Goal: Task Accomplishment & Management: Manage account settings

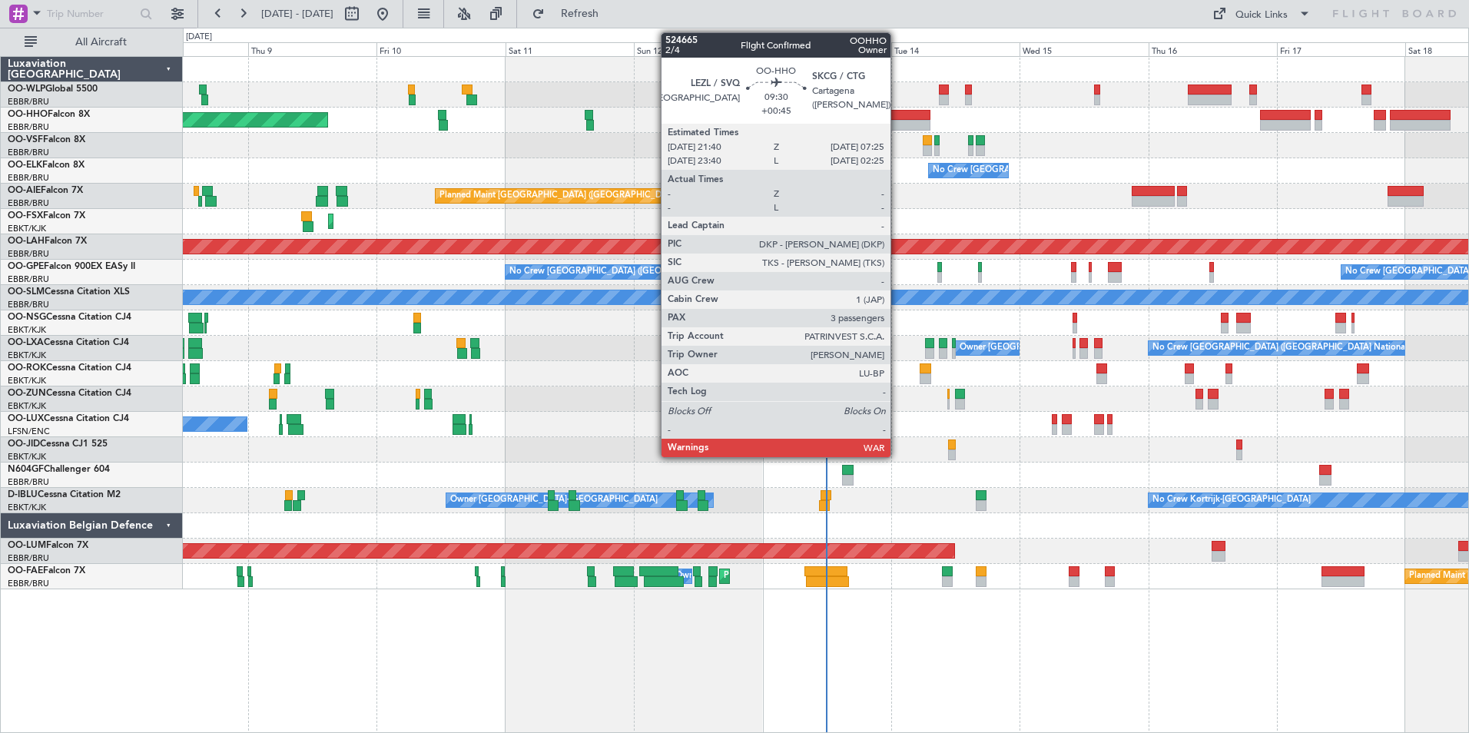
click at [897, 124] on div at bounding box center [904, 125] width 52 height 11
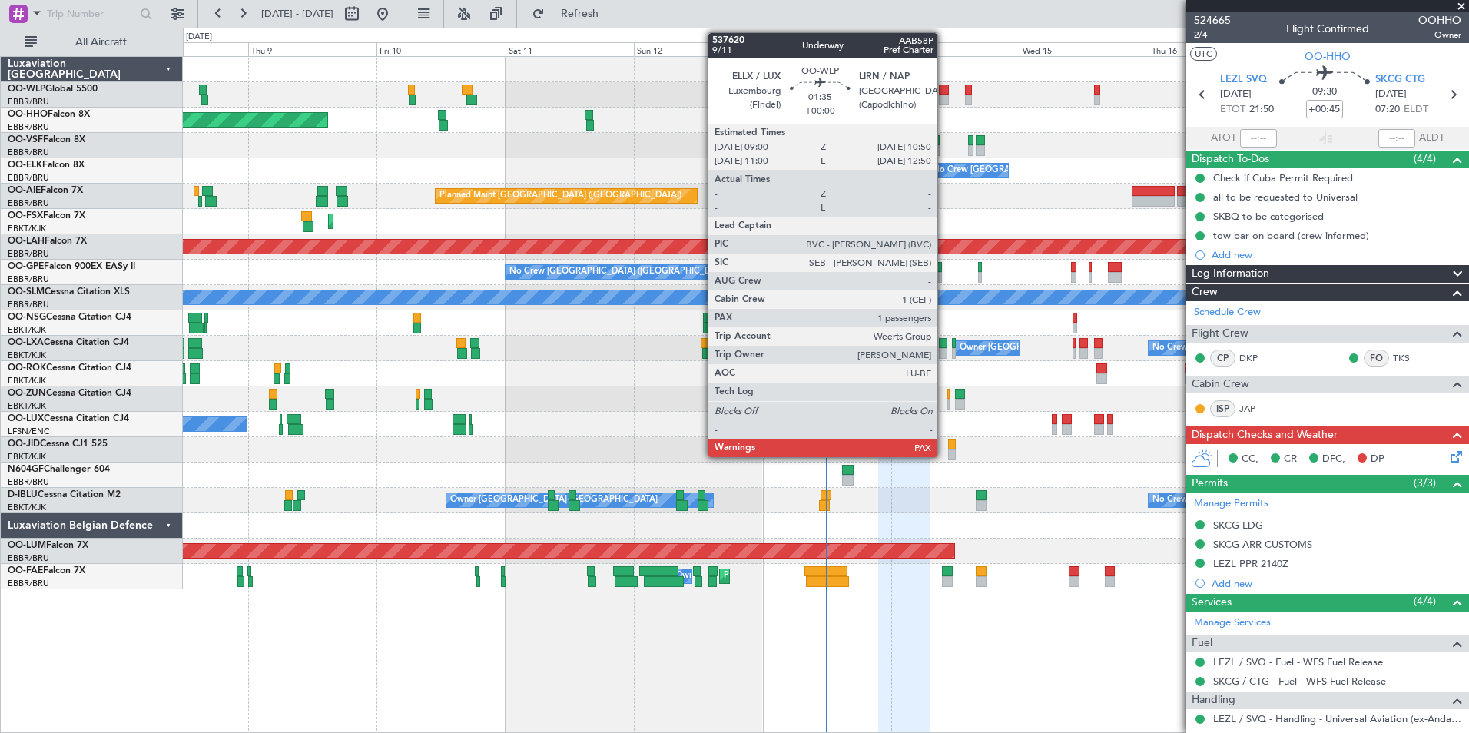
click at [944, 91] on div at bounding box center [944, 90] width 10 height 11
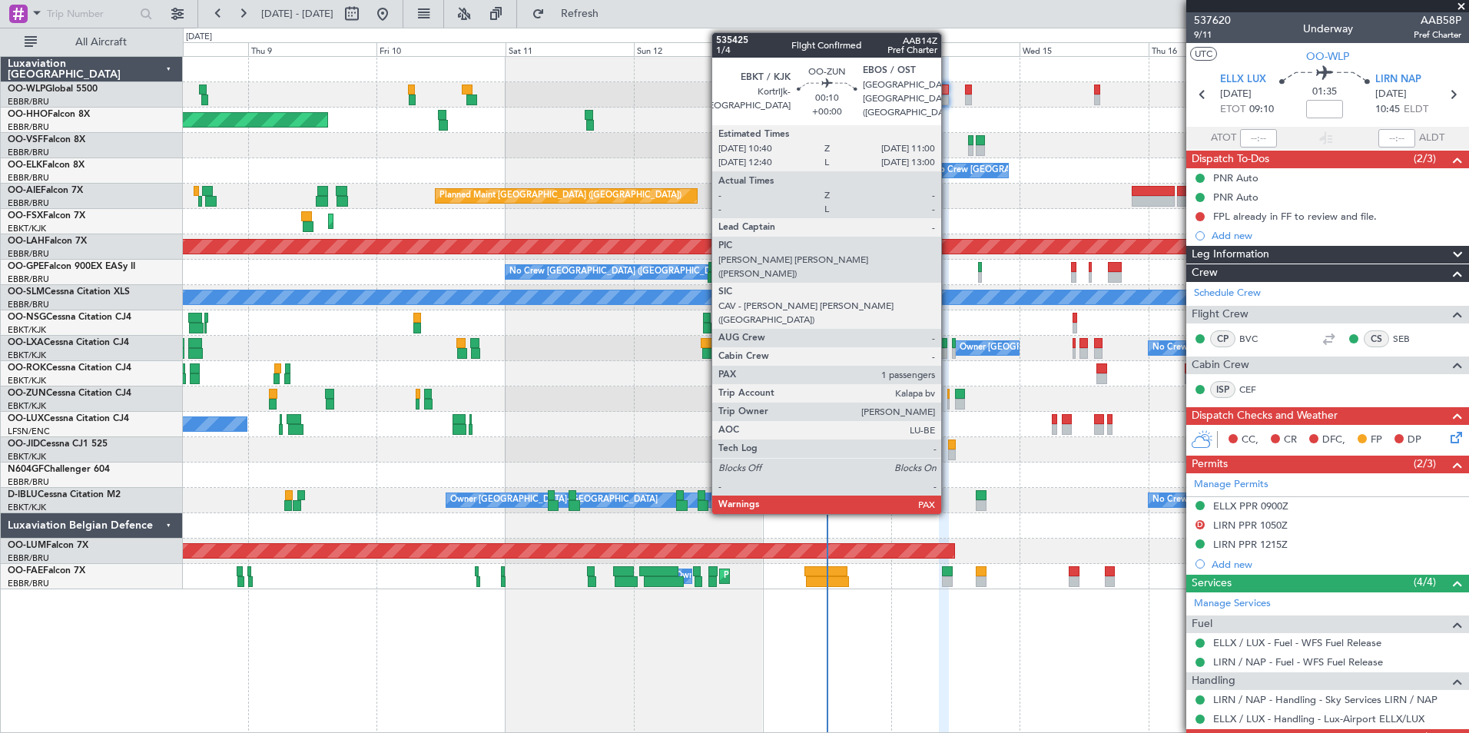
click at [948, 402] on div at bounding box center [948, 404] width 2 height 11
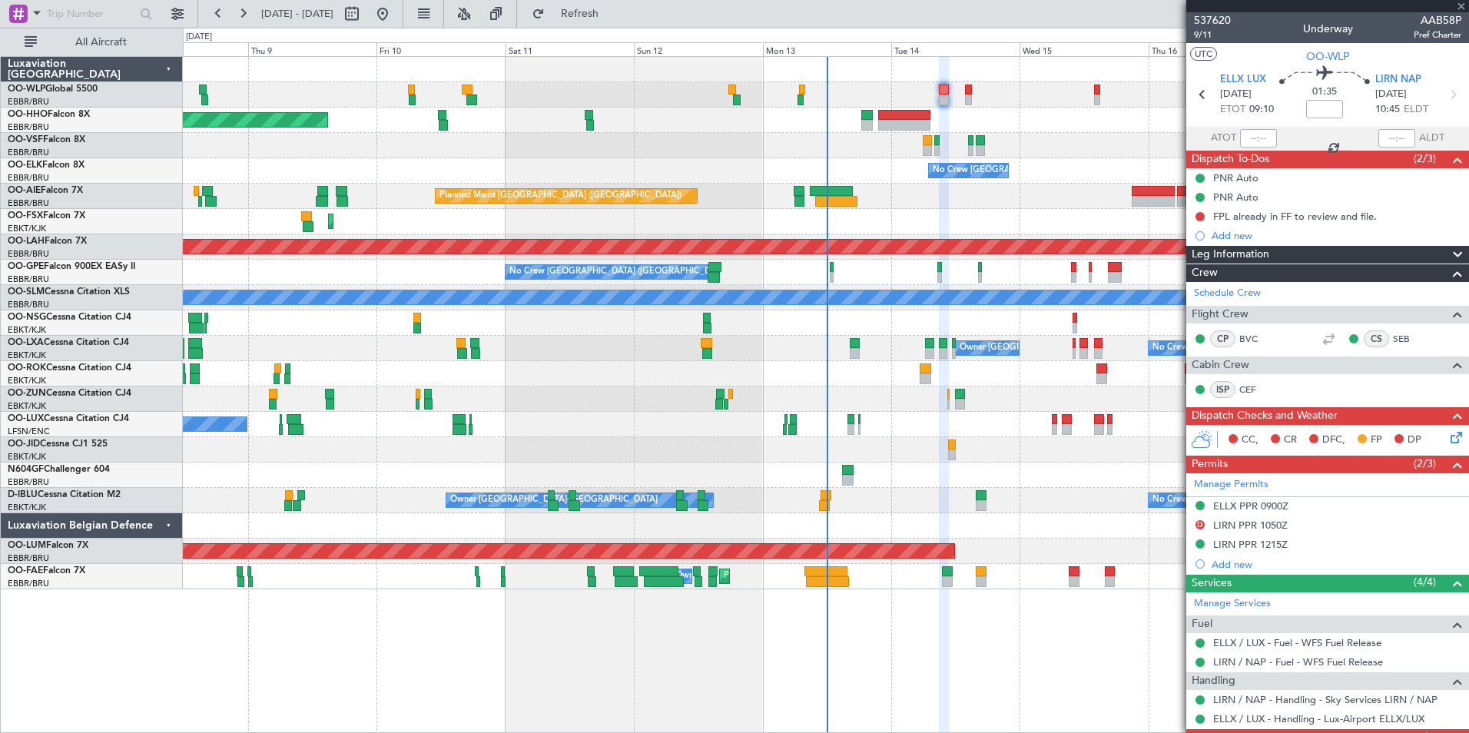
type input "1"
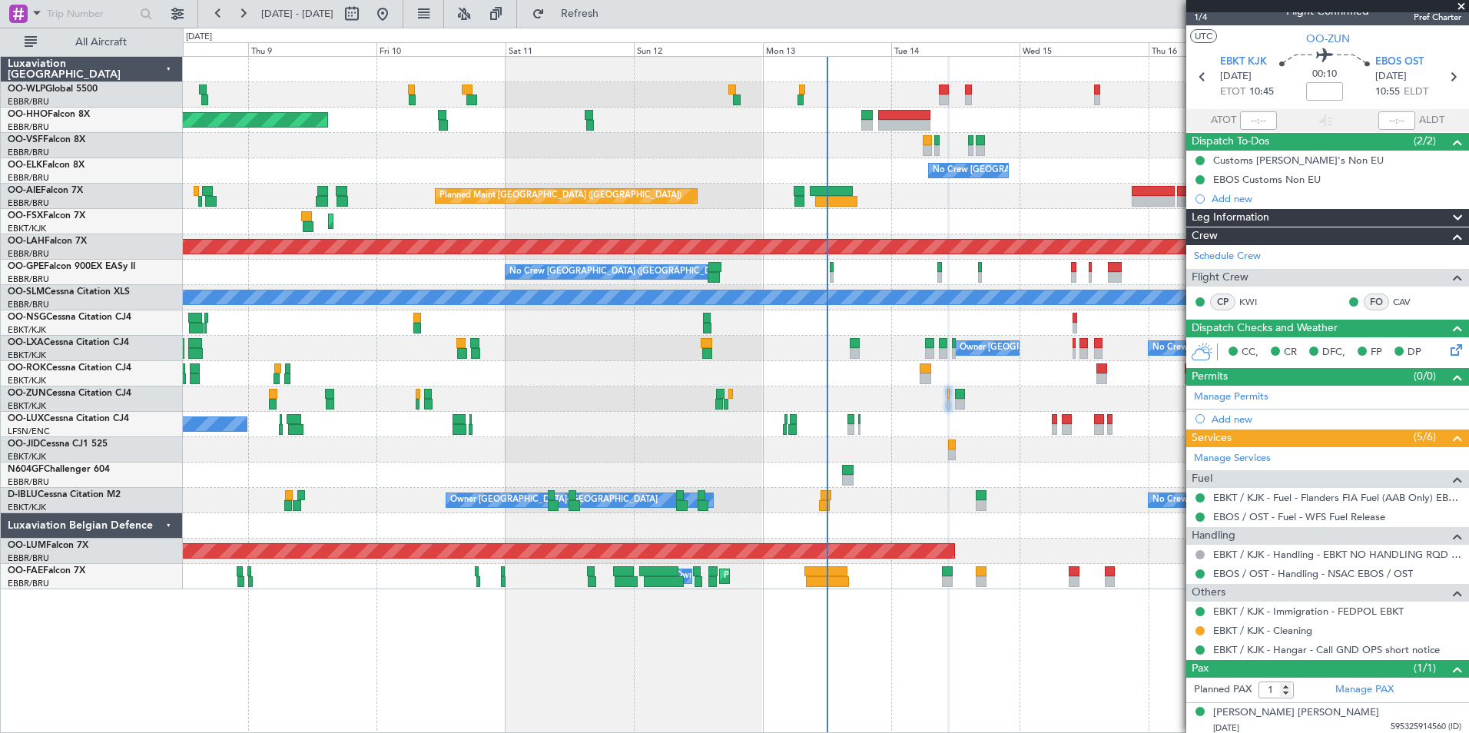
scroll to position [22, 0]
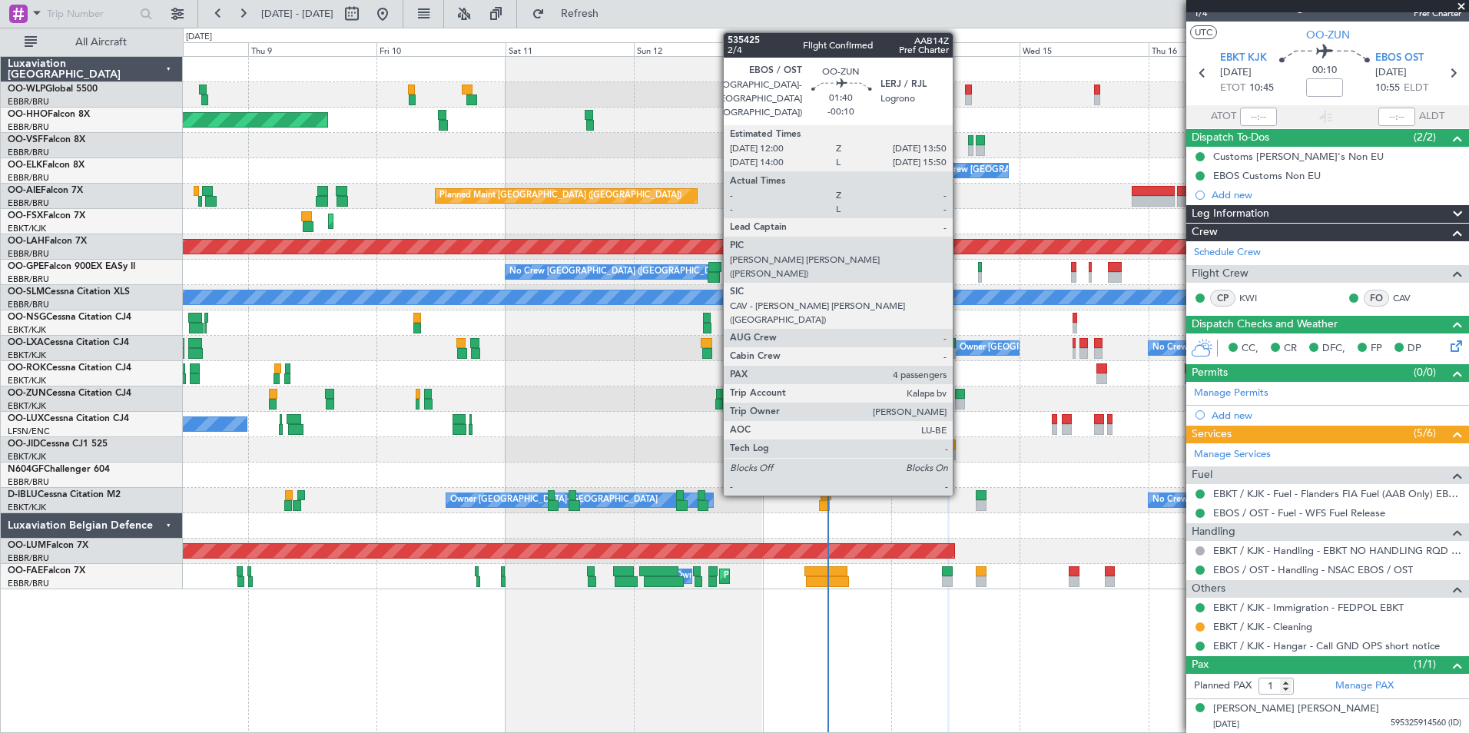
click at [960, 401] on div at bounding box center [960, 404] width 10 height 11
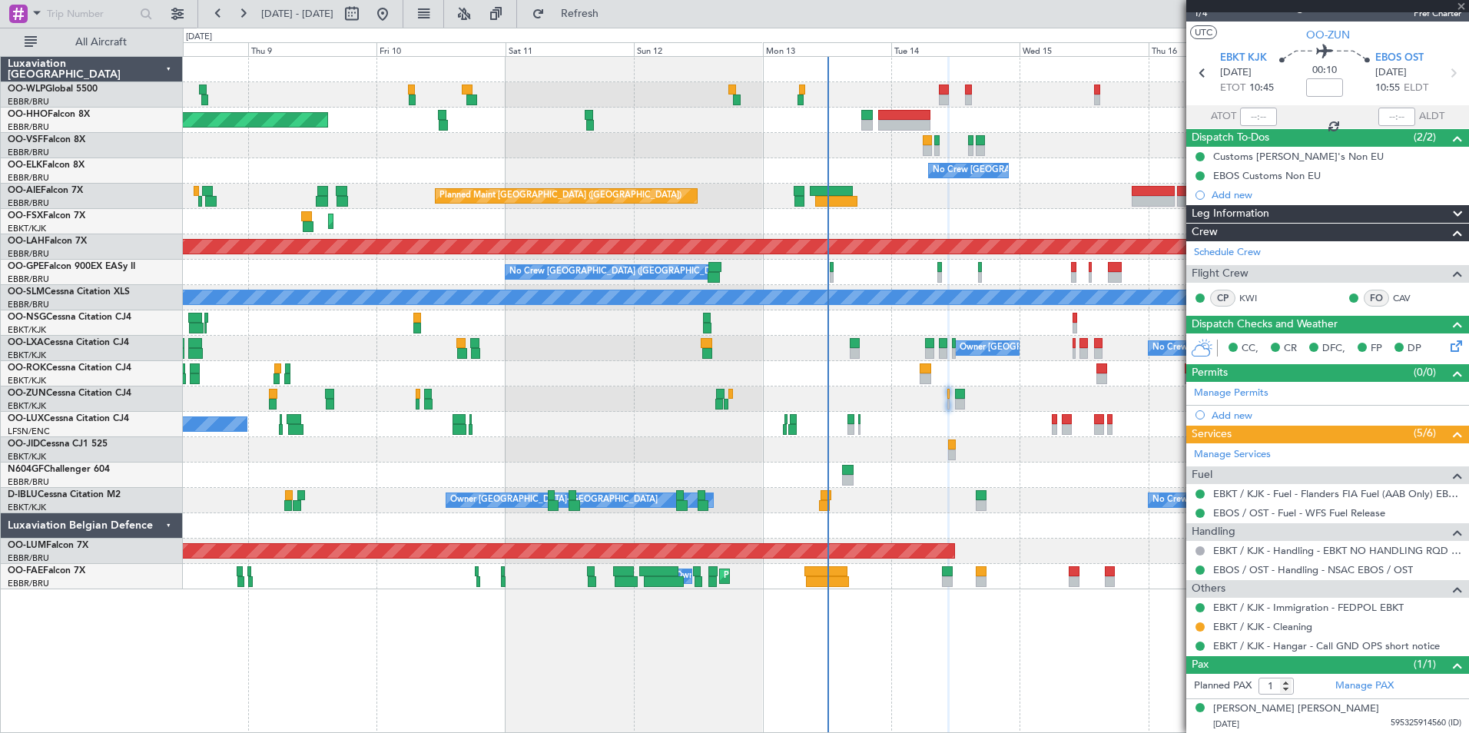
type input "-00:10"
type input "4"
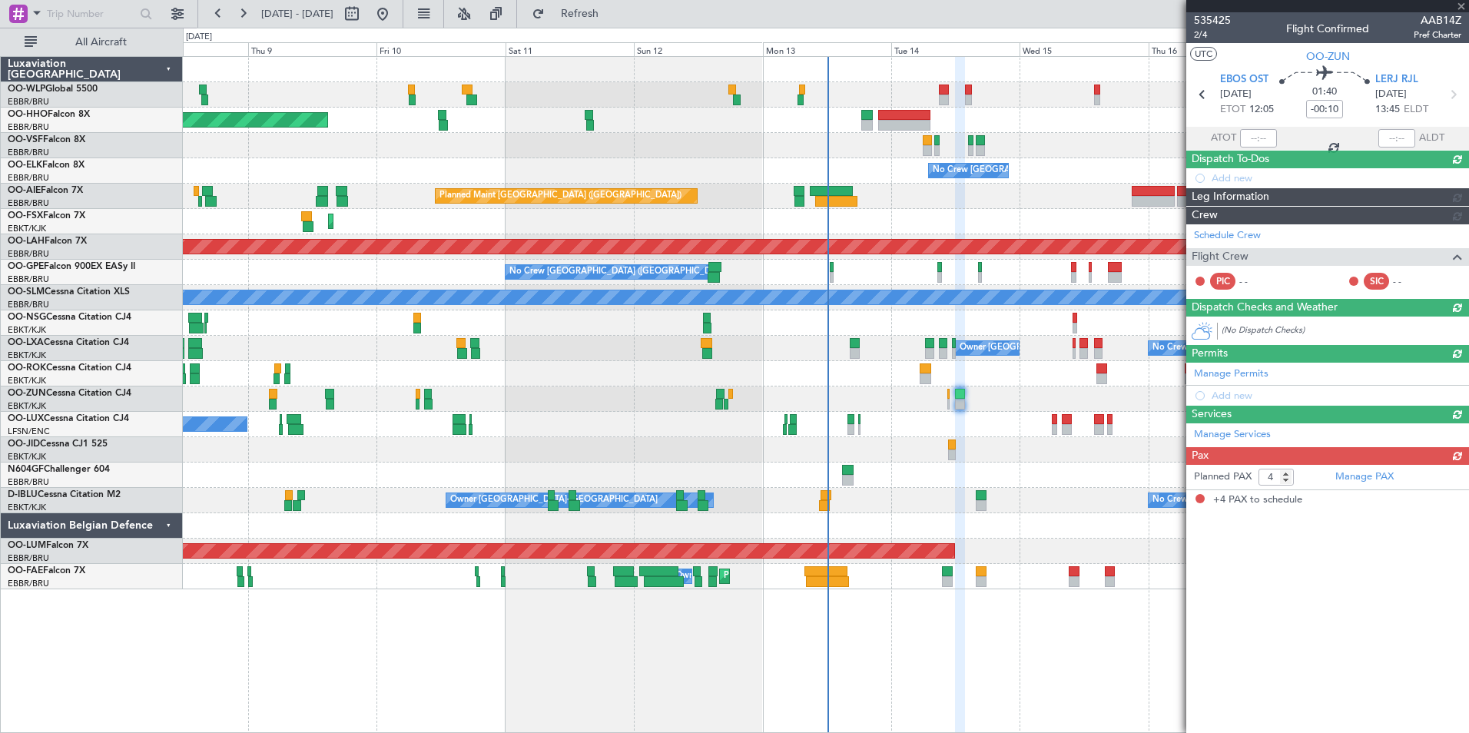
scroll to position [0, 0]
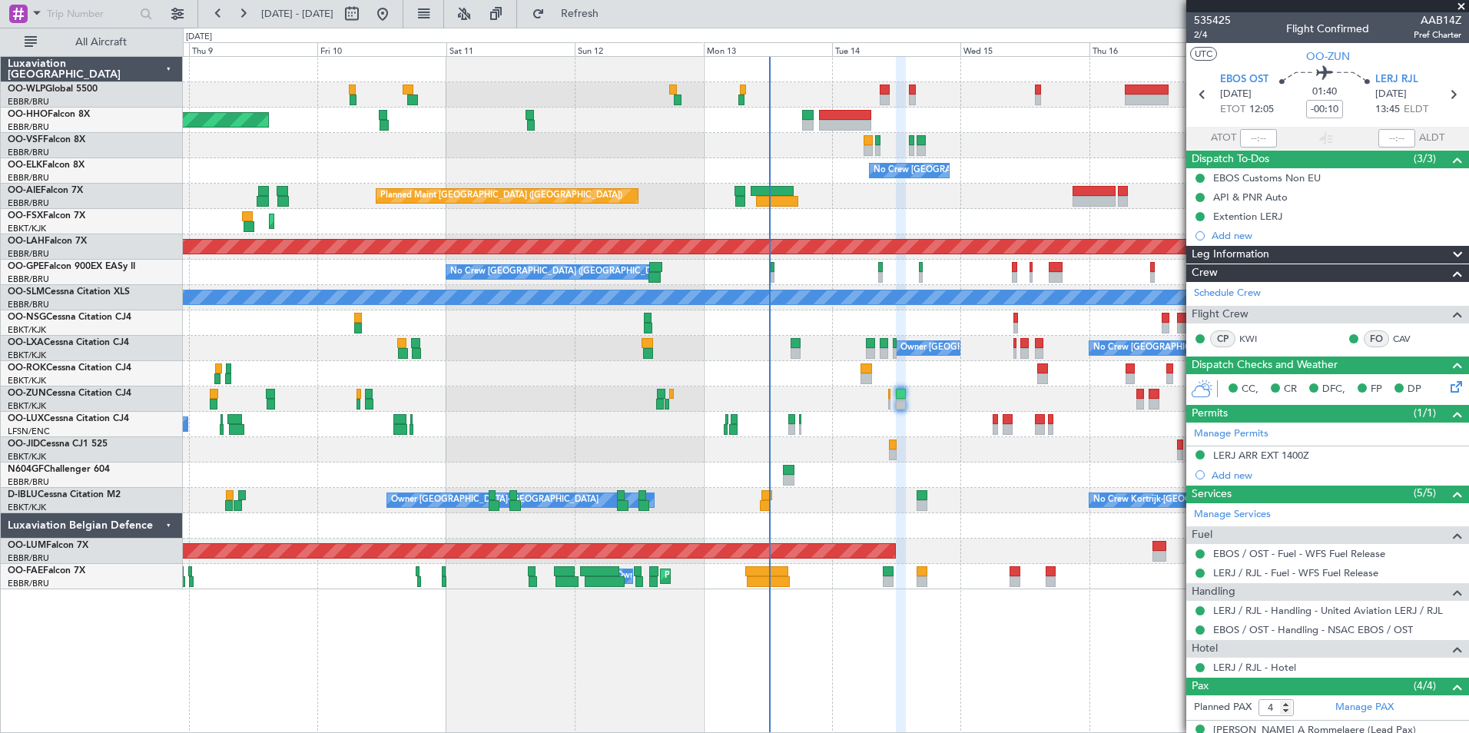
click at [1000, 210] on div "Planned Maint Geneva (Cointrin) No Crew Brussels (Brussels National) Planned Ma…" at bounding box center [826, 323] width 1286 height 532
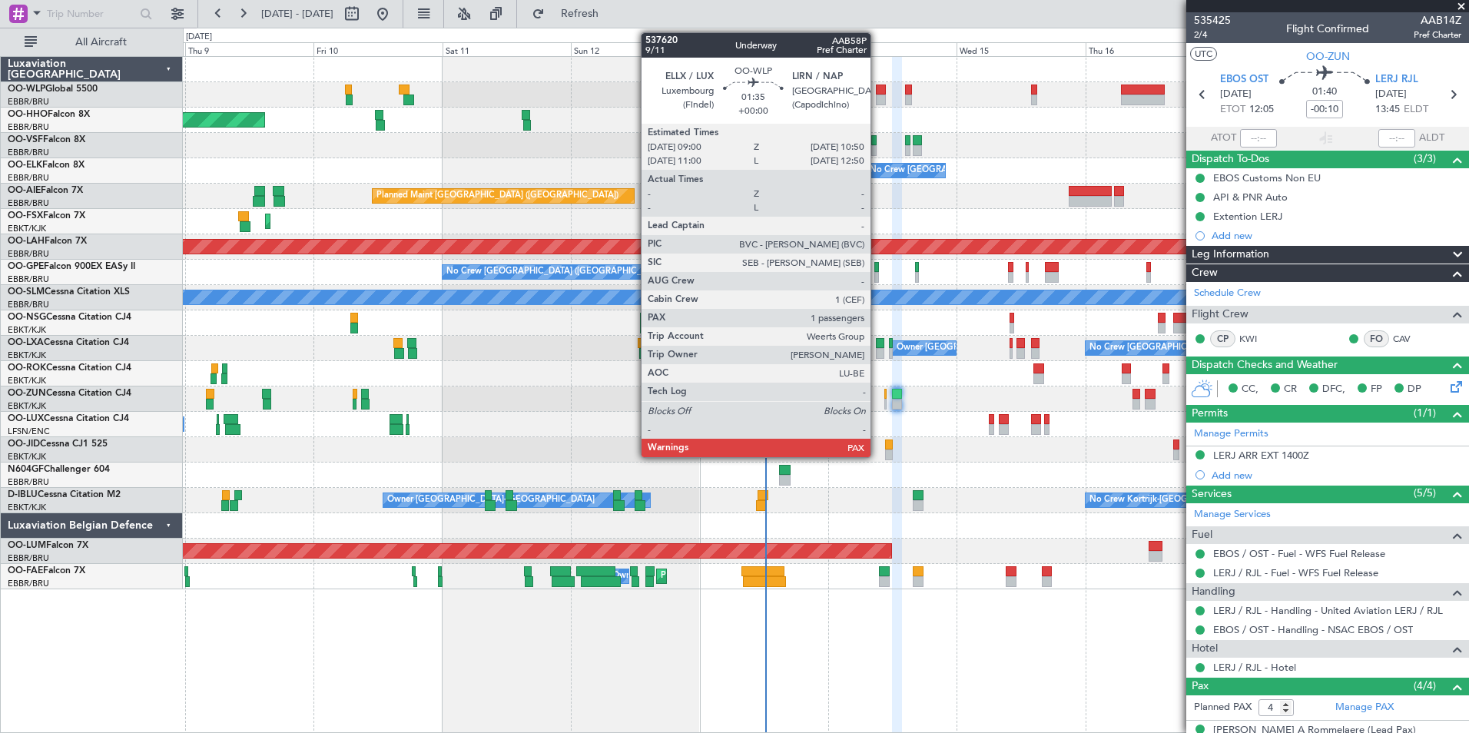
click at [877, 103] on div at bounding box center [881, 100] width 10 height 11
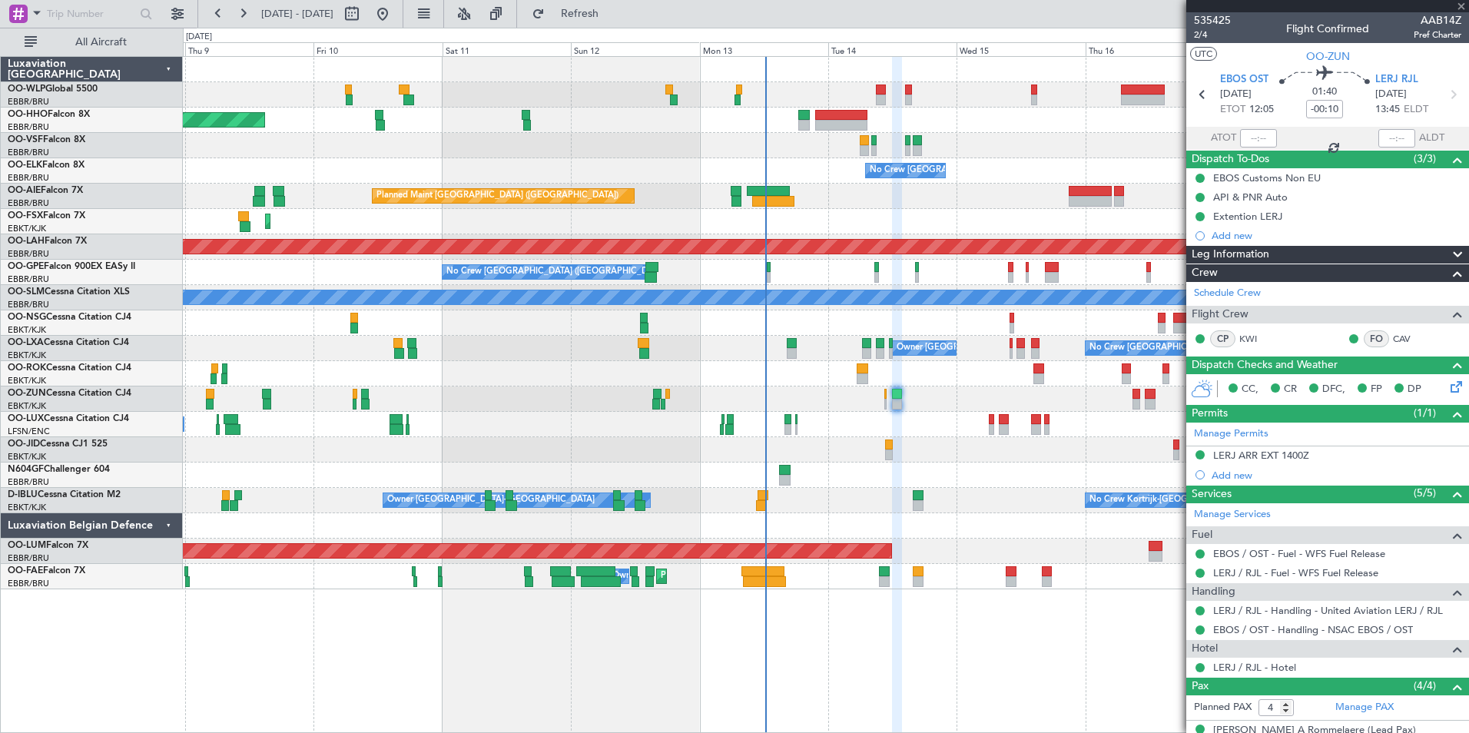
type input "2"
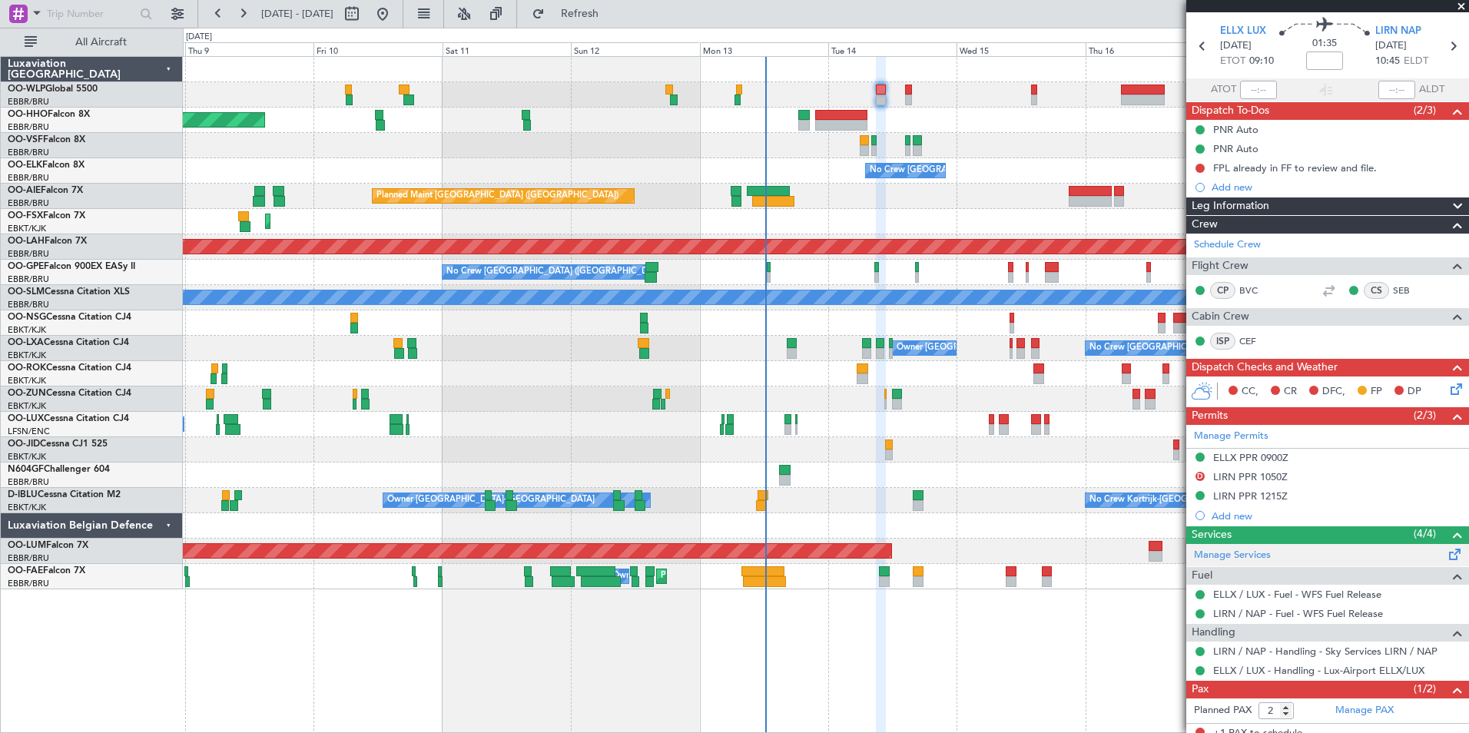
scroll to position [93, 0]
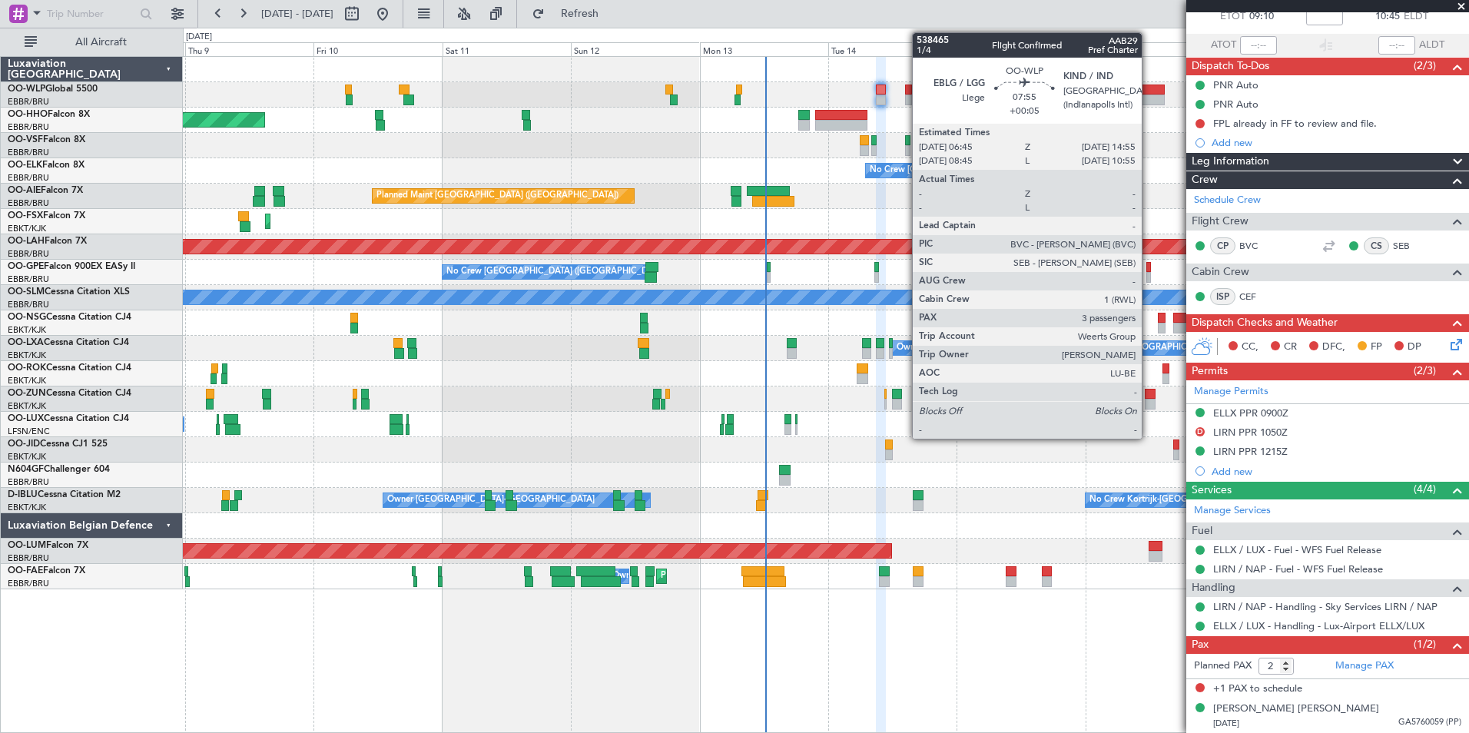
click at [1149, 85] on div at bounding box center [1143, 90] width 44 height 11
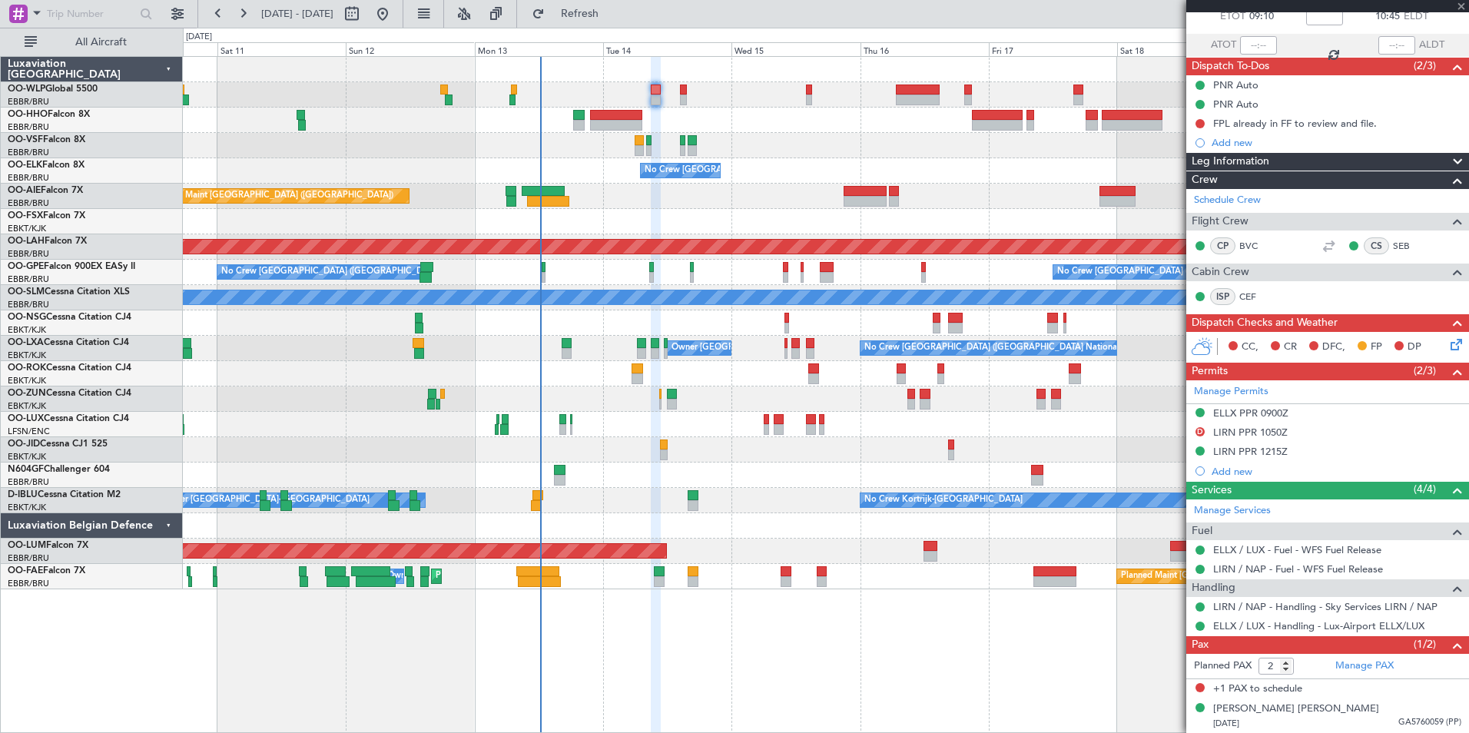
click at [891, 144] on div "Planned Maint Geneva (Cointrin) No Crew Brussels (Brussels National) Planned Ma…" at bounding box center [826, 323] width 1286 height 532
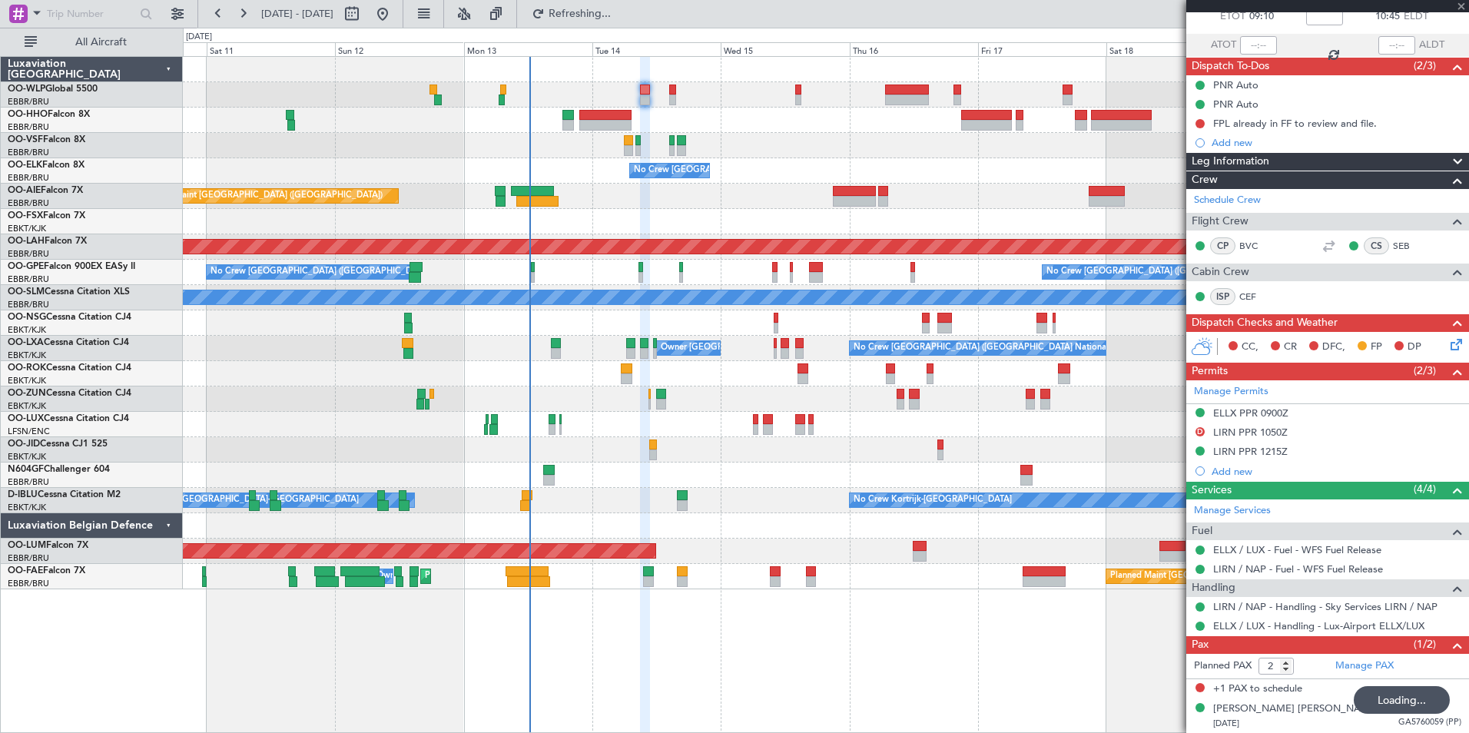
type input "+00:05"
type input "3"
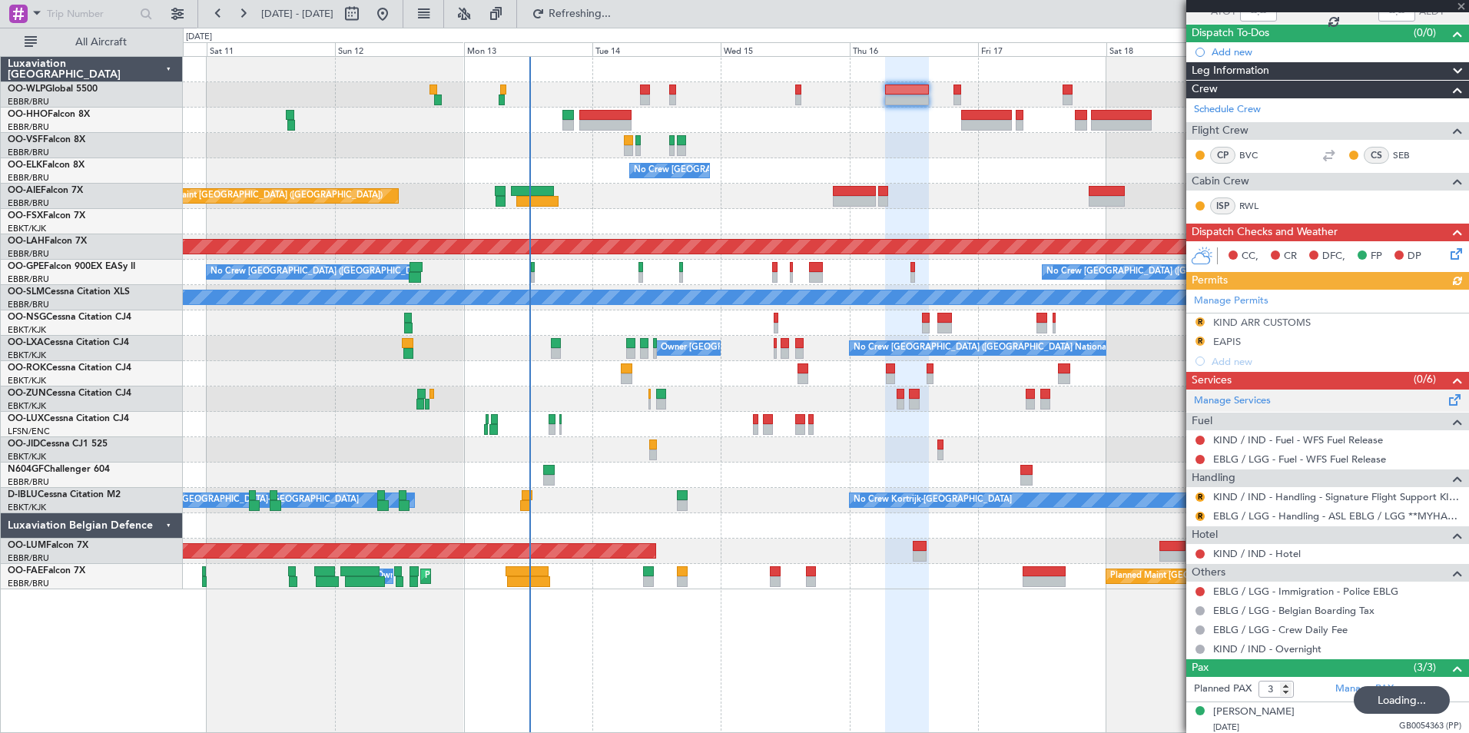
scroll to position [198, 0]
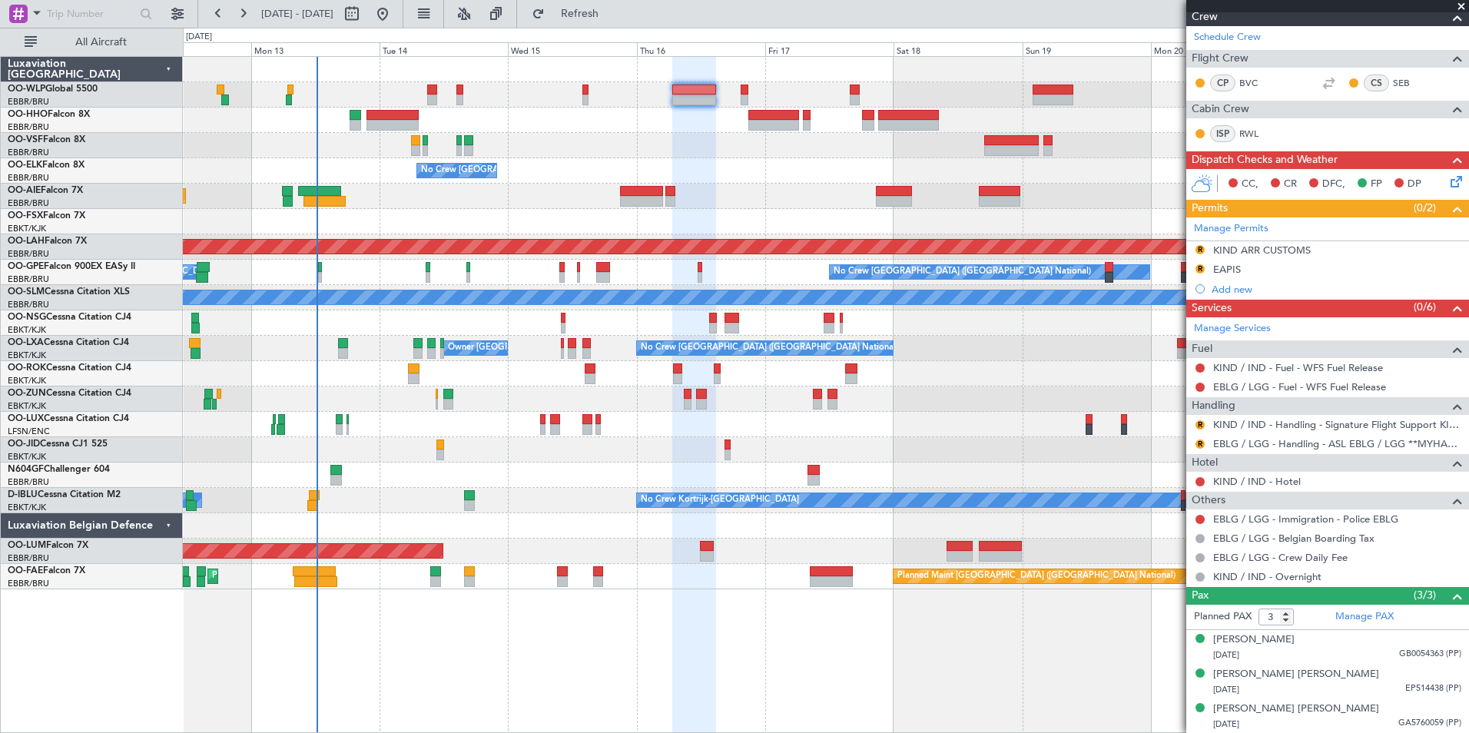
click at [756, 108] on div "No Crew Brussels (Brussels National) Planned Maint London (Farnborough) Planned…" at bounding box center [826, 323] width 1286 height 532
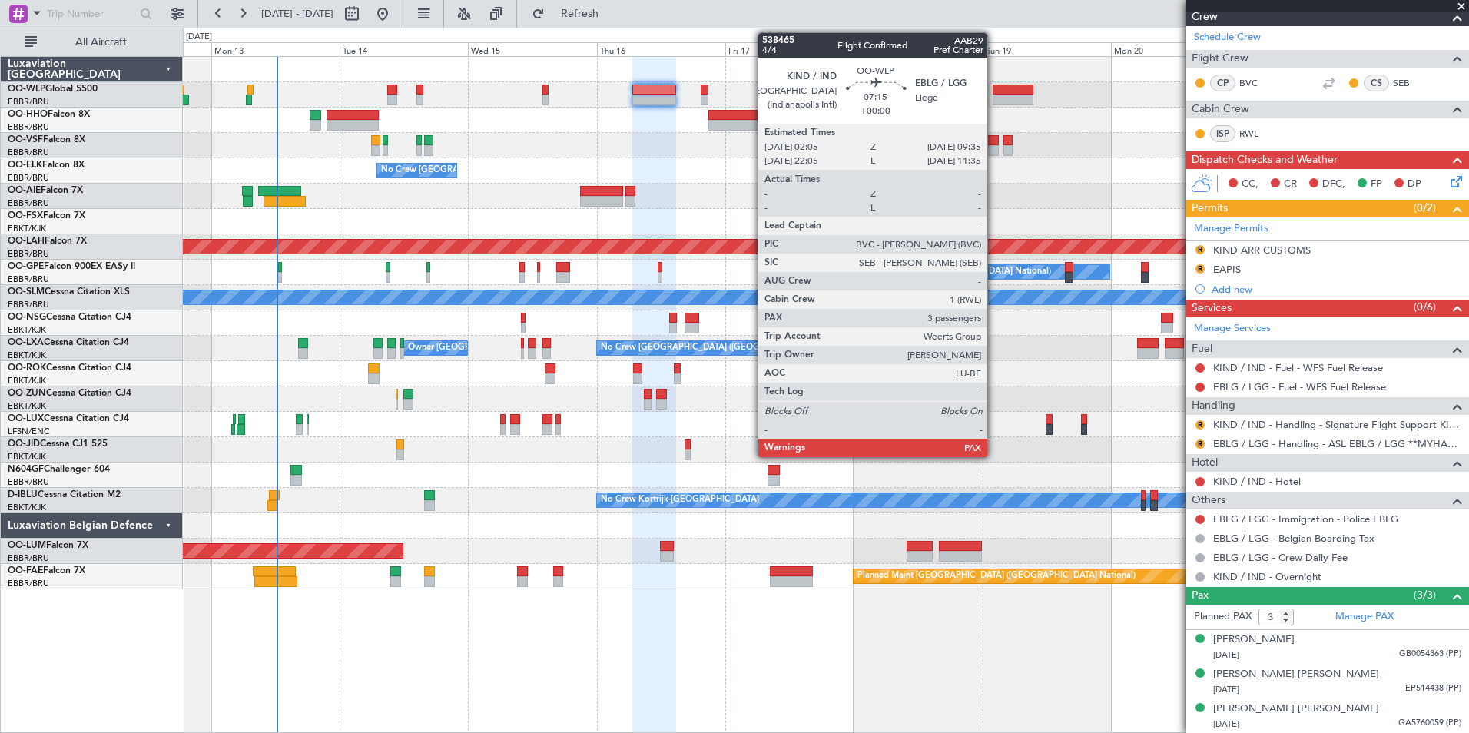
click at [994, 95] on div at bounding box center [1013, 100] width 41 height 11
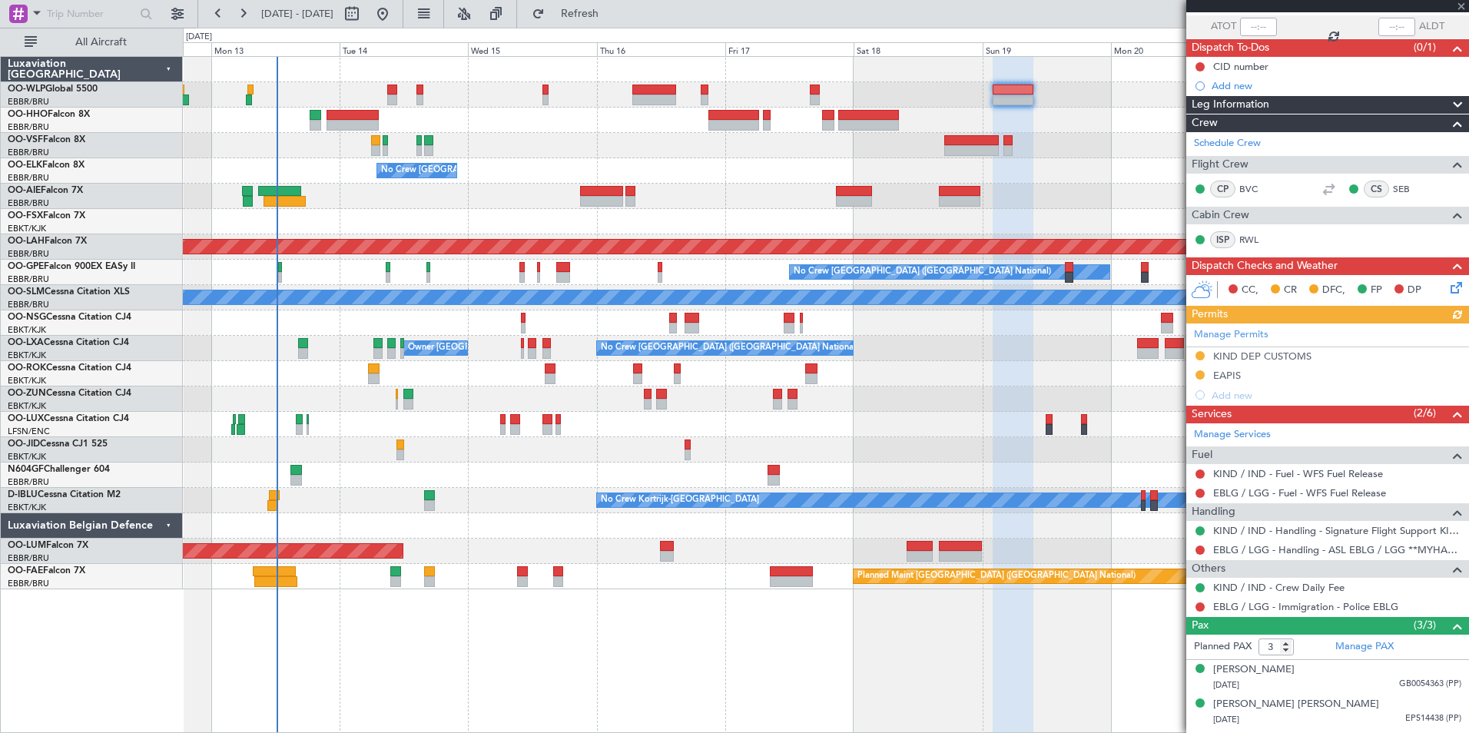
scroll to position [141, 0]
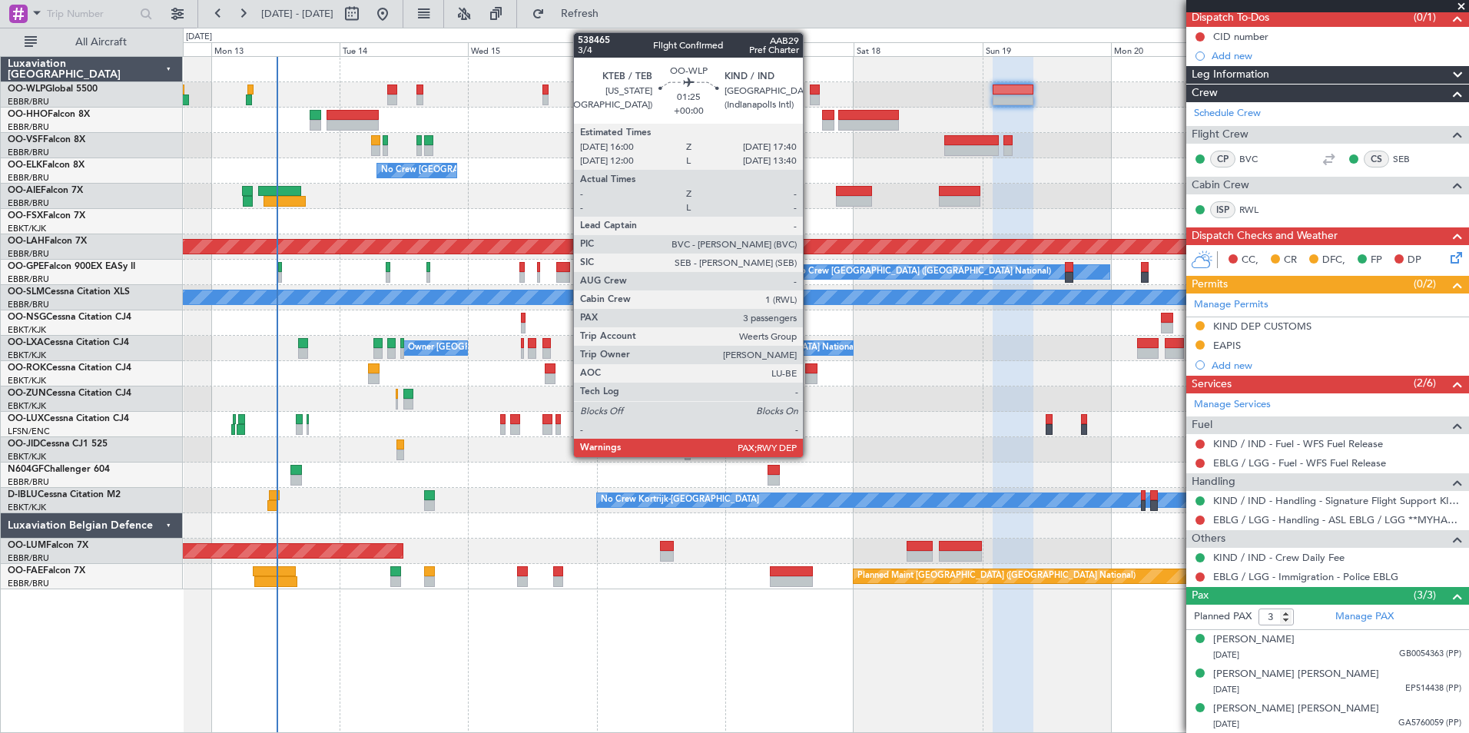
click at [810, 97] on div at bounding box center [814, 100] width 9 height 11
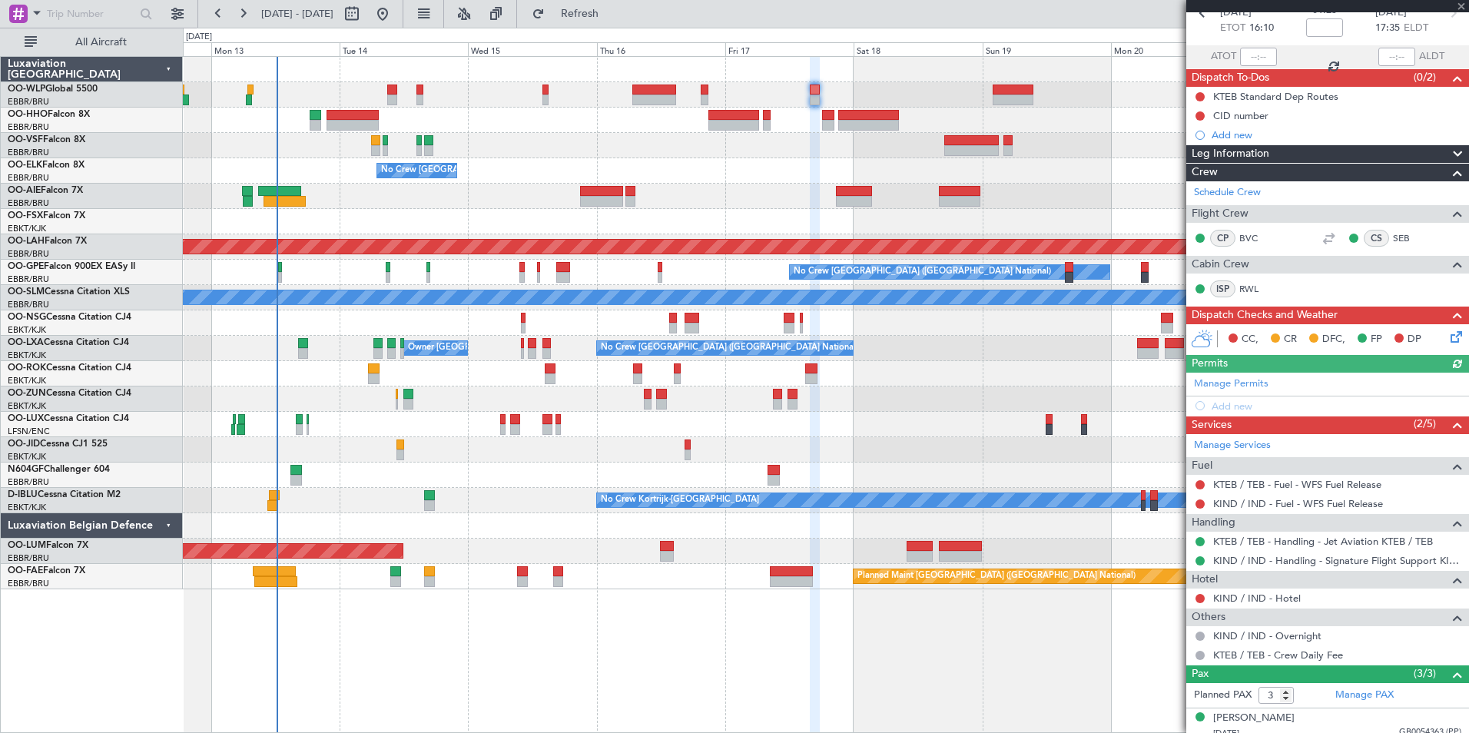
scroll to position [0, 0]
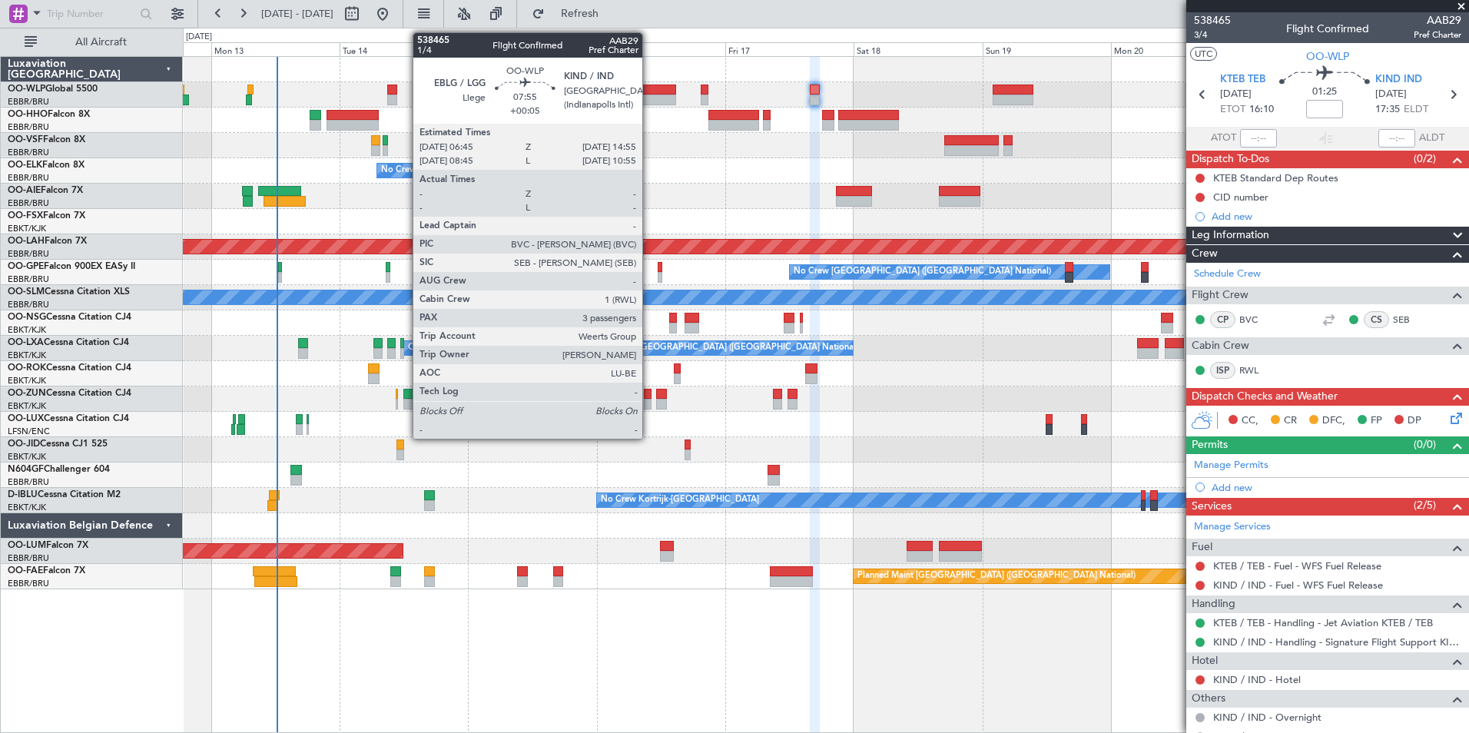
click at [649, 92] on div at bounding box center [654, 90] width 44 height 11
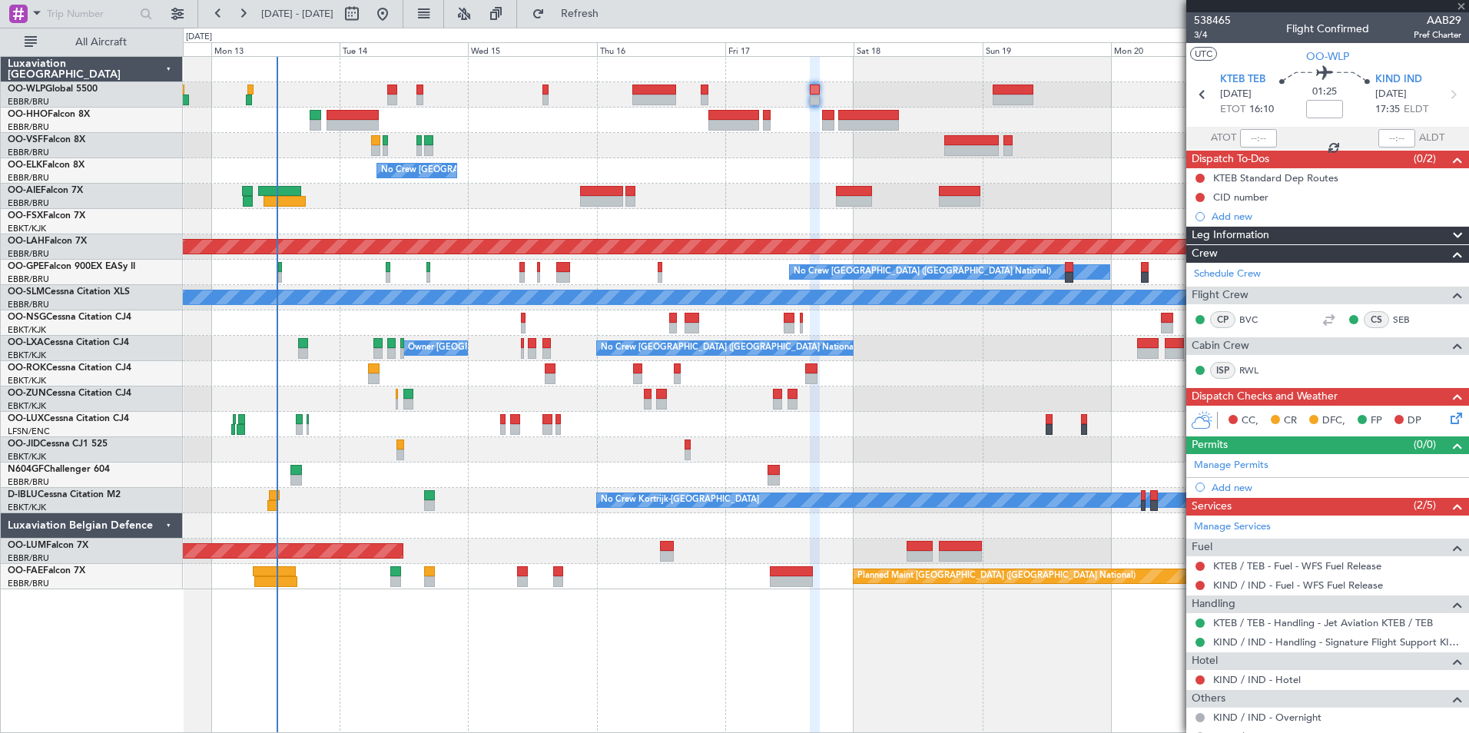
type input "+00:05"
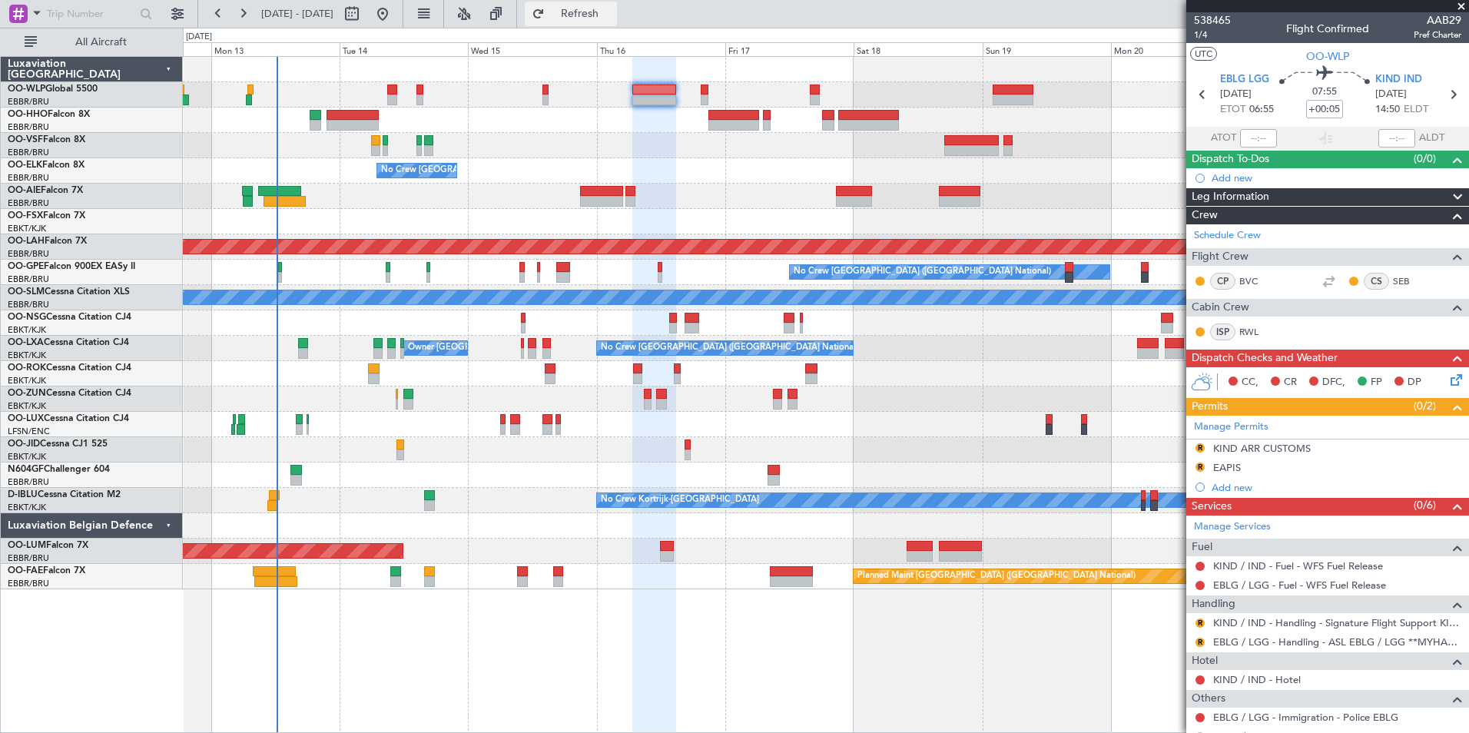
click at [612, 12] on span "Refresh" at bounding box center [580, 13] width 65 height 11
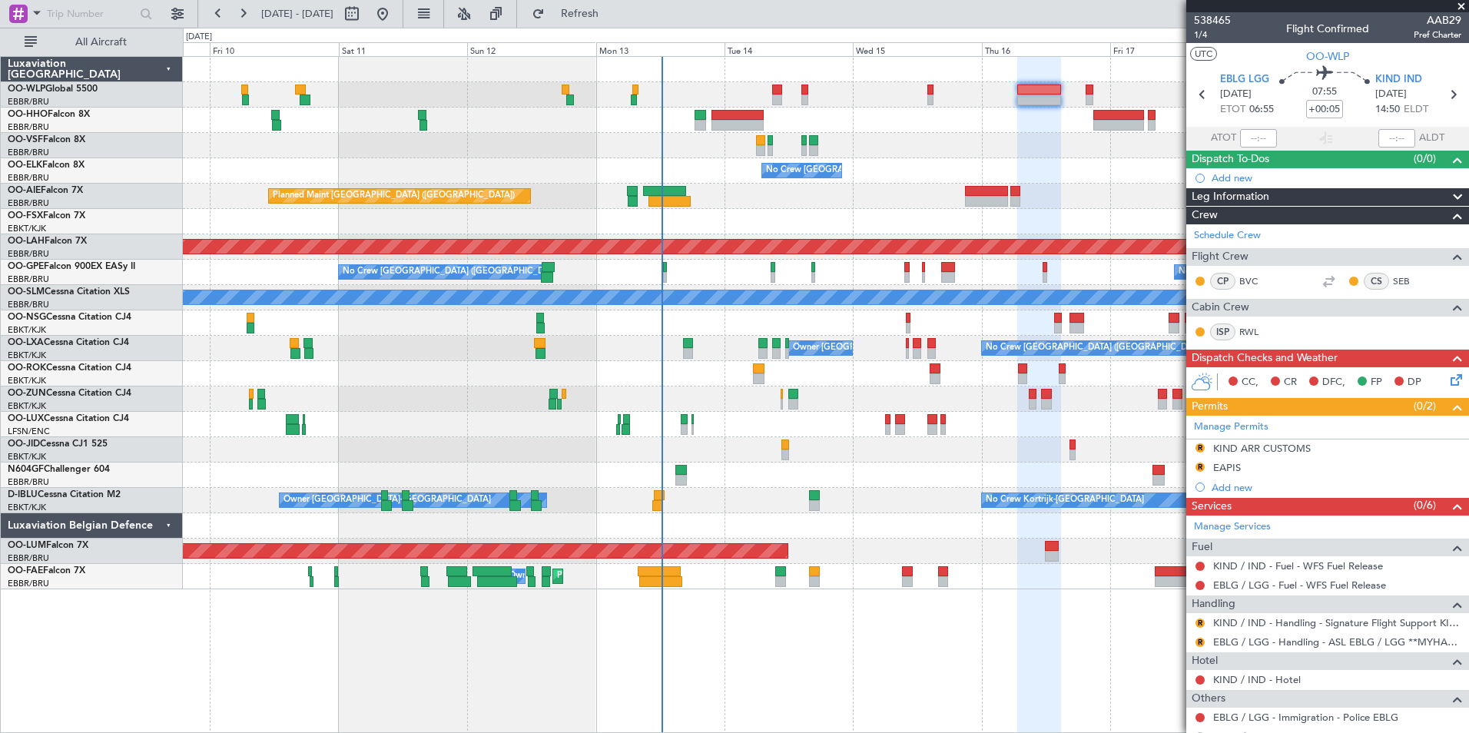
click at [920, 207] on div "Planned Maint [GEOGRAPHIC_DATA] ([GEOGRAPHIC_DATA])" at bounding box center [826, 196] width 1286 height 25
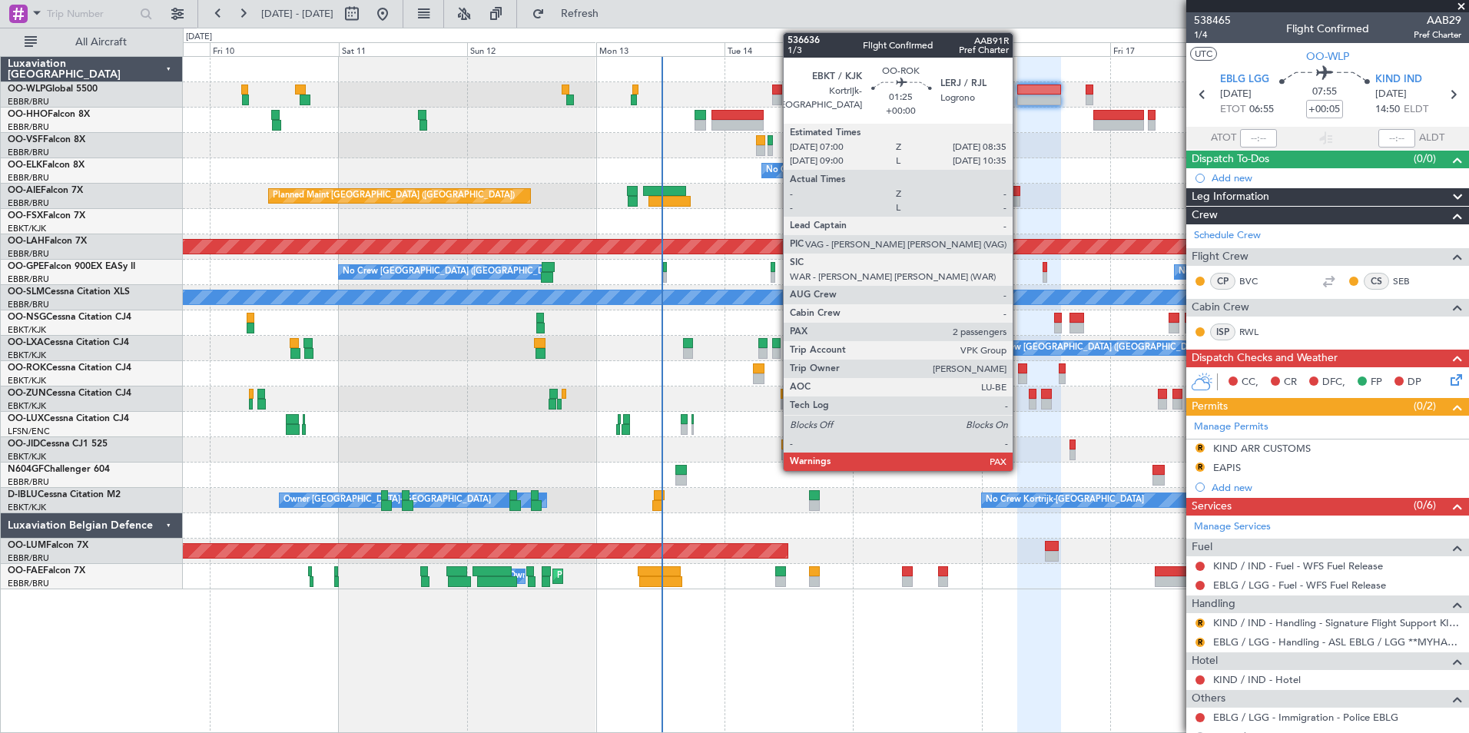
click at [1020, 370] on div at bounding box center [1022, 368] width 9 height 11
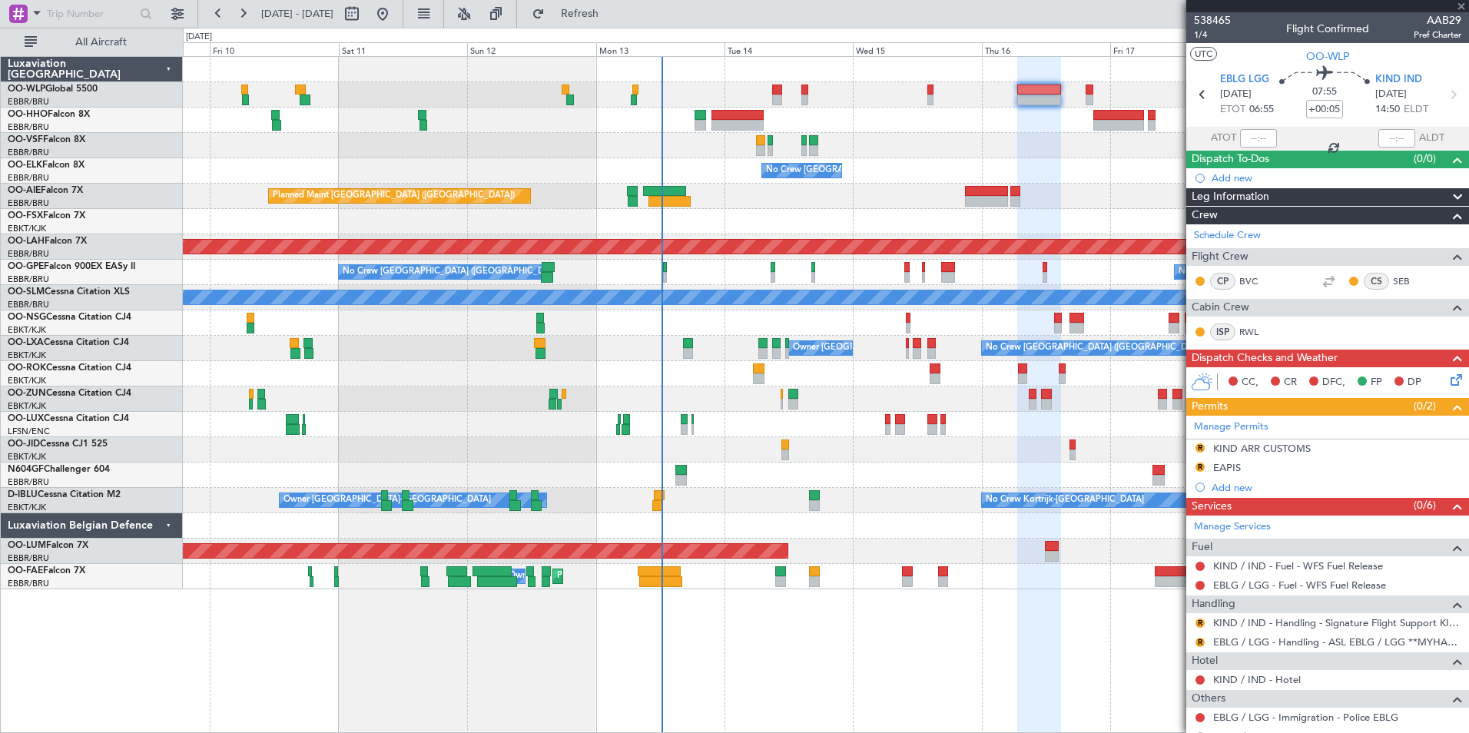
type input "2"
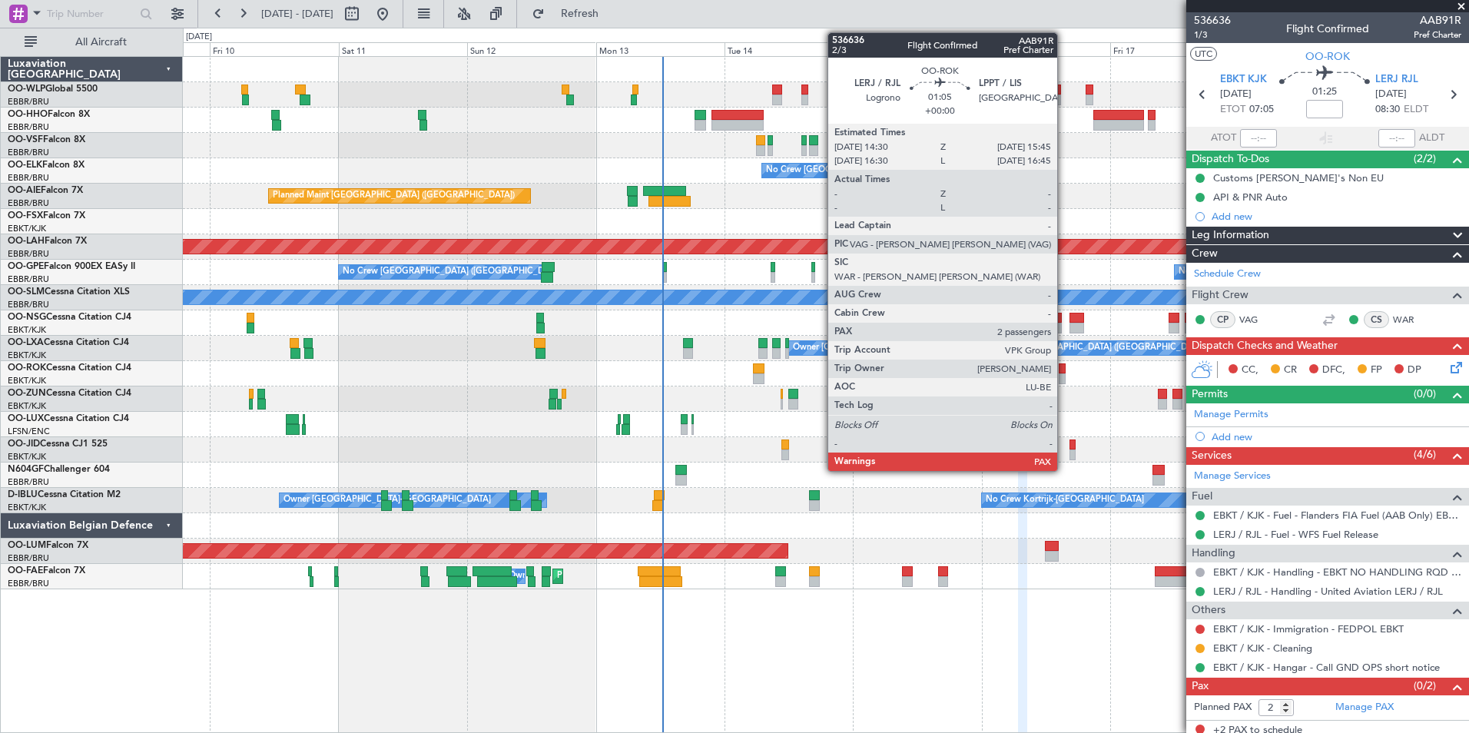
click at [1064, 374] on div at bounding box center [1062, 378] width 7 height 11
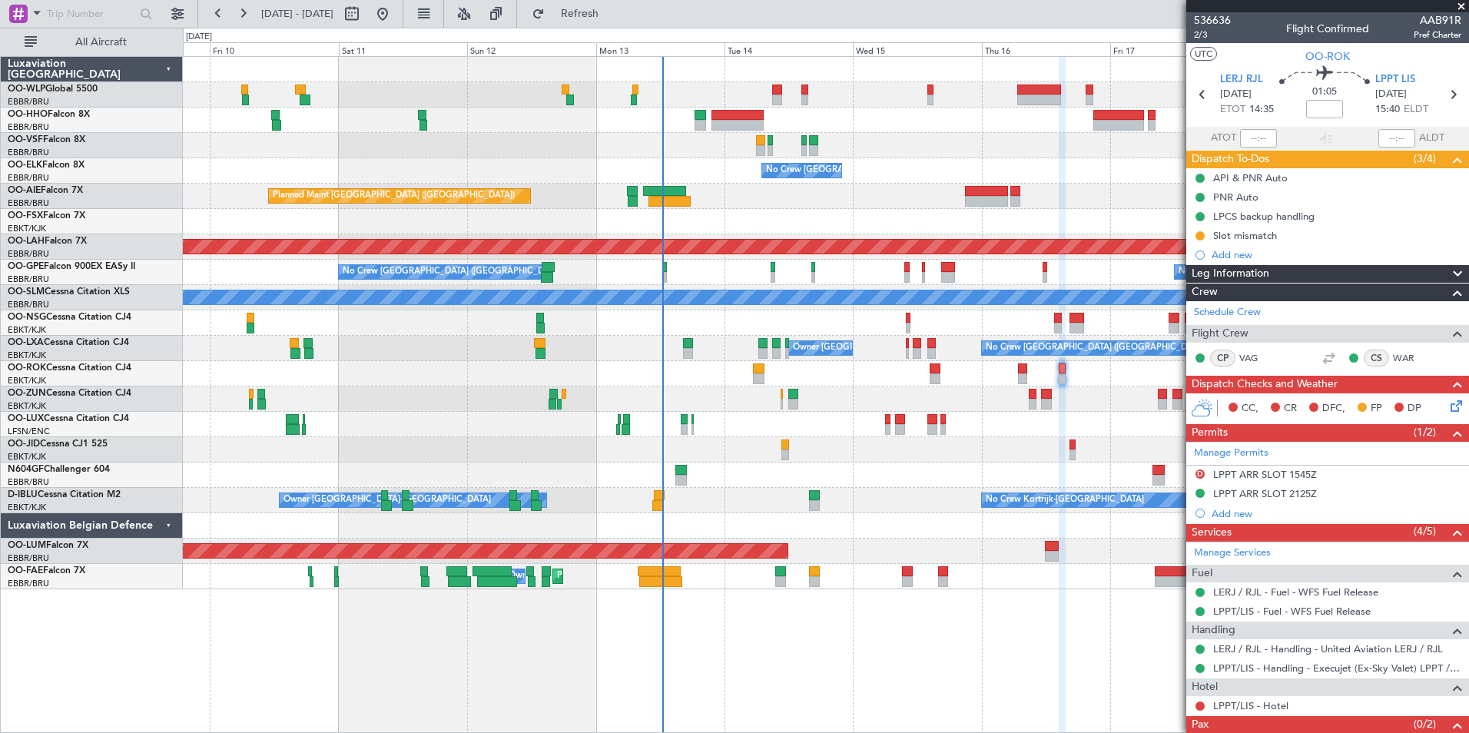
click at [1276, 211] on div "LPCS backup handling" at bounding box center [1263, 216] width 101 height 13
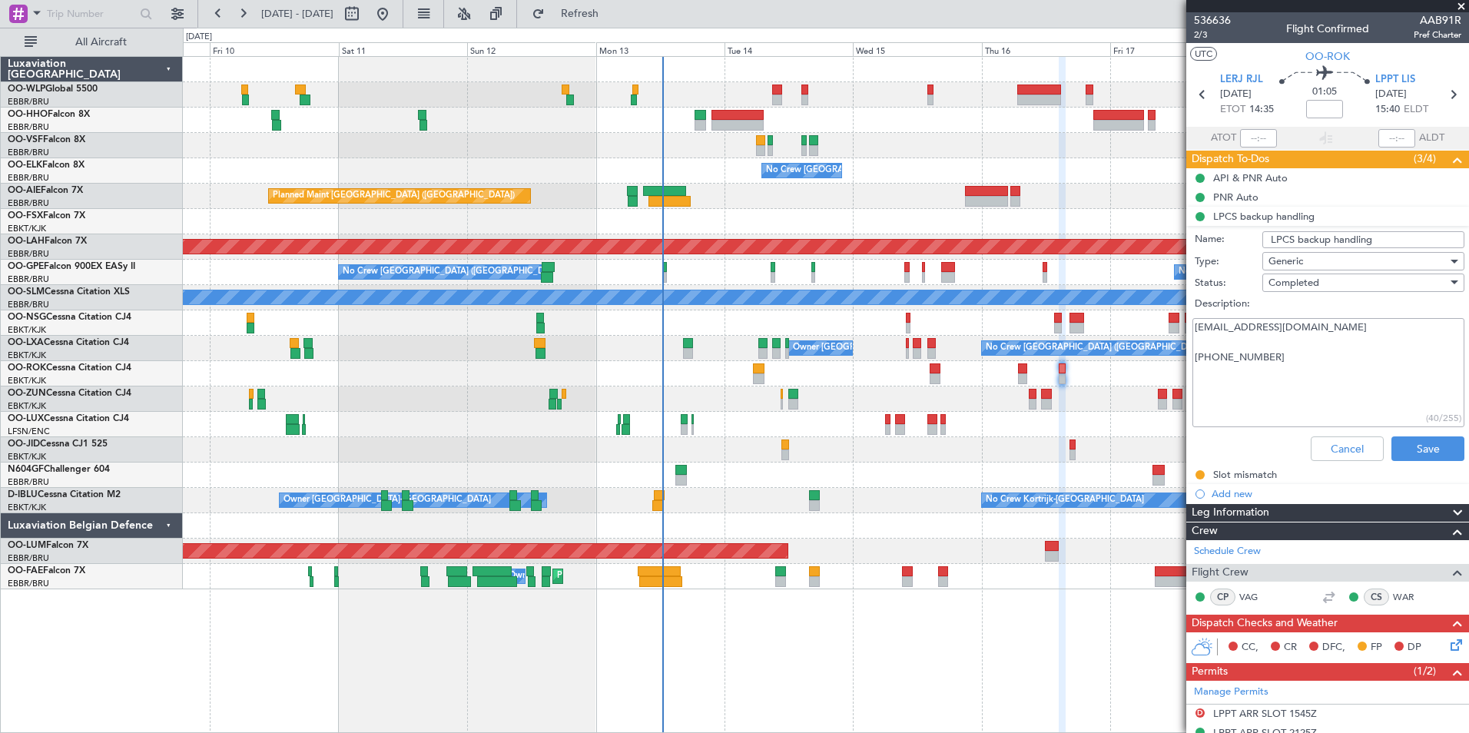
click at [1341, 431] on div "Cancel Save" at bounding box center [1324, 448] width 290 height 37
click at [1339, 446] on button "Cancel" at bounding box center [1347, 448] width 73 height 25
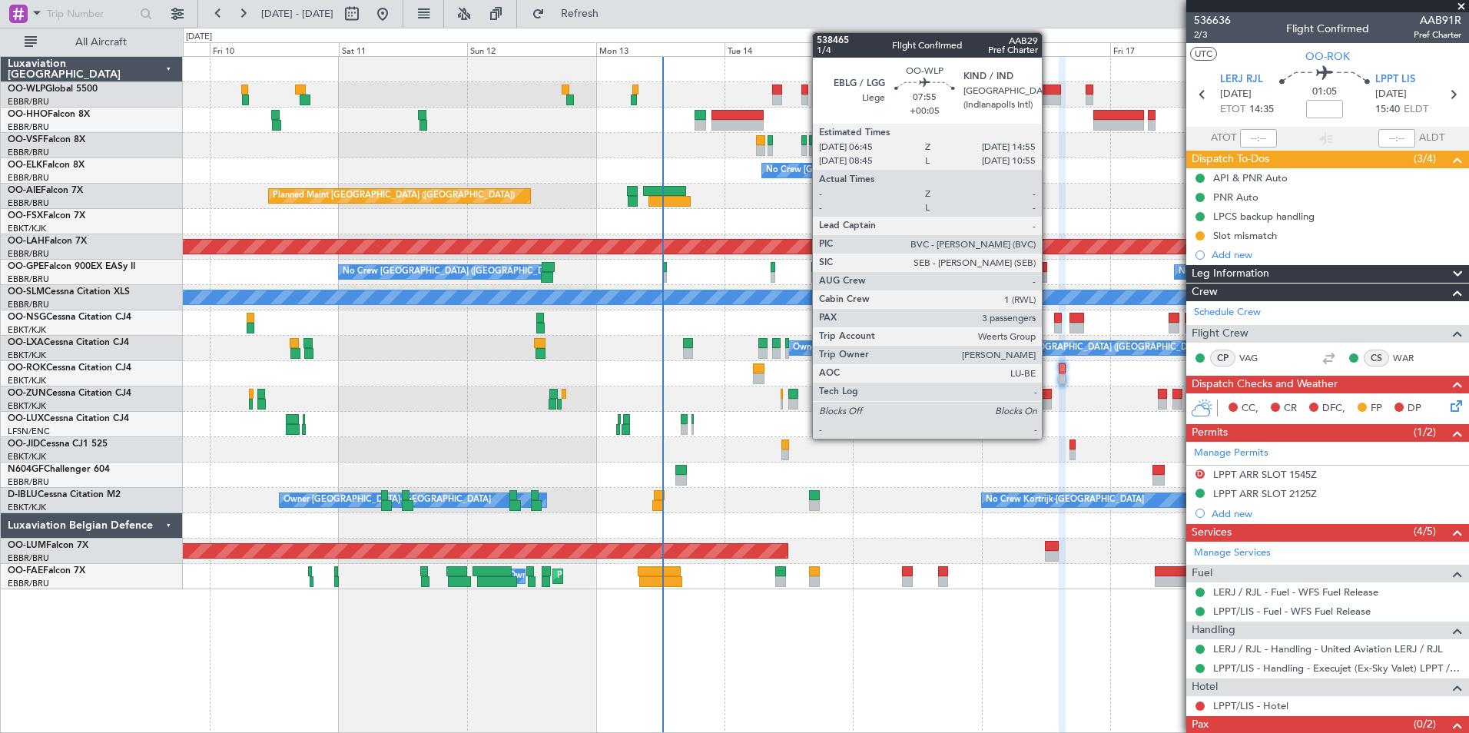
click at [1049, 90] on div at bounding box center [1039, 90] width 44 height 11
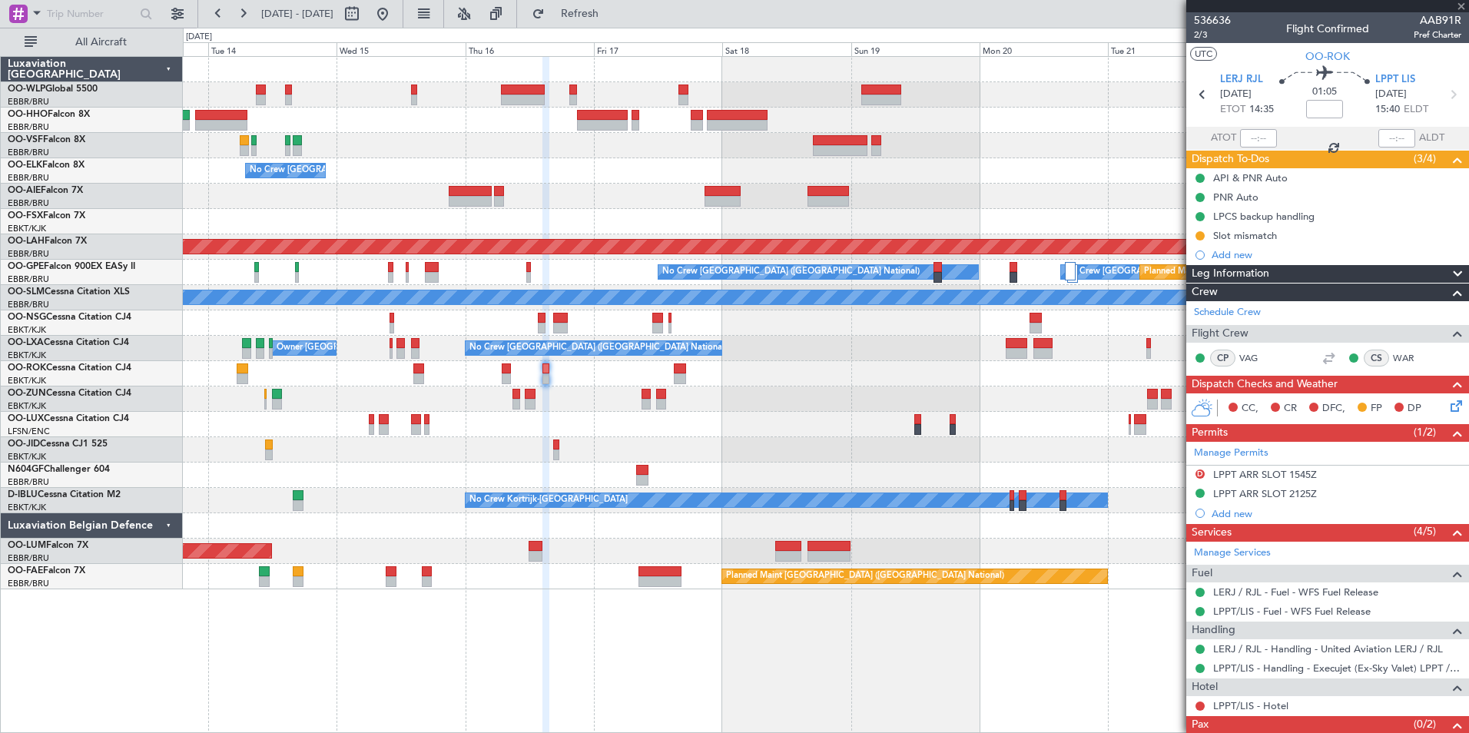
click at [506, 98] on div "No Crew Brussels (Brussels National) Planned Maint London (Farnborough) Planned…" at bounding box center [826, 323] width 1286 height 532
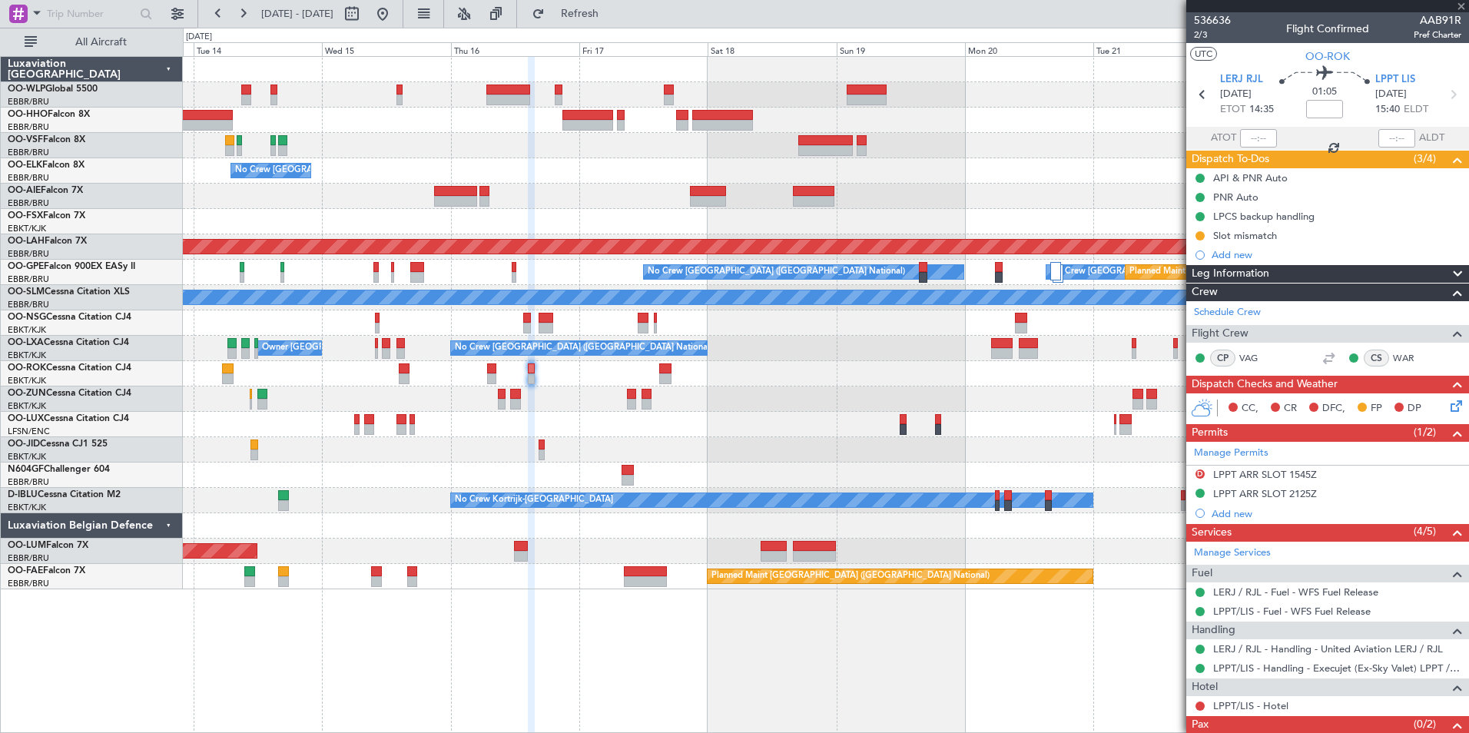
type input "+00:05"
type input "3"
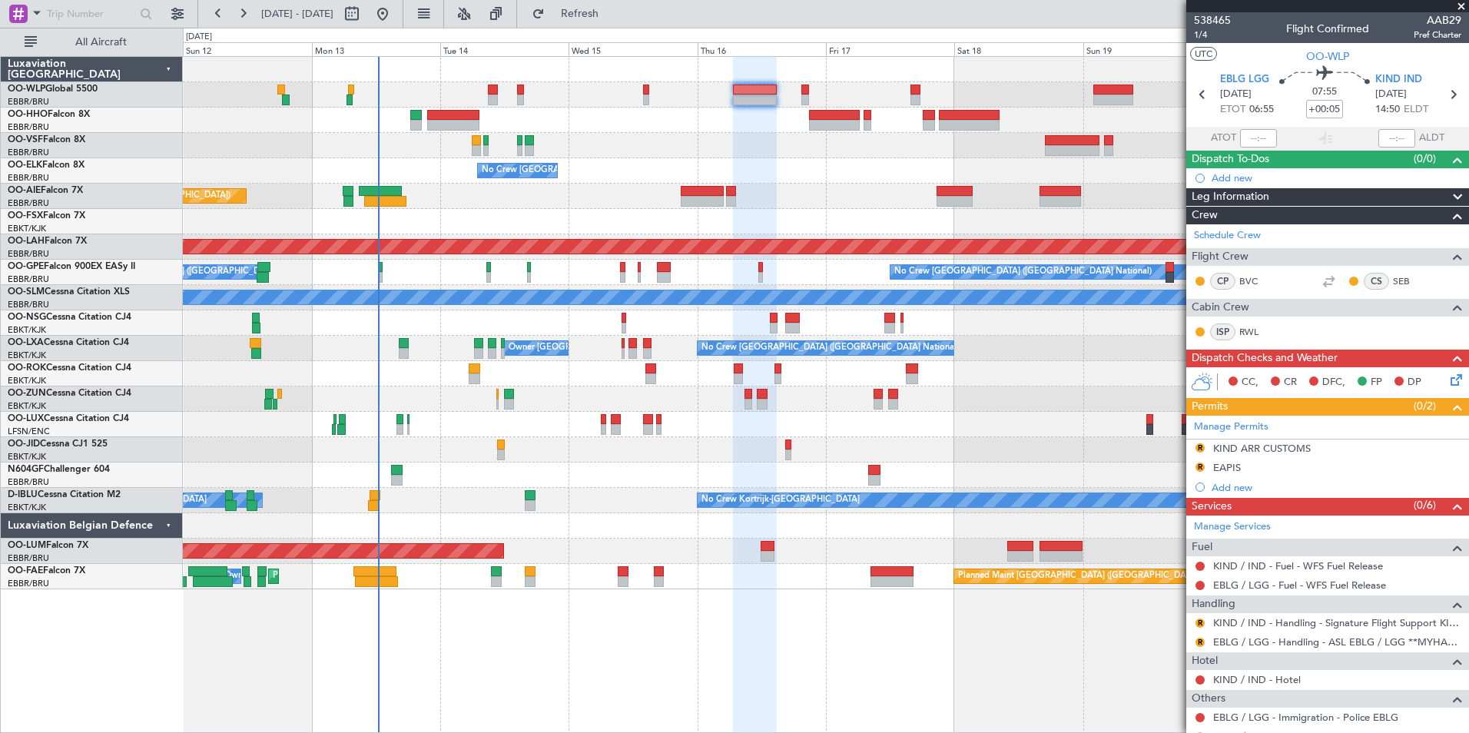
click at [599, 124] on div "Planned Maint Geneva (Cointrin)" at bounding box center [826, 120] width 1286 height 25
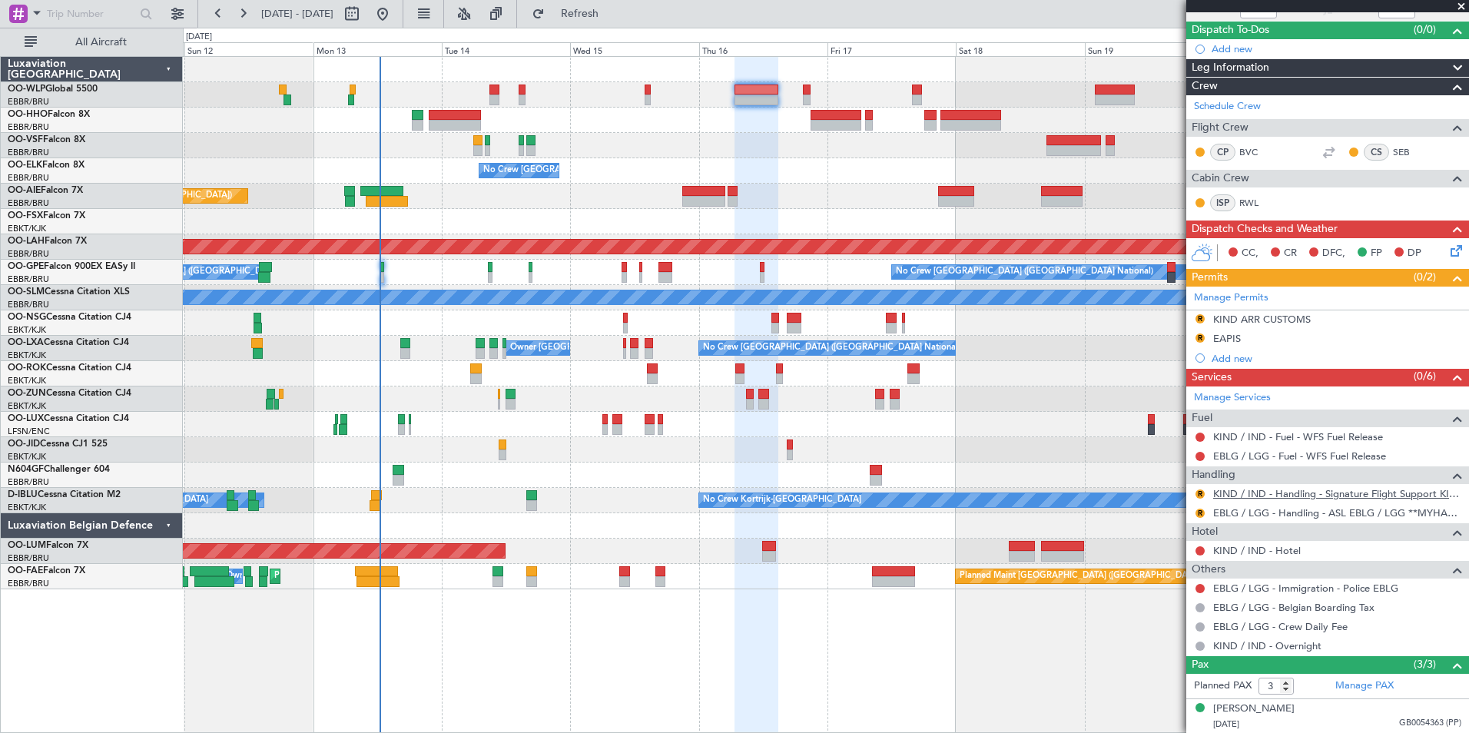
scroll to position [198, 0]
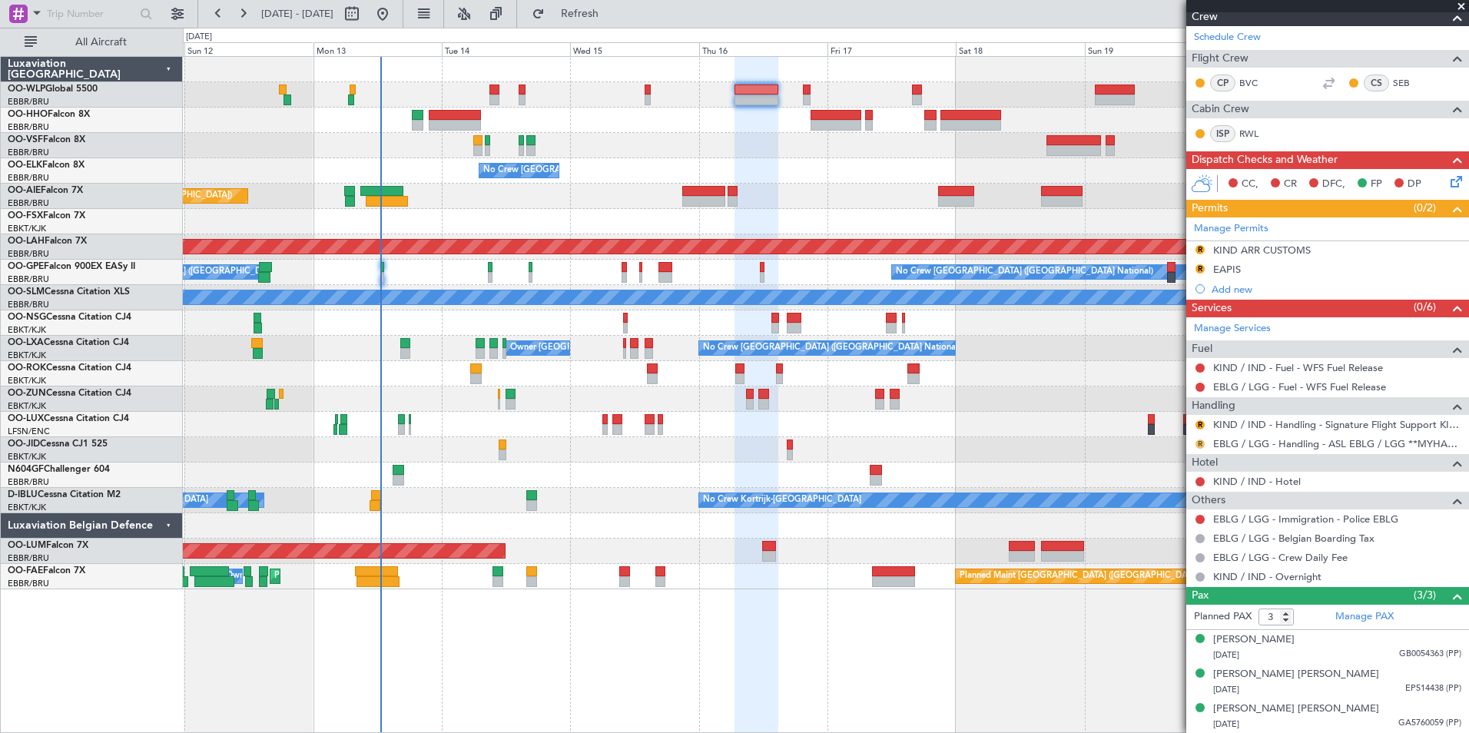
click at [1203, 445] on button "R" at bounding box center [1200, 444] width 9 height 9
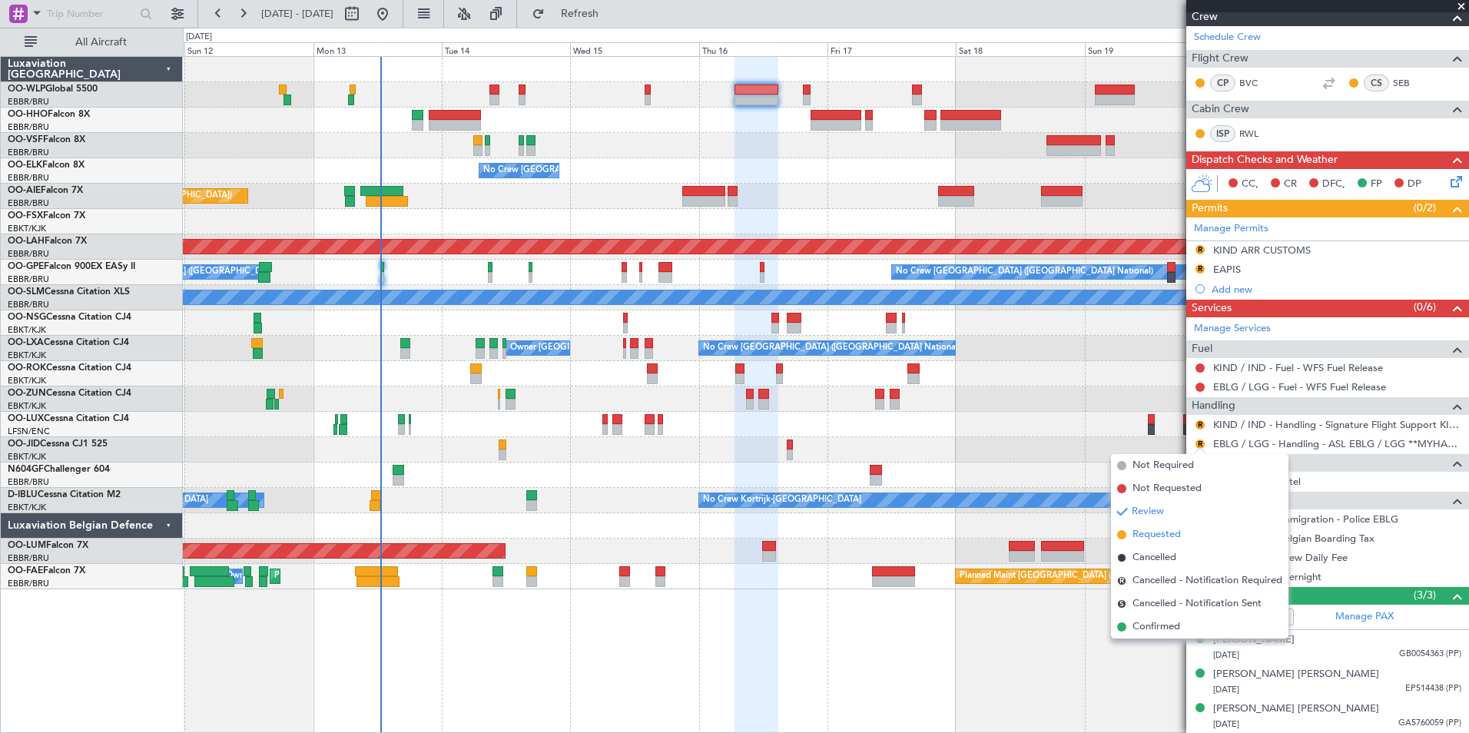
click at [1157, 531] on span "Requested" at bounding box center [1157, 534] width 48 height 15
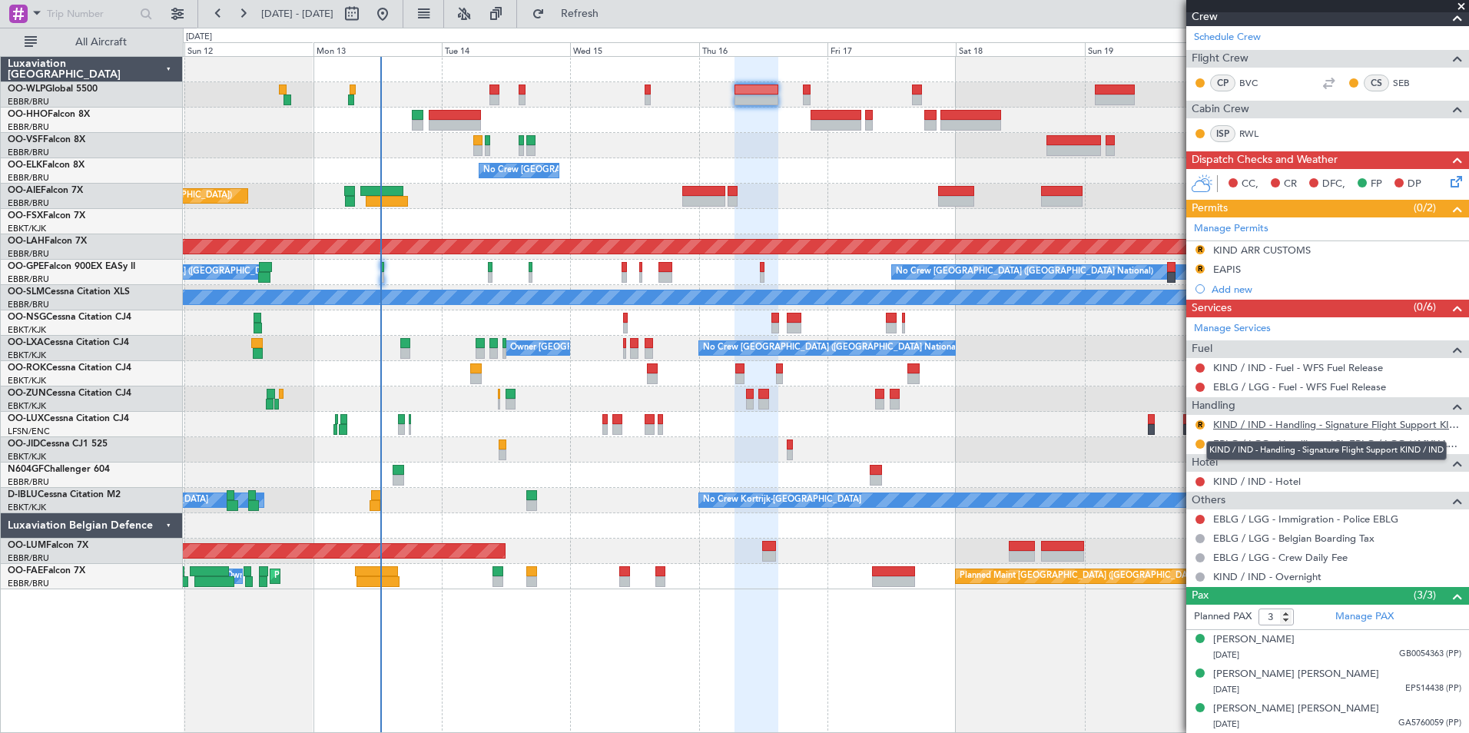
click at [1282, 423] on link "KIND / IND - Handling - Signature Flight Support KIND / IND" at bounding box center [1337, 424] width 248 height 13
click at [1262, 426] on link "KIND / IND - Handling - Signature Flight Support KIND / IND" at bounding box center [1337, 424] width 248 height 13
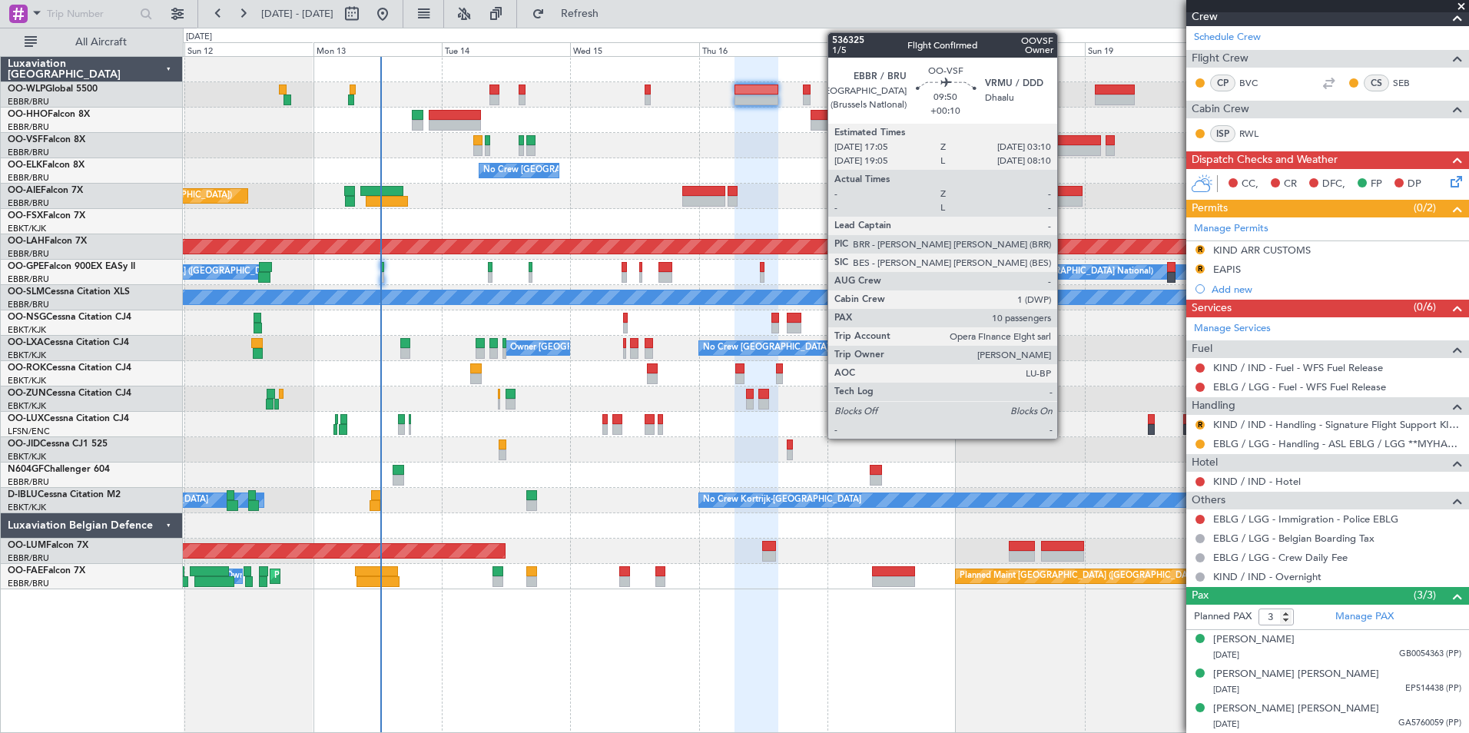
click at [1064, 145] on div at bounding box center [1074, 150] width 55 height 11
type input "+00:10"
type input "10"
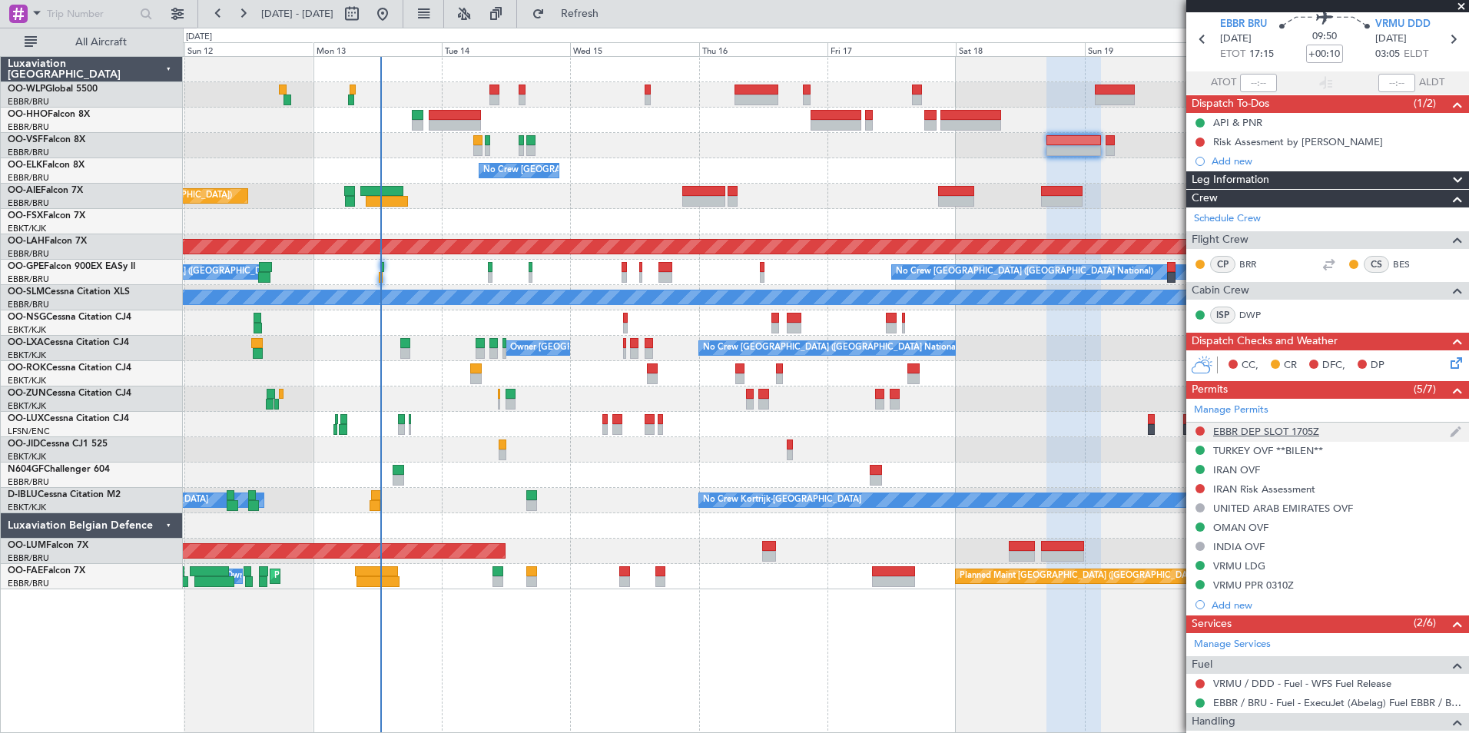
scroll to position [0, 0]
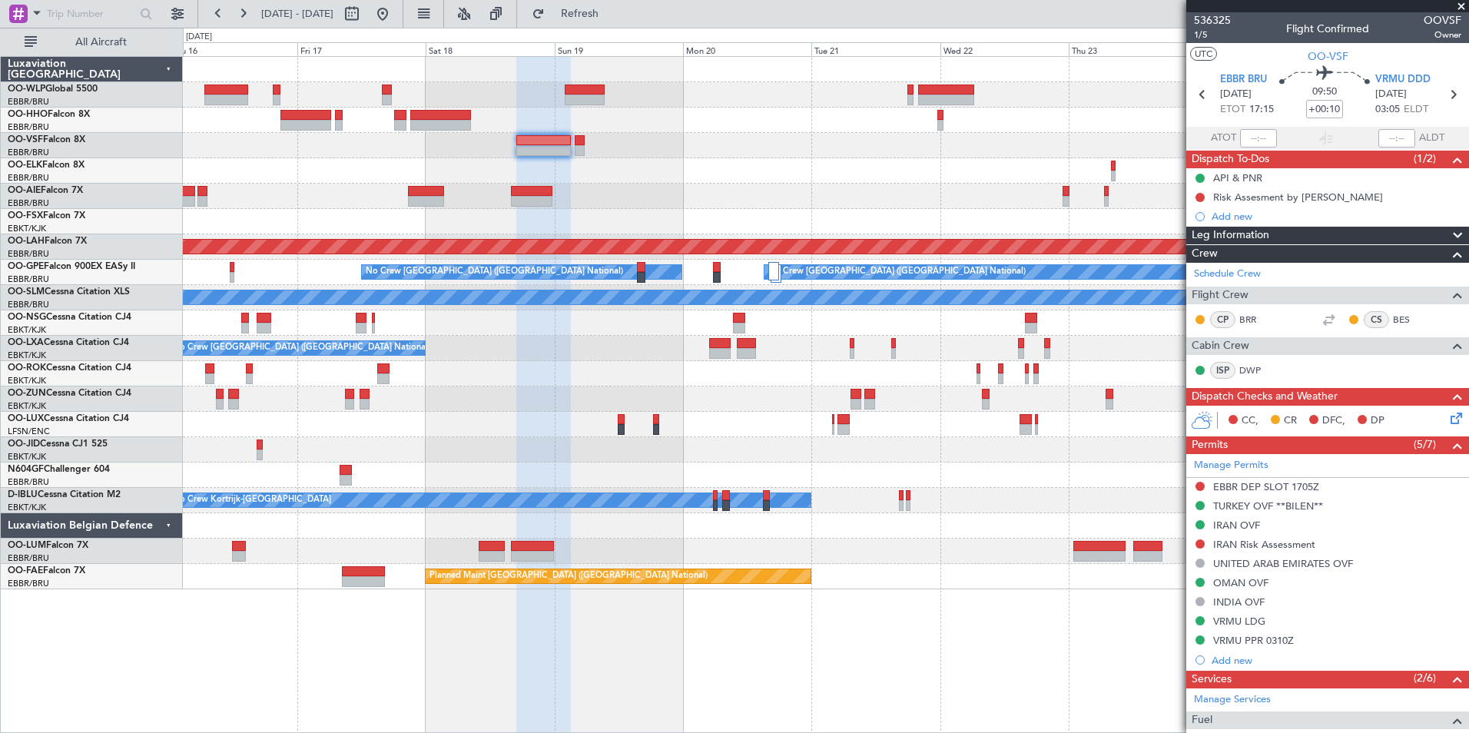
click at [595, 180] on div "No Crew [GEOGRAPHIC_DATA] ([GEOGRAPHIC_DATA] National)" at bounding box center [826, 170] width 1286 height 25
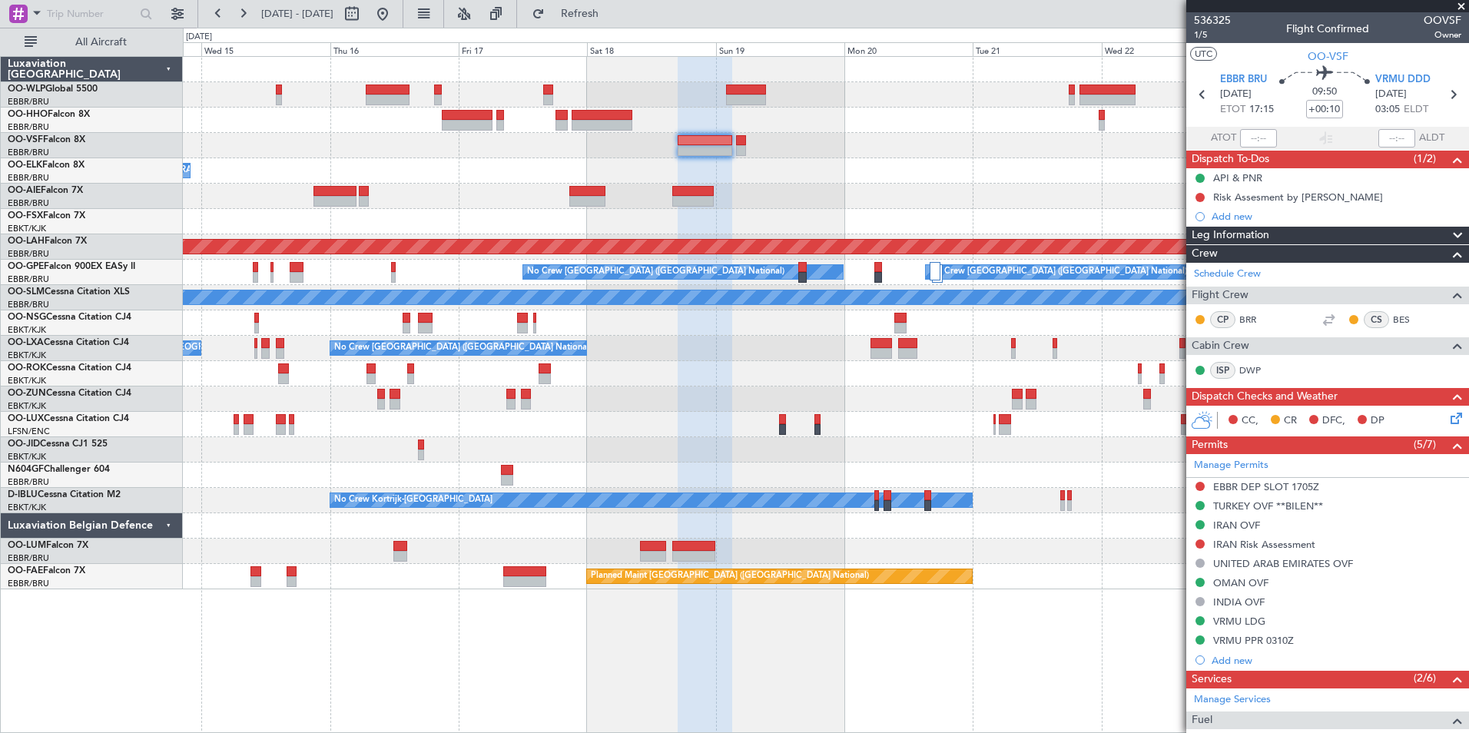
click at [803, 175] on div "No Crew [GEOGRAPHIC_DATA] ([GEOGRAPHIC_DATA] National)" at bounding box center [826, 170] width 1286 height 25
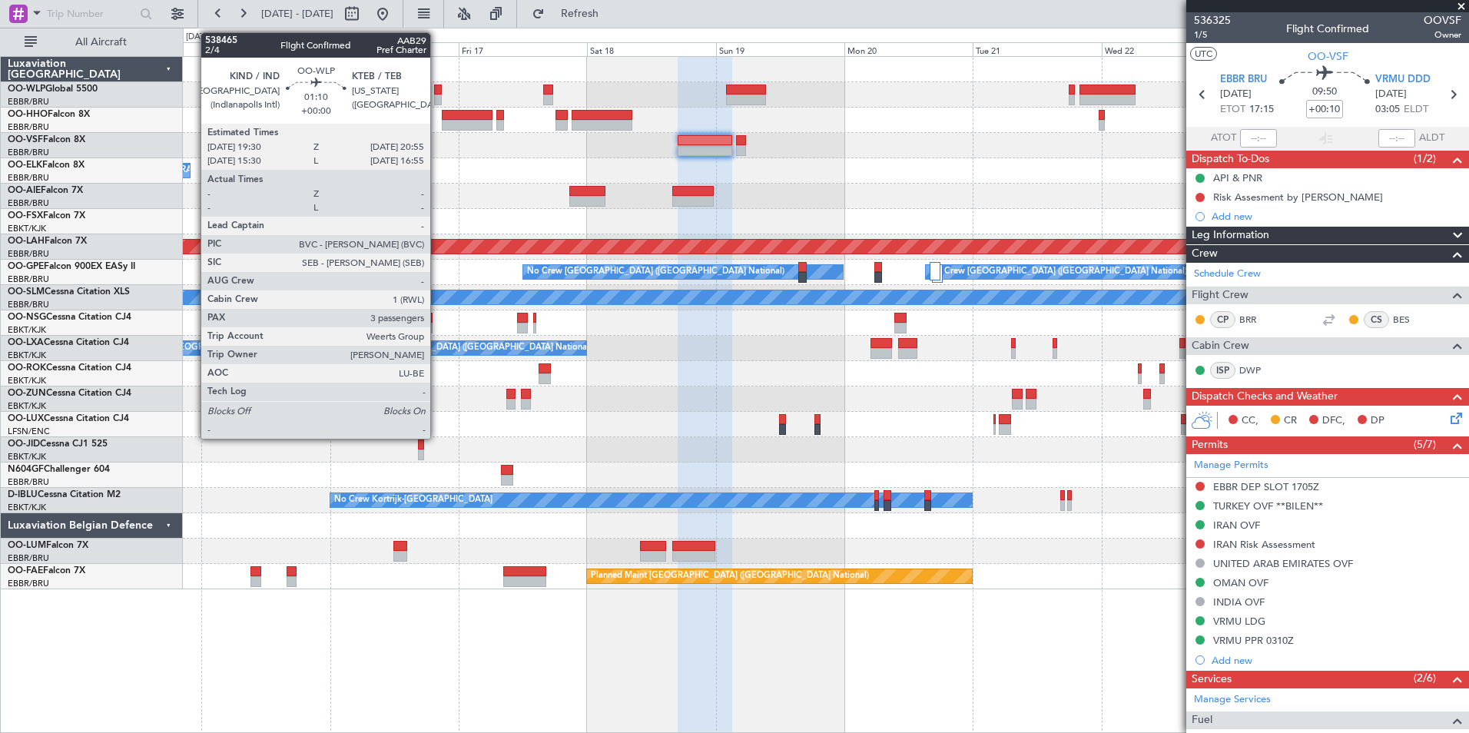
click at [437, 98] on div at bounding box center [438, 100] width 8 height 11
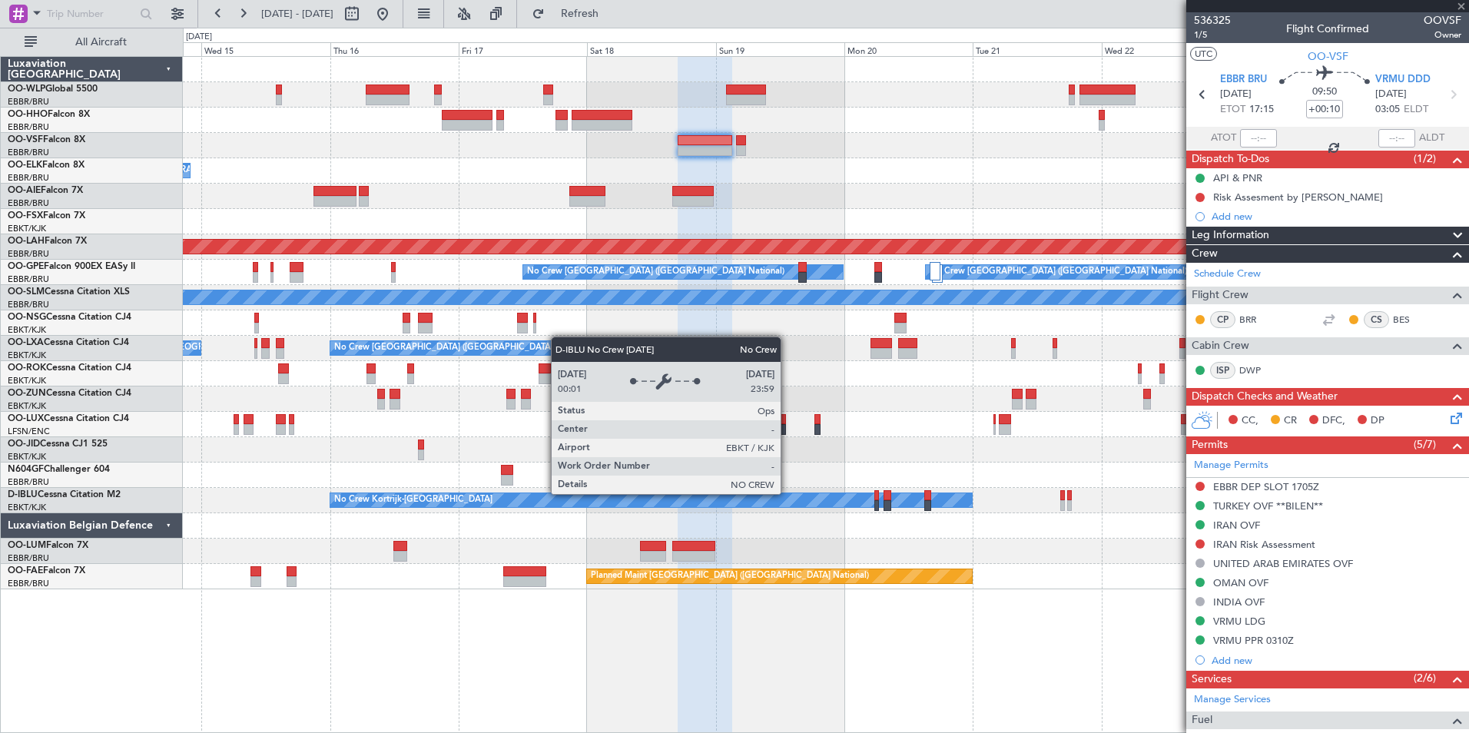
type input "3"
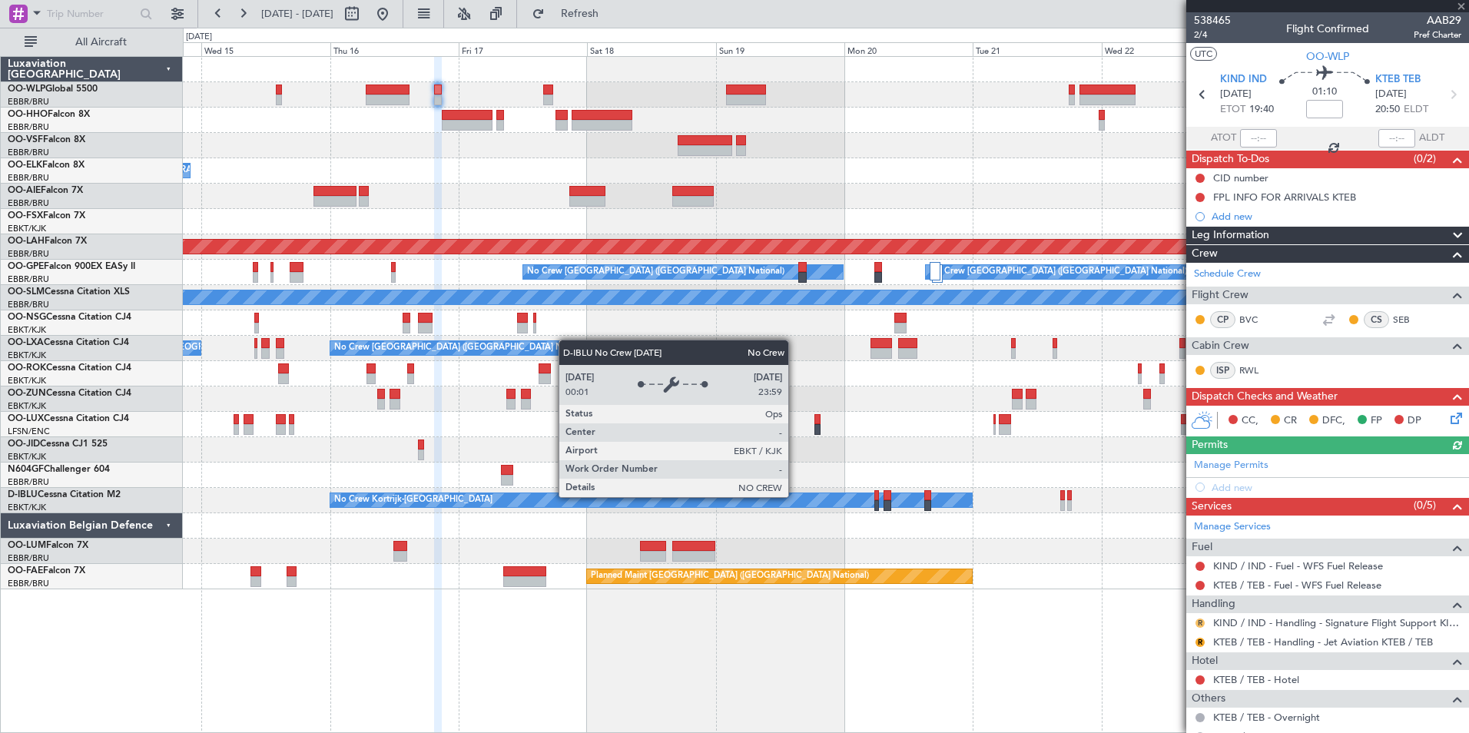
click at [1196, 622] on button "R" at bounding box center [1200, 623] width 9 height 9
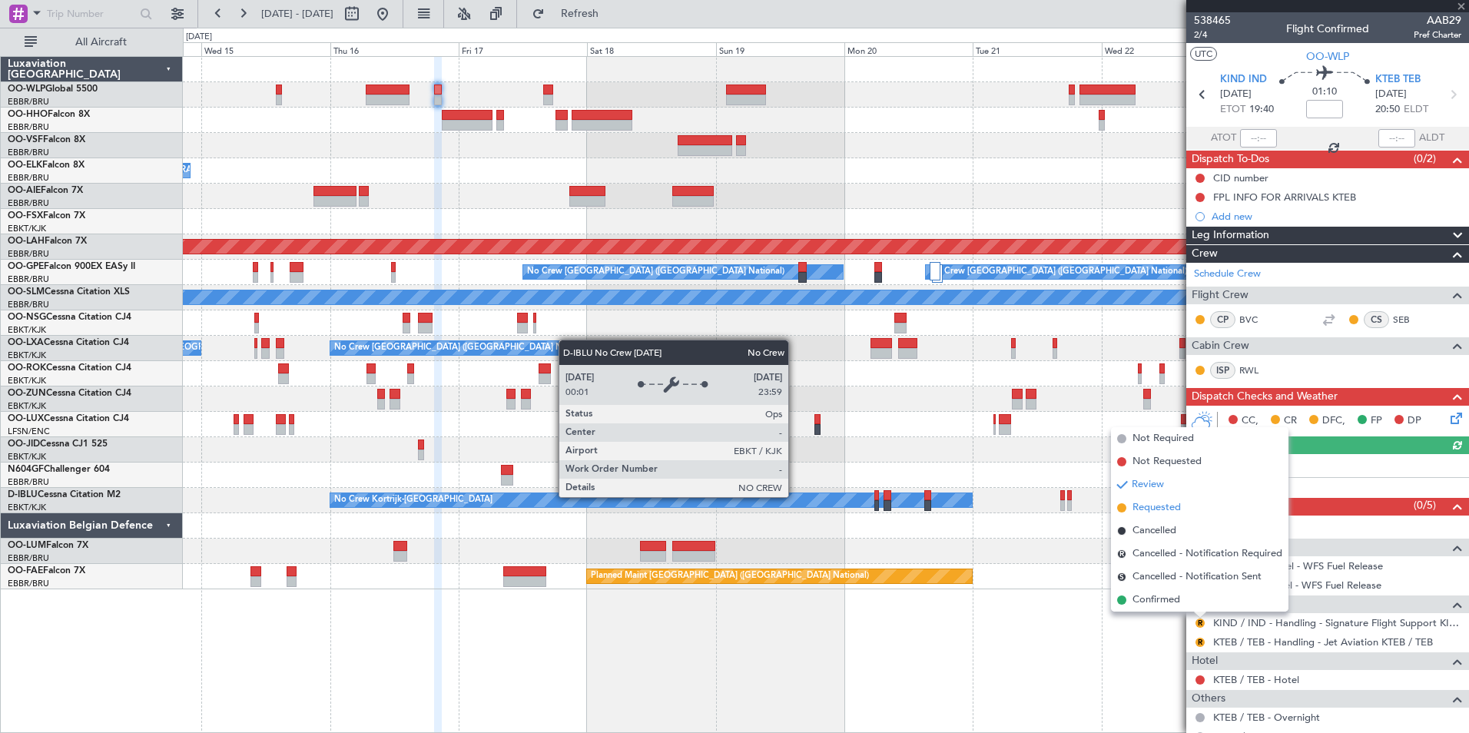
click at [1133, 505] on span "Requested" at bounding box center [1157, 507] width 48 height 15
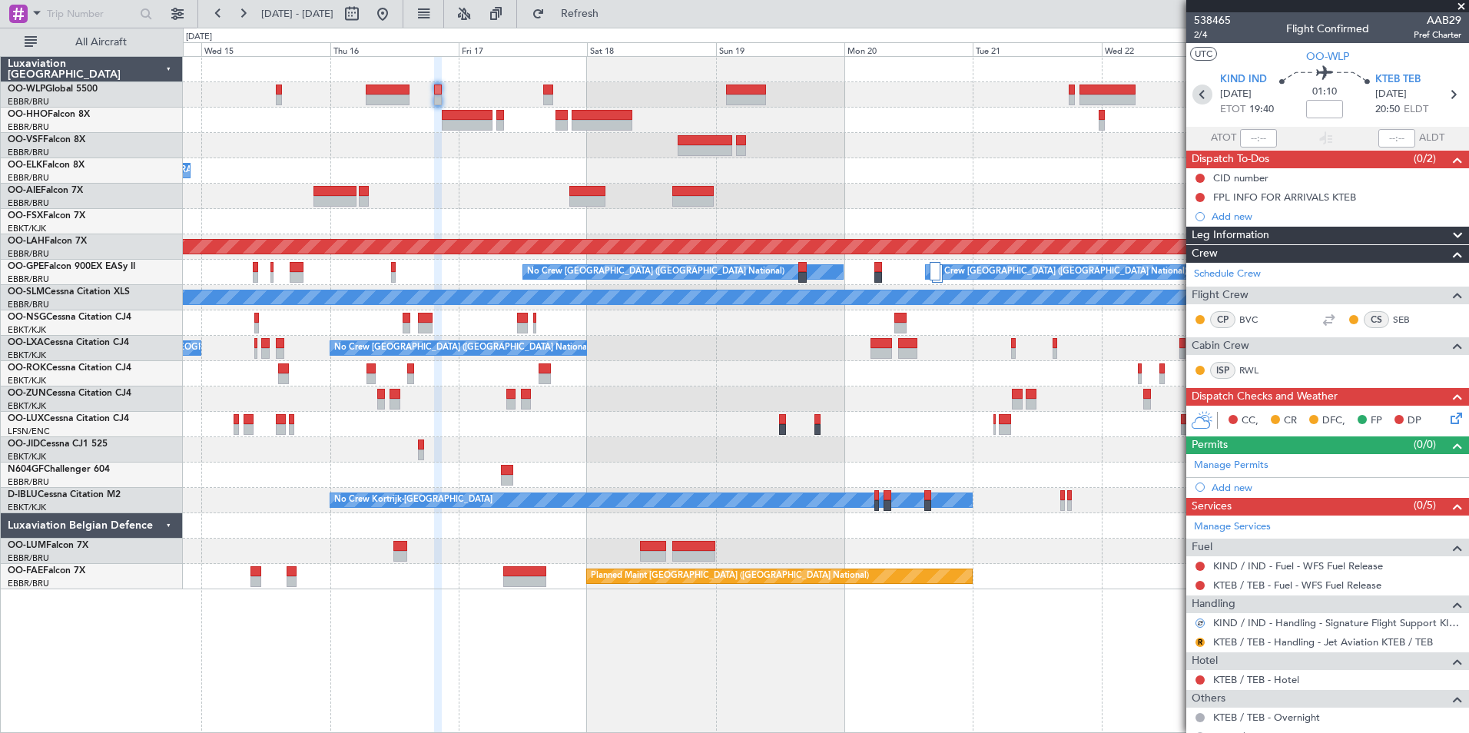
click at [1197, 94] on icon at bounding box center [1203, 95] width 20 height 20
type input "+00:05"
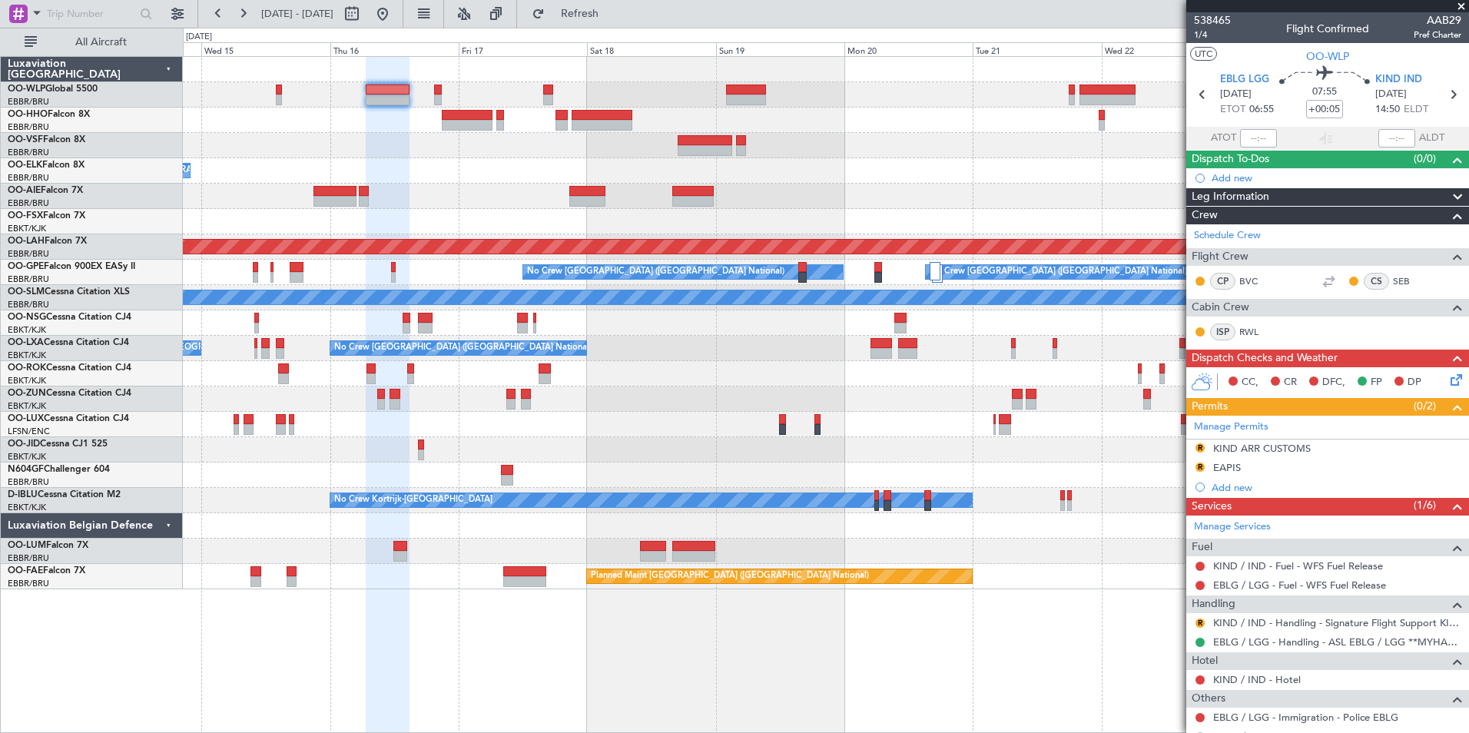
scroll to position [154, 0]
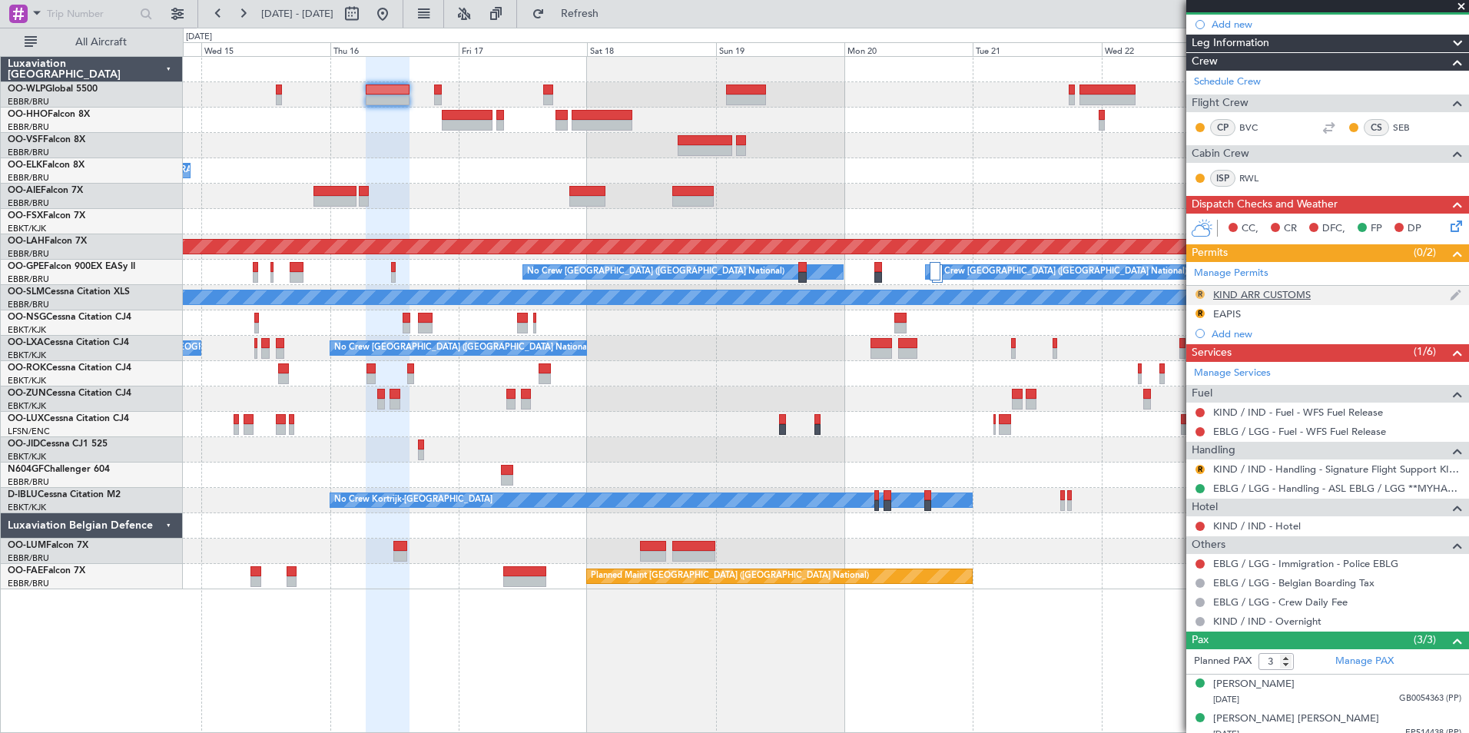
click at [1198, 291] on button "R" at bounding box center [1200, 294] width 9 height 9
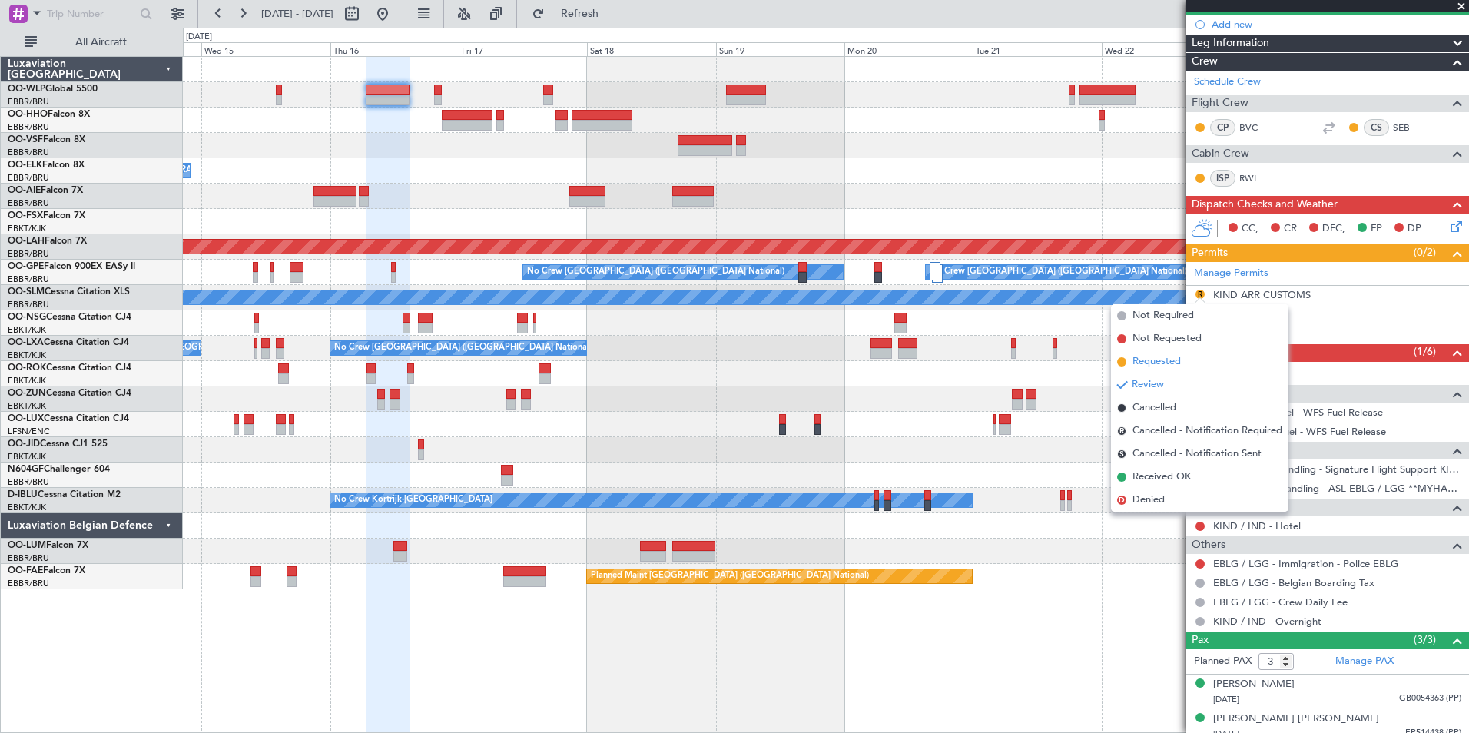
click at [1167, 370] on li "Requested" at bounding box center [1199, 361] width 177 height 23
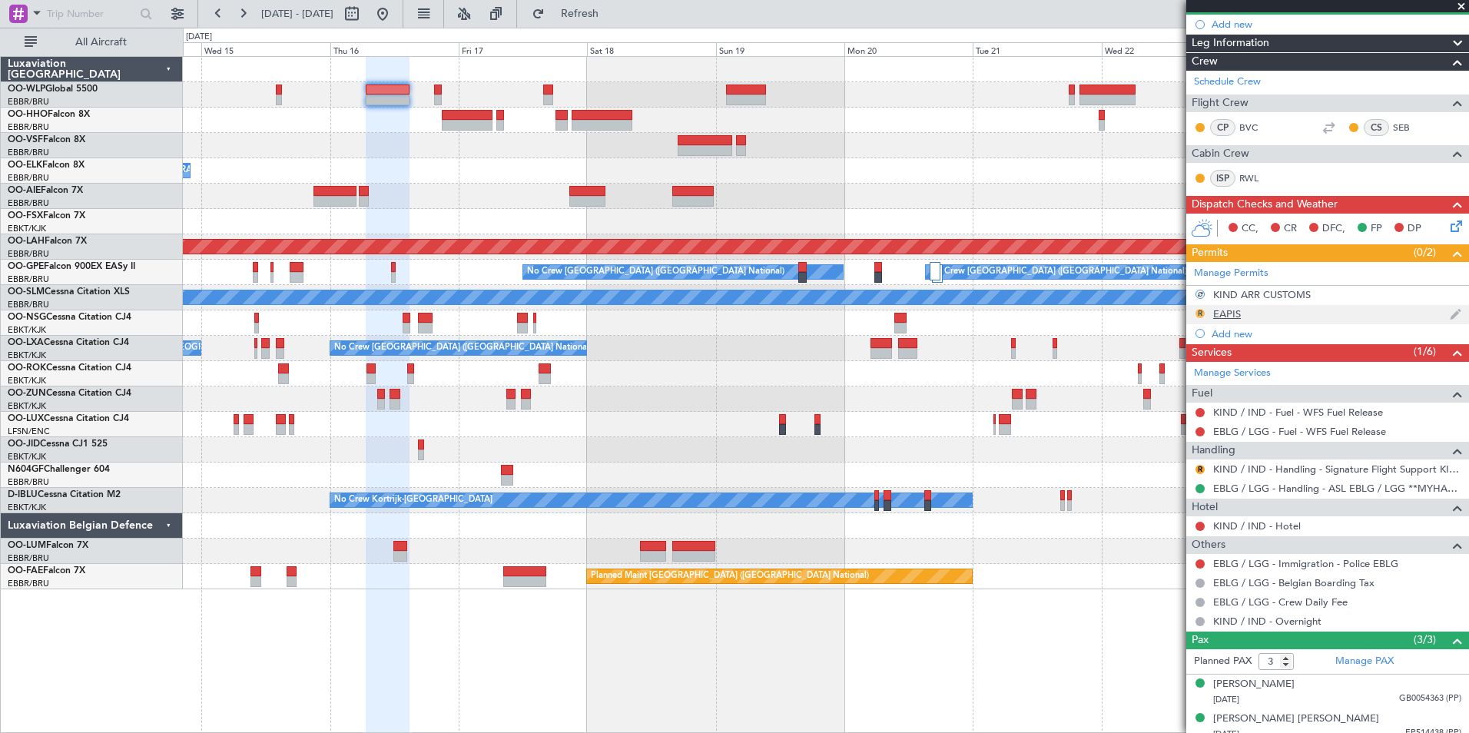
click at [1199, 313] on button "R" at bounding box center [1200, 313] width 9 height 9
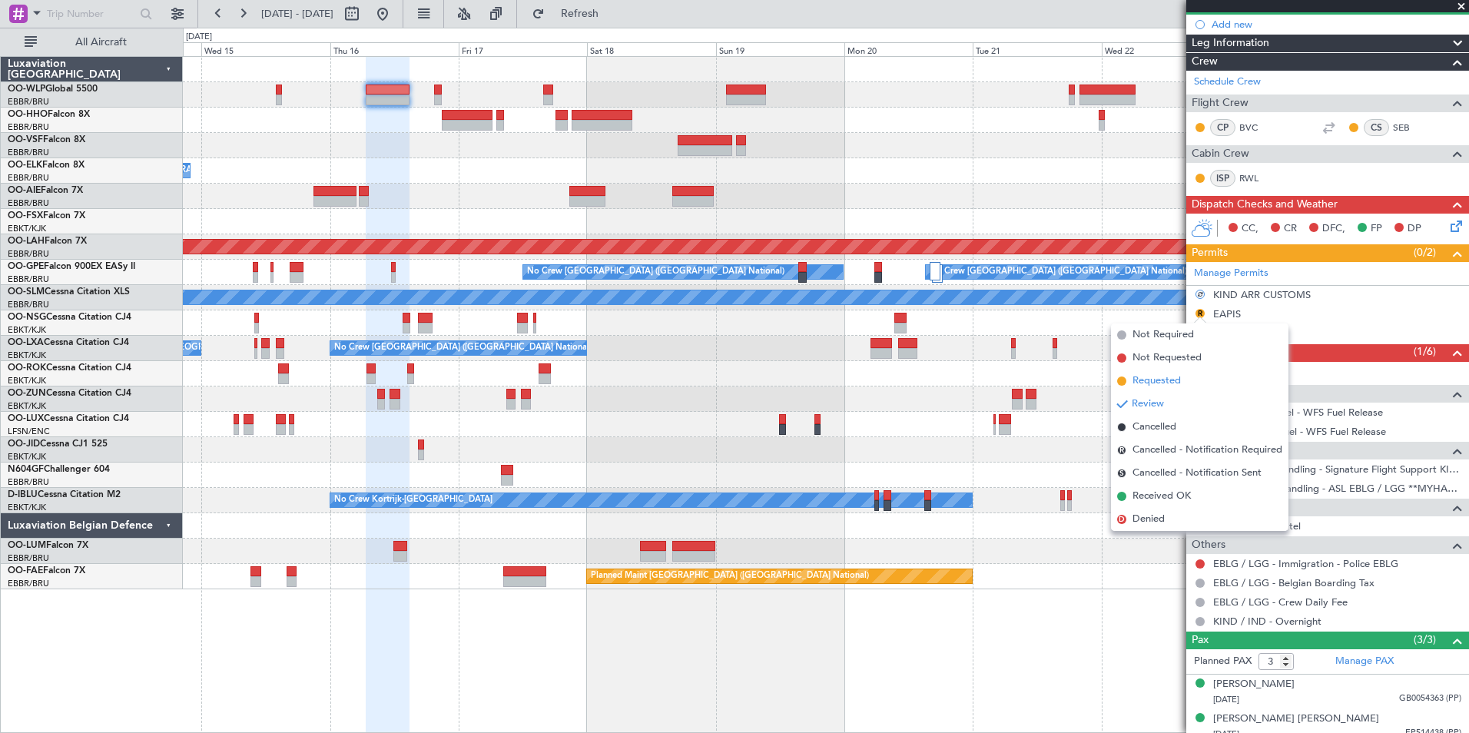
click at [1175, 380] on span "Requested" at bounding box center [1157, 380] width 48 height 15
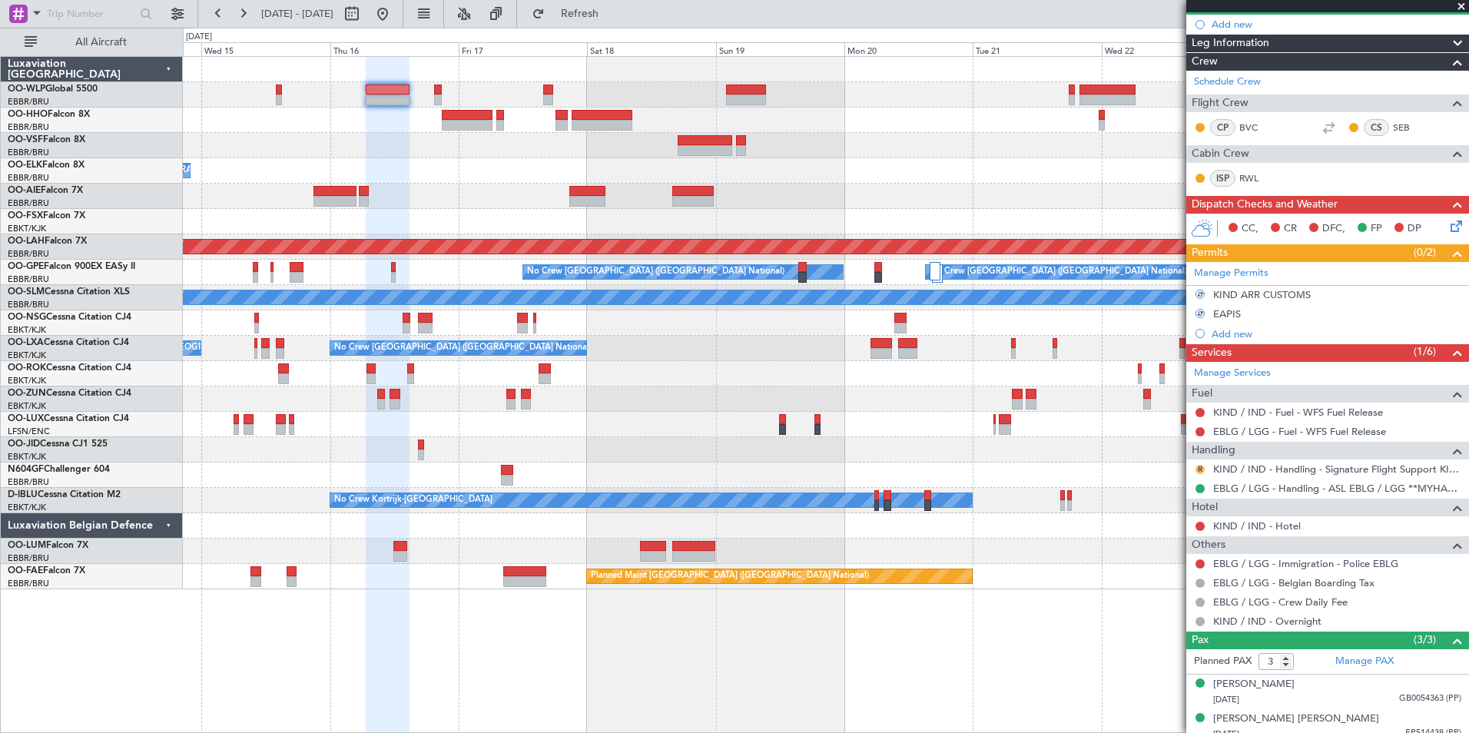
click at [1200, 472] on button "R" at bounding box center [1200, 469] width 9 height 9
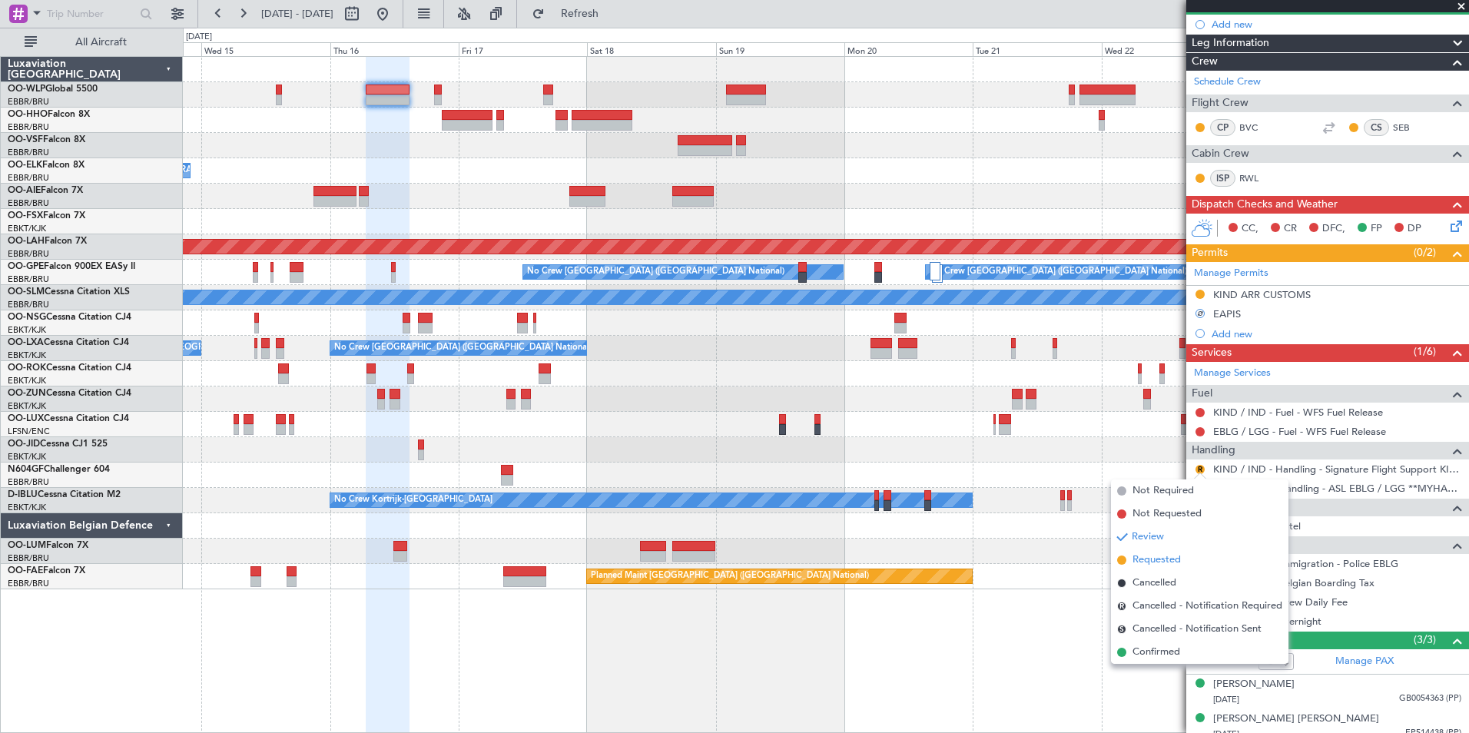
click at [1166, 560] on span "Requested" at bounding box center [1157, 559] width 48 height 15
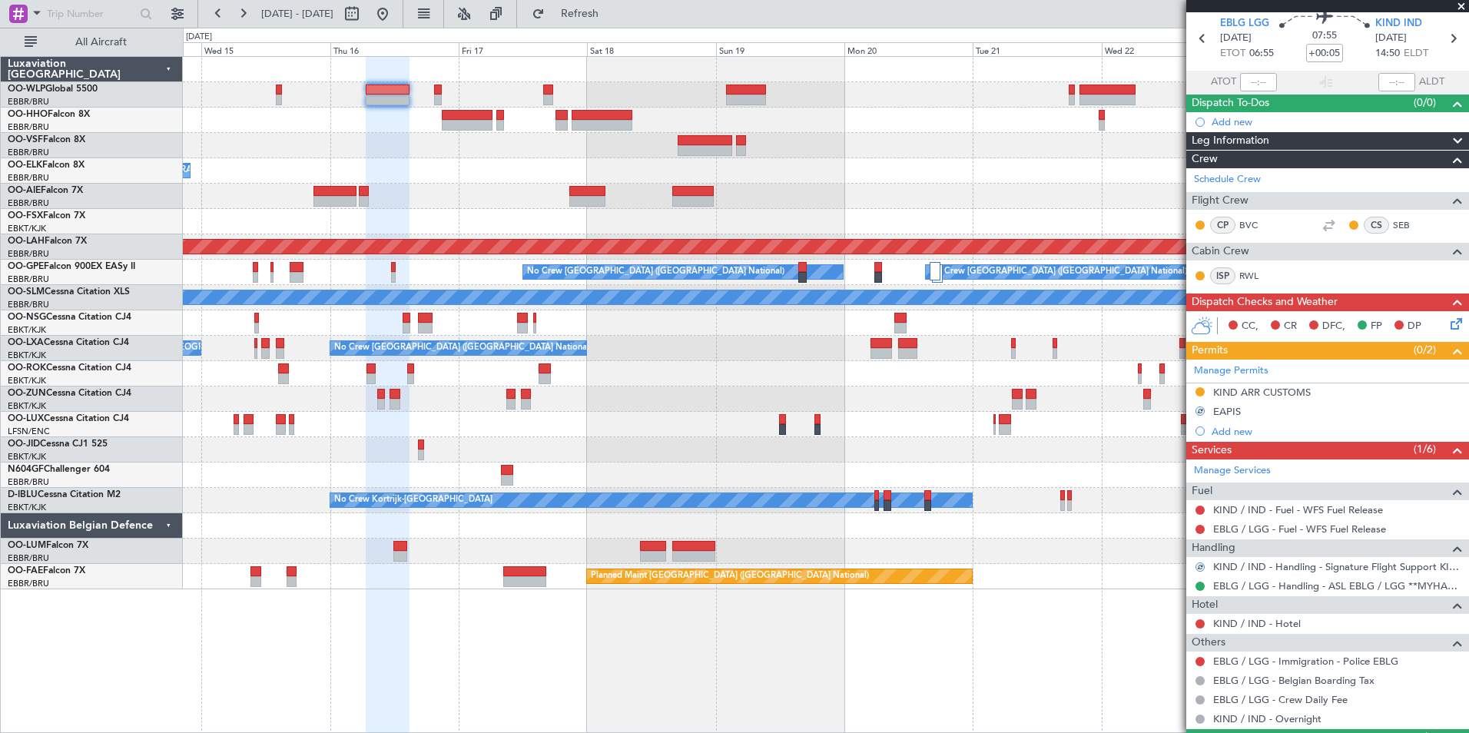
scroll to position [0, 0]
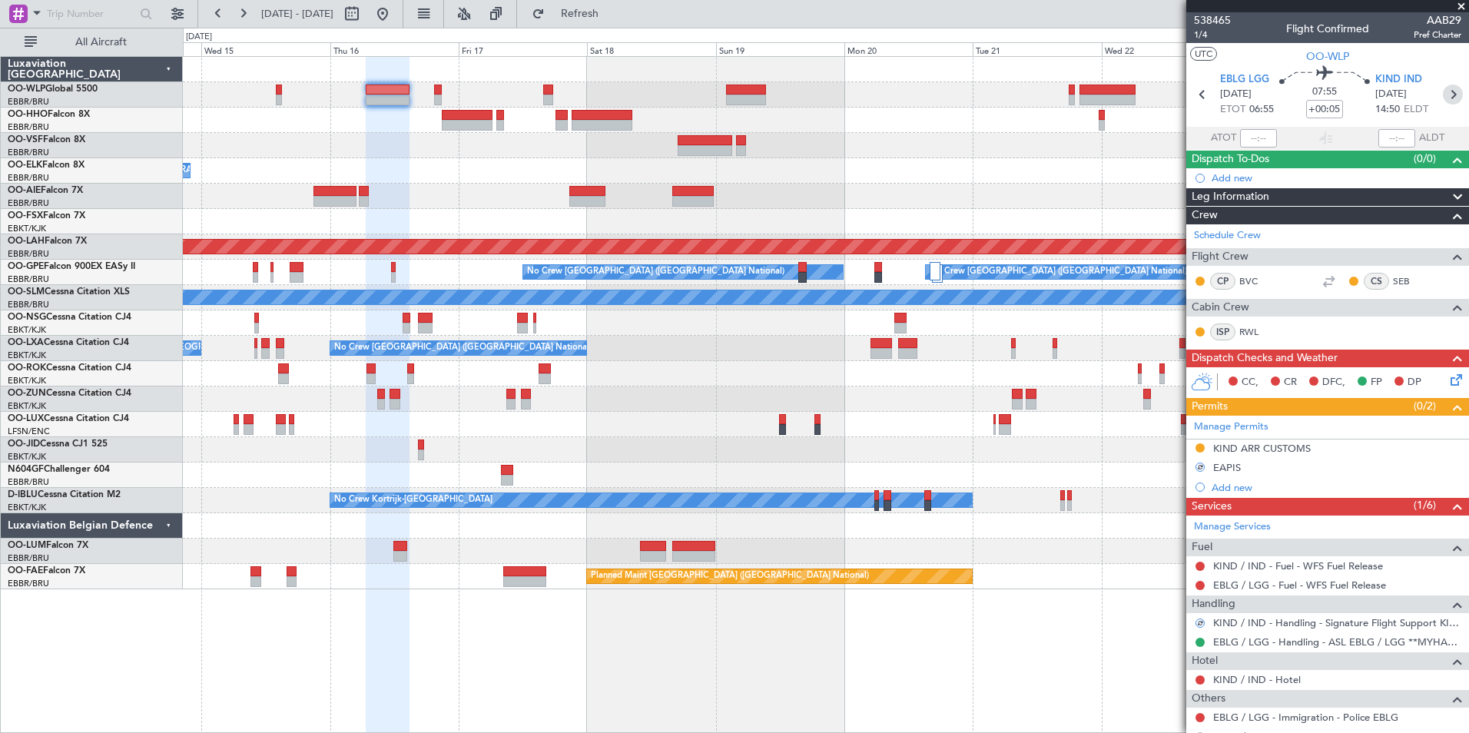
click at [1443, 91] on icon at bounding box center [1453, 95] width 20 height 20
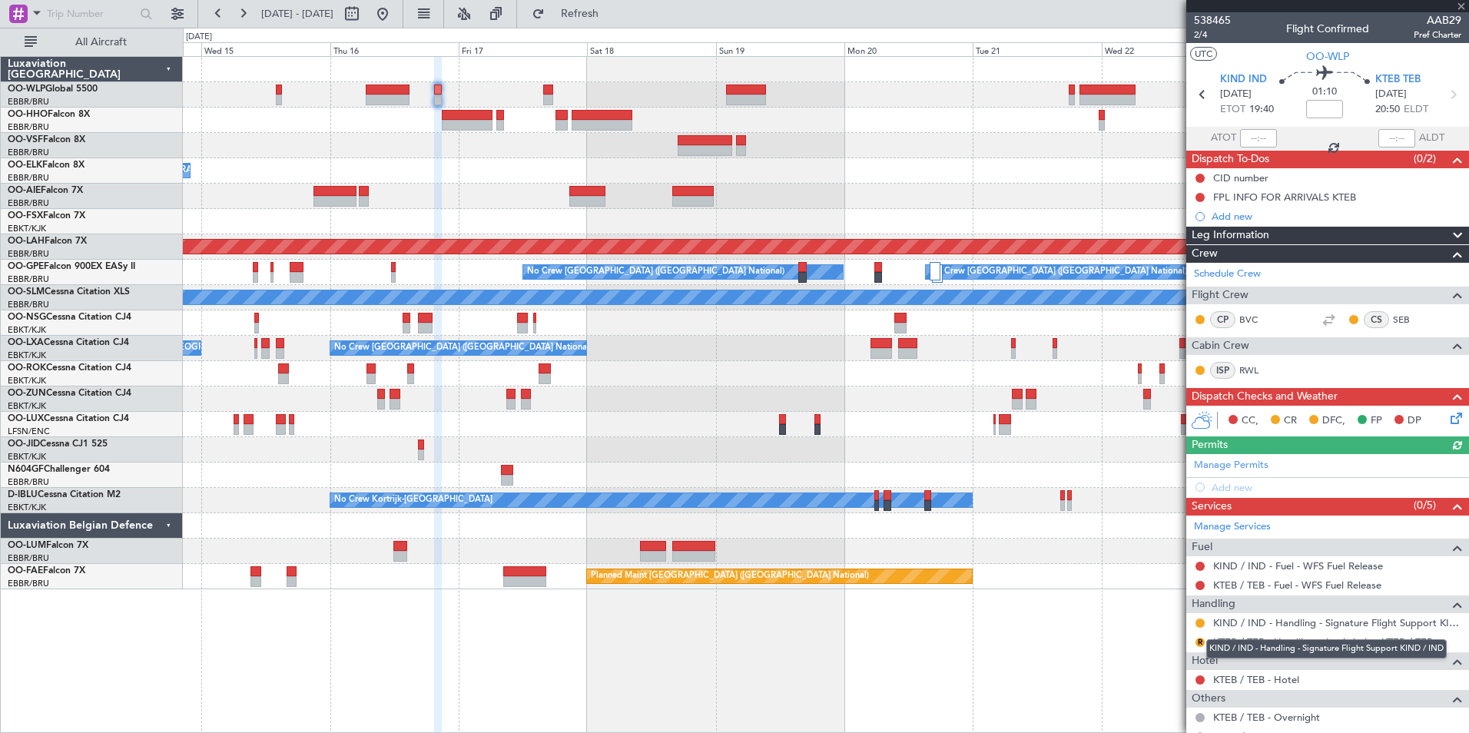
click at [1196, 645] on mat-tooltip-component "KIND / IND - Handling - Signature Flight Support KIND / IND" at bounding box center [1327, 649] width 262 height 41
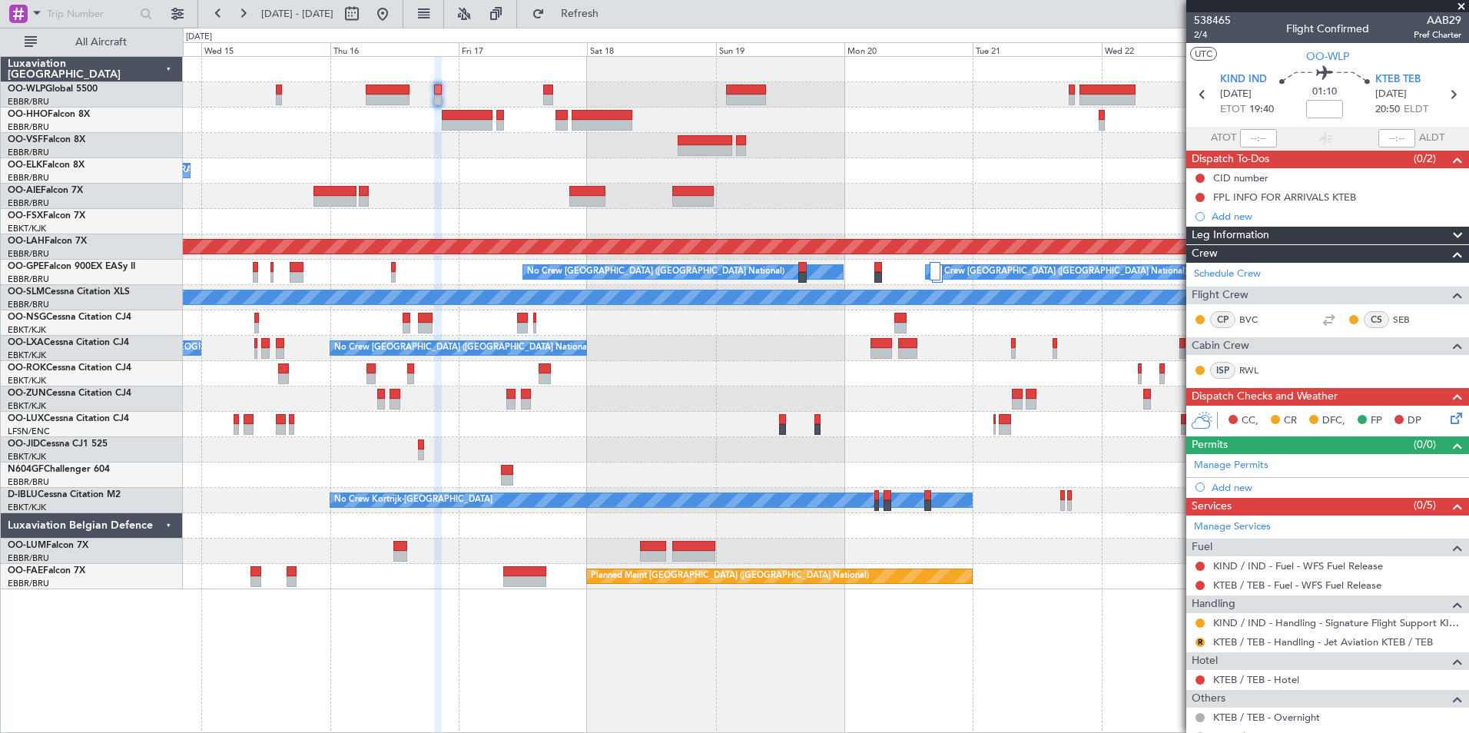
click at [1200, 646] on div "R" at bounding box center [1200, 642] width 12 height 12
click at [1200, 640] on button "R" at bounding box center [1200, 642] width 9 height 9
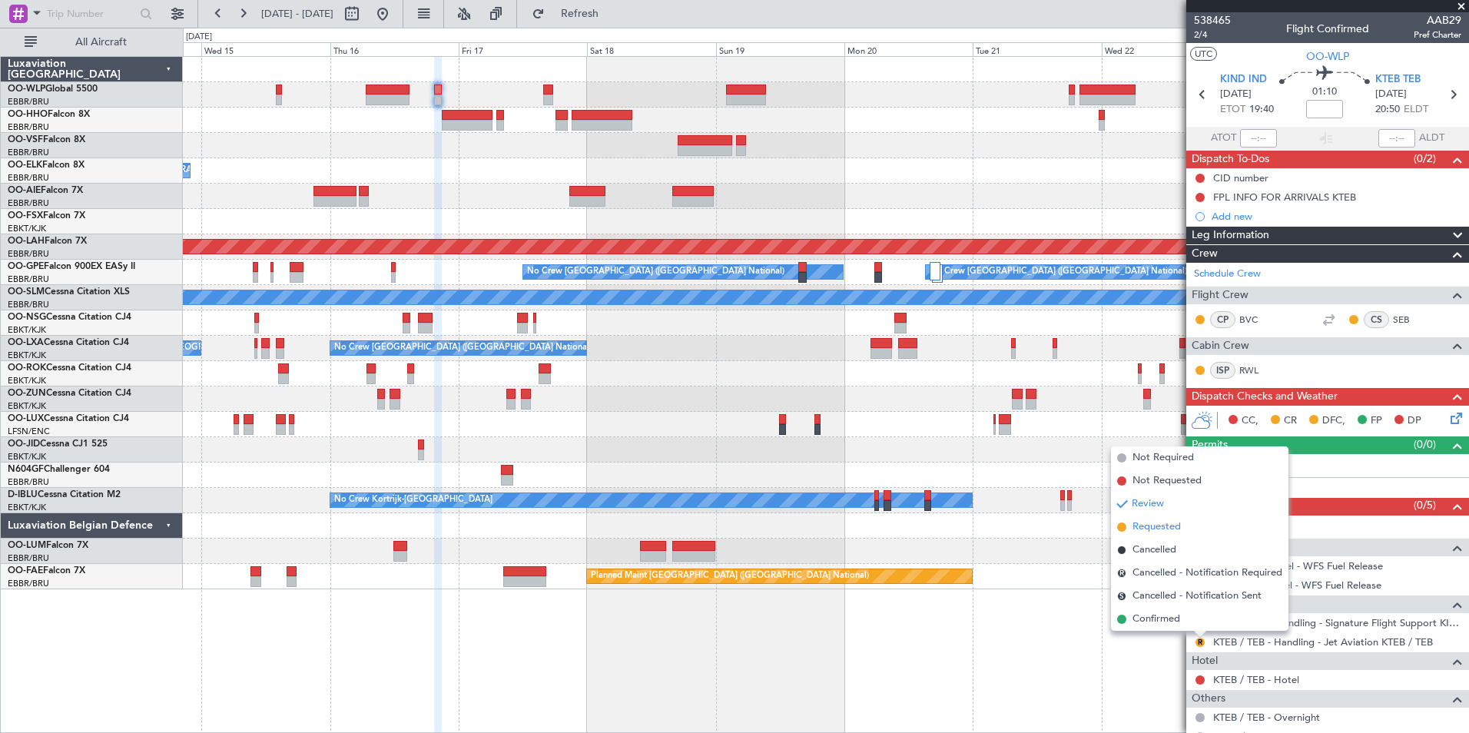
click at [1166, 523] on span "Requested" at bounding box center [1157, 526] width 48 height 15
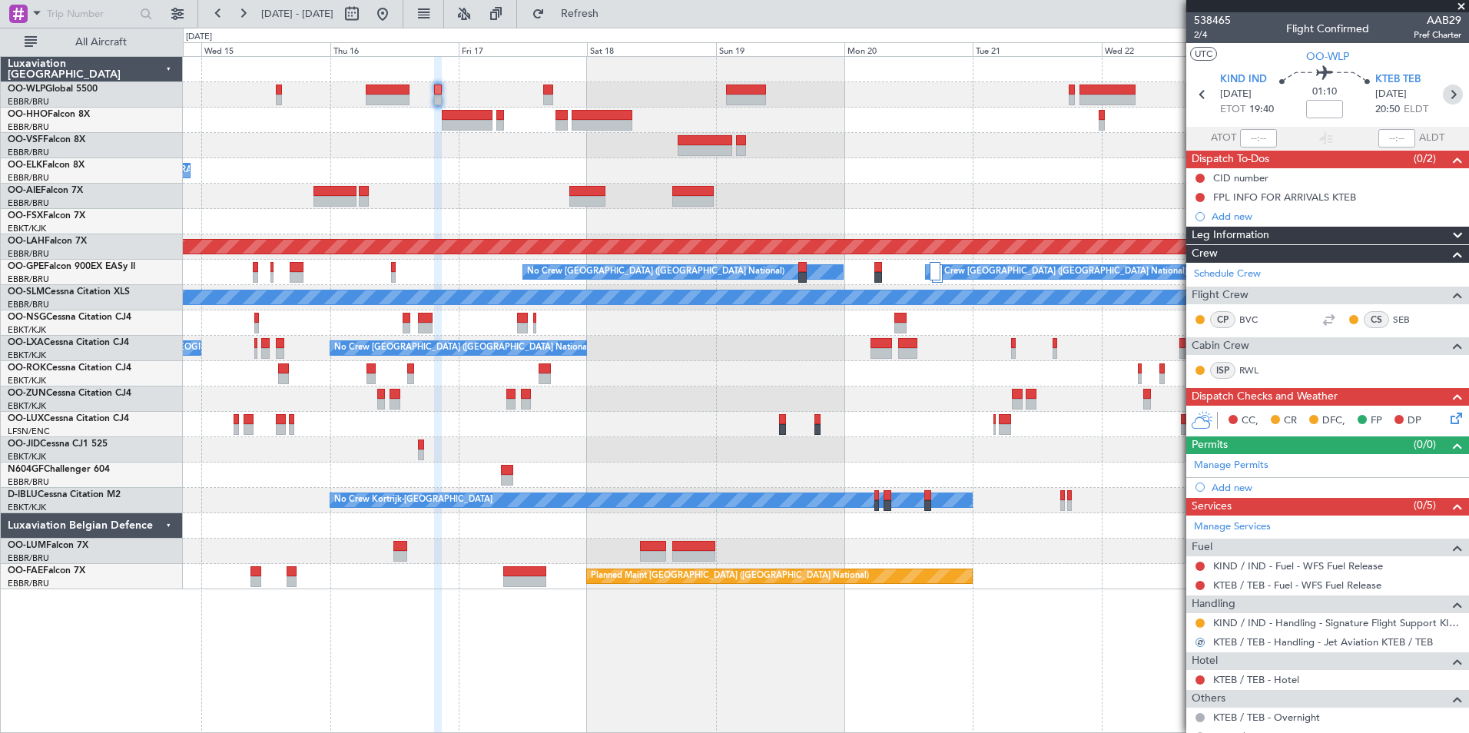
click at [1448, 95] on icon at bounding box center [1453, 95] width 20 height 20
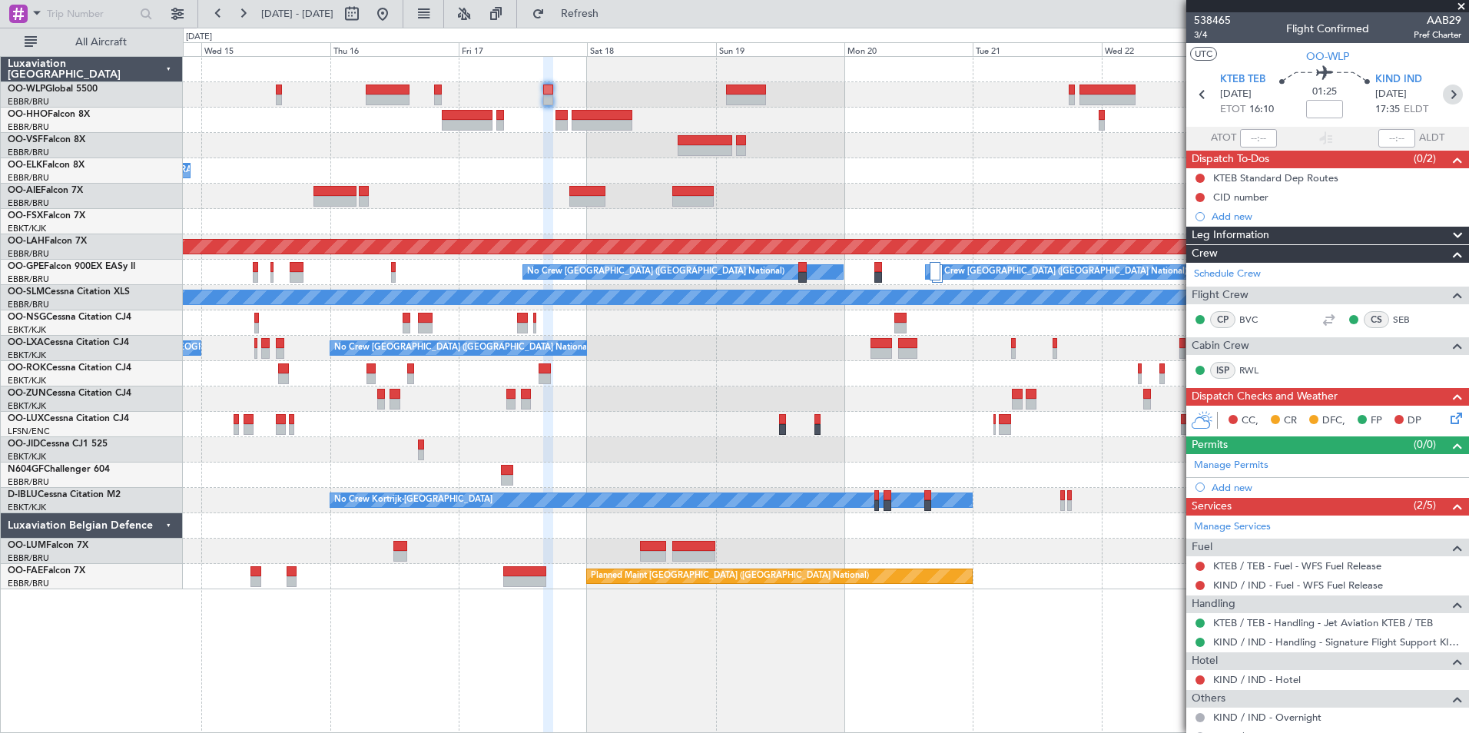
click at [1444, 85] on icon at bounding box center [1453, 95] width 20 height 20
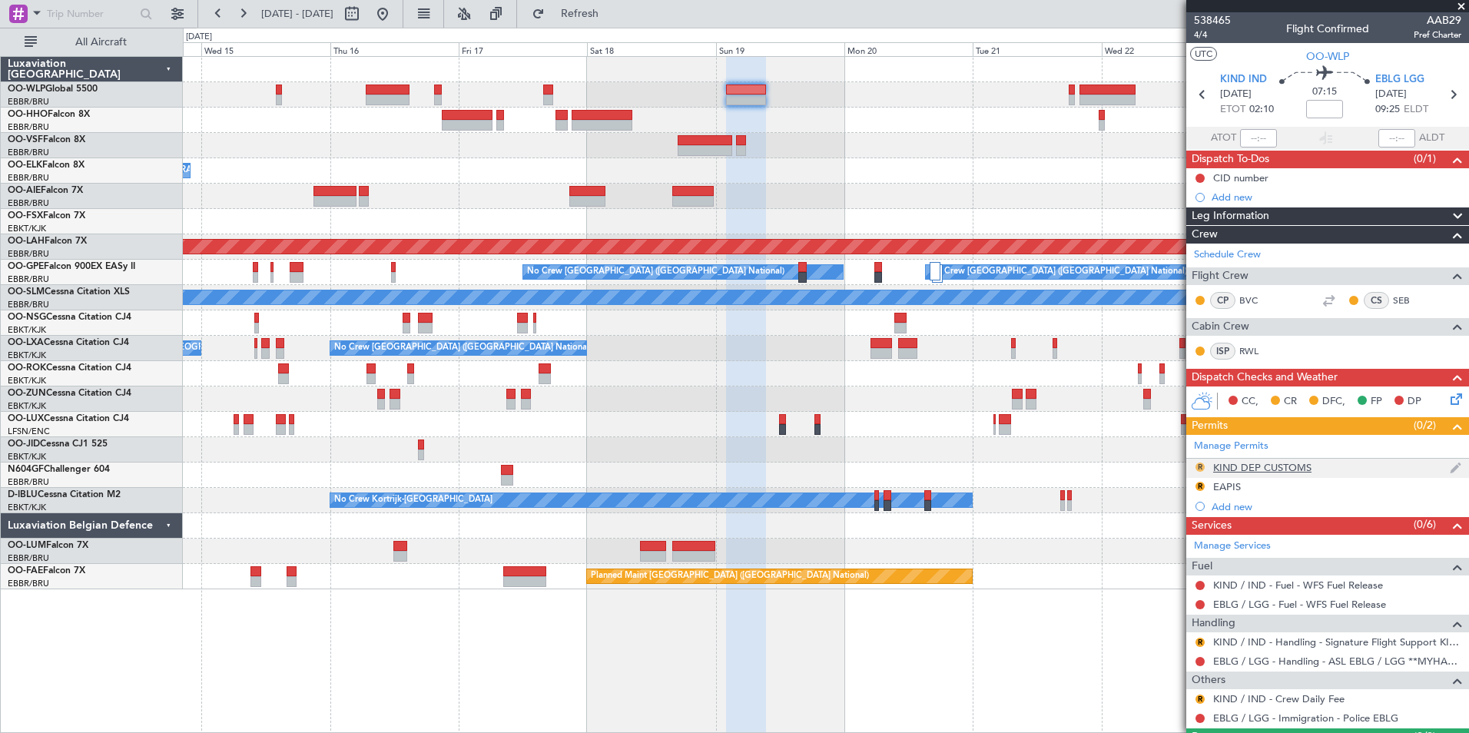
click at [1196, 468] on button "R" at bounding box center [1200, 467] width 9 height 9
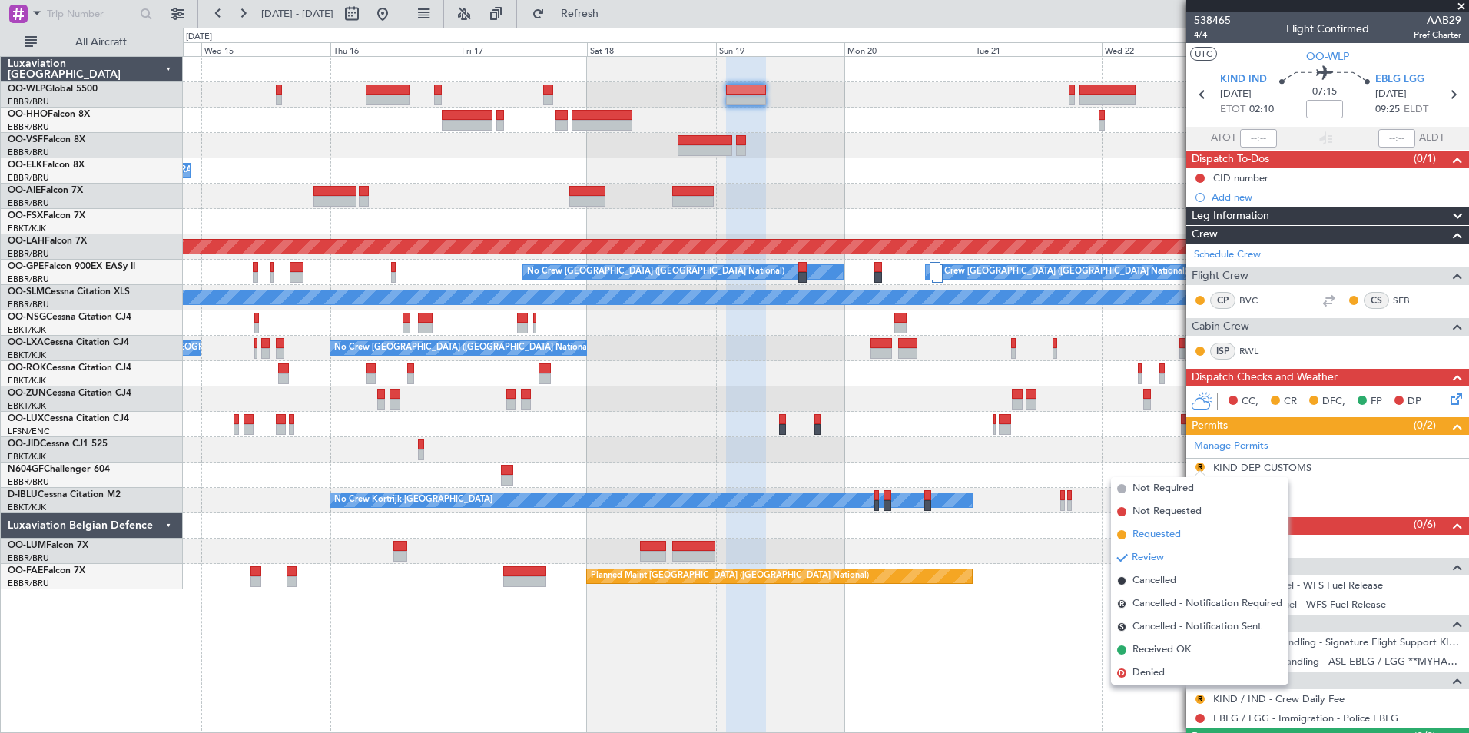
click at [1165, 530] on span "Requested" at bounding box center [1157, 534] width 48 height 15
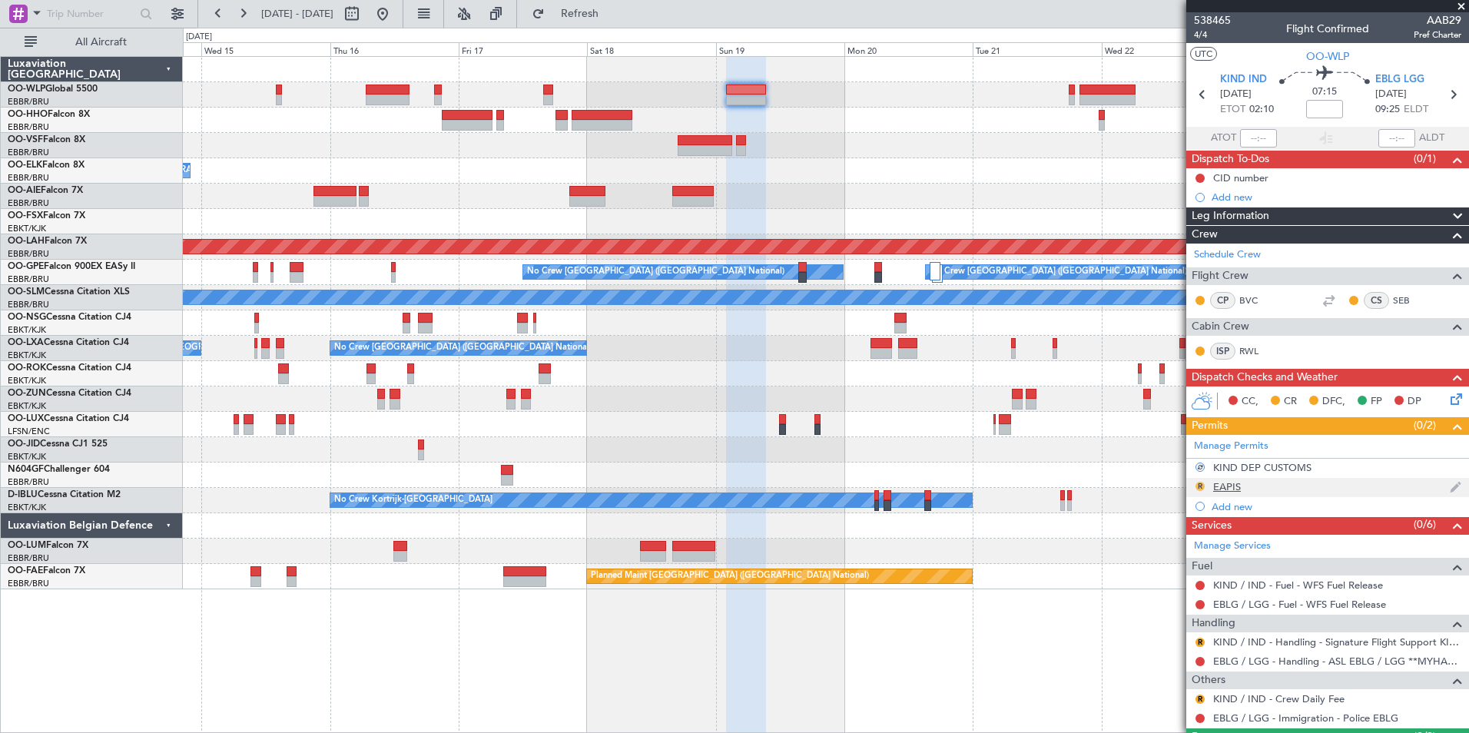
click at [1196, 487] on button "R" at bounding box center [1200, 486] width 9 height 9
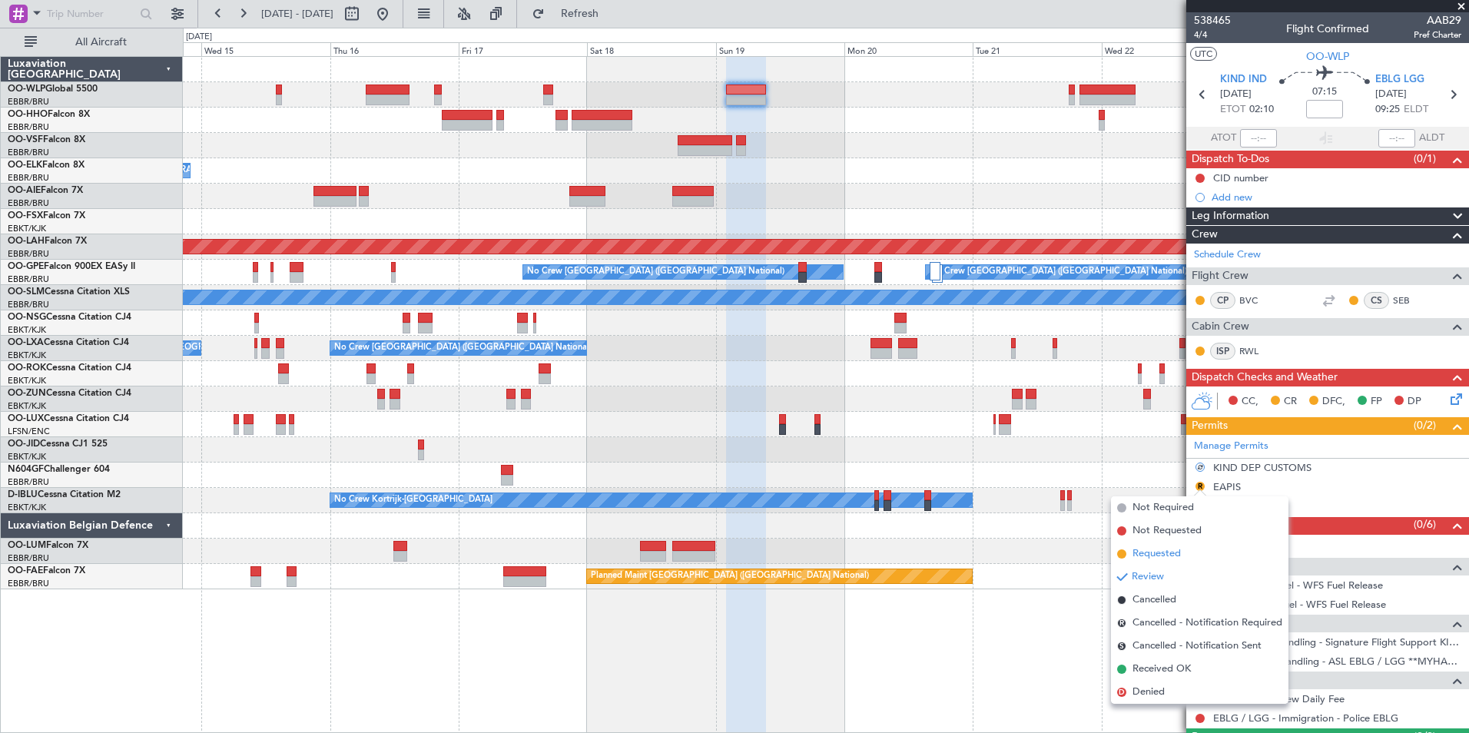
click at [1184, 548] on li "Requested" at bounding box center [1199, 553] width 177 height 23
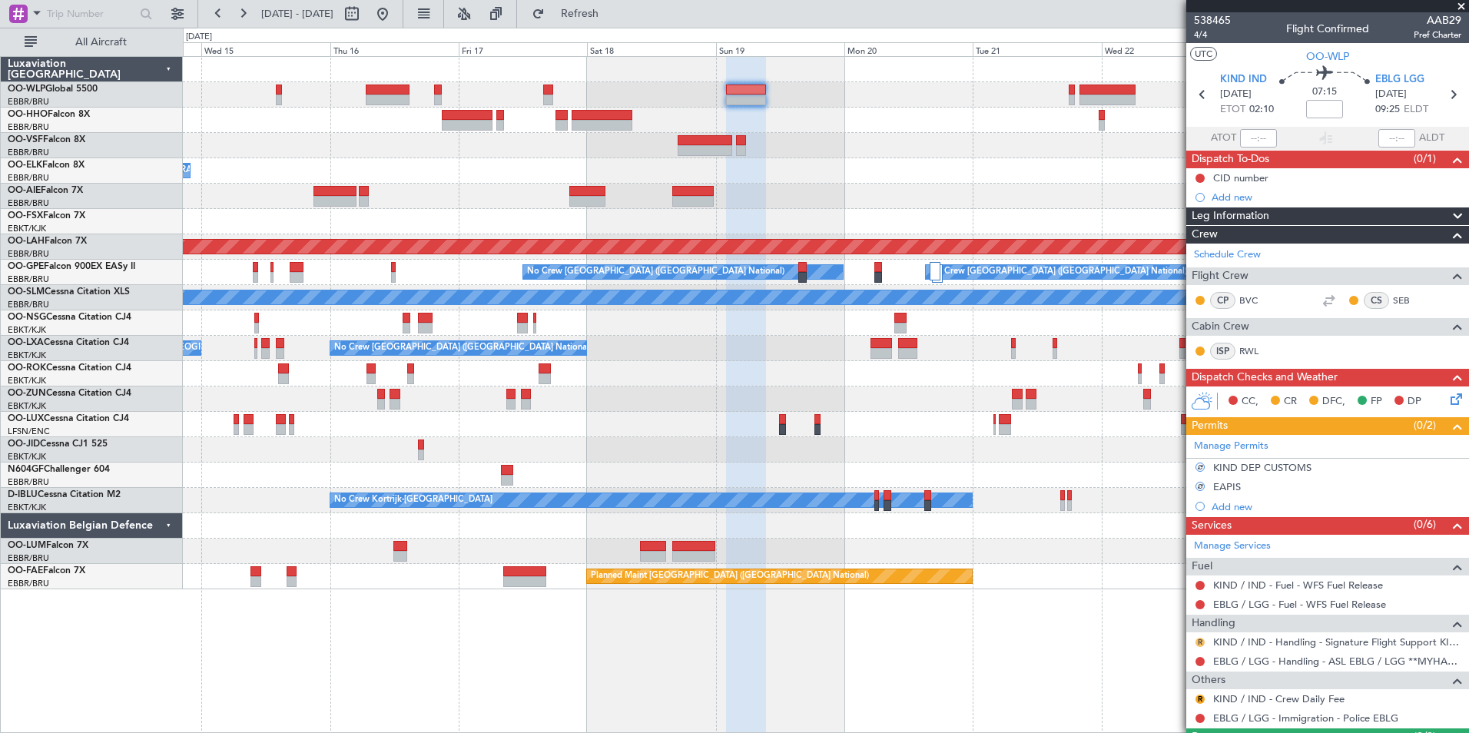
click at [1203, 644] on button "R" at bounding box center [1200, 642] width 9 height 9
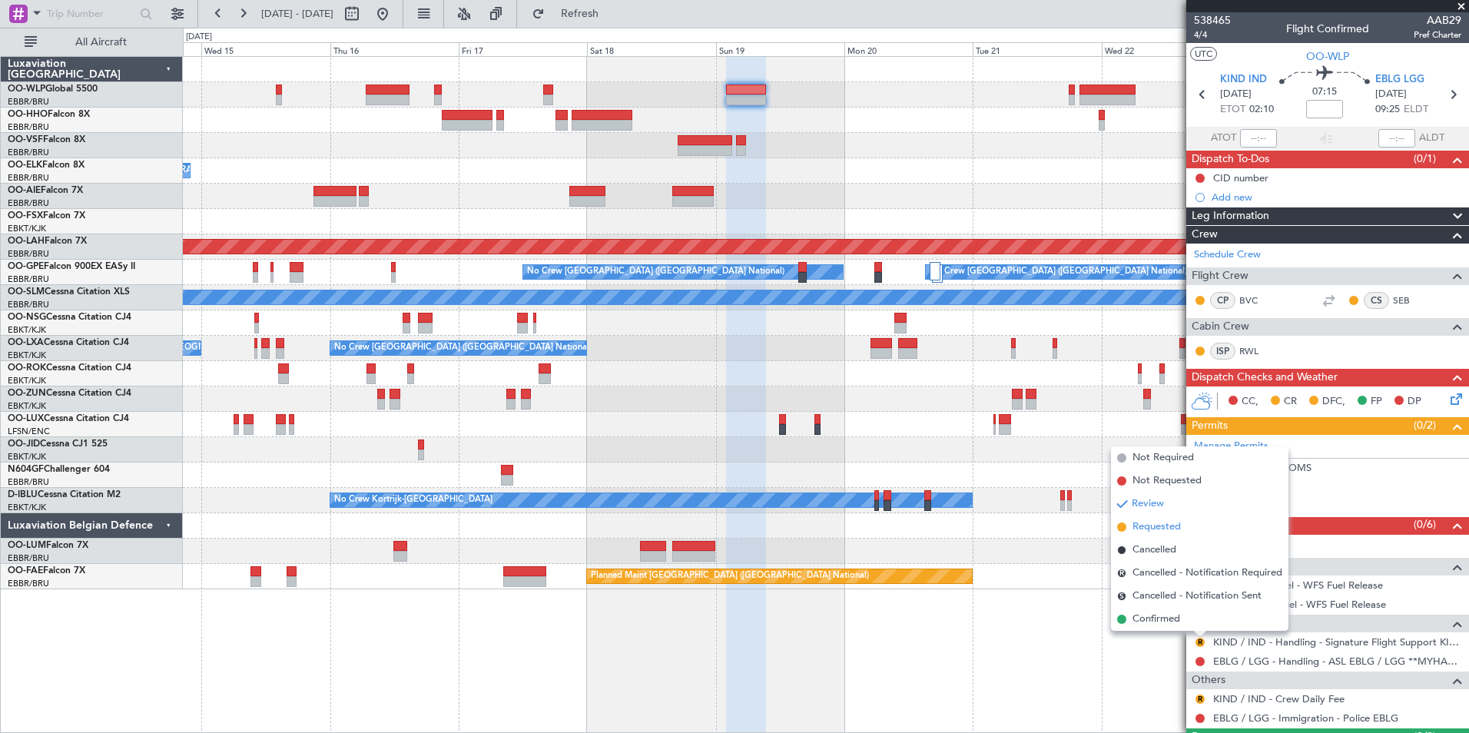
click at [1151, 528] on span "Requested" at bounding box center [1157, 526] width 48 height 15
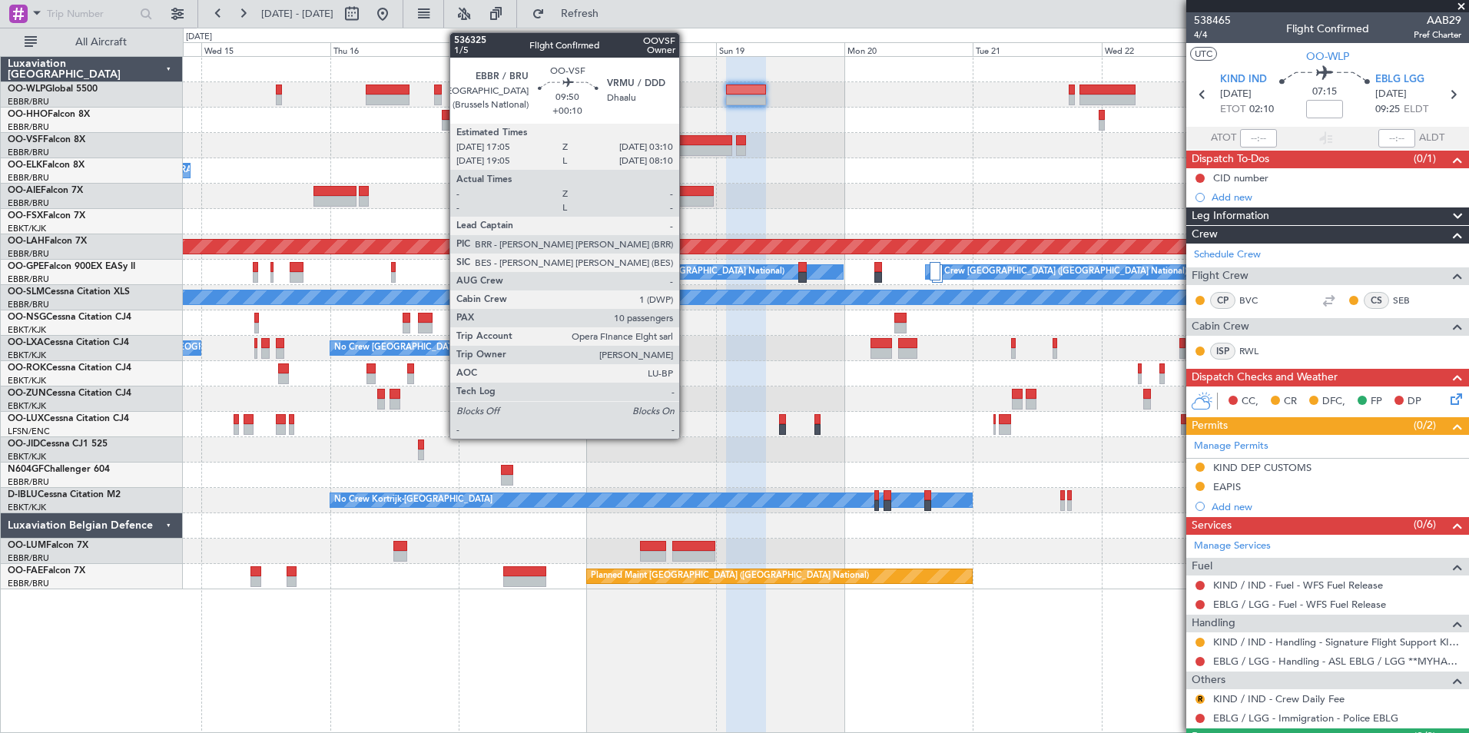
click at [687, 148] on div at bounding box center [705, 150] width 55 height 11
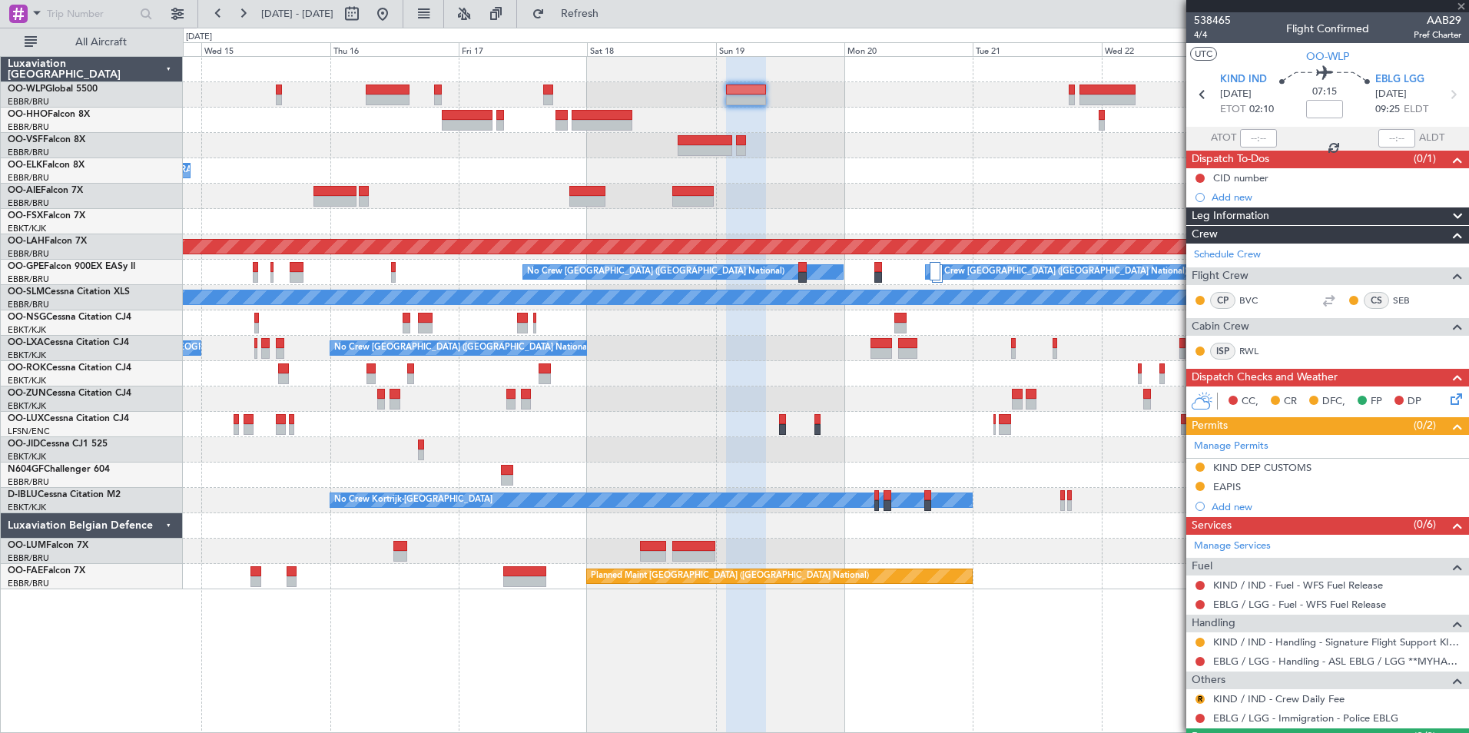
type input "+00:10"
type input "10"
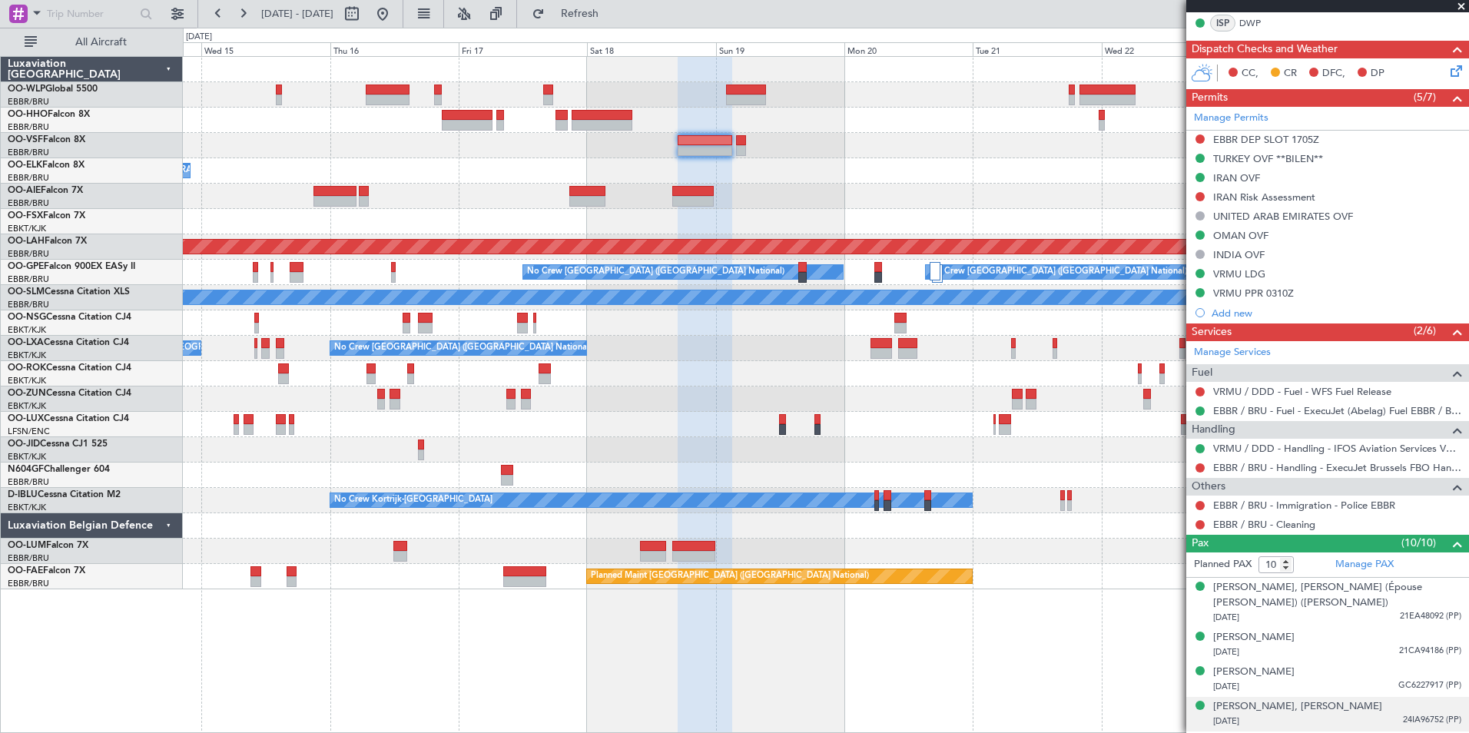
scroll to position [552, 0]
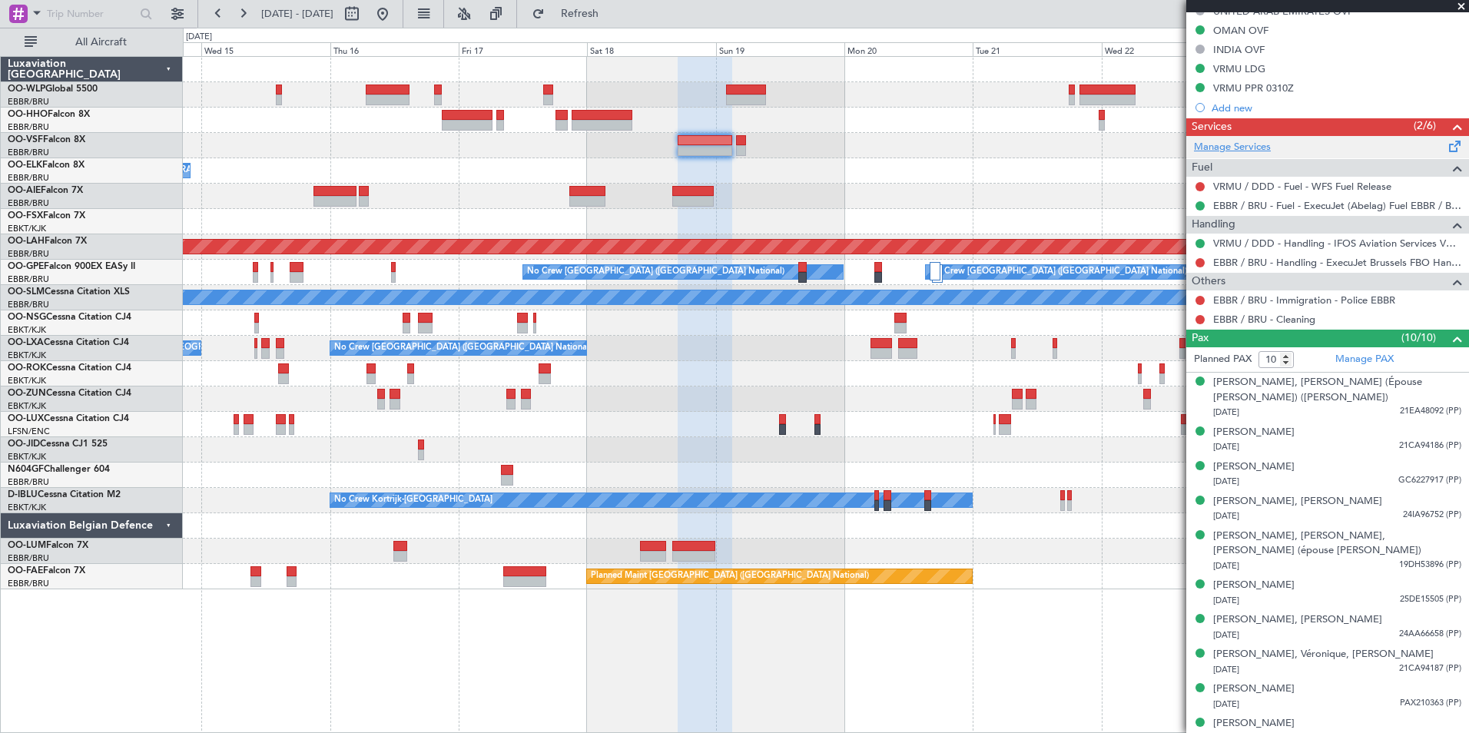
click at [1225, 151] on link "Manage Services" at bounding box center [1232, 147] width 77 height 15
click at [612, 12] on span "Refresh" at bounding box center [580, 13] width 65 height 11
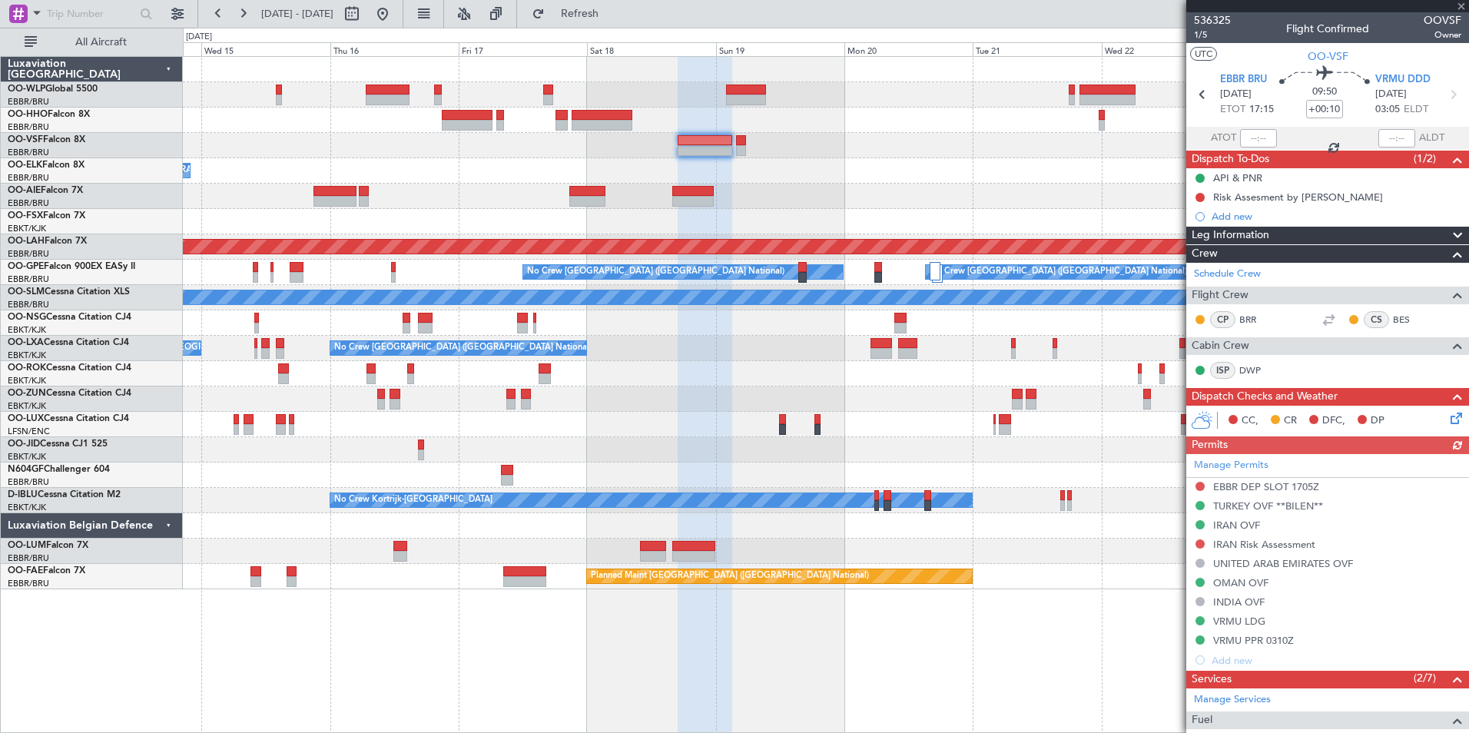
scroll to position [552, 0]
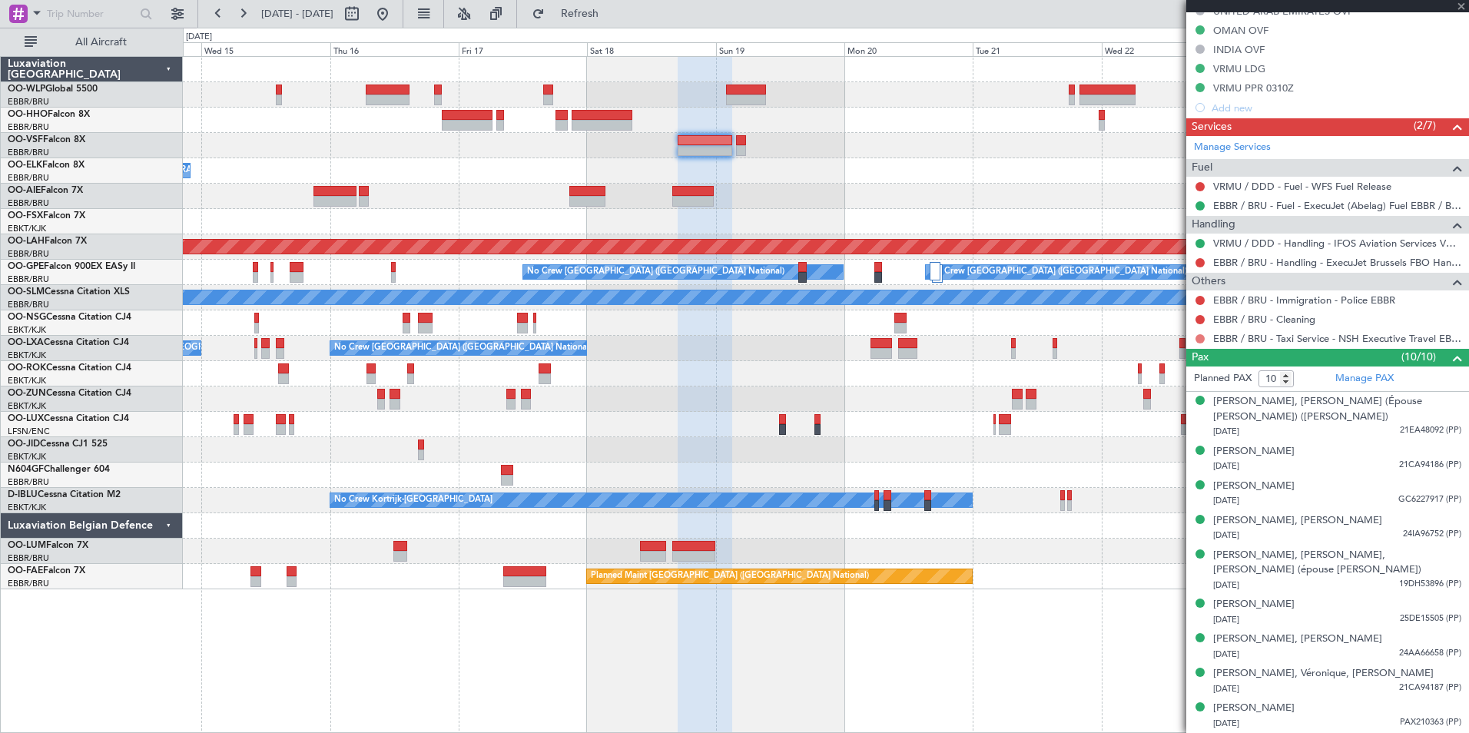
click at [1197, 338] on button at bounding box center [1200, 338] width 9 height 9
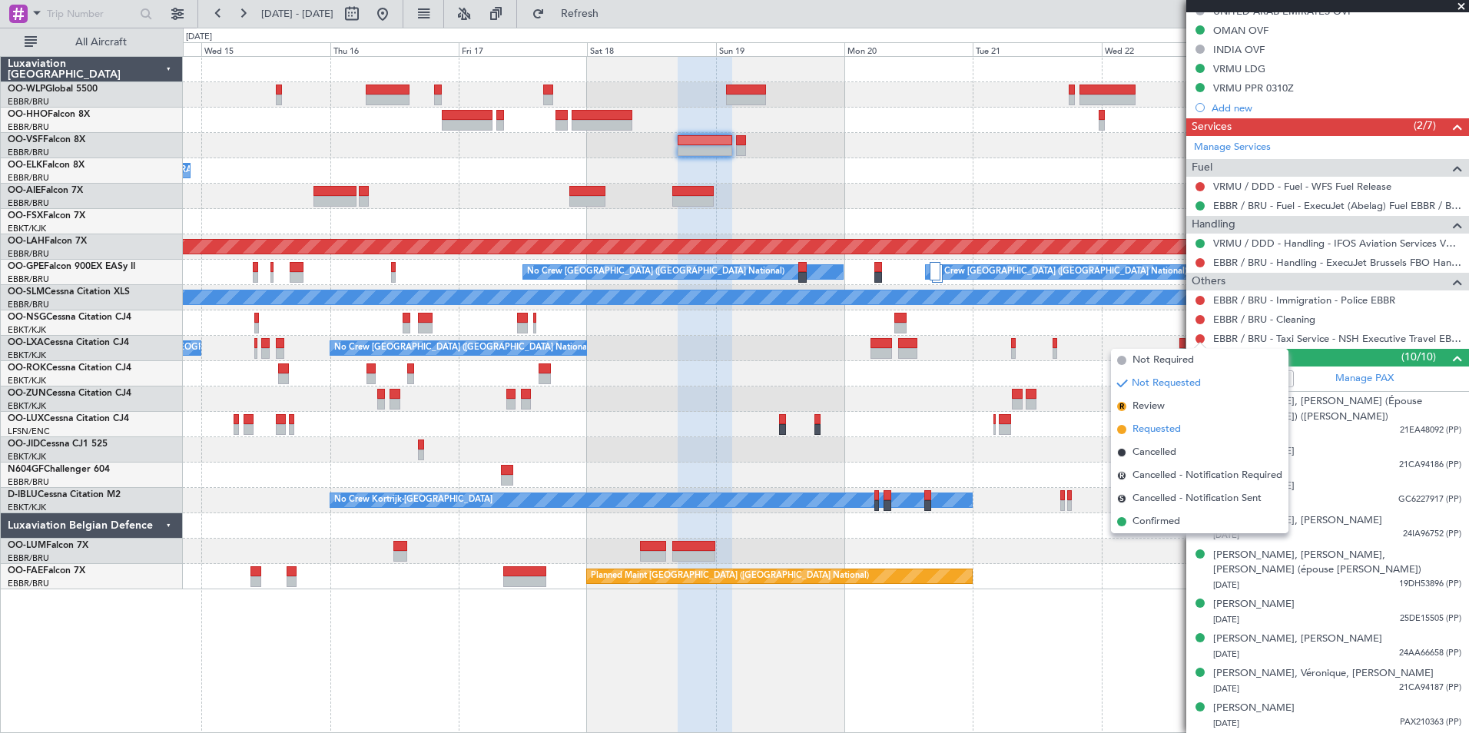
click at [1176, 426] on span "Requested" at bounding box center [1157, 429] width 48 height 15
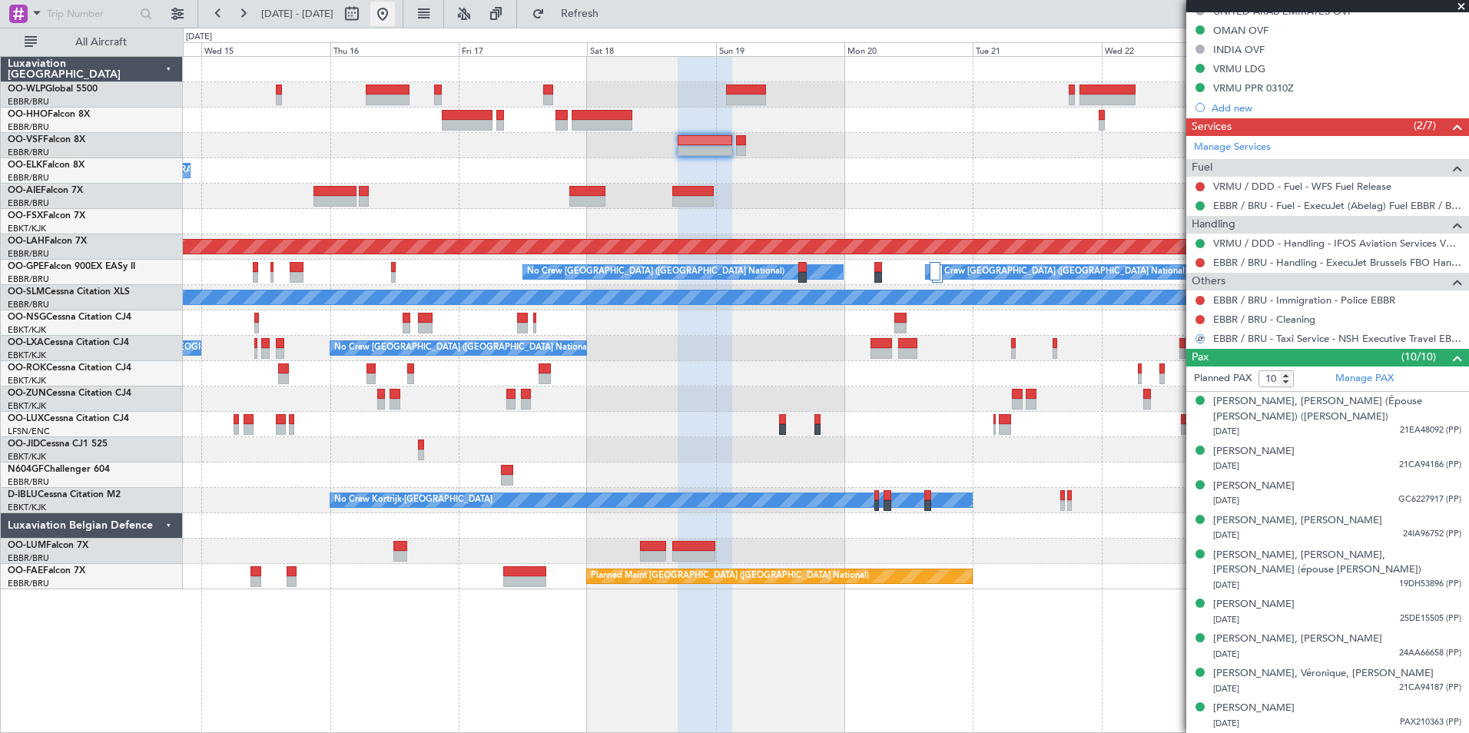
click at [395, 9] on button at bounding box center [382, 14] width 25 height 25
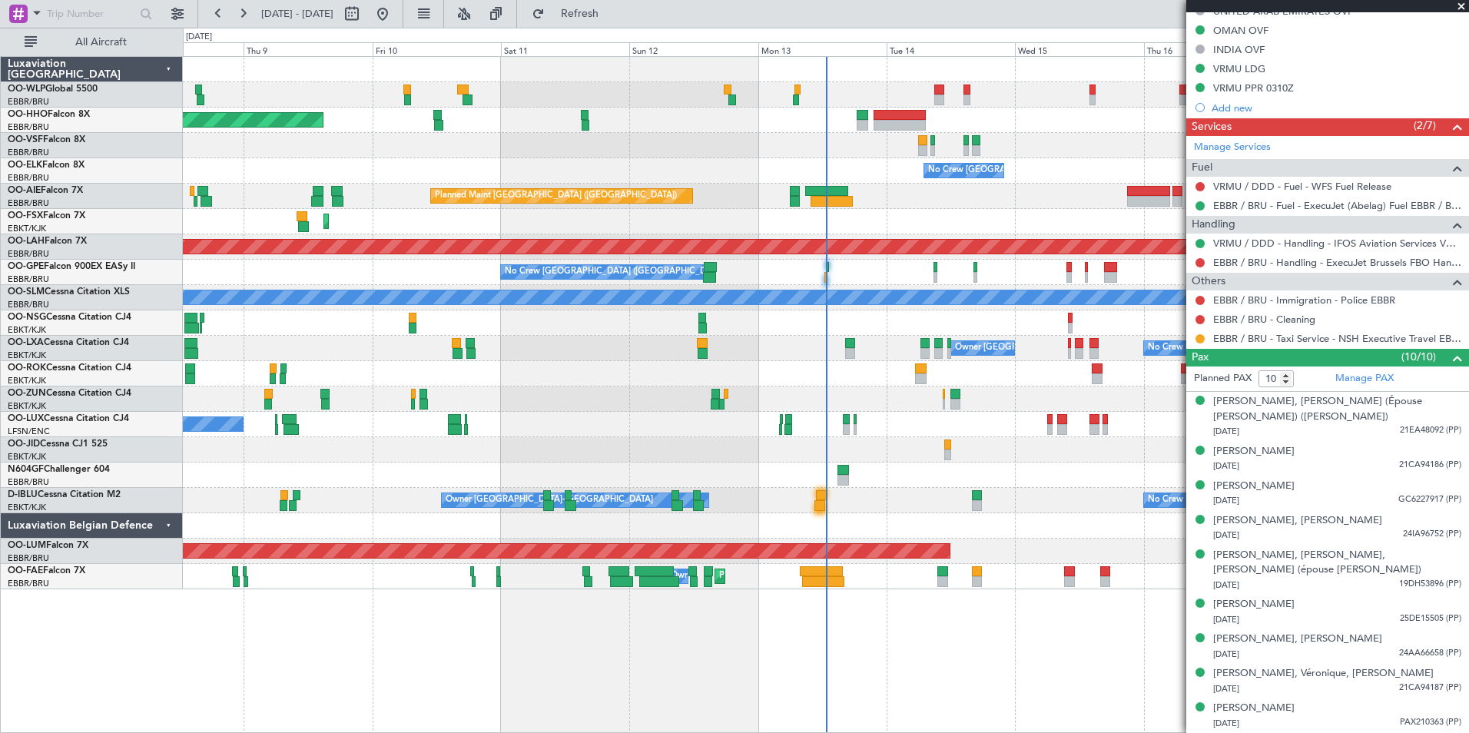
click at [904, 81] on div "Planned Maint Geneva (Cointrin) No Crew Brussels (Brussels National) Planned Ma…" at bounding box center [826, 323] width 1286 height 532
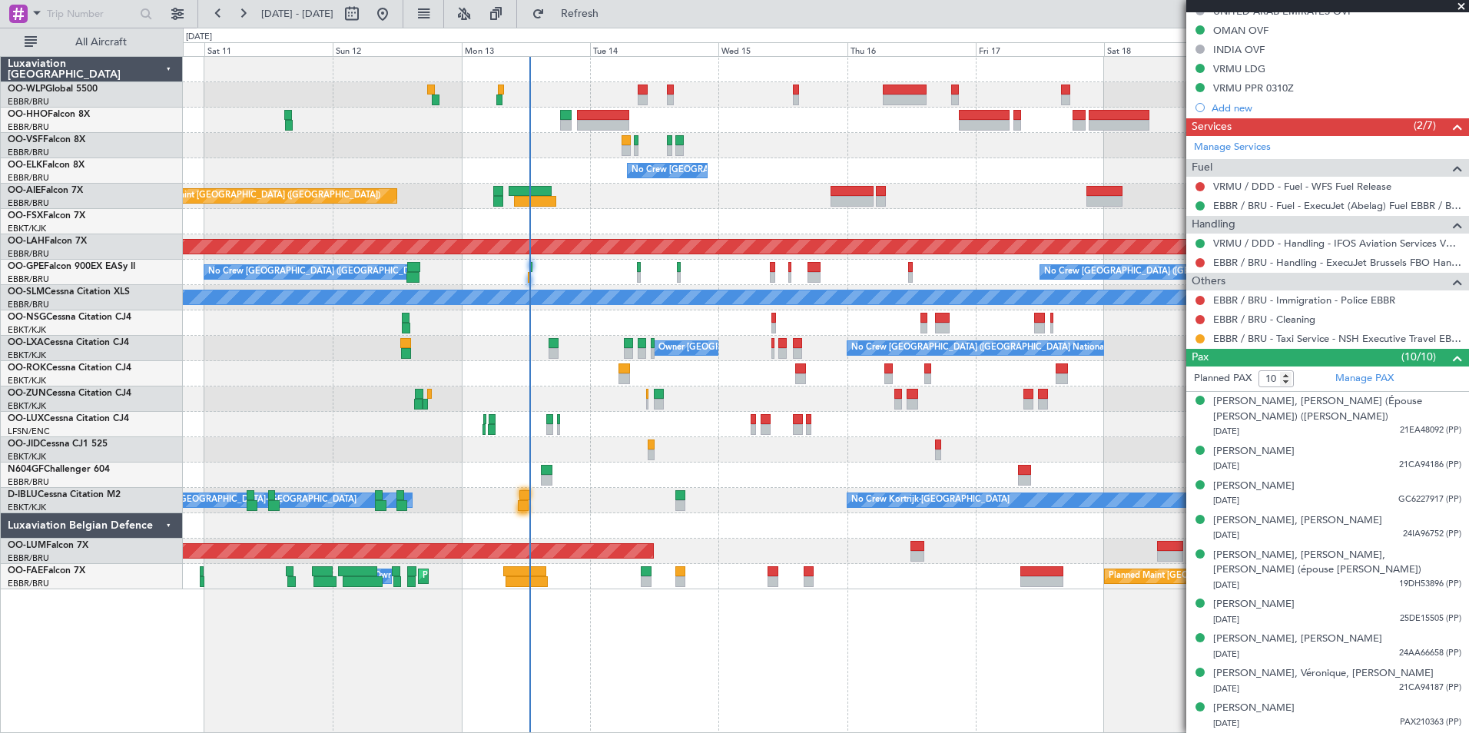
click at [782, 84] on div at bounding box center [826, 94] width 1286 height 25
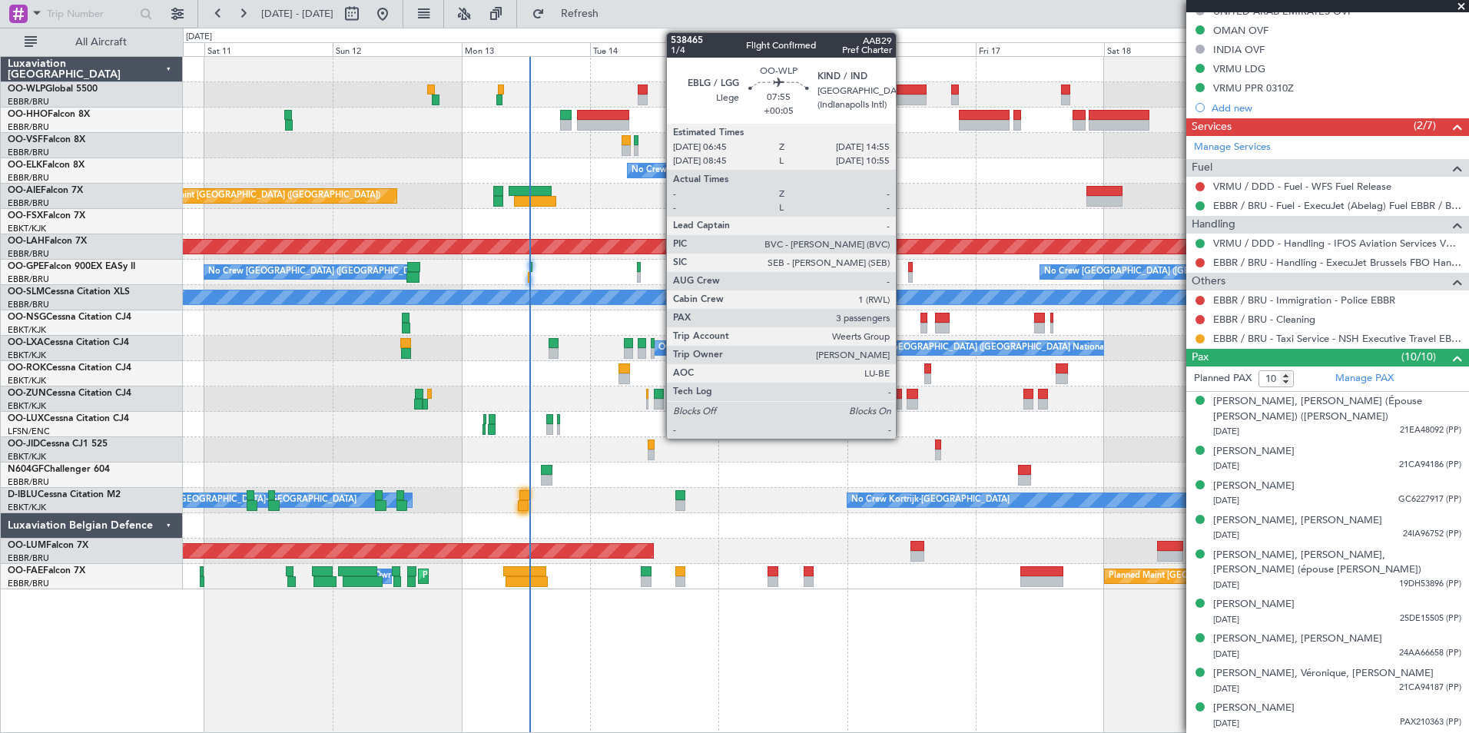
click at [903, 86] on div at bounding box center [905, 90] width 44 height 11
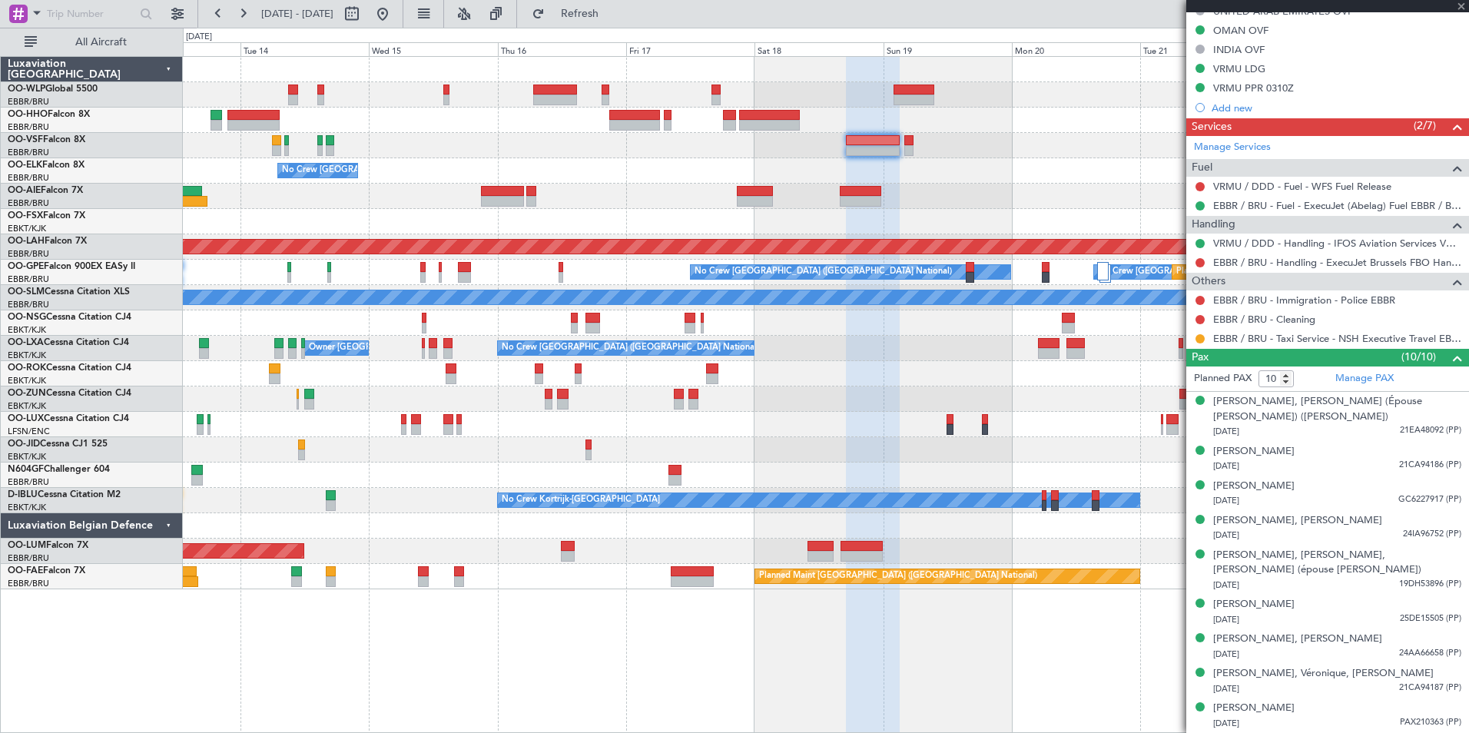
click at [587, 65] on div "No Crew Brussels (Brussels National) Planned Maint London (Farnborough) Planned…" at bounding box center [826, 323] width 1286 height 532
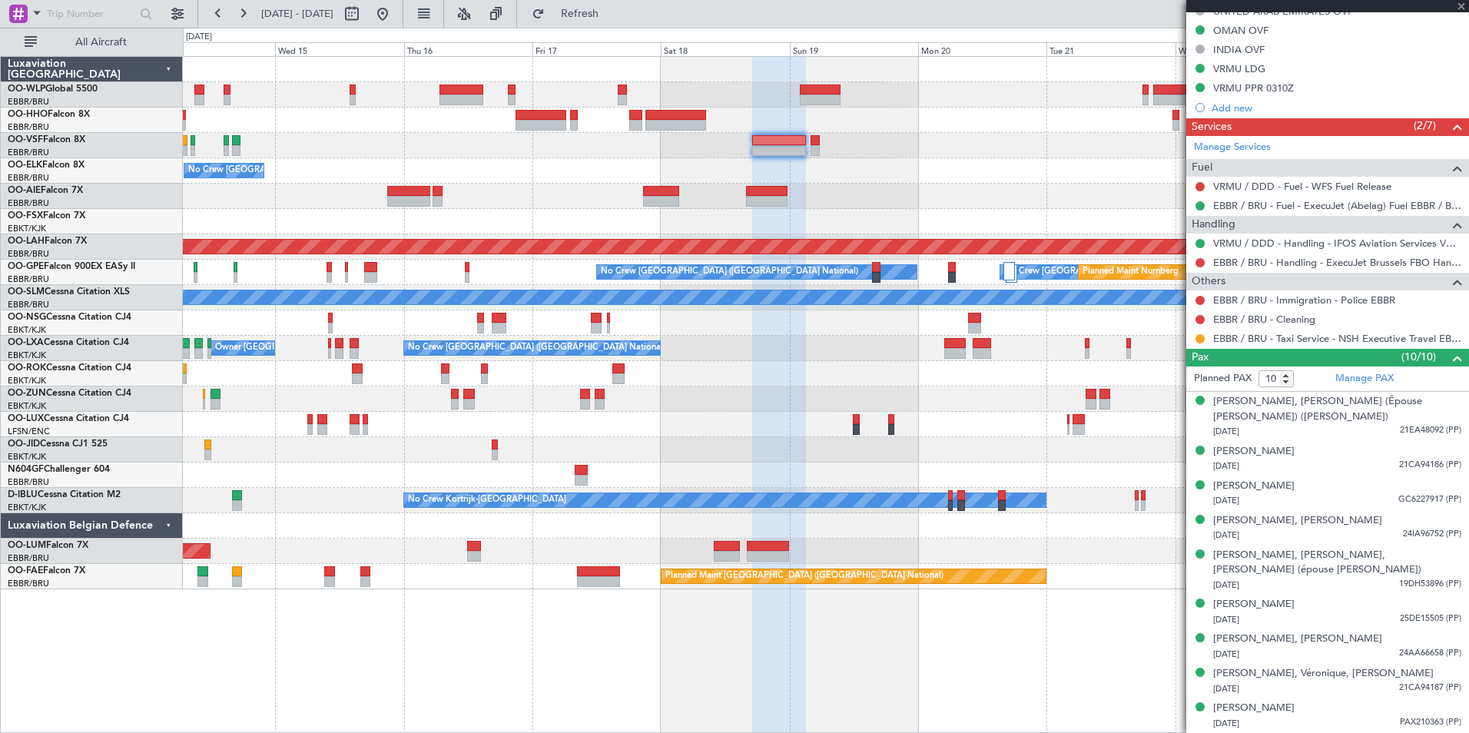
type input "+00:05"
type input "3"
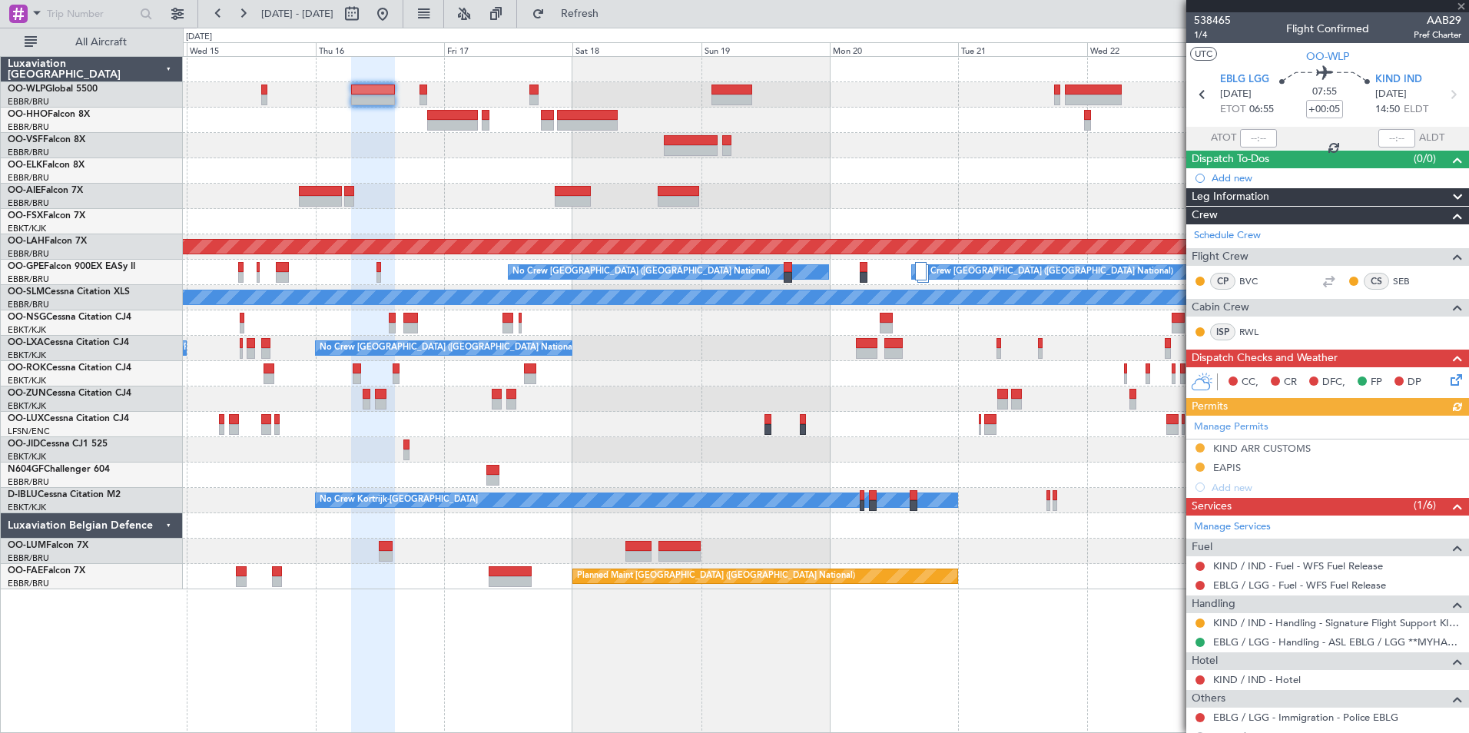
click at [901, 132] on div at bounding box center [826, 120] width 1286 height 25
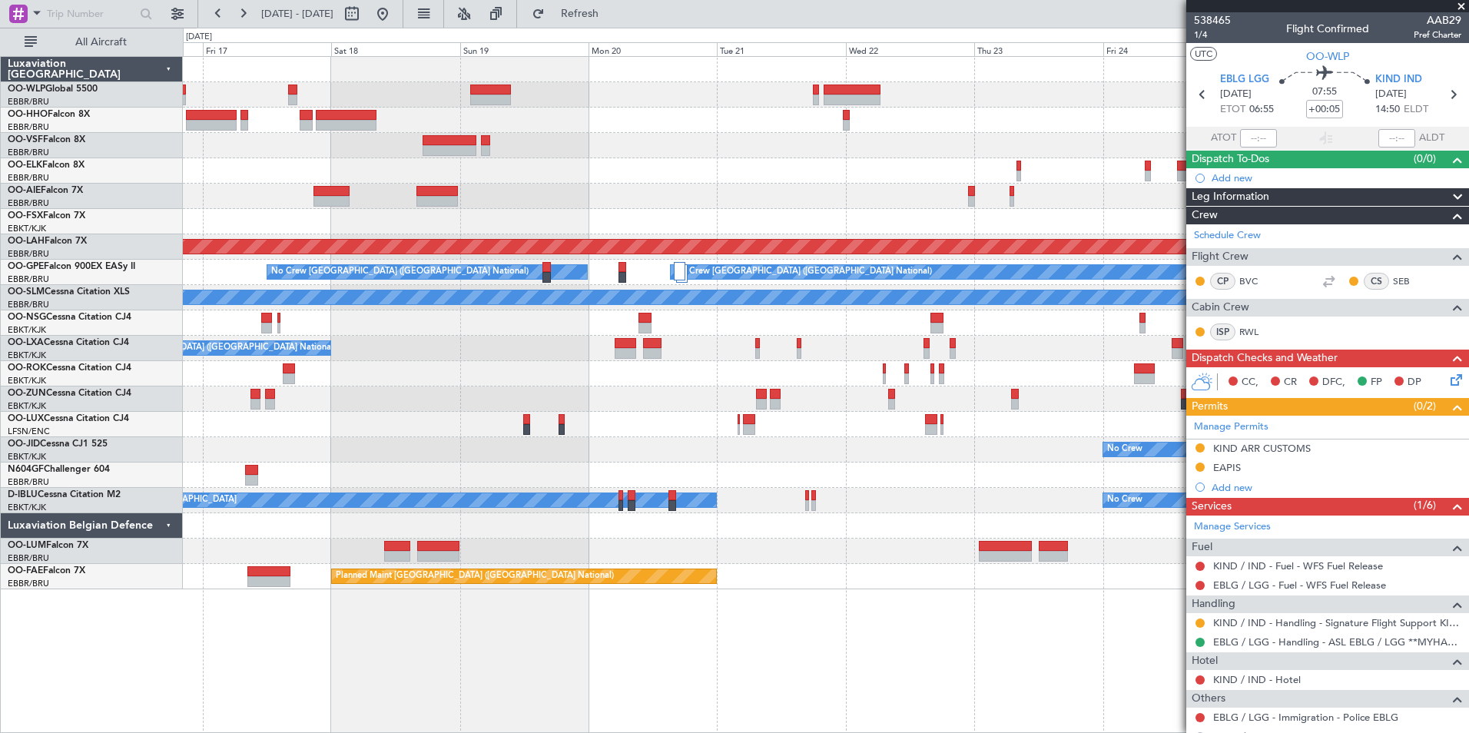
click at [620, 108] on div at bounding box center [826, 120] width 1286 height 25
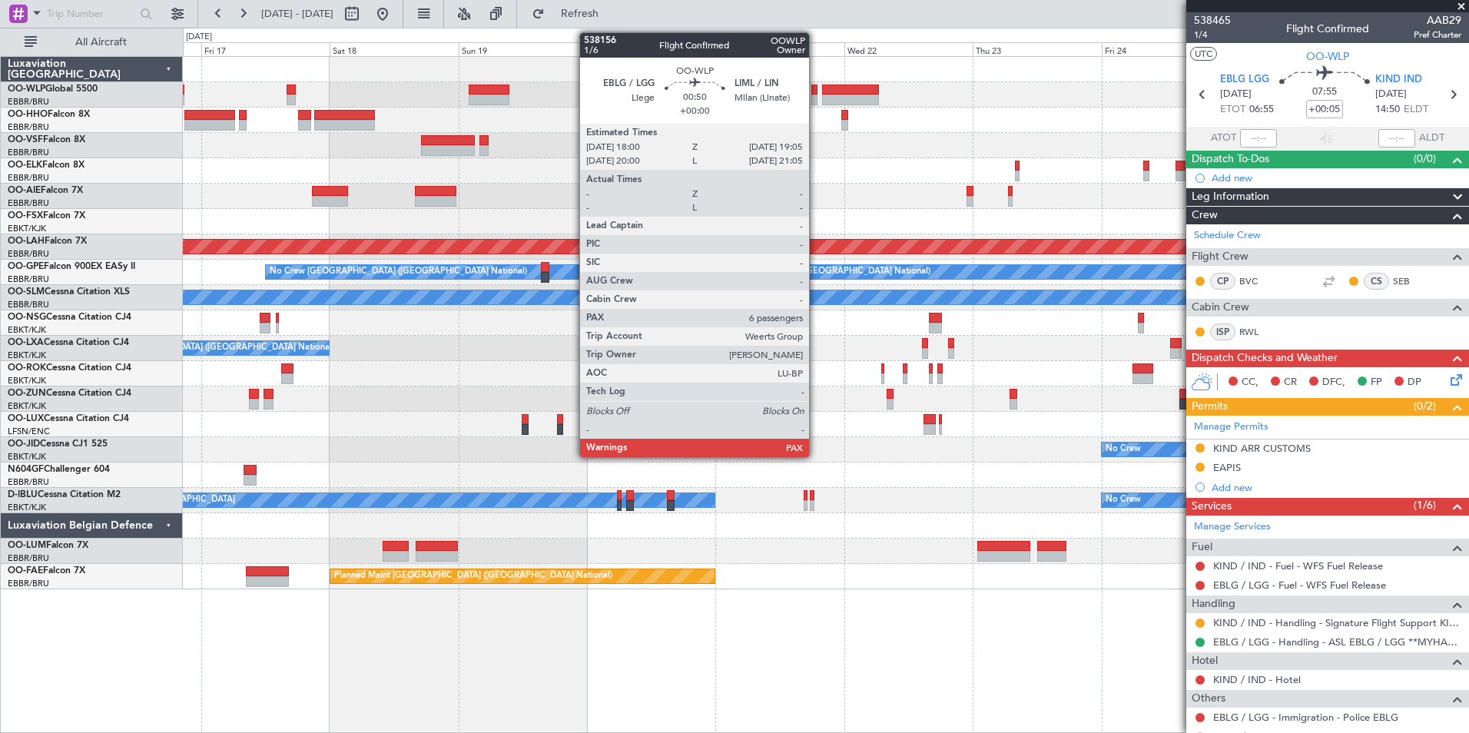
click at [816, 101] on div at bounding box center [814, 100] width 6 height 11
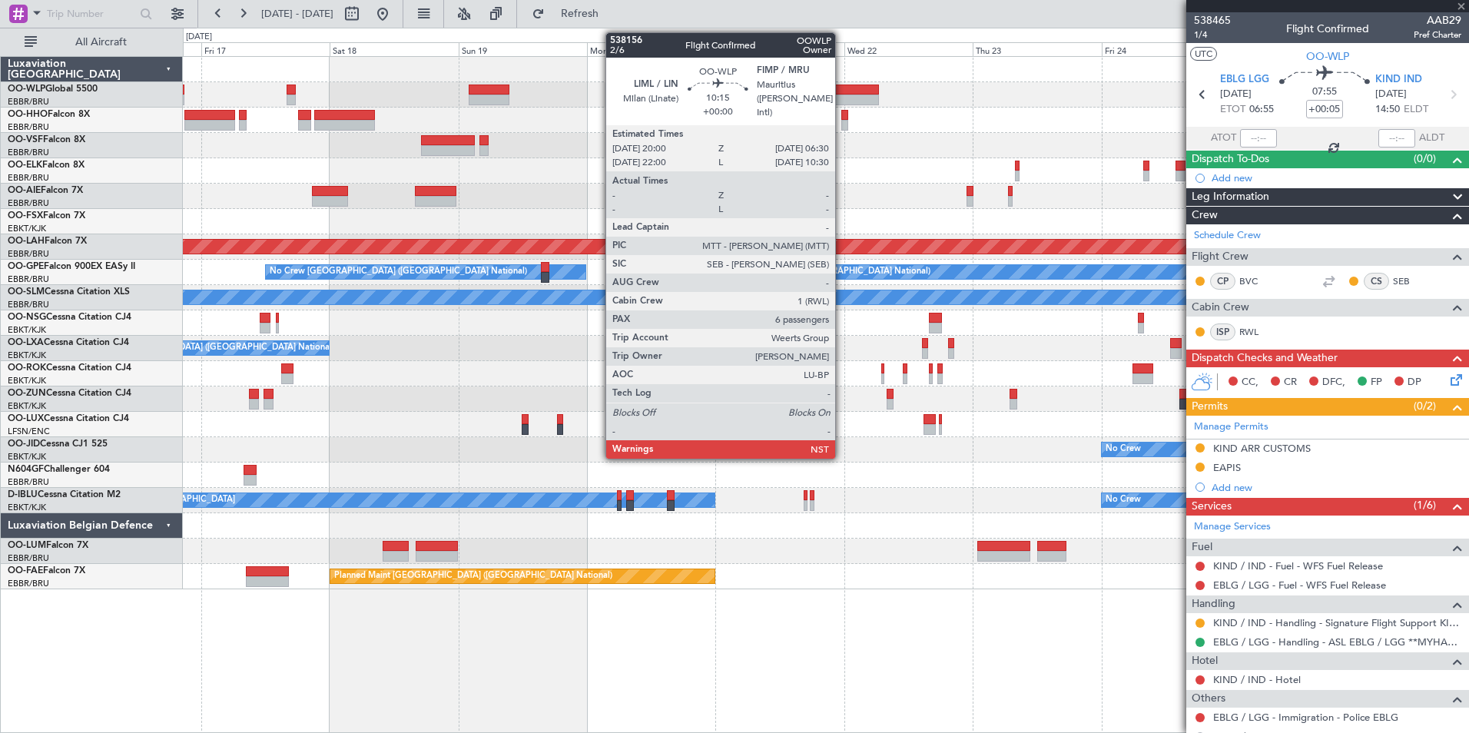
type input "6"
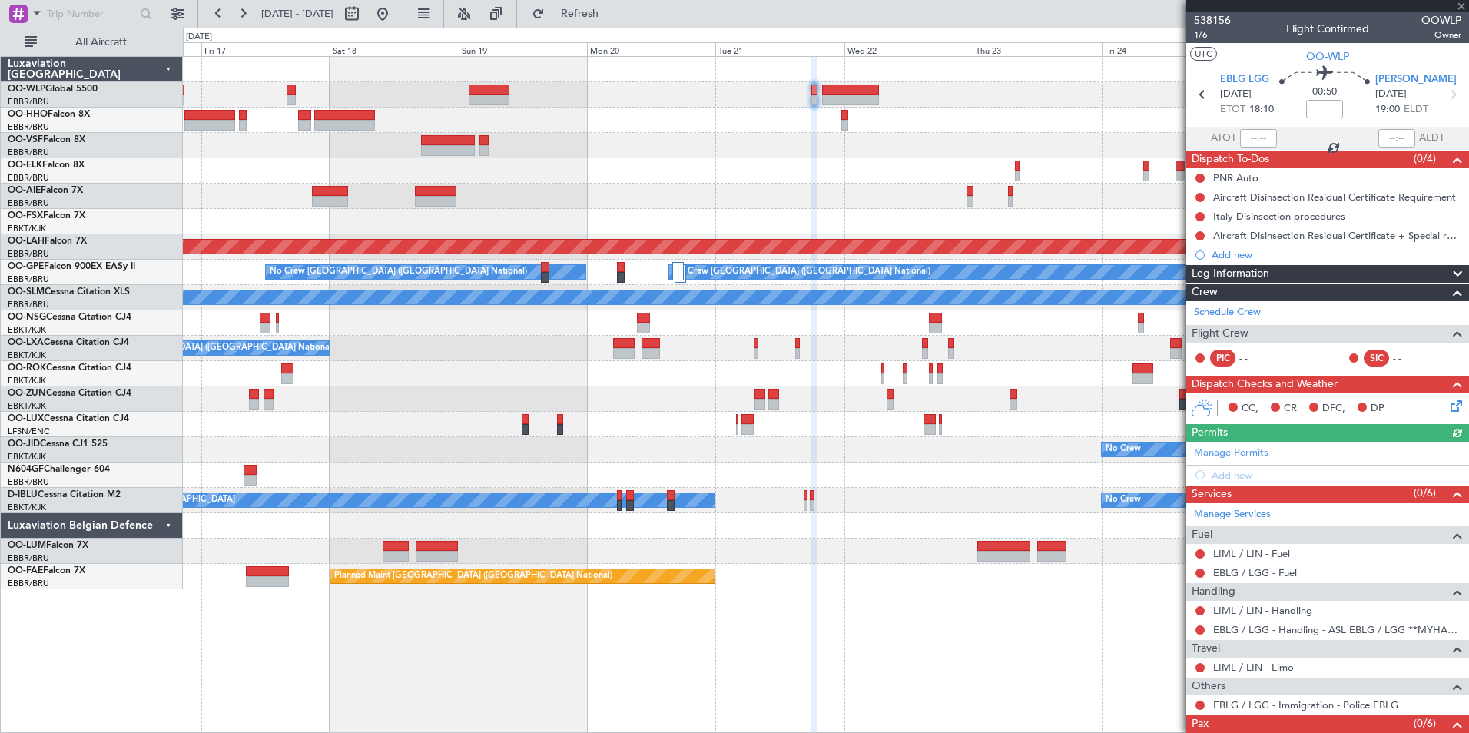
click at [1004, 146] on div "No Crew Brussels (Brussels National) Planned Maint Alton-st Louis (St Louis Reg…" at bounding box center [826, 323] width 1286 height 532
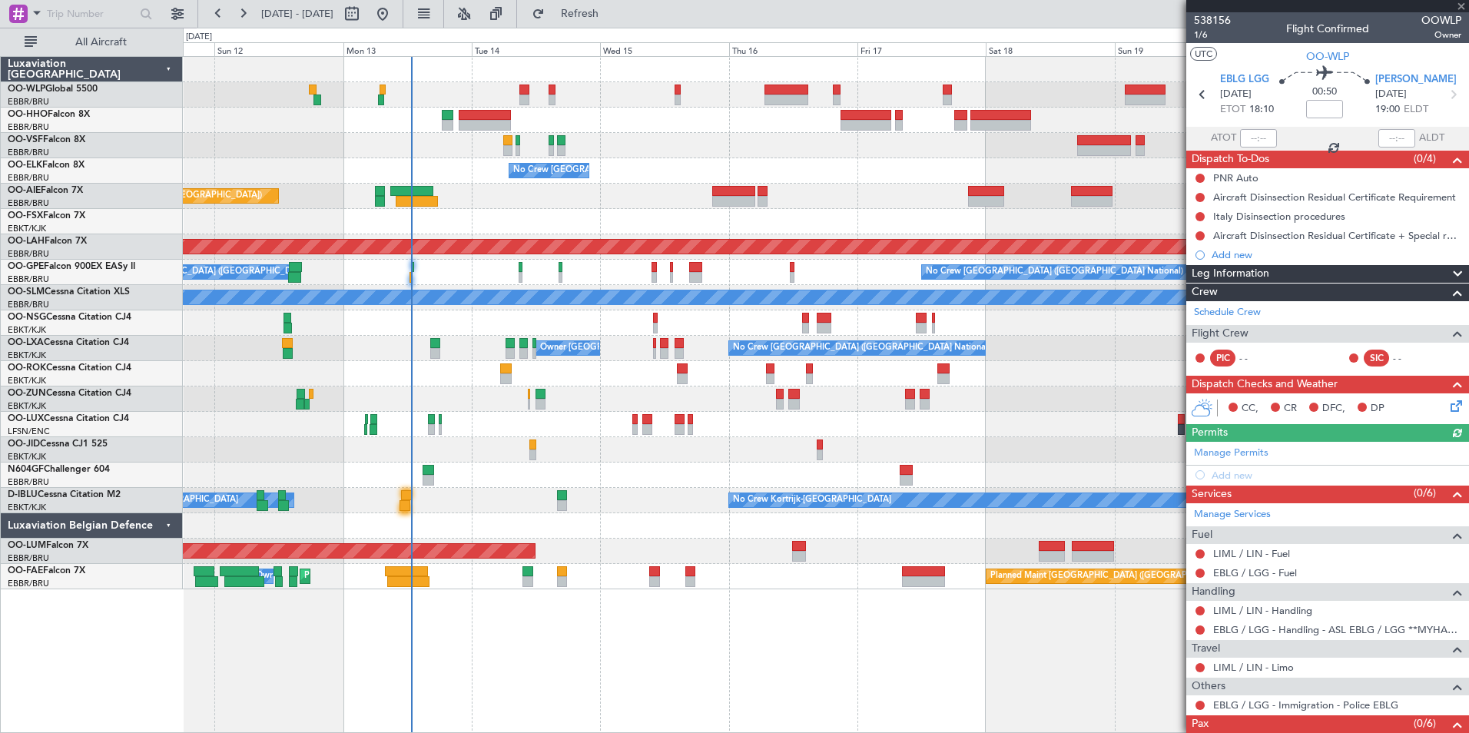
click at [714, 137] on div "Planned Maint Geneva (Cointrin) No Crew Brussels (Brussels National) Planned Ma…" at bounding box center [826, 323] width 1286 height 532
click at [631, 175] on div "Planned Maint Geneva (Cointrin) No Crew Brussels (Brussels National) Planned Ma…" at bounding box center [826, 323] width 1286 height 532
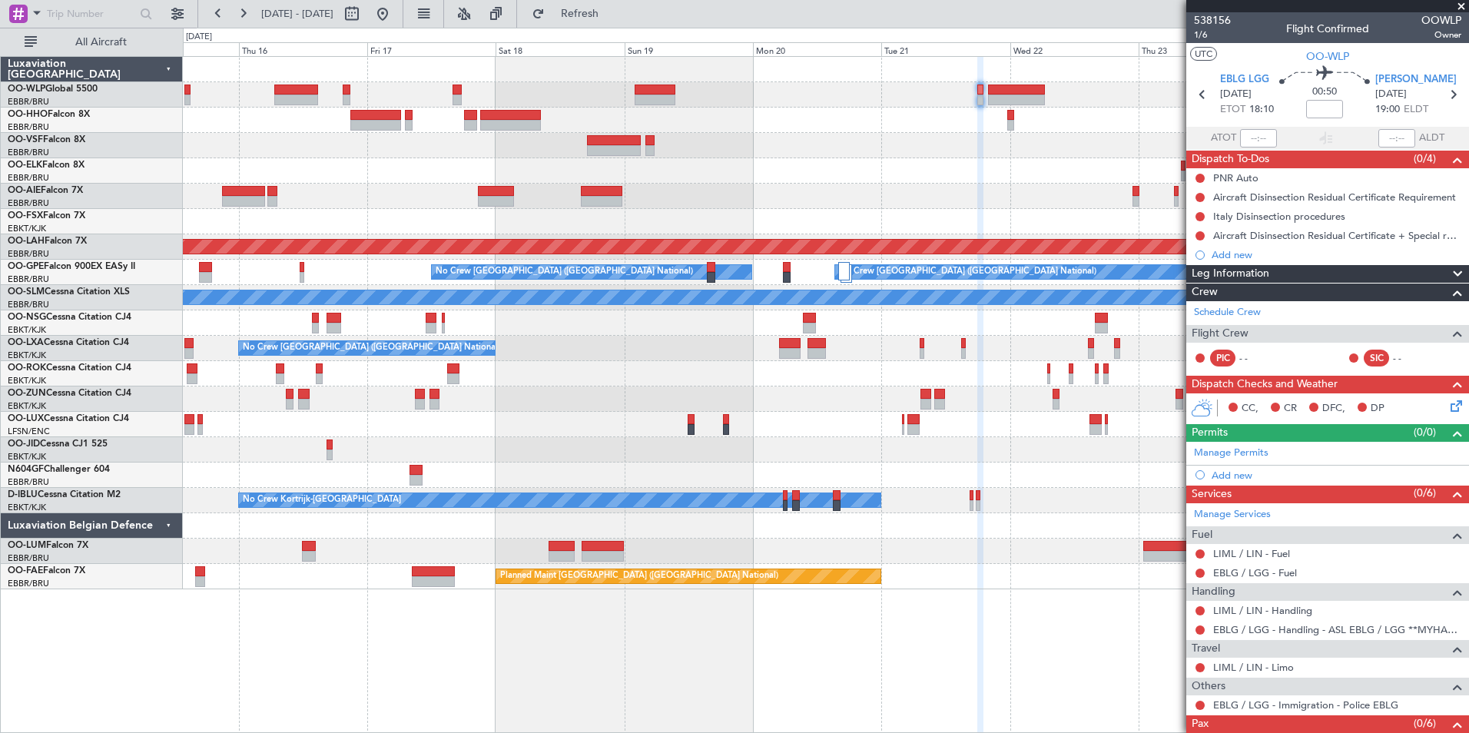
click at [859, 128] on div at bounding box center [826, 120] width 1286 height 25
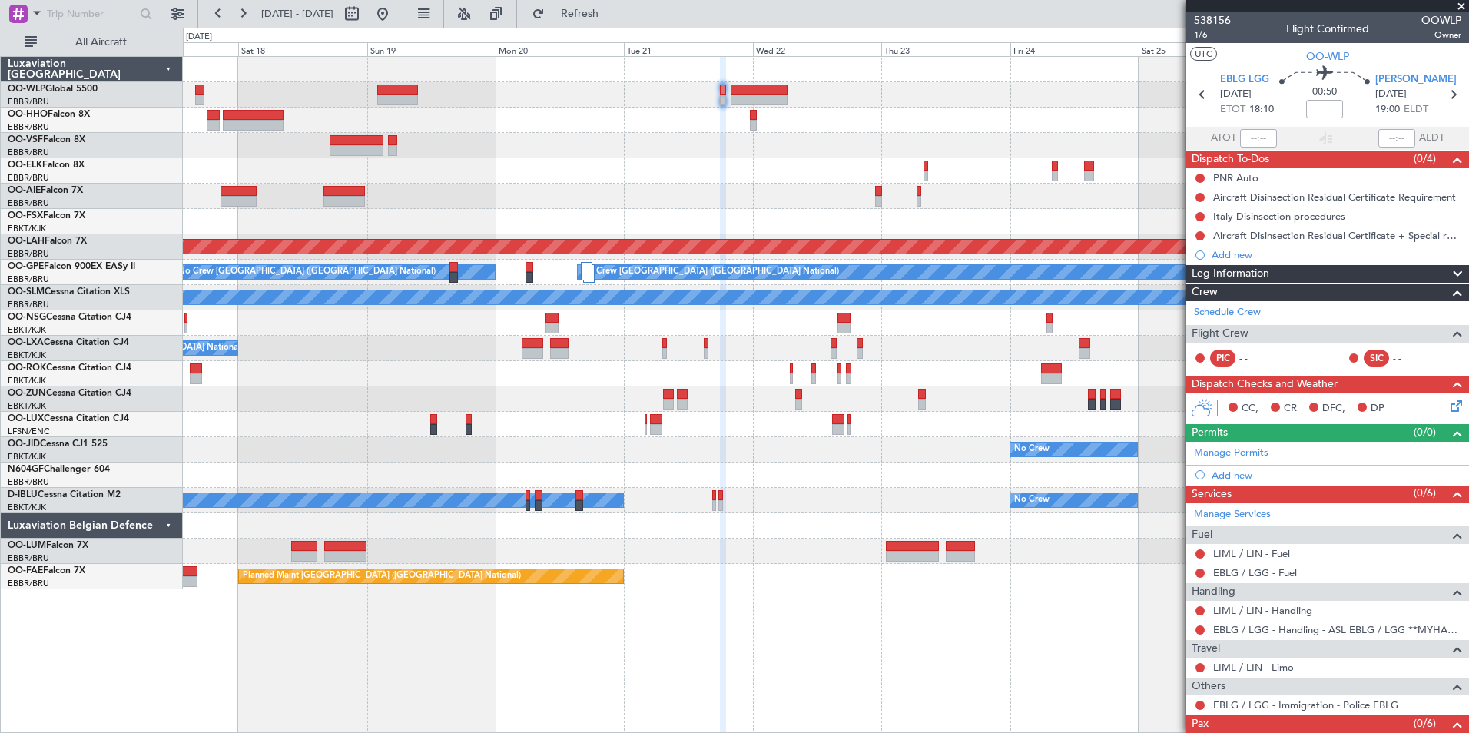
click at [824, 140] on div "Planned Maint Alton-st Louis (St Louis Regl) Planned Maint Nurnberg No Crew Bru…" at bounding box center [826, 323] width 1286 height 532
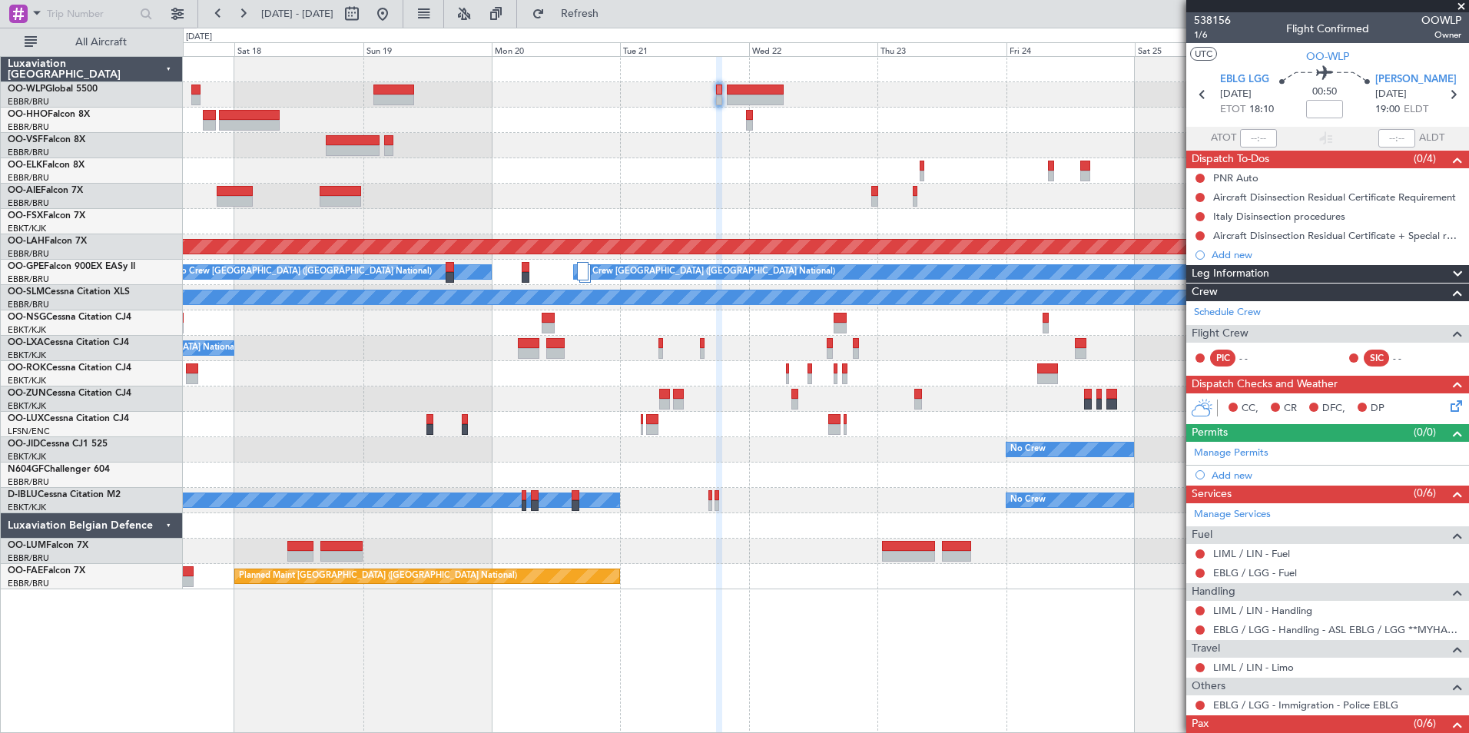
click at [802, 119] on div at bounding box center [826, 120] width 1286 height 25
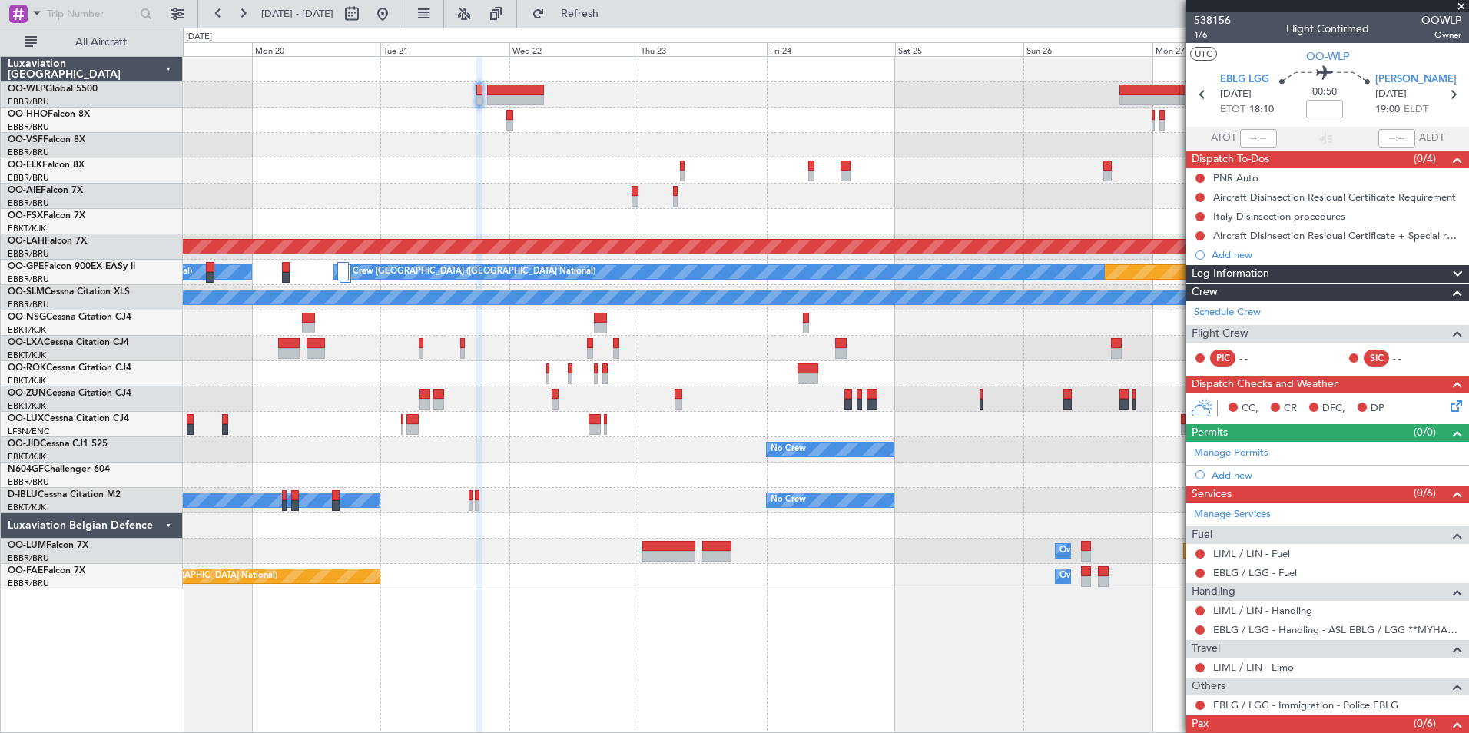
click at [798, 117] on div "Planned Maint Alton-st Louis (St Louis Regl) Planned Maint Nurnberg No Crew Bru…" at bounding box center [826, 323] width 1286 height 532
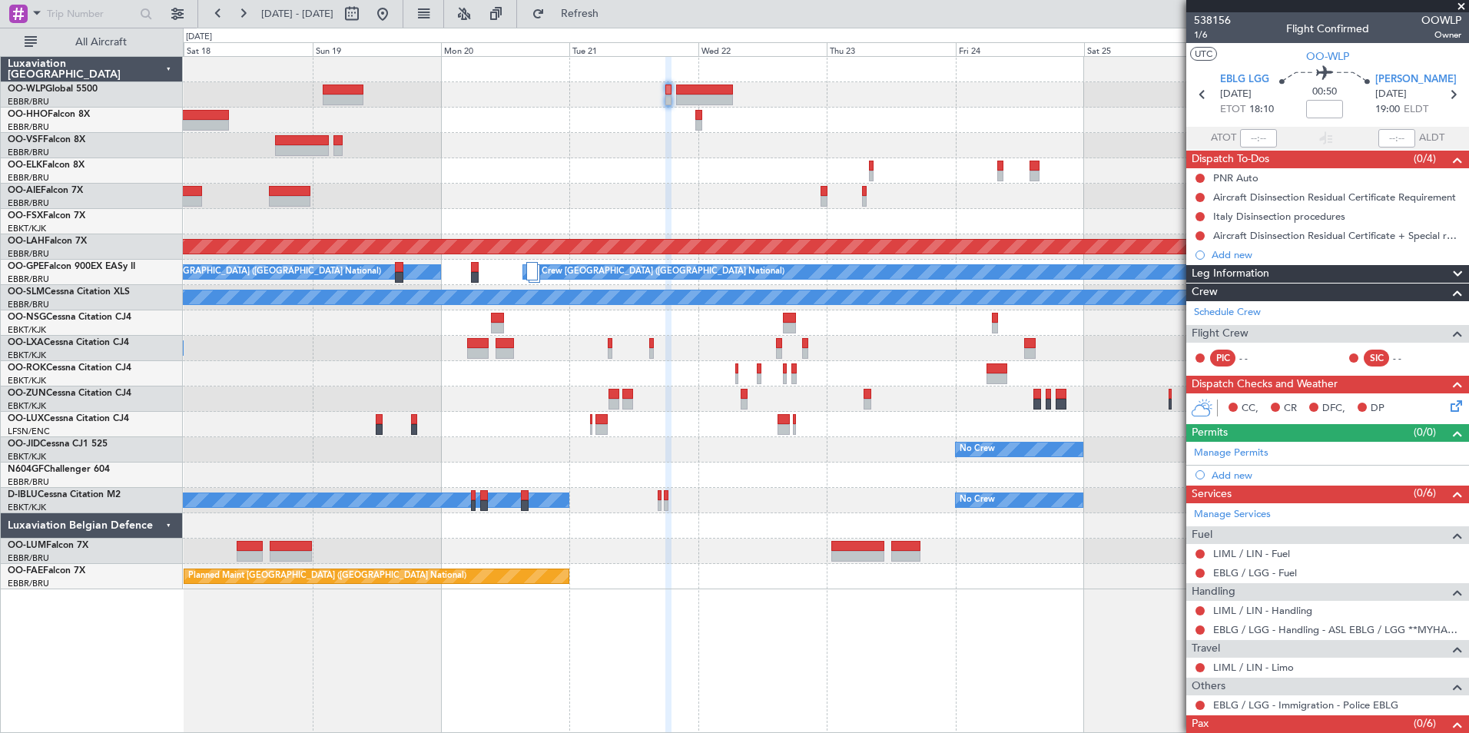
click at [1196, 76] on fb-app "21 Oct 2025 - 31 Oct 2025 Refresh Quick Links All Aircraft Planned Maint Alton-…" at bounding box center [734, 373] width 1469 height 722
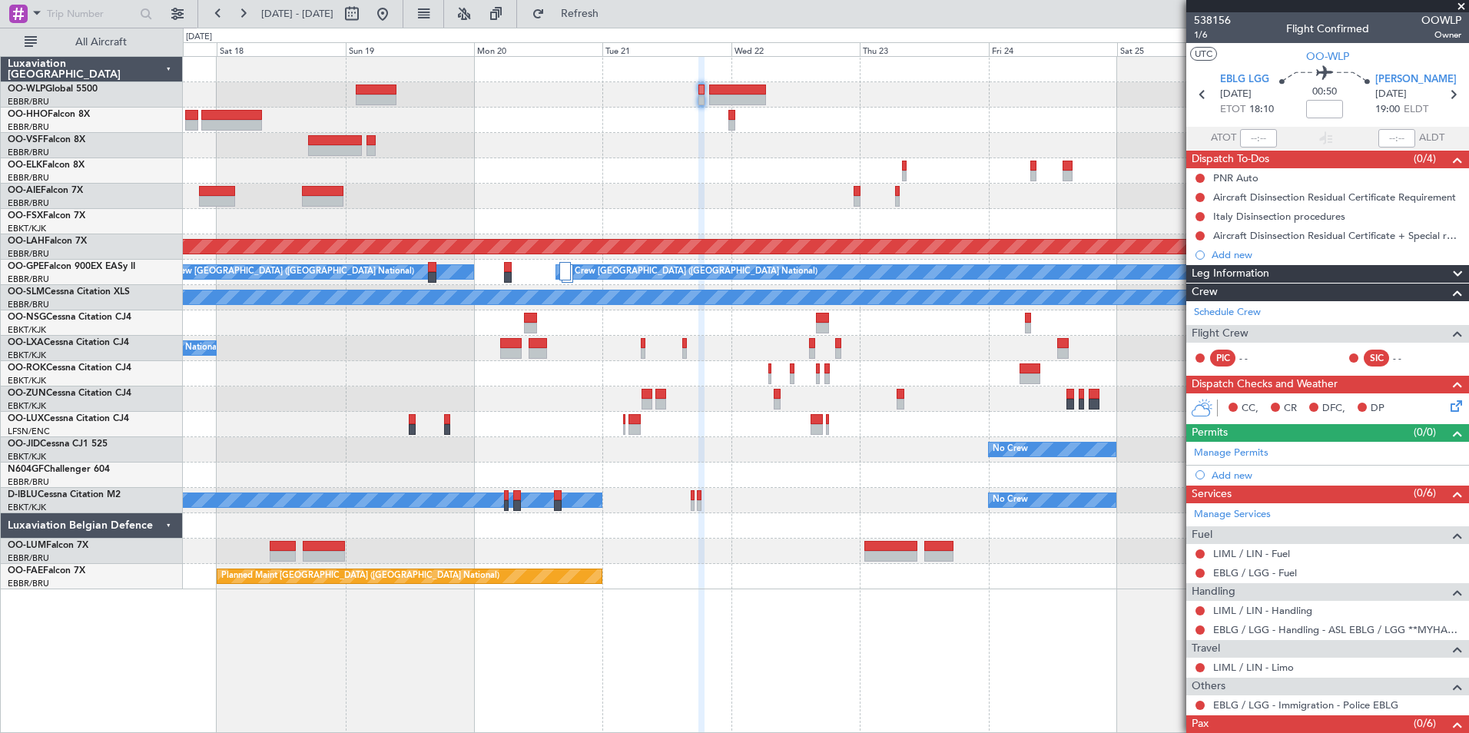
click at [963, 97] on div at bounding box center [826, 94] width 1286 height 25
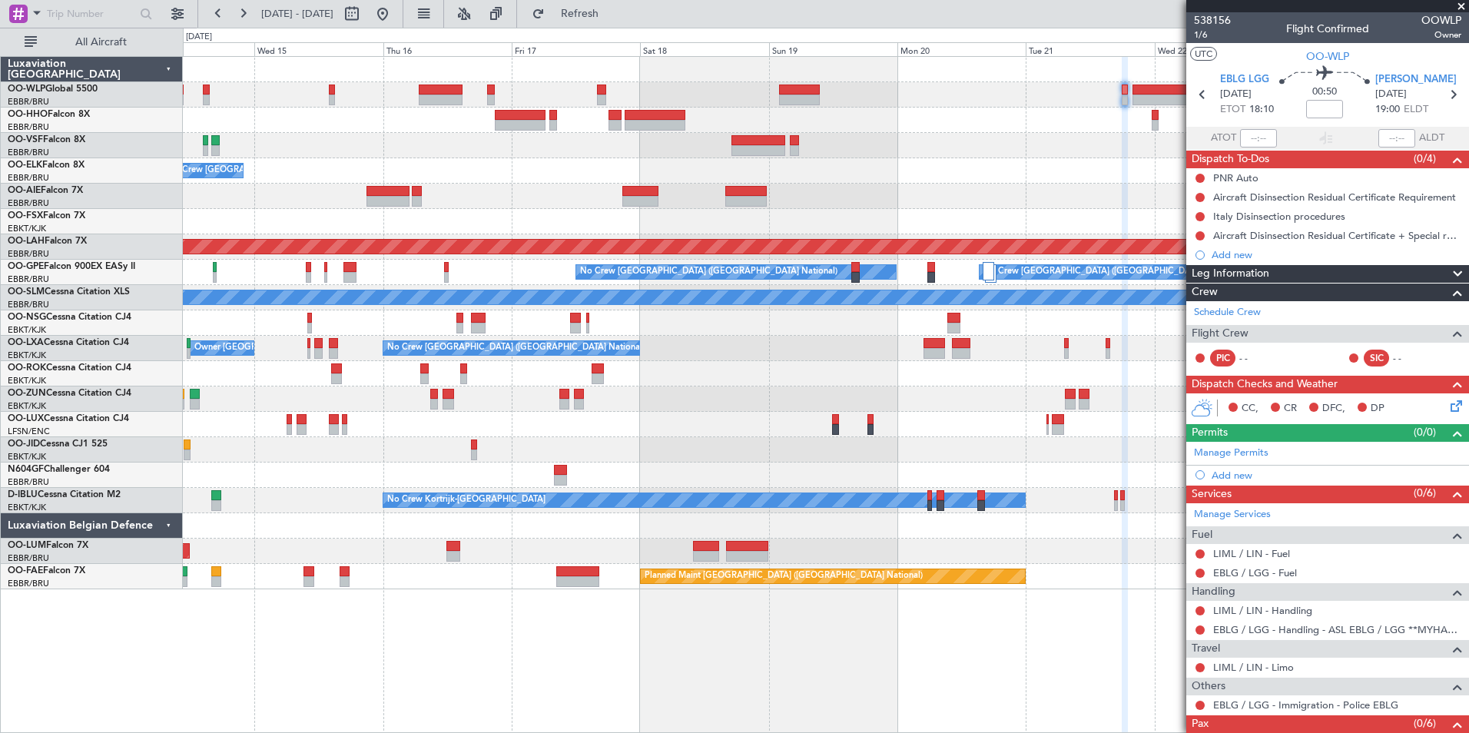
click at [456, 108] on div at bounding box center [826, 120] width 1286 height 25
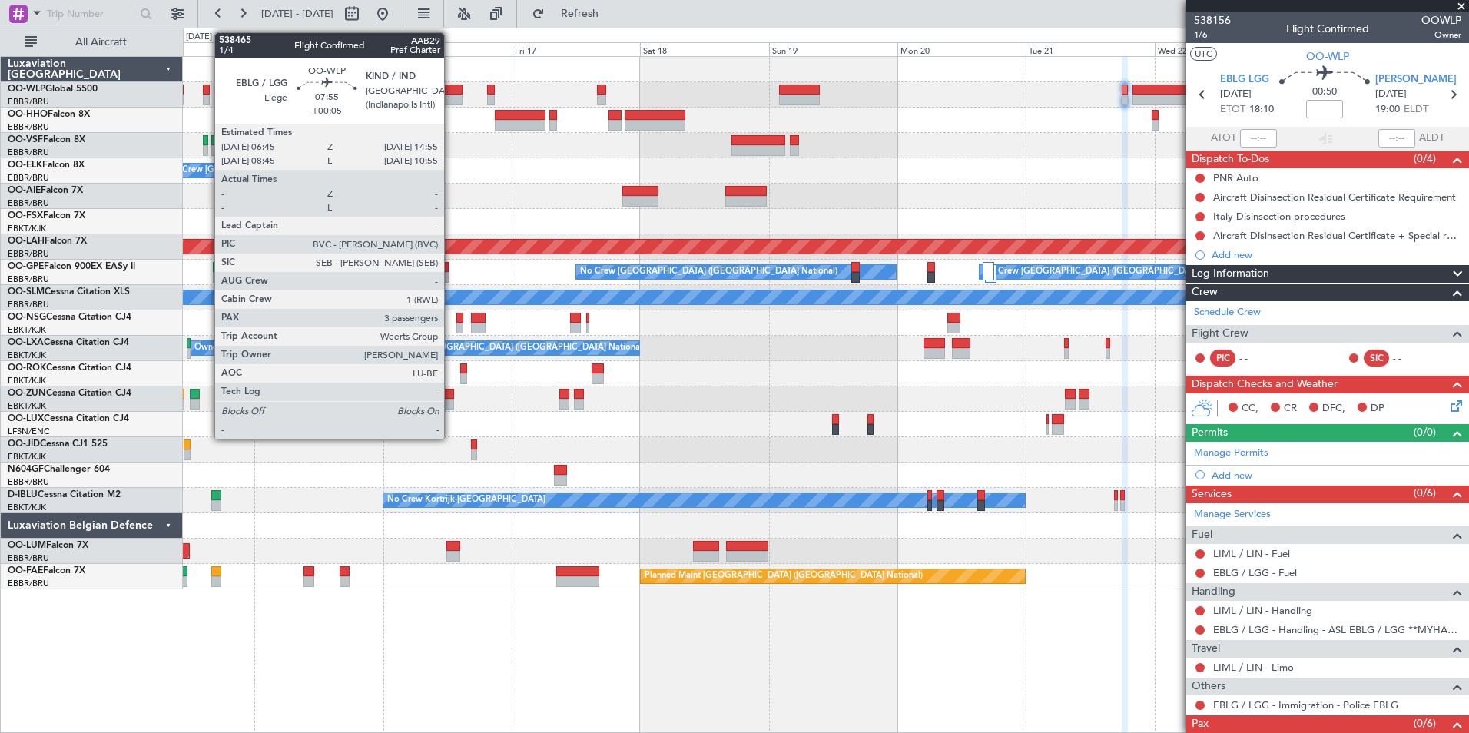
click at [451, 96] on div at bounding box center [441, 100] width 44 height 11
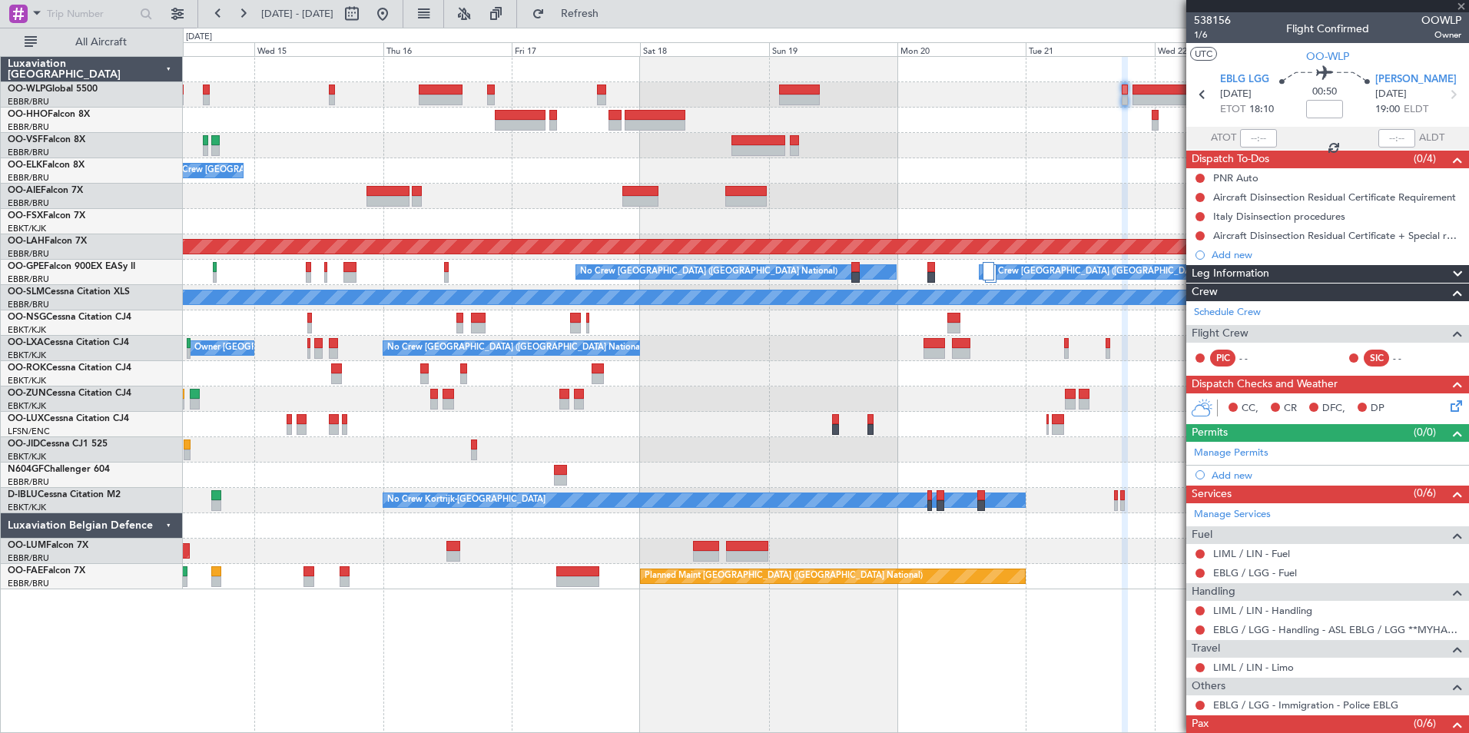
type input "+00:05"
type input "3"
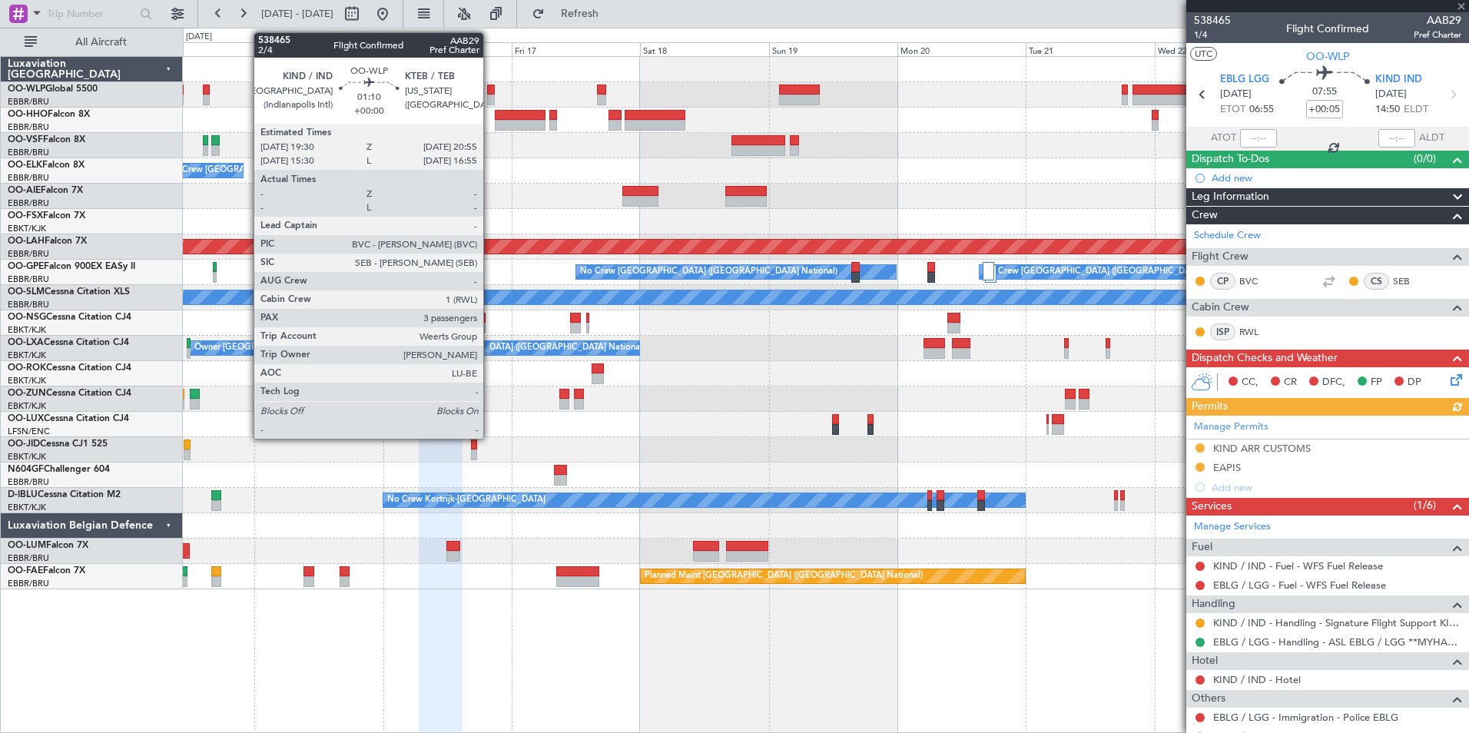
click at [490, 98] on div at bounding box center [491, 100] width 8 height 11
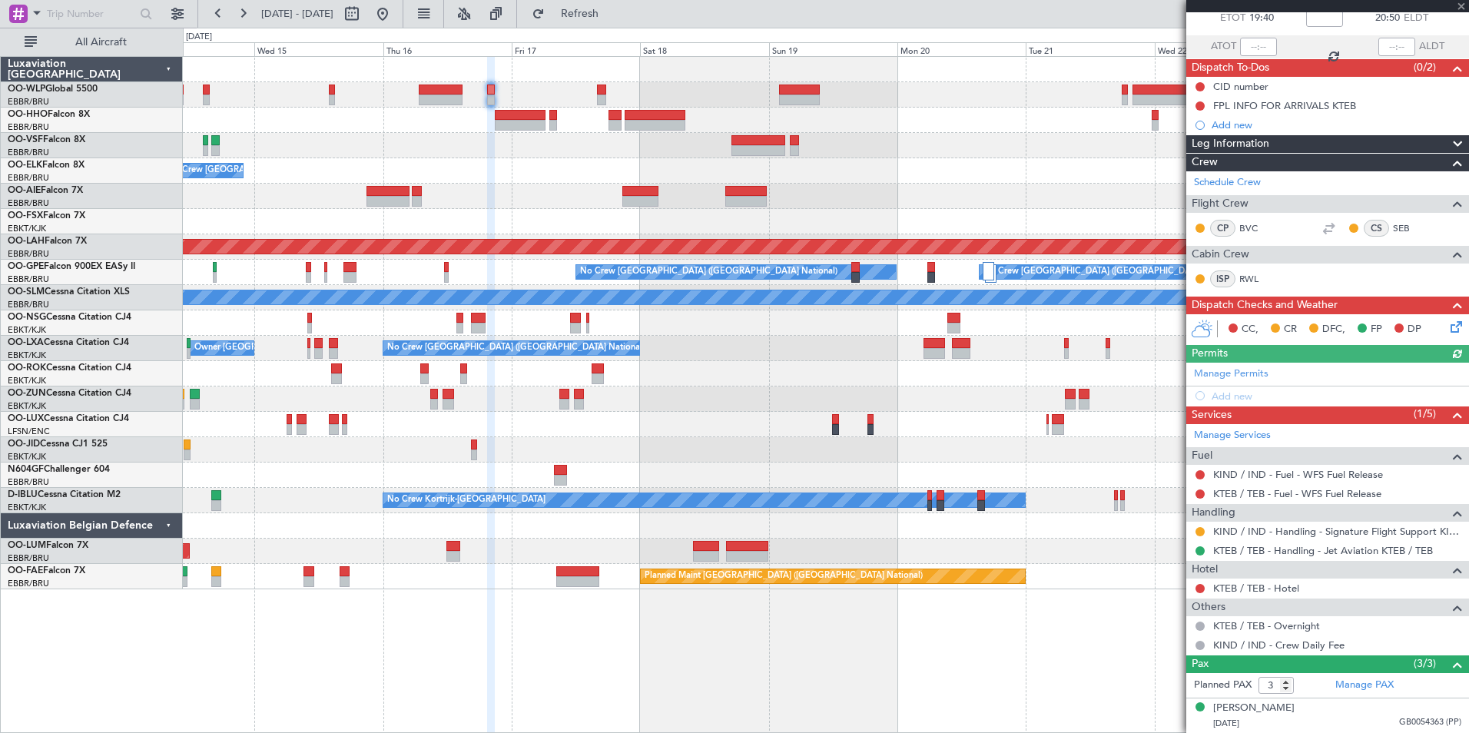
scroll to position [160, 0]
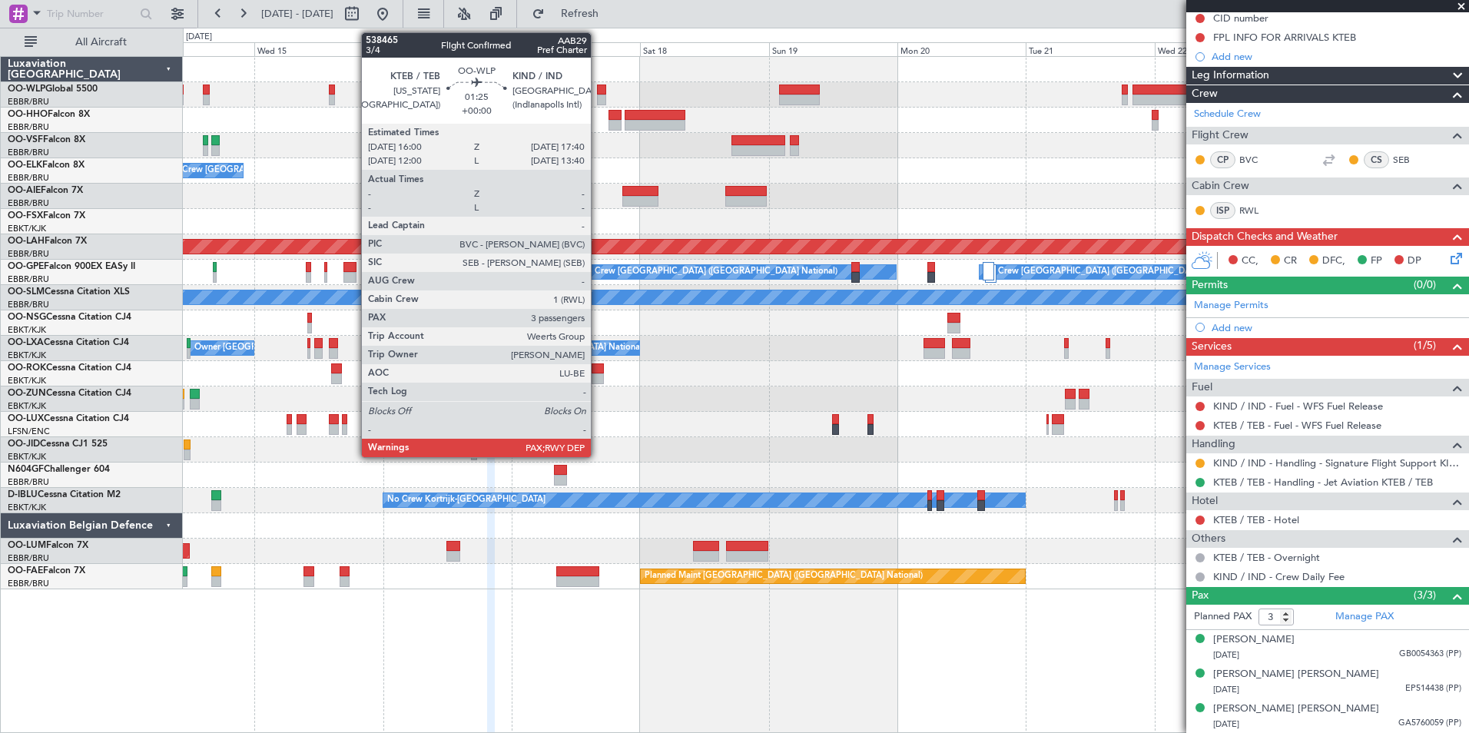
click at [598, 89] on div at bounding box center [601, 90] width 9 height 11
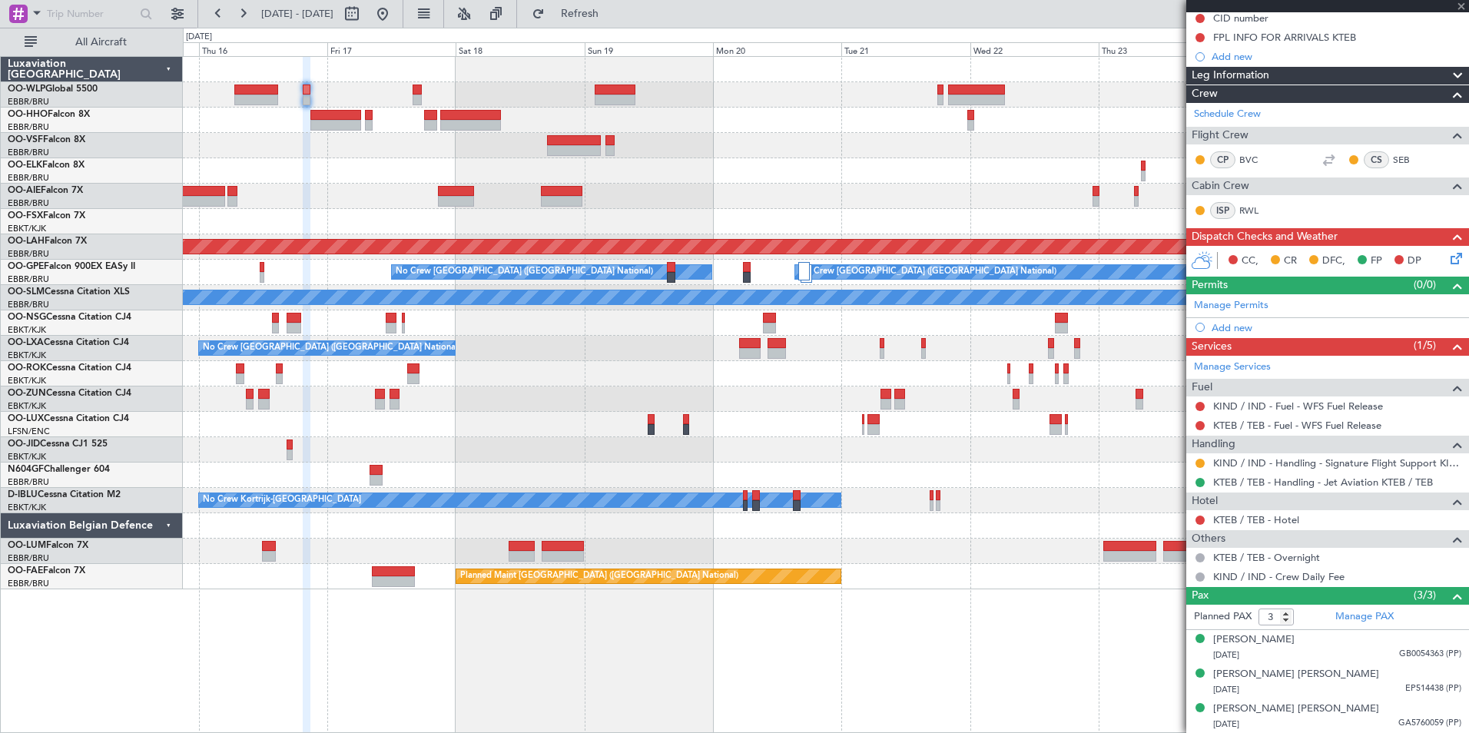
click at [765, 104] on div at bounding box center [826, 94] width 1286 height 25
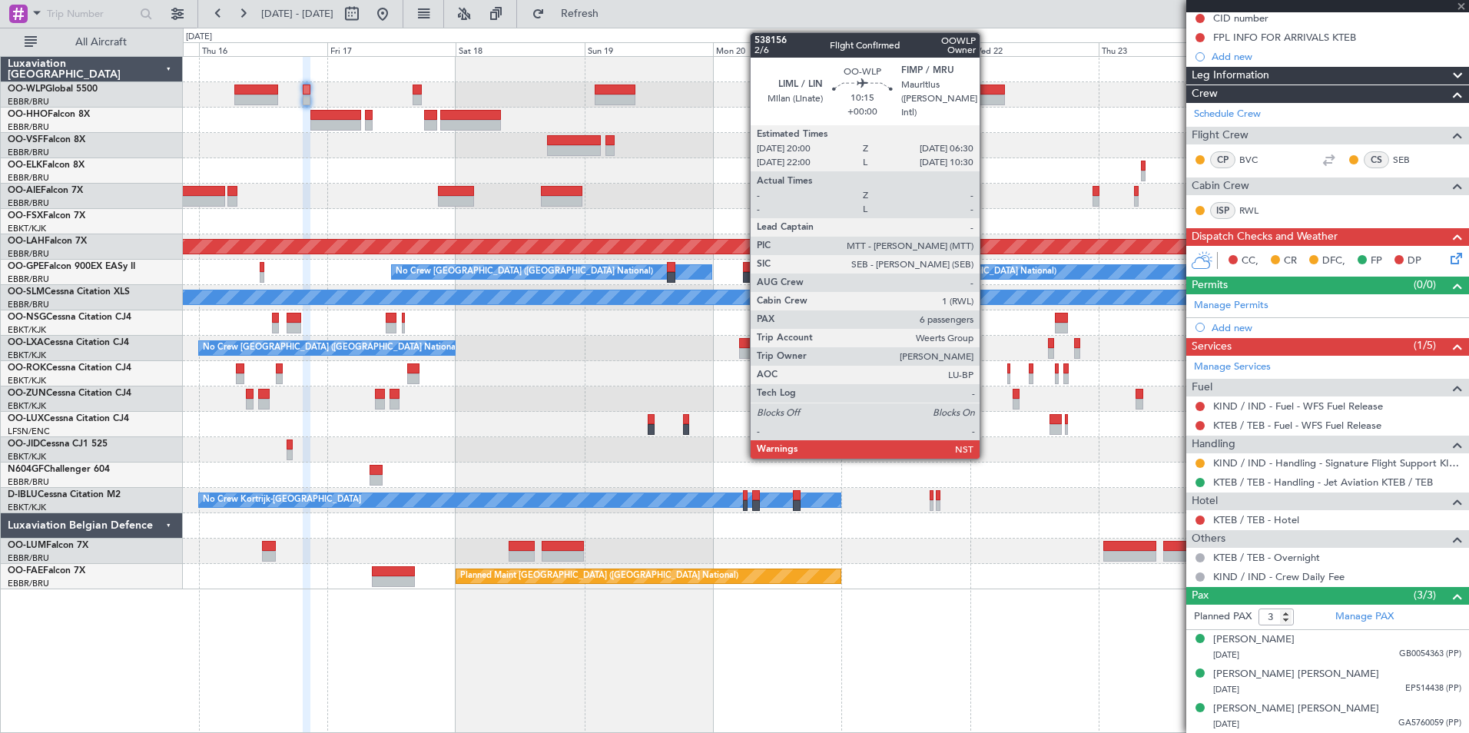
scroll to position [0, 0]
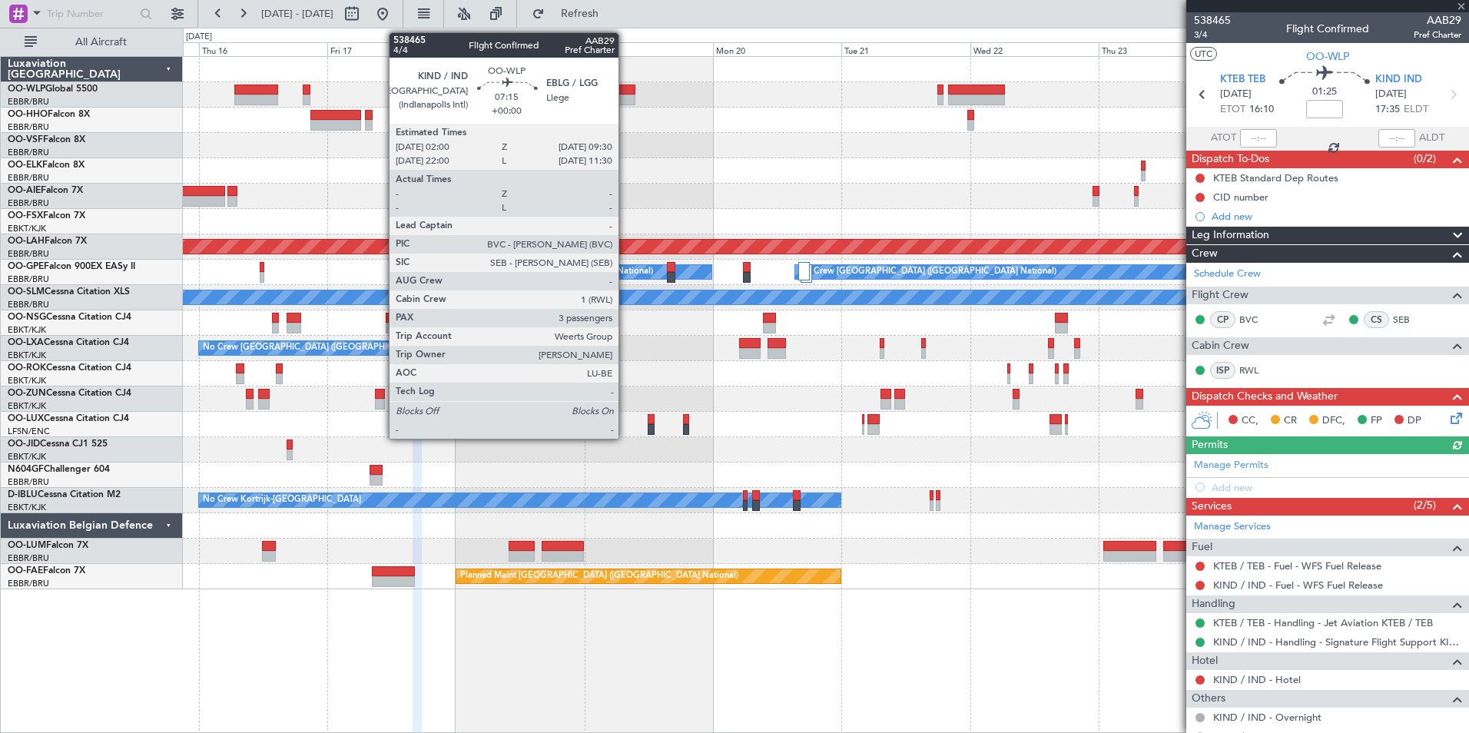
click at [624, 96] on div at bounding box center [615, 100] width 41 height 11
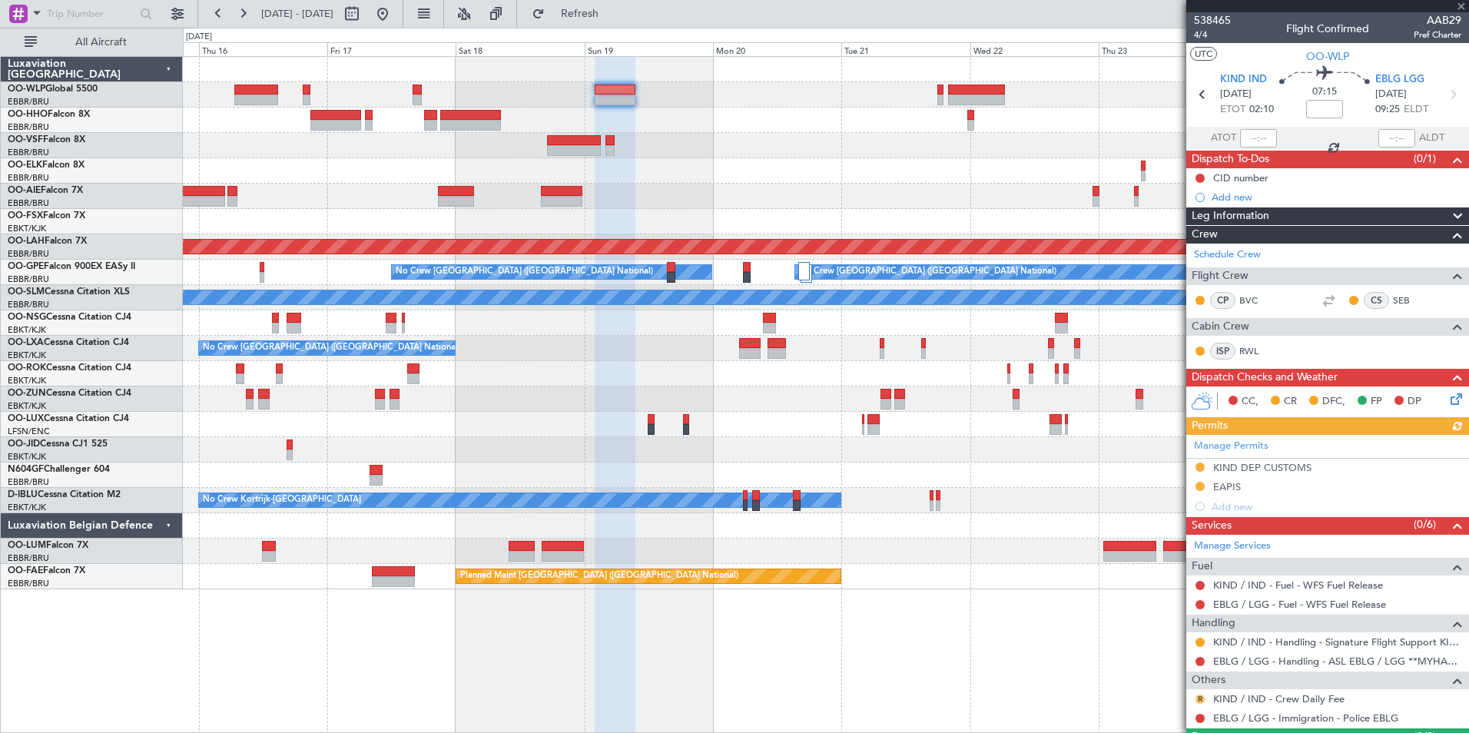
click at [1200, 702] on button "R" at bounding box center [1200, 699] width 9 height 9
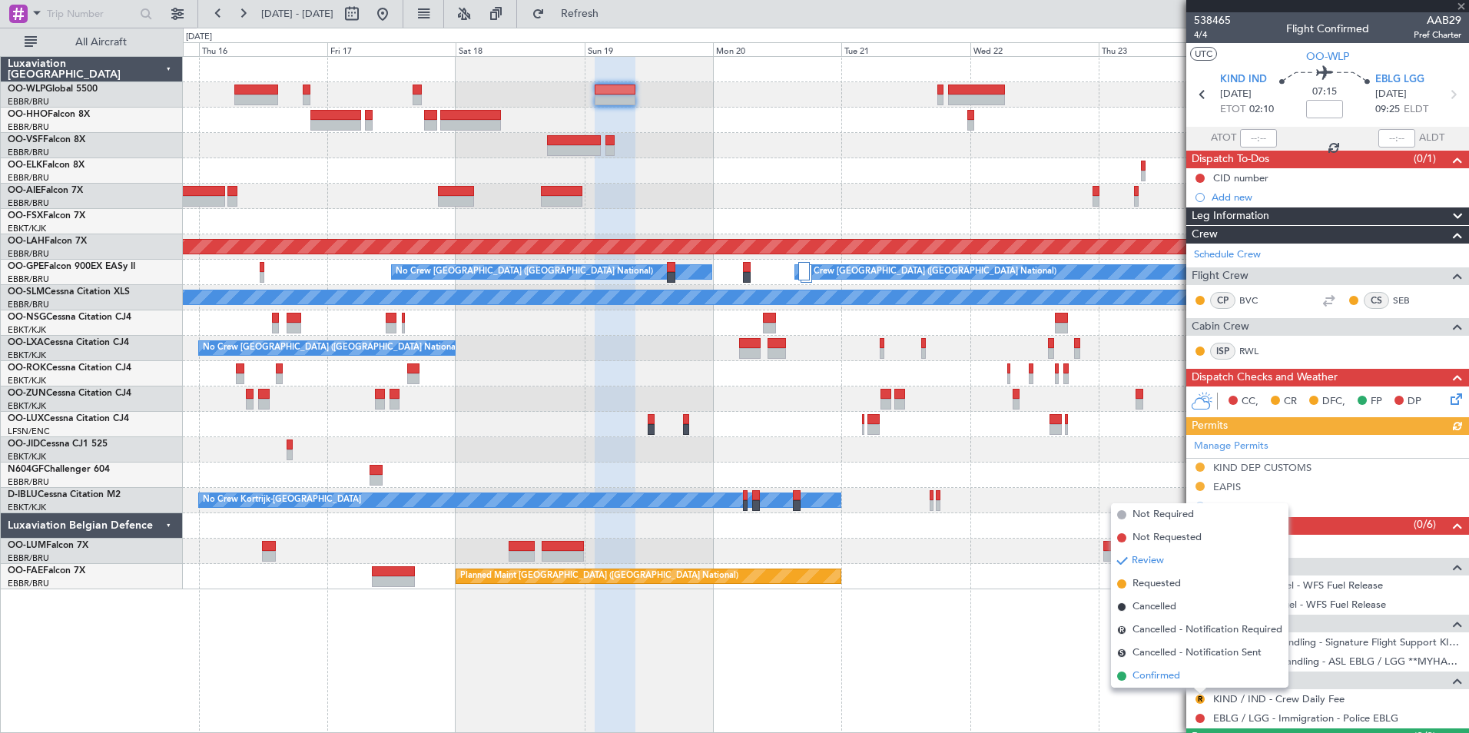
click at [1163, 683] on span "Confirmed" at bounding box center [1157, 675] width 48 height 15
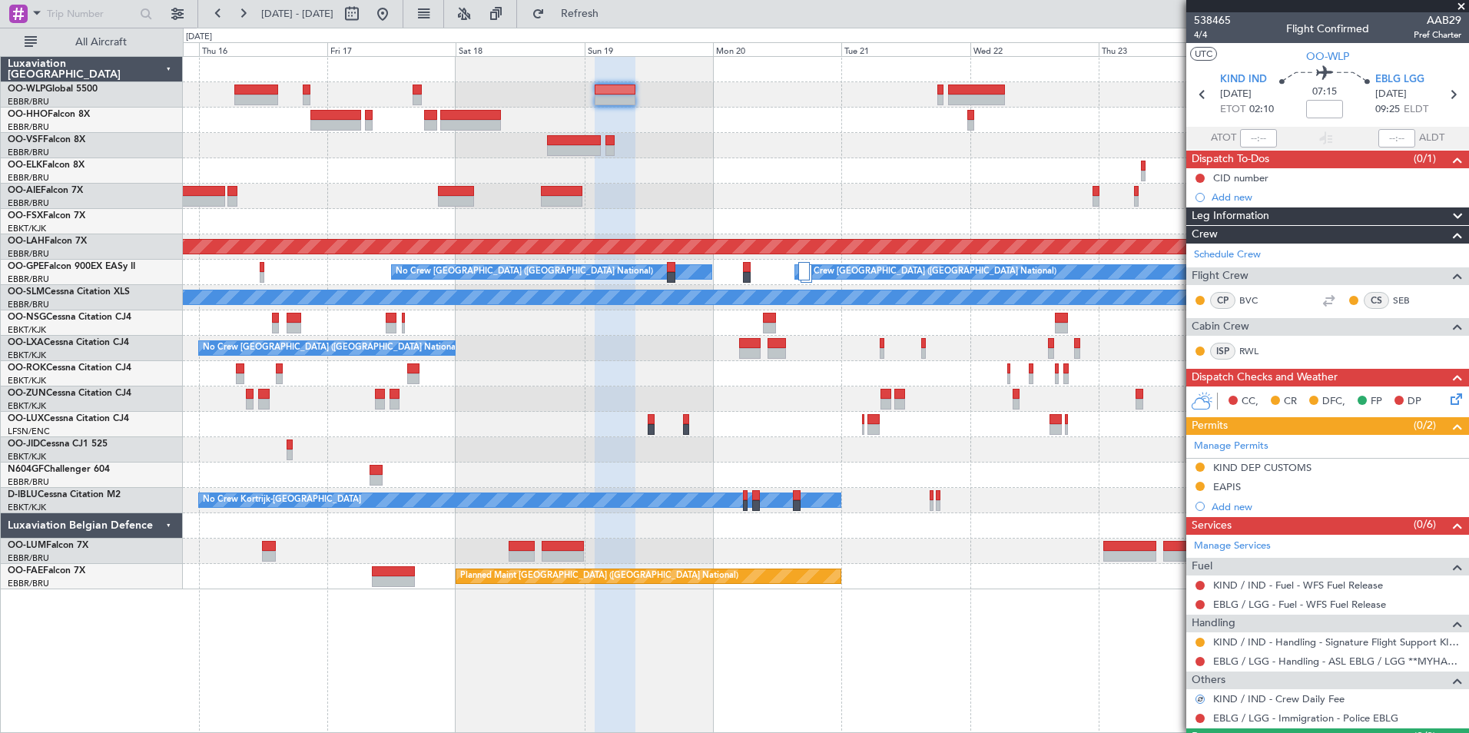
click at [1137, 111] on div at bounding box center [826, 120] width 1286 height 25
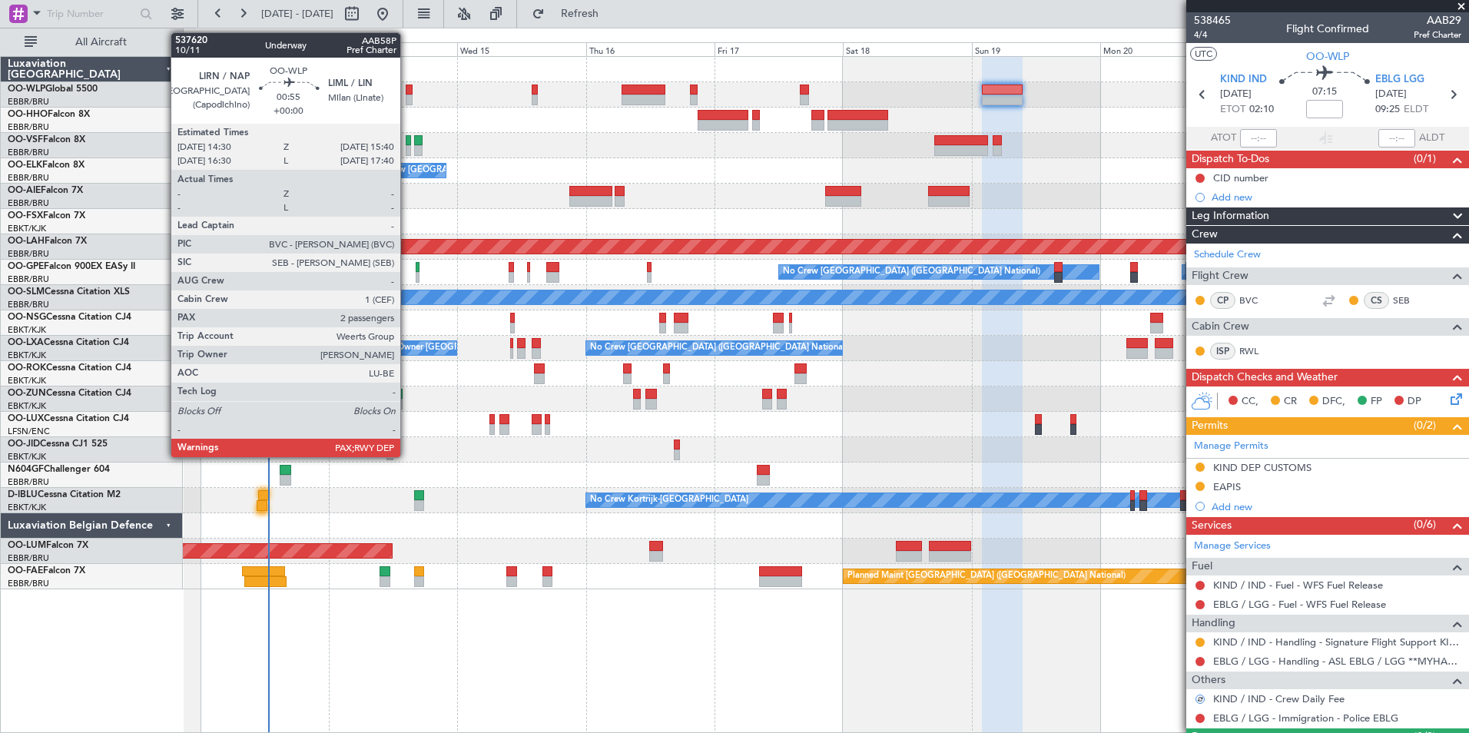
click at [407, 100] on div at bounding box center [409, 100] width 7 height 11
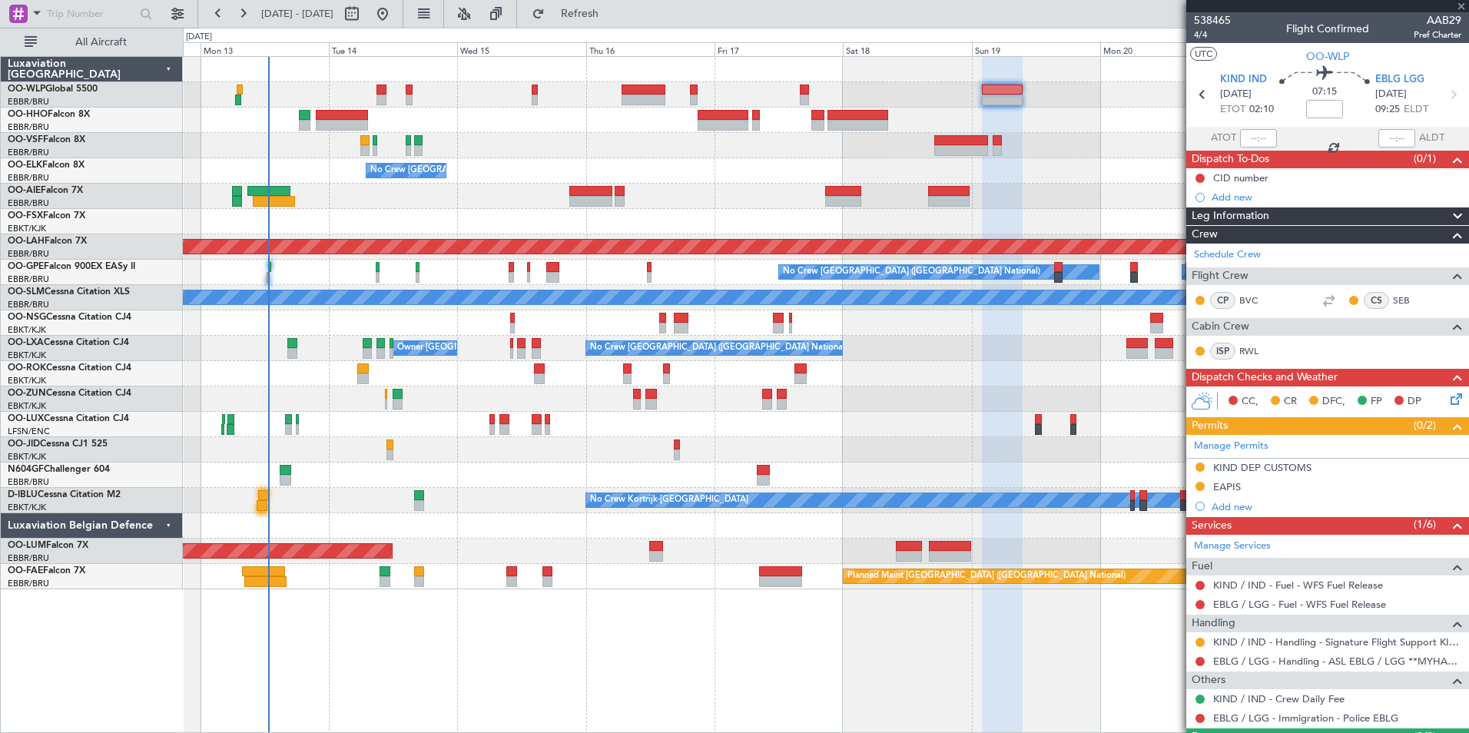
type input "2"
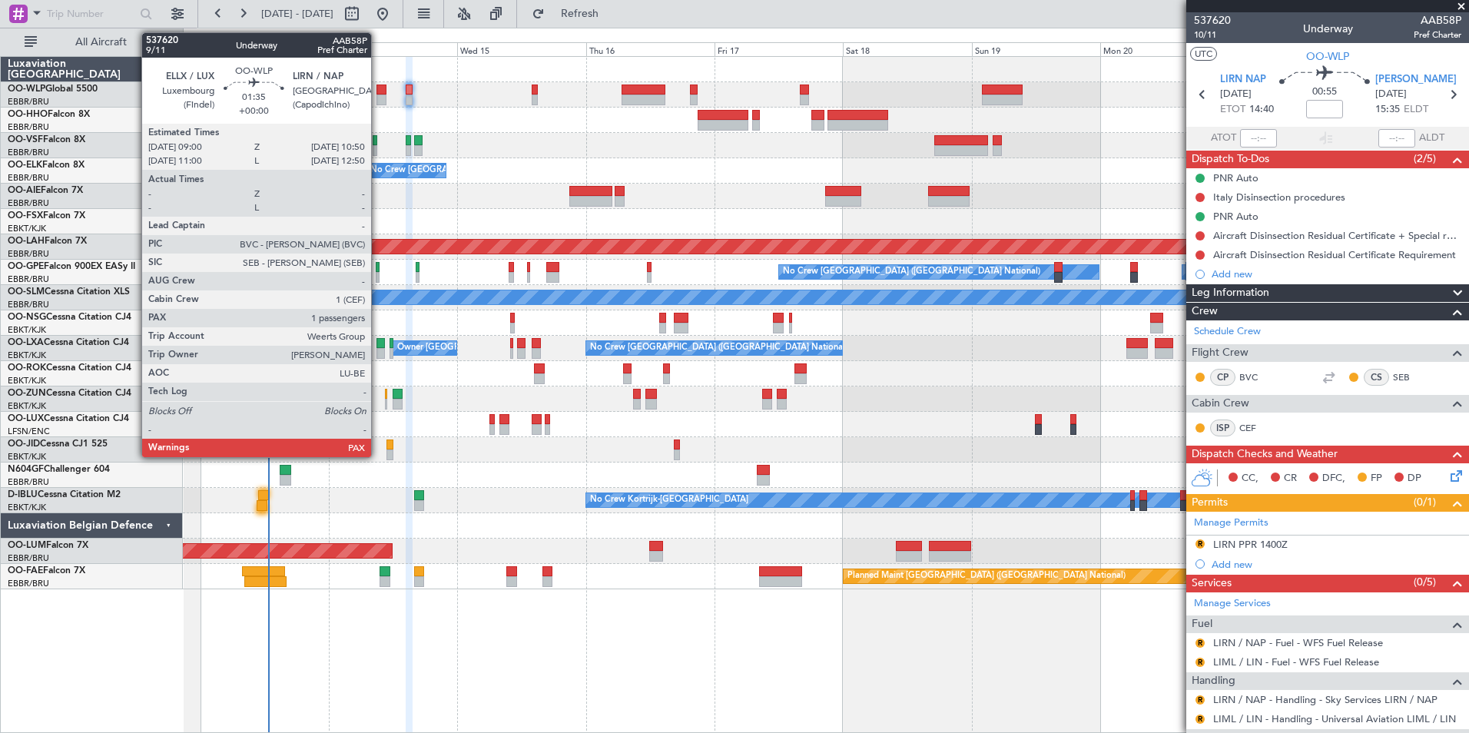
click at [378, 98] on div at bounding box center [382, 100] width 10 height 11
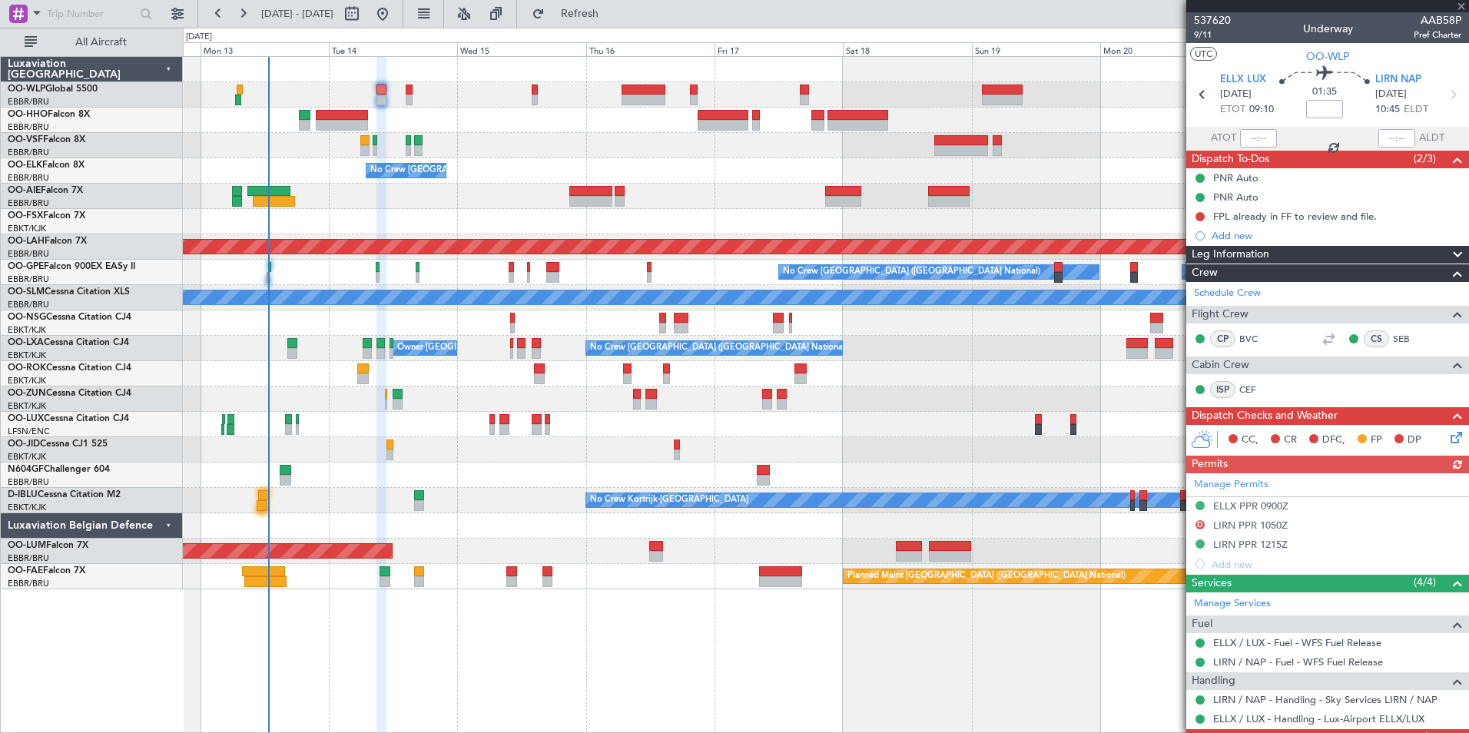
scroll to position [77, 0]
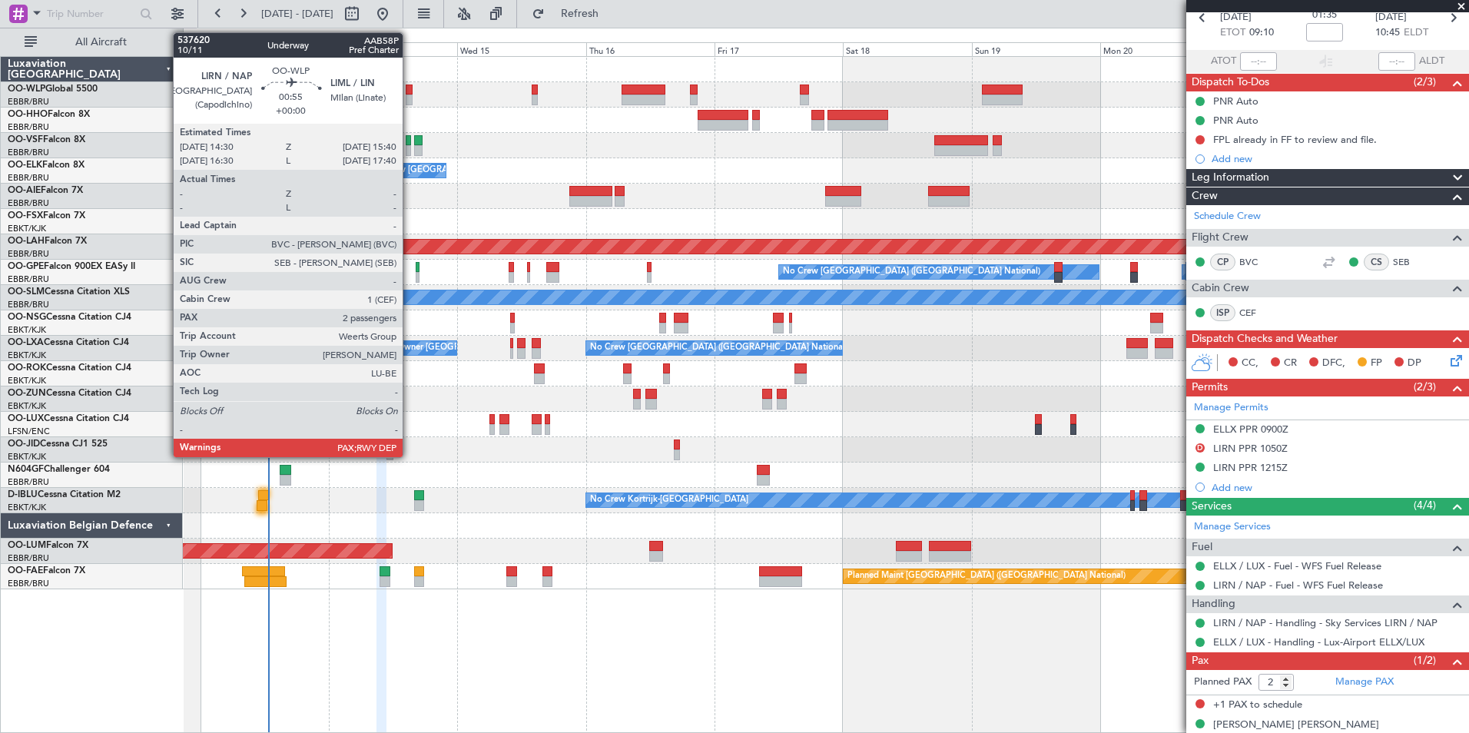
click at [410, 91] on div at bounding box center [409, 90] width 7 height 11
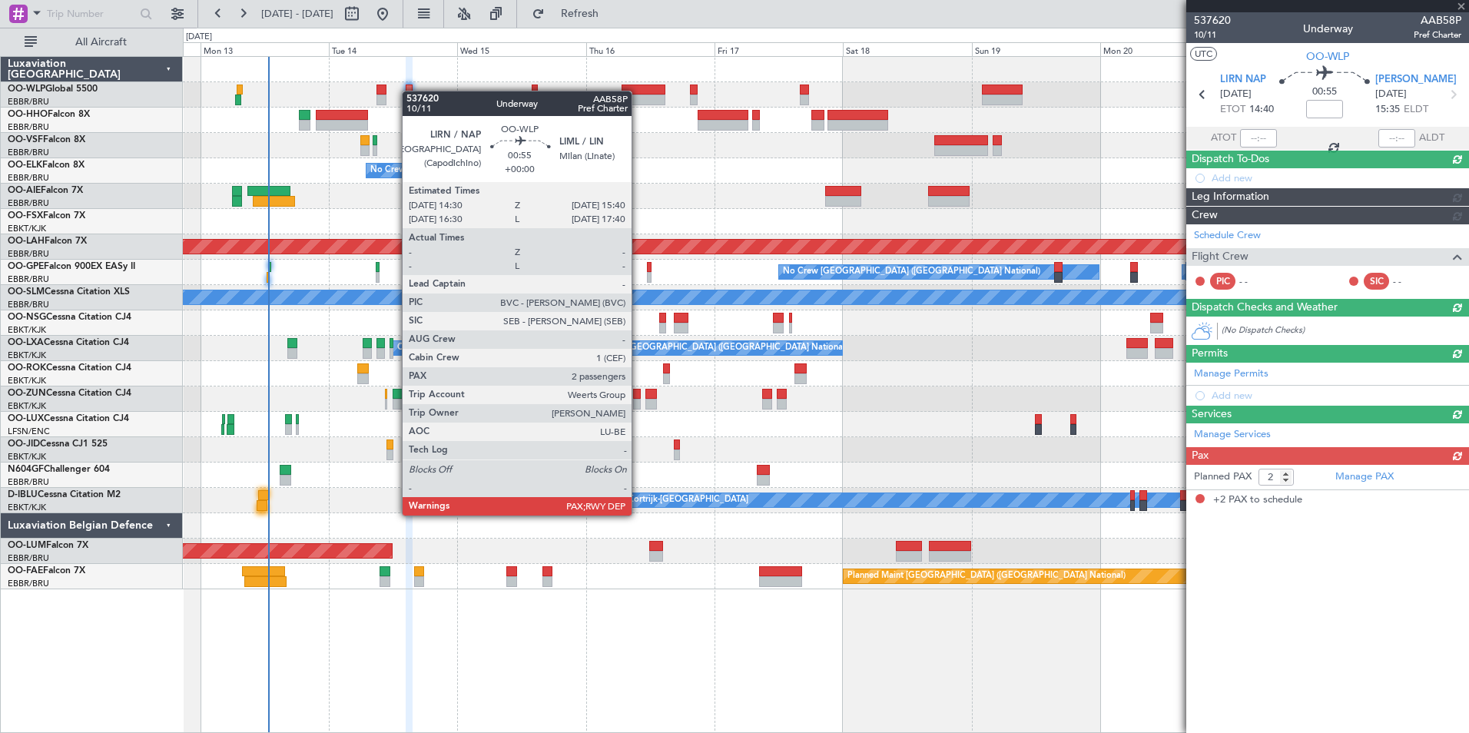
scroll to position [0, 0]
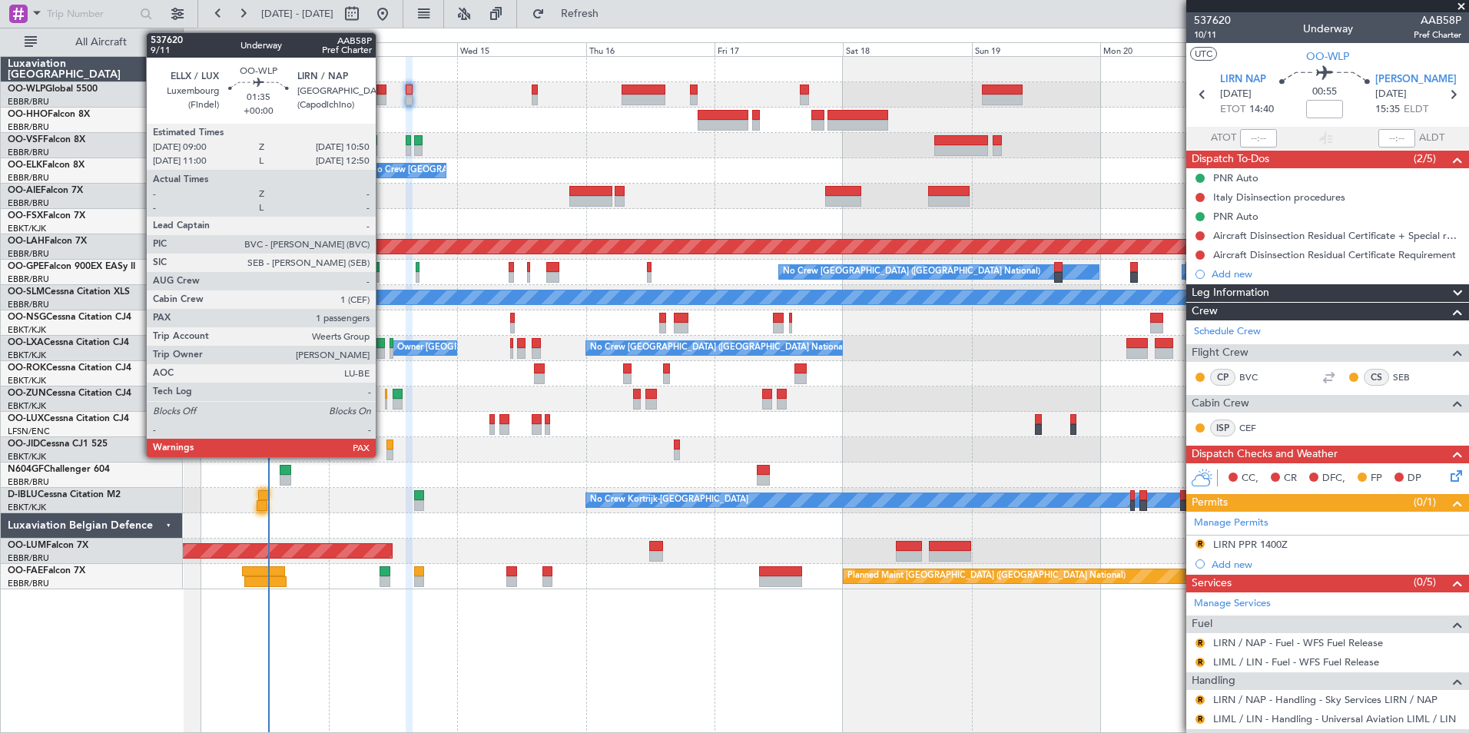
click at [383, 95] on div at bounding box center [382, 100] width 10 height 11
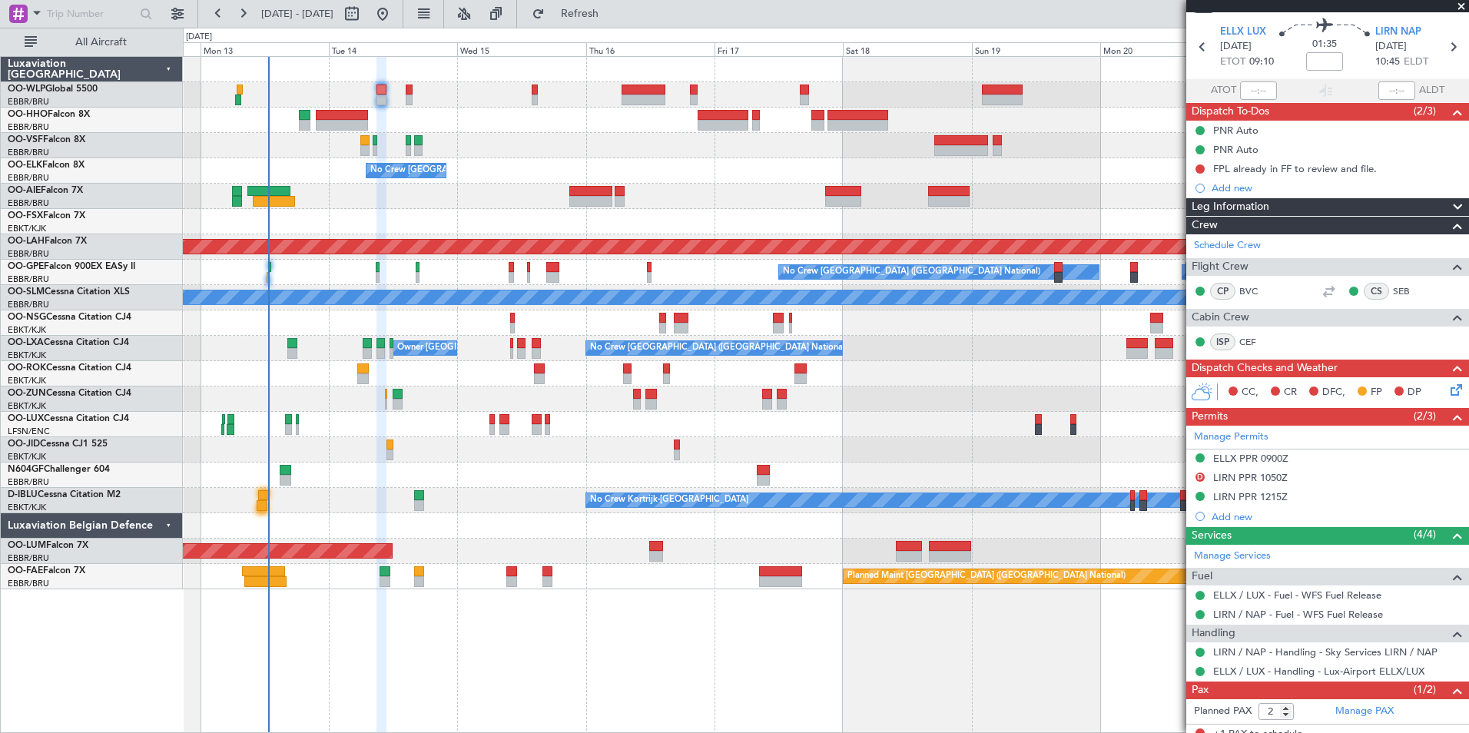
scroll to position [93, 0]
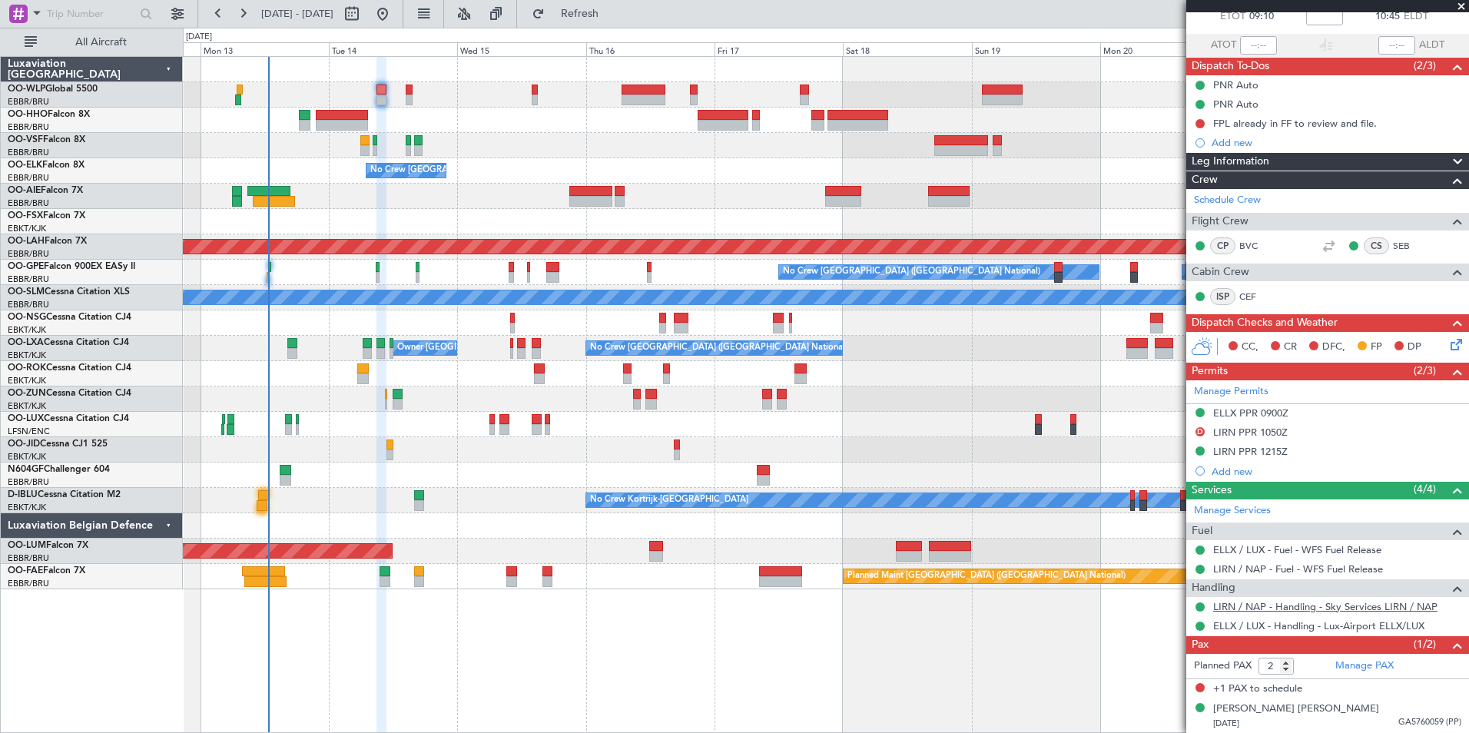
click at [1289, 604] on link "LIRN / NAP - Handling - Sky Services LIRN / NAP" at bounding box center [1325, 606] width 224 height 13
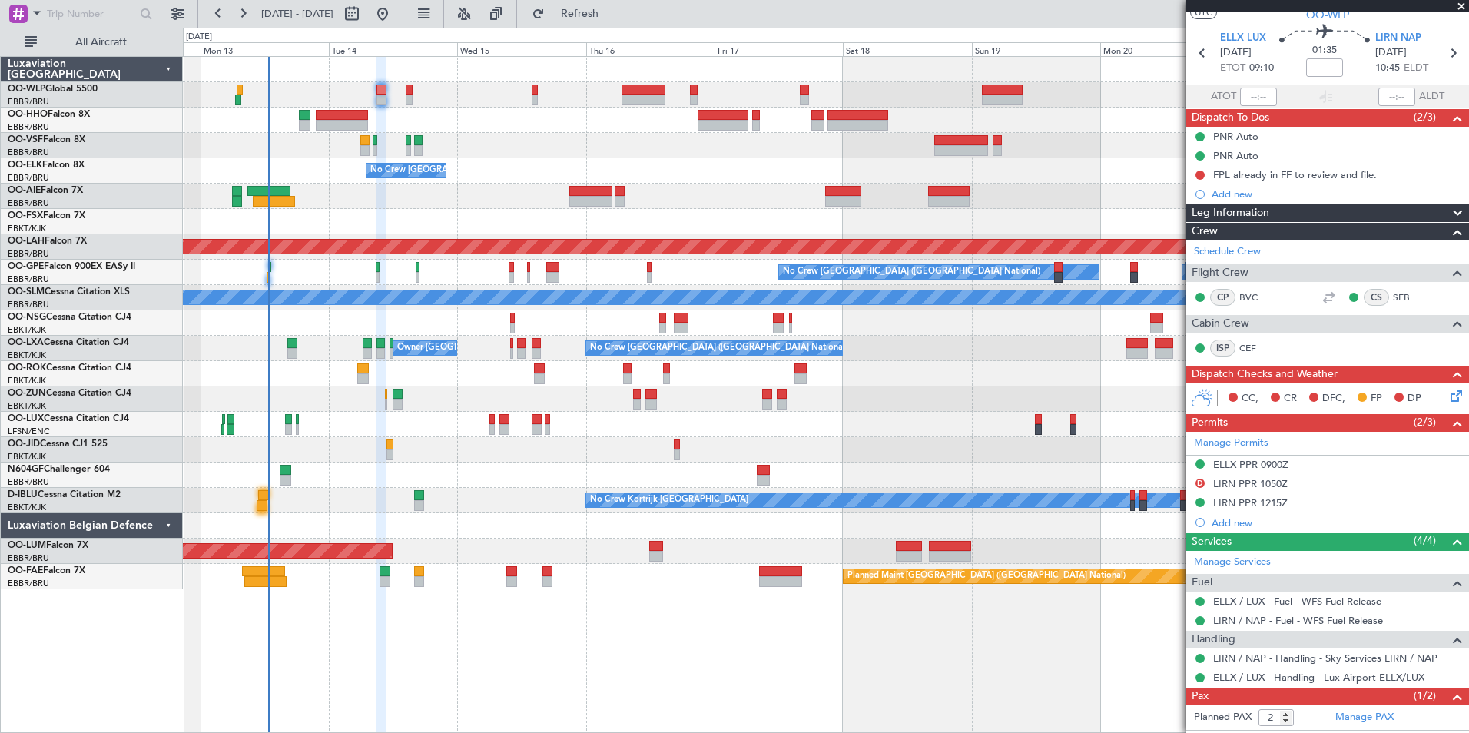
scroll to position [0, 0]
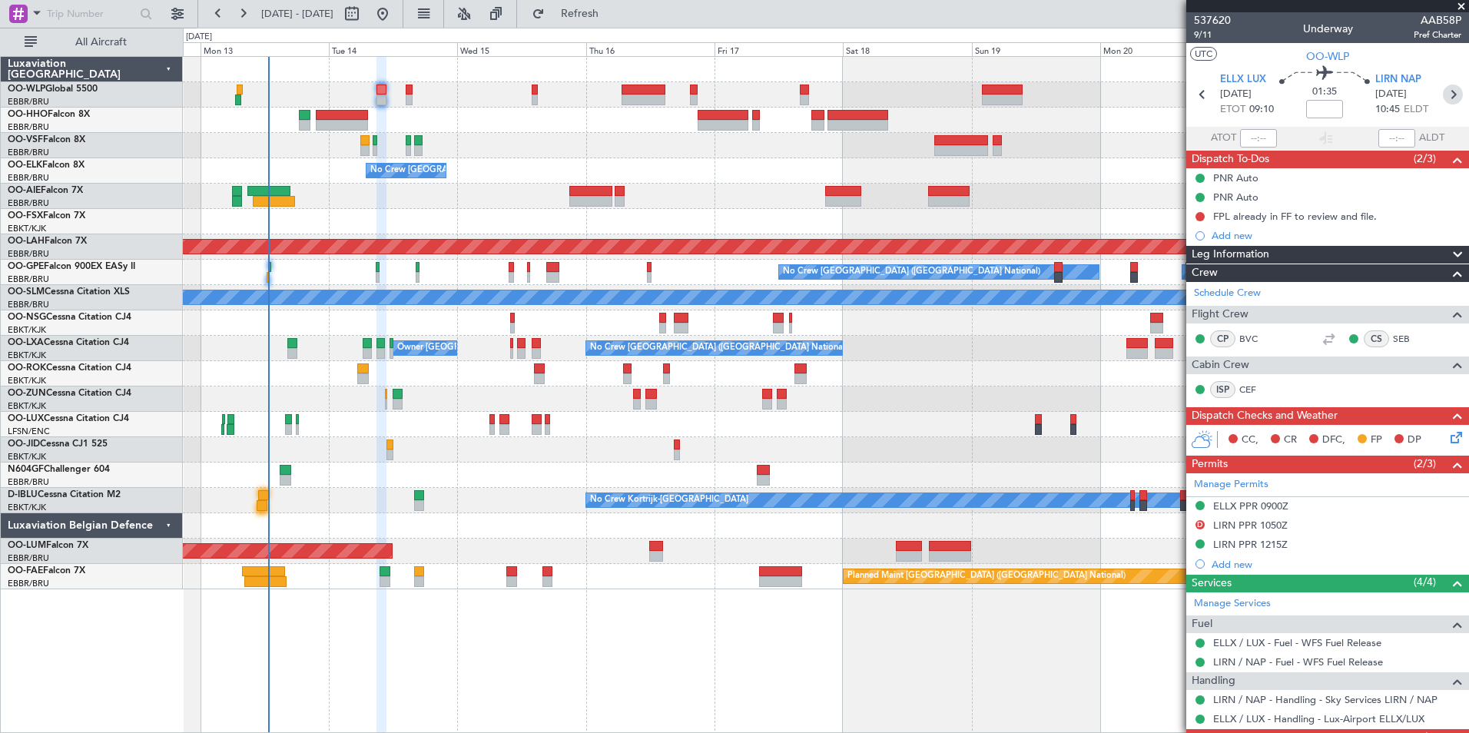
click at [1443, 98] on icon at bounding box center [1453, 95] width 20 height 20
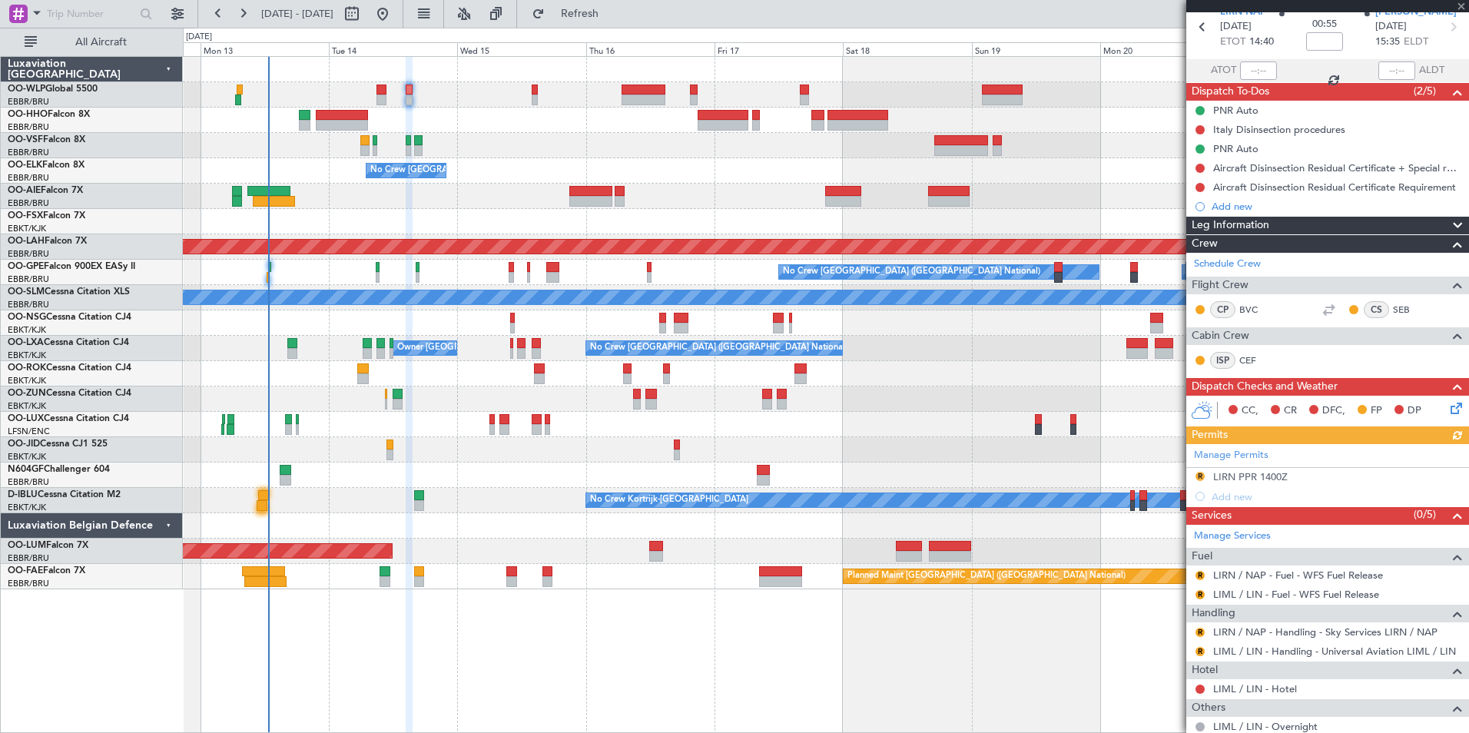
scroll to position [134, 0]
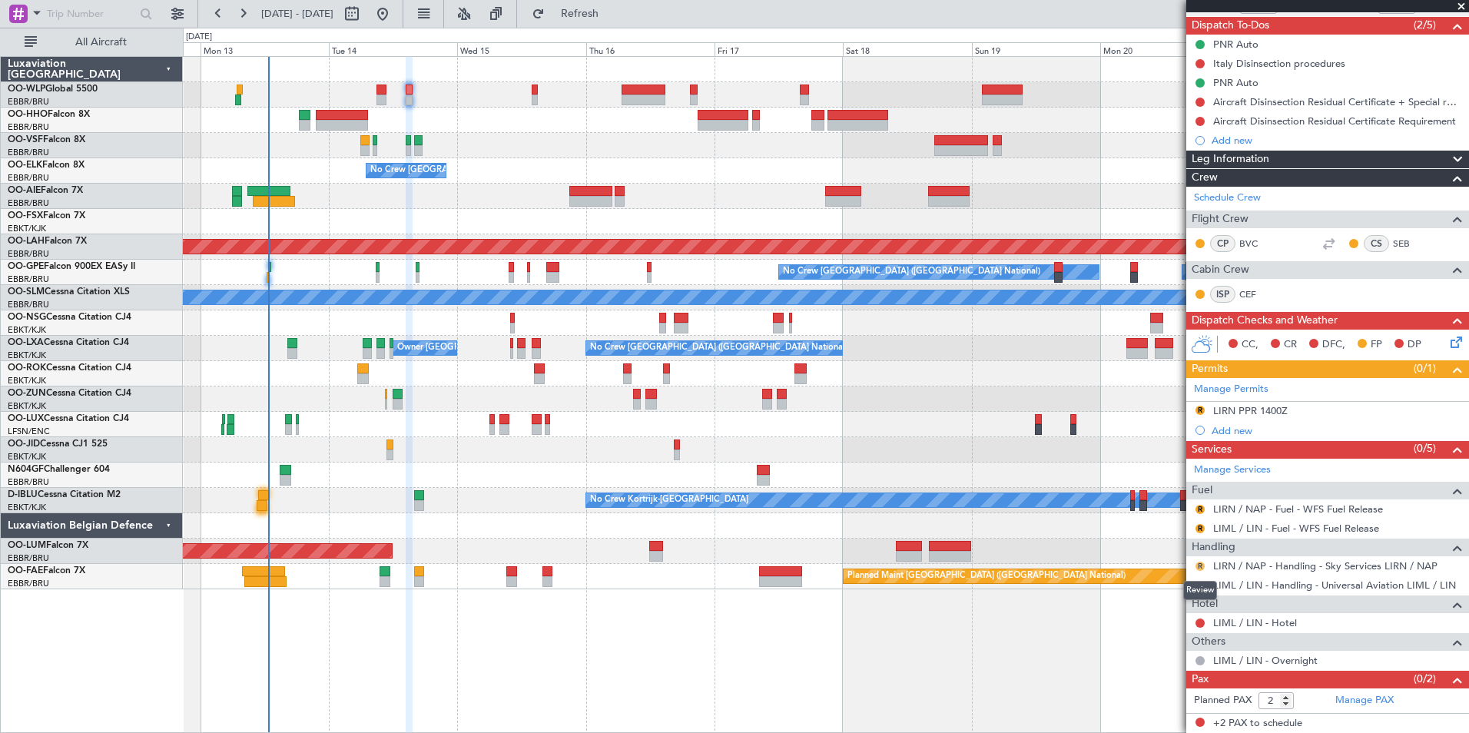
click at [1201, 562] on button "R" at bounding box center [1200, 566] width 9 height 9
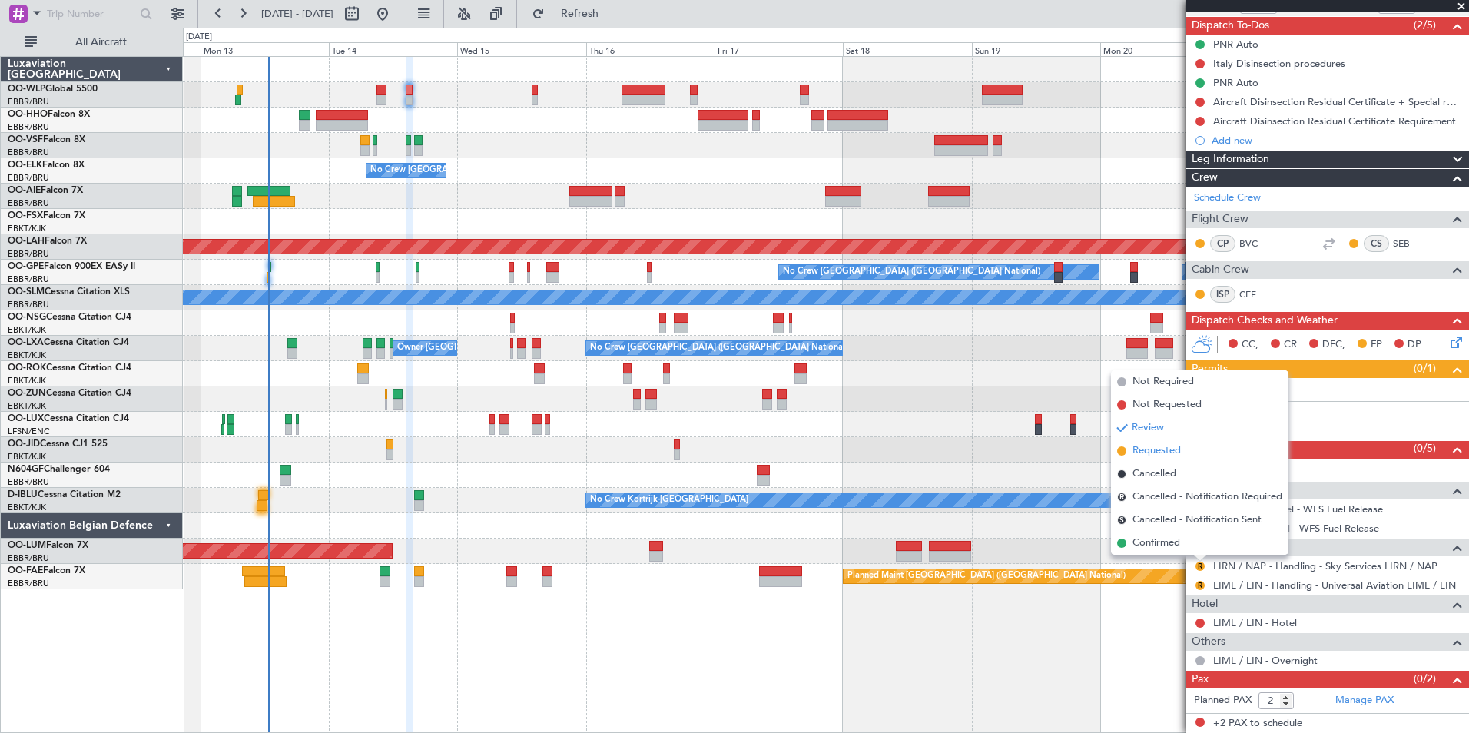
click at [1149, 451] on span "Requested" at bounding box center [1157, 450] width 48 height 15
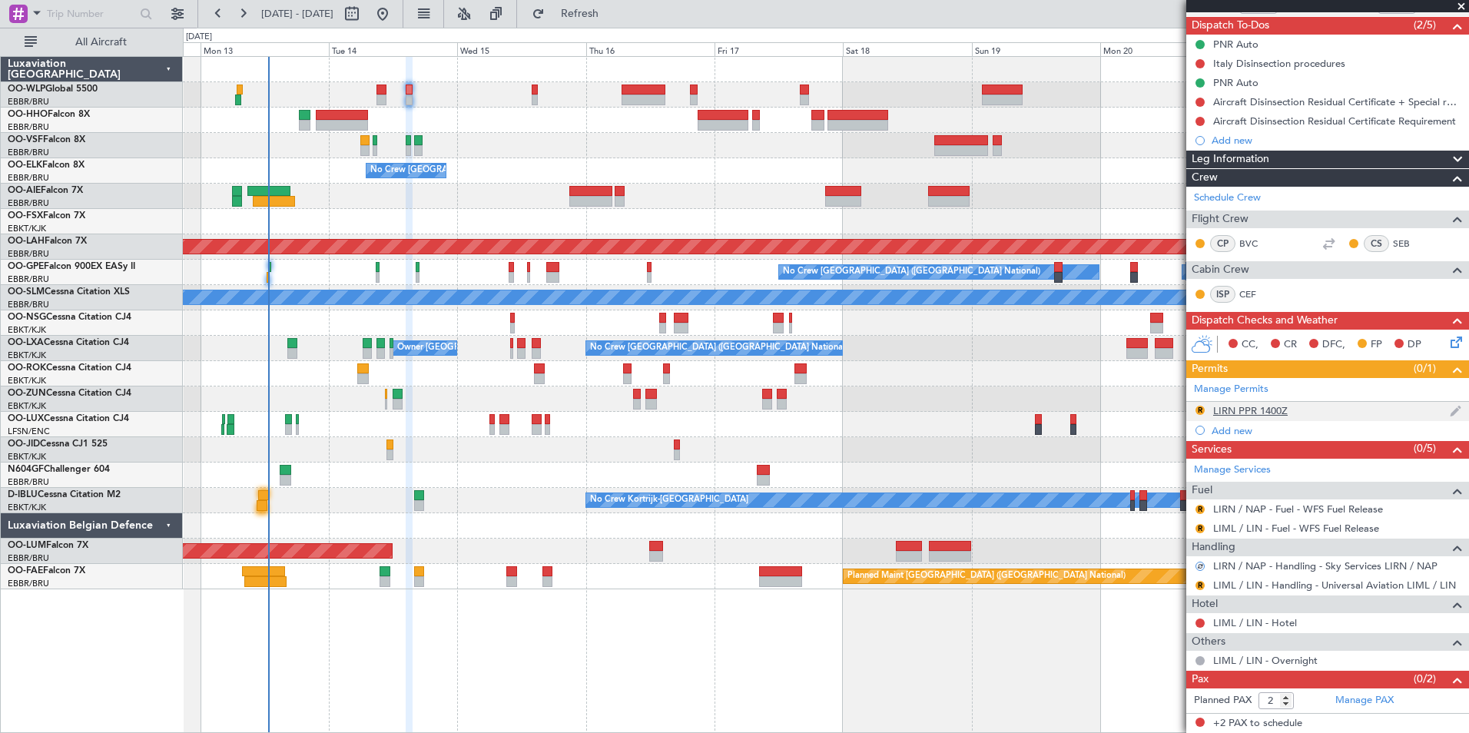
click at [1250, 406] on div "LIRN PPR 1400Z" at bounding box center [1250, 410] width 75 height 13
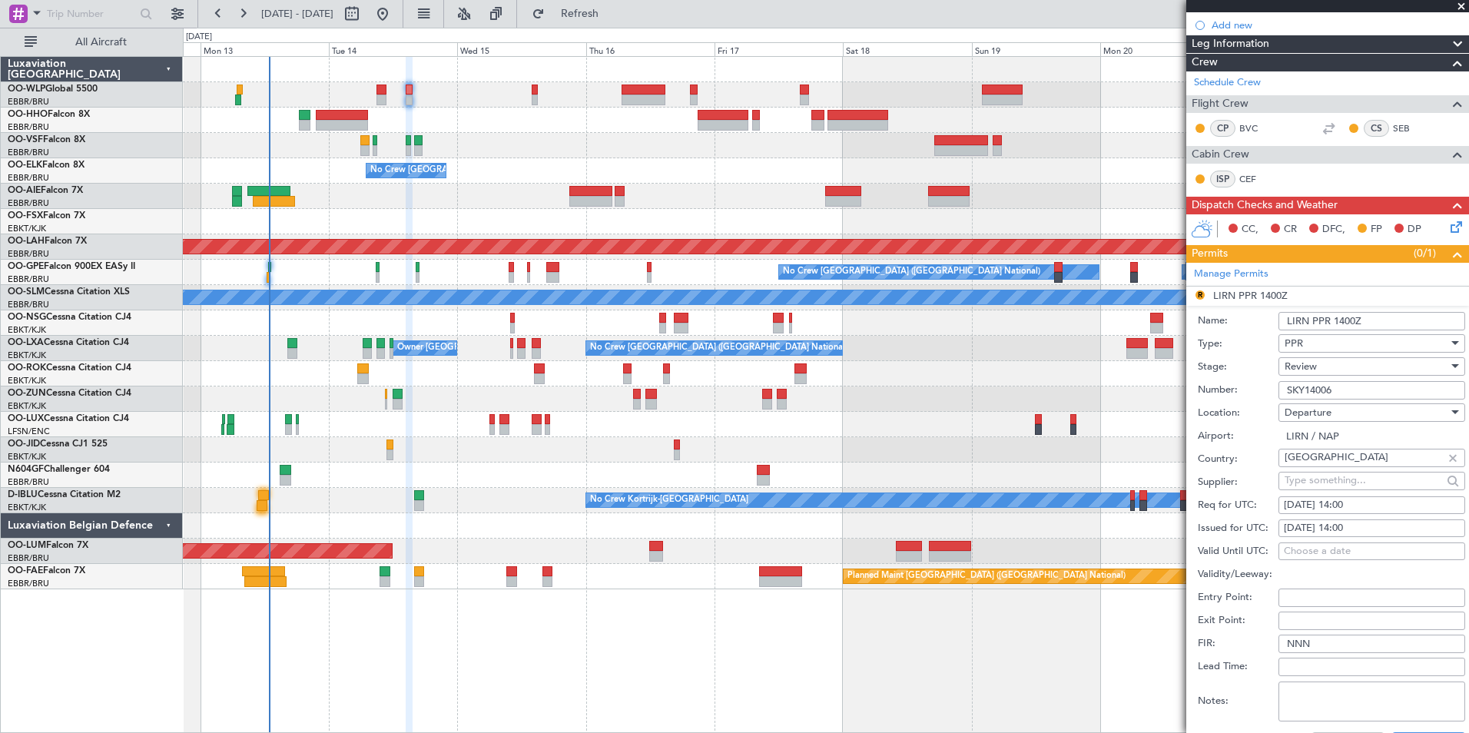
scroll to position [307, 0]
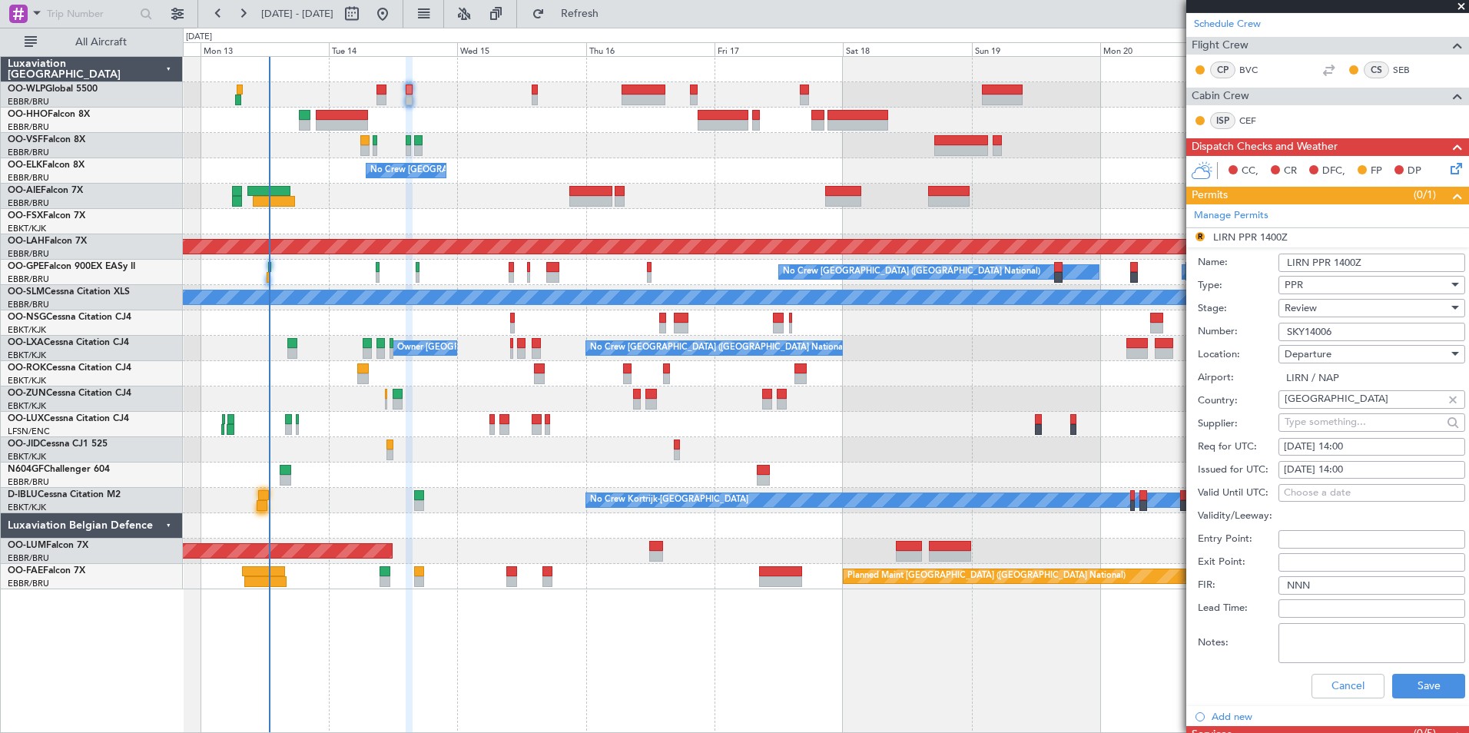
click at [1358, 446] on div "14/10/2025 14:00" at bounding box center [1372, 447] width 176 height 15
select select "10"
select select "2025"
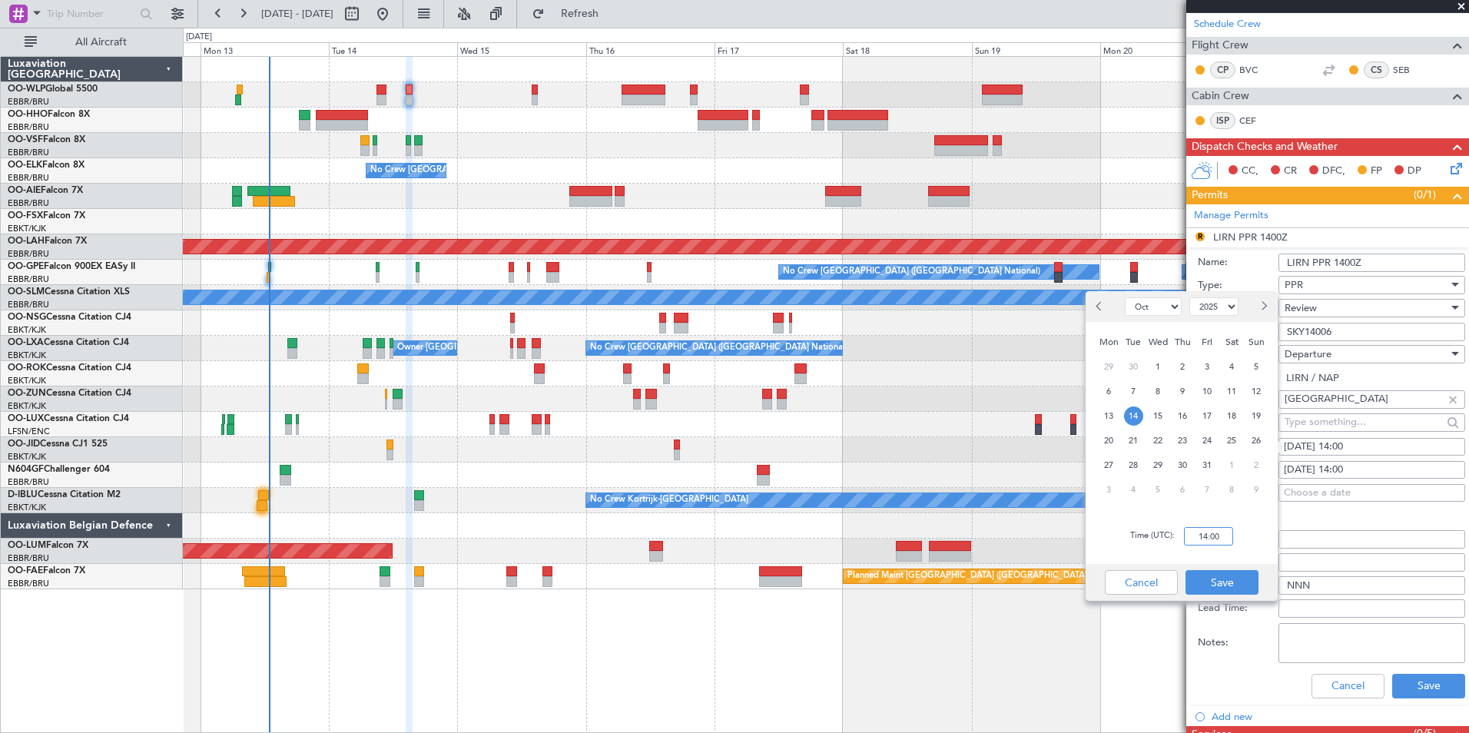
click at [1202, 540] on input "14:00" at bounding box center [1208, 536] width 49 height 18
type input "14:30"
click at [1229, 582] on button "Save" at bounding box center [1222, 582] width 73 height 25
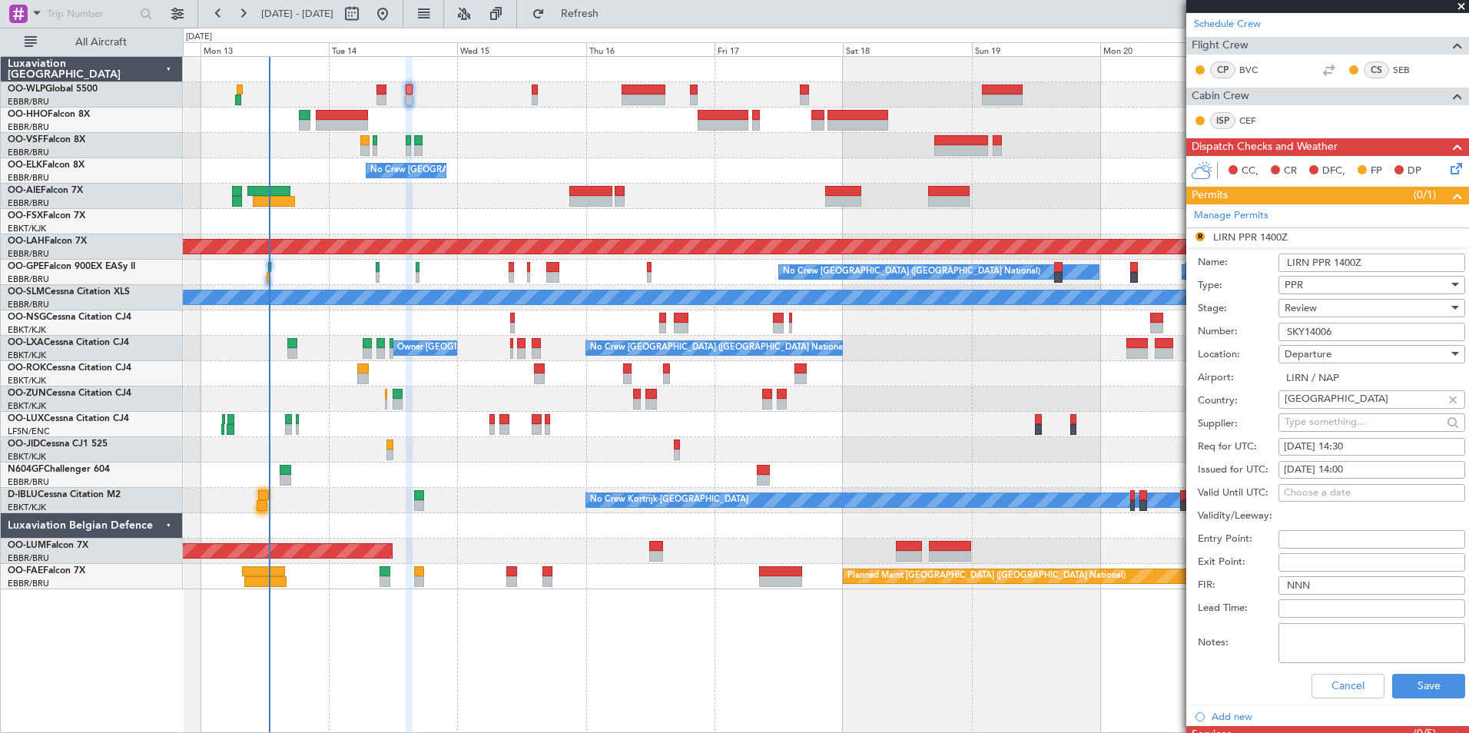
click at [1353, 476] on div "14/10/2025 14:00" at bounding box center [1372, 470] width 176 height 15
select select "10"
select select "2025"
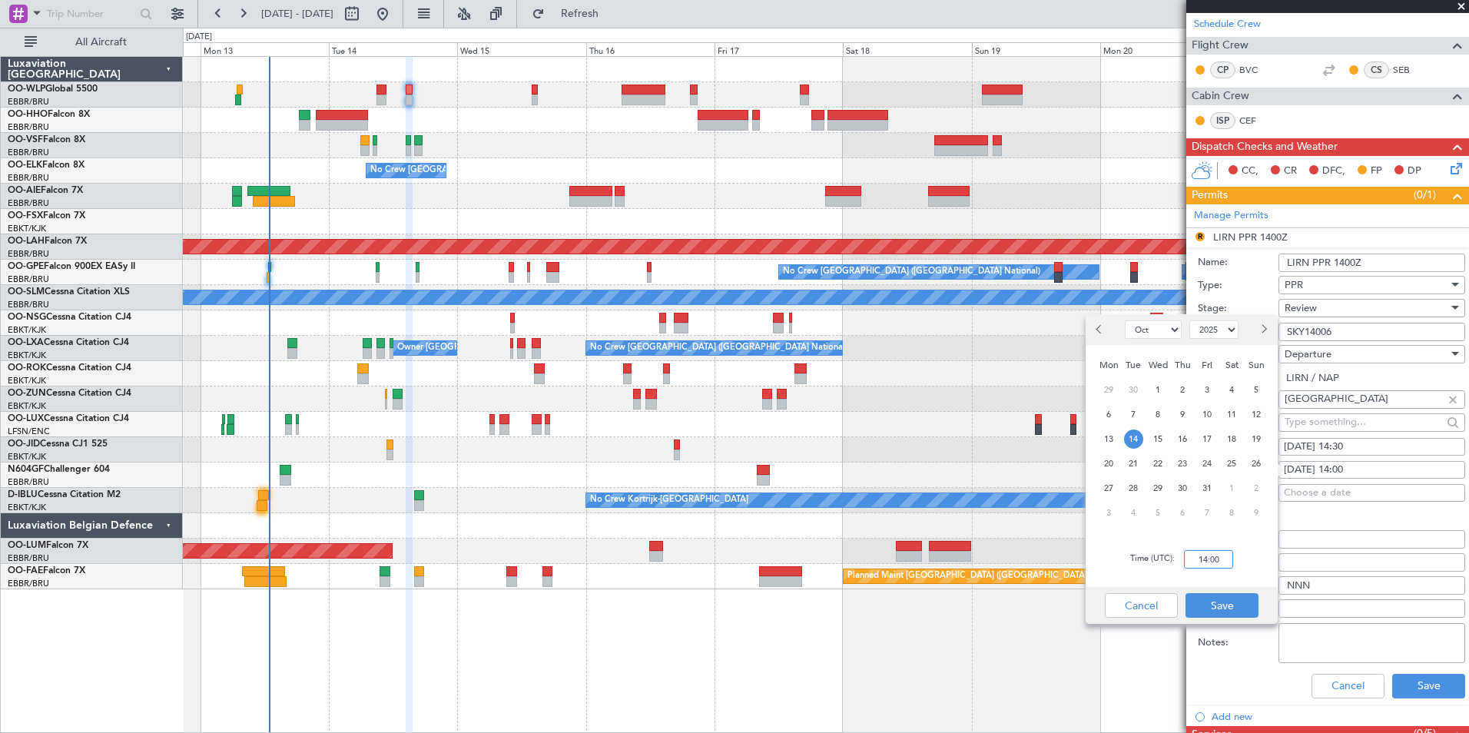
click at [1213, 558] on input "14:00" at bounding box center [1208, 559] width 49 height 18
type input "14:30"
click at [1239, 611] on button "Save" at bounding box center [1222, 605] width 73 height 25
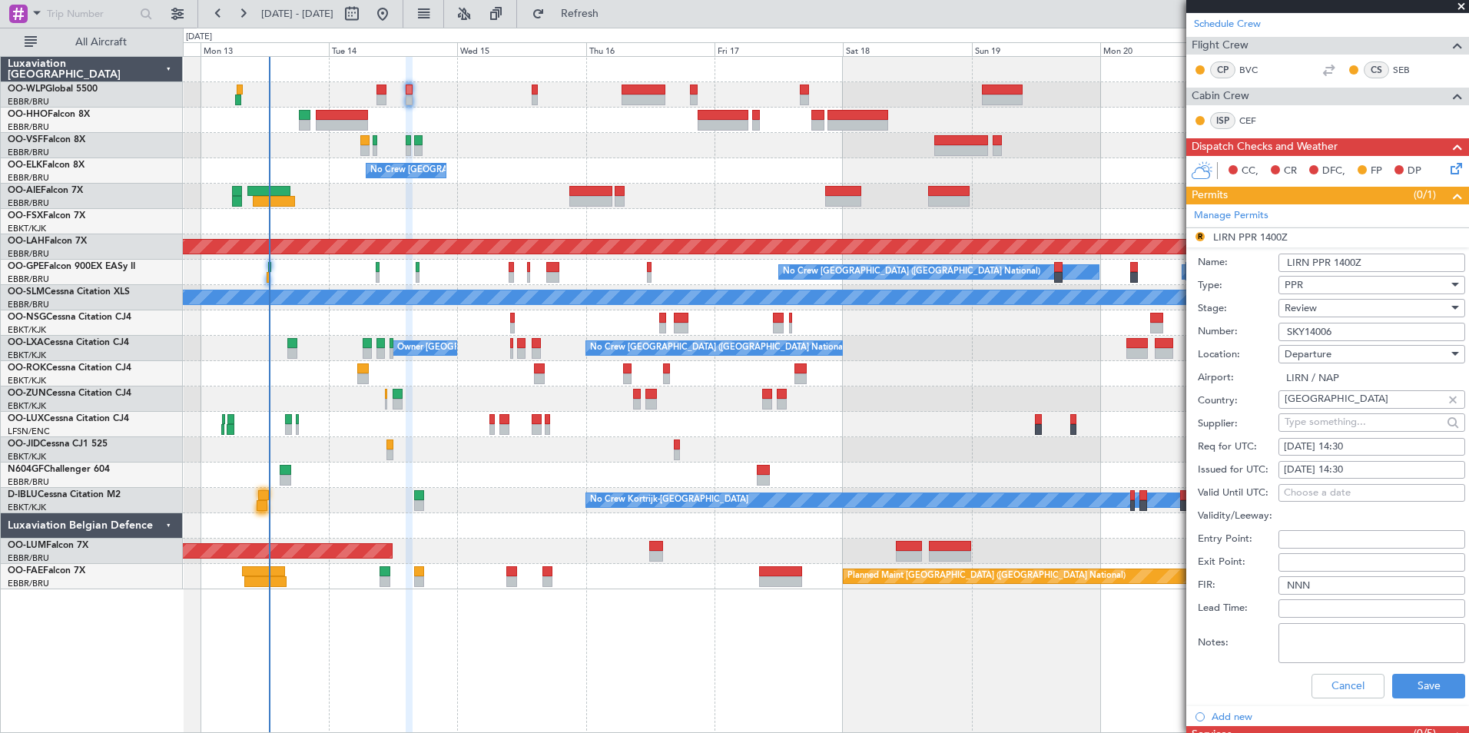
click at [1412, 705] on ul "R LIRN PPR 1400Z Name: LIRN PPR 1400Z Type: PPR Stage: Review Number: SKY14006 …" at bounding box center [1327, 476] width 283 height 497
click at [1413, 683] on button "Save" at bounding box center [1428, 686] width 73 height 25
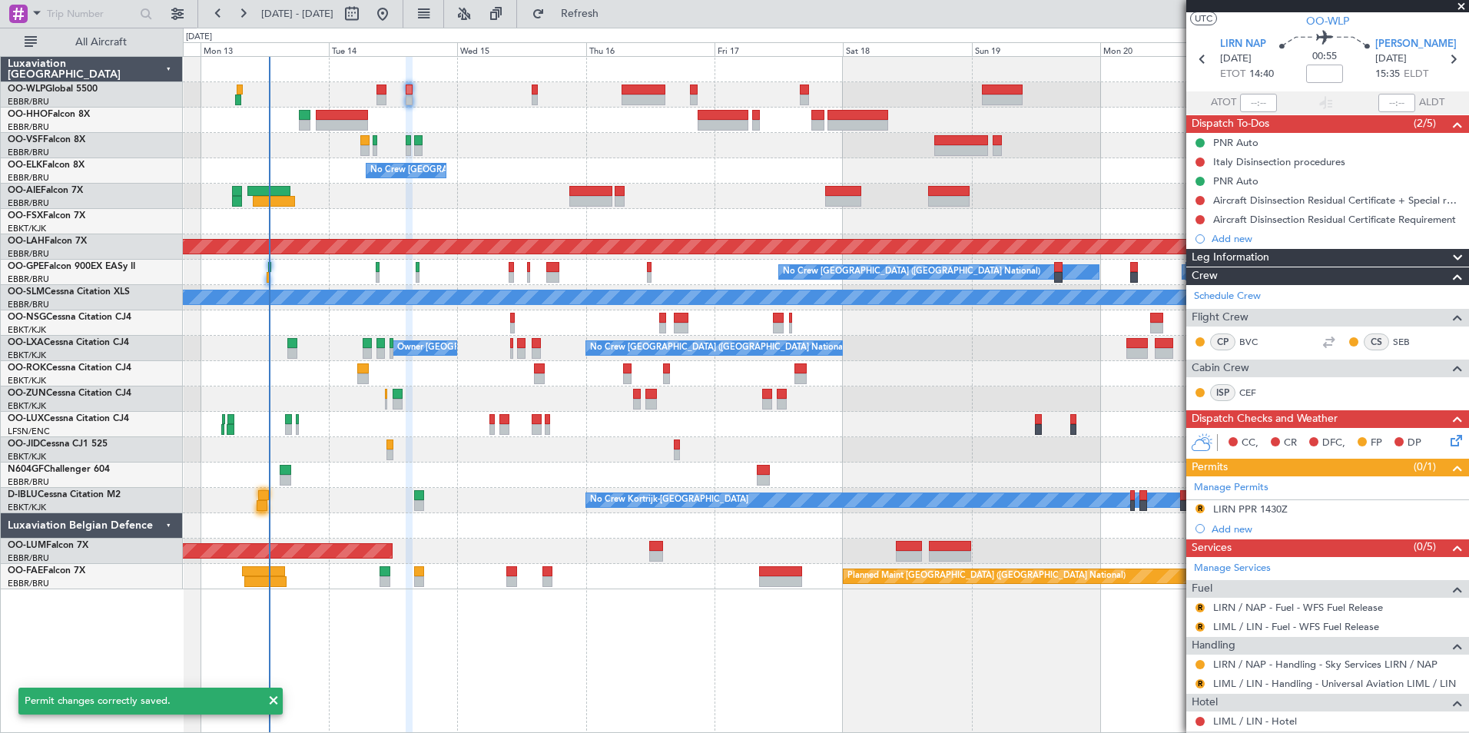
scroll to position [0, 0]
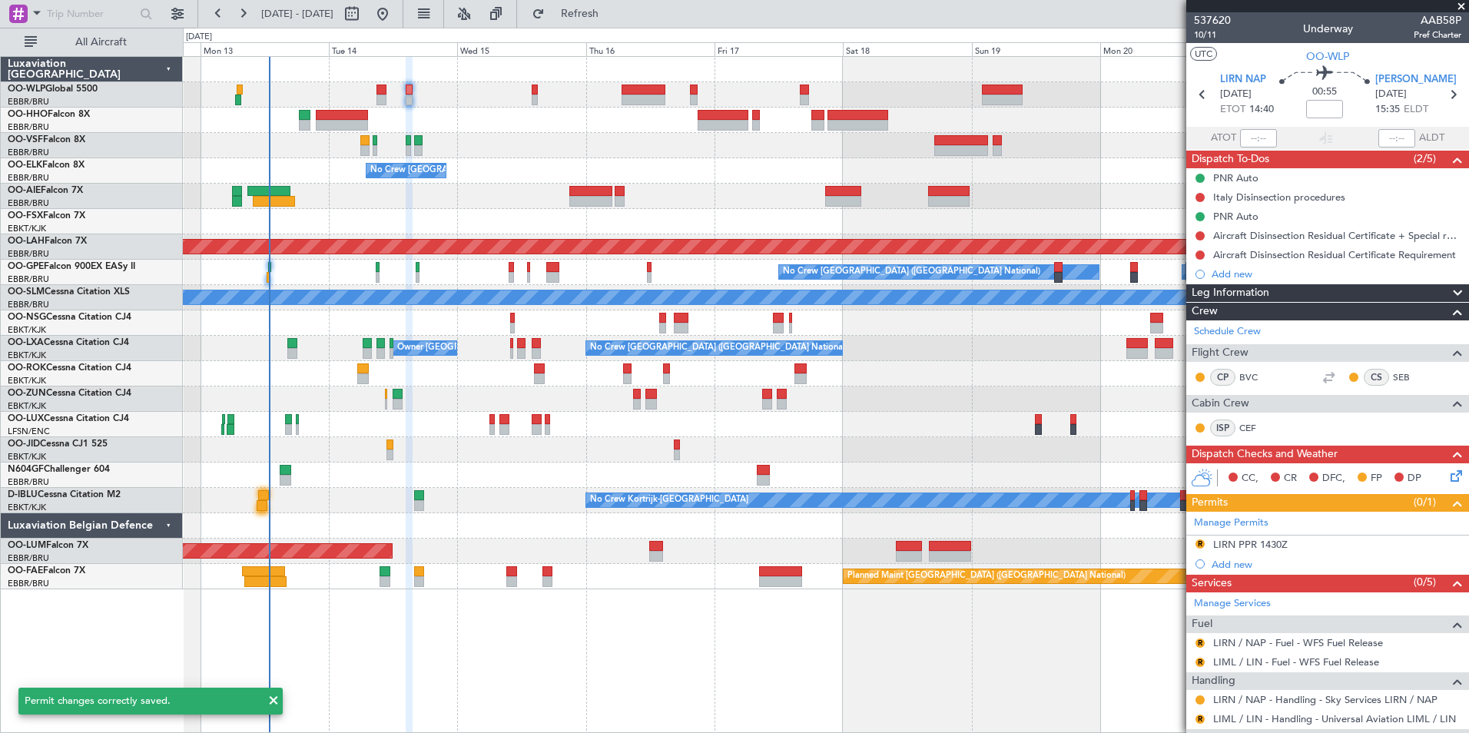
click at [1435, 83] on section "LIRN NAP 14/10/2025 ETOT 14:40 00:55 LIML LIN 14/10/2025 15:35 ELDT" at bounding box center [1327, 96] width 283 height 61
click at [1443, 87] on icon at bounding box center [1453, 95] width 20 height 20
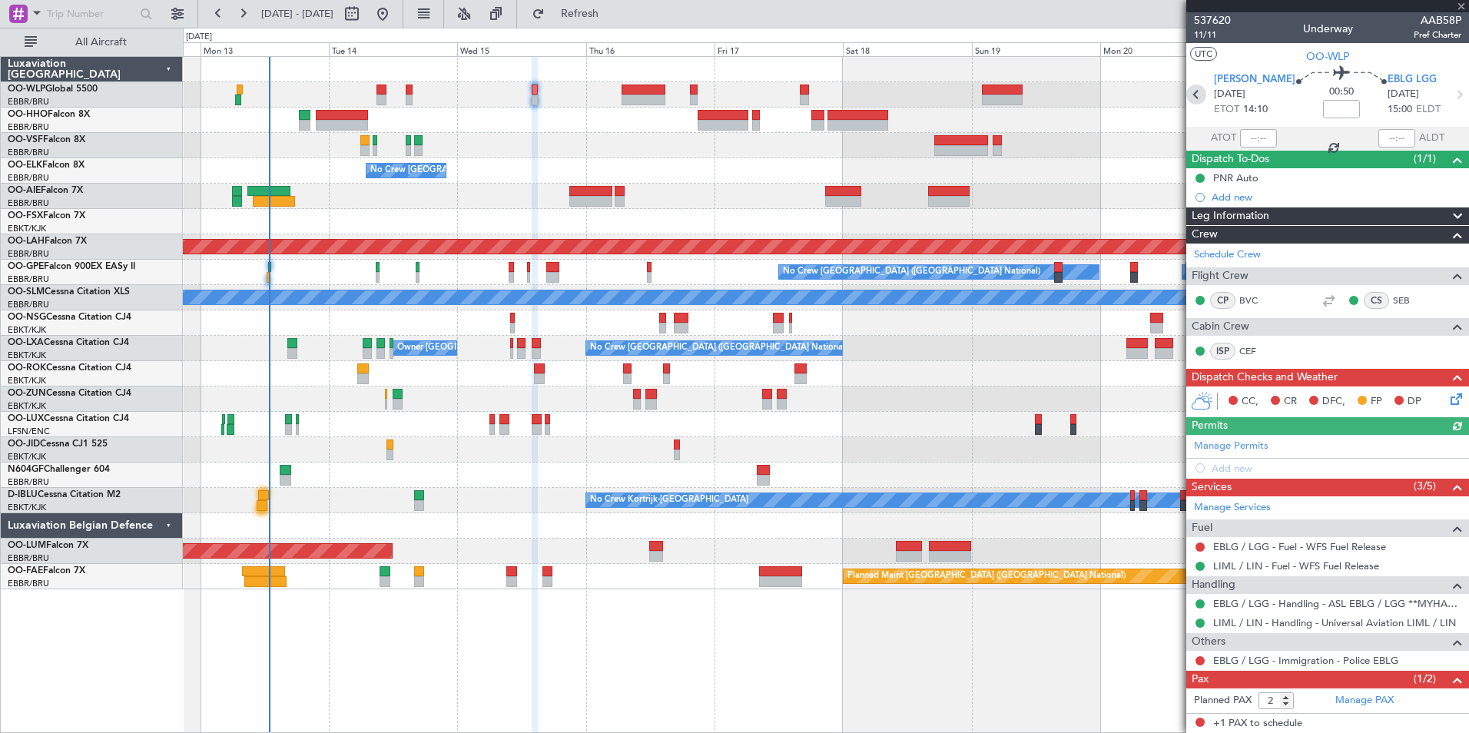
click at [1206, 94] on icon at bounding box center [1196, 95] width 20 height 20
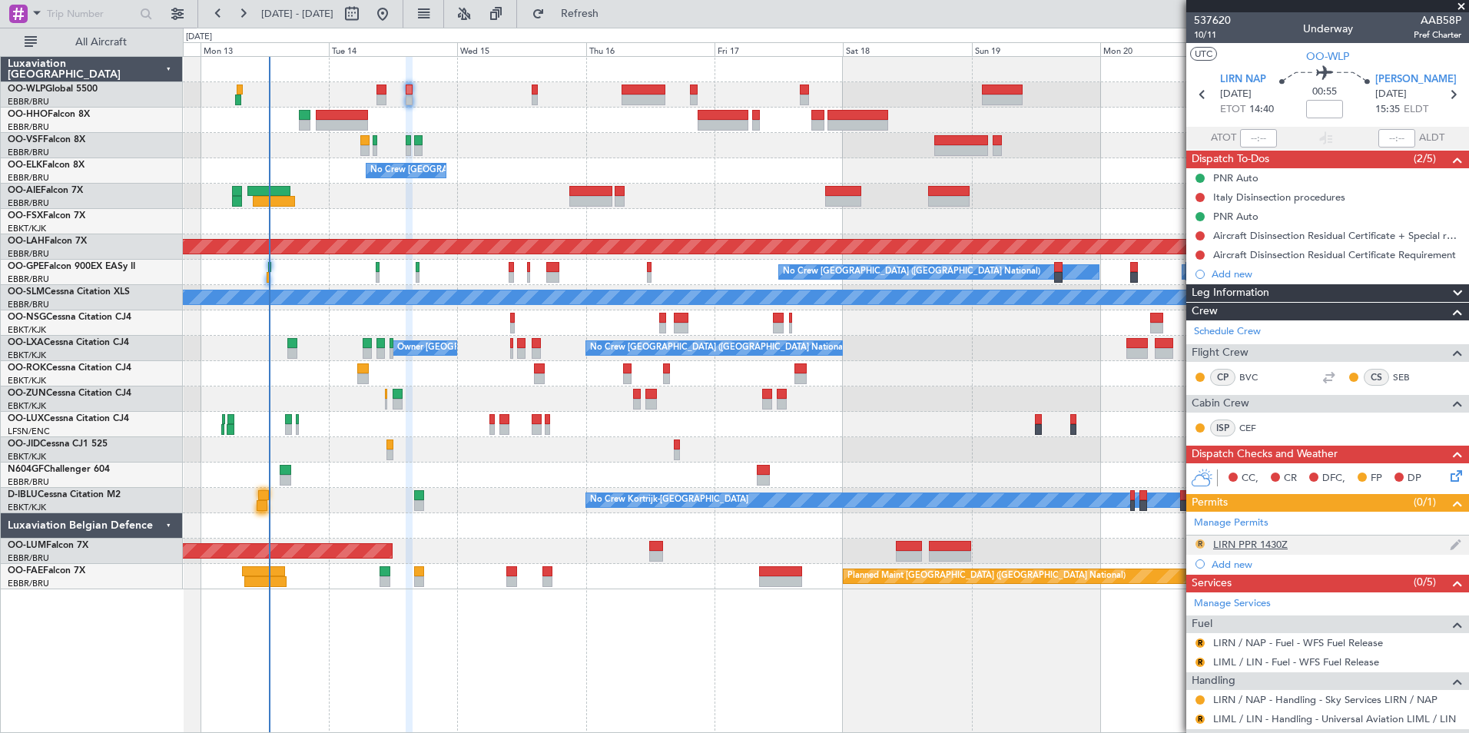
click at [1198, 546] on button "R" at bounding box center [1200, 543] width 9 height 9
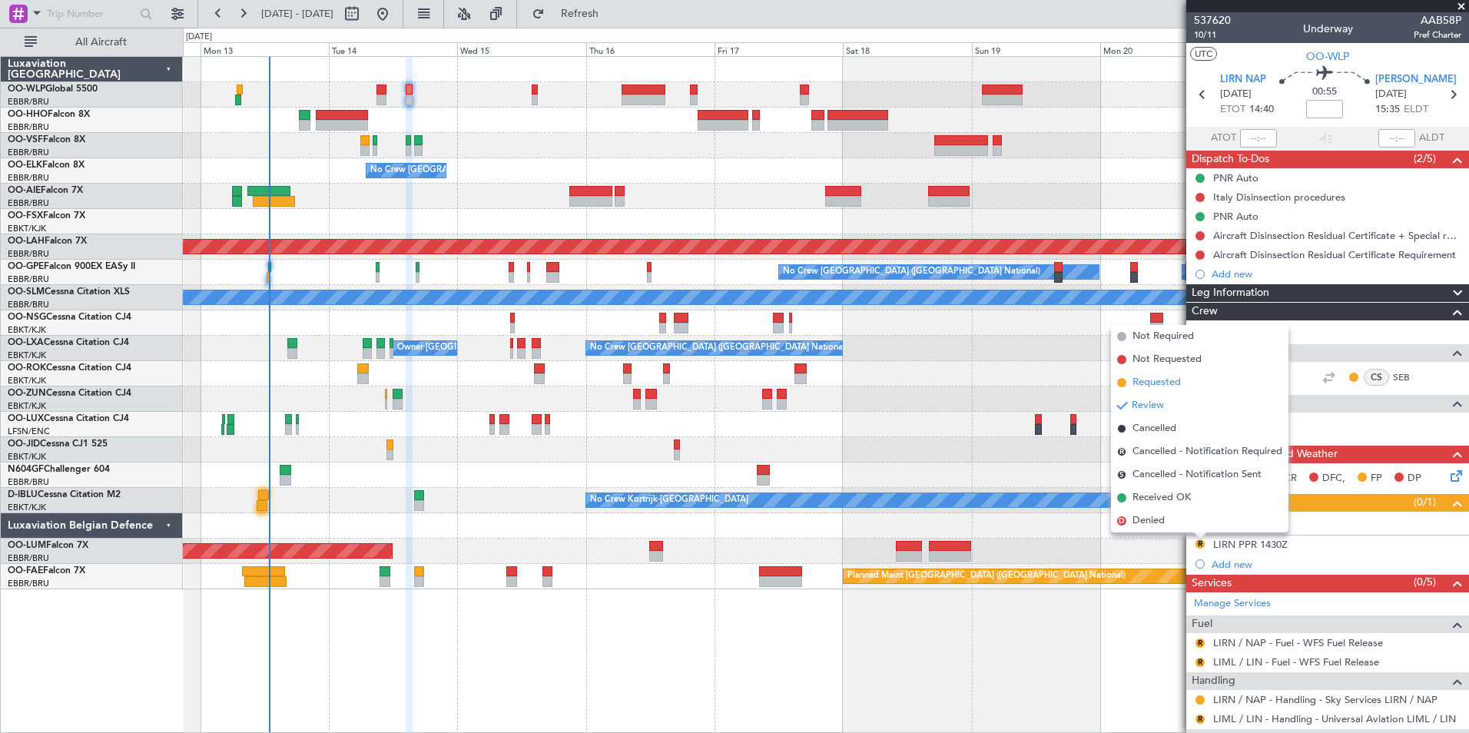
click at [1161, 390] on li "Requested" at bounding box center [1199, 382] width 177 height 23
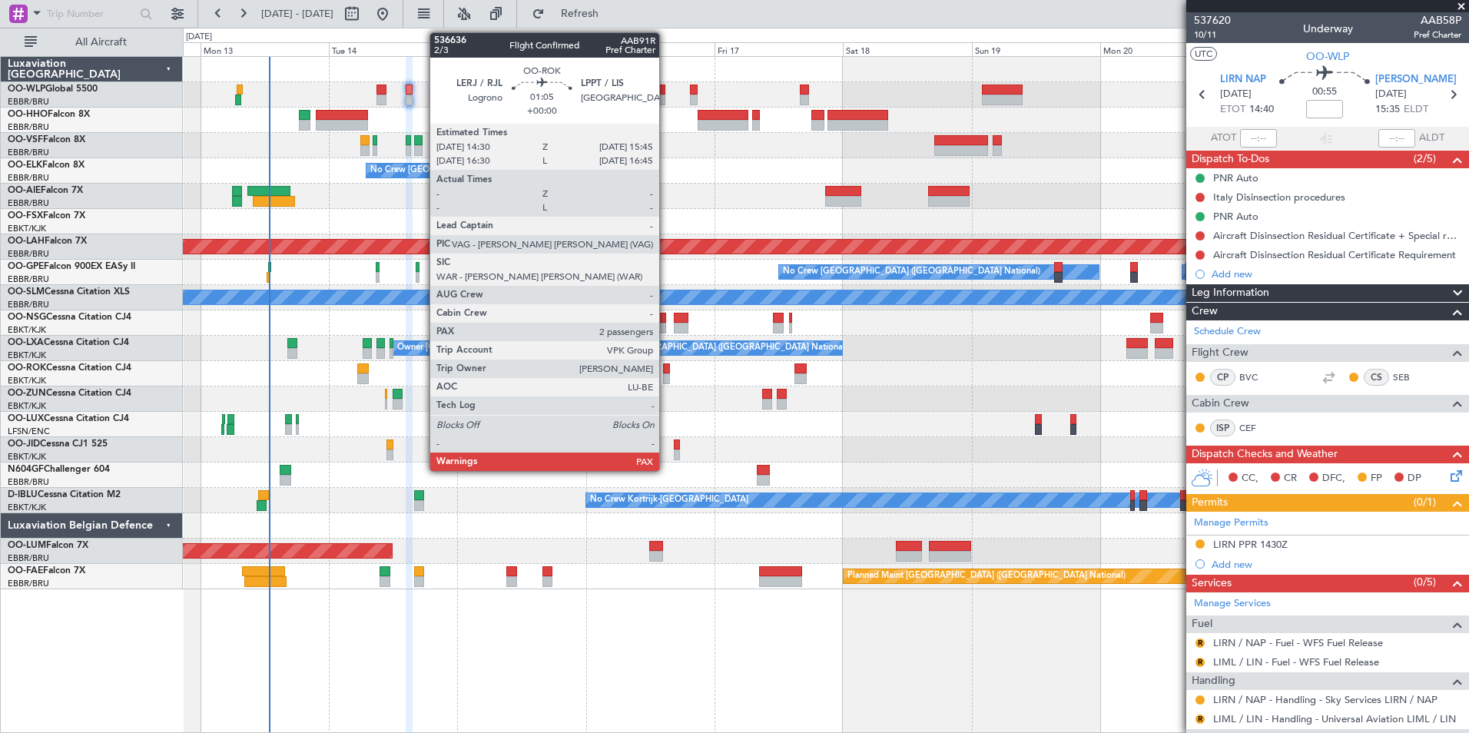
click at [666, 372] on div at bounding box center [666, 368] width 7 height 11
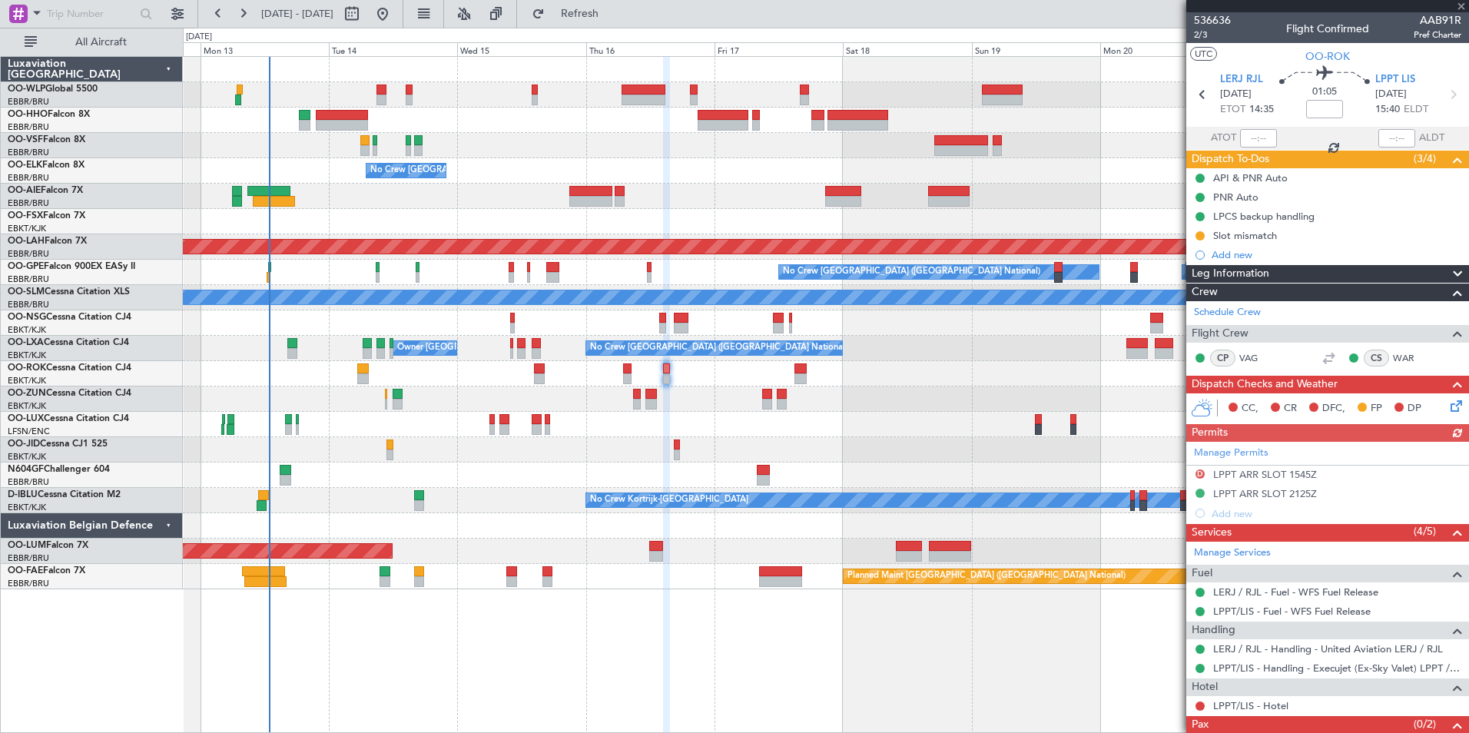
scroll to position [45, 0]
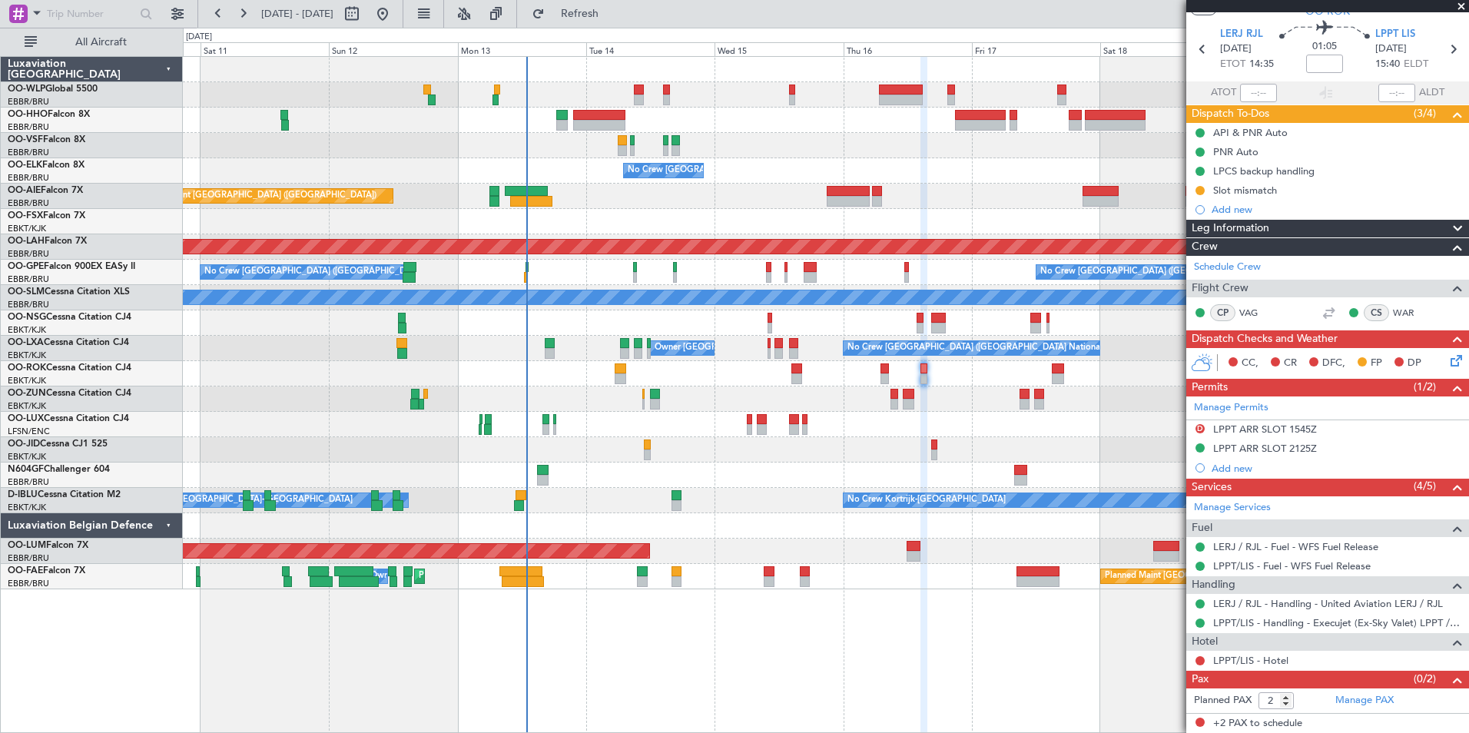
click at [737, 316] on div "Planned Maint Geneva (Cointrin) No Crew Brussels (Brussels National) Planned Ma…" at bounding box center [826, 323] width 1286 height 532
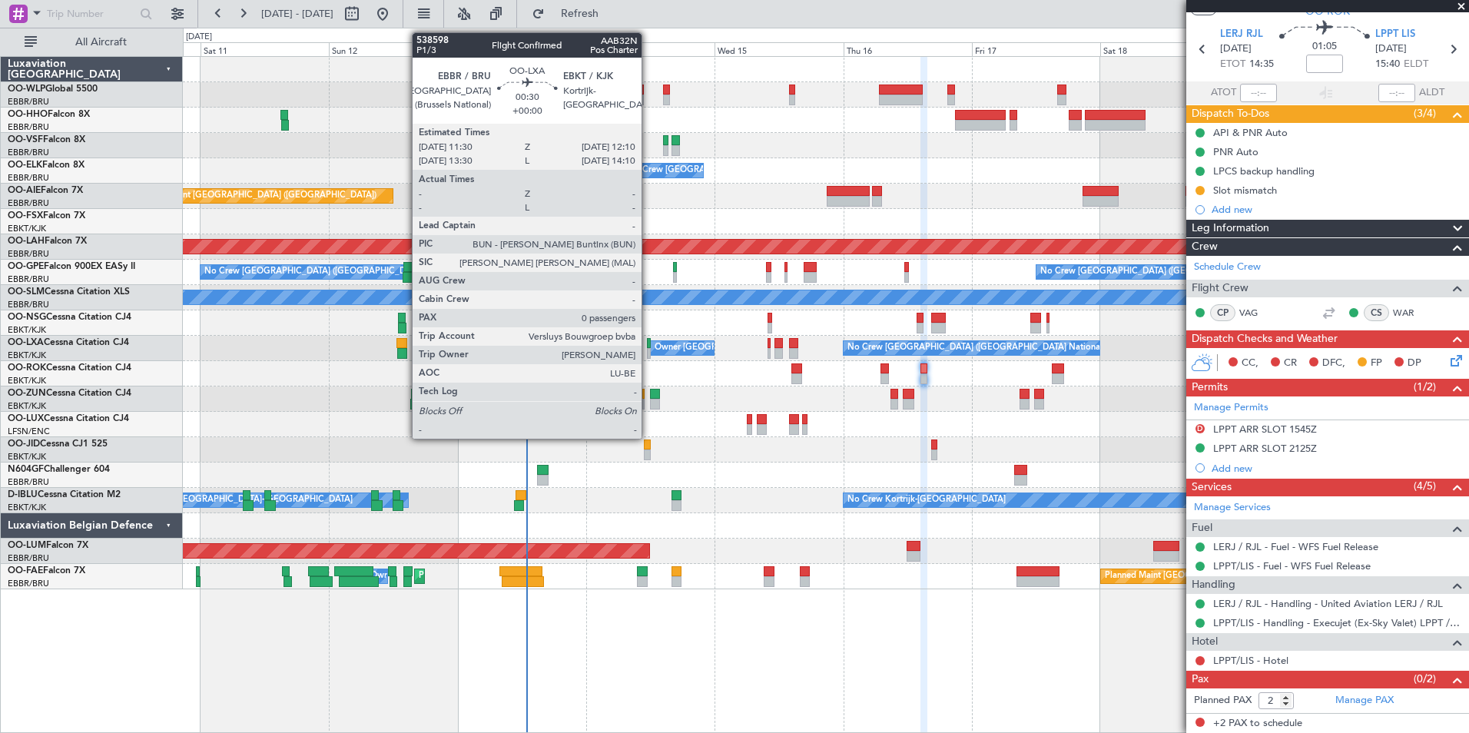
click at [649, 347] on div at bounding box center [649, 343] width 4 height 11
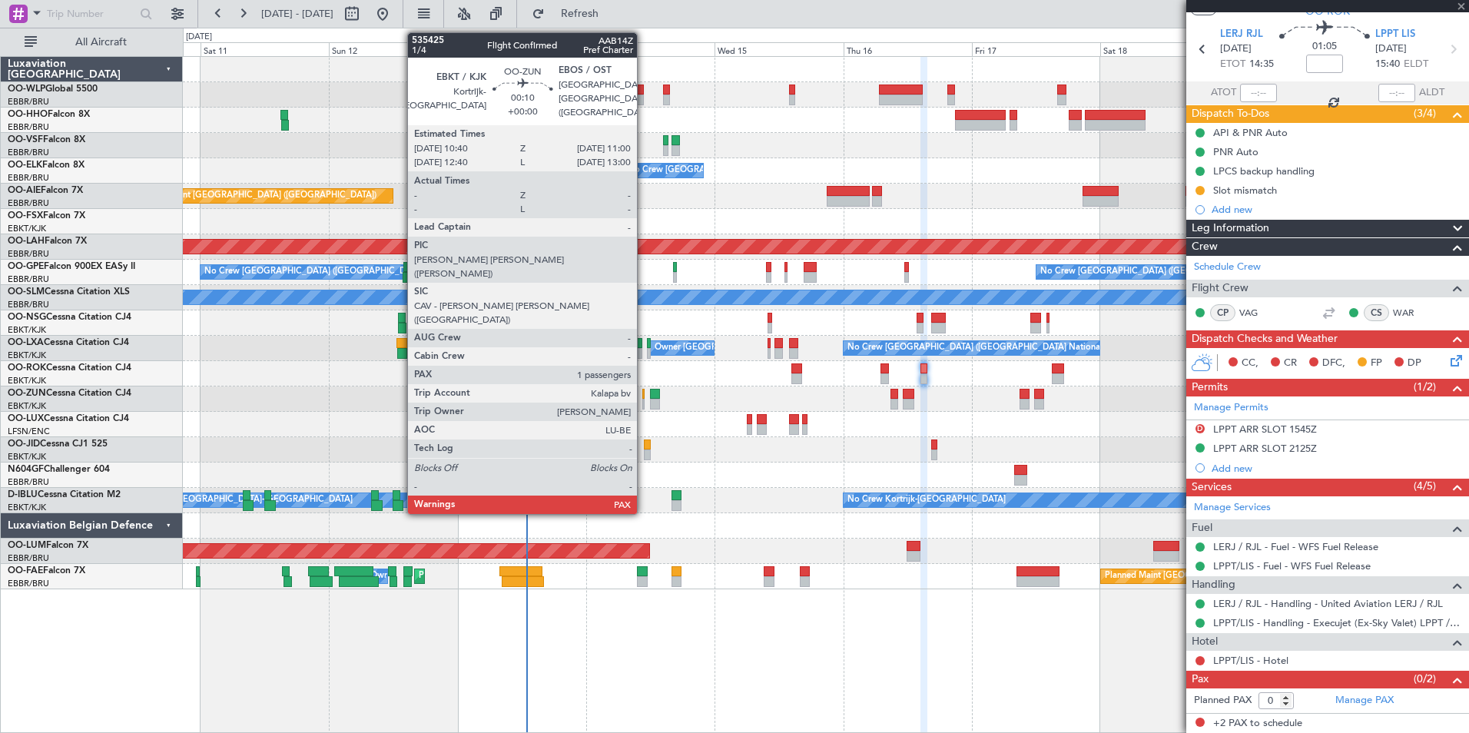
scroll to position [0, 0]
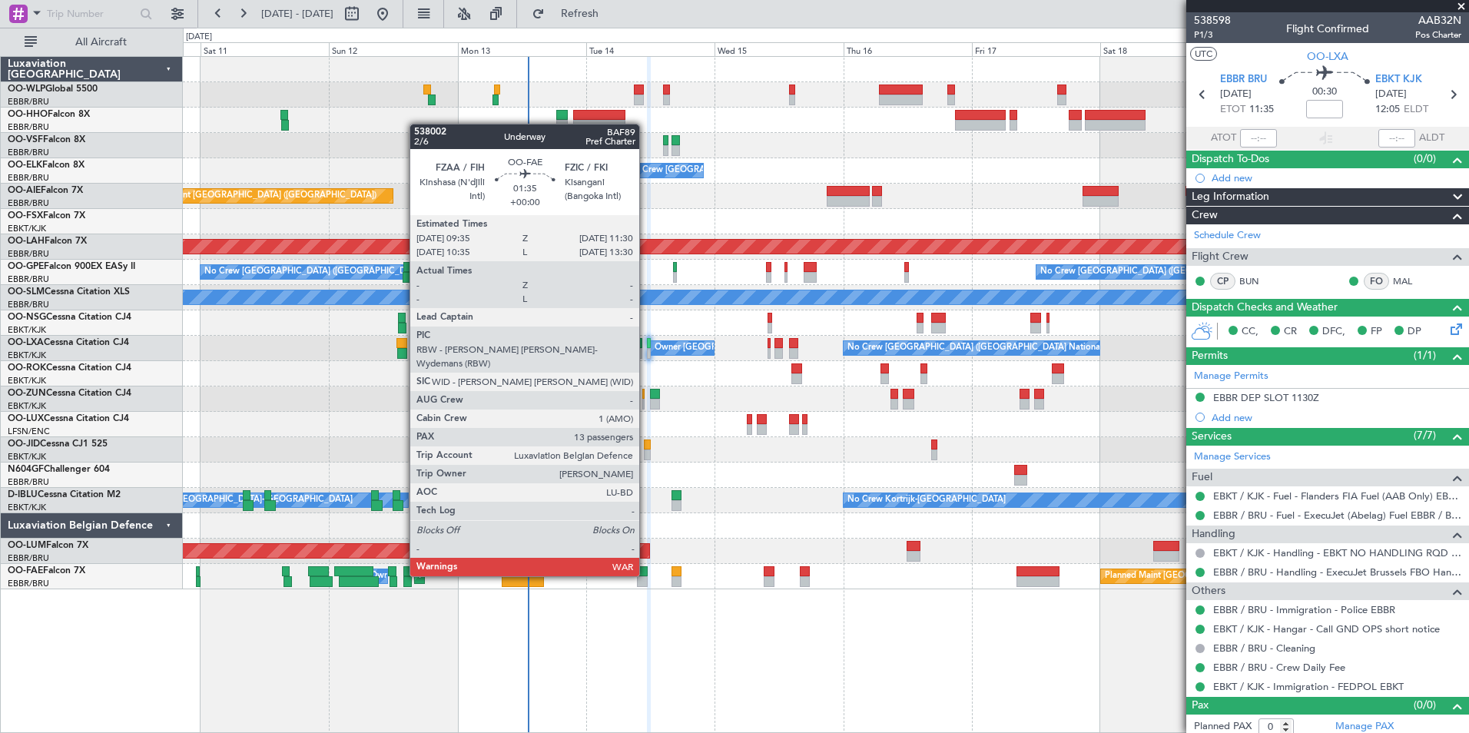
click at [646, 575] on div at bounding box center [642, 571] width 11 height 11
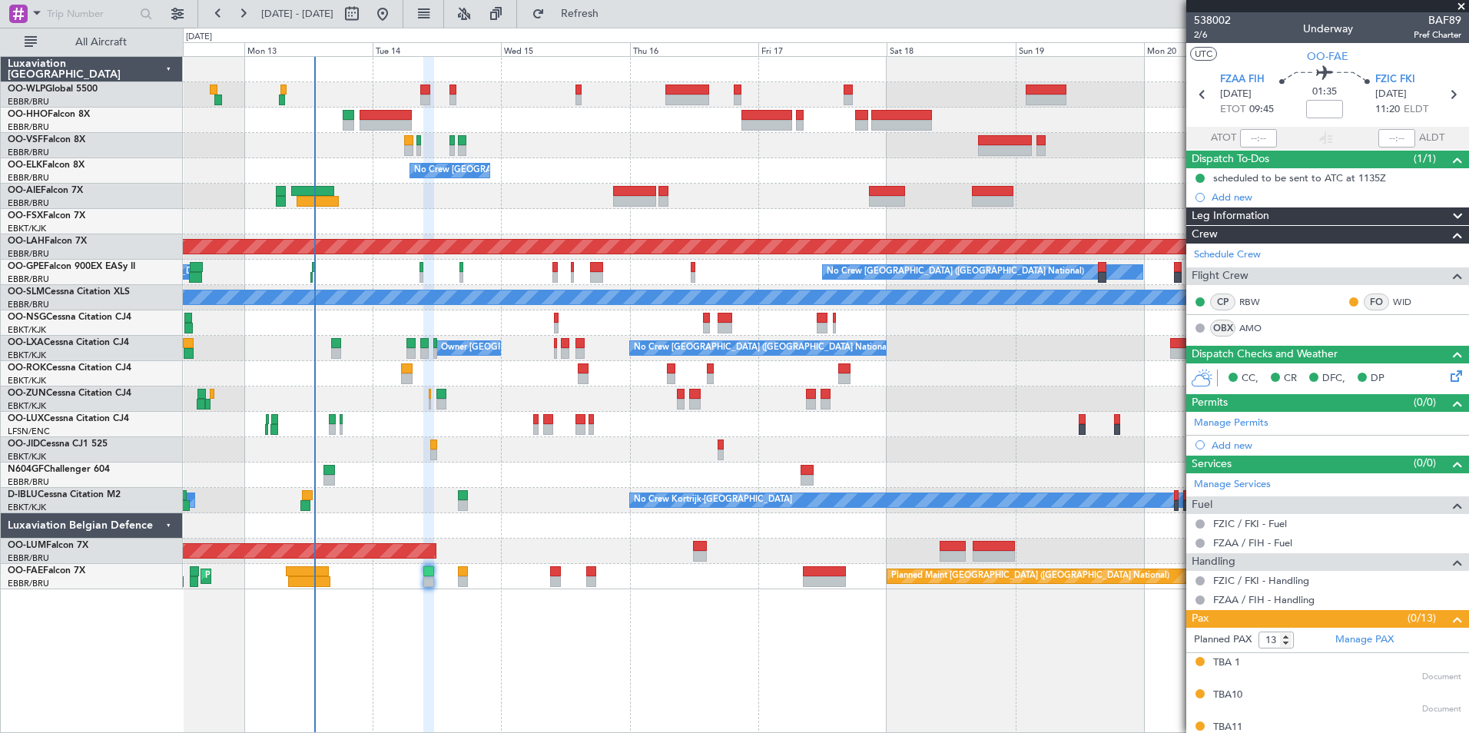
click at [710, 158] on div "No Crew [GEOGRAPHIC_DATA] ([GEOGRAPHIC_DATA] National)" at bounding box center [826, 170] width 1286 height 25
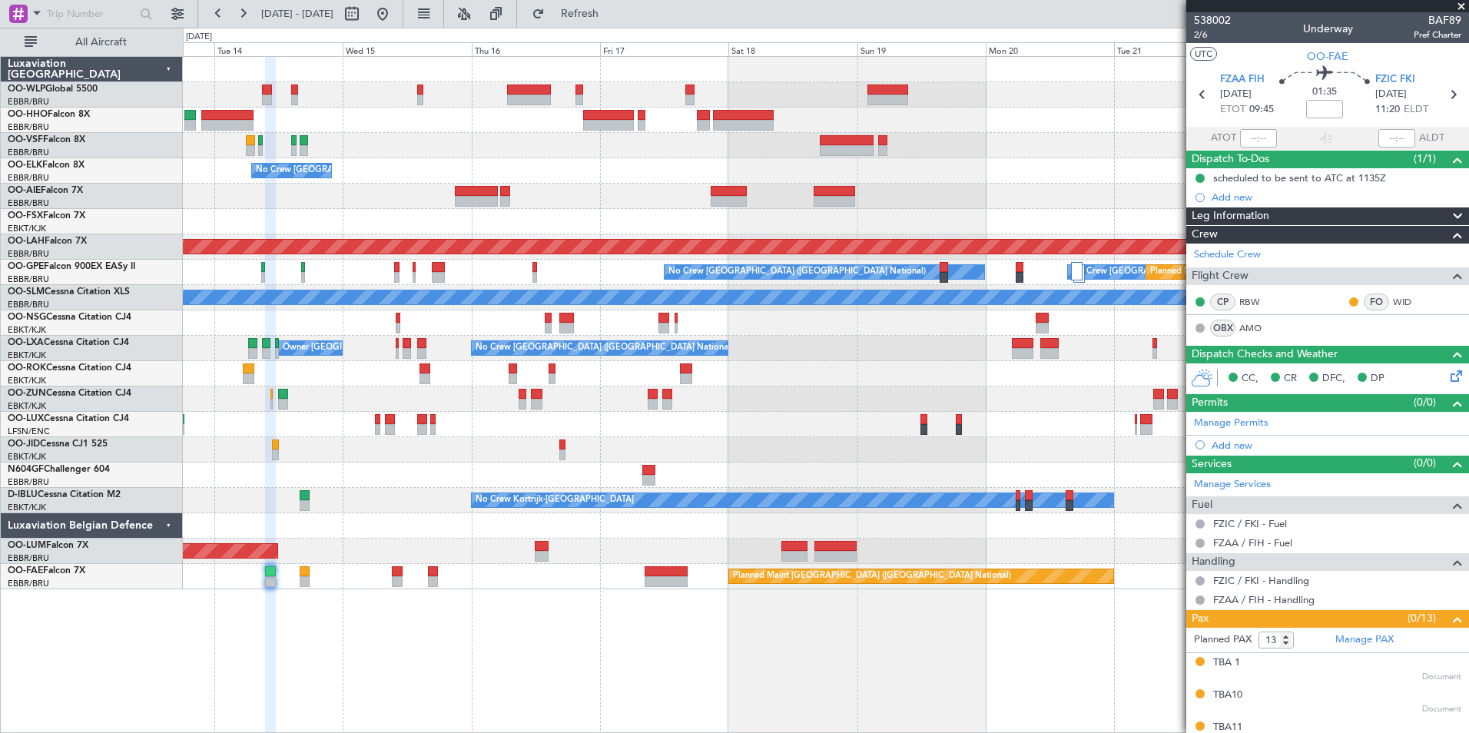
click at [791, 146] on div at bounding box center [826, 145] width 1286 height 25
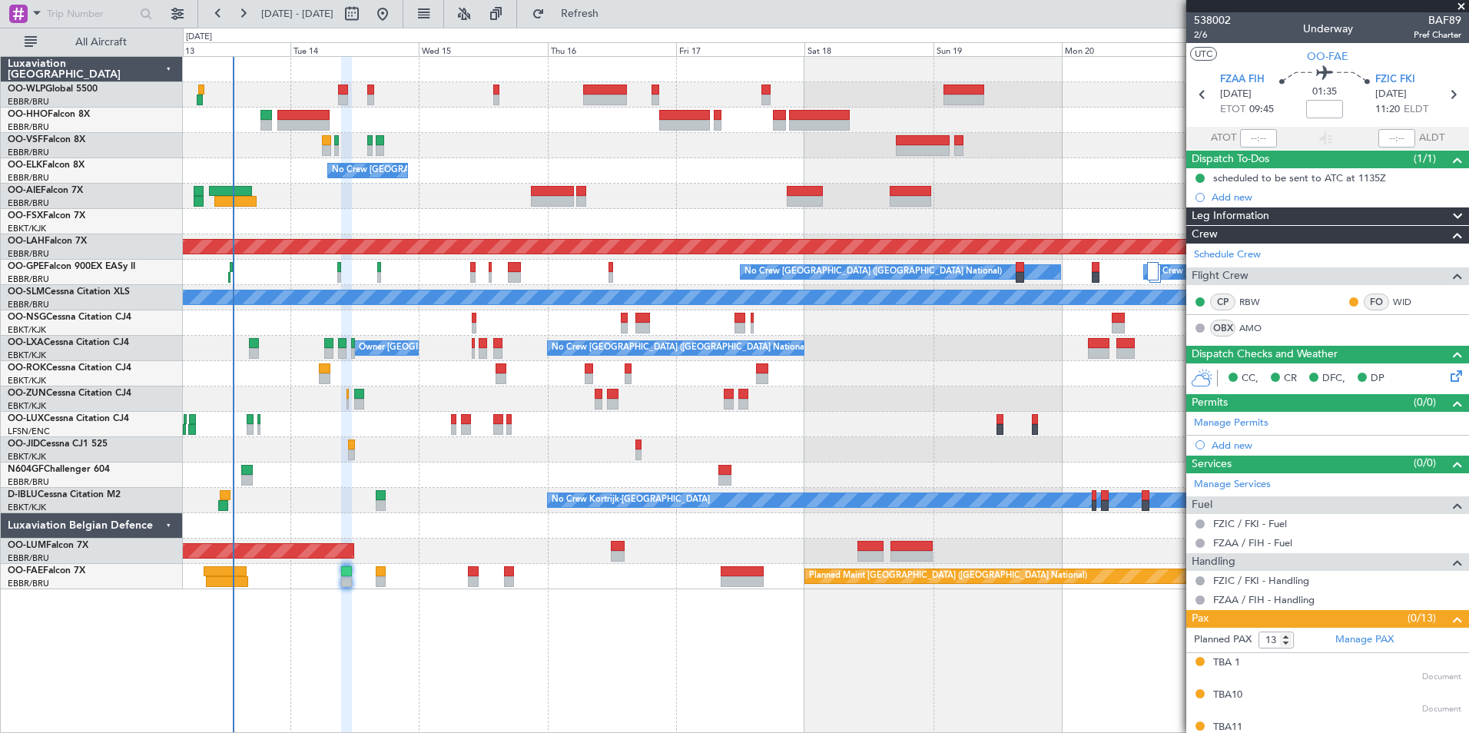
click at [404, 158] on div "No Crew Brussels (Brussels National) Planned Maint London (Farnborough) Planned…" at bounding box center [826, 323] width 1286 height 532
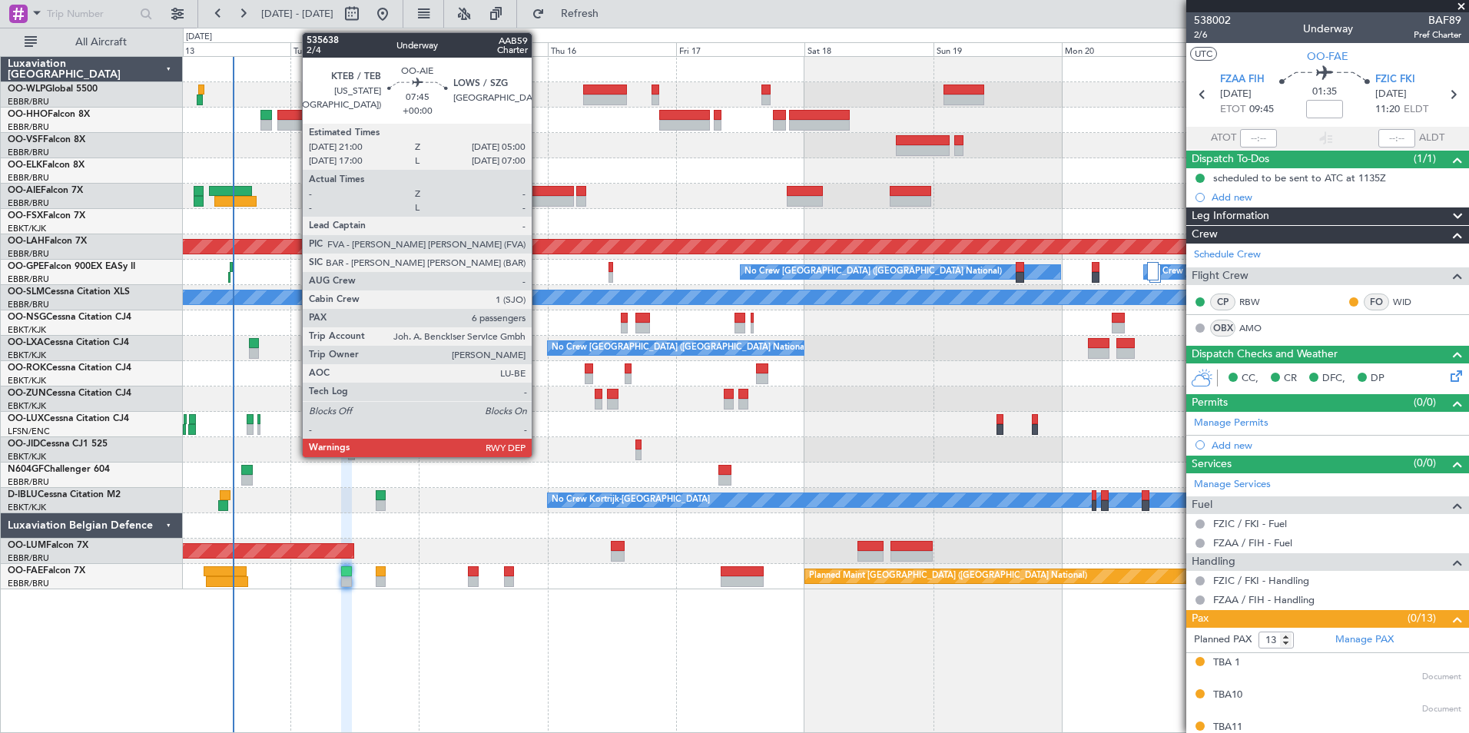
click at [539, 194] on div at bounding box center [552, 191] width 43 height 11
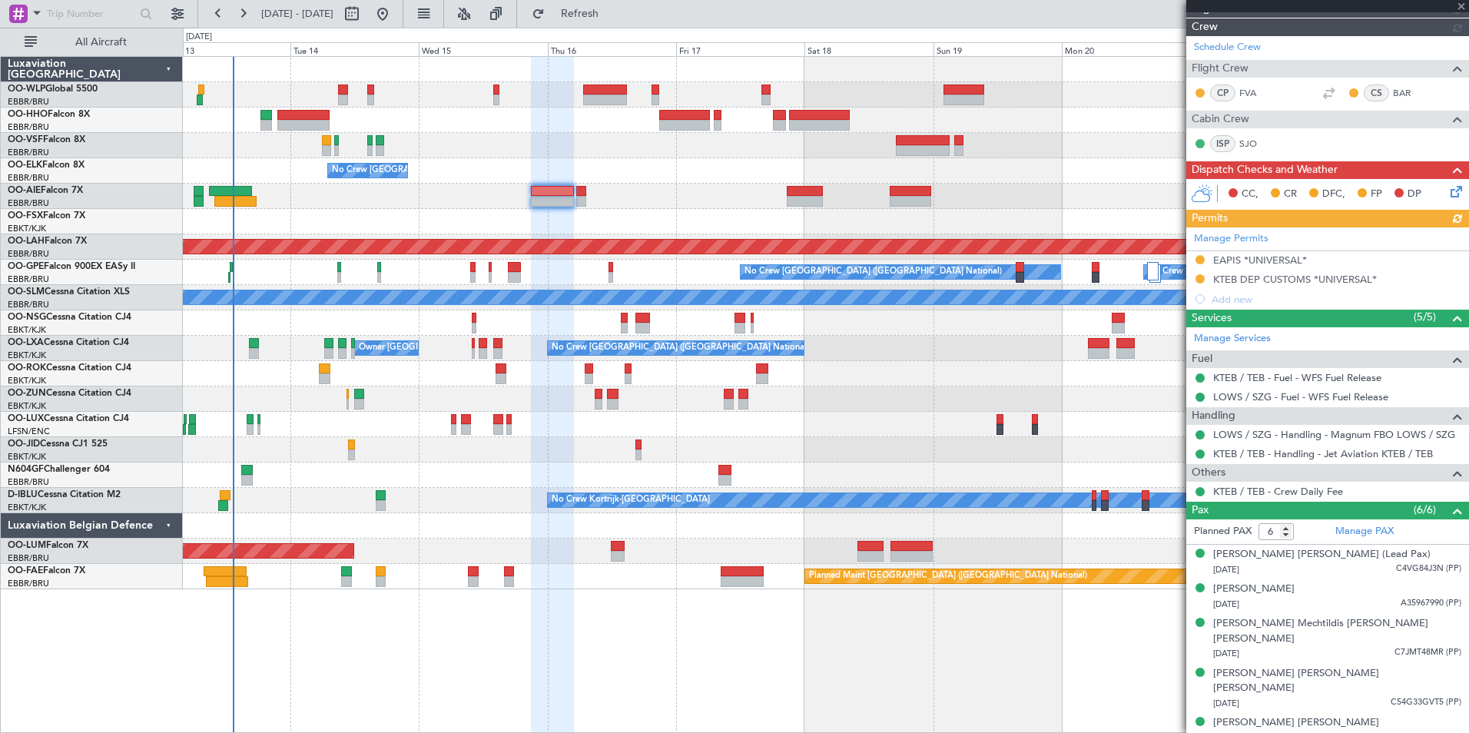
scroll to position [284, 0]
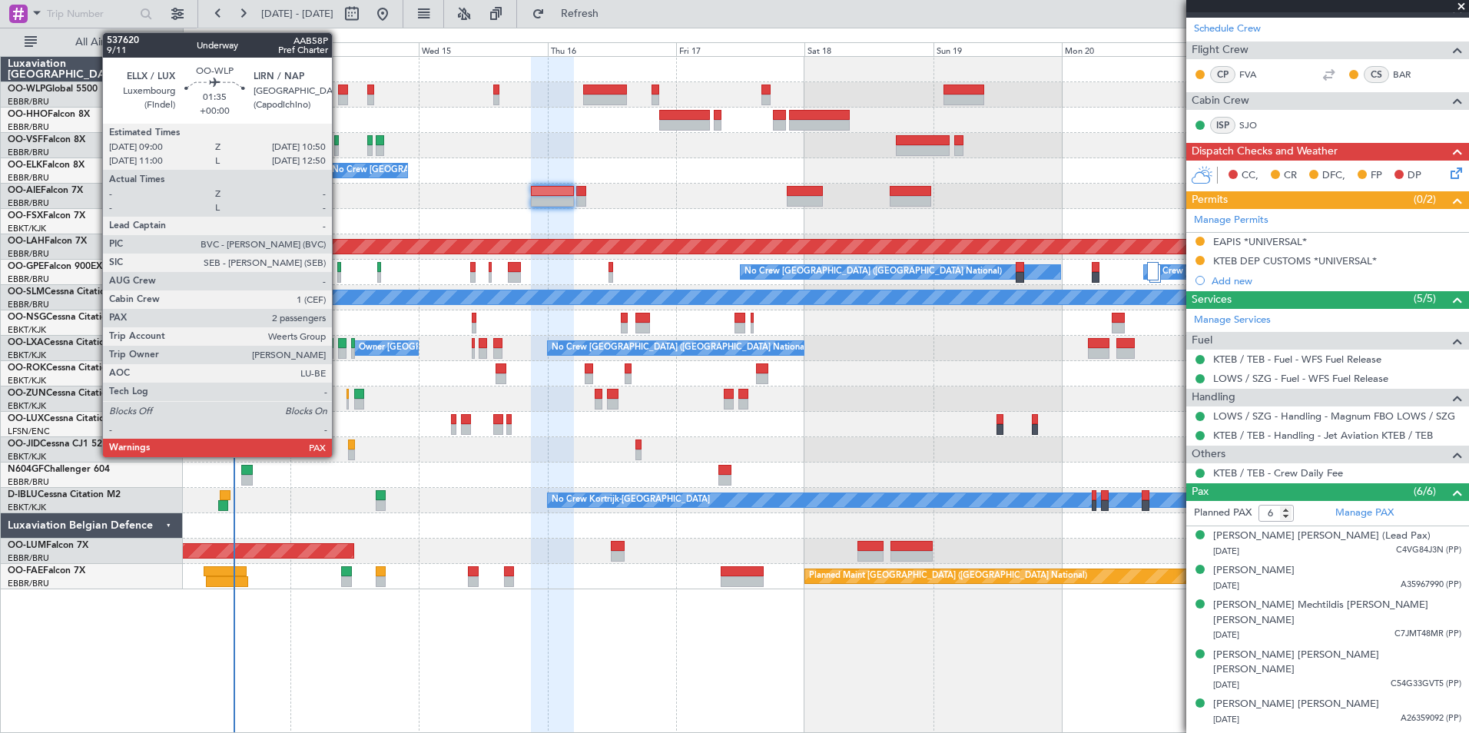
click at [339, 95] on div at bounding box center [343, 100] width 10 height 11
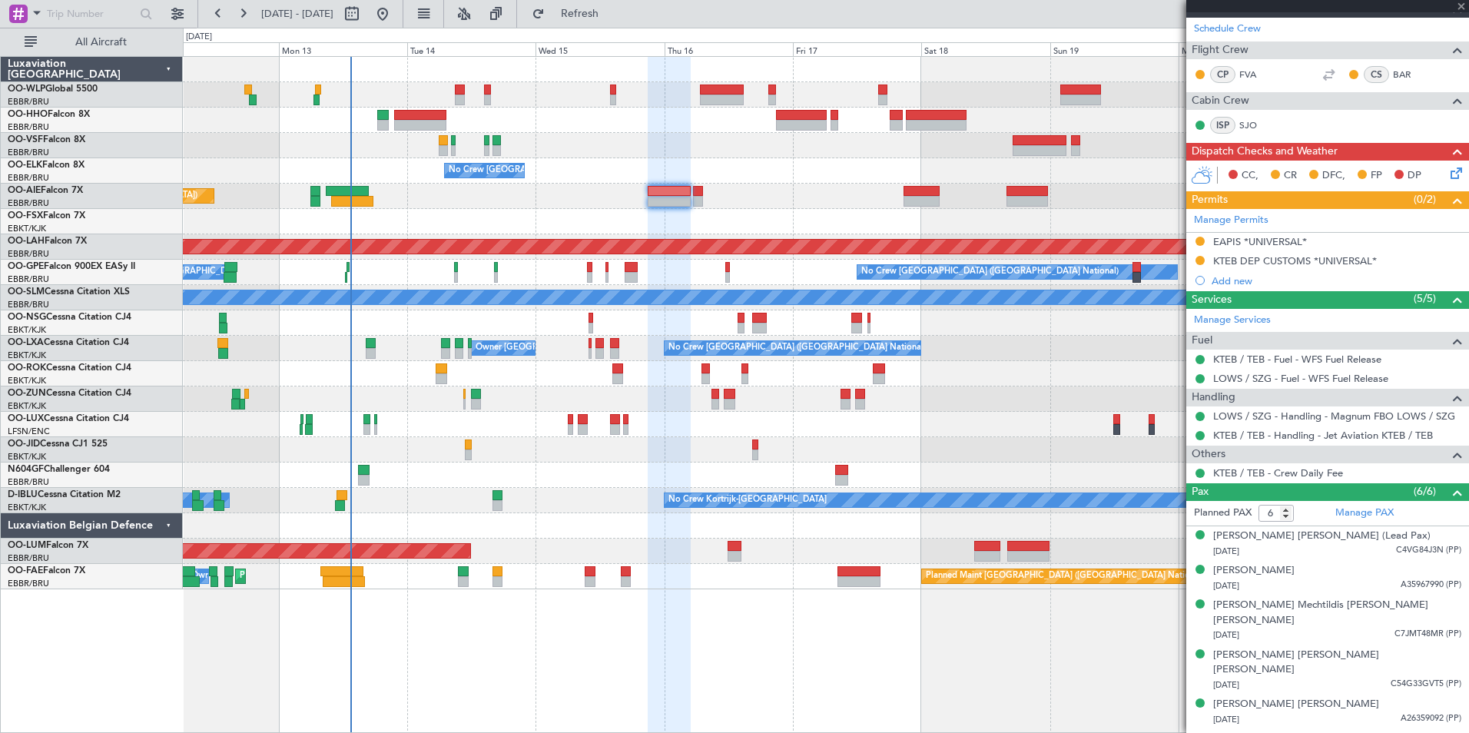
click at [552, 106] on div "No Crew Brussels (Brussels National) Planned Maint London (Farnborough) Planned…" at bounding box center [826, 323] width 1286 height 532
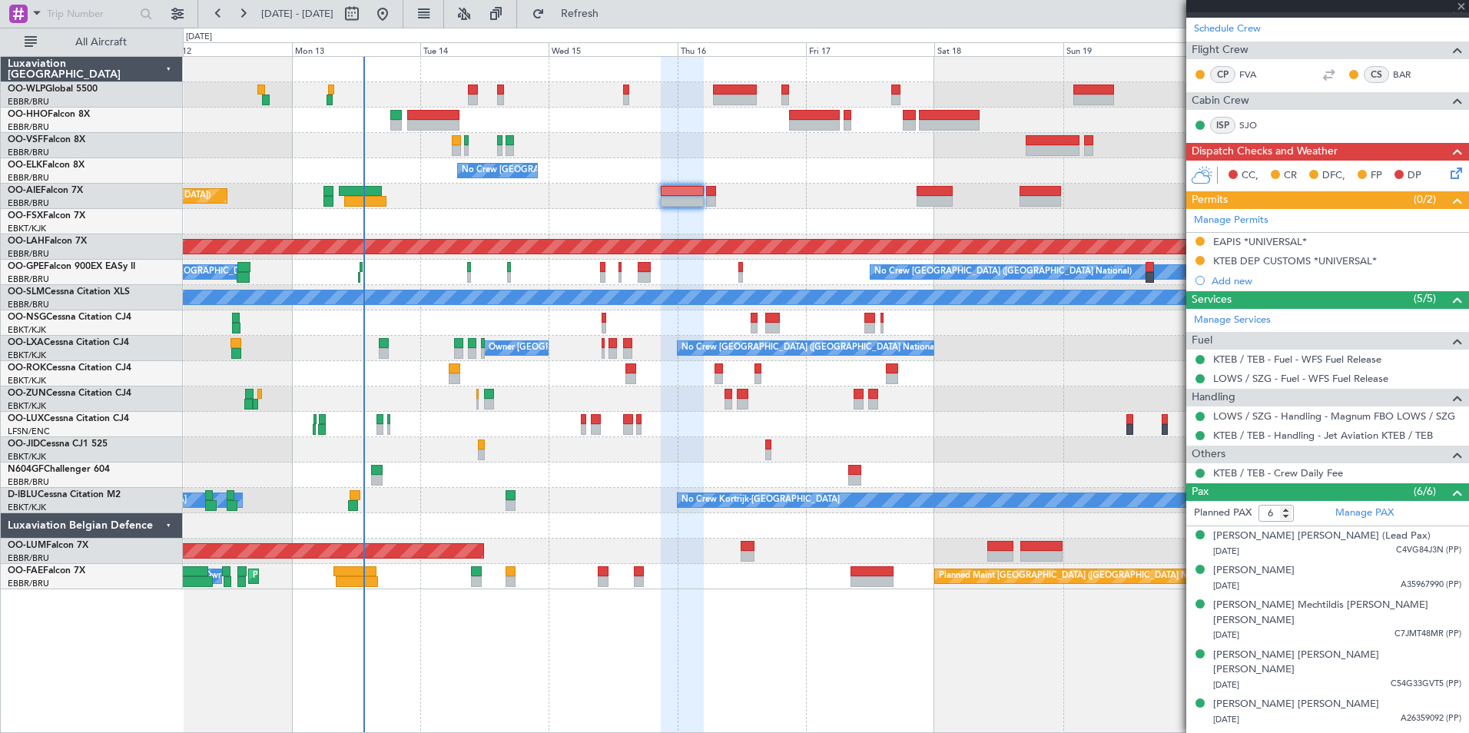
type input "2"
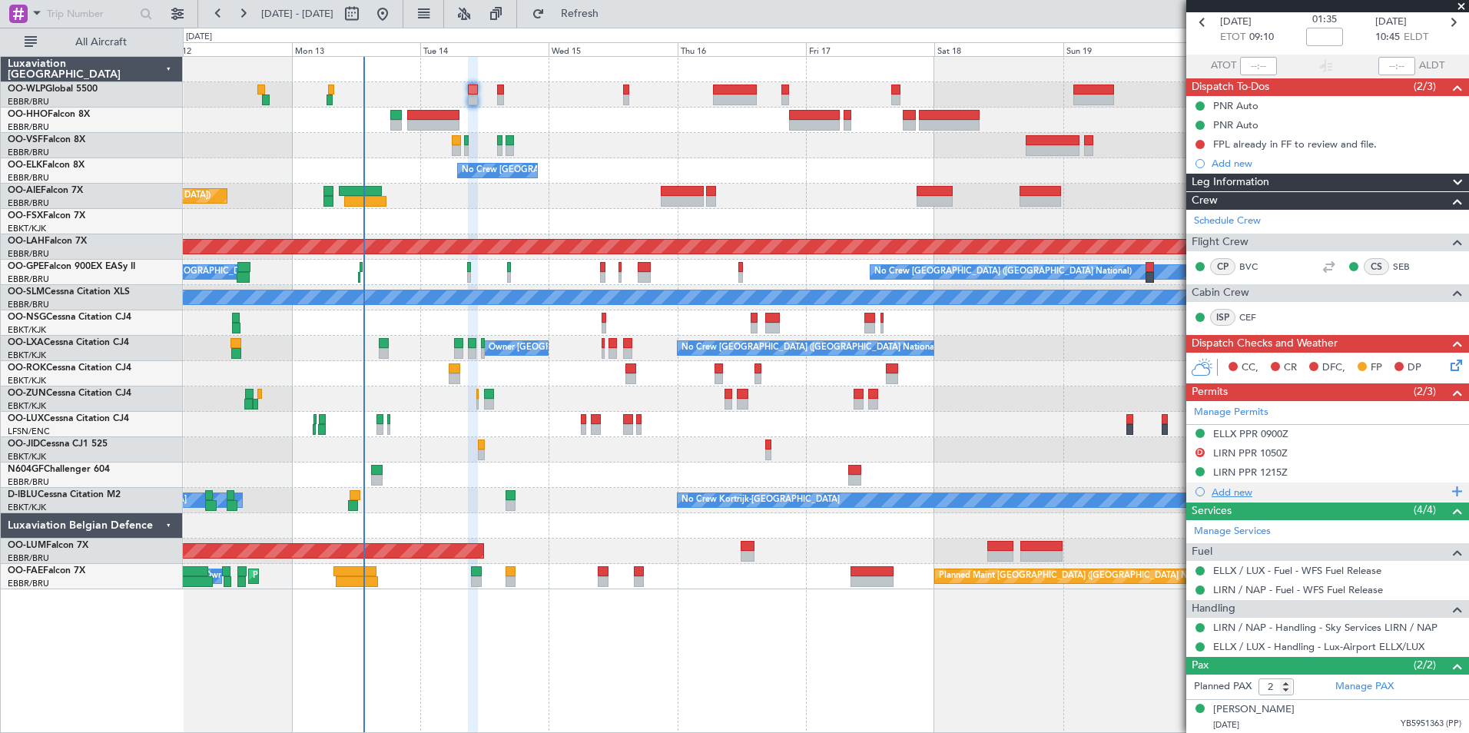
scroll to position [108, 0]
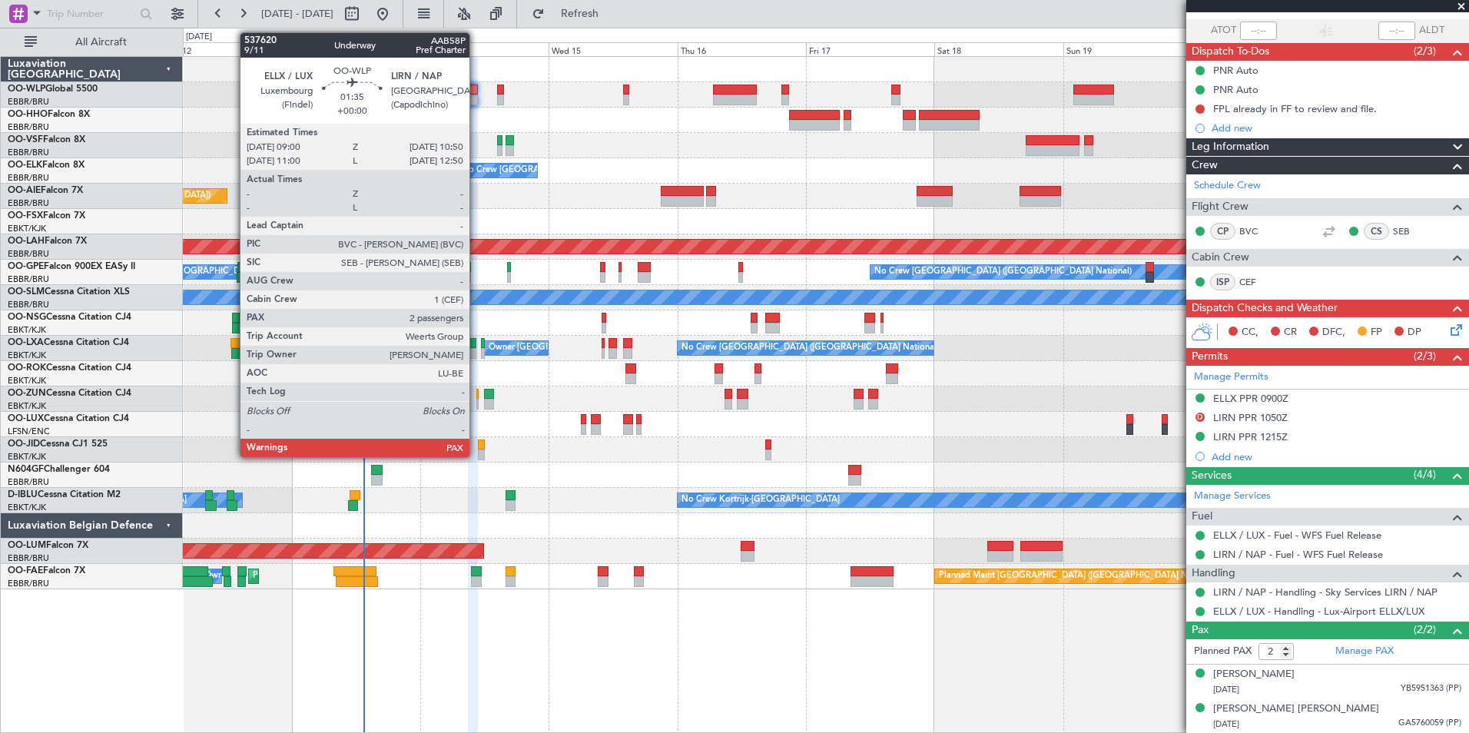
click at [476, 96] on div at bounding box center [473, 100] width 10 height 11
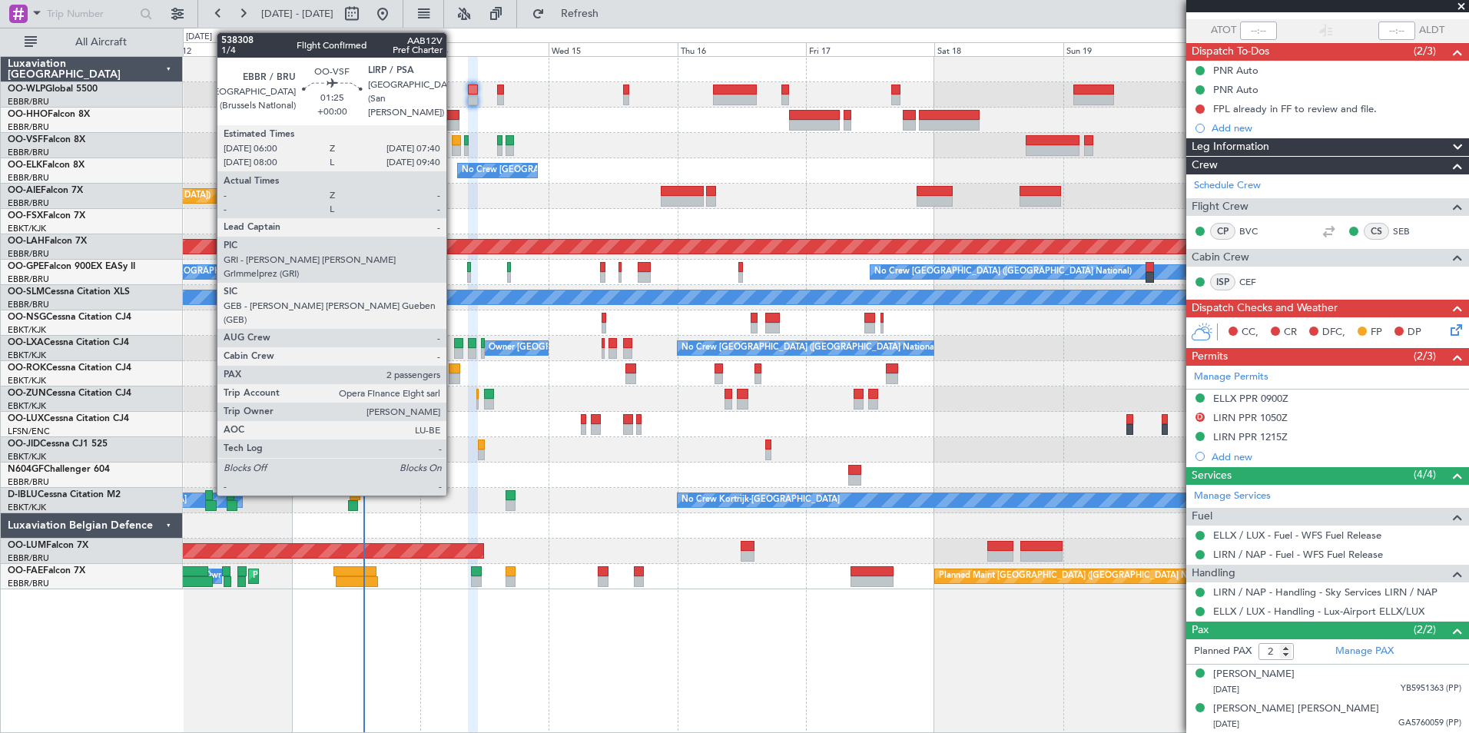
click at [453, 149] on div at bounding box center [456, 150] width 9 height 11
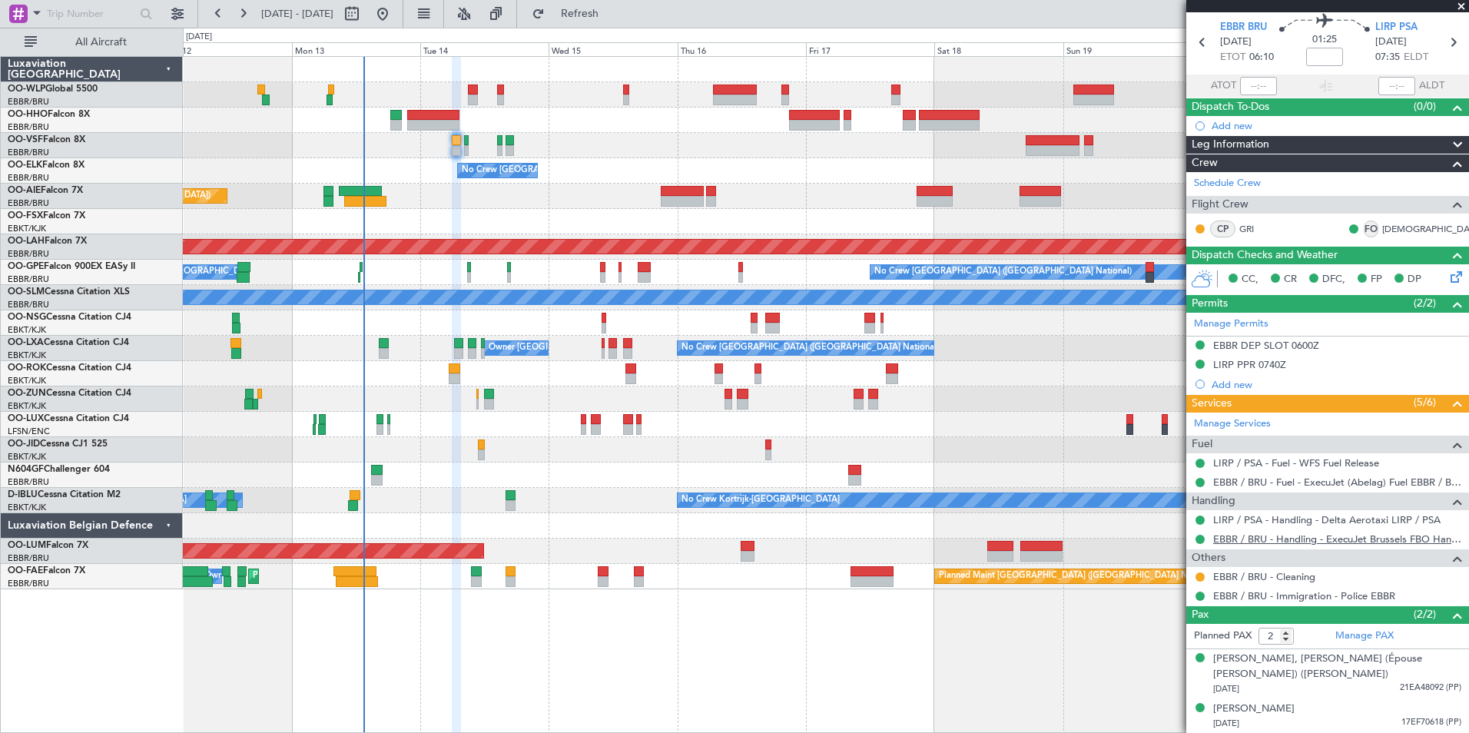
scroll to position [0, 0]
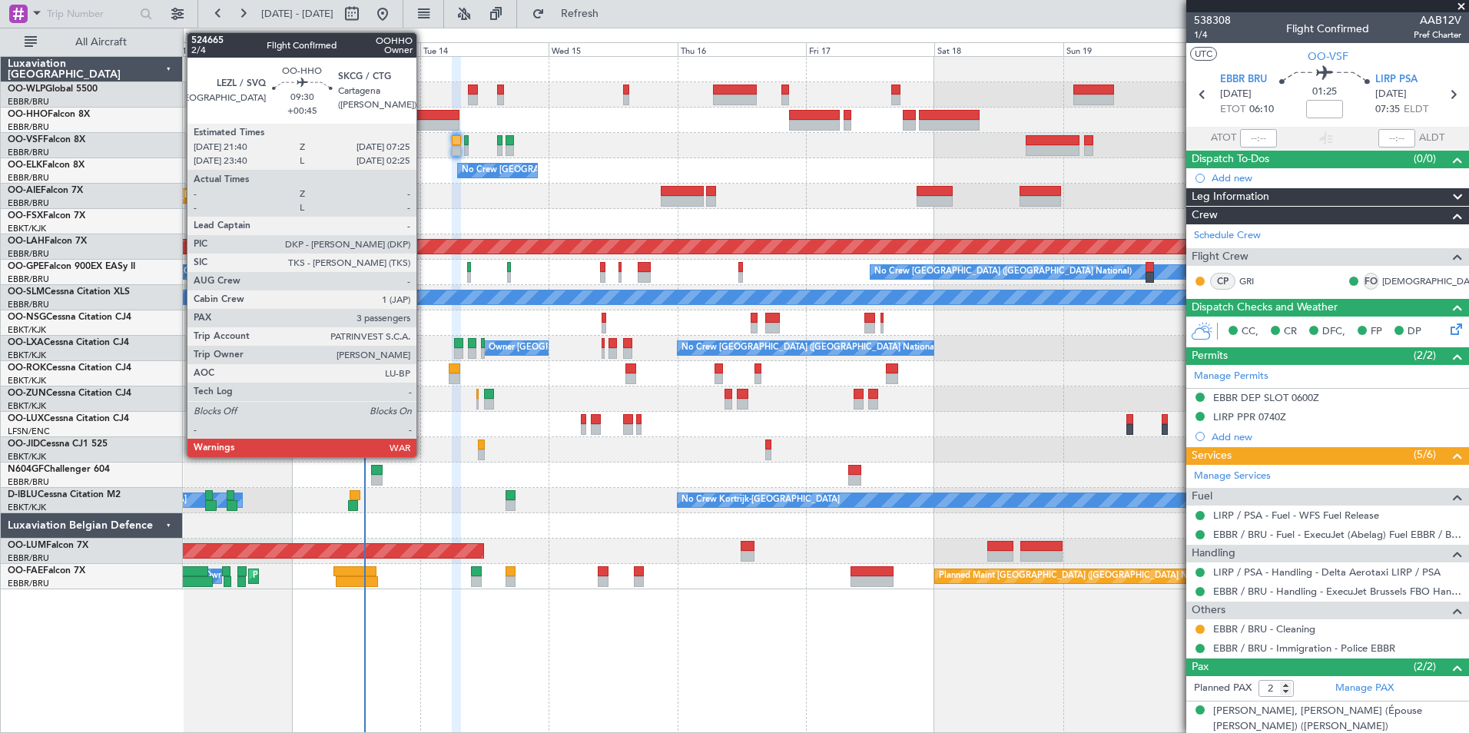
click at [423, 118] on div at bounding box center [433, 115] width 52 height 11
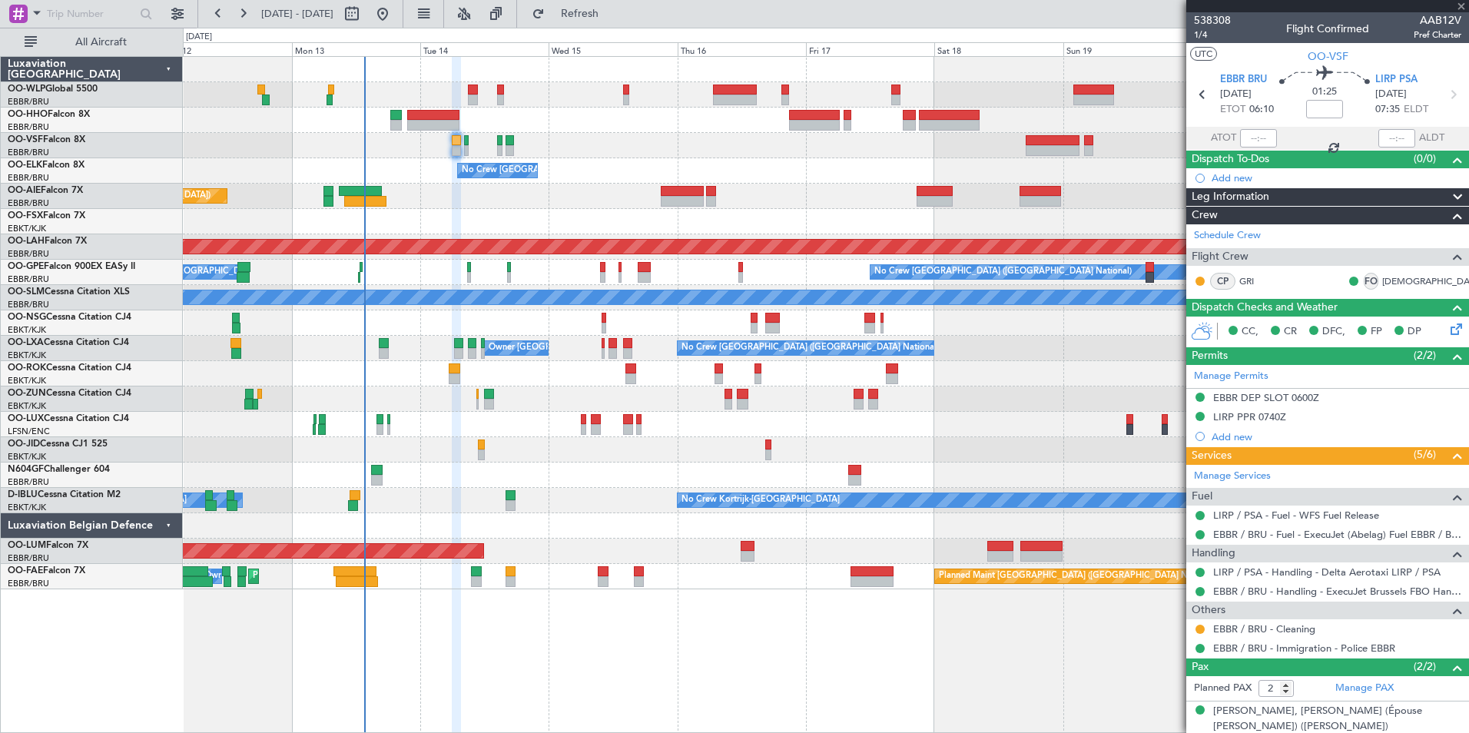
type input "+00:45"
type input "3"
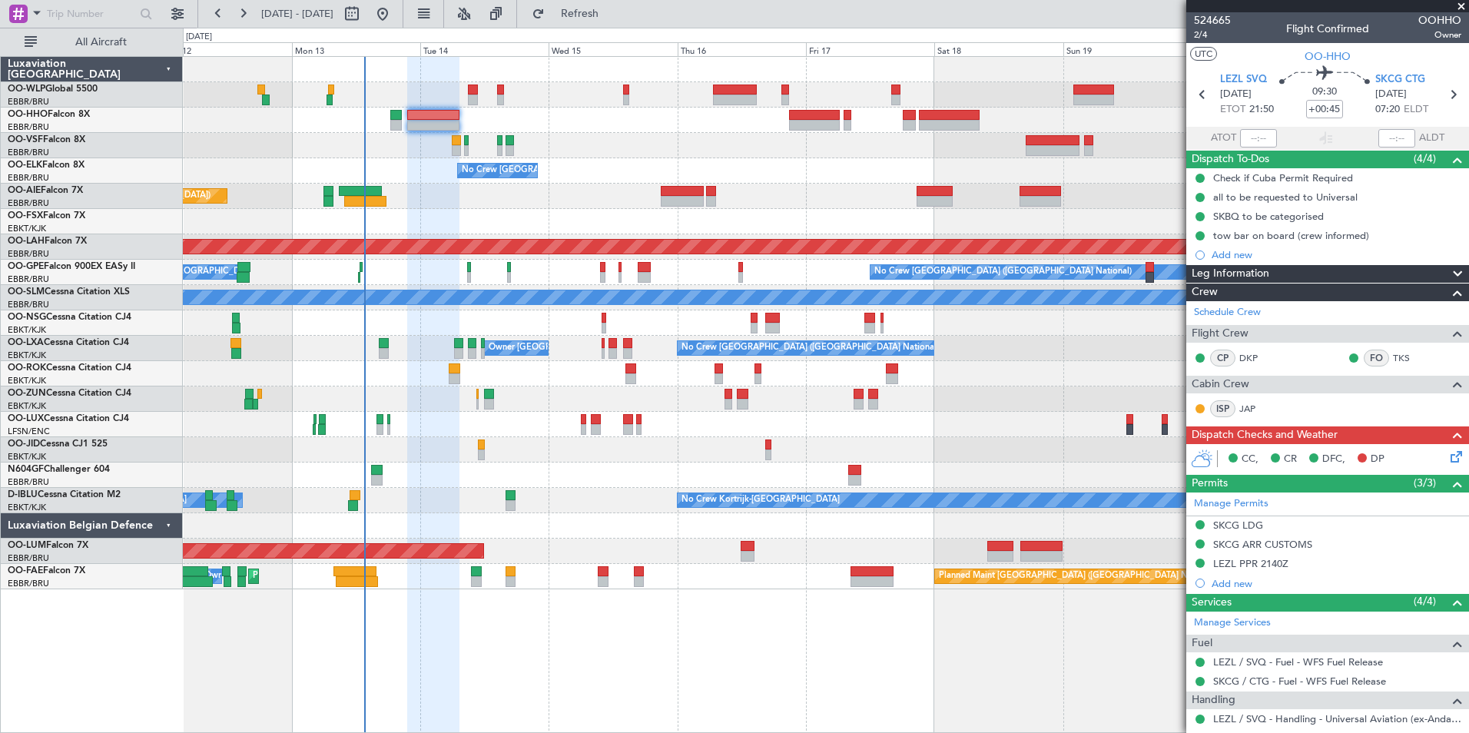
scroll to position [161, 0]
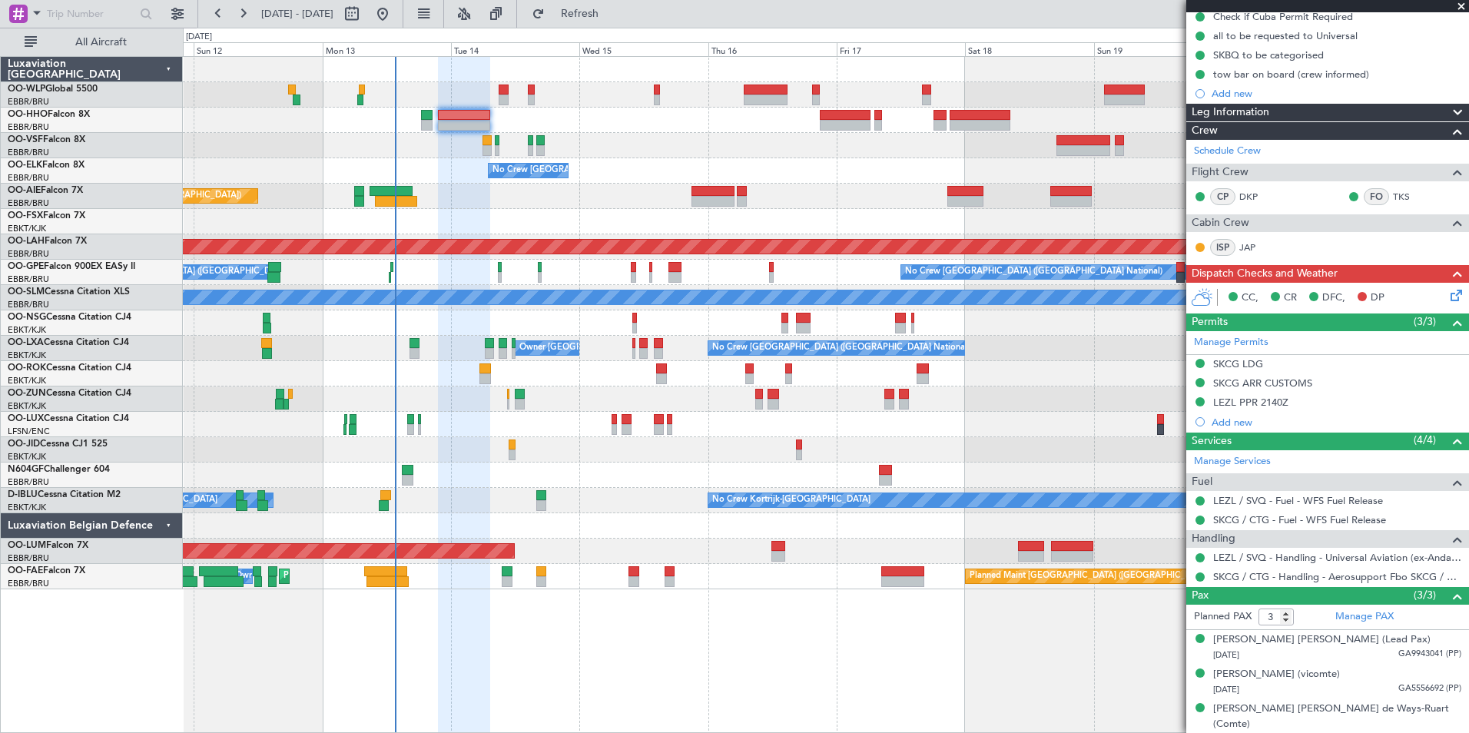
click at [558, 131] on div "Planned Maint Geneva (Cointrin) No Crew Brussels (Brussels National) Planned Ma…" at bounding box center [826, 323] width 1286 height 532
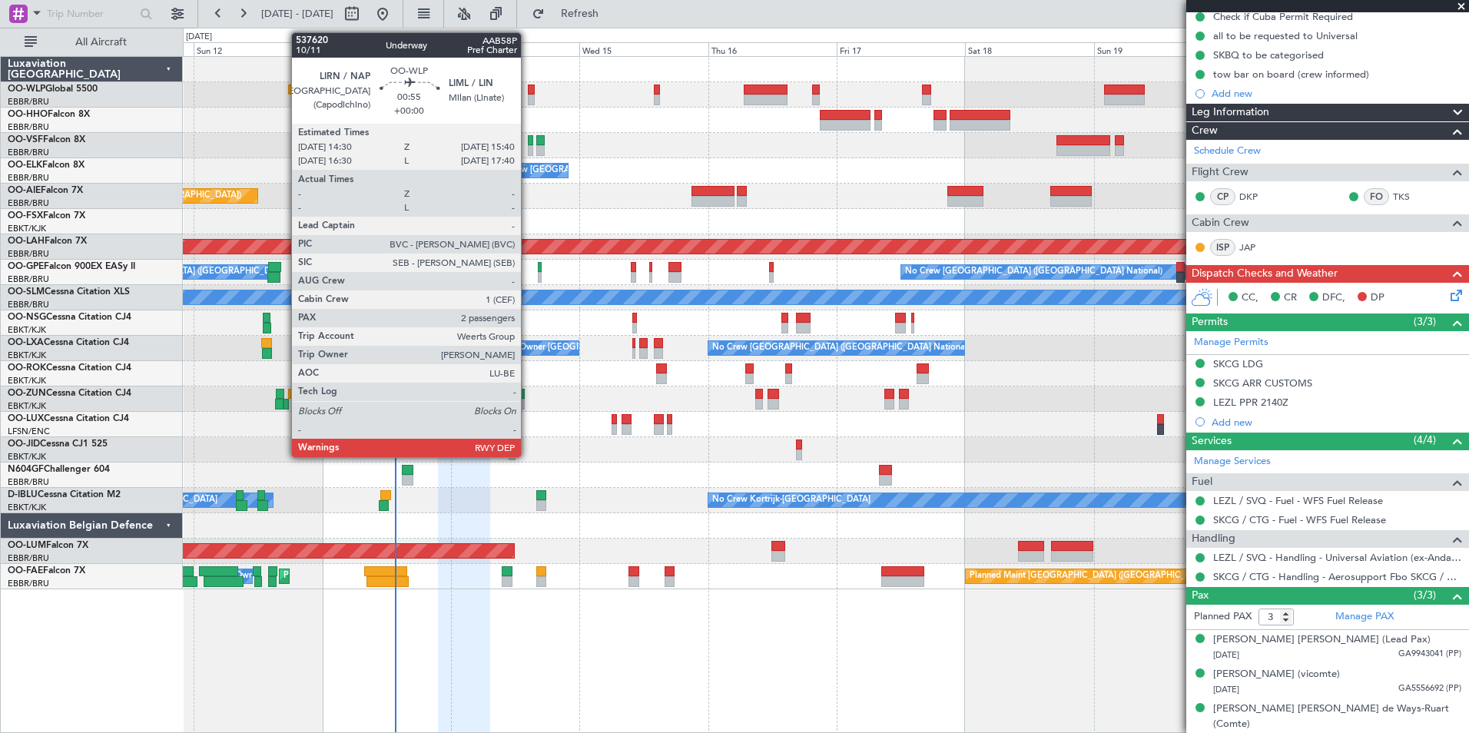
click at [528, 99] on div at bounding box center [531, 100] width 7 height 11
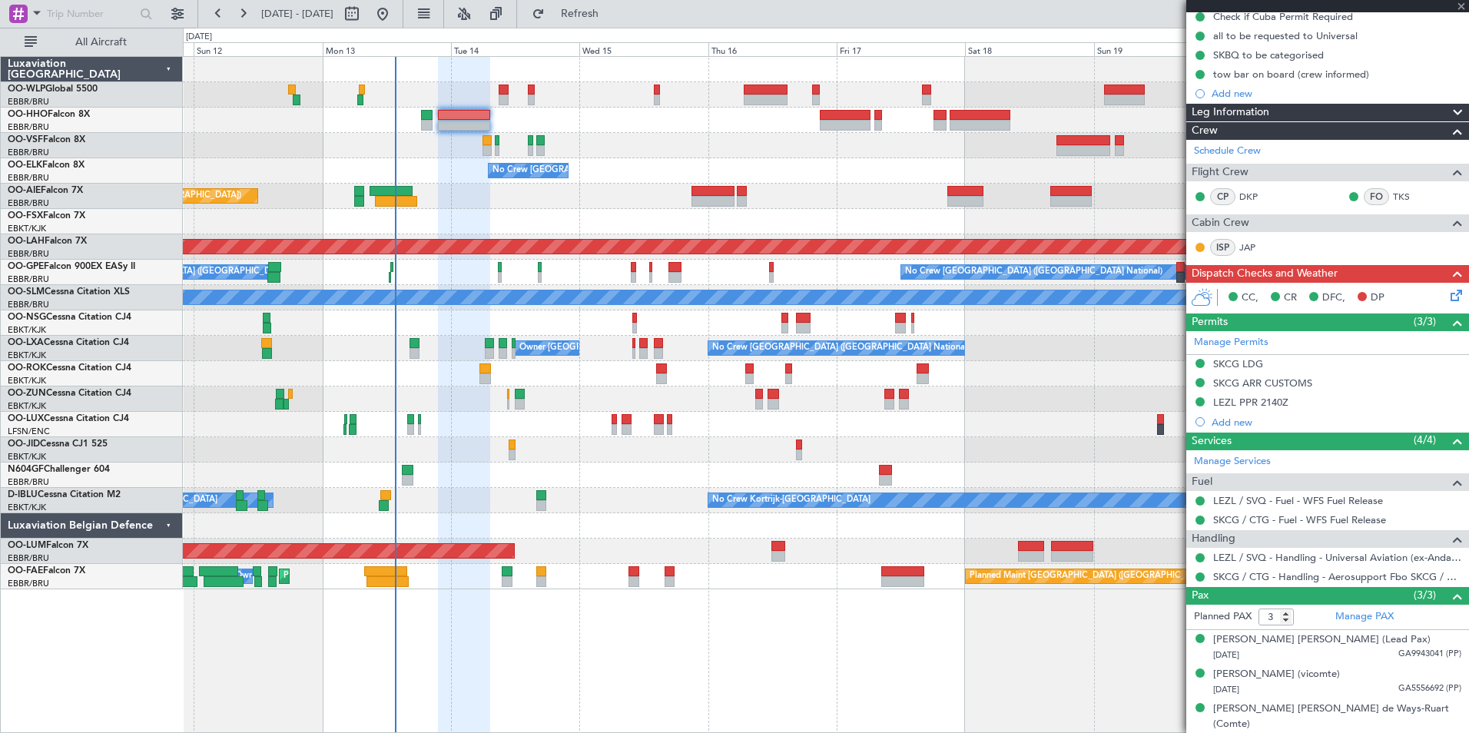
type input "2"
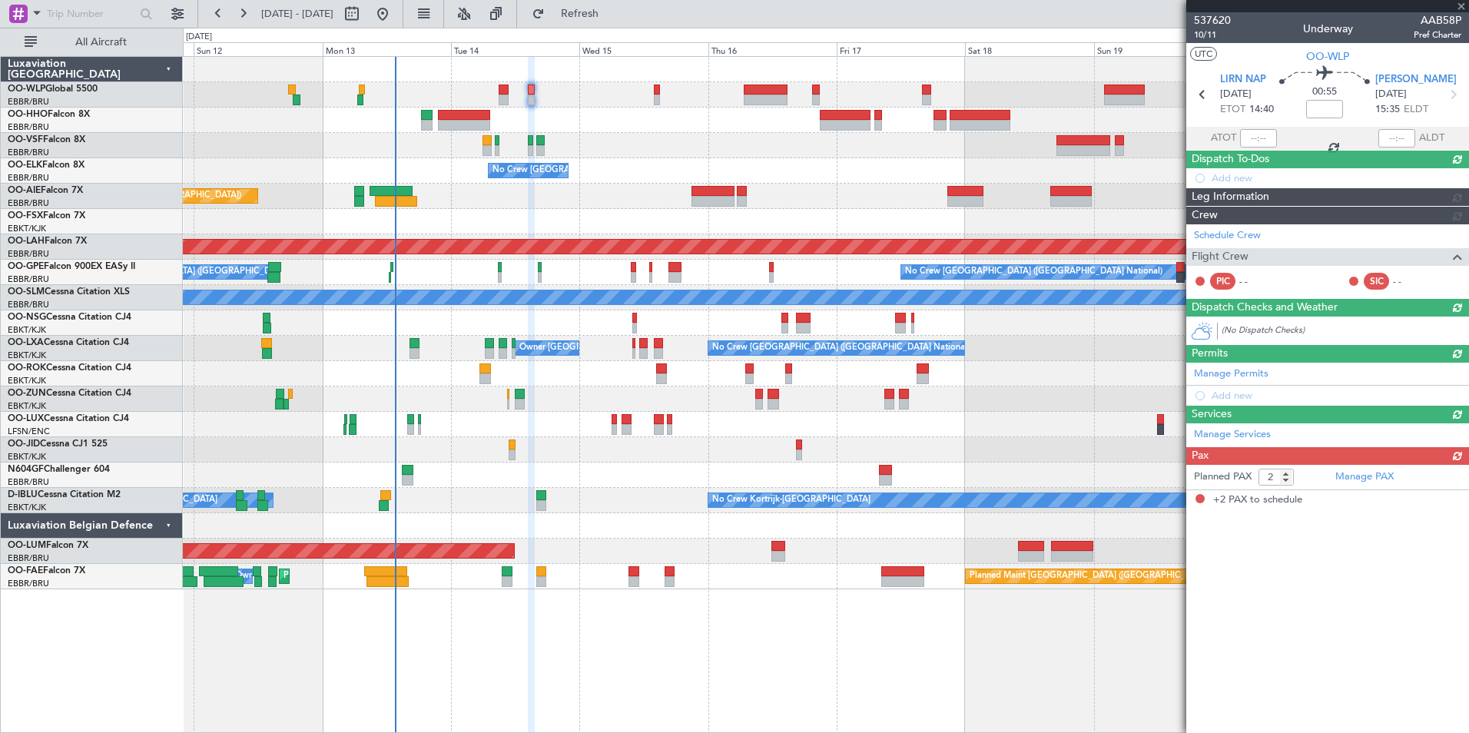
scroll to position [0, 0]
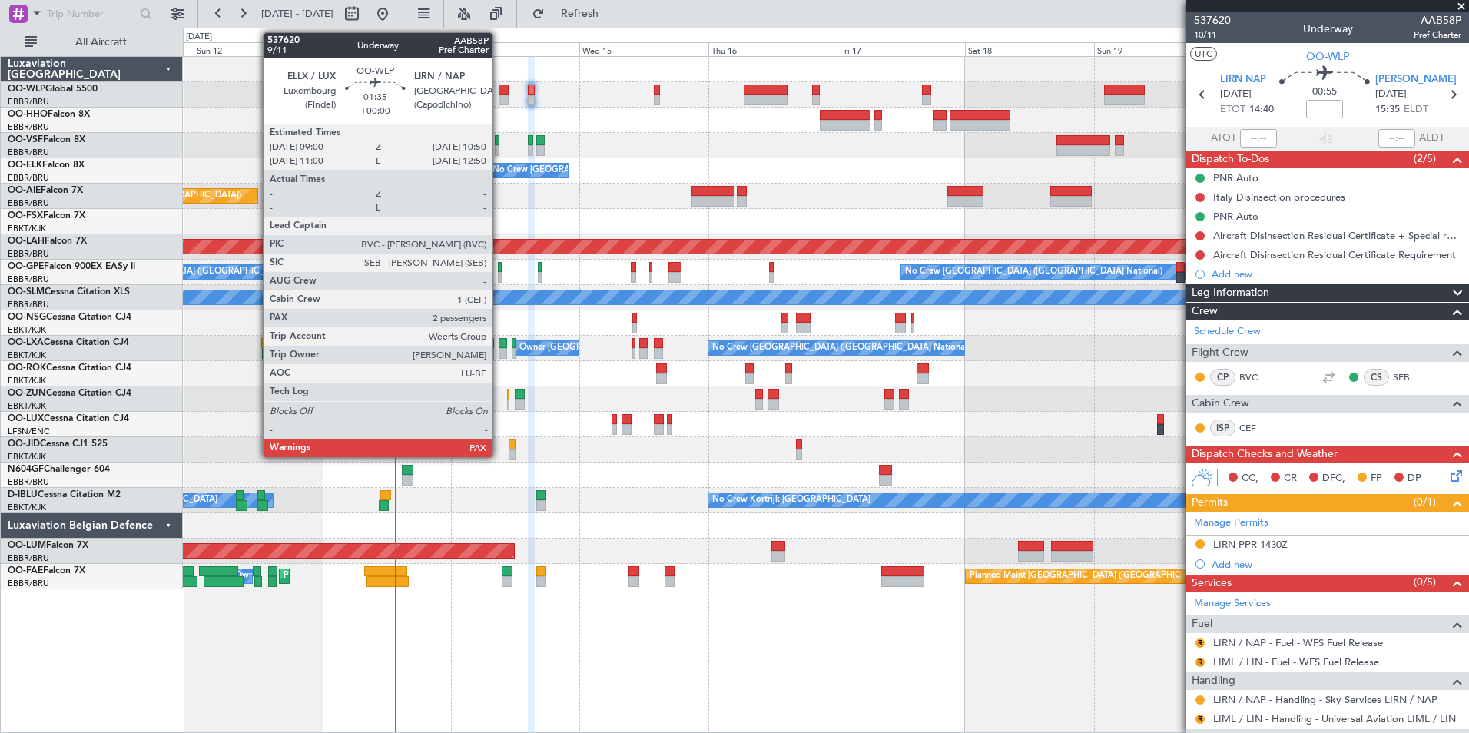
click at [499, 92] on div at bounding box center [504, 90] width 10 height 11
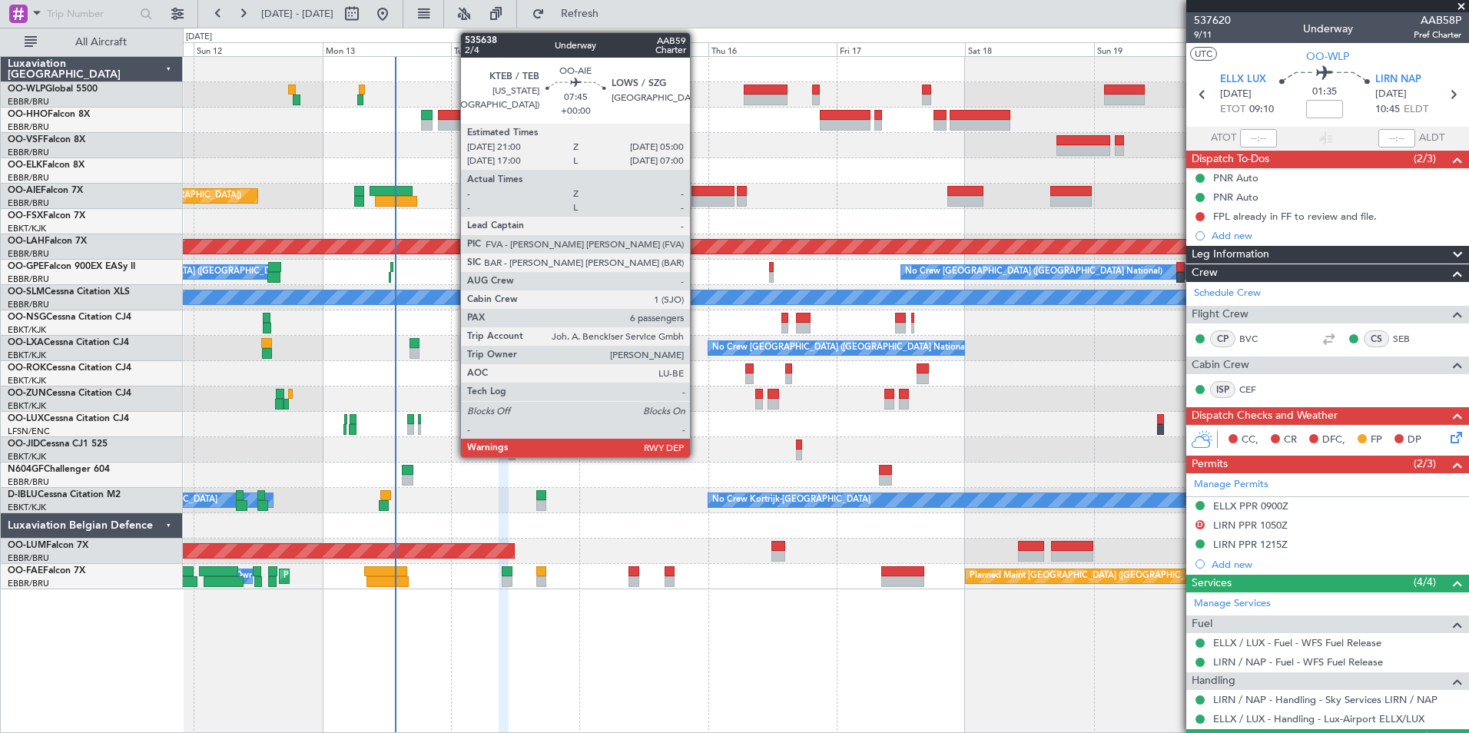
click at [697, 201] on div at bounding box center [713, 201] width 43 height 11
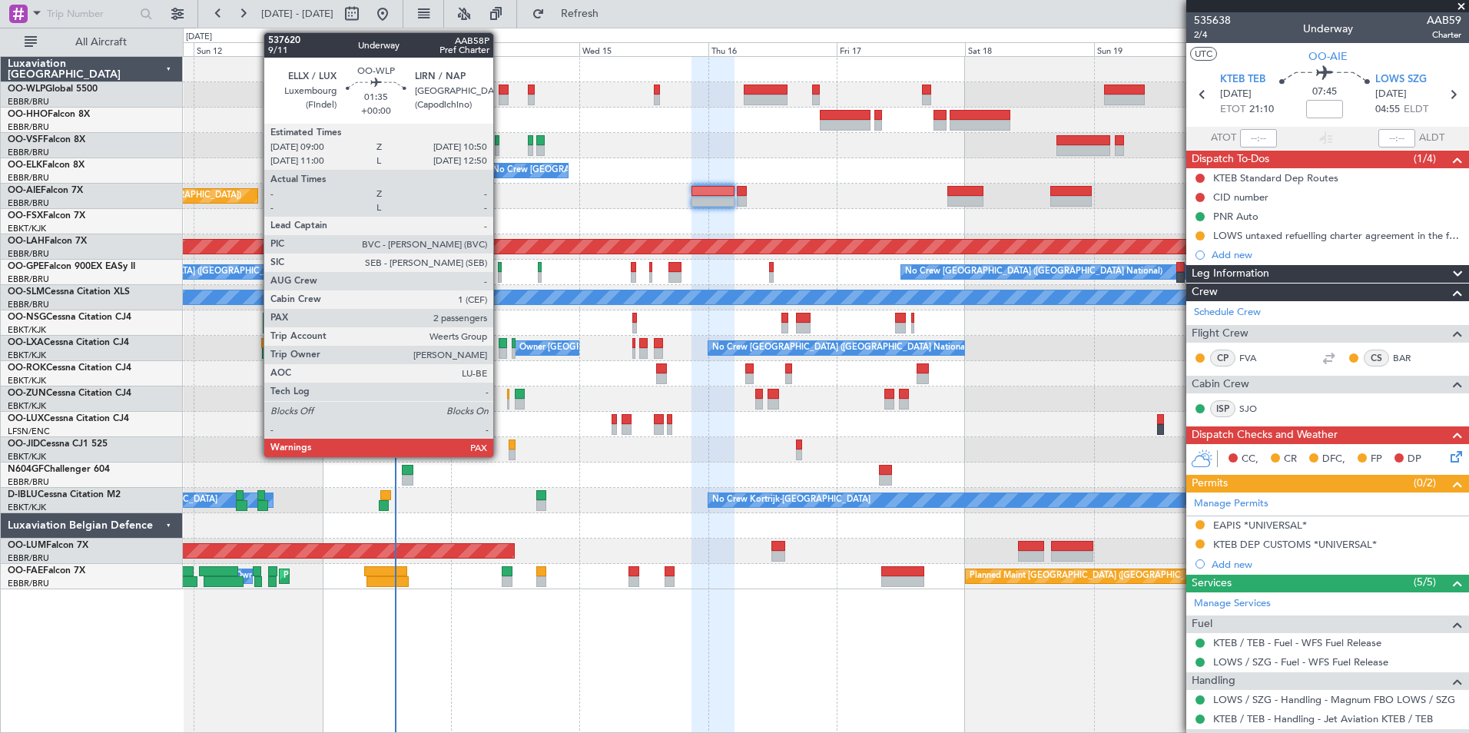
click at [500, 98] on div at bounding box center [504, 100] width 10 height 11
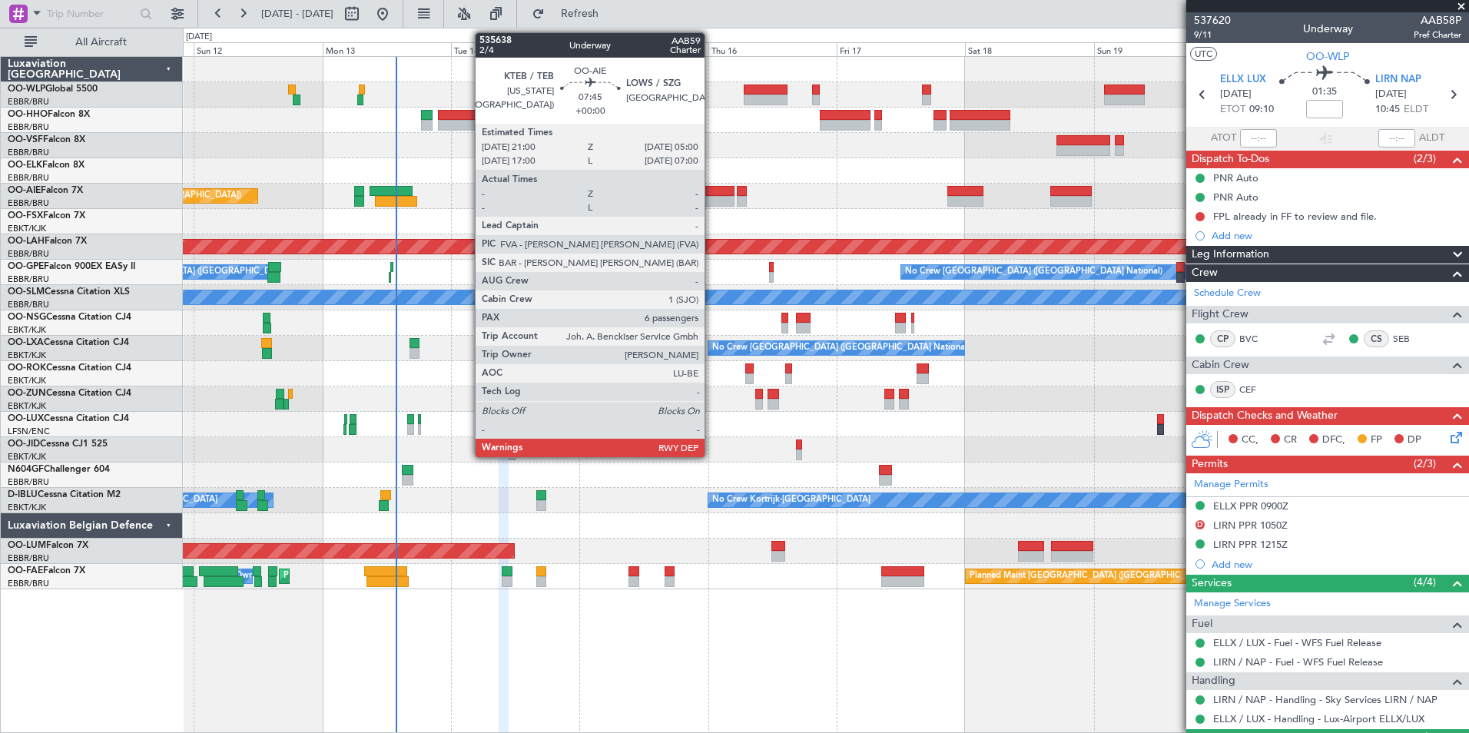
click at [708, 192] on div at bounding box center [713, 191] width 43 height 11
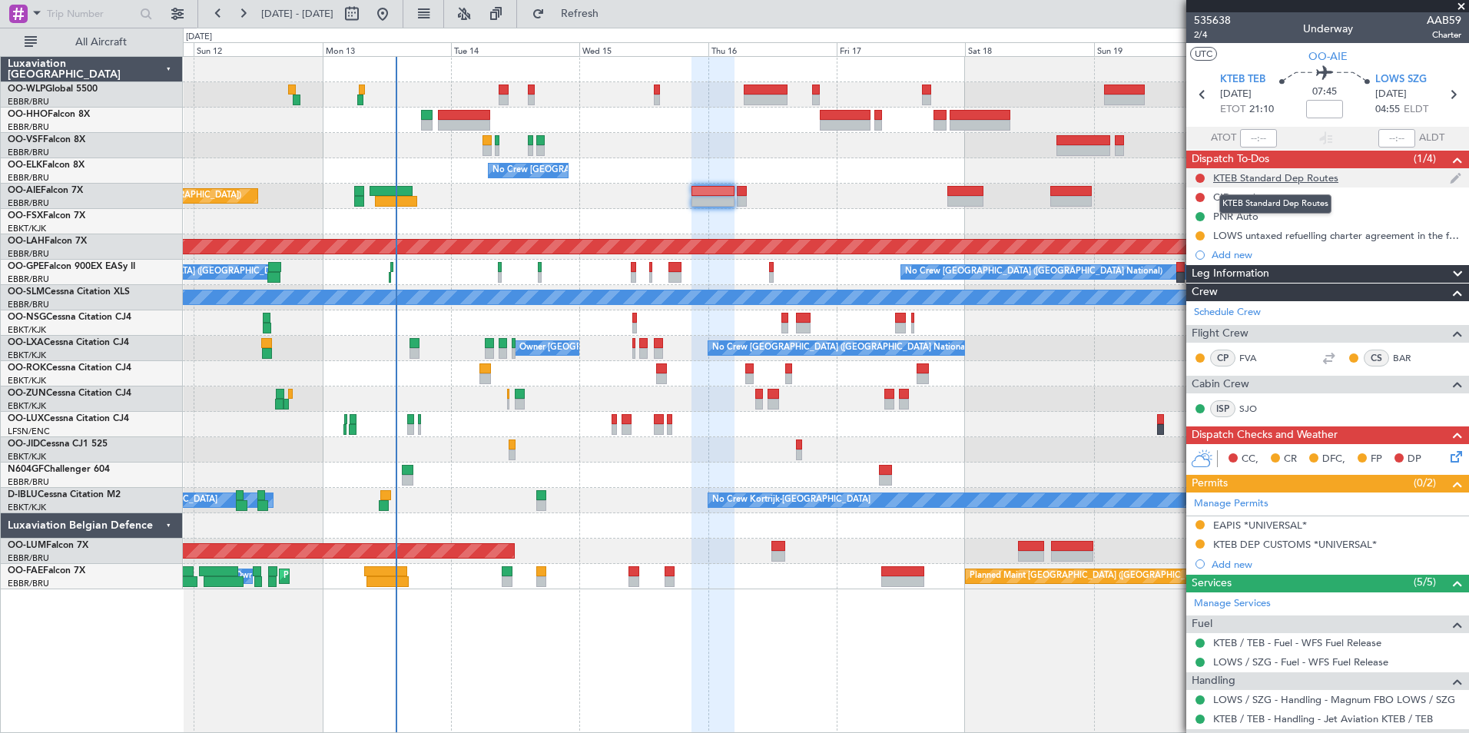
click at [1322, 174] on div "KTEB Standard Dep Routes" at bounding box center [1275, 177] width 125 height 13
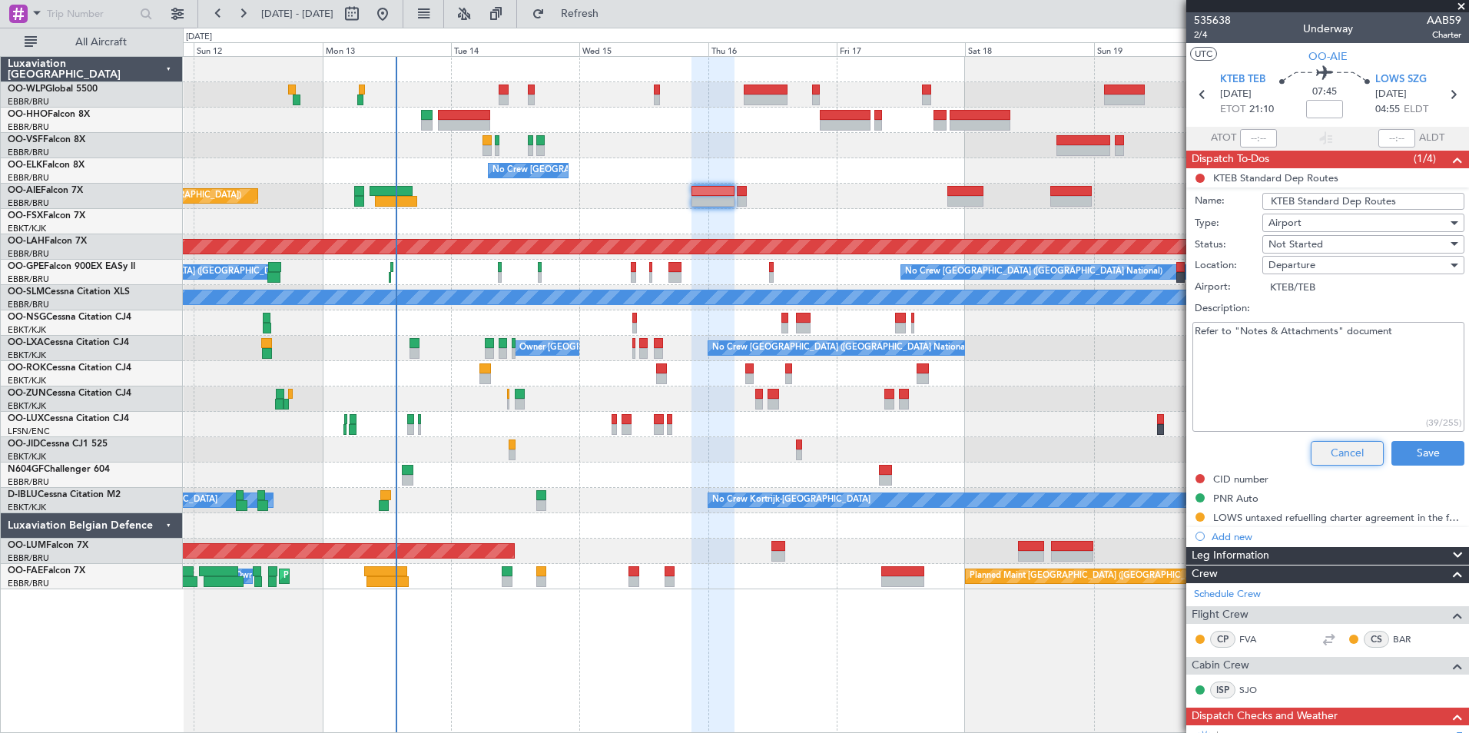
click at [1346, 458] on button "Cancel" at bounding box center [1347, 453] width 73 height 25
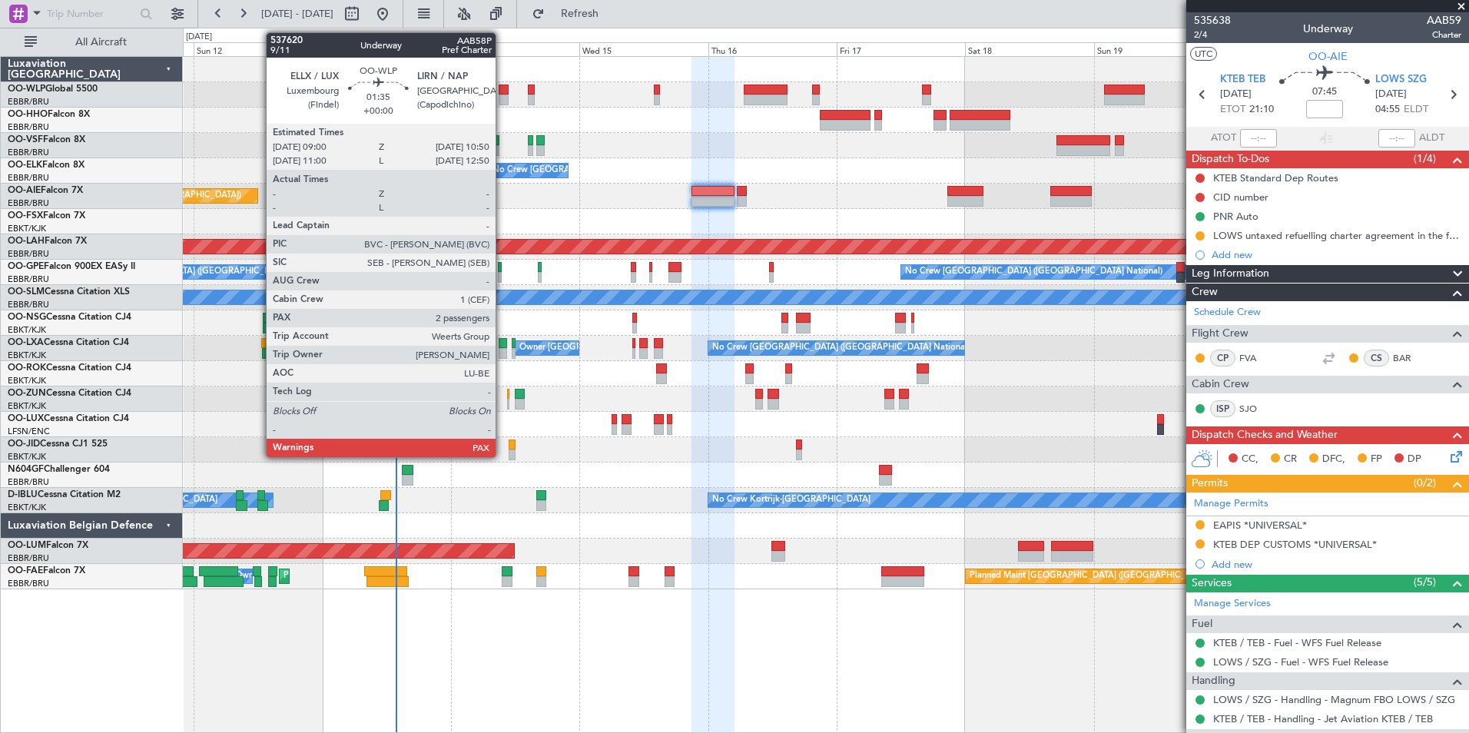
click at [503, 97] on div at bounding box center [504, 100] width 10 height 11
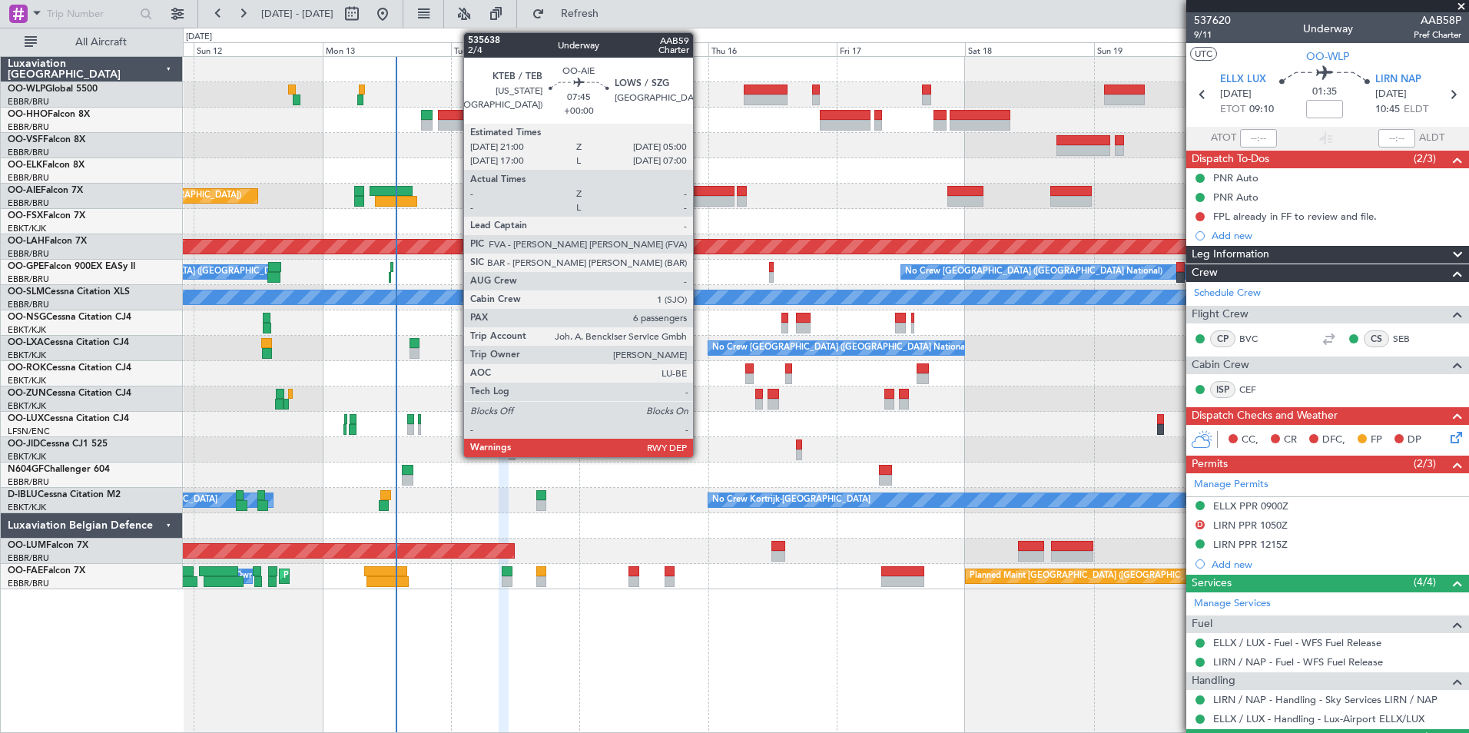
click at [700, 197] on div at bounding box center [713, 201] width 43 height 11
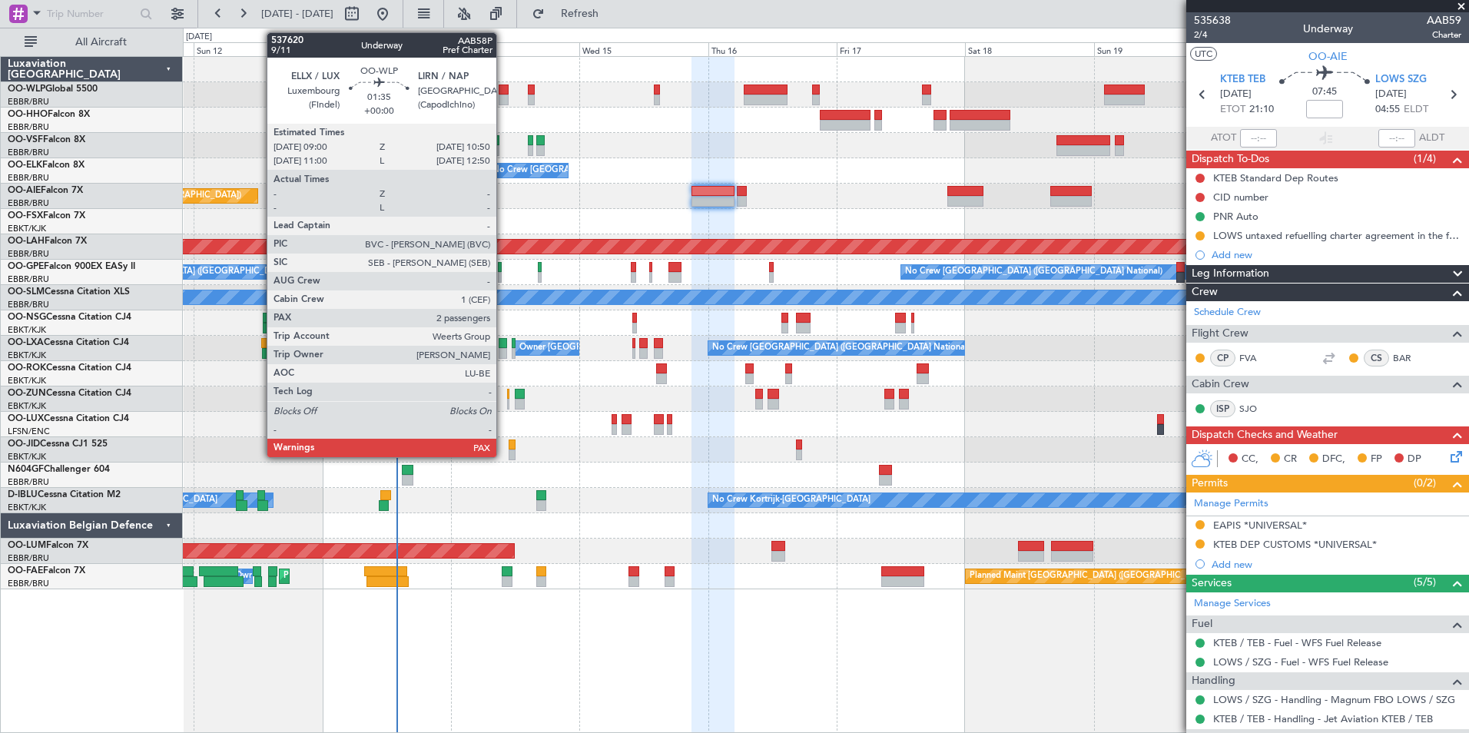
click at [503, 94] on div at bounding box center [504, 90] width 10 height 11
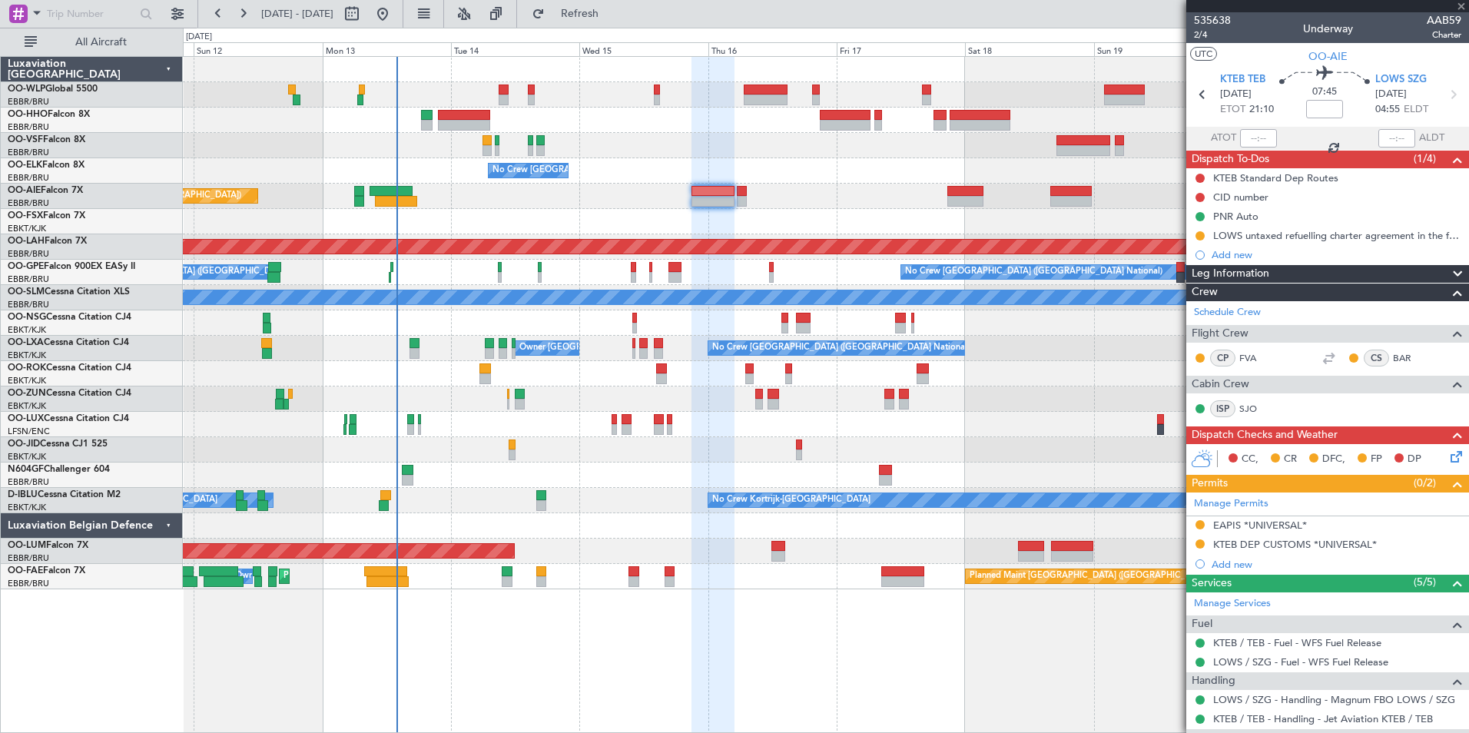
type input "2"
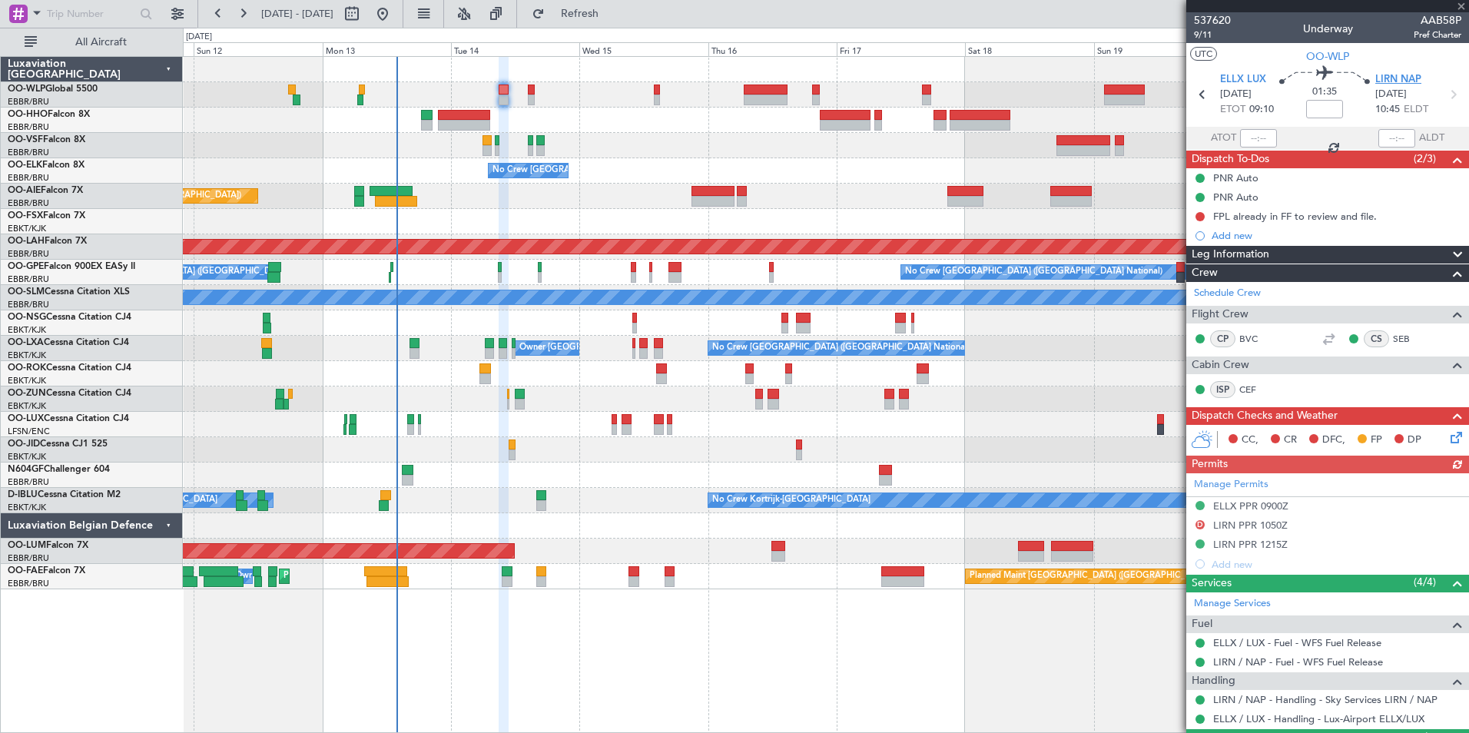
click at [1402, 82] on span "LIRN NAP" at bounding box center [1398, 79] width 46 height 15
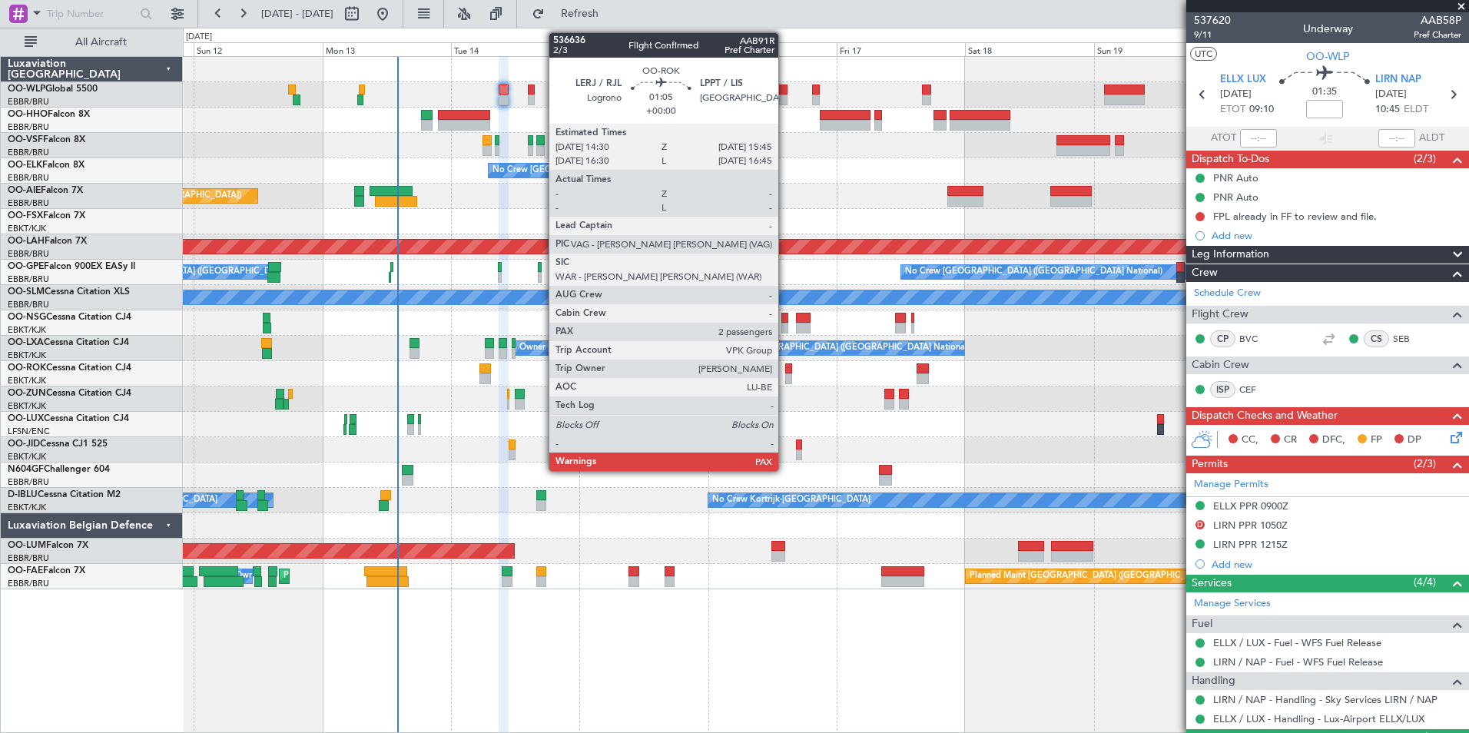
click at [785, 378] on div at bounding box center [788, 378] width 7 height 11
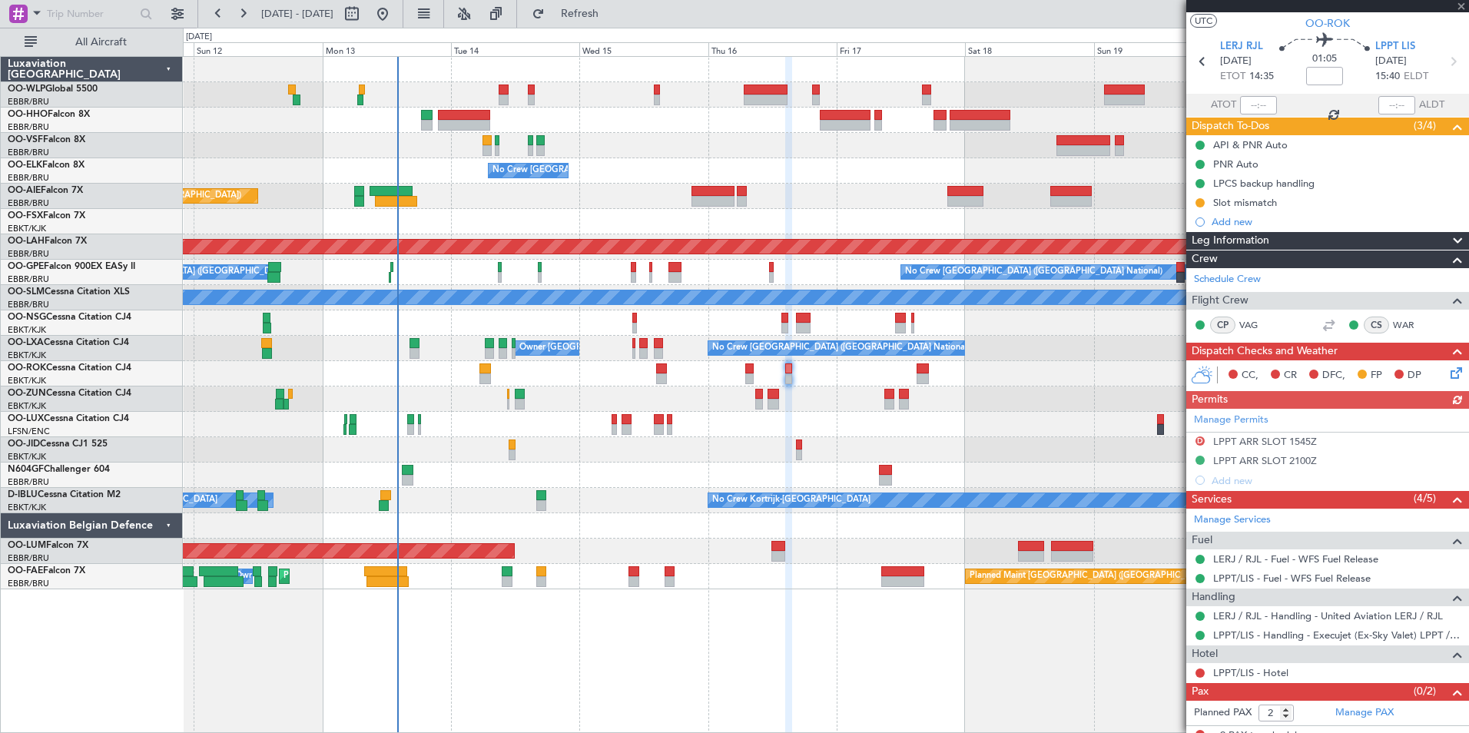
scroll to position [45, 0]
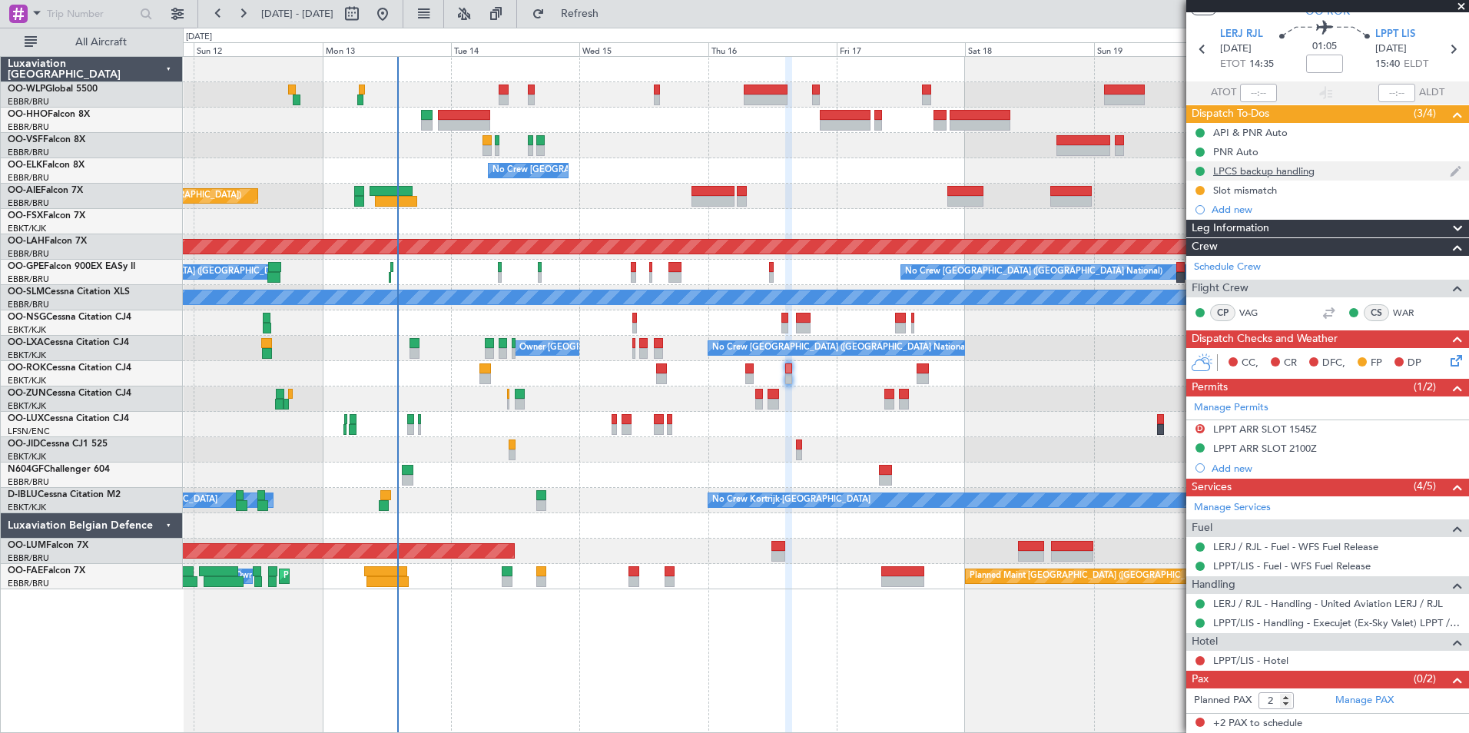
click at [1281, 171] on div "LPCS backup handling" at bounding box center [1263, 170] width 101 height 13
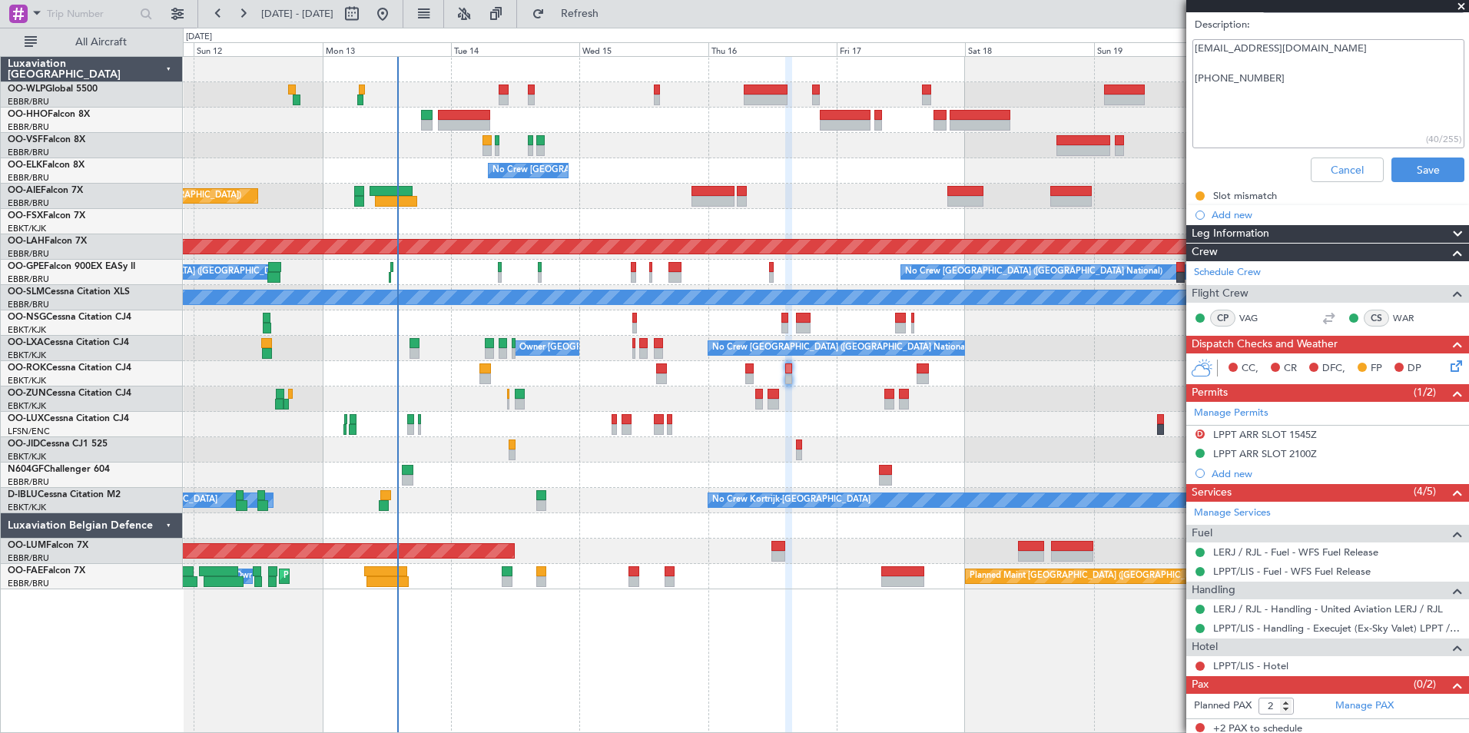
scroll to position [284, 0]
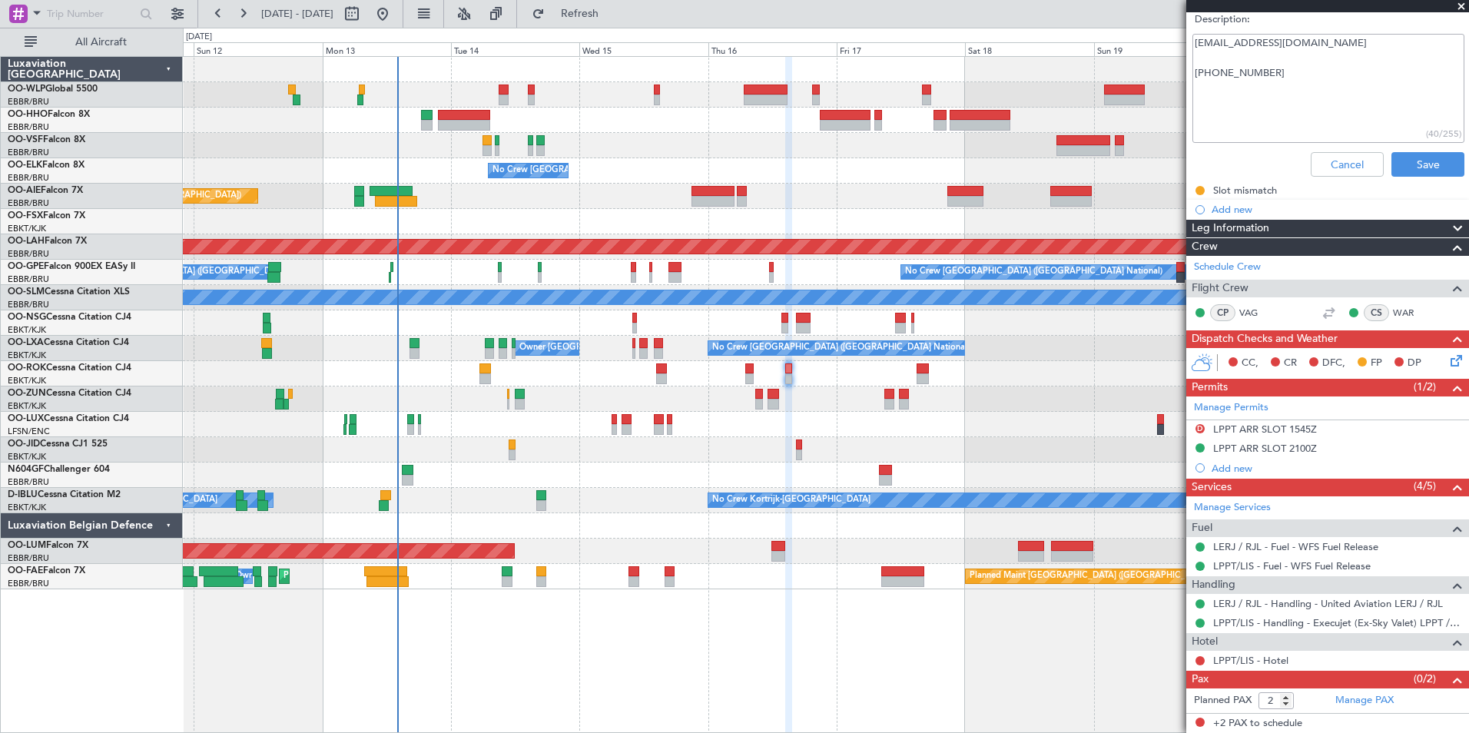
click at [1342, 148] on div "Cancel Save" at bounding box center [1324, 164] width 290 height 37
click at [1334, 166] on button "Cancel" at bounding box center [1347, 164] width 73 height 25
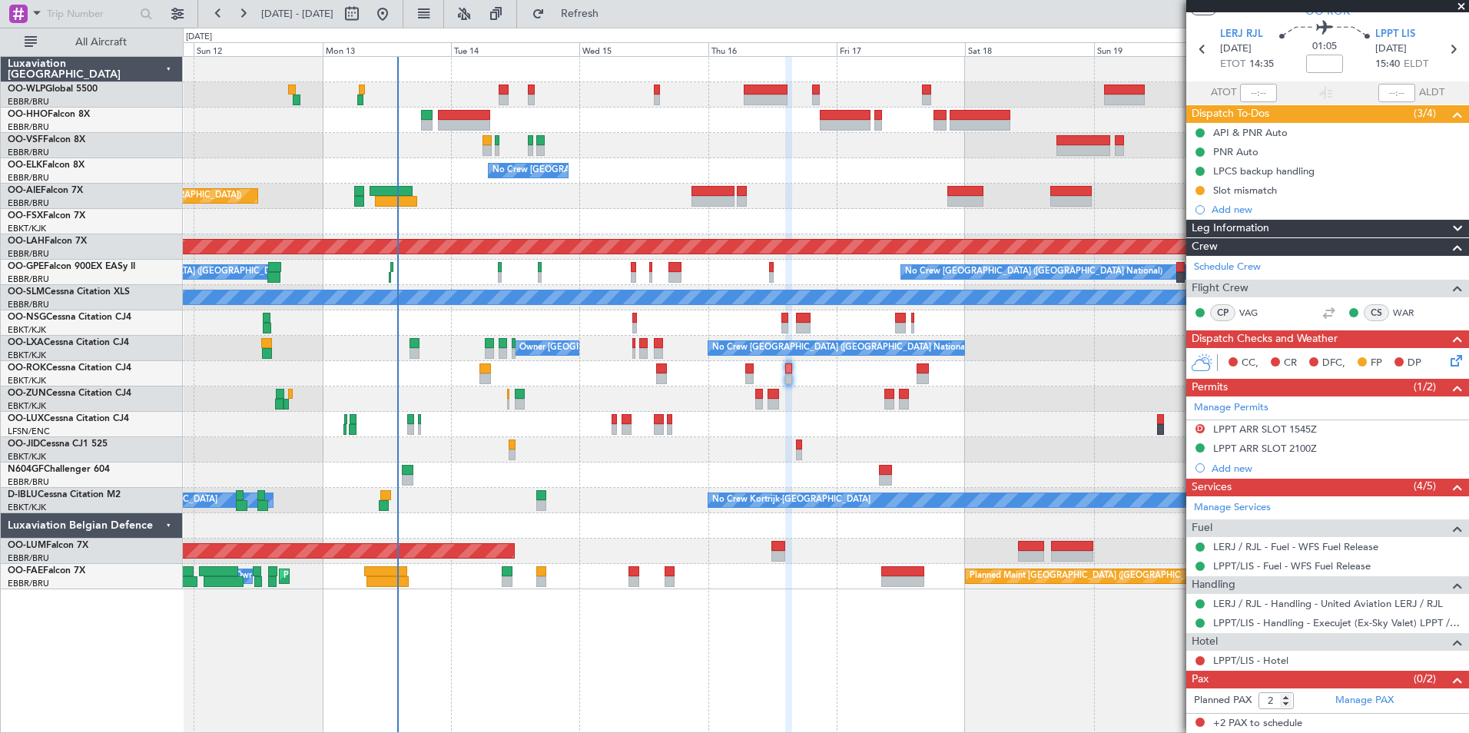
scroll to position [0, 0]
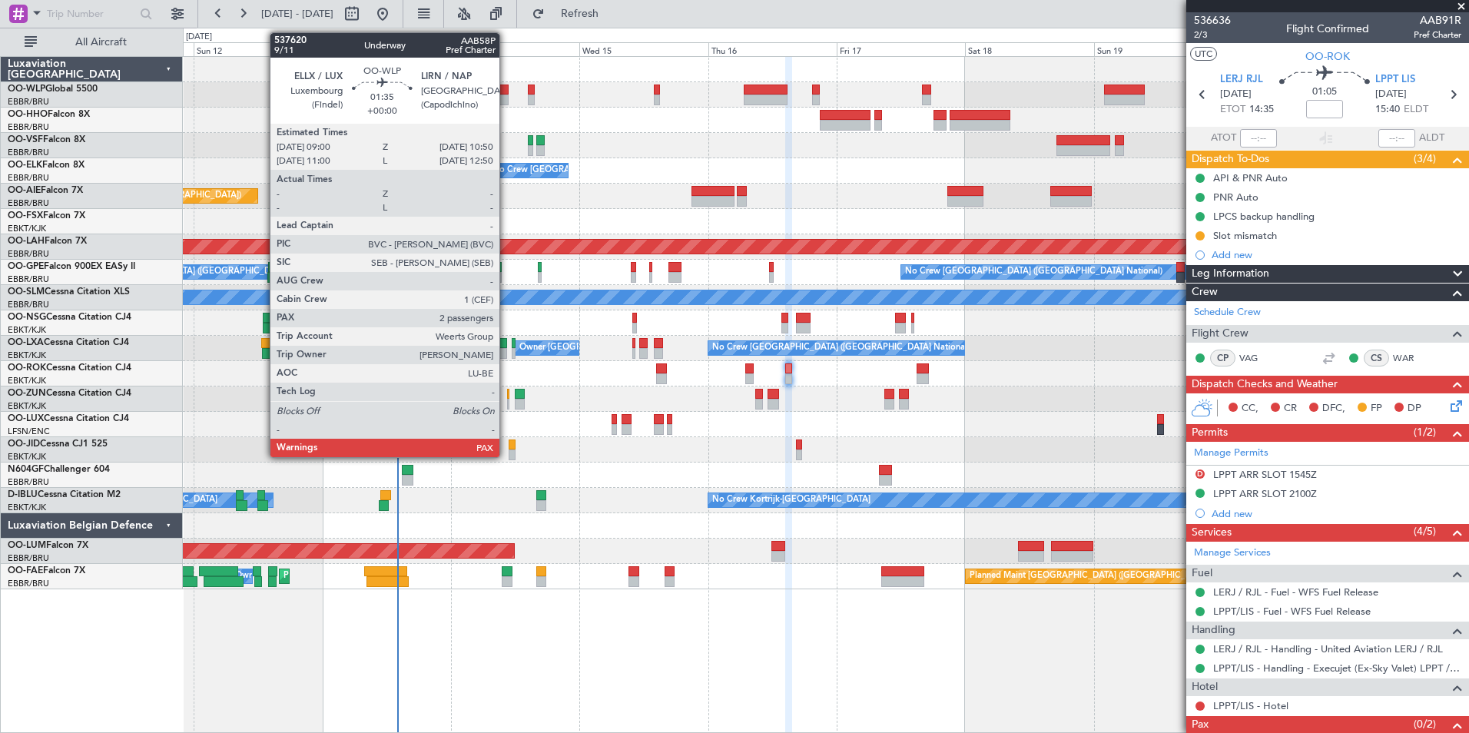
click at [506, 90] on div at bounding box center [504, 90] width 10 height 11
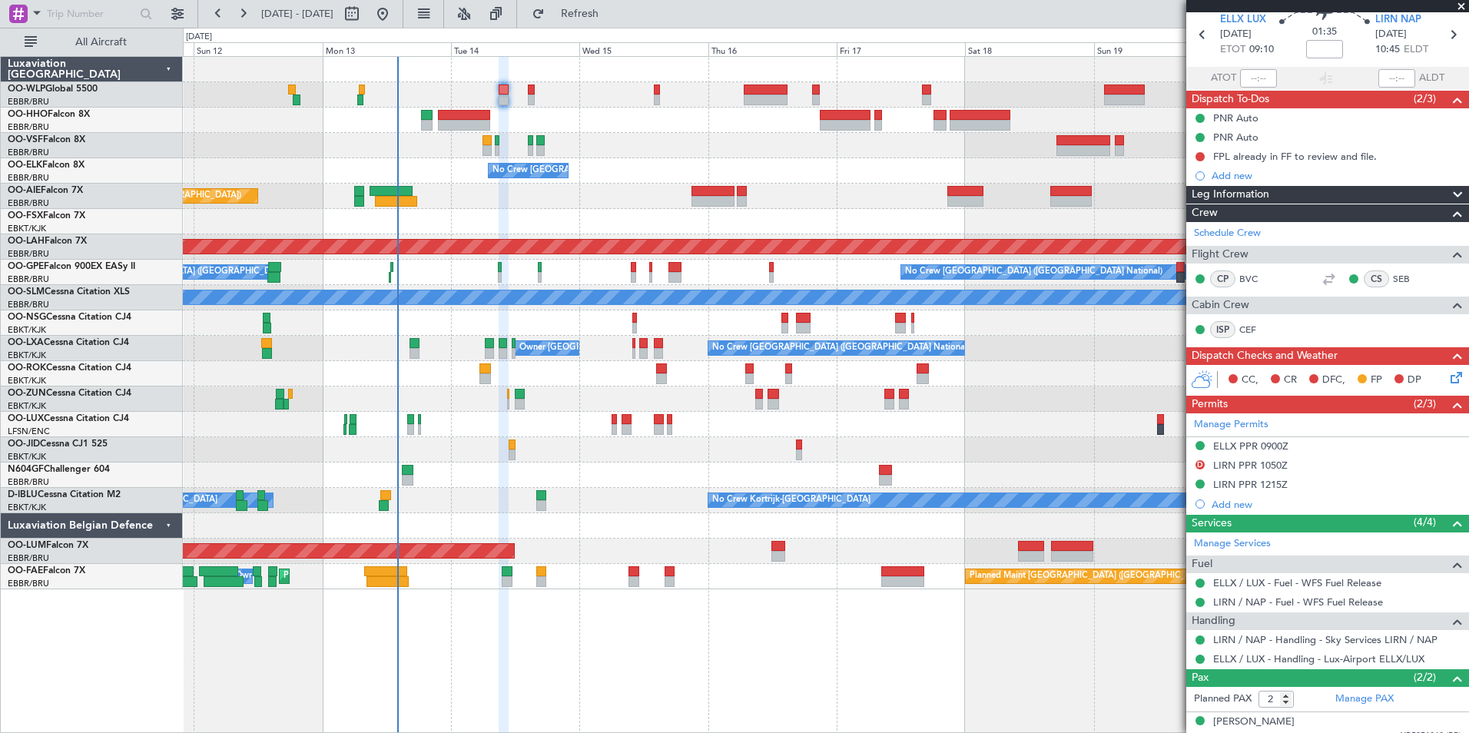
scroll to position [108, 0]
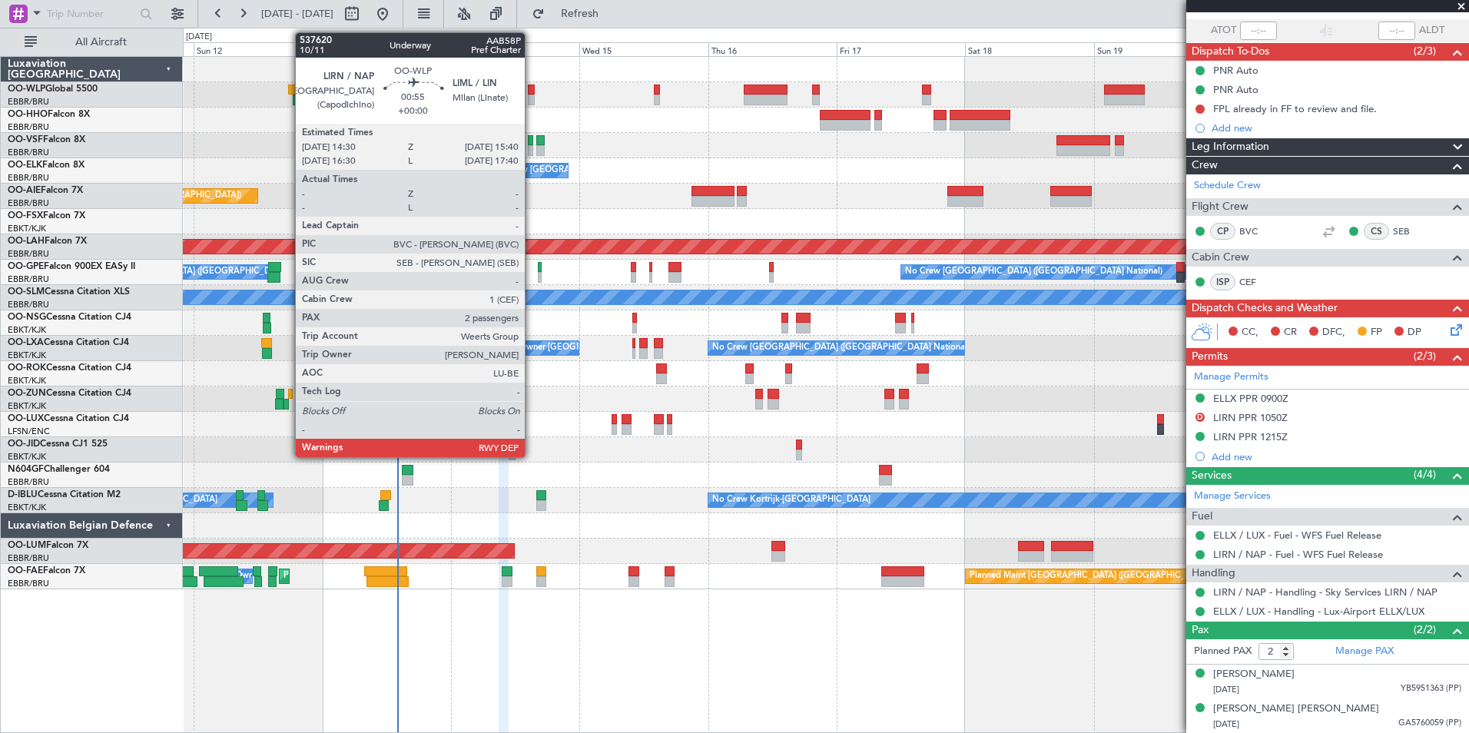
click at [532, 98] on div at bounding box center [531, 100] width 7 height 11
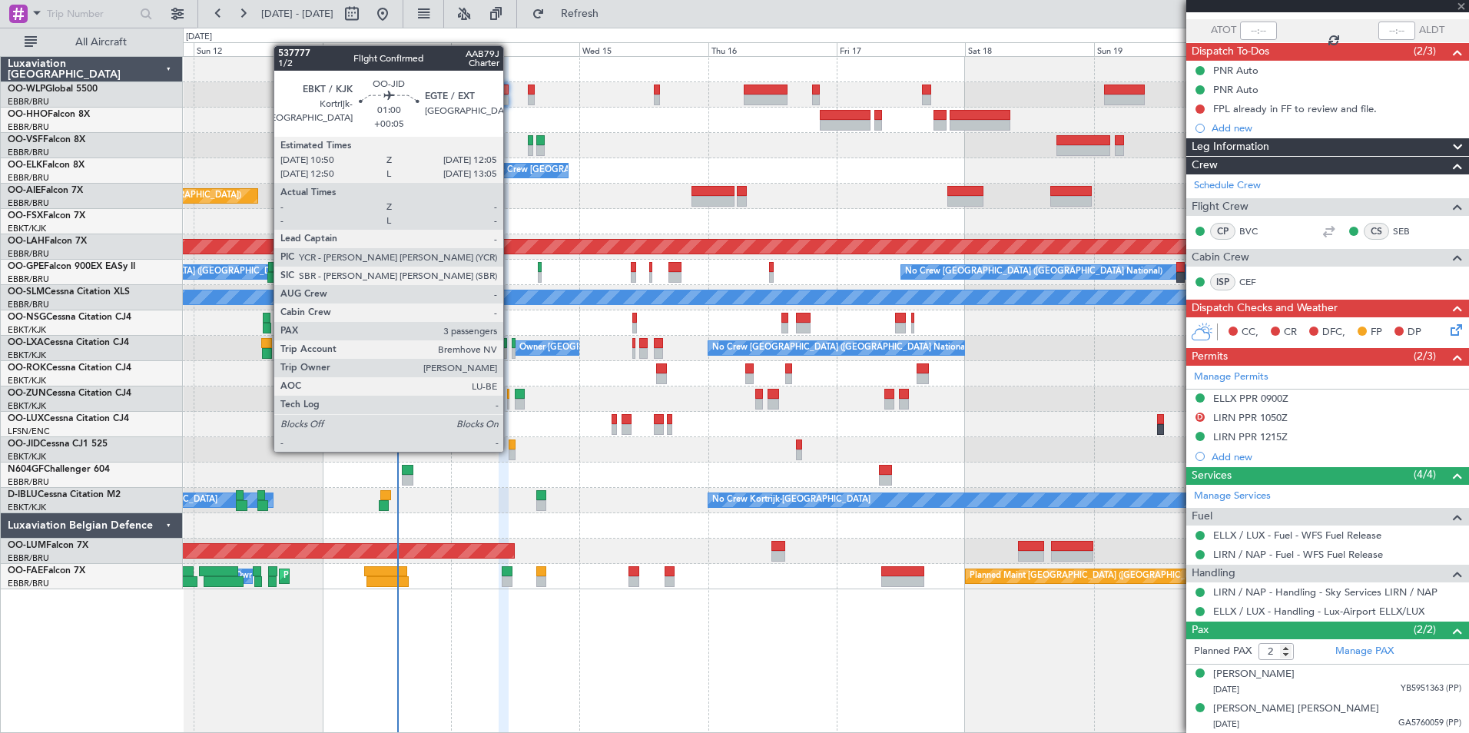
scroll to position [0, 0]
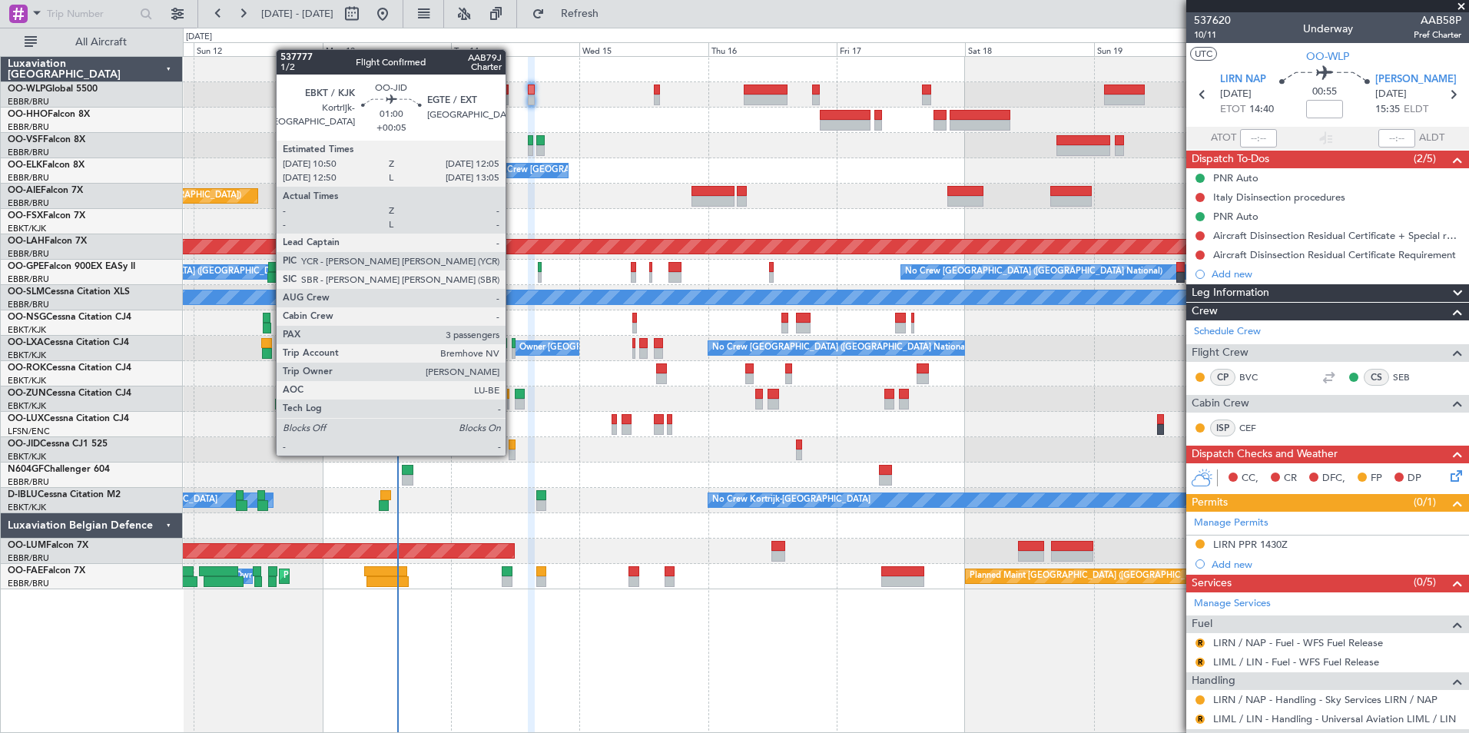
click at [513, 454] on div at bounding box center [512, 455] width 7 height 11
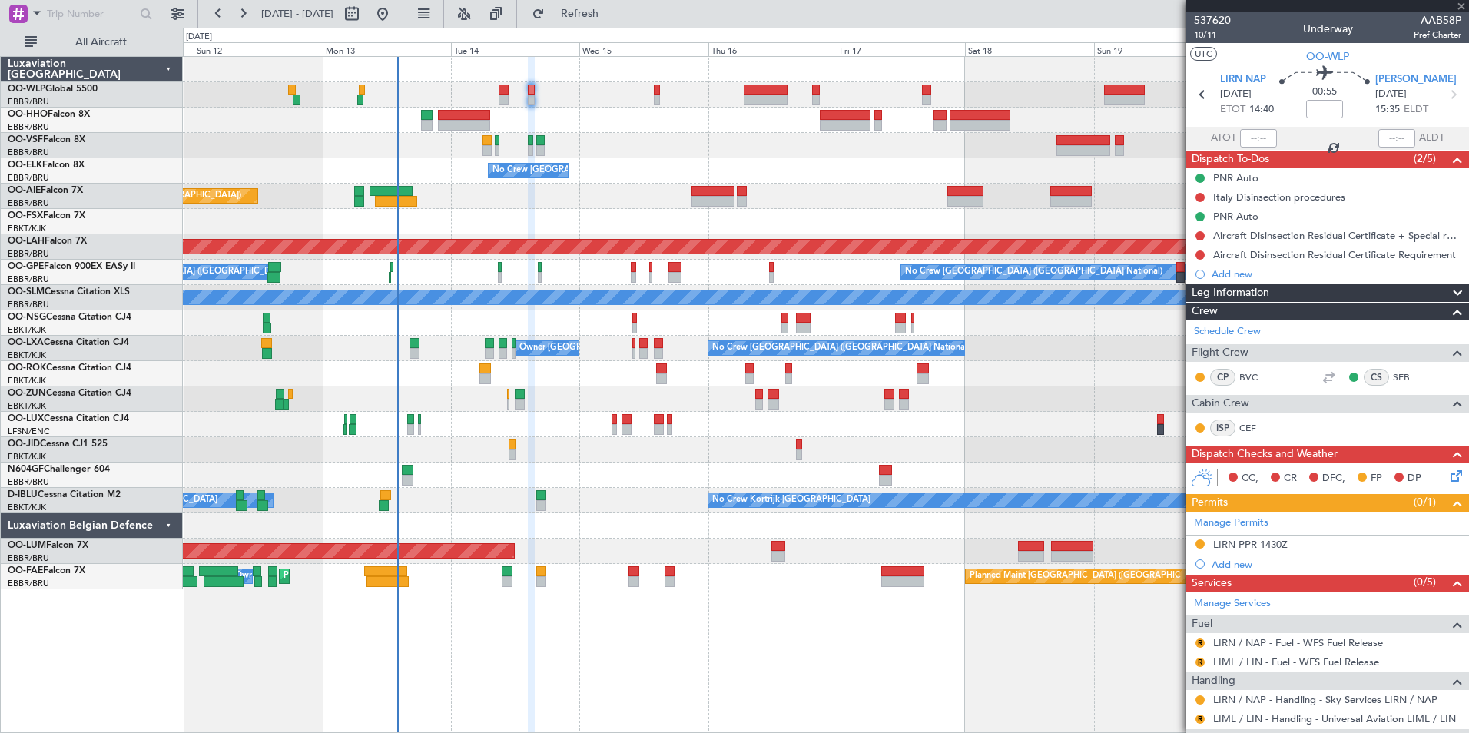
type input "+00:05"
type input "3"
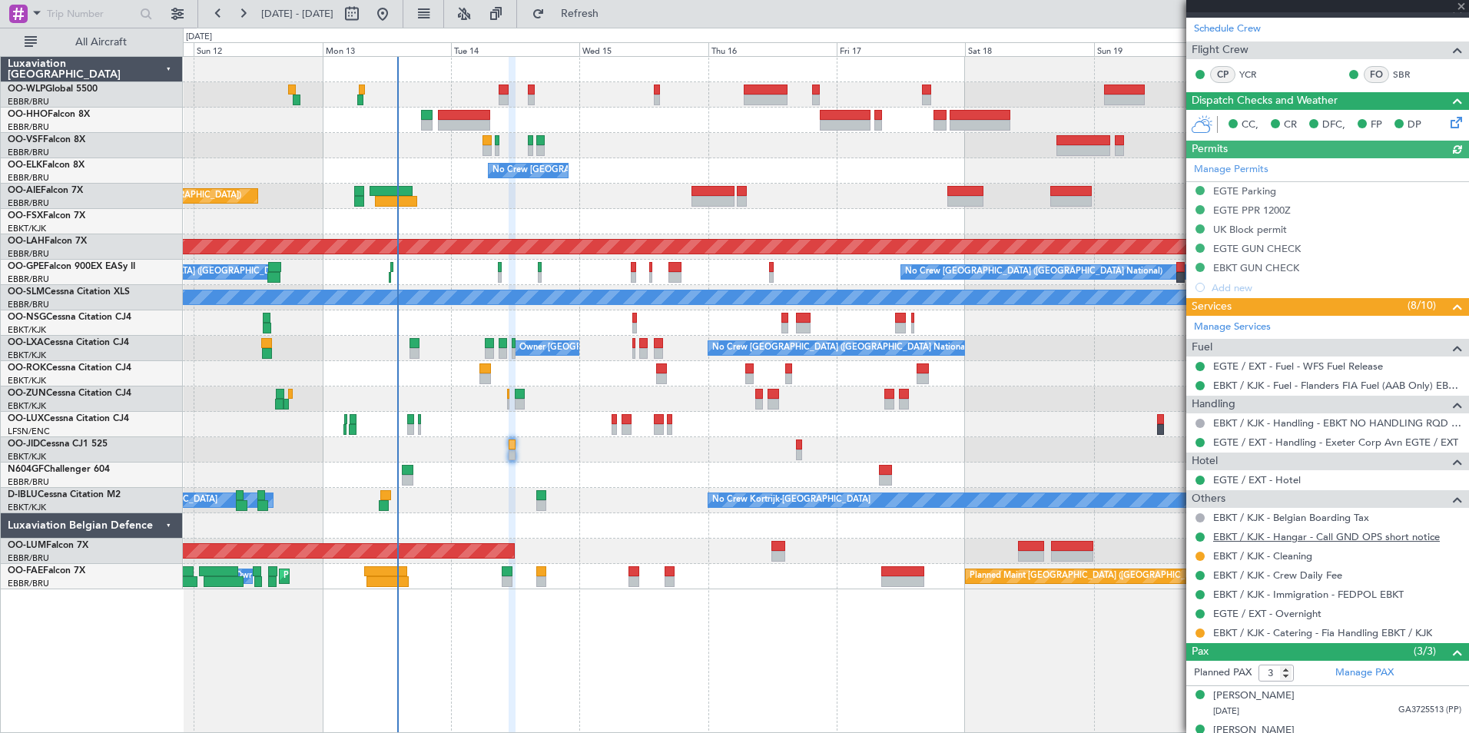
scroll to position [340, 0]
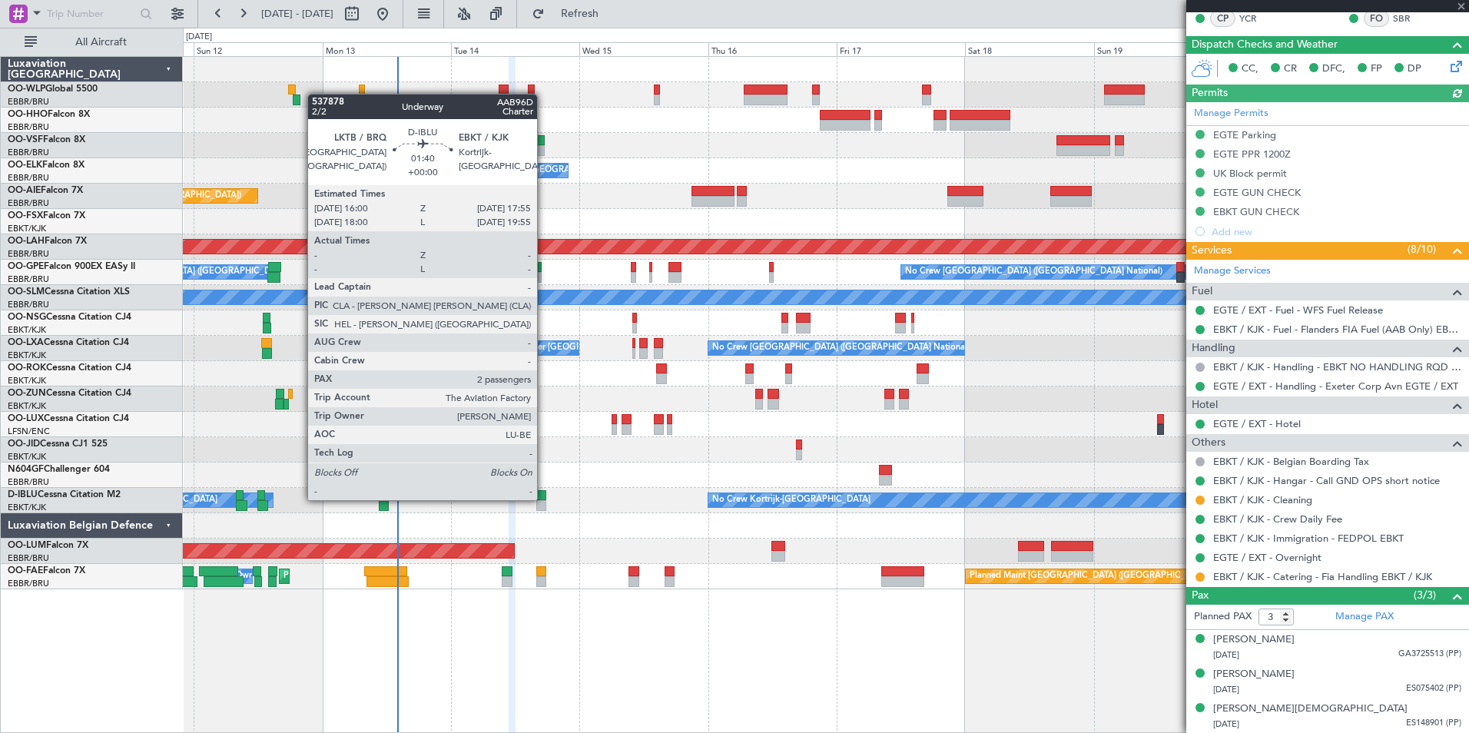
click at [544, 499] on div at bounding box center [541, 495] width 11 height 11
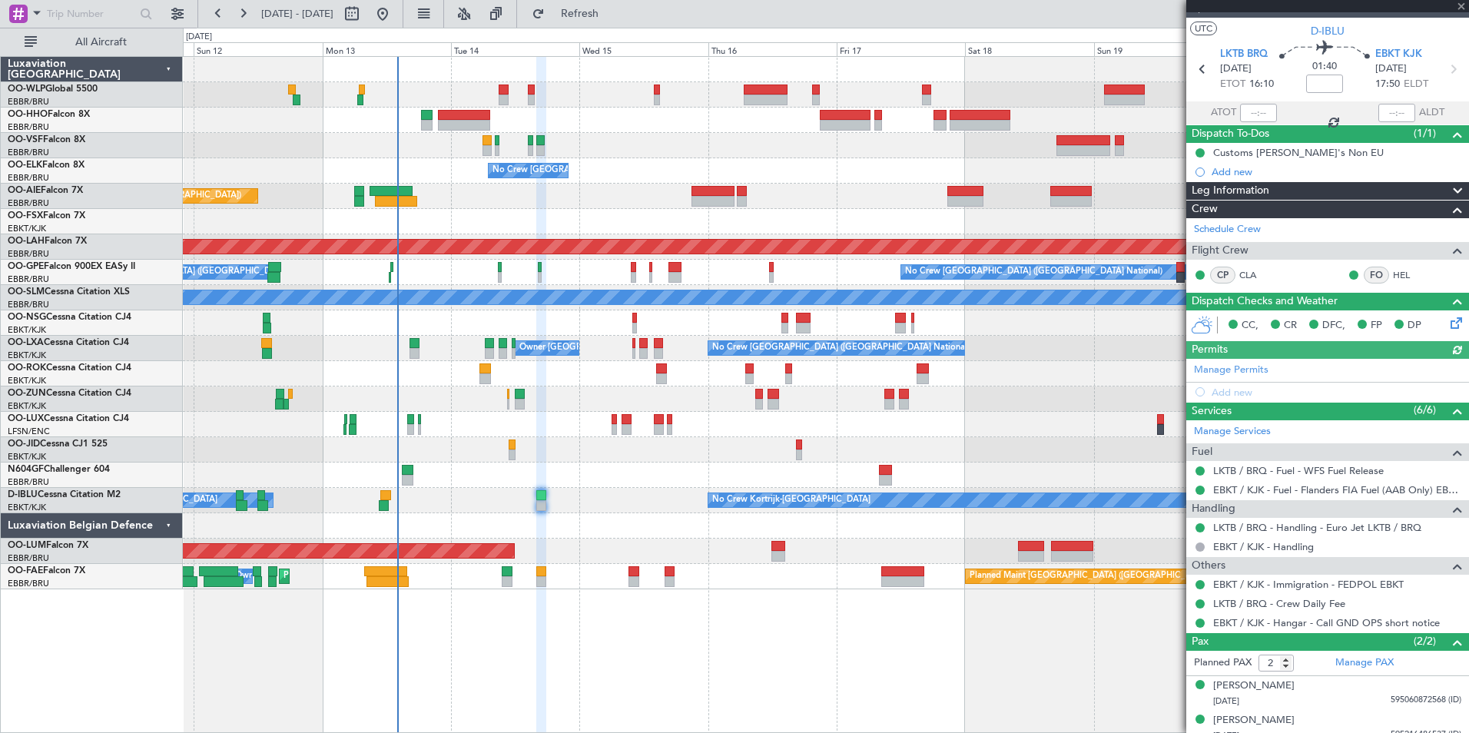
scroll to position [37, 0]
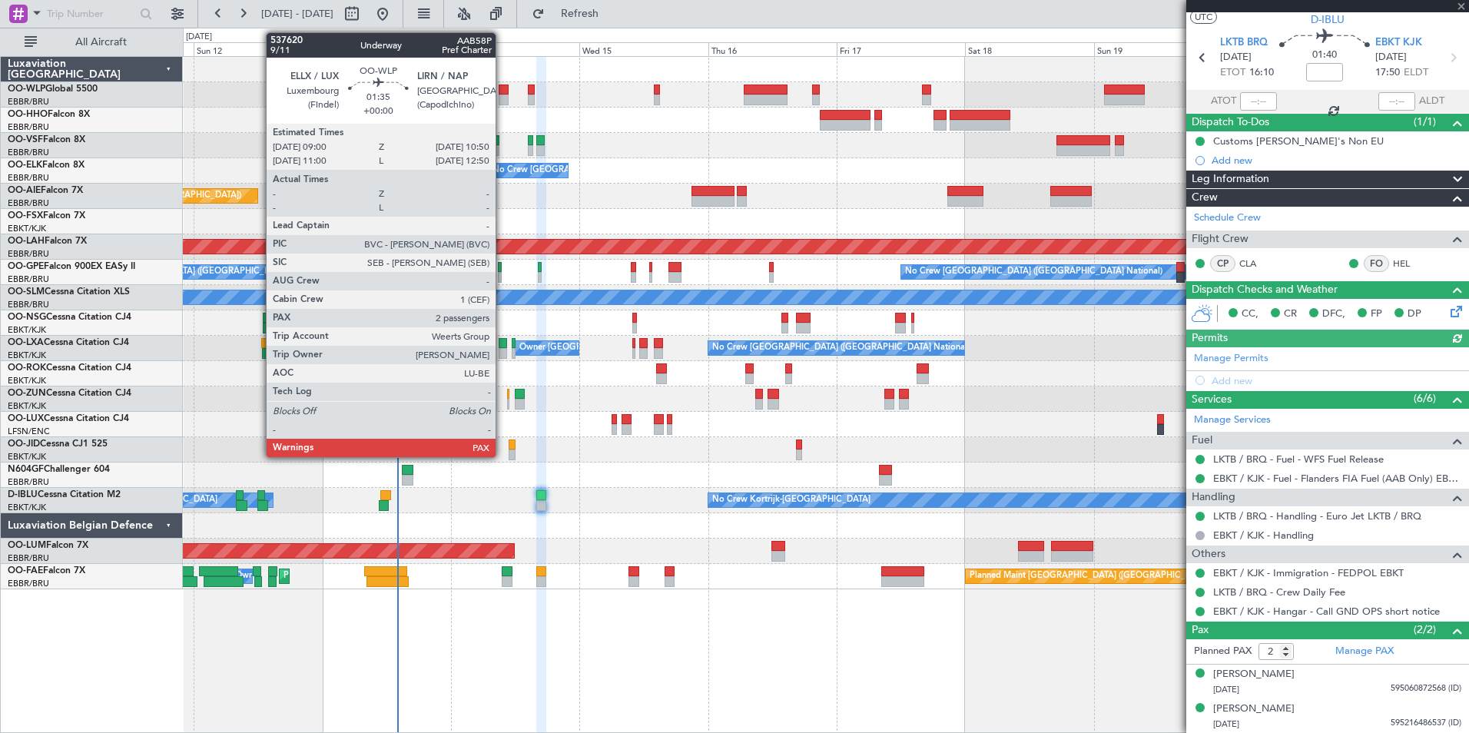
click at [503, 95] on div at bounding box center [826, 94] width 1286 height 25
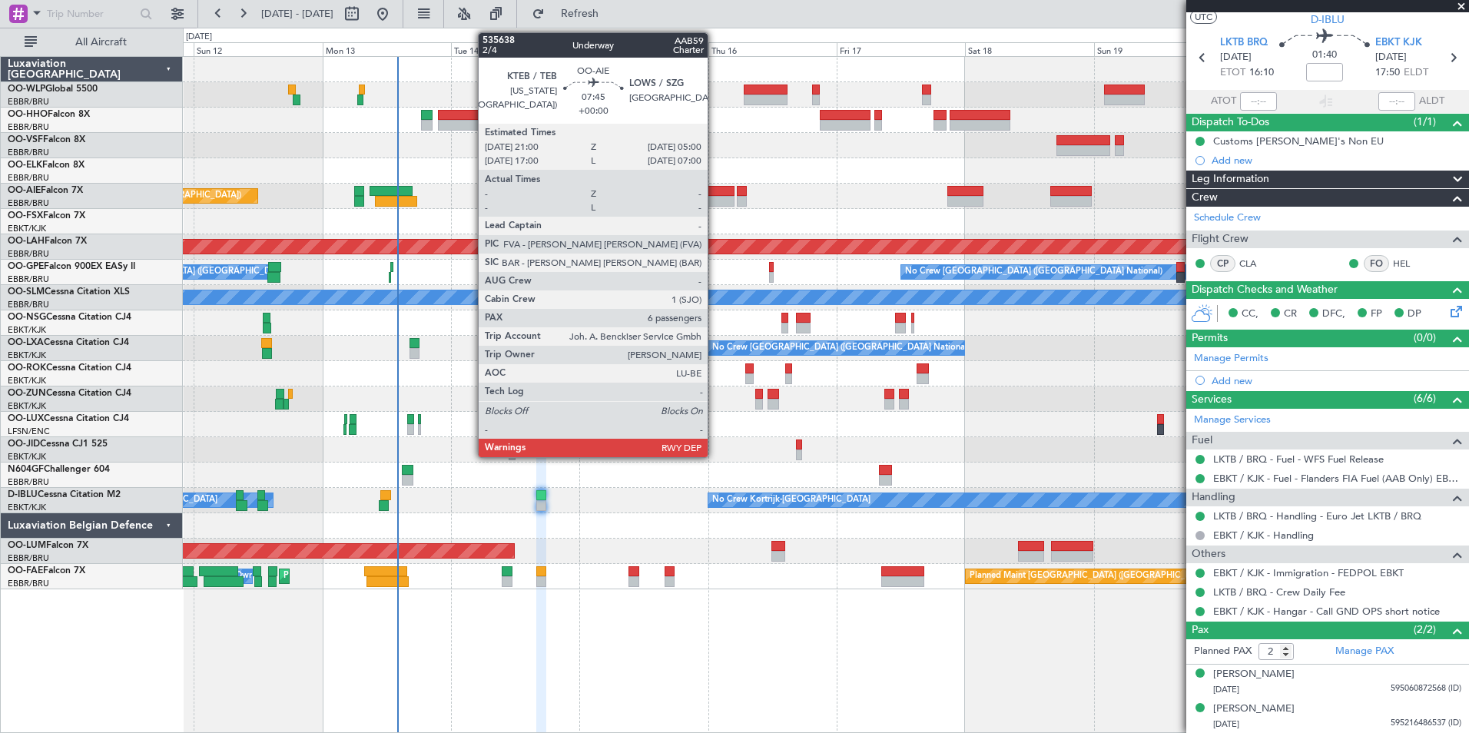
click at [715, 198] on div at bounding box center [713, 201] width 43 height 11
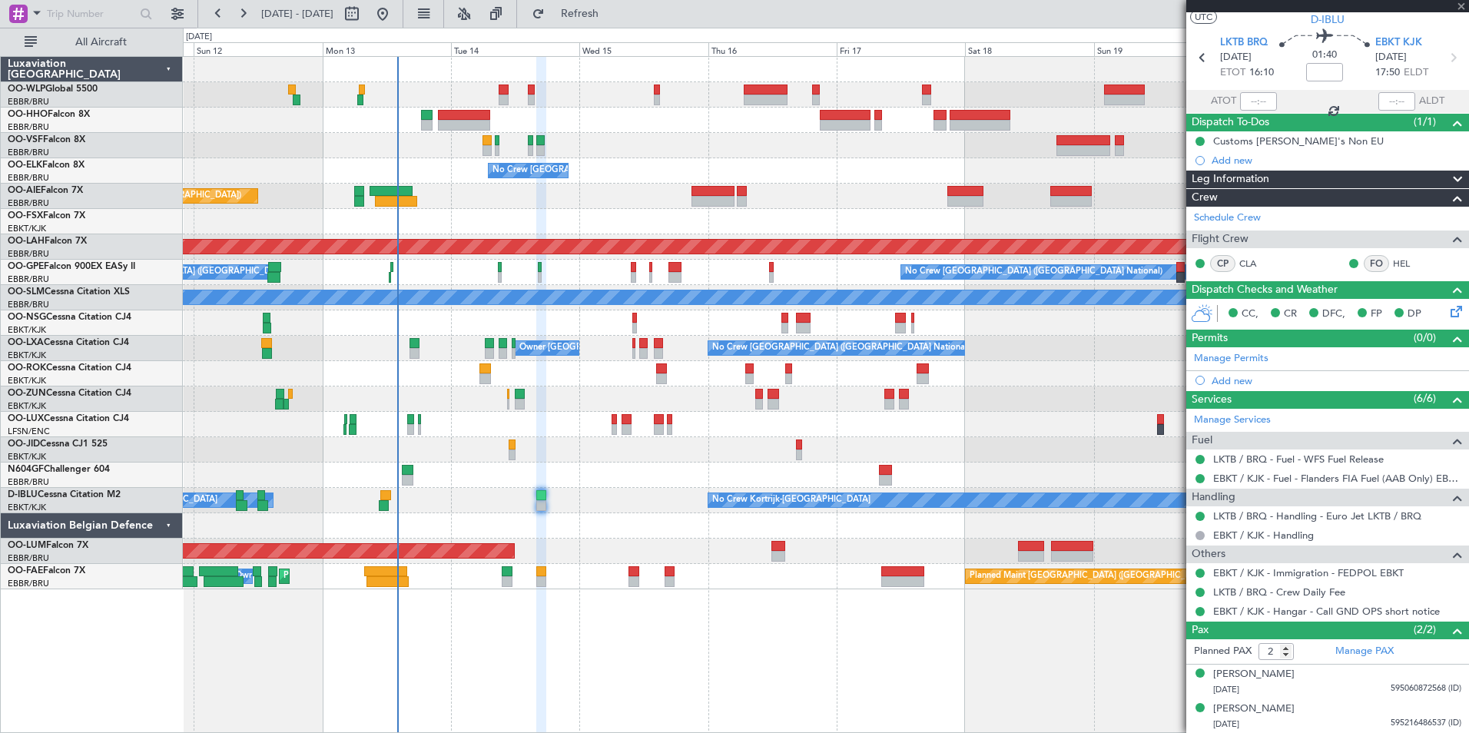
type input "6"
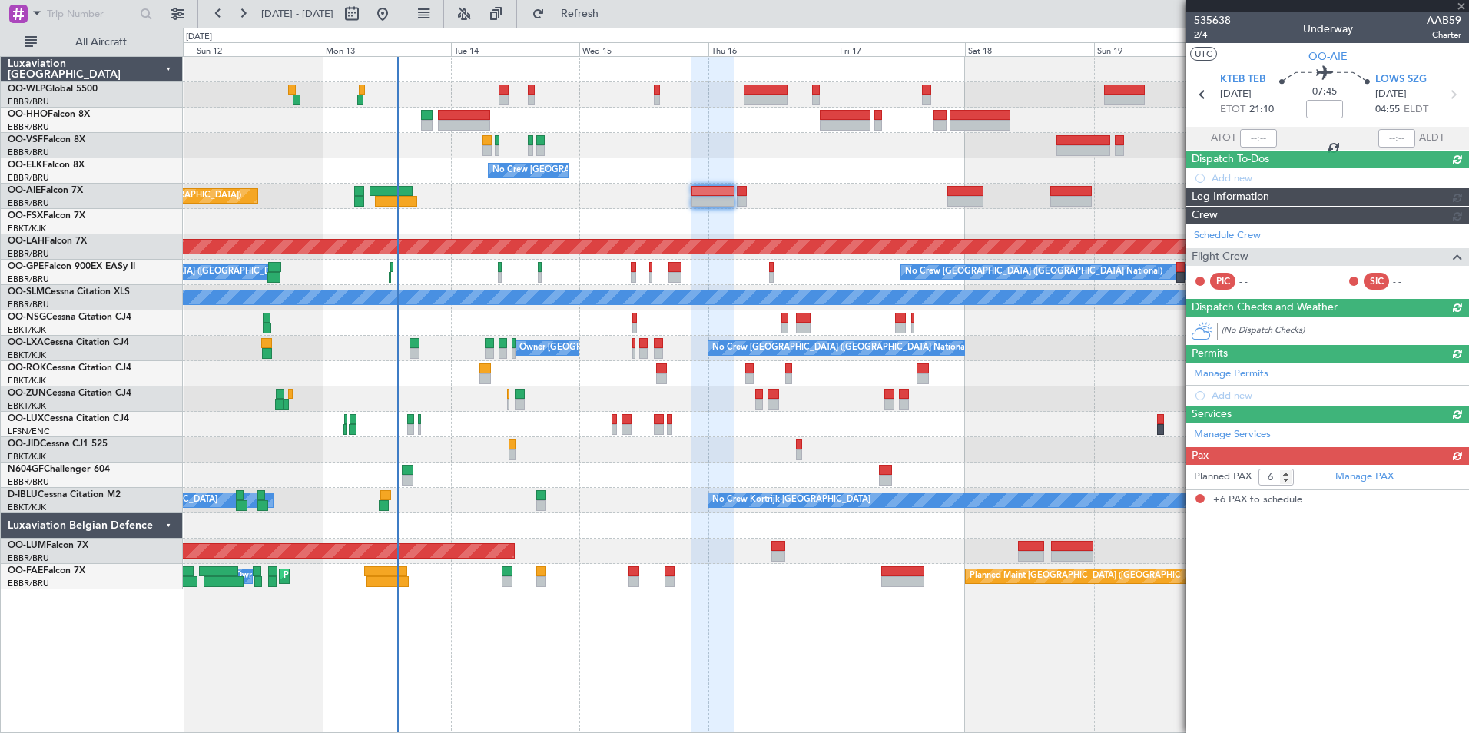
scroll to position [0, 0]
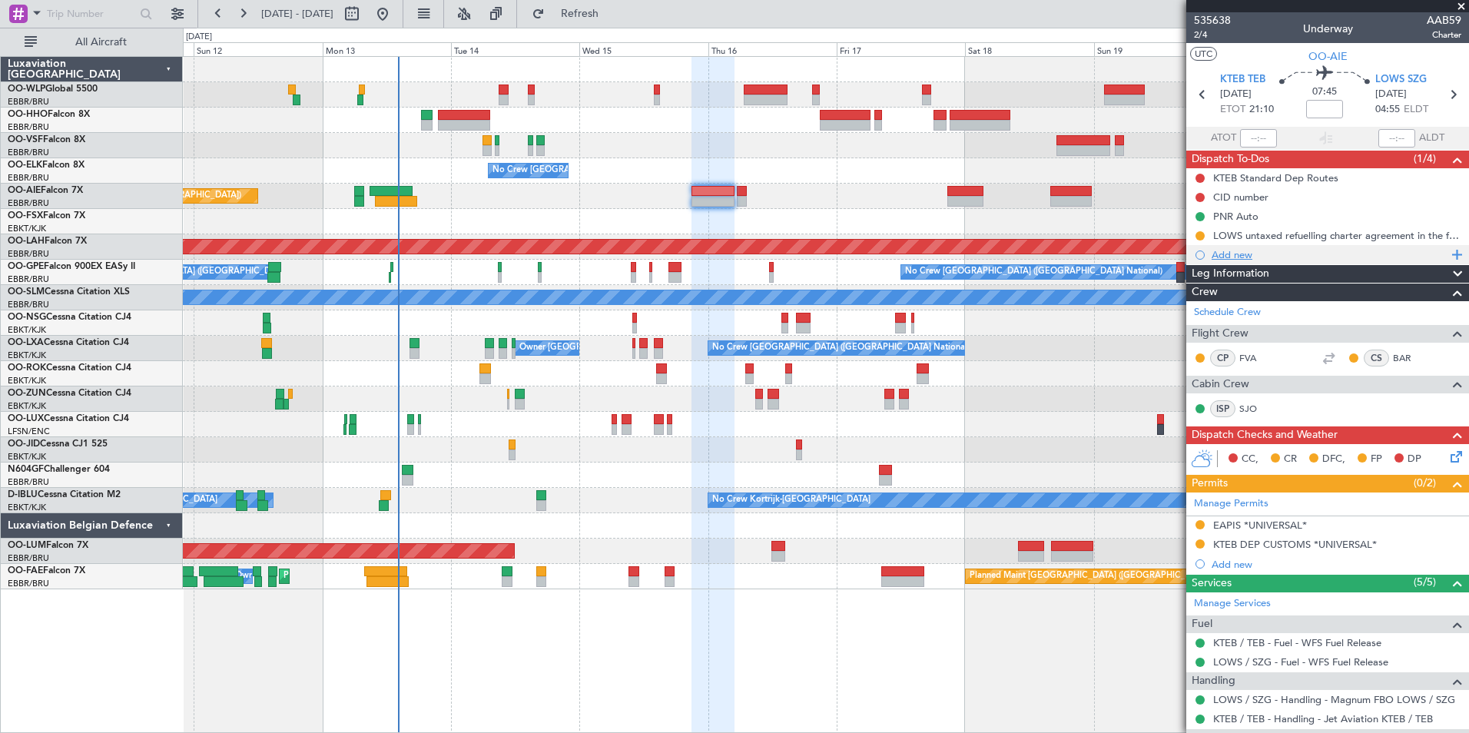
click at [1262, 257] on div "Add new" at bounding box center [1330, 254] width 236 height 13
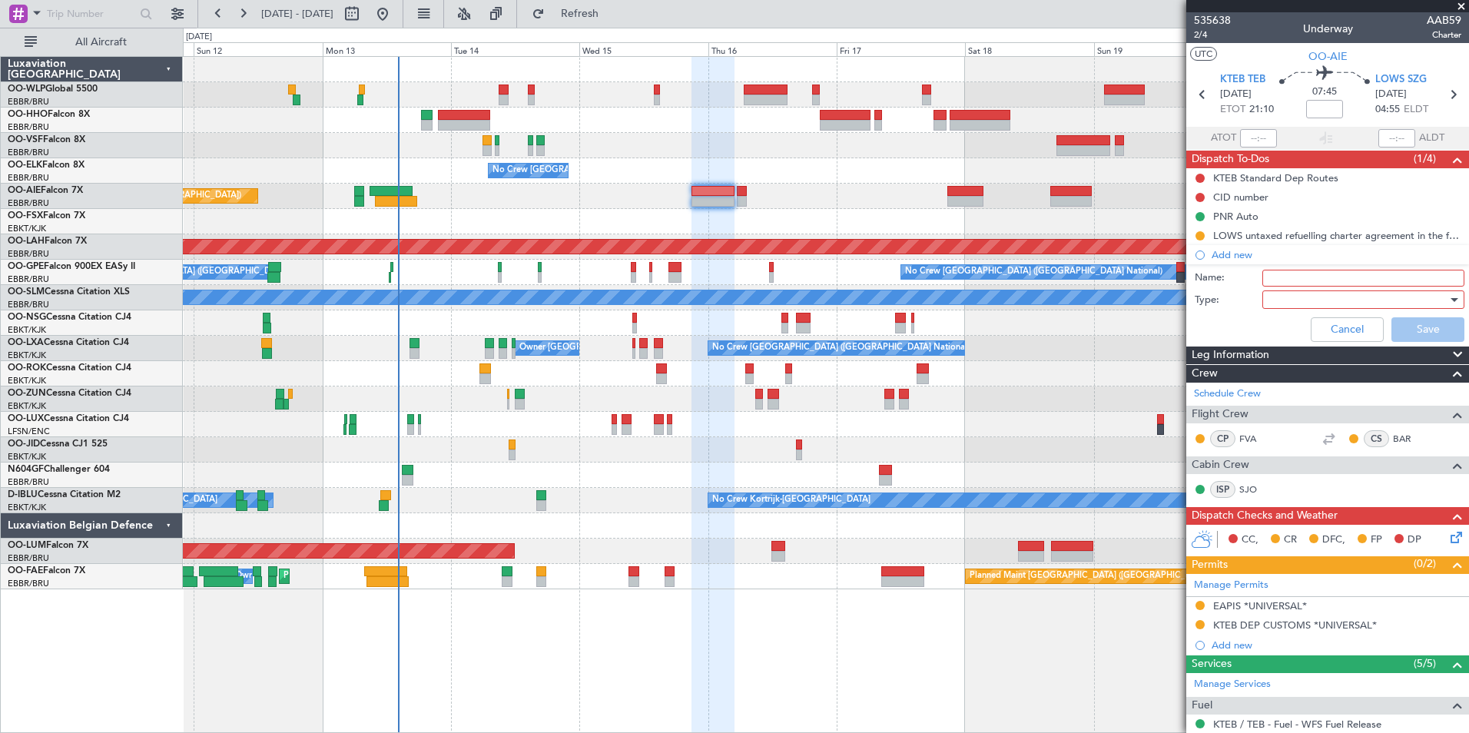
click at [1271, 280] on input "Name:" at bounding box center [1363, 278] width 202 height 17
type input "FPL in FF"
click at [1291, 298] on div at bounding box center [1358, 299] width 179 height 23
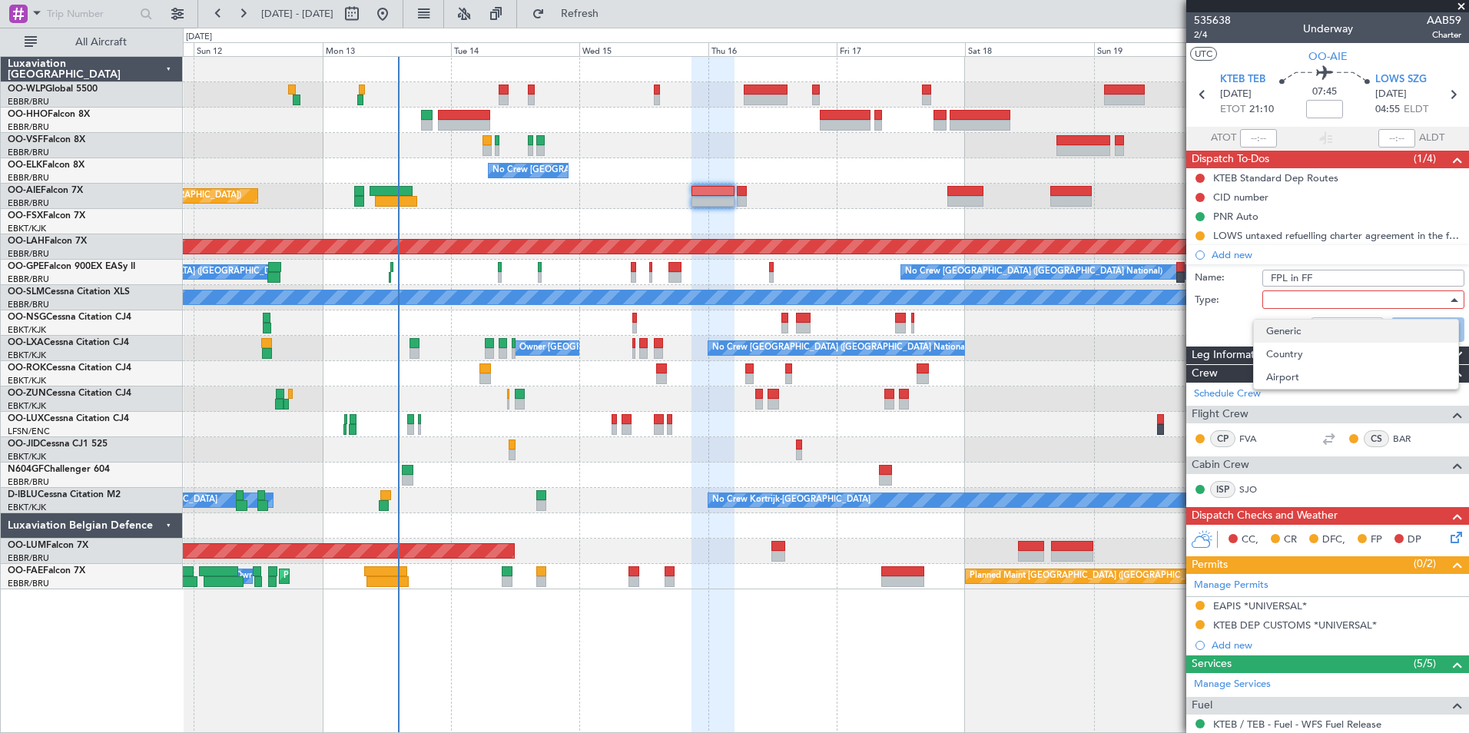
click at [1284, 333] on span "Generic" at bounding box center [1356, 331] width 180 height 23
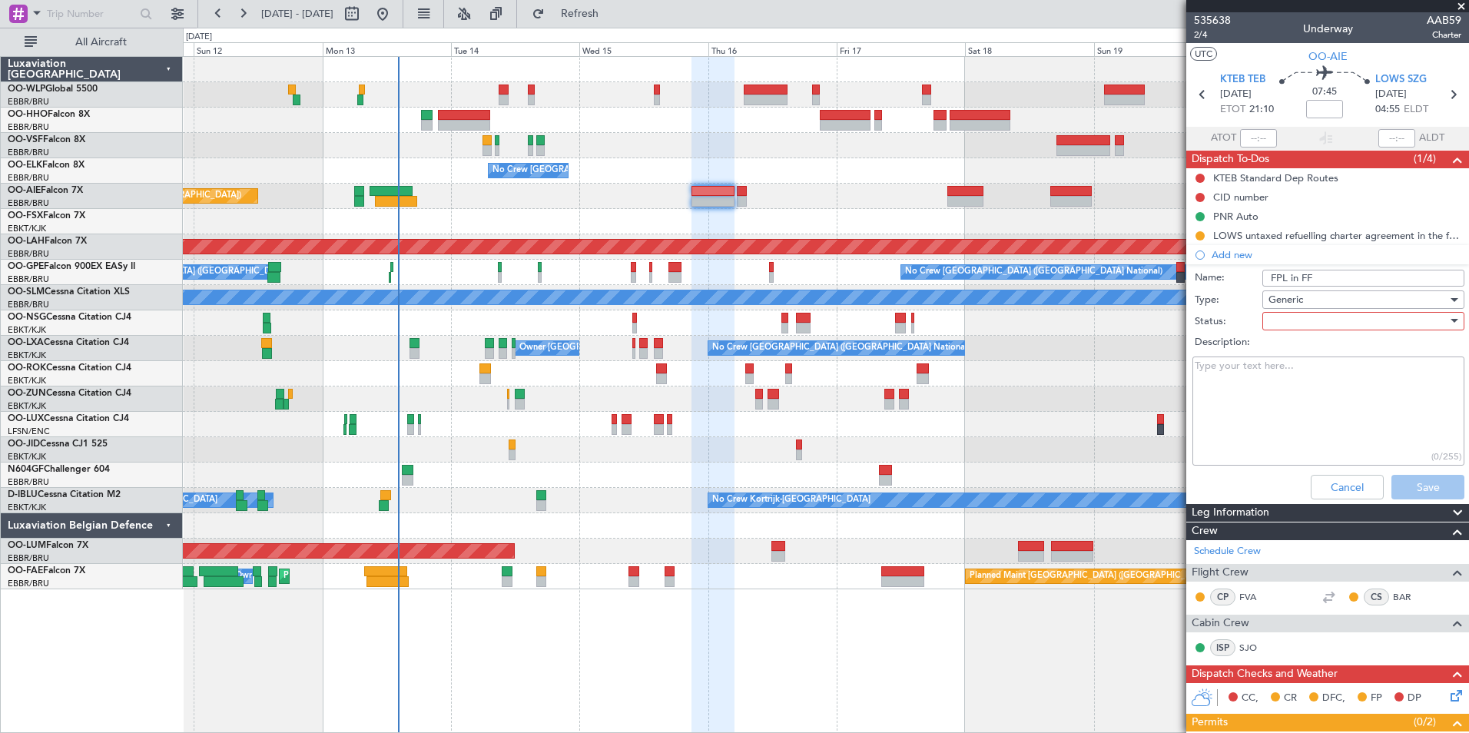
click at [1333, 323] on div at bounding box center [1358, 321] width 179 height 23
click at [1297, 365] on span "In Progress" at bounding box center [1356, 374] width 180 height 23
click at [1304, 316] on span "In Progress" at bounding box center [1295, 321] width 52 height 14
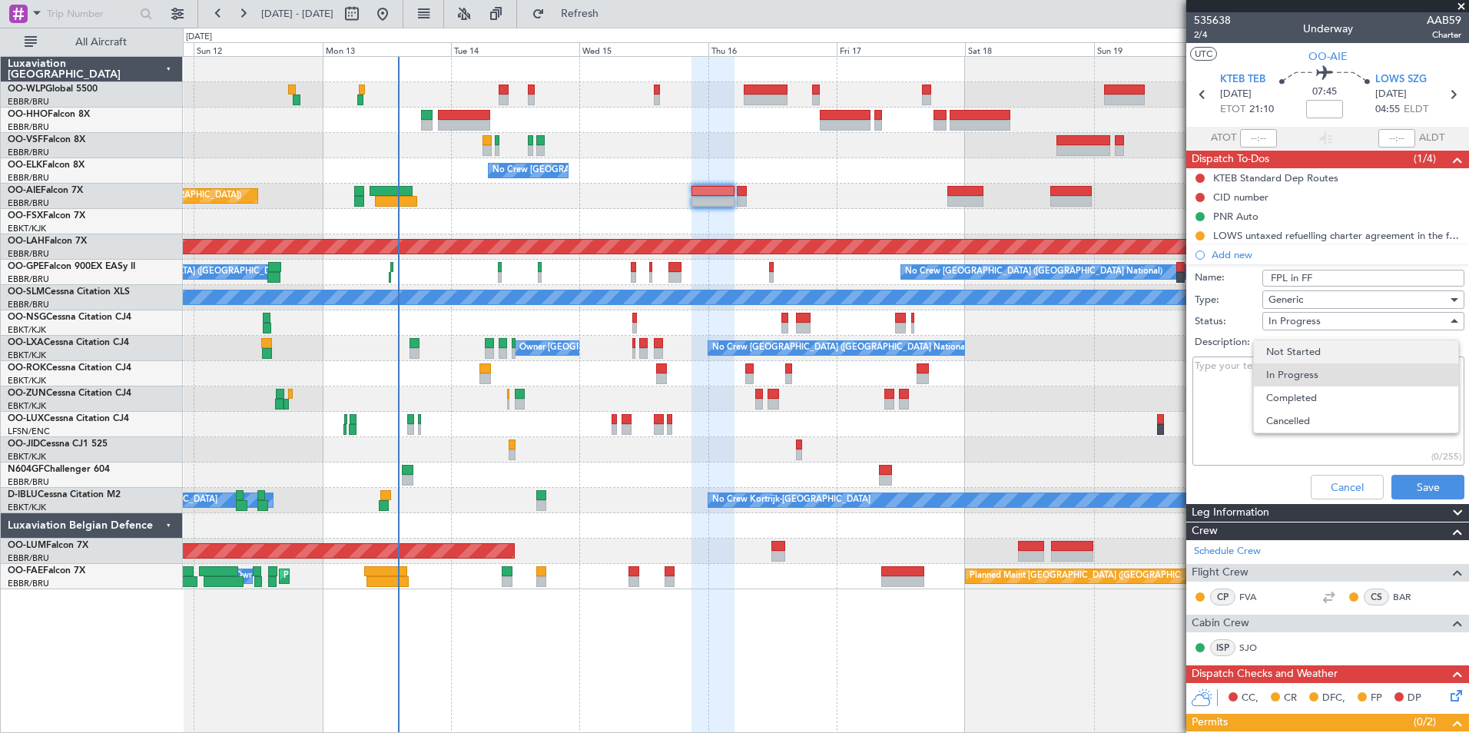
click at [1303, 357] on span "Not Started" at bounding box center [1356, 351] width 180 height 23
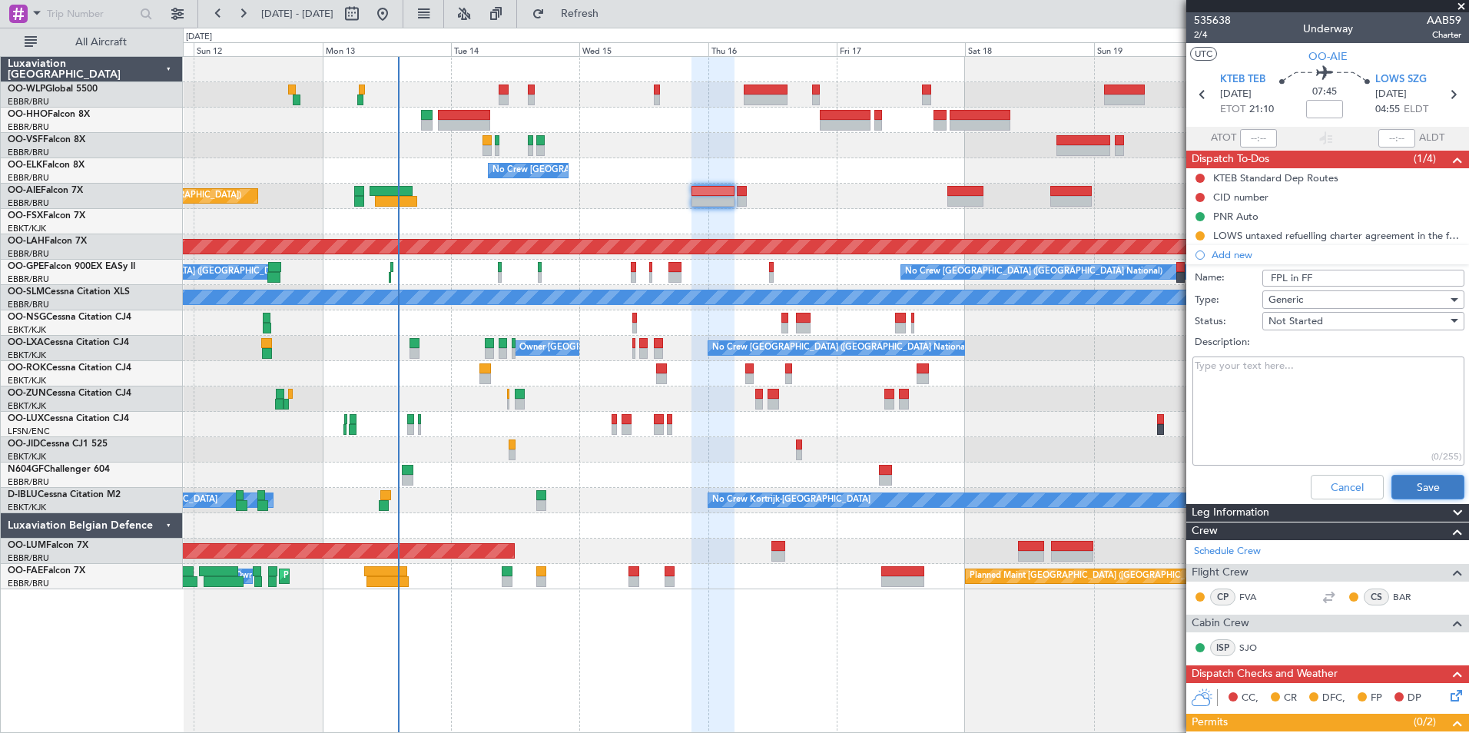
click at [1411, 492] on button "Save" at bounding box center [1428, 487] width 73 height 25
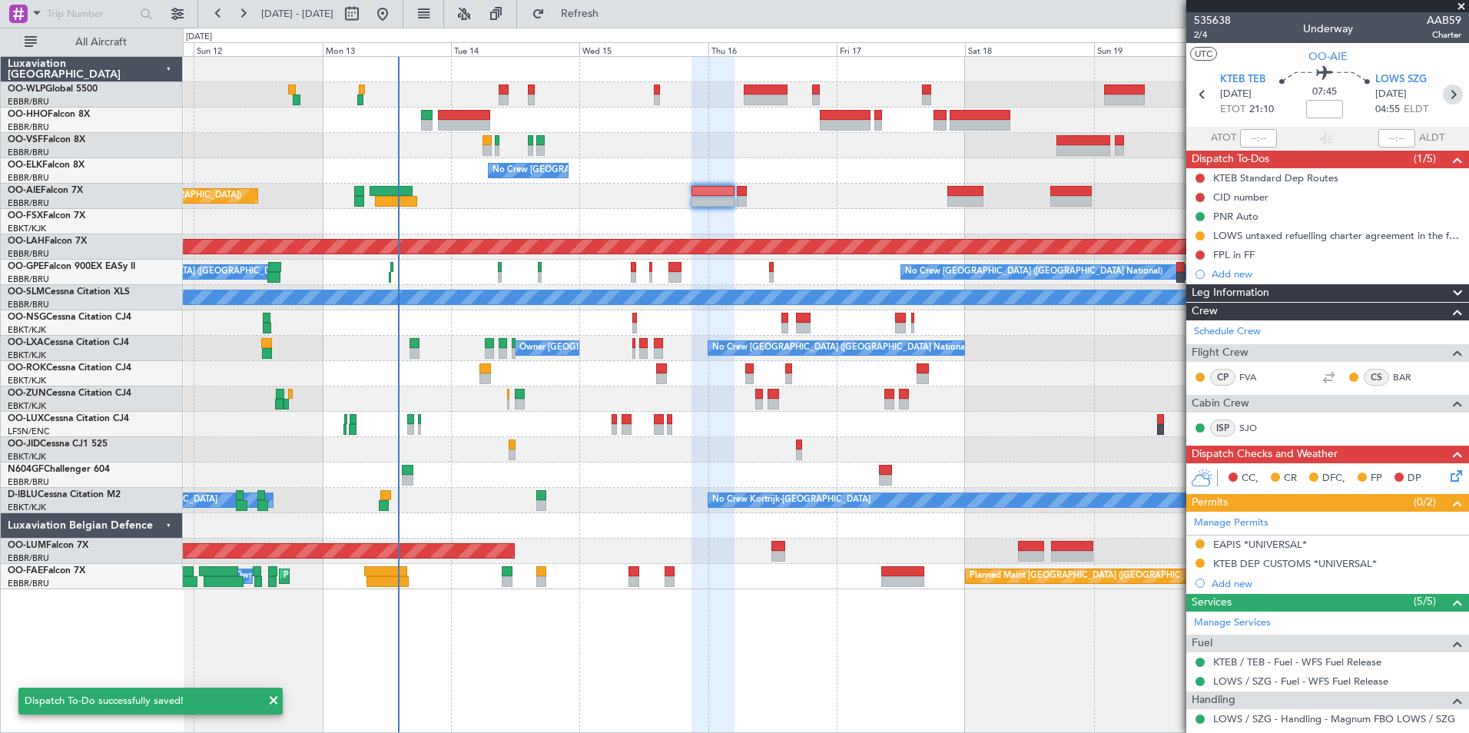
click at [1443, 97] on icon at bounding box center [1453, 95] width 20 height 20
type input "0"
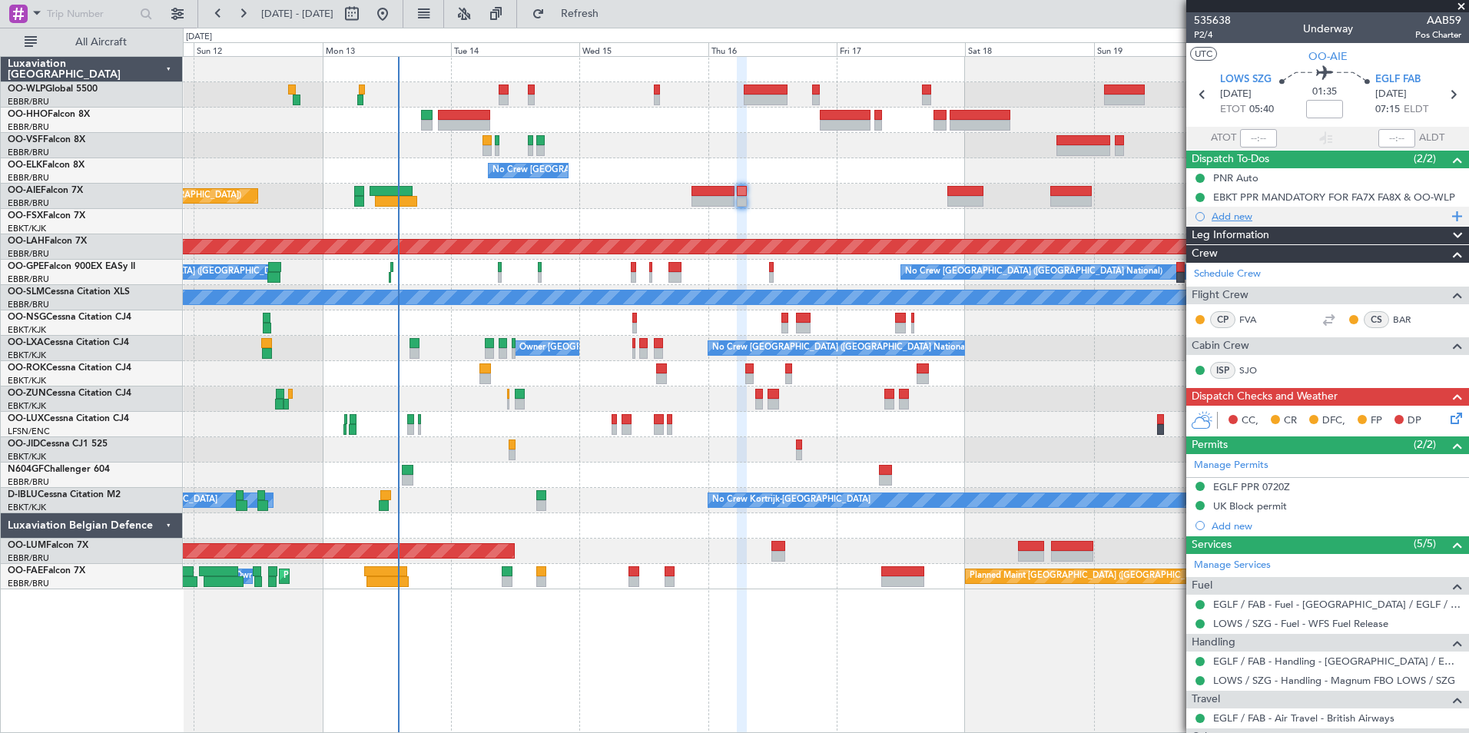
click at [1244, 223] on div "Add new" at bounding box center [1327, 216] width 283 height 19
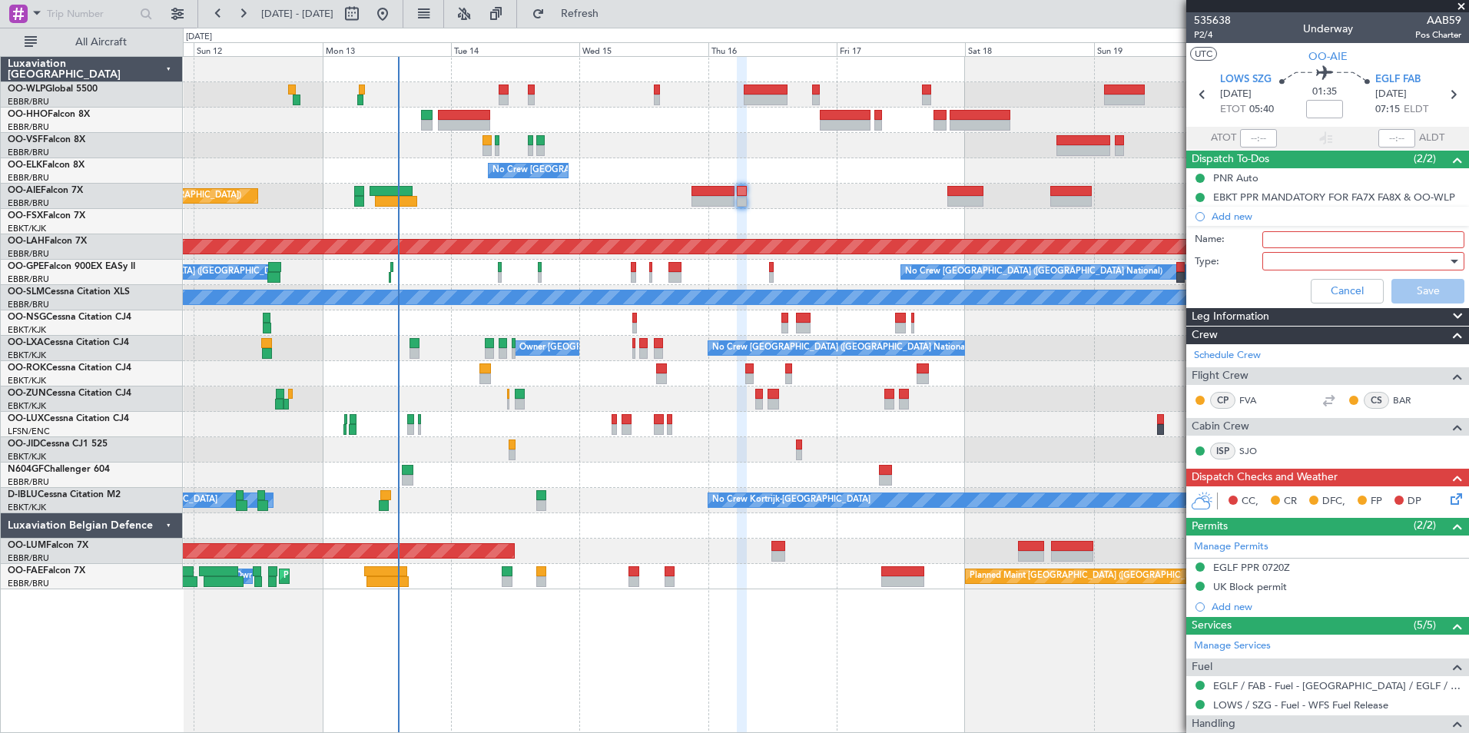
click at [1281, 244] on input "Name:" at bounding box center [1363, 239] width 202 height 17
type input "FPL in FF"
click at [1298, 259] on div at bounding box center [1358, 261] width 179 height 23
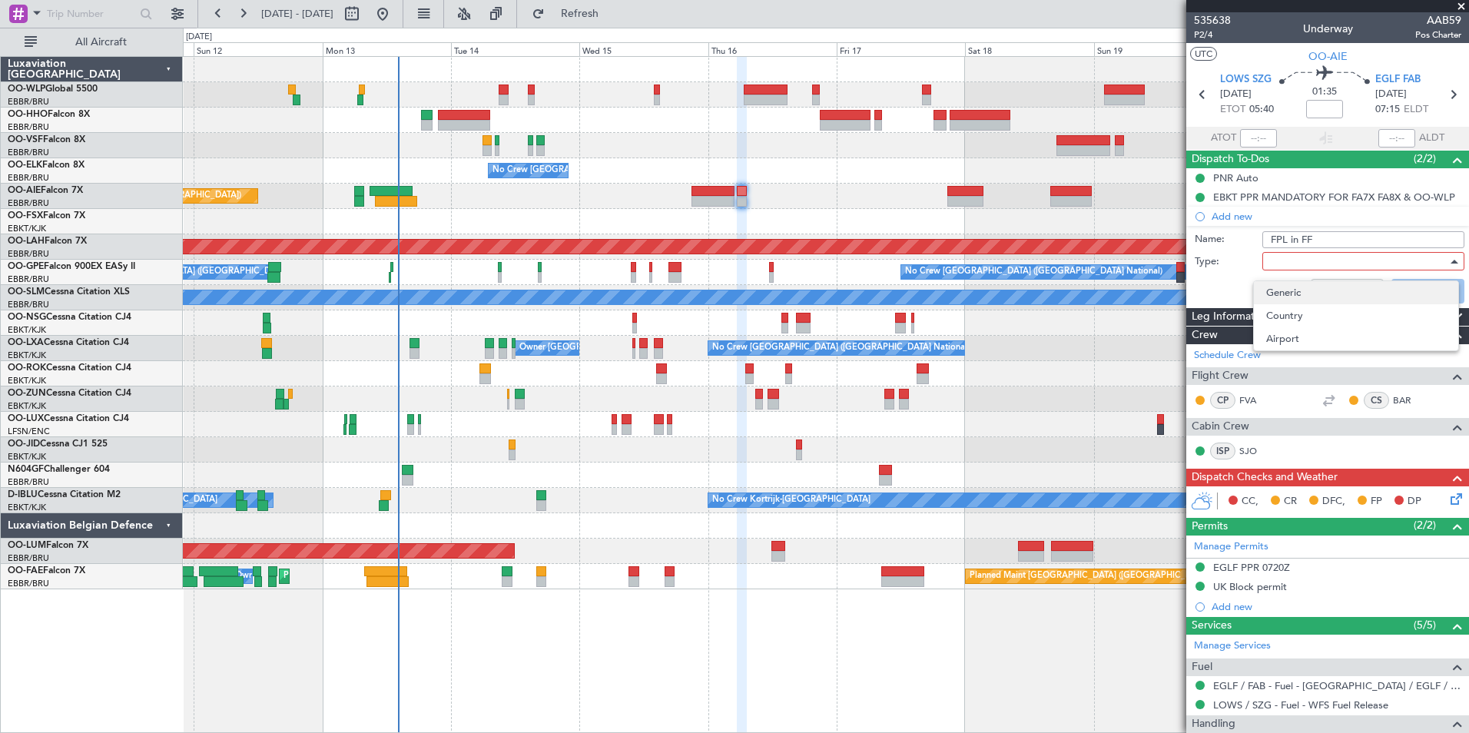
click at [1286, 295] on span "Generic" at bounding box center [1356, 292] width 180 height 23
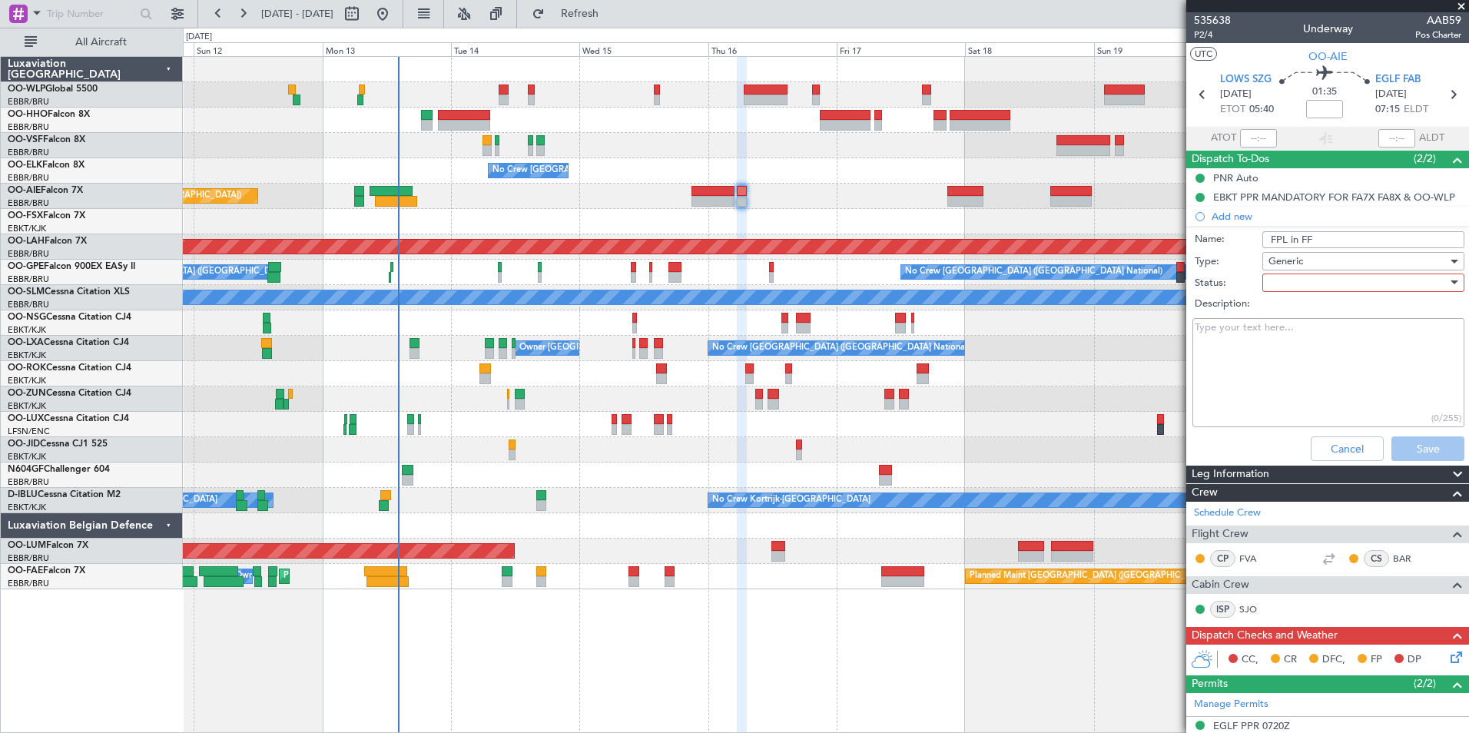
click at [1305, 277] on div at bounding box center [1358, 282] width 179 height 23
click at [1301, 307] on span "Not Started" at bounding box center [1356, 313] width 180 height 23
click at [1415, 448] on button "Save" at bounding box center [1428, 448] width 73 height 25
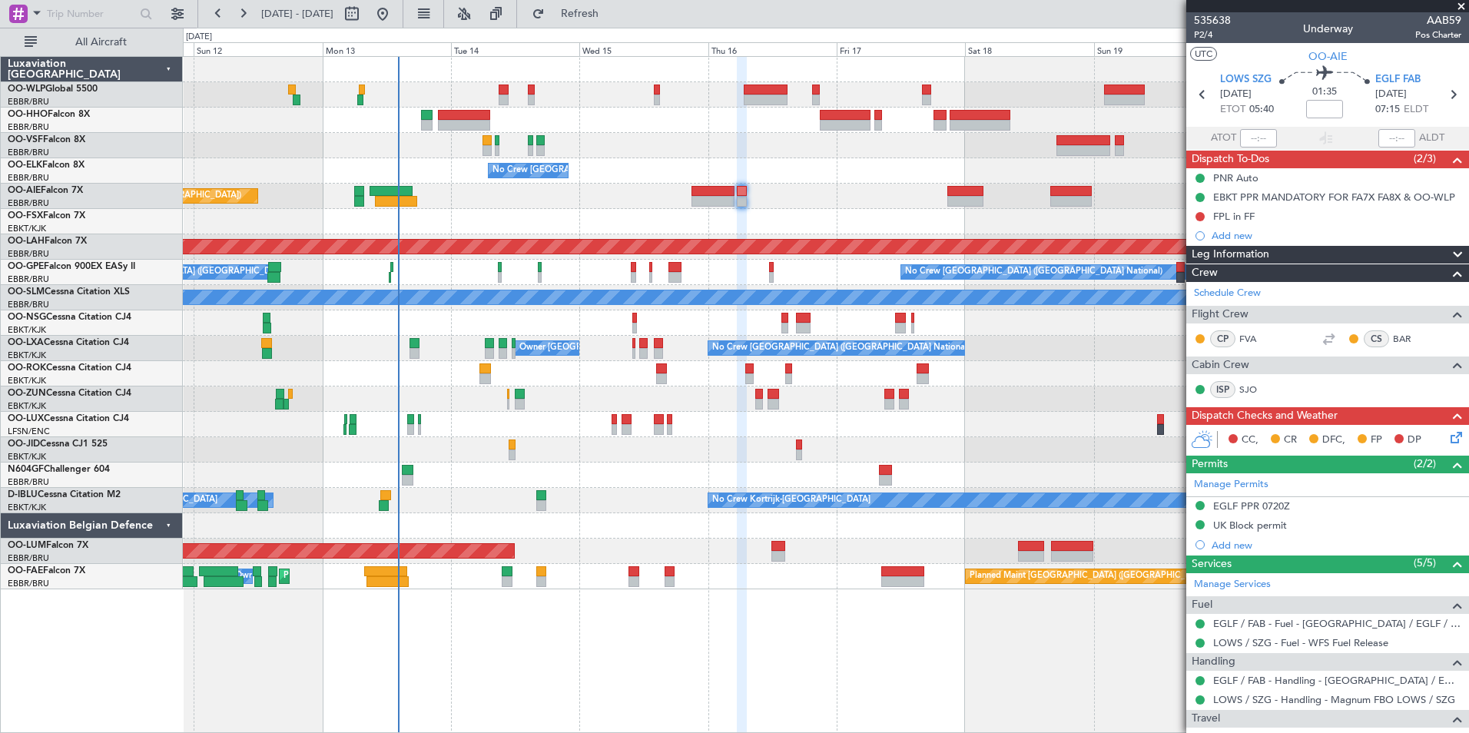
click at [503, 107] on div at bounding box center [826, 94] width 1286 height 25
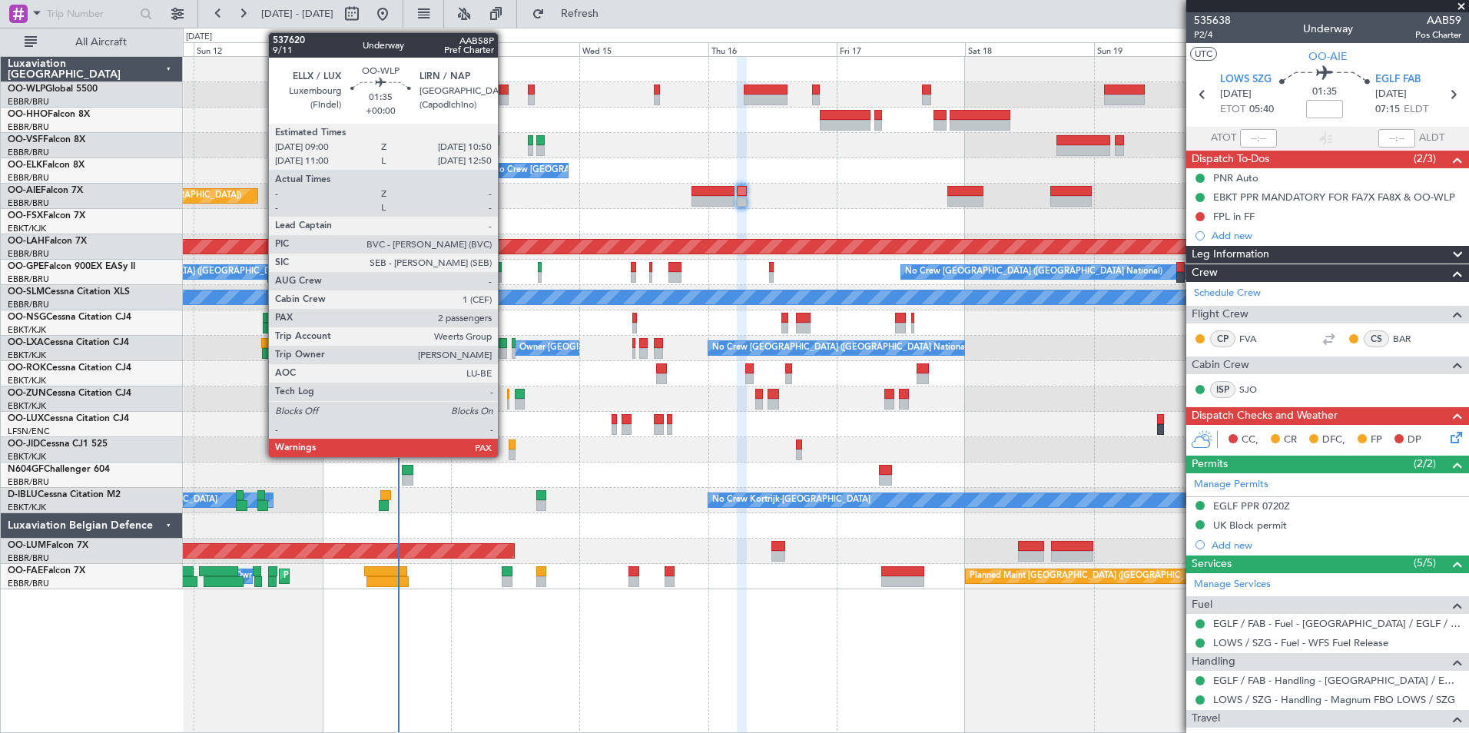
click at [506, 96] on div at bounding box center [504, 100] width 10 height 11
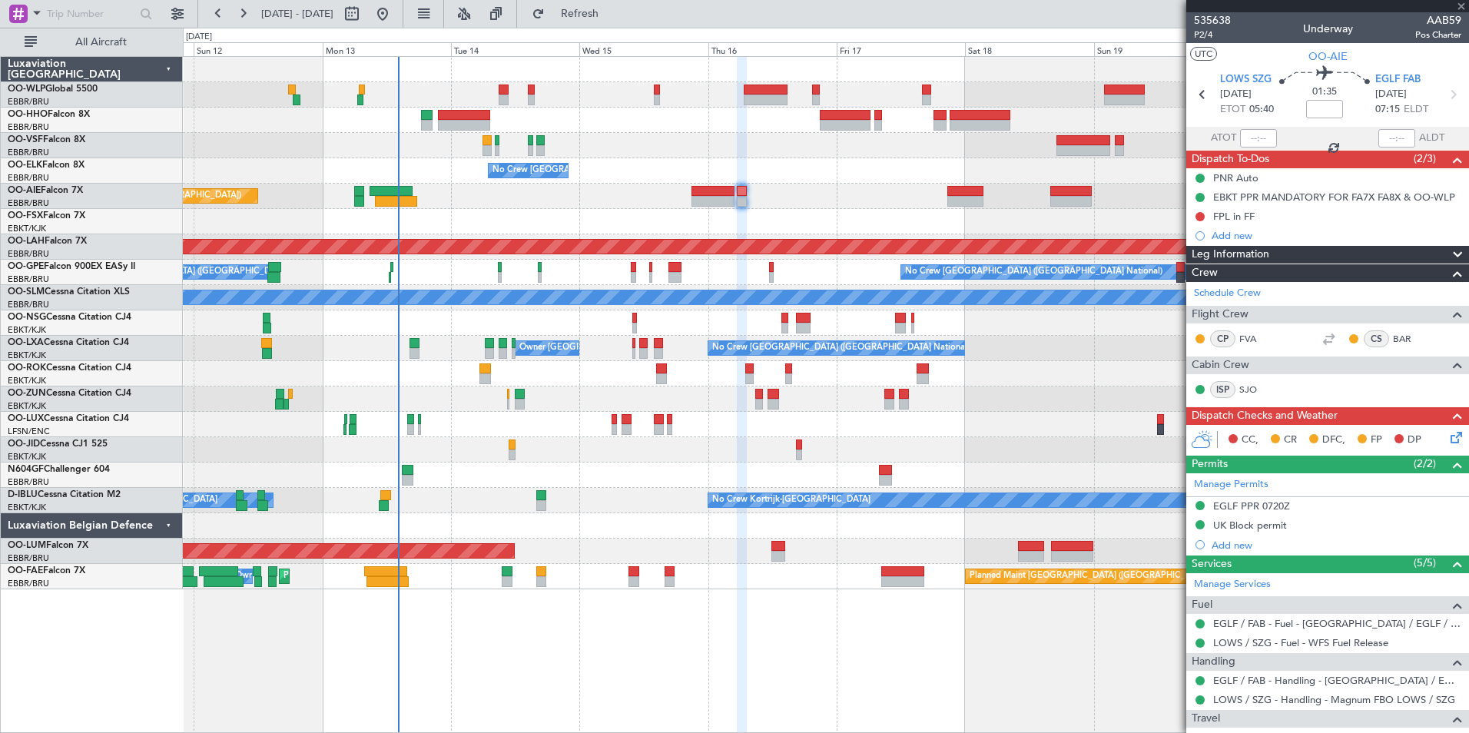
type input "2"
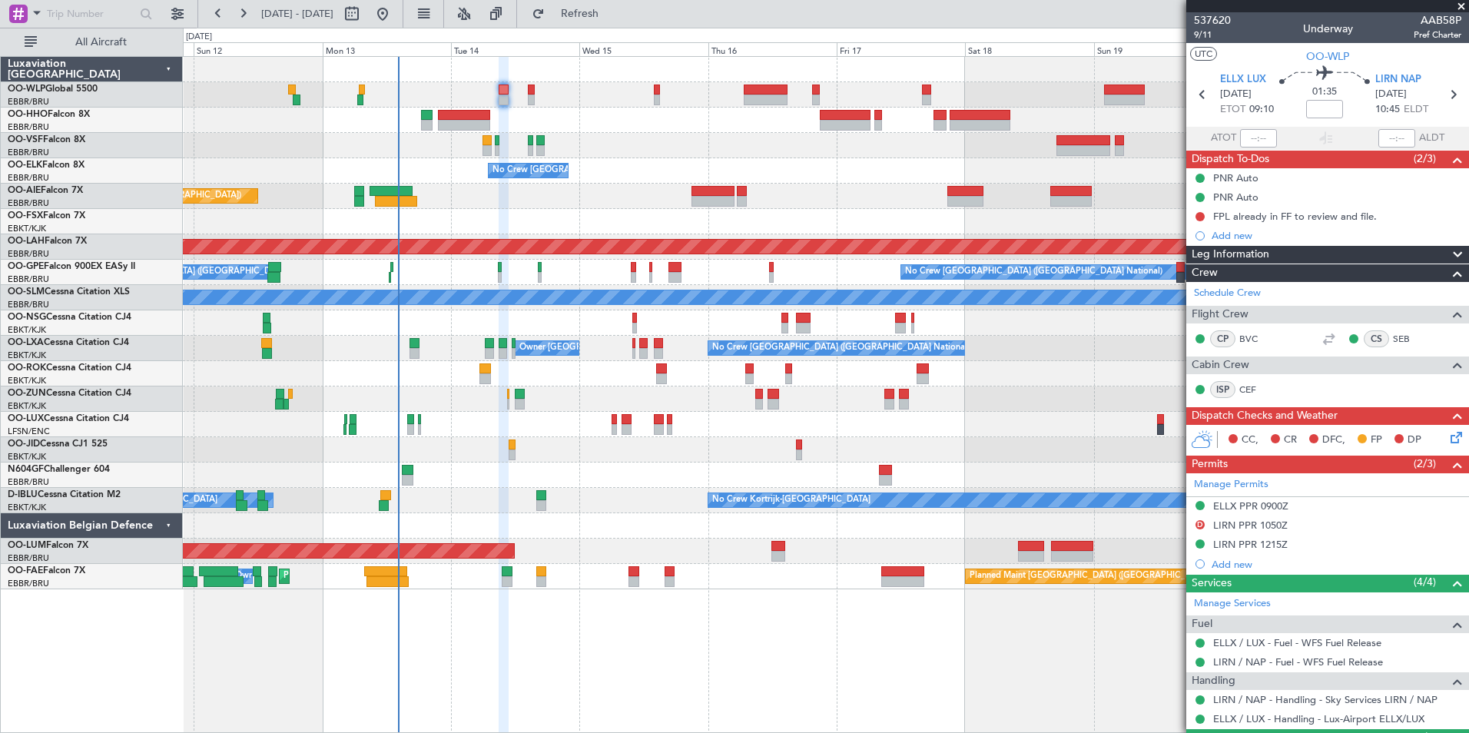
click at [552, 210] on div "Planned Maint Kortrijk-[GEOGRAPHIC_DATA]" at bounding box center [826, 221] width 1286 height 25
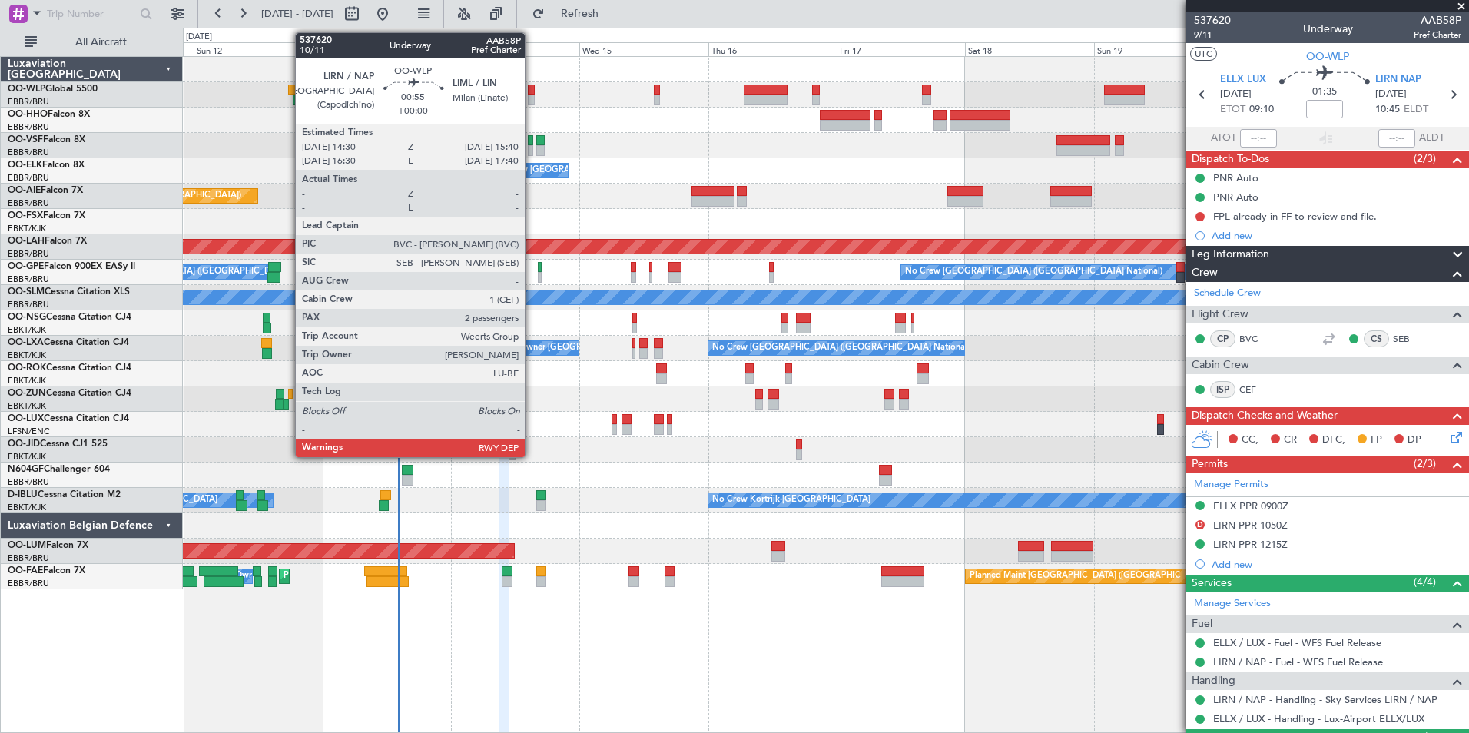
click at [532, 95] on div at bounding box center [531, 100] width 7 height 11
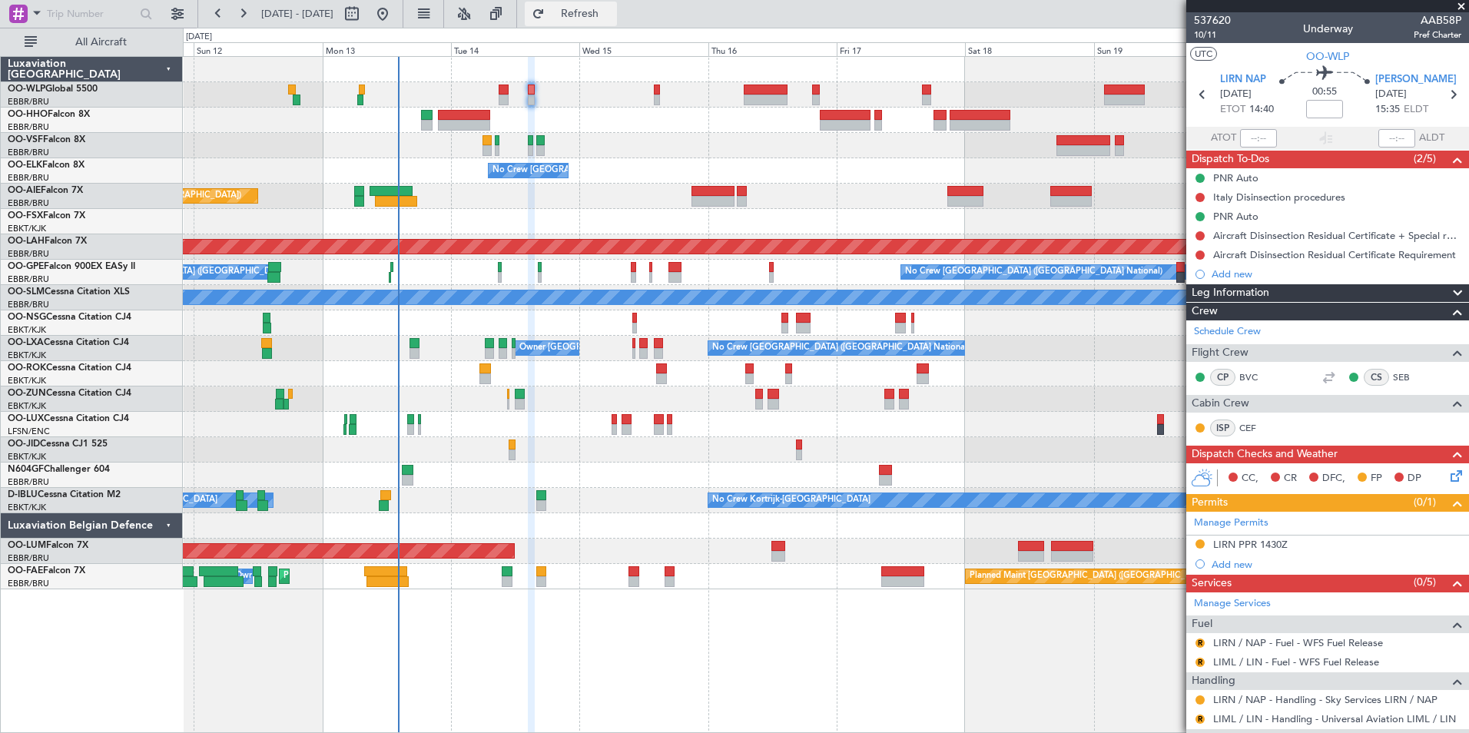
click at [605, 24] on button "Refresh" at bounding box center [571, 14] width 92 height 25
click at [611, 136] on div at bounding box center [826, 145] width 1286 height 25
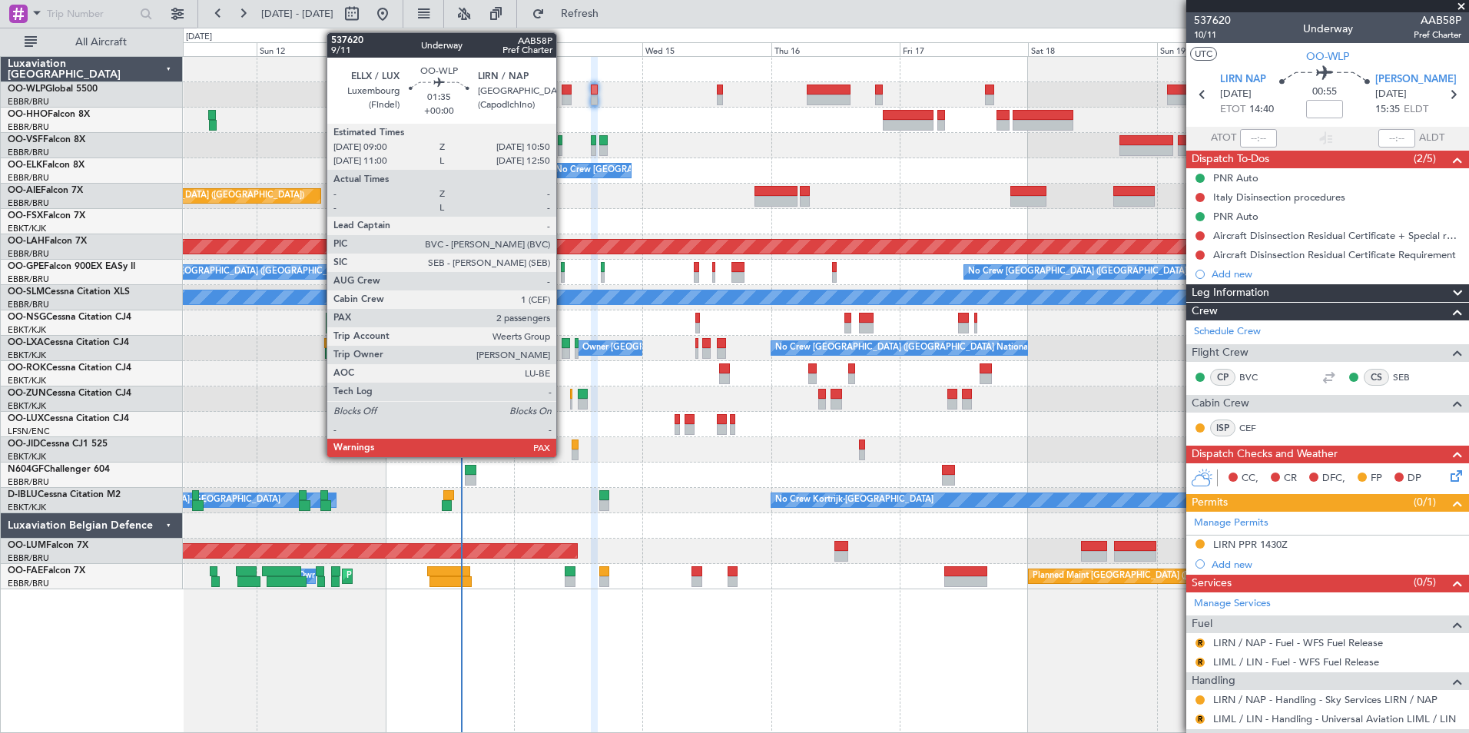
click at [563, 94] on div at bounding box center [567, 90] width 10 height 11
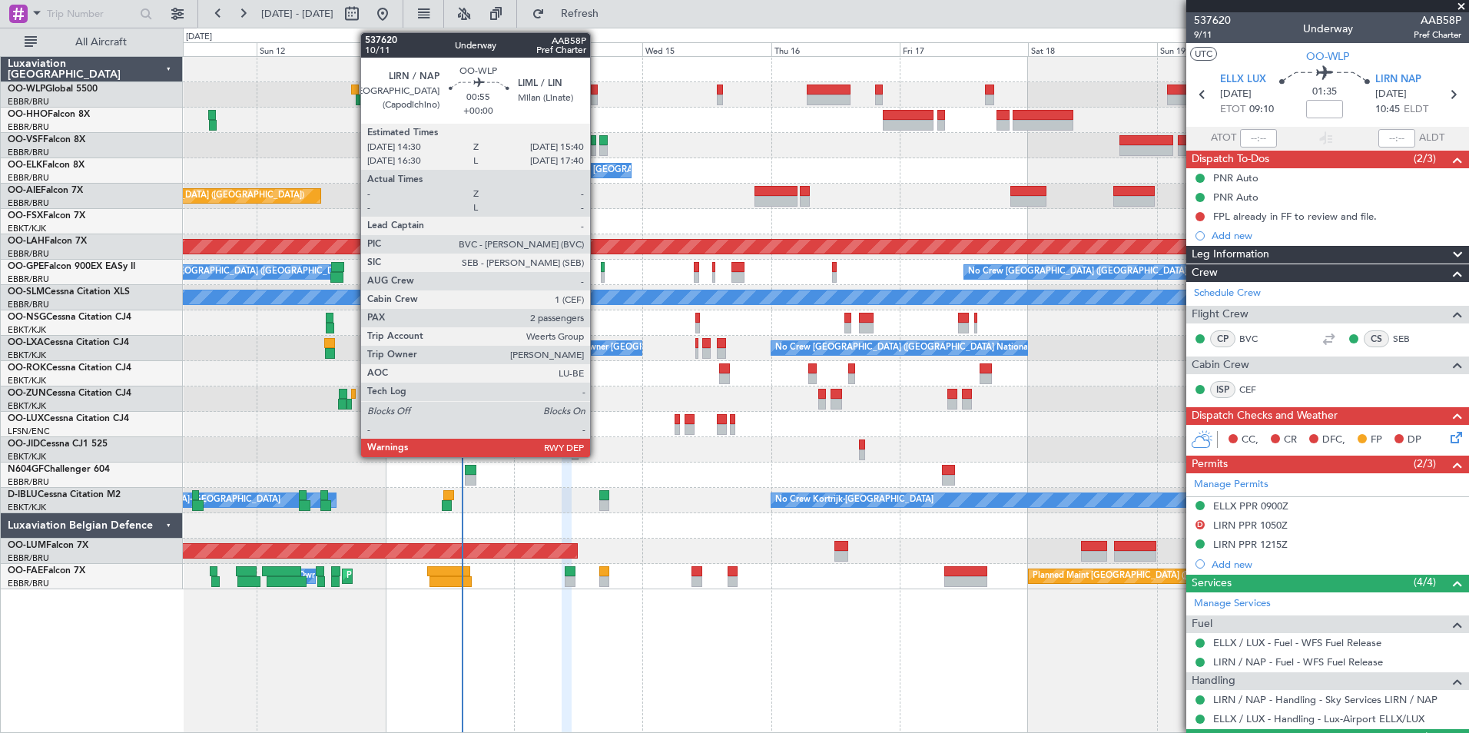
click at [597, 93] on div at bounding box center [594, 90] width 7 height 11
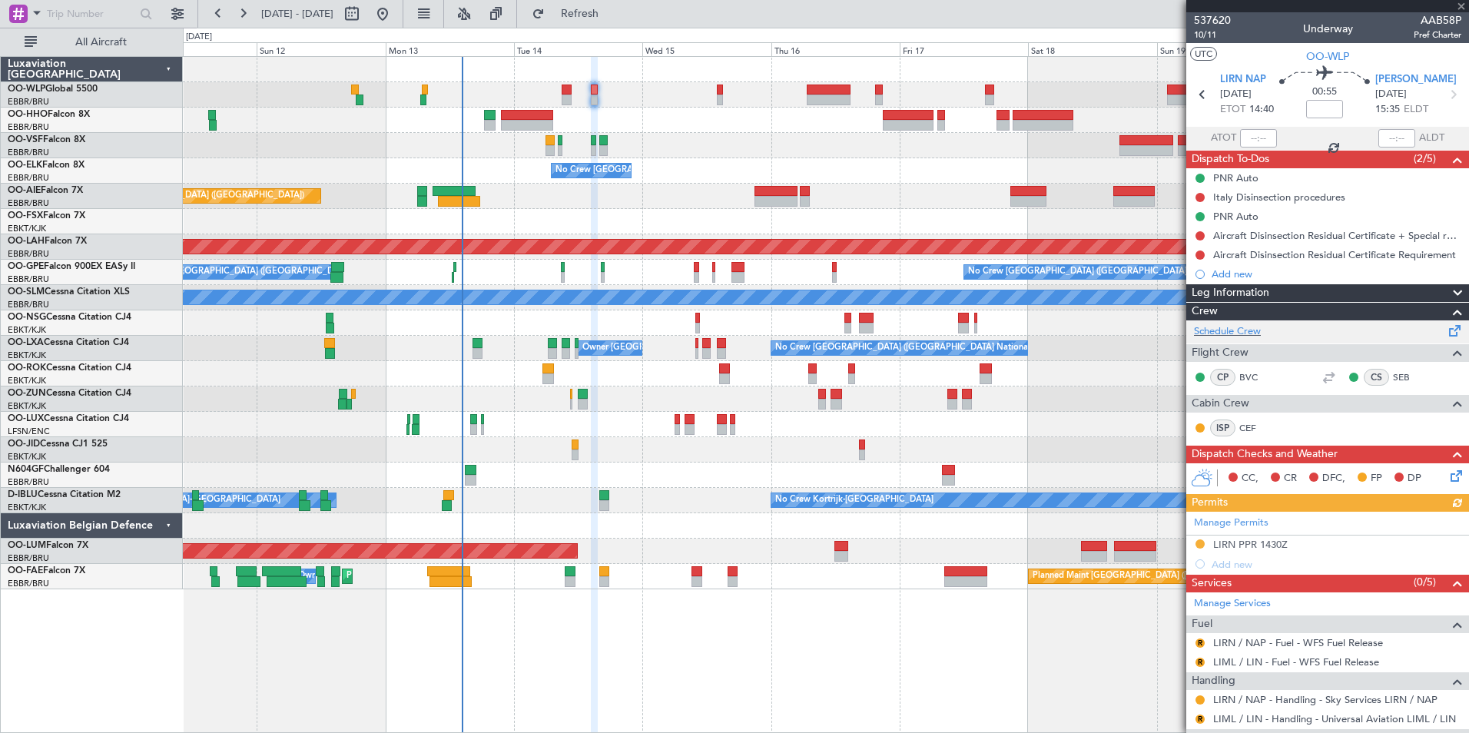
scroll to position [154, 0]
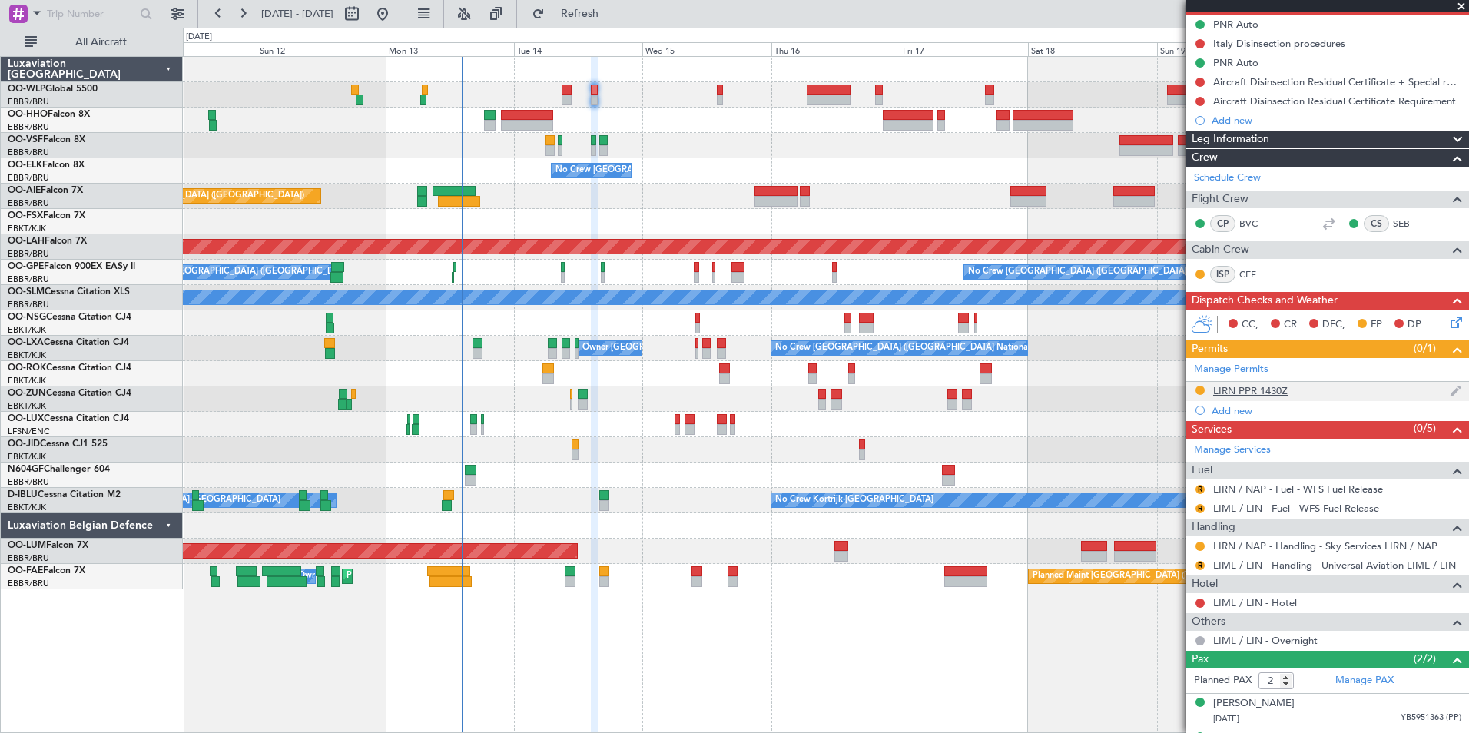
click at [1253, 386] on div "LIRN PPR 1430Z" at bounding box center [1250, 390] width 75 height 13
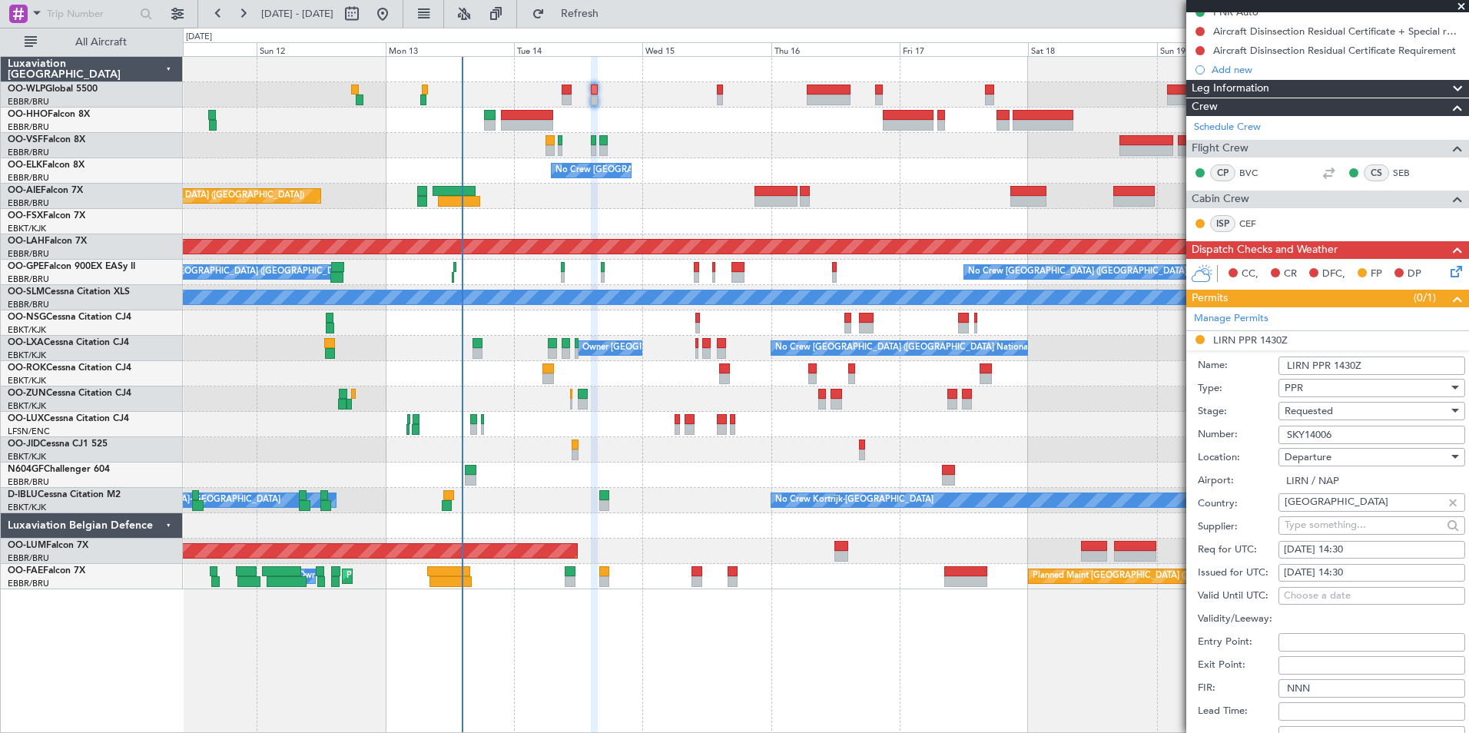
scroll to position [231, 0]
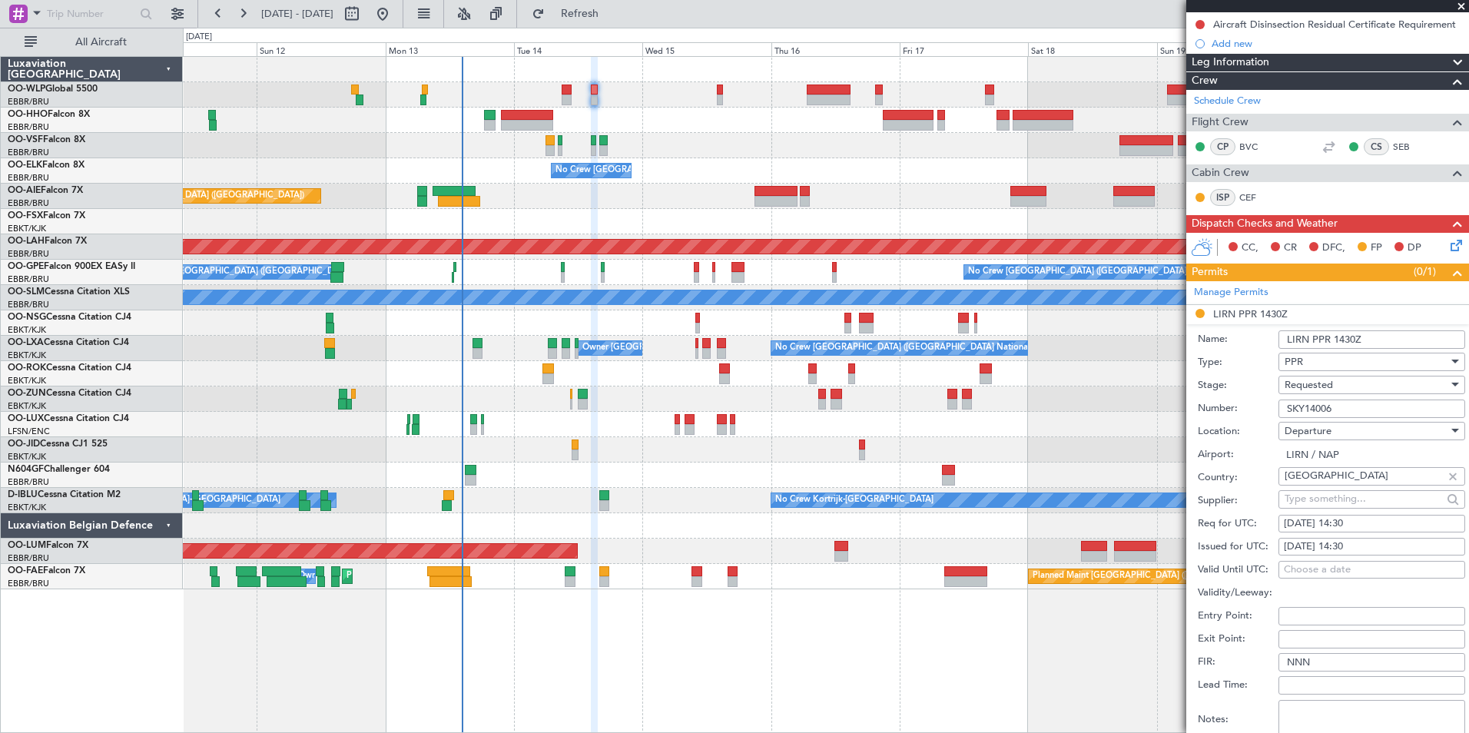
click at [1351, 522] on div "14/10/2025 14:30" at bounding box center [1372, 523] width 176 height 15
select select "10"
select select "2025"
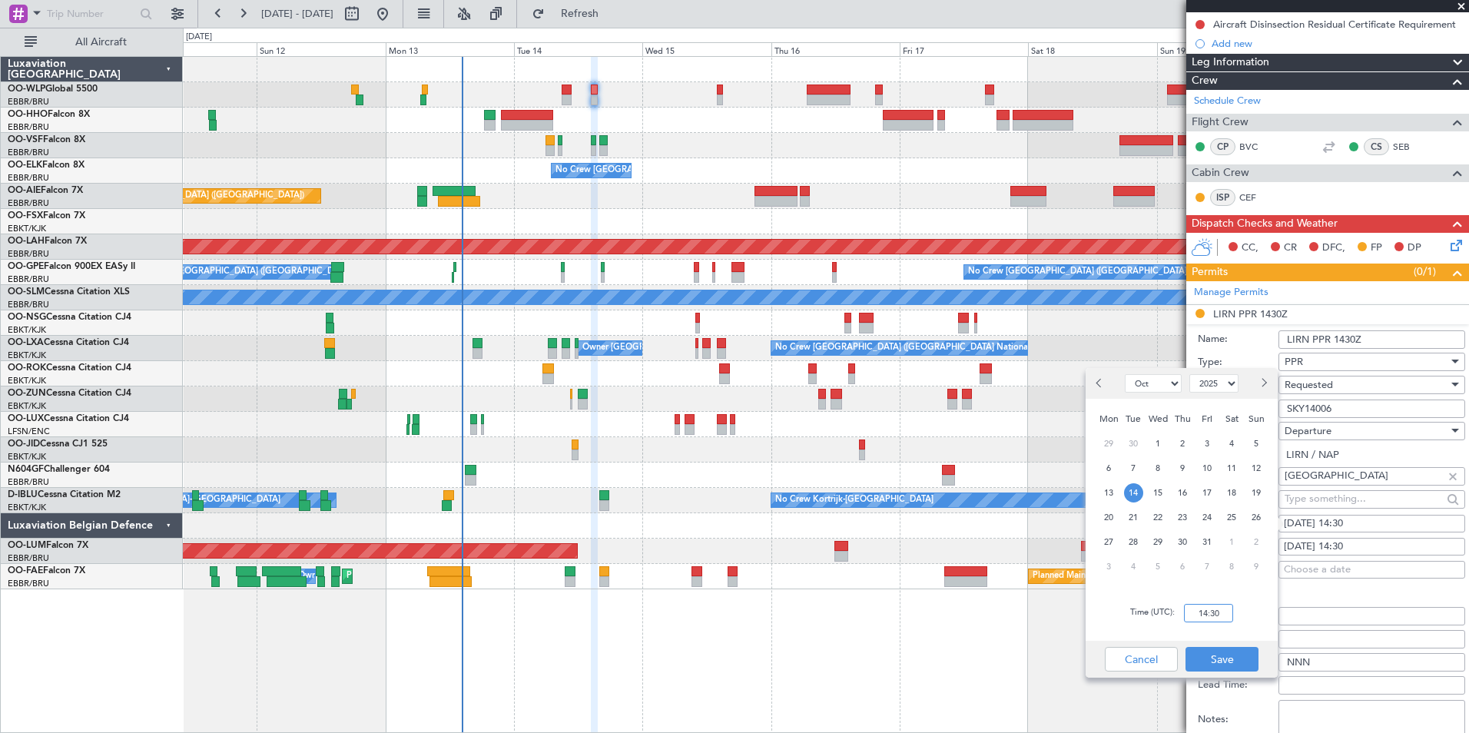
click at [1211, 609] on input "14:30" at bounding box center [1208, 613] width 49 height 18
type input "14:00"
click at [1228, 661] on button "Save" at bounding box center [1222, 659] width 73 height 25
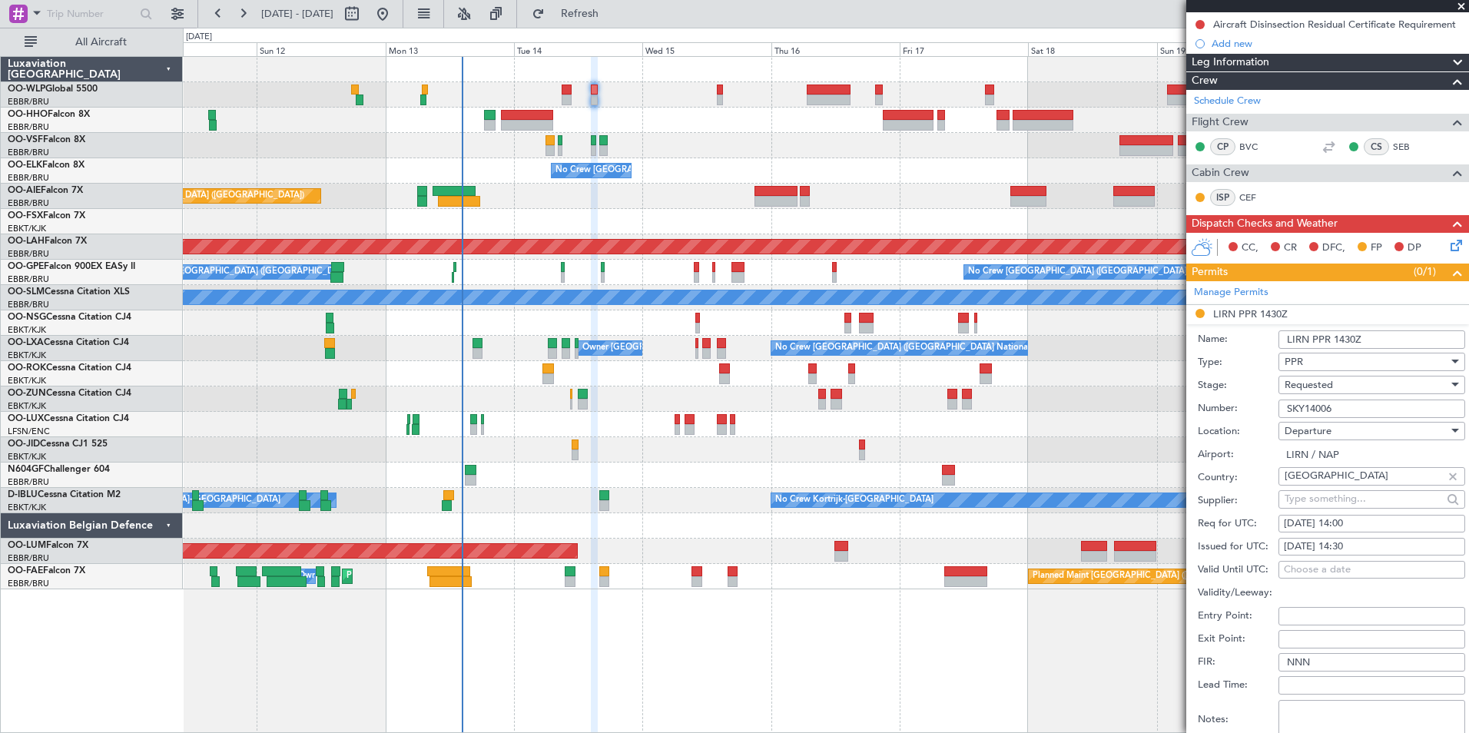
click at [1352, 551] on div "14/10/2025 14:30" at bounding box center [1372, 546] width 176 height 15
select select "10"
select select "2025"
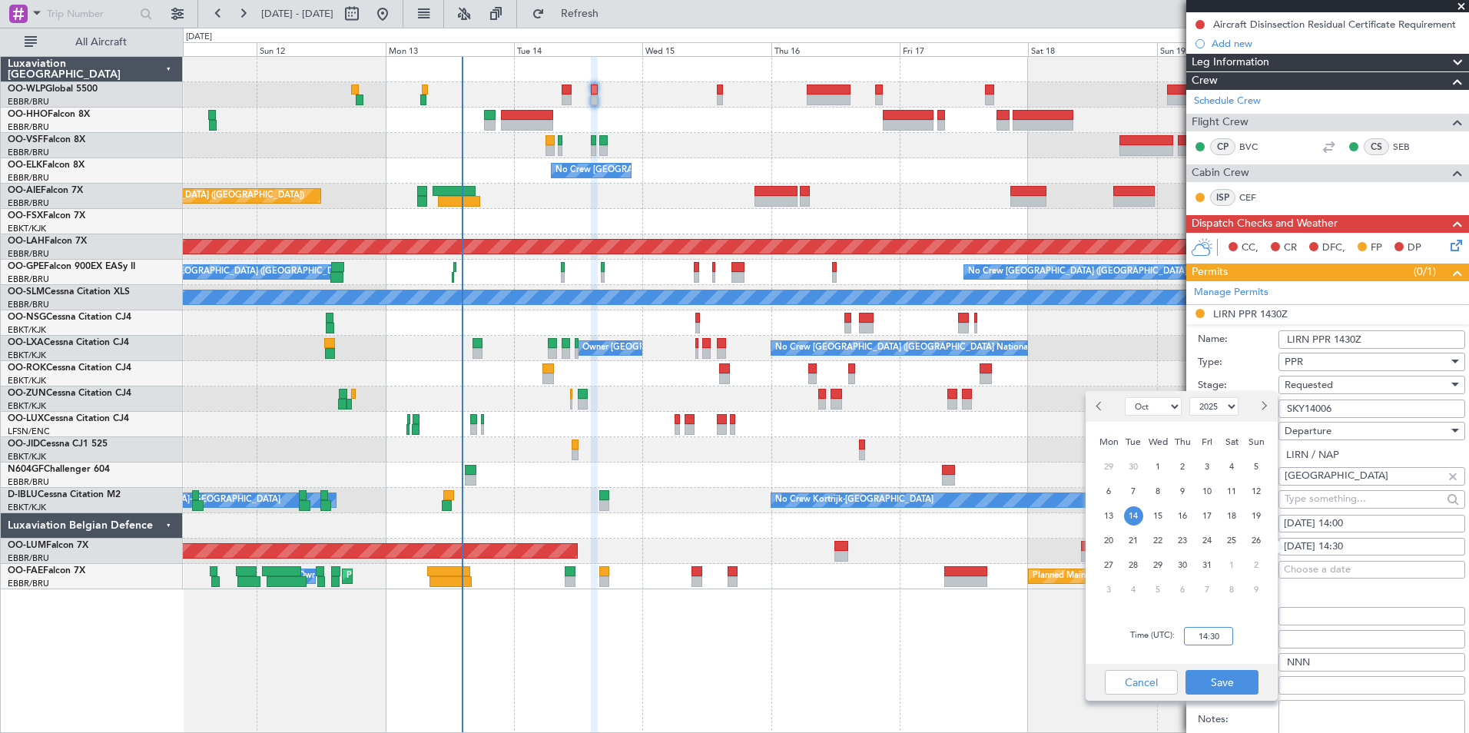
click at [1205, 643] on input "14:30" at bounding box center [1208, 636] width 49 height 18
type input "14:00"
click at [1226, 679] on button "Save" at bounding box center [1222, 682] width 73 height 25
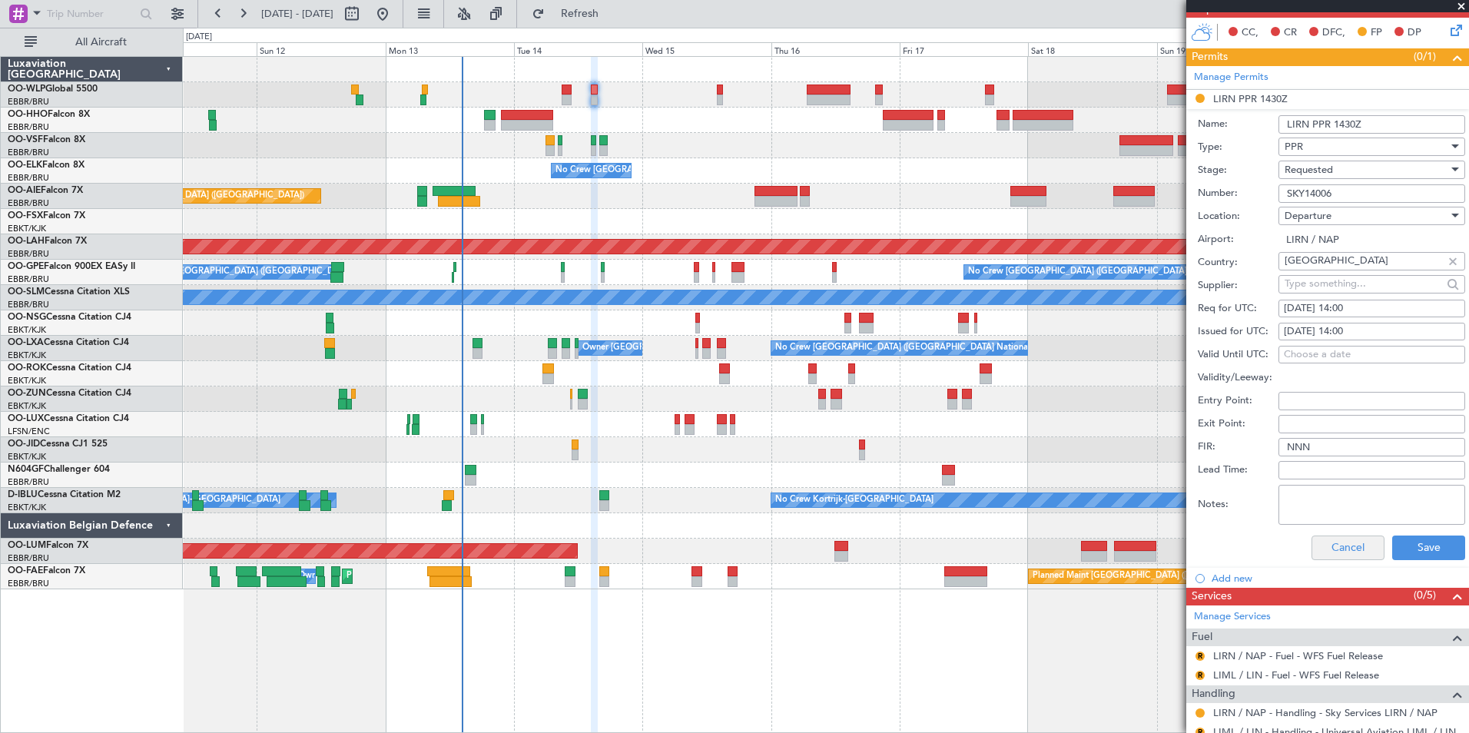
scroll to position [461, 0]
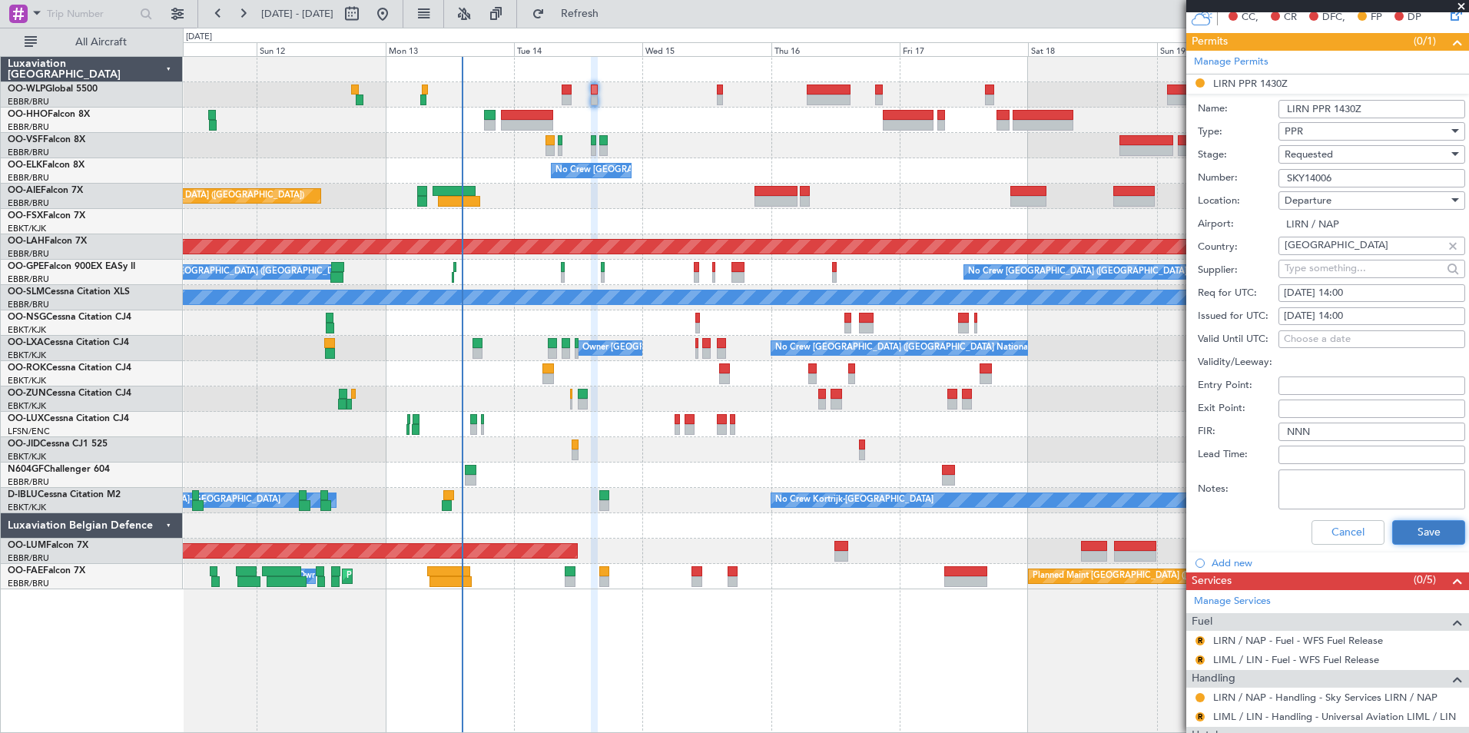
click at [1420, 523] on button "Save" at bounding box center [1428, 532] width 73 height 25
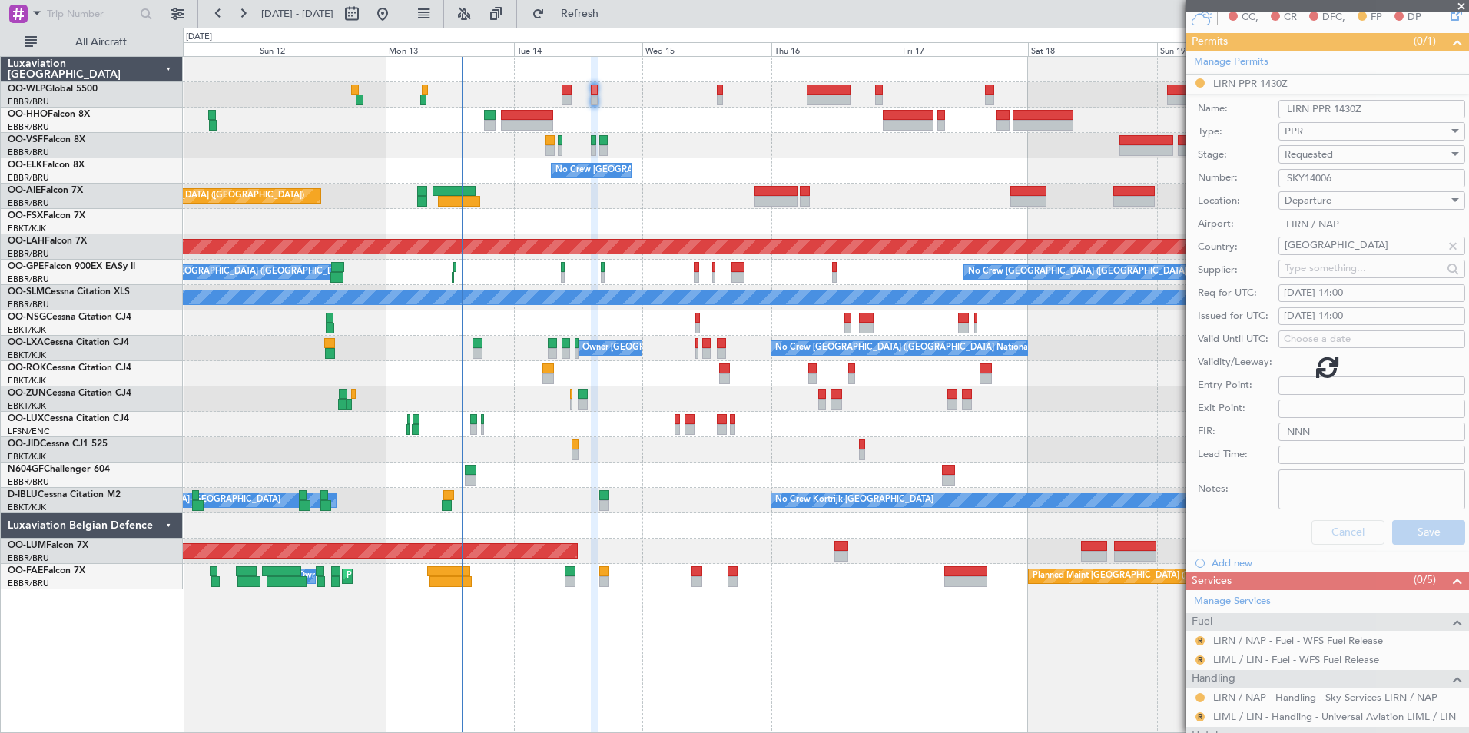
scroll to position [183, 0]
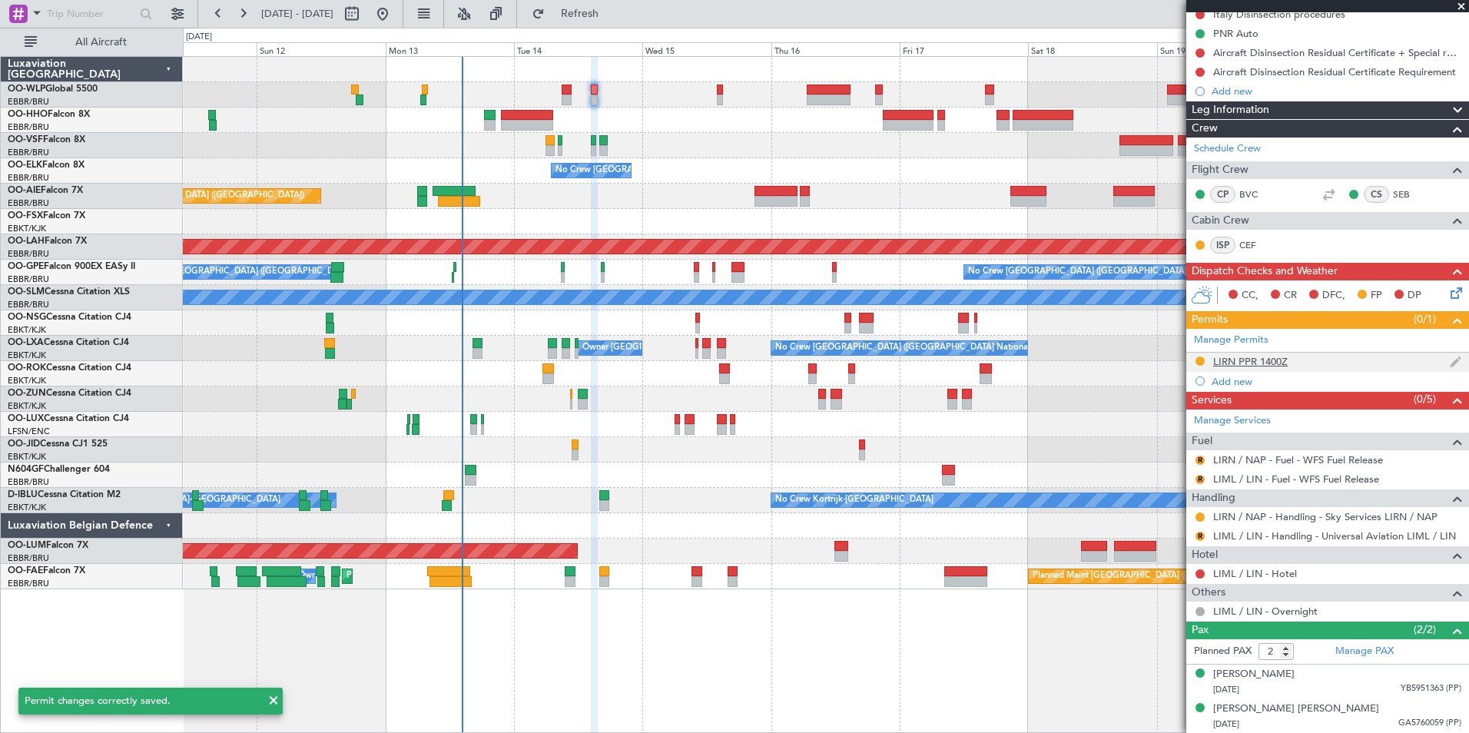
click at [1247, 364] on div "LIRN PPR 1400Z" at bounding box center [1250, 361] width 75 height 13
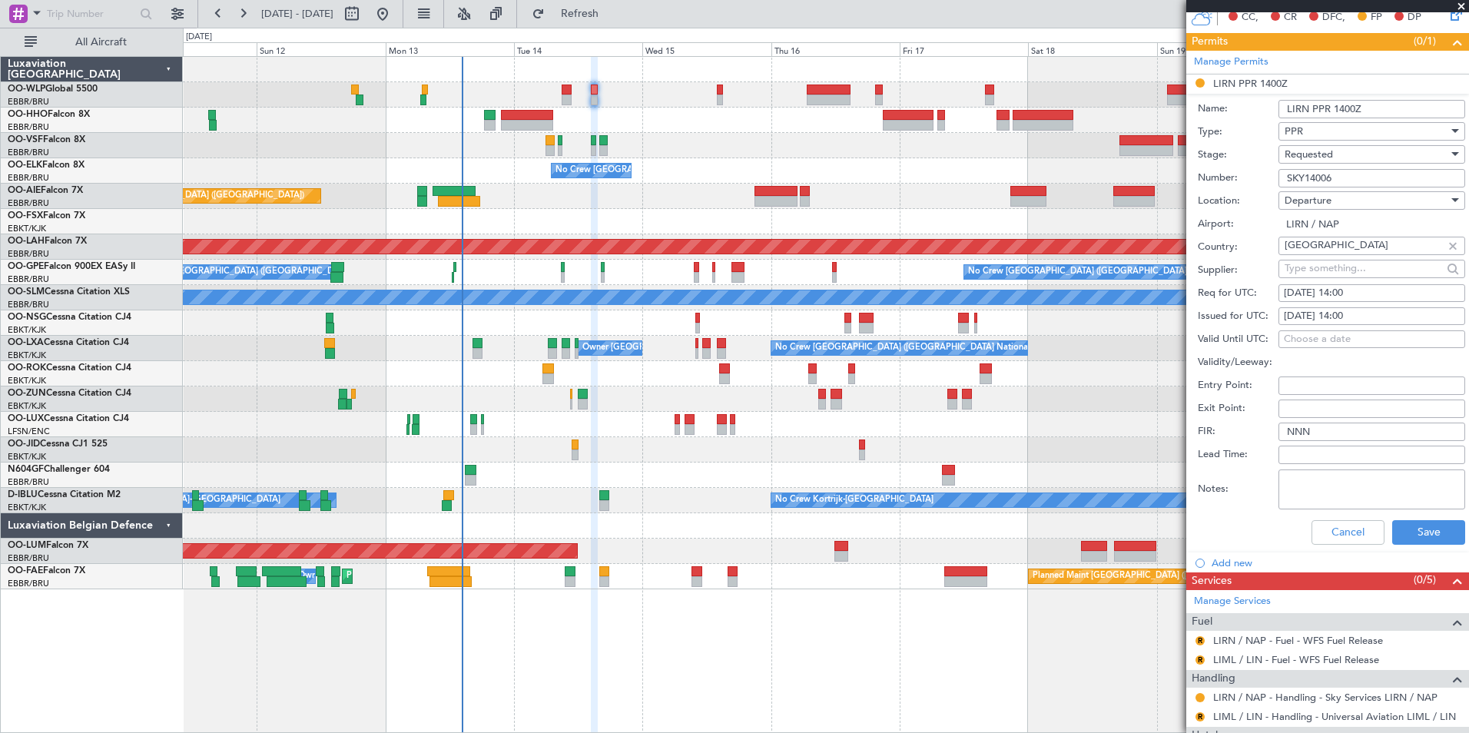
click at [1312, 156] on span "Requested" at bounding box center [1309, 155] width 48 height 14
click at [1325, 268] on span "Received OK" at bounding box center [1366, 270] width 161 height 23
click at [1431, 544] on div "Cancel Save" at bounding box center [1331, 533] width 267 height 40
click at [1419, 533] on button "Save" at bounding box center [1428, 532] width 73 height 25
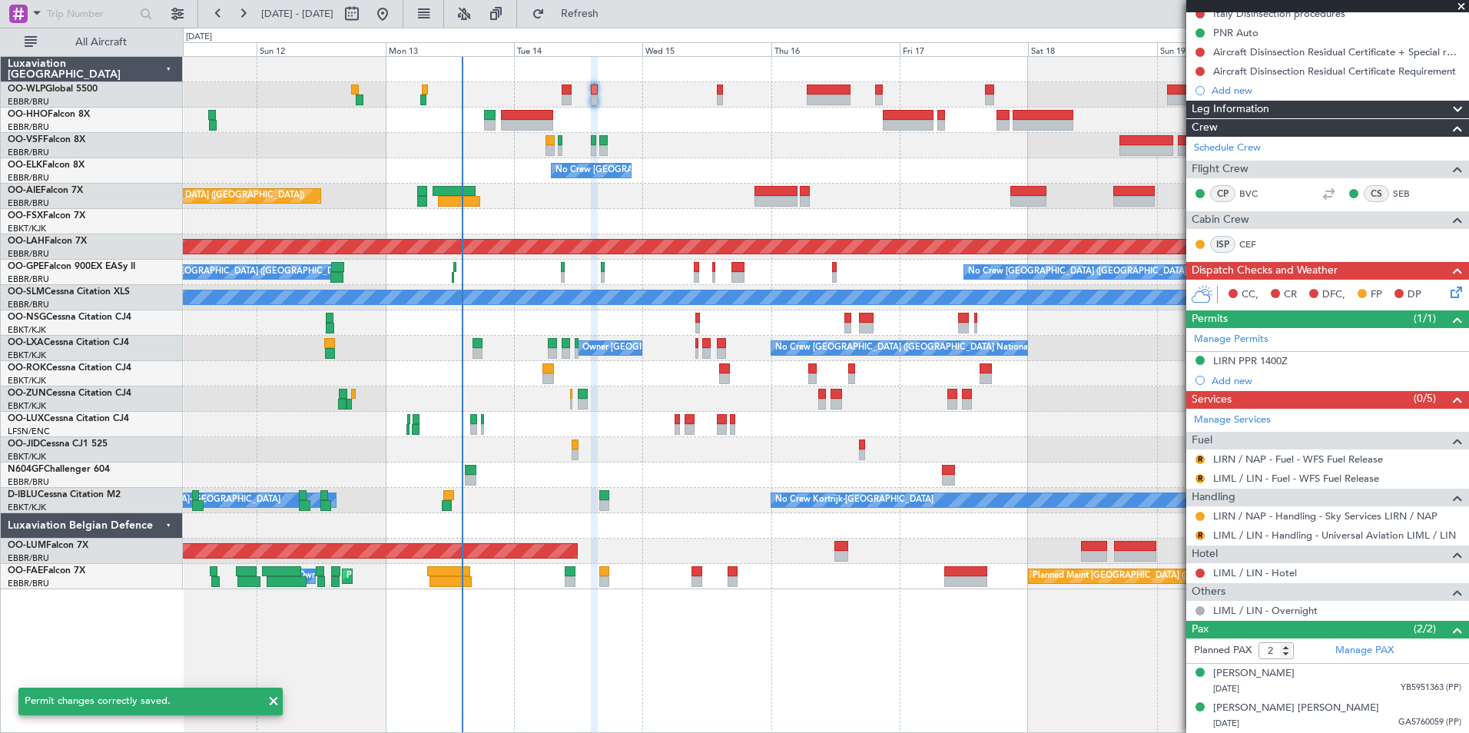
scroll to position [183, 0]
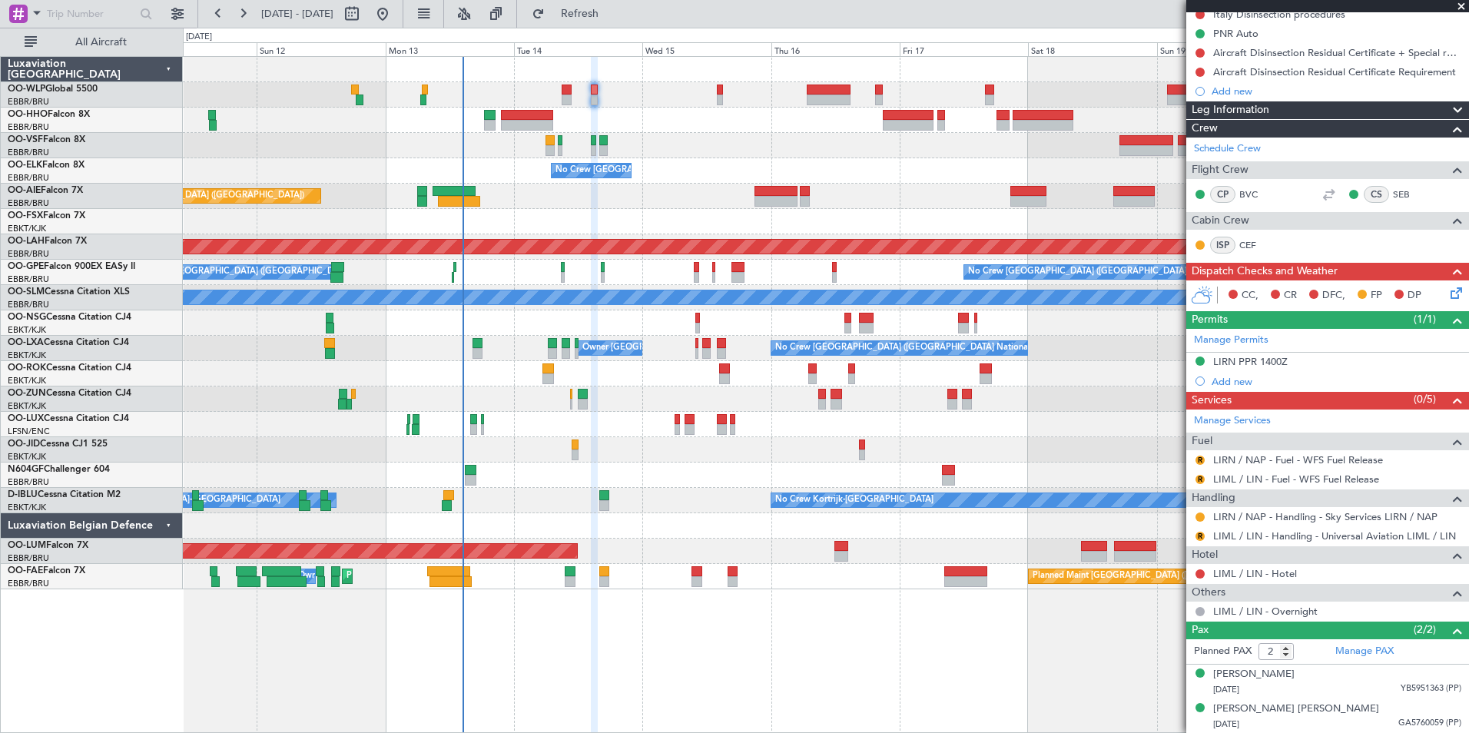
click at [486, 168] on div "No Crew [GEOGRAPHIC_DATA] ([GEOGRAPHIC_DATA] National)" at bounding box center [826, 170] width 1286 height 25
click at [615, 3] on button "Refresh" at bounding box center [571, 14] width 92 height 25
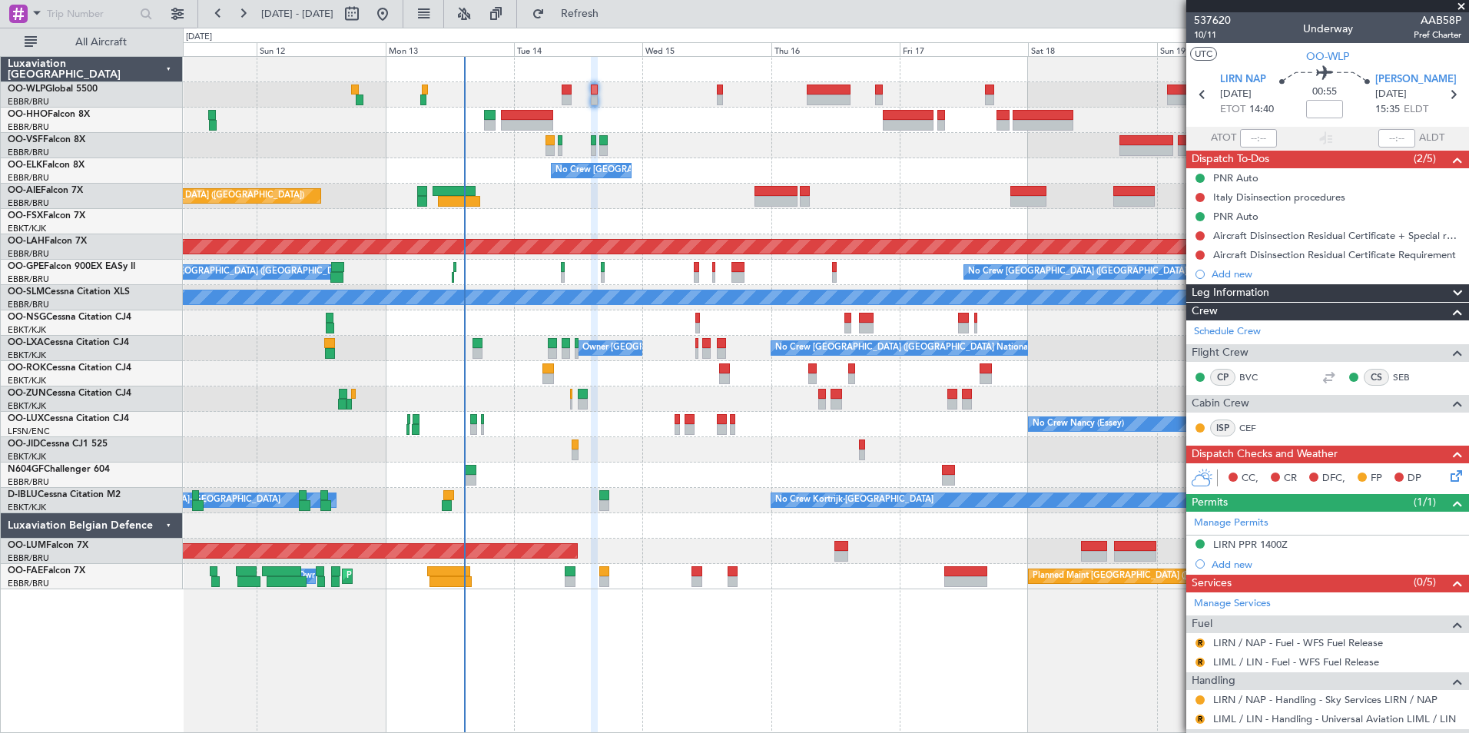
scroll to position [183, 0]
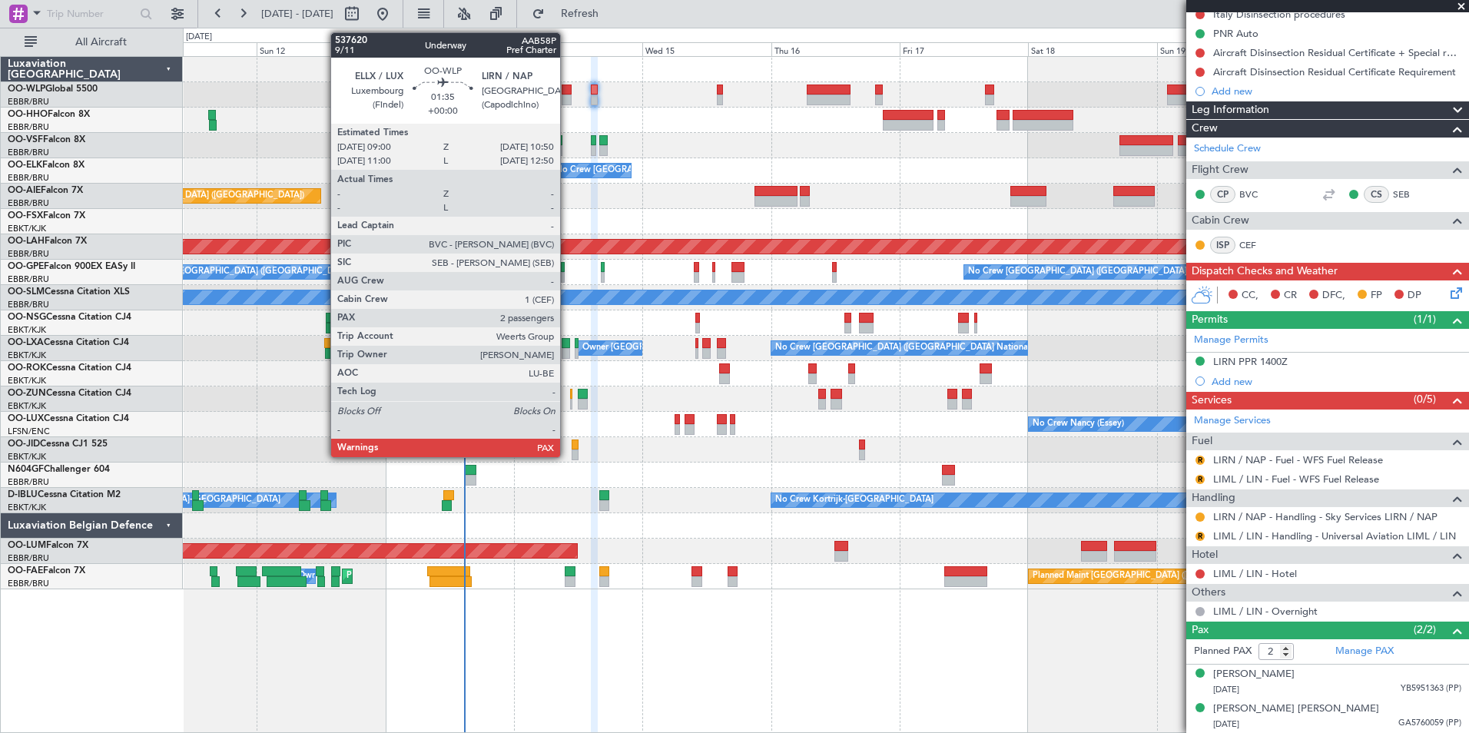
click at [568, 88] on div at bounding box center [567, 90] width 10 height 11
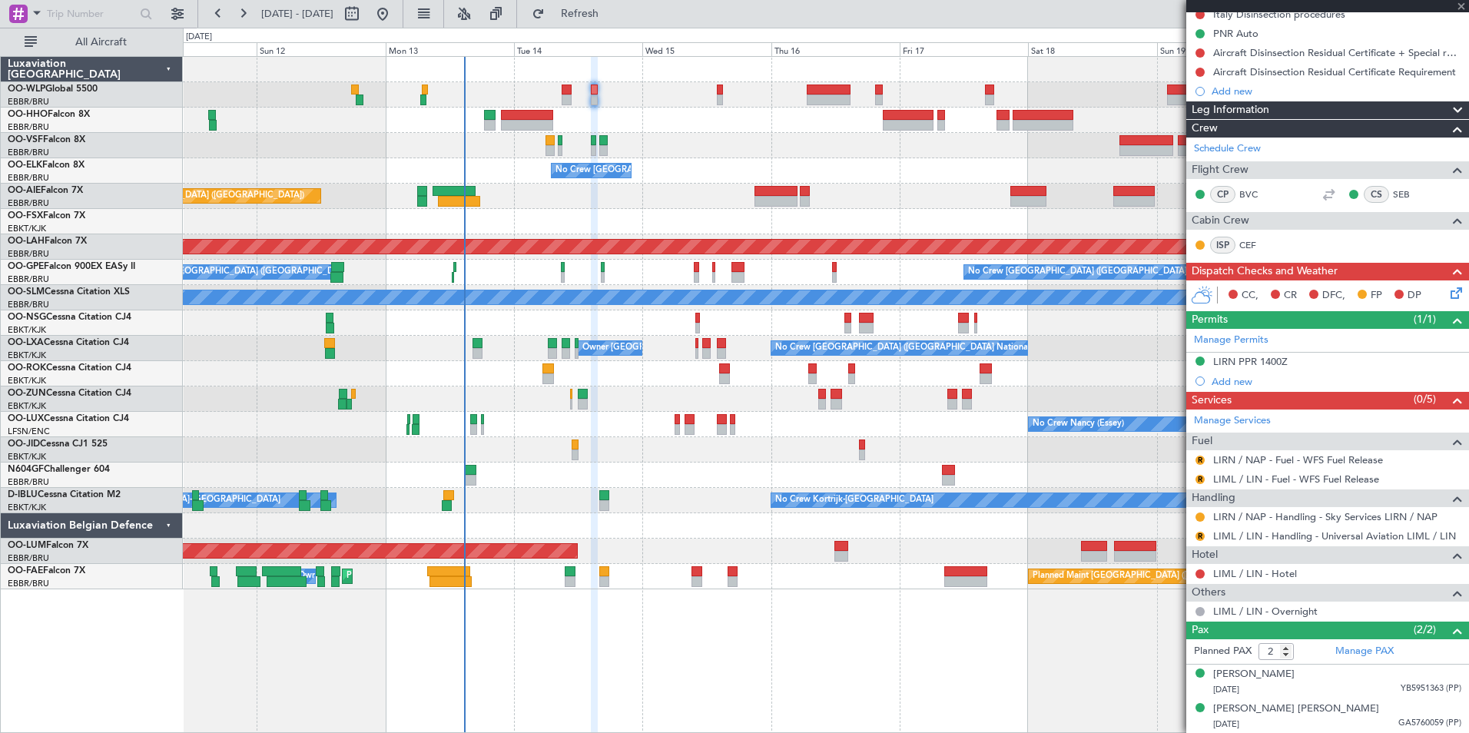
scroll to position [0, 0]
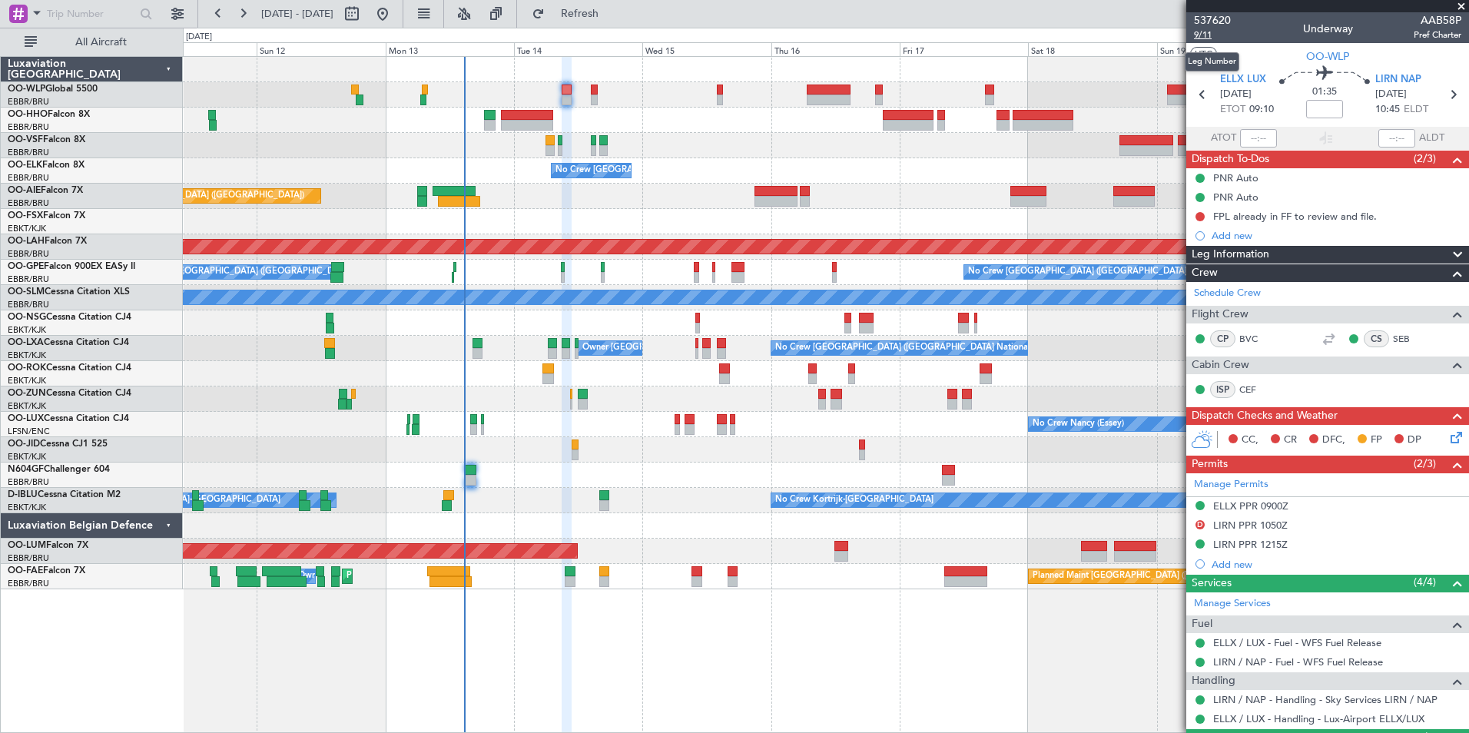
click at [1204, 40] on span "9/11" at bounding box center [1212, 34] width 37 height 13
click at [612, 15] on span "Refresh" at bounding box center [580, 13] width 65 height 11
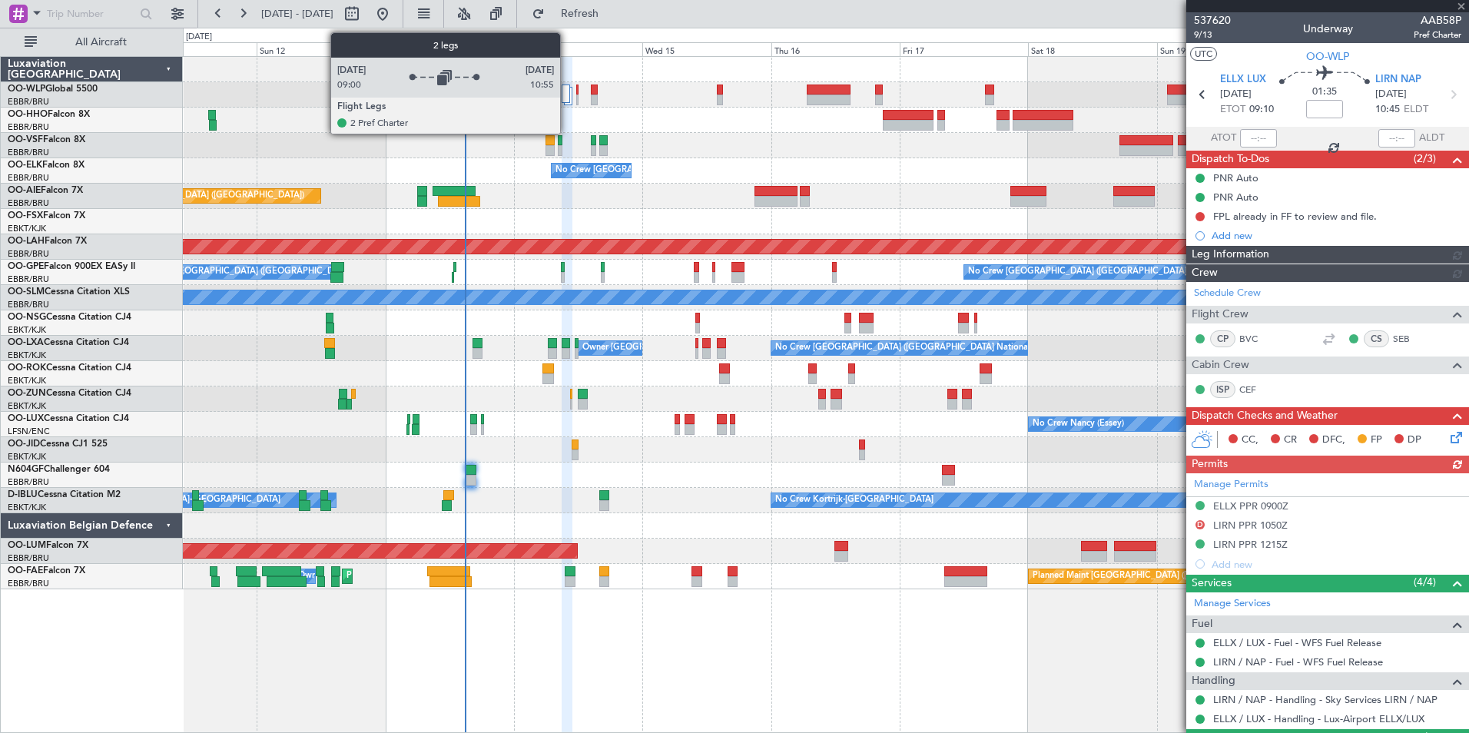
click at [567, 98] on div at bounding box center [566, 94] width 8 height 18
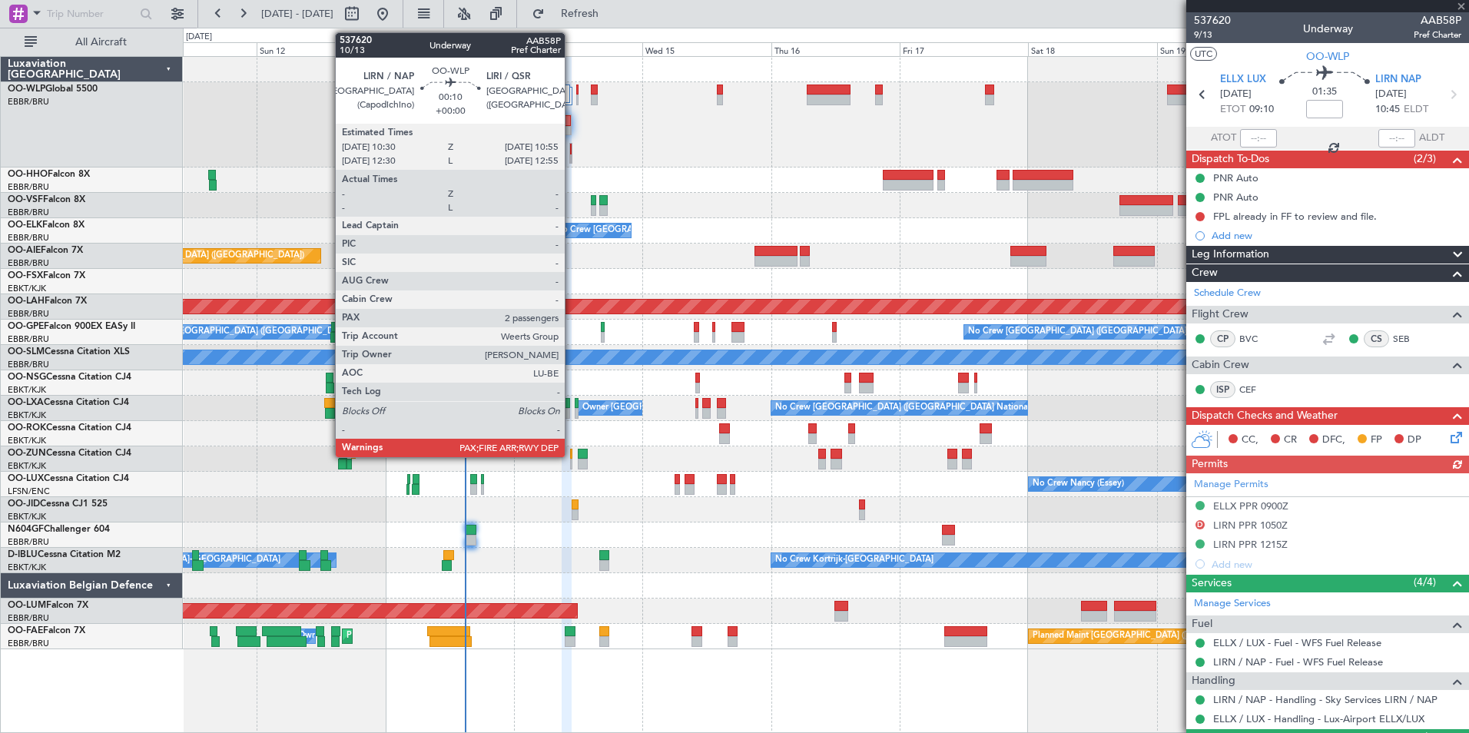
click at [572, 157] on div at bounding box center [570, 153] width 2 height 21
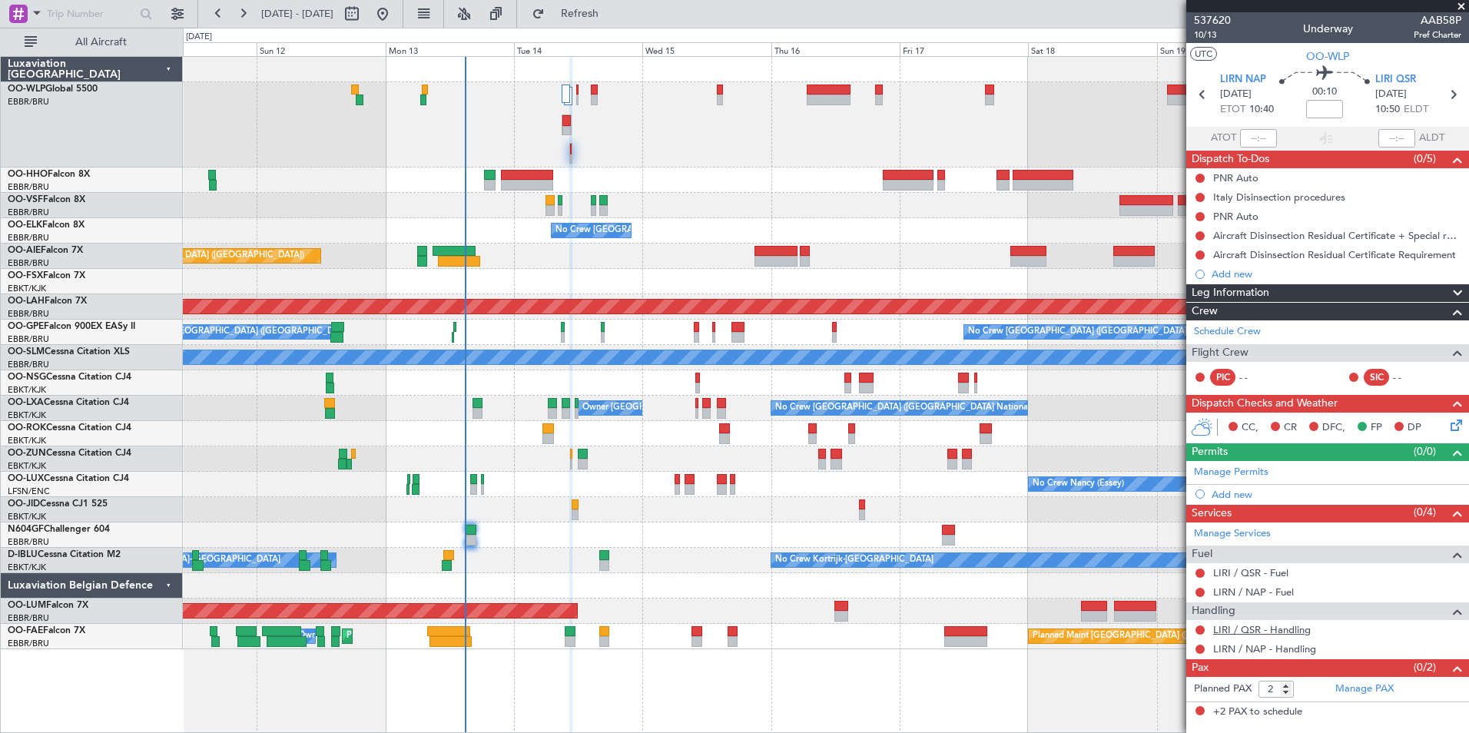
click at [1244, 625] on link "LIRI / QSR - Handling" at bounding box center [1262, 629] width 98 height 13
click at [1454, 97] on icon at bounding box center [1453, 95] width 20 height 20
click at [1239, 649] on link "LIRI / QSR - Handling" at bounding box center [1262, 648] width 98 height 13
click at [1245, 81] on span "LIRI QSR" at bounding box center [1240, 79] width 41 height 15
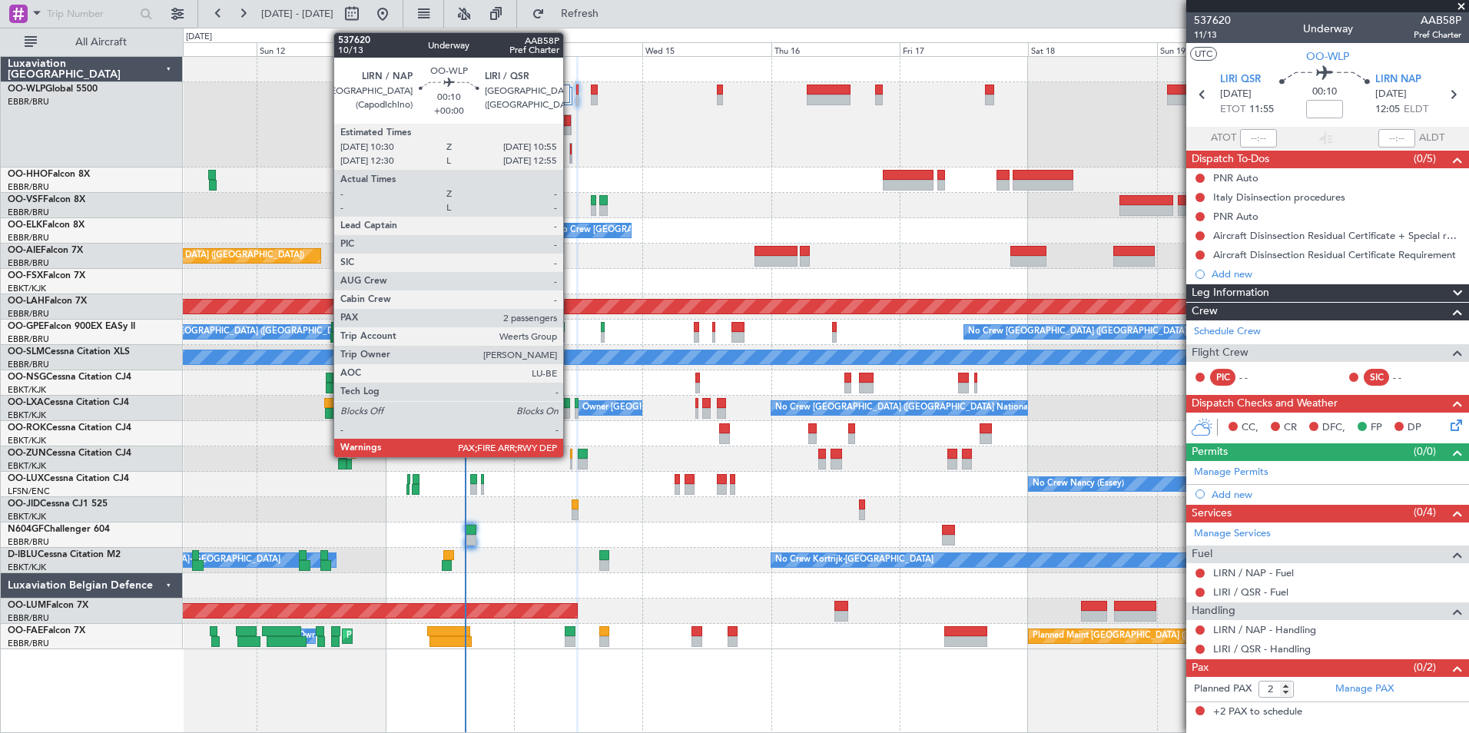
click at [570, 157] on div at bounding box center [571, 159] width 2 height 11
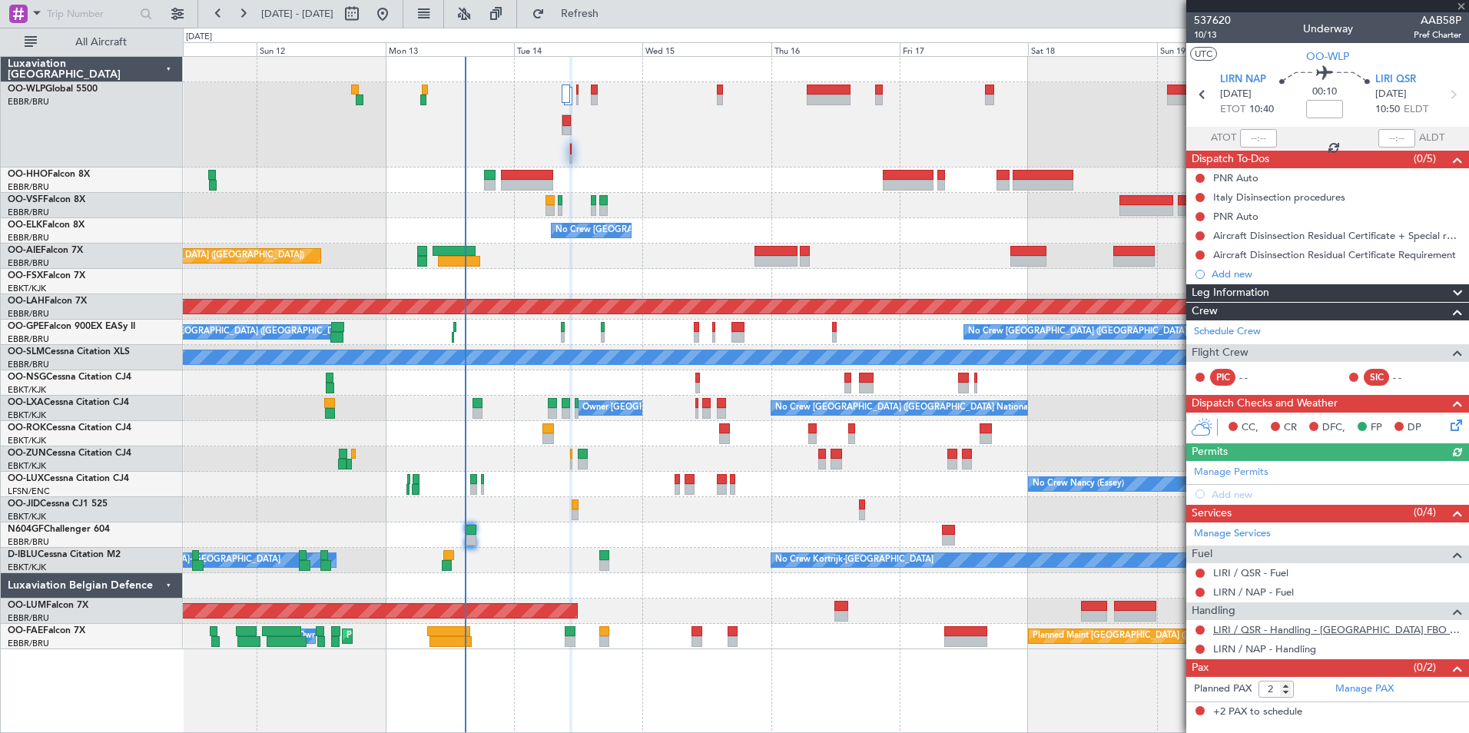
click at [1278, 632] on link "LIRI / QSR - Handling - [GEOGRAPHIC_DATA] FBO - Delta Aerotaxi LIRI / QSE" at bounding box center [1337, 629] width 248 height 13
click at [617, 21] on button "Refresh" at bounding box center [571, 14] width 92 height 25
click at [1237, 498] on div "Add new" at bounding box center [1337, 494] width 250 height 13
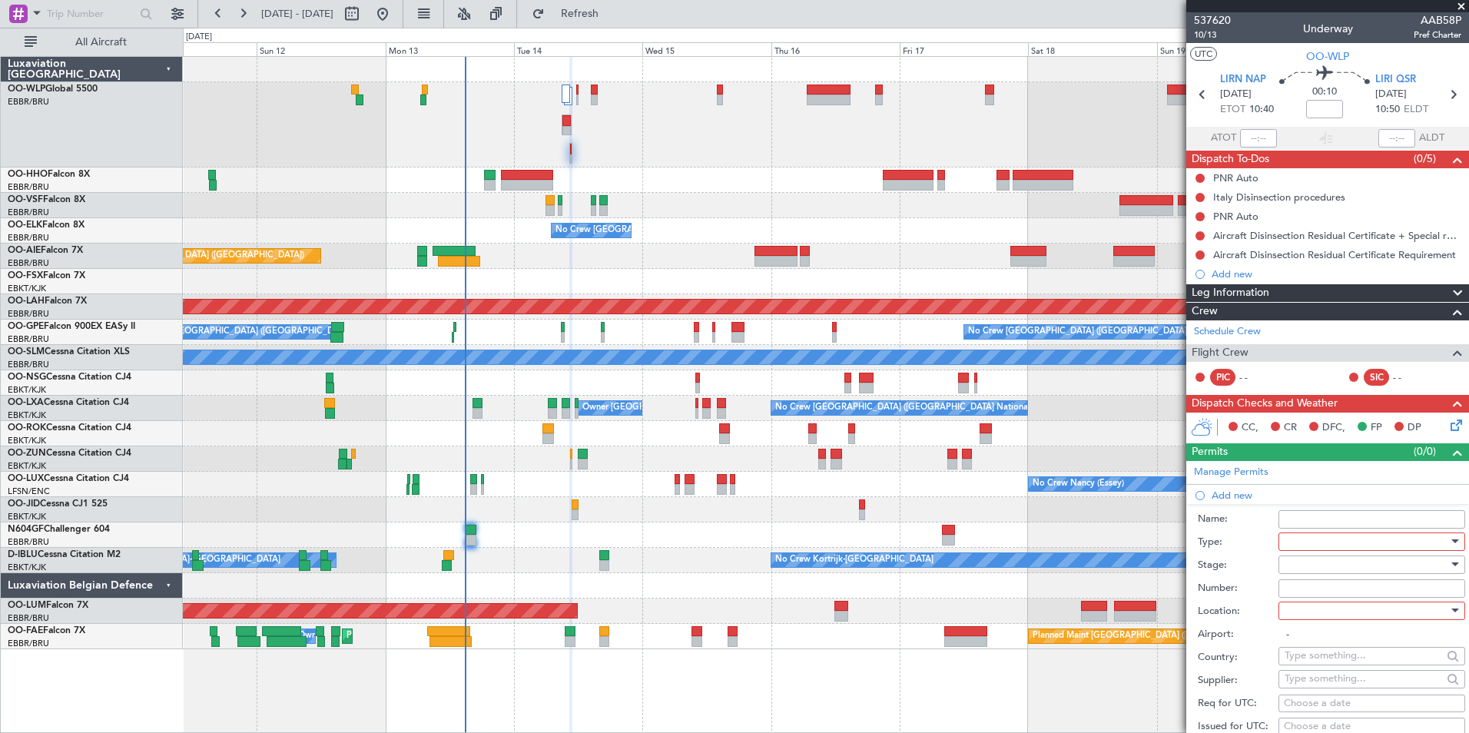
click at [1327, 537] on div at bounding box center [1367, 541] width 164 height 23
click at [1302, 692] on span "PPR" at bounding box center [1366, 695] width 161 height 23
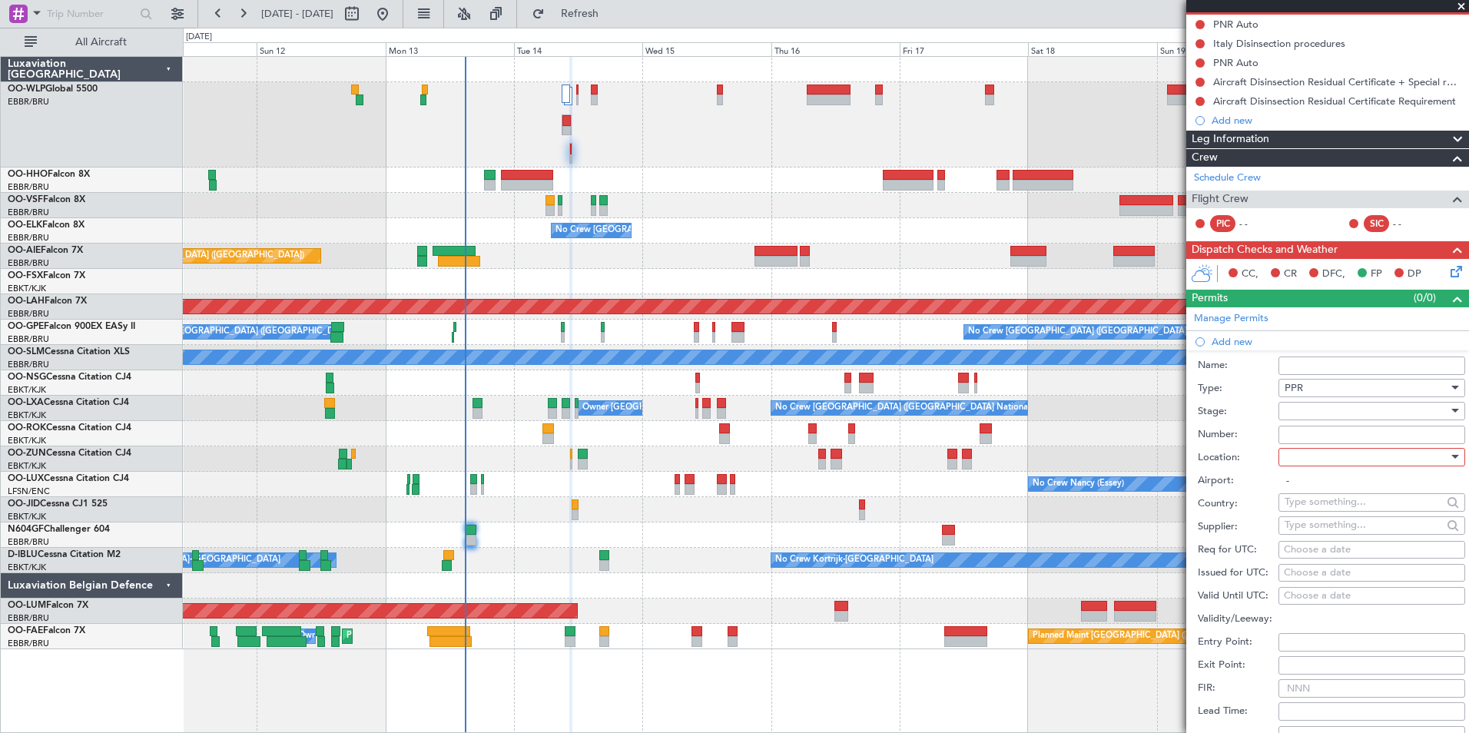
click at [1323, 411] on div at bounding box center [1367, 411] width 164 height 23
click at [1329, 509] on span "Requested" at bounding box center [1366, 510] width 161 height 23
click at [1304, 455] on div at bounding box center [1367, 457] width 164 height 23
click at [1319, 530] on span "Arrival" at bounding box center [1366, 533] width 161 height 23
type input "LIRI / QSR"
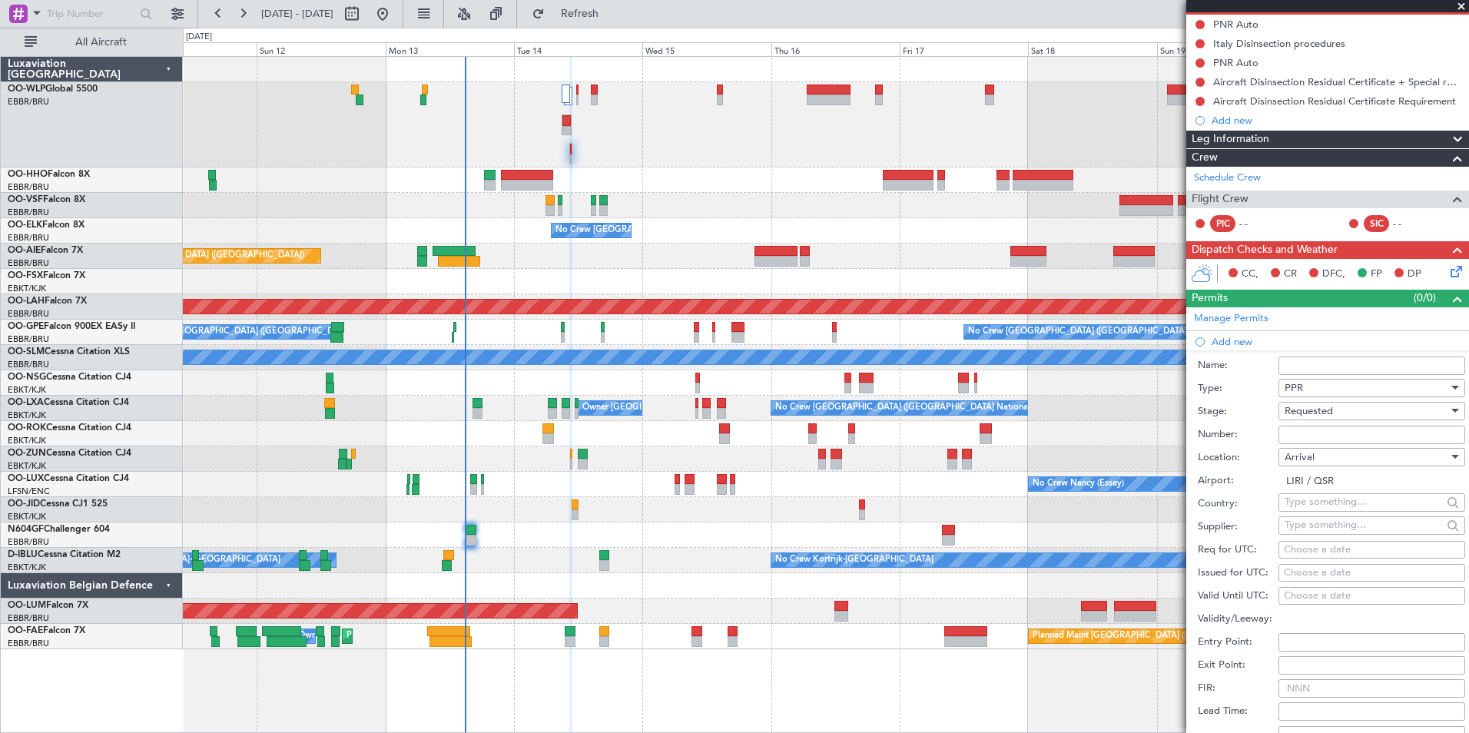
click at [1305, 546] on div "Choose a date" at bounding box center [1372, 549] width 176 height 15
select select "10"
select select "2025"
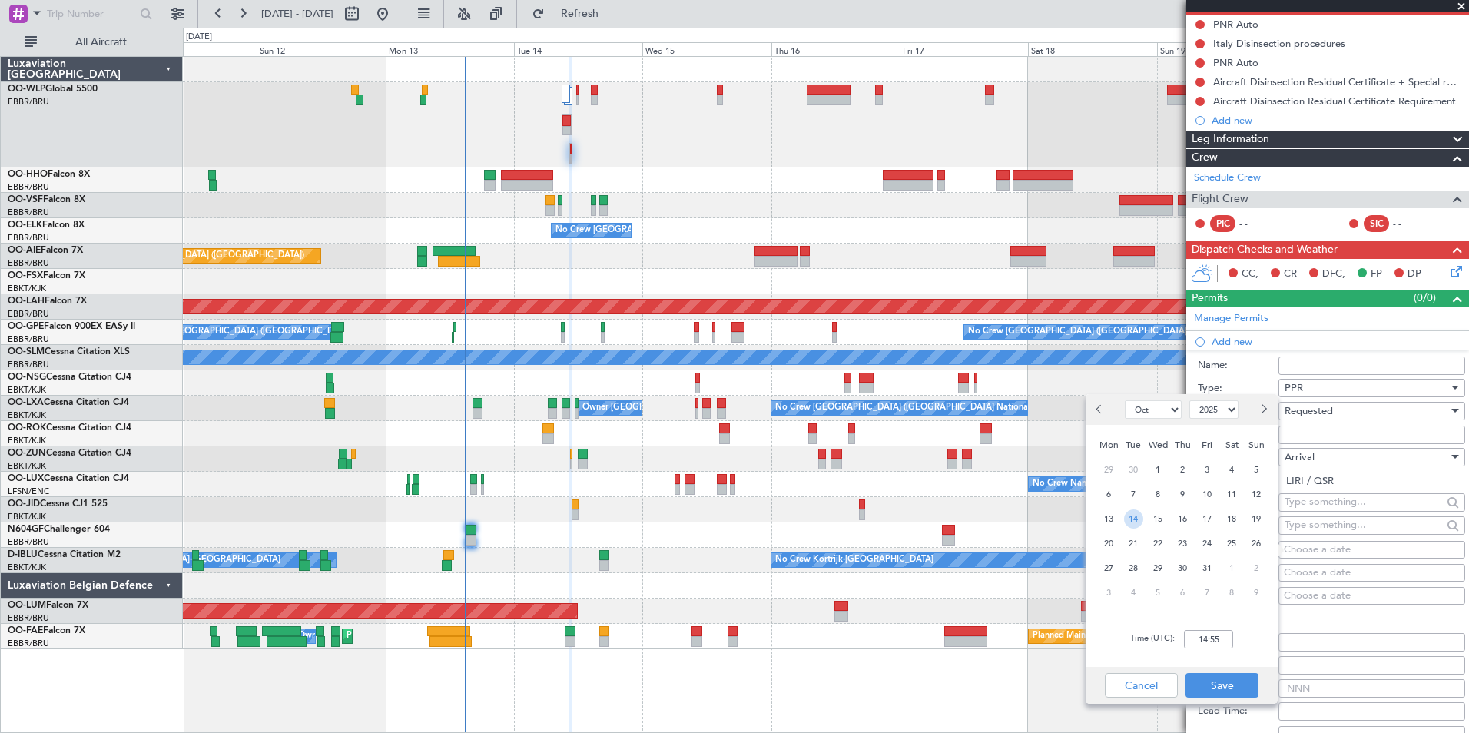
click at [1130, 513] on span "14" at bounding box center [1133, 518] width 19 height 19
click at [1206, 642] on input "00:00" at bounding box center [1208, 639] width 49 height 18
type input "10:55"
click at [1220, 680] on button "Save" at bounding box center [1222, 685] width 73 height 25
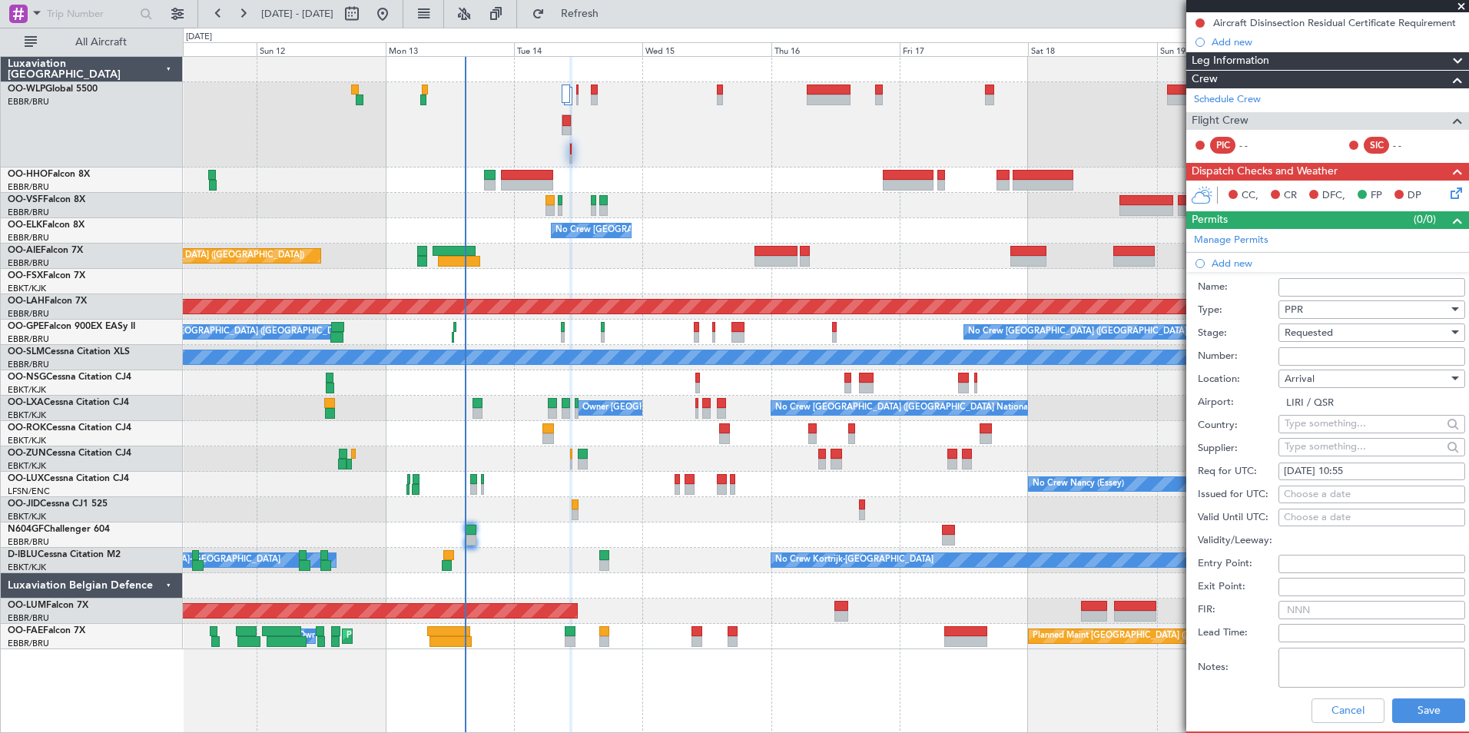
scroll to position [384, 0]
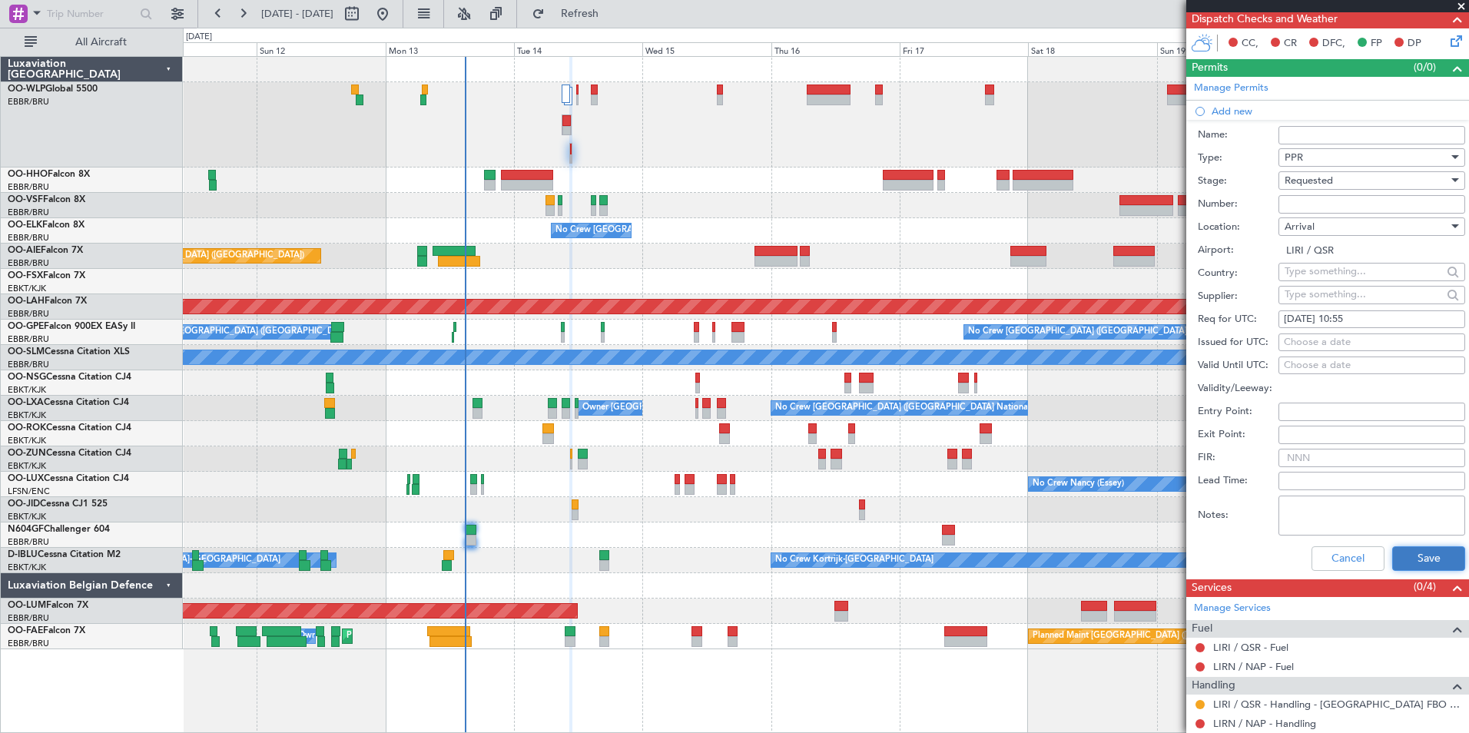
click at [1408, 549] on button "Save" at bounding box center [1428, 558] width 73 height 25
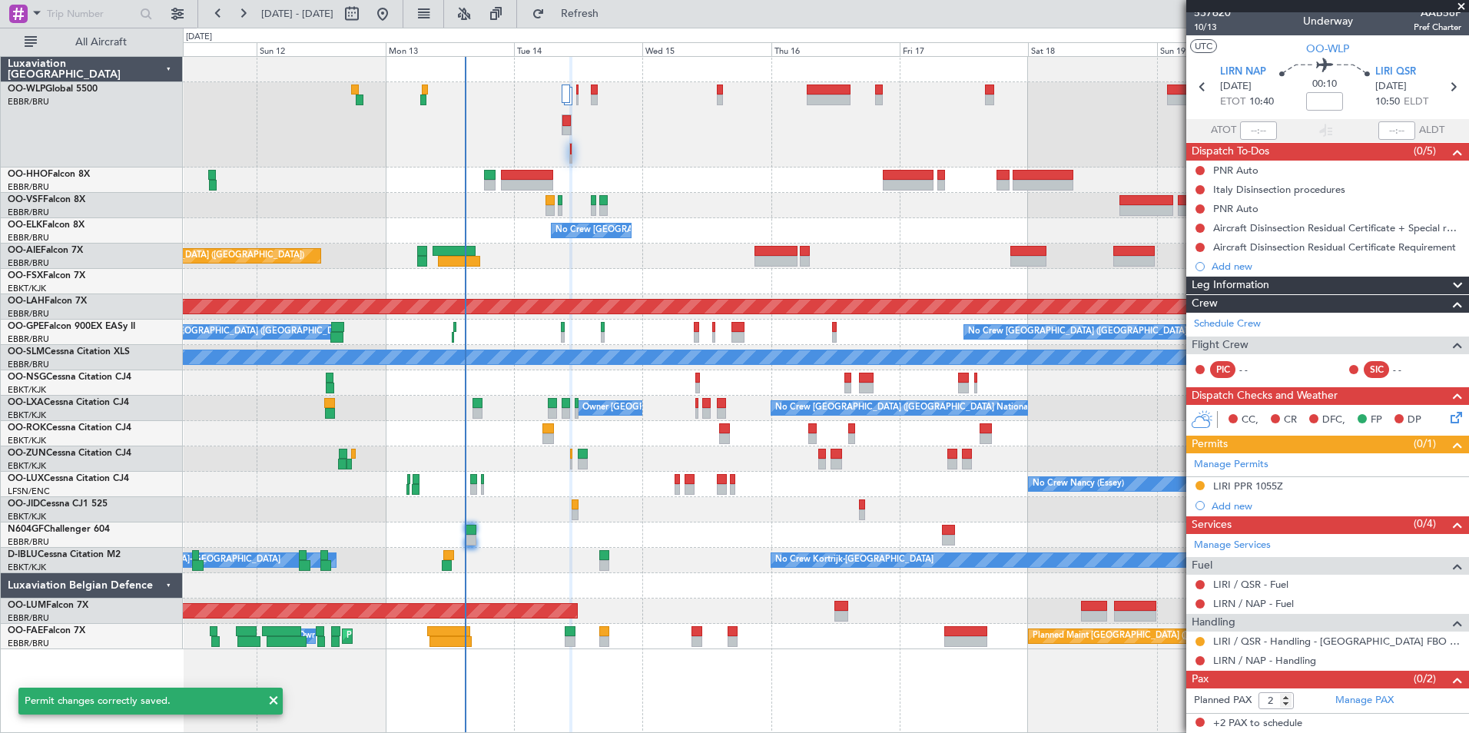
scroll to position [0, 0]
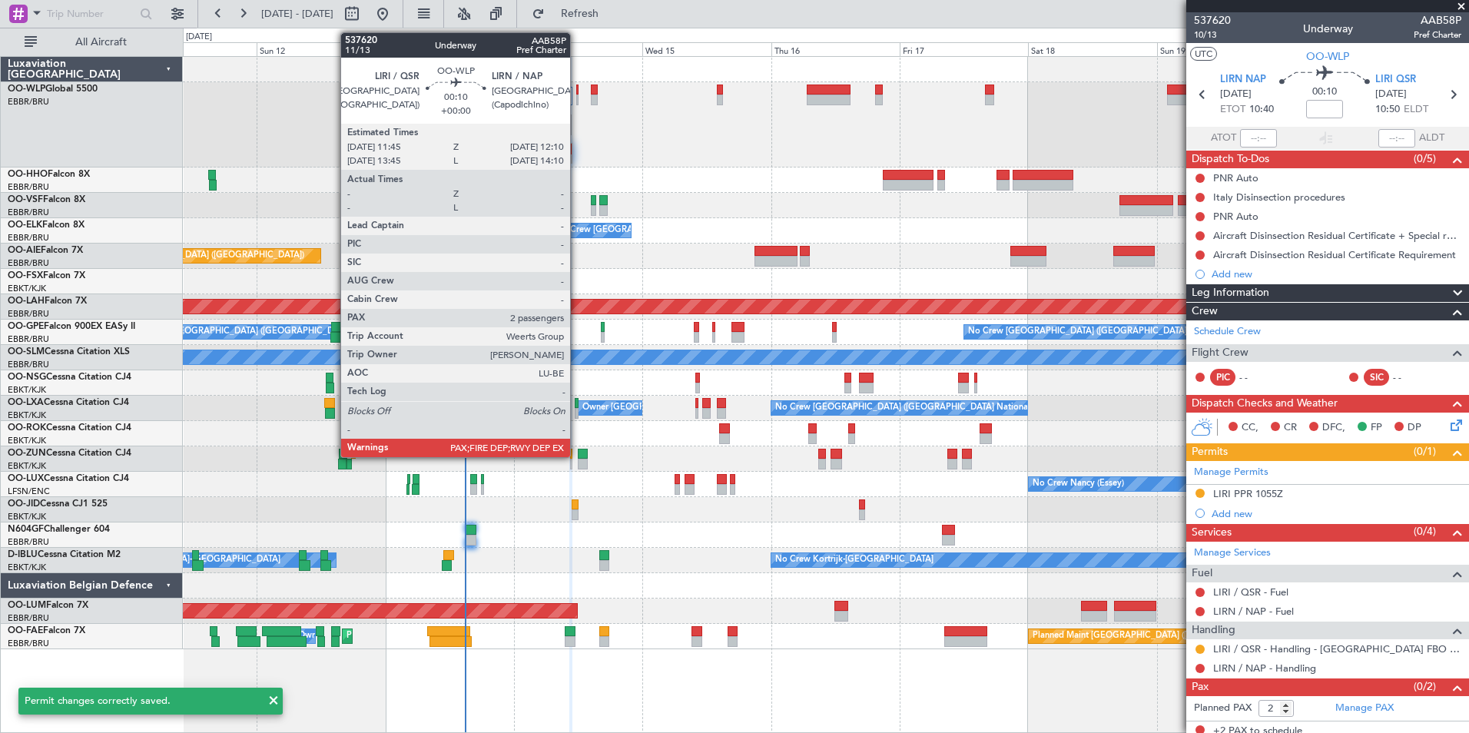
click at [577, 91] on div at bounding box center [577, 90] width 2 height 11
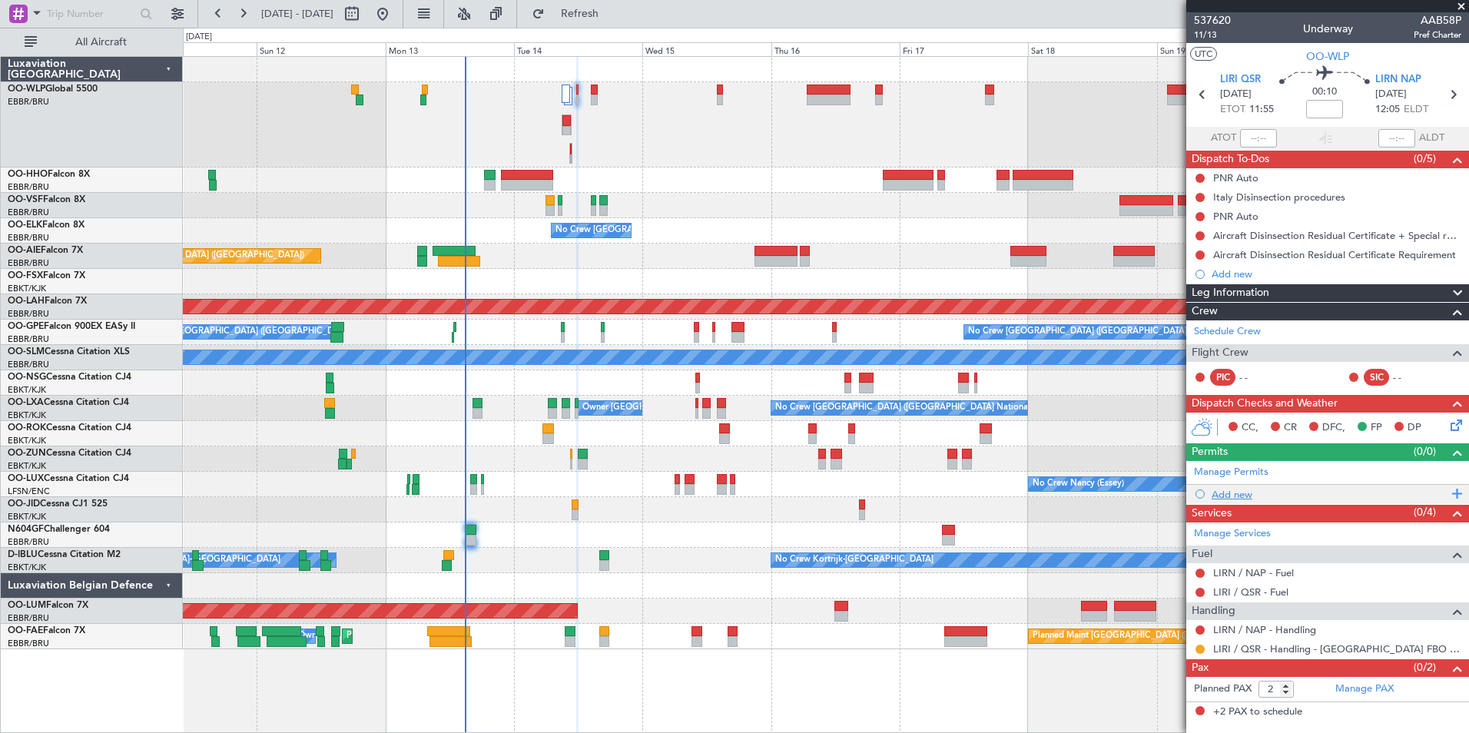
click at [1224, 496] on div "Add new" at bounding box center [1330, 494] width 236 height 13
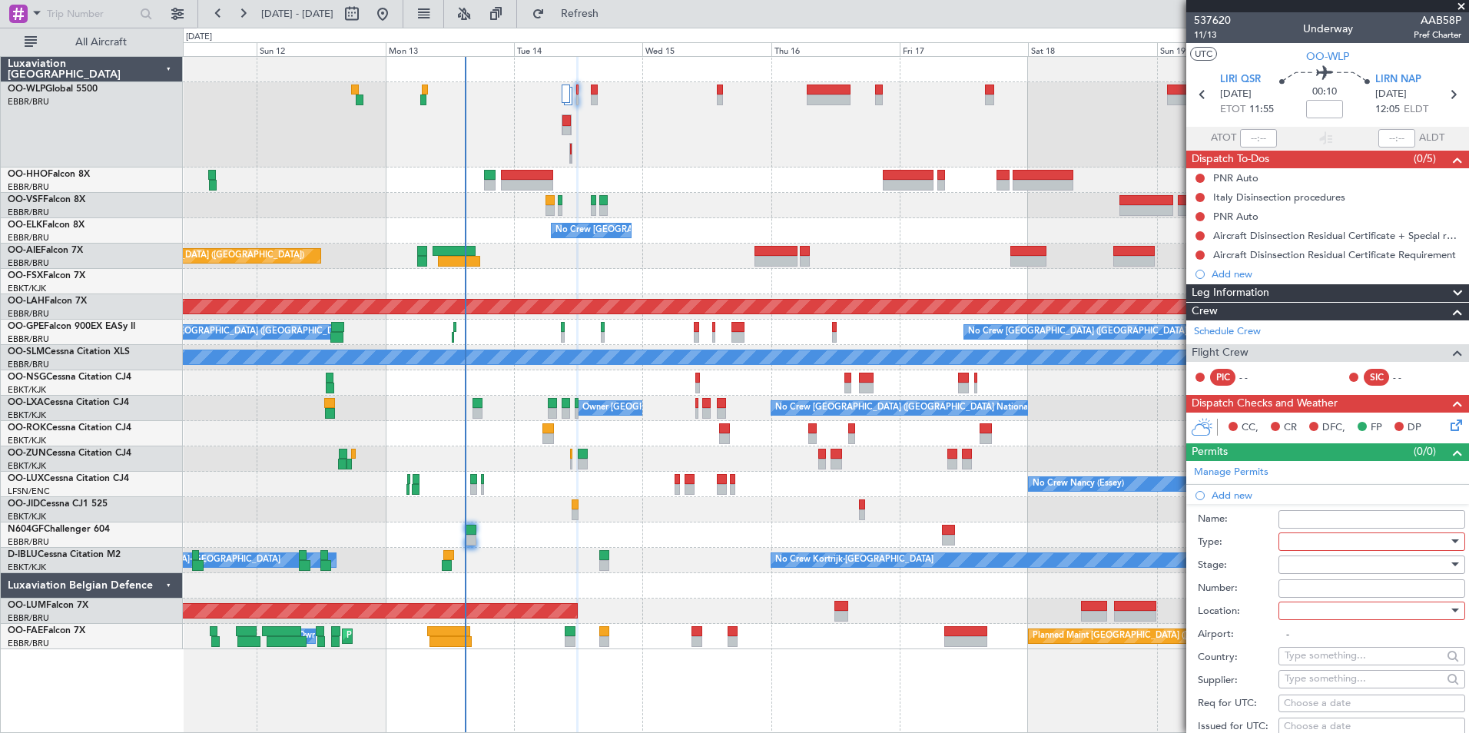
click at [1312, 539] on div at bounding box center [1367, 541] width 164 height 23
click at [1298, 614] on span "PPR" at bounding box center [1366, 616] width 161 height 23
click at [1299, 556] on div at bounding box center [1367, 564] width 164 height 23
click at [1323, 671] on span "Requested" at bounding box center [1366, 664] width 161 height 23
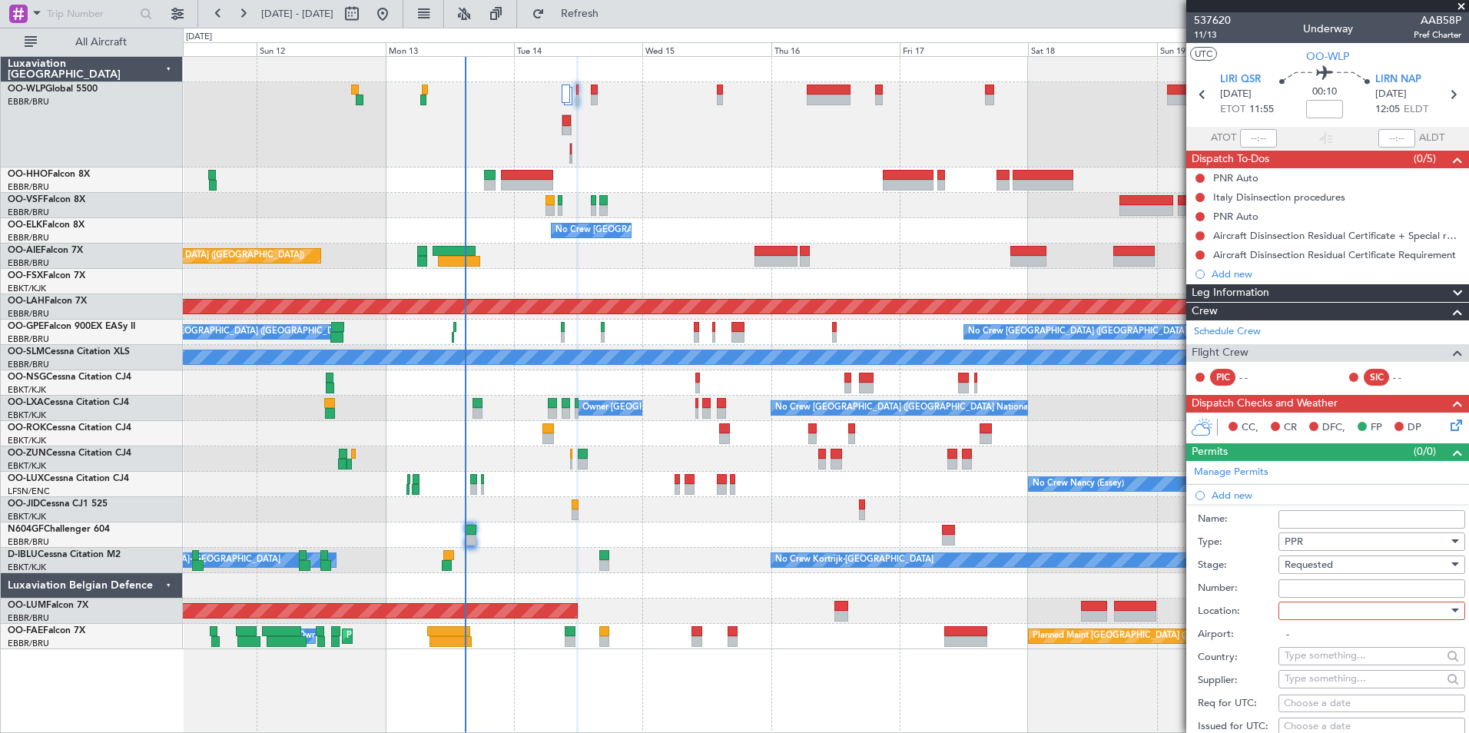
click at [1311, 619] on div at bounding box center [1367, 610] width 164 height 23
click at [1309, 635] on span "Departure" at bounding box center [1366, 641] width 161 height 23
type input "LIRI / QSR"
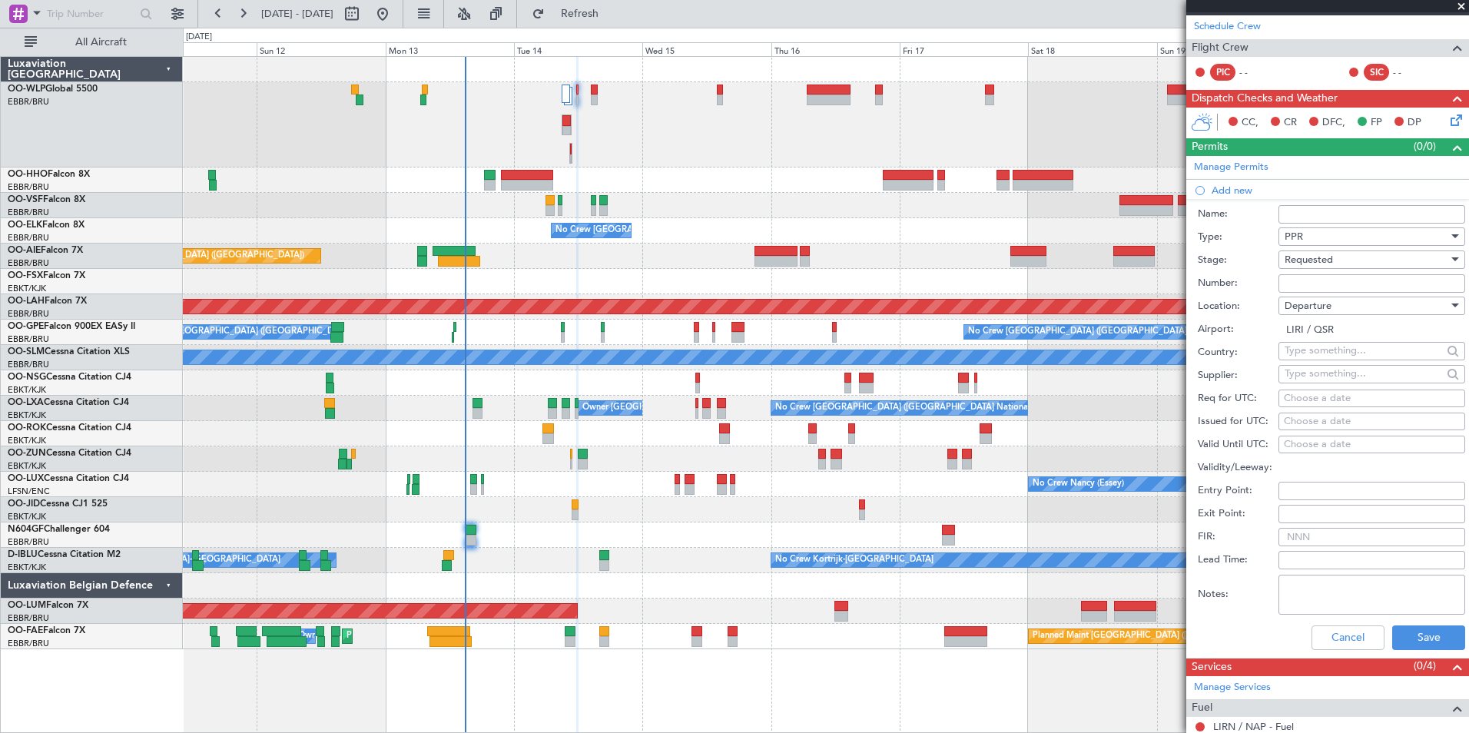
scroll to position [307, 0]
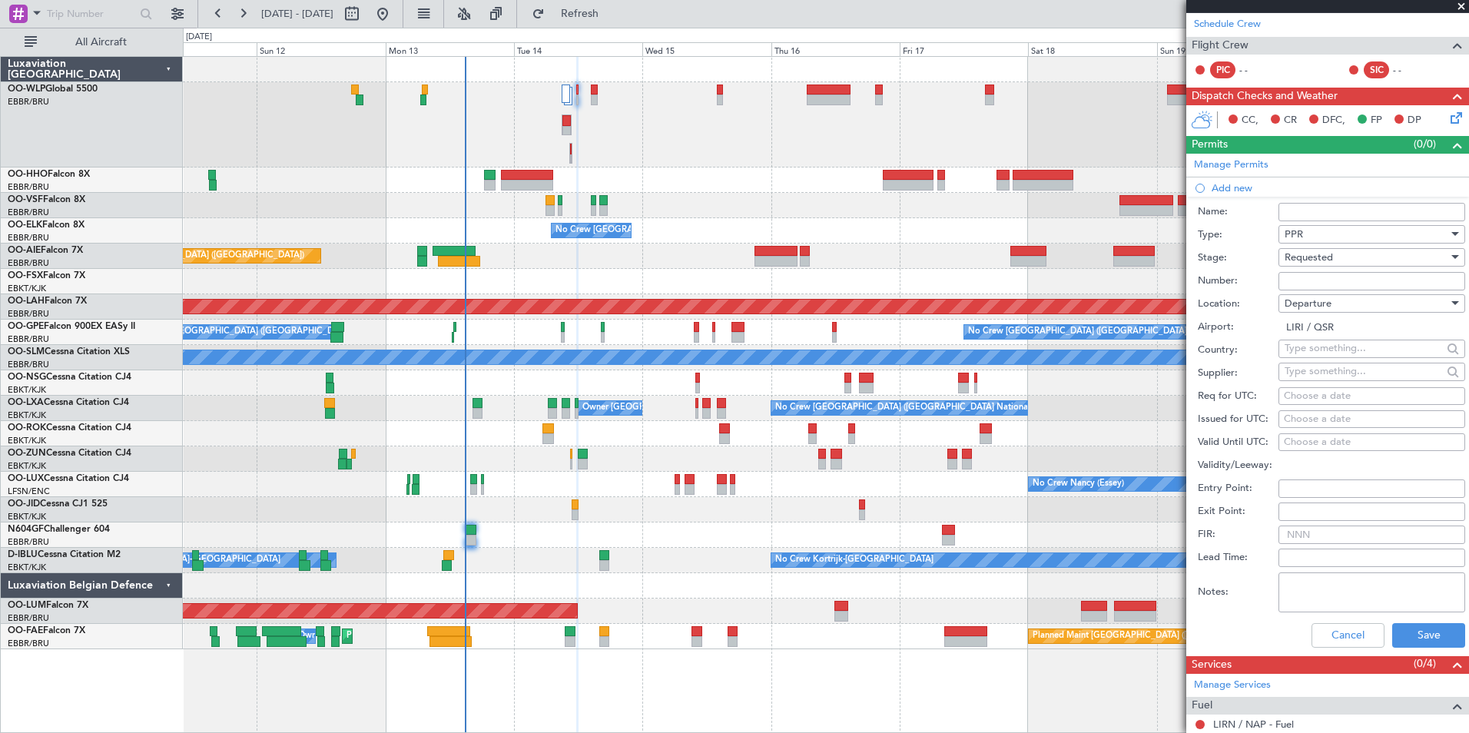
click at [1320, 400] on div "Choose a date" at bounding box center [1372, 396] width 176 height 15
select select "10"
select select "2025"
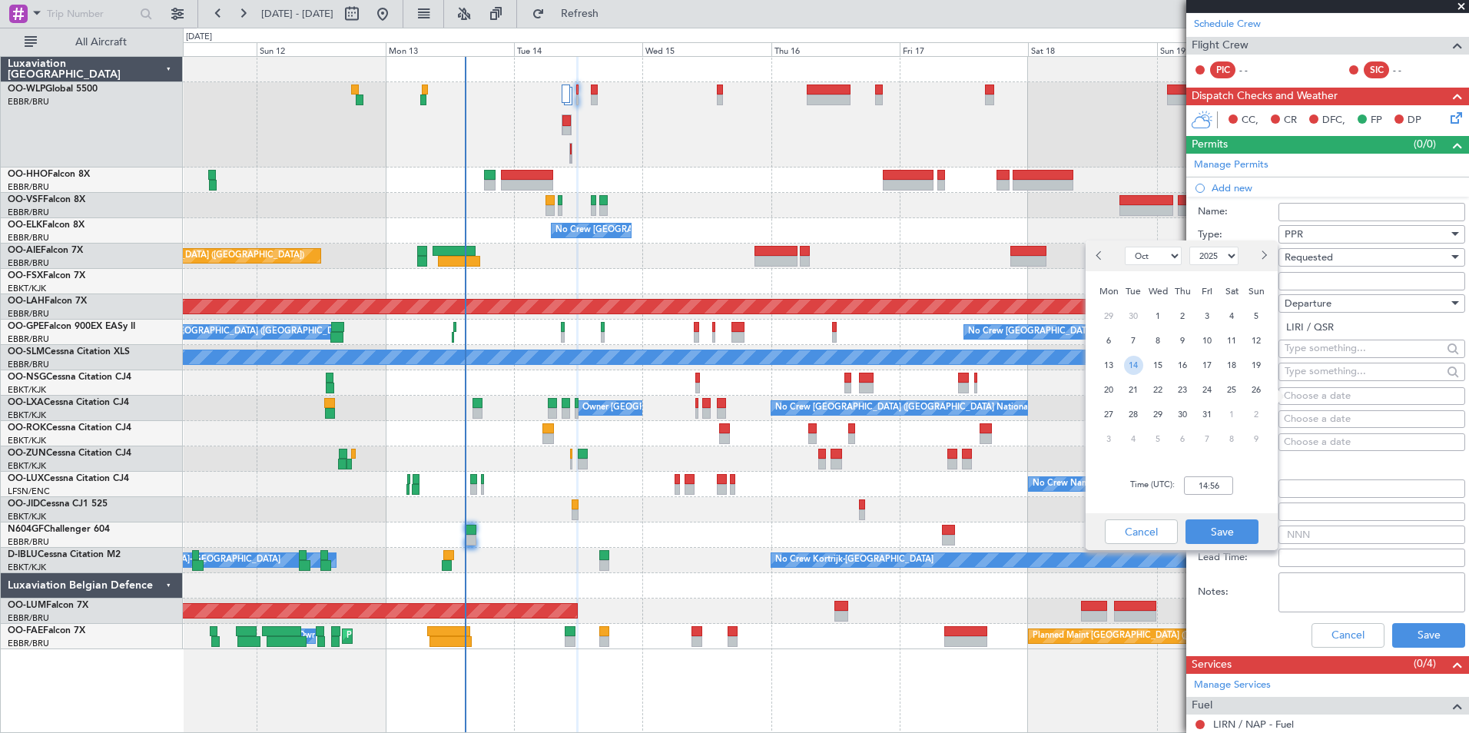
click at [1135, 367] on span "14" at bounding box center [1133, 365] width 19 height 19
click at [1203, 474] on div "Time (UTC): 00:00" at bounding box center [1182, 485] width 192 height 55
click at [1203, 489] on input "00:00" at bounding box center [1208, 485] width 49 height 18
type input "11:45"
click at [1206, 524] on button "Save" at bounding box center [1222, 531] width 73 height 25
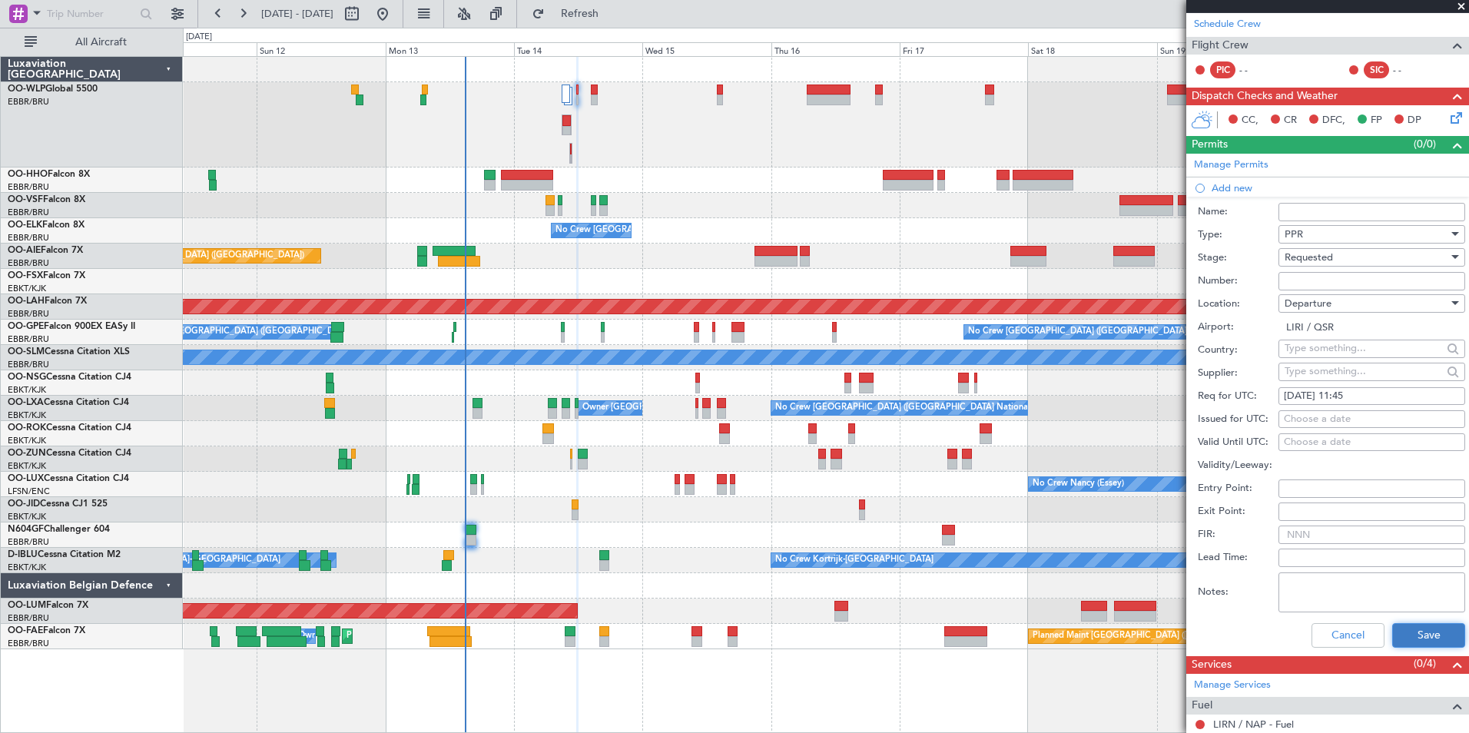
click at [1424, 633] on button "Save" at bounding box center [1428, 635] width 73 height 25
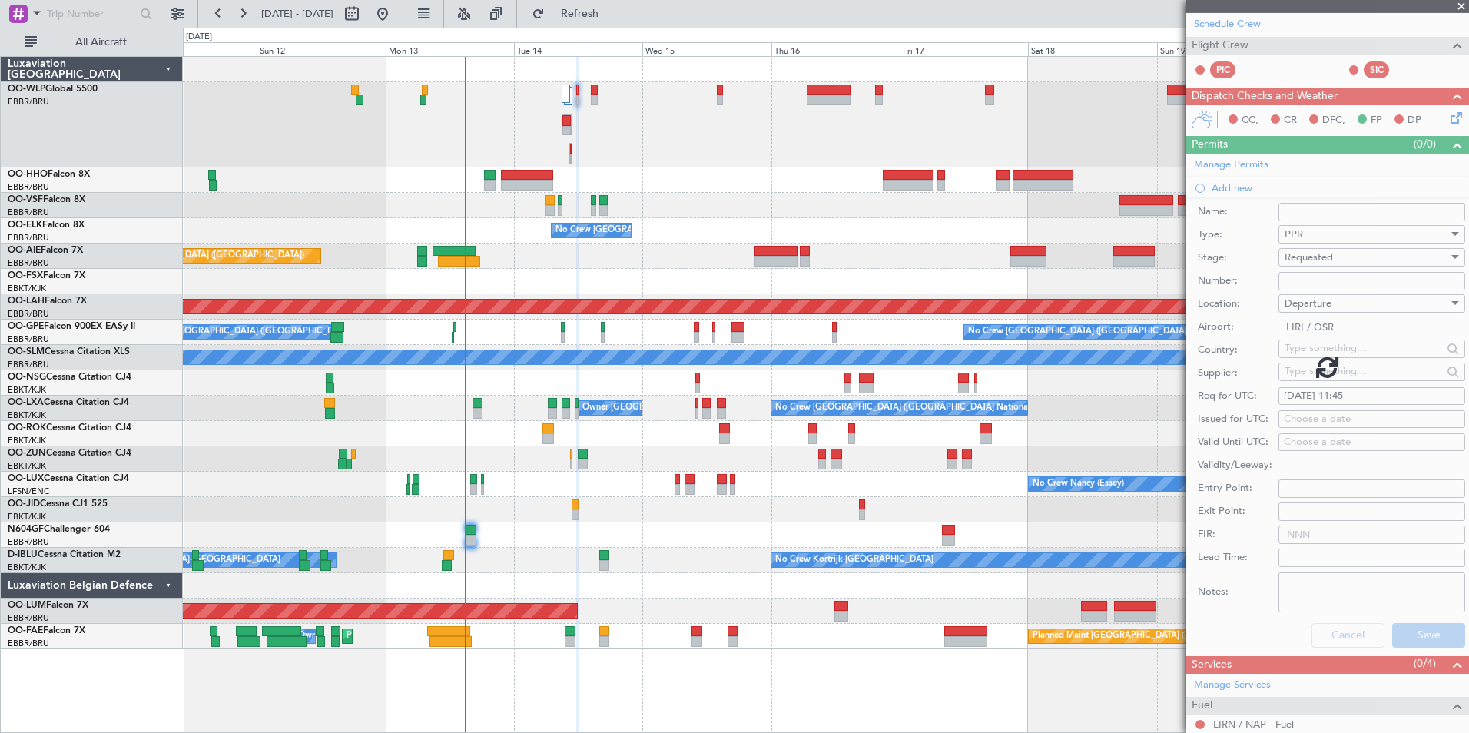
scroll to position [8, 0]
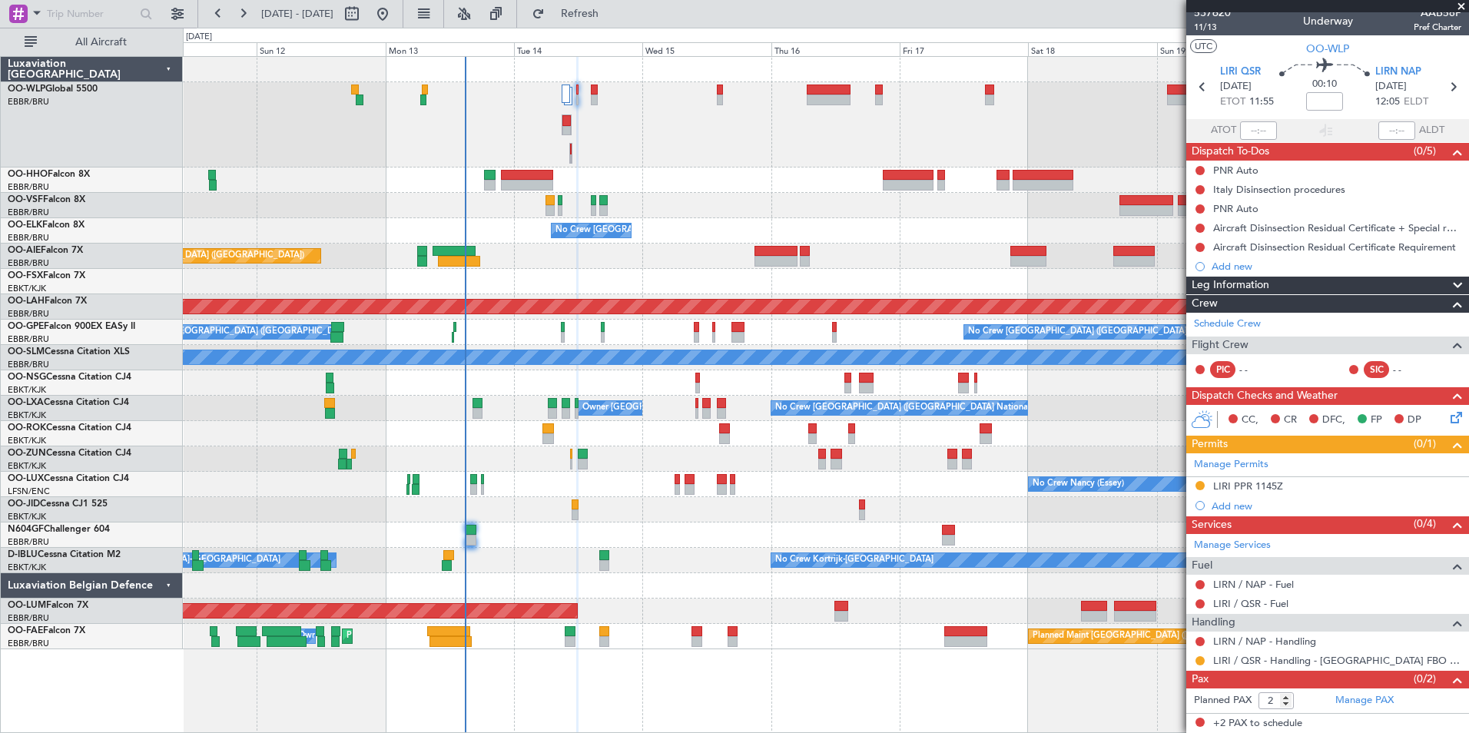
click at [473, 225] on div "No Crew [GEOGRAPHIC_DATA] ([GEOGRAPHIC_DATA] National)" at bounding box center [826, 230] width 1286 height 25
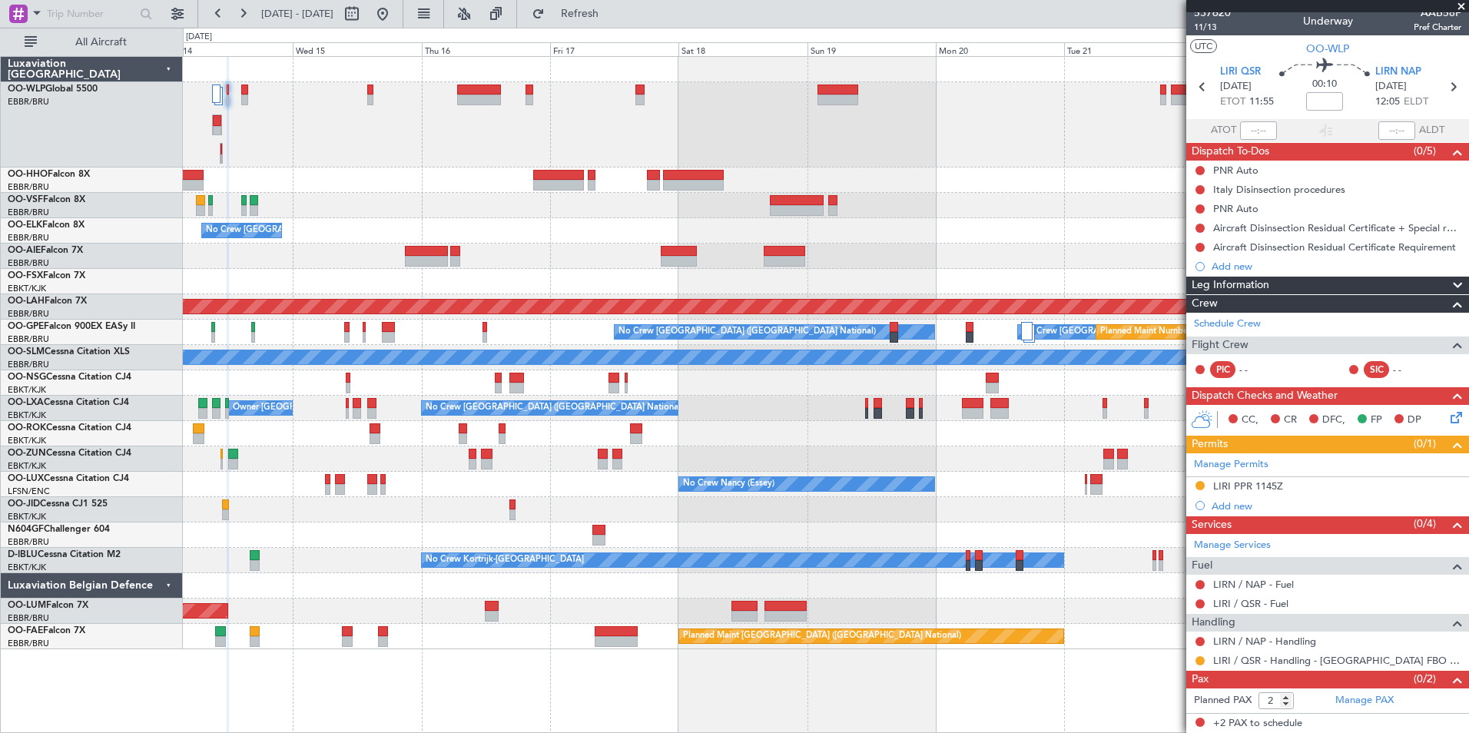
click at [551, 248] on div "No Crew [GEOGRAPHIC_DATA] ([GEOGRAPHIC_DATA] National) Planned Maint [GEOGRAPHI…" at bounding box center [826, 353] width 1286 height 592
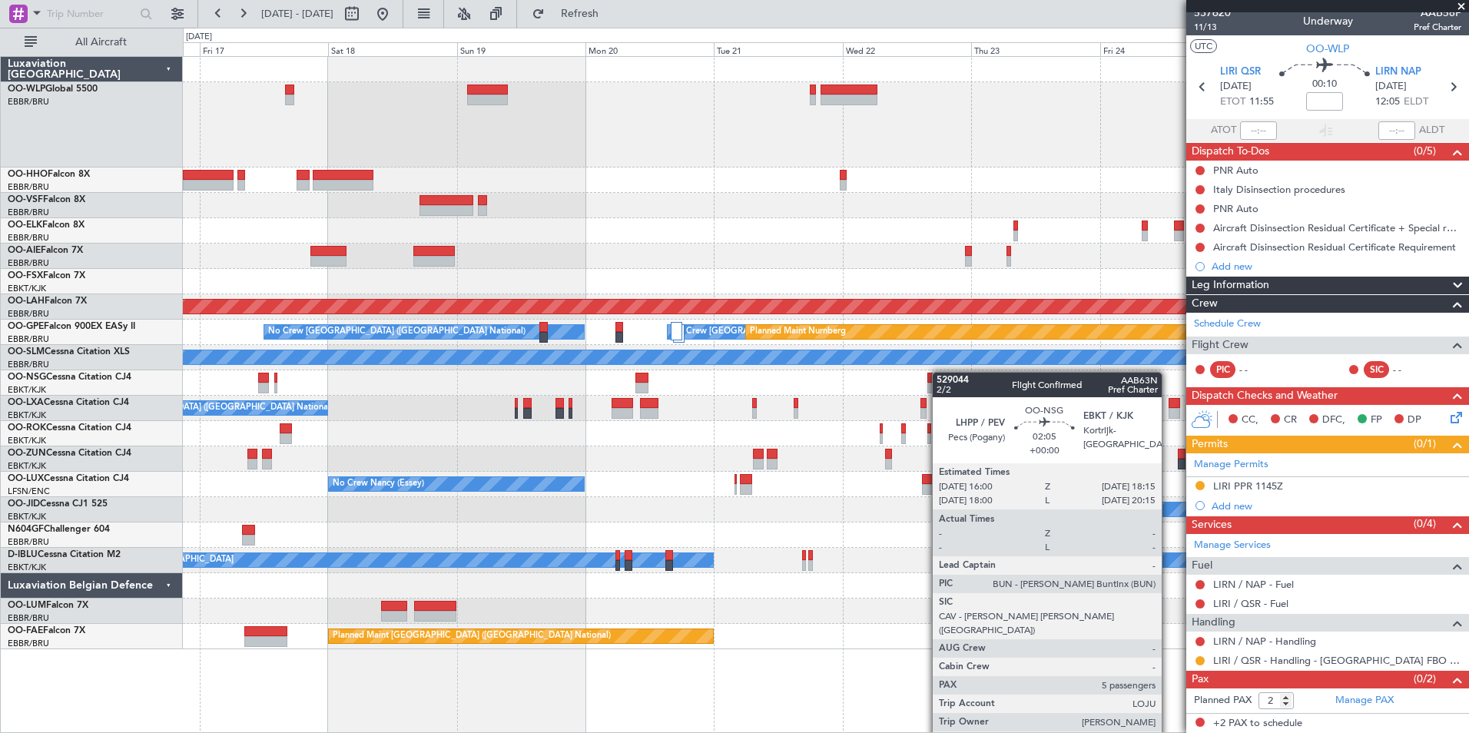
click at [934, 374] on div at bounding box center [826, 382] width 1286 height 25
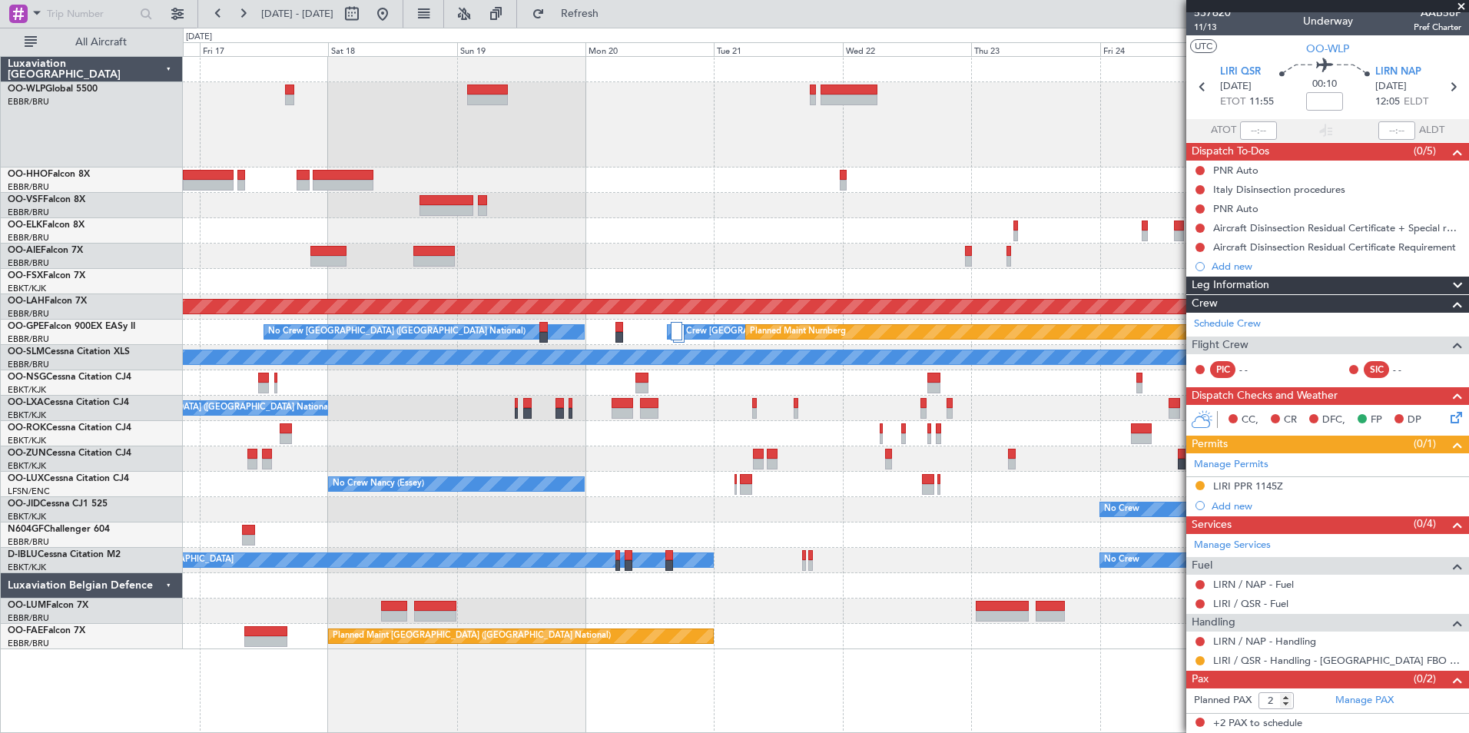
click at [911, 164] on div at bounding box center [826, 124] width 1286 height 85
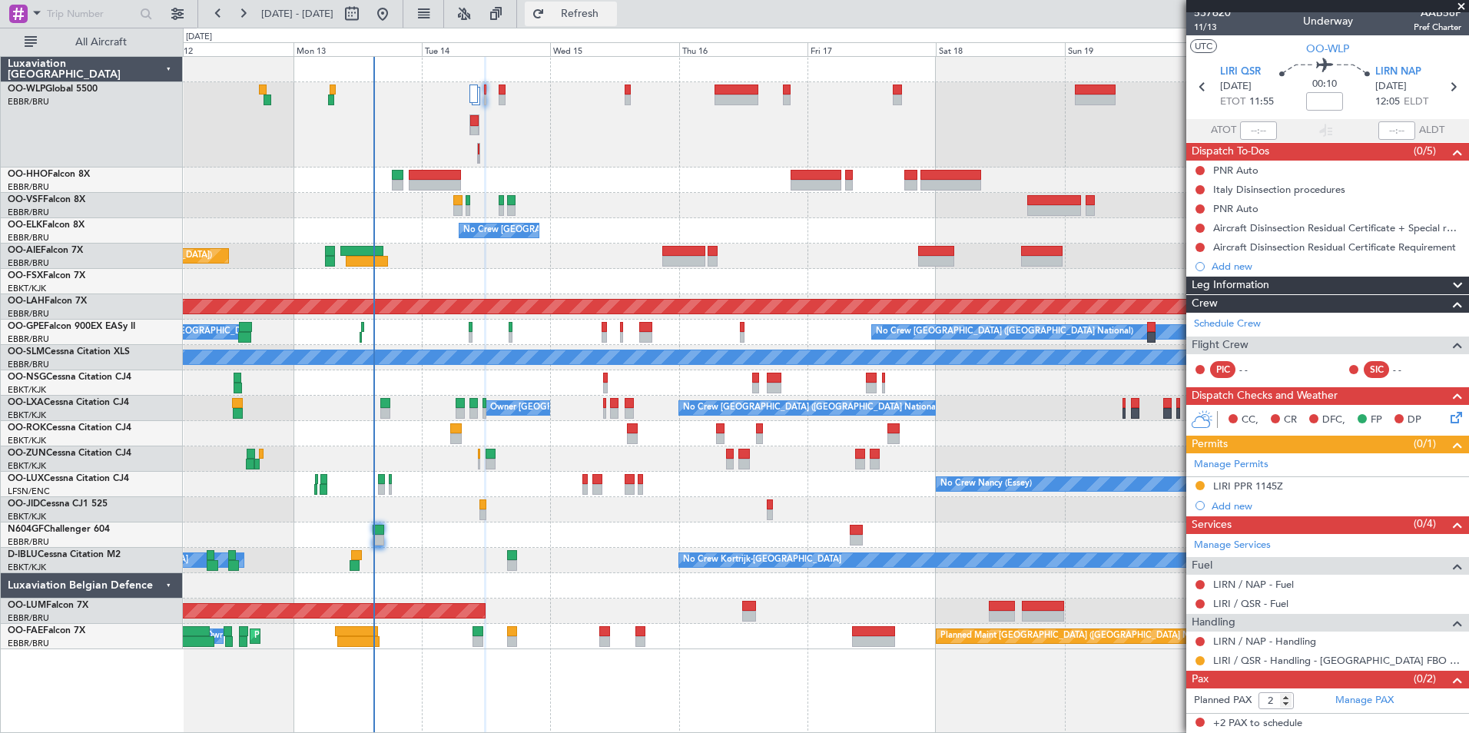
click at [612, 10] on span "Refresh" at bounding box center [580, 13] width 65 height 11
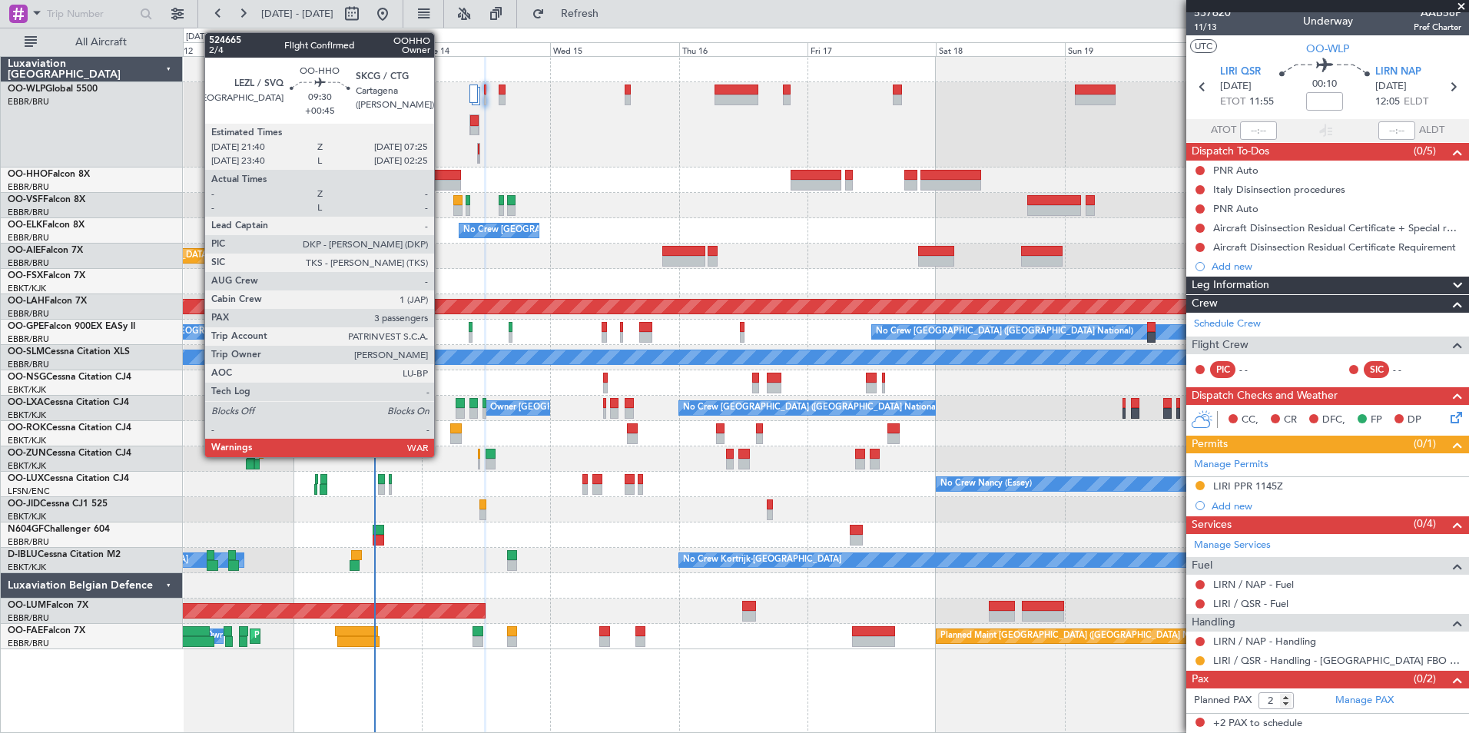
click at [441, 181] on div at bounding box center [435, 185] width 52 height 11
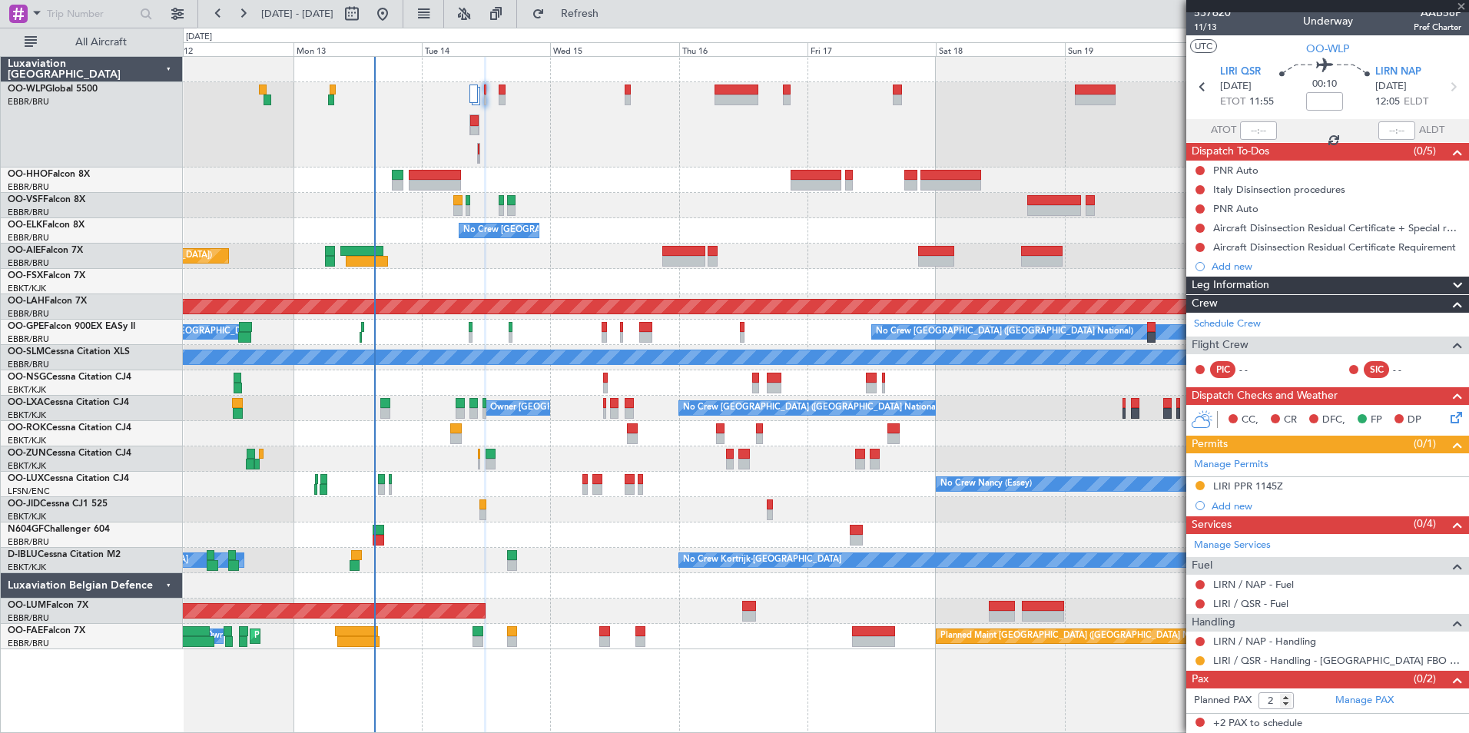
type input "+00:45"
type input "3"
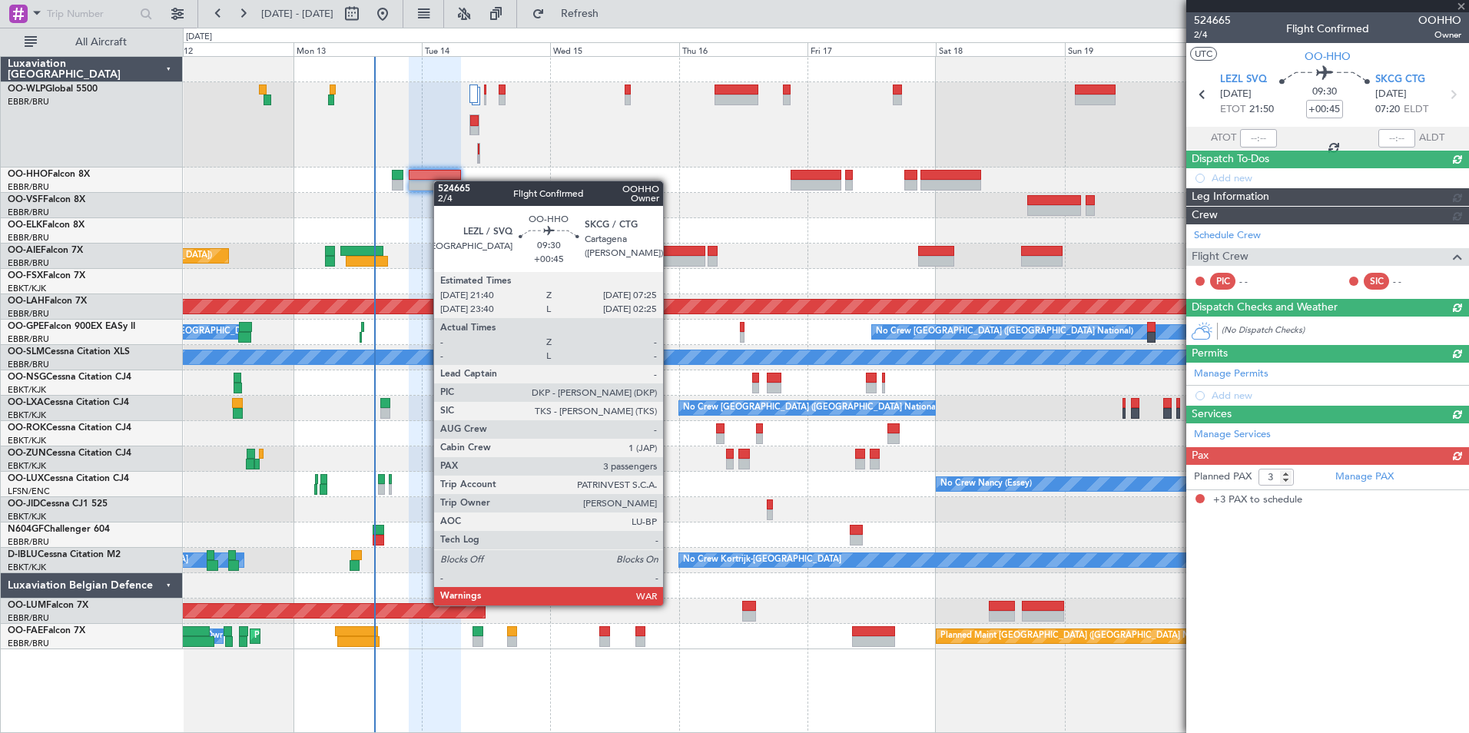
scroll to position [0, 0]
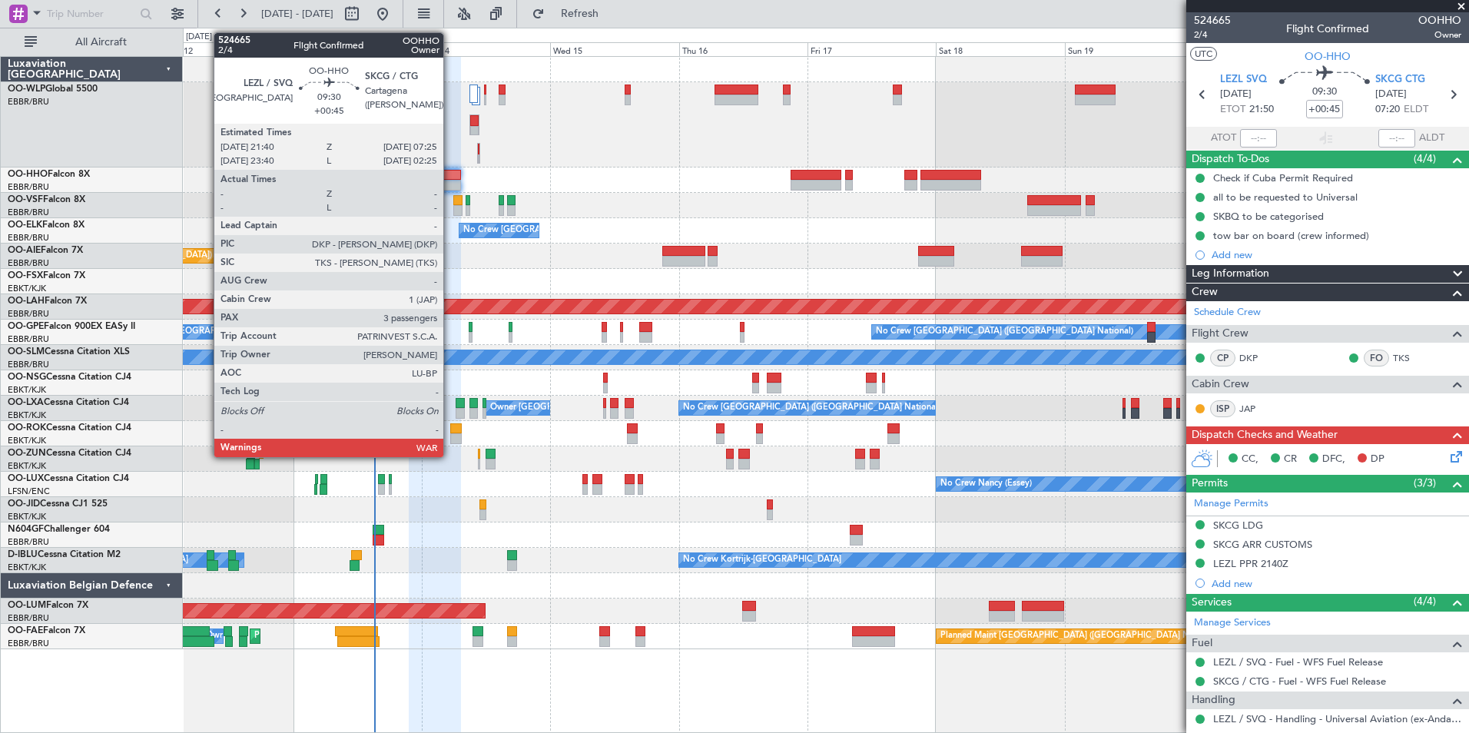
click at [450, 184] on div at bounding box center [435, 185] width 52 height 11
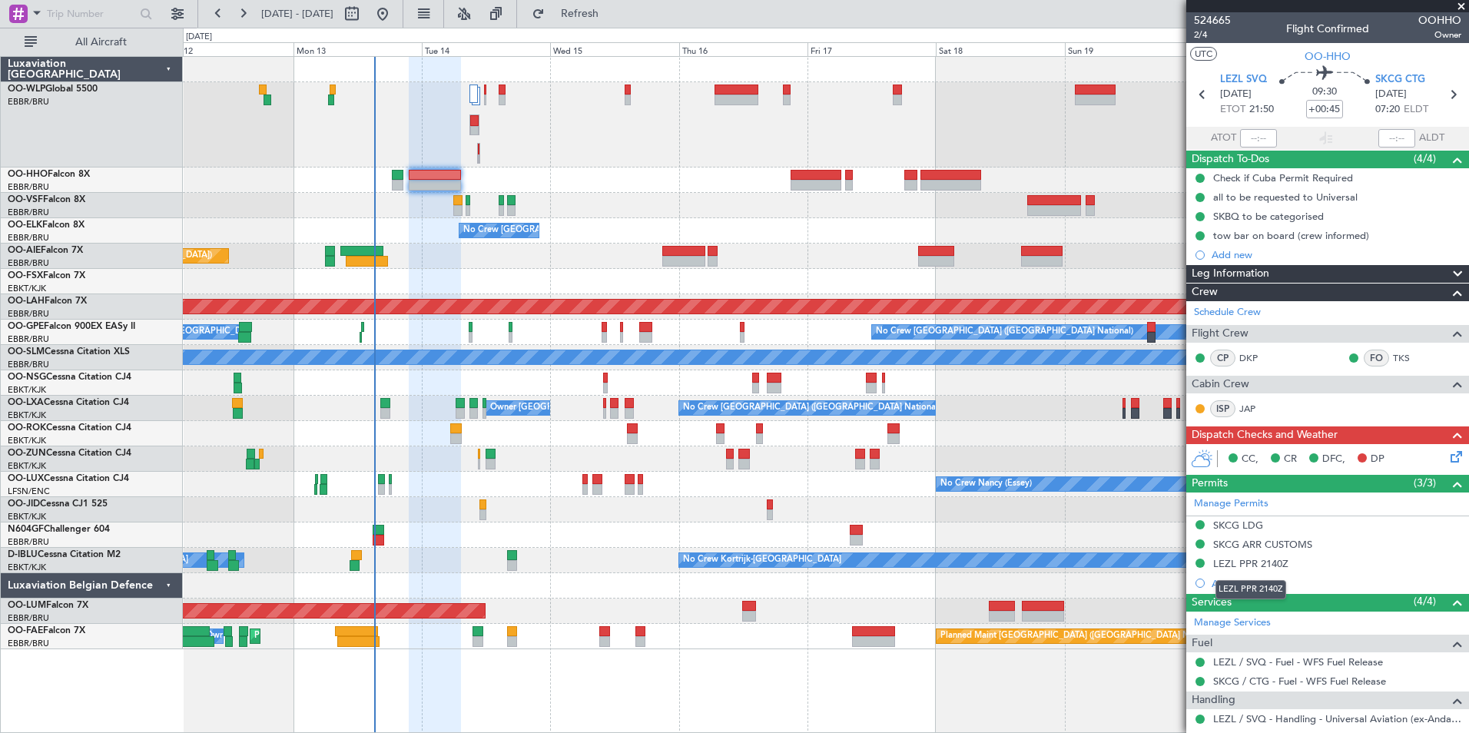
click at [1264, 566] on div "LEZL PPR 2140Z" at bounding box center [1250, 563] width 75 height 13
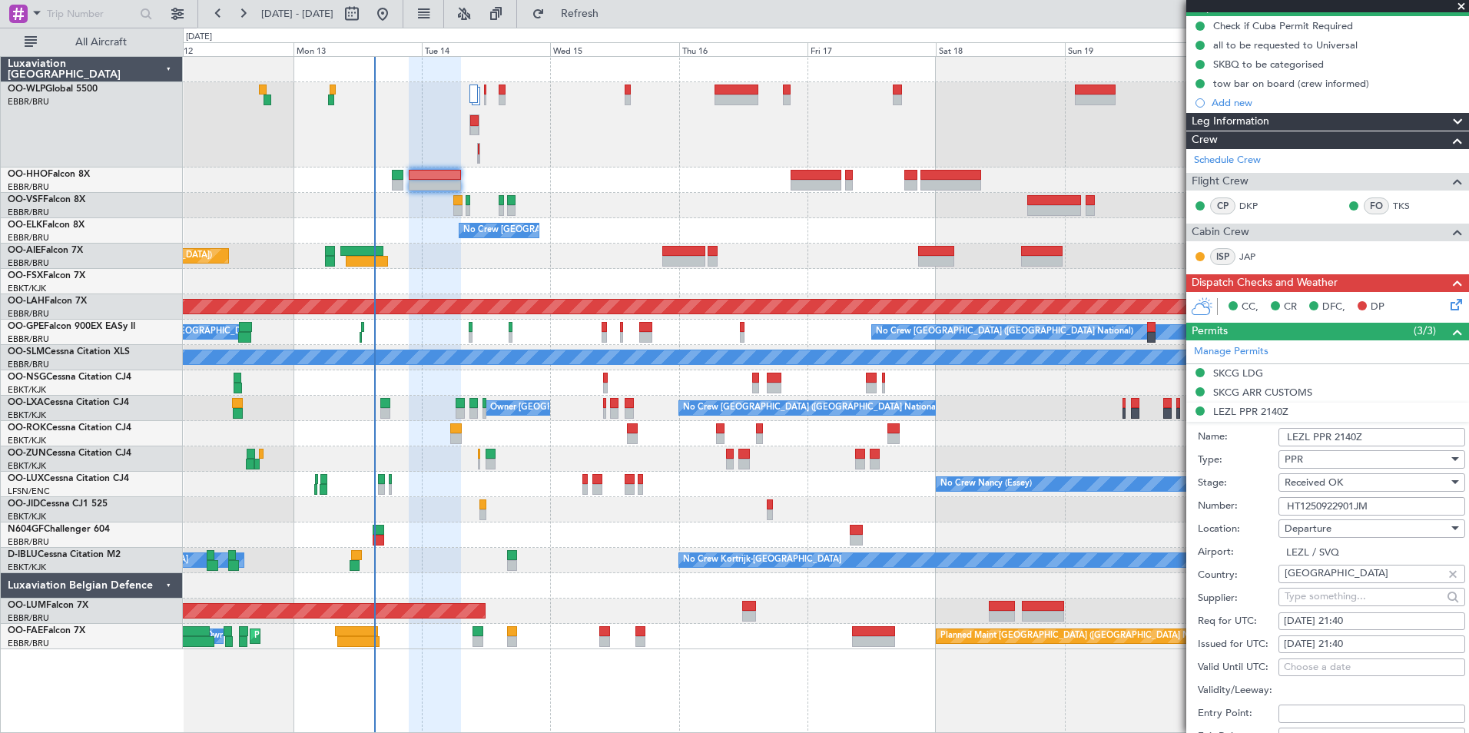
scroll to position [154, 0]
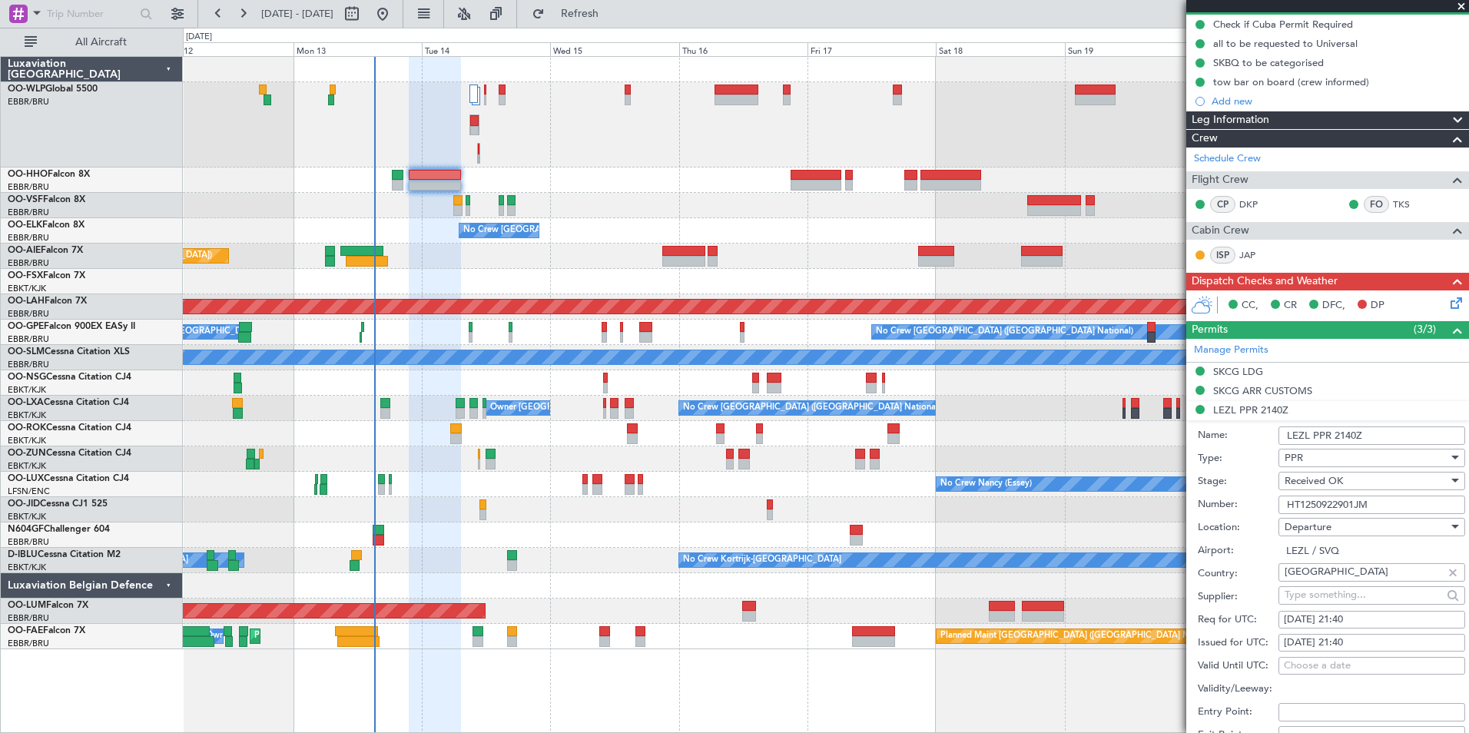
click at [1332, 504] on input "HT1250922901JM" at bounding box center [1372, 505] width 187 height 18
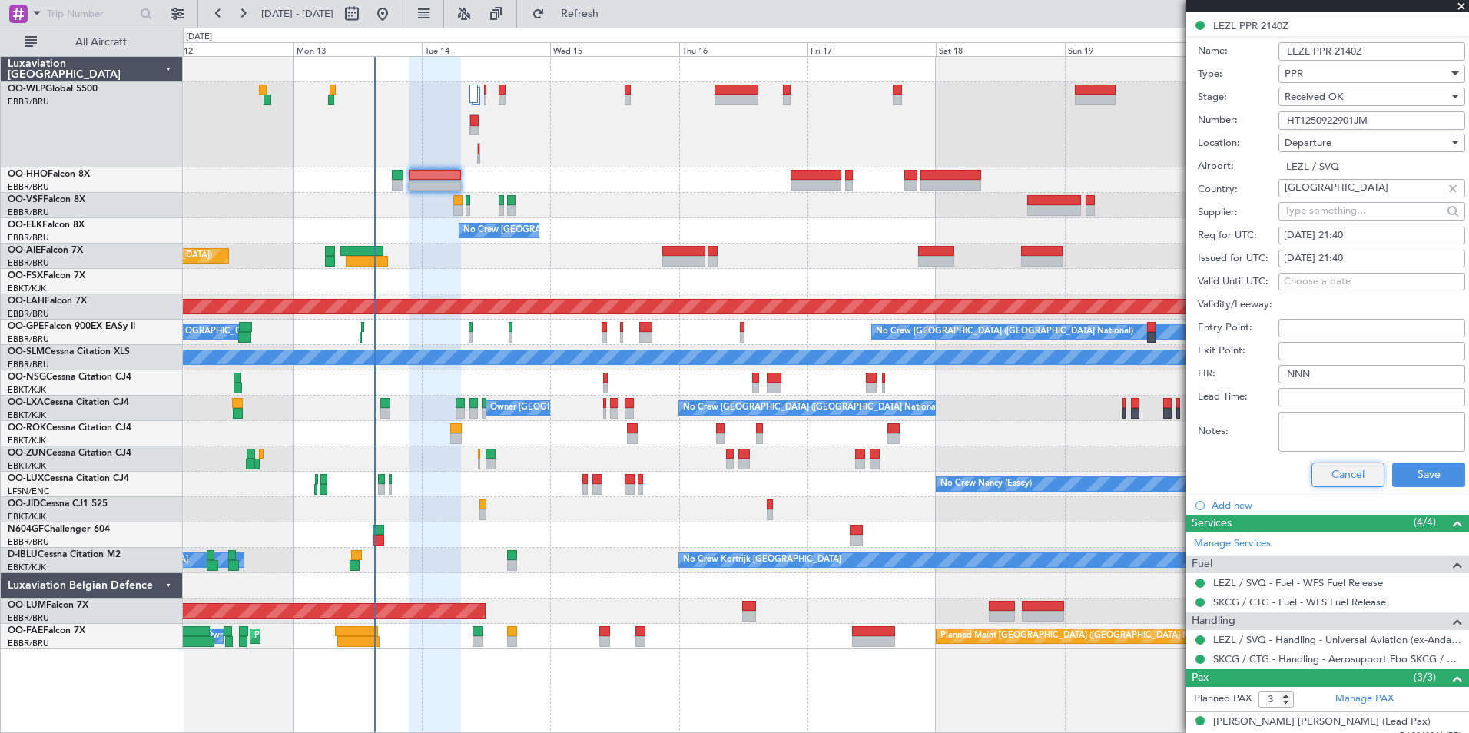
click at [1336, 465] on button "Cancel" at bounding box center [1348, 475] width 73 height 25
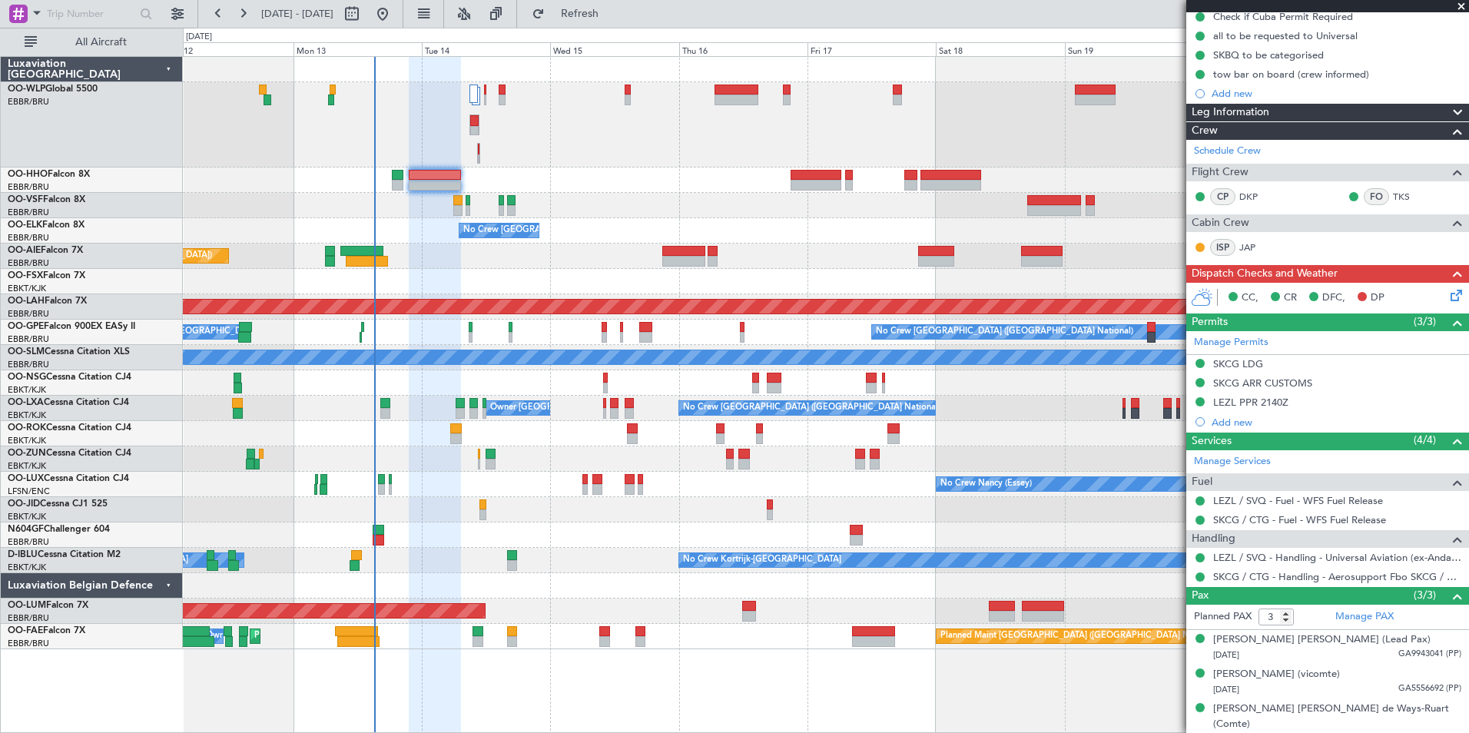
scroll to position [0, 0]
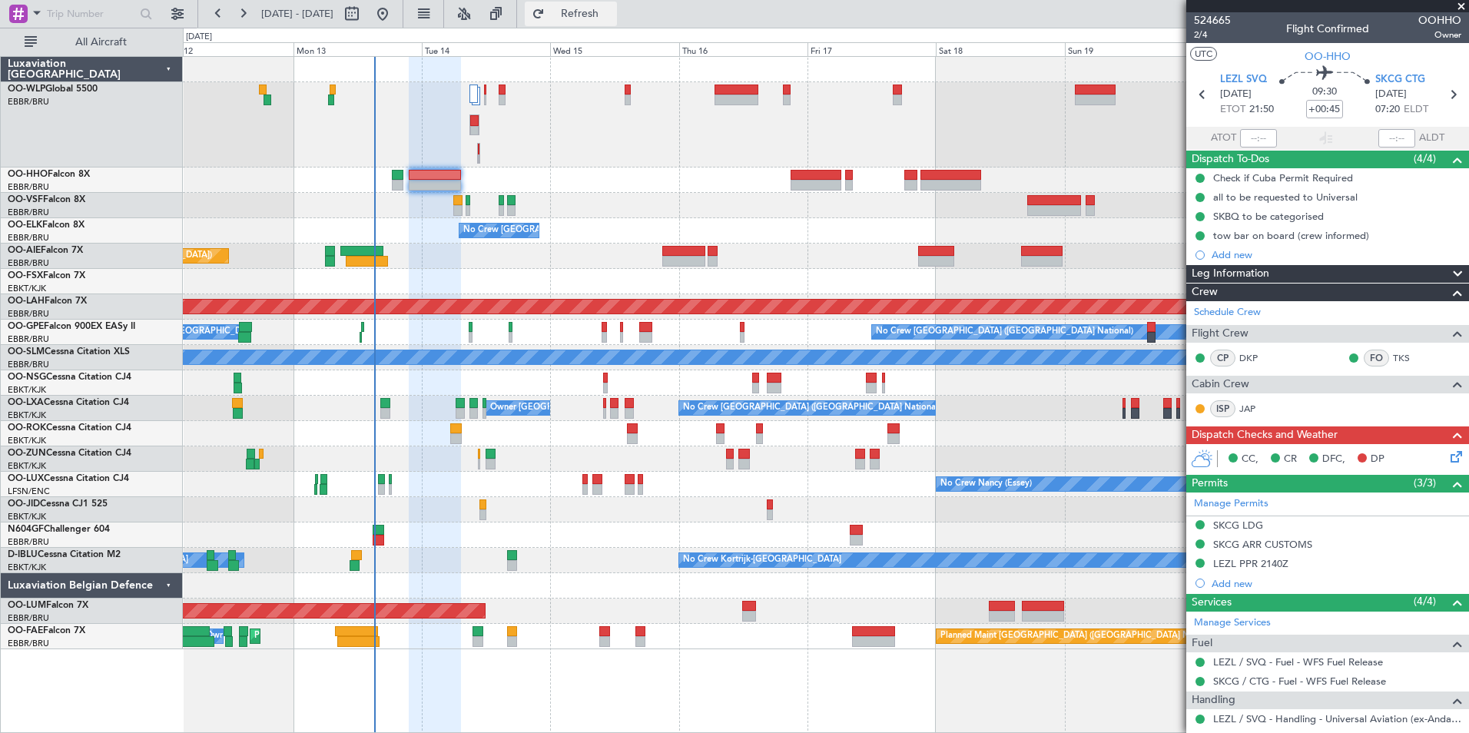
click at [617, 2] on button "Refresh" at bounding box center [571, 14] width 92 height 25
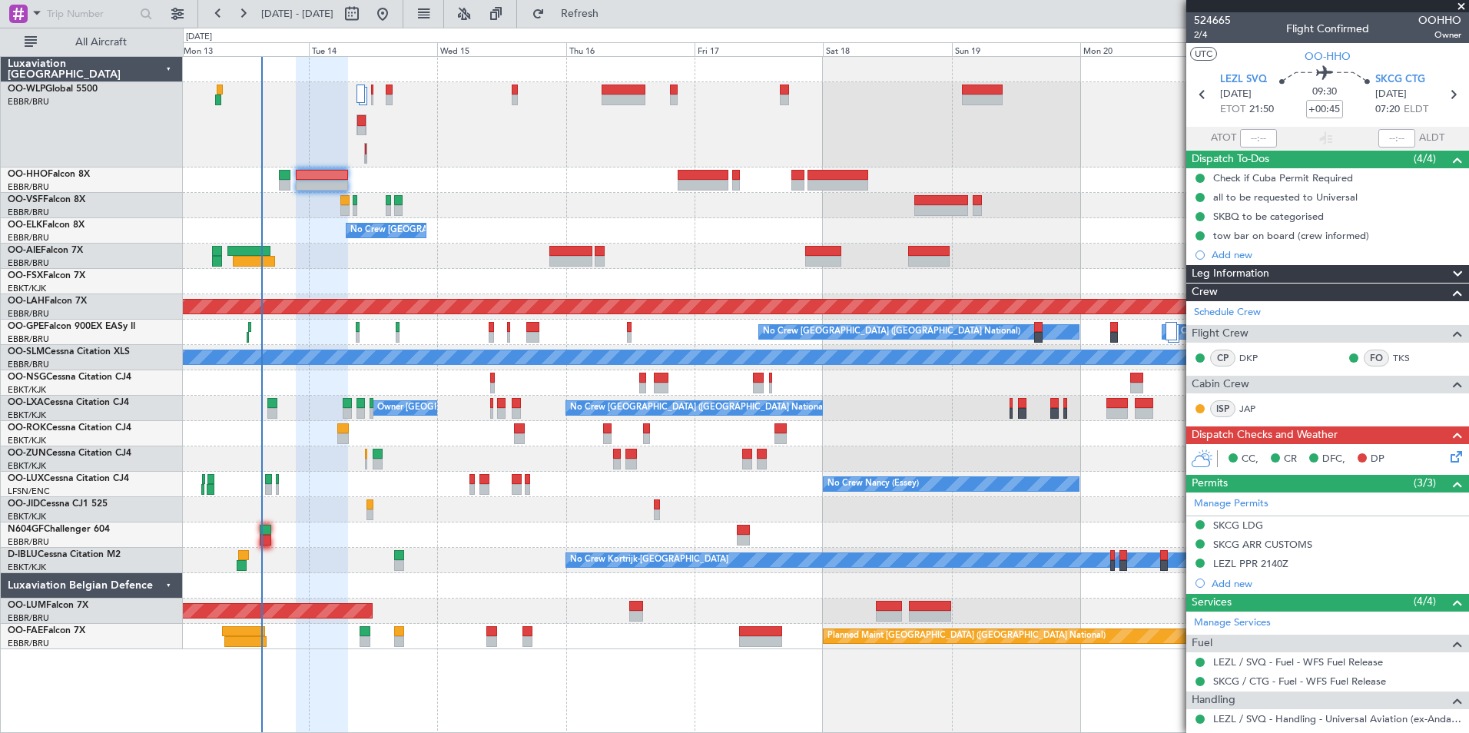
click at [780, 125] on div at bounding box center [826, 124] width 1286 height 85
click at [731, 128] on div at bounding box center [826, 124] width 1286 height 85
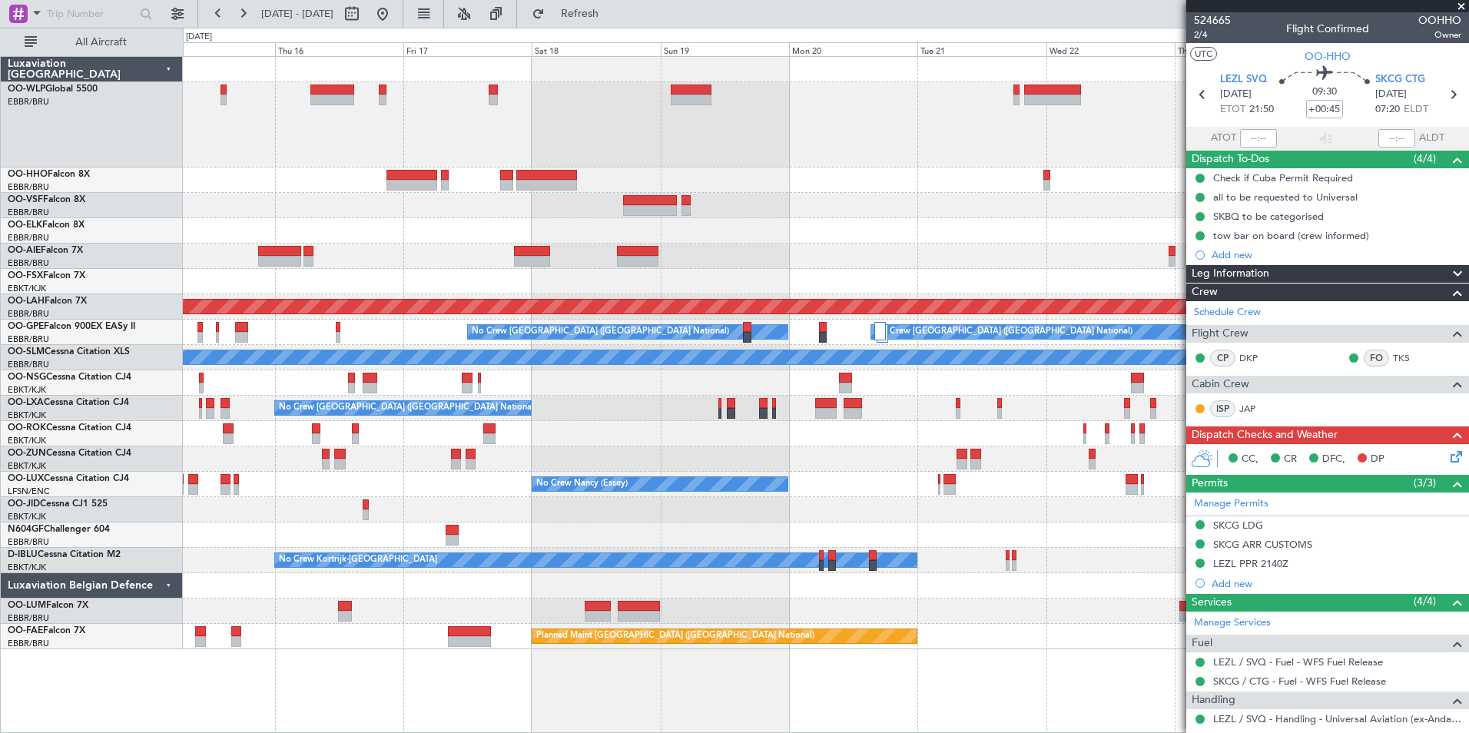
click at [855, 138] on div at bounding box center [826, 124] width 1286 height 85
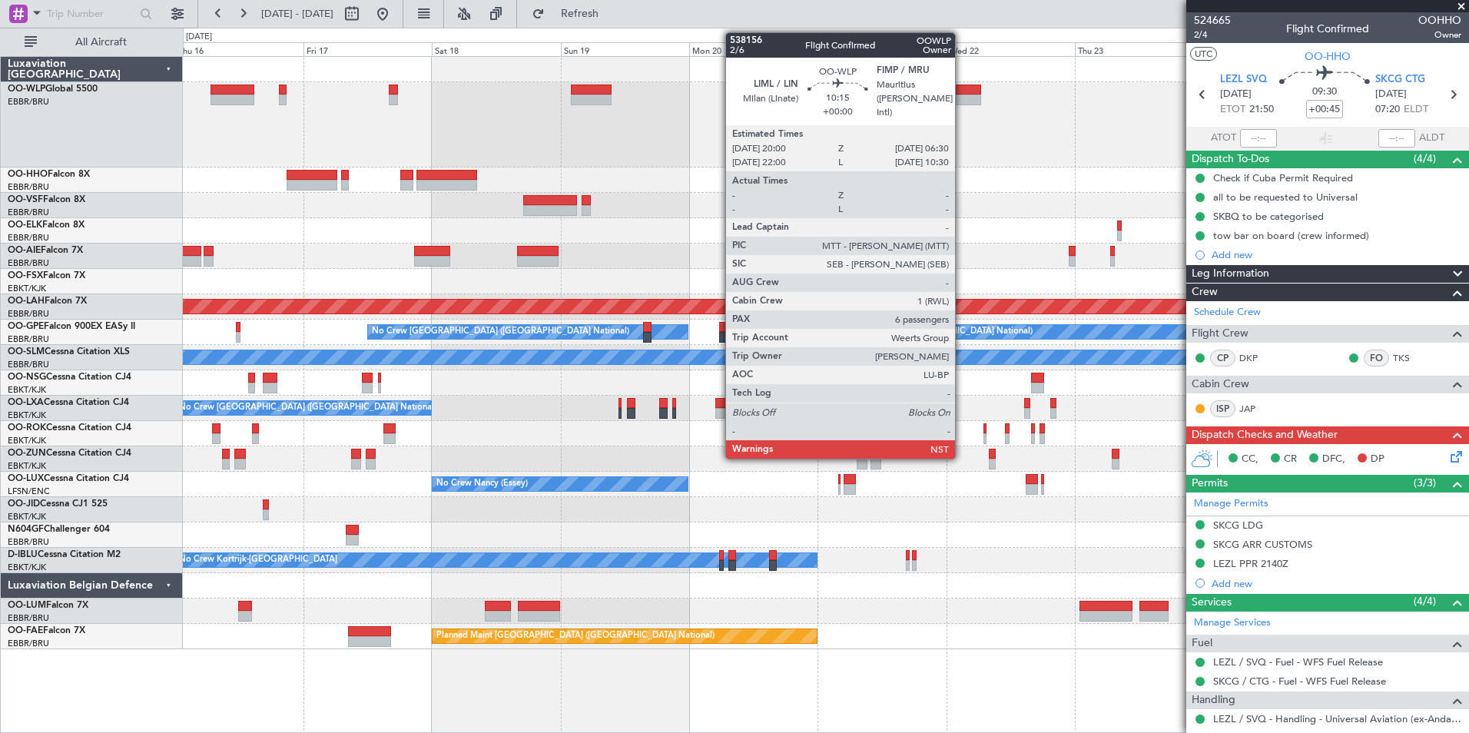
click at [962, 96] on div at bounding box center [952, 100] width 57 height 11
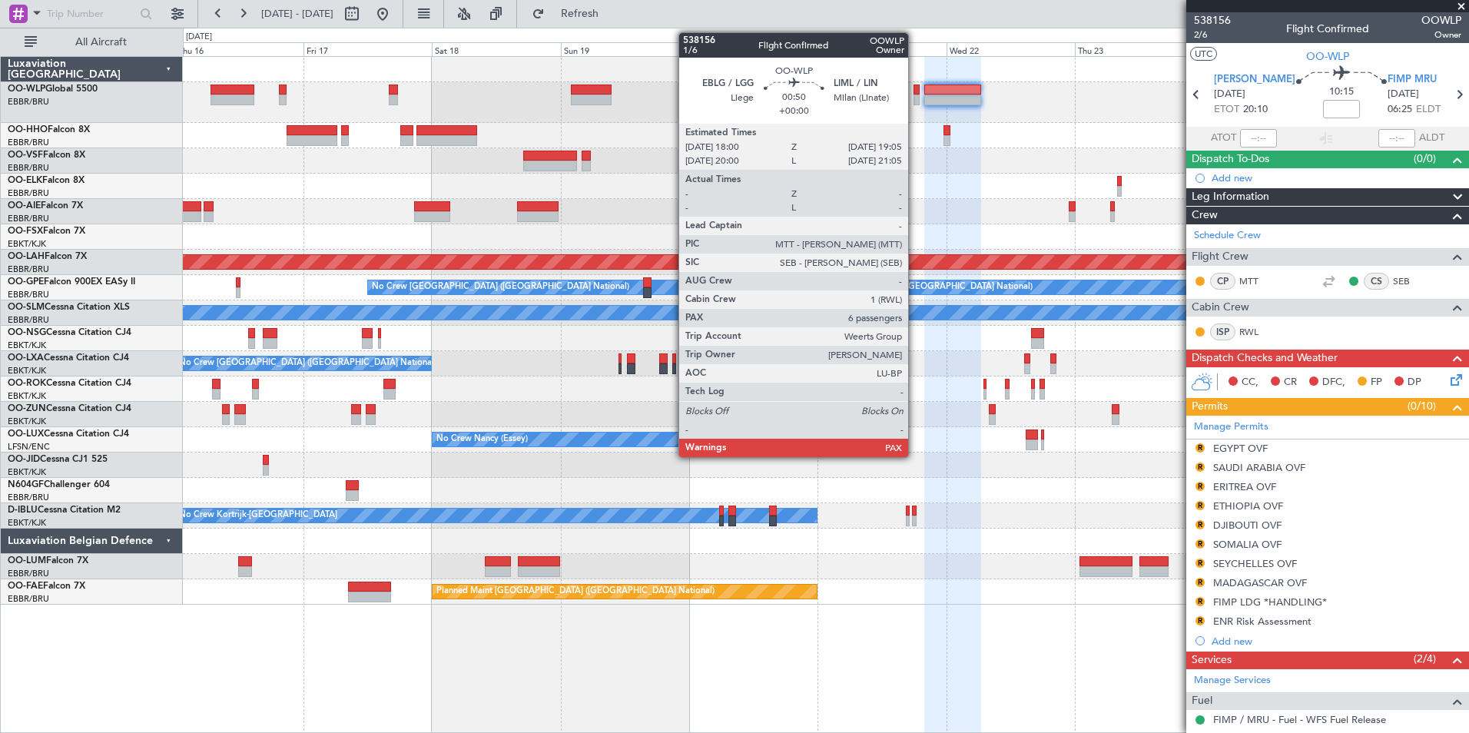
click at [915, 93] on div at bounding box center [917, 90] width 6 height 11
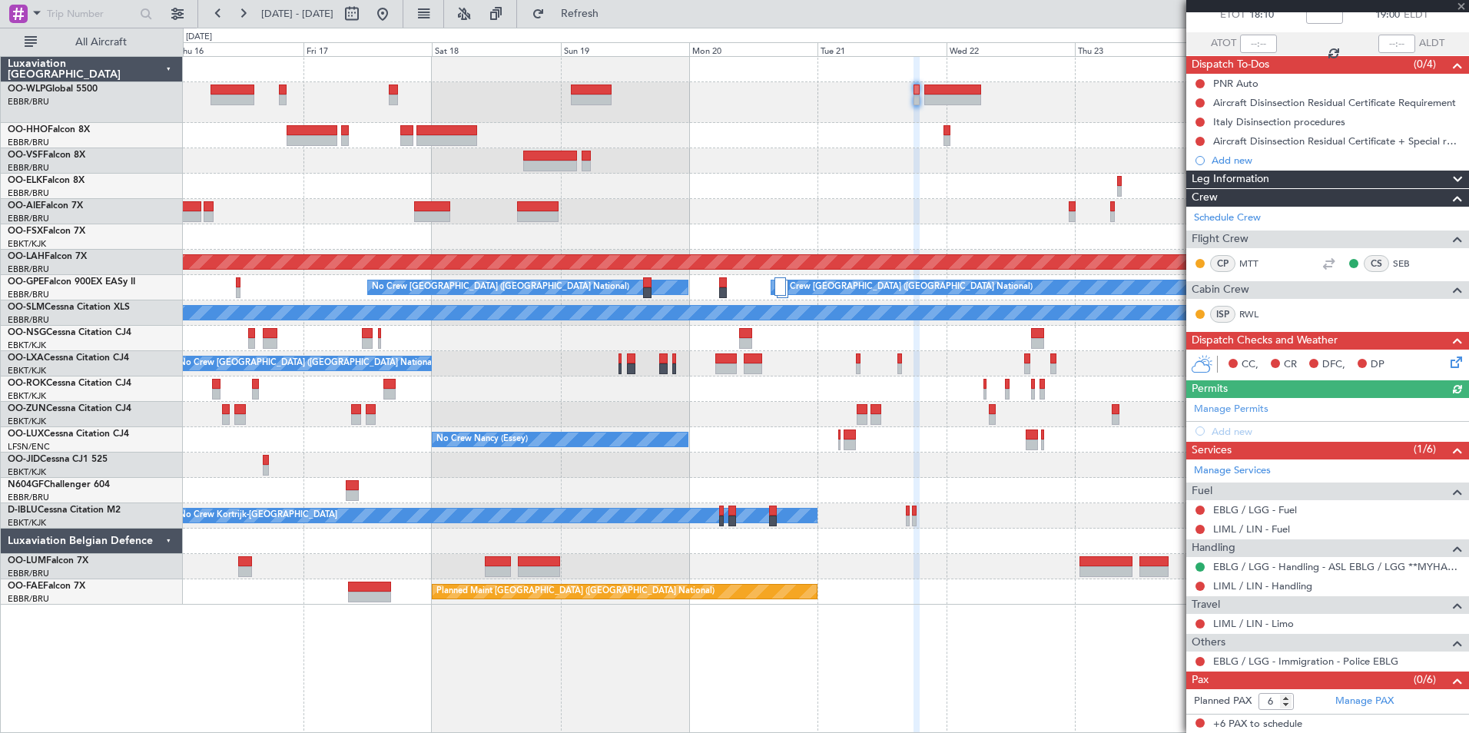
scroll to position [95, 0]
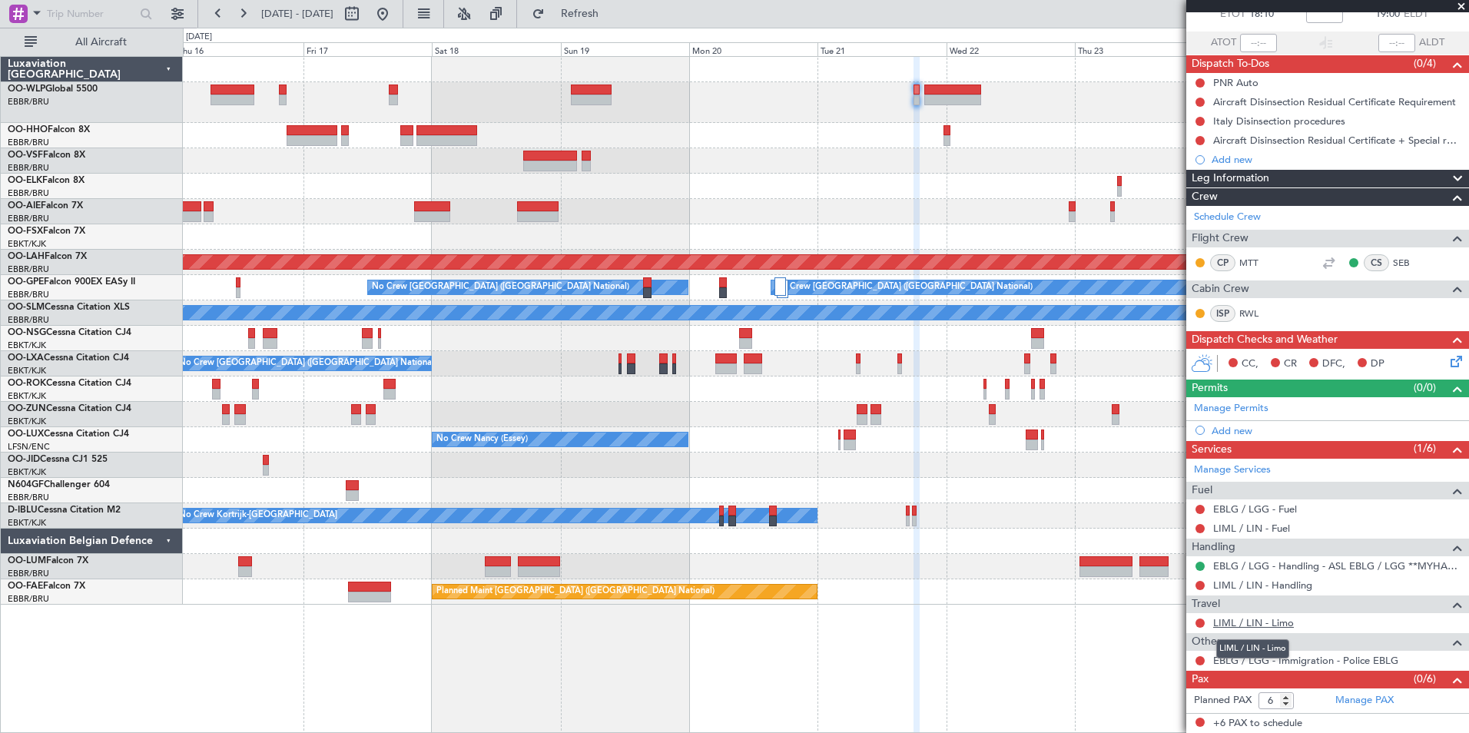
click at [1266, 627] on link "LIML / LIN - Limo" at bounding box center [1253, 622] width 81 height 13
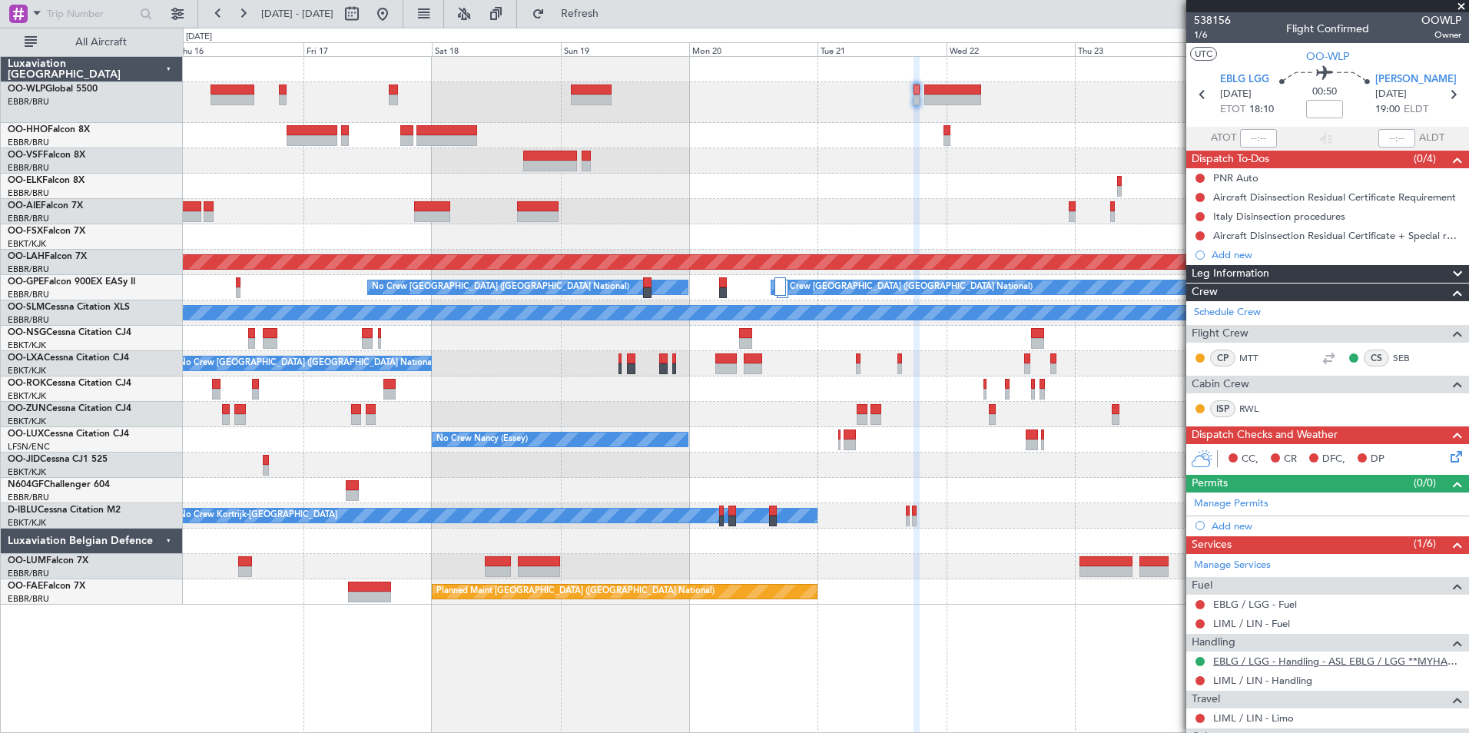
click at [1236, 659] on link "EBLG / LGG - Handling - ASL EBLG / LGG **MYHANDLING**" at bounding box center [1337, 661] width 248 height 13
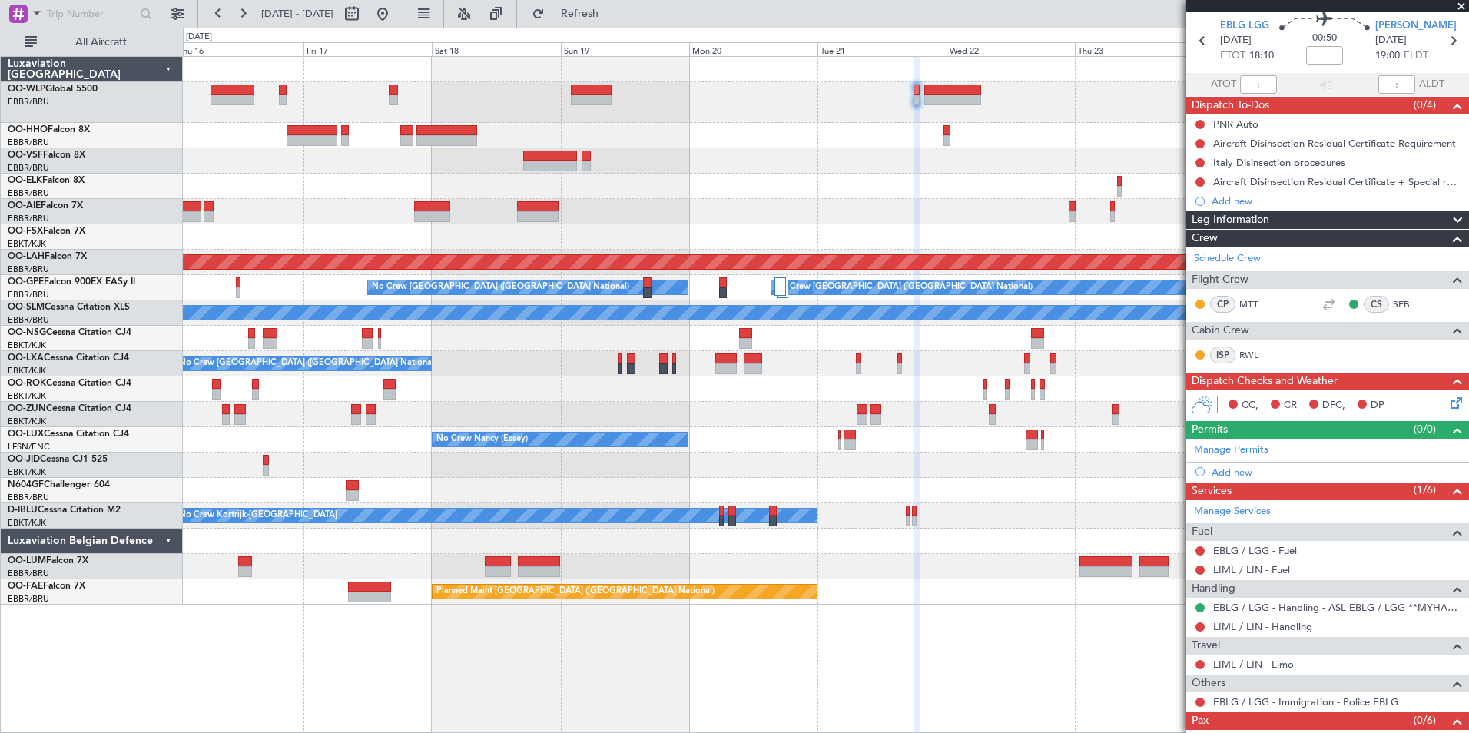
scroll to position [95, 0]
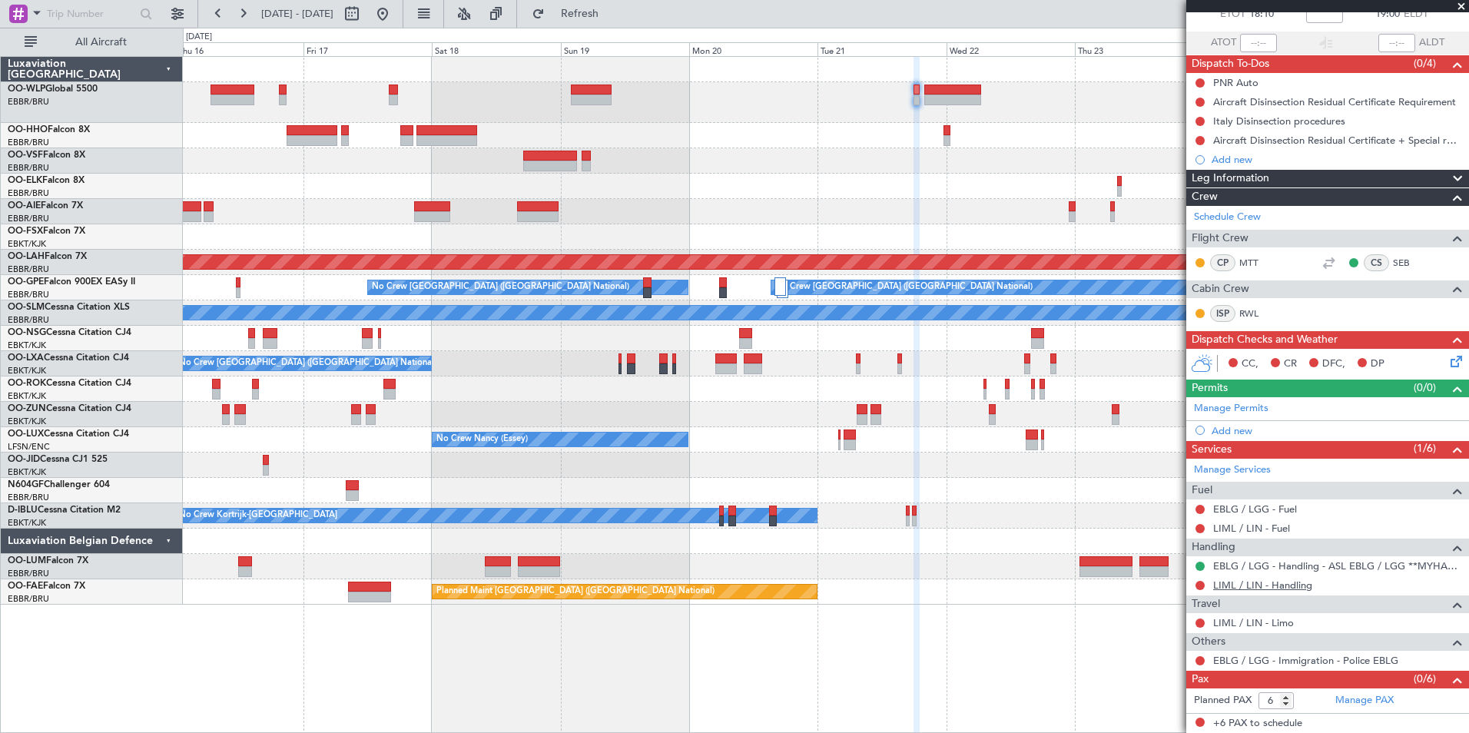
click at [1271, 585] on link "LIML / LIN - Handling" at bounding box center [1262, 585] width 99 height 13
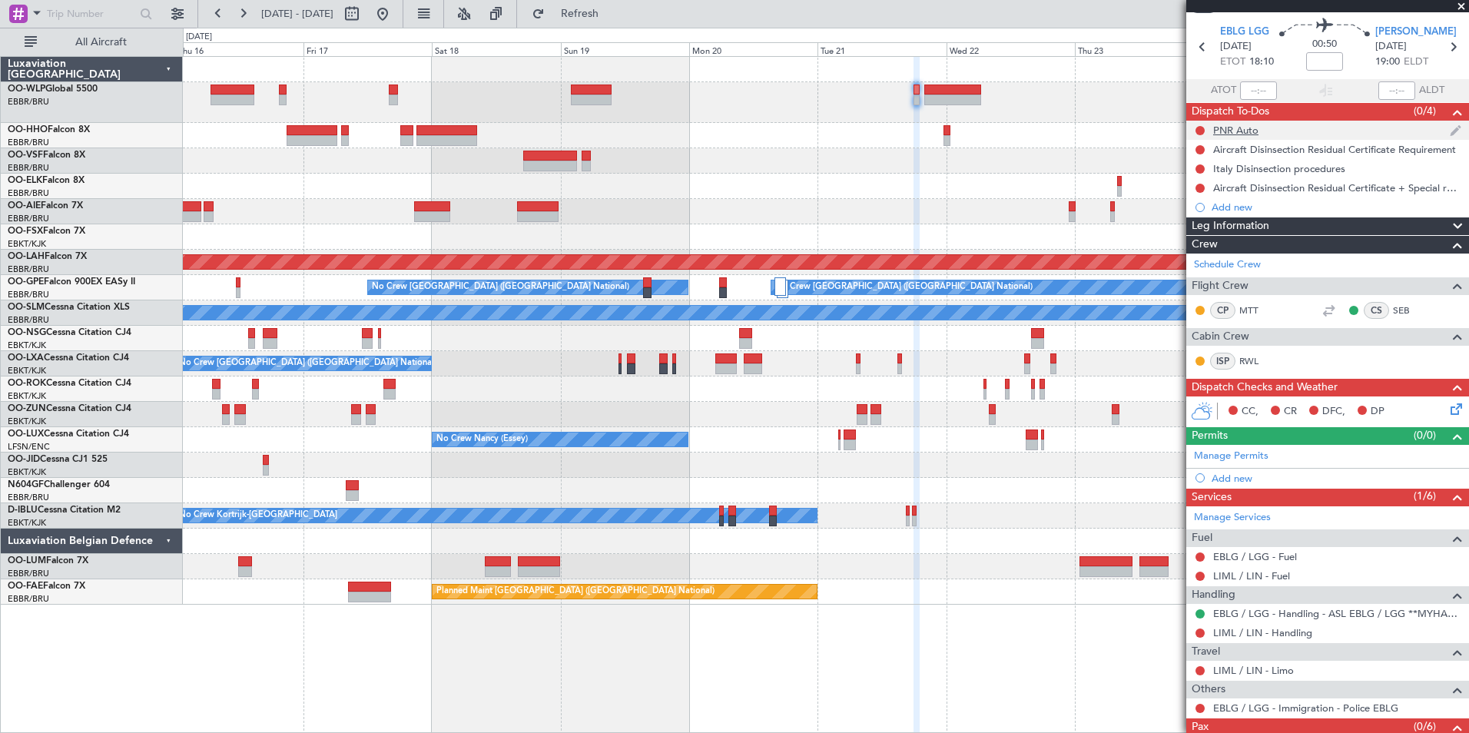
scroll to position [0, 0]
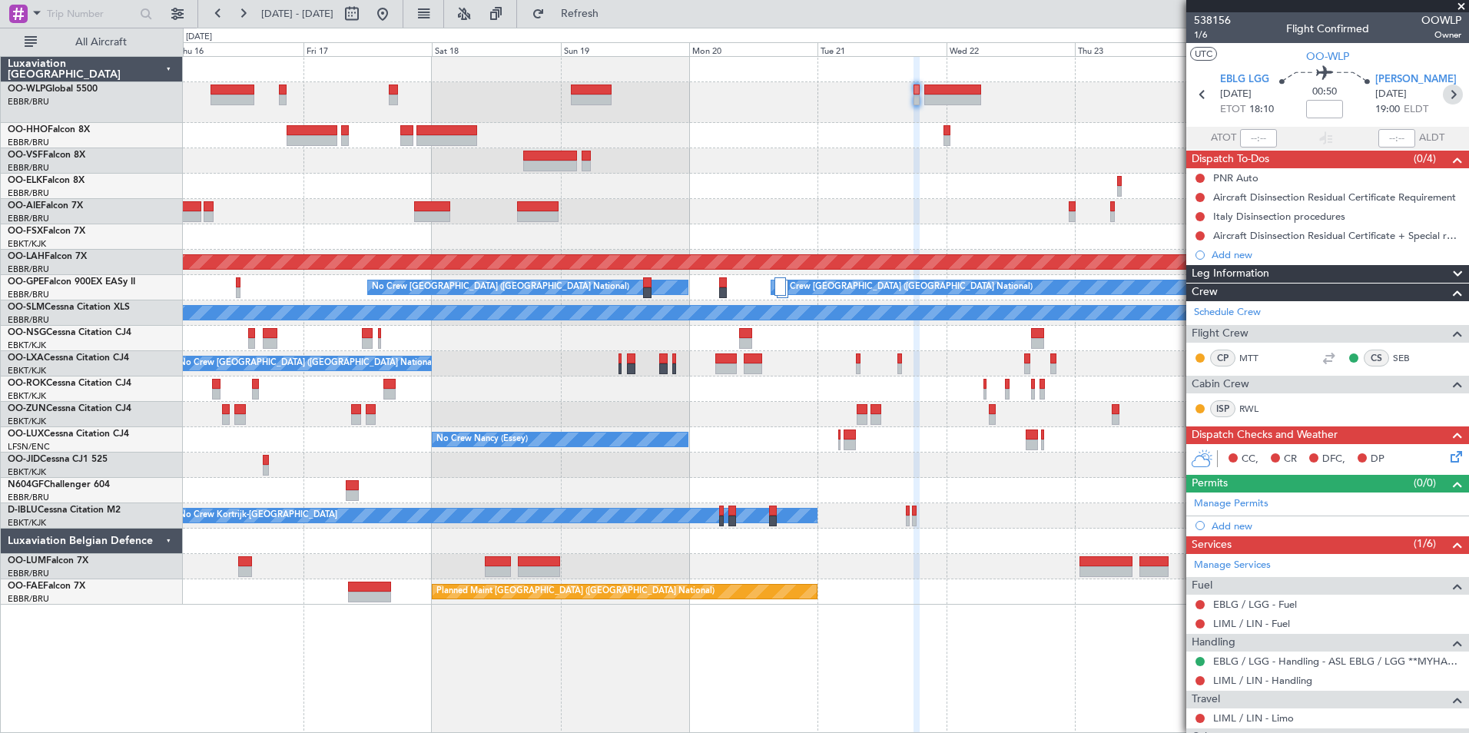
click at [1445, 94] on icon at bounding box center [1453, 95] width 20 height 20
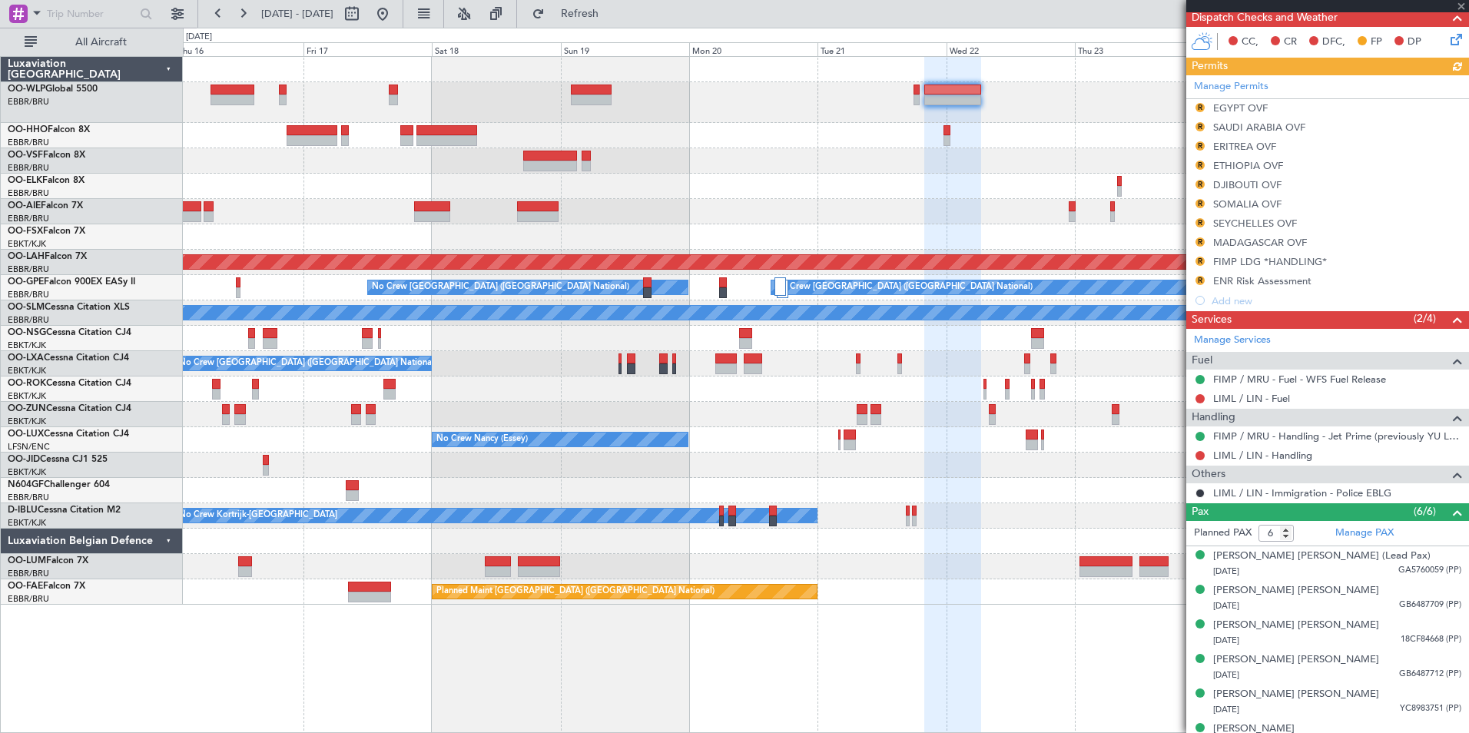
scroll to position [360, 0]
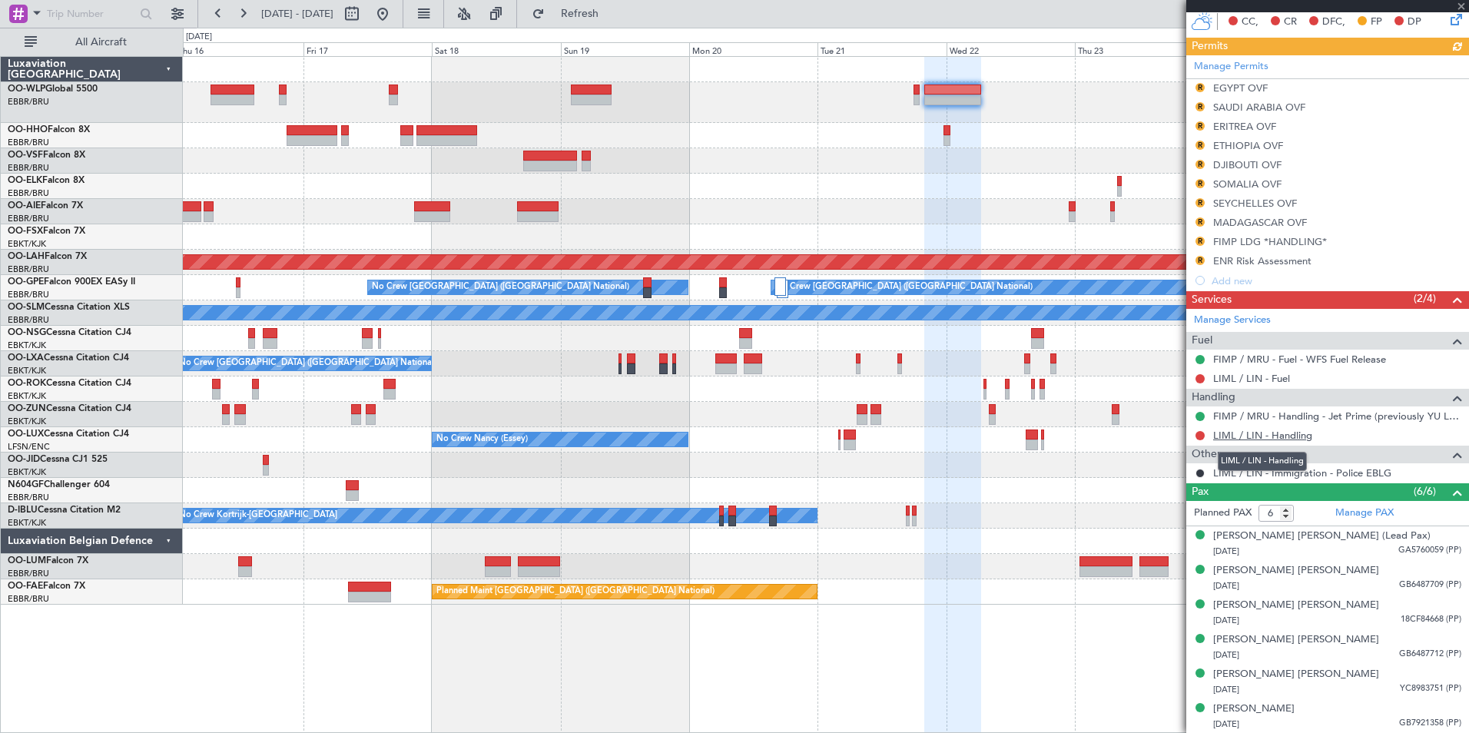
click at [1254, 439] on link "LIML / LIN - Handling" at bounding box center [1262, 435] width 99 height 13
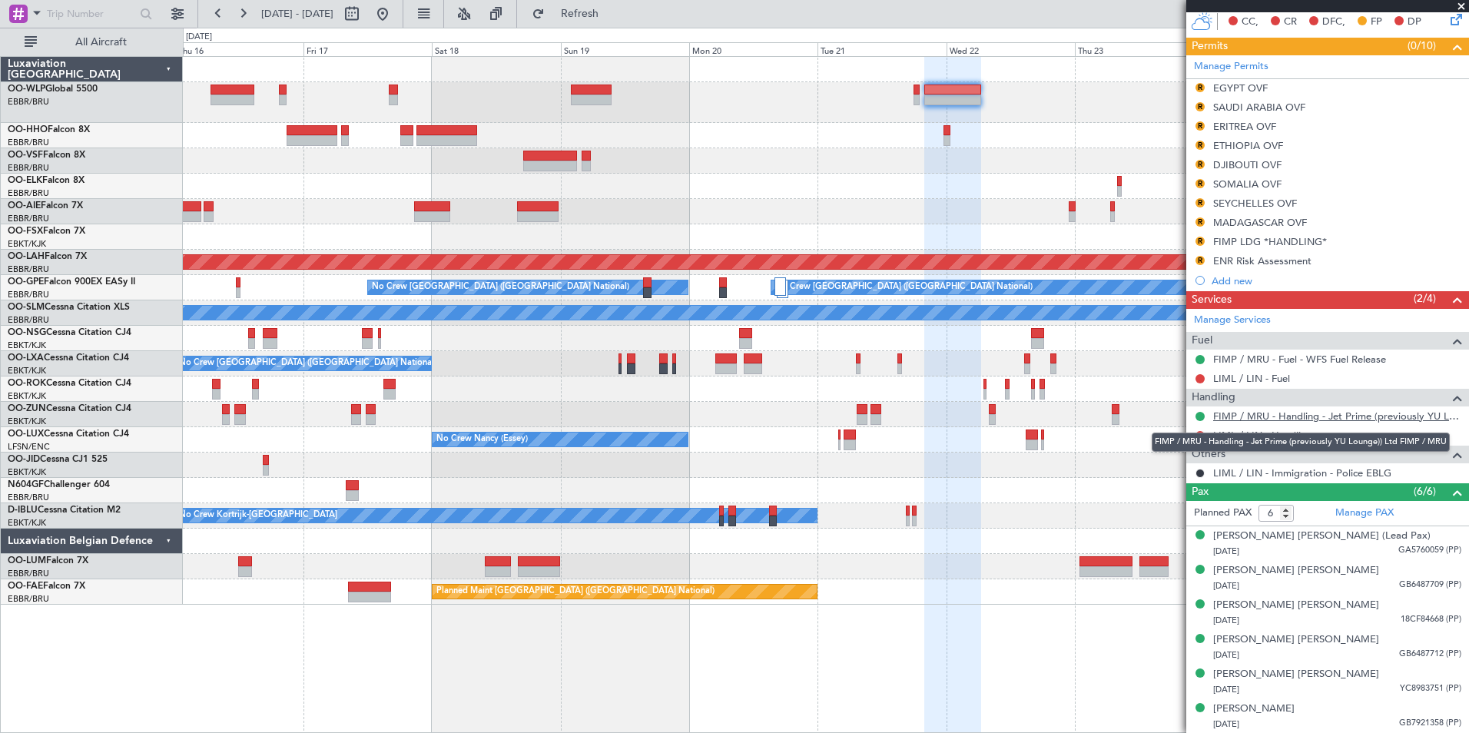
click at [1313, 414] on link "FIMP / MRU - Handling - Jet Prime (previously YU Lounge)) Ltd FIMP / MRU" at bounding box center [1337, 416] width 248 height 13
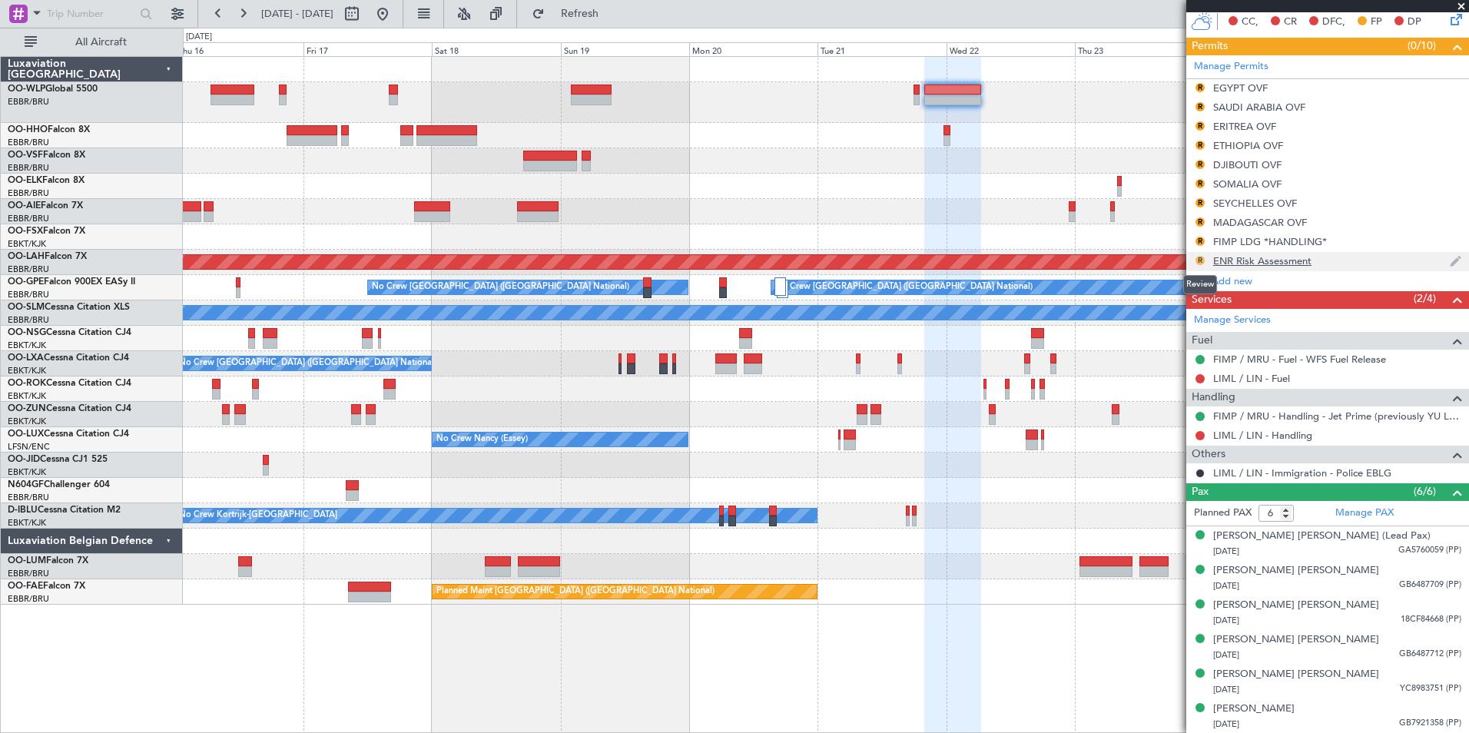
click at [1199, 260] on button "R" at bounding box center [1200, 260] width 9 height 9
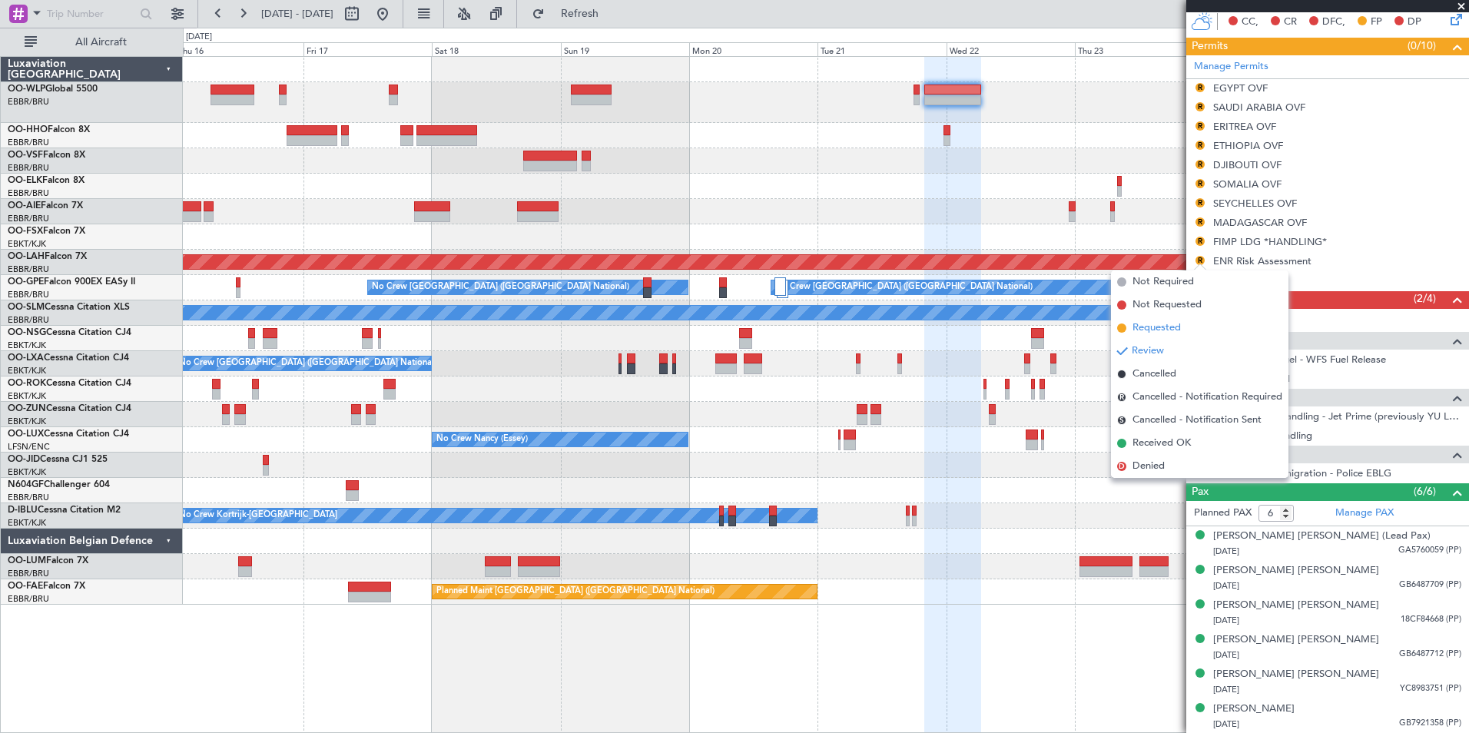
click at [1189, 328] on li "Requested" at bounding box center [1199, 328] width 177 height 23
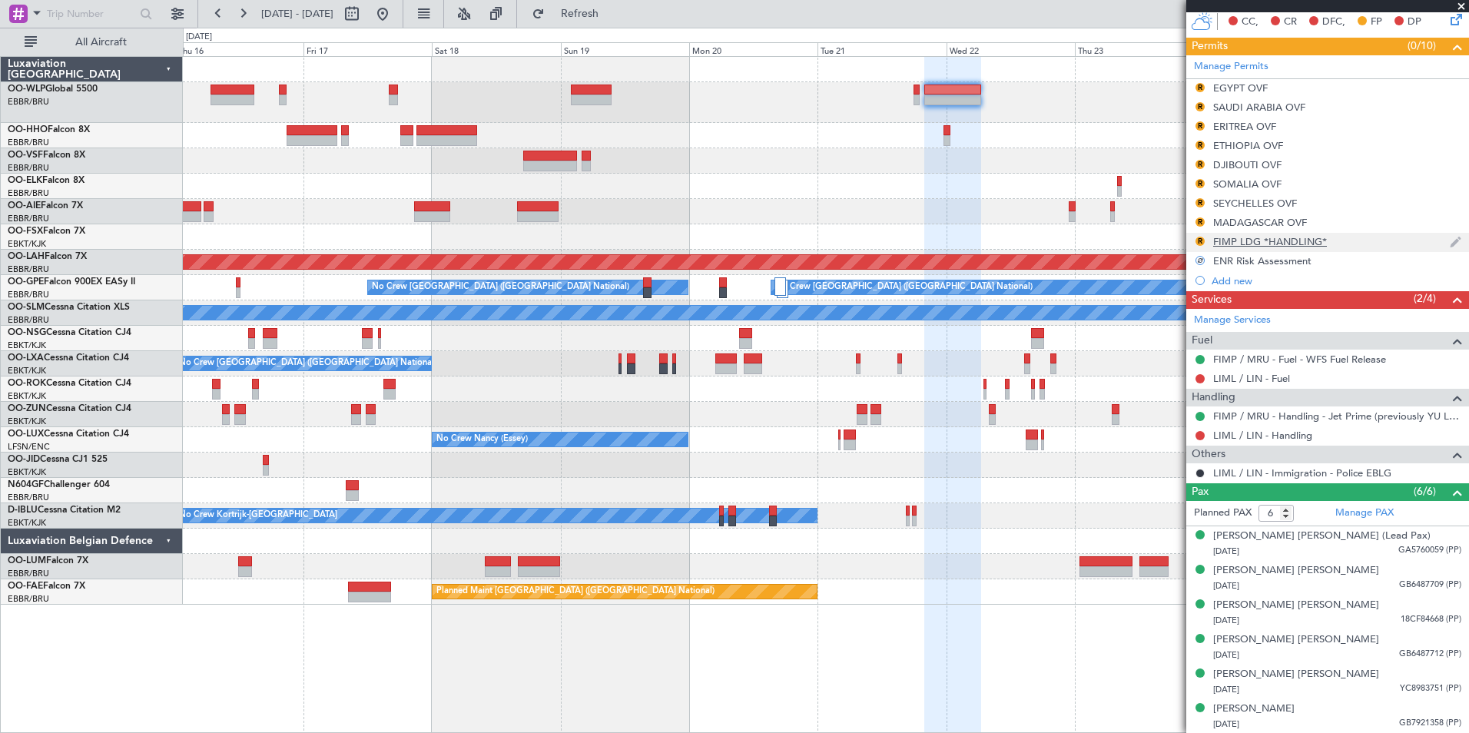
click at [1200, 245] on div "R" at bounding box center [1200, 241] width 12 height 12
click at [1201, 237] on button "R" at bounding box center [1200, 241] width 9 height 9
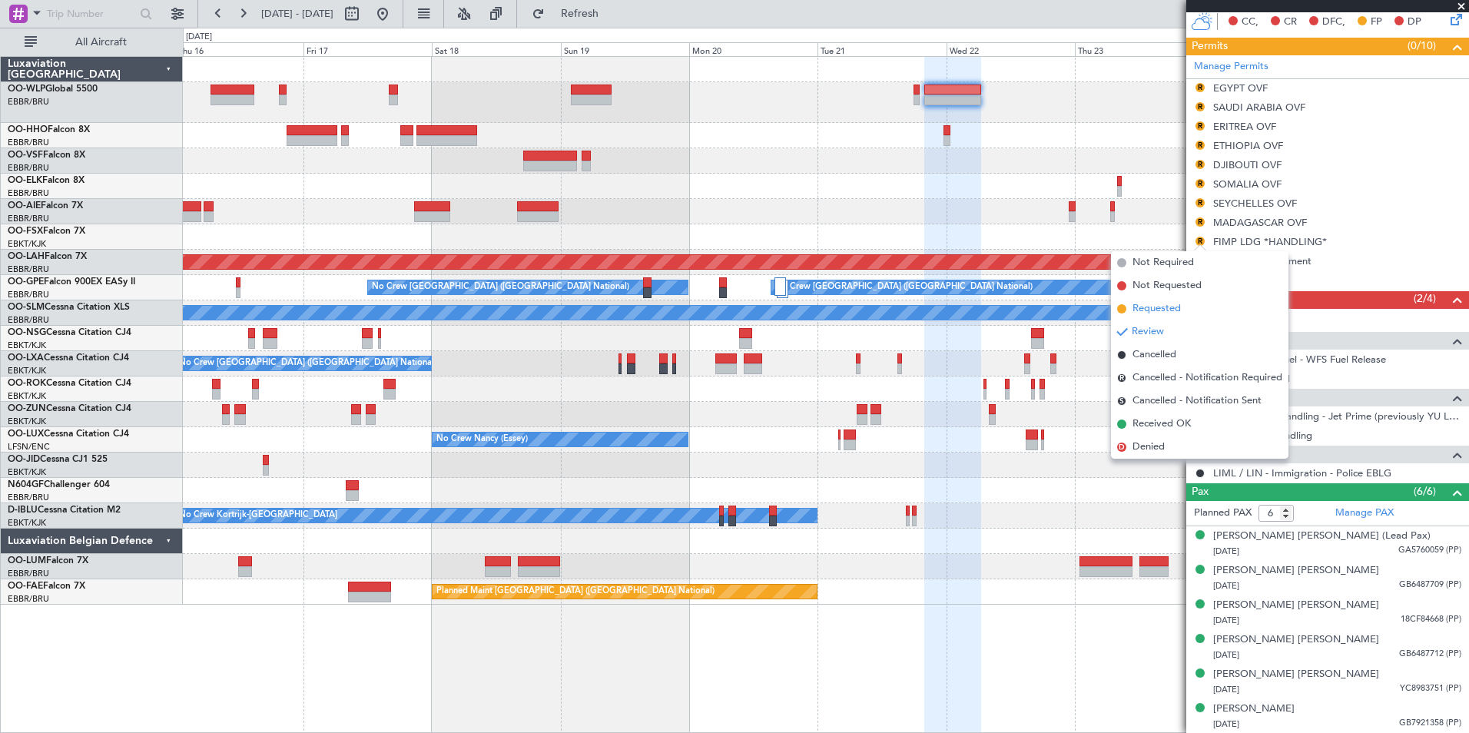
click at [1165, 307] on span "Requested" at bounding box center [1157, 308] width 48 height 15
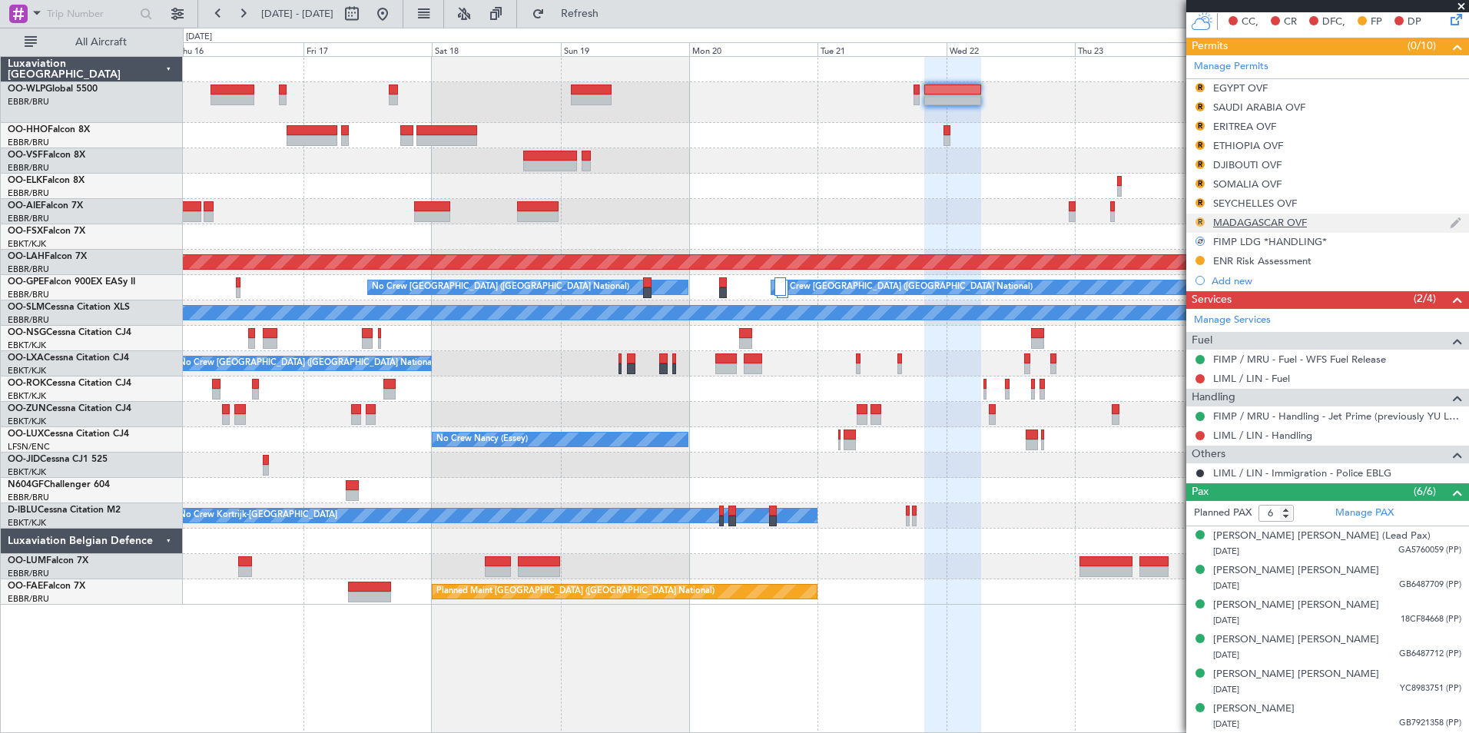
click at [1198, 222] on button "R" at bounding box center [1200, 221] width 9 height 9
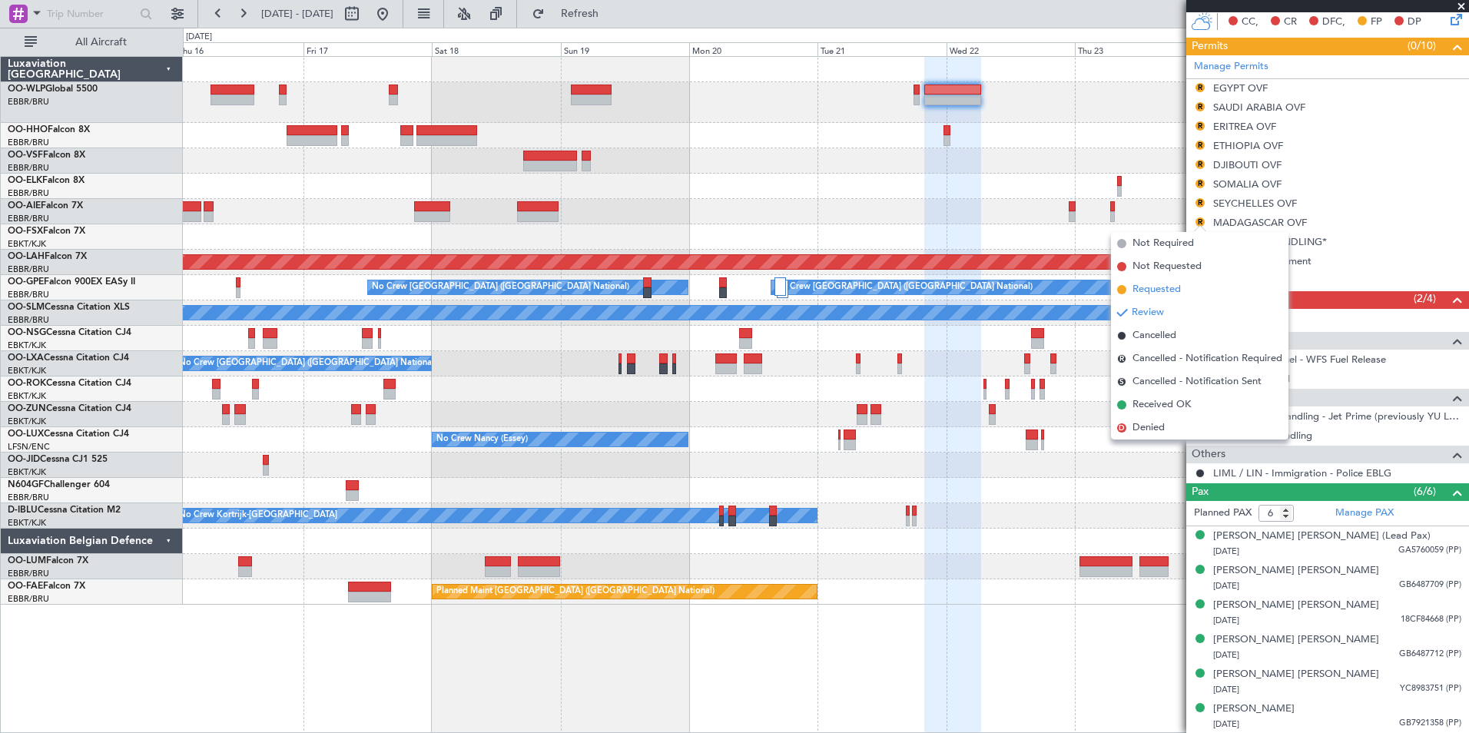
click at [1156, 287] on span "Requested" at bounding box center [1157, 289] width 48 height 15
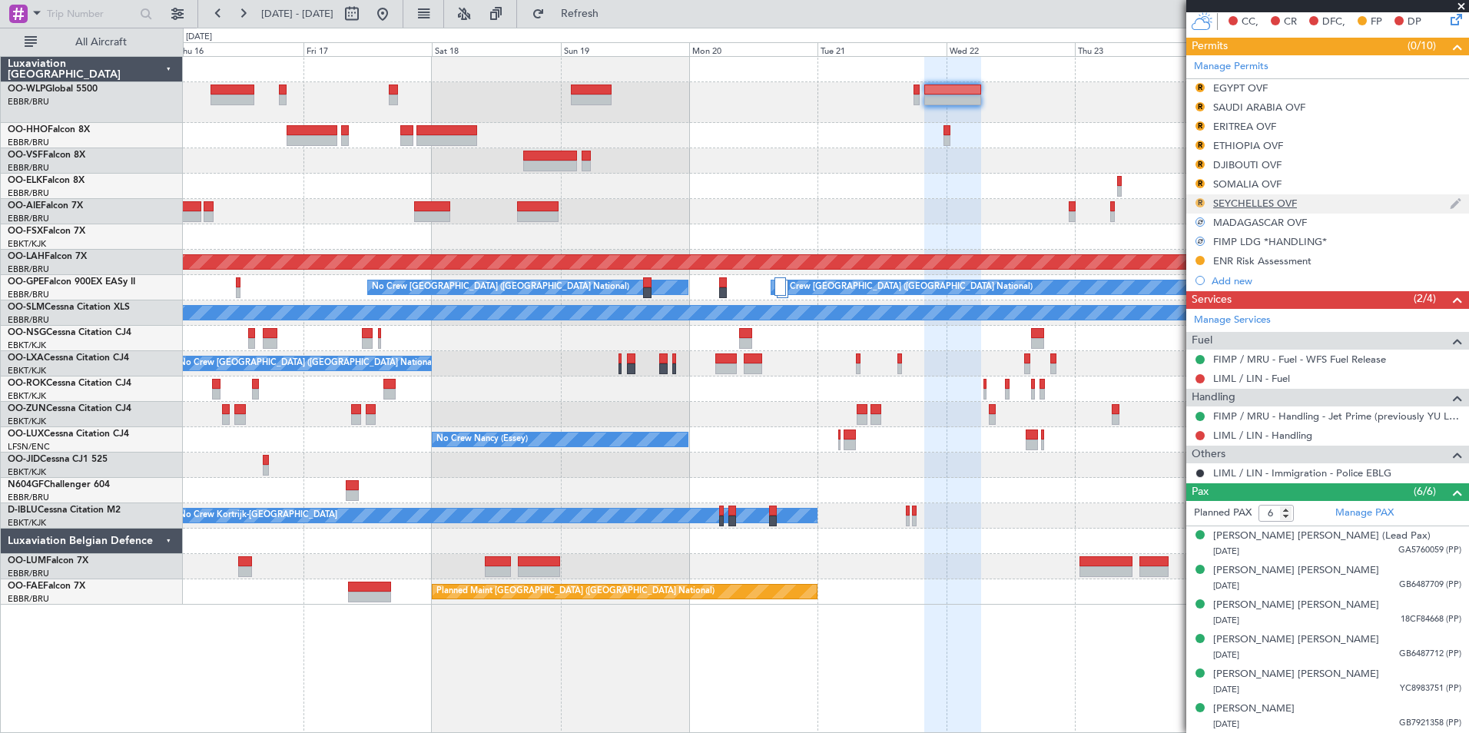
click at [1201, 198] on button "R" at bounding box center [1200, 202] width 9 height 9
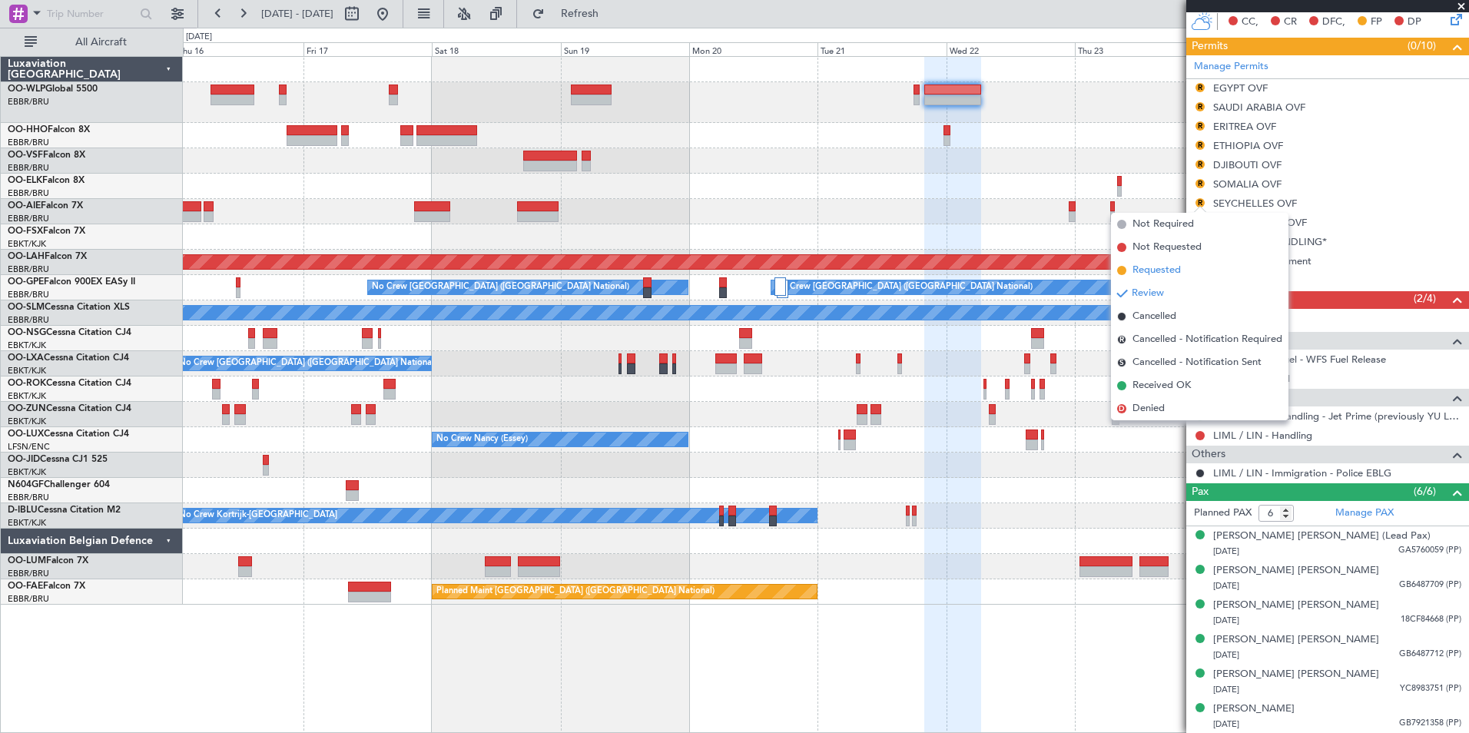
click at [1166, 272] on span "Requested" at bounding box center [1157, 270] width 48 height 15
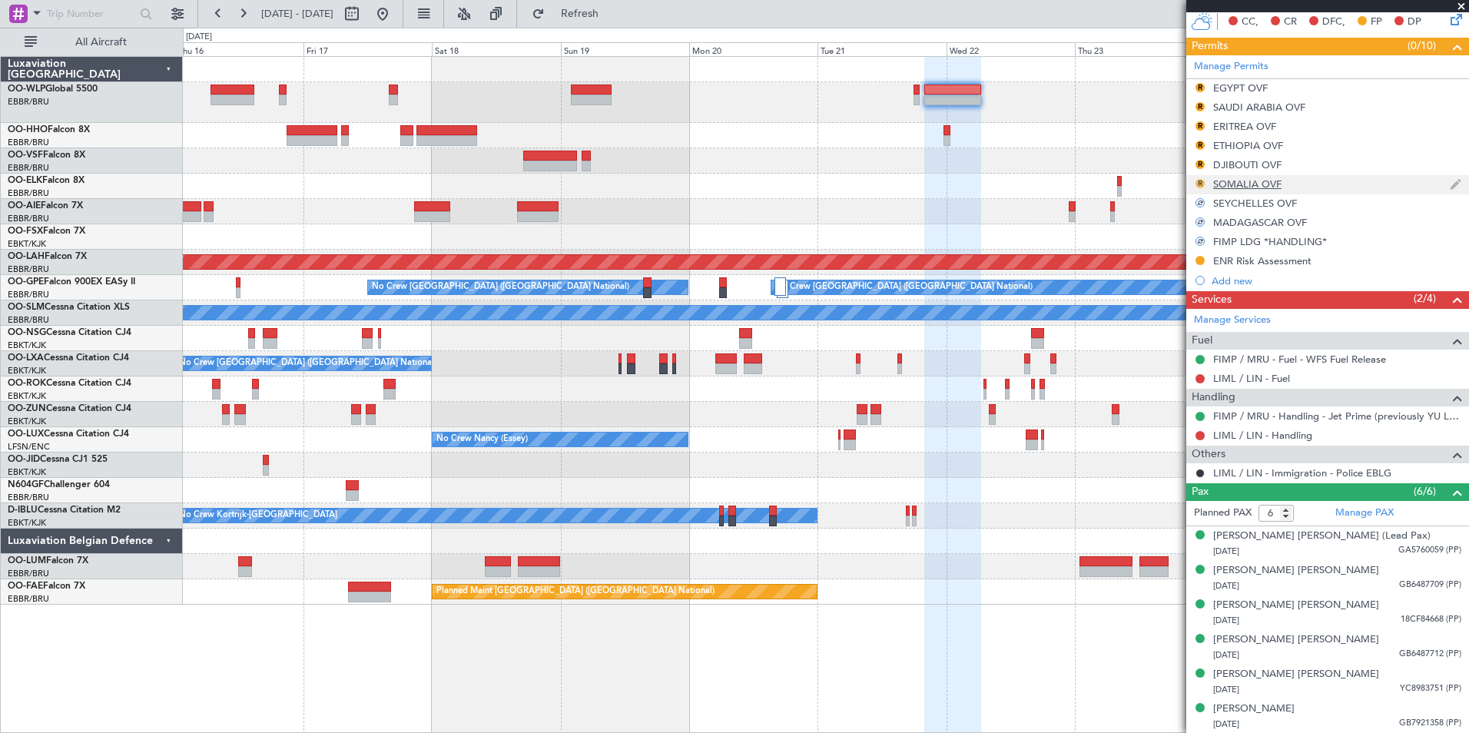
click at [1199, 181] on button "R" at bounding box center [1200, 183] width 9 height 9
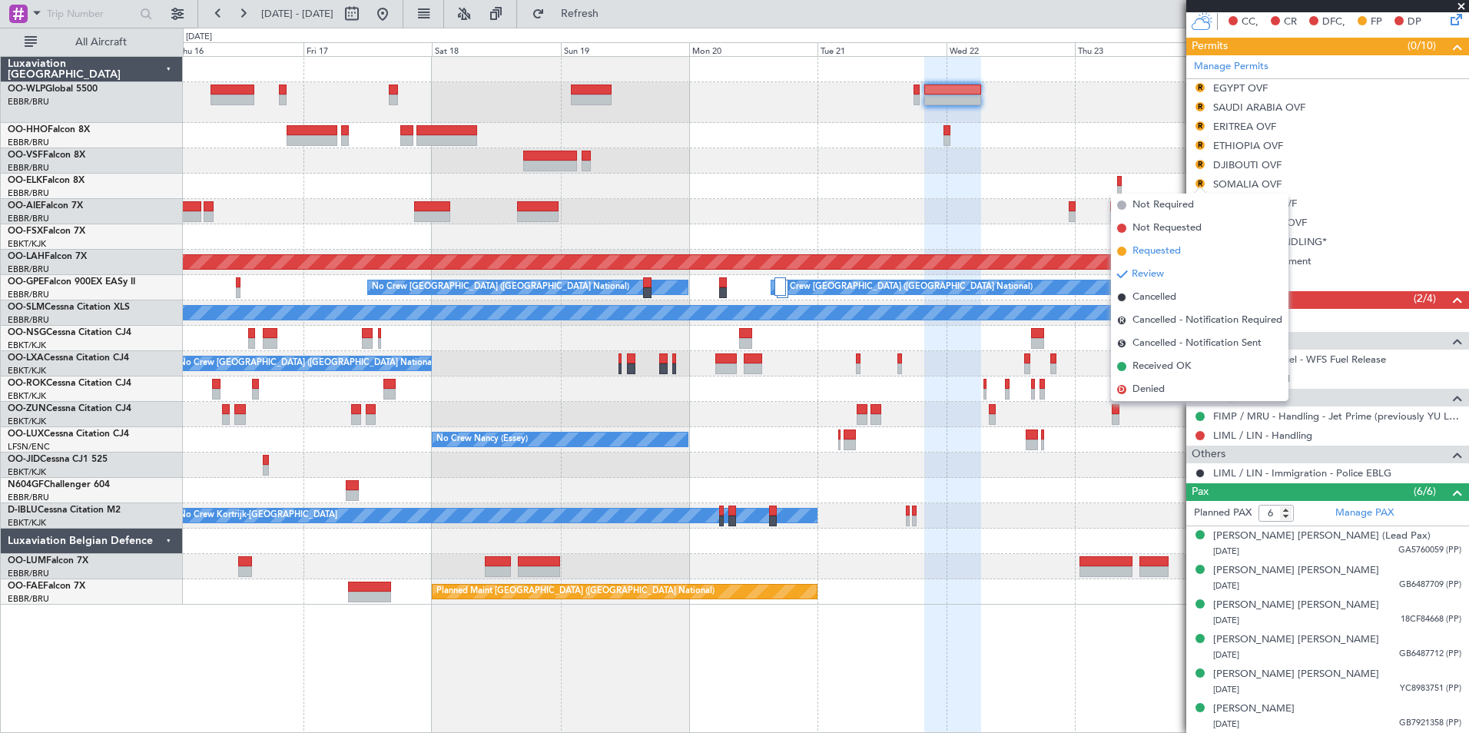
click at [1169, 252] on span "Requested" at bounding box center [1157, 251] width 48 height 15
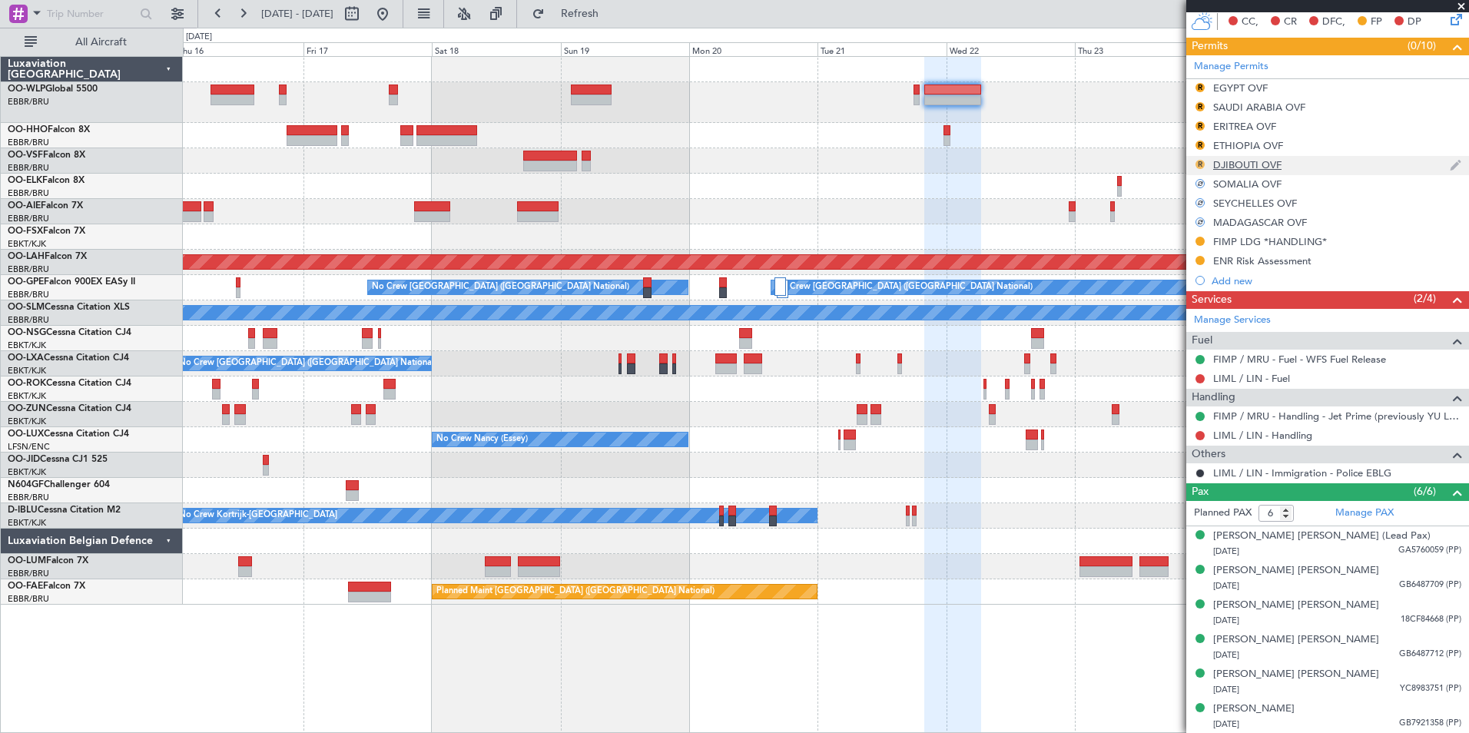
click at [1203, 164] on button "R" at bounding box center [1200, 164] width 9 height 9
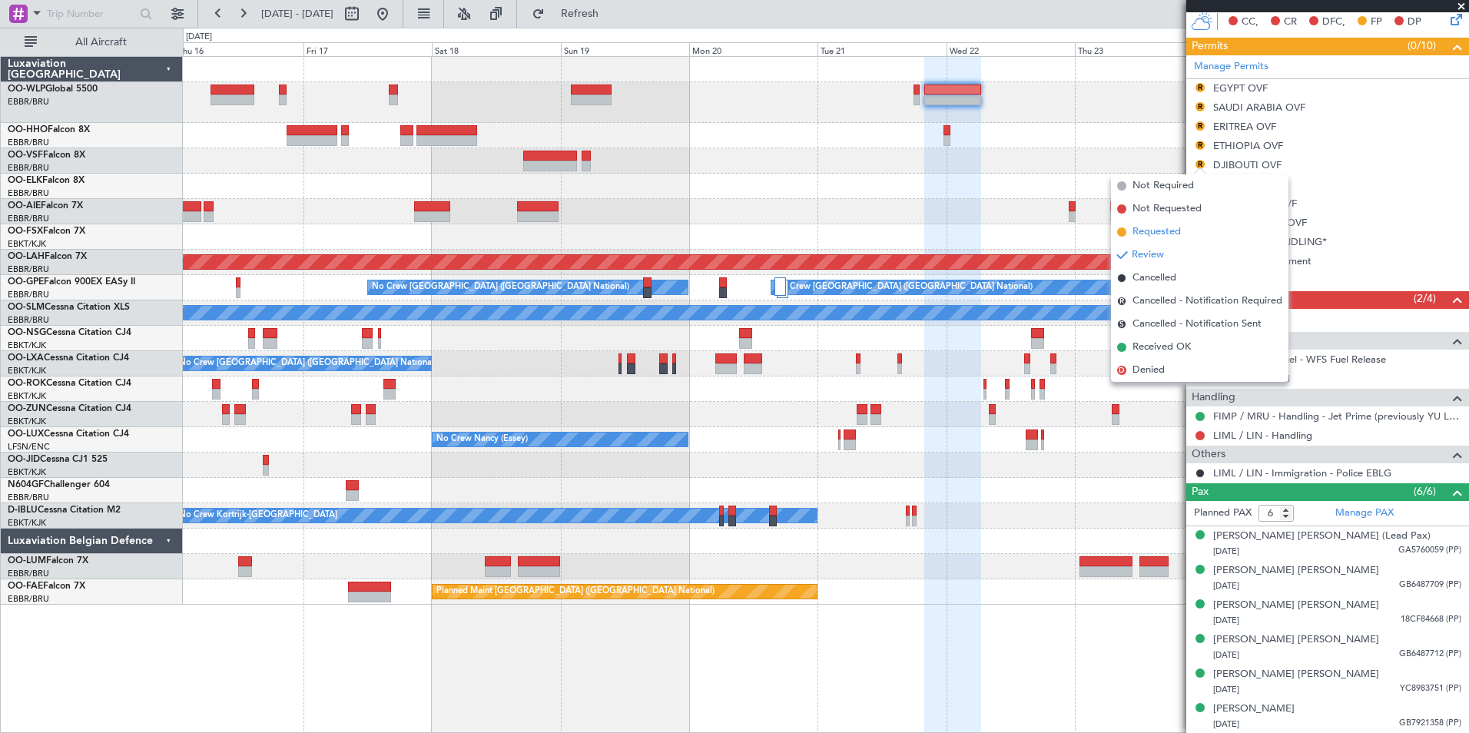
click at [1181, 227] on span "Requested" at bounding box center [1157, 231] width 48 height 15
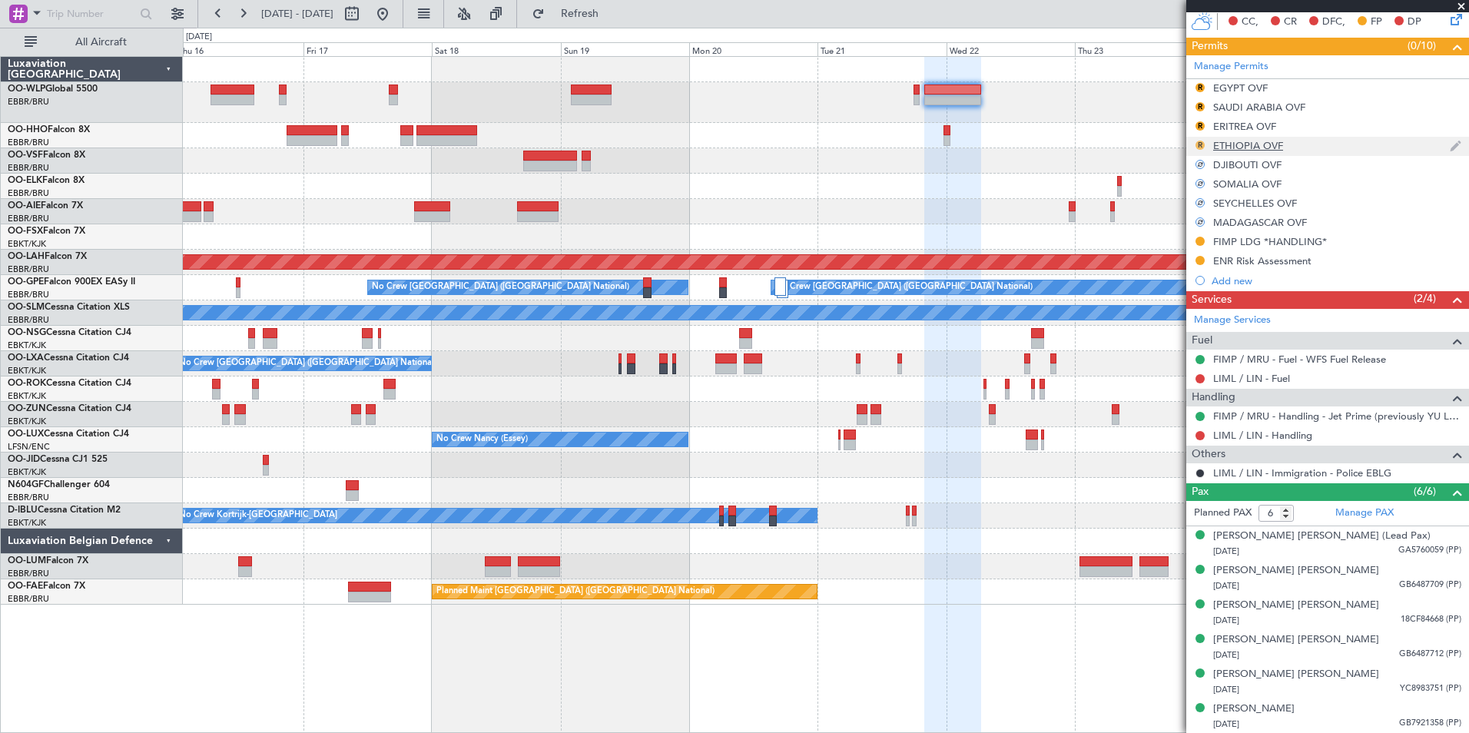
click at [1202, 141] on button "R" at bounding box center [1200, 145] width 9 height 9
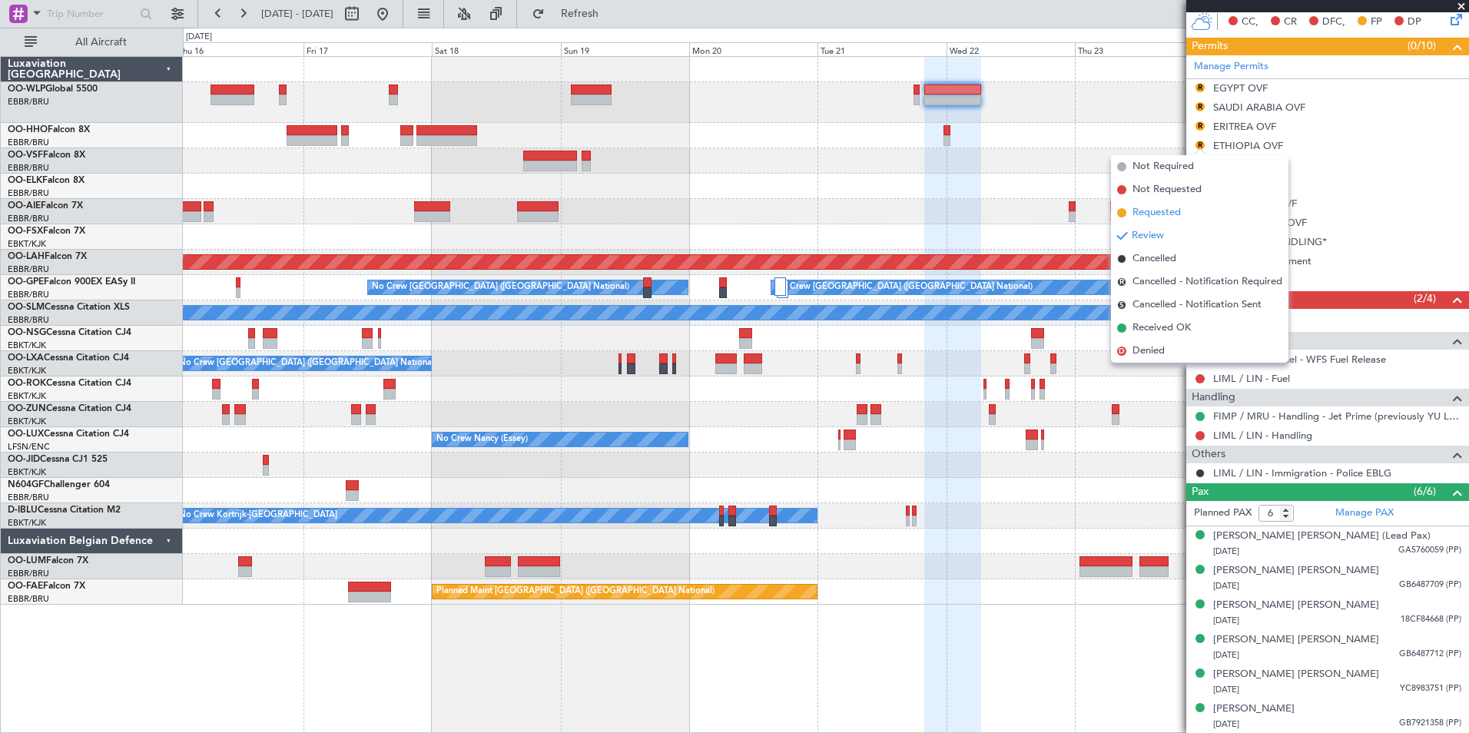
click at [1181, 220] on span "Requested" at bounding box center [1157, 212] width 48 height 15
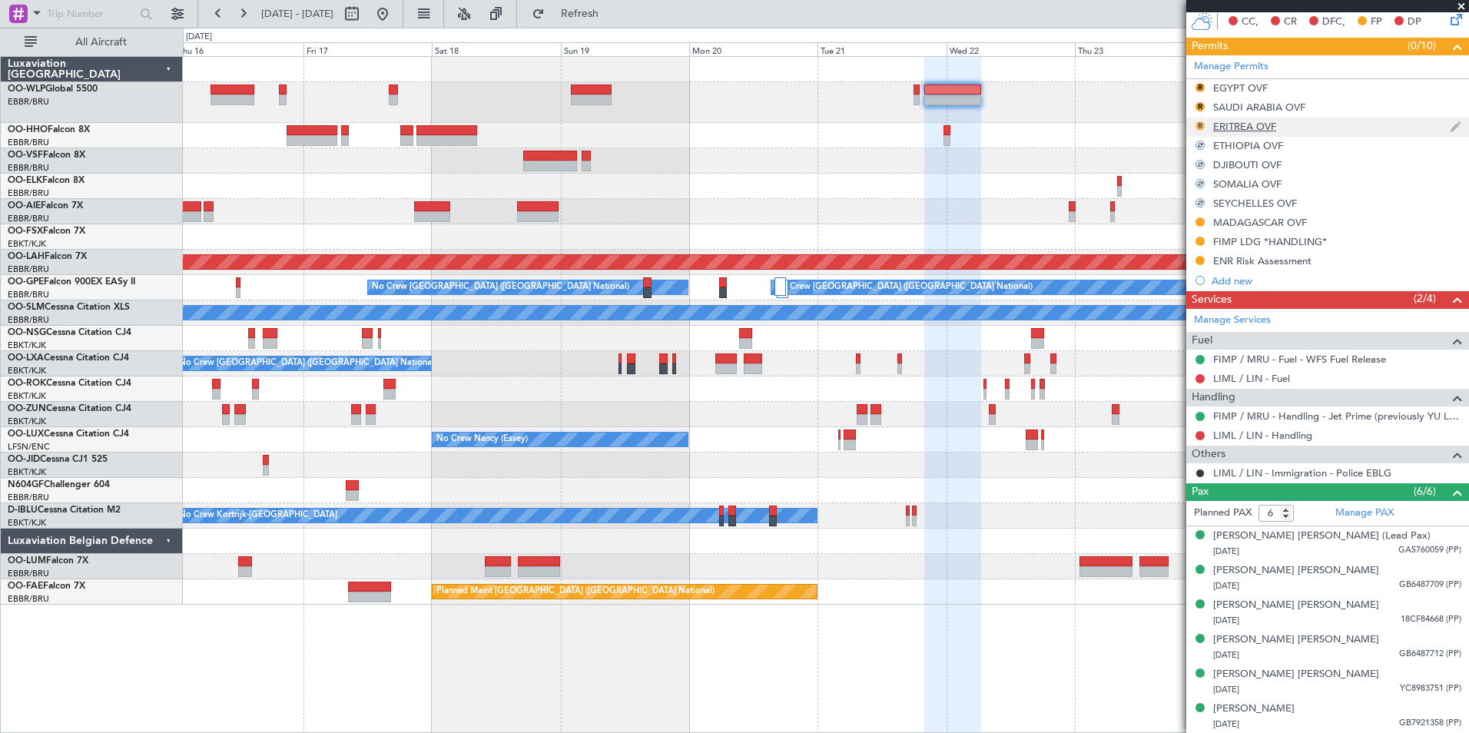
click at [1200, 122] on button "R" at bounding box center [1200, 125] width 9 height 9
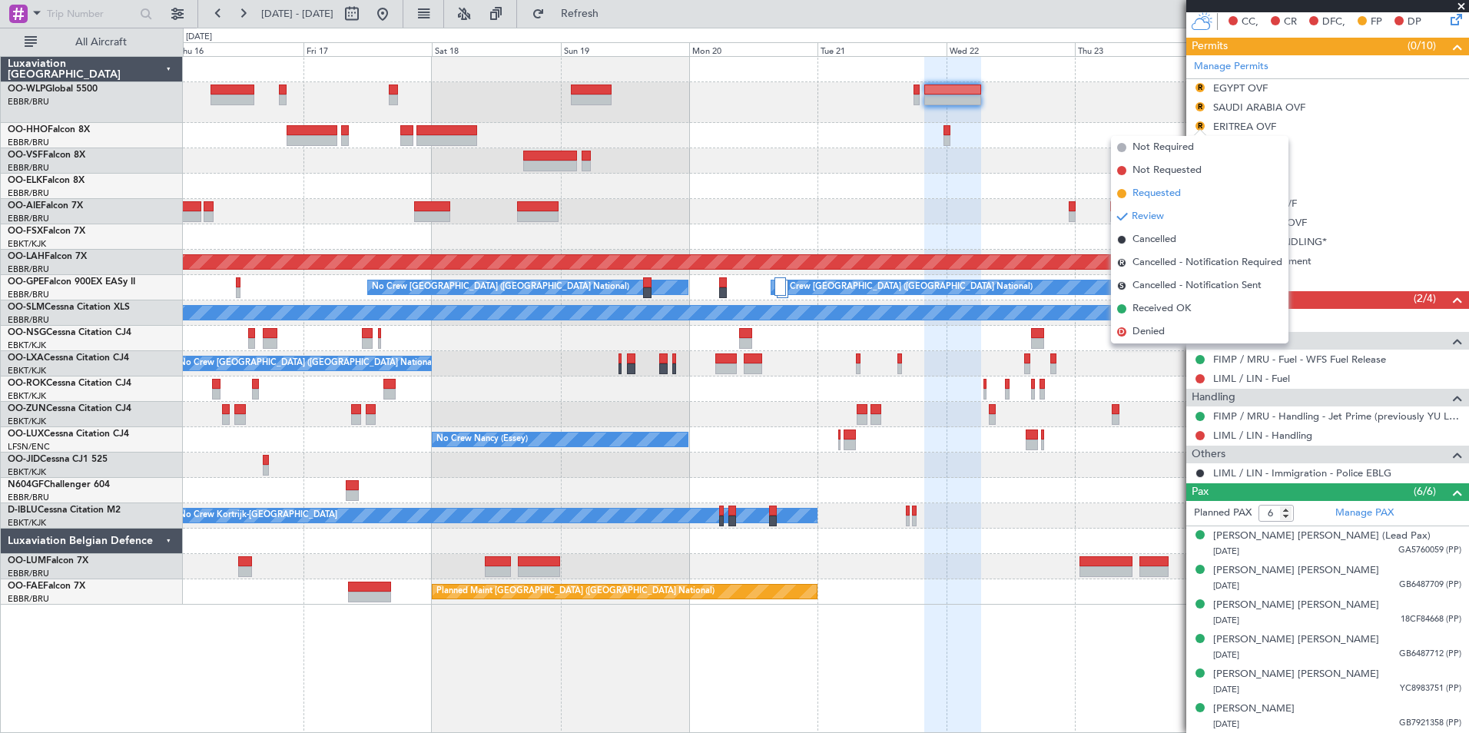
click at [1169, 187] on span "Requested" at bounding box center [1157, 193] width 48 height 15
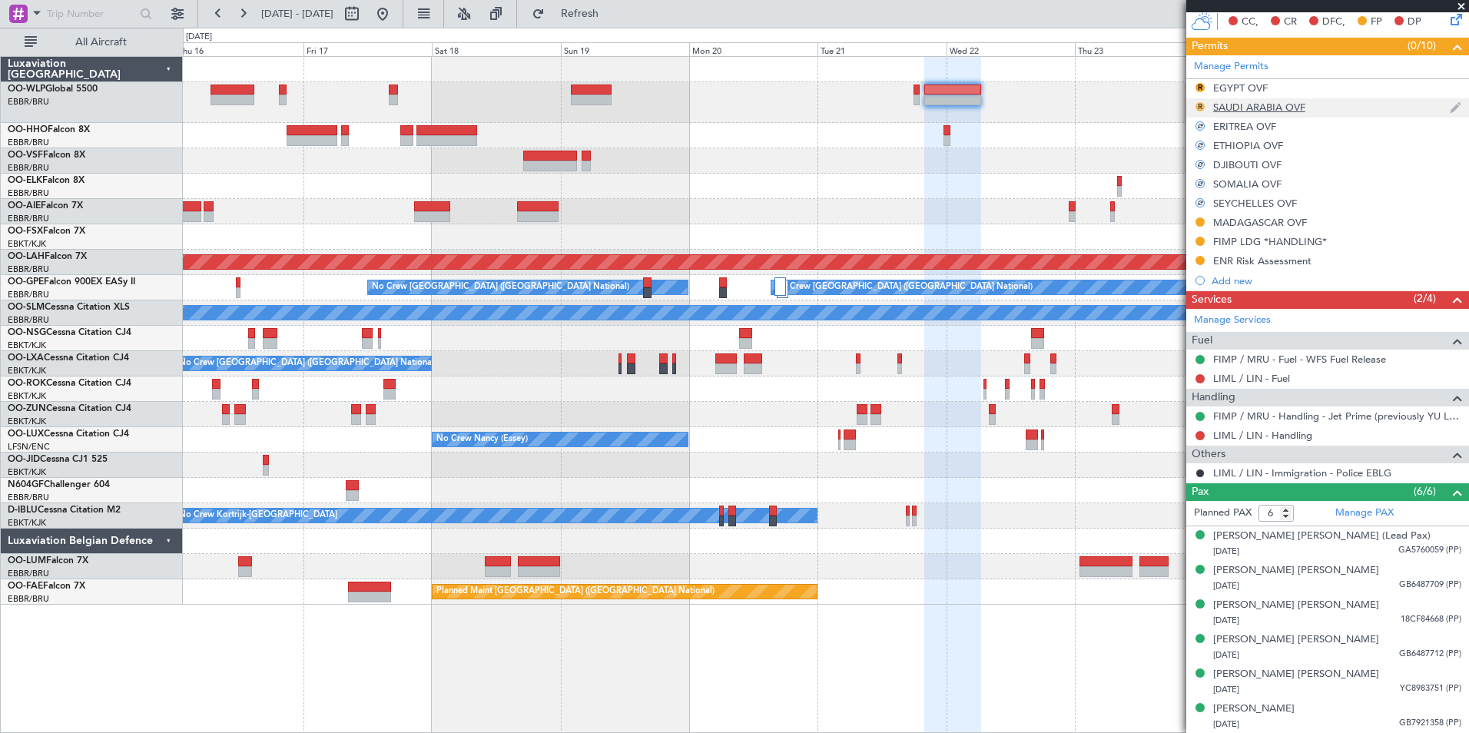
click at [1204, 108] on button "R" at bounding box center [1200, 106] width 9 height 9
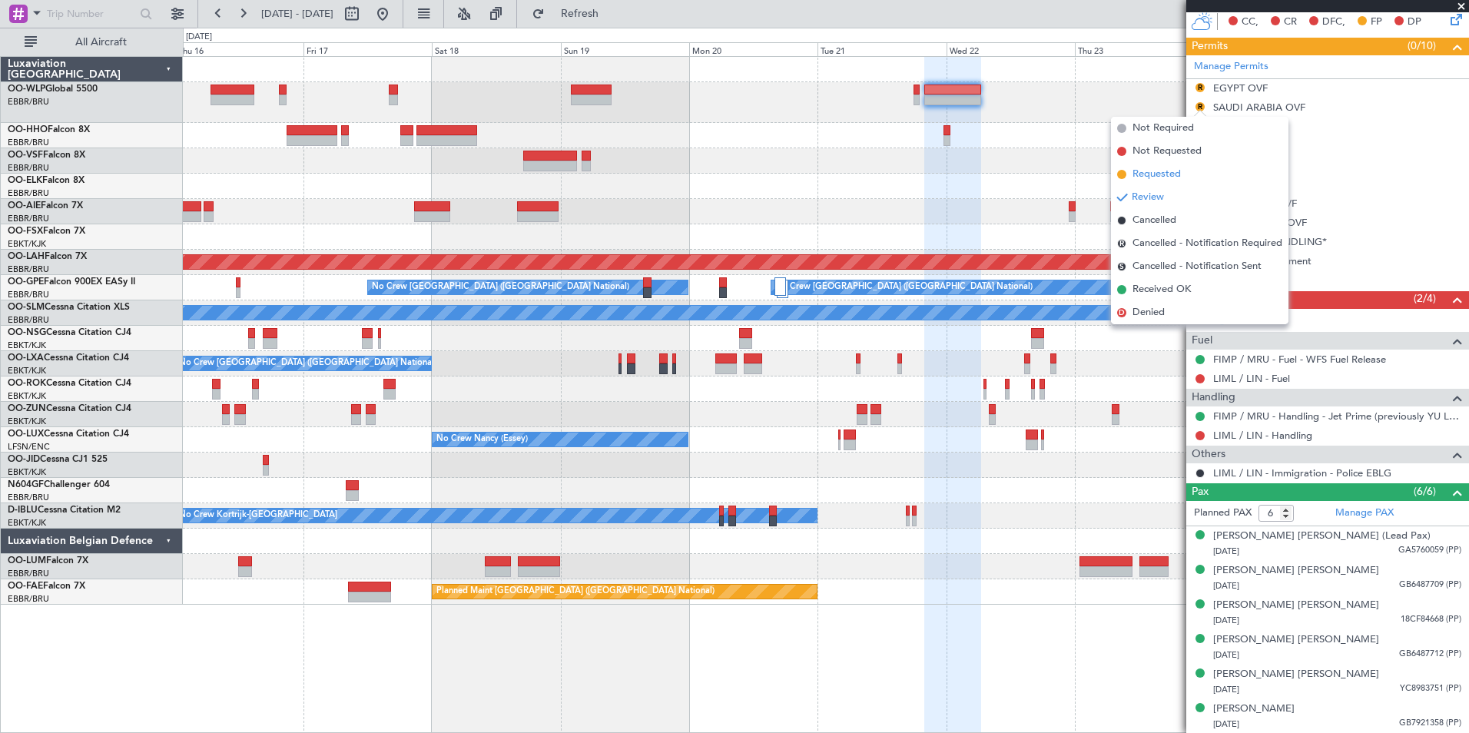
click at [1179, 170] on span "Requested" at bounding box center [1157, 174] width 48 height 15
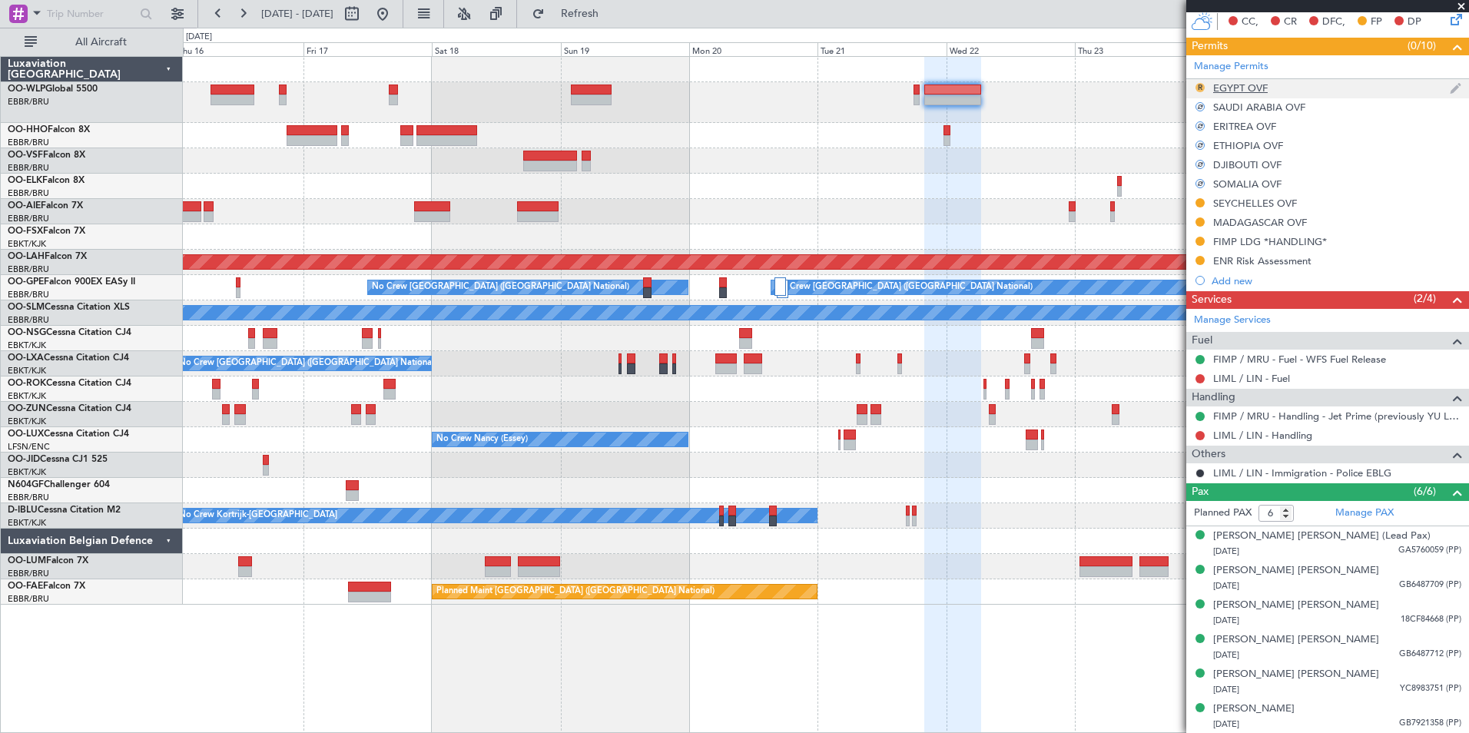
click at [1199, 88] on button "R" at bounding box center [1200, 87] width 9 height 9
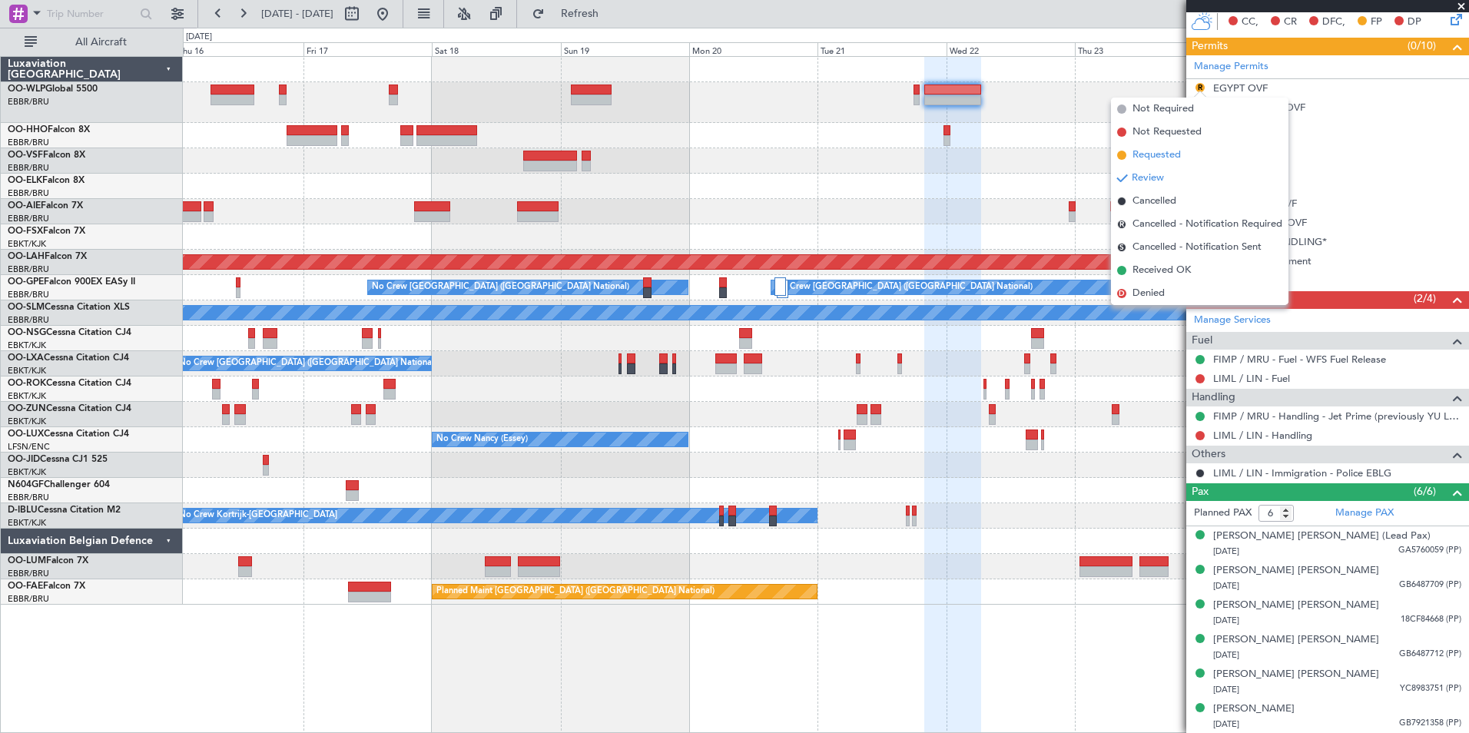
click at [1174, 159] on span "Requested" at bounding box center [1157, 155] width 48 height 15
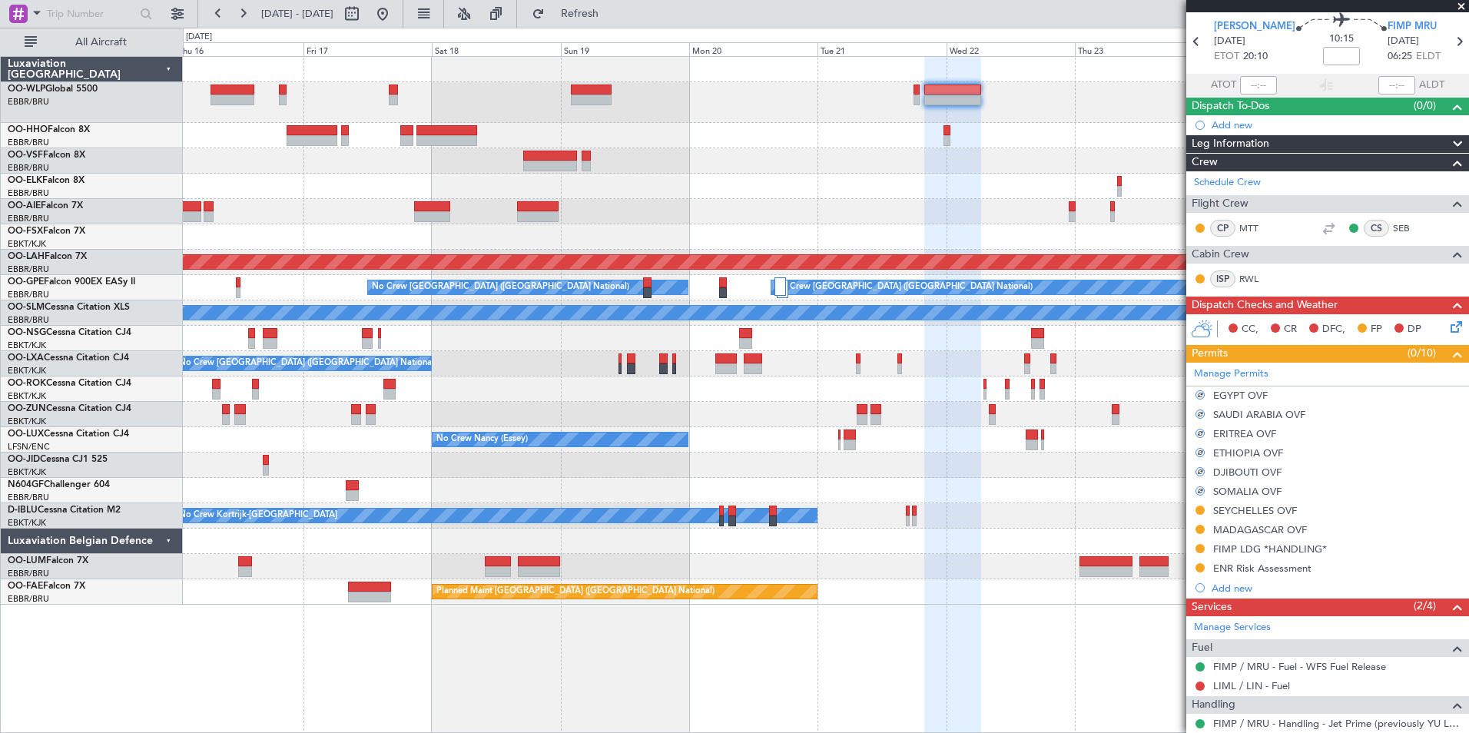
scroll to position [0, 0]
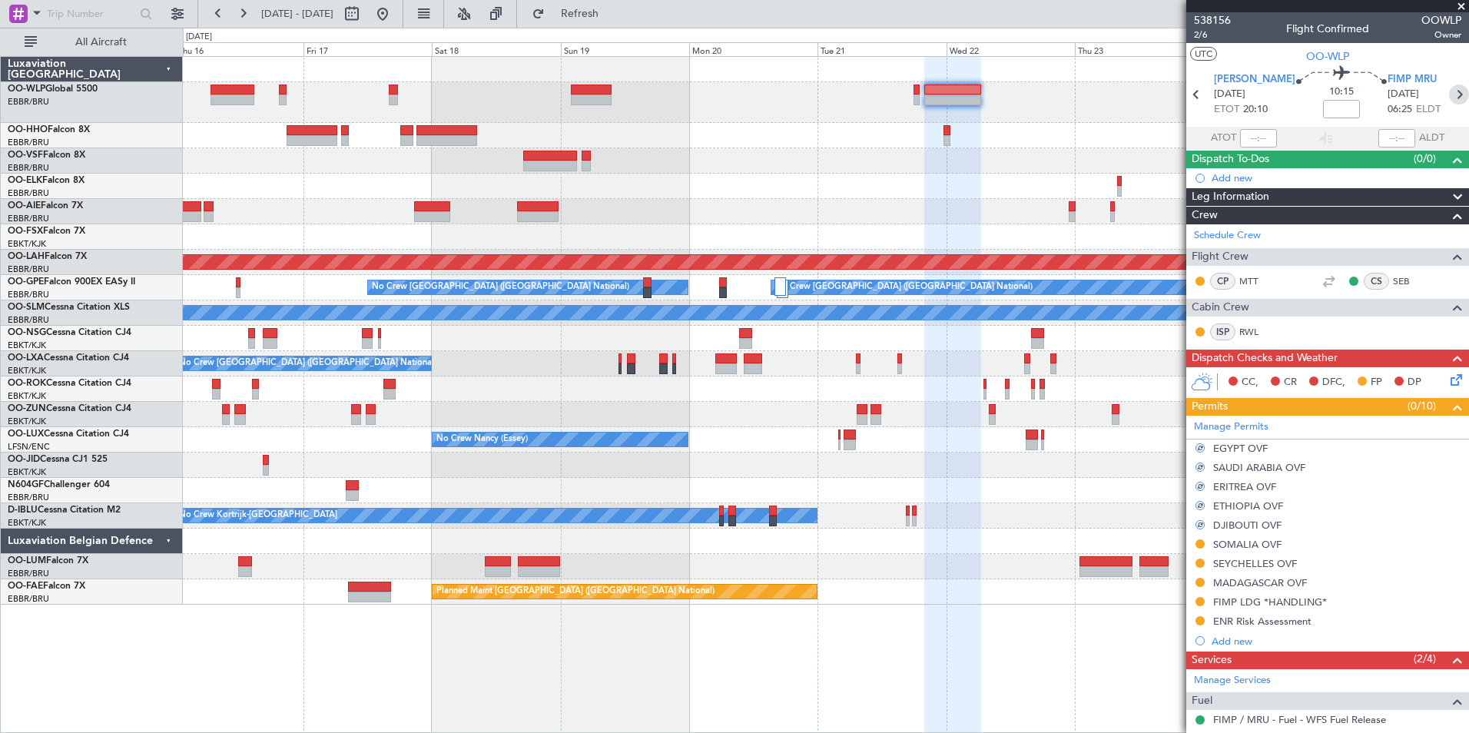
click at [1449, 98] on icon at bounding box center [1459, 95] width 20 height 20
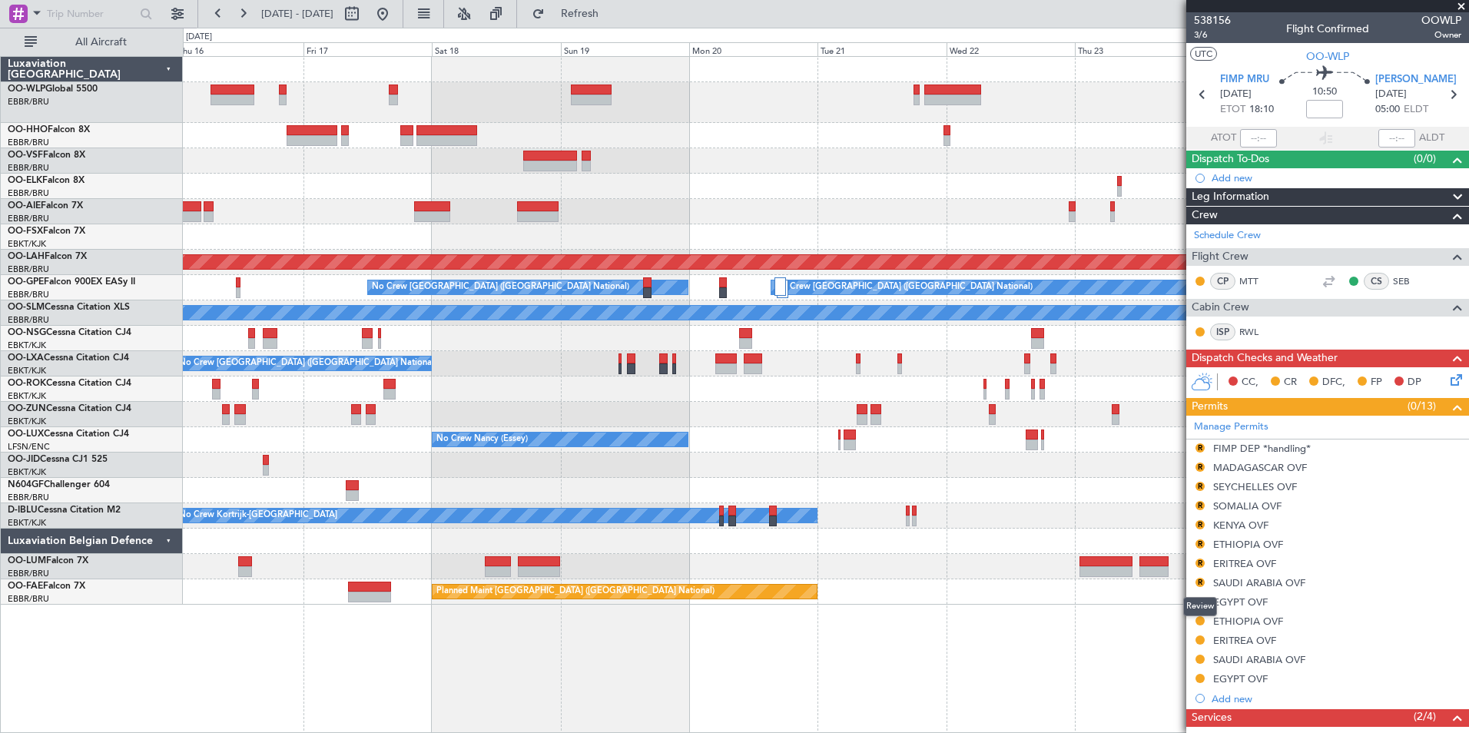
click at [1196, 599] on div "Review" at bounding box center [1200, 606] width 34 height 19
click at [1203, 599] on button "R" at bounding box center [1200, 601] width 9 height 9
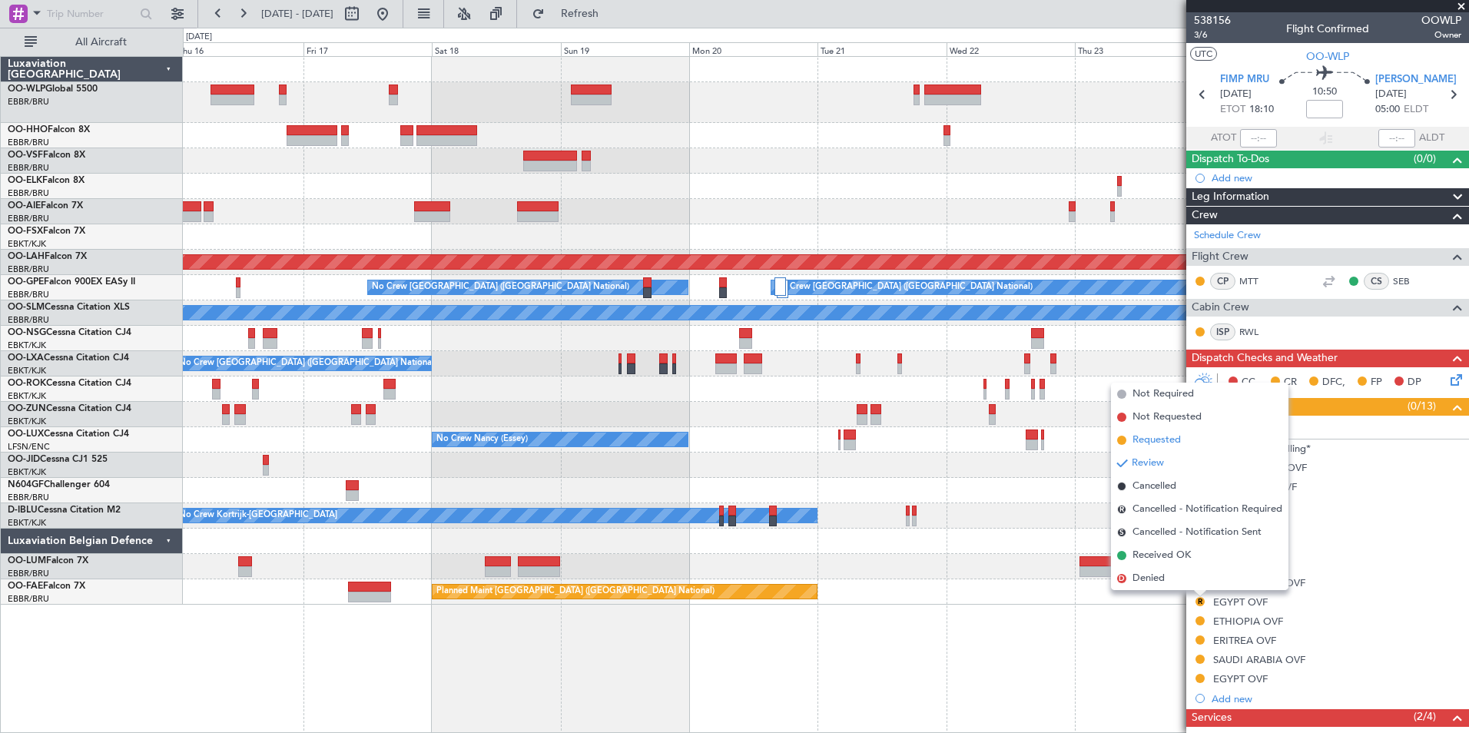
click at [1161, 433] on span "Requested" at bounding box center [1157, 440] width 48 height 15
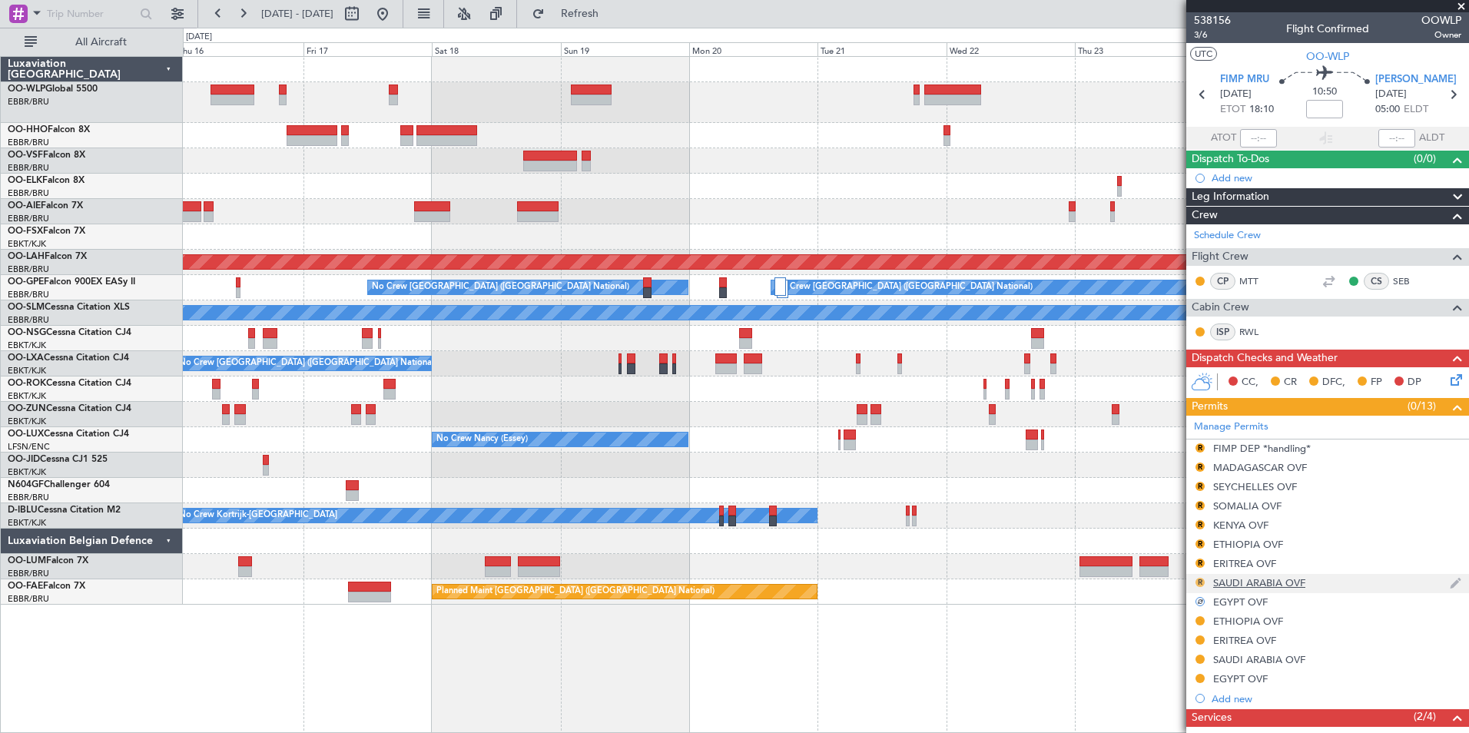
click at [1198, 583] on button "R" at bounding box center [1200, 582] width 9 height 9
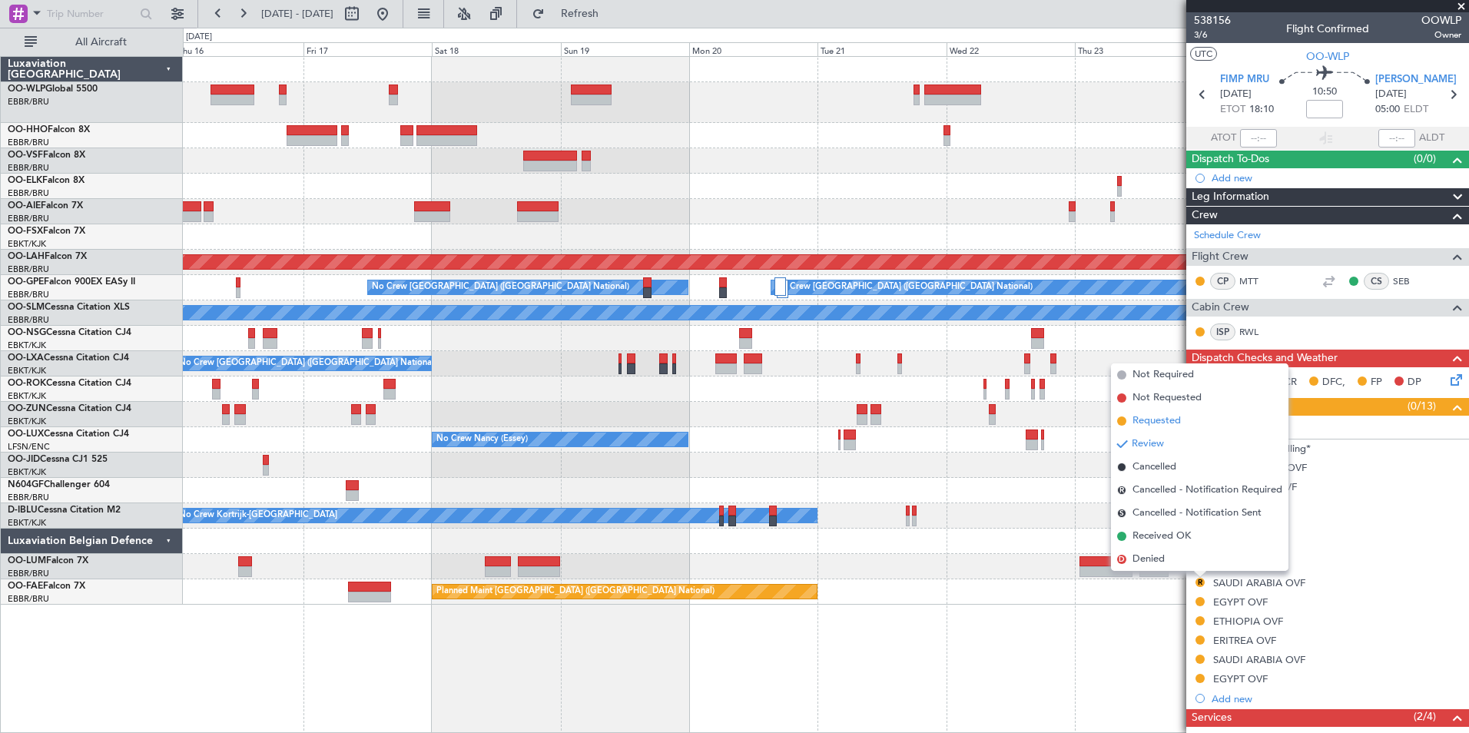
click at [1171, 426] on span "Requested" at bounding box center [1157, 420] width 48 height 15
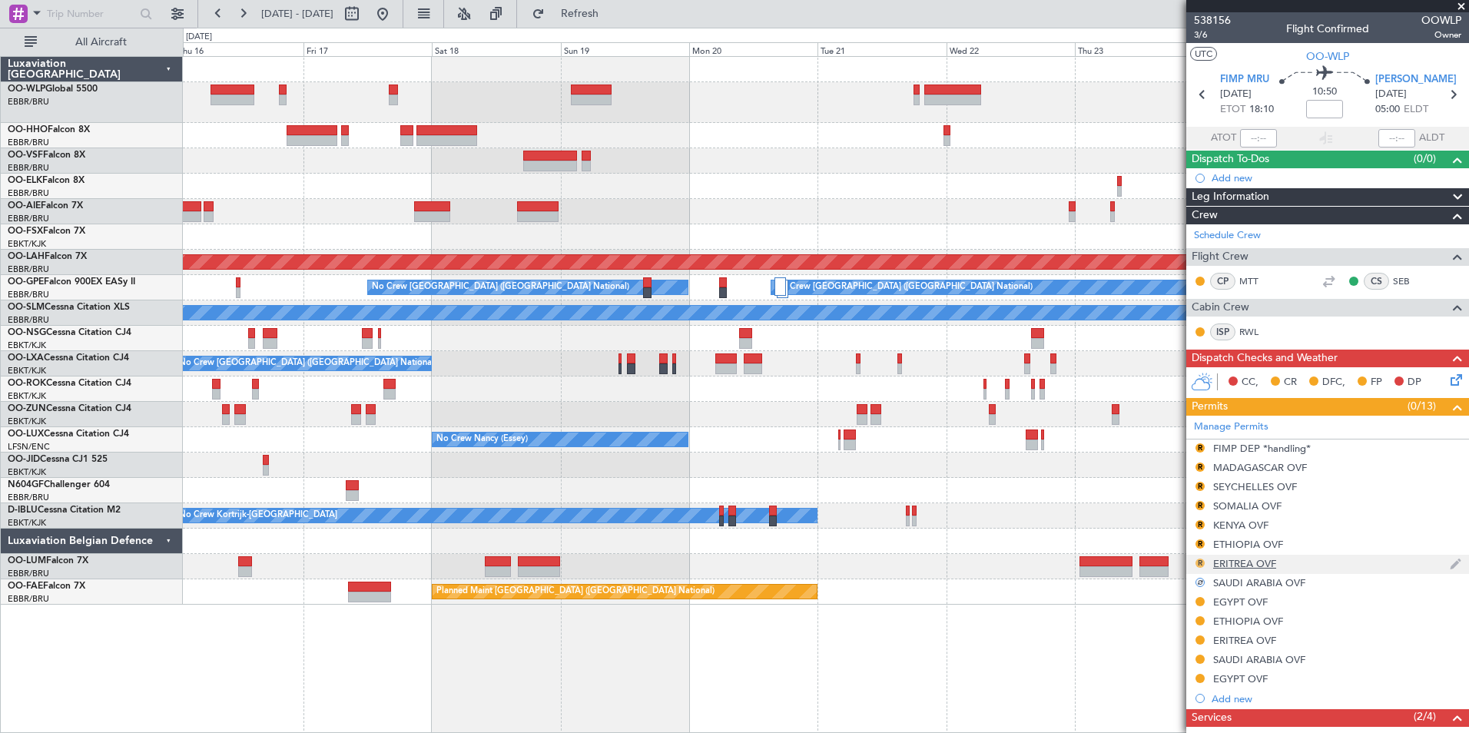
click at [1199, 561] on button "R" at bounding box center [1200, 563] width 9 height 9
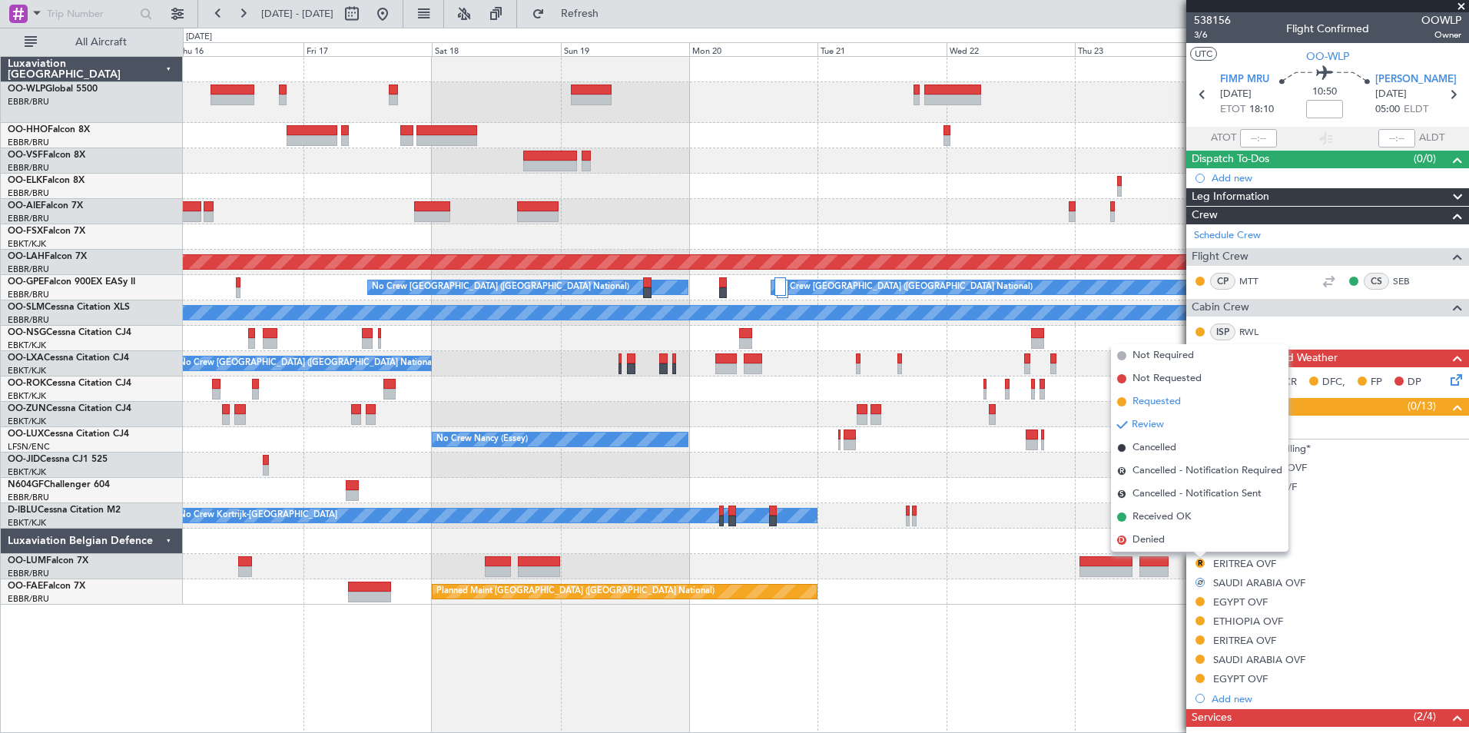
click at [1173, 403] on span "Requested" at bounding box center [1157, 401] width 48 height 15
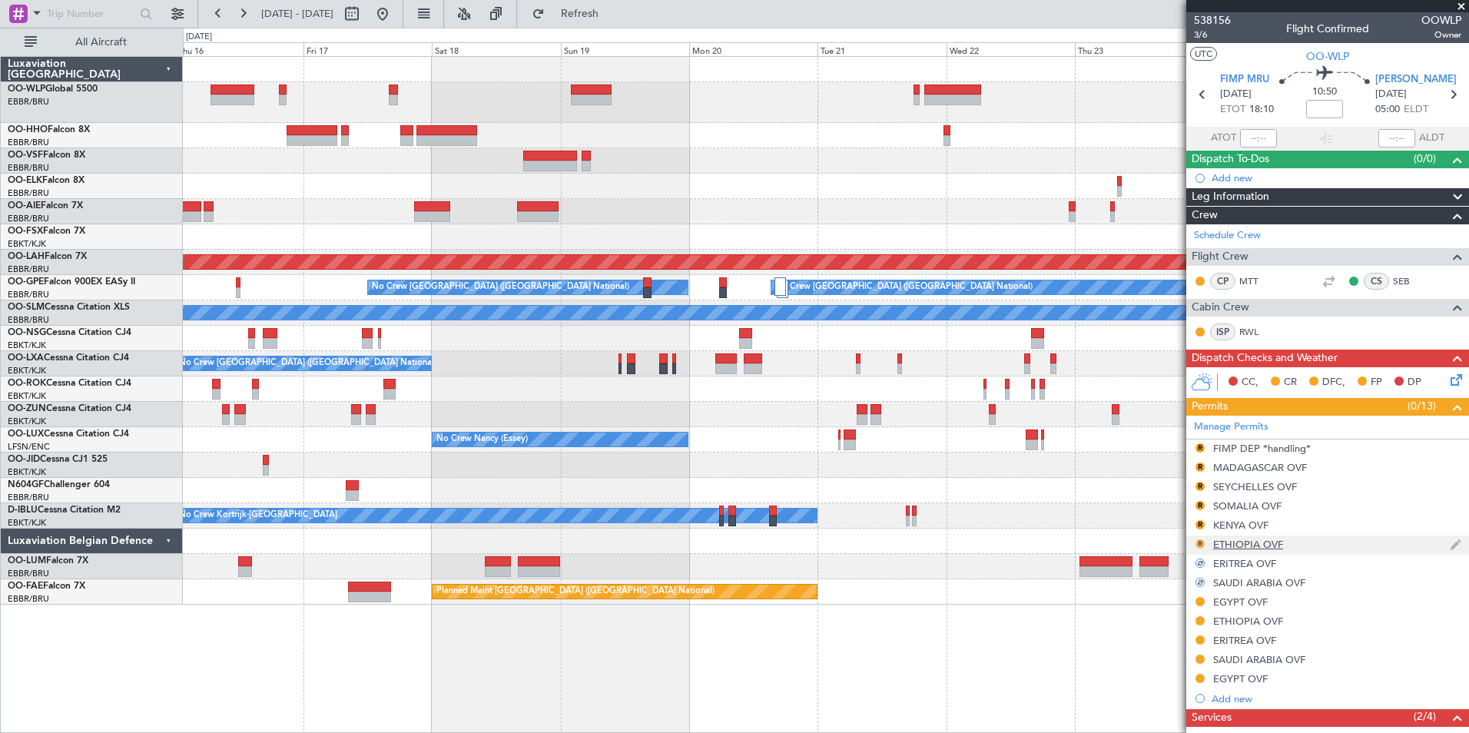
click at [1198, 543] on button "R" at bounding box center [1200, 543] width 9 height 9
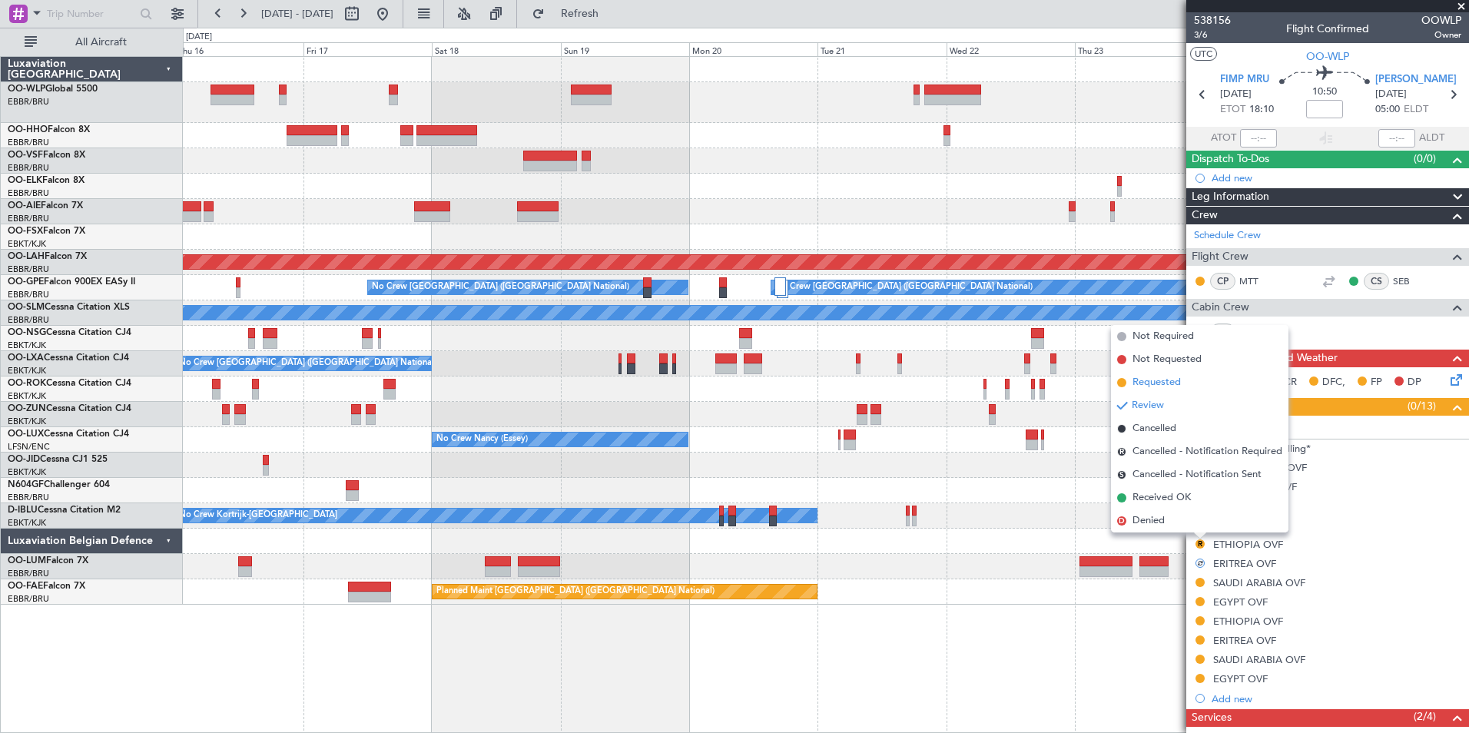
click at [1177, 377] on span "Requested" at bounding box center [1157, 382] width 48 height 15
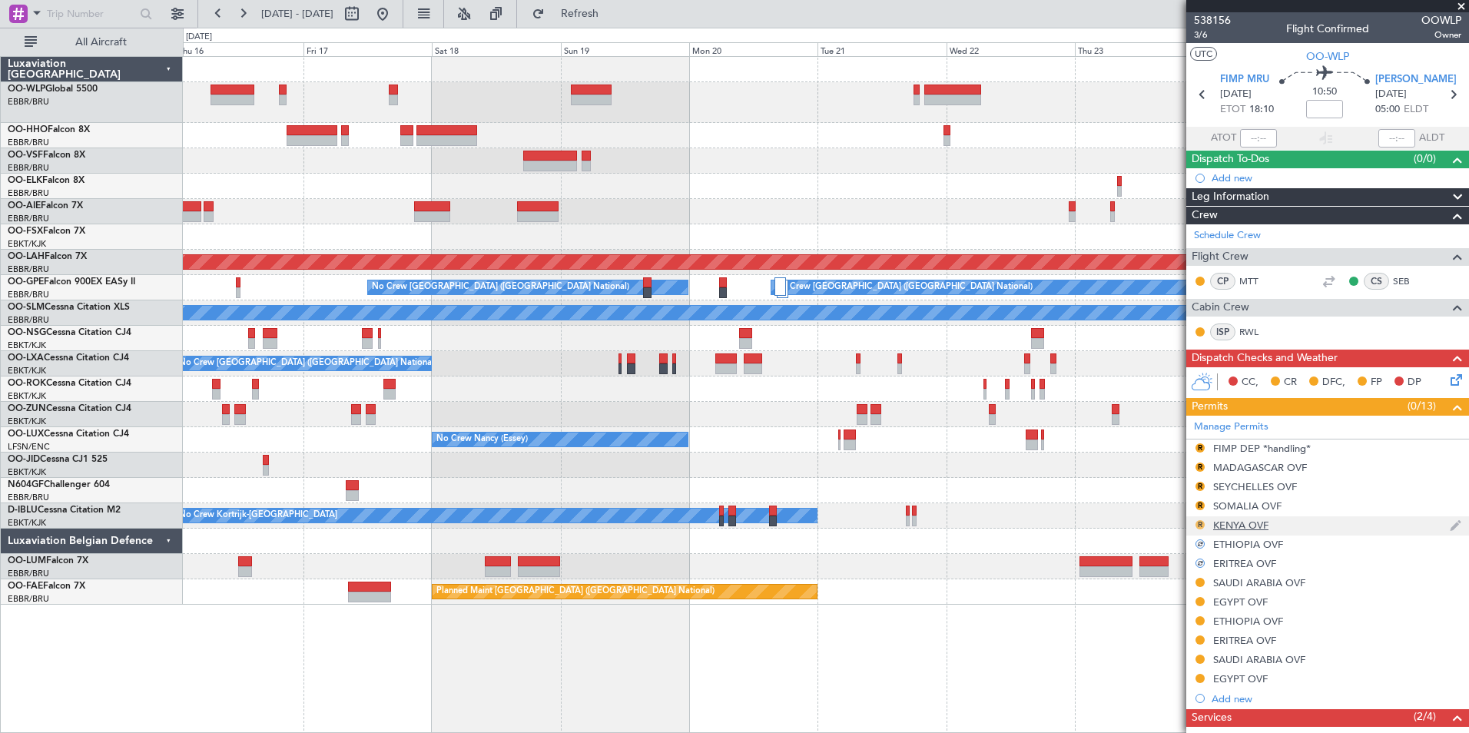
click at [1200, 524] on button "R" at bounding box center [1200, 524] width 9 height 9
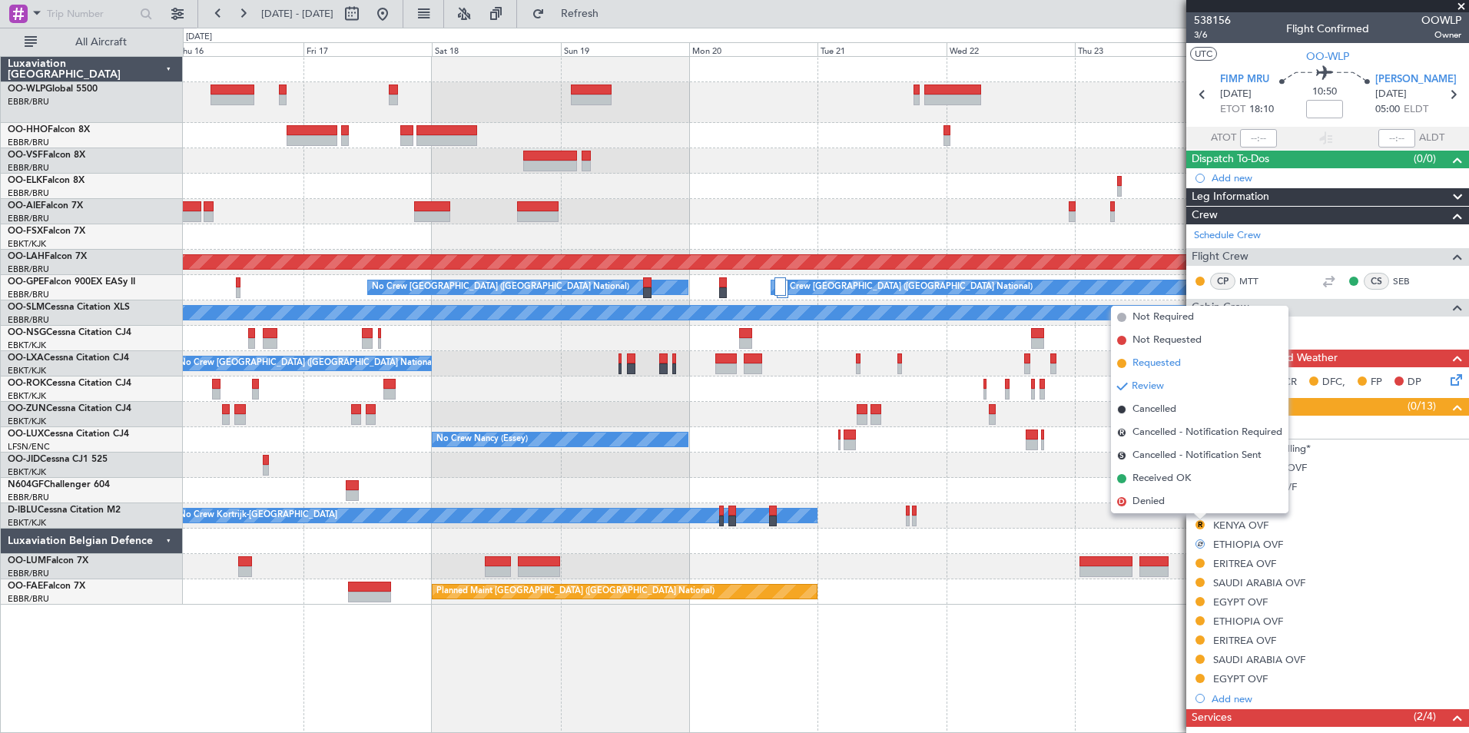
click at [1164, 361] on span "Requested" at bounding box center [1157, 363] width 48 height 15
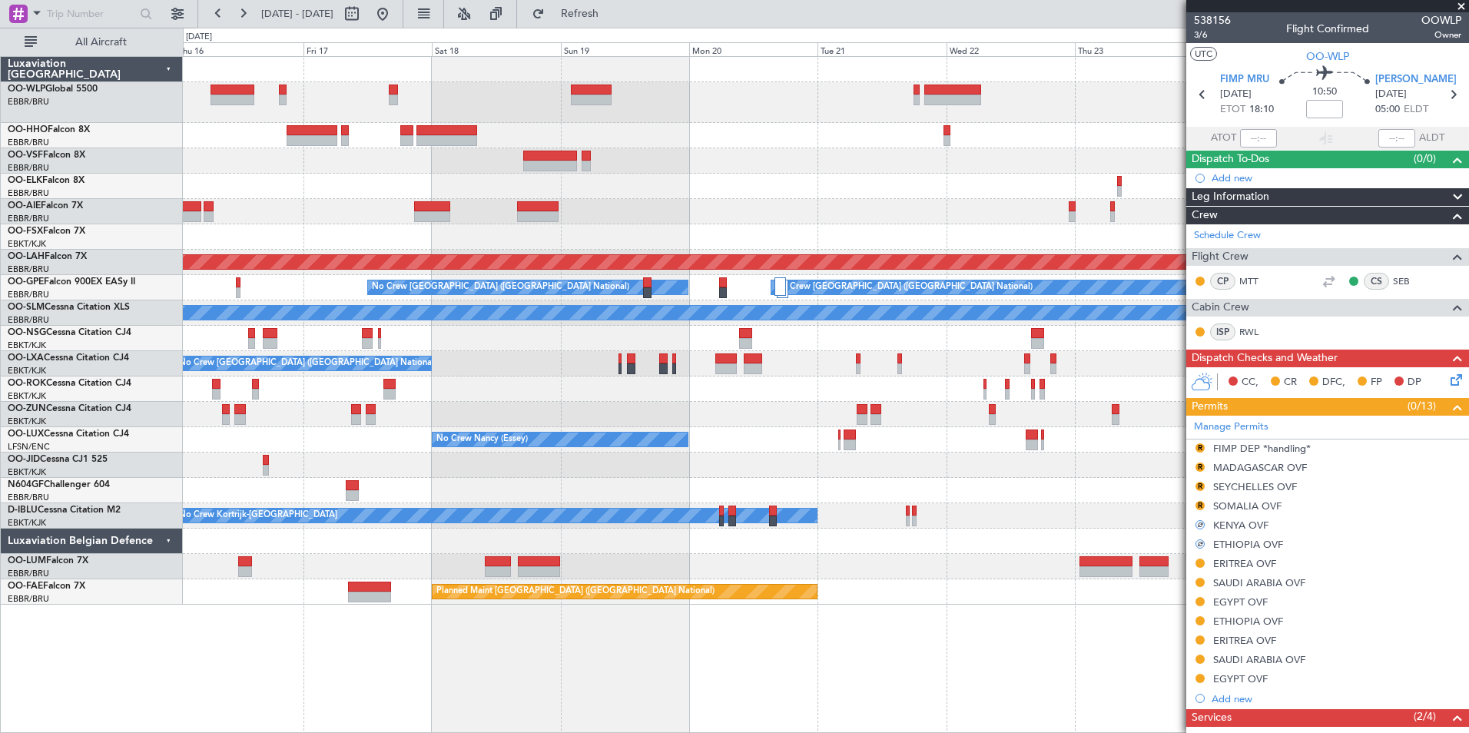
click at [1199, 503] on mat-tooltip-component "Review" at bounding box center [1200, 510] width 55 height 41
click at [1202, 504] on button "R" at bounding box center [1200, 505] width 9 height 9
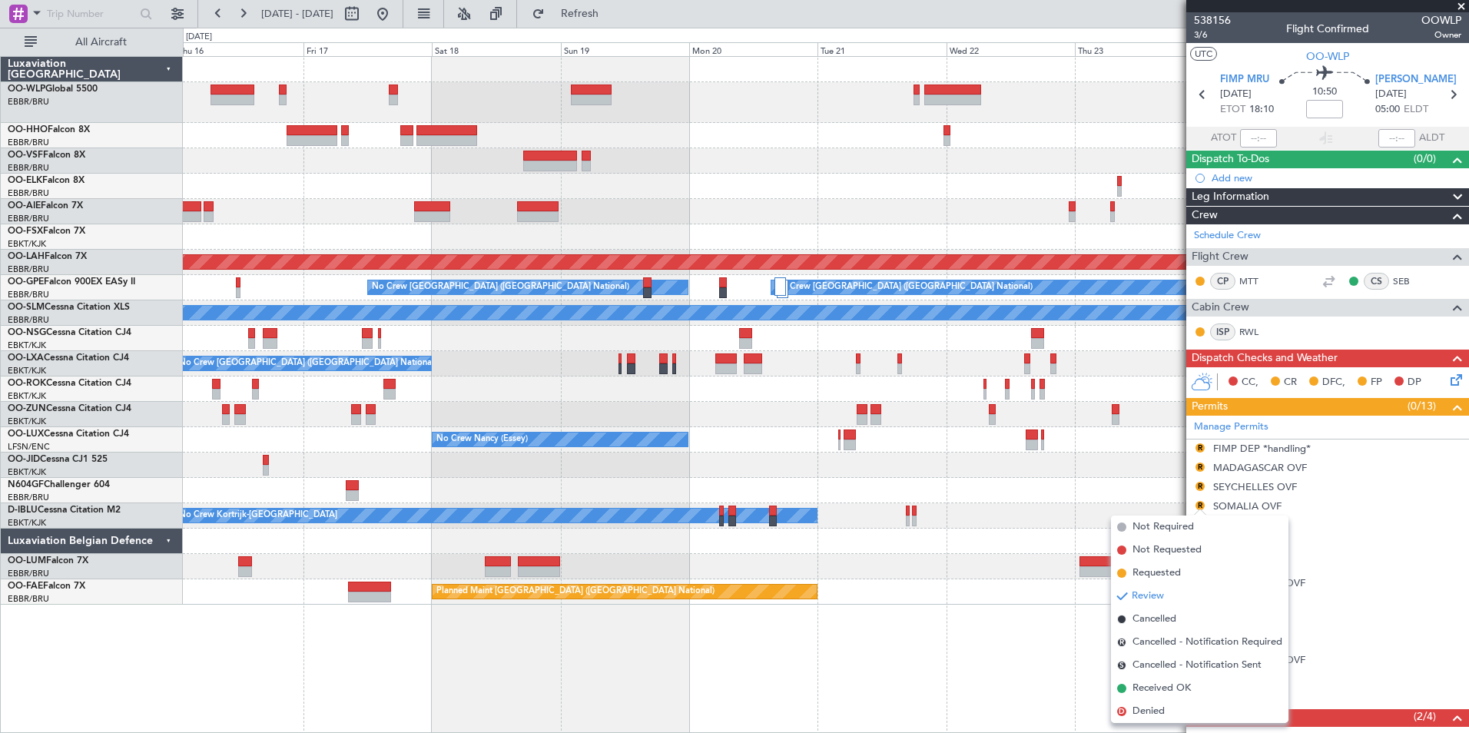
click at [1161, 571] on span "Requested" at bounding box center [1157, 573] width 48 height 15
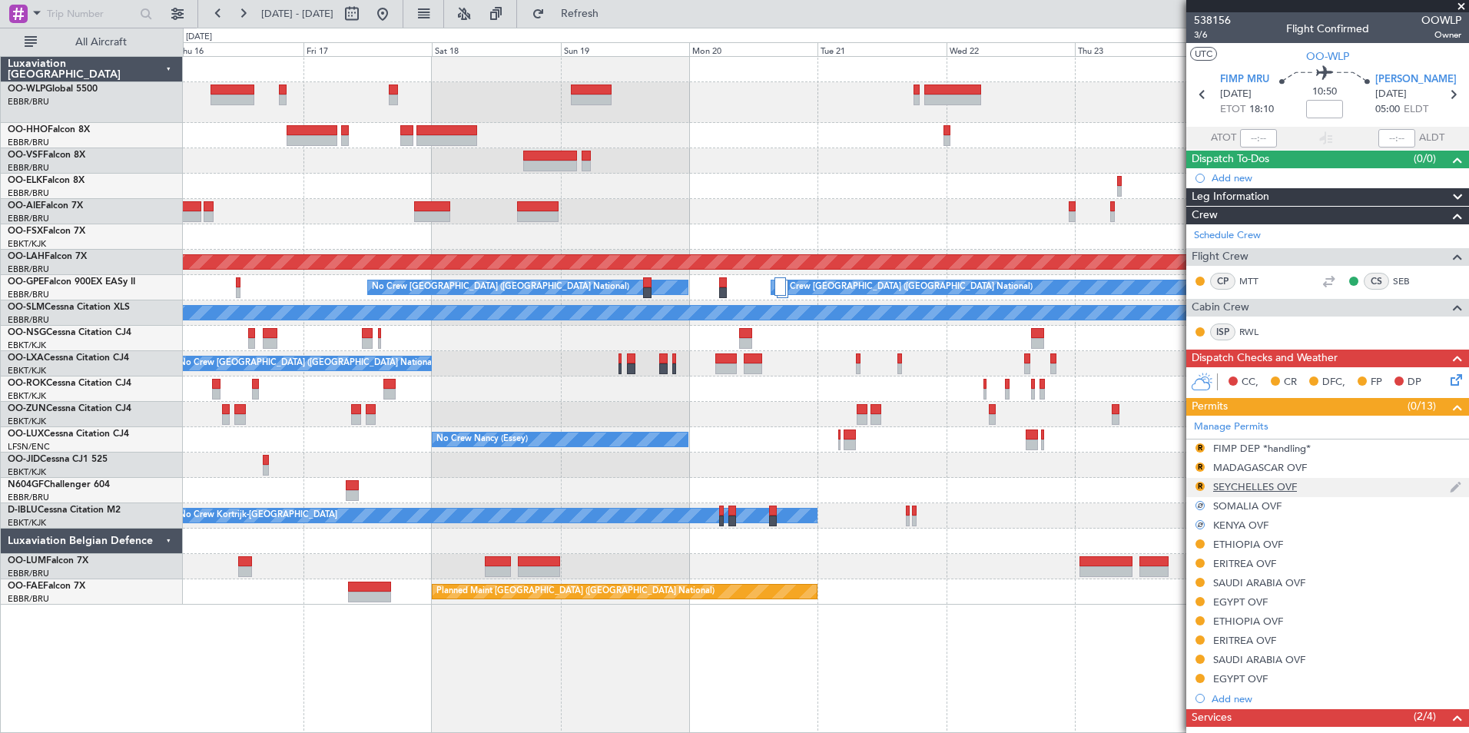
click at [1195, 485] on div "R" at bounding box center [1200, 486] width 12 height 12
click at [1204, 487] on button "R" at bounding box center [1200, 486] width 9 height 9
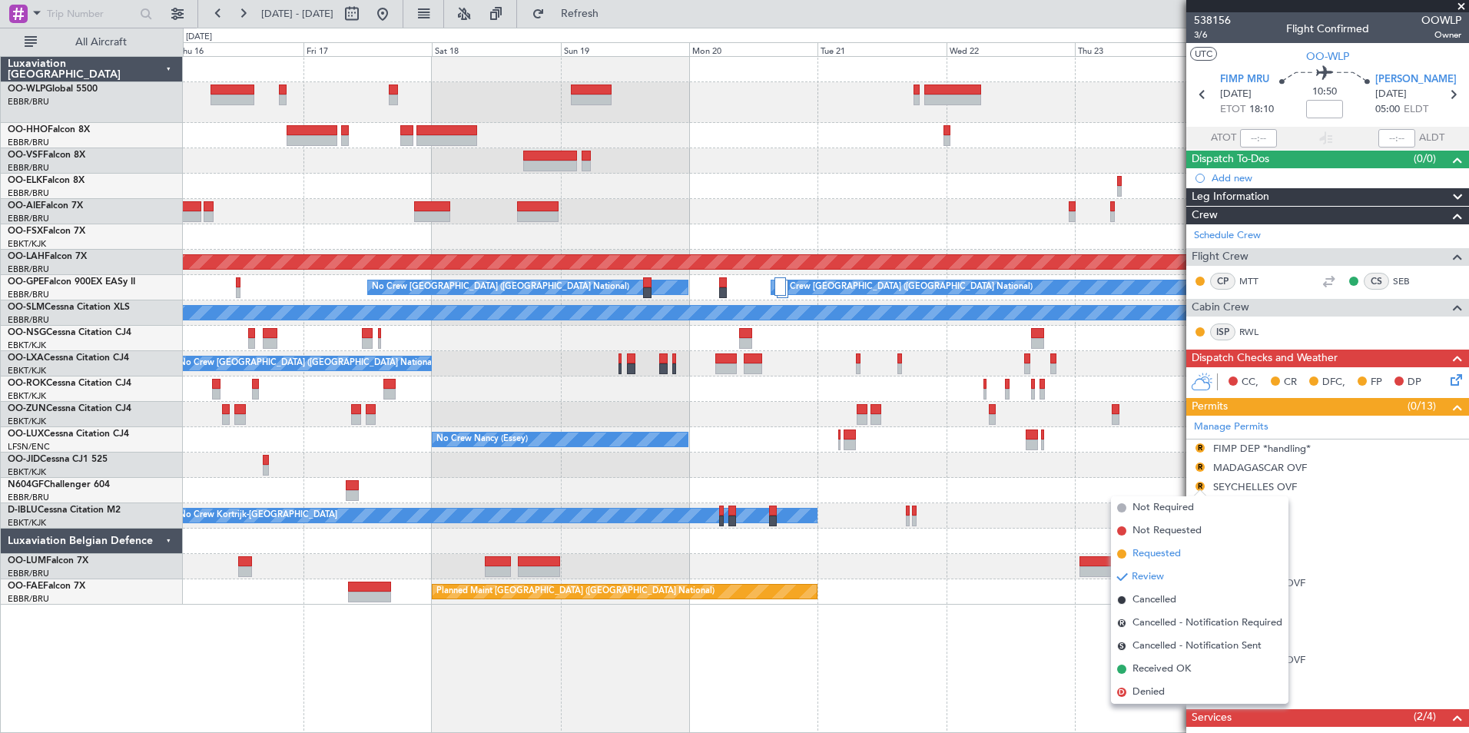
click at [1160, 551] on span "Requested" at bounding box center [1157, 553] width 48 height 15
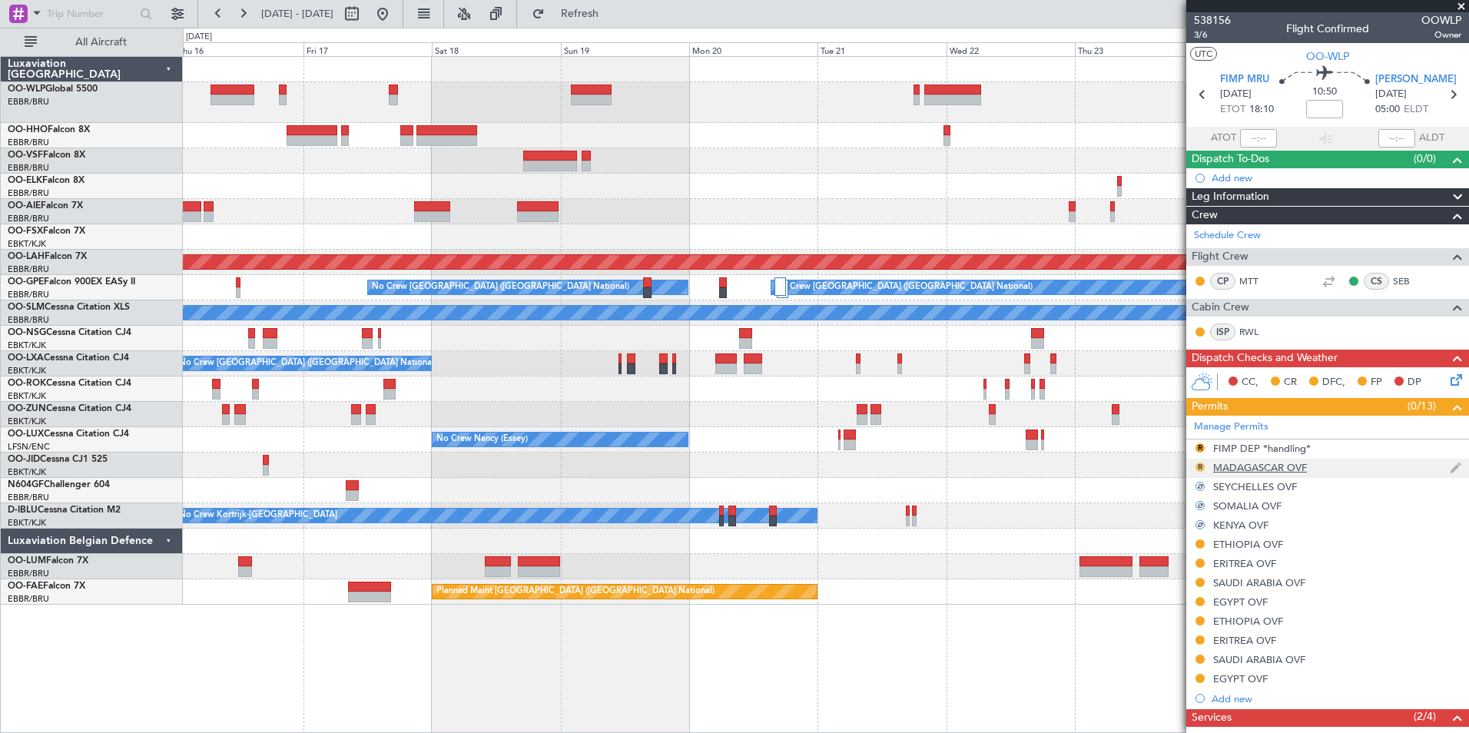
click at [1200, 466] on button "R" at bounding box center [1200, 467] width 9 height 9
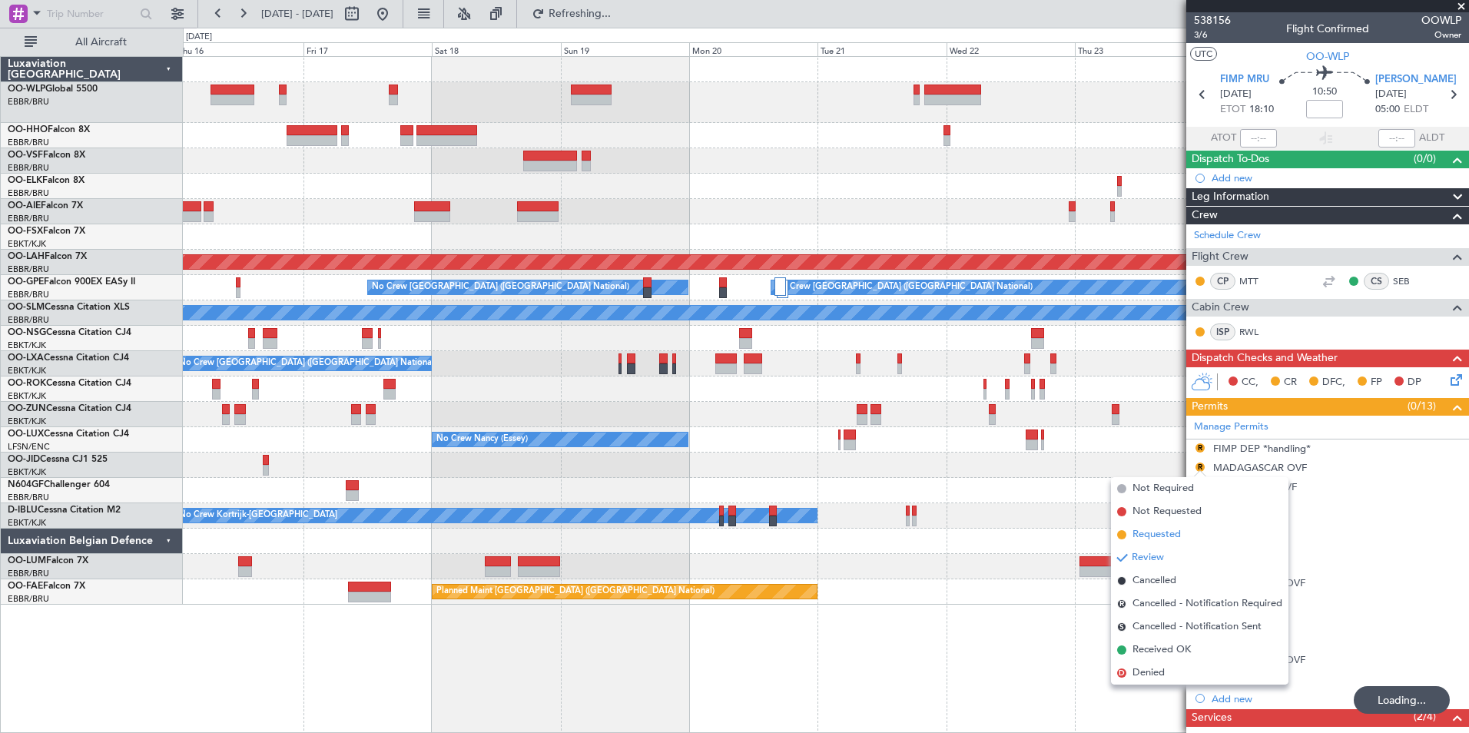
click at [1163, 535] on span "Requested" at bounding box center [1157, 534] width 48 height 15
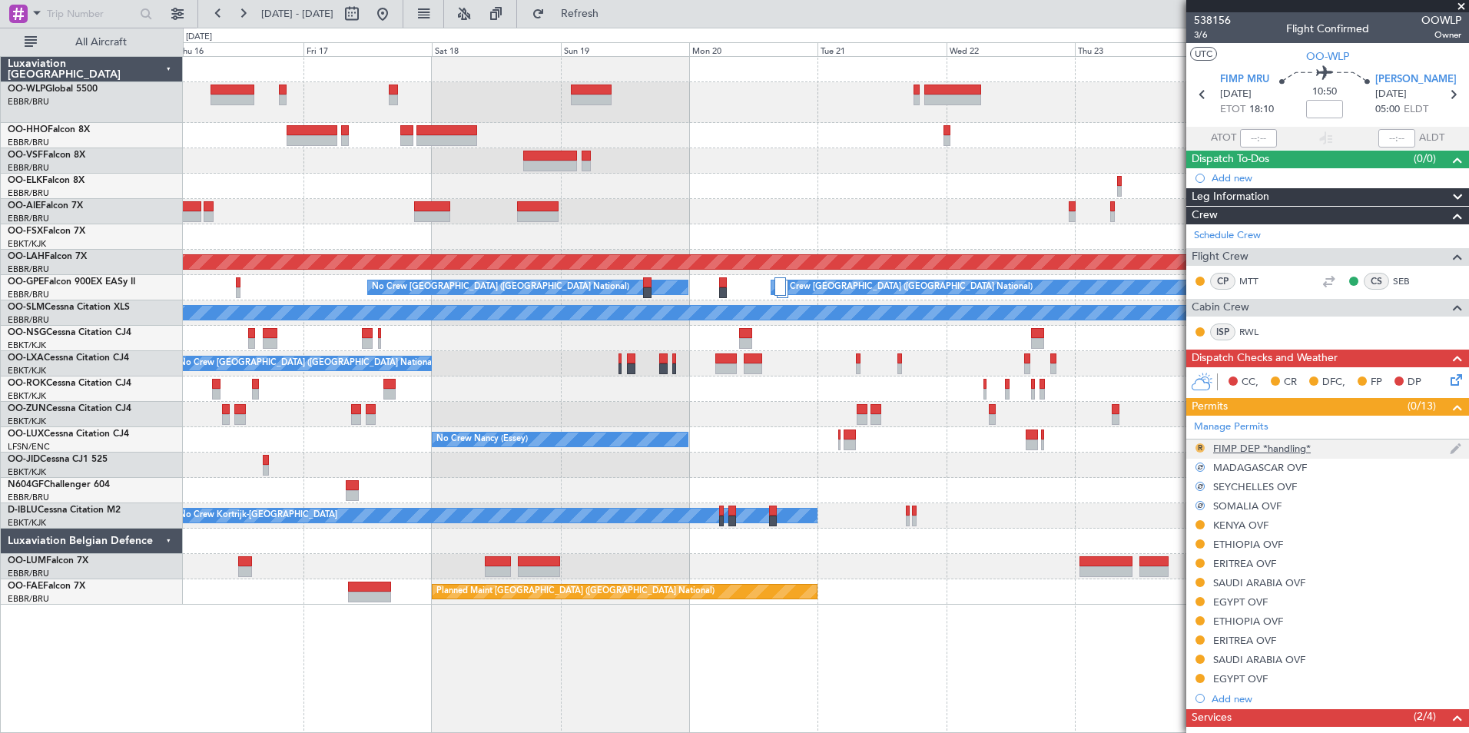
click at [1199, 445] on div "Manage Permits R FIMP DEP *handling* MADAGASCAR OVF SEYCHELLES OVF SOMALIA OVF …" at bounding box center [1327, 562] width 283 height 293
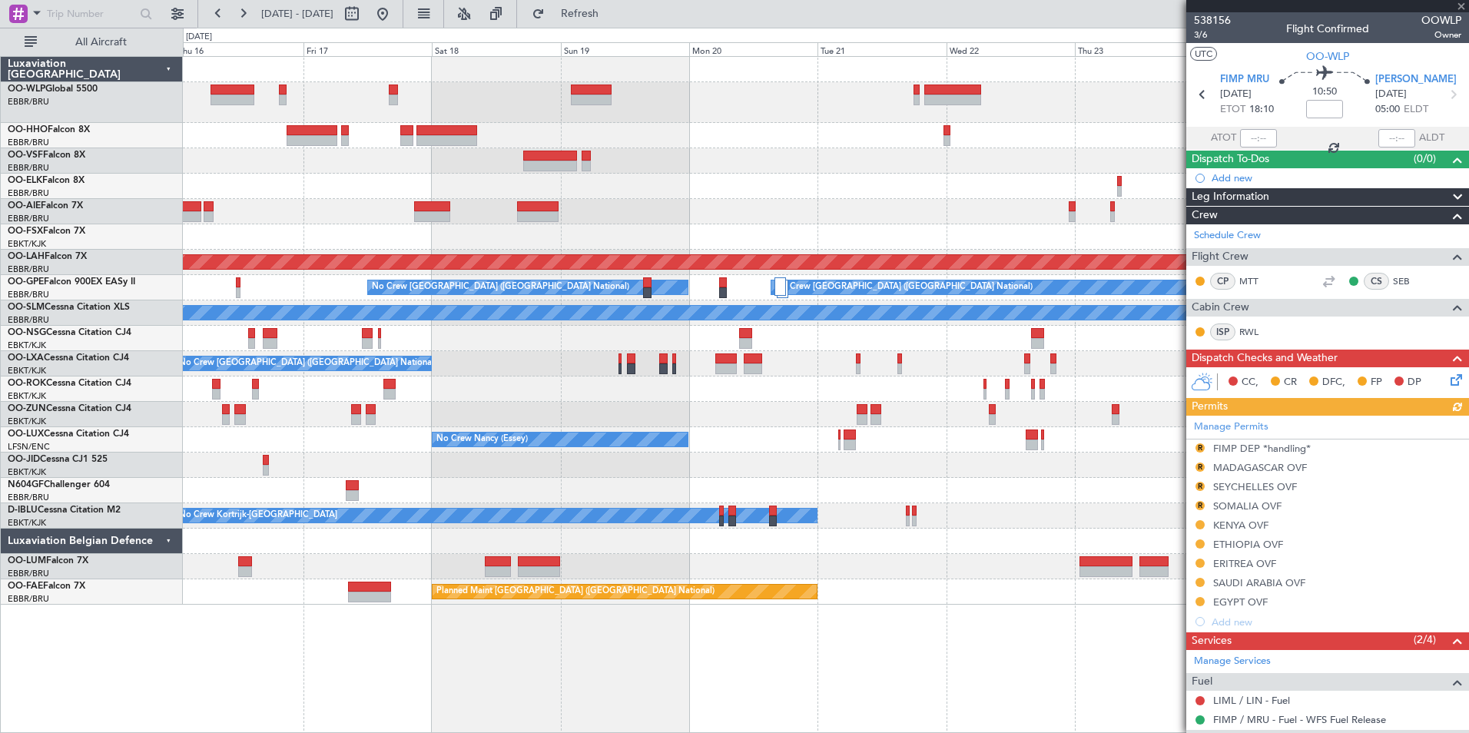
click at [1201, 448] on div "Manage Permits R FIMP DEP *handling* R MADAGASCAR OVF R SEYCHELLES OVF R SOMALI…" at bounding box center [1327, 524] width 283 height 216
click at [612, 17] on span "Refresh" at bounding box center [580, 13] width 65 height 11
click at [1198, 468] on button "R" at bounding box center [1200, 467] width 9 height 9
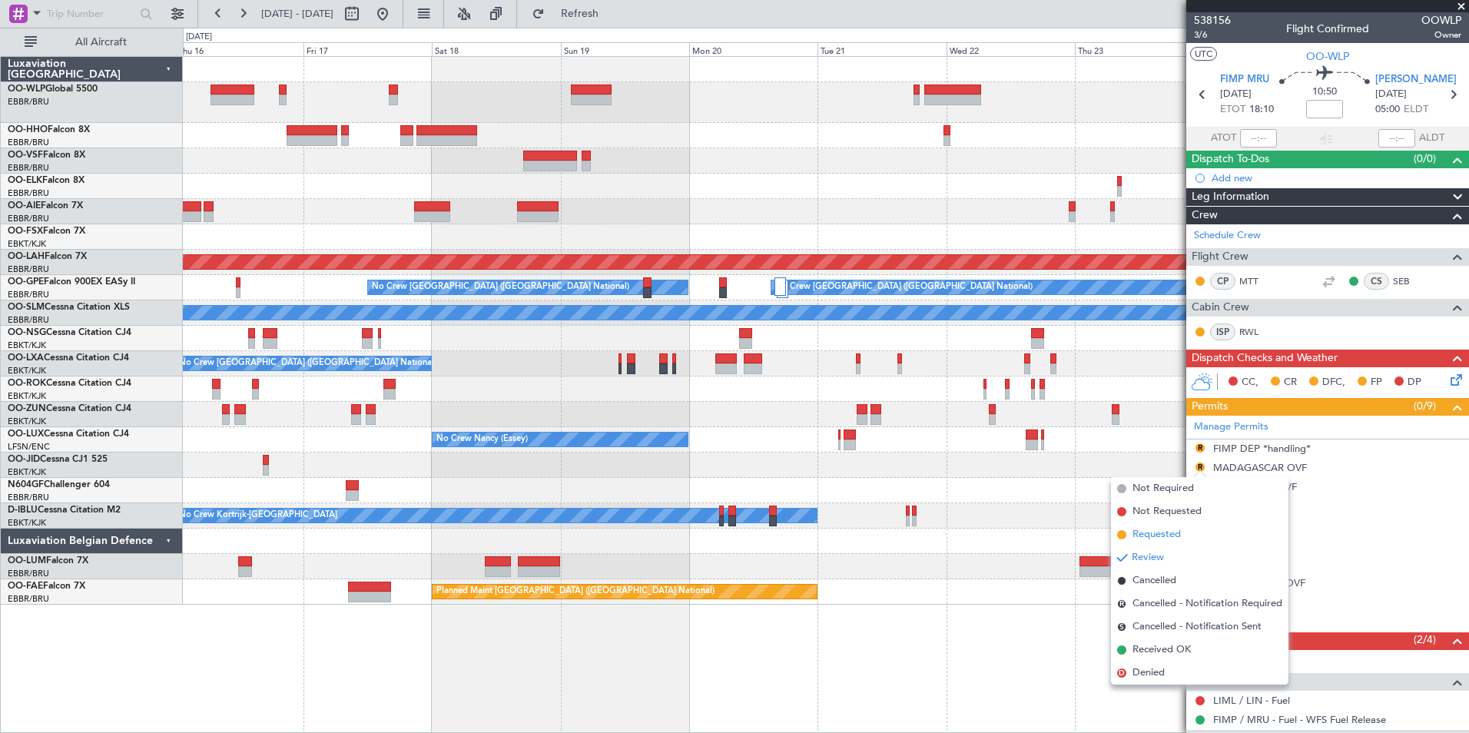
click at [1163, 537] on span "Requested" at bounding box center [1157, 534] width 48 height 15
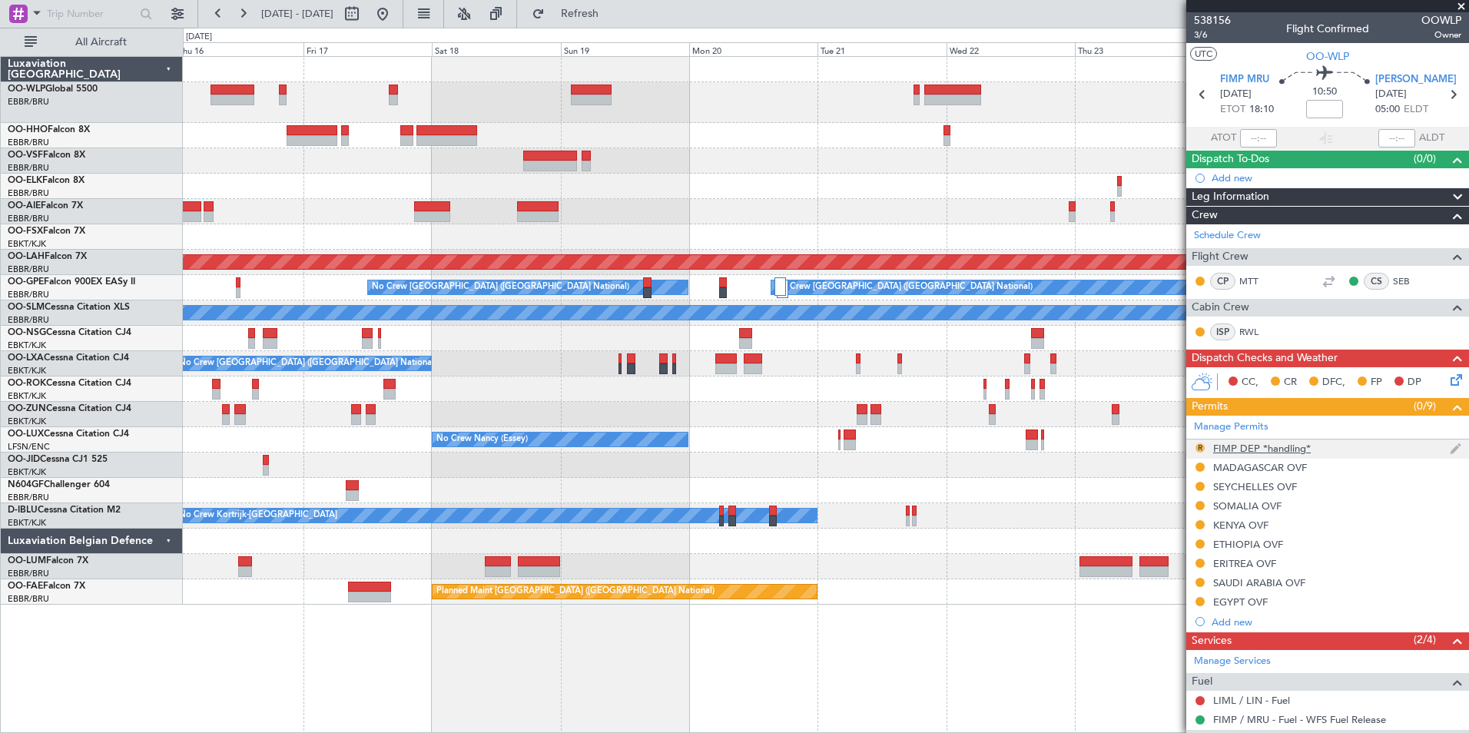
click at [1199, 448] on button "R" at bounding box center [1200, 447] width 9 height 9
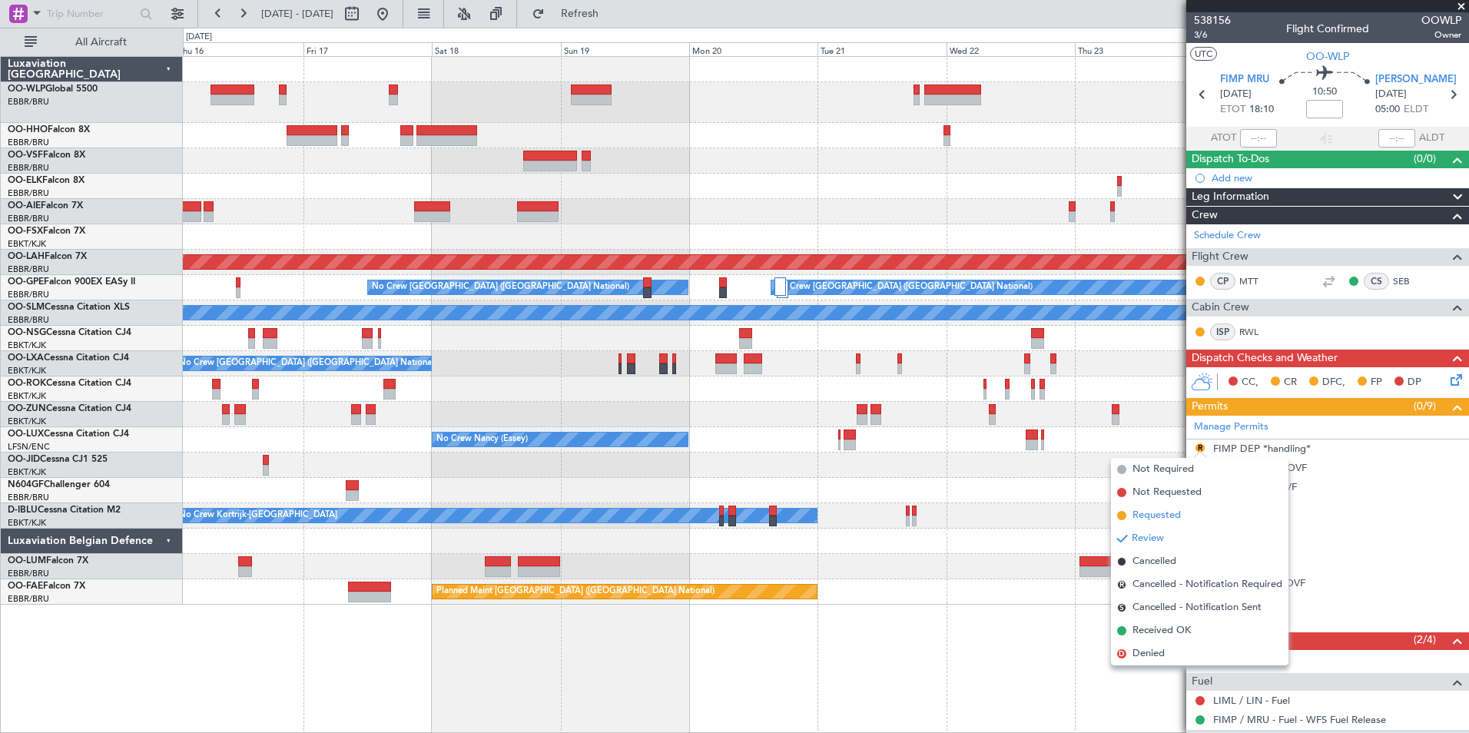
click at [1173, 511] on span "Requested" at bounding box center [1157, 515] width 48 height 15
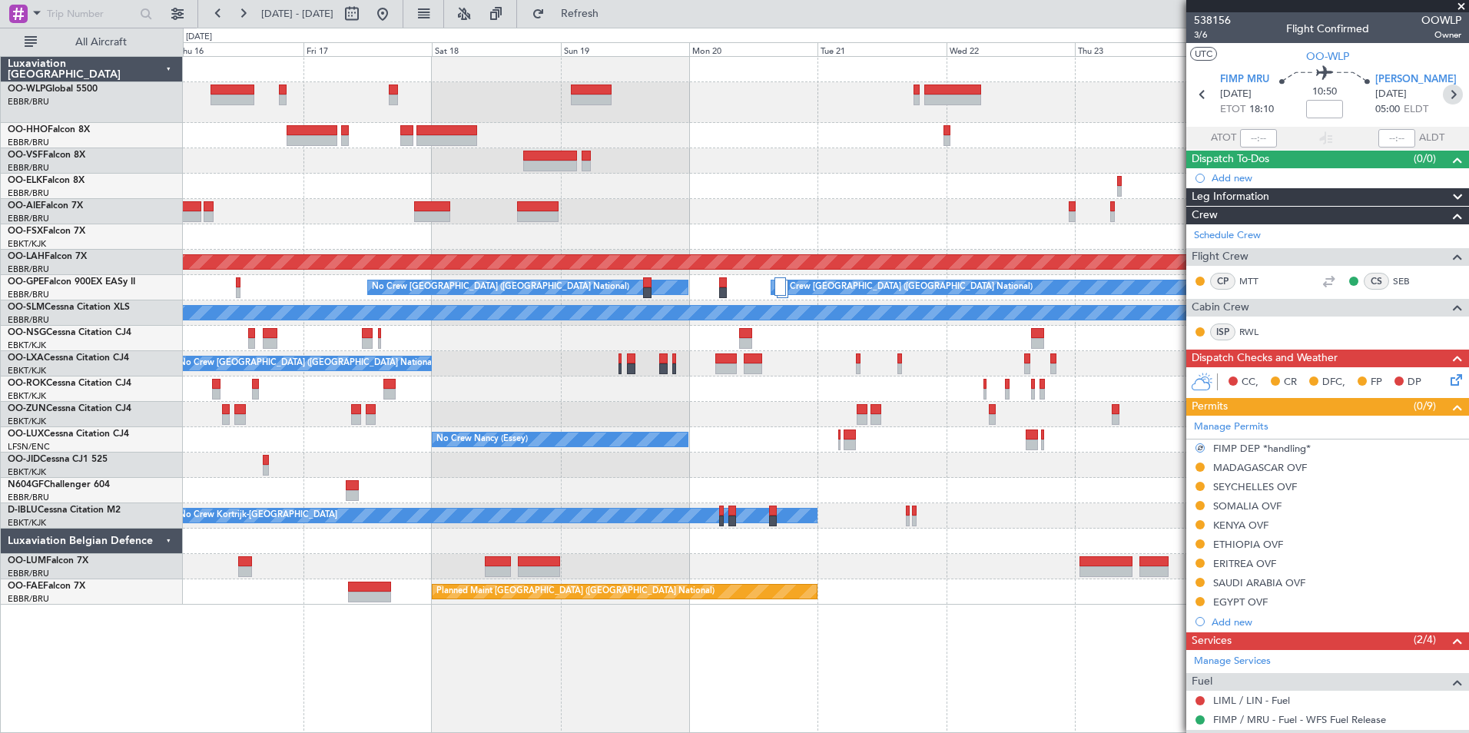
click at [1453, 98] on icon at bounding box center [1453, 95] width 20 height 20
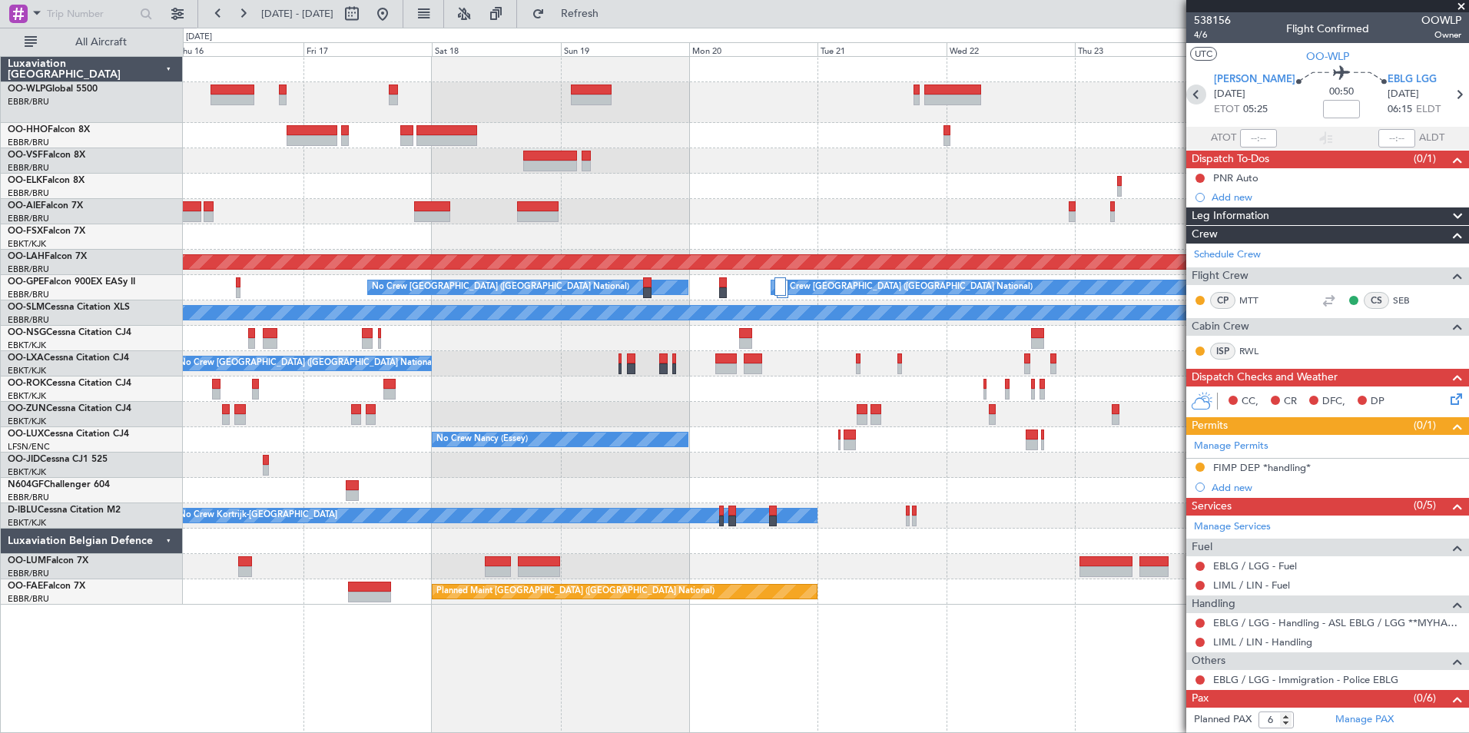
click at [1198, 99] on icon at bounding box center [1196, 95] width 20 height 20
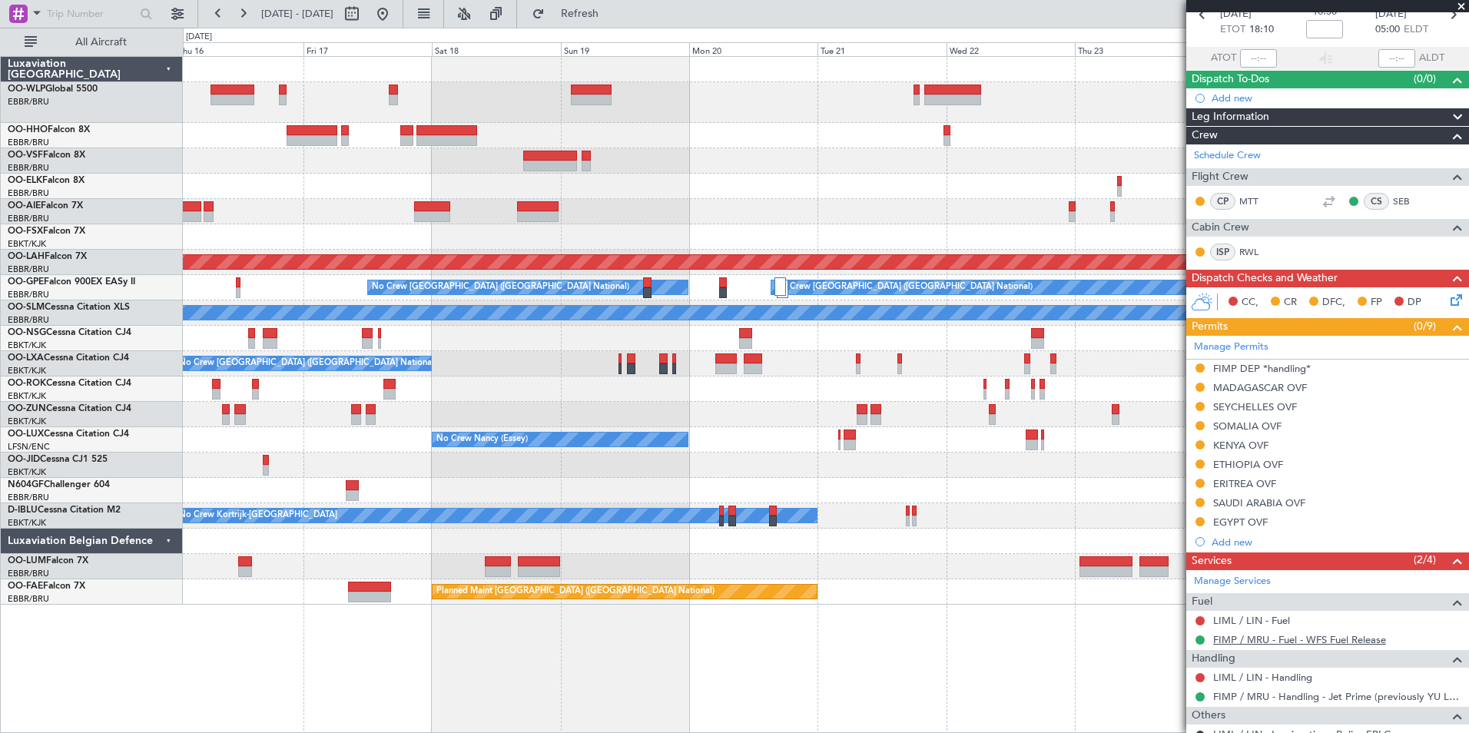
scroll to position [154, 0]
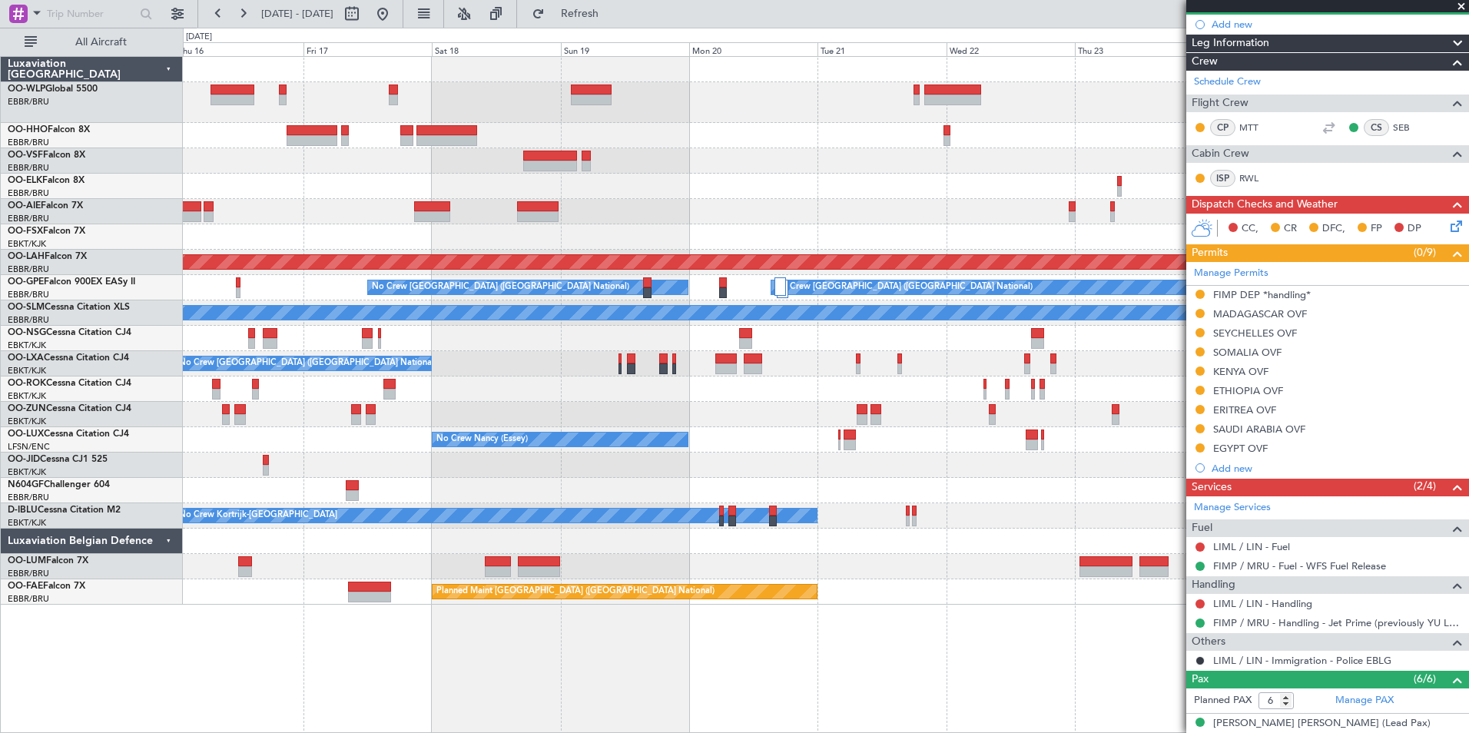
click at [433, 28] on mat-tooltip-component "Go to [DATE]" at bounding box center [432, 46] width 79 height 41
click at [395, 21] on button at bounding box center [382, 14] width 25 height 25
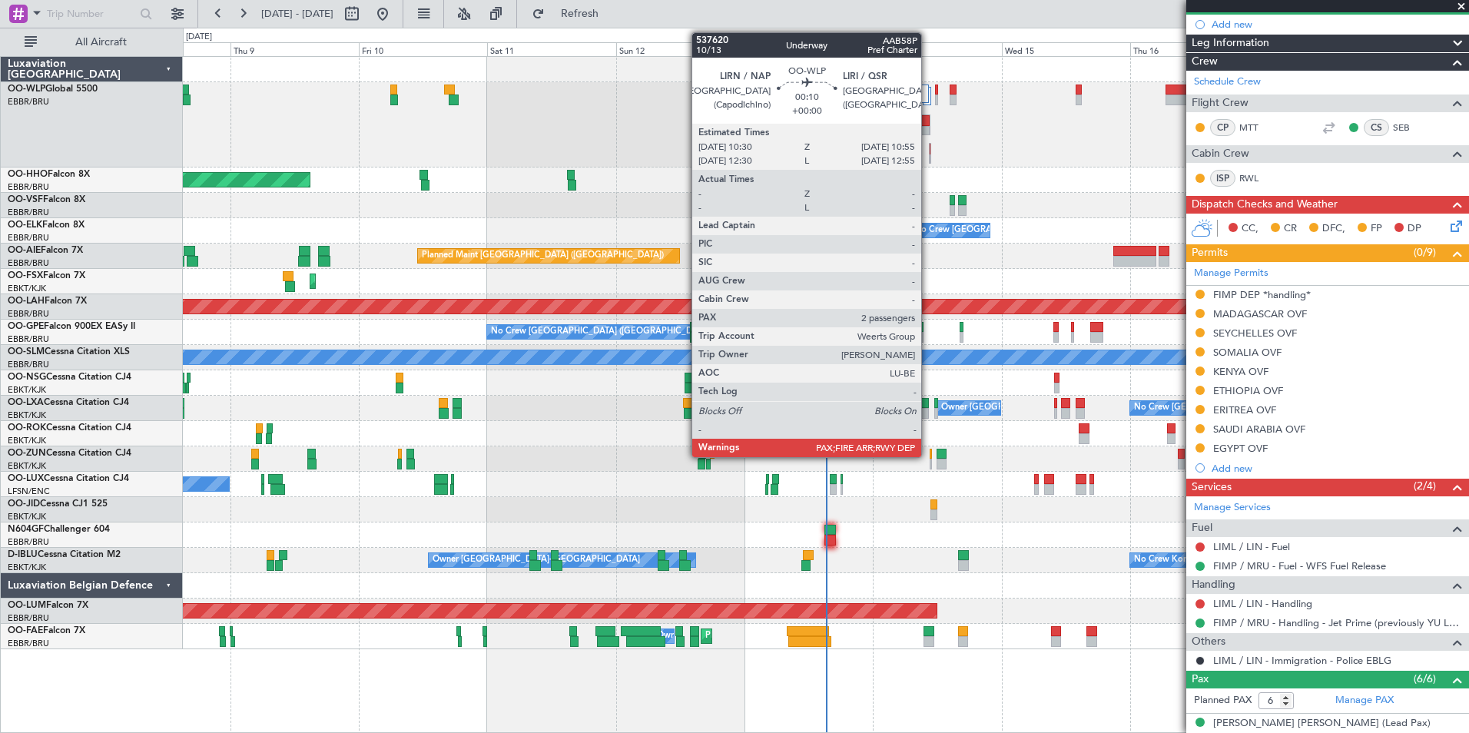
click at [929, 153] on div at bounding box center [930, 153] width 2 height 21
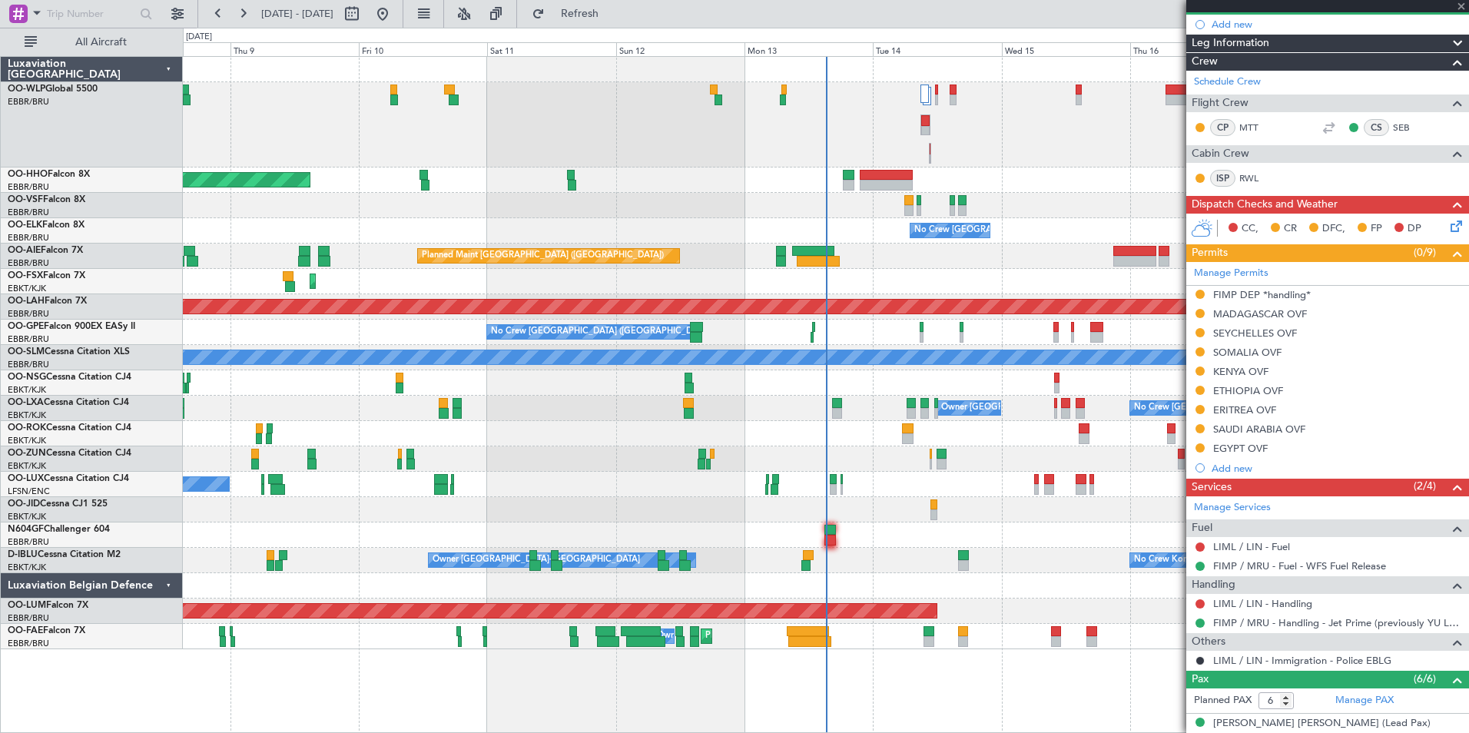
type input "2"
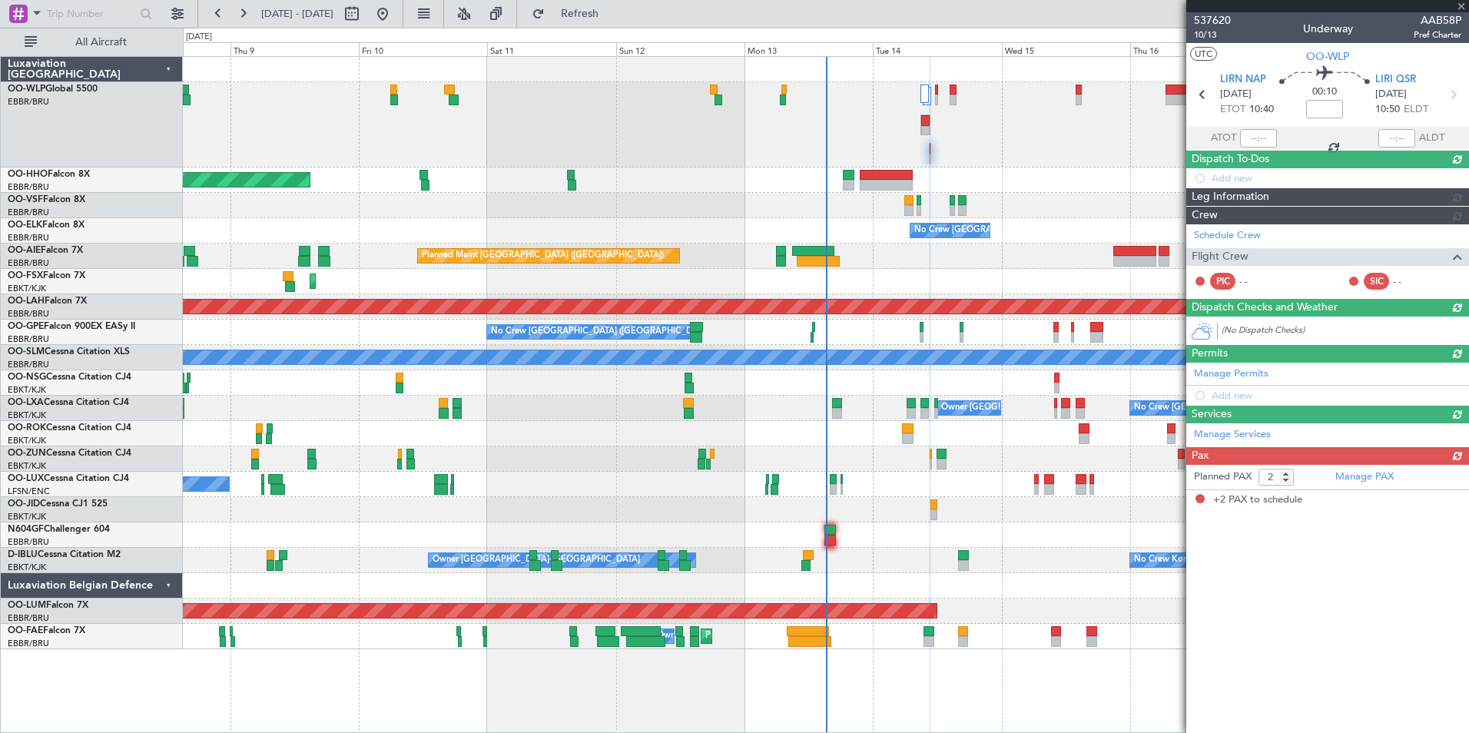
scroll to position [0, 0]
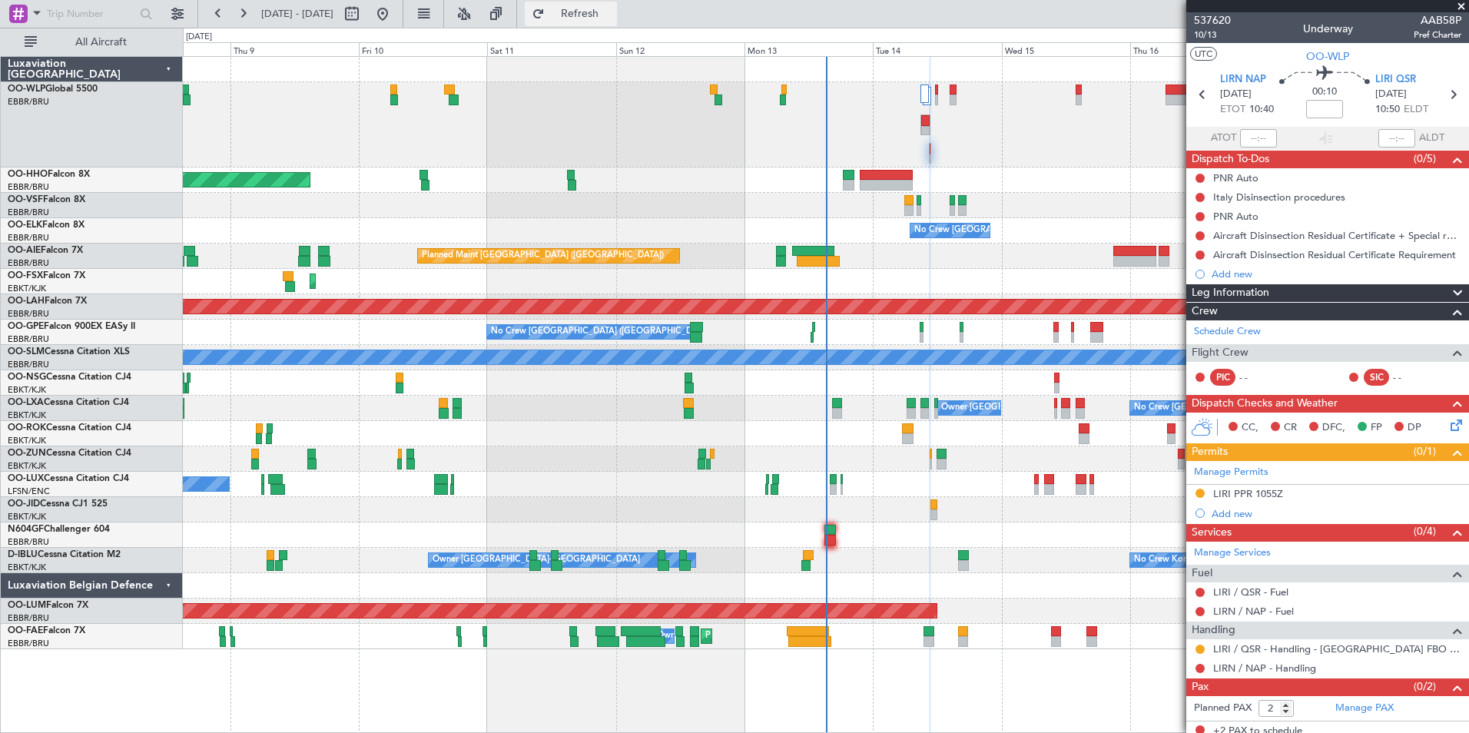
click at [612, 14] on span "Refresh" at bounding box center [580, 13] width 65 height 11
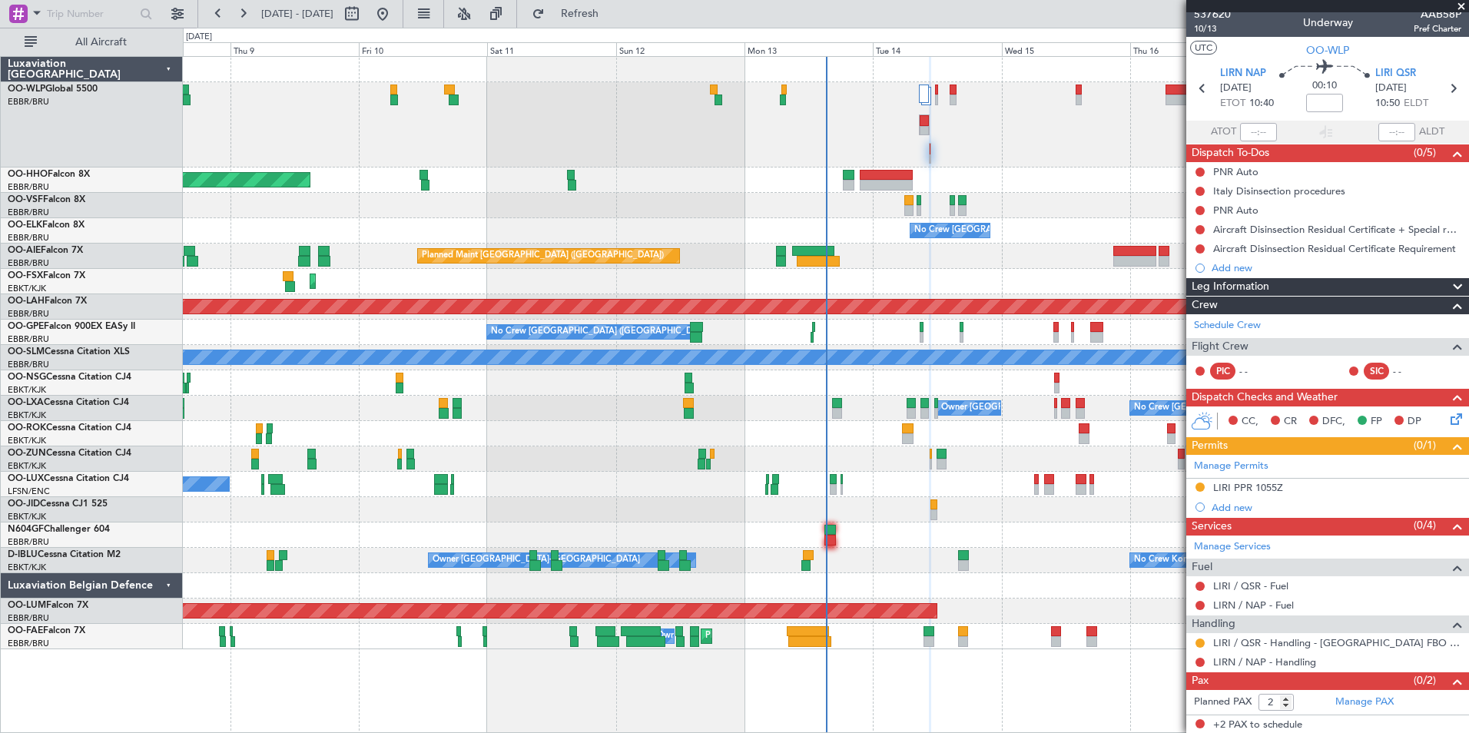
scroll to position [8, 0]
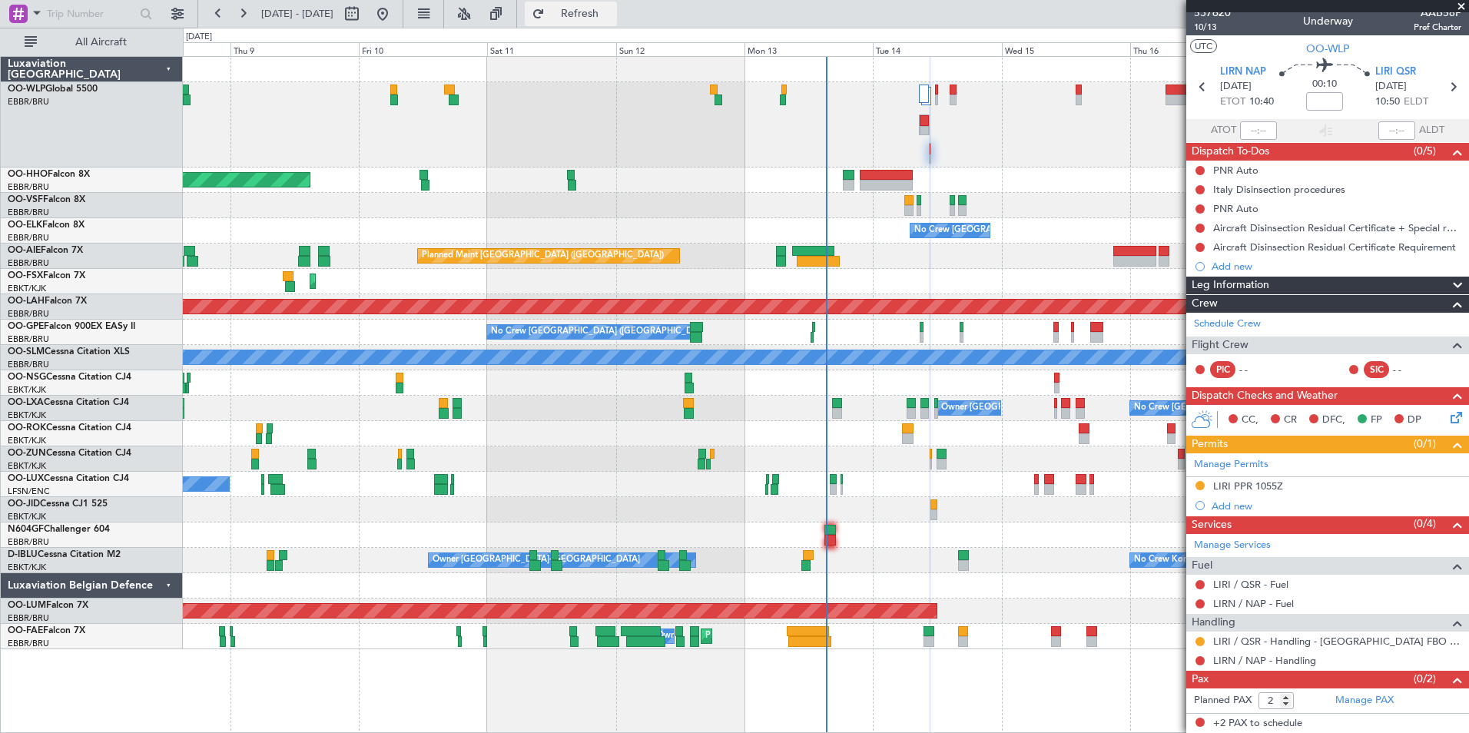
click at [612, 18] on span "Refresh" at bounding box center [580, 13] width 65 height 11
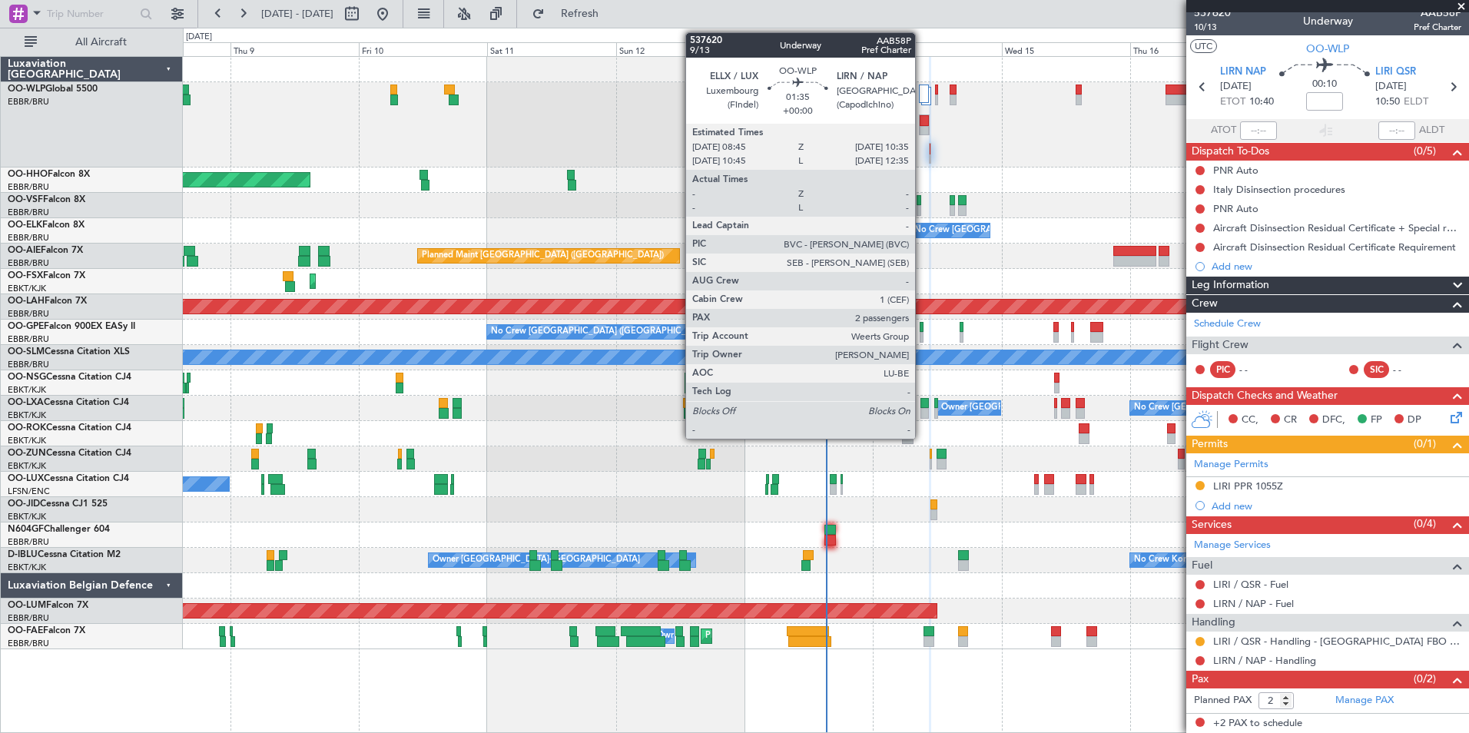
click at [922, 126] on div at bounding box center [924, 131] width 8 height 11
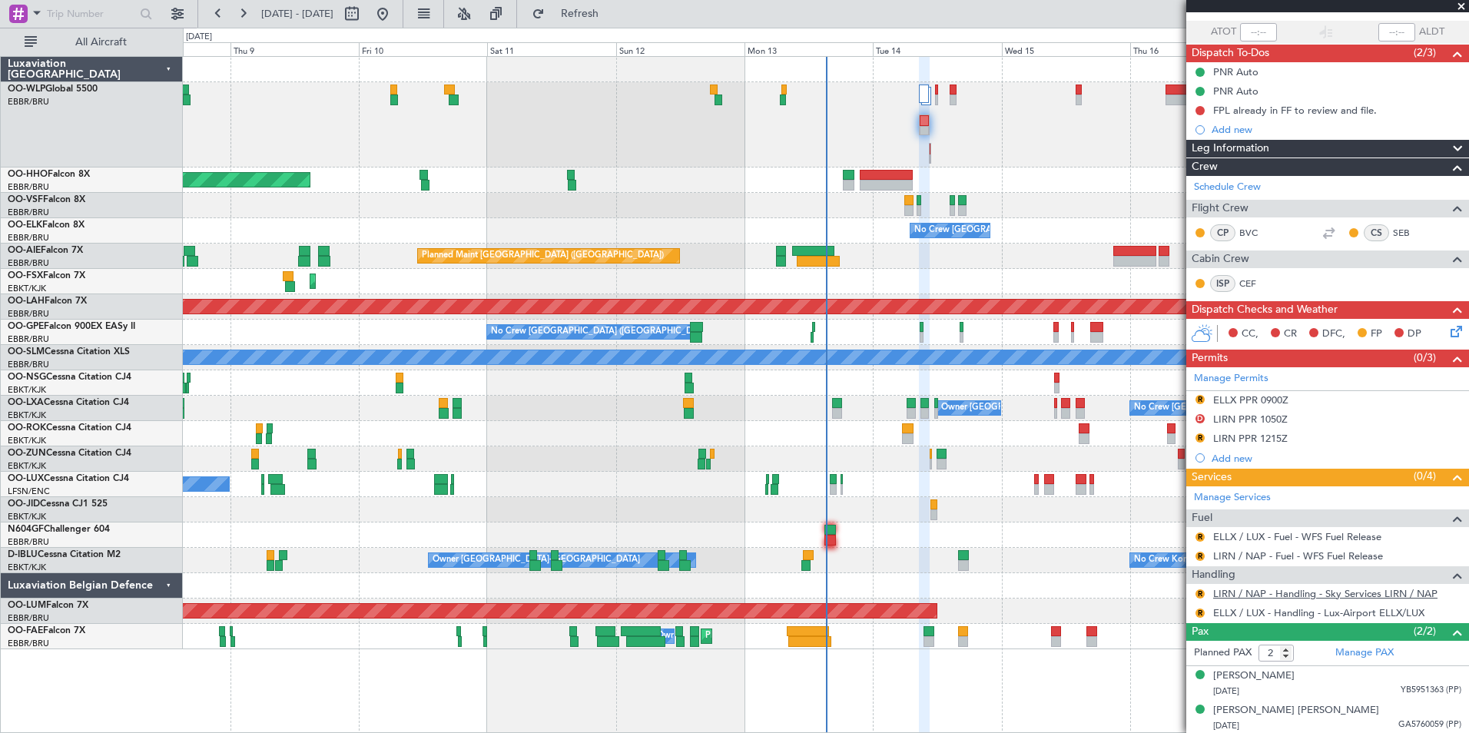
scroll to position [108, 0]
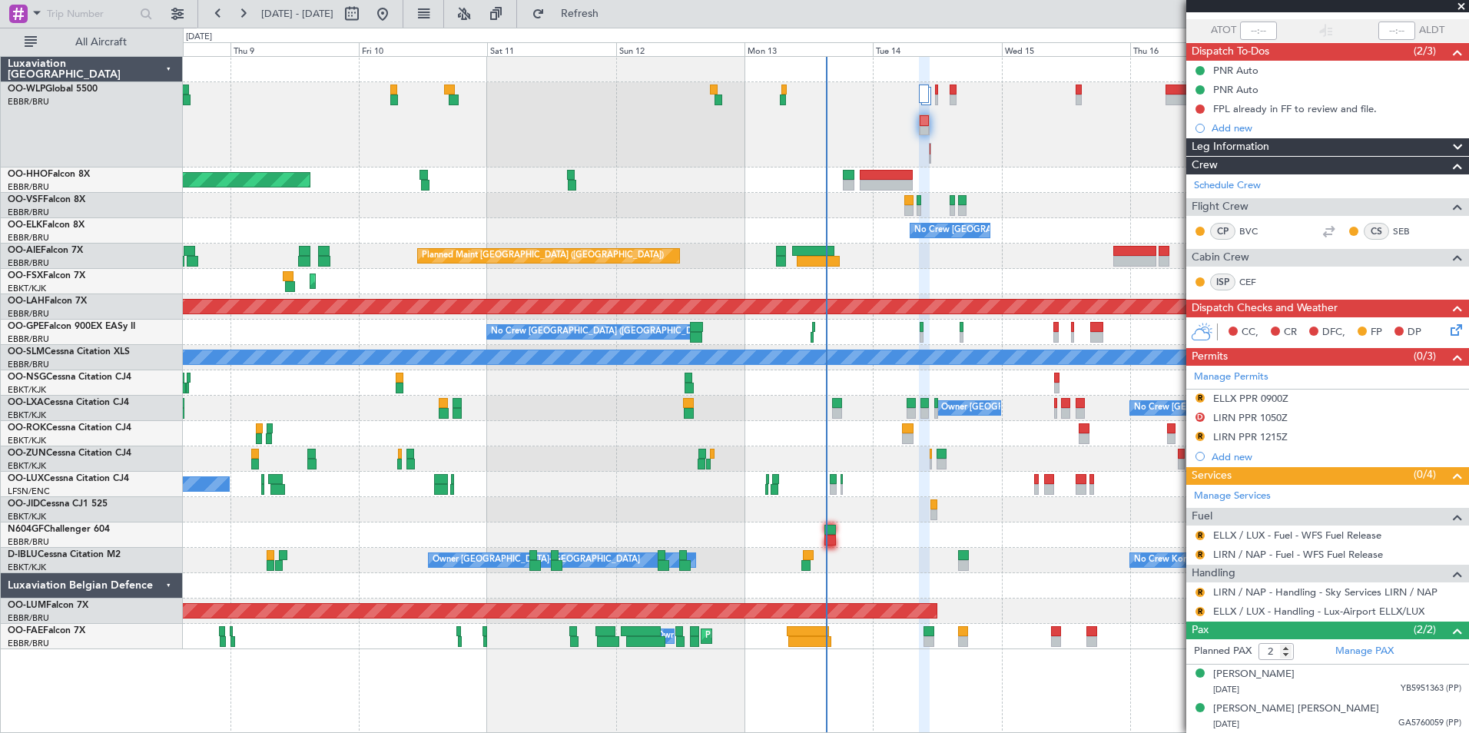
click at [1232, 584] on div "R LIRN / NAP - Handling - Sky Services LIRN / NAP" at bounding box center [1327, 591] width 283 height 19
click at [1229, 598] on mat-tooltip-component "LIRN / NAP - Handling - Sky Services LIRN / NAP" at bounding box center [1324, 618] width 217 height 41
click at [1228, 595] on link "LIRN / NAP - Handling - Sky Services LIRN / NAP" at bounding box center [1325, 592] width 224 height 13
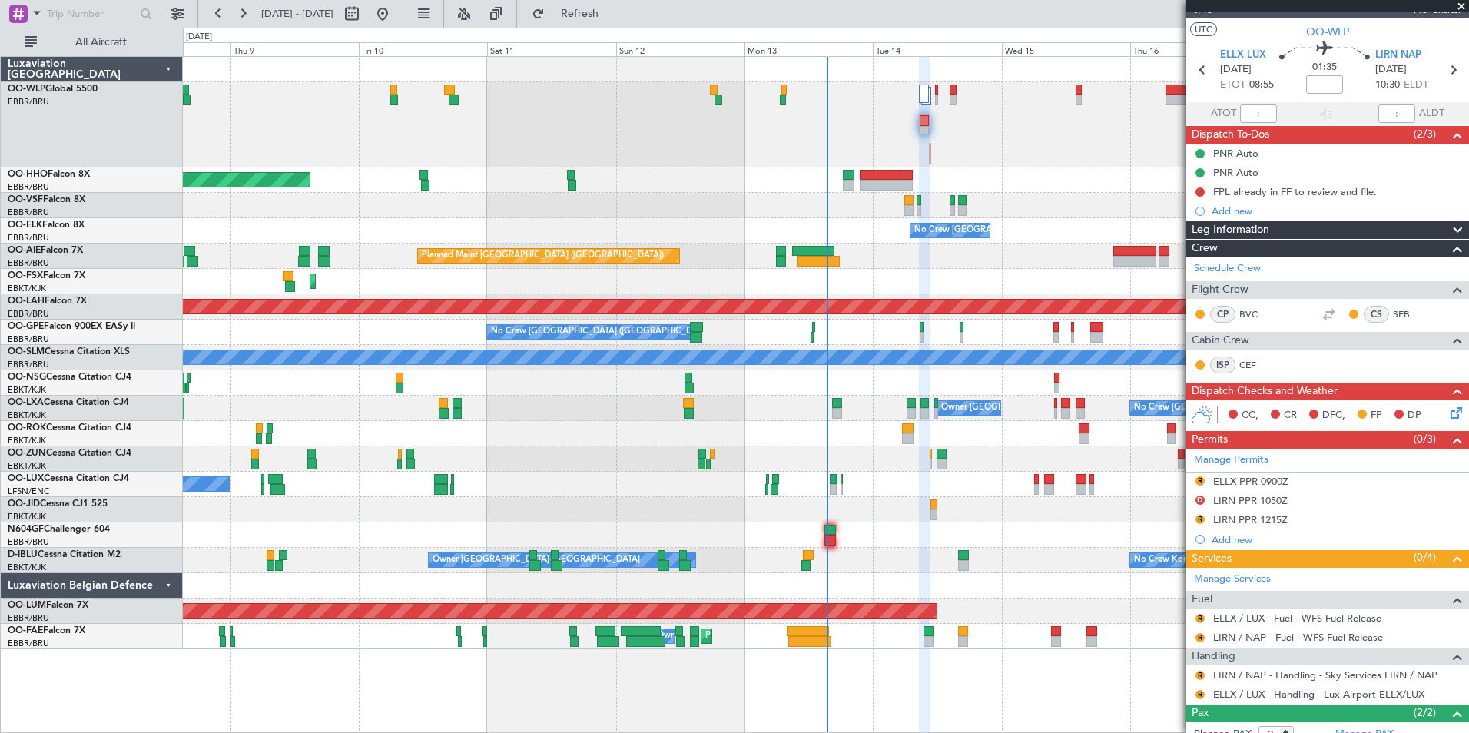
scroll to position [0, 0]
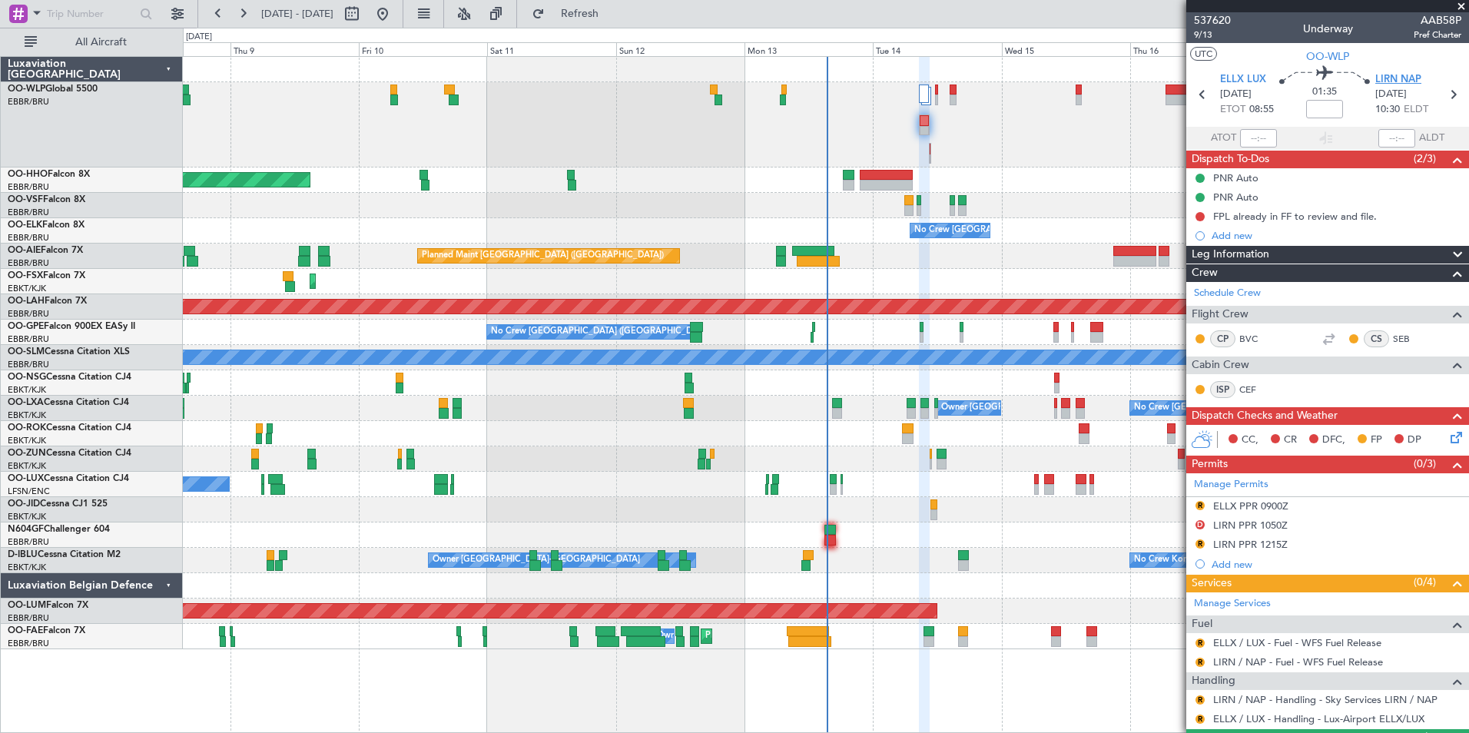
click at [1393, 80] on span "LIRN NAP" at bounding box center [1398, 79] width 46 height 15
click at [78, 197] on link "OO-VSF Falcon 8X" at bounding box center [47, 199] width 78 height 9
click at [693, 111] on div at bounding box center [826, 124] width 1286 height 85
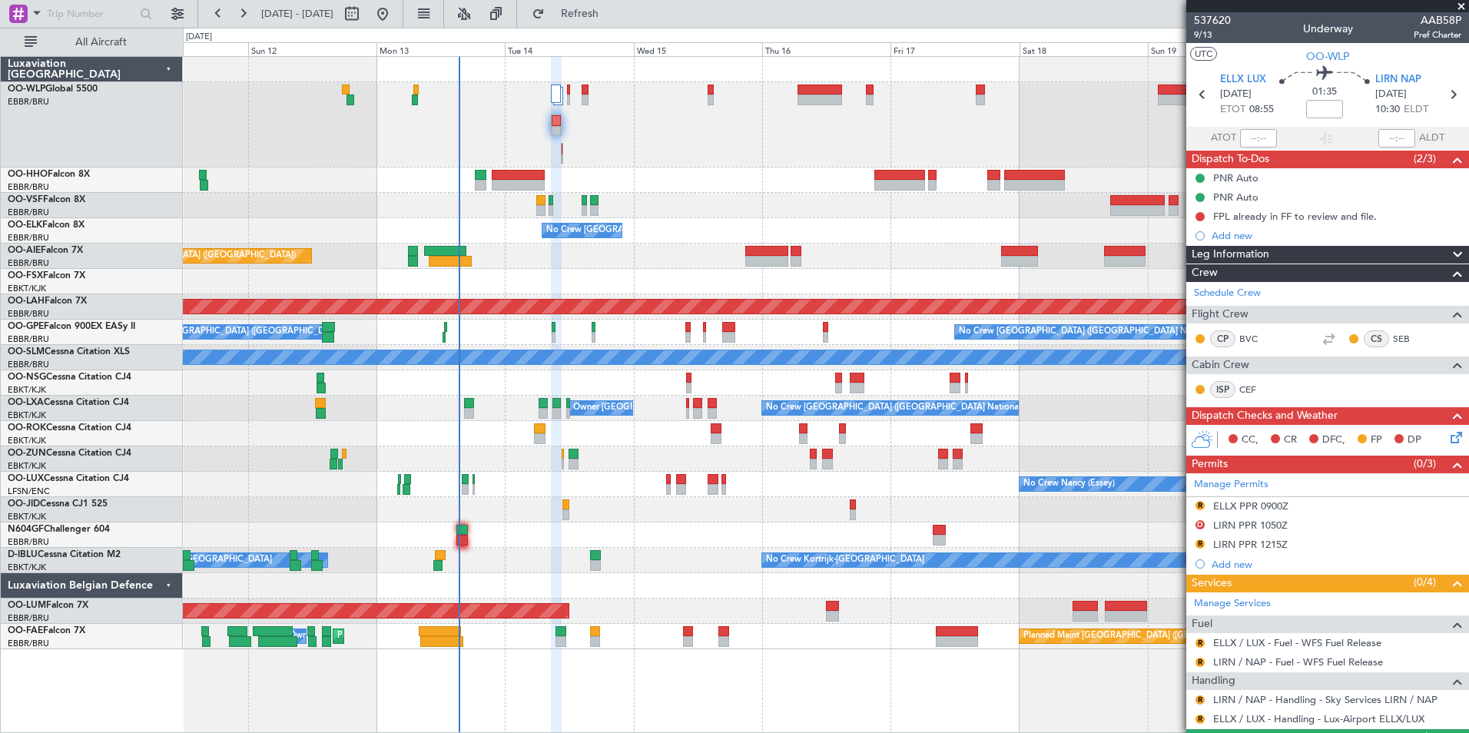
click at [653, 115] on div at bounding box center [826, 124] width 1286 height 85
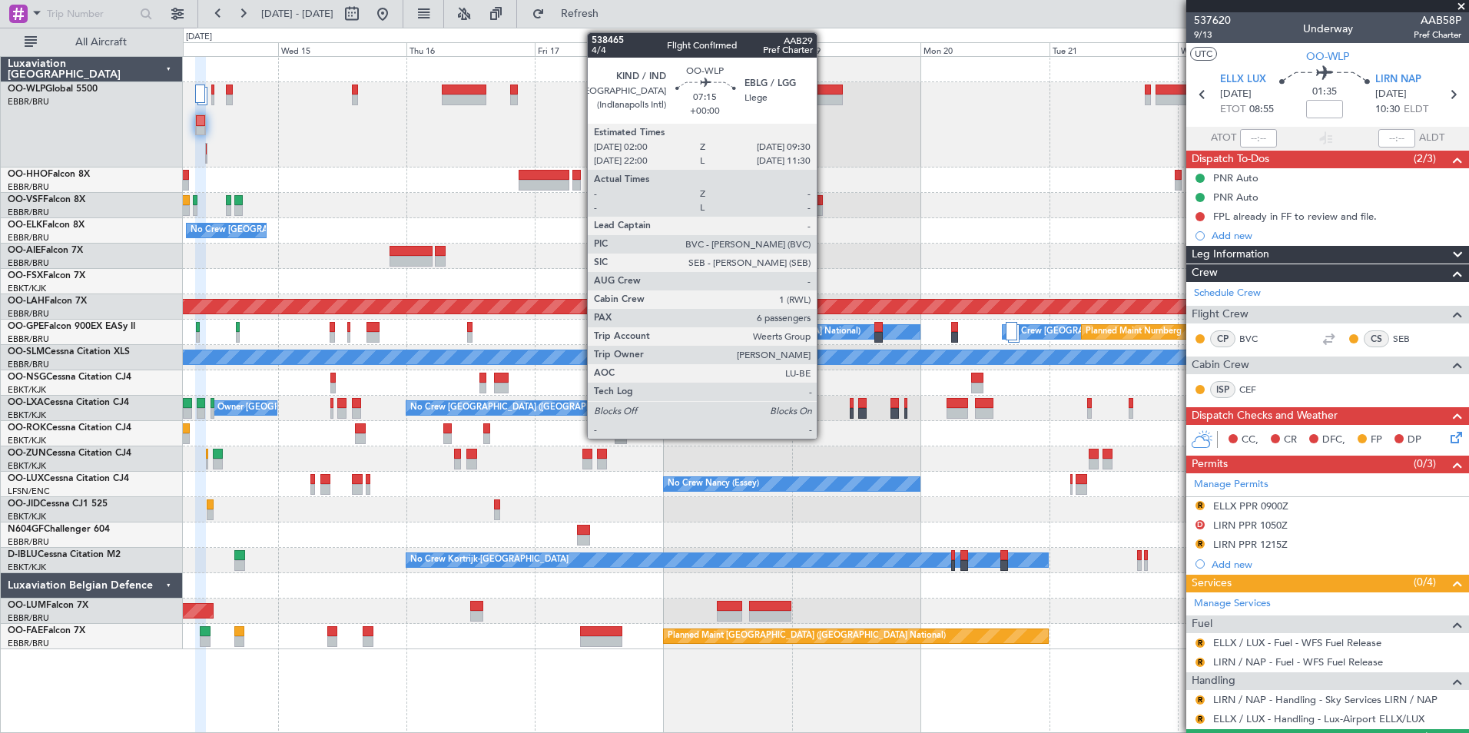
click at [630, 81] on div "No Crew Brussels (Brussels National) Planned Maint London (Farnborough) Planned…" at bounding box center [826, 353] width 1286 height 592
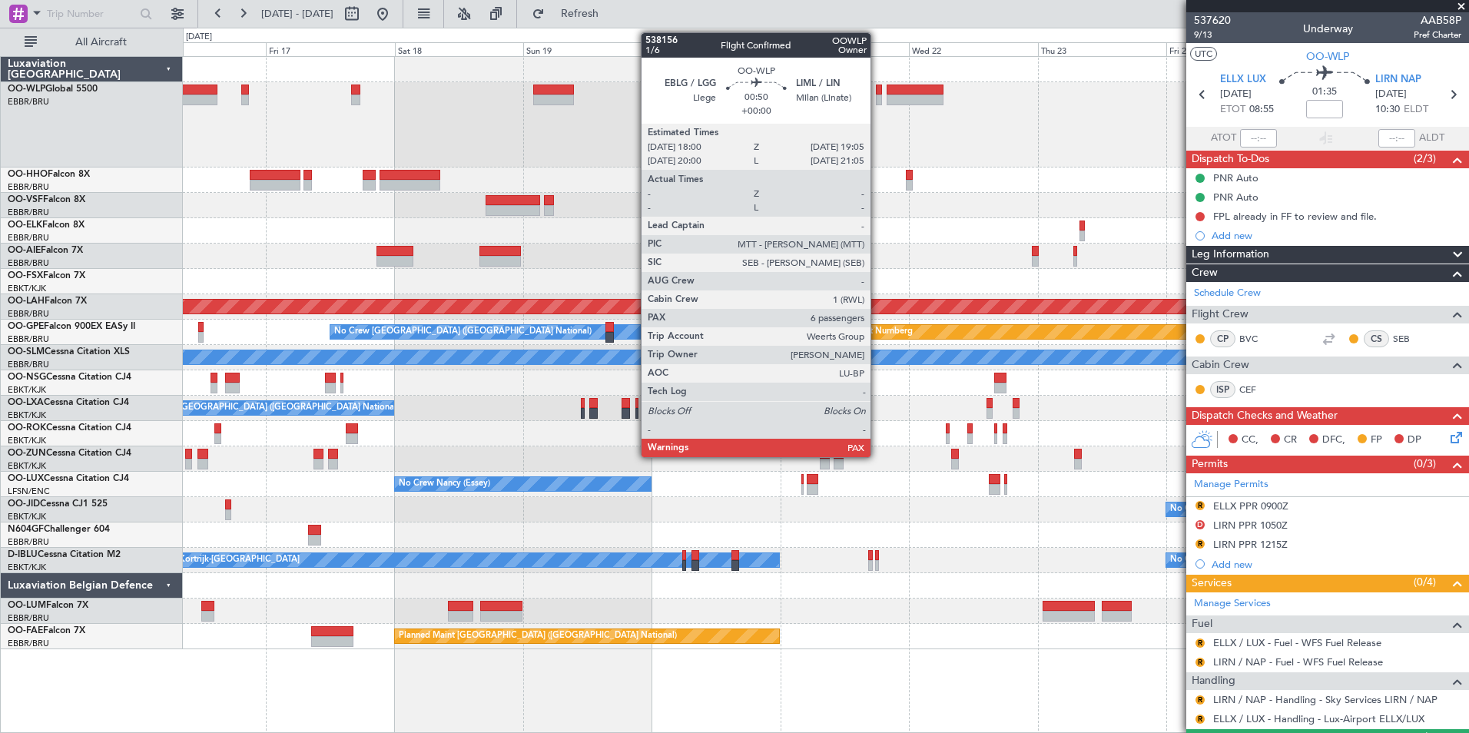
click at [877, 98] on div at bounding box center [879, 100] width 6 height 11
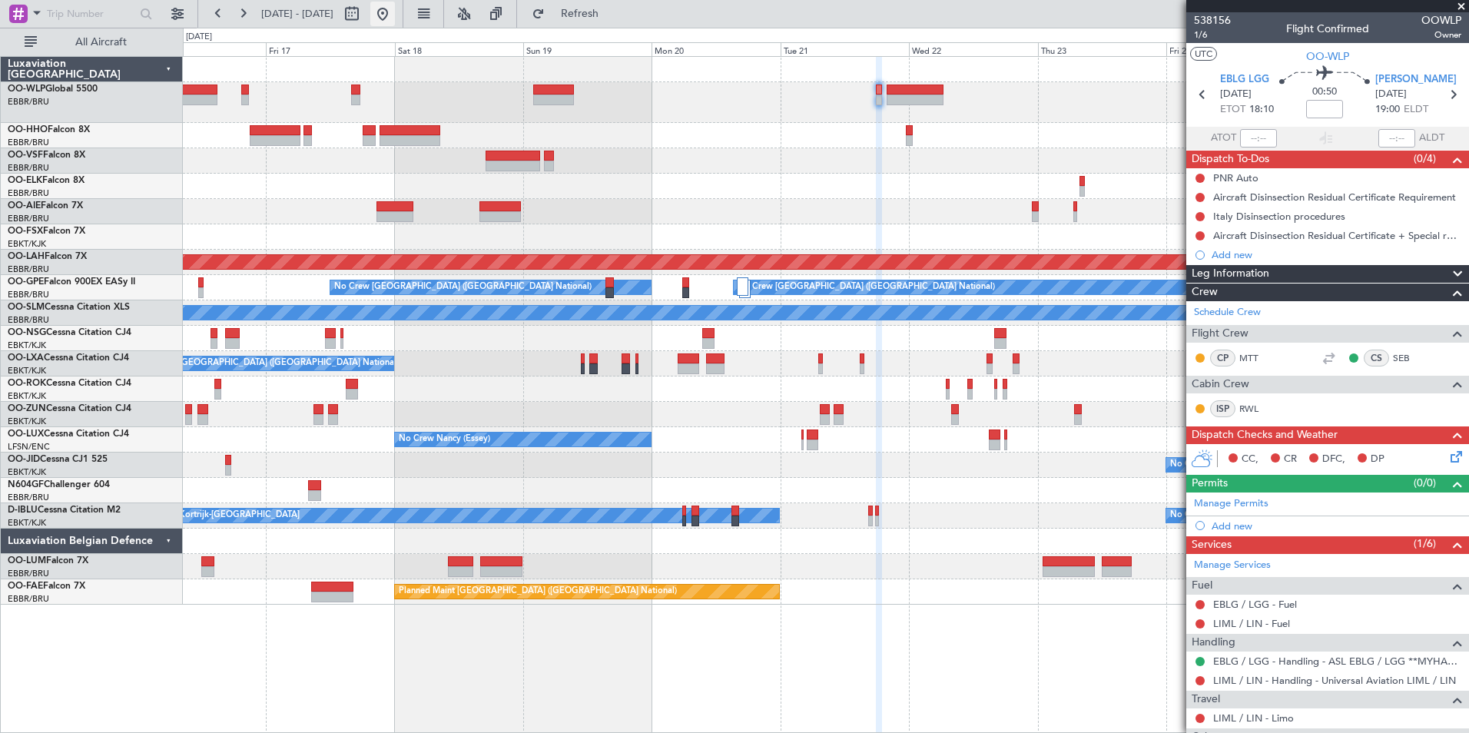
click at [395, 17] on button at bounding box center [382, 14] width 25 height 25
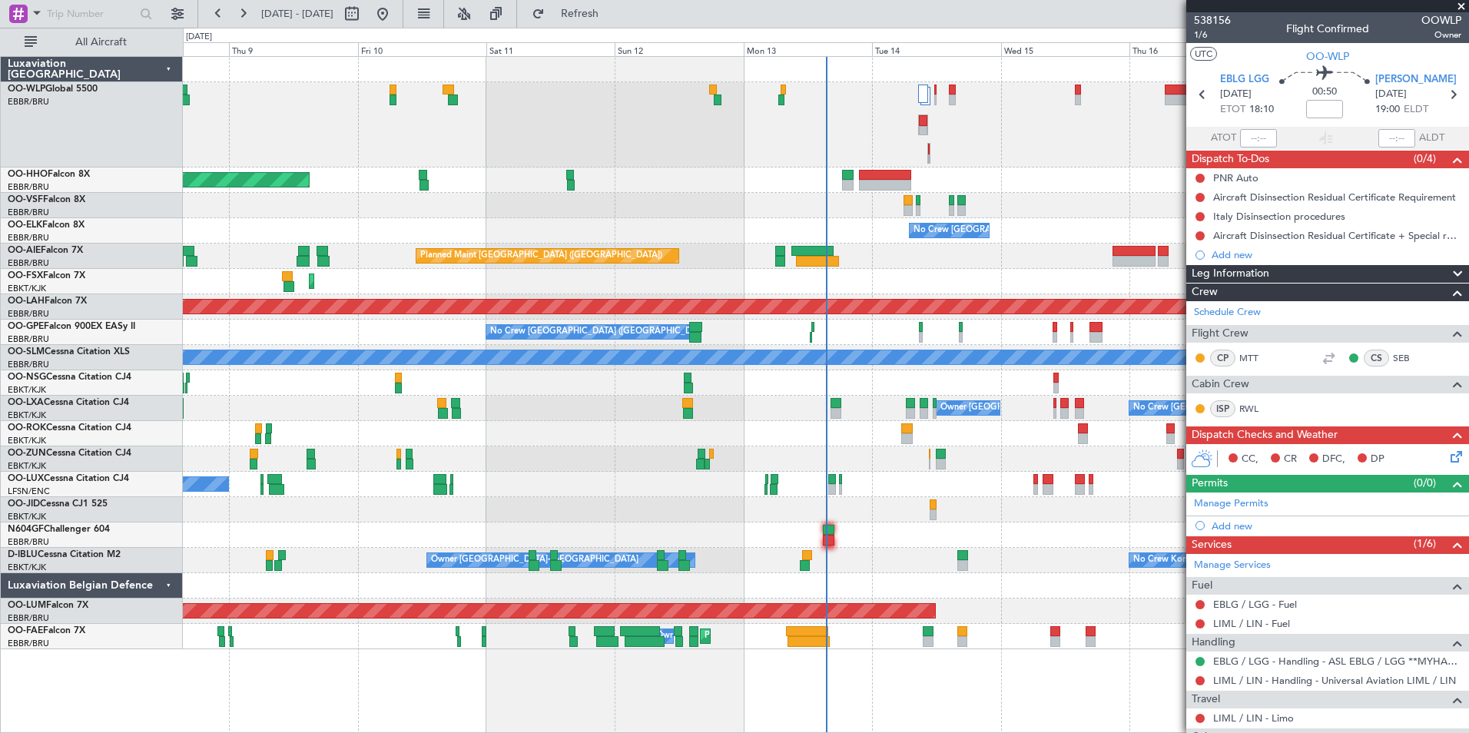
click at [884, 539] on div at bounding box center [826, 534] width 1286 height 25
click at [924, 127] on div at bounding box center [826, 124] width 1286 height 85
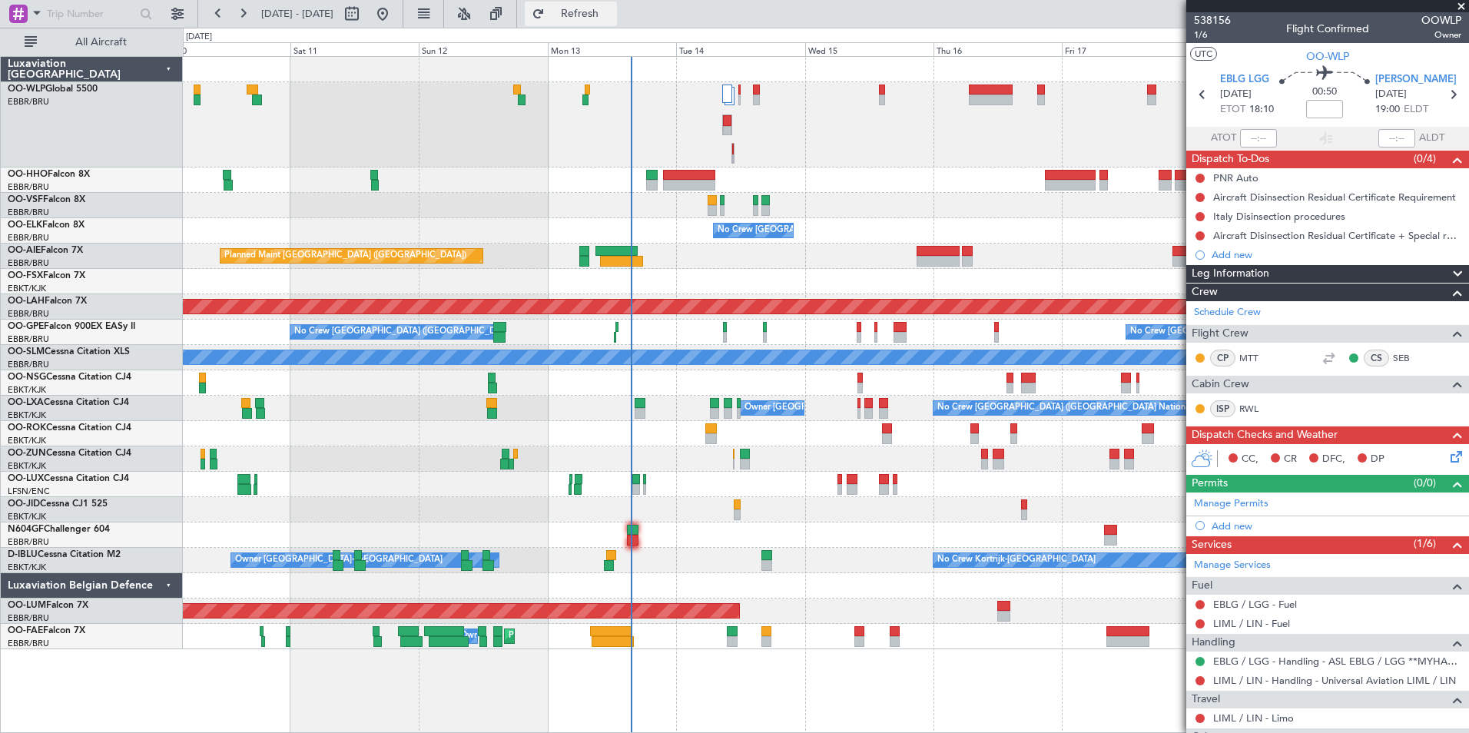
click at [586, 21] on button "Refresh" at bounding box center [571, 14] width 92 height 25
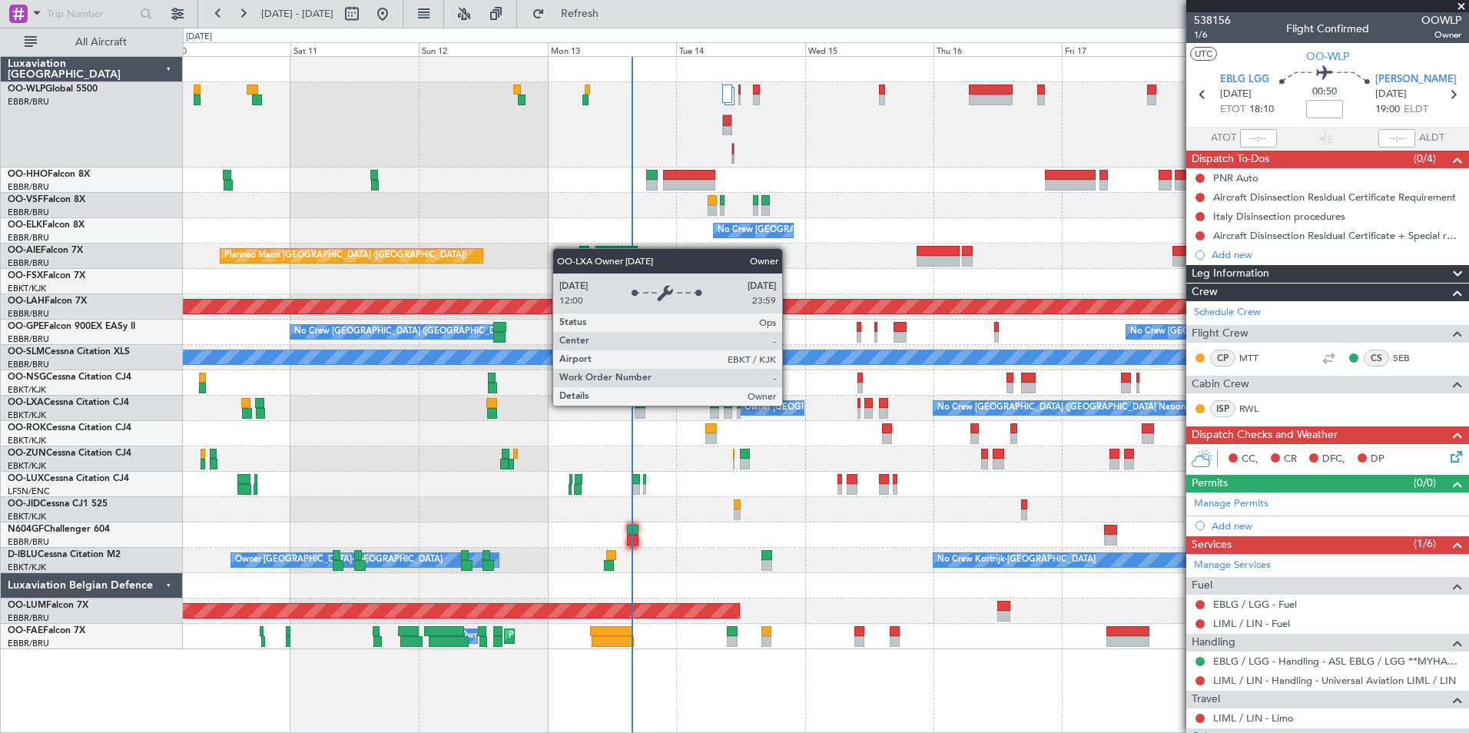
click at [789, 400] on div "Owner Kortrijk-Wevelgem No Crew Brussels (Brussels National)" at bounding box center [826, 408] width 1286 height 25
click at [782, 405] on div "Owner [GEOGRAPHIC_DATA]-[GEOGRAPHIC_DATA]" at bounding box center [848, 407] width 207 height 23
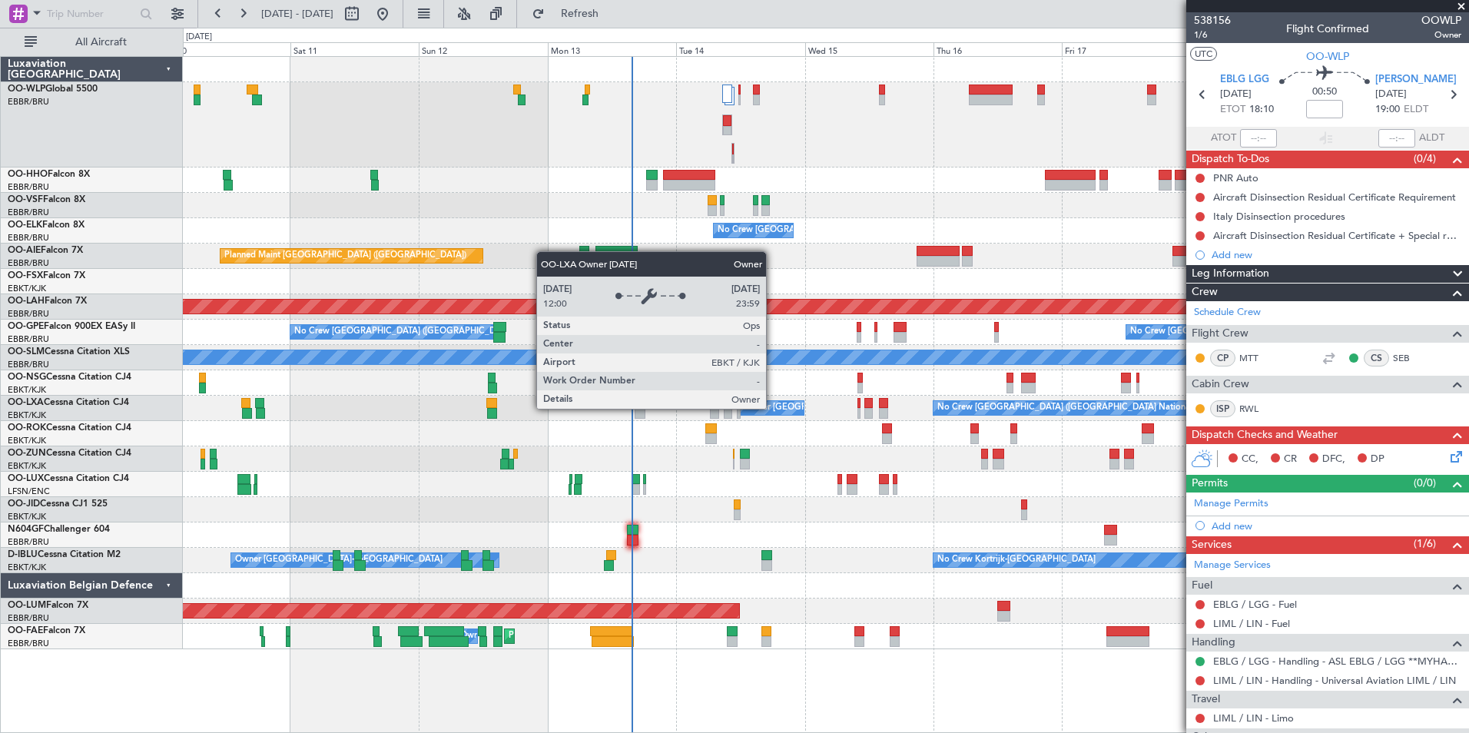
click at [773, 408] on div "Owner [GEOGRAPHIC_DATA]-[GEOGRAPHIC_DATA]" at bounding box center [848, 407] width 207 height 23
click at [771, 408] on div "Owner [GEOGRAPHIC_DATA]-[GEOGRAPHIC_DATA]" at bounding box center [848, 407] width 207 height 23
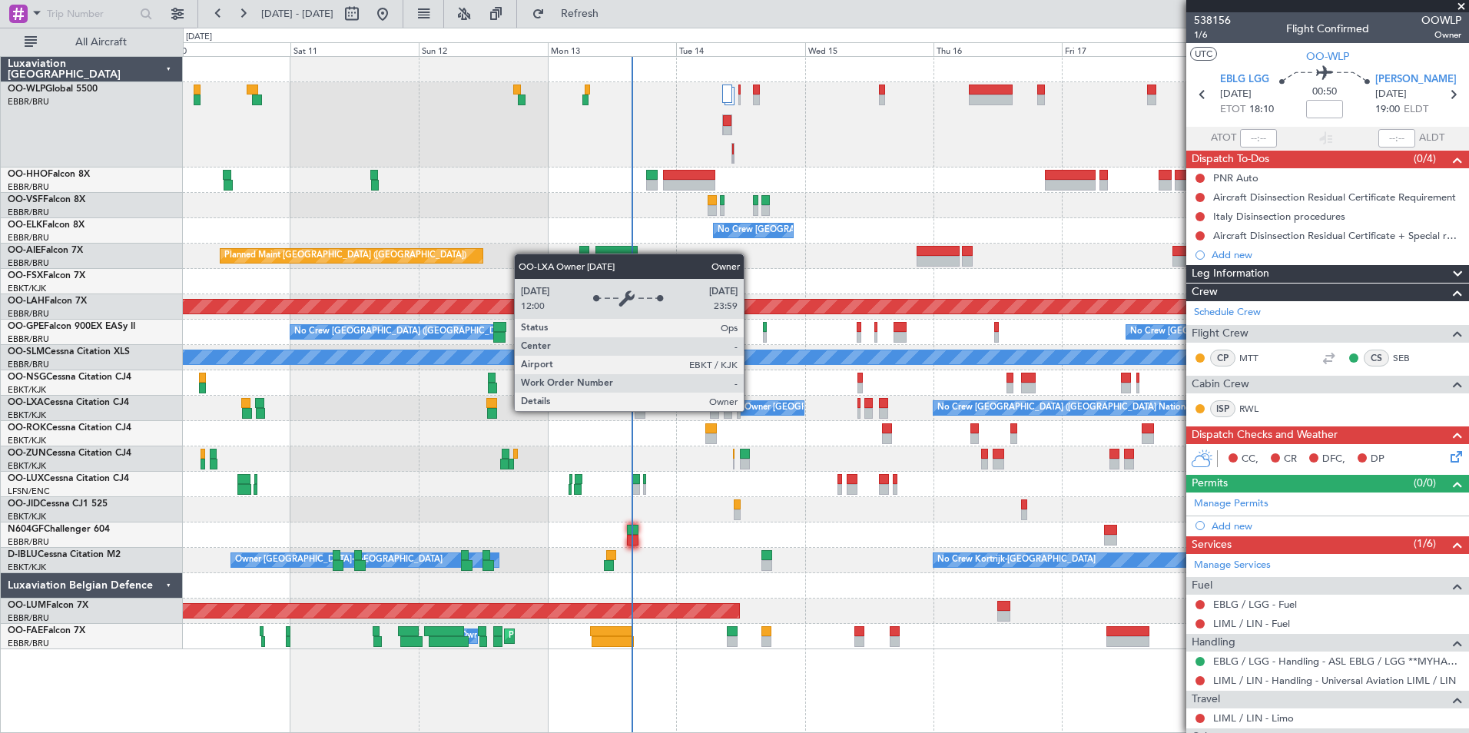
click at [763, 407] on div "Owner [GEOGRAPHIC_DATA]-[GEOGRAPHIC_DATA]" at bounding box center [848, 407] width 207 height 23
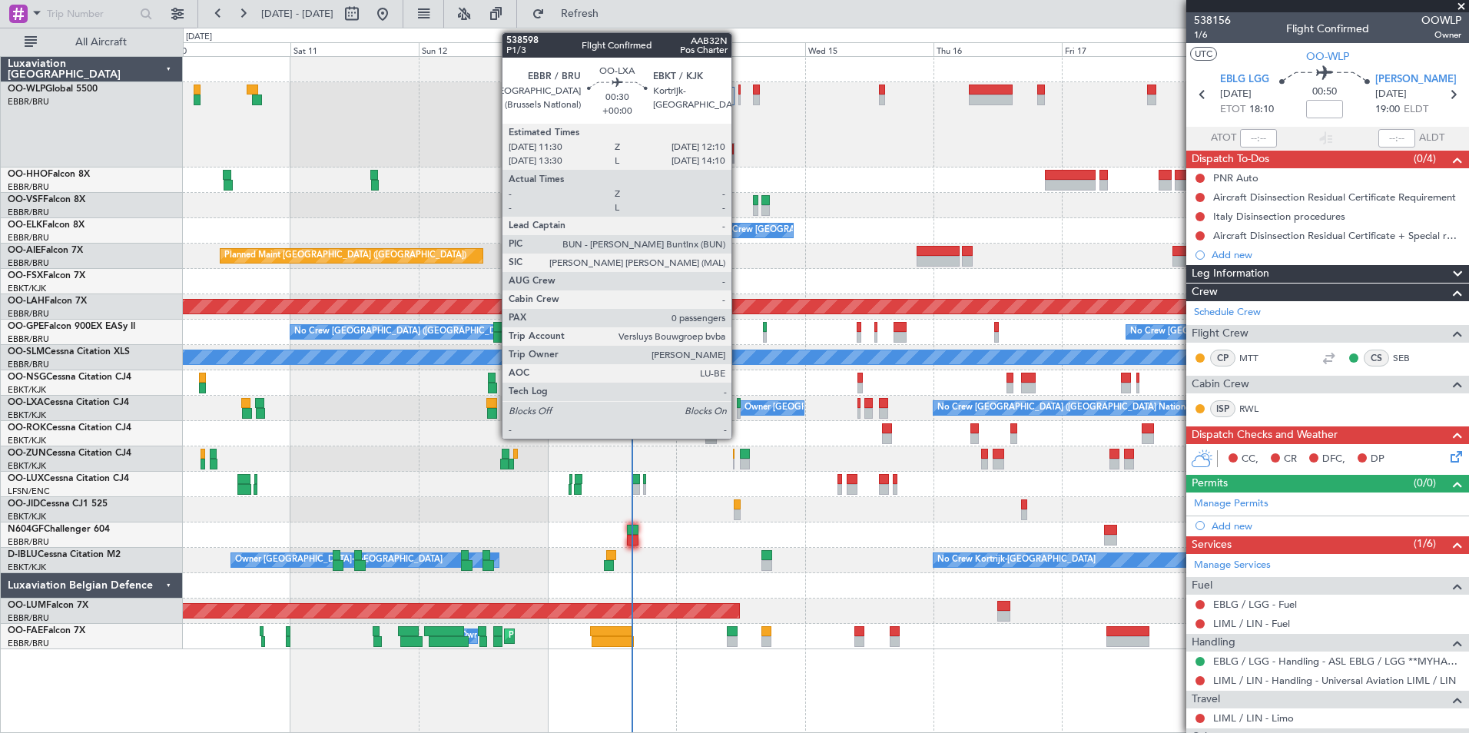
click at [738, 407] on div at bounding box center [739, 403] width 4 height 11
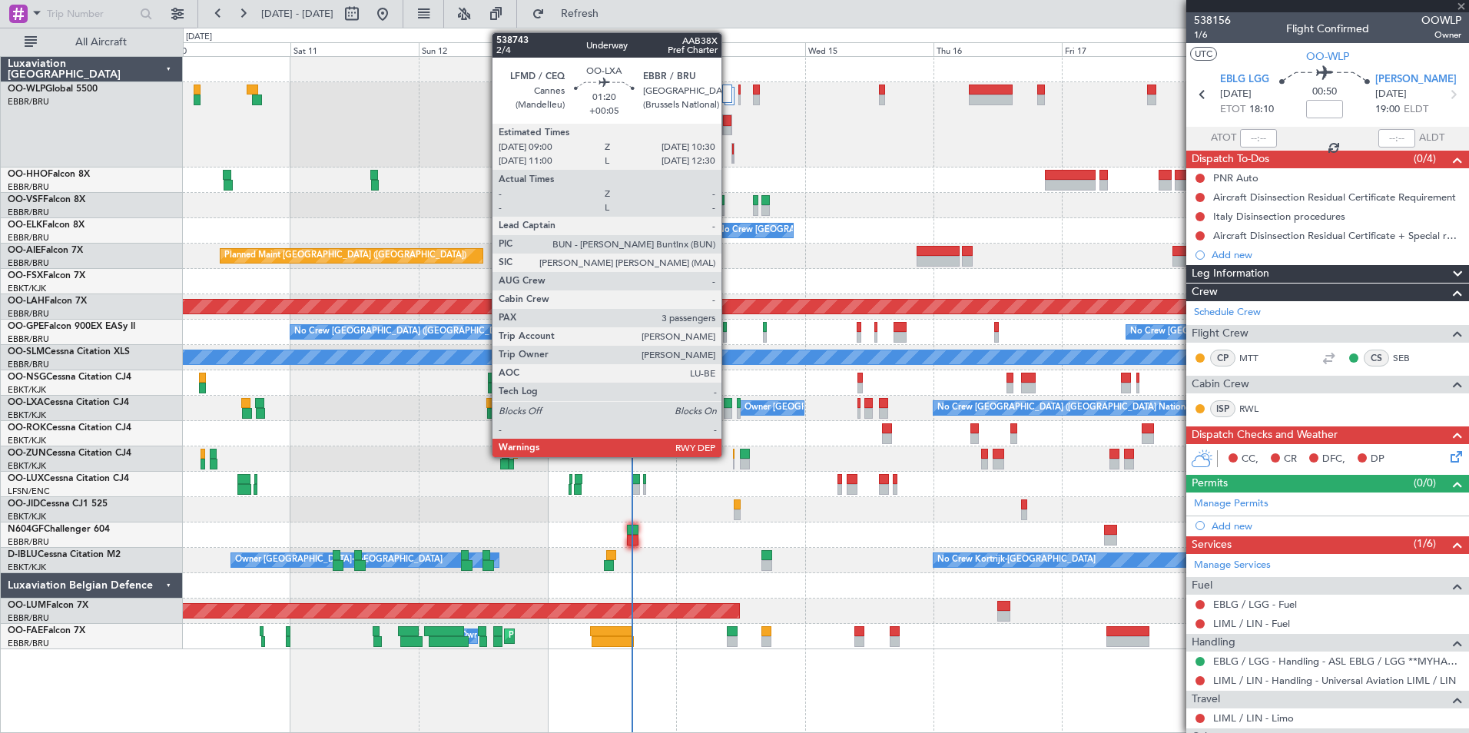
type input "0"
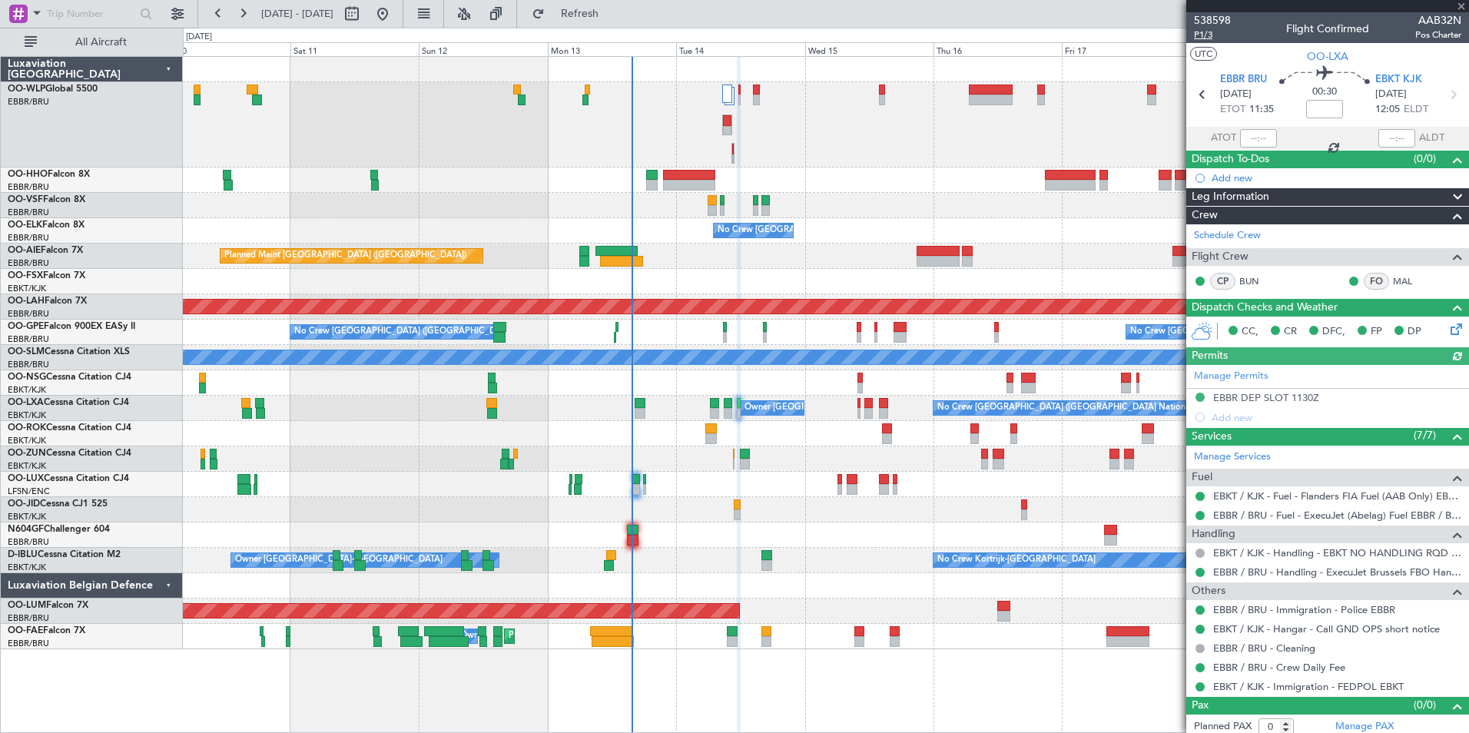
click at [1200, 36] on span "P1/3" at bounding box center [1212, 34] width 37 height 13
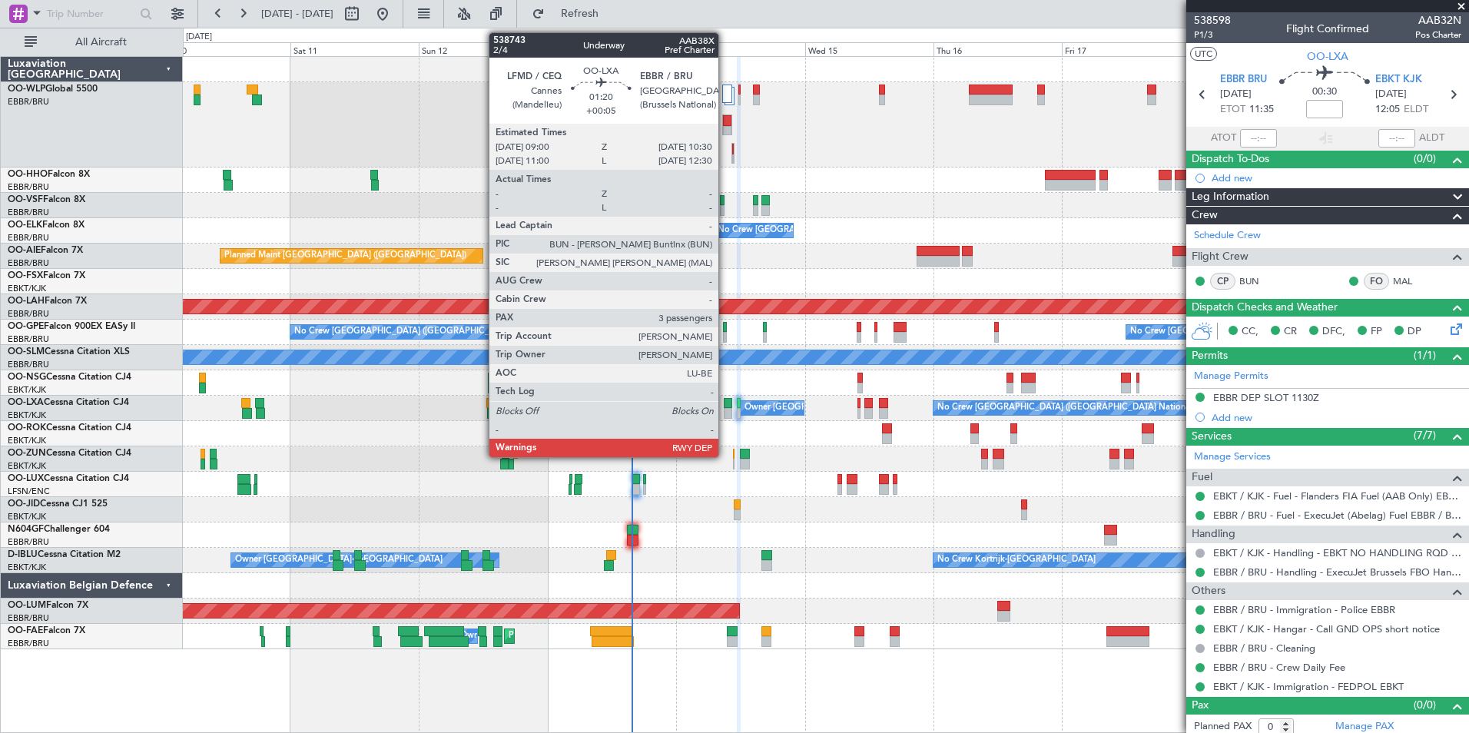
click at [726, 410] on div at bounding box center [728, 413] width 8 height 11
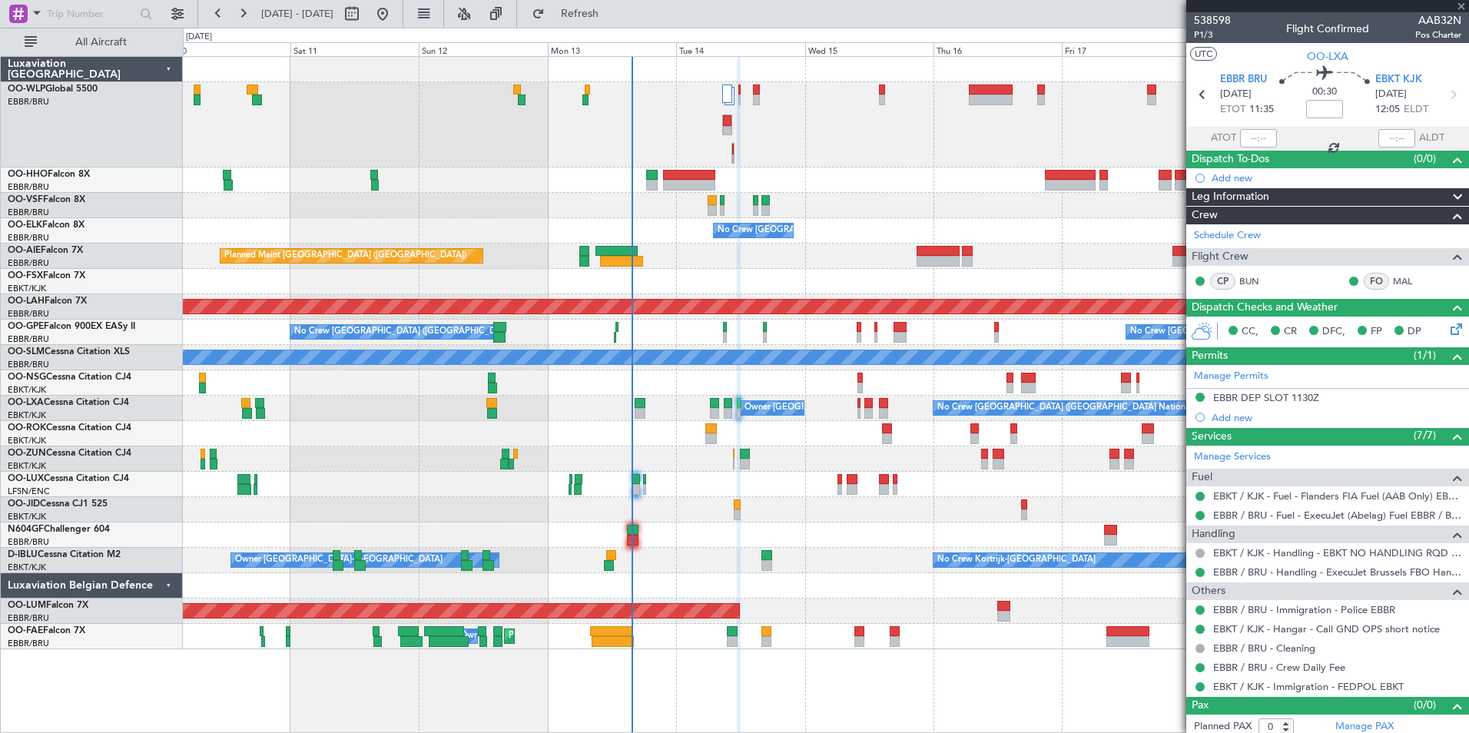
type input "+00:05"
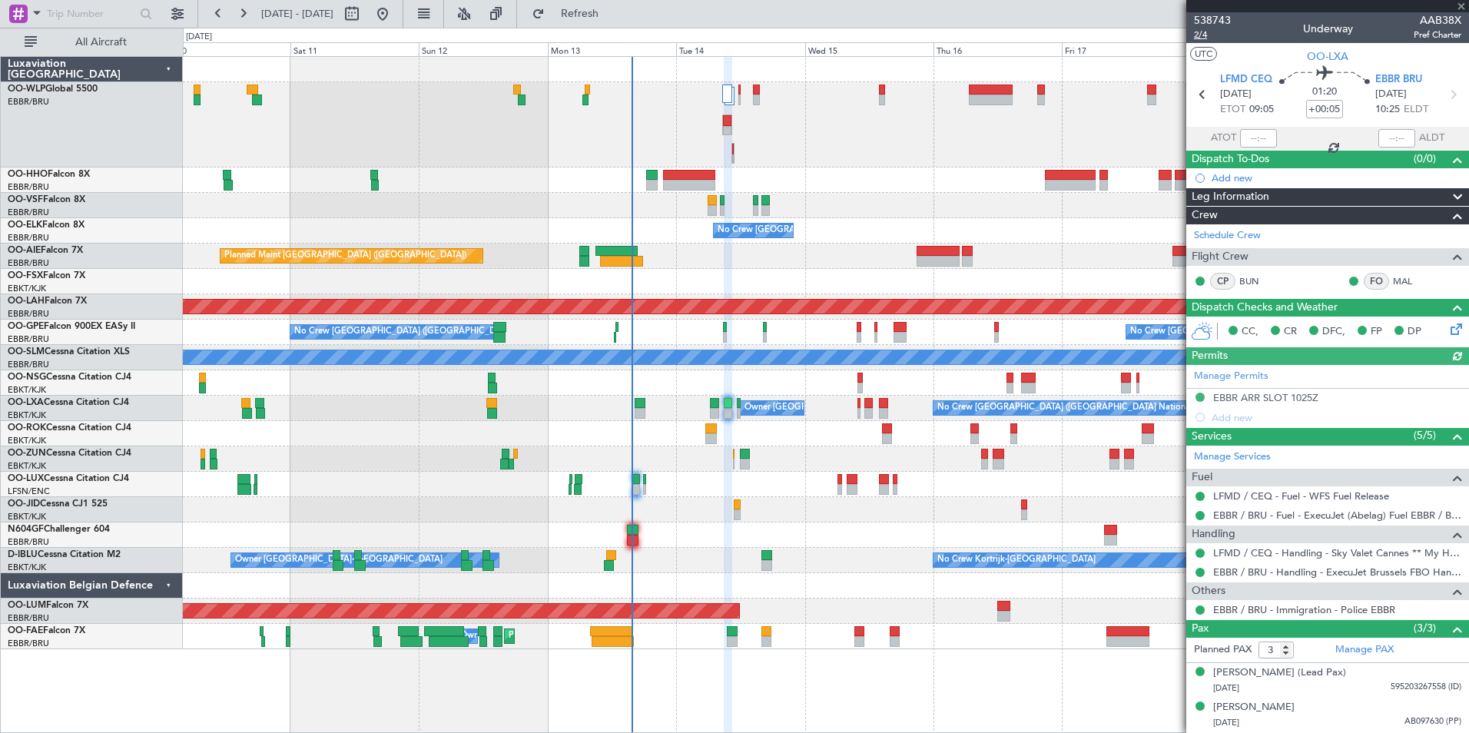
click at [1198, 35] on span "2/4" at bounding box center [1212, 34] width 37 height 13
click at [589, 3] on button "Refresh" at bounding box center [571, 14] width 92 height 25
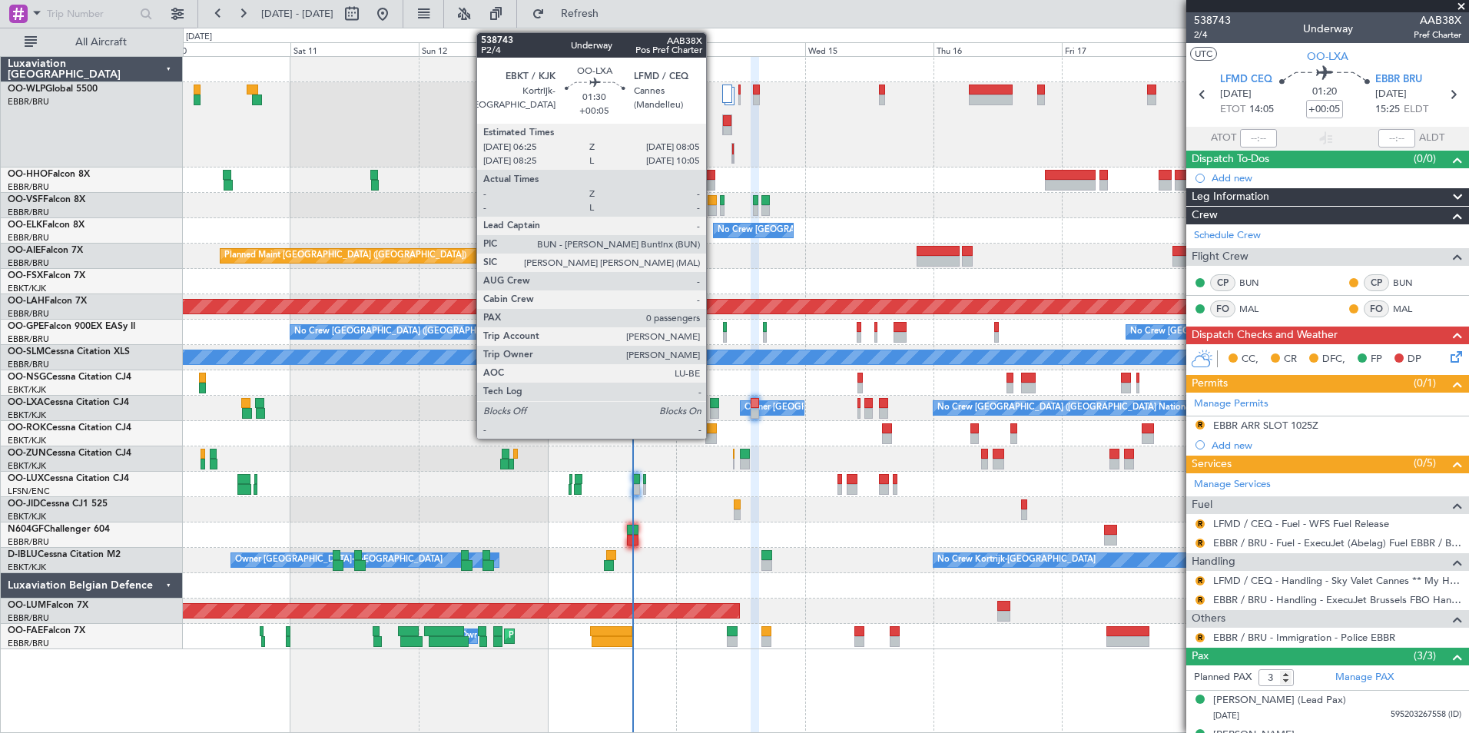
click at [713, 409] on div at bounding box center [714, 413] width 9 height 11
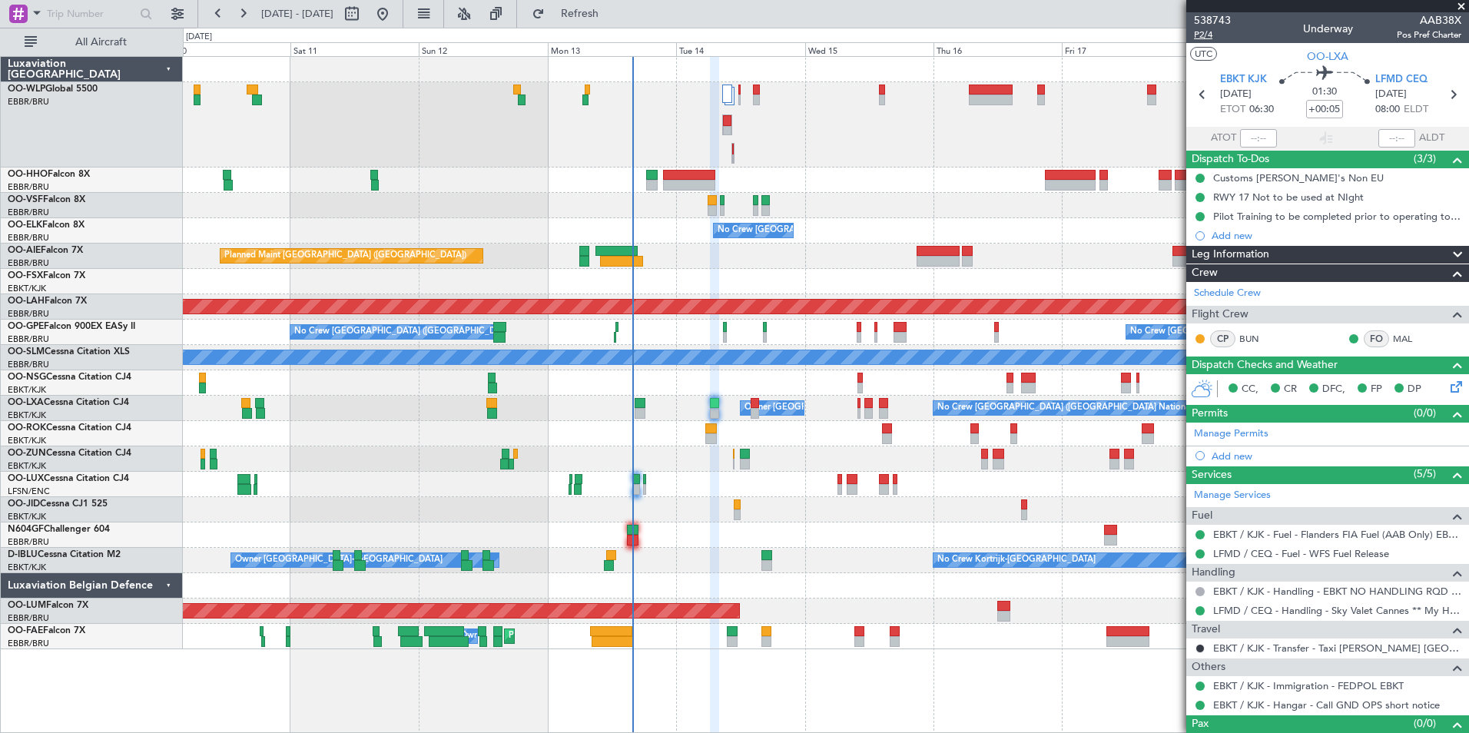
click at [1204, 41] on span "P2/4" at bounding box center [1212, 34] width 37 height 13
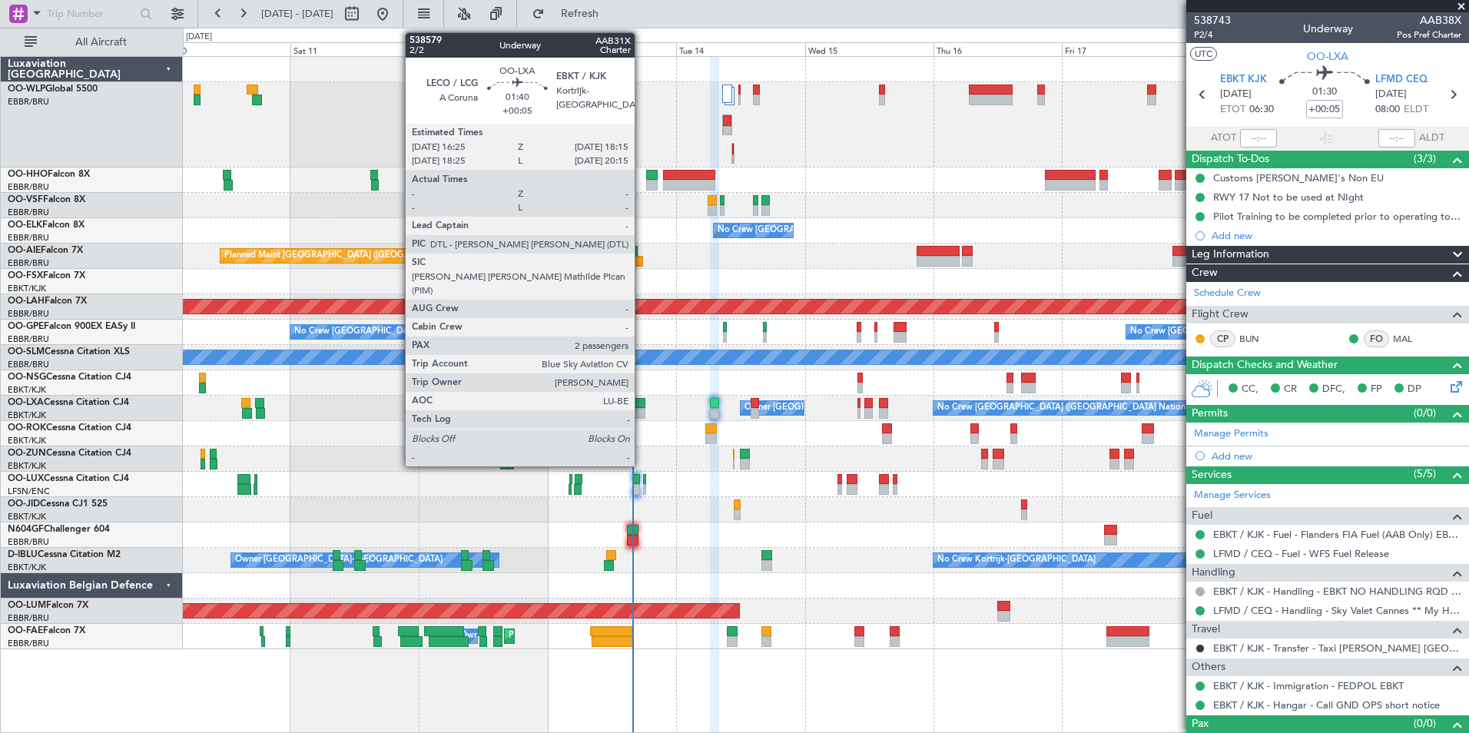
click at [642, 406] on div at bounding box center [640, 403] width 10 height 11
type input "2"
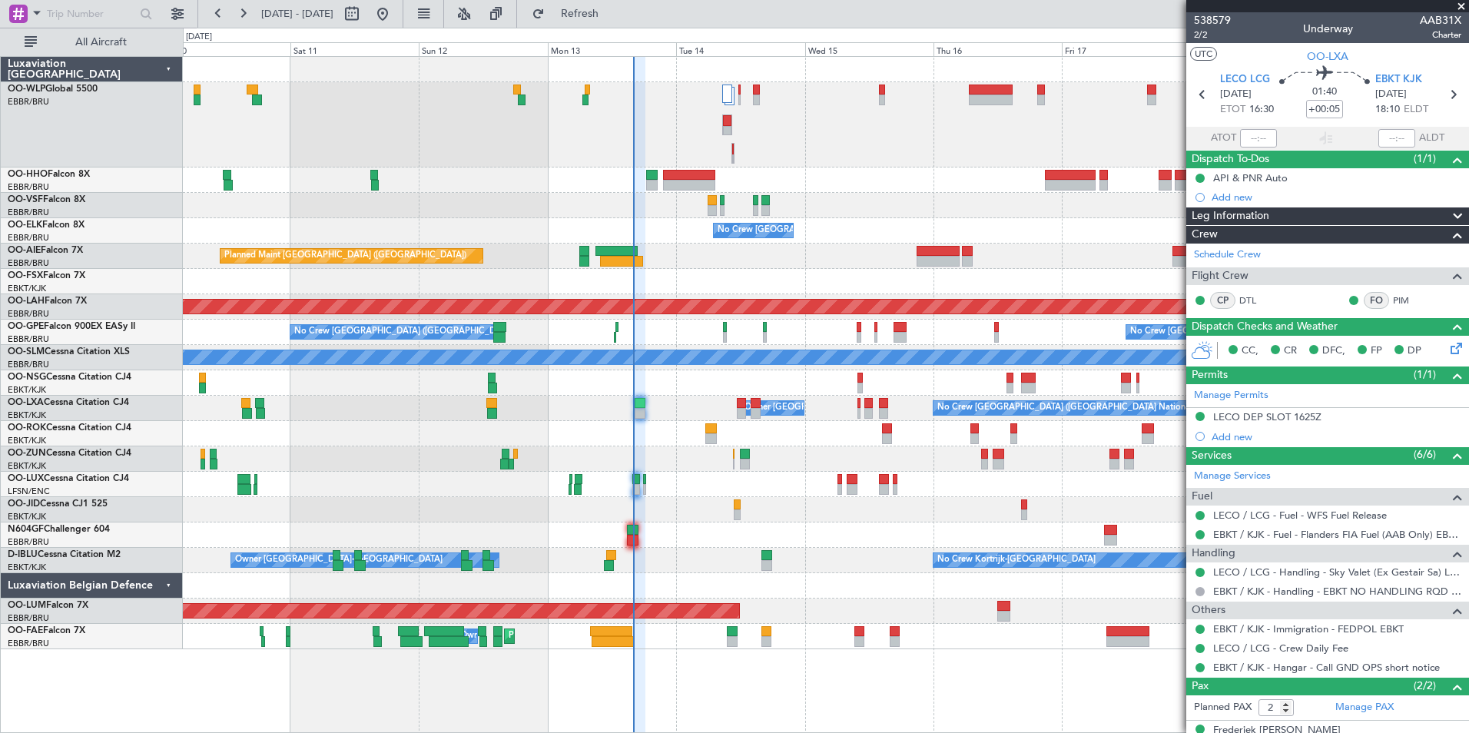
click at [1070, 217] on div at bounding box center [826, 205] width 1286 height 25
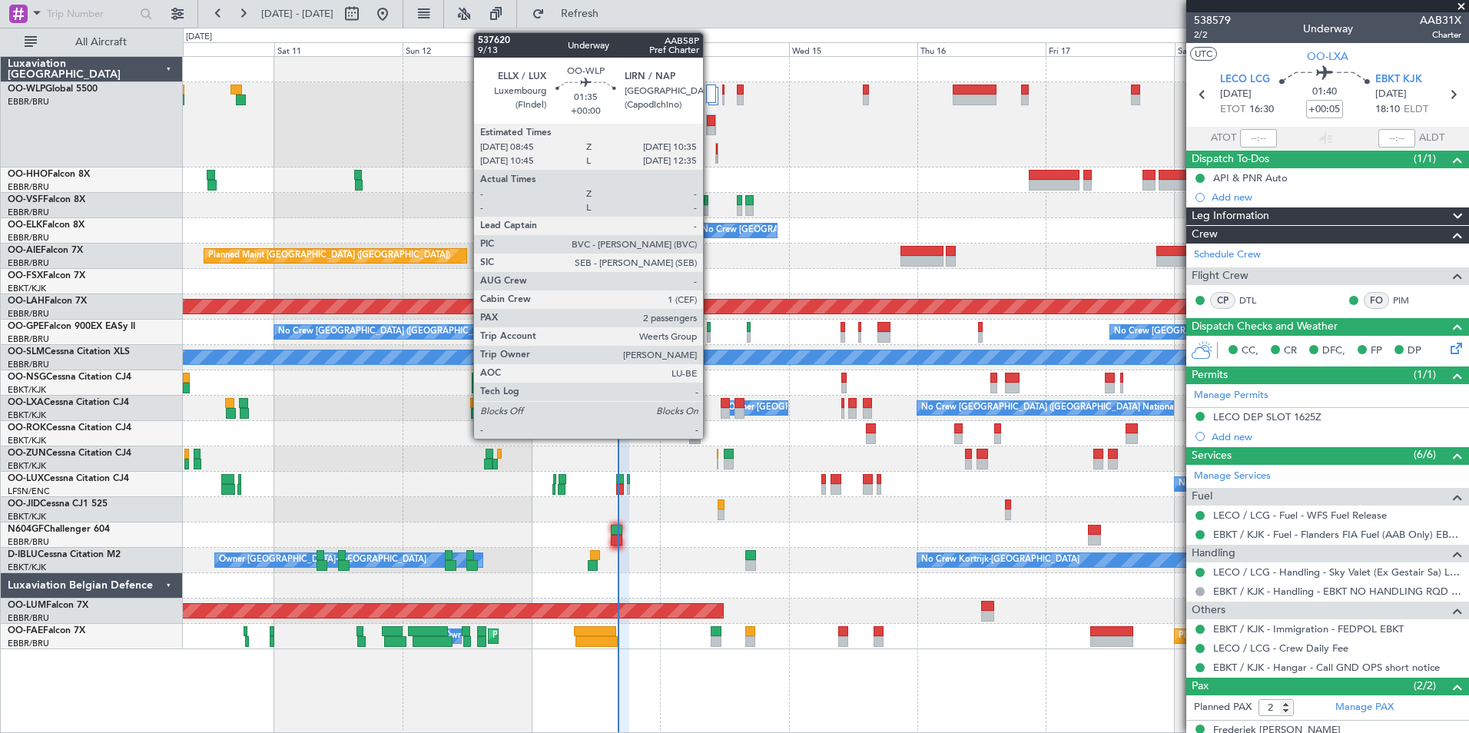
click at [710, 130] on div at bounding box center [711, 131] width 8 height 11
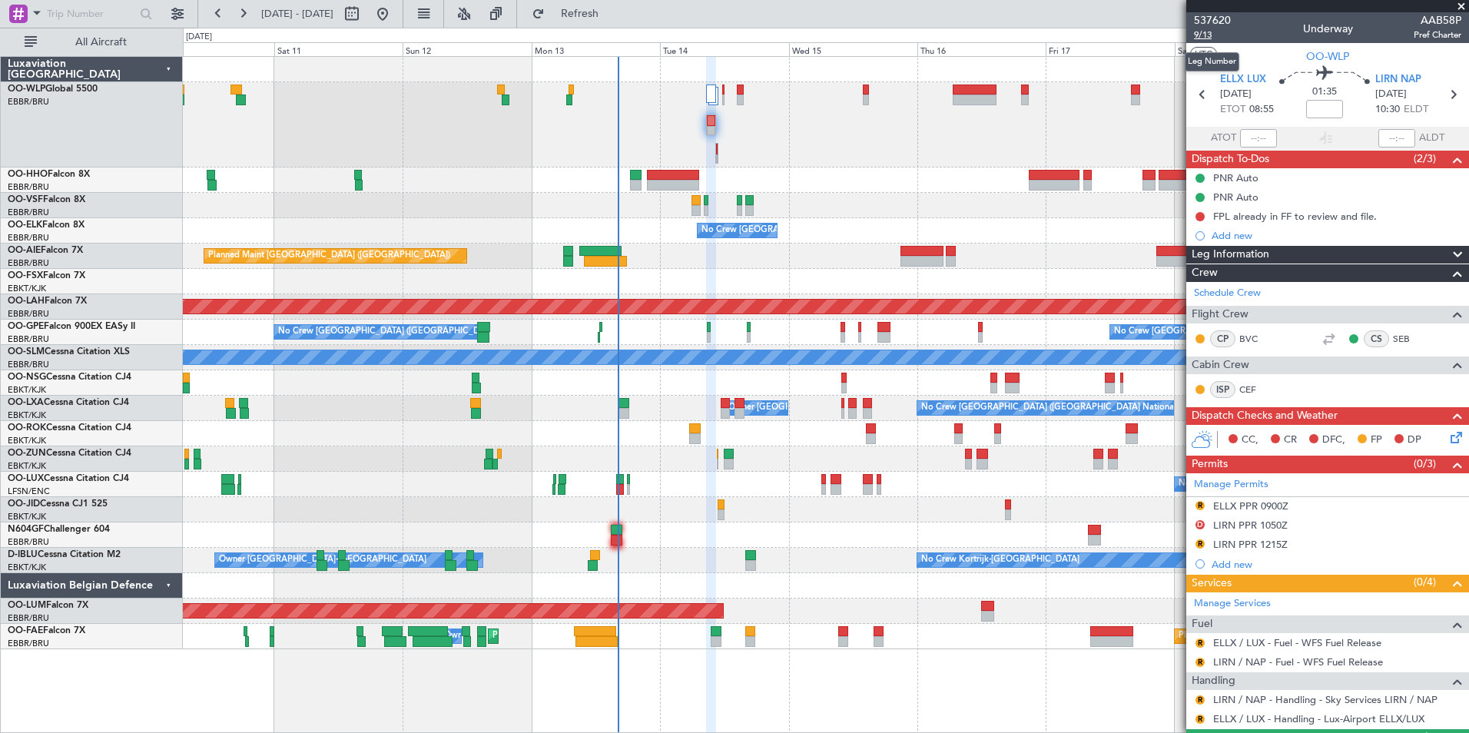
click at [1199, 32] on span "9/13" at bounding box center [1212, 34] width 37 height 13
click at [612, 12] on span "Refresh" at bounding box center [580, 13] width 65 height 11
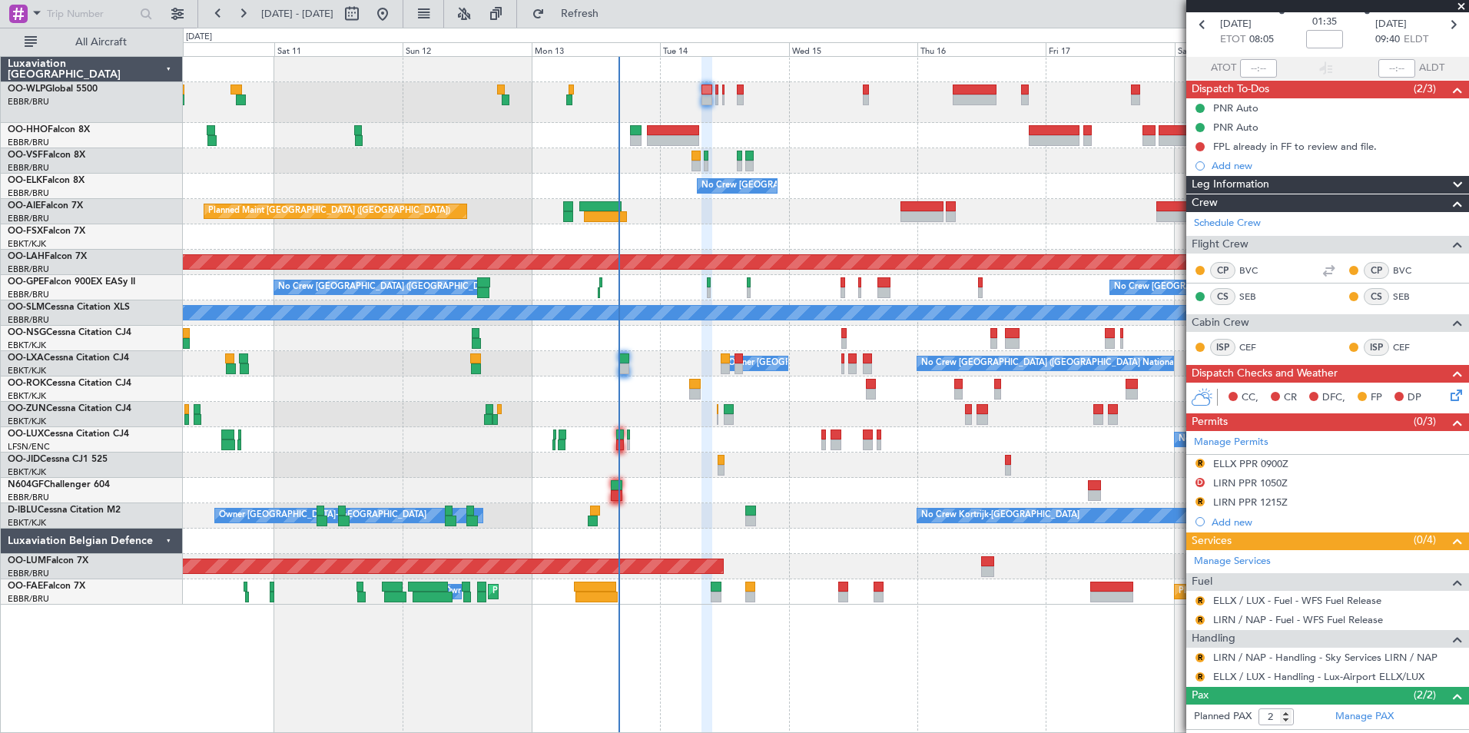
scroll to position [135, 0]
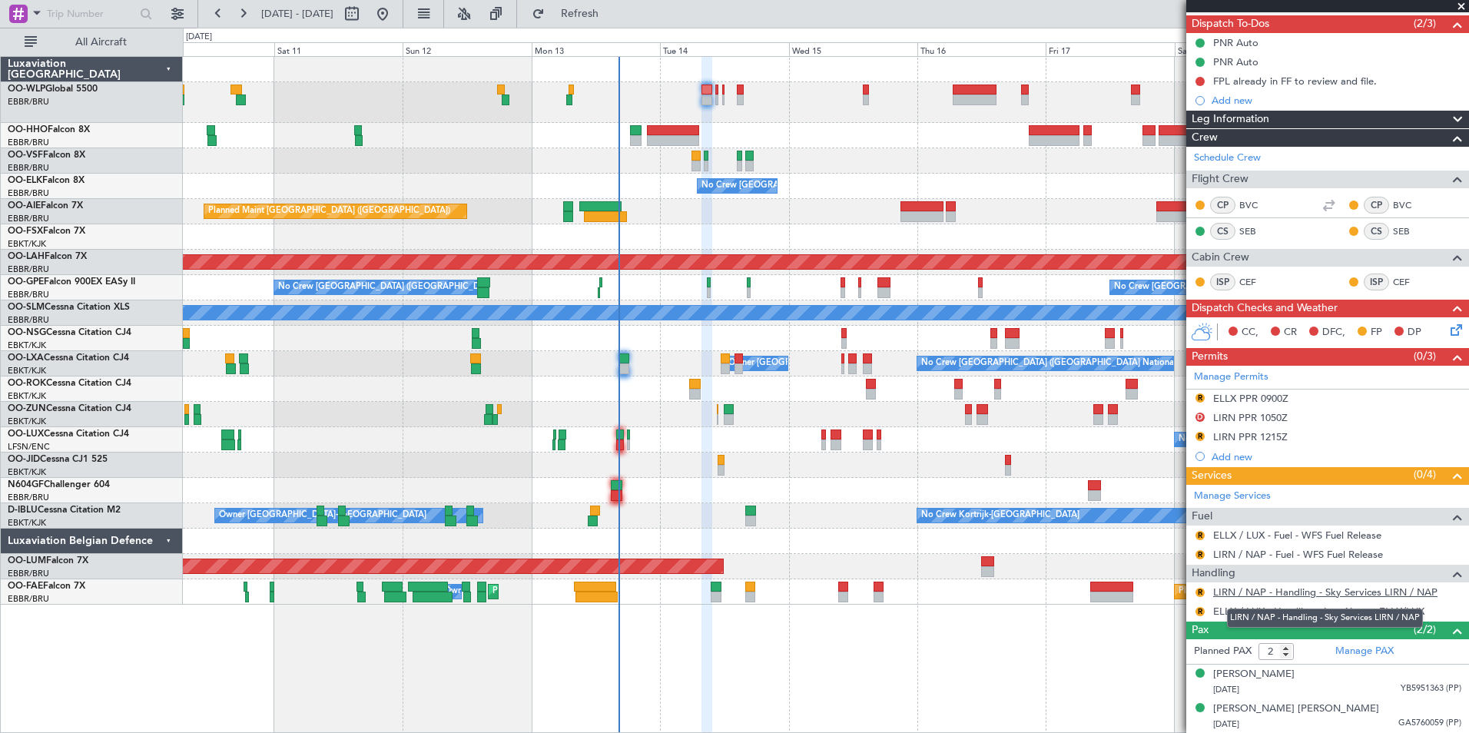
click at [1252, 595] on link "LIRN / NAP - Handling - Sky Services LIRN / NAP" at bounding box center [1325, 592] width 224 height 13
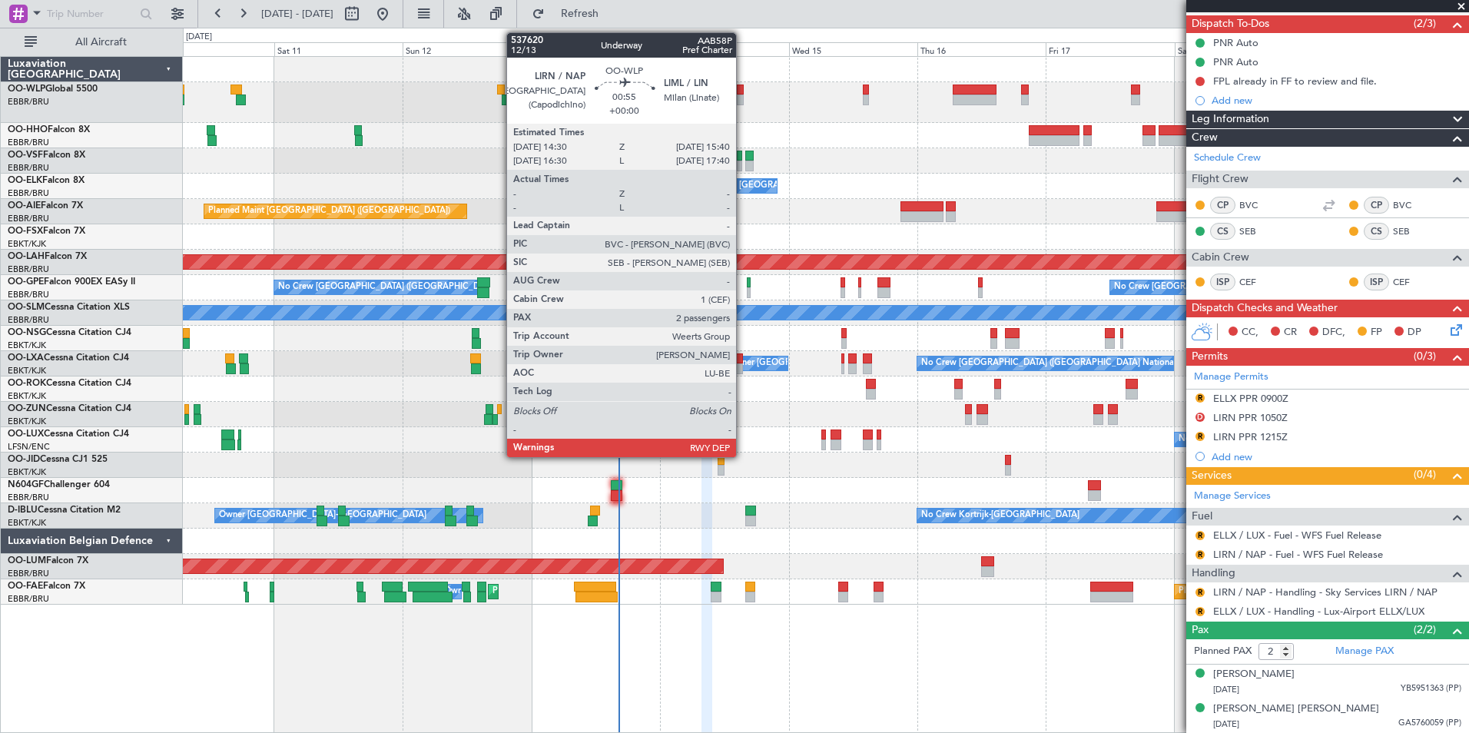
click at [743, 95] on div at bounding box center [740, 100] width 7 height 11
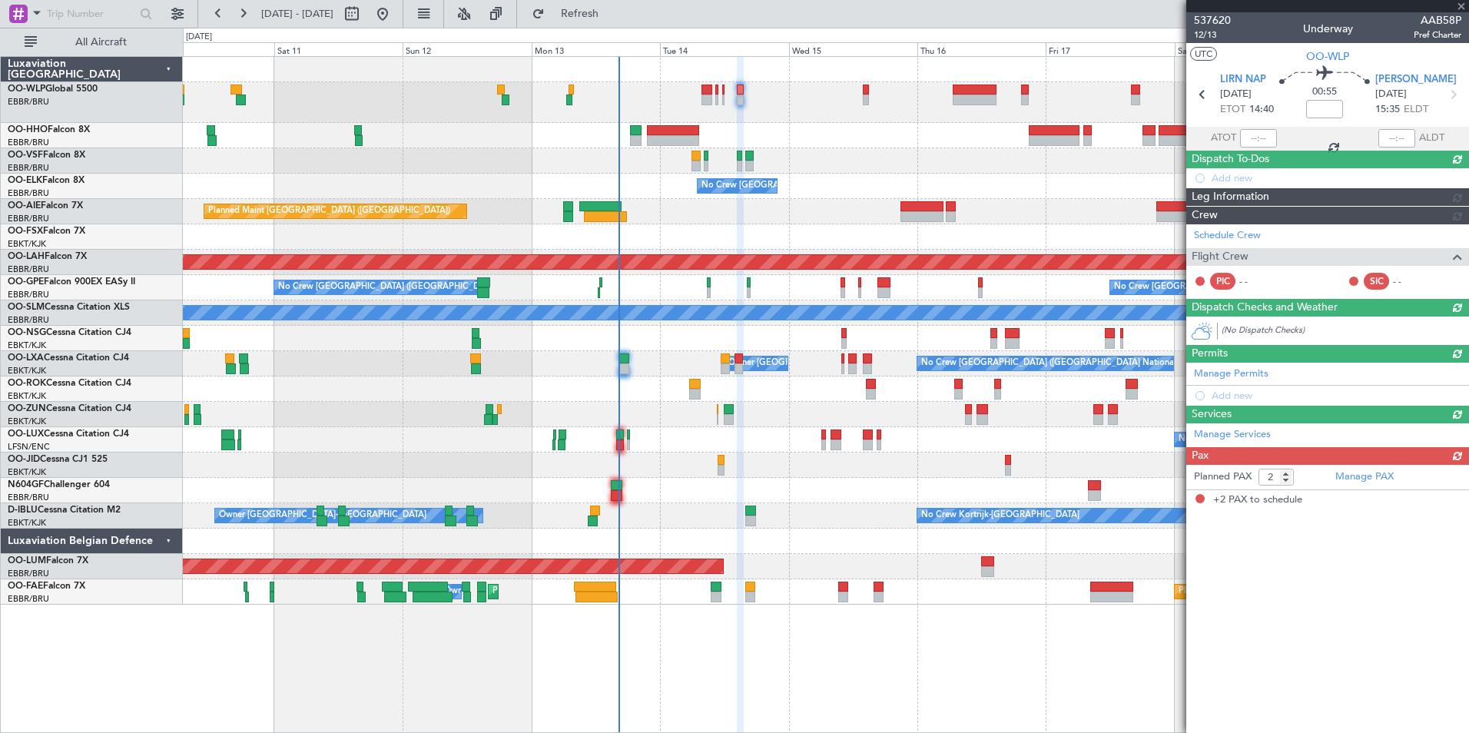
scroll to position [0, 0]
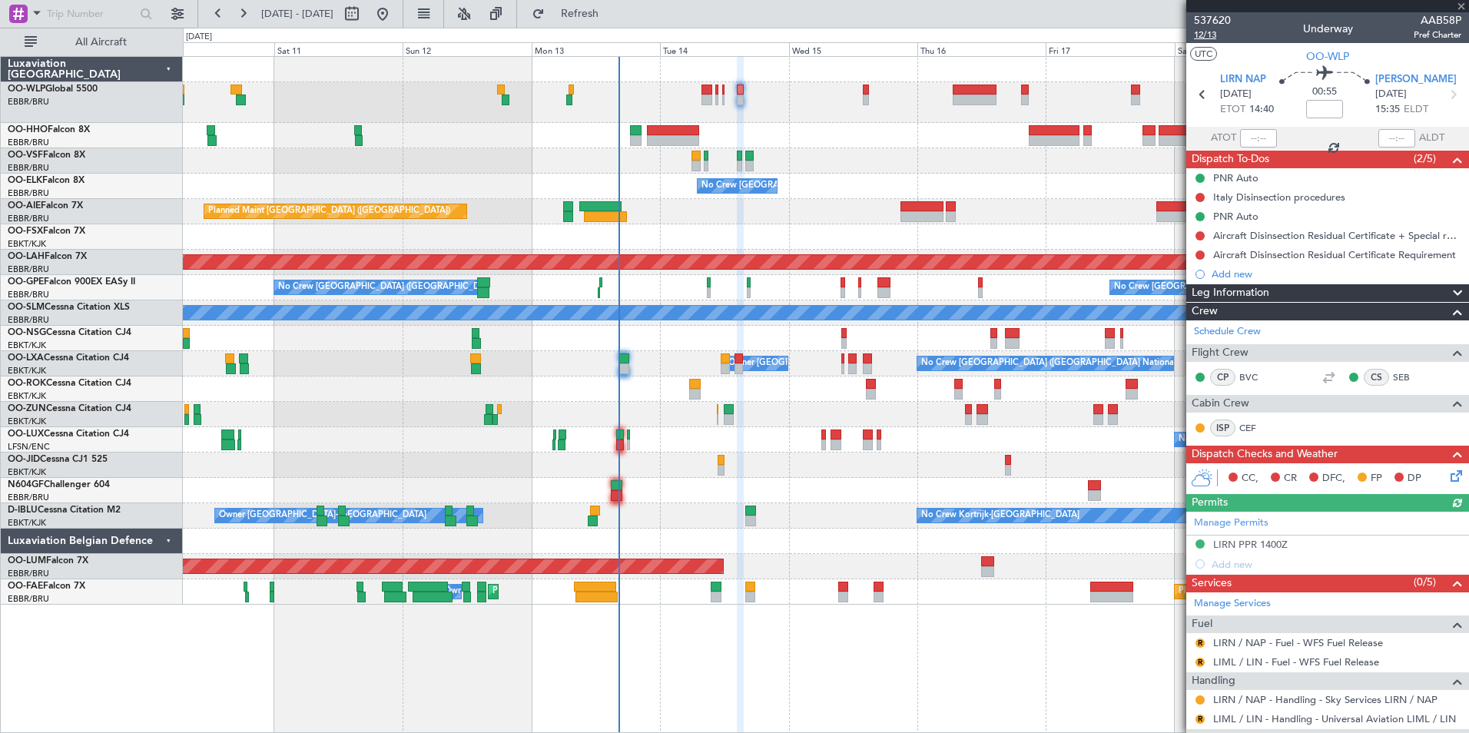
click at [1206, 38] on span "12/13" at bounding box center [1212, 34] width 37 height 13
click at [612, 18] on span "Refresh" at bounding box center [580, 13] width 65 height 11
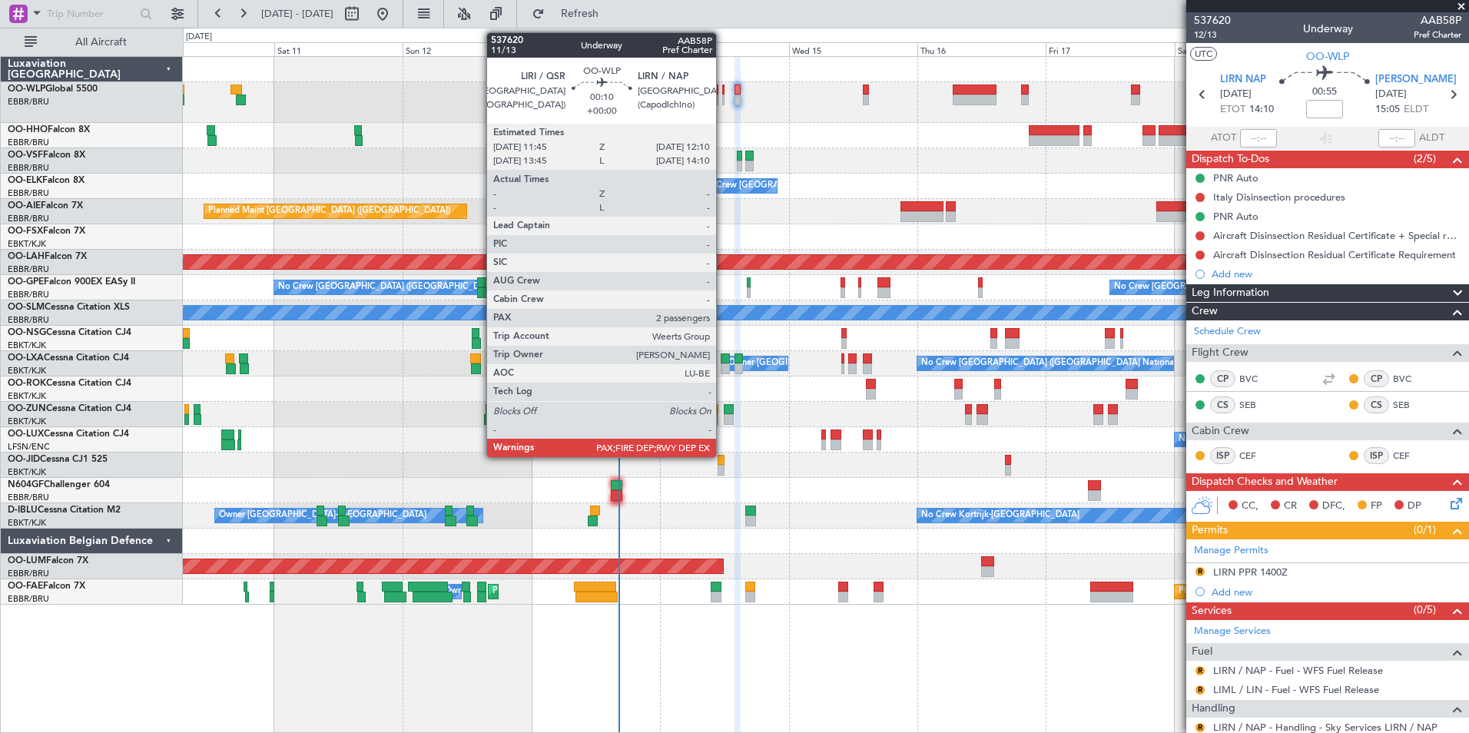
click at [723, 100] on div at bounding box center [723, 100] width 2 height 11
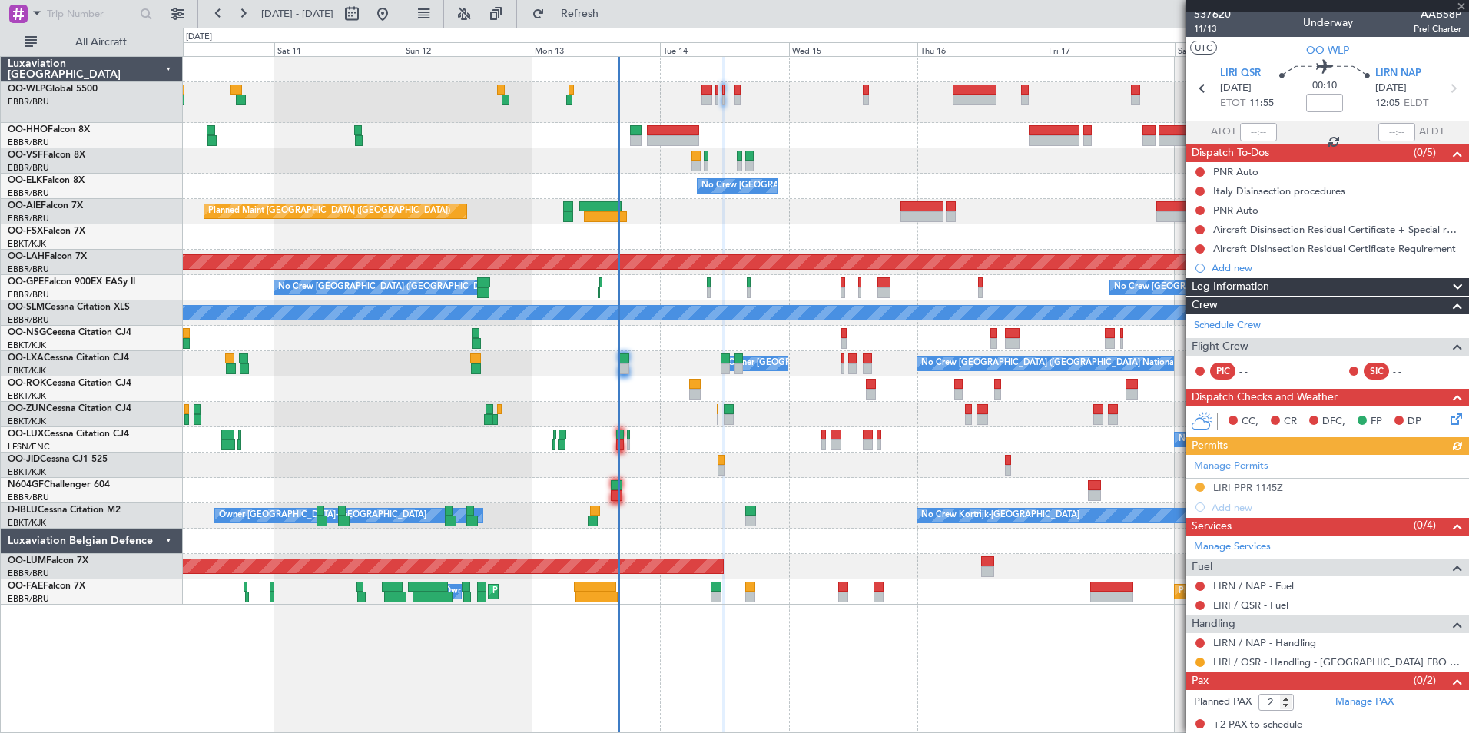
scroll to position [8, 0]
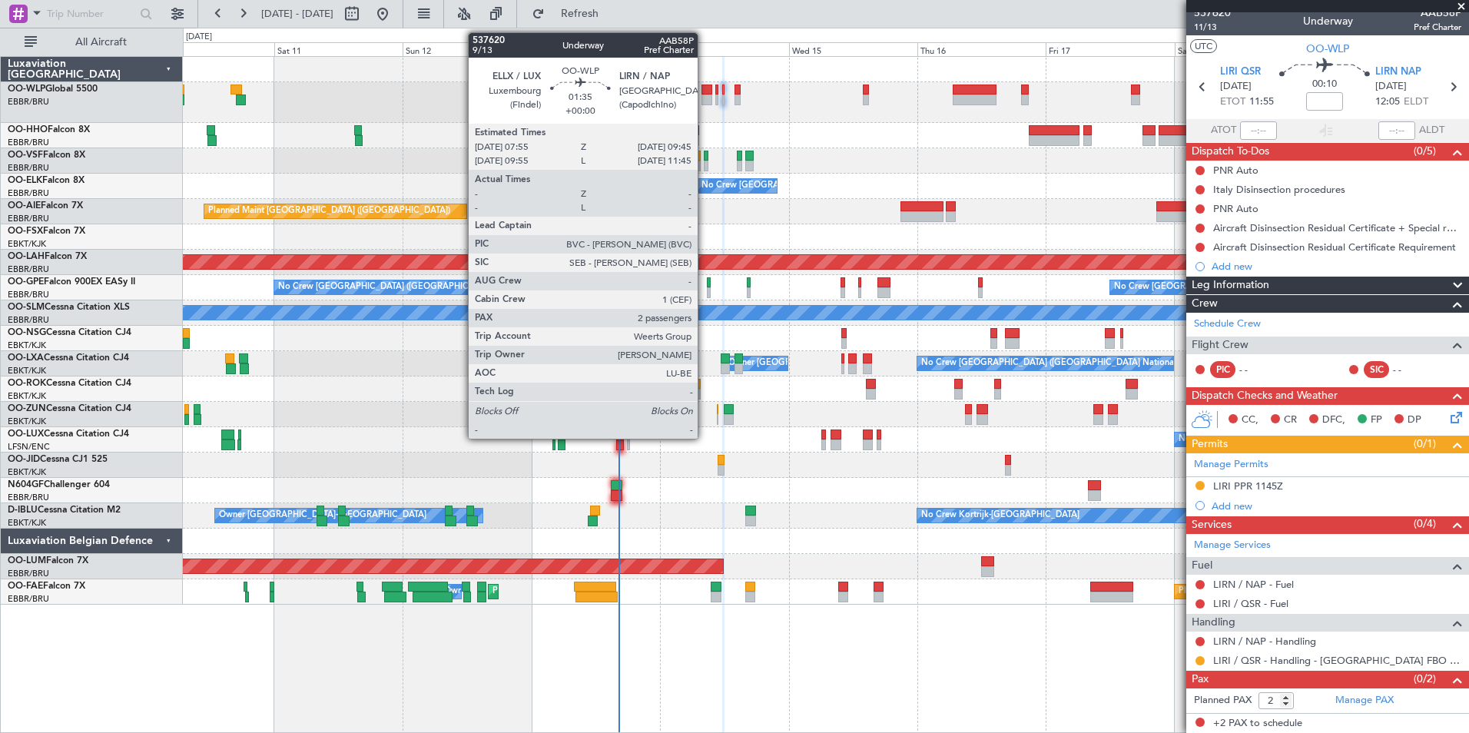
click at [705, 93] on div at bounding box center [707, 90] width 10 height 11
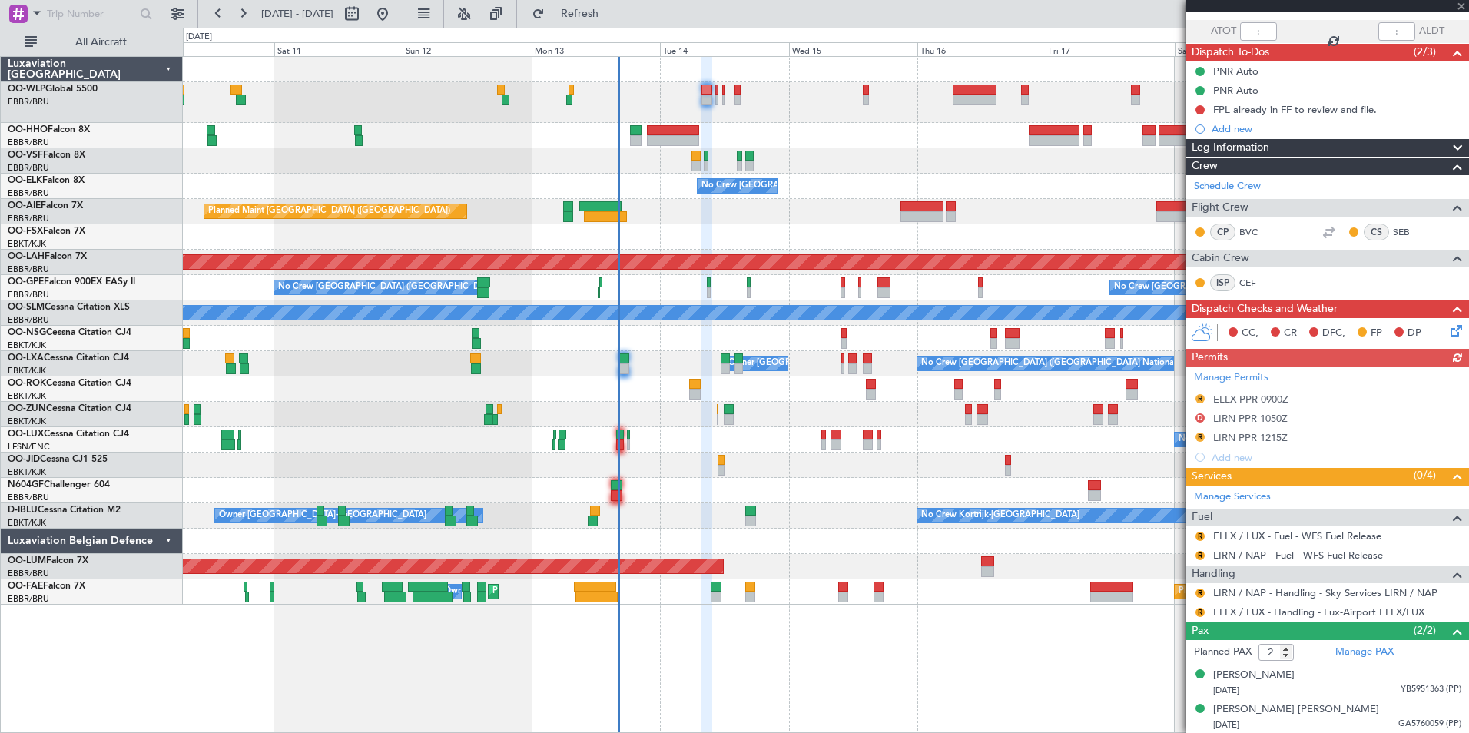
scroll to position [108, 0]
click at [1257, 595] on link "LIRN / NAP - Handling - Sky Services LIRN / NAP" at bounding box center [1325, 592] width 224 height 13
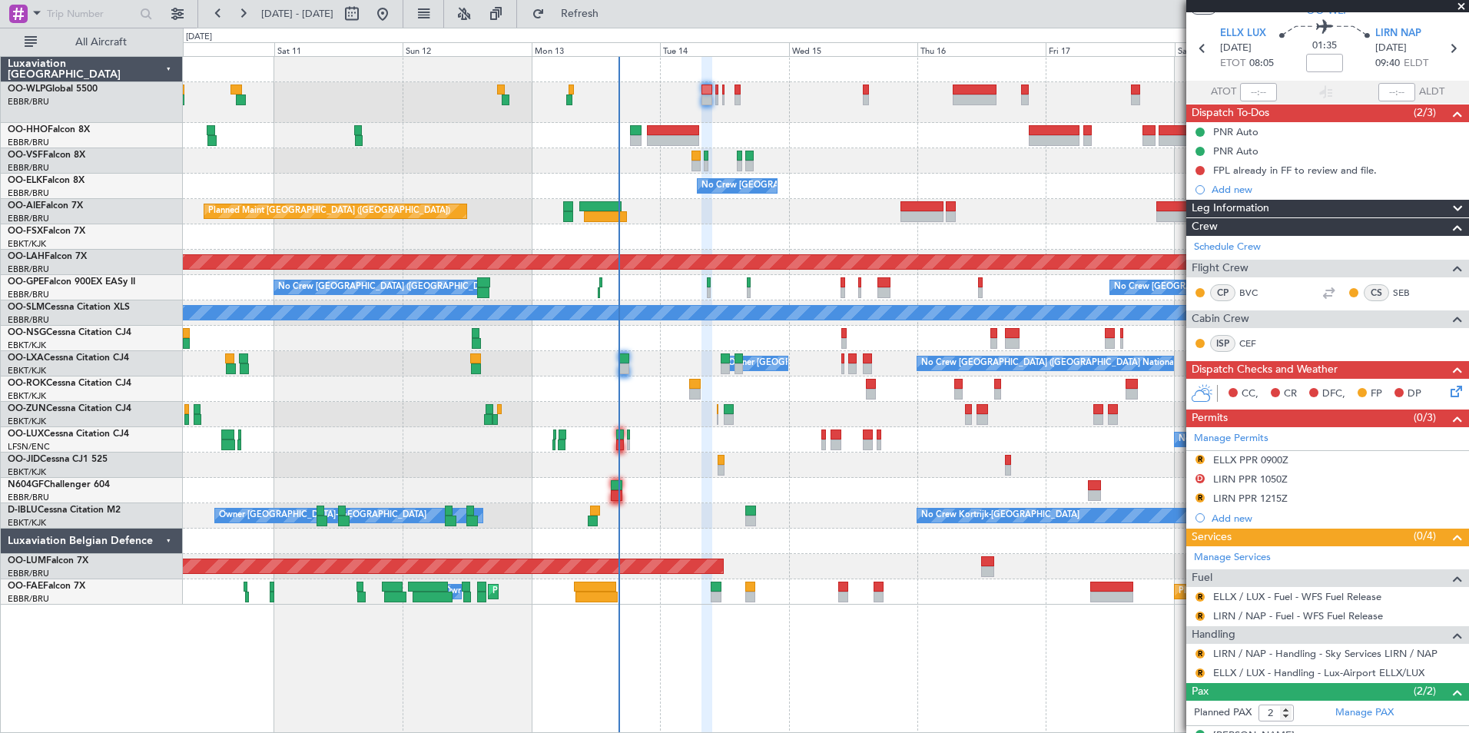
scroll to position [0, 0]
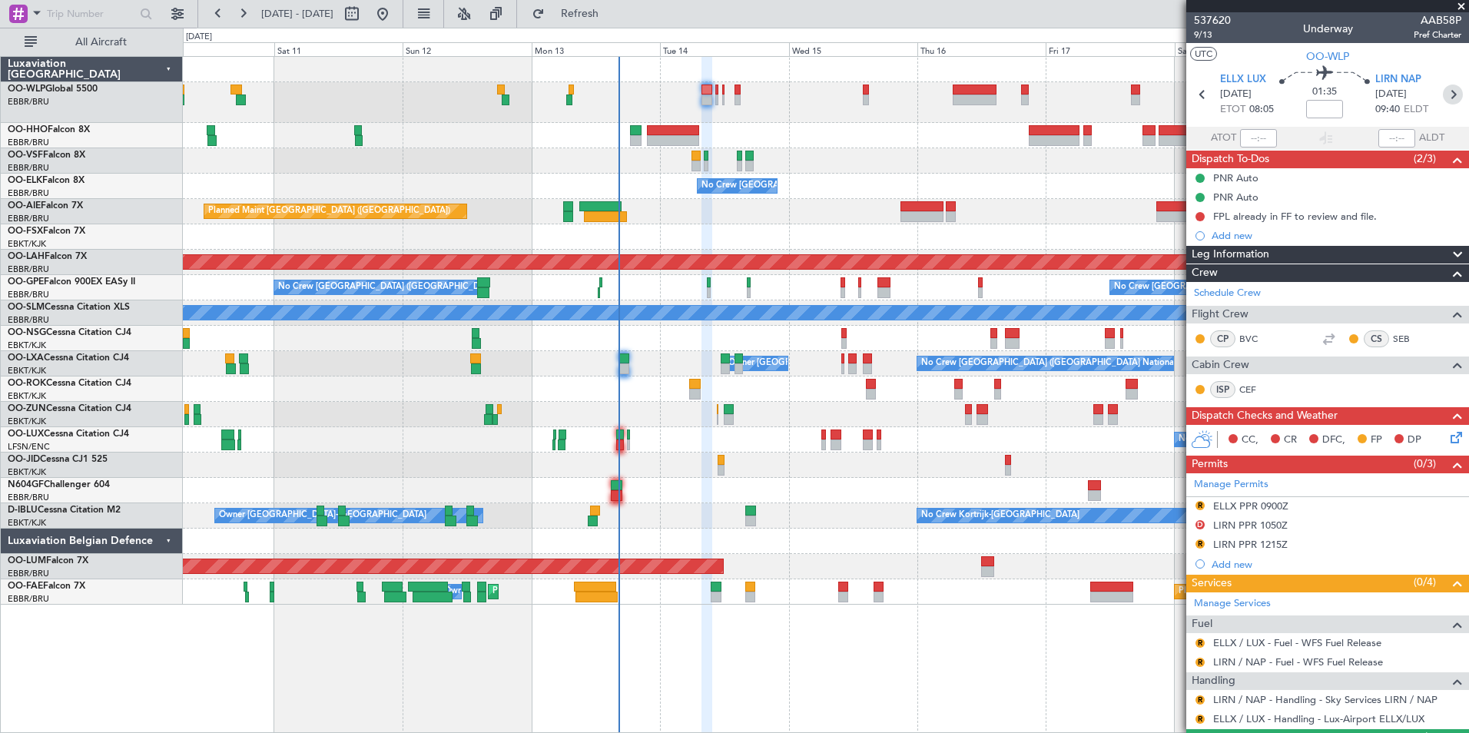
click at [1443, 93] on icon at bounding box center [1453, 95] width 20 height 20
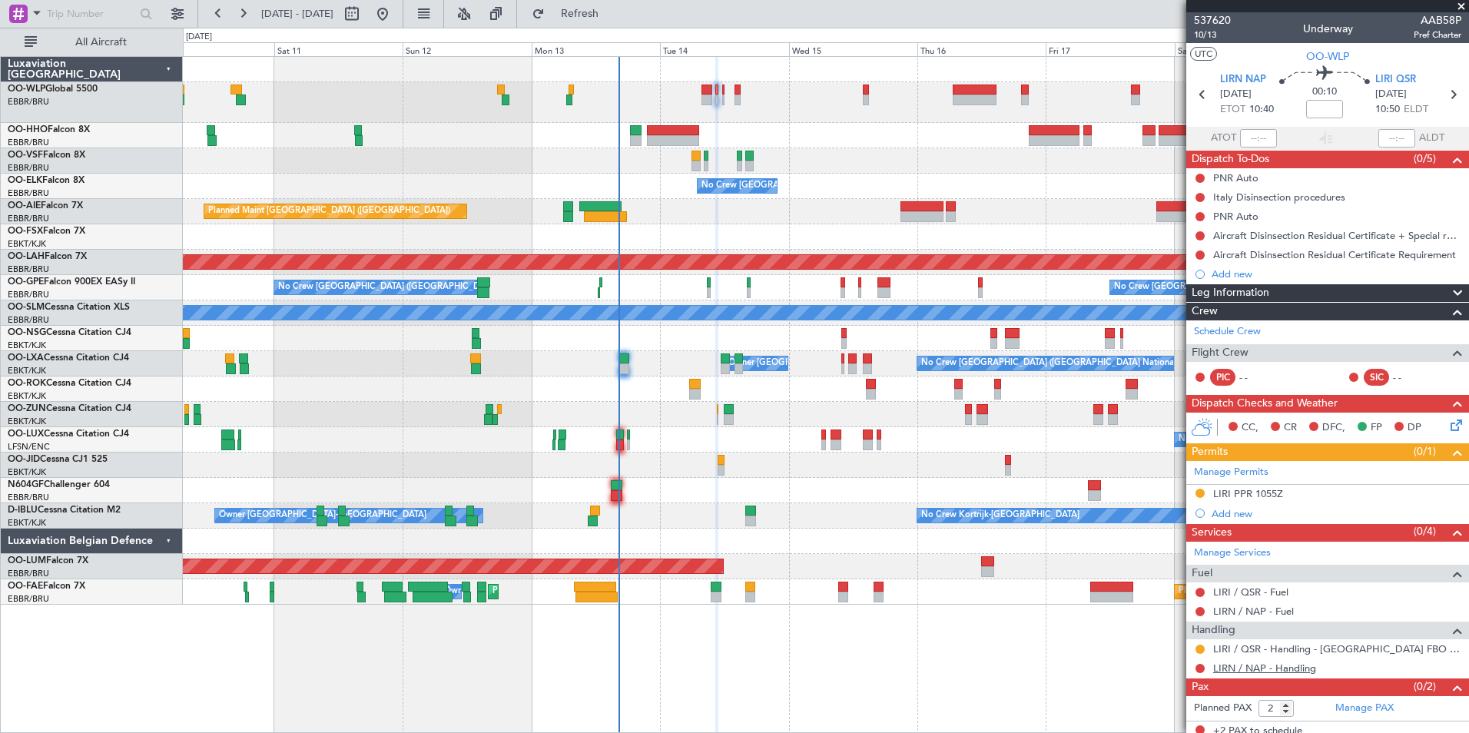
click at [1251, 671] on link "LIRN / NAP - Handling" at bounding box center [1264, 668] width 103 height 13
click at [1443, 96] on icon at bounding box center [1453, 95] width 20 height 20
click at [1249, 643] on link "LIRN / NAP - Handling" at bounding box center [1264, 648] width 103 height 13
click at [617, 25] on button "Refresh" at bounding box center [571, 14] width 92 height 25
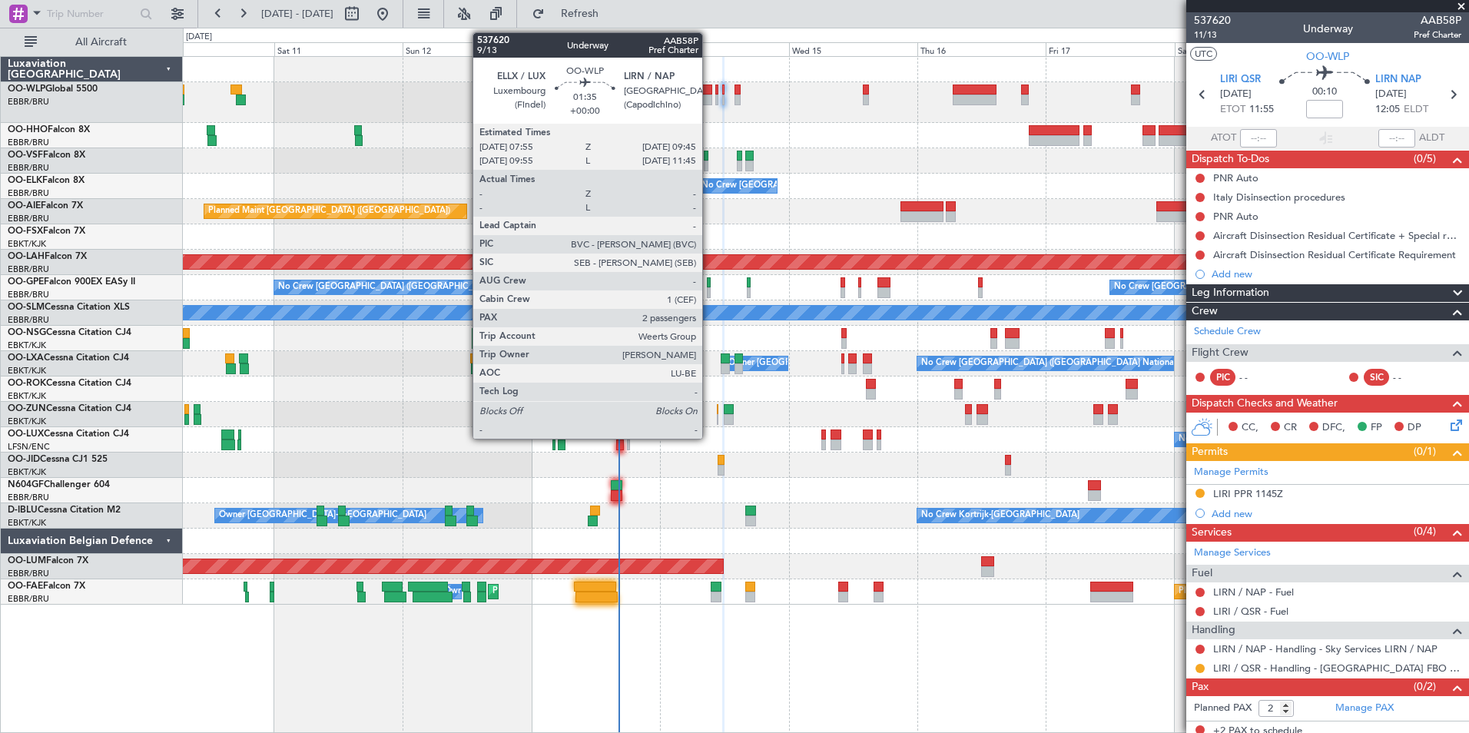
click at [709, 99] on div at bounding box center [707, 100] width 10 height 11
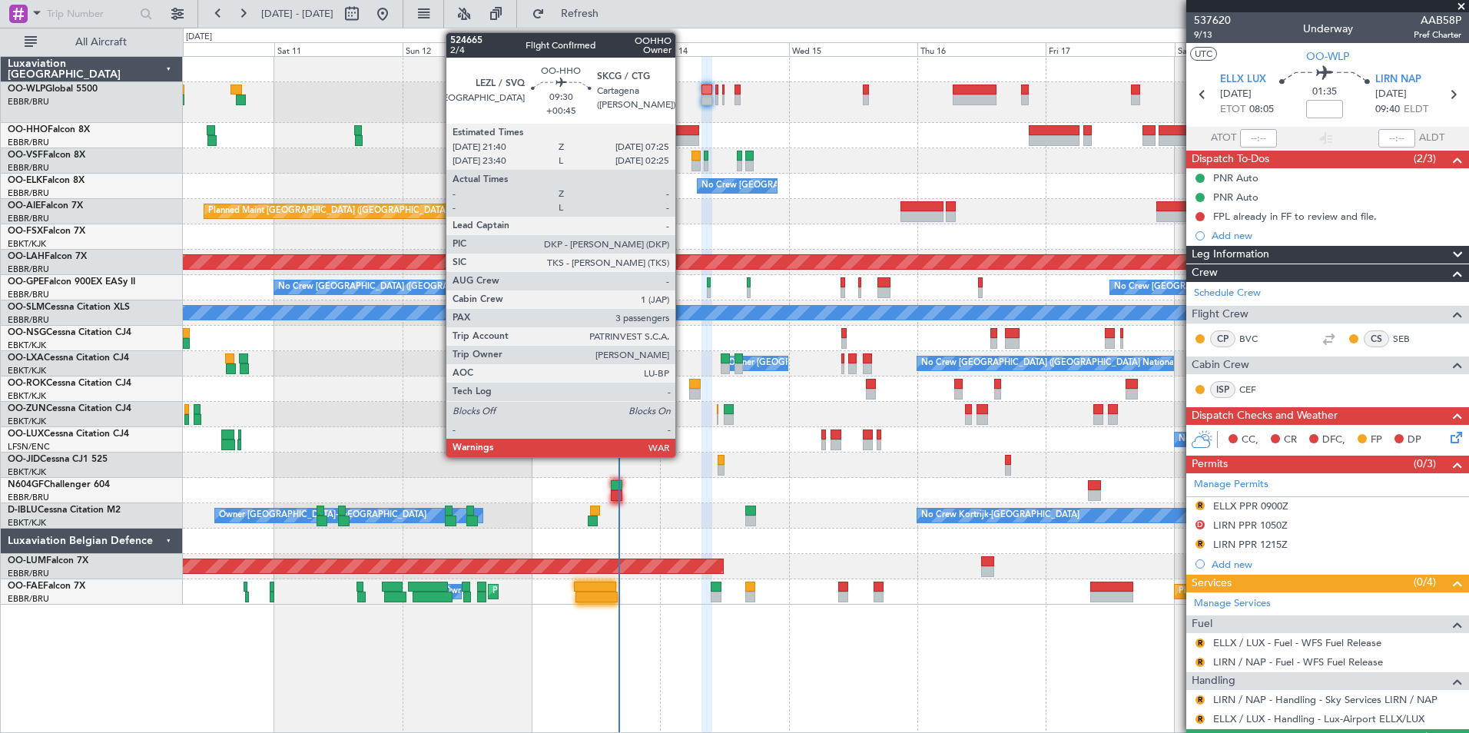
click at [682, 131] on div at bounding box center [673, 130] width 52 height 11
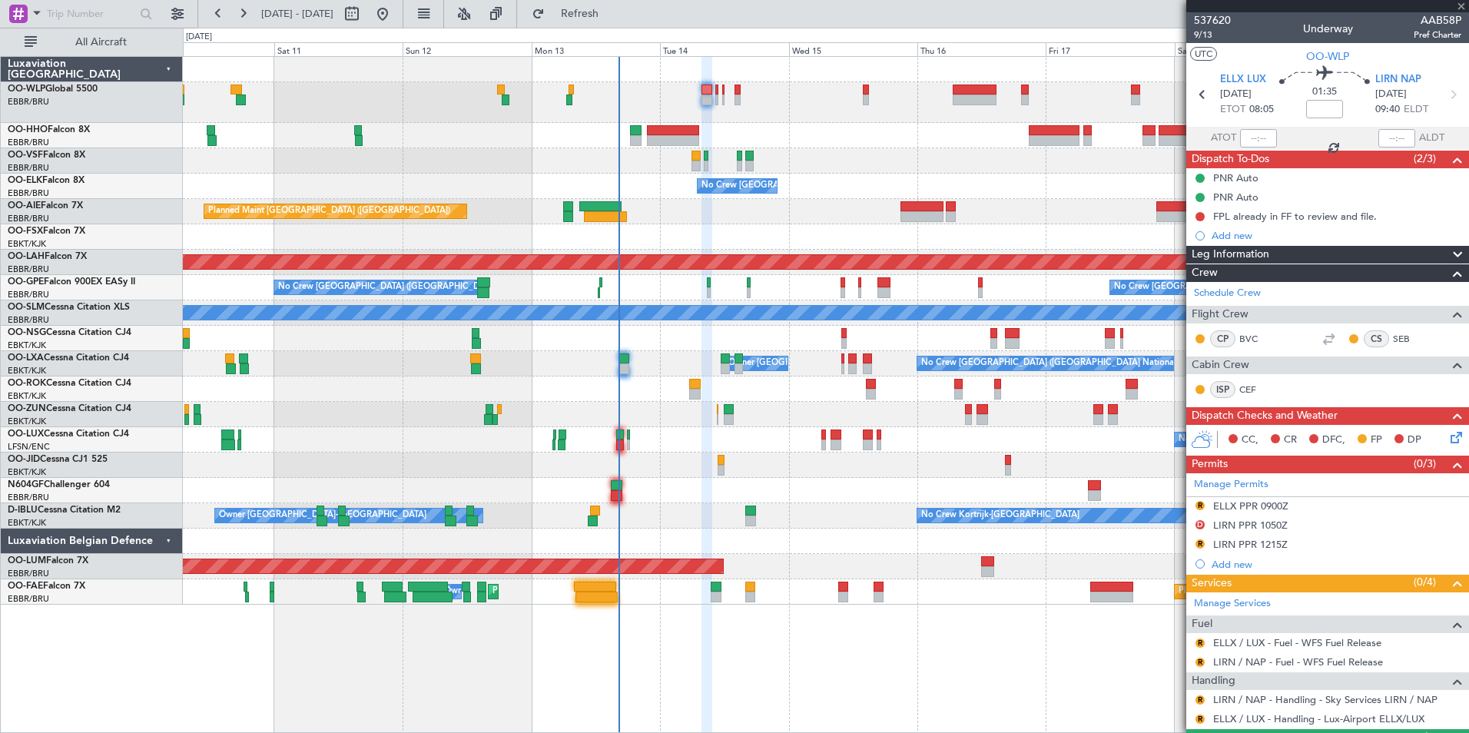
type input "+00:45"
type input "3"
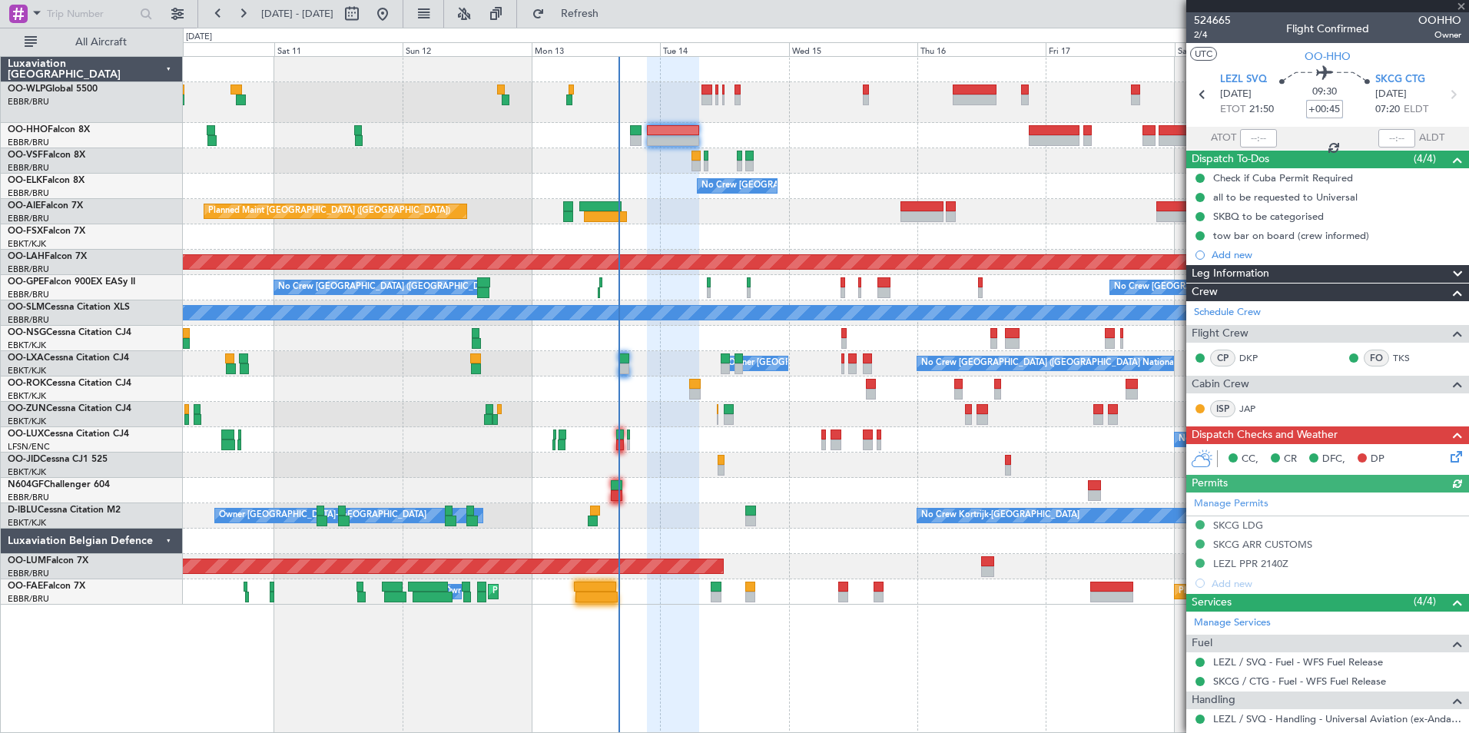
click at [1316, 101] on input "+00:45" at bounding box center [1324, 109] width 37 height 18
click at [1023, 187] on div "No Crew [GEOGRAPHIC_DATA] ([GEOGRAPHIC_DATA] National)" at bounding box center [826, 186] width 1286 height 25
type input "+00:40"
click at [83, 95] on div "OO-WLP Global 5500" at bounding box center [95, 89] width 174 height 14
click at [82, 89] on link "OO-WLP Global 5500" at bounding box center [53, 89] width 90 height 9
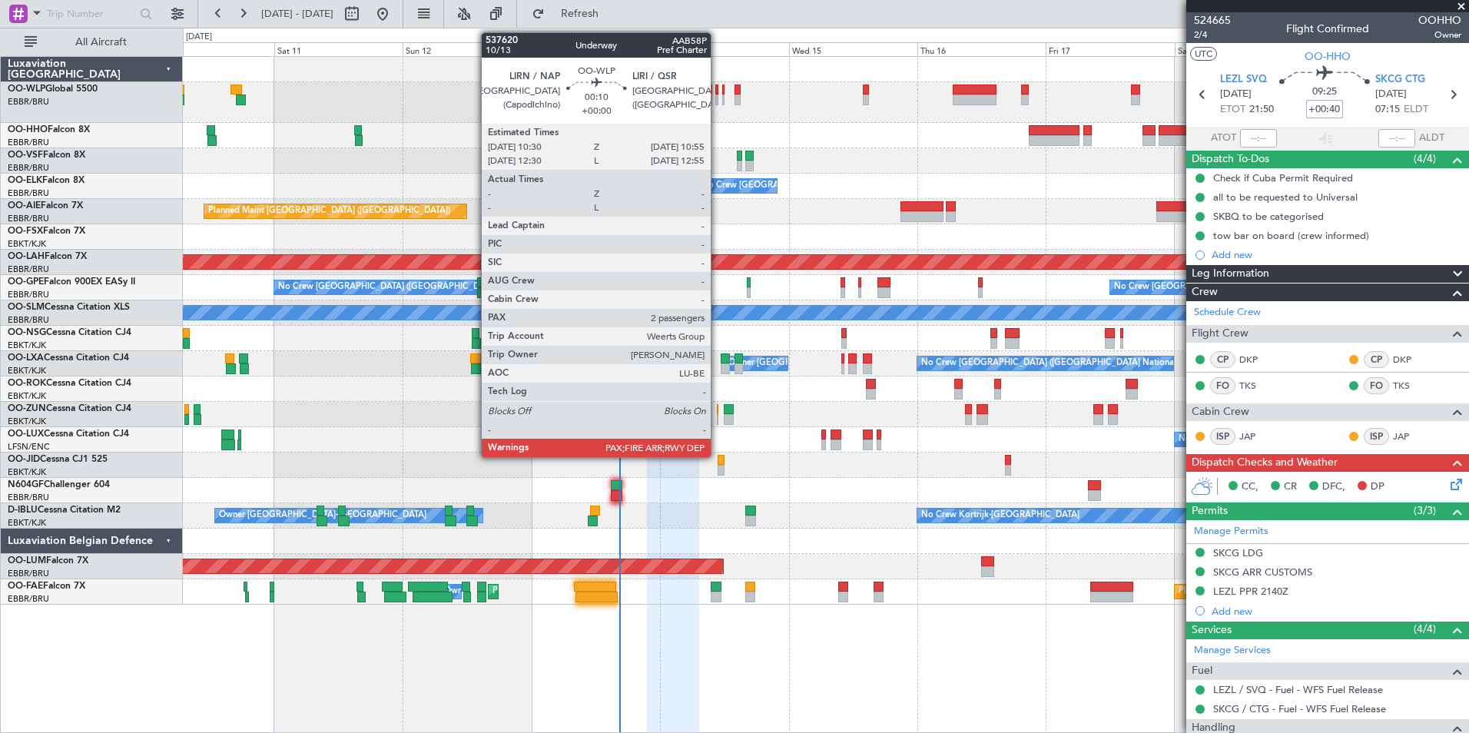
click at [718, 95] on div at bounding box center [716, 100] width 2 height 11
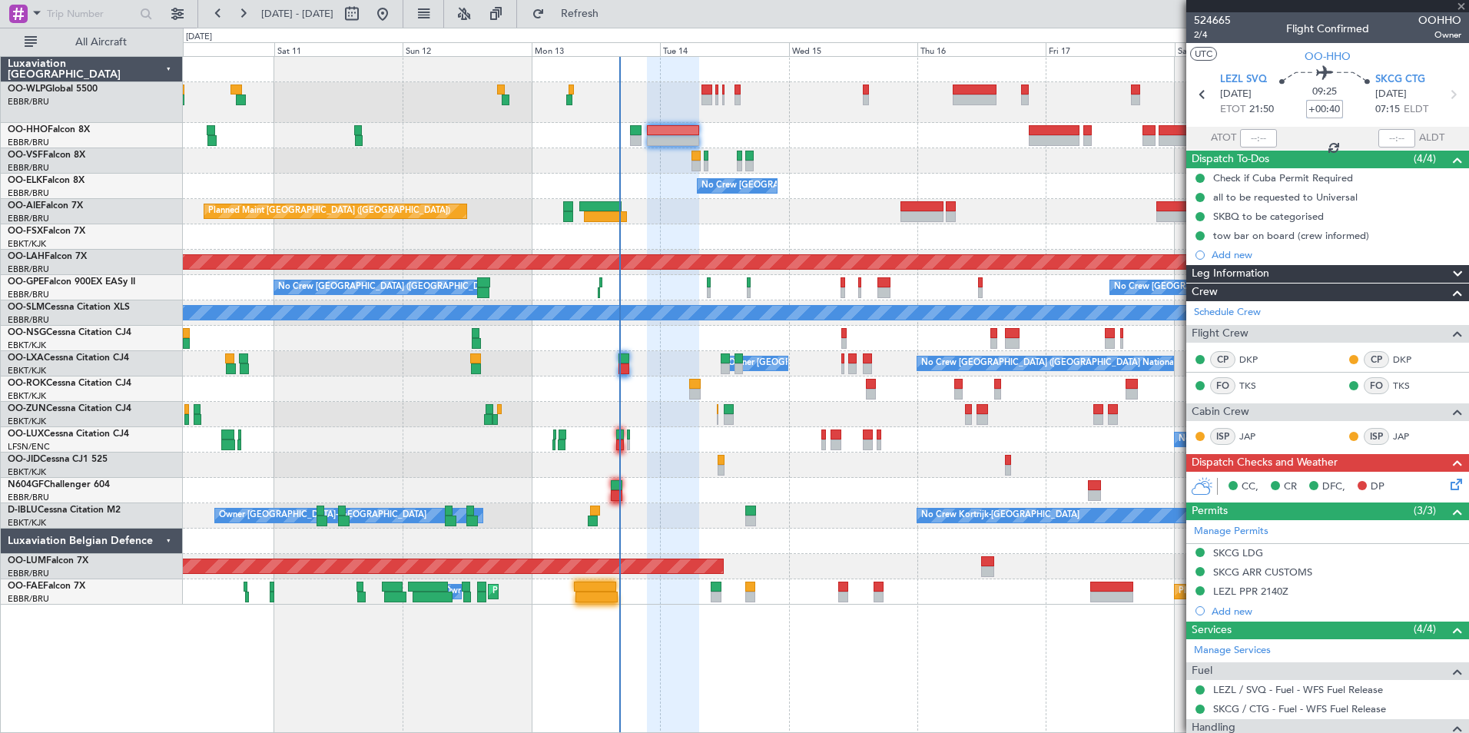
type input "2"
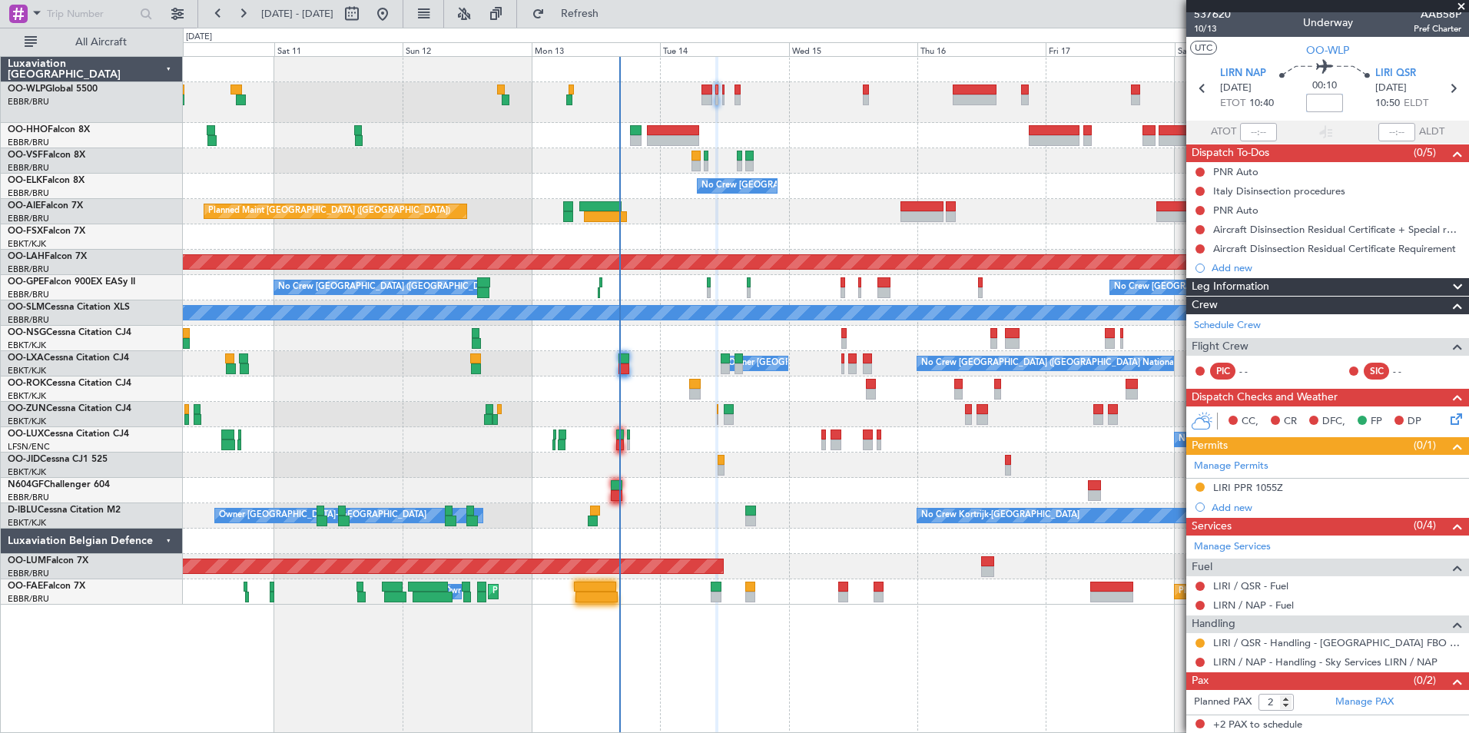
scroll to position [8, 0]
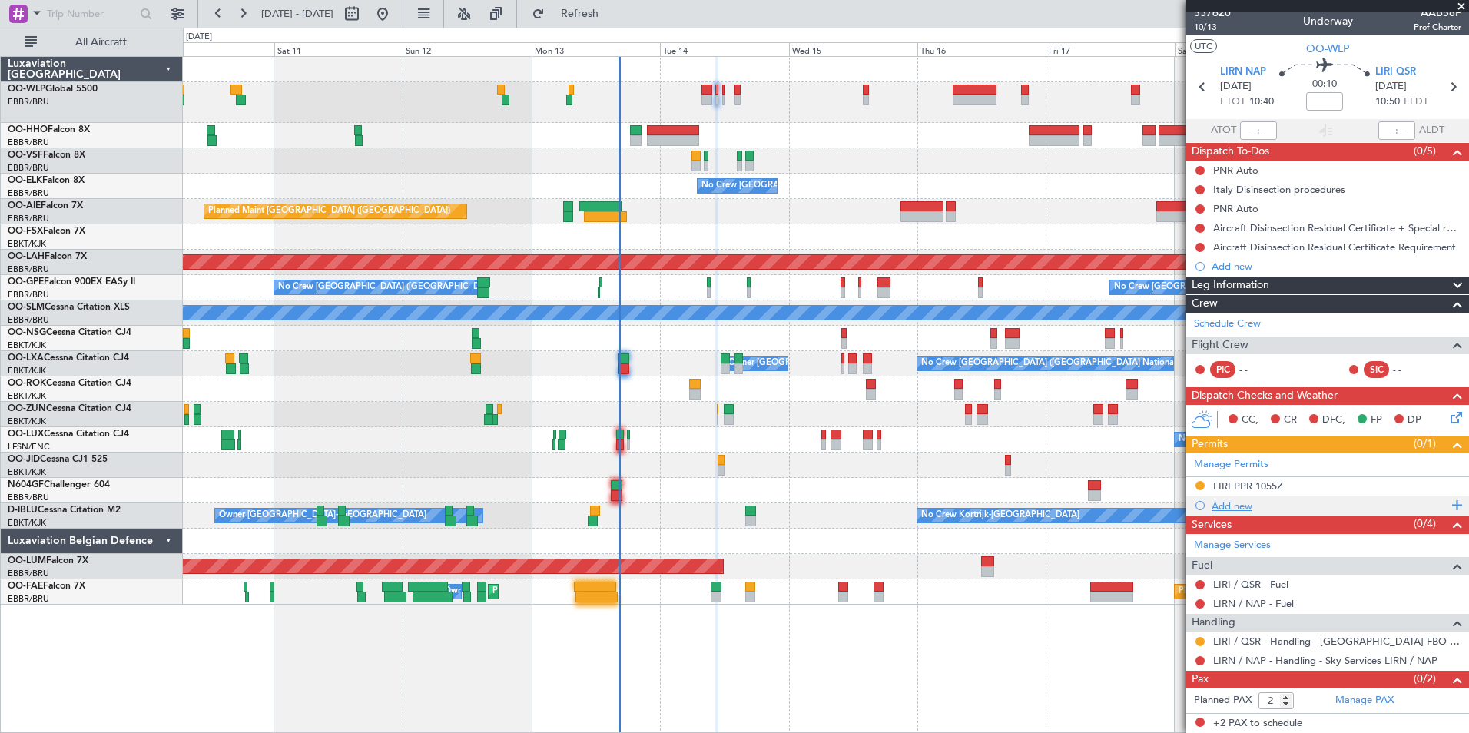
click at [1233, 510] on div "Add new" at bounding box center [1330, 505] width 236 height 13
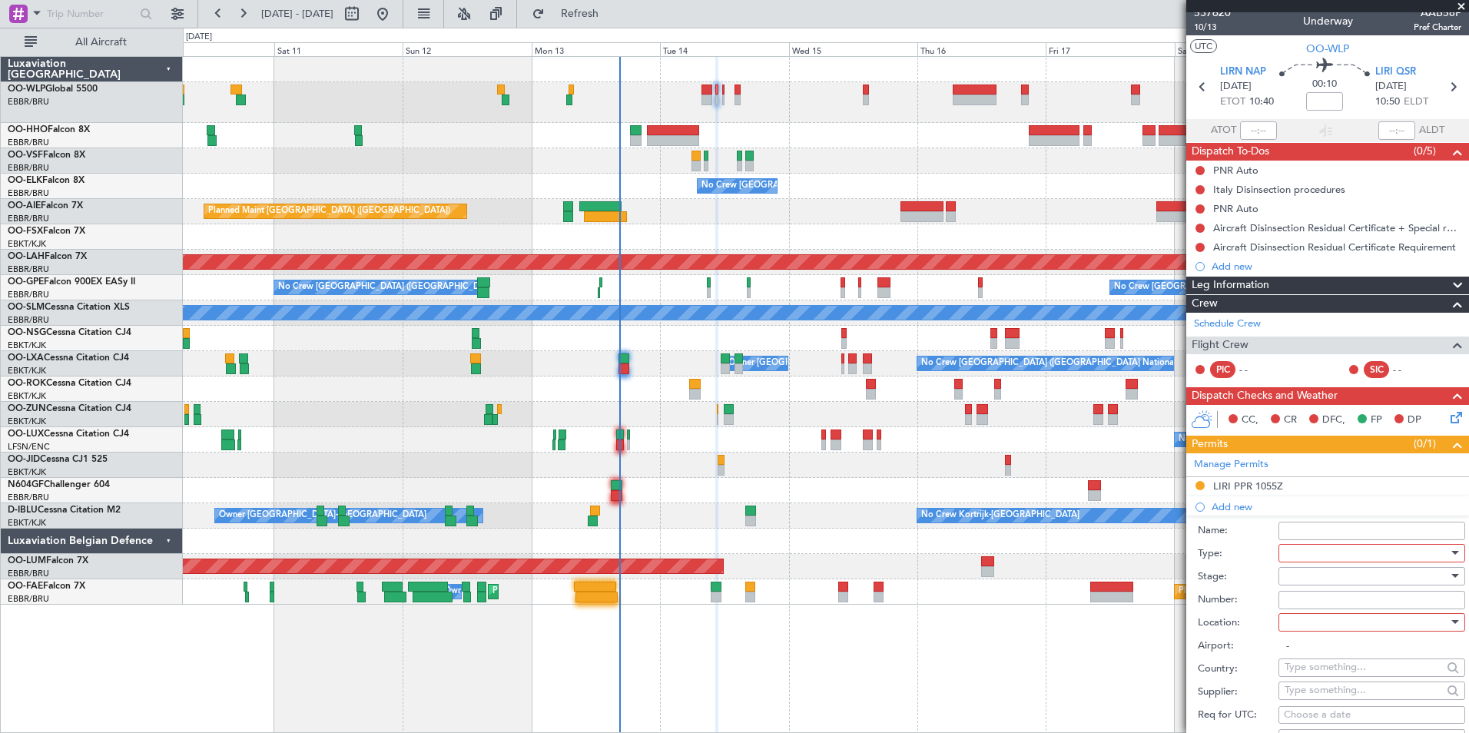
click at [1309, 551] on div at bounding box center [1367, 553] width 164 height 23
click at [1302, 630] on span "PPR" at bounding box center [1366, 628] width 161 height 23
click at [1301, 573] on div at bounding box center [1367, 576] width 164 height 23
click at [1309, 674] on span "Requested" at bounding box center [1366, 676] width 161 height 23
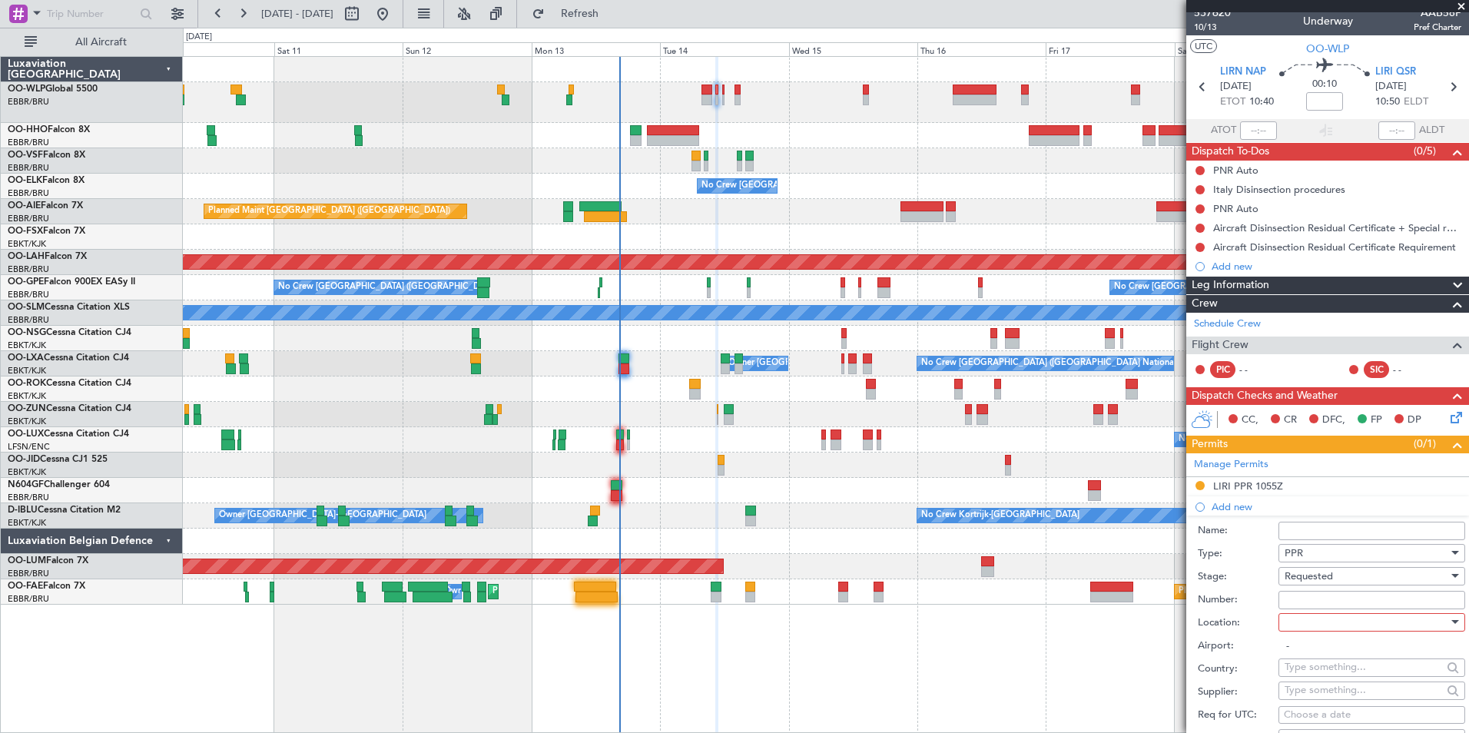
click at [1310, 617] on div at bounding box center [1367, 622] width 164 height 23
click at [1317, 653] on span "Departure" at bounding box center [1366, 653] width 161 height 23
type input "LIRN / NAP"
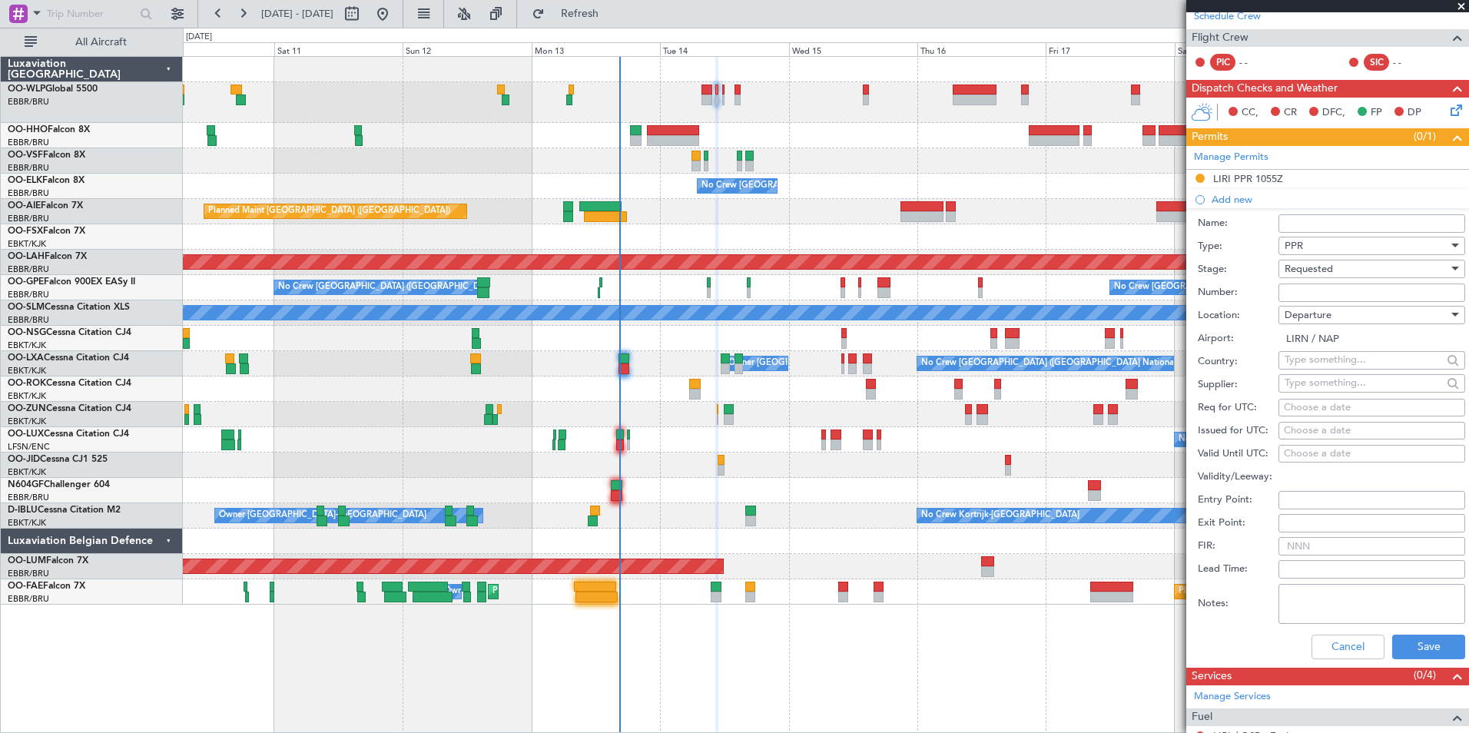
click at [1329, 407] on div "Choose a date" at bounding box center [1372, 407] width 176 height 15
select select "10"
select select "2025"
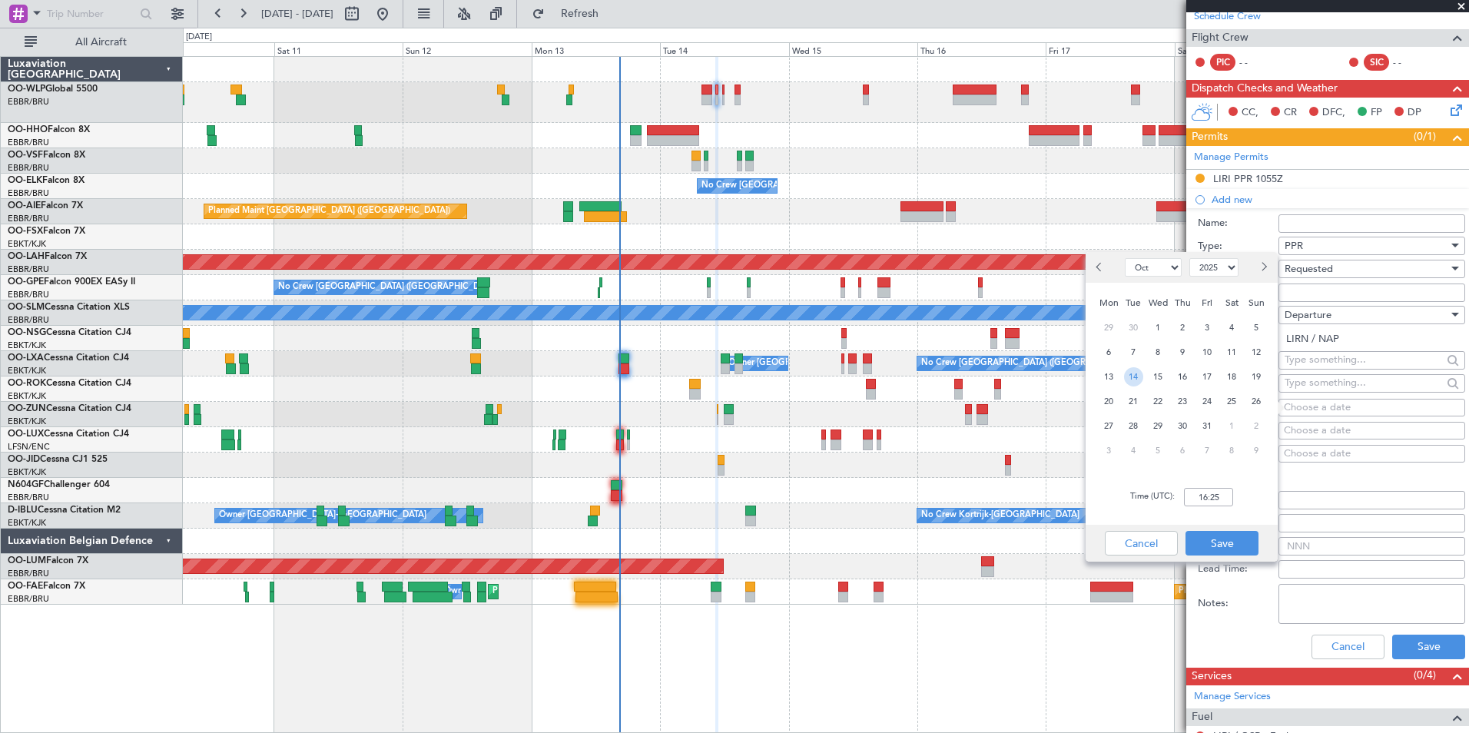
click at [1132, 378] on span "14" at bounding box center [1133, 376] width 19 height 19
click at [1220, 504] on input "00:00" at bounding box center [1208, 497] width 49 height 18
type input "10:30"
click at [1212, 538] on button "Save" at bounding box center [1222, 543] width 73 height 25
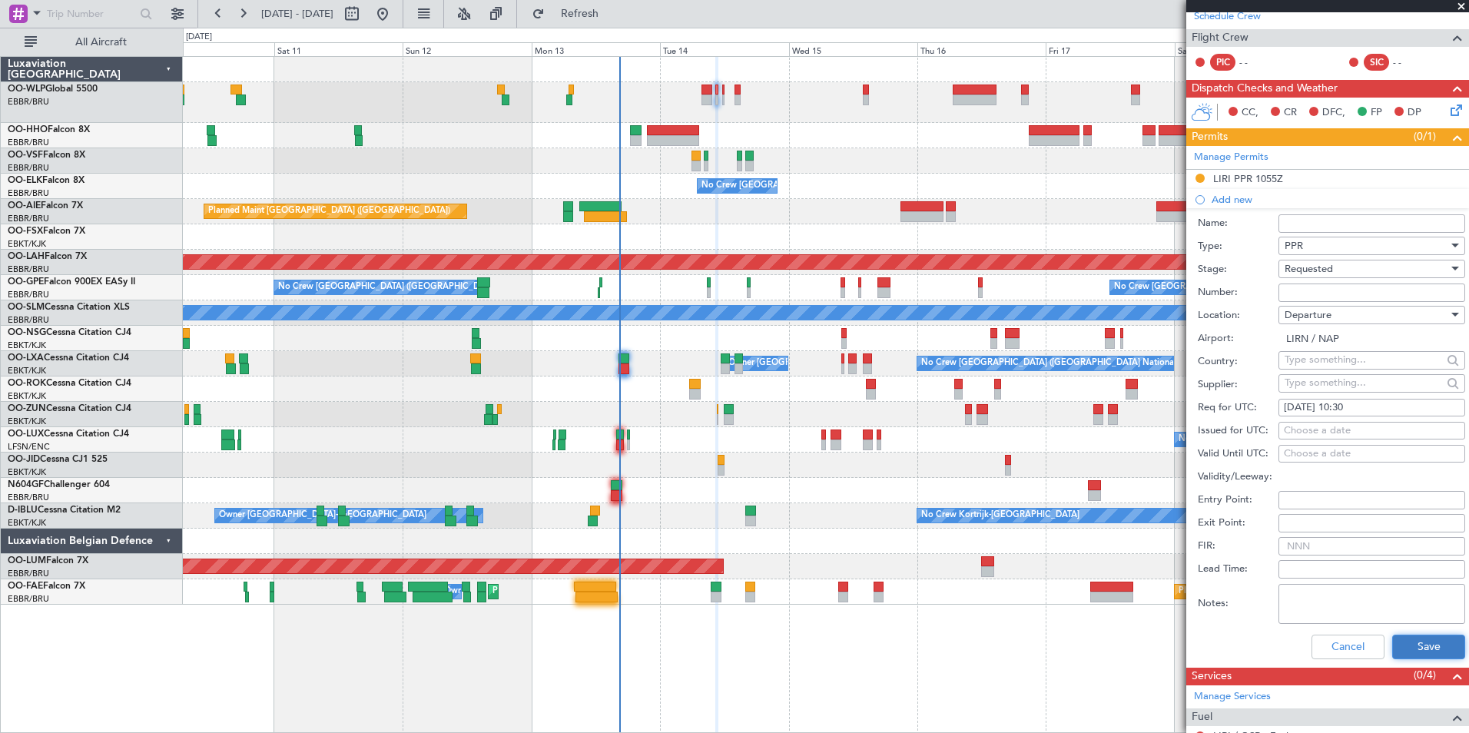
click at [1418, 647] on button "Save" at bounding box center [1428, 647] width 73 height 25
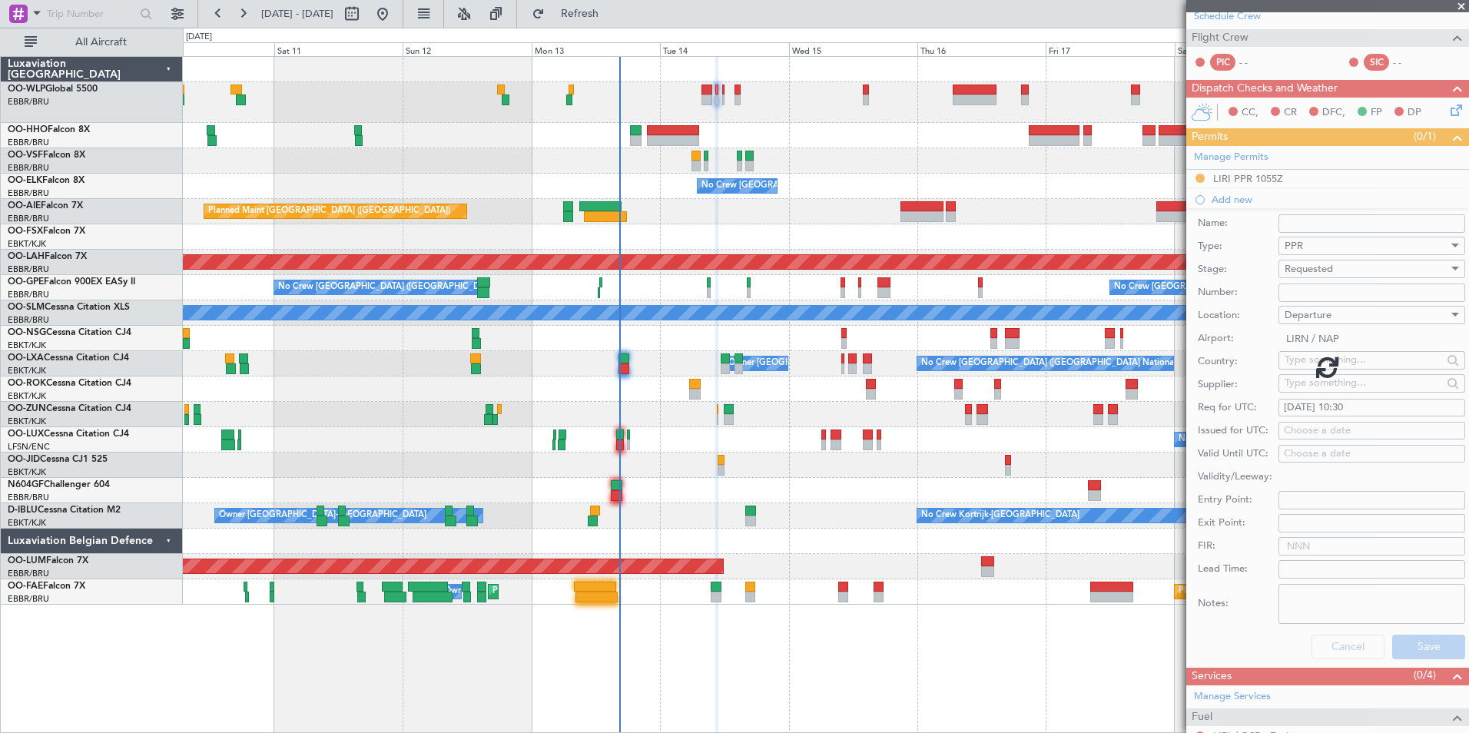
scroll to position [27, 0]
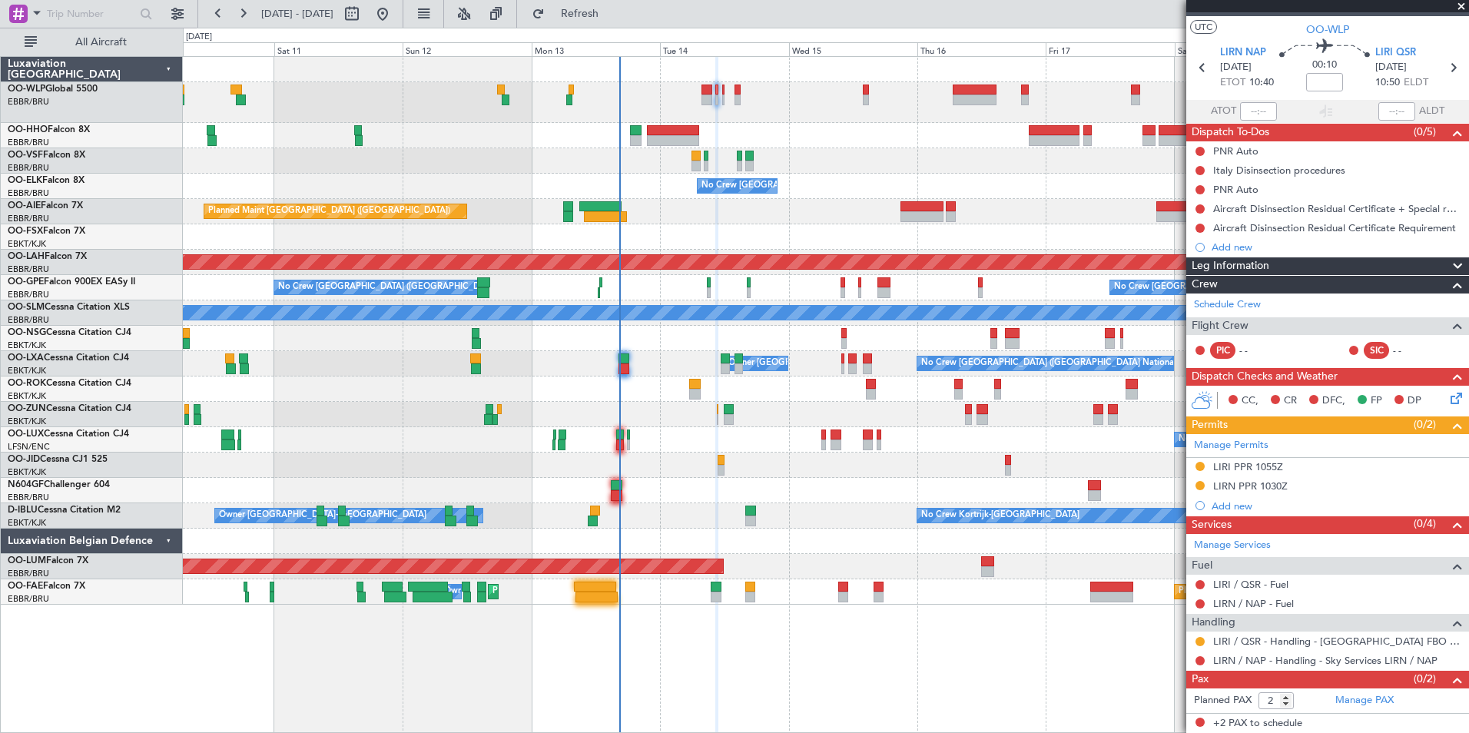
click at [555, 161] on div at bounding box center [826, 160] width 1286 height 25
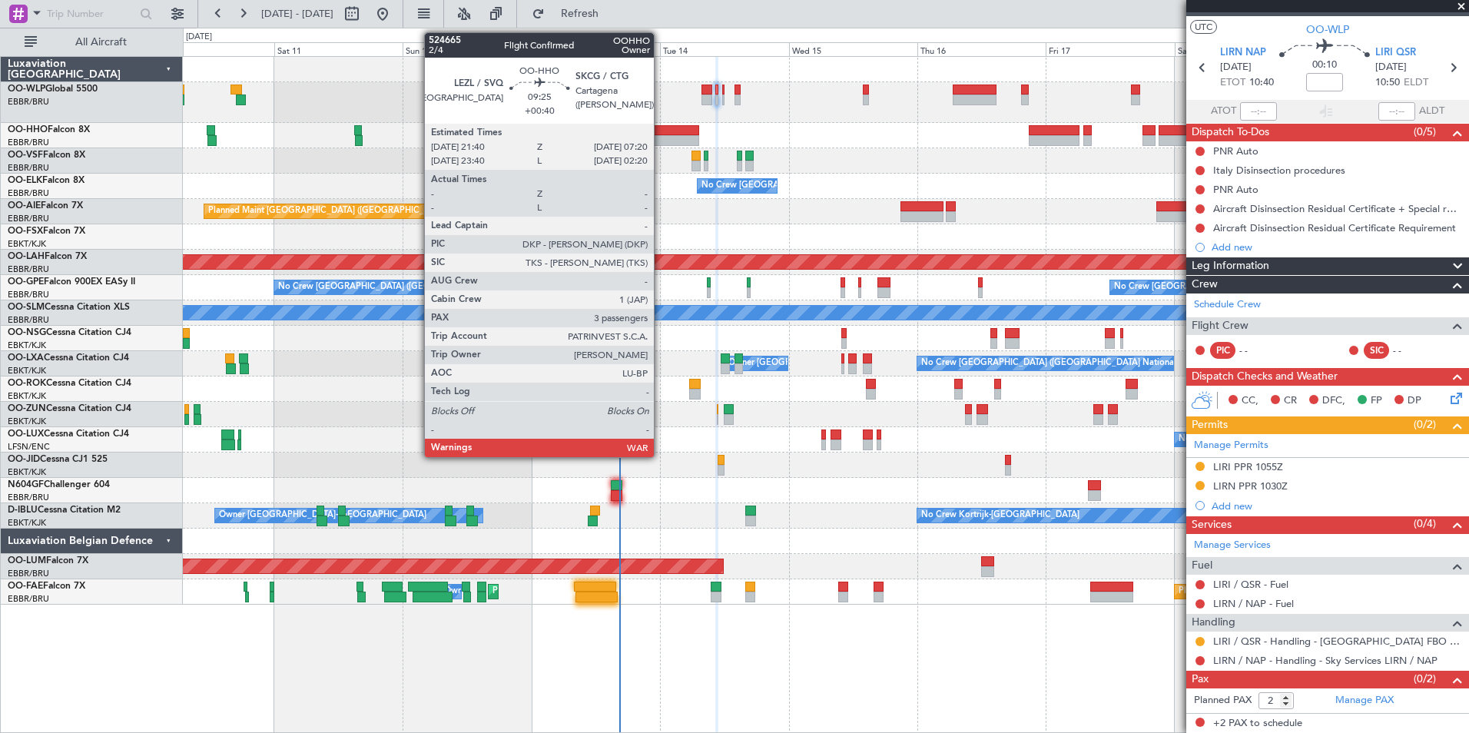
click at [661, 134] on div at bounding box center [673, 130] width 52 height 11
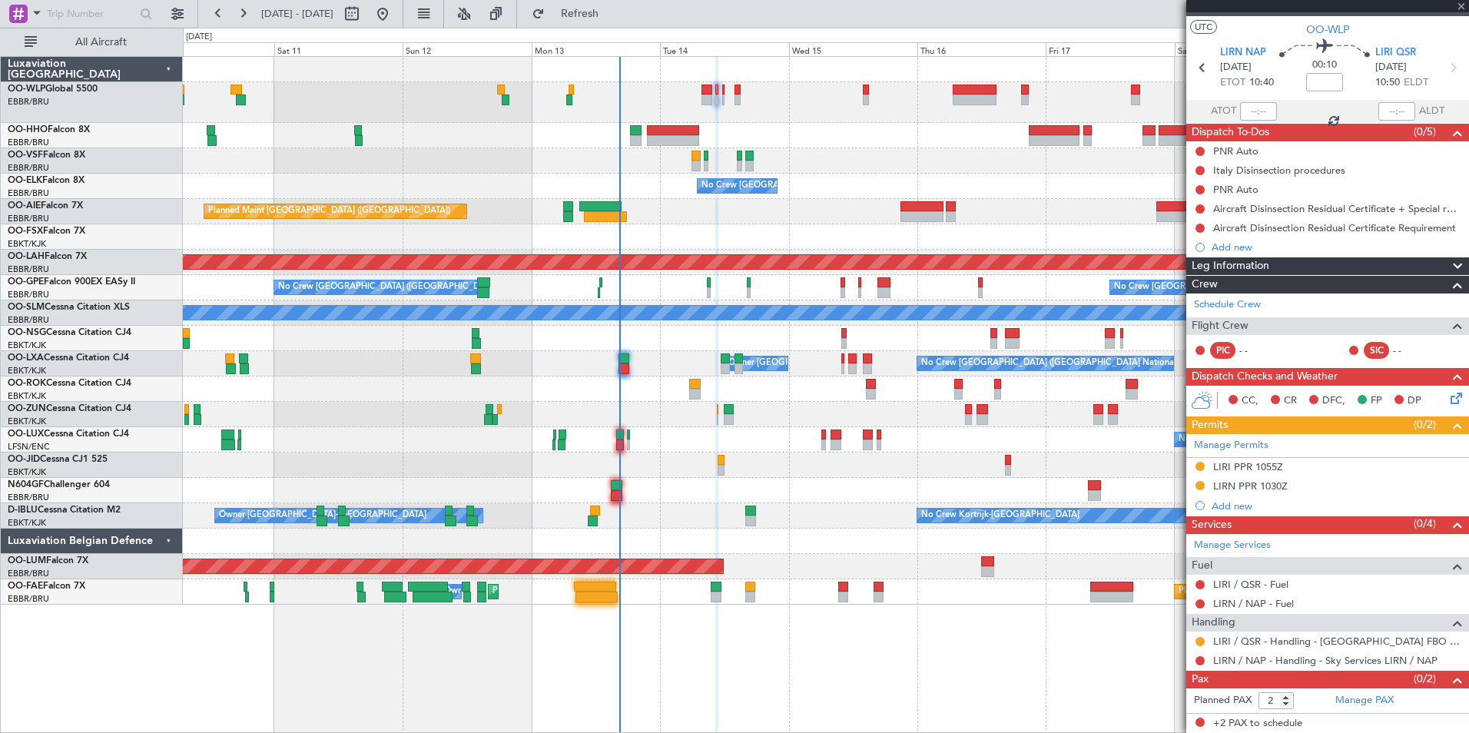
type input "+00:40"
type input "3"
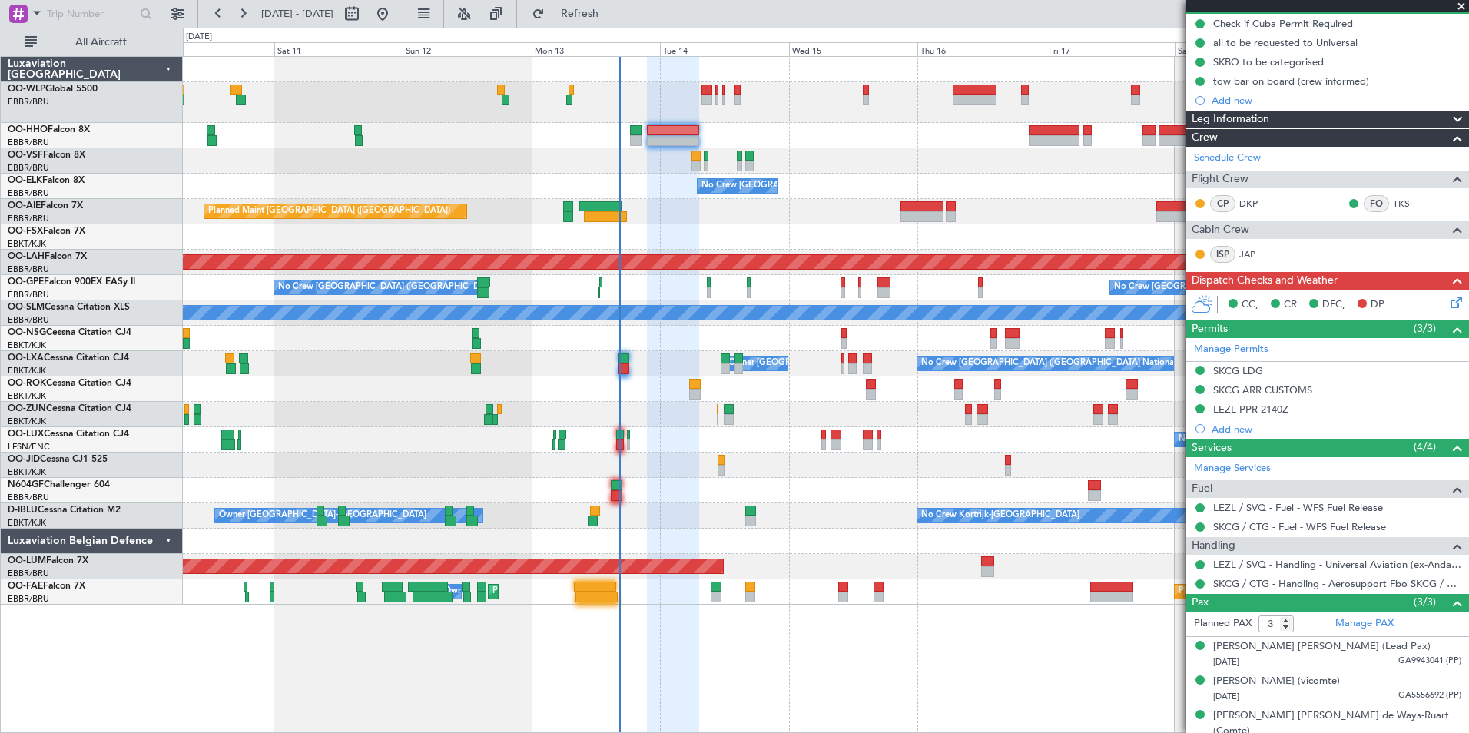
scroll to position [161, 0]
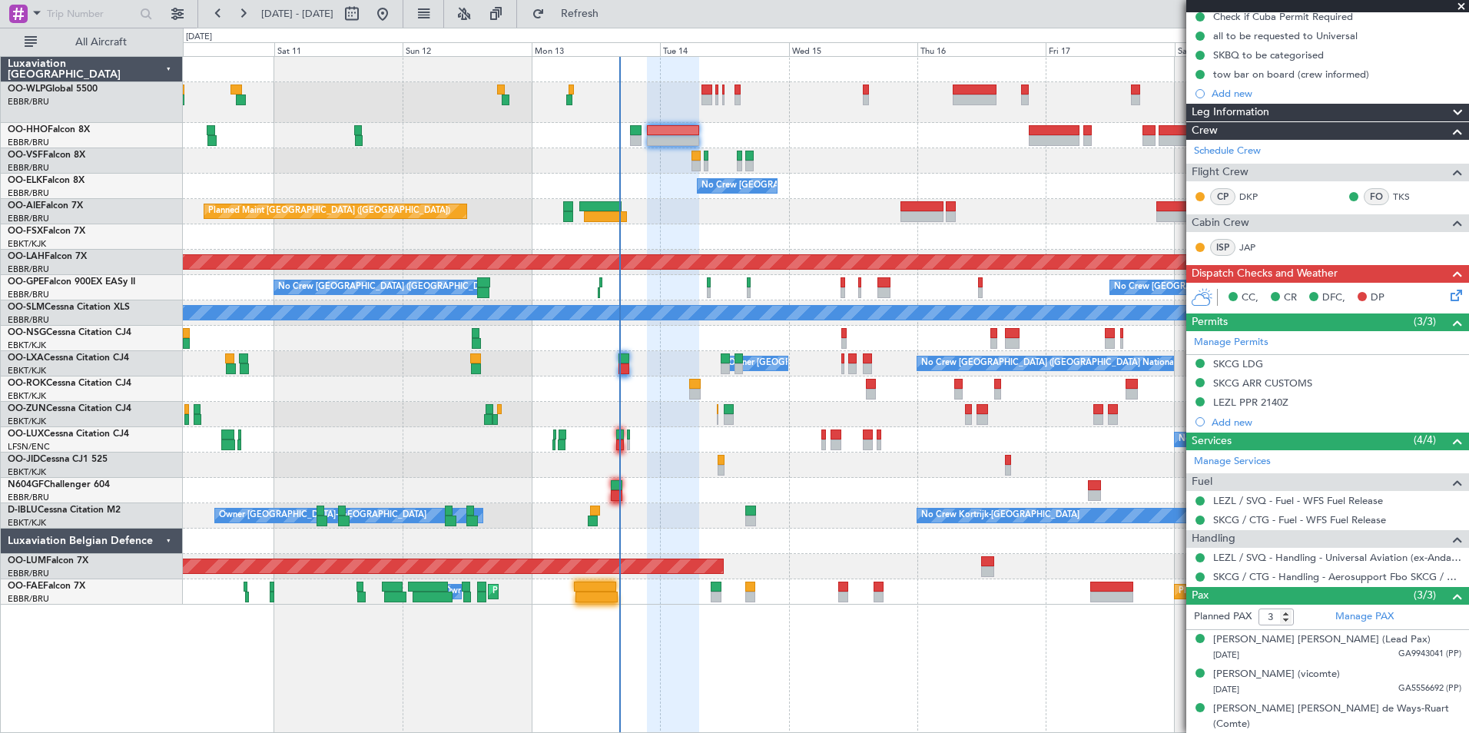
click at [1448, 299] on icon at bounding box center [1454, 293] width 12 height 12
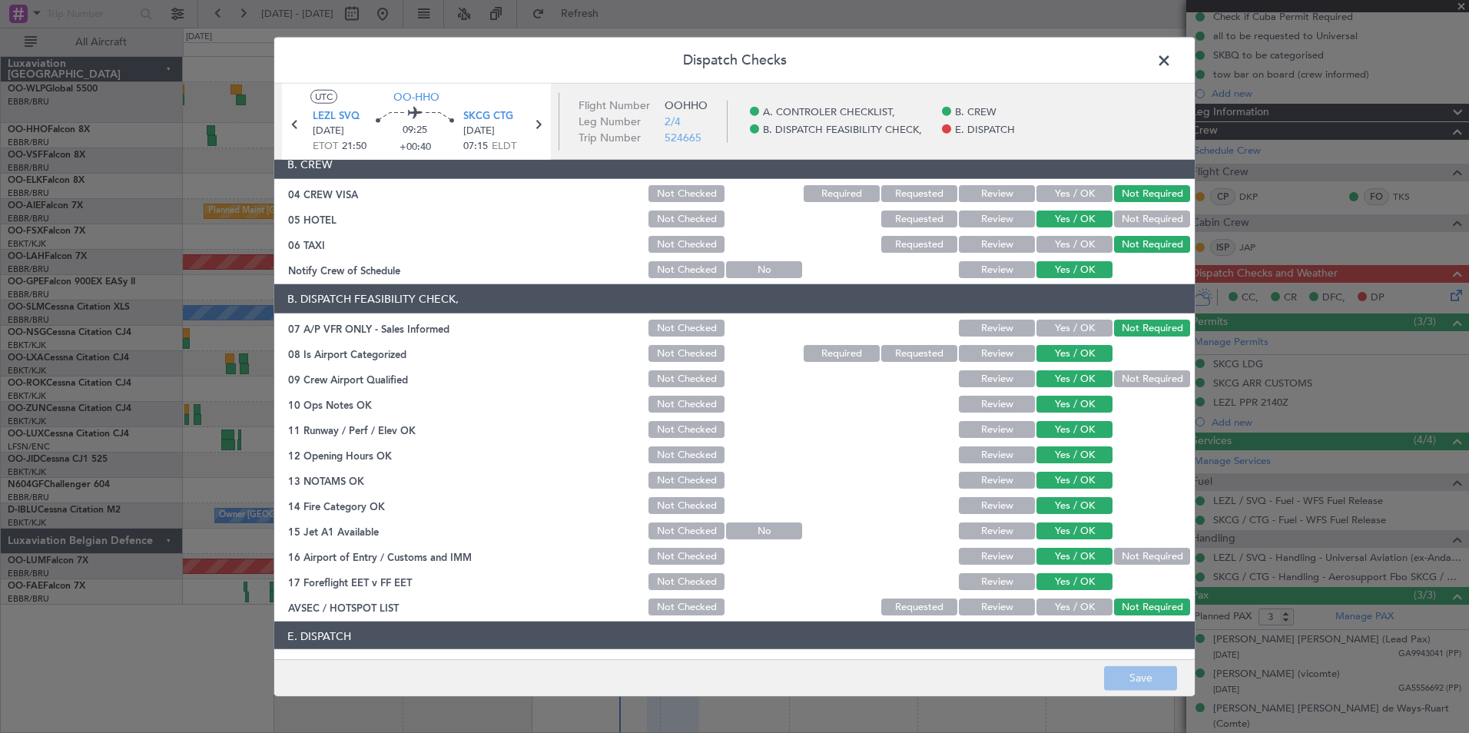
scroll to position [226, 0]
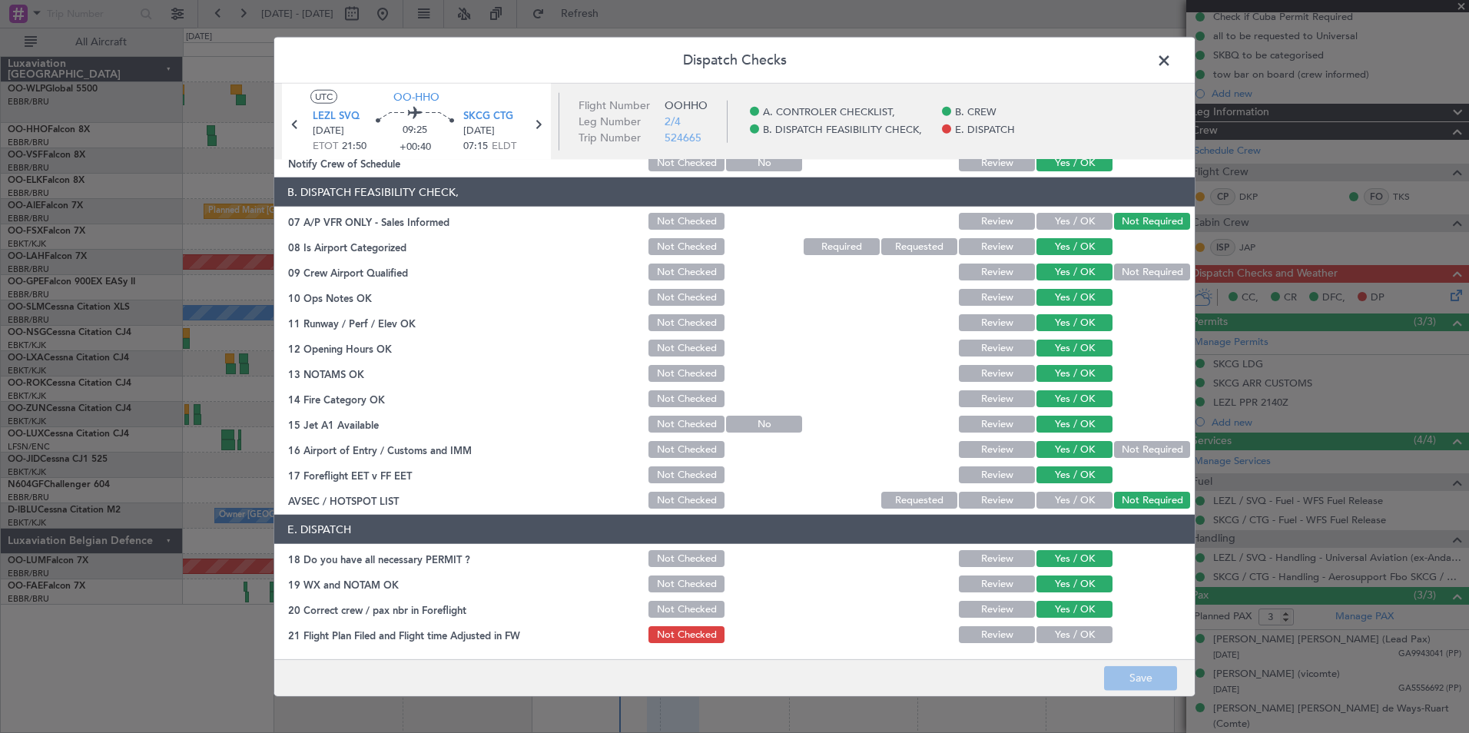
click at [1067, 629] on button "Yes / OK" at bounding box center [1075, 634] width 76 height 17
click at [1156, 694] on footer "Save" at bounding box center [734, 677] width 921 height 37
click at [1154, 685] on button "Save" at bounding box center [1140, 677] width 73 height 25
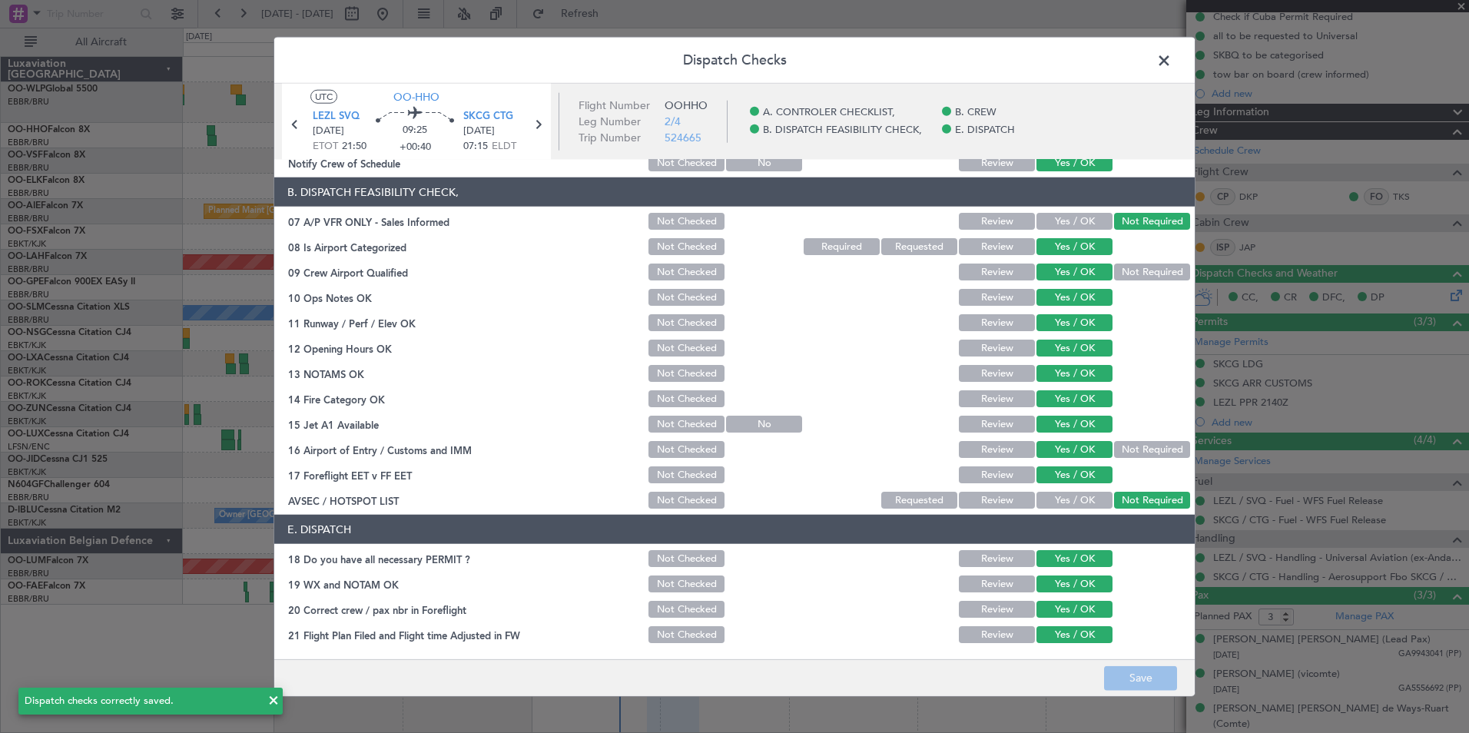
click at [1172, 68] on span at bounding box center [1172, 64] width 0 height 31
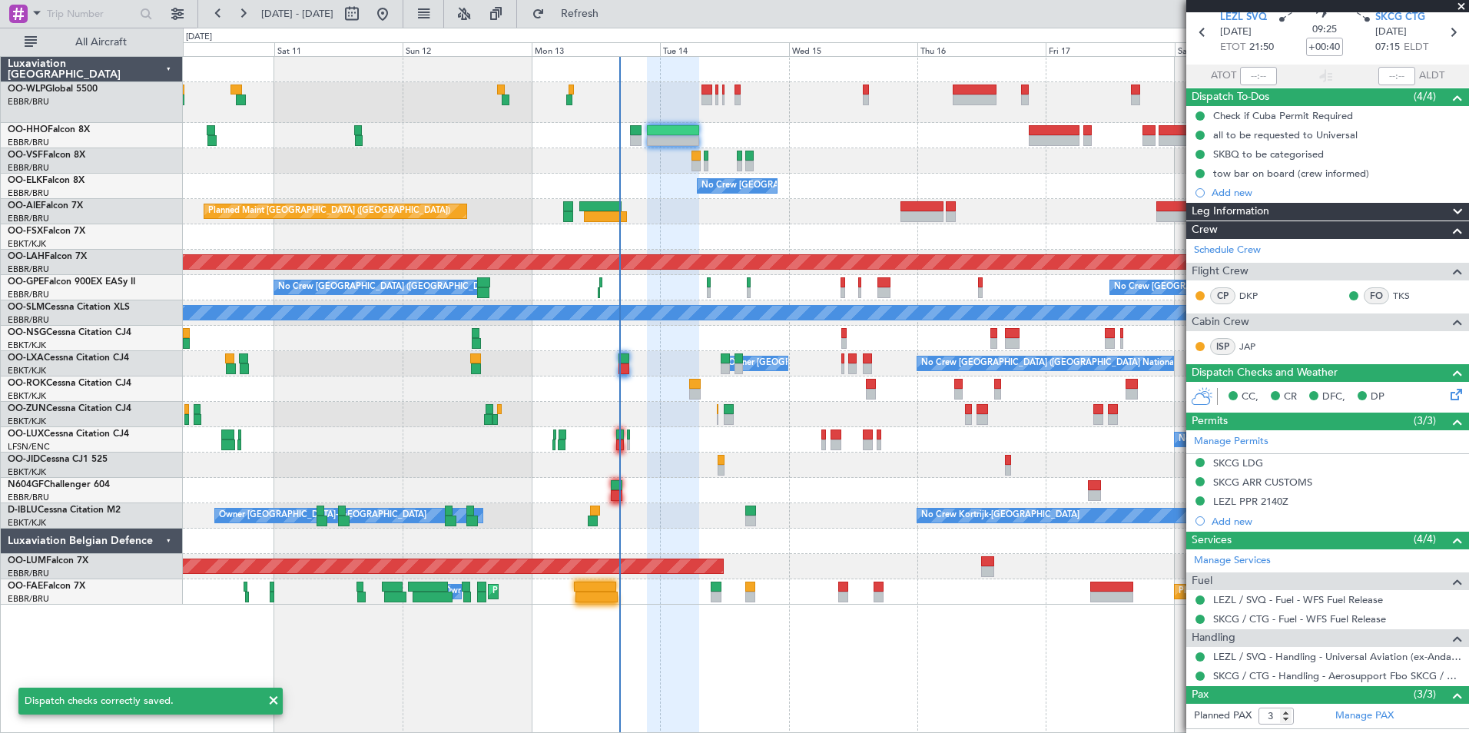
scroll to position [0, 0]
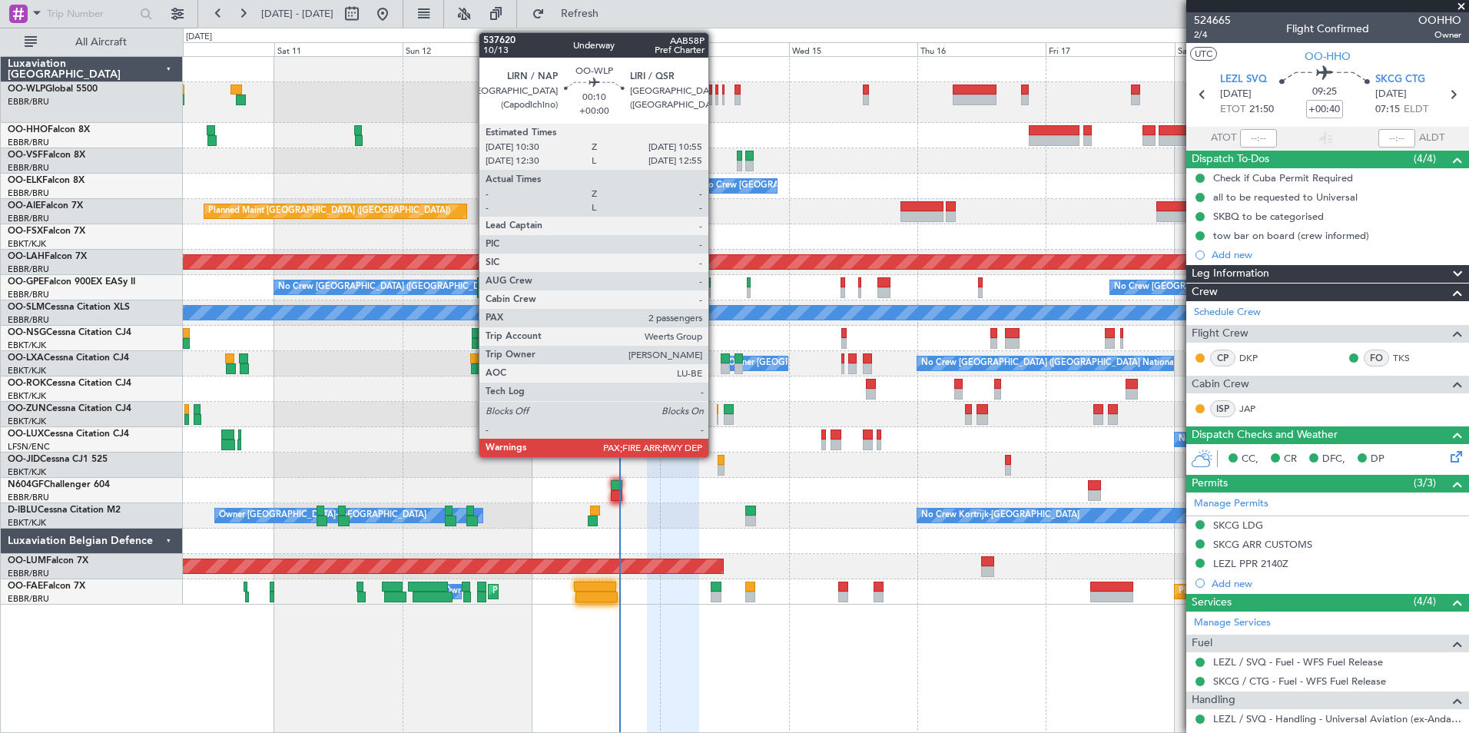
click at [715, 91] on div at bounding box center [716, 90] width 2 height 11
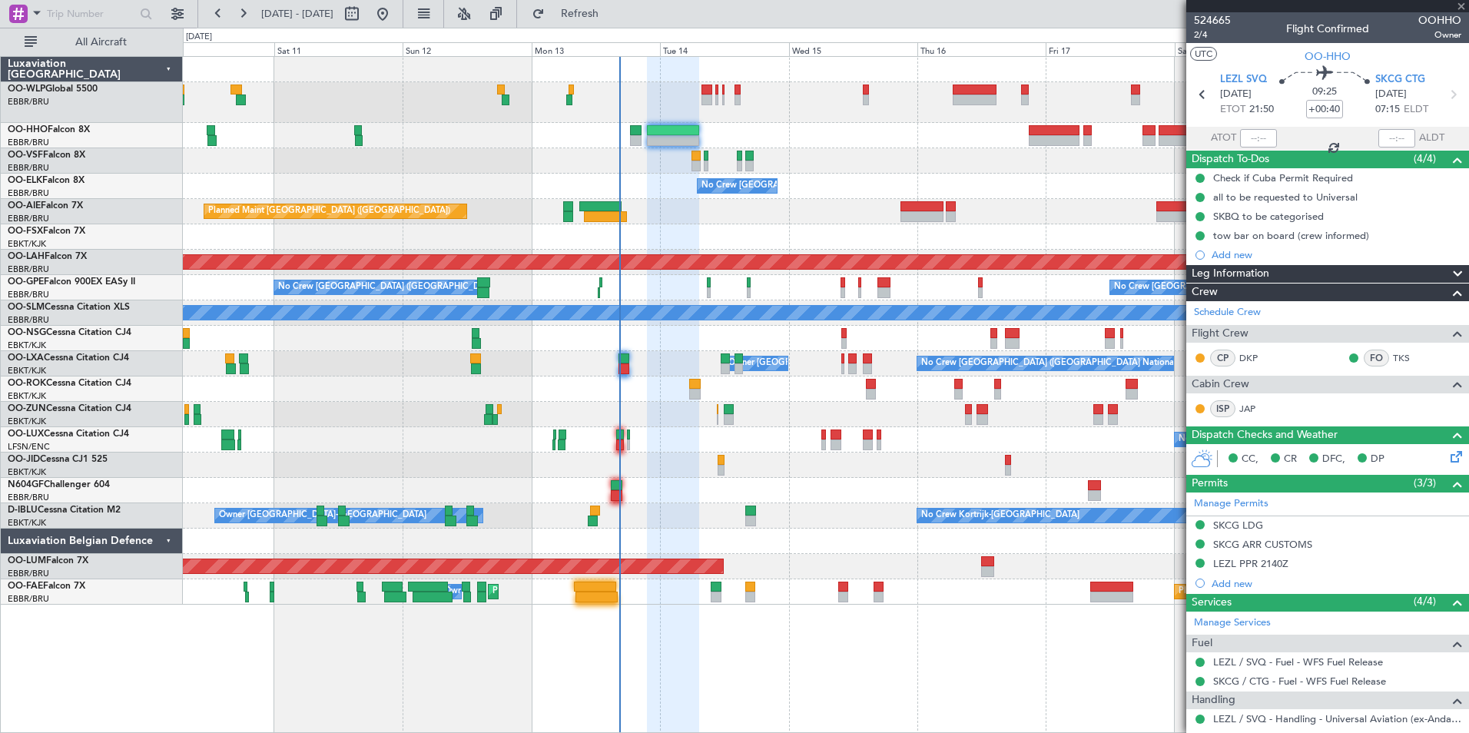
type input "2"
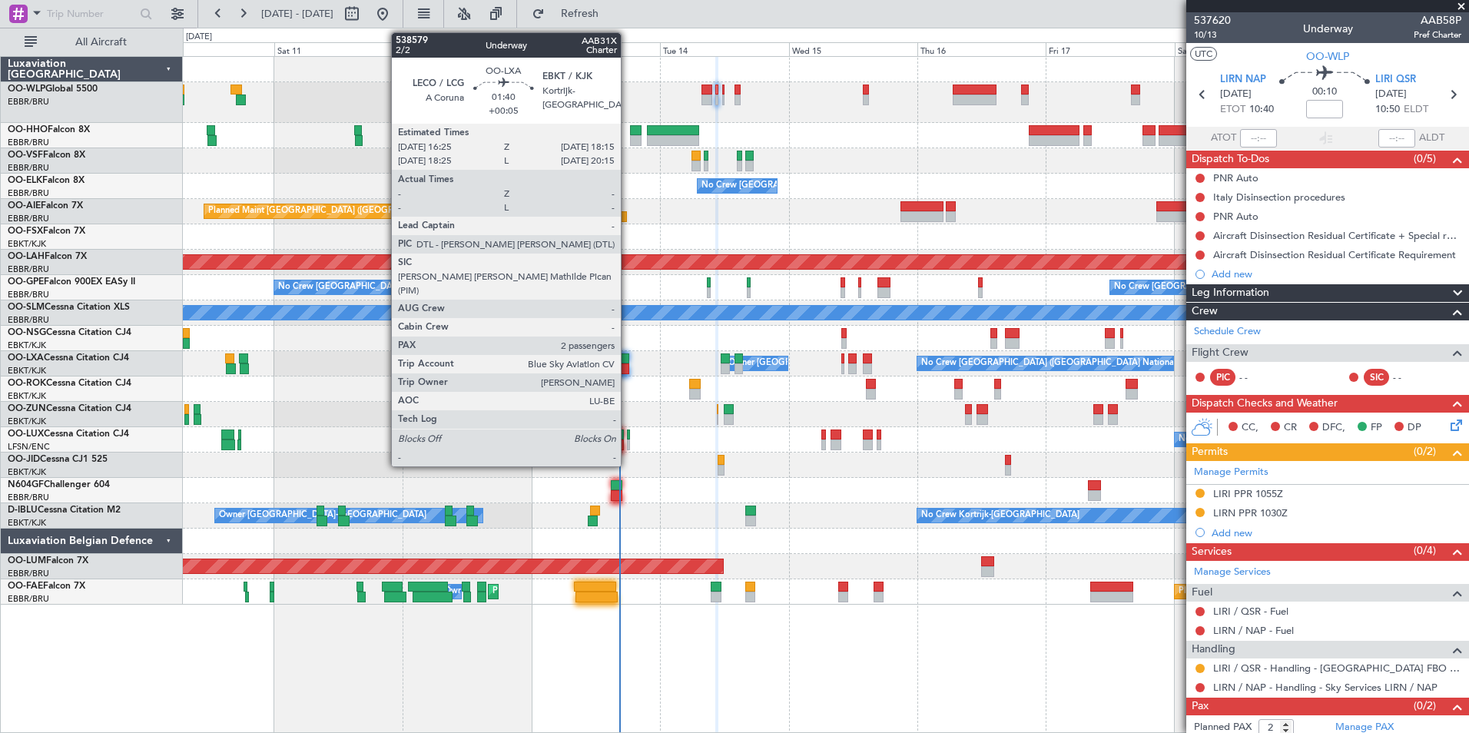
click at [628, 363] on div at bounding box center [624, 358] width 10 height 11
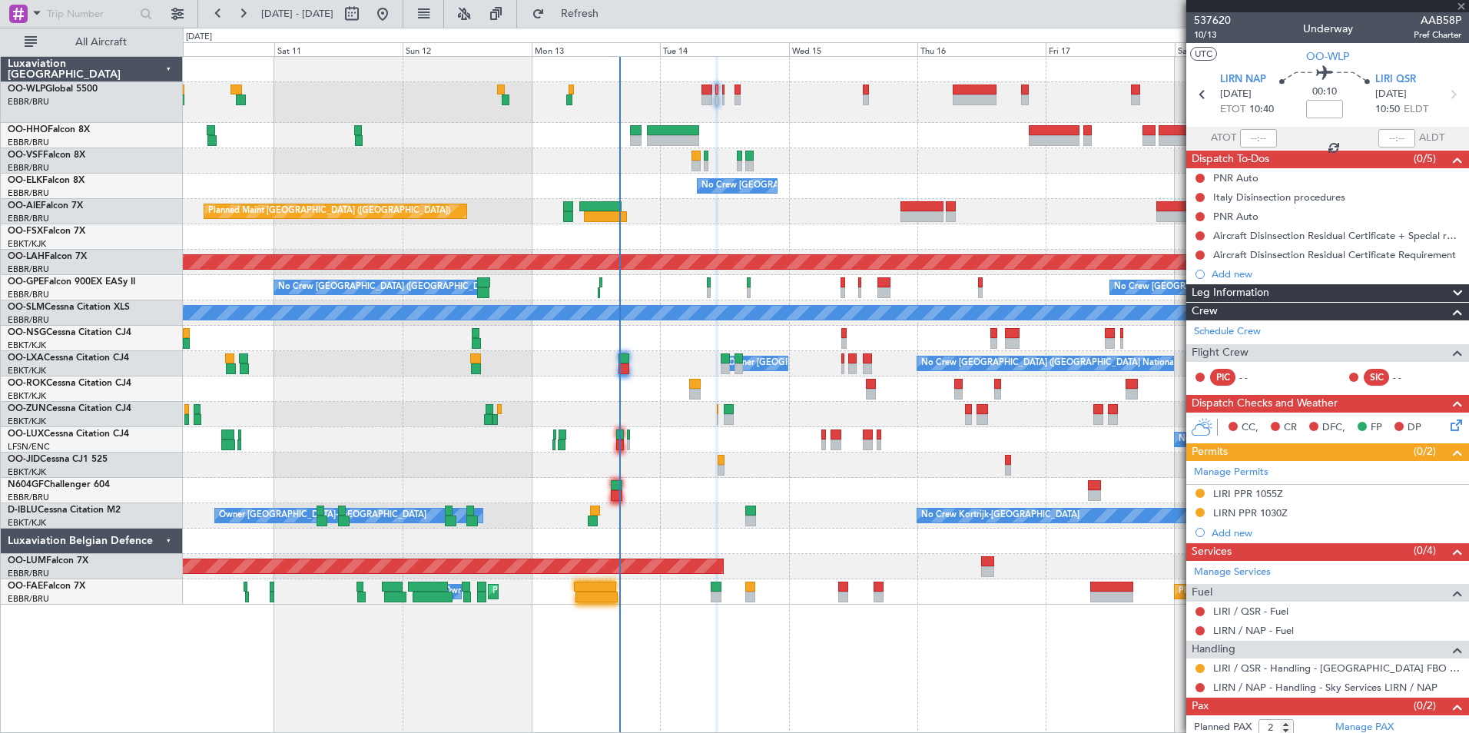
type input "+00:05"
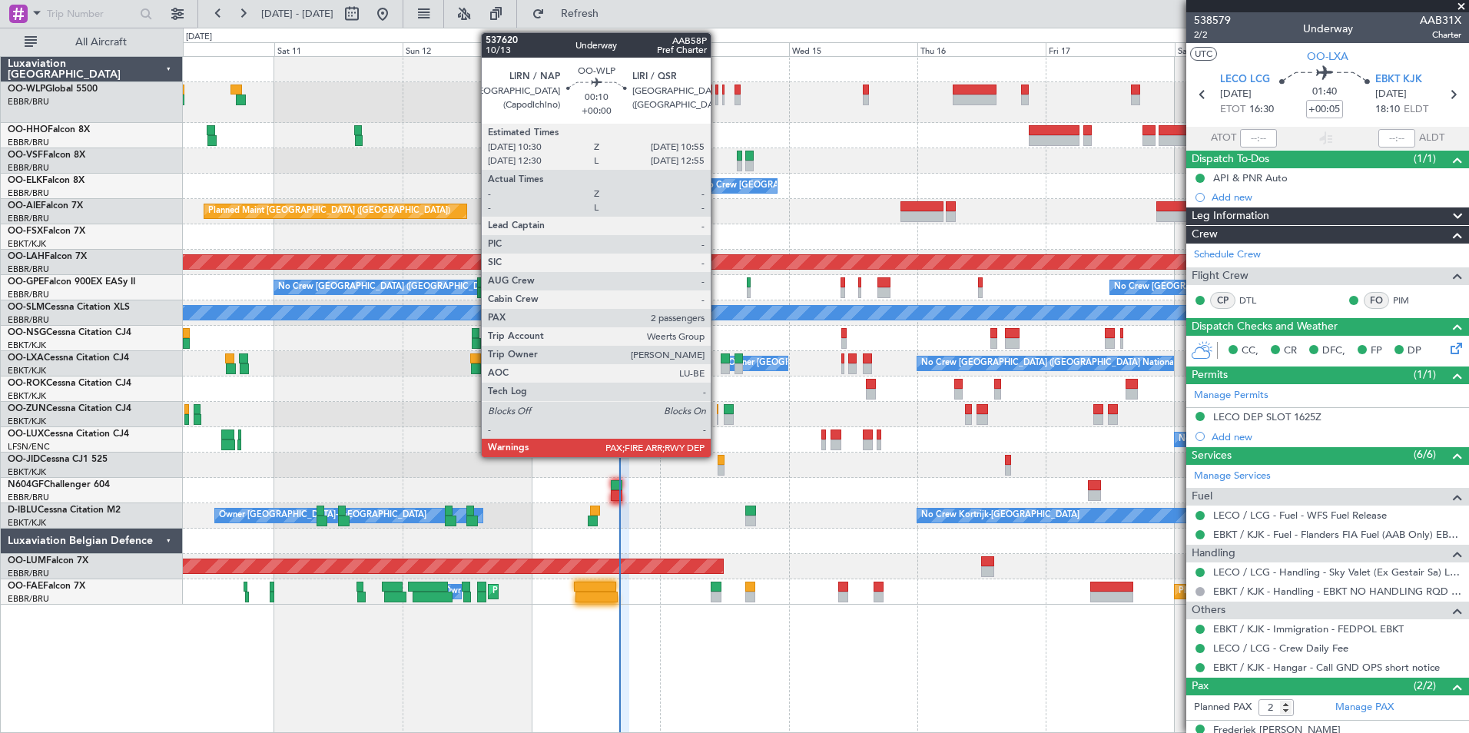
click at [718, 98] on div at bounding box center [716, 100] width 2 height 11
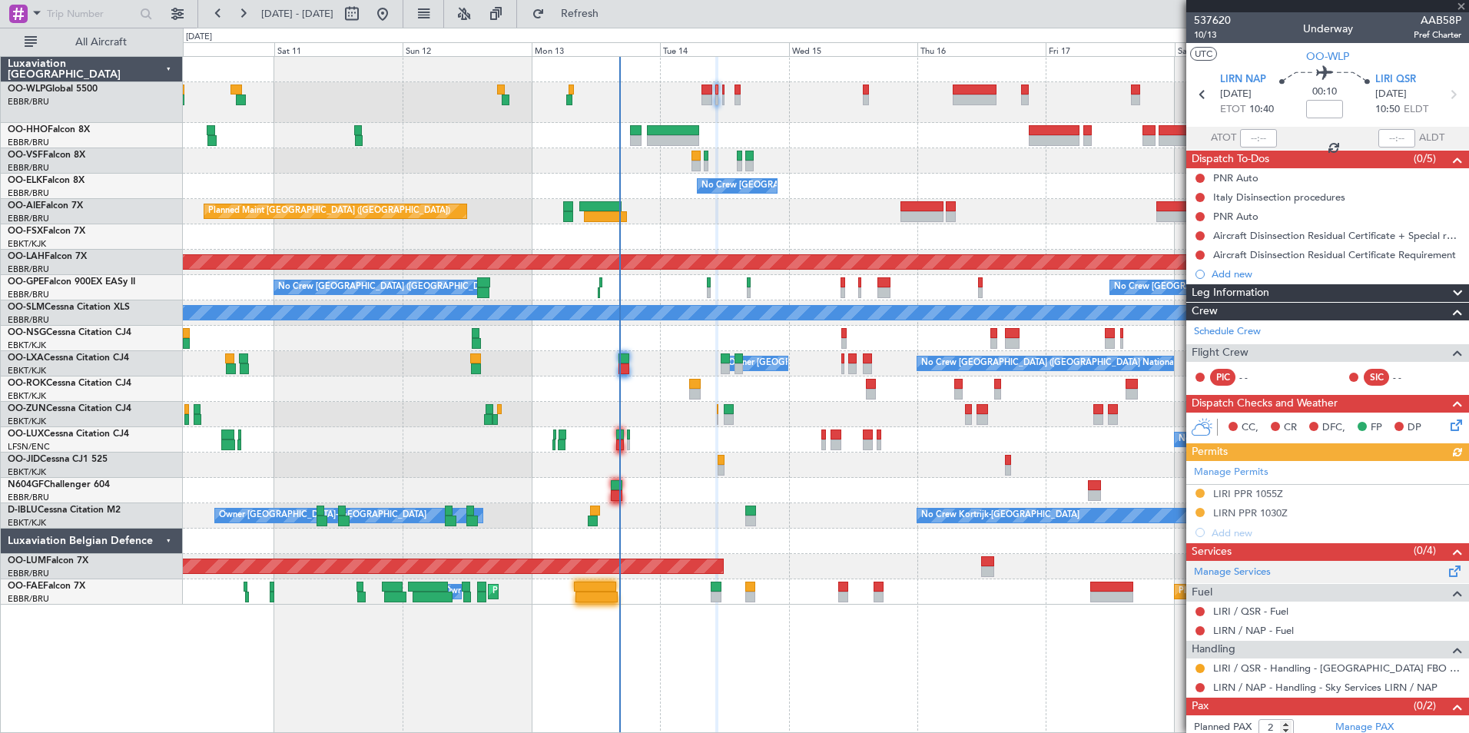
scroll to position [27, 0]
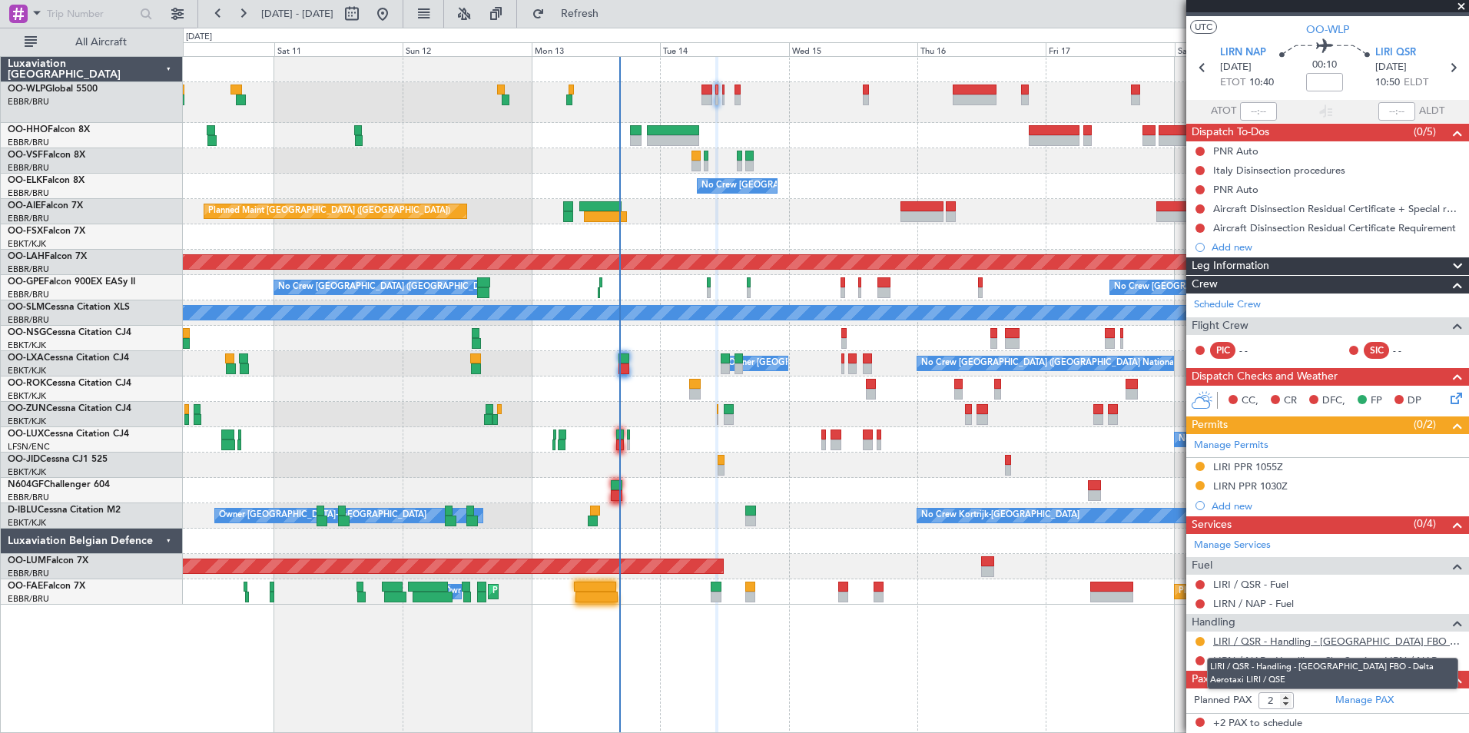
click at [1273, 642] on link "LIRI / QSR - Handling - ITALY FBO - Delta Aerotaxi LIRI / QSE" at bounding box center [1337, 641] width 248 height 13
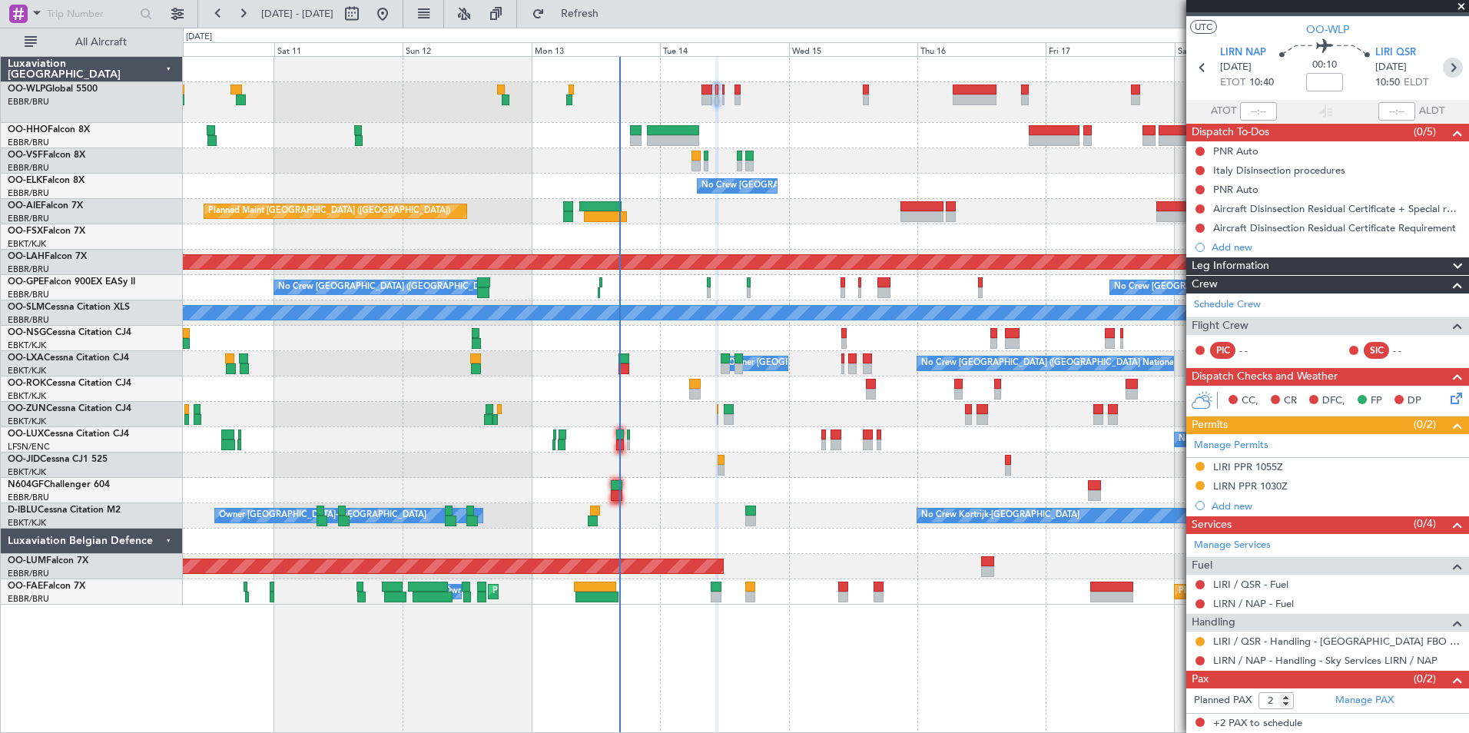
click at [1445, 68] on icon at bounding box center [1453, 68] width 20 height 20
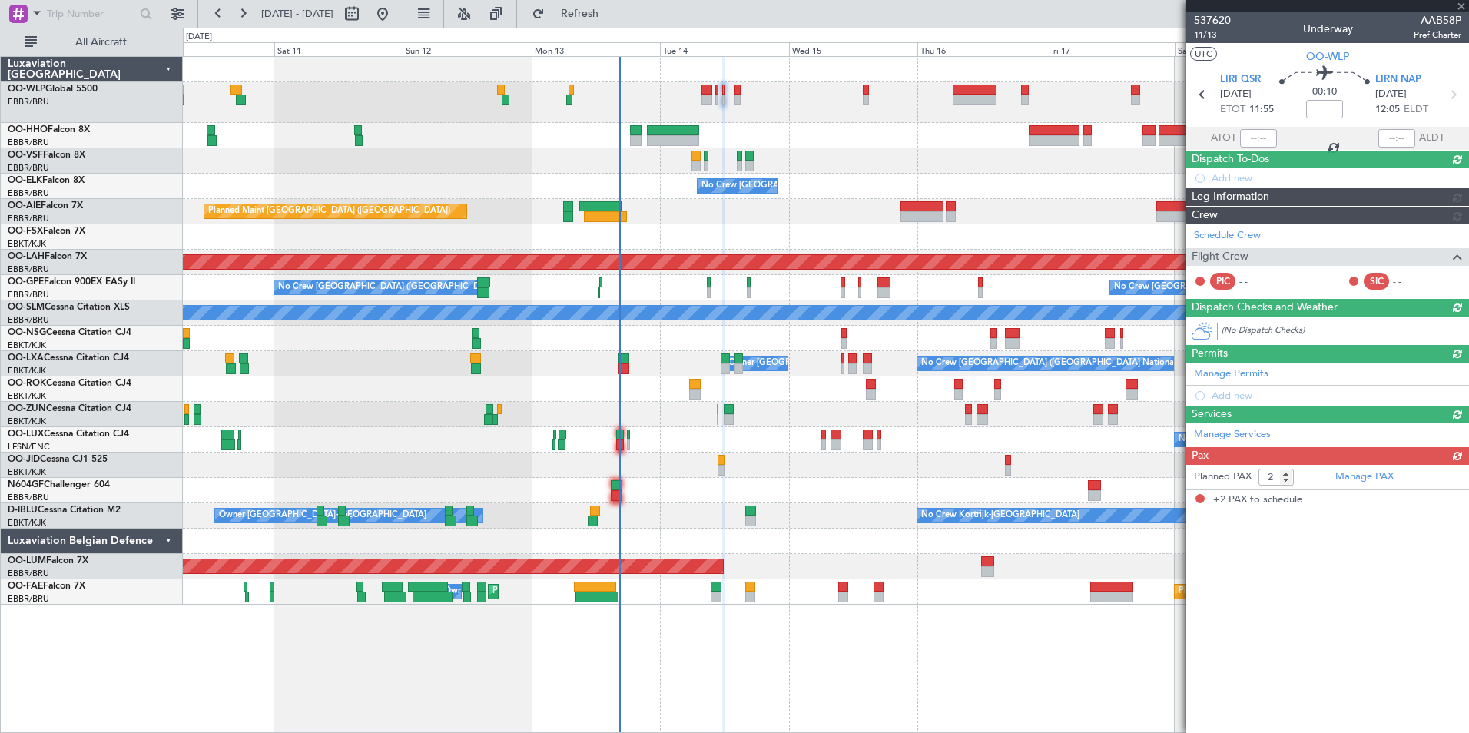
scroll to position [0, 0]
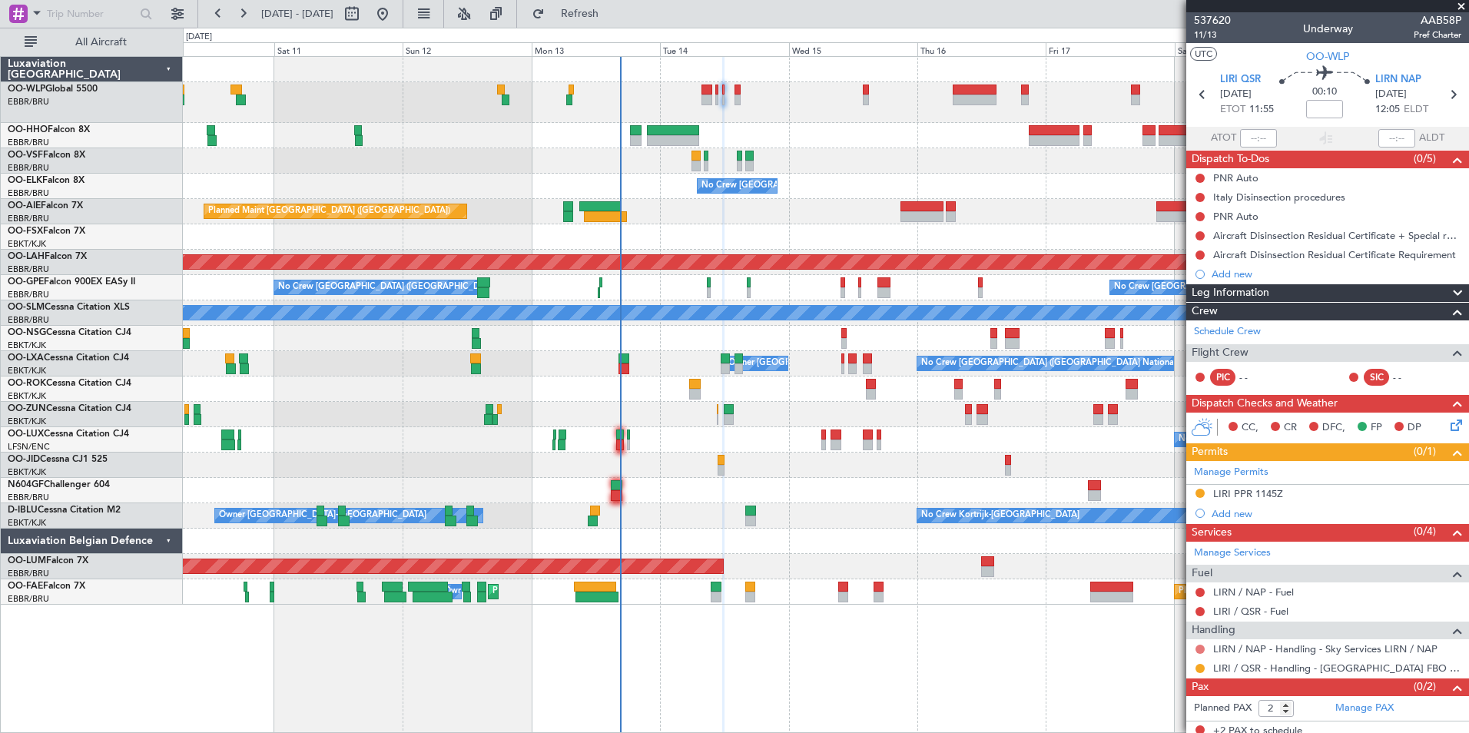
click at [1199, 648] on button at bounding box center [1200, 649] width 9 height 9
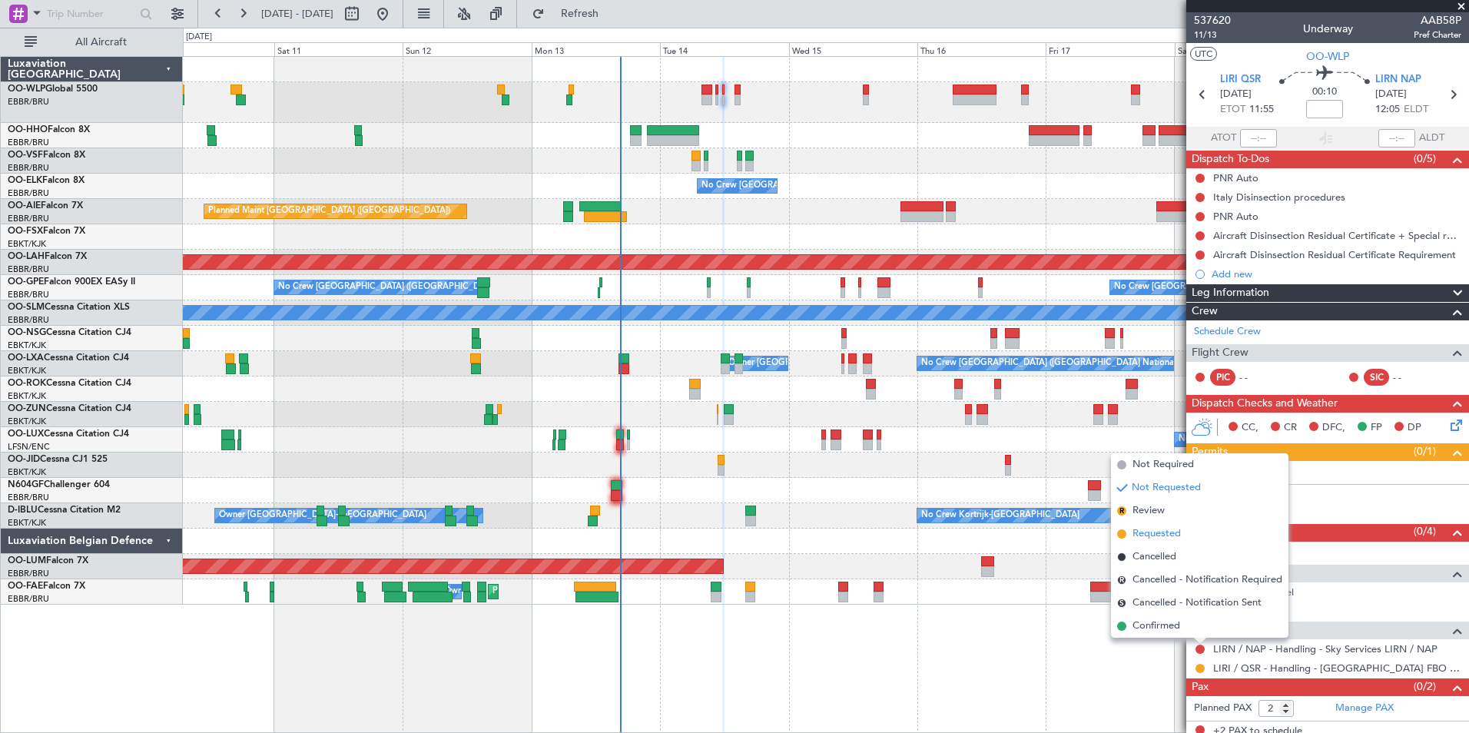
click at [1149, 529] on span "Requested" at bounding box center [1157, 533] width 48 height 15
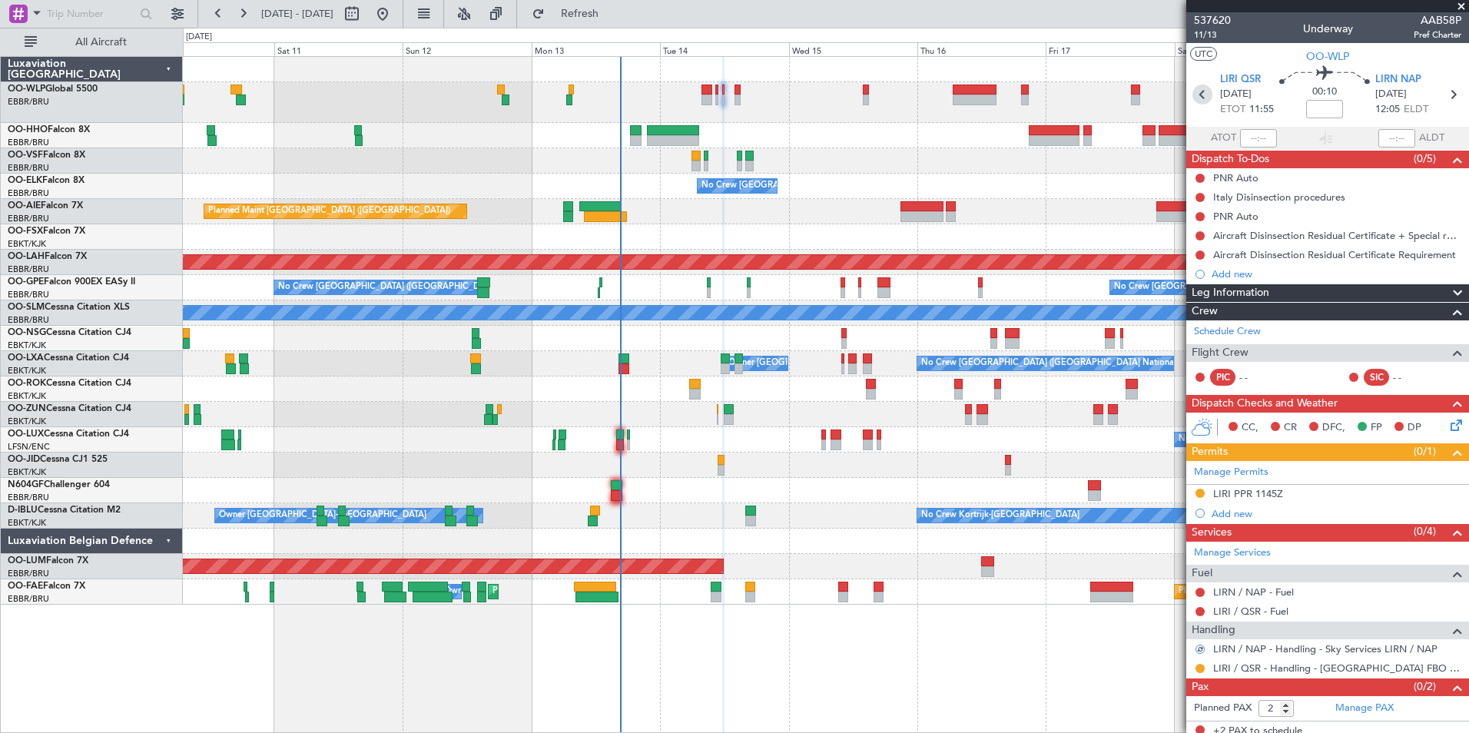
click at [1202, 98] on icon at bounding box center [1203, 95] width 20 height 20
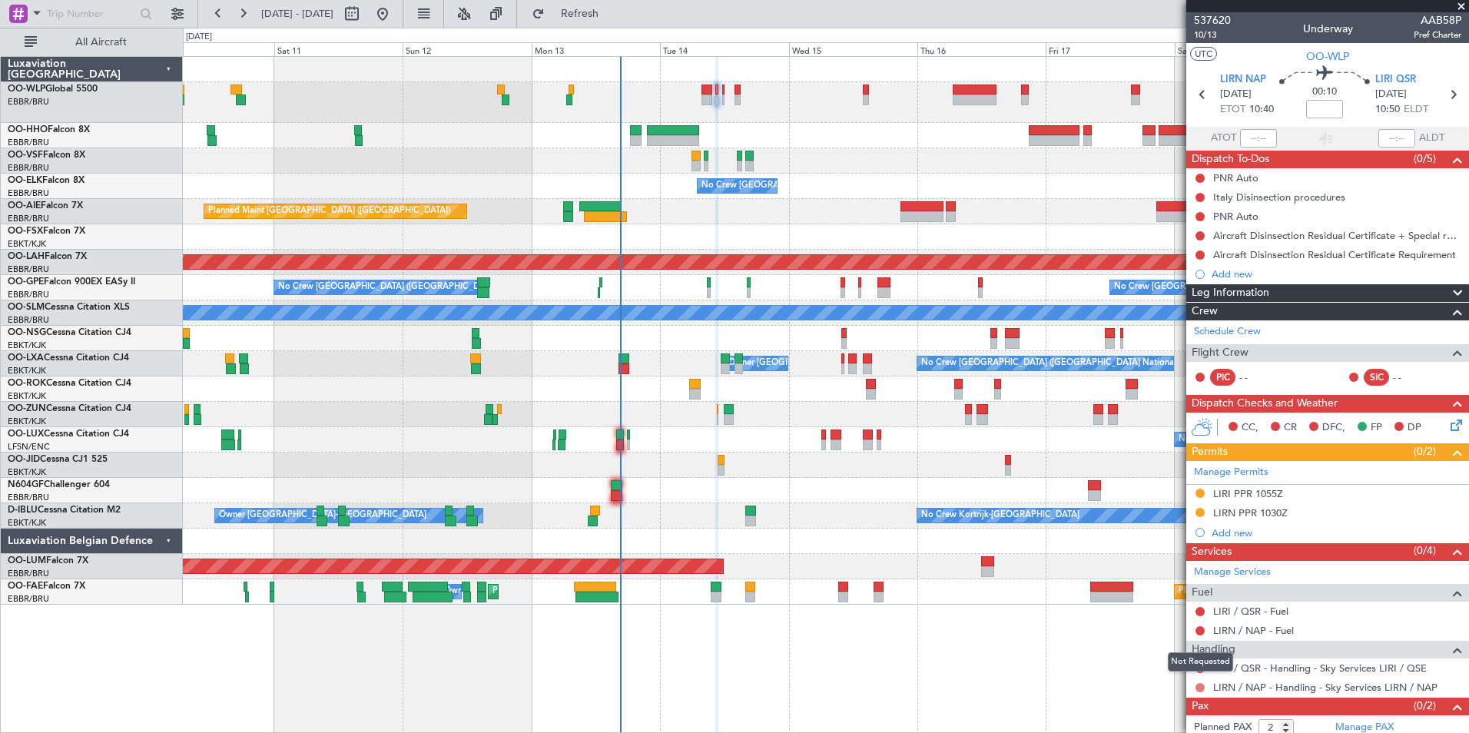
click at [1202, 688] on button at bounding box center [1200, 687] width 9 height 9
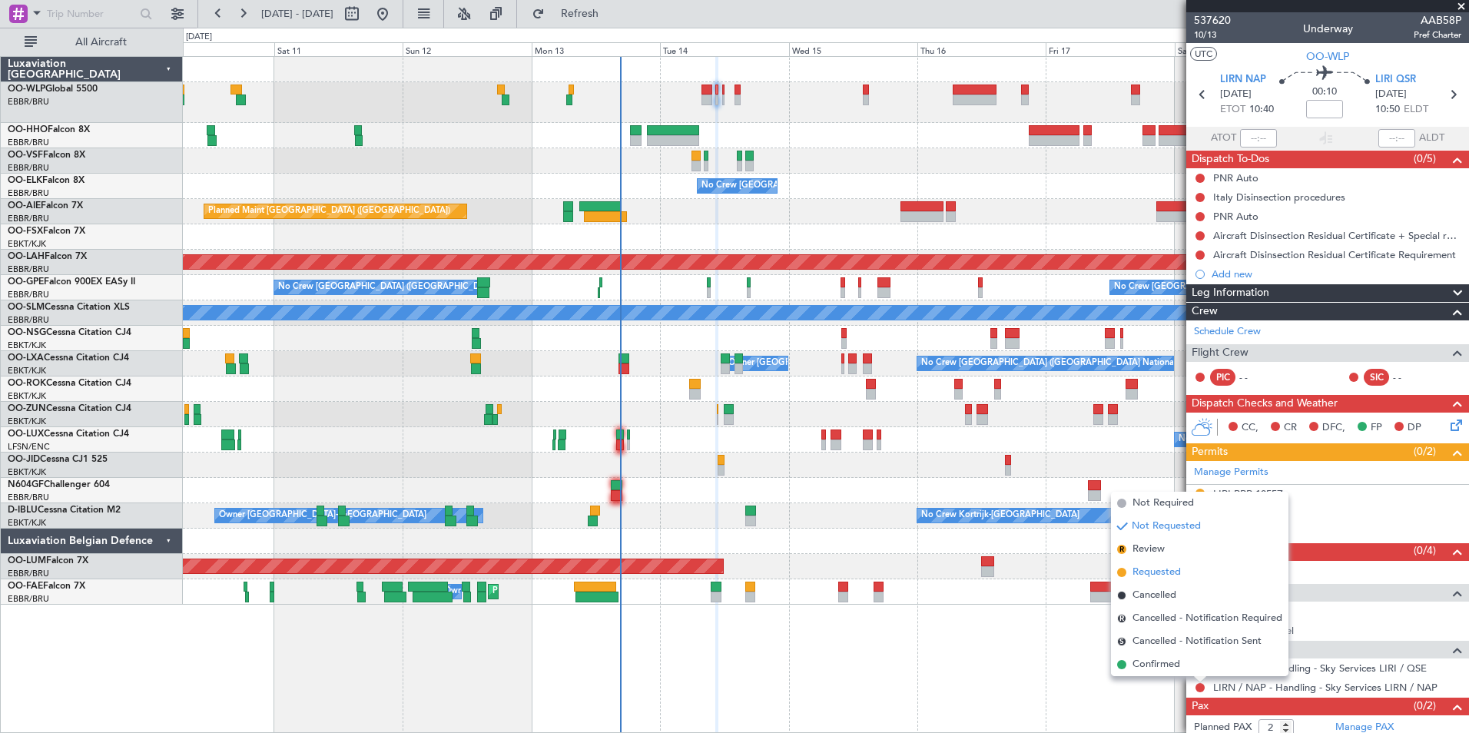
click at [1163, 564] on li "Requested" at bounding box center [1199, 572] width 177 height 23
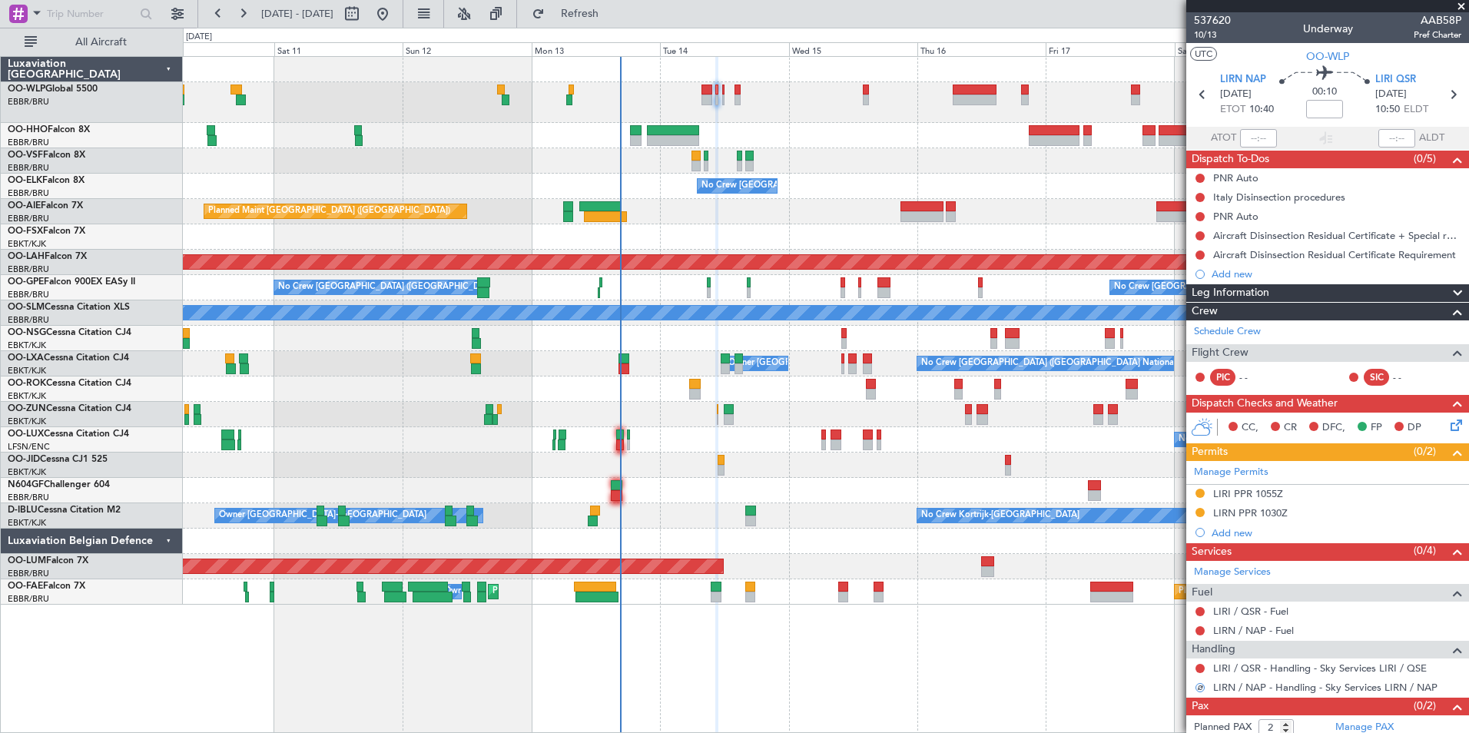
click at [1325, 669] on div "LIRN / NAP - Handling - Sky Services LIRN / NAP" at bounding box center [1325, 669] width 0 height 0
click at [1221, 667] on link "LIRI / QSR - Handling - Sky Services LIRI / QSE" at bounding box center [1320, 668] width 214 height 13
click at [1443, 98] on icon at bounding box center [1453, 95] width 20 height 20
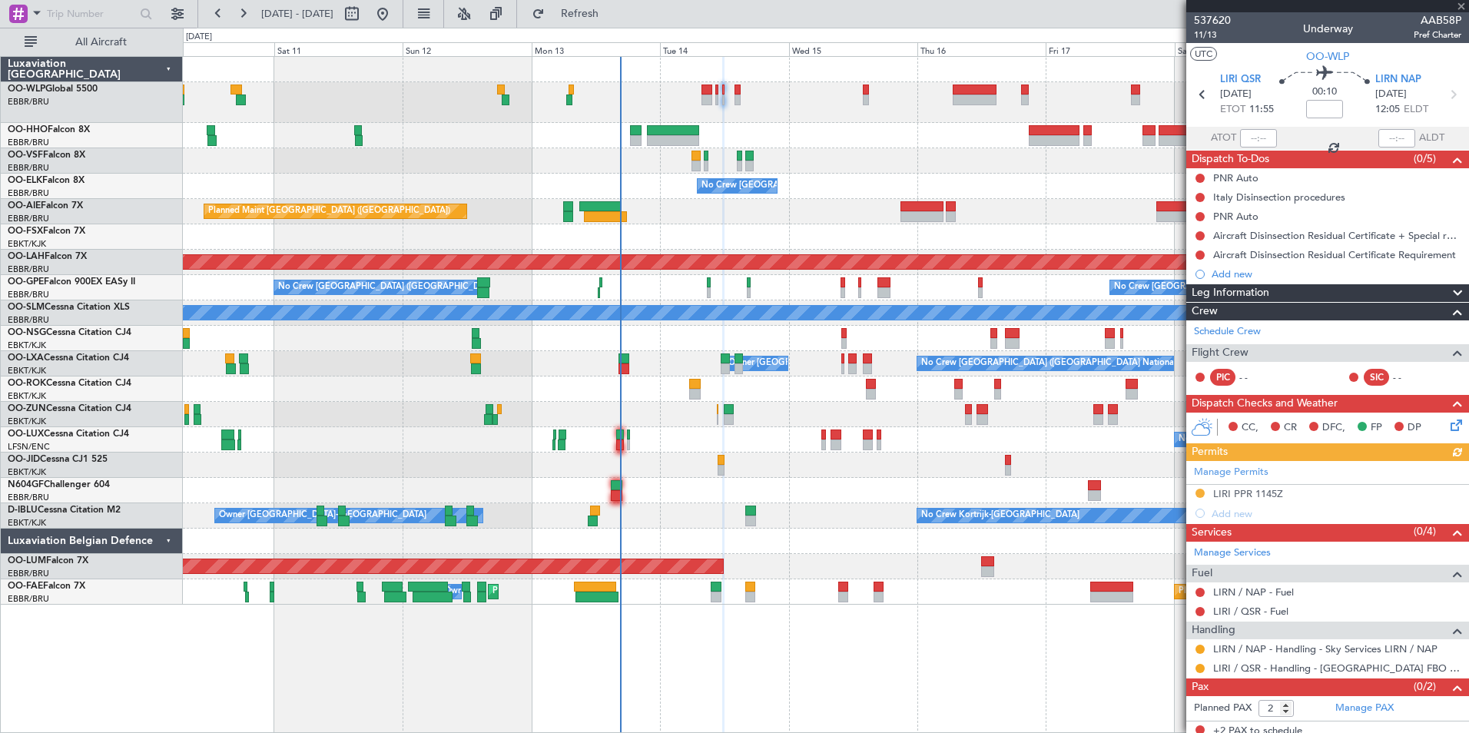
click at [1329, 672] on mat-tooltip-component "Incomplete" at bounding box center [1321, 658] width 71 height 41
click at [1256, 672] on link "LIRI / QSR - Handling - ITALY FBO - Delta Aerotaxi LIRI / QSE" at bounding box center [1337, 668] width 248 height 13
click at [597, 22] on button "Refresh" at bounding box center [571, 14] width 92 height 25
drag, startPoint x: 1212, startPoint y: 94, endPoint x: 1210, endPoint y: 101, distance: 7.8
click at [1210, 100] on section "LIRI QSR 14/10/2025 ETOT 11:55 00:10 LIRN NAP 14/10/2025 12:05 ELDT" at bounding box center [1327, 96] width 283 height 61
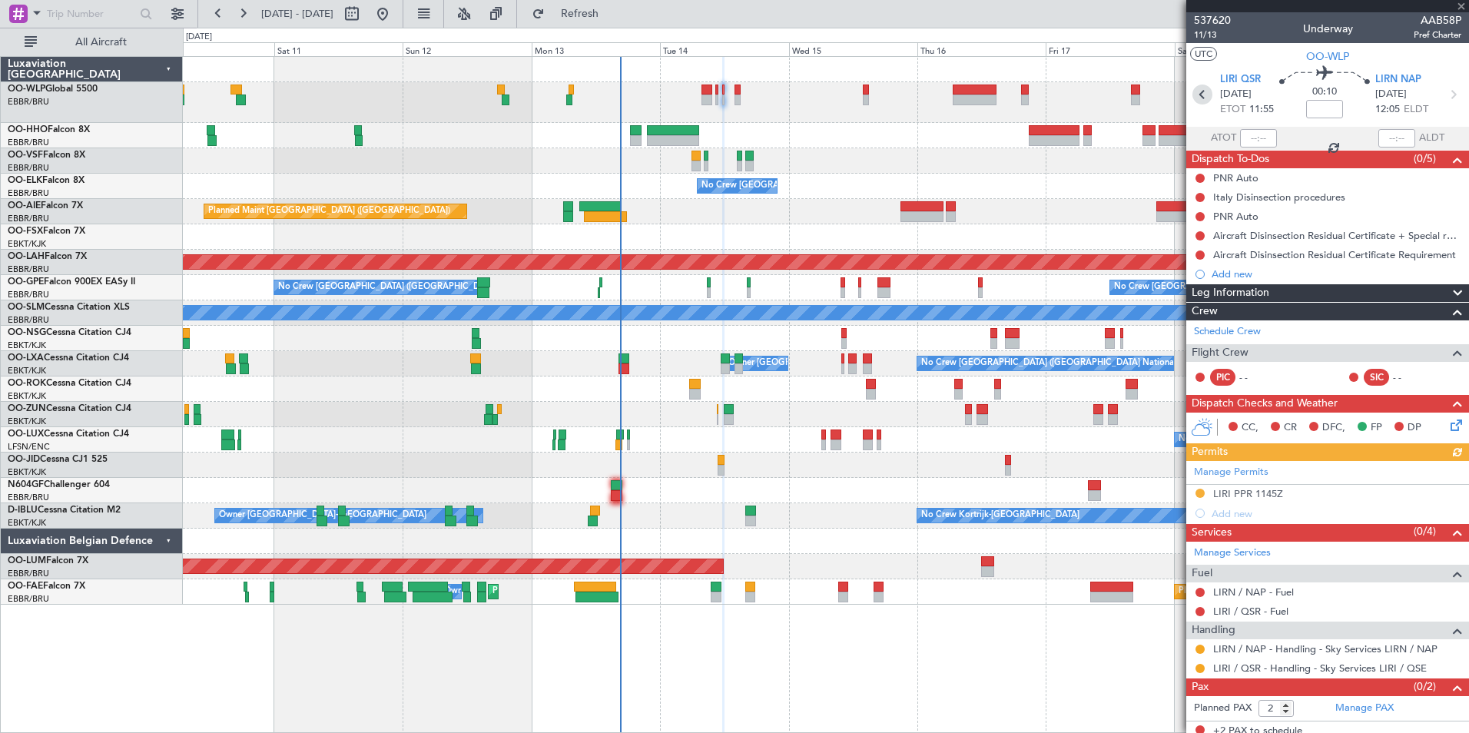
click at [1199, 101] on icon at bounding box center [1203, 95] width 20 height 20
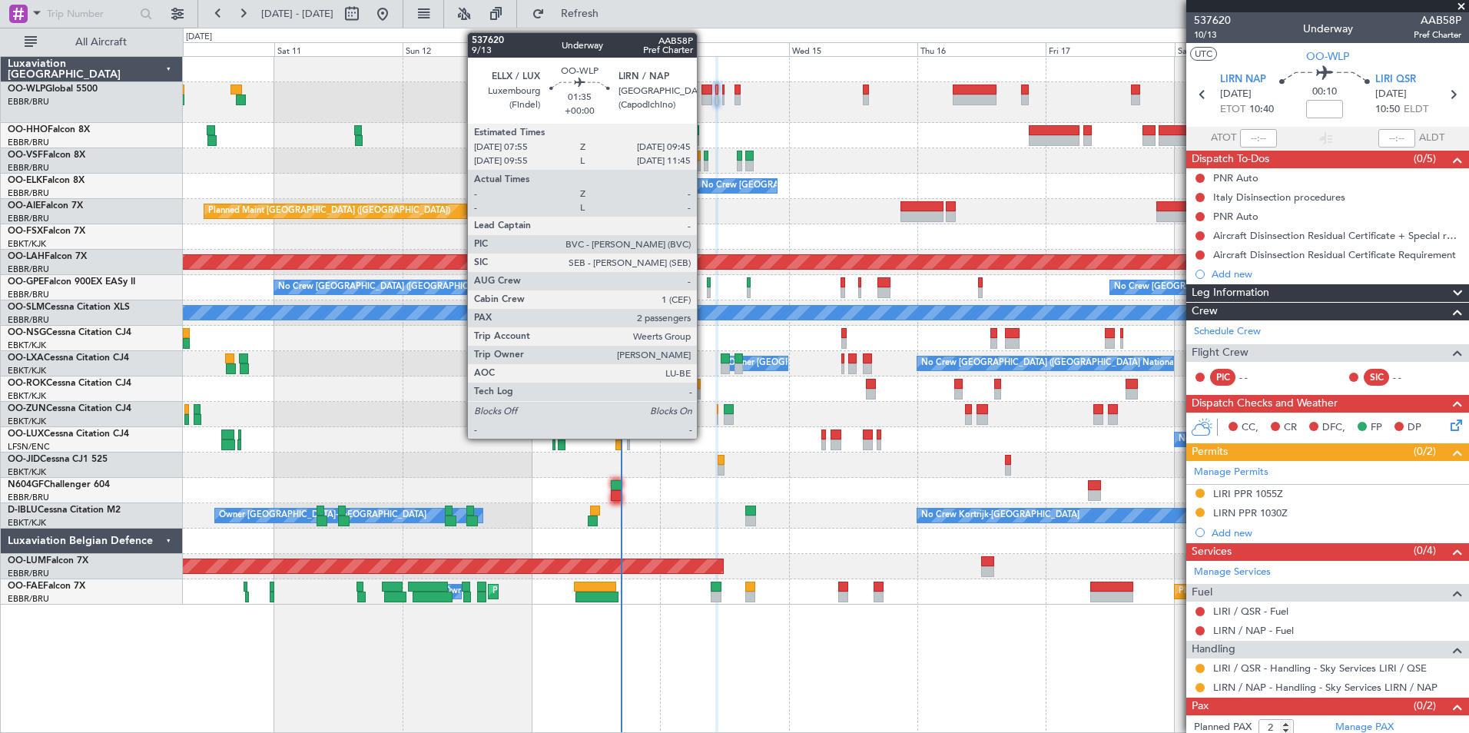
click at [704, 96] on div at bounding box center [707, 100] width 10 height 11
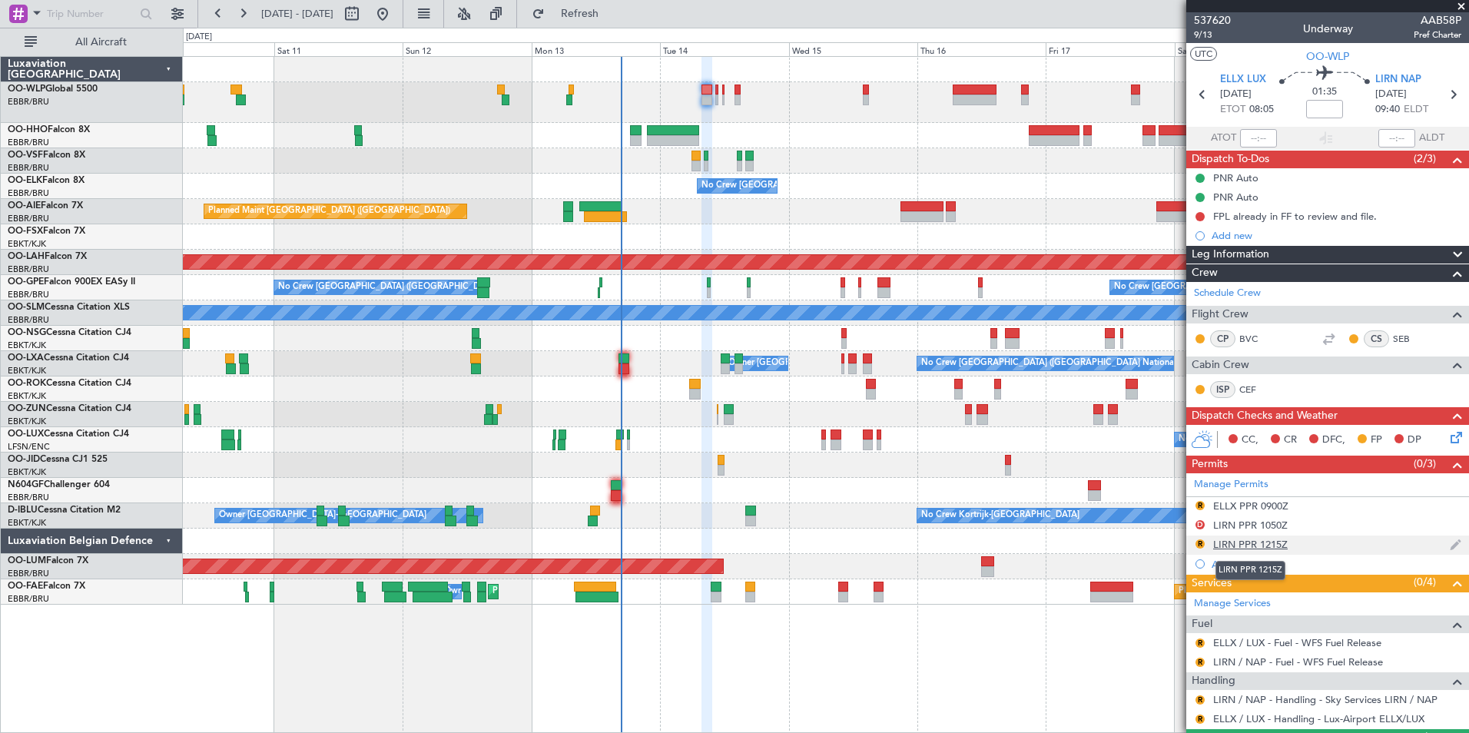
click at [1277, 543] on div "LIRN PPR 1215Z" at bounding box center [1250, 544] width 75 height 13
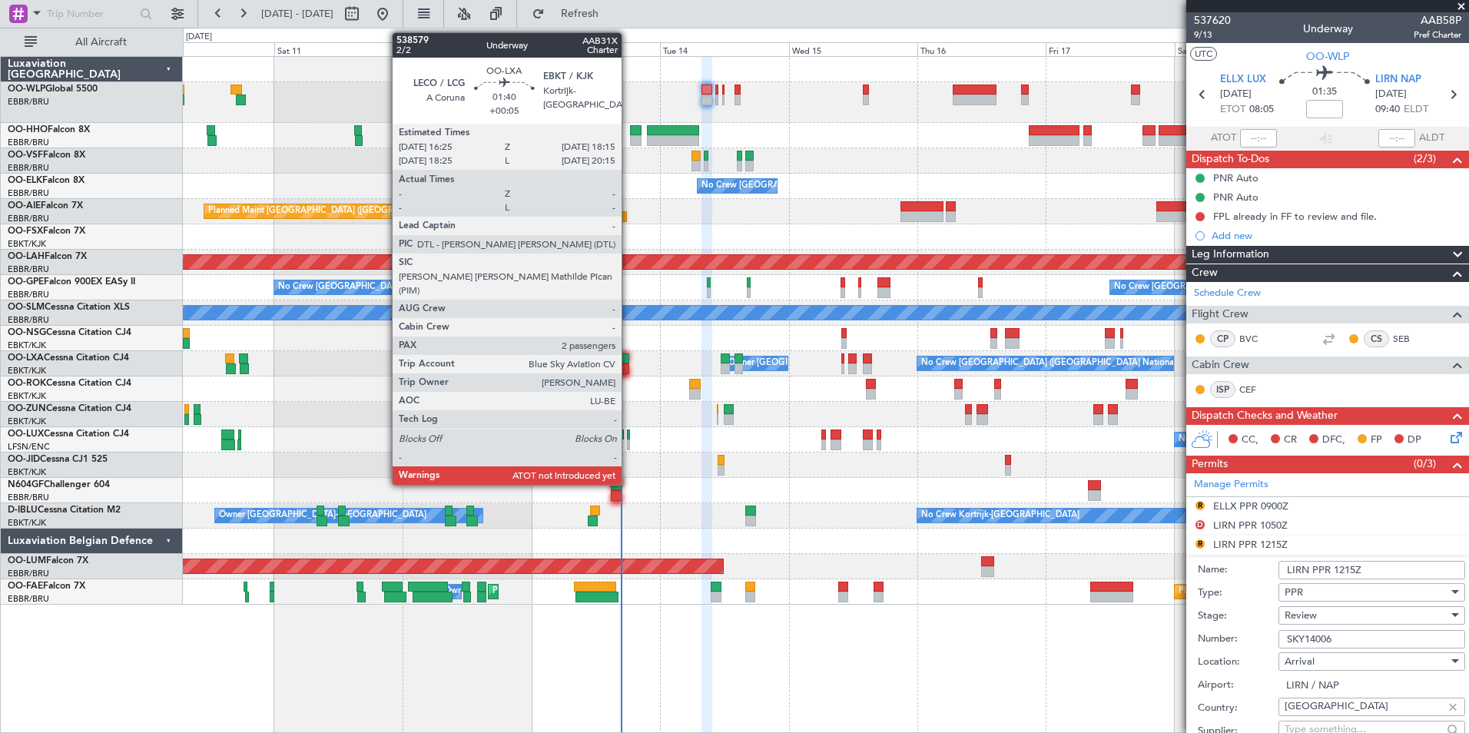
click at [629, 359] on div at bounding box center [624, 358] width 10 height 11
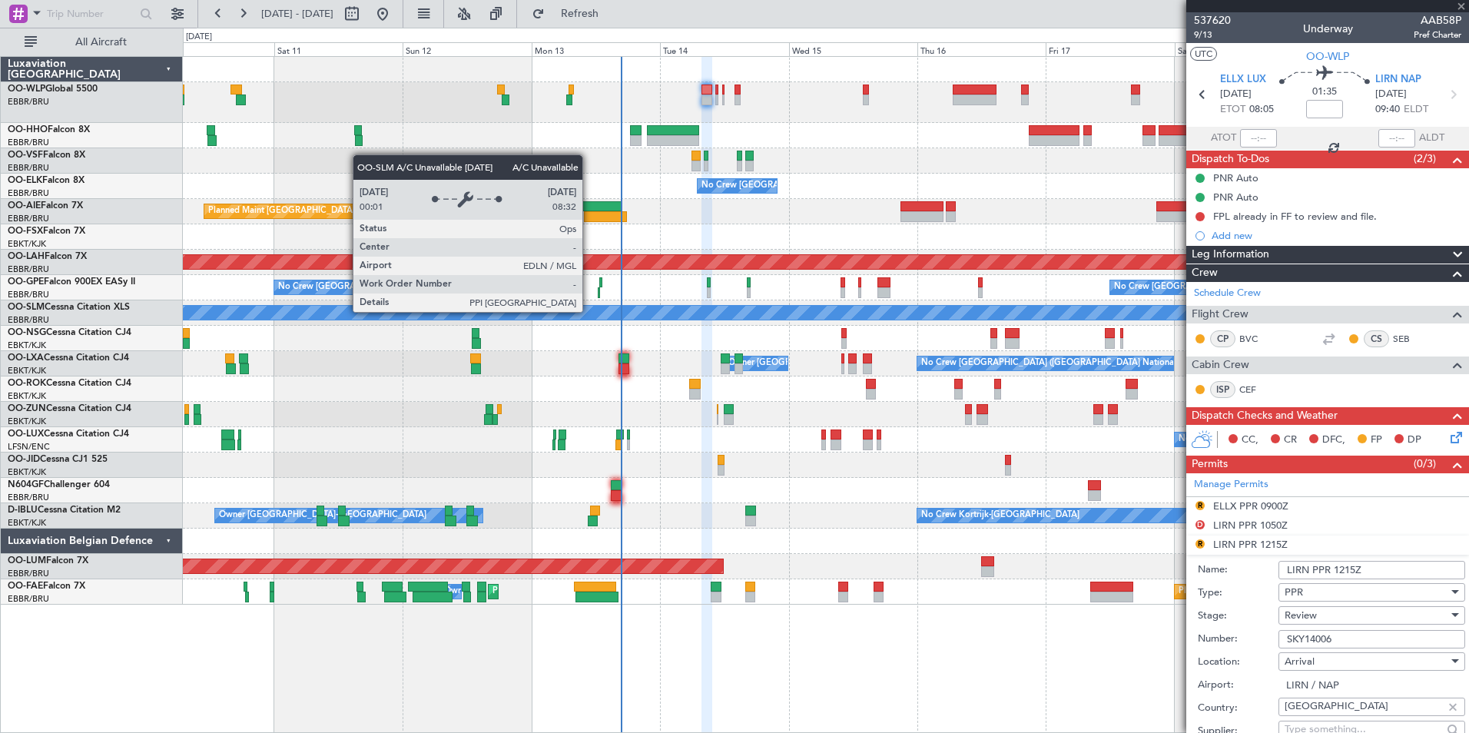
type input "+00:05"
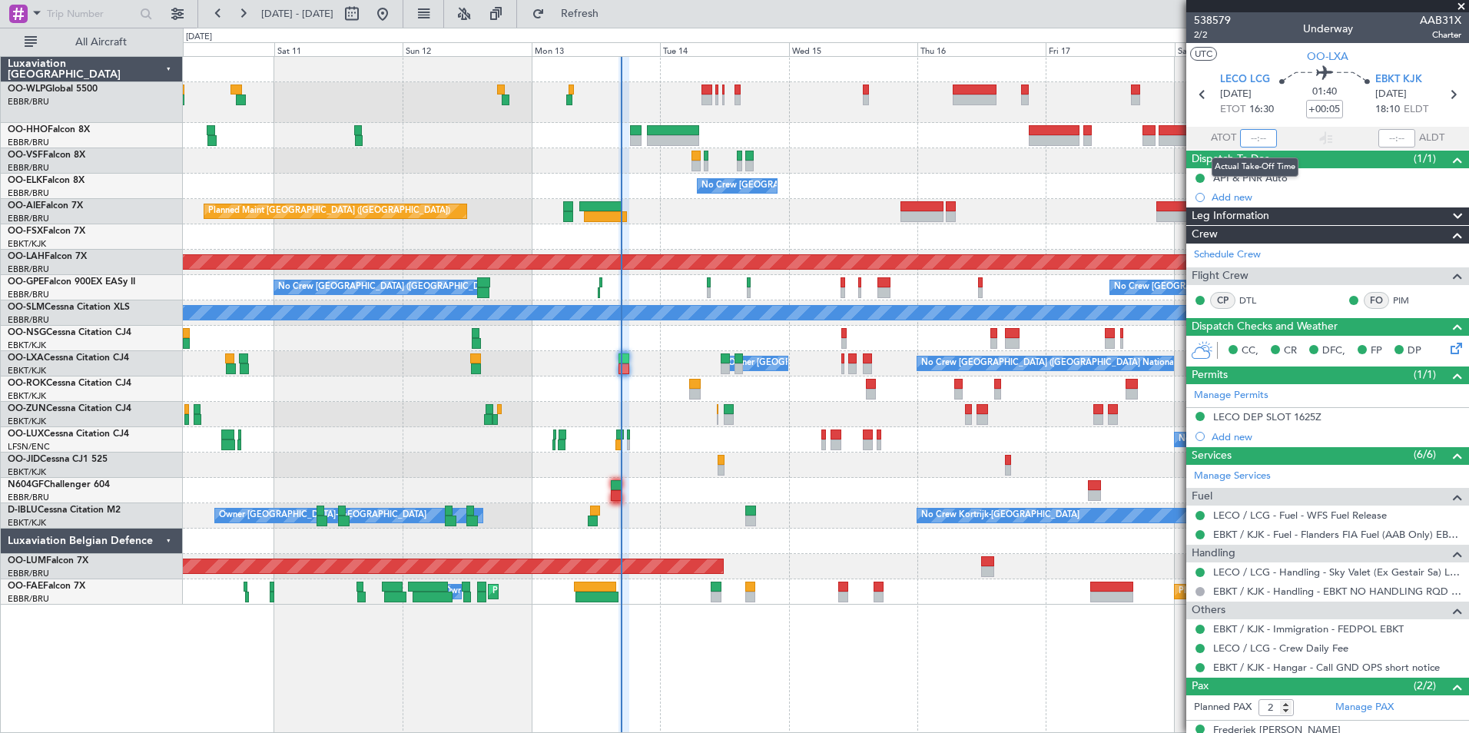
click at [1249, 138] on input "text" at bounding box center [1258, 138] width 37 height 18
click at [1007, 126] on div "Planned Maint Geneva (Cointrin)" at bounding box center [826, 135] width 1286 height 25
type input "16:41"
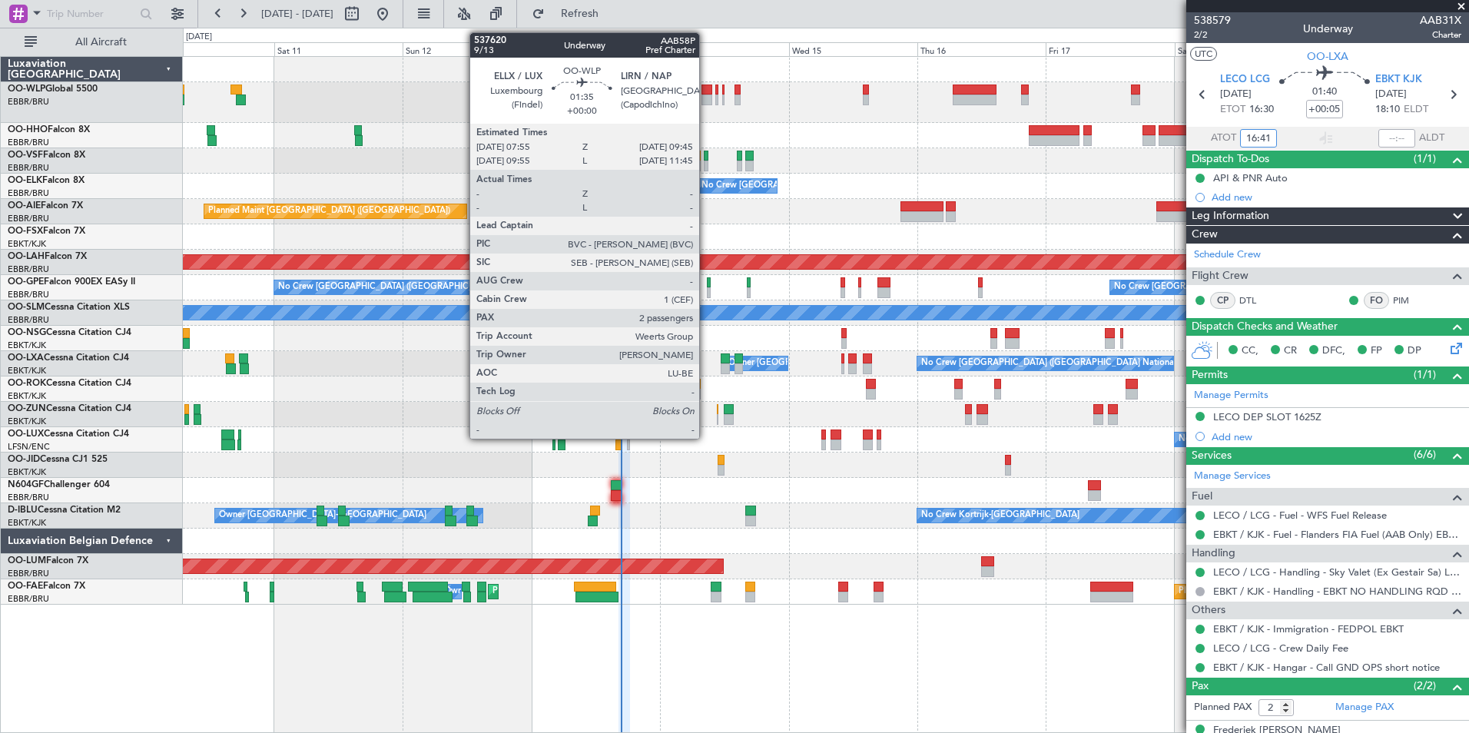
click at [706, 97] on div at bounding box center [707, 100] width 10 height 11
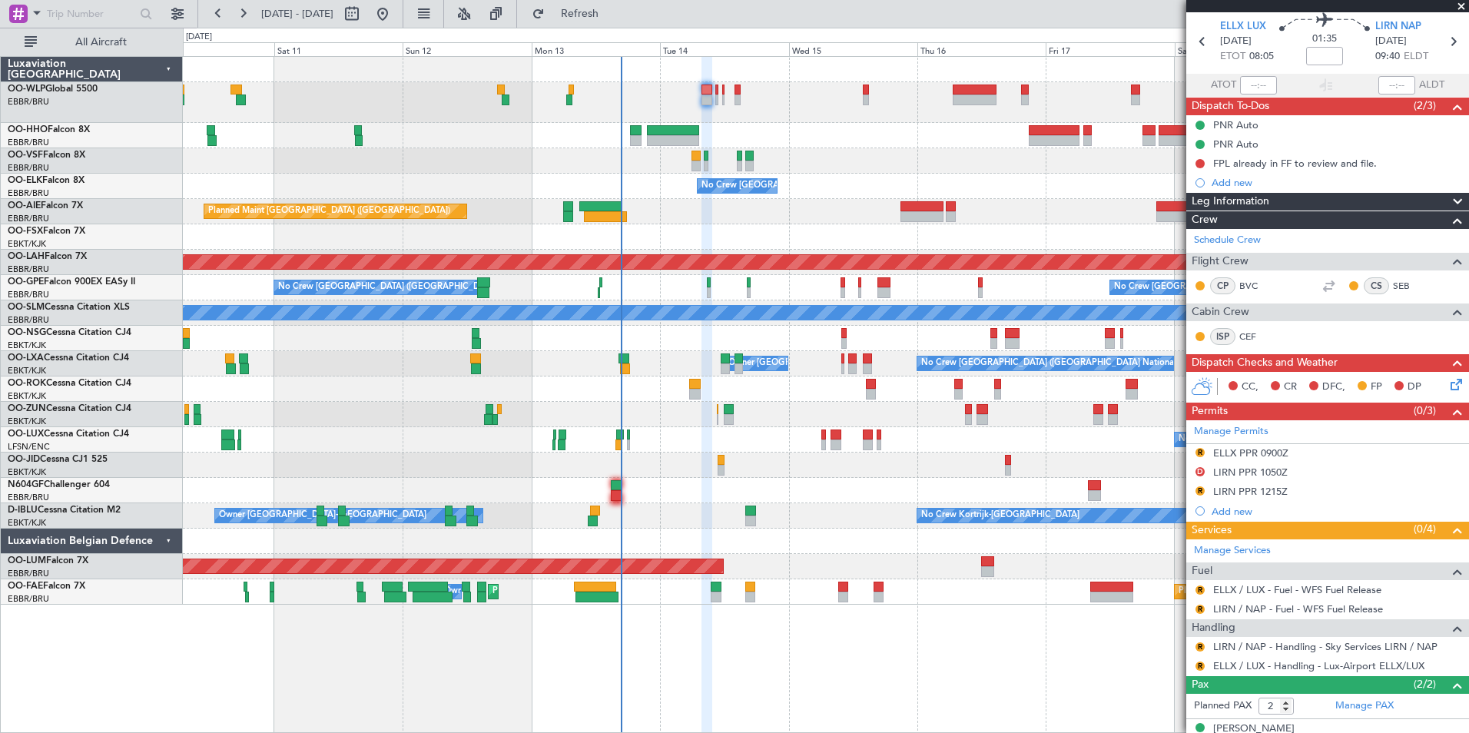
scroll to position [108, 0]
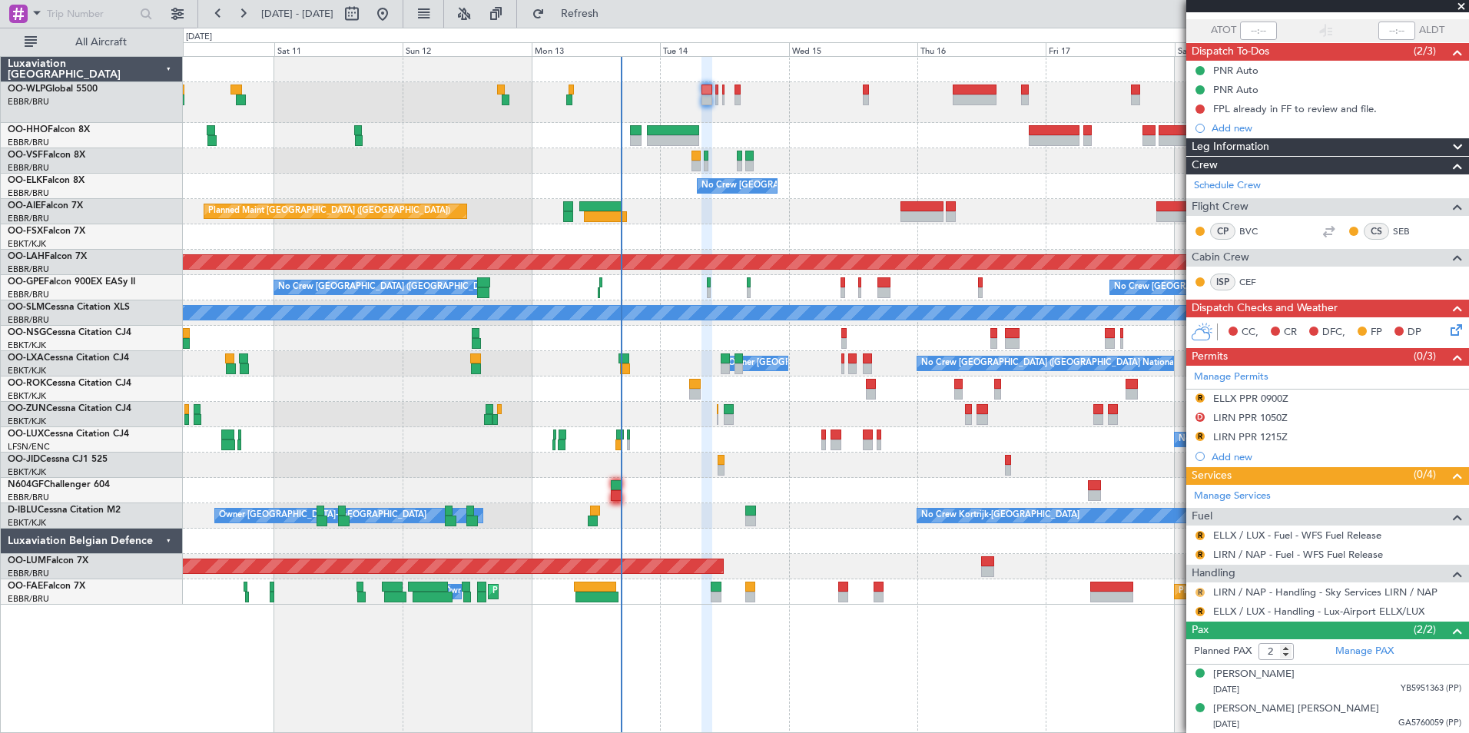
click at [1202, 595] on button "R" at bounding box center [1200, 592] width 9 height 9
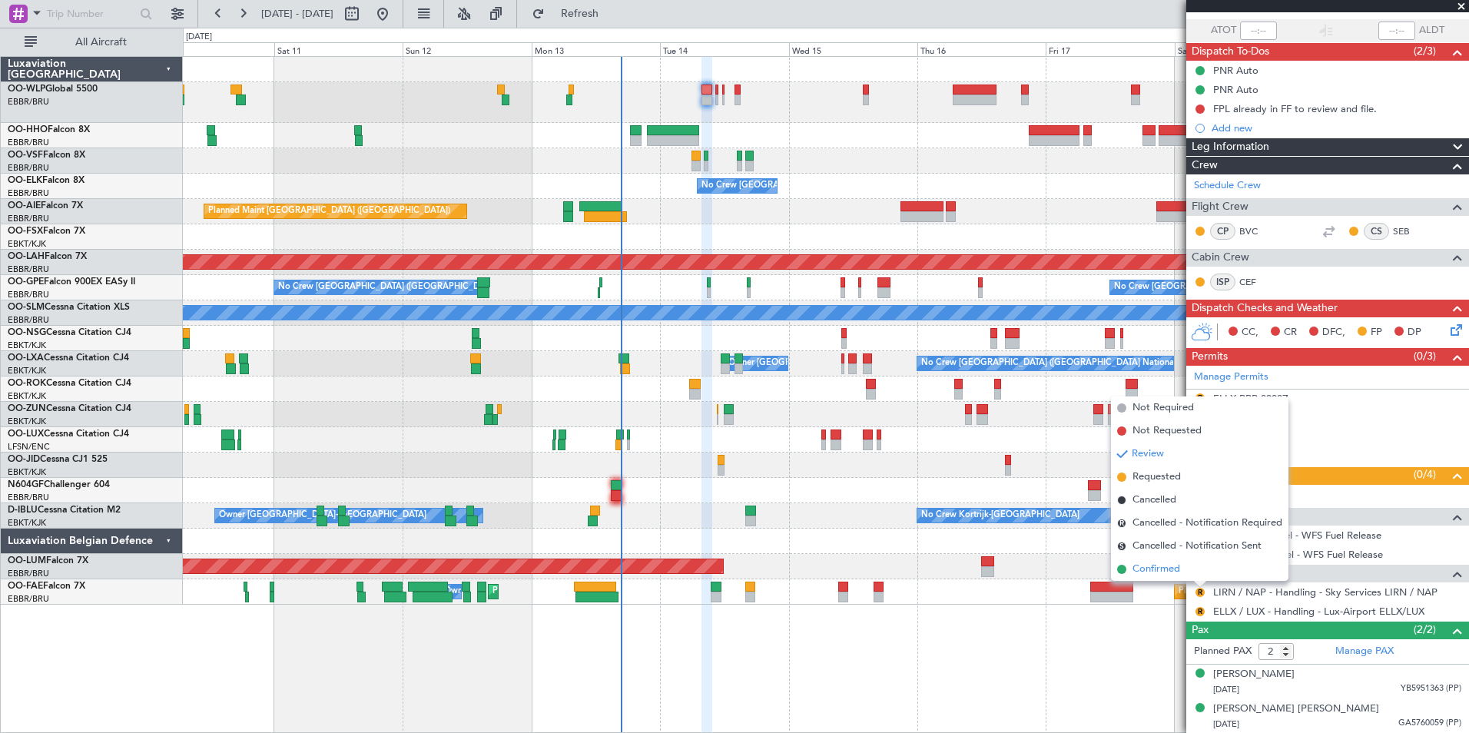
click at [1173, 568] on span "Confirmed" at bounding box center [1157, 569] width 48 height 15
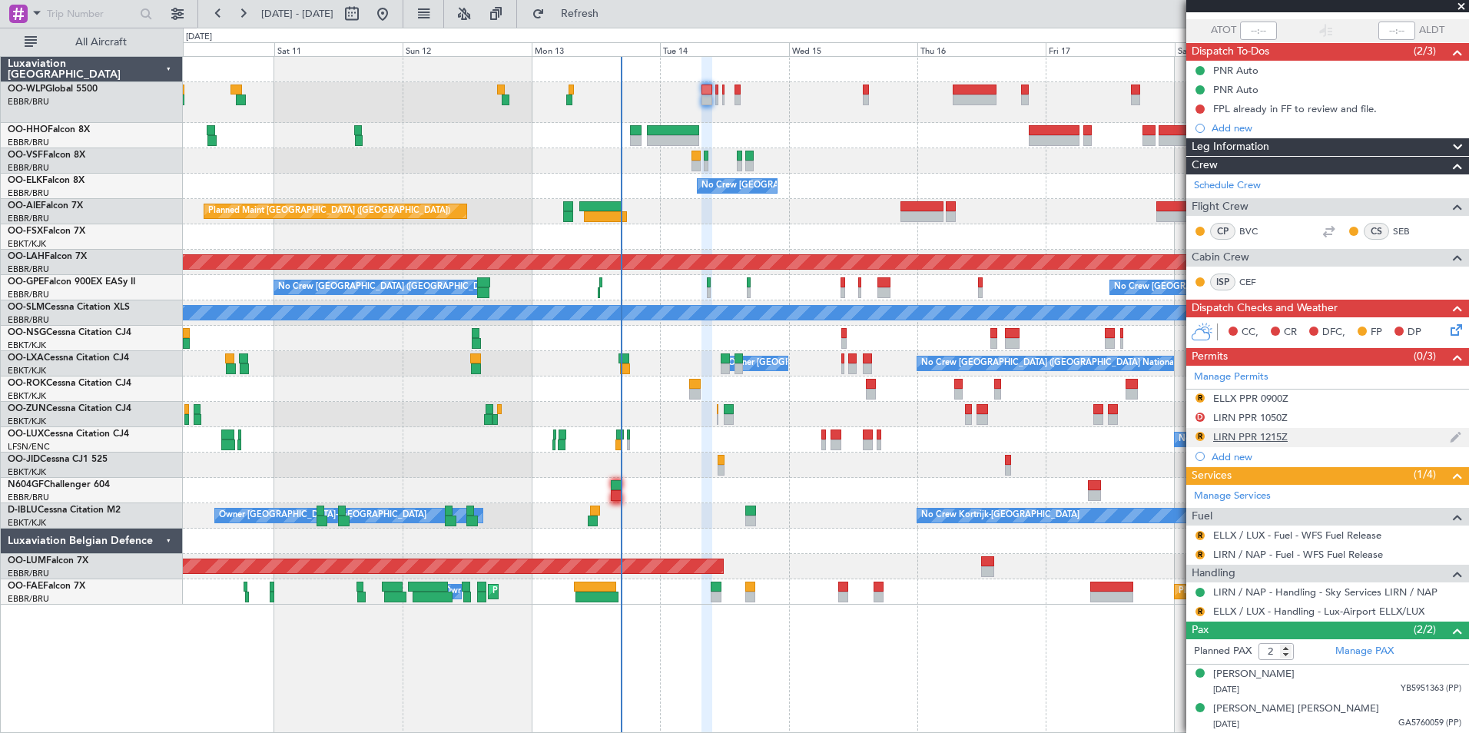
click at [1225, 433] on div "LIRN PPR 1215Z" at bounding box center [1250, 436] width 75 height 13
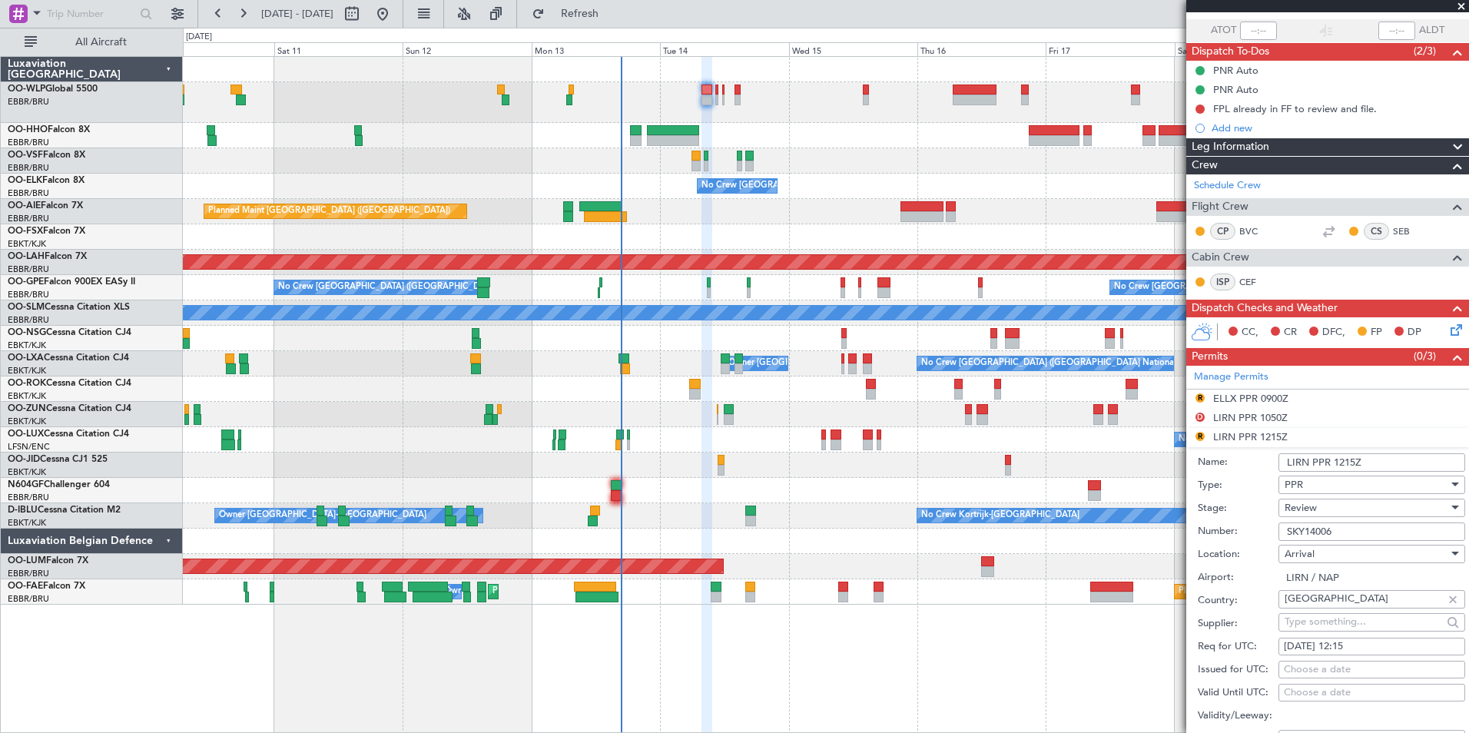
scroll to position [261, 0]
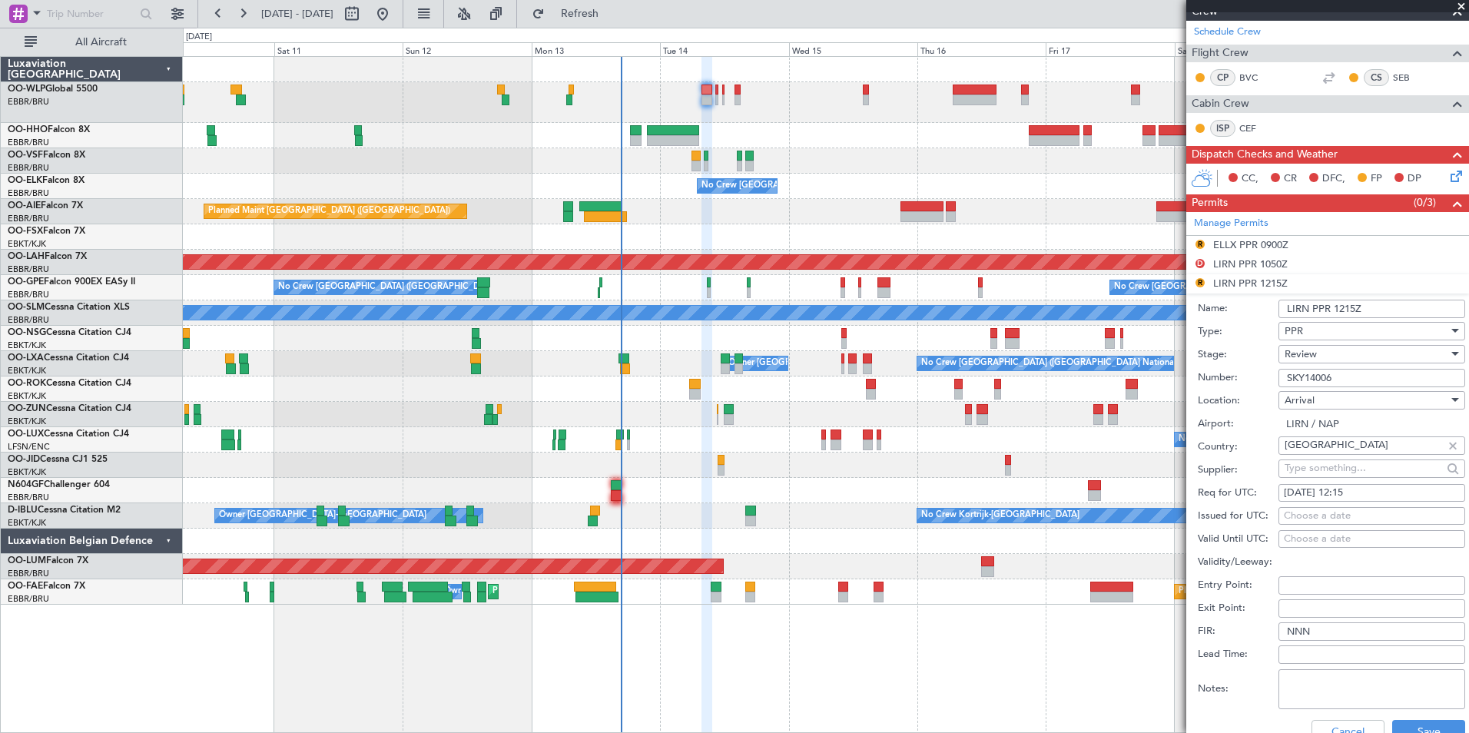
click at [1356, 491] on div "14/10/2025 12:15" at bounding box center [1372, 493] width 176 height 15
select select "10"
select select "2025"
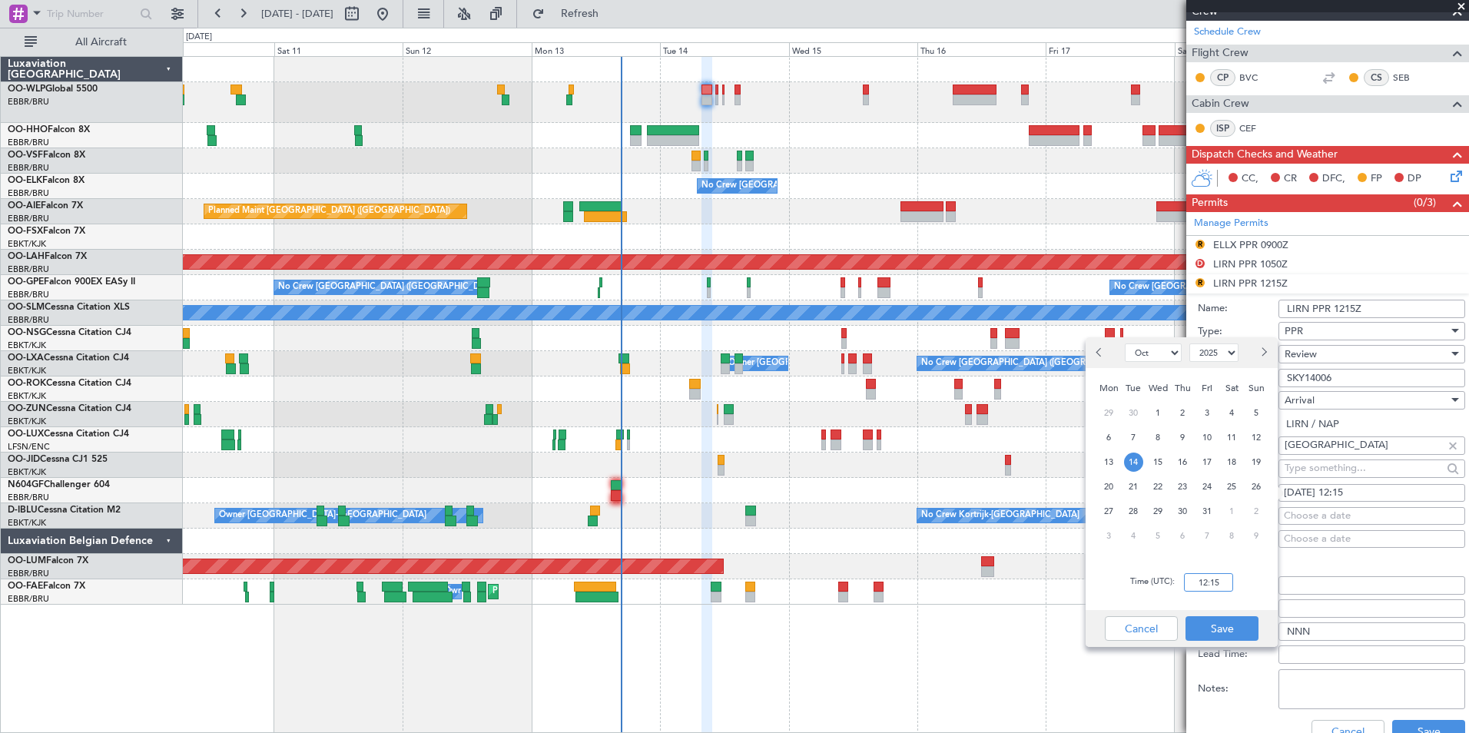
click at [1209, 587] on input "12:15" at bounding box center [1208, 582] width 49 height 18
type input "09:45"
click at [1239, 616] on button "Save" at bounding box center [1222, 628] width 73 height 25
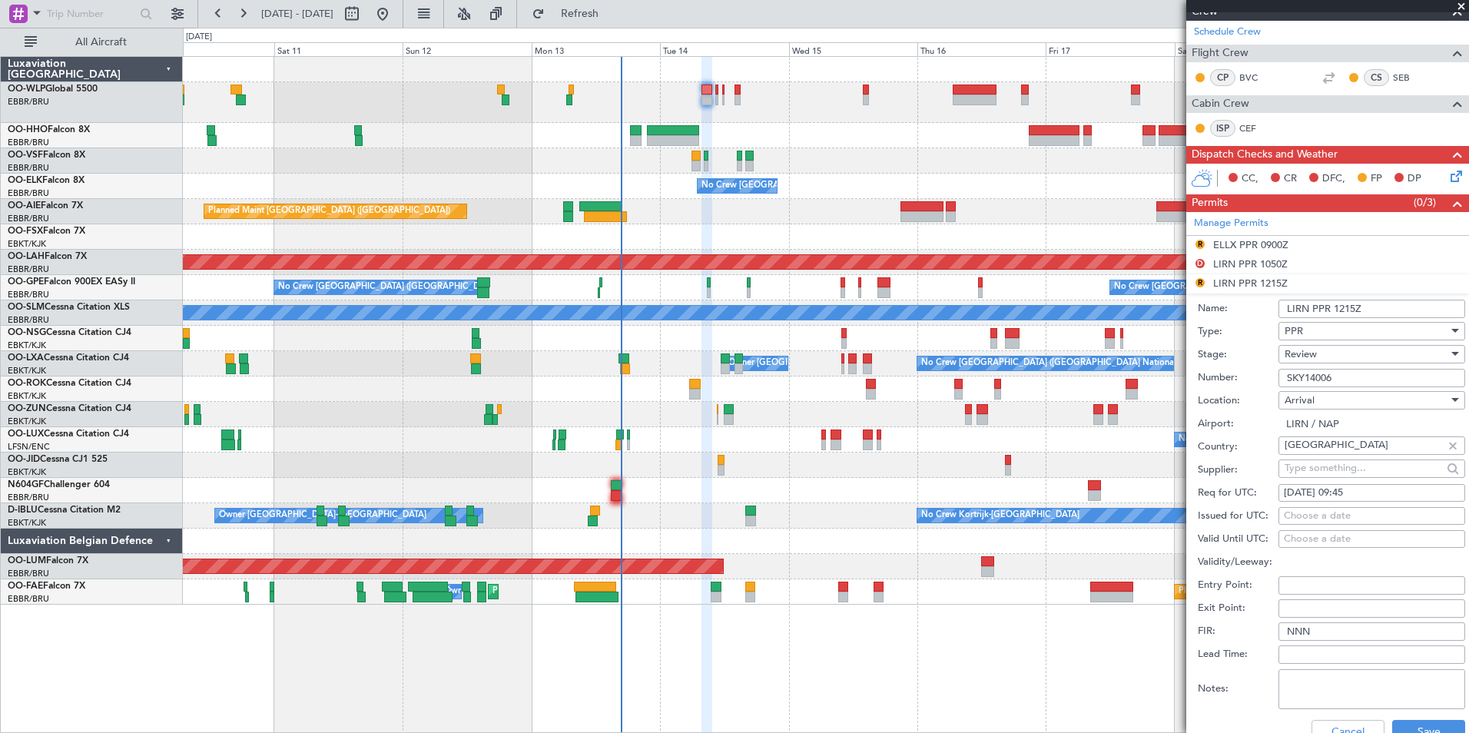
click at [1348, 379] on input "SKY14006" at bounding box center [1372, 378] width 187 height 18
type input "SKY14010"
click at [1336, 351] on div "Review" at bounding box center [1367, 354] width 164 height 23
click at [1328, 478] on span "Received OK" at bounding box center [1366, 477] width 161 height 23
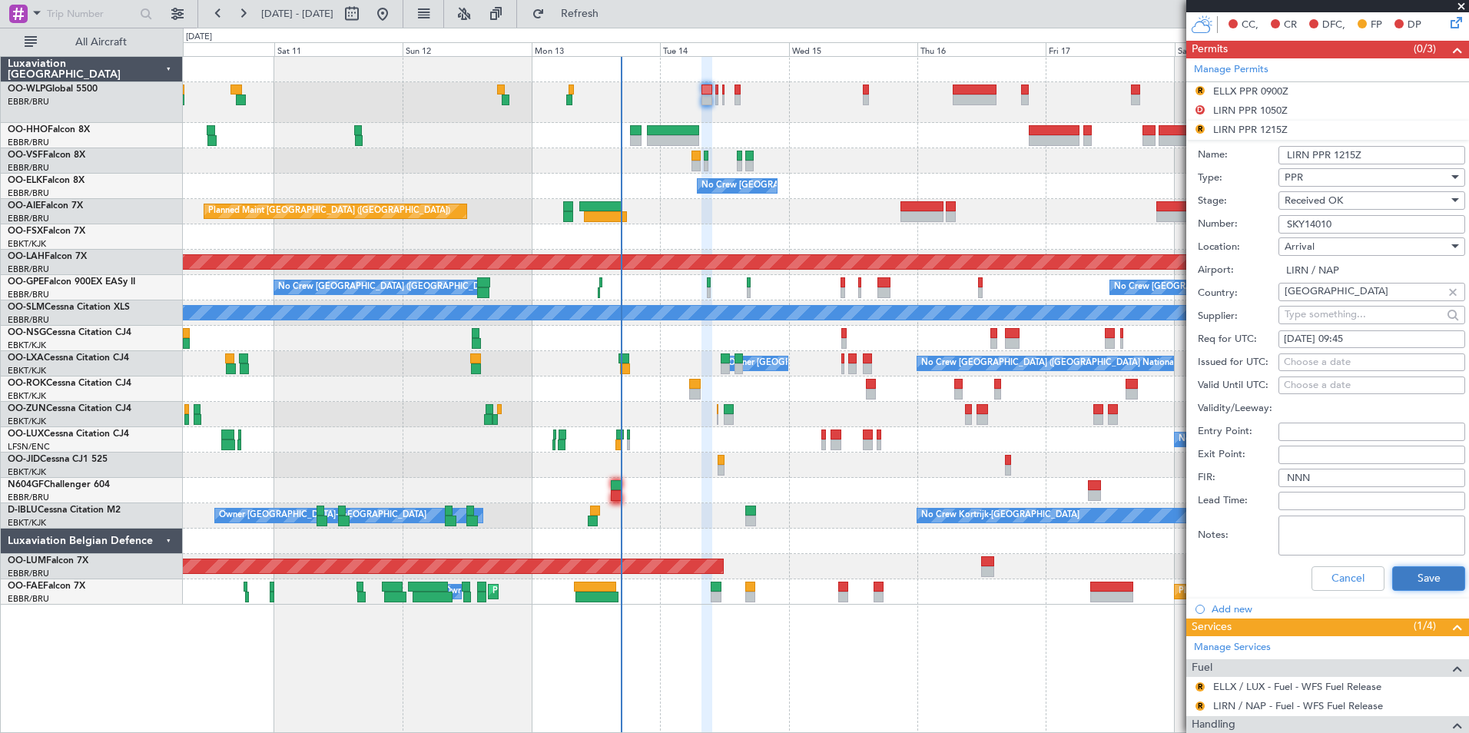
click at [1407, 572] on button "Save" at bounding box center [1428, 578] width 73 height 25
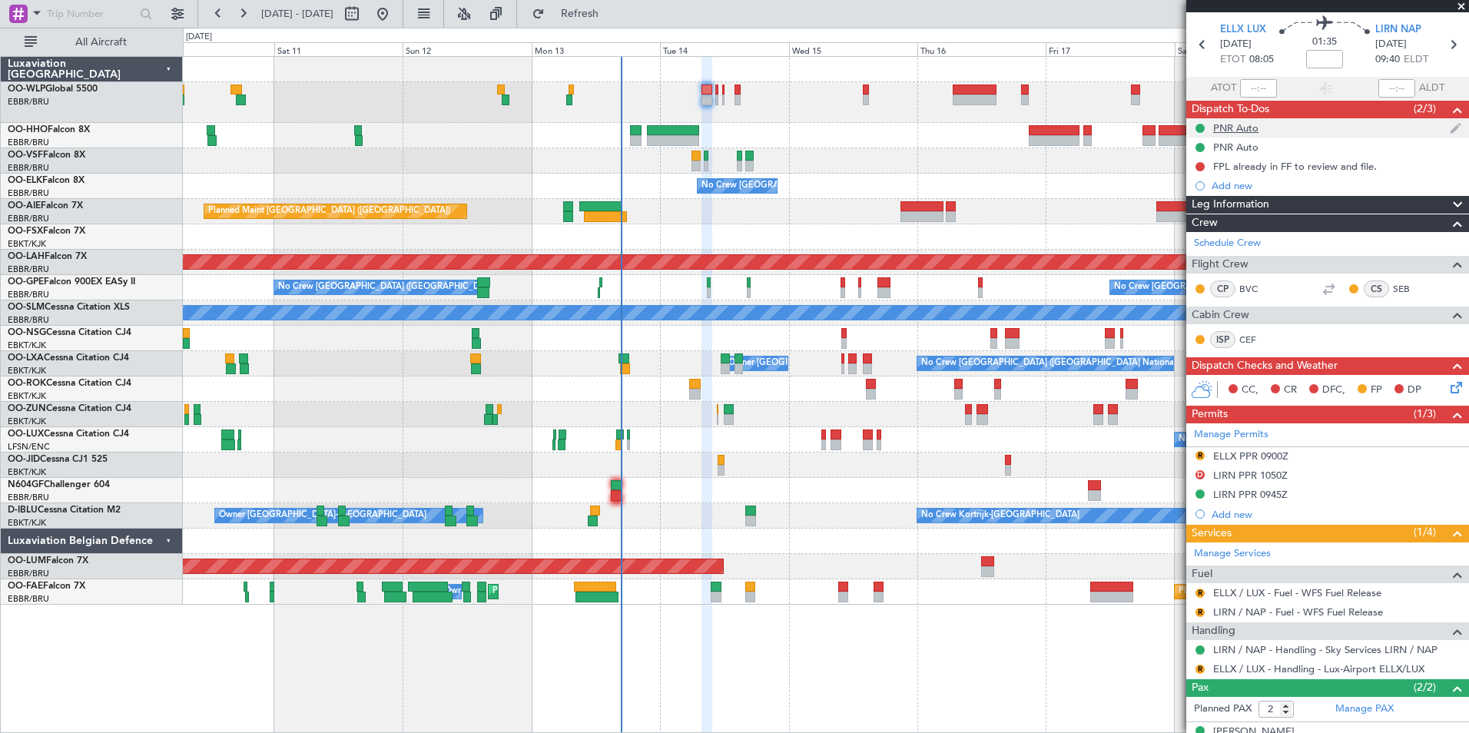
scroll to position [0, 0]
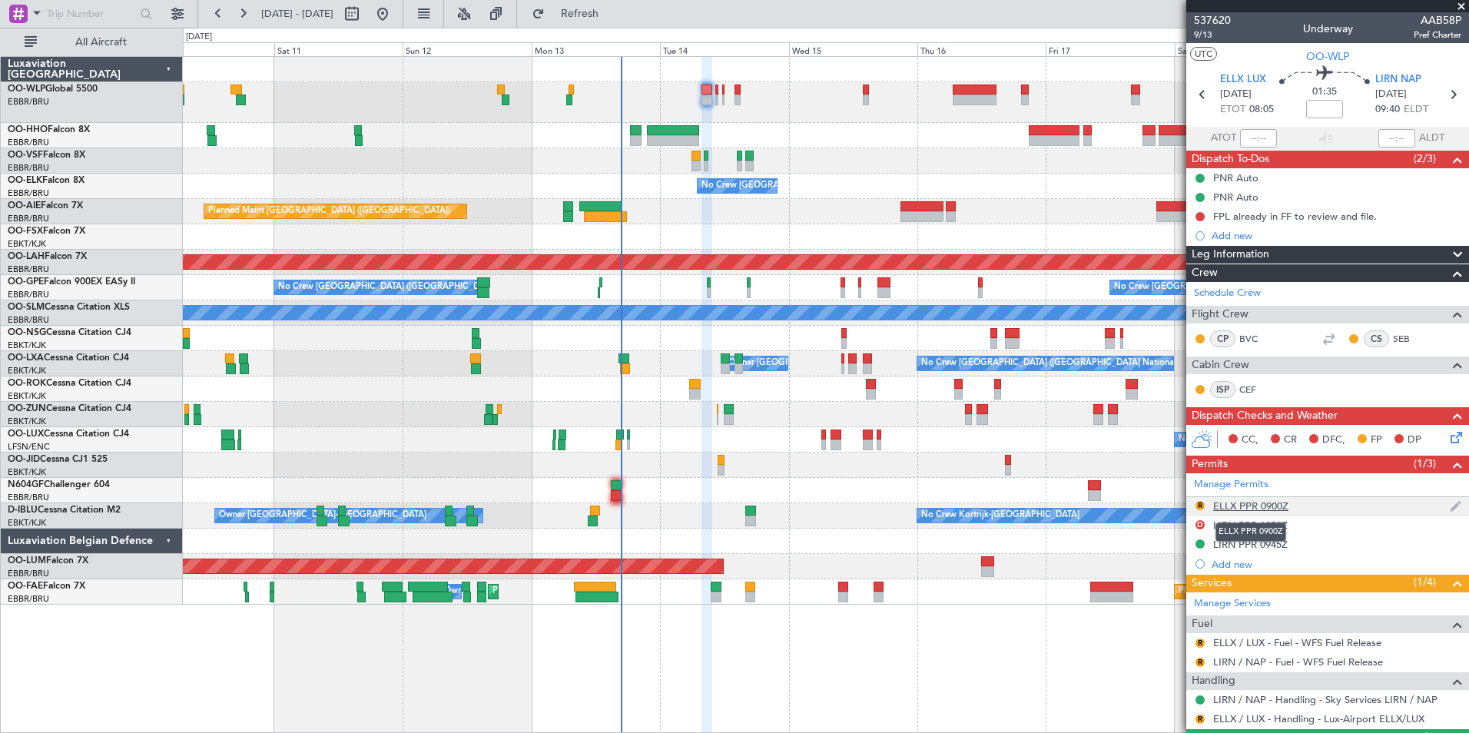
click at [1263, 505] on div "ELLX PPR 0900Z" at bounding box center [1250, 505] width 75 height 13
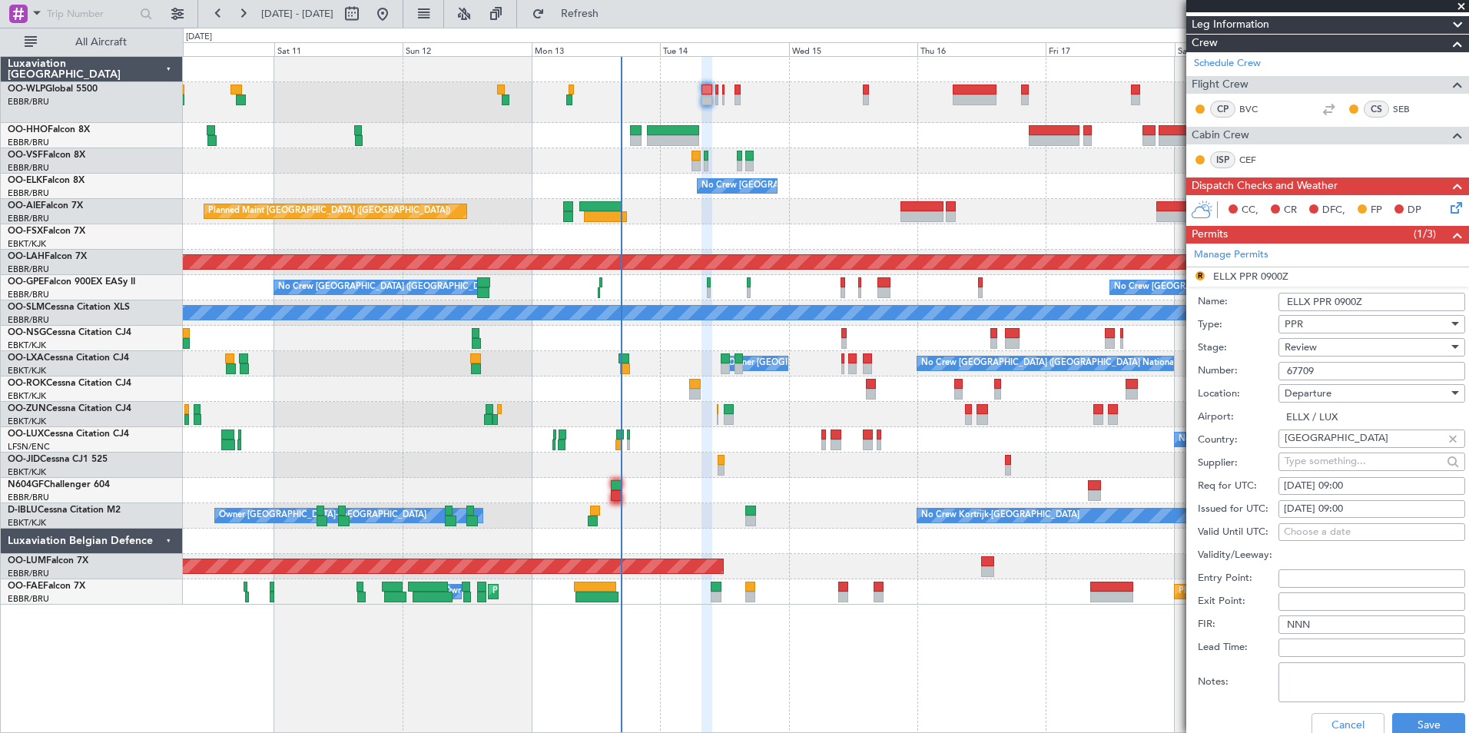
scroll to position [231, 0]
click at [1352, 486] on div "14/10/2025 09:00" at bounding box center [1372, 485] width 176 height 15
select select "10"
select select "2025"
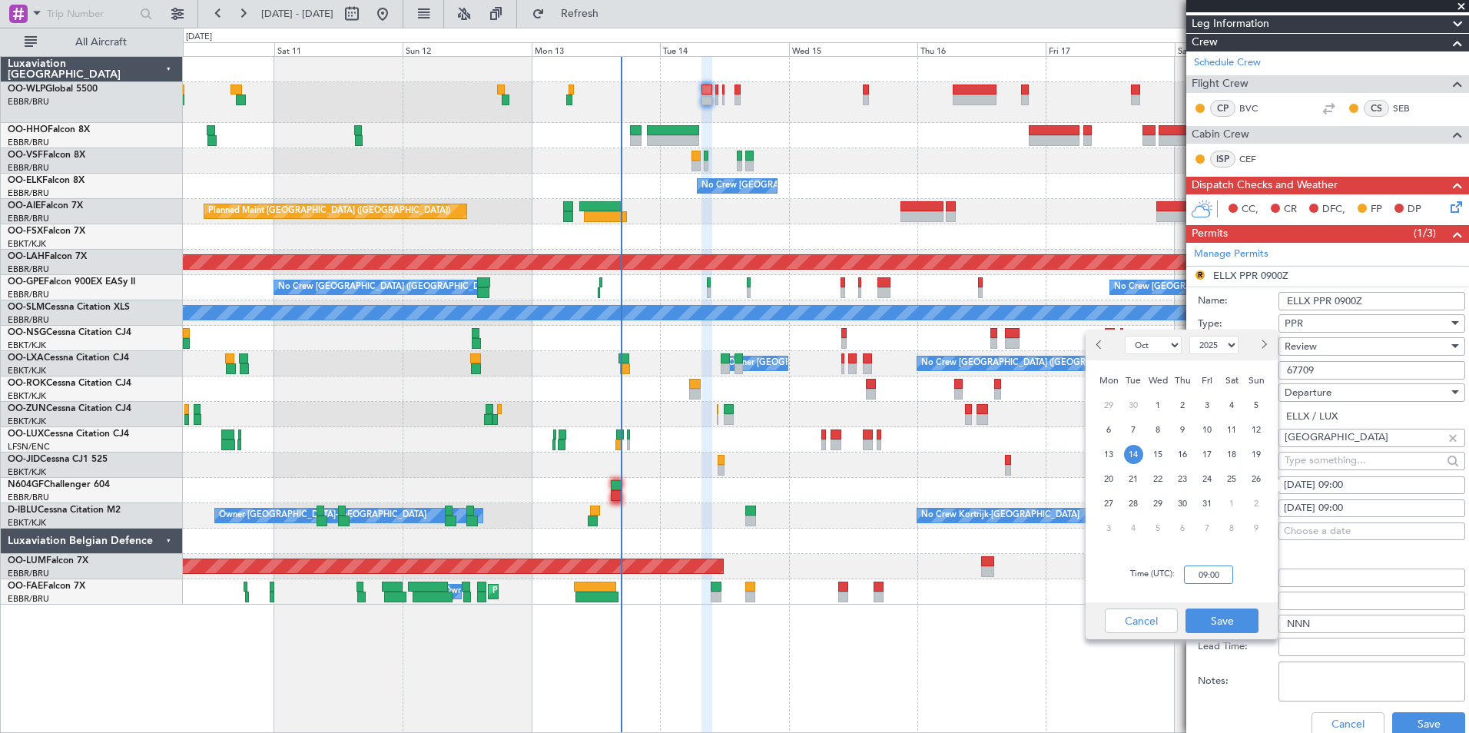
click at [1209, 575] on input "09:00" at bounding box center [1208, 575] width 49 height 18
click at [1219, 574] on input "08:15" at bounding box center [1208, 575] width 49 height 18
type input "08:10"
click at [1225, 615] on button "Save" at bounding box center [1222, 621] width 73 height 25
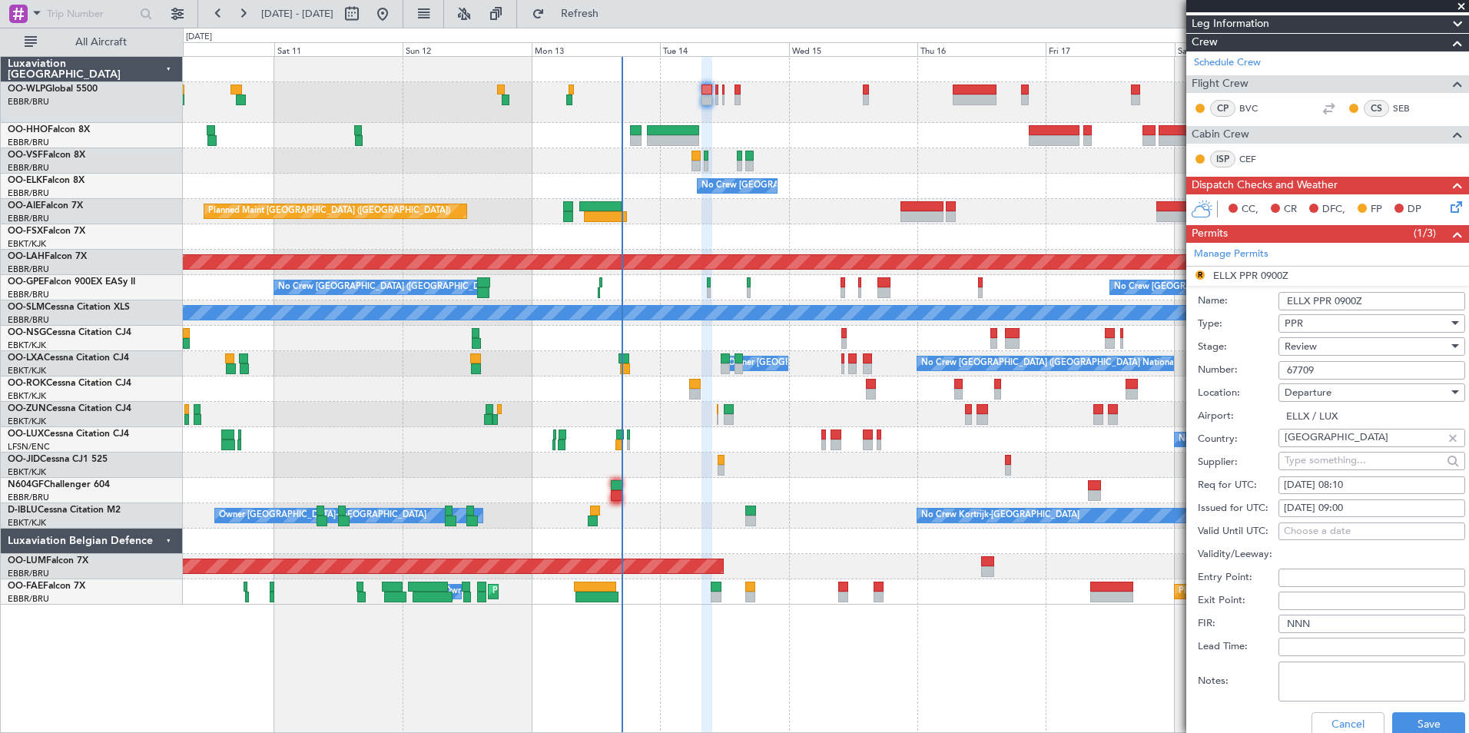
click at [1349, 509] on div "14/10/2025 09:00" at bounding box center [1372, 508] width 176 height 15
select select "10"
select select "2025"
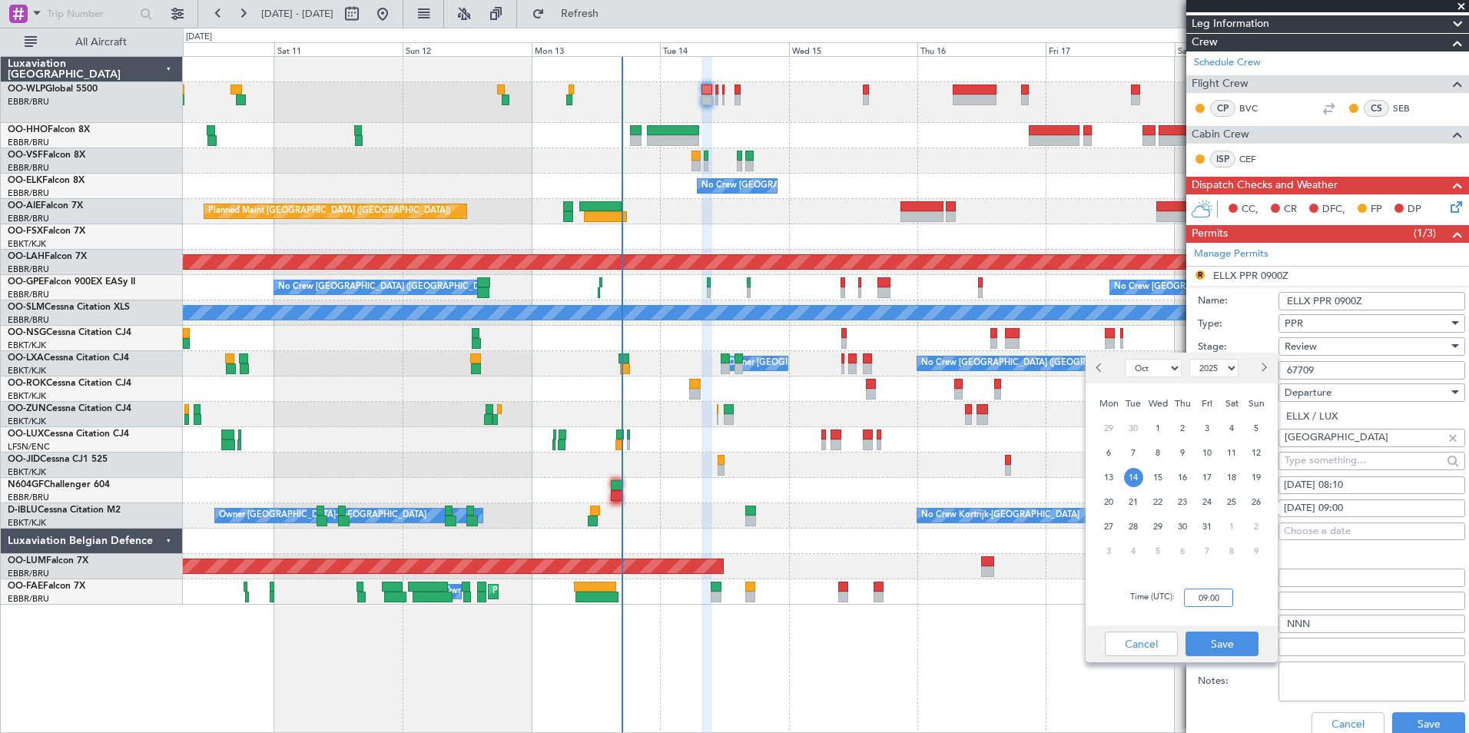
click at [1216, 597] on input "09:00" at bounding box center [1208, 598] width 49 height 18
type input "08:10"
click at [1236, 642] on button "Save" at bounding box center [1222, 644] width 73 height 25
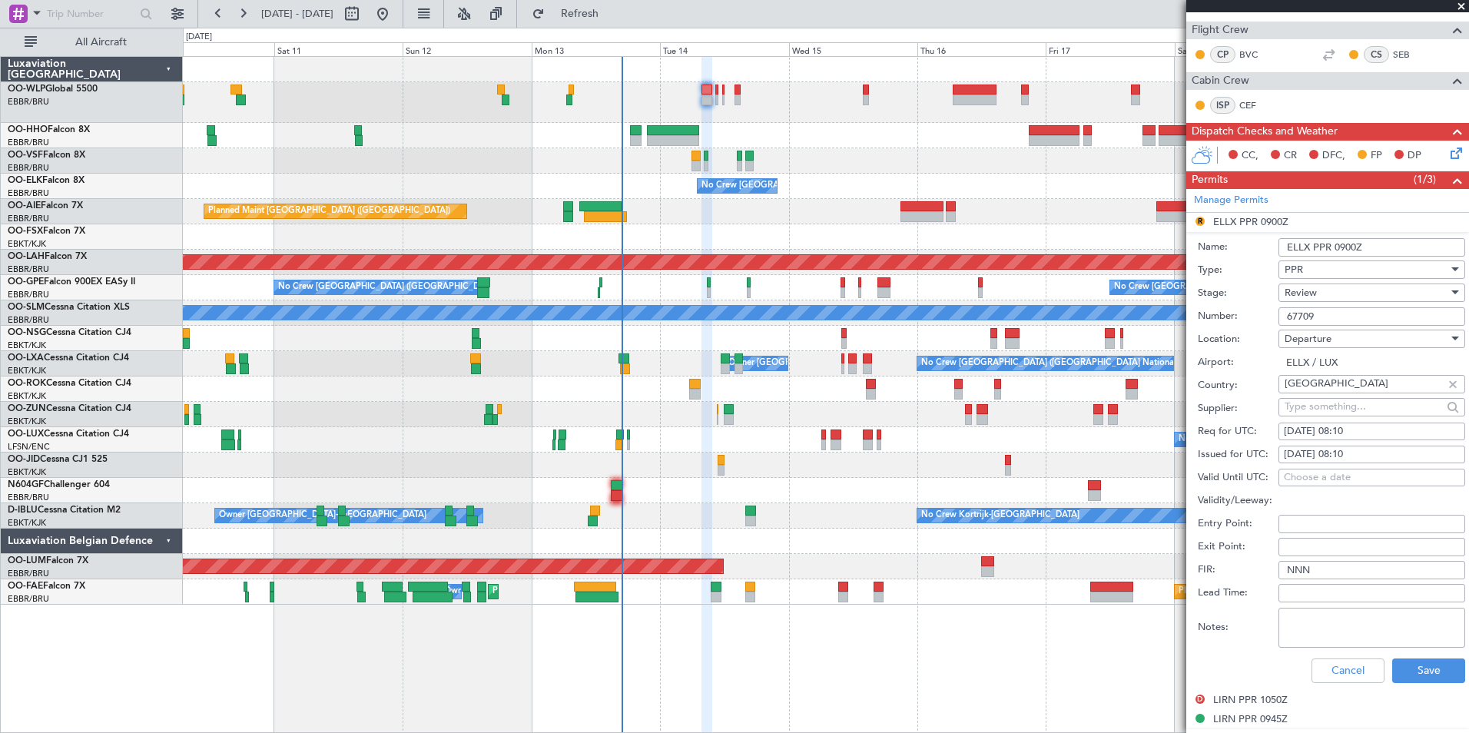
scroll to position [307, 0]
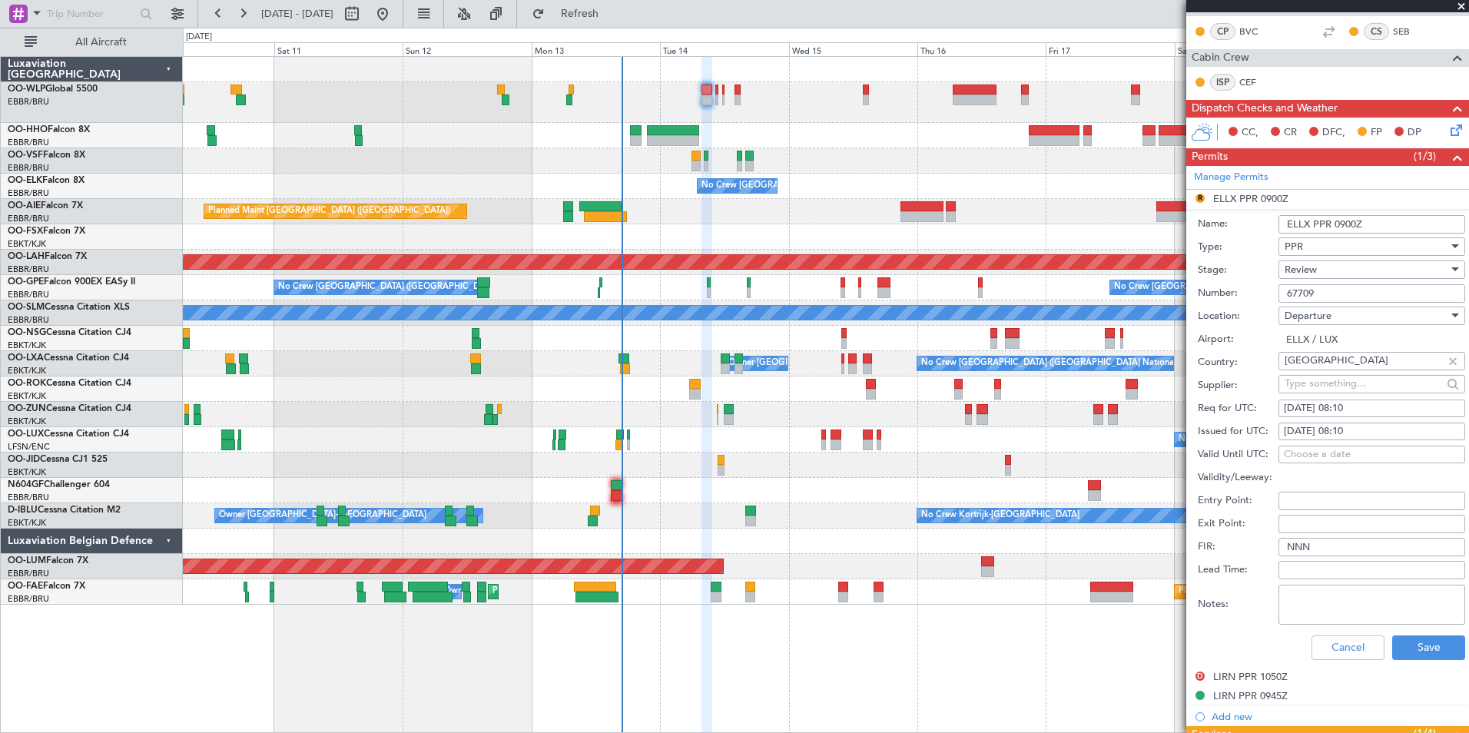
click at [1309, 271] on span "Review" at bounding box center [1301, 270] width 32 height 14
click at [1318, 325] on span "Not Requested" at bounding box center [1366, 323] width 161 height 23
click at [1407, 649] on button "Save" at bounding box center [1428, 647] width 73 height 25
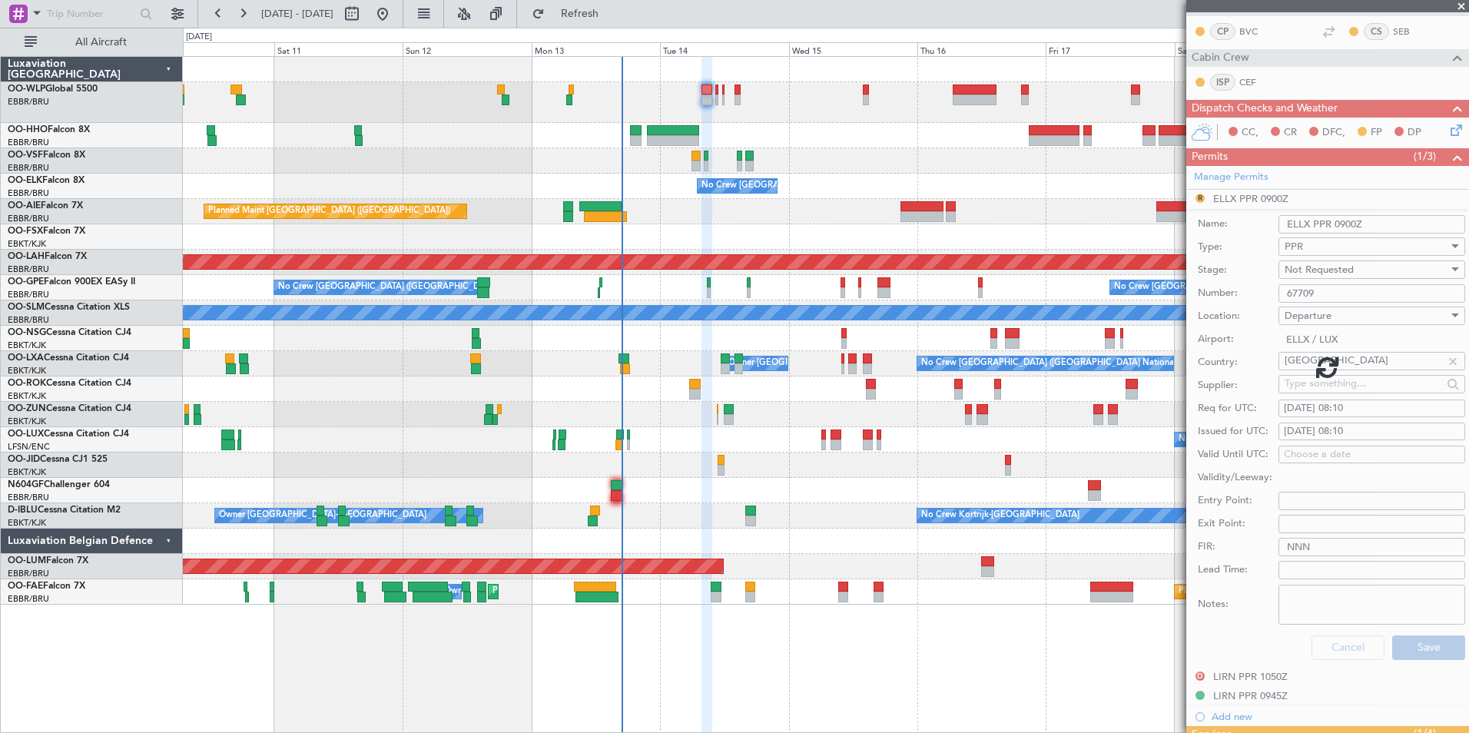
scroll to position [108, 0]
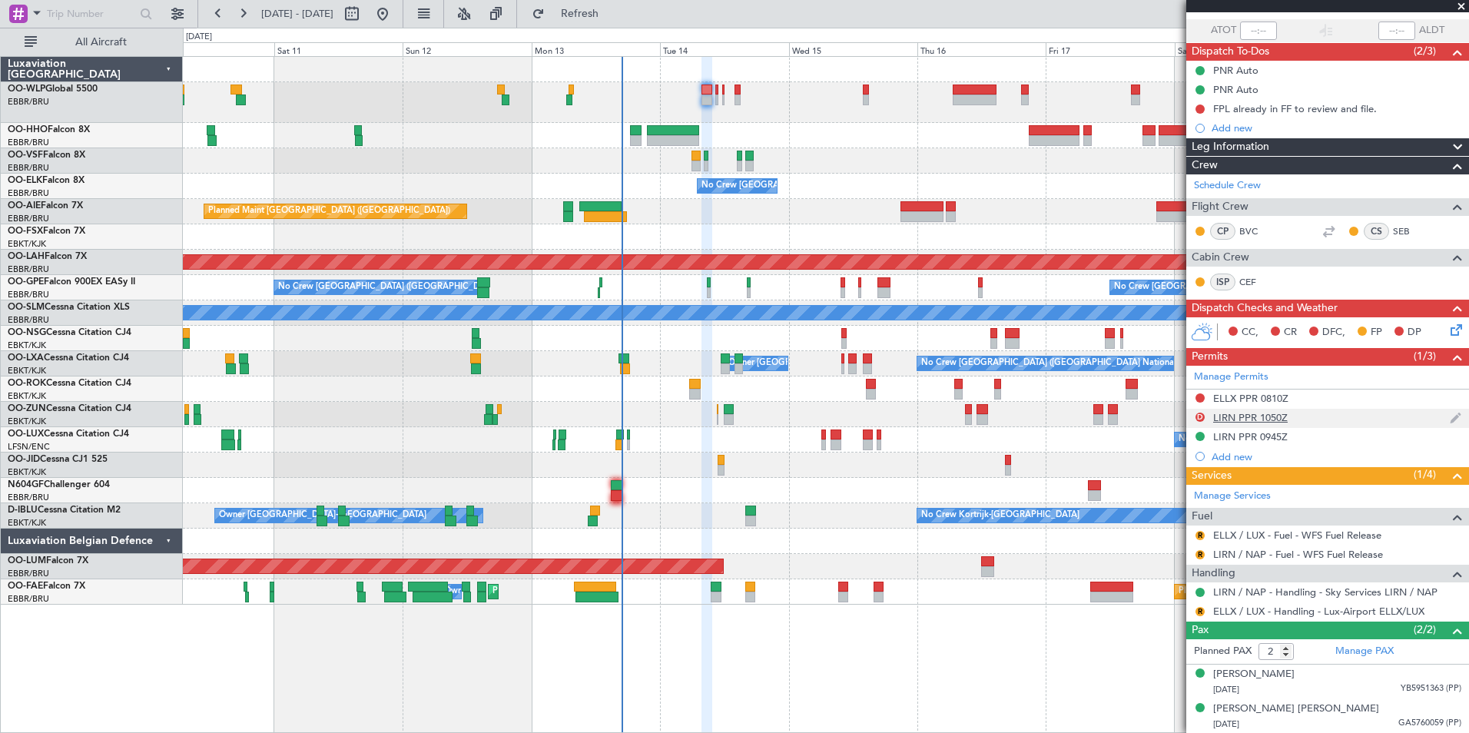
click at [1196, 413] on div "D" at bounding box center [1200, 417] width 12 height 12
click at [1200, 418] on button "D" at bounding box center [1200, 417] width 9 height 9
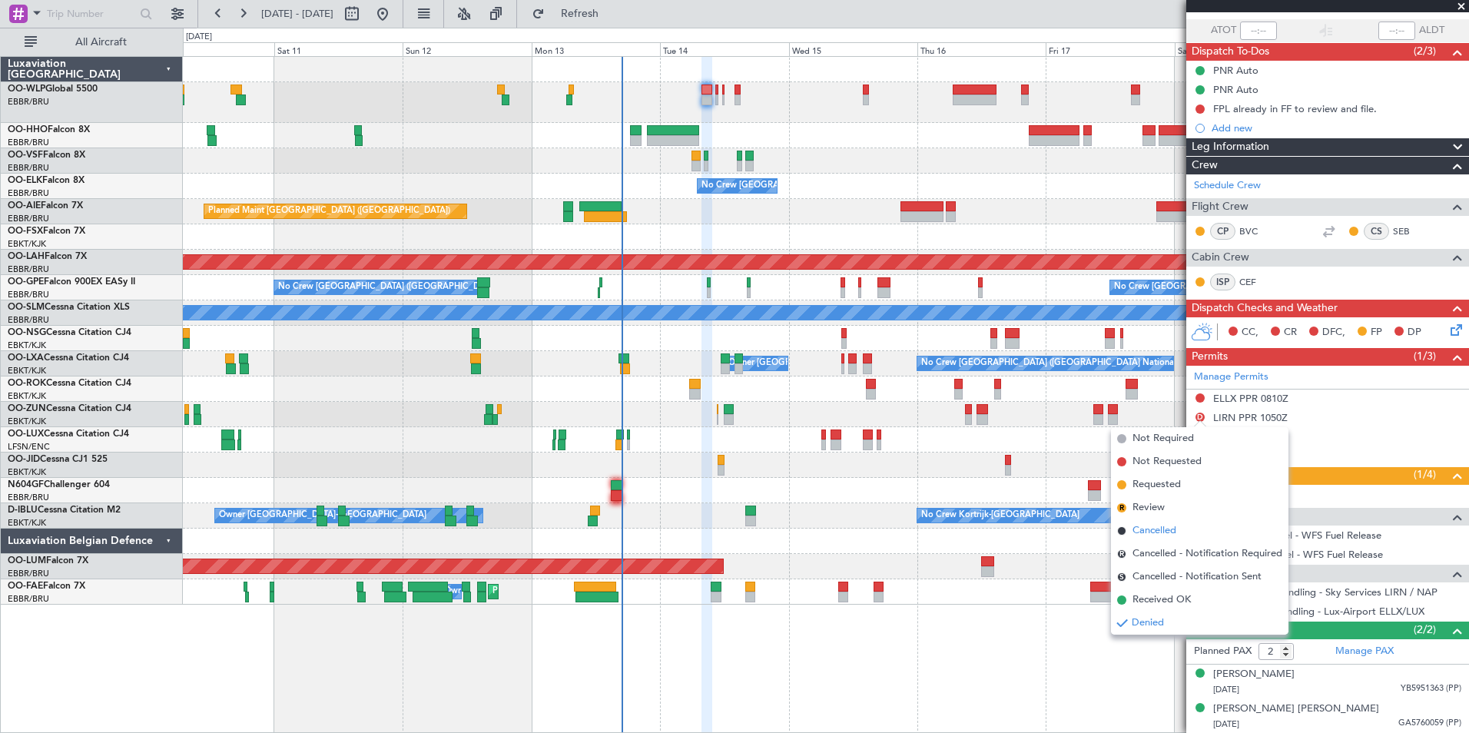
click at [1159, 525] on span "Cancelled" at bounding box center [1155, 530] width 44 height 15
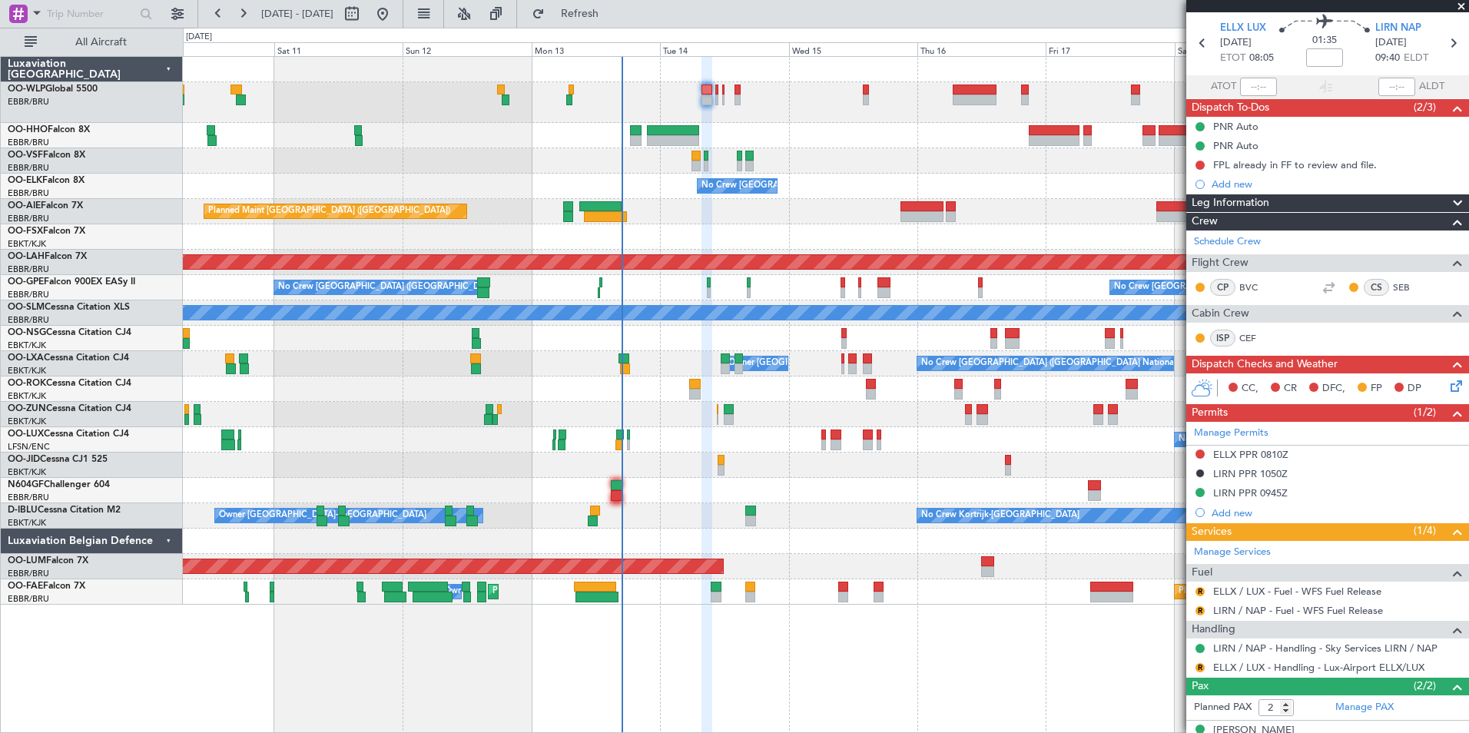
scroll to position [0, 0]
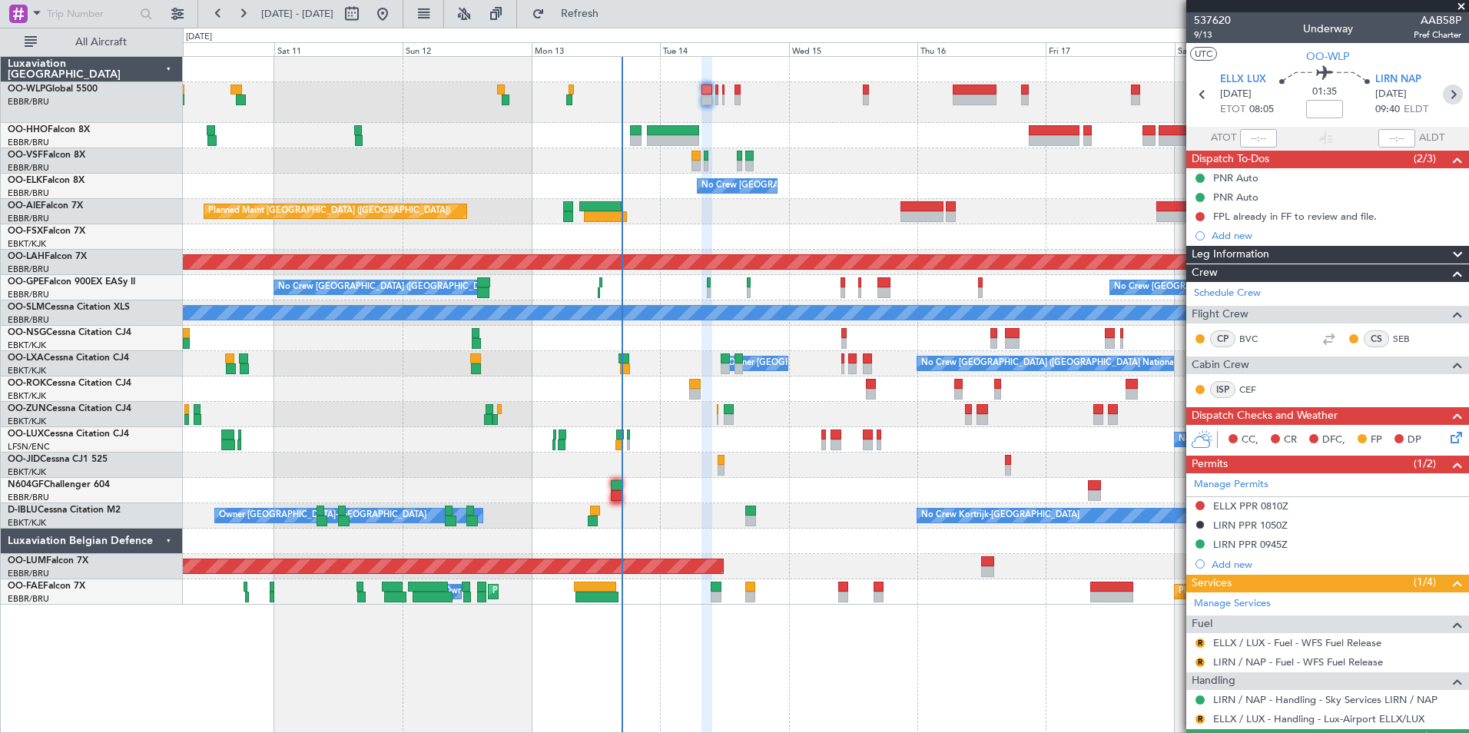
click at [1443, 97] on icon at bounding box center [1453, 95] width 20 height 20
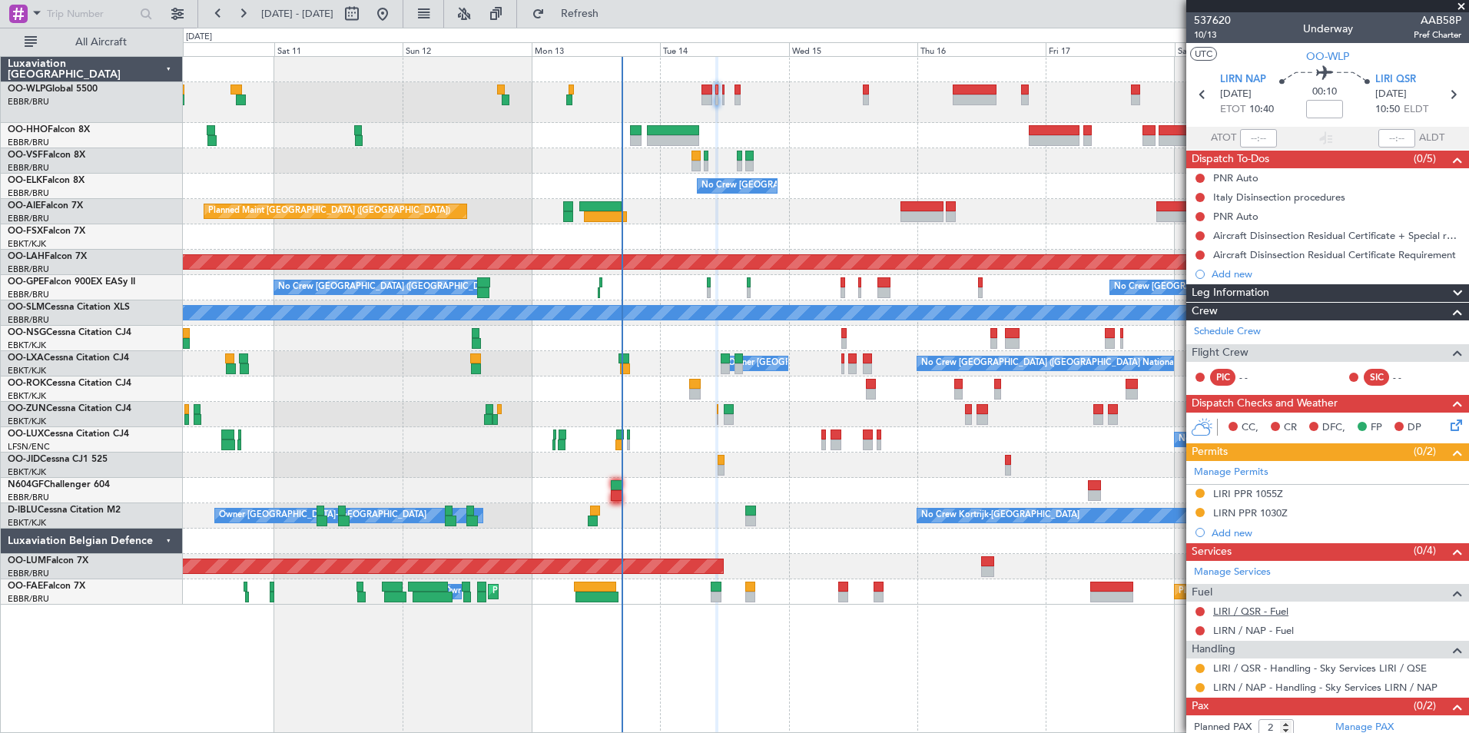
click at [1245, 607] on link "LIRI / QSR - Fuel" at bounding box center [1250, 611] width 75 height 13
click at [1223, 625] on link "LIRN / NAP - Fuel" at bounding box center [1253, 630] width 81 height 13
click at [1443, 96] on icon at bounding box center [1453, 95] width 20 height 20
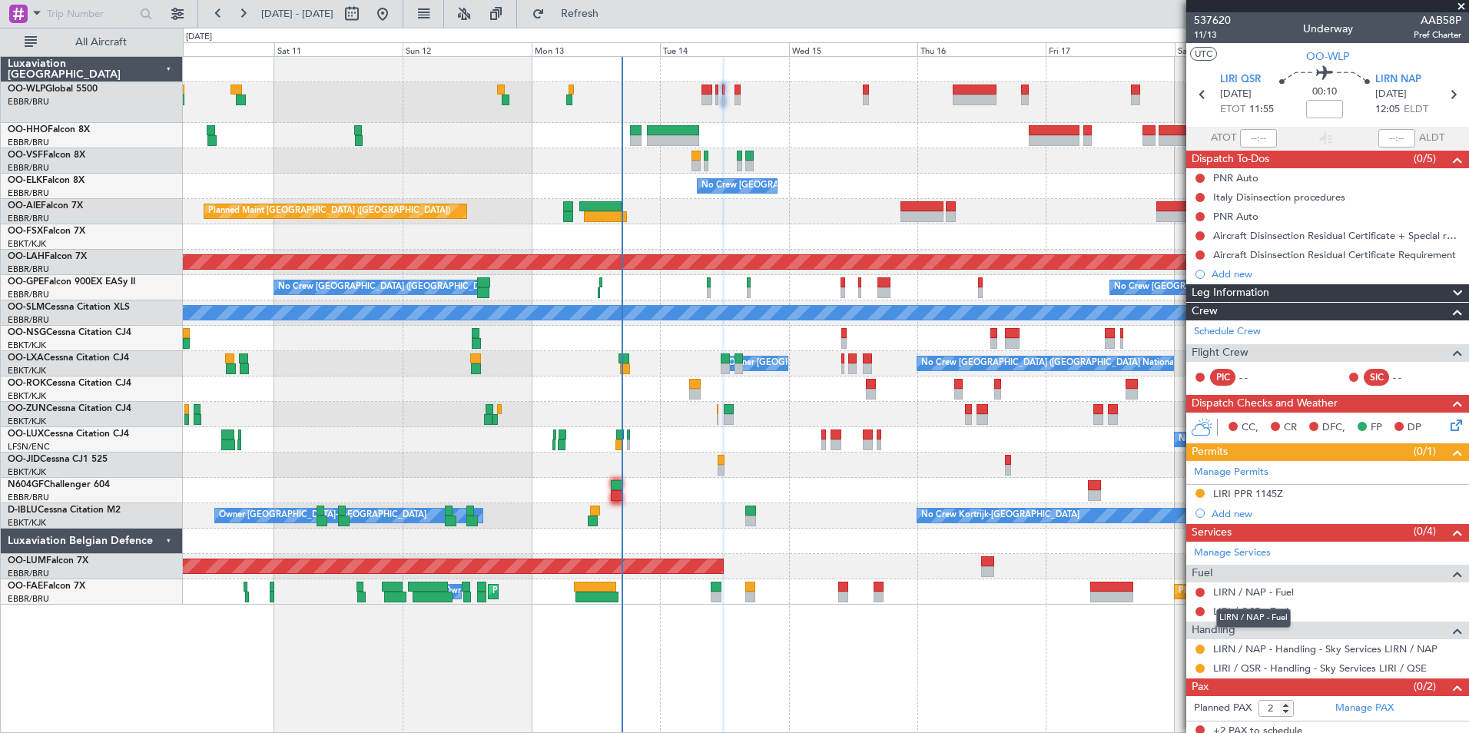
click at [1237, 598] on mat-tooltip-component "LIRN / NAP - Fuel" at bounding box center [1254, 618] width 96 height 41
click at [1238, 594] on link "LIRN / NAP - Fuel" at bounding box center [1253, 592] width 81 height 13
click at [1245, 614] on link "LIRI / QSR - Fuel" at bounding box center [1250, 611] width 75 height 13
click at [1444, 95] on icon at bounding box center [1453, 95] width 20 height 20
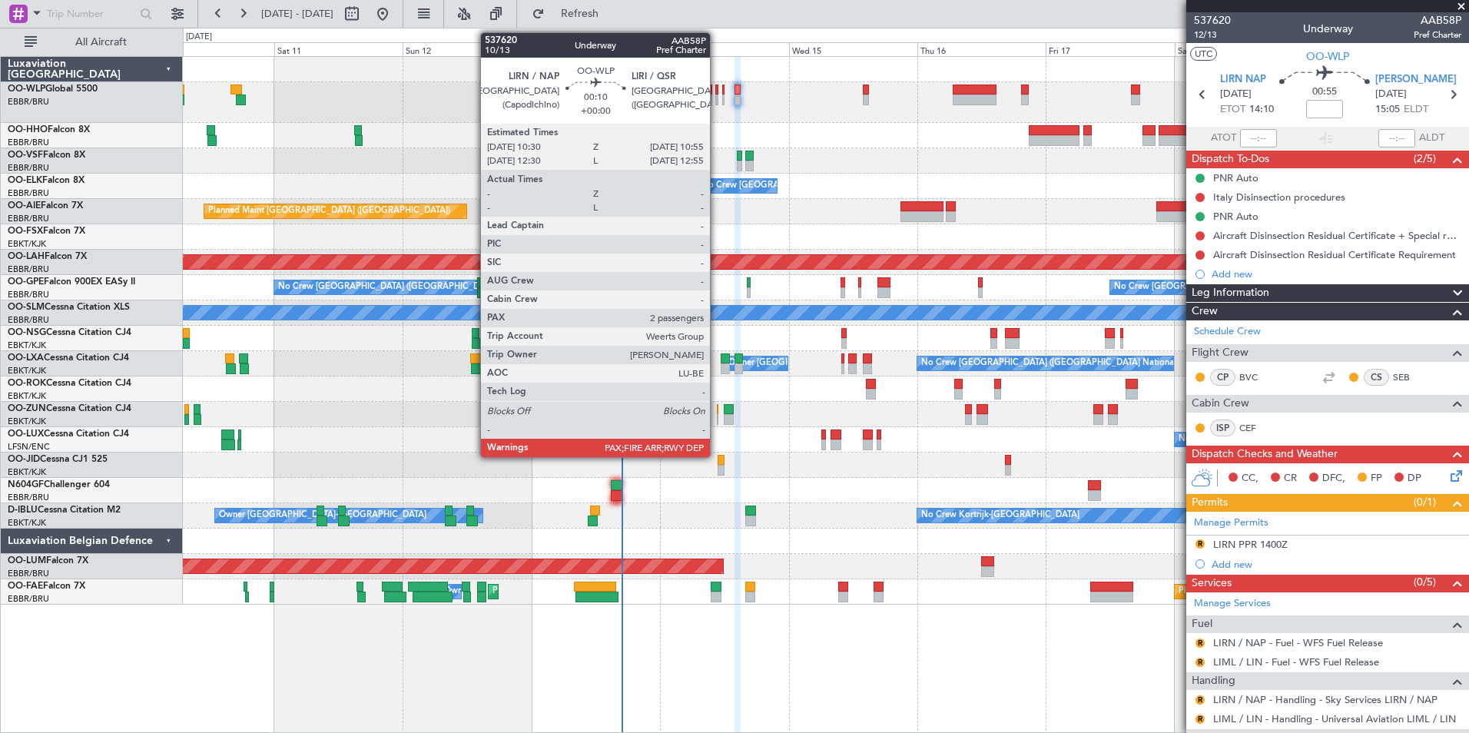
click at [717, 96] on div at bounding box center [716, 100] width 2 height 11
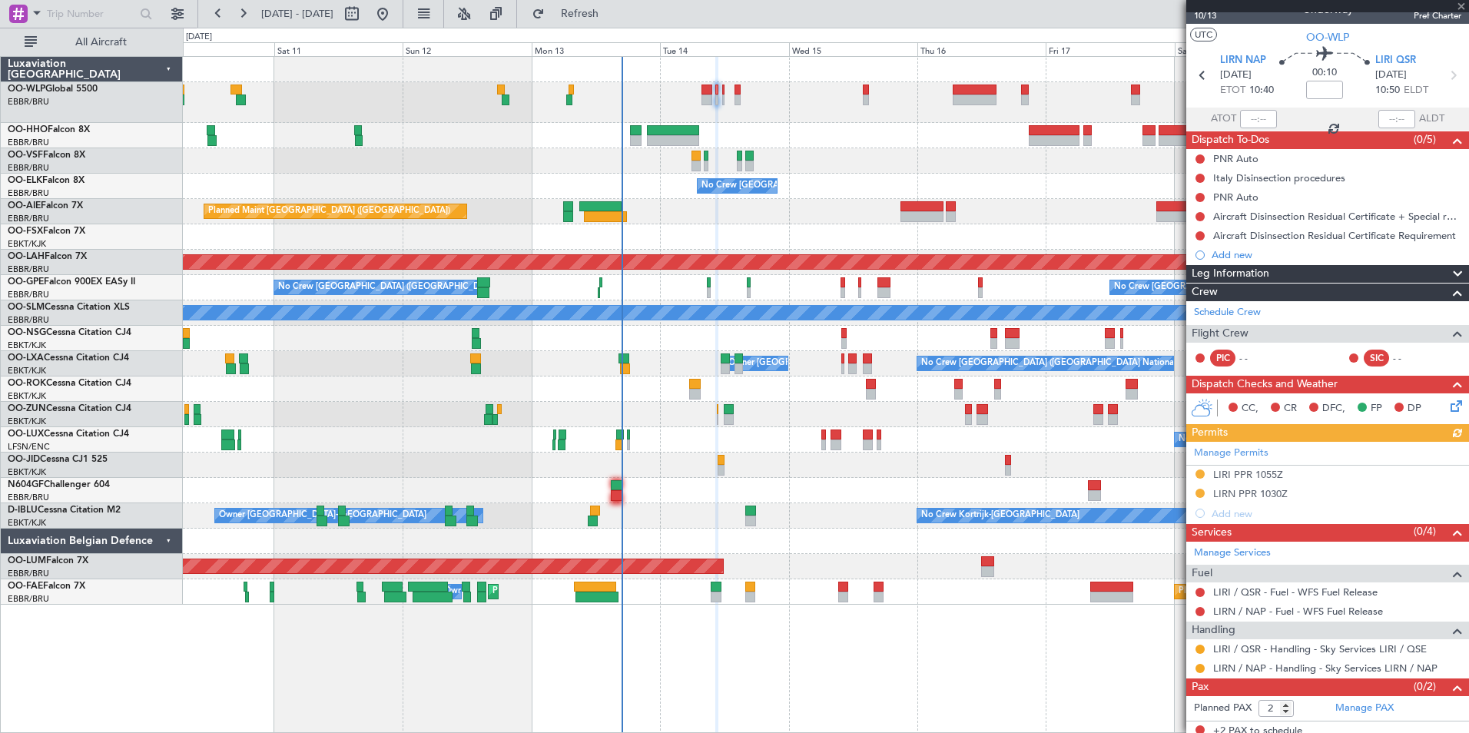
scroll to position [27, 0]
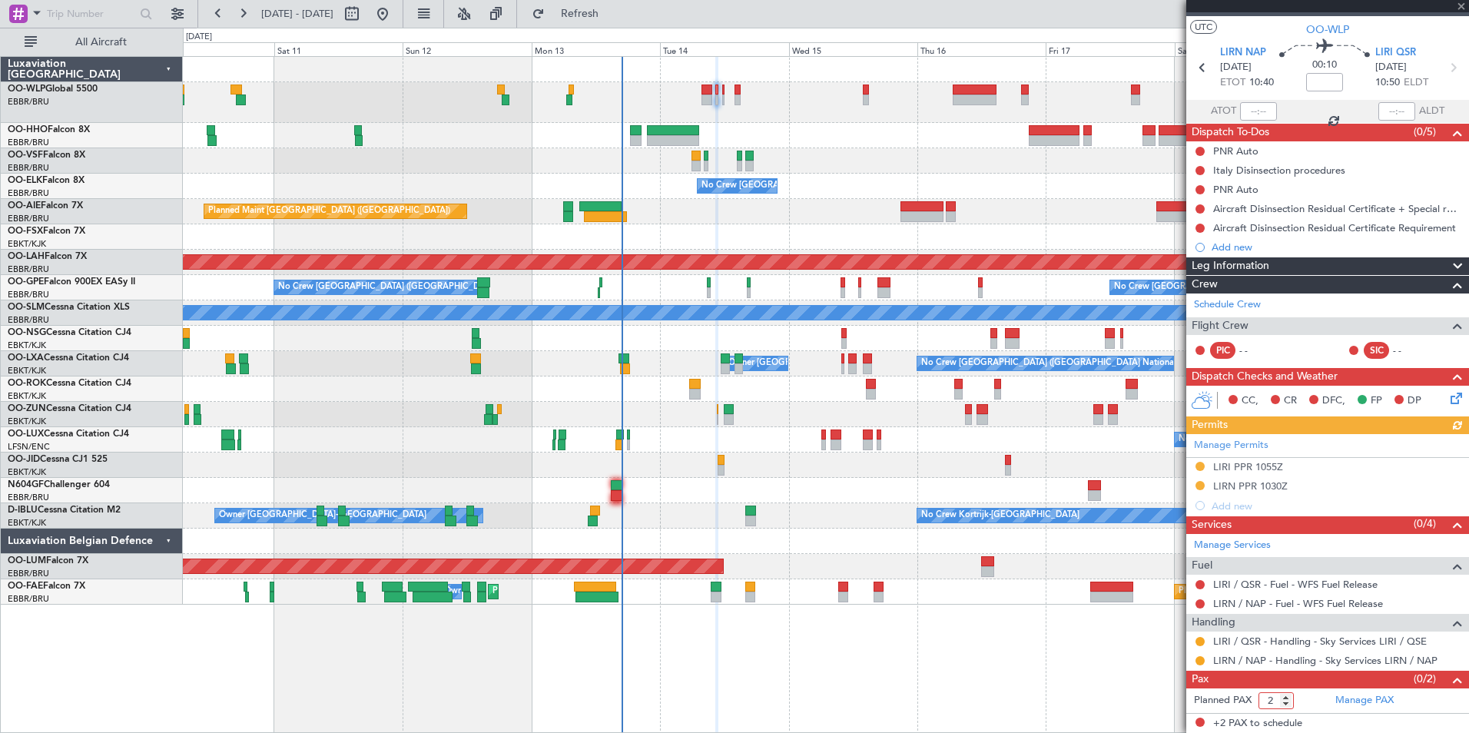
click at [1267, 704] on input "2" at bounding box center [1276, 700] width 35 height 17
type input "0"
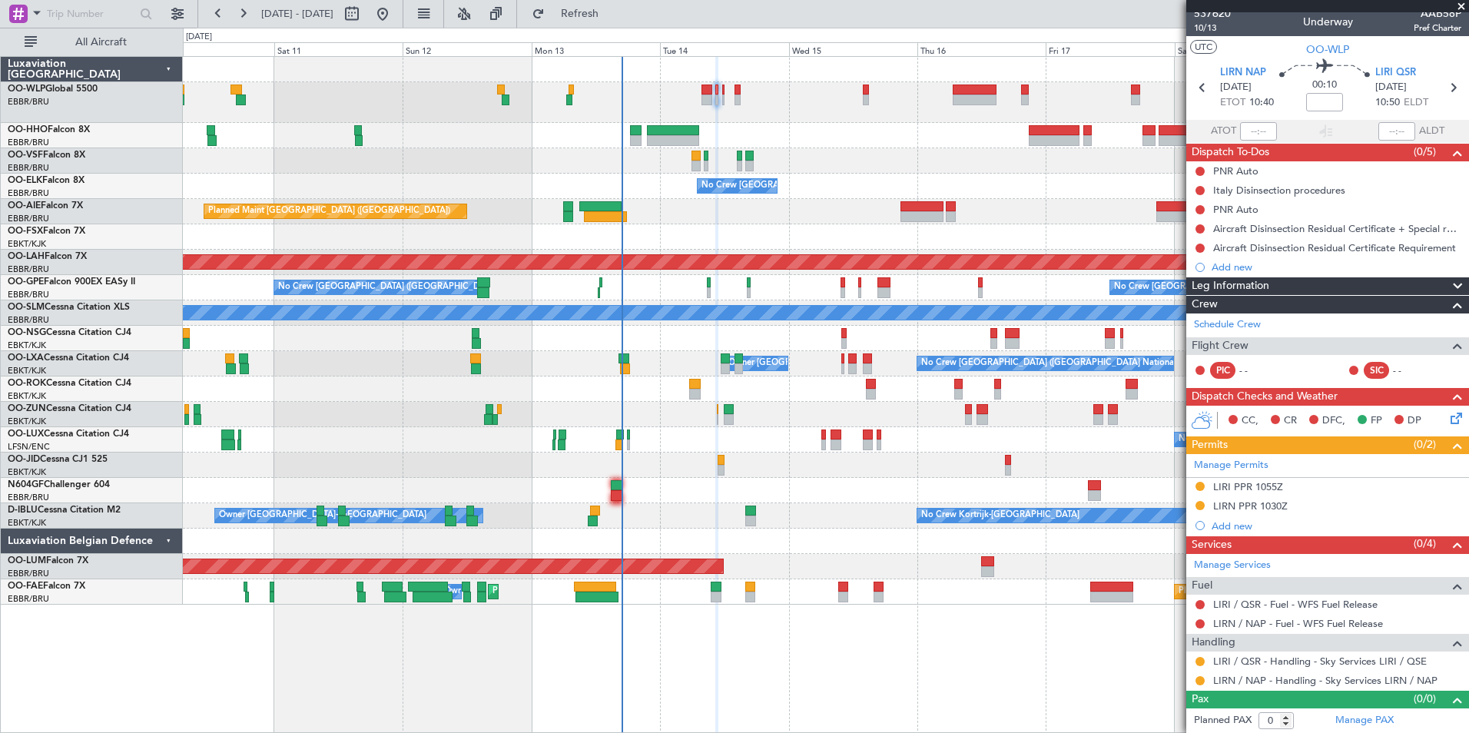
scroll to position [0, 0]
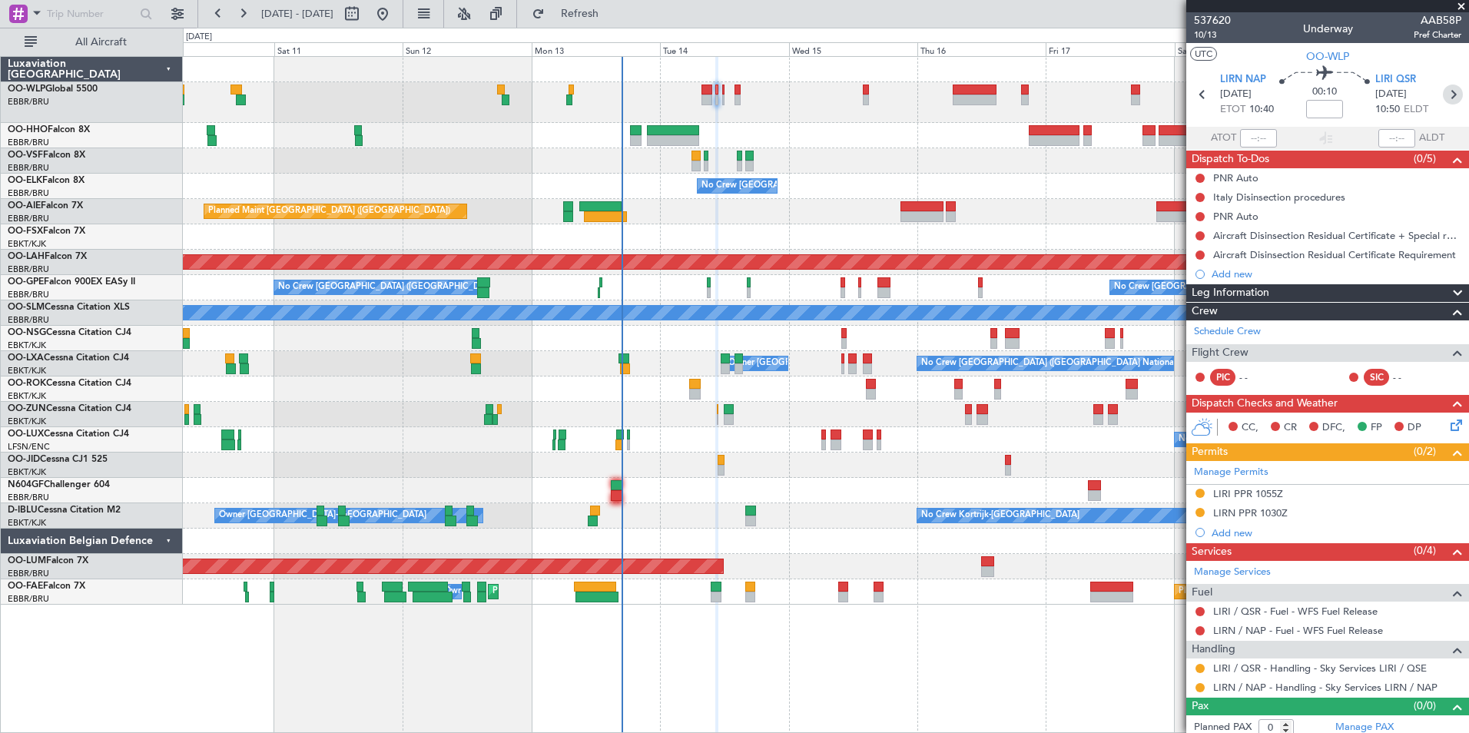
click at [1448, 97] on icon at bounding box center [1453, 95] width 20 height 20
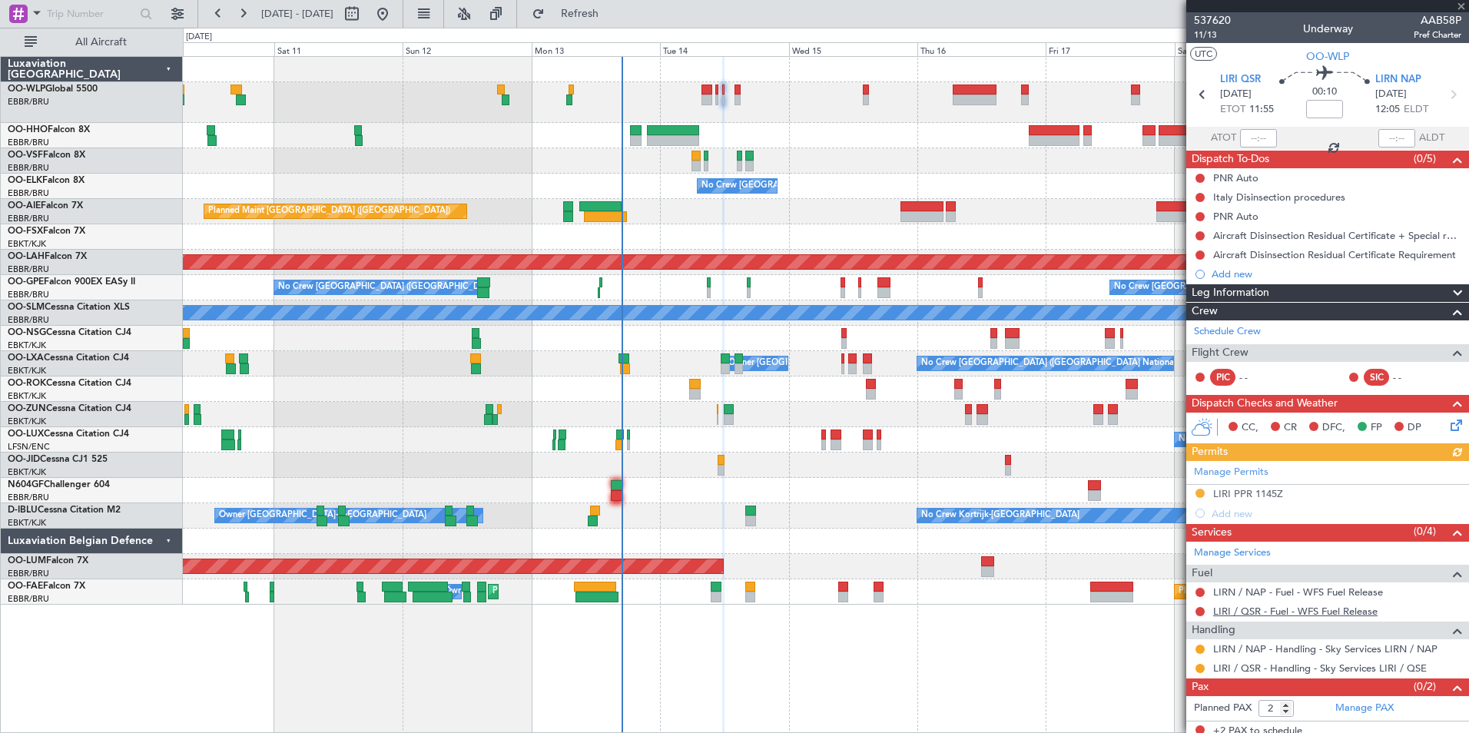
scroll to position [8, 0]
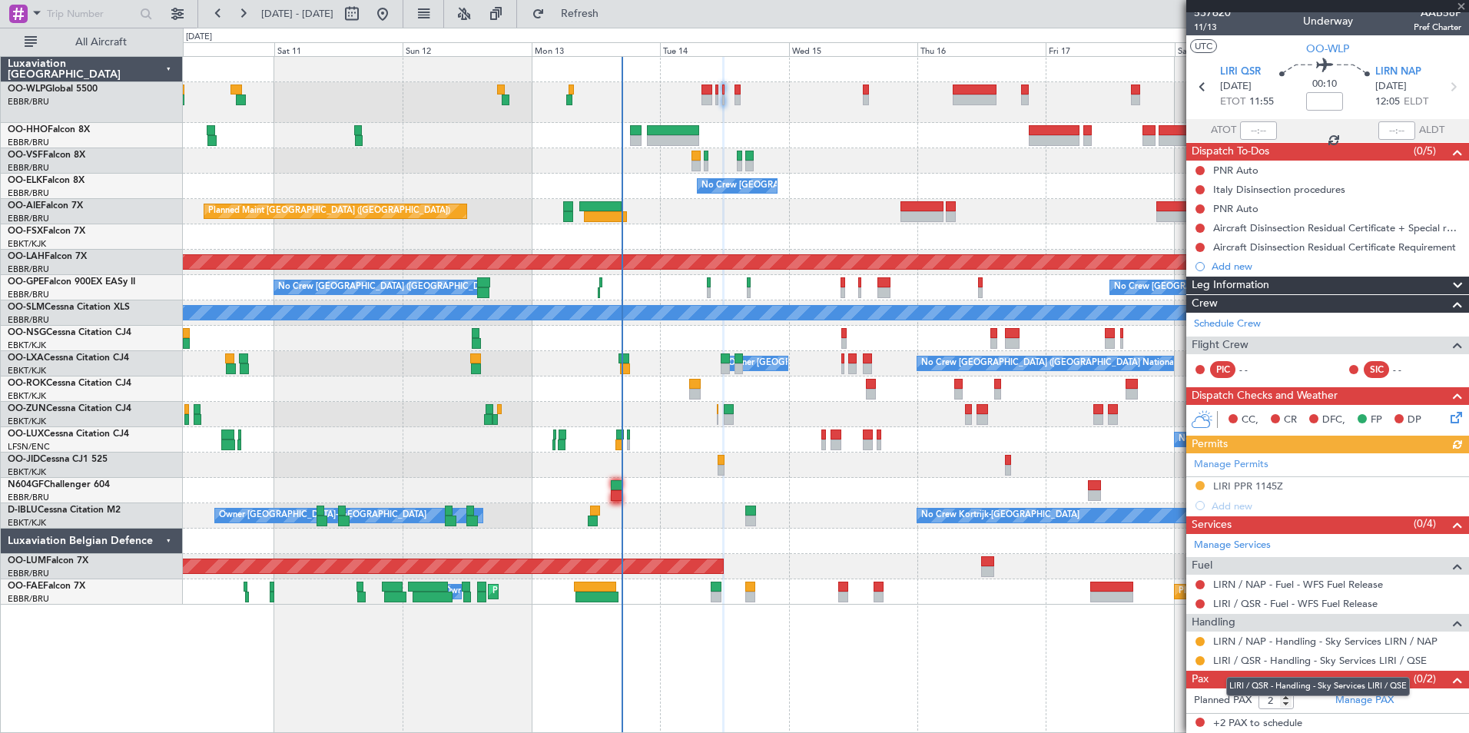
click at [1269, 702] on mat-tooltip-component "LIRI / QSR - Handling - Sky Services LIRI / QSE" at bounding box center [1318, 686] width 205 height 41
click at [1260, 701] on mat-tooltip-component "LIRI / QSR - Handling - Sky Services LIRI / QSE" at bounding box center [1318, 686] width 205 height 41
click at [1286, 704] on input "1" at bounding box center [1276, 700] width 35 height 17
type input "0"
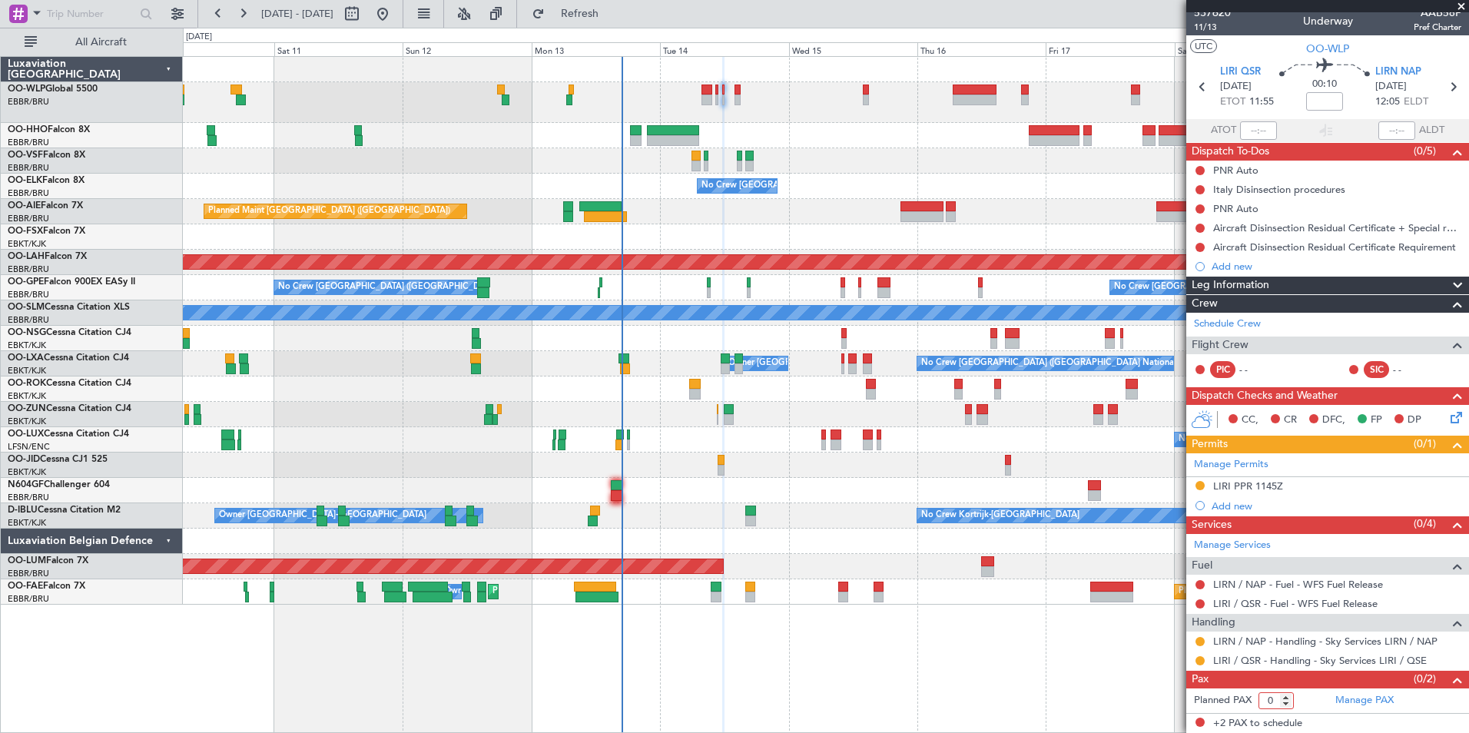
click at [1286, 704] on input "0" at bounding box center [1276, 700] width 35 height 17
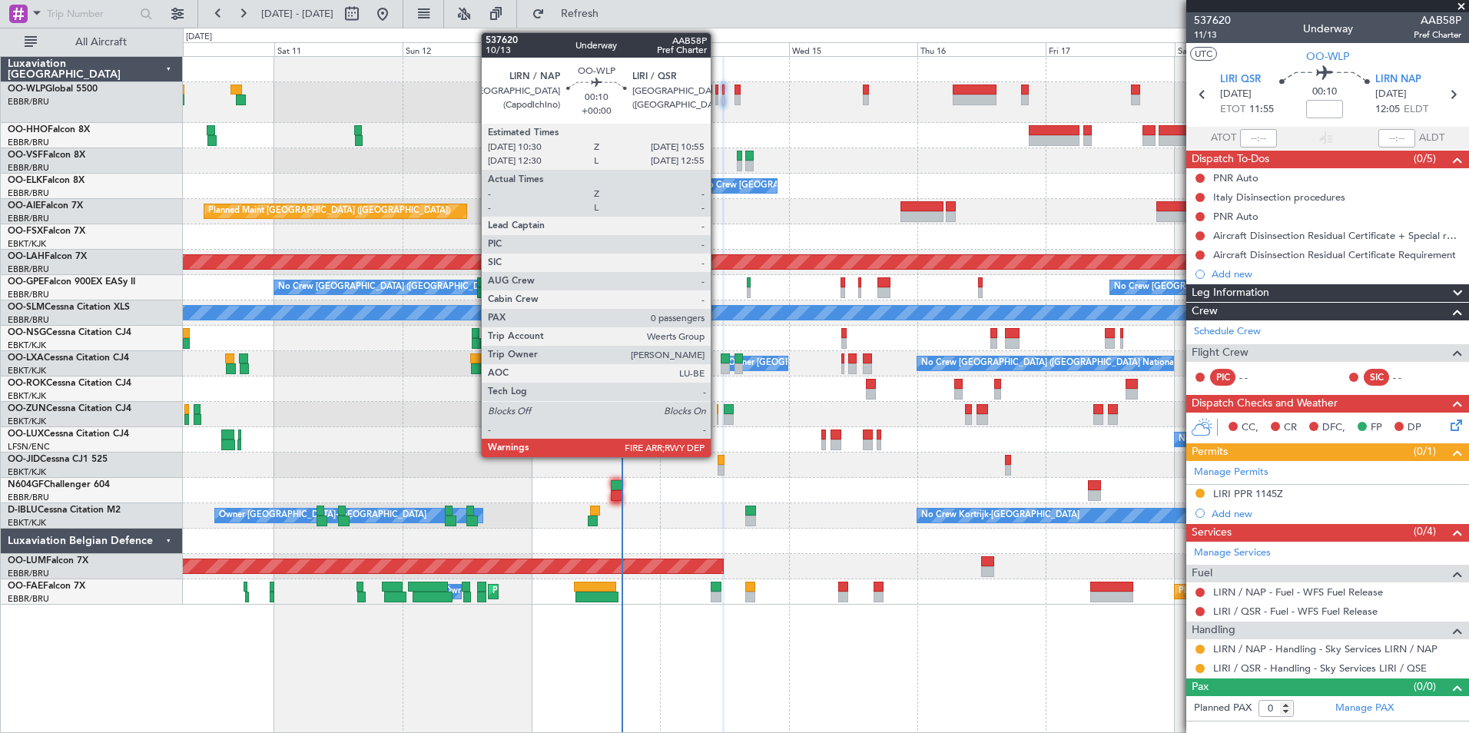
click at [718, 101] on div at bounding box center [716, 100] width 2 height 11
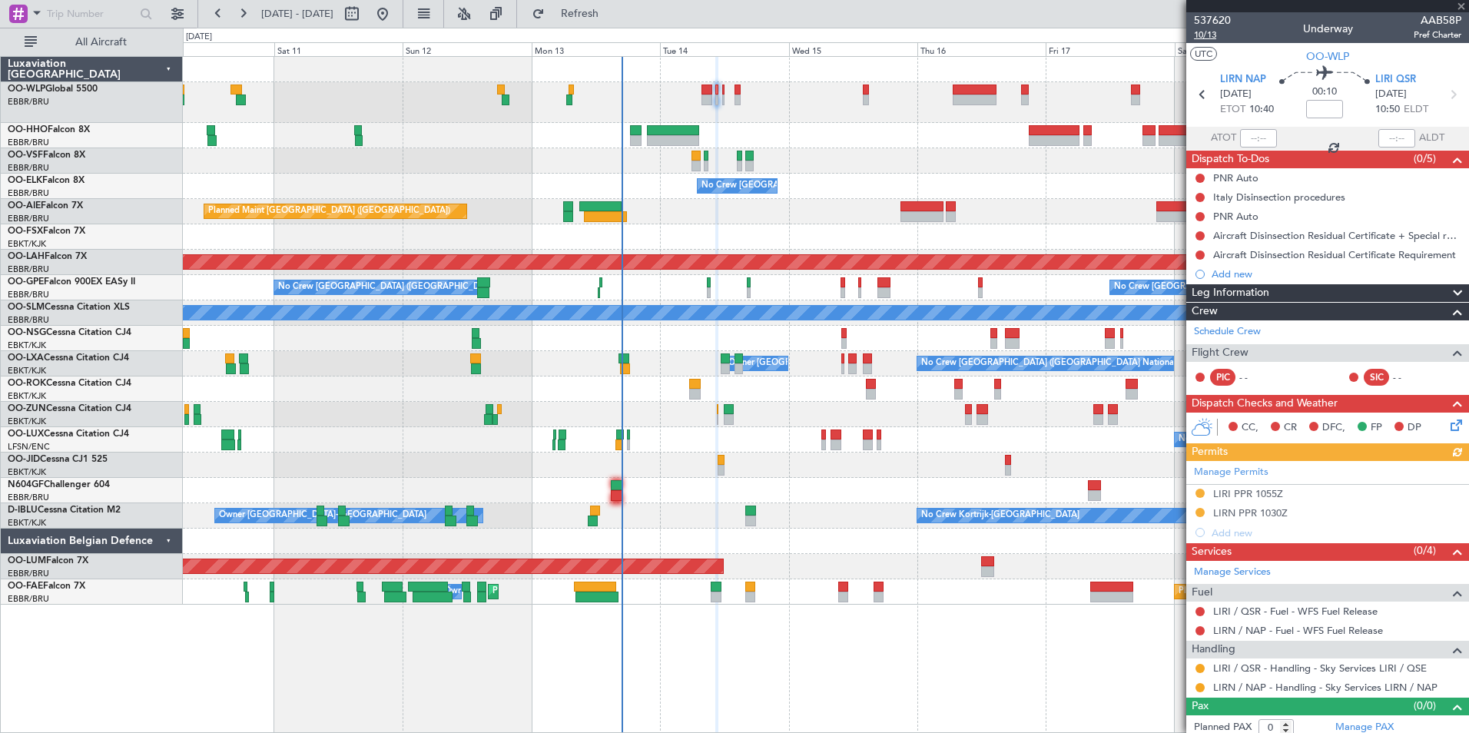
click at [1213, 41] on span "10/13" at bounding box center [1212, 34] width 37 height 13
click at [1443, 92] on icon at bounding box center [1453, 95] width 20 height 20
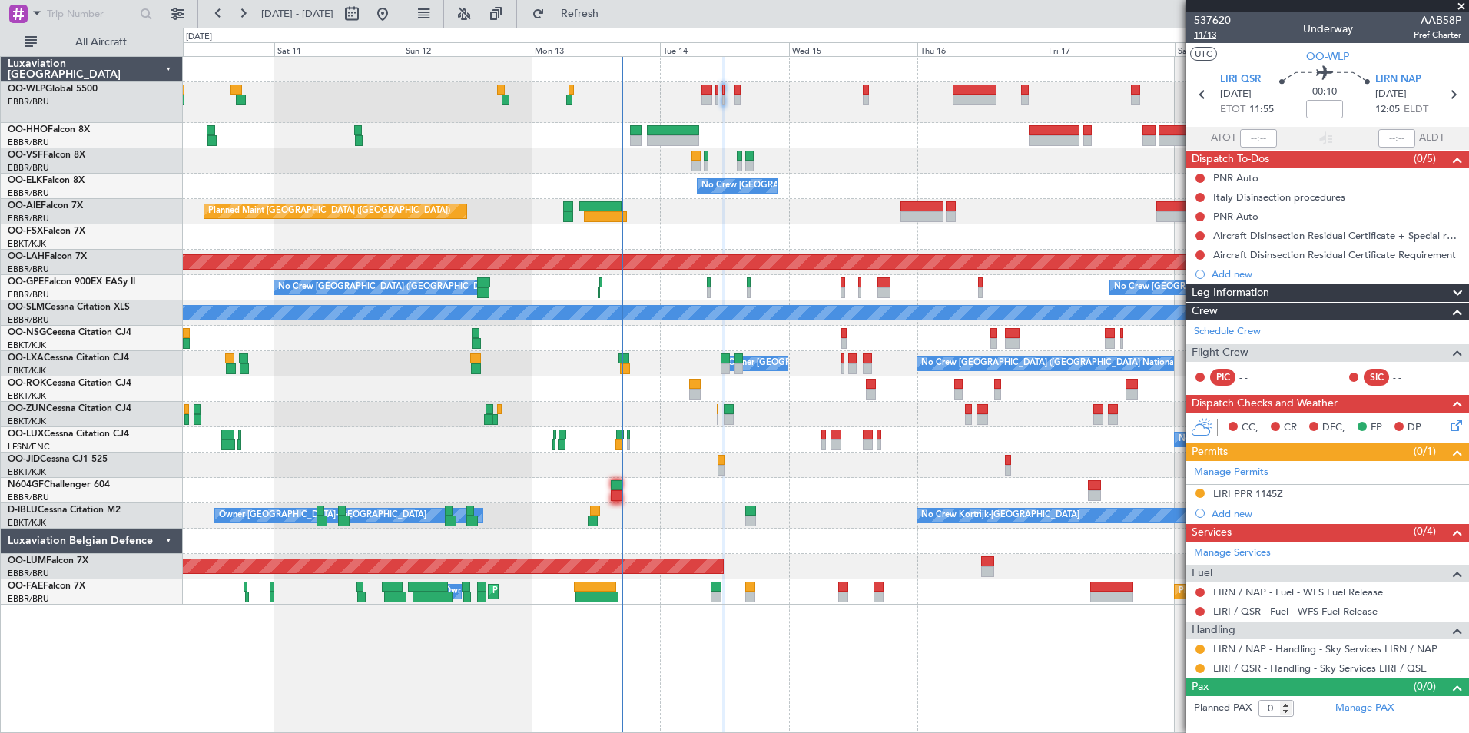
click at [1219, 28] on span "11/13" at bounding box center [1212, 34] width 37 height 13
click at [1241, 513] on div "Add new" at bounding box center [1330, 513] width 236 height 13
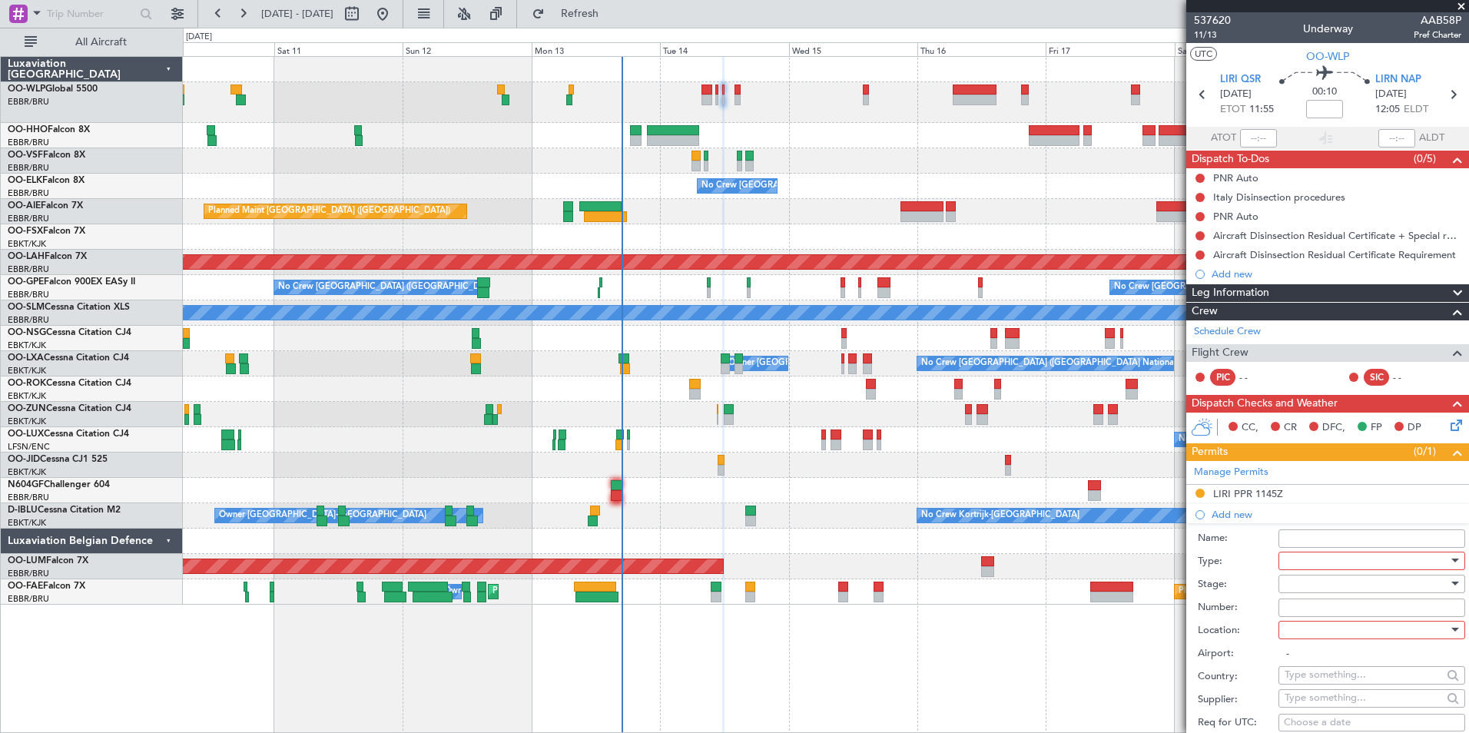
click at [1320, 562] on div at bounding box center [1367, 560] width 164 height 23
click at [1315, 638] on span "PPR" at bounding box center [1366, 636] width 161 height 23
click at [1292, 581] on div at bounding box center [1367, 583] width 164 height 23
click at [1320, 706] on span "Received OK" at bounding box center [1366, 706] width 161 height 23
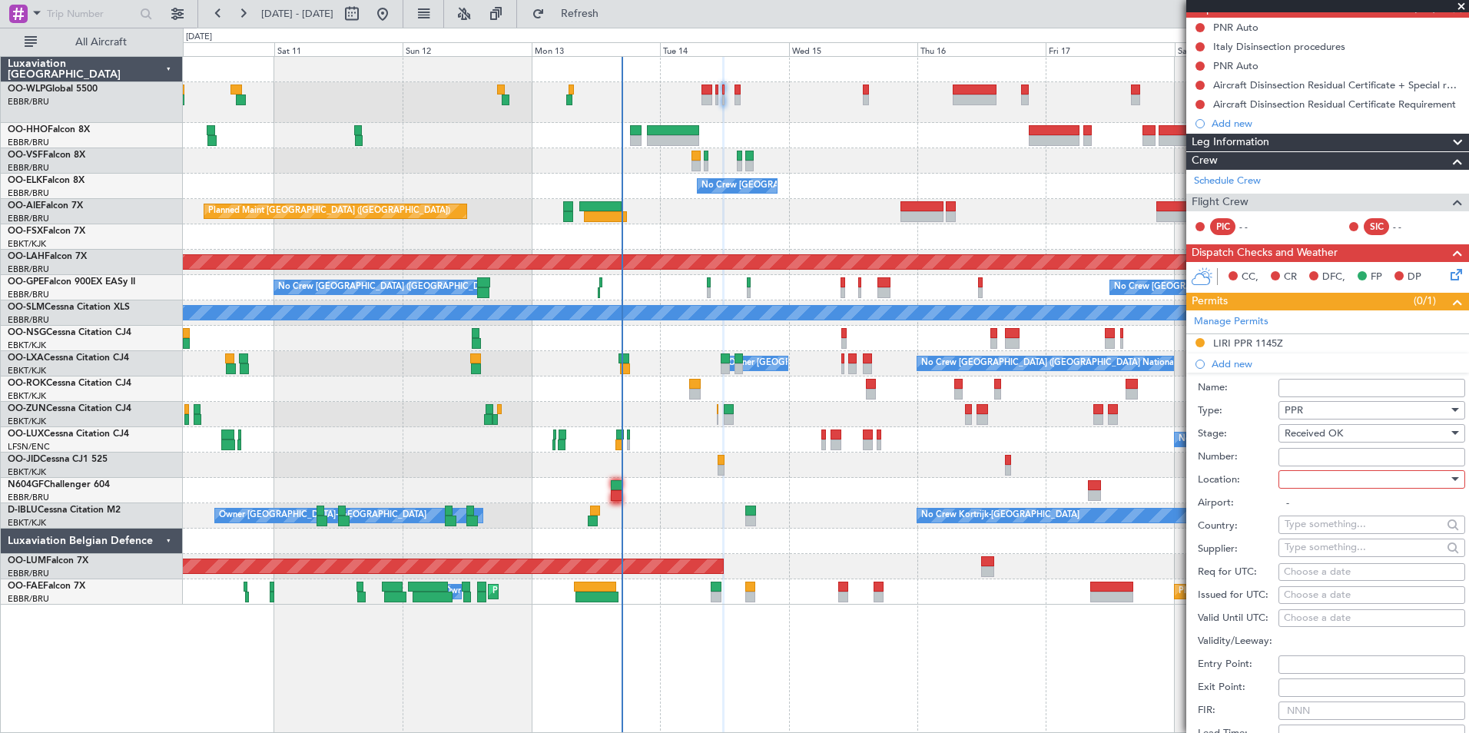
scroll to position [154, 0]
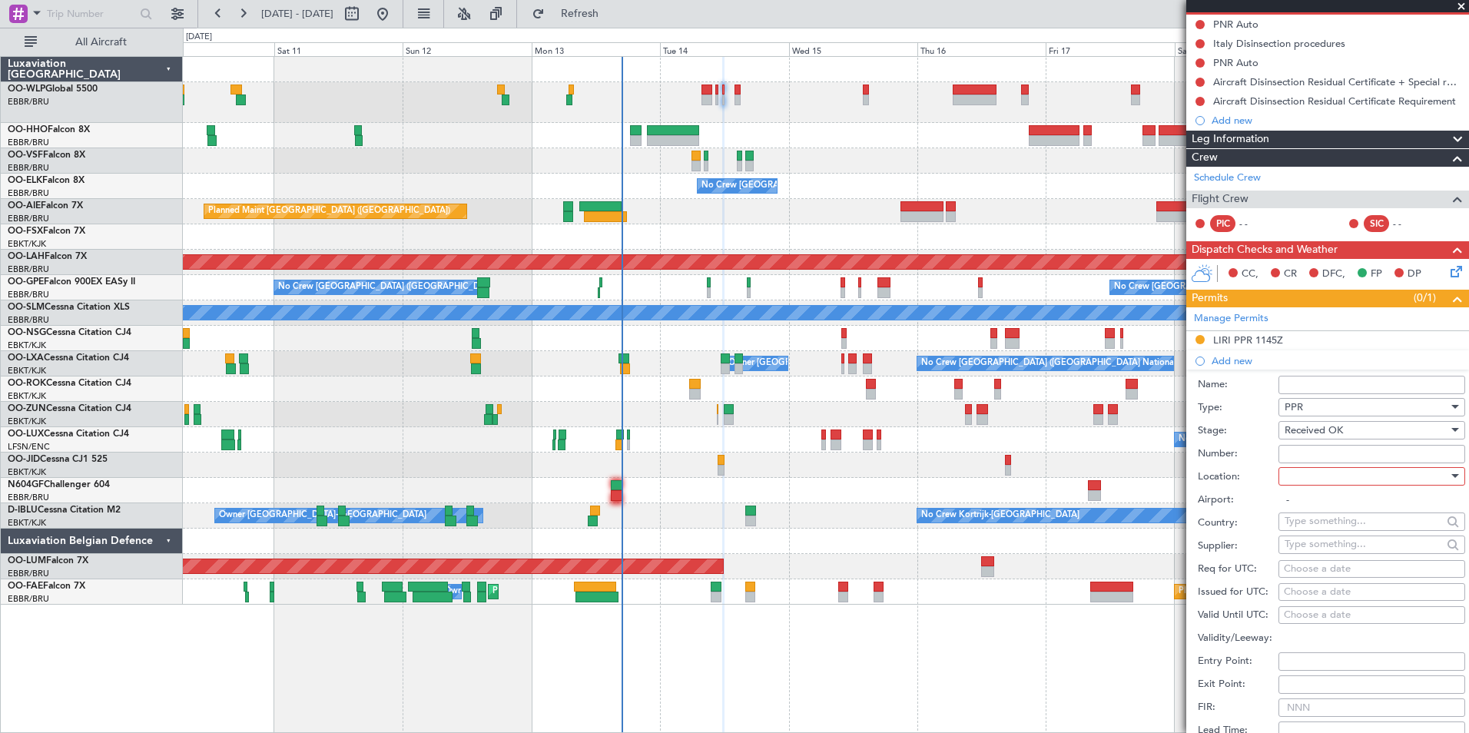
click at [1309, 469] on div at bounding box center [1367, 476] width 164 height 23
click at [1327, 559] on span "Arrival" at bounding box center [1366, 553] width 161 height 23
type input "LIRN / NAP"
click at [1290, 455] on input "Number:" at bounding box center [1372, 454] width 187 height 18
paste input "SKY 14006"
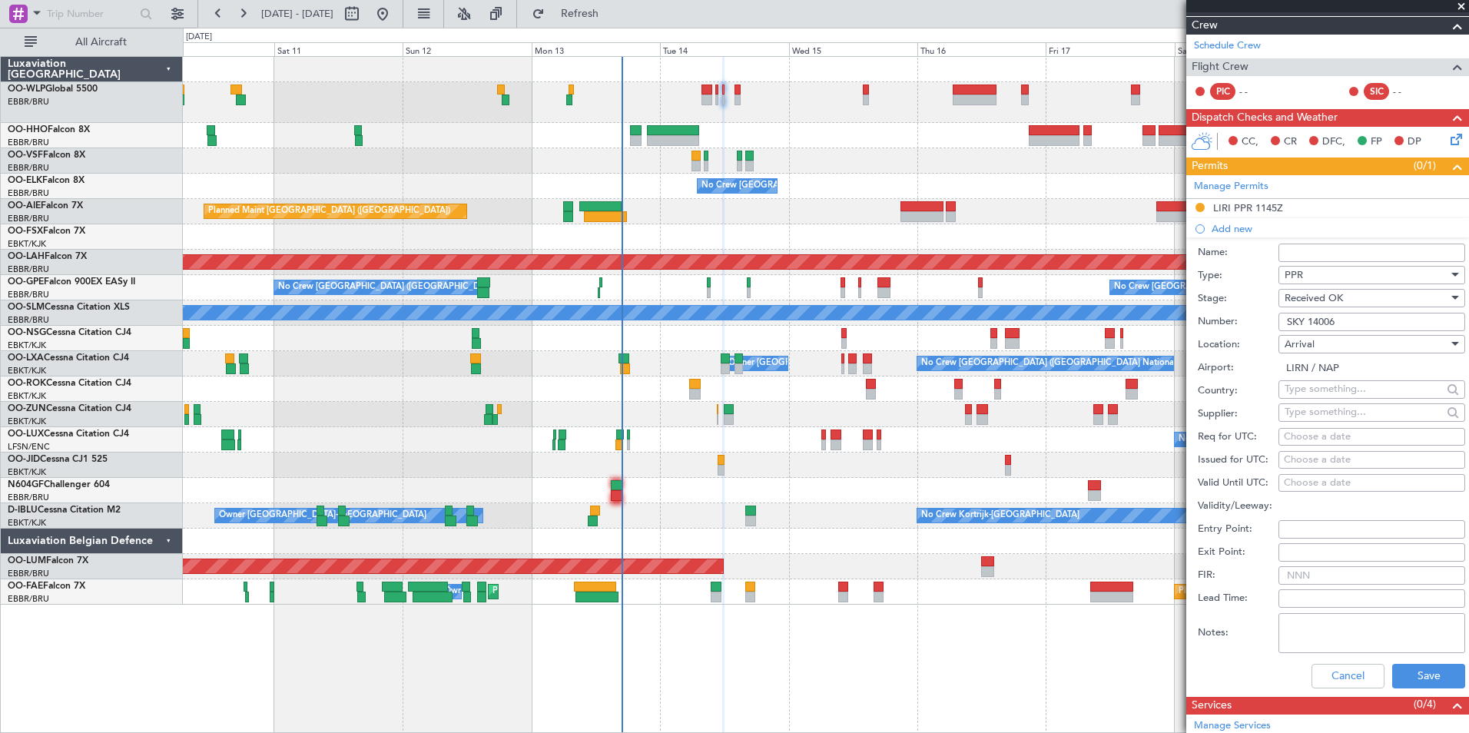
scroll to position [307, 0]
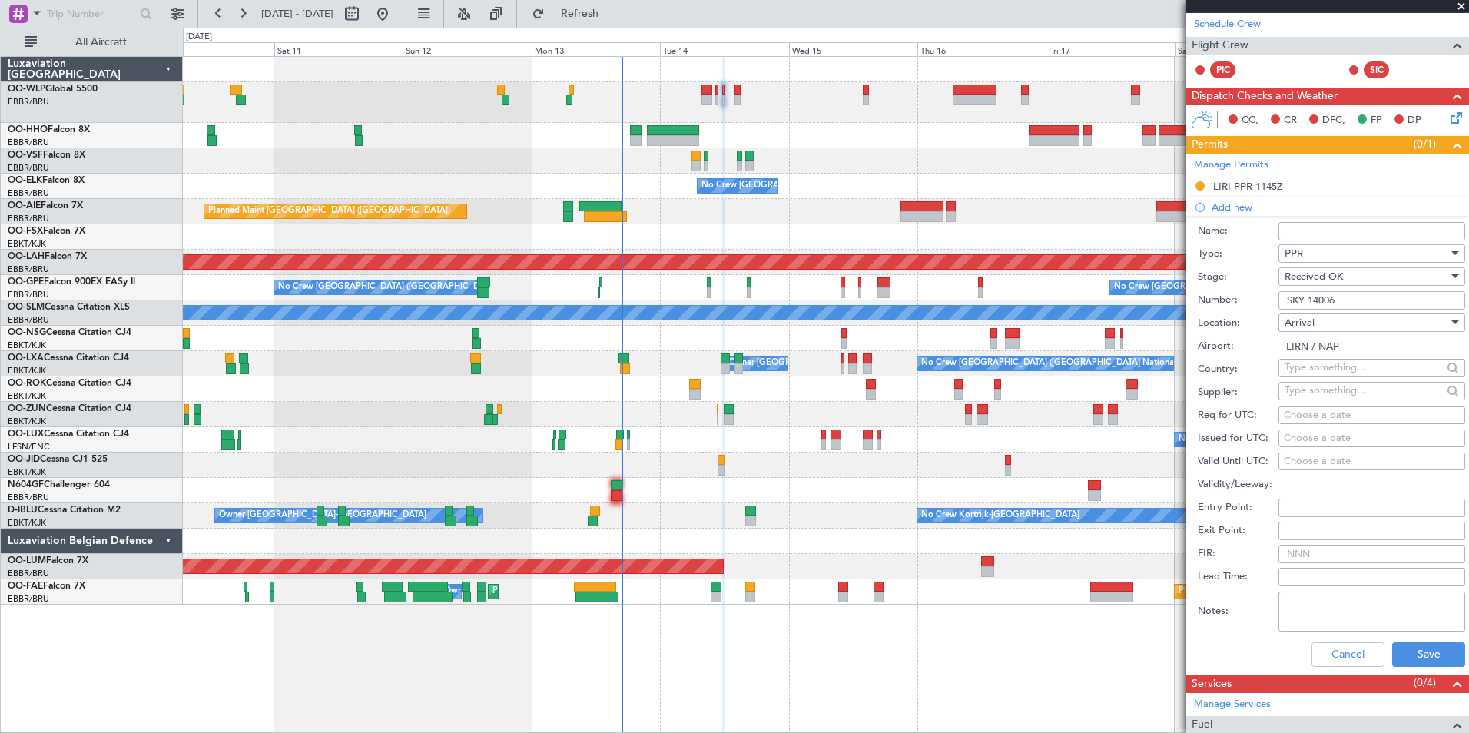
type input "SKY 14006"
click at [1327, 413] on div "Choose a date" at bounding box center [1372, 415] width 176 height 15
select select "10"
select select "2025"
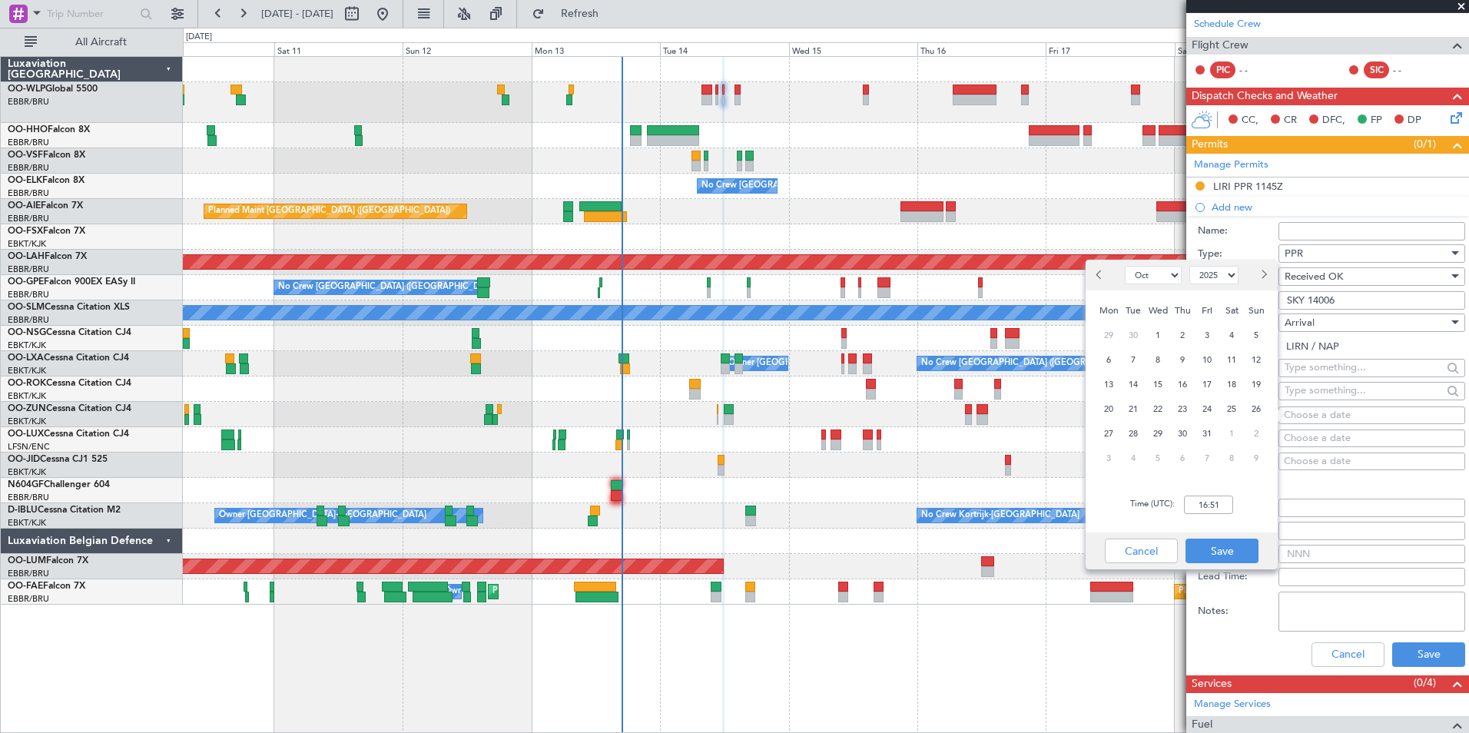
click at [1132, 387] on span "14" at bounding box center [1133, 384] width 19 height 19
click at [1199, 502] on input "00:00" at bounding box center [1208, 505] width 49 height 18
type input "12:10"
click at [1217, 545] on button "Save" at bounding box center [1222, 551] width 73 height 25
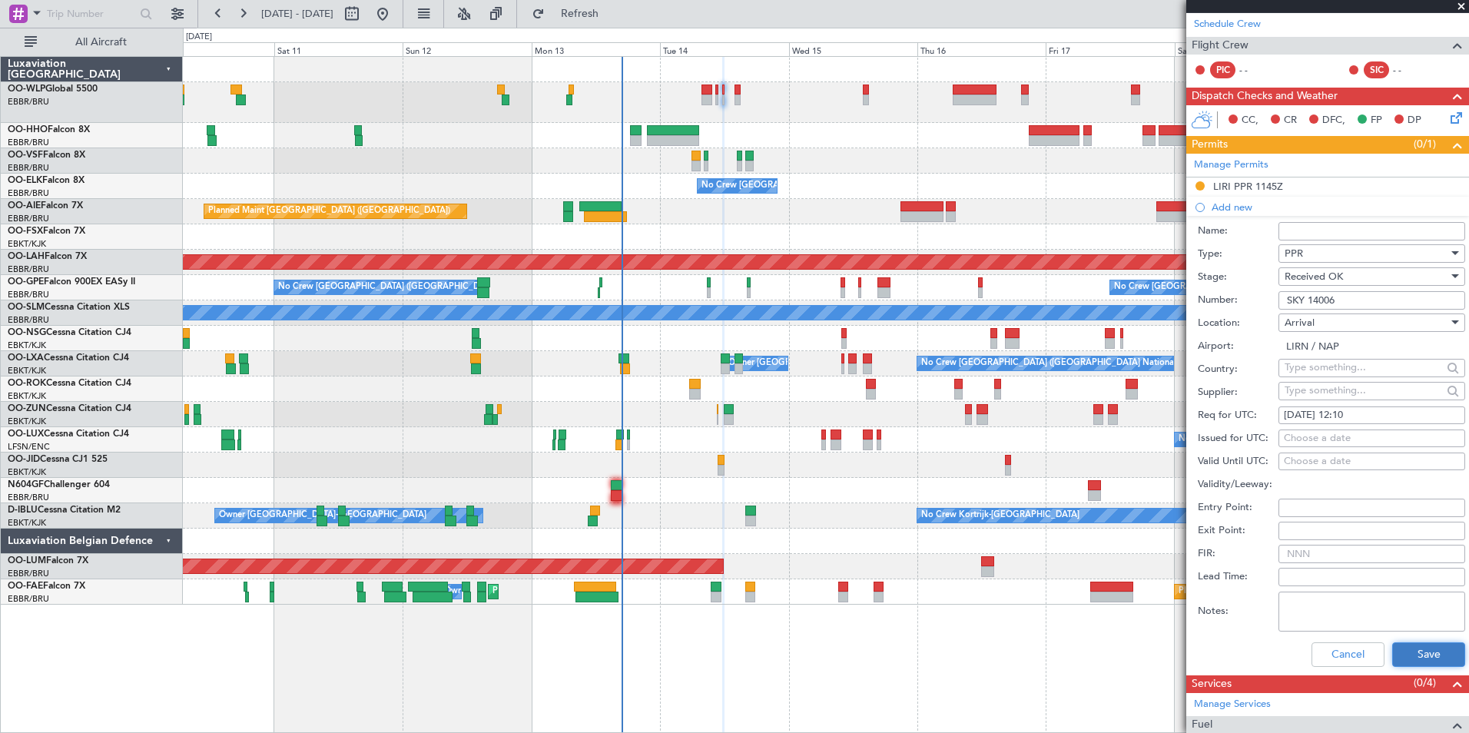
click at [1416, 649] on button "Save" at bounding box center [1428, 654] width 73 height 25
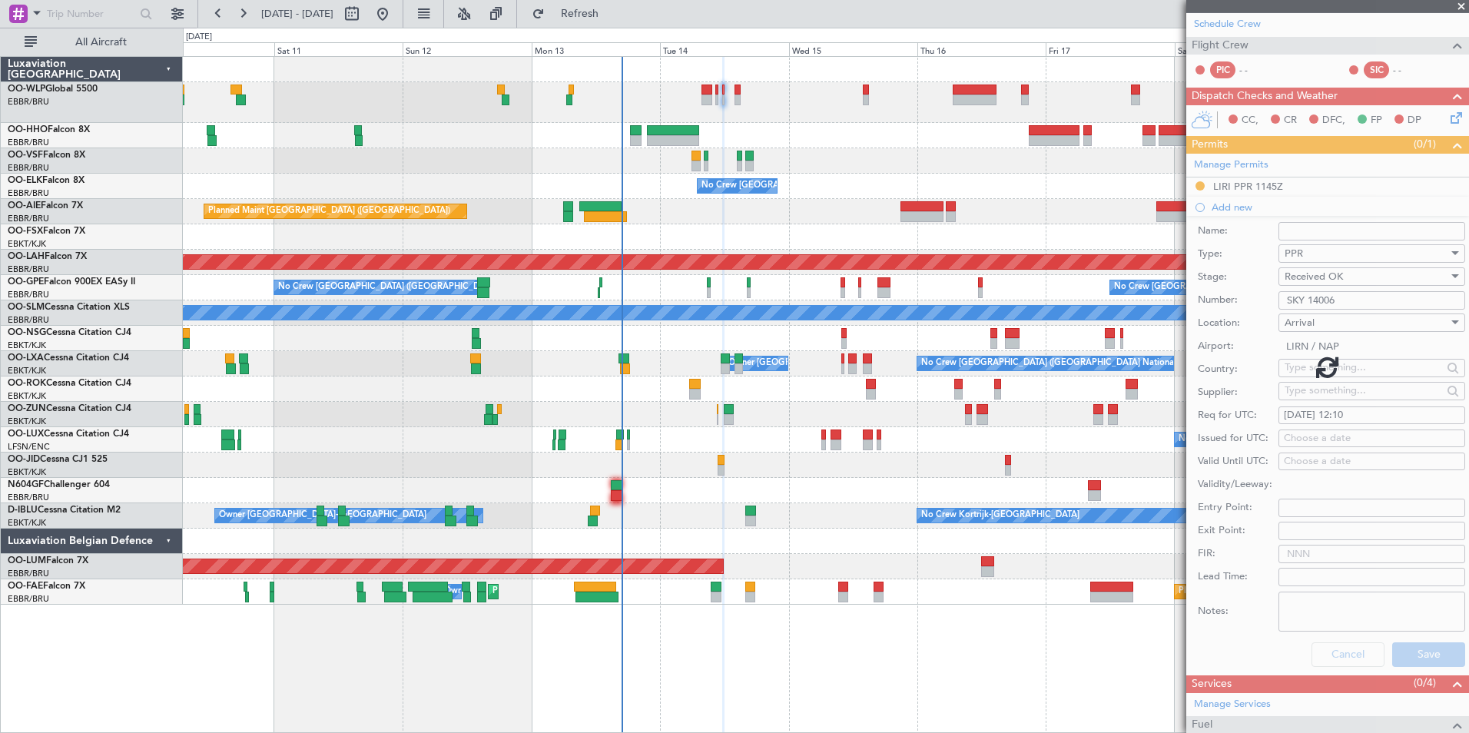
scroll to position [7, 0]
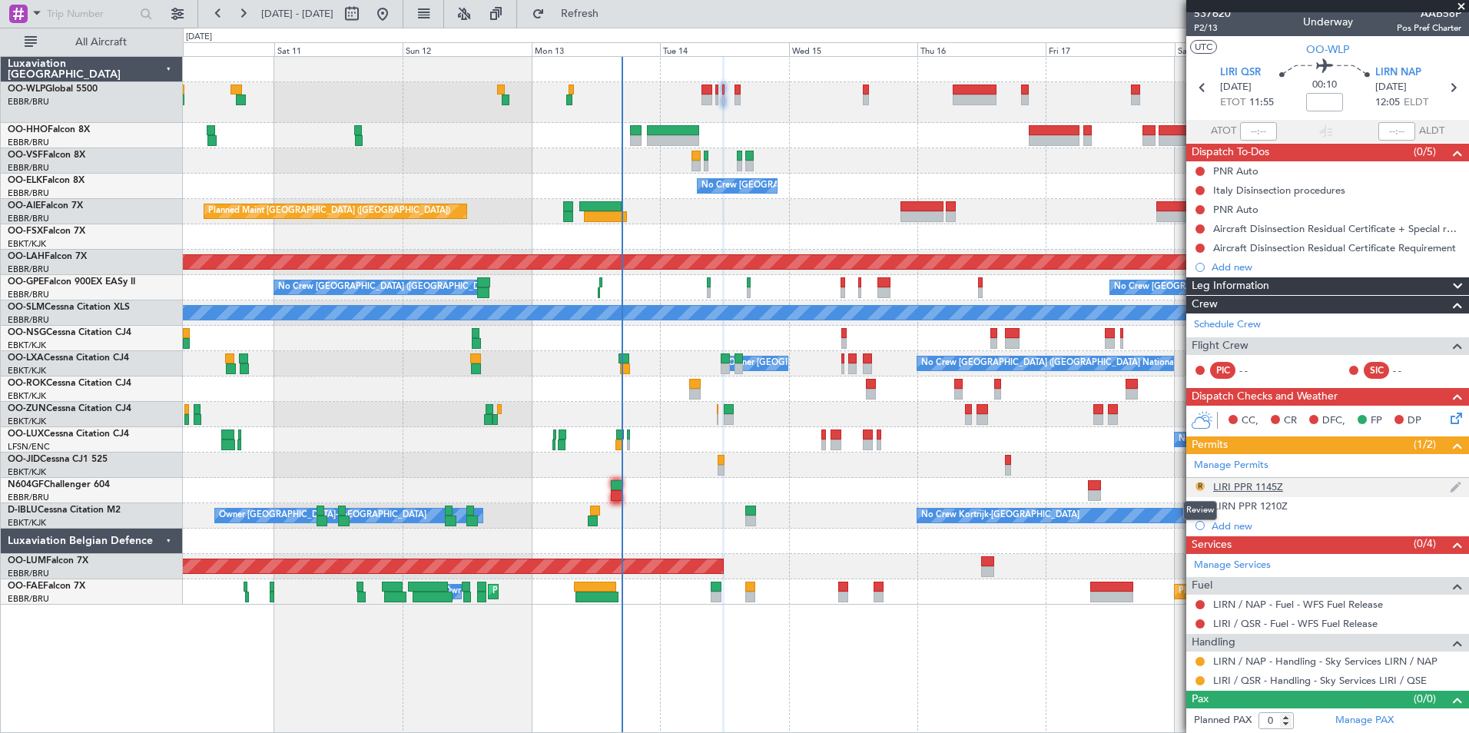
click at [1201, 486] on button "R" at bounding box center [1200, 486] width 9 height 9
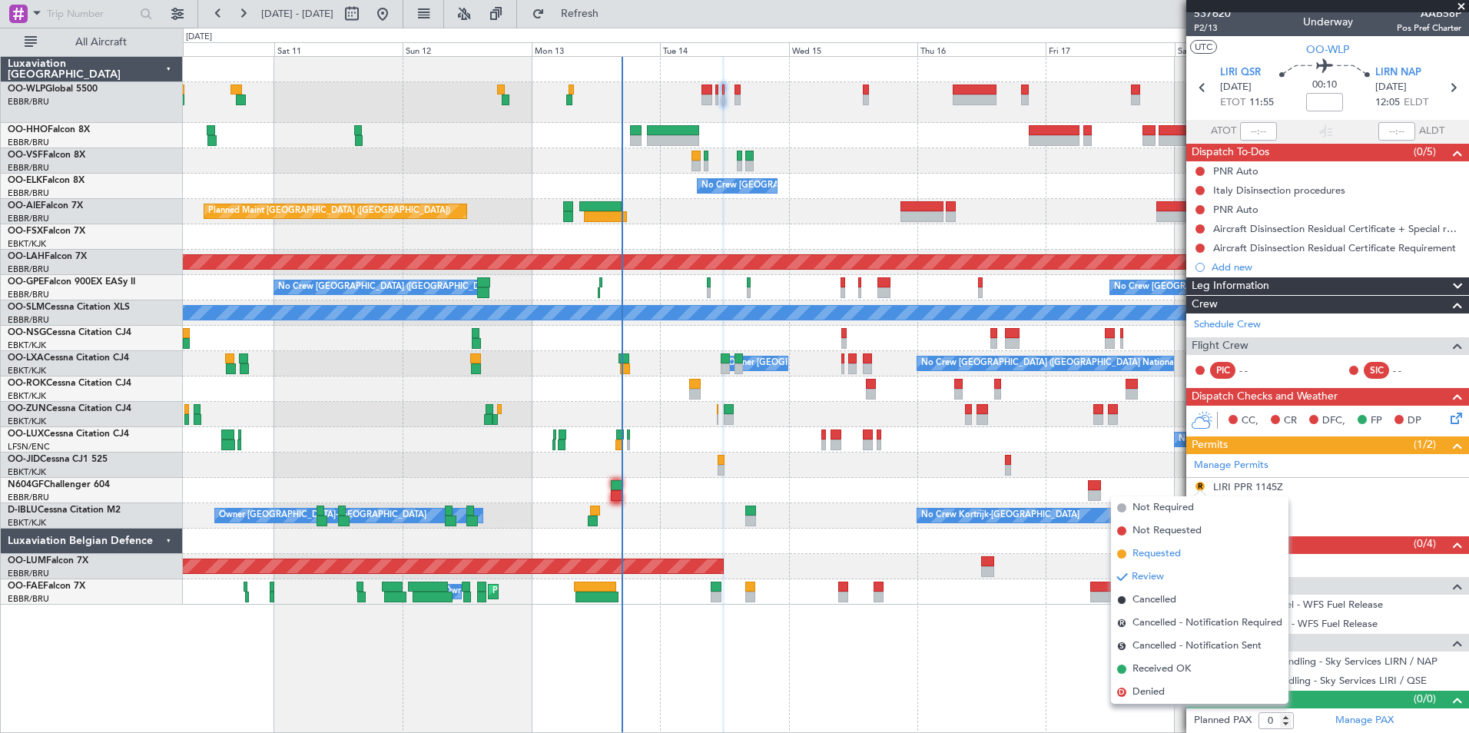
click at [1179, 559] on span "Requested" at bounding box center [1157, 553] width 48 height 15
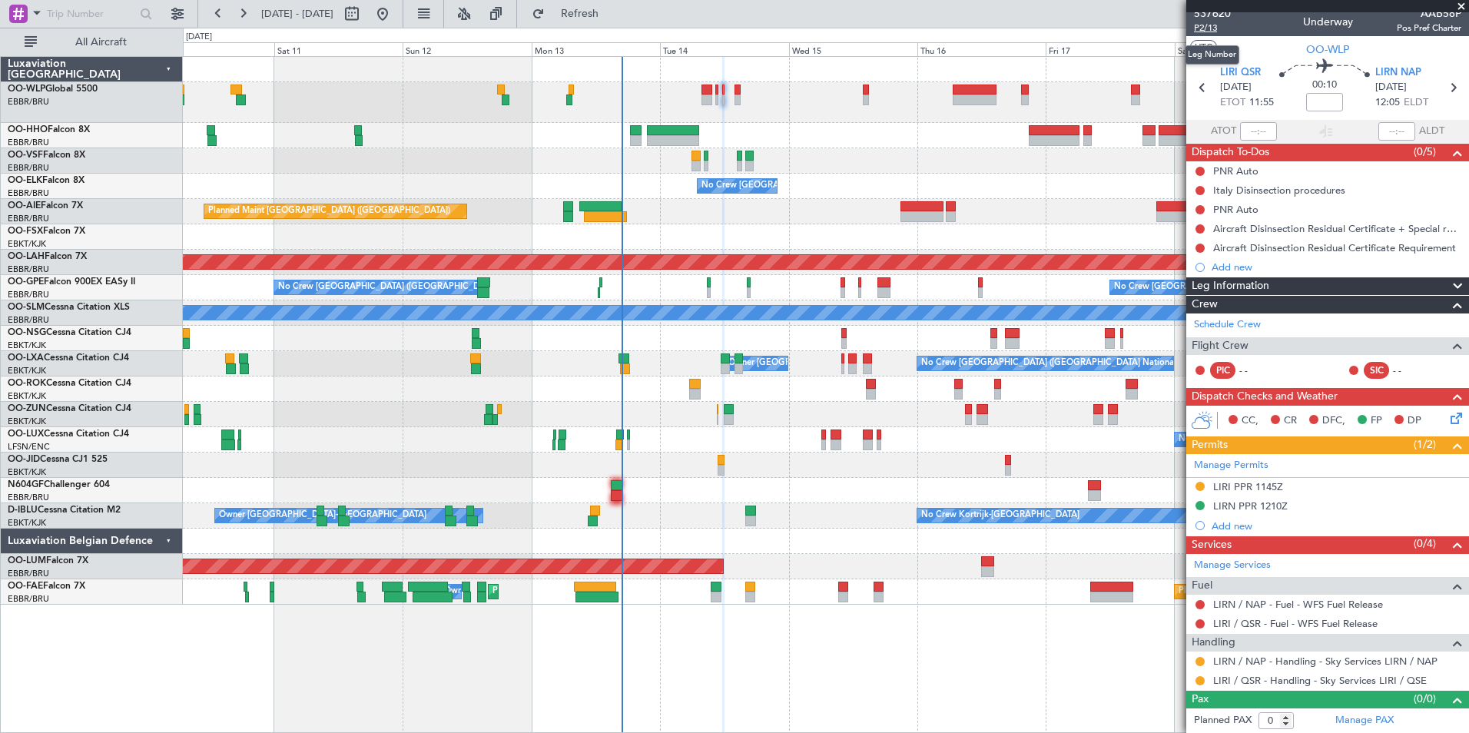
click at [1206, 27] on span "P2/13" at bounding box center [1212, 28] width 37 height 13
click at [612, 11] on span "Refresh" at bounding box center [580, 13] width 65 height 11
click at [1194, 90] on icon at bounding box center [1203, 88] width 20 height 20
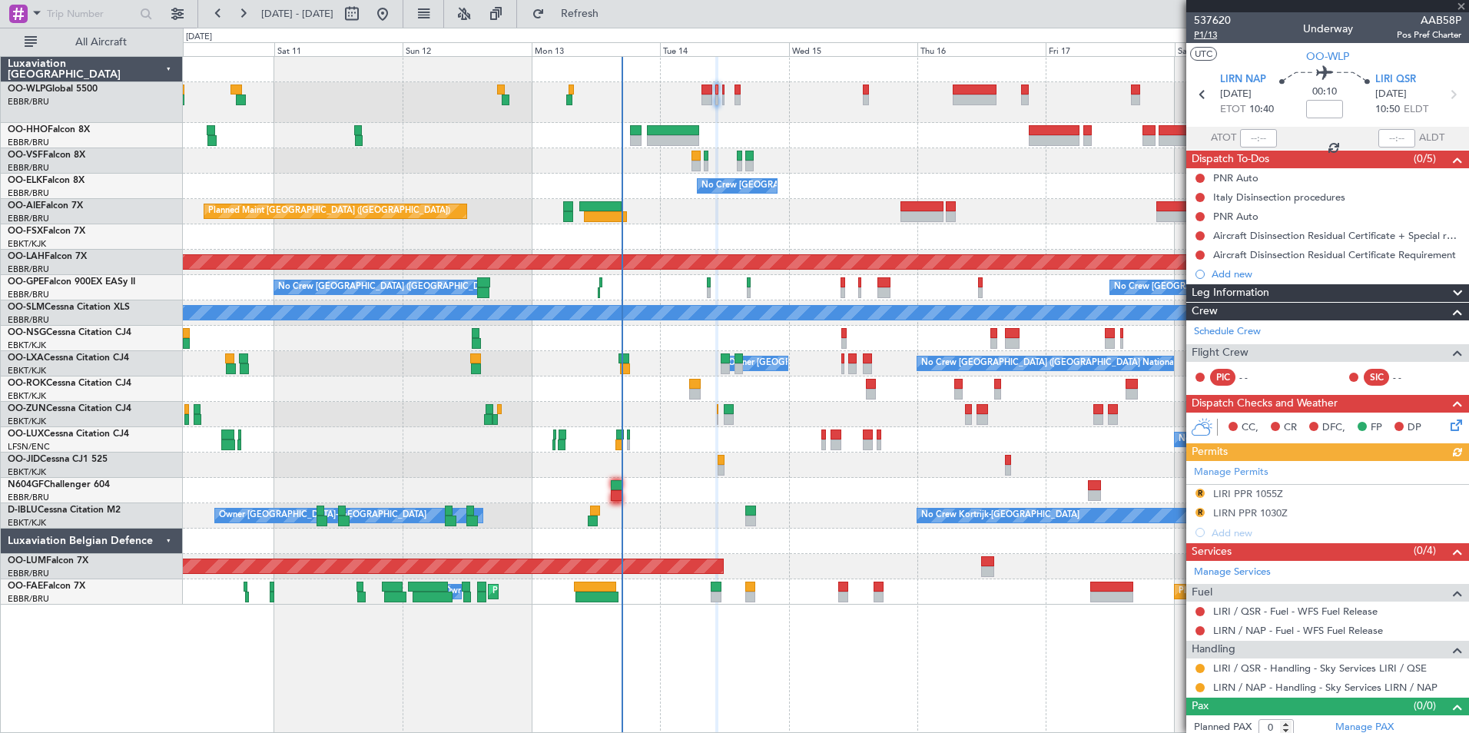
click at [1211, 35] on span "P1/13" at bounding box center [1212, 34] width 37 height 13
click at [625, 0] on fb-refresh-button "Refresh" at bounding box center [571, 14] width 108 height 28
click at [612, 17] on span "Refresh" at bounding box center [580, 13] width 65 height 11
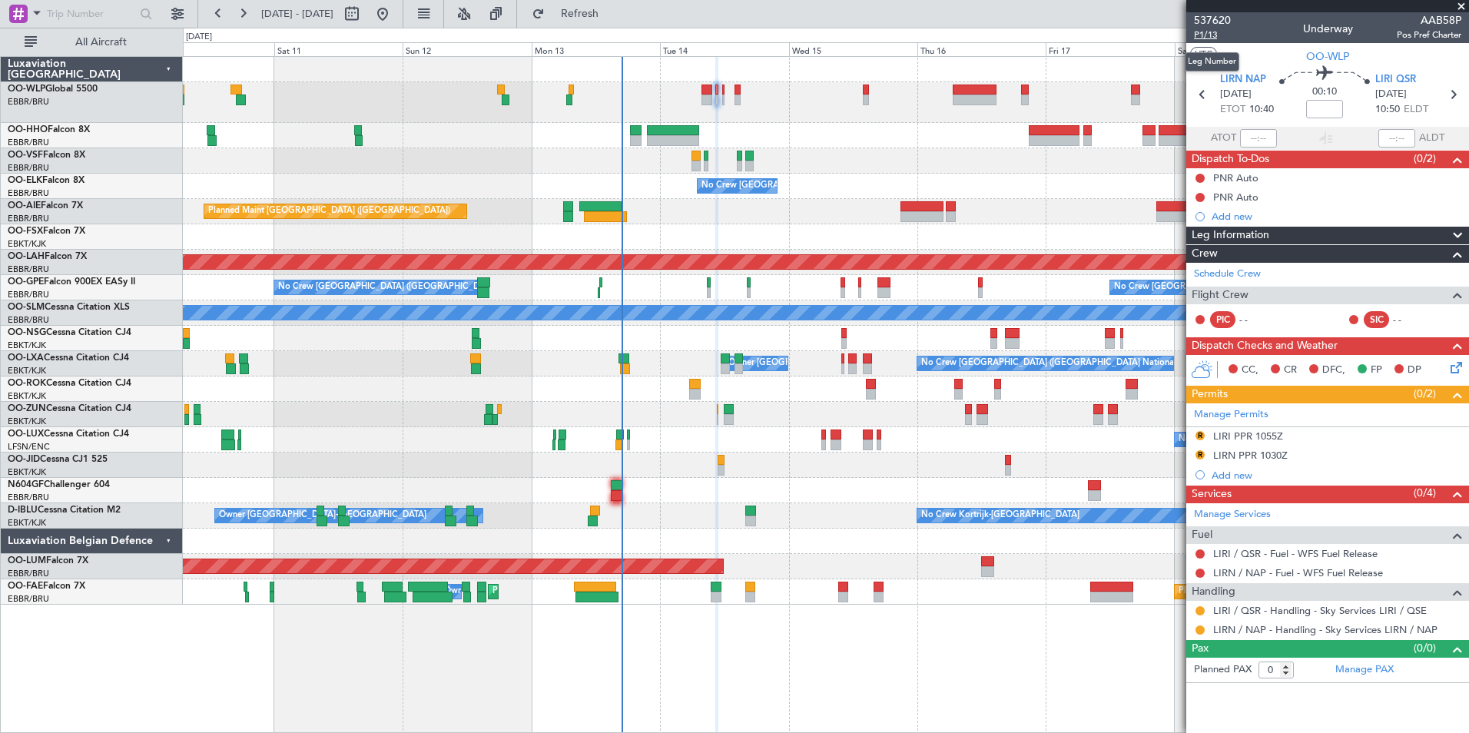
click at [1206, 33] on span "P1/13" at bounding box center [1212, 34] width 37 height 13
click at [1256, 453] on div "LIRN PPR 1030Z" at bounding box center [1250, 455] width 75 height 13
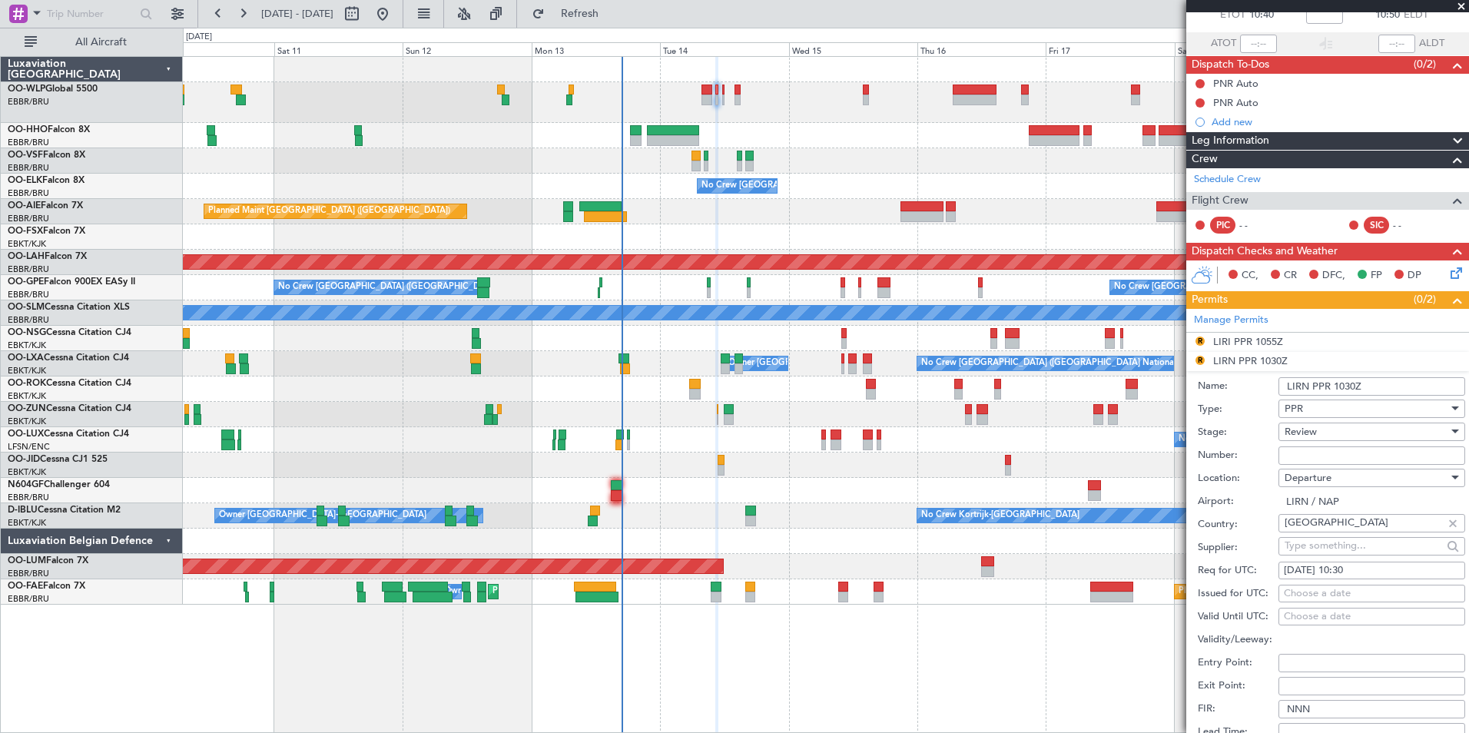
scroll to position [231, 0]
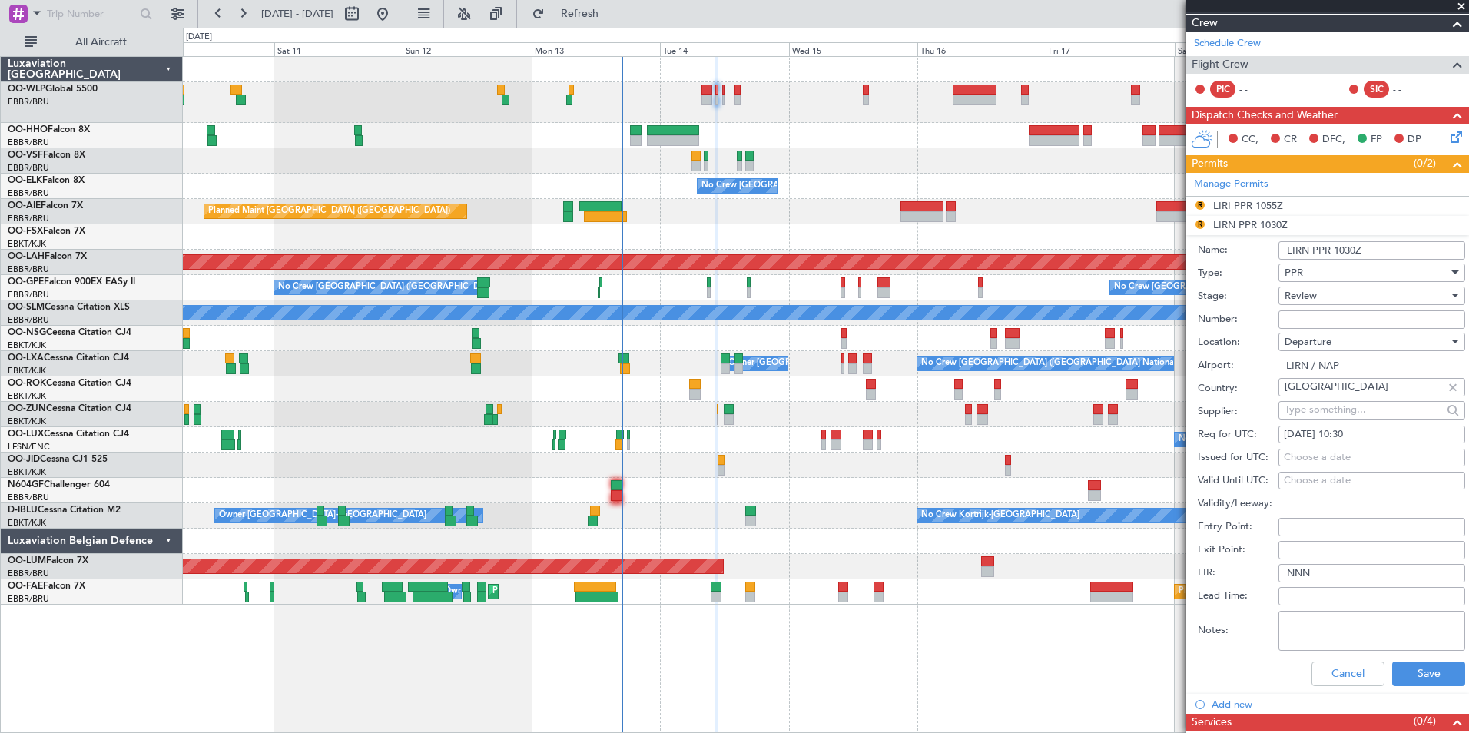
click at [1299, 292] on span "Review" at bounding box center [1301, 296] width 32 height 14
click at [1324, 395] on span "Requested" at bounding box center [1366, 395] width 161 height 23
click at [1402, 678] on button "Save" at bounding box center [1428, 674] width 73 height 25
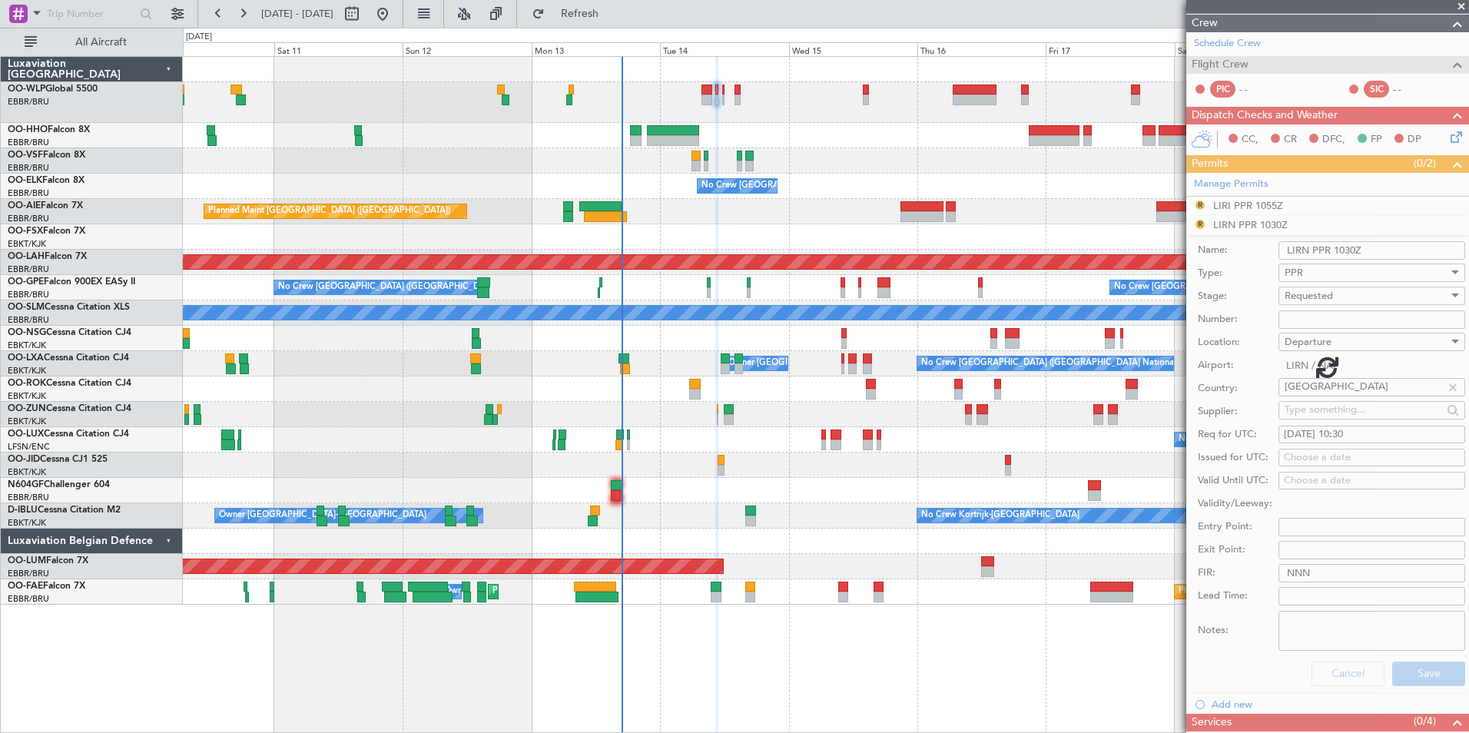
scroll to position [0, 0]
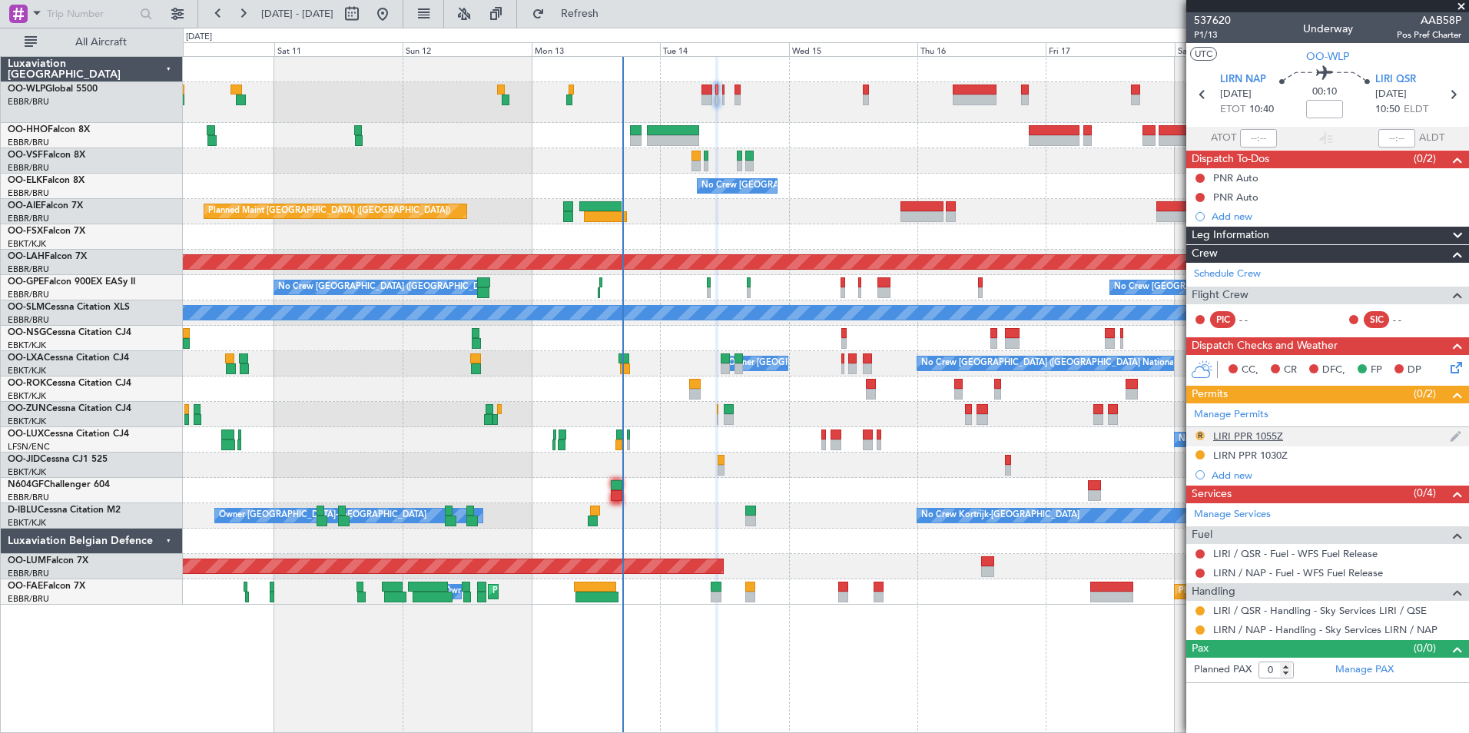
click at [1199, 438] on button "R" at bounding box center [1200, 435] width 9 height 9
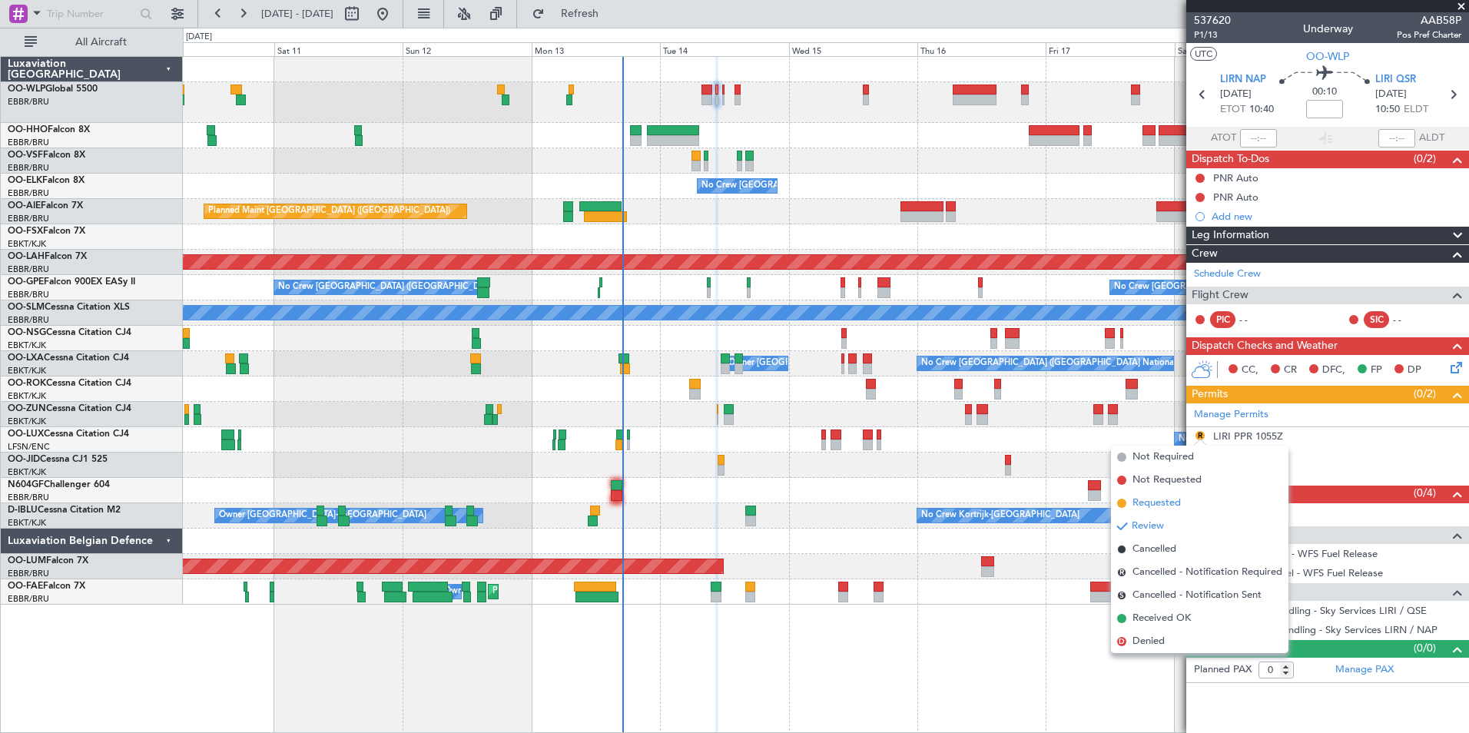
click at [1161, 503] on span "Requested" at bounding box center [1157, 503] width 48 height 15
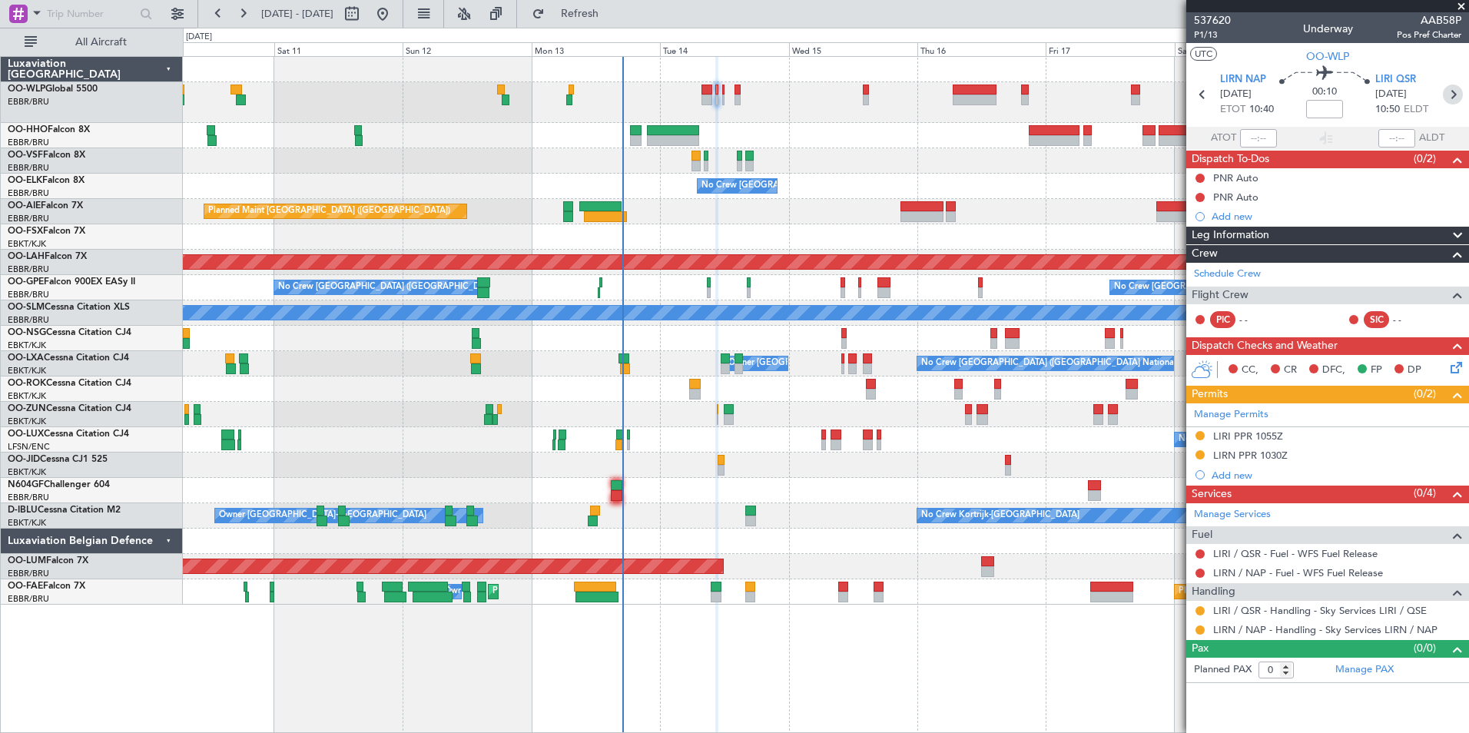
click at [1455, 99] on icon at bounding box center [1453, 95] width 20 height 20
click at [1215, 38] on span "P2/13" at bounding box center [1212, 34] width 37 height 13
click at [612, 12] on span "Refresh" at bounding box center [580, 13] width 65 height 11
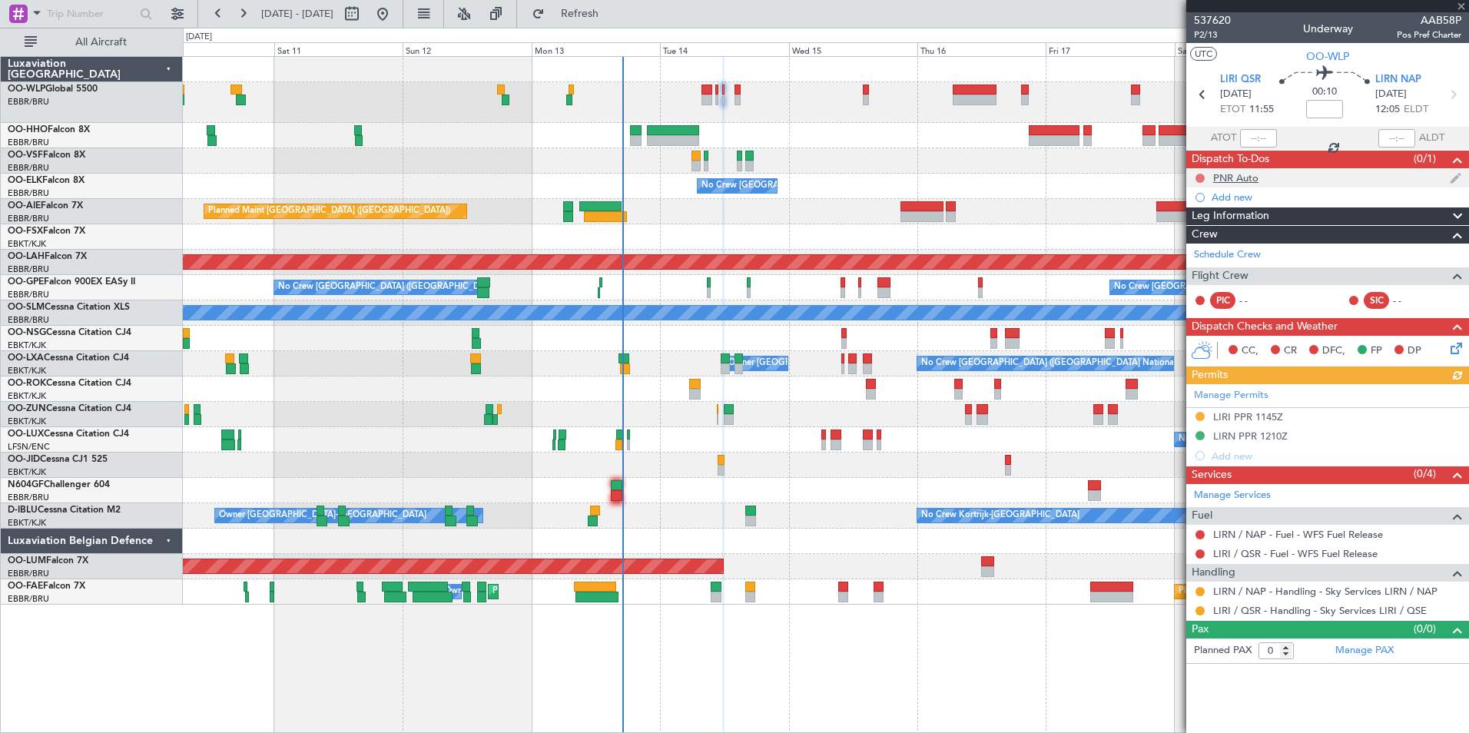
click at [1201, 176] on button at bounding box center [1200, 178] width 9 height 9
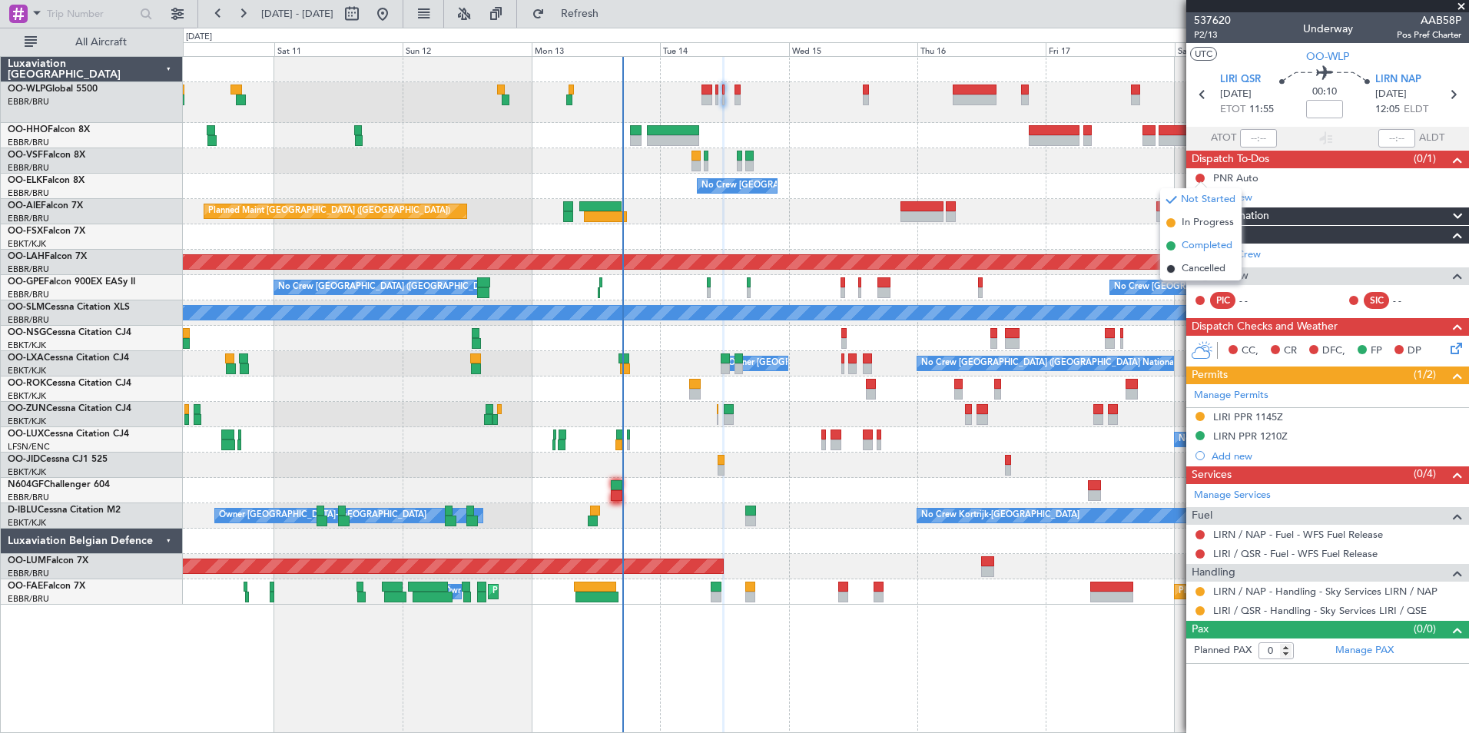
click at [1209, 247] on span "Completed" at bounding box center [1207, 245] width 51 height 15
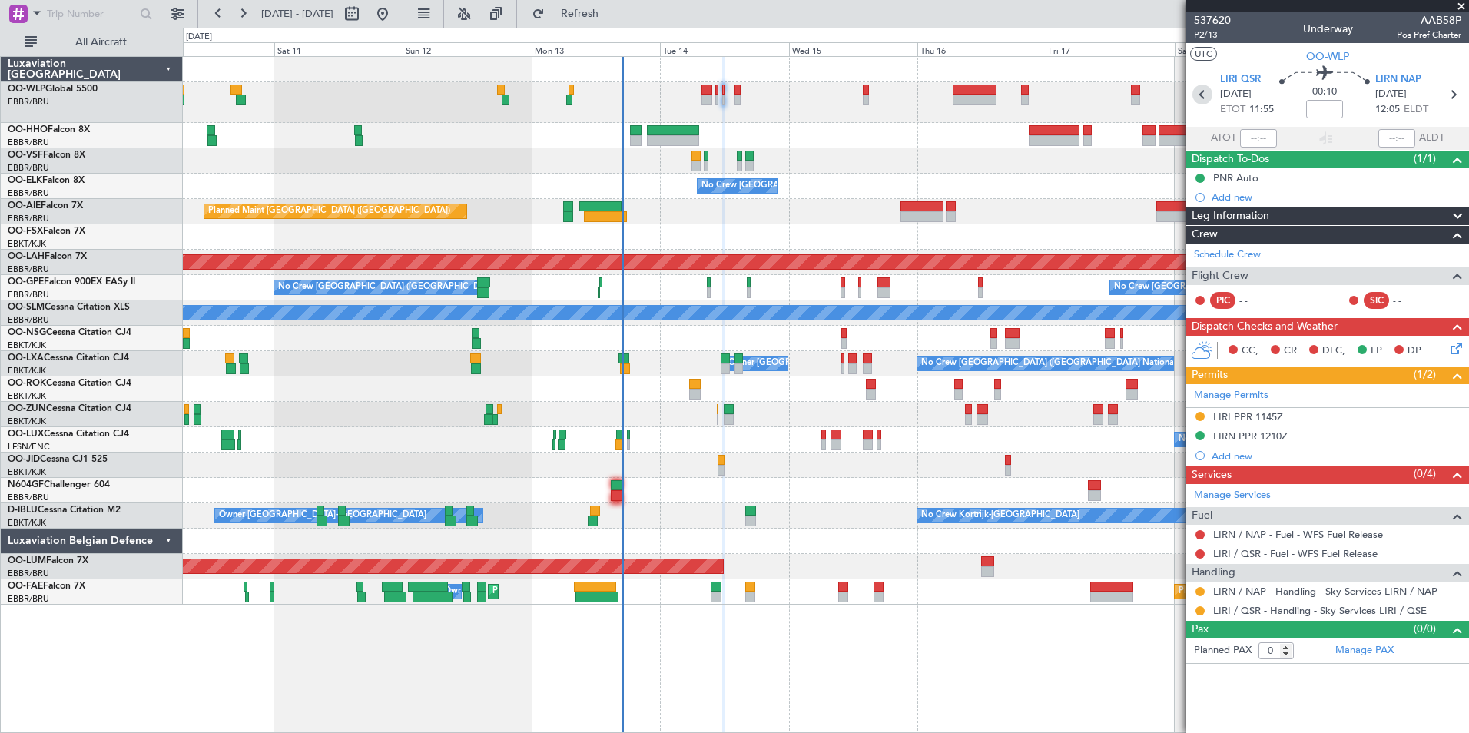
click at [1196, 91] on icon at bounding box center [1203, 95] width 20 height 20
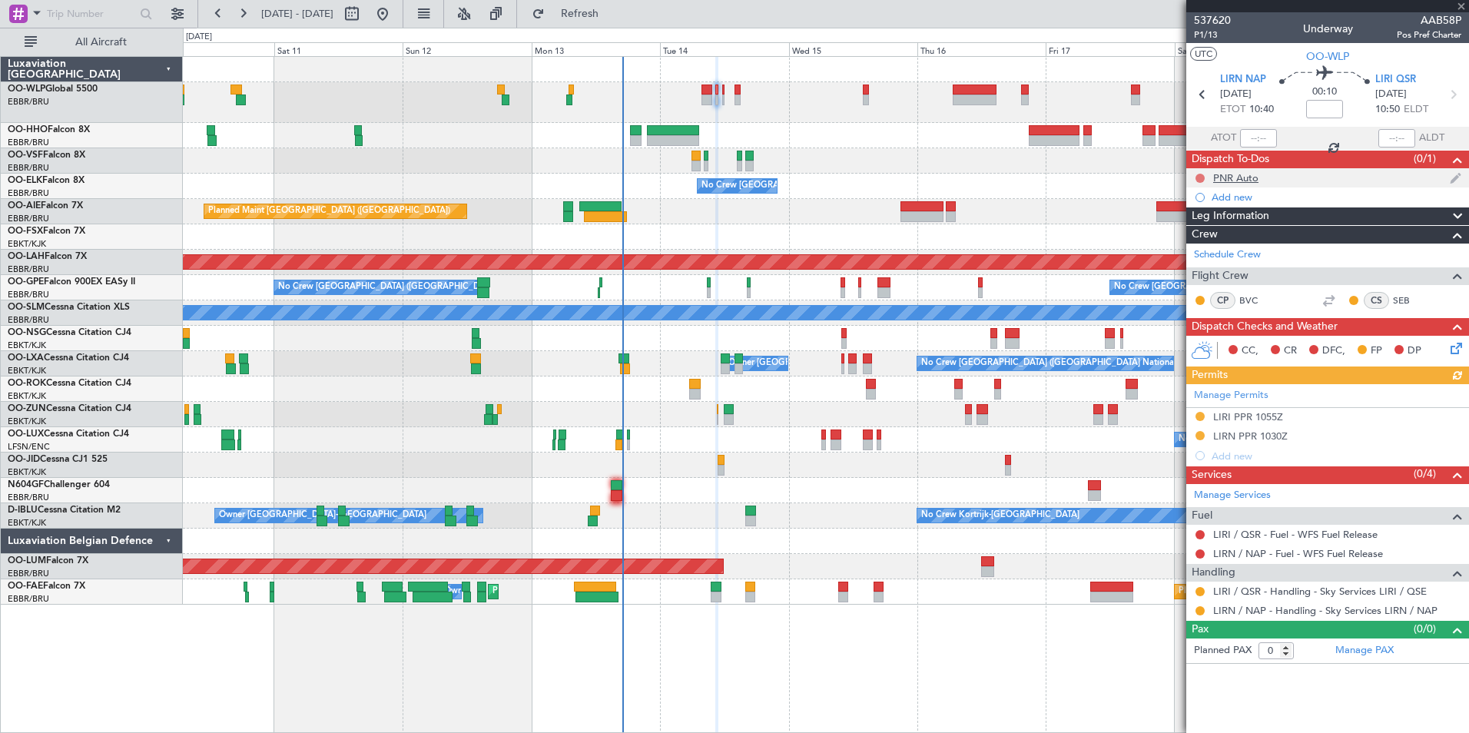
click at [1197, 179] on button at bounding box center [1200, 178] width 9 height 9
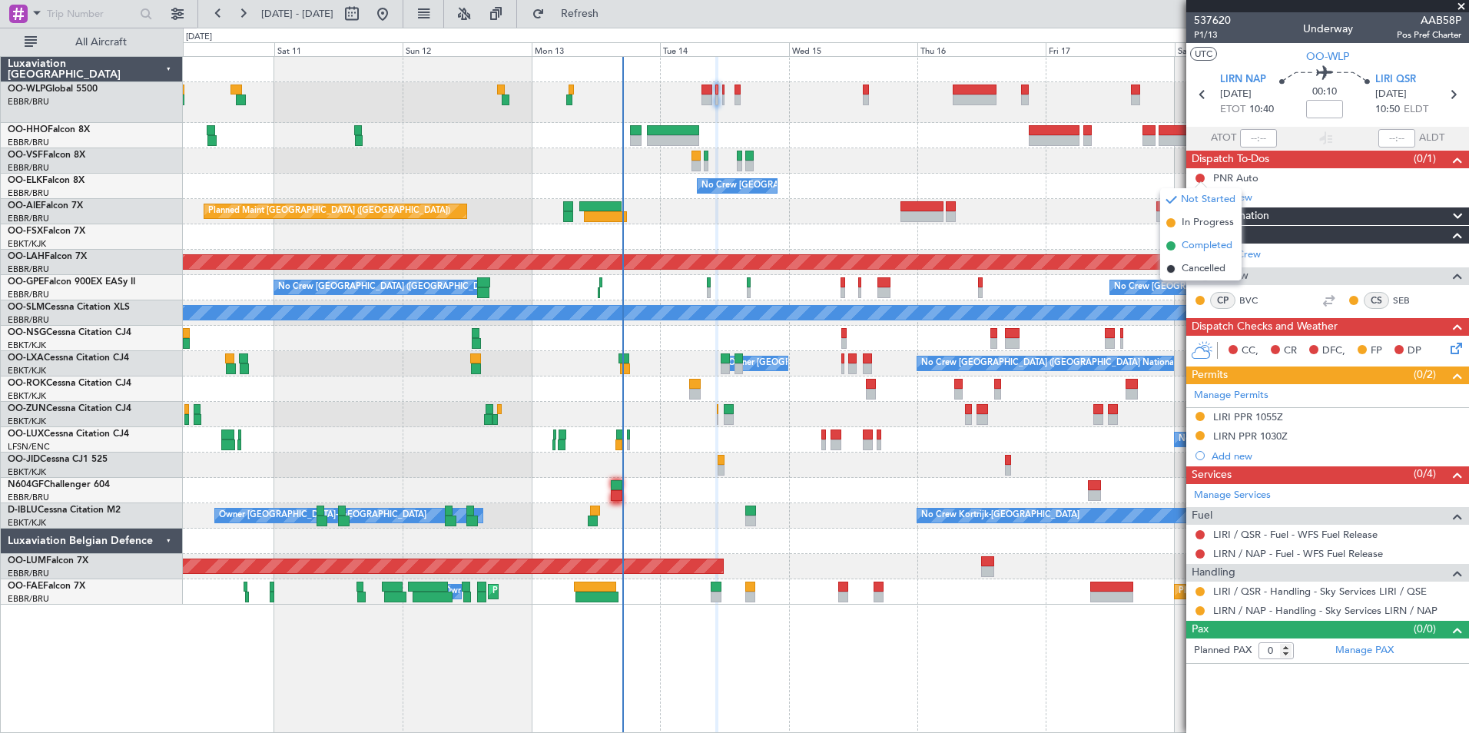
click at [1195, 248] on span "Completed" at bounding box center [1207, 245] width 51 height 15
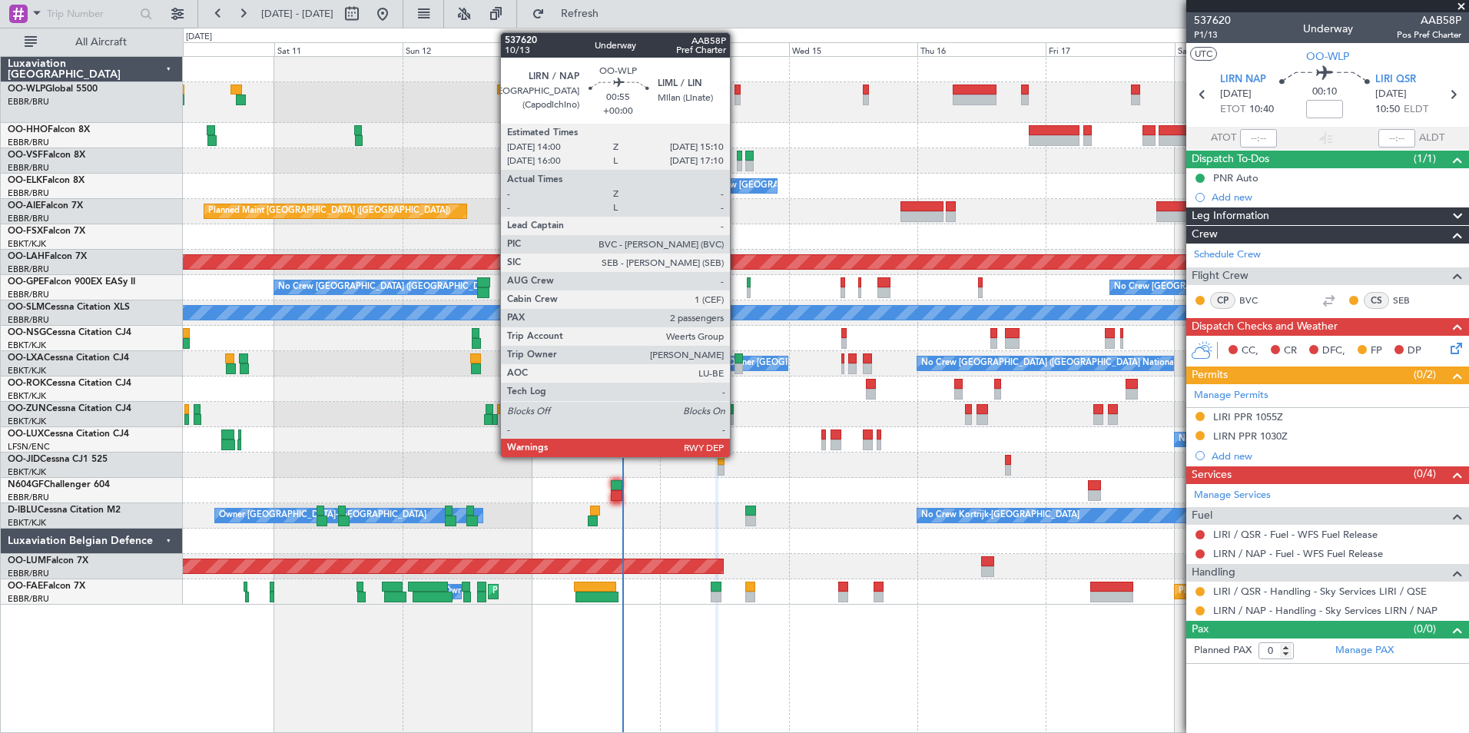
click at [737, 95] on div at bounding box center [738, 100] width 7 height 11
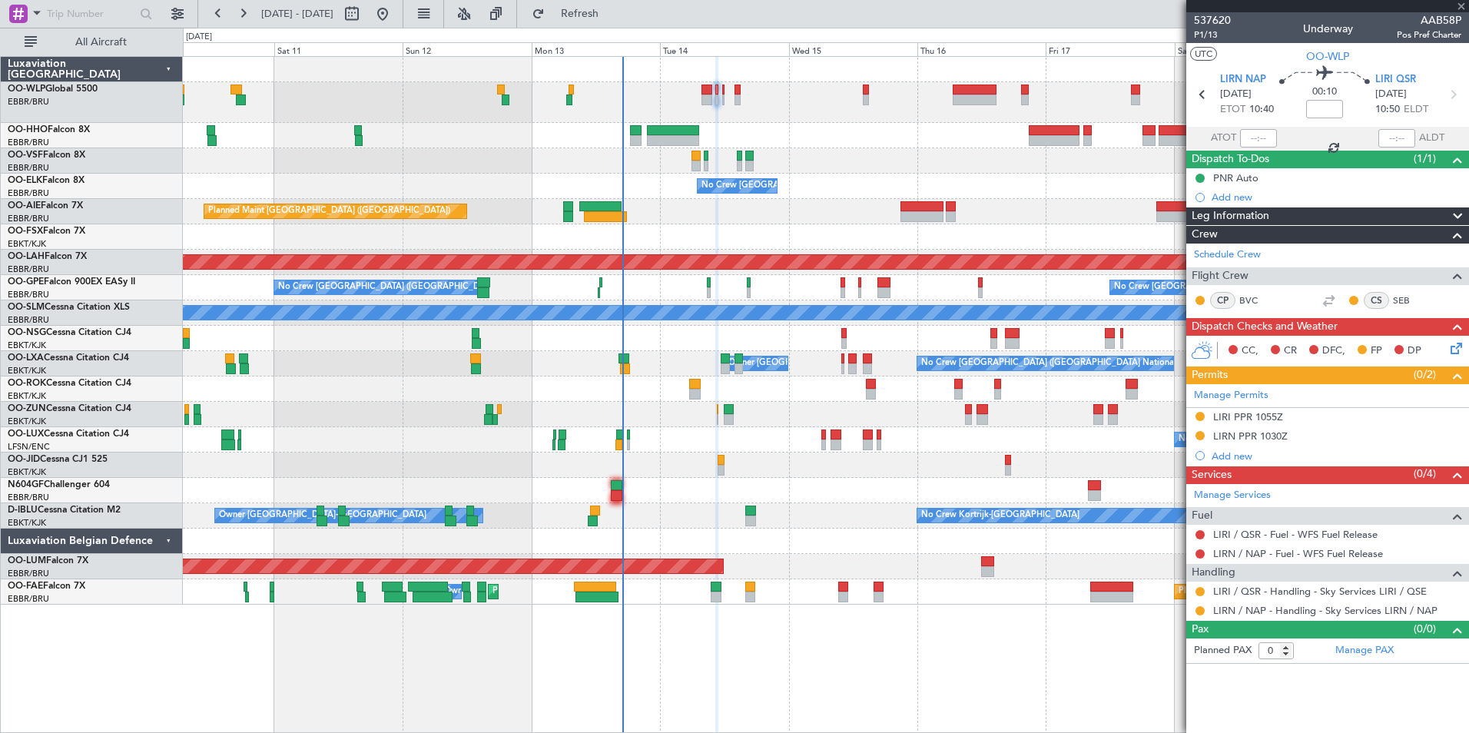
type input "2"
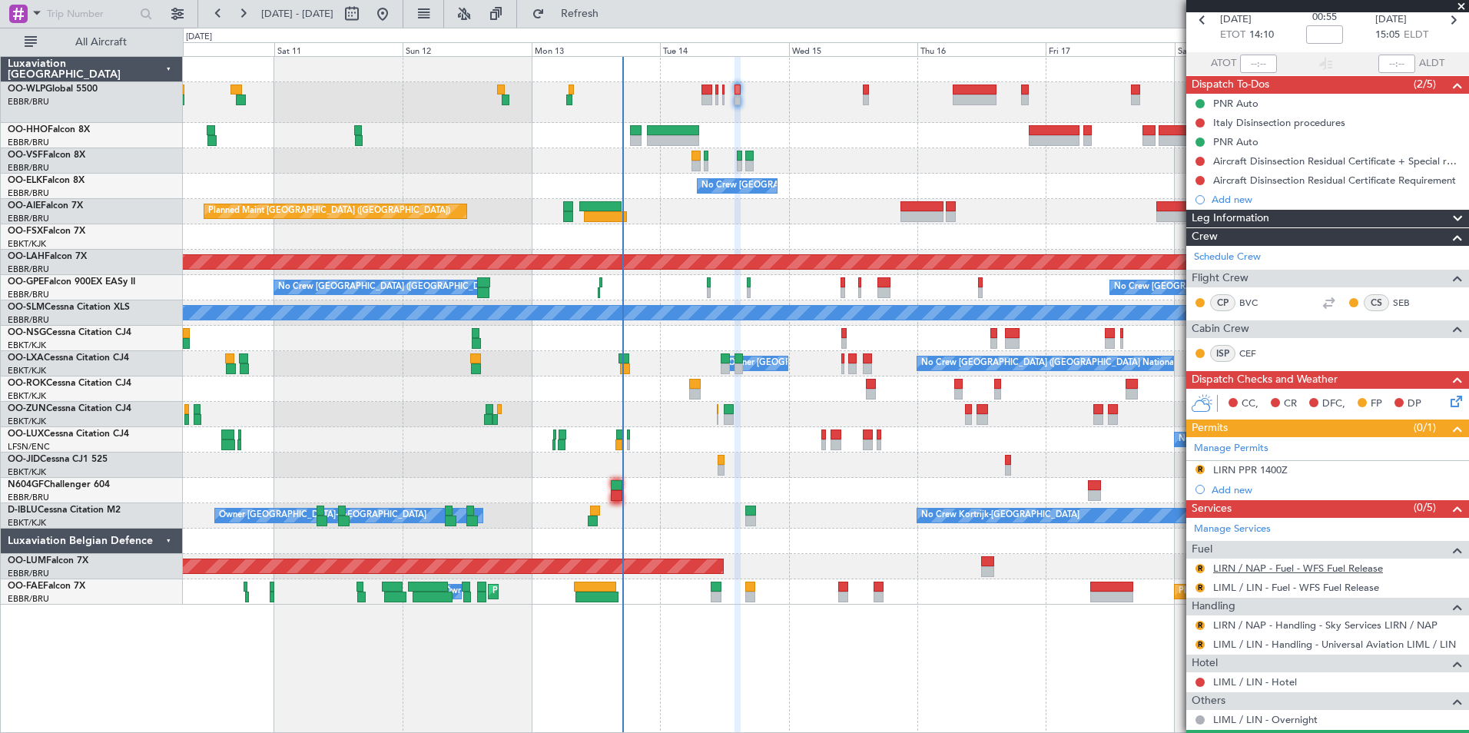
scroll to position [154, 0]
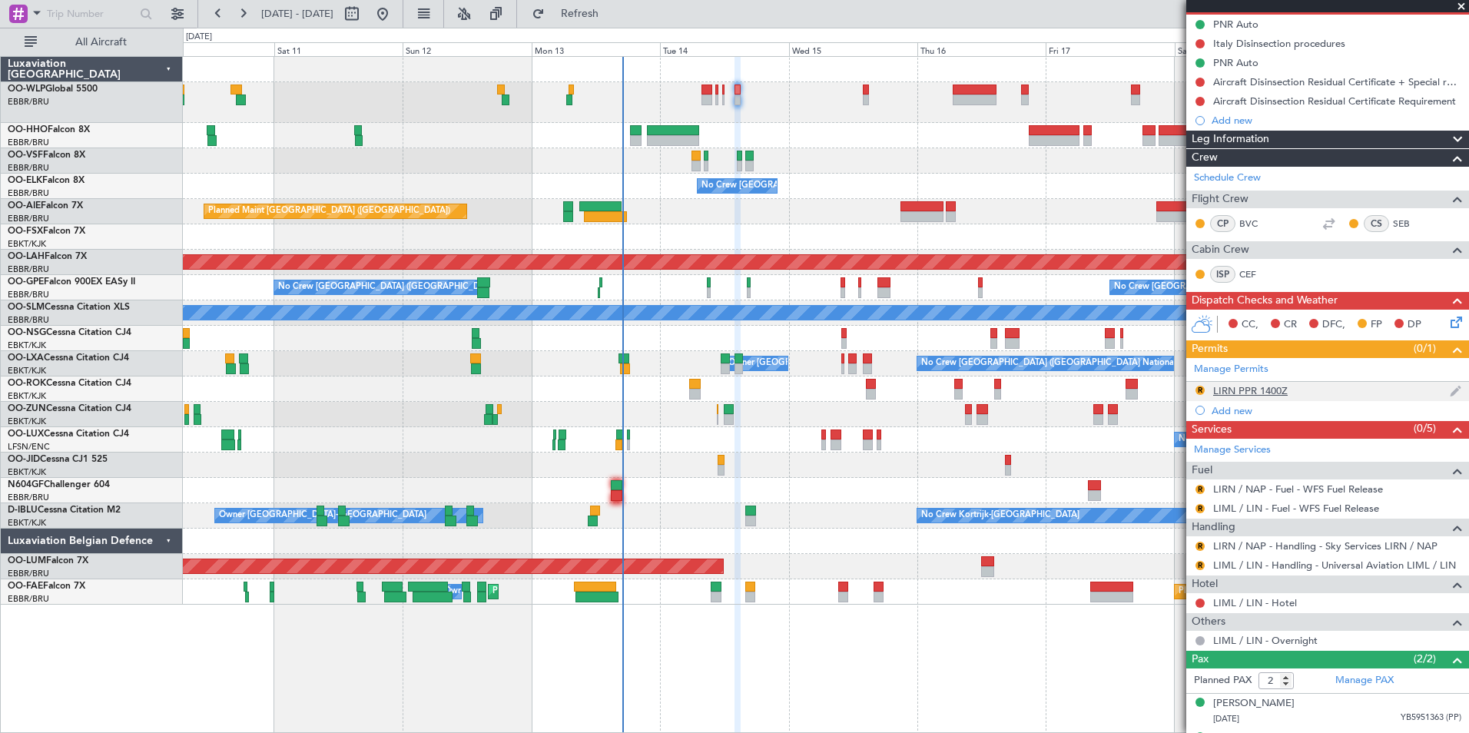
click at [1229, 386] on div "LIRN PPR 1400Z" at bounding box center [1250, 390] width 75 height 13
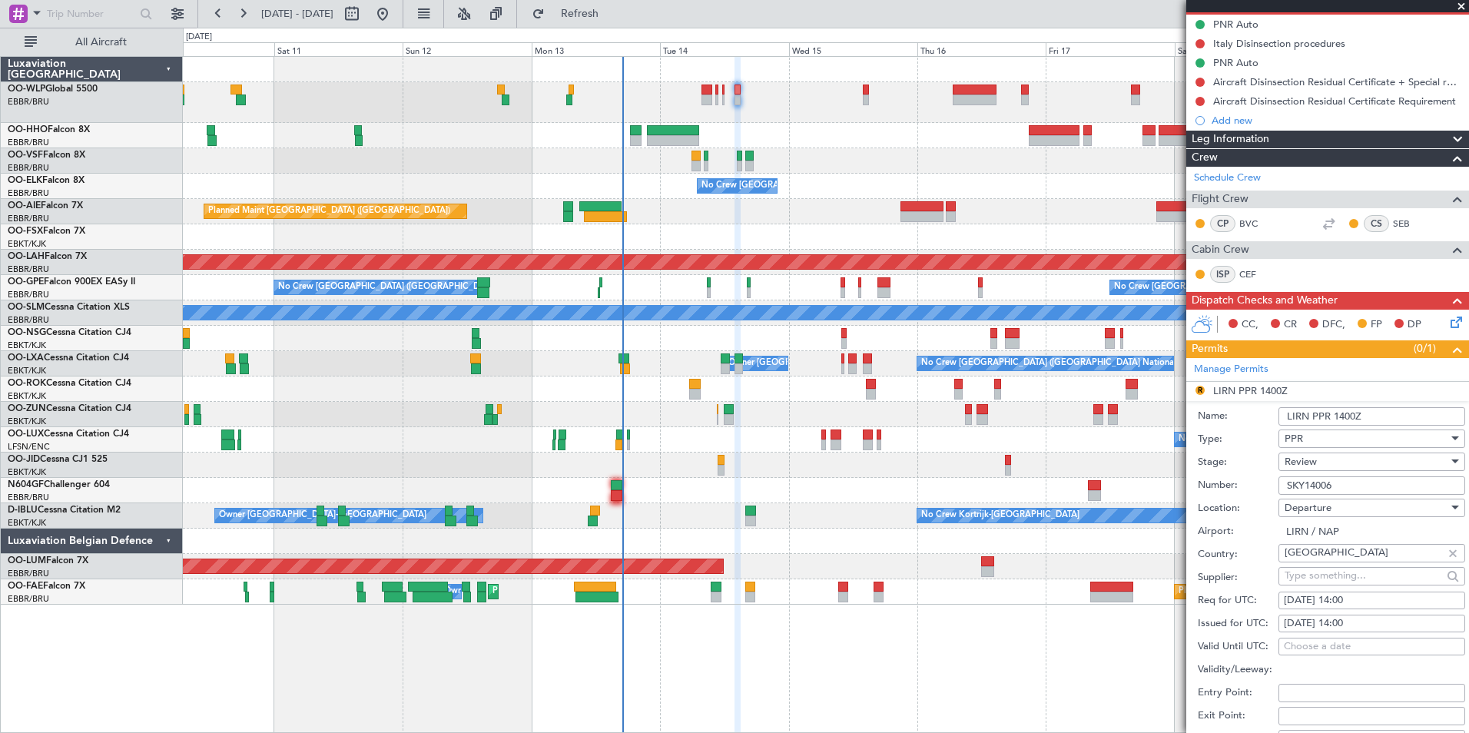
click at [1316, 457] on span "Review" at bounding box center [1301, 462] width 32 height 14
click at [1334, 586] on span "Received OK" at bounding box center [1366, 584] width 161 height 23
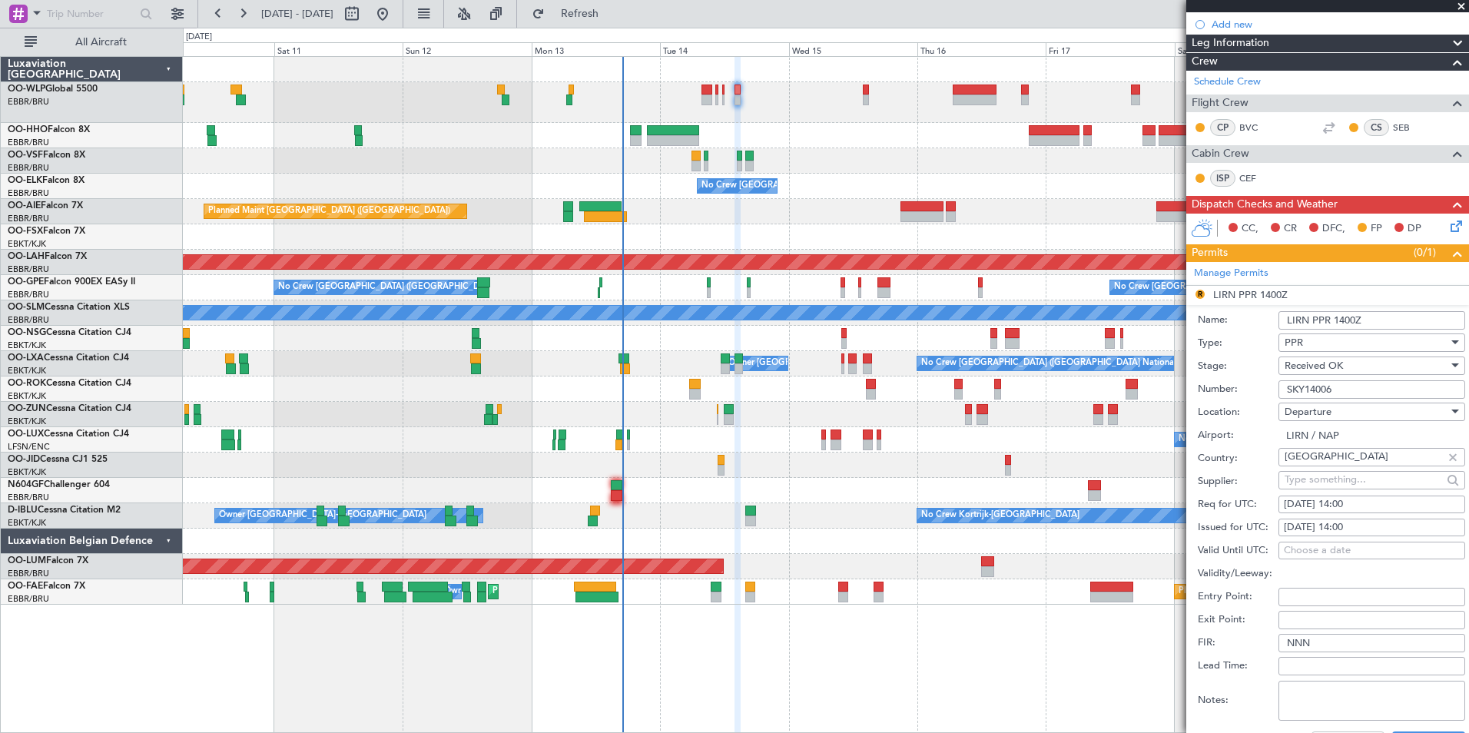
scroll to position [384, 0]
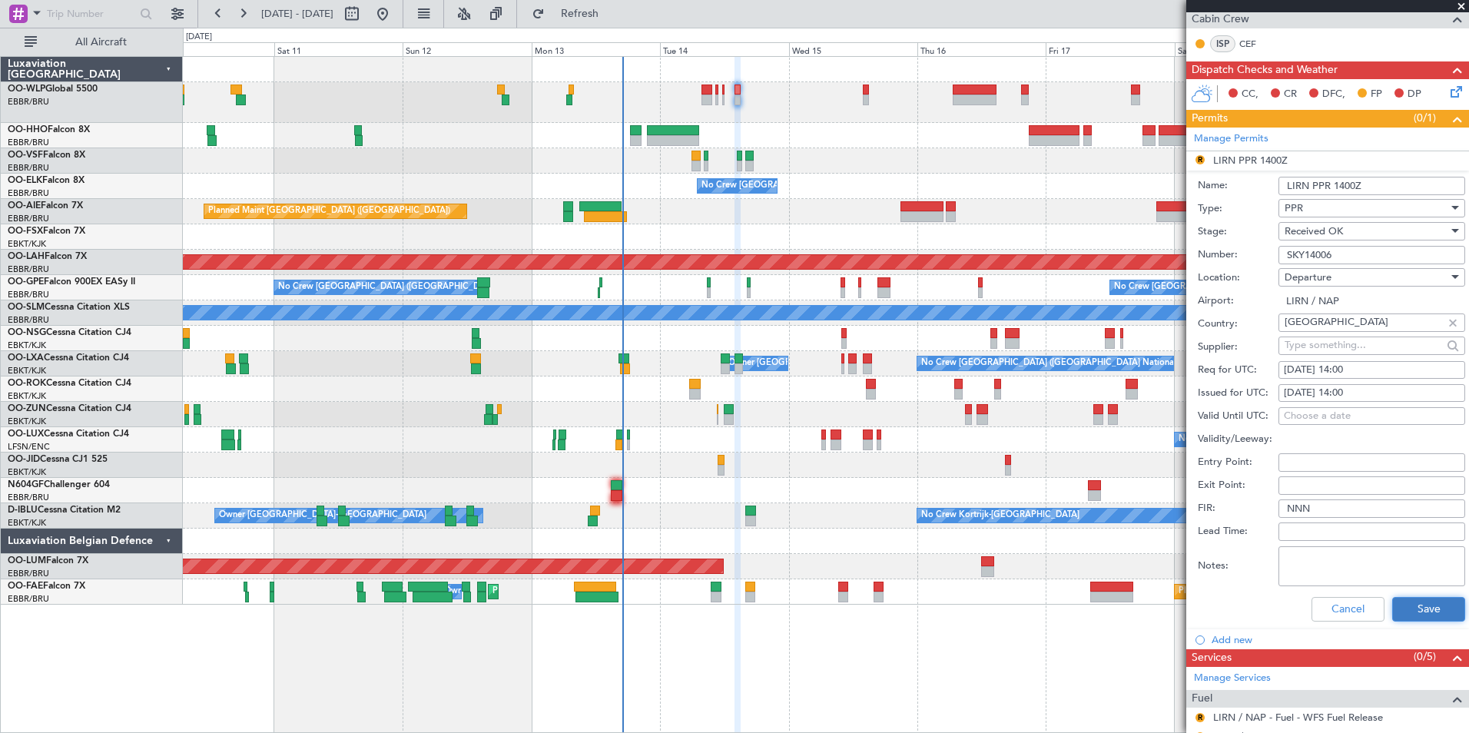
click at [1412, 614] on button "Save" at bounding box center [1428, 609] width 73 height 25
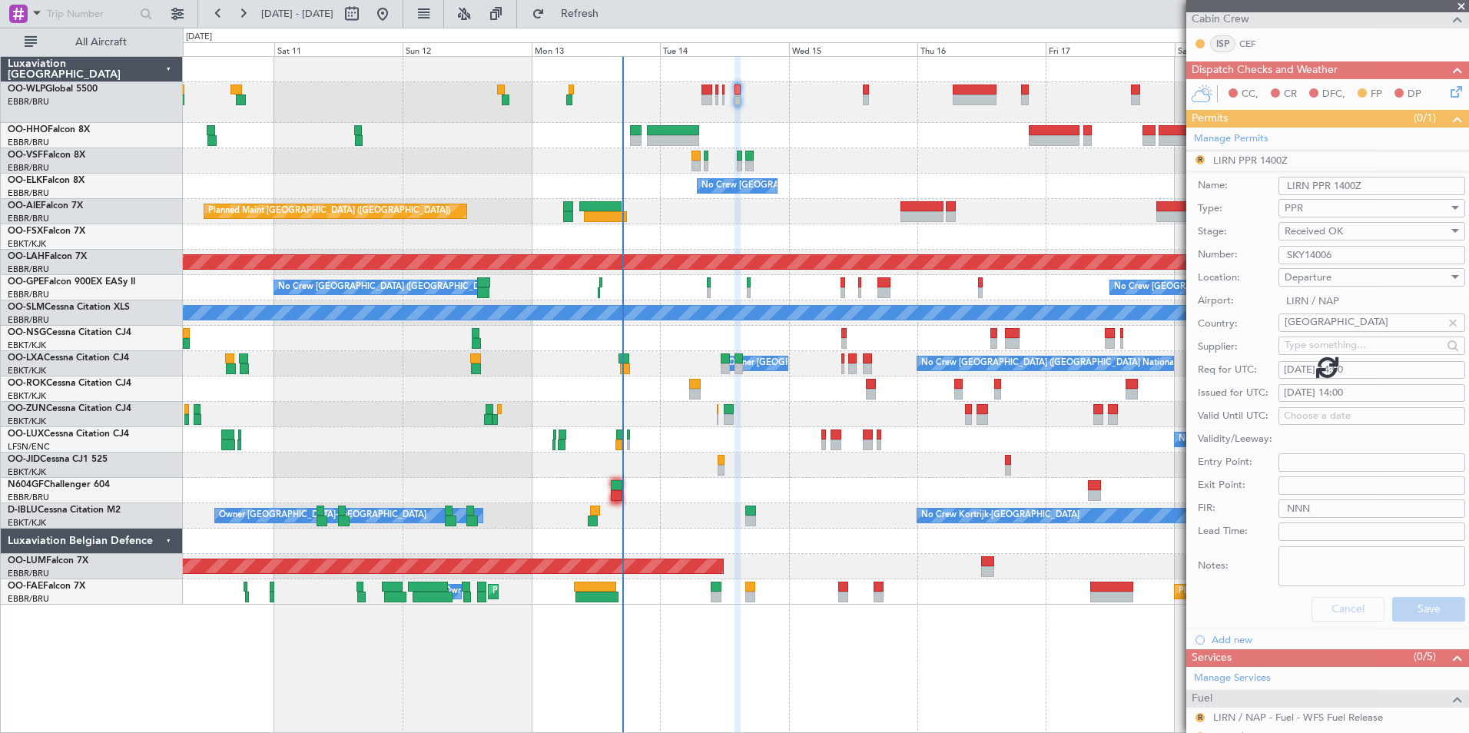
scroll to position [183, 0]
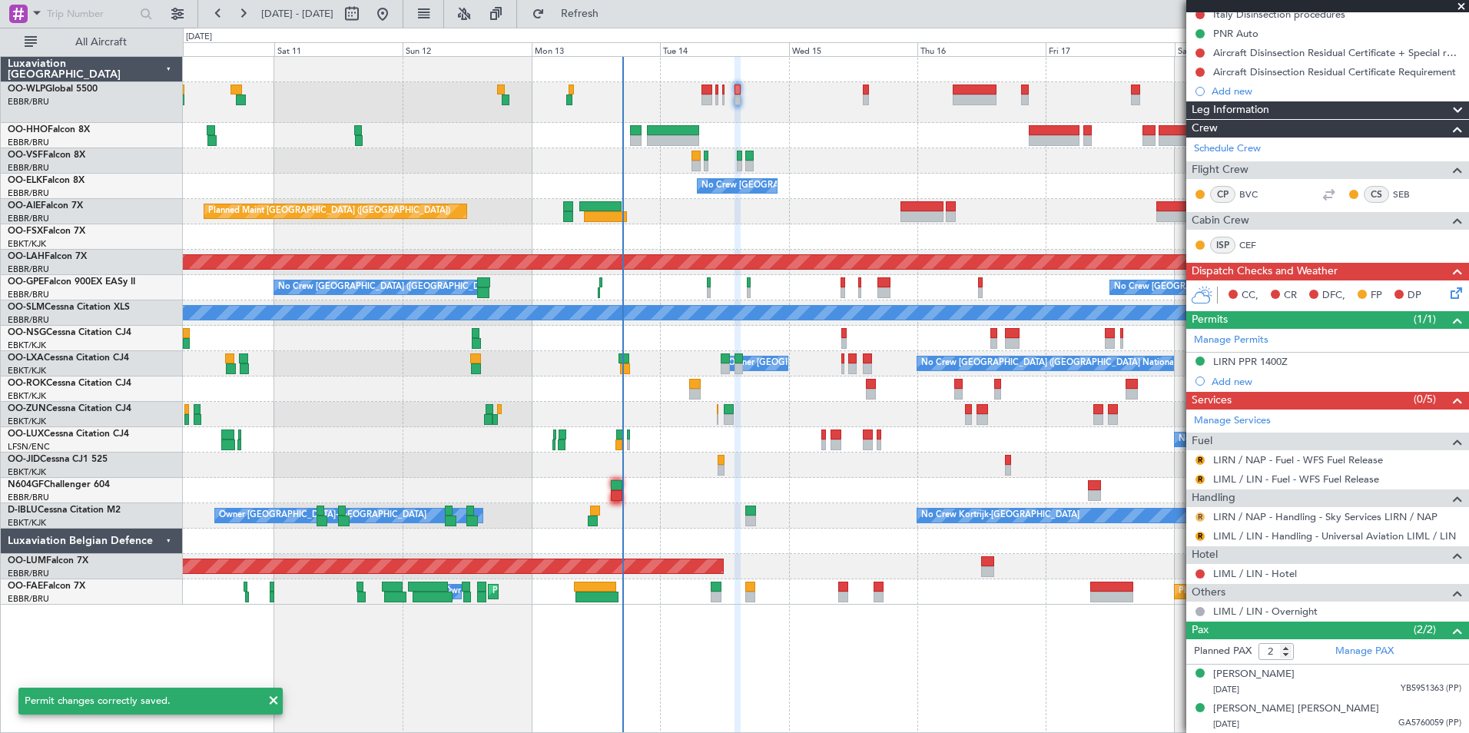
click at [1199, 516] on button "R" at bounding box center [1200, 517] width 9 height 9
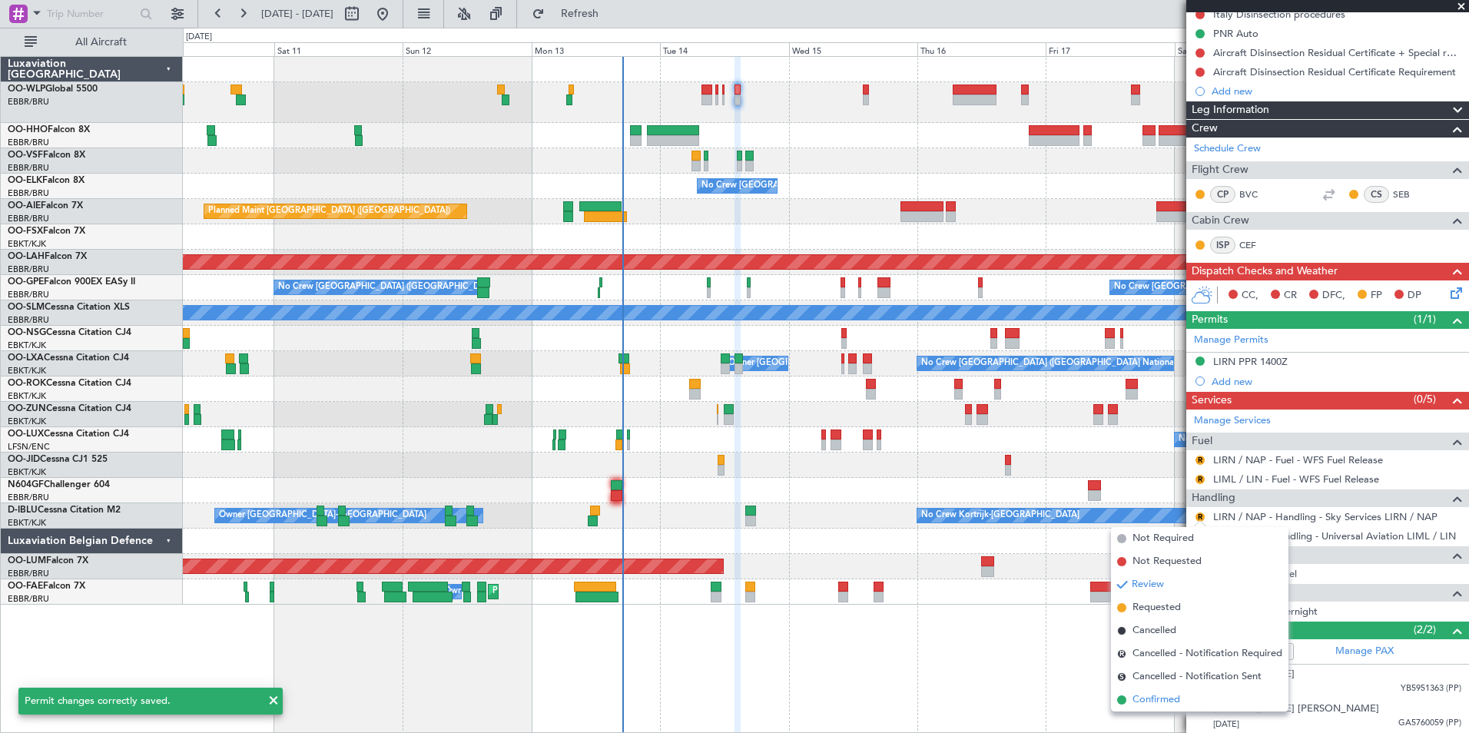
click at [1168, 703] on span "Confirmed" at bounding box center [1157, 699] width 48 height 15
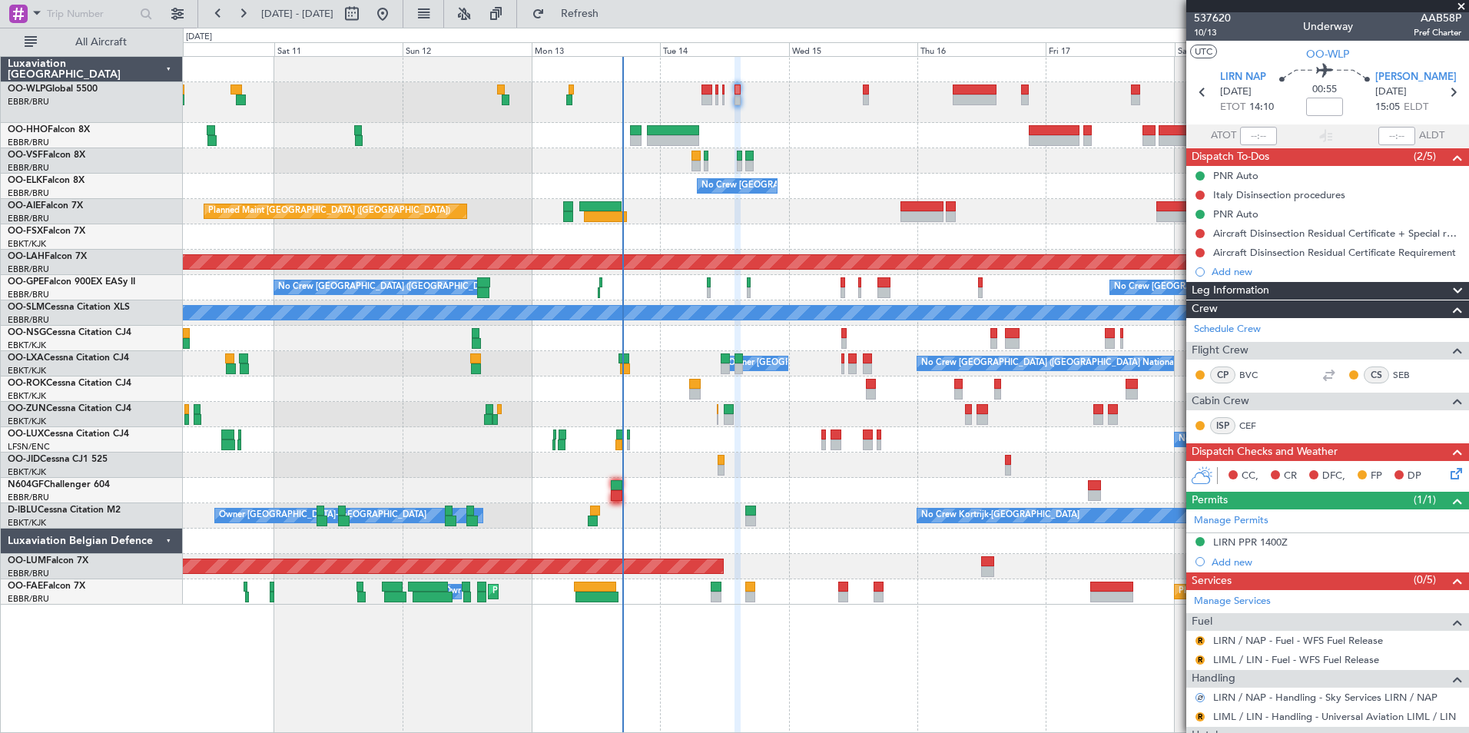
scroll to position [0, 0]
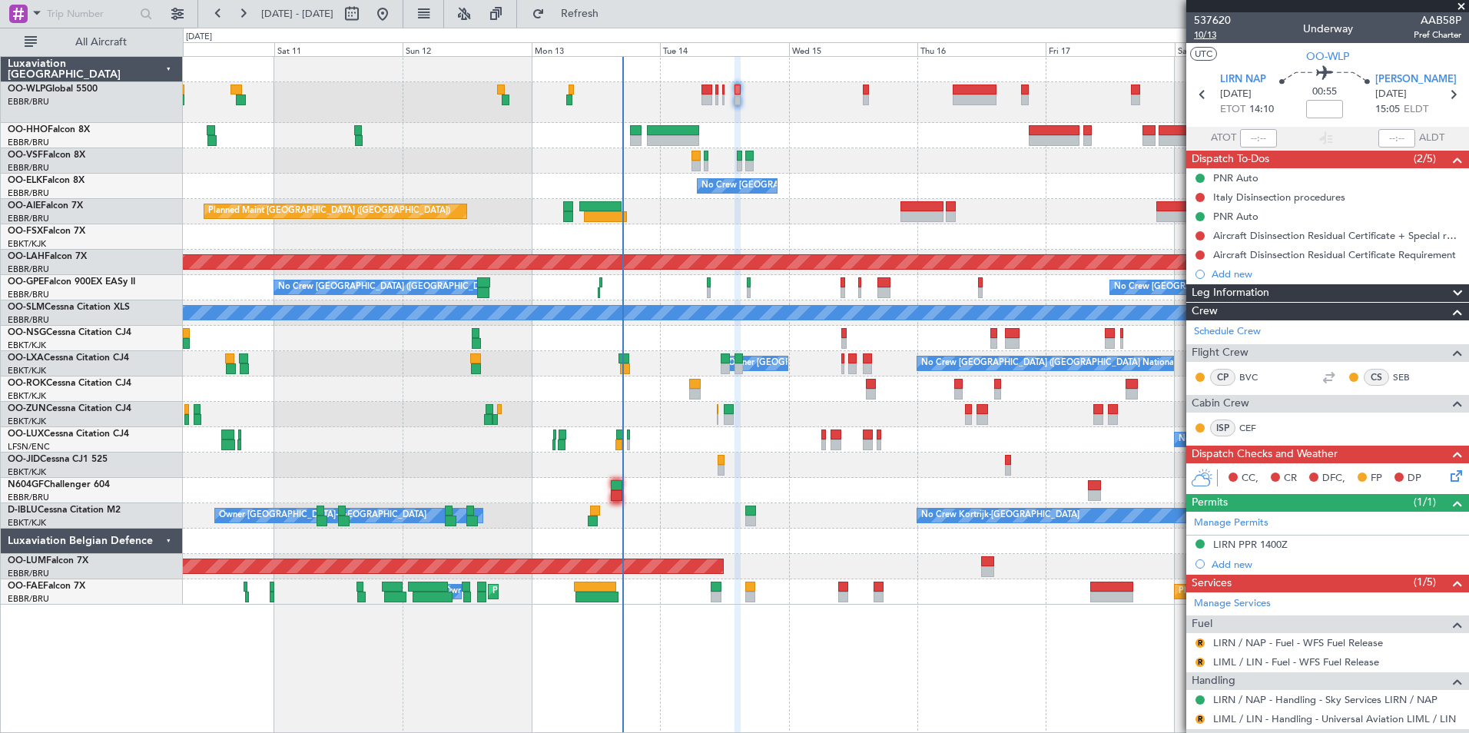
click at [1199, 39] on span "10/13" at bounding box center [1212, 34] width 37 height 13
click at [642, 36] on div "0 0 Fri 10 Sat 11 Sun 12 Mon 13 Tue 14 Wed 15 [DATE] Fri 17 Sat 18 Sun 19 Mon 20" at bounding box center [826, 42] width 1285 height 28
click at [612, 11] on span "Refresh" at bounding box center [580, 13] width 65 height 11
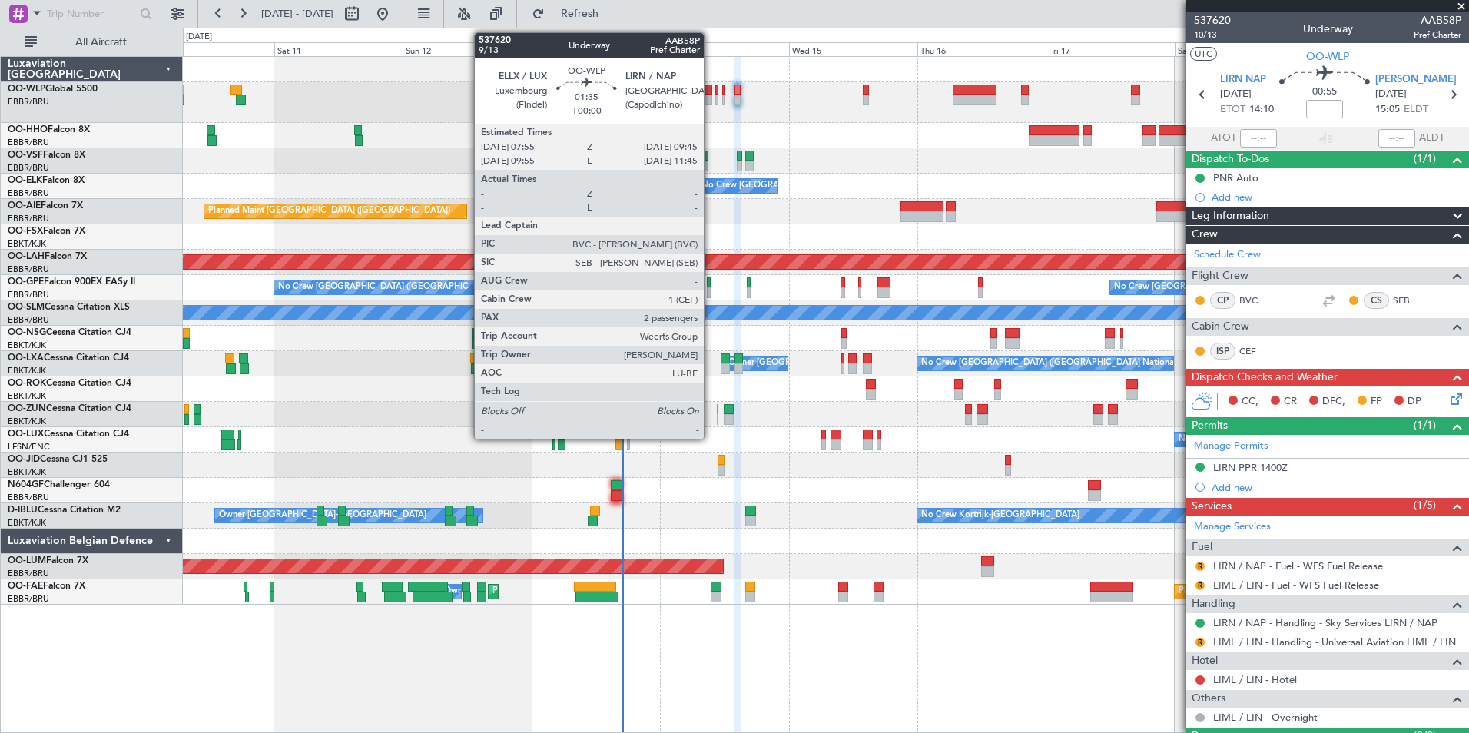
click at [711, 90] on div at bounding box center [707, 90] width 10 height 11
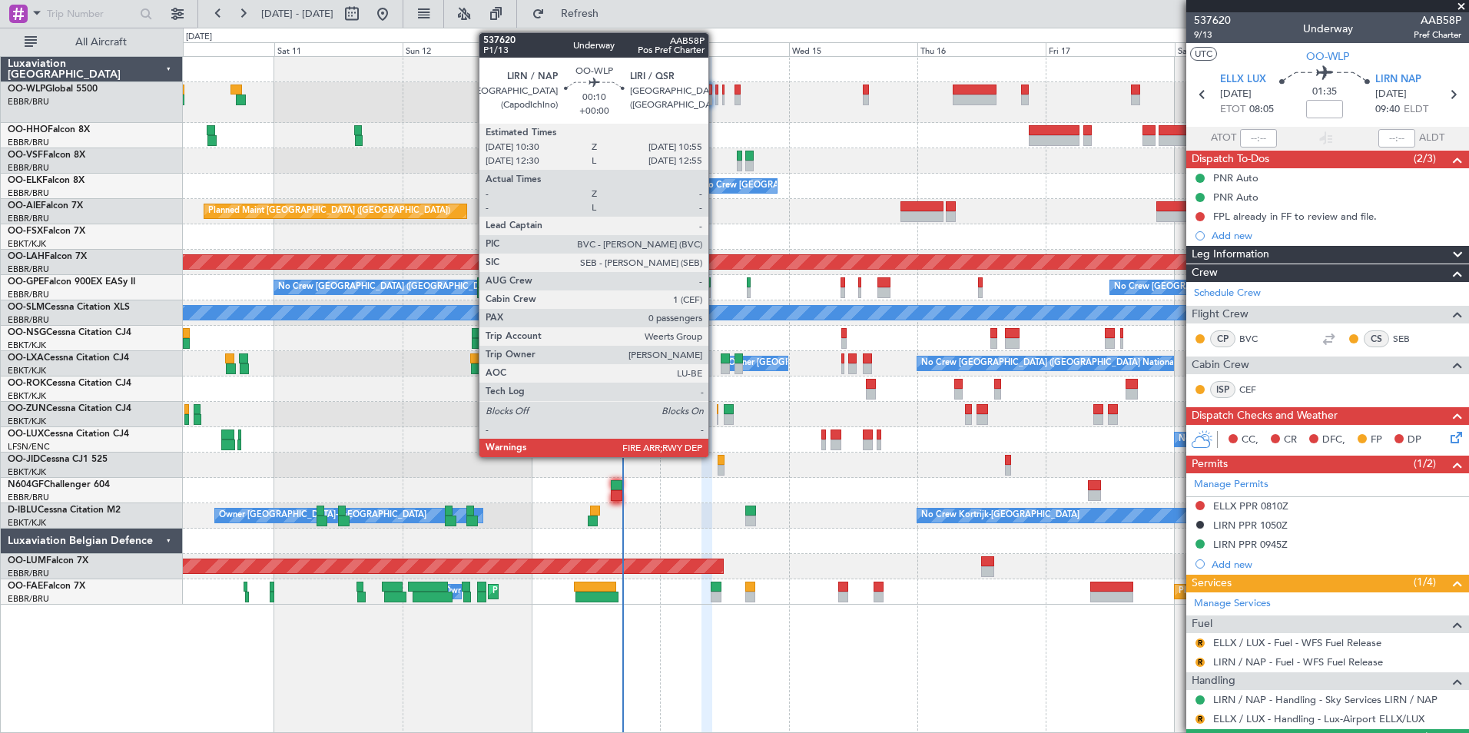
click at [715, 101] on div at bounding box center [716, 100] width 2 height 11
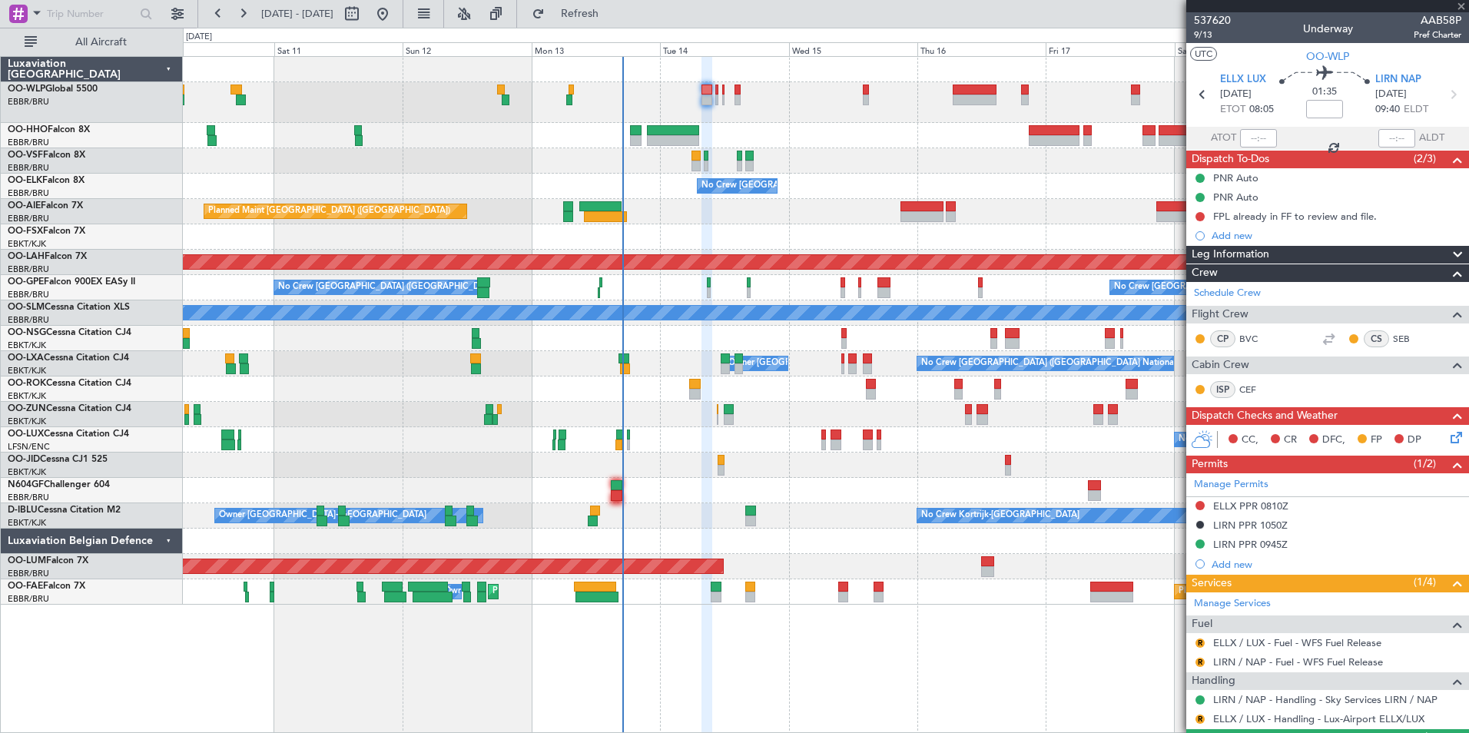
type input "0"
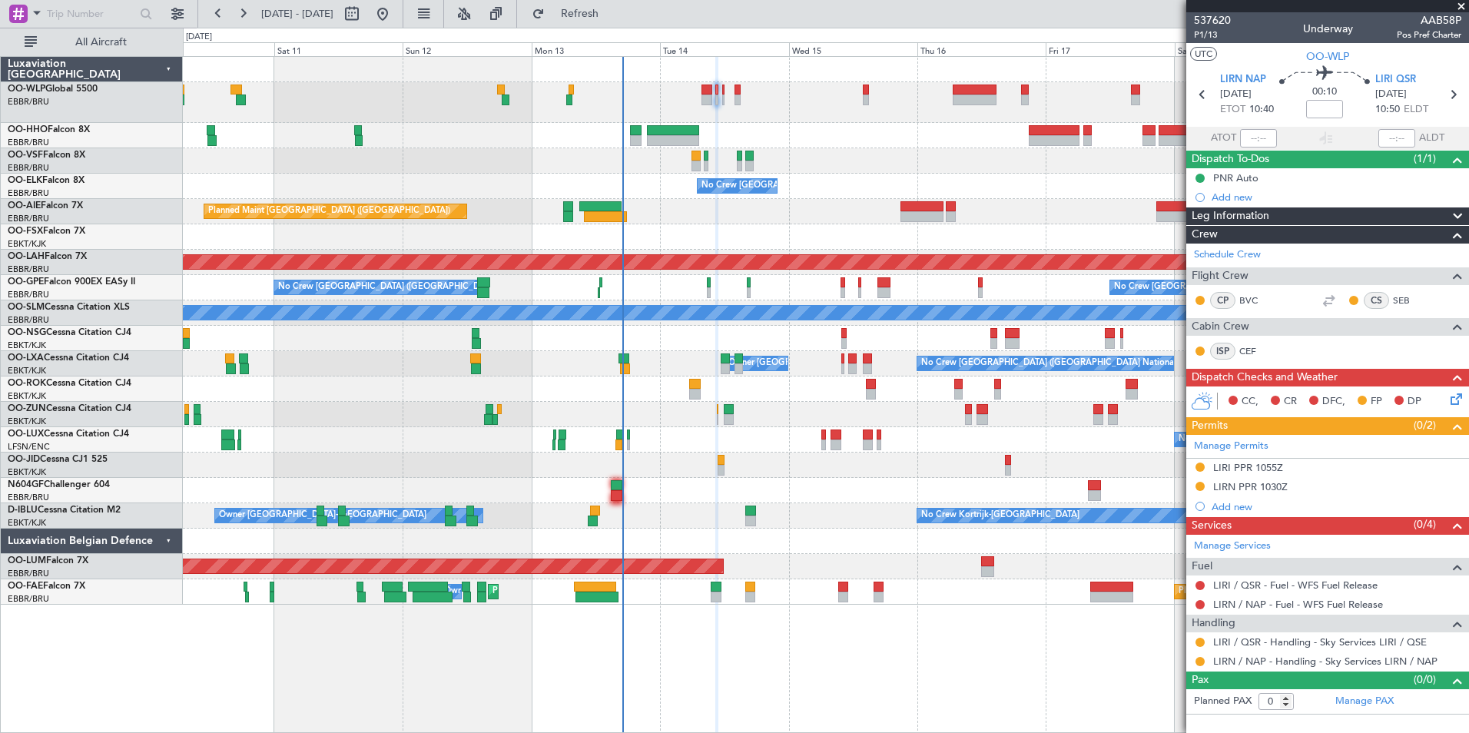
click at [1332, 109] on mat-tooltip-component "Flight Time" at bounding box center [1324, 120] width 71 height 41
click at [1322, 109] on input at bounding box center [1324, 109] width 37 height 18
click at [1040, 196] on div "No Crew [GEOGRAPHIC_DATA] ([GEOGRAPHIC_DATA] National)" at bounding box center [826, 186] width 1286 height 25
type input "+00:05"
click at [1453, 91] on icon at bounding box center [1453, 95] width 20 height 20
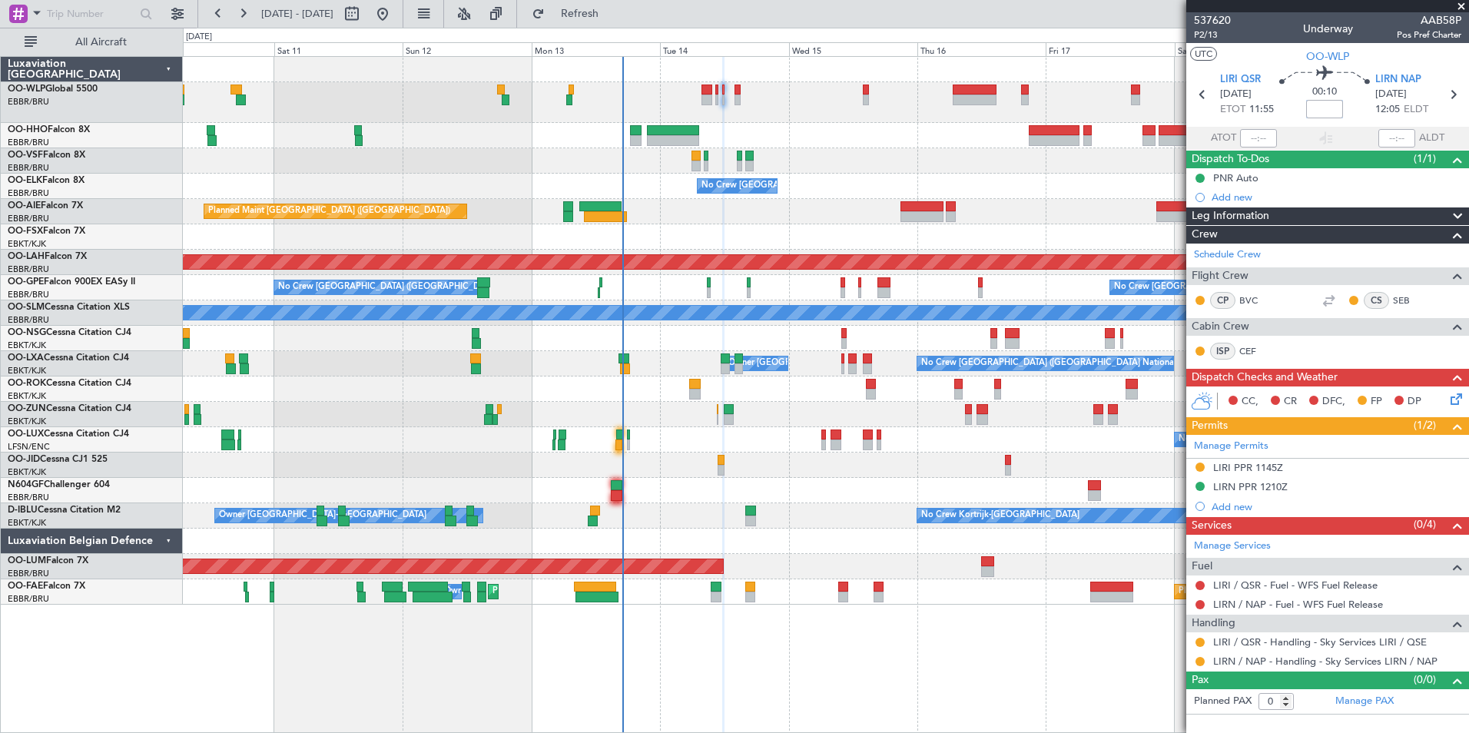
click at [1315, 117] on input at bounding box center [1324, 109] width 37 height 18
click at [1027, 184] on div "No Crew [GEOGRAPHIC_DATA] ([GEOGRAPHIC_DATA] National)" at bounding box center [826, 186] width 1286 height 25
type input "+00:10"
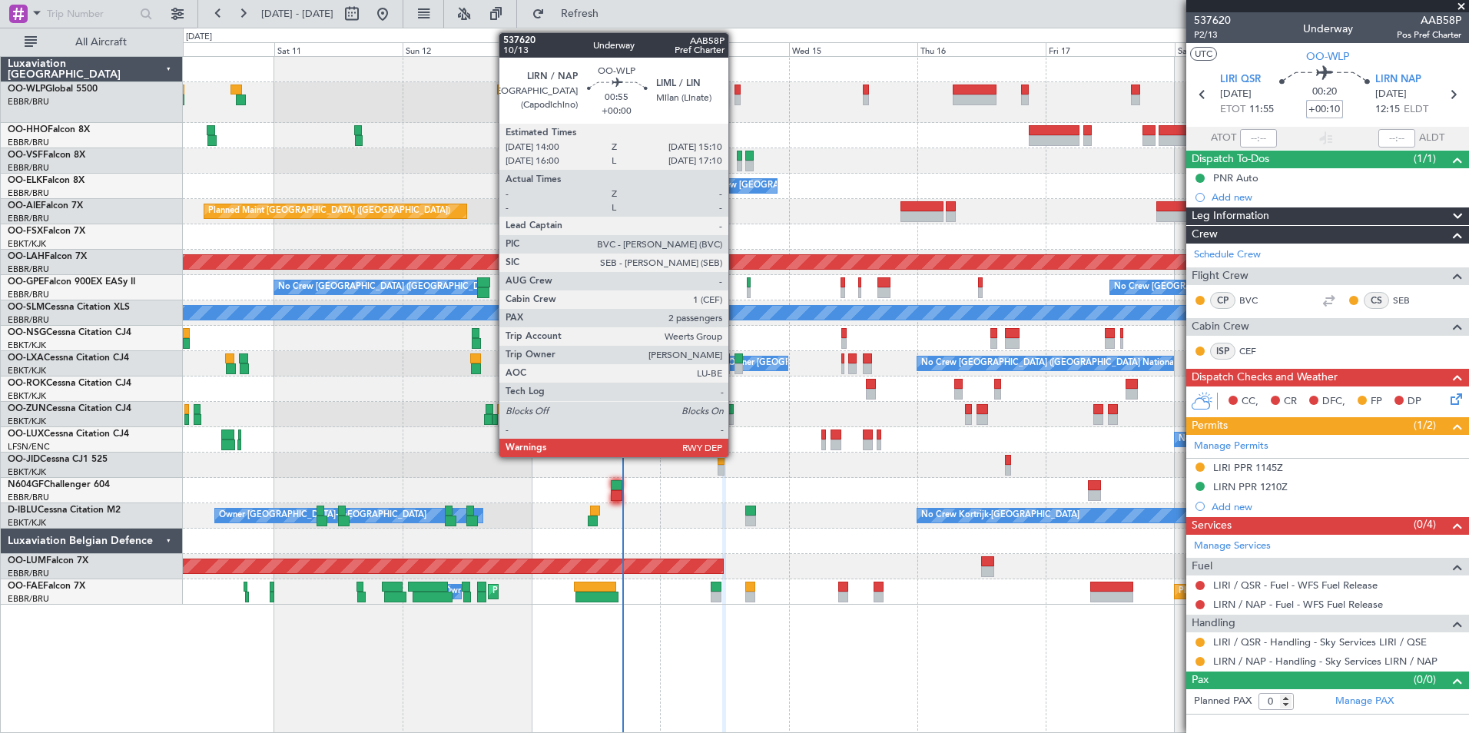
click at [735, 91] on div at bounding box center [738, 90] width 7 height 11
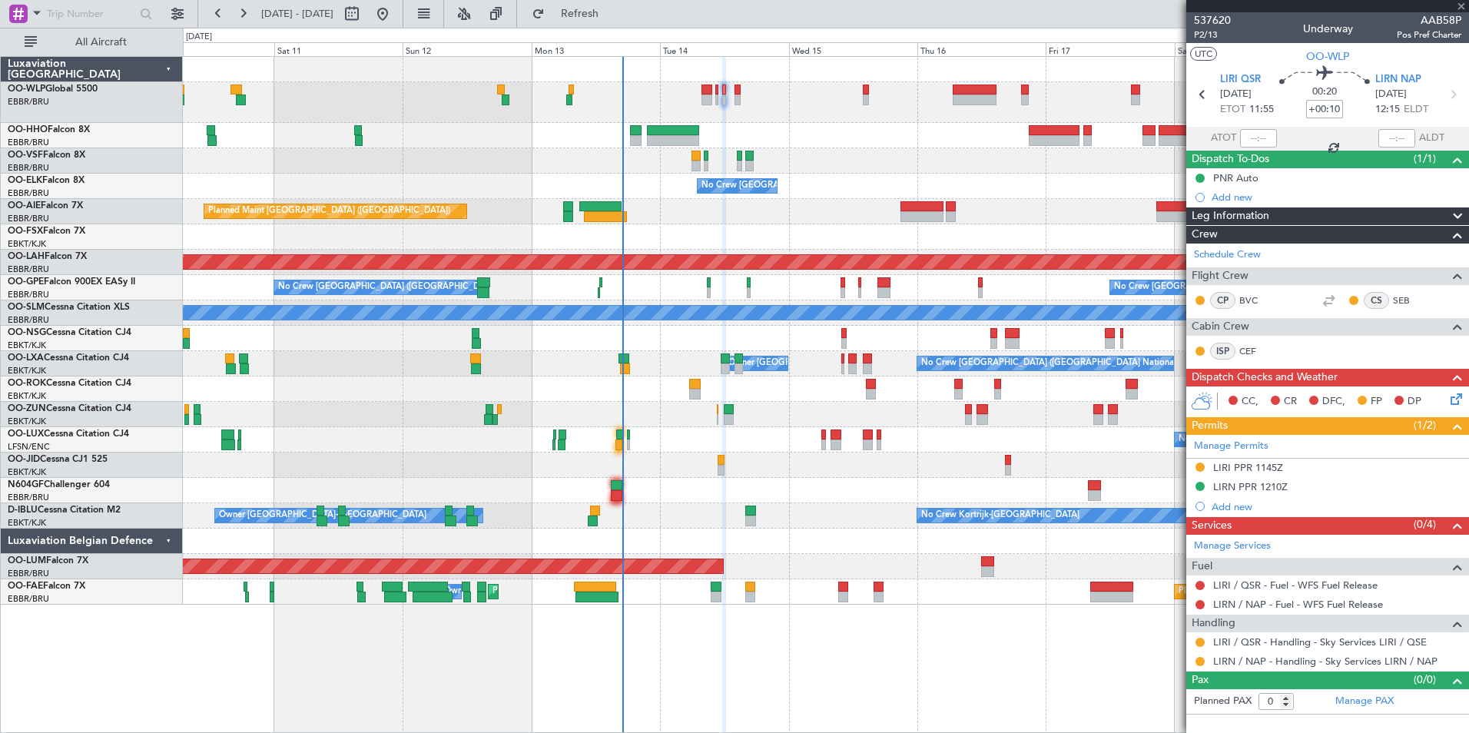
type input "2"
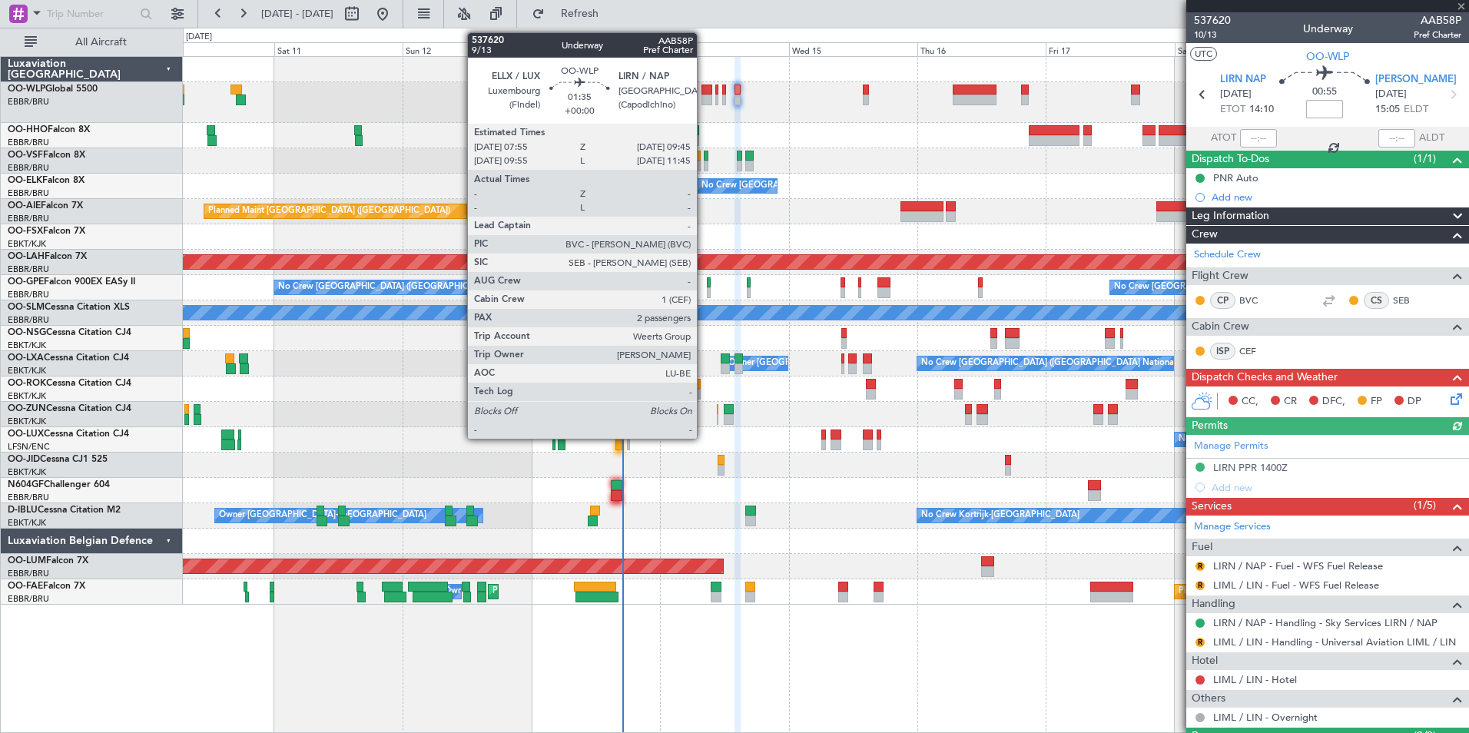
click at [704, 95] on div at bounding box center [707, 100] width 10 height 11
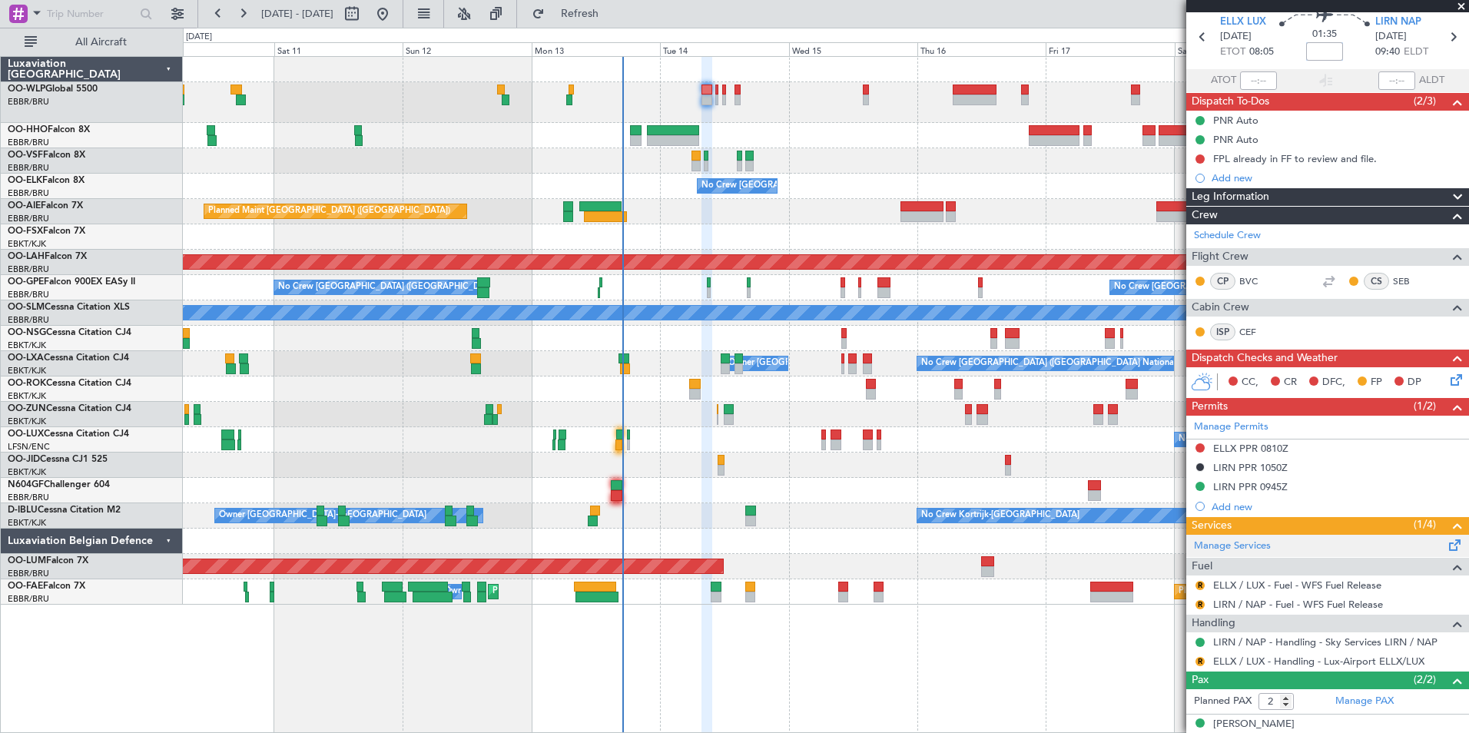
scroll to position [108, 0]
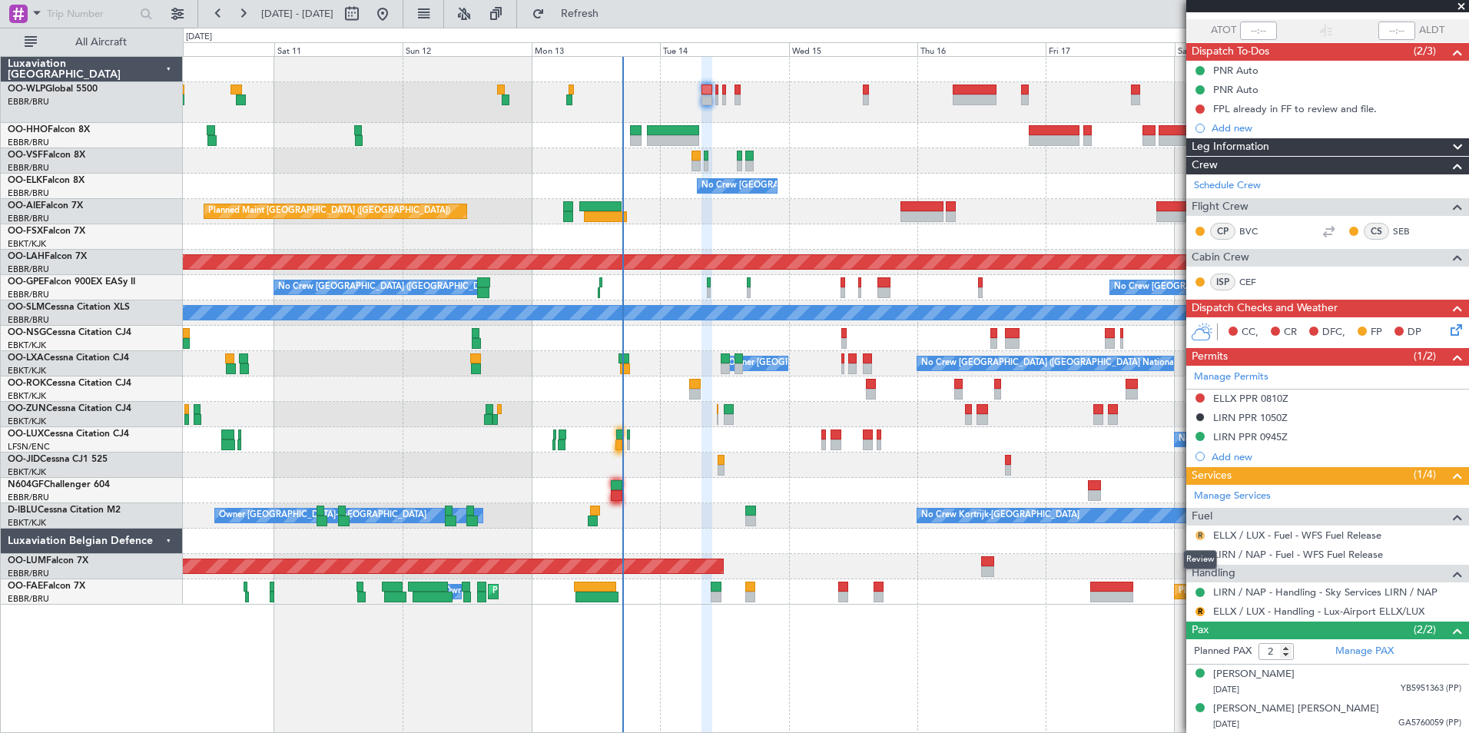
click at [1202, 536] on button "R" at bounding box center [1200, 535] width 9 height 9
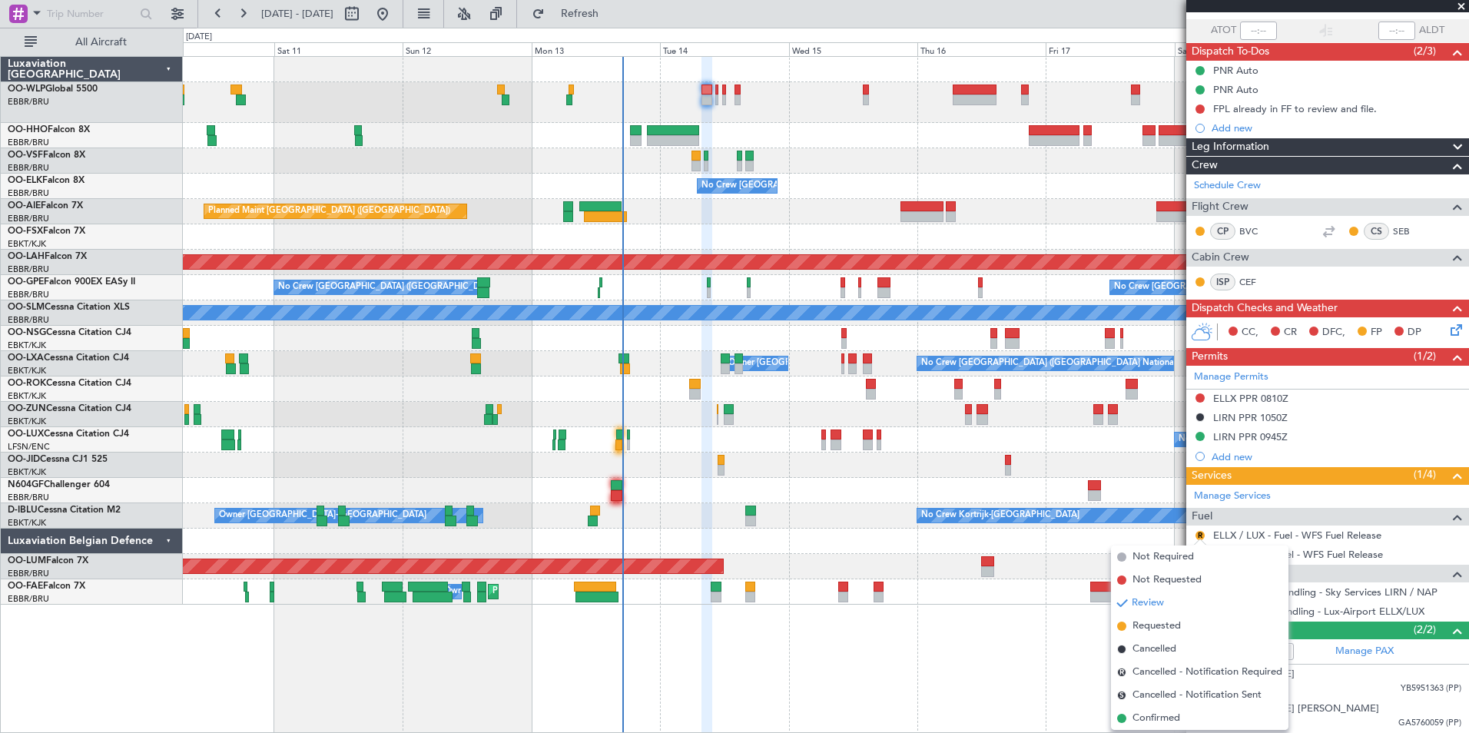
click at [1042, 200] on div "Planned Maint [GEOGRAPHIC_DATA] ([GEOGRAPHIC_DATA])" at bounding box center [826, 211] width 1286 height 25
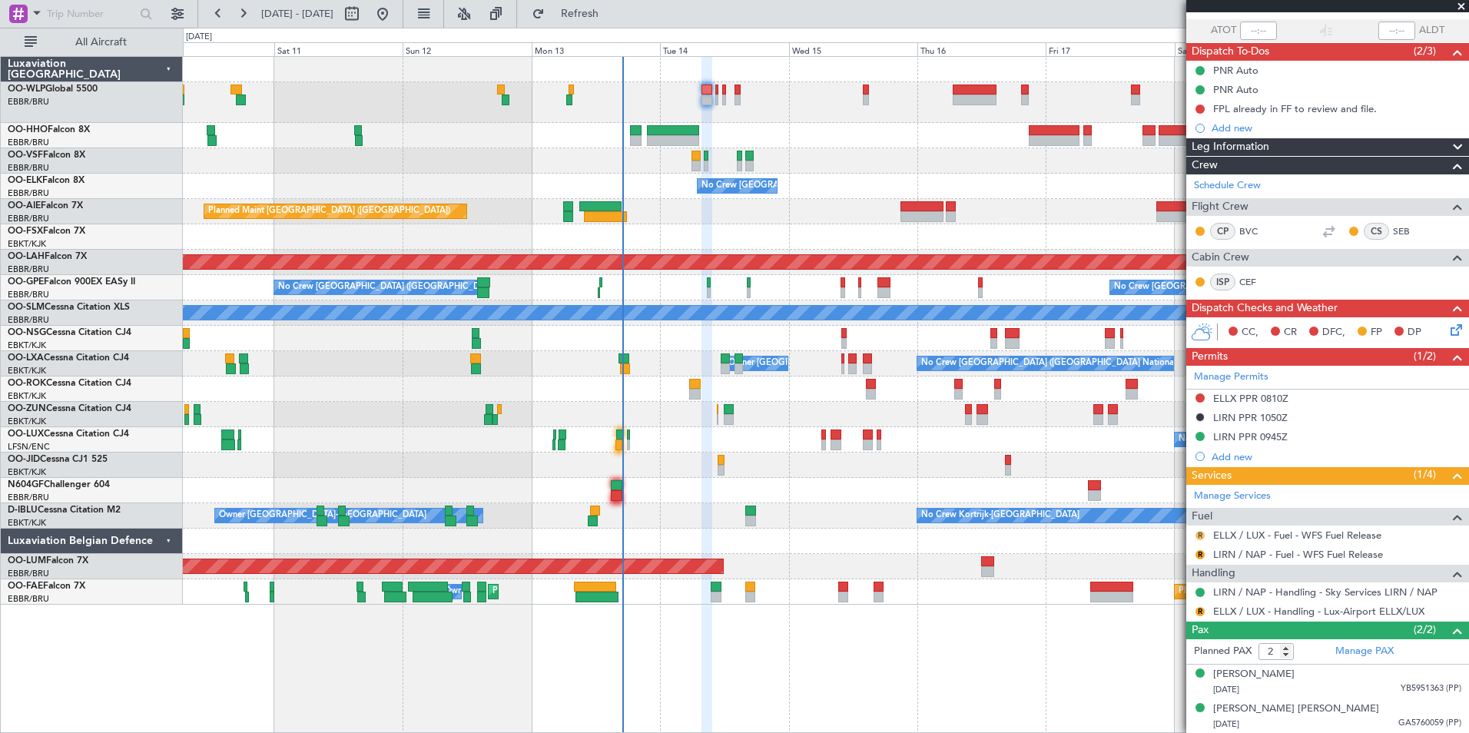
click at [1201, 536] on button "R" at bounding box center [1200, 535] width 9 height 9
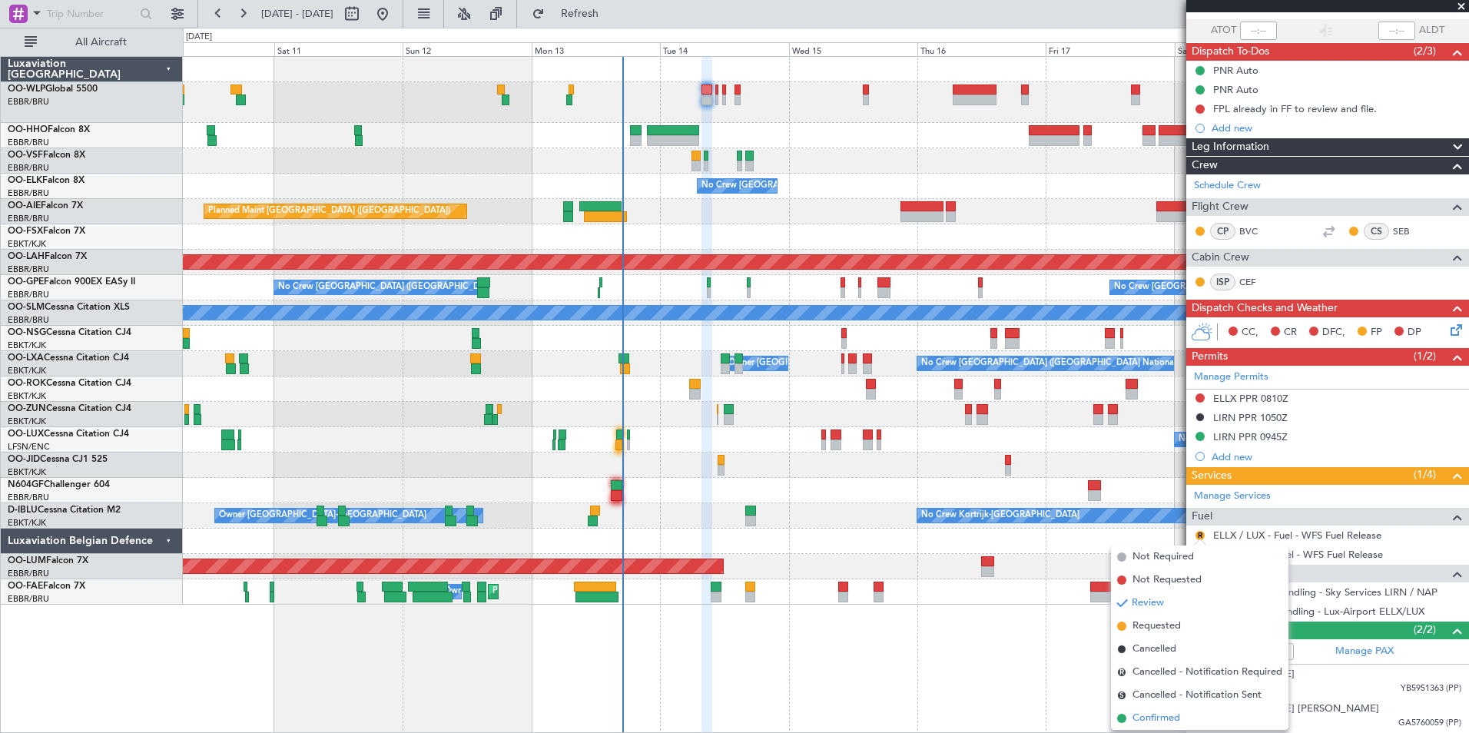
click at [1158, 714] on span "Confirmed" at bounding box center [1157, 718] width 48 height 15
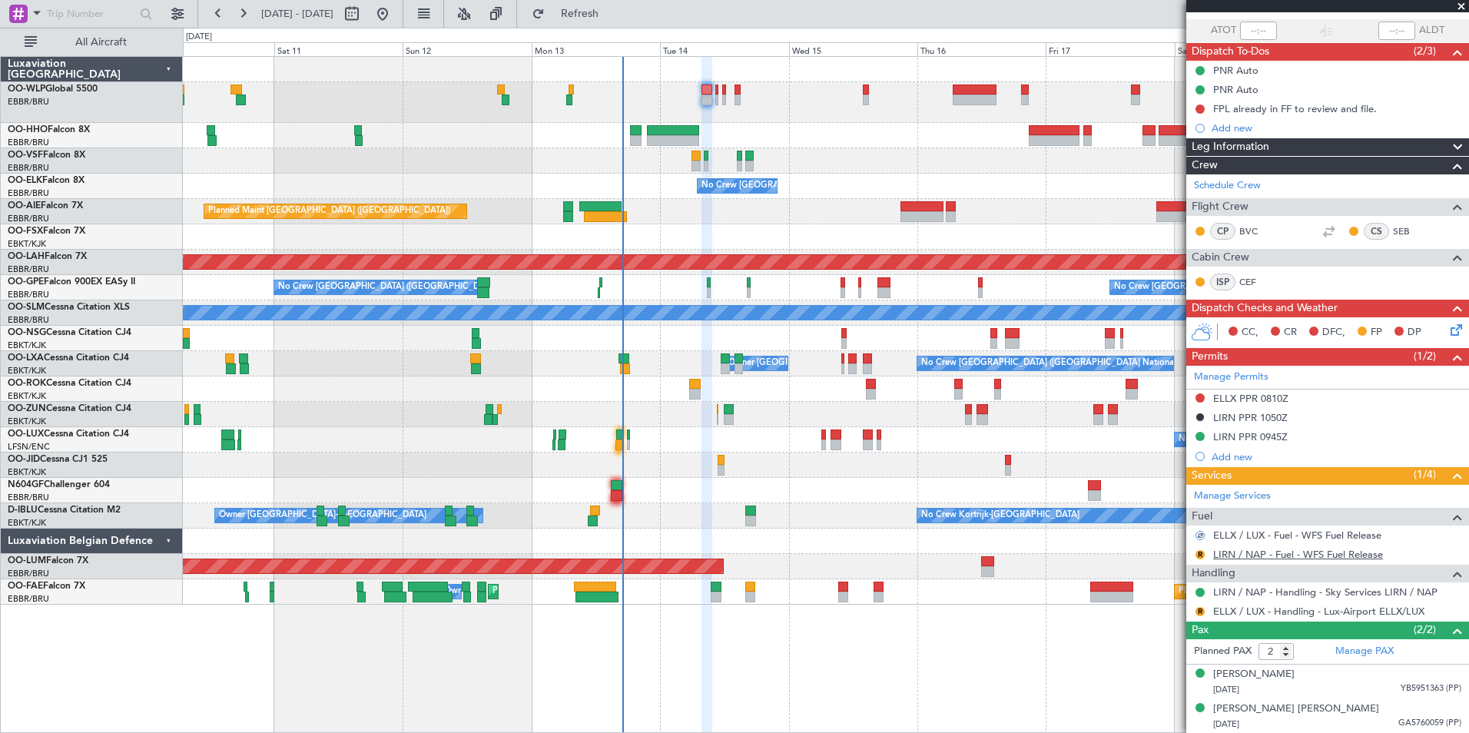
click at [1267, 554] on link "LIRN / NAP - Fuel - WFS Fuel Release" at bounding box center [1298, 554] width 170 height 13
click at [1200, 607] on button "R" at bounding box center [1200, 611] width 9 height 9
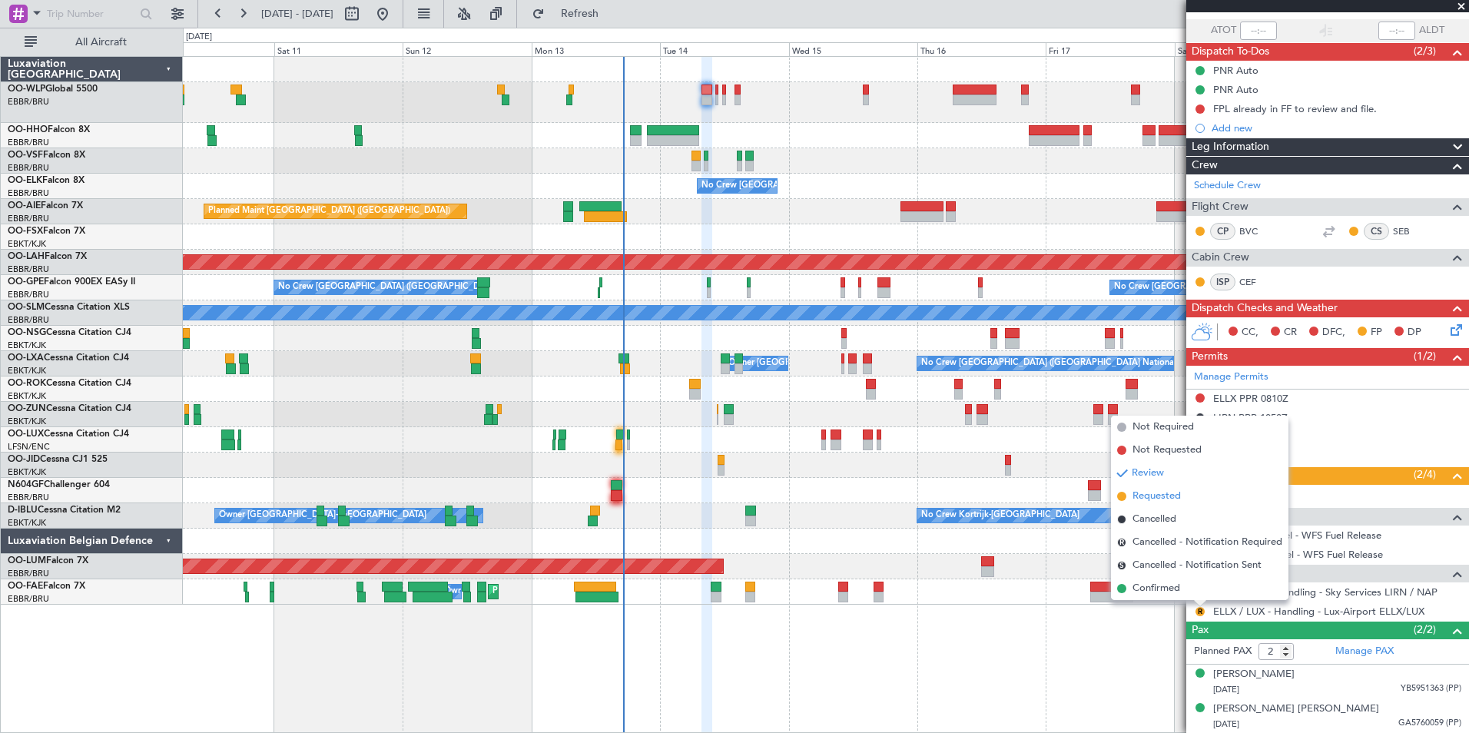
click at [1179, 494] on span "Requested" at bounding box center [1157, 496] width 48 height 15
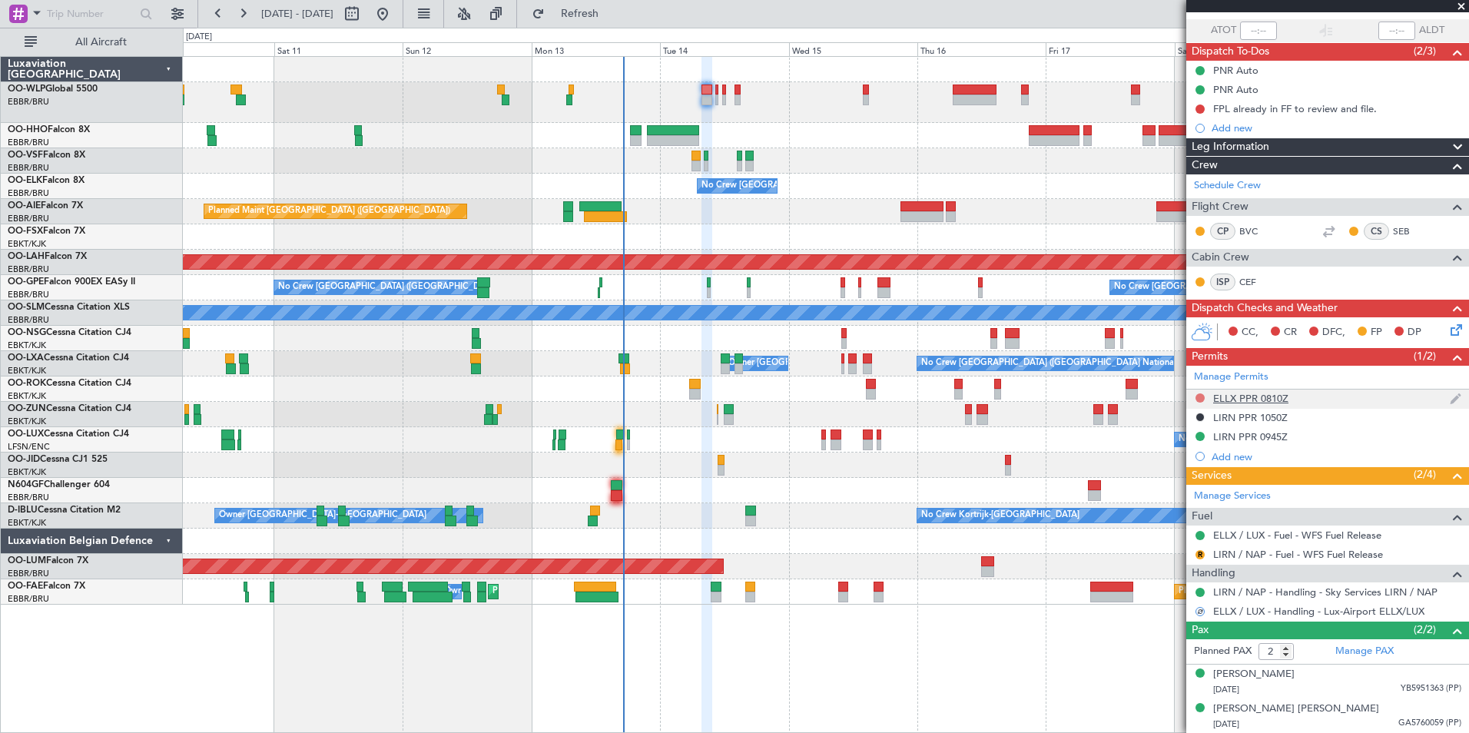
click at [1200, 396] on button at bounding box center [1200, 397] width 9 height 9
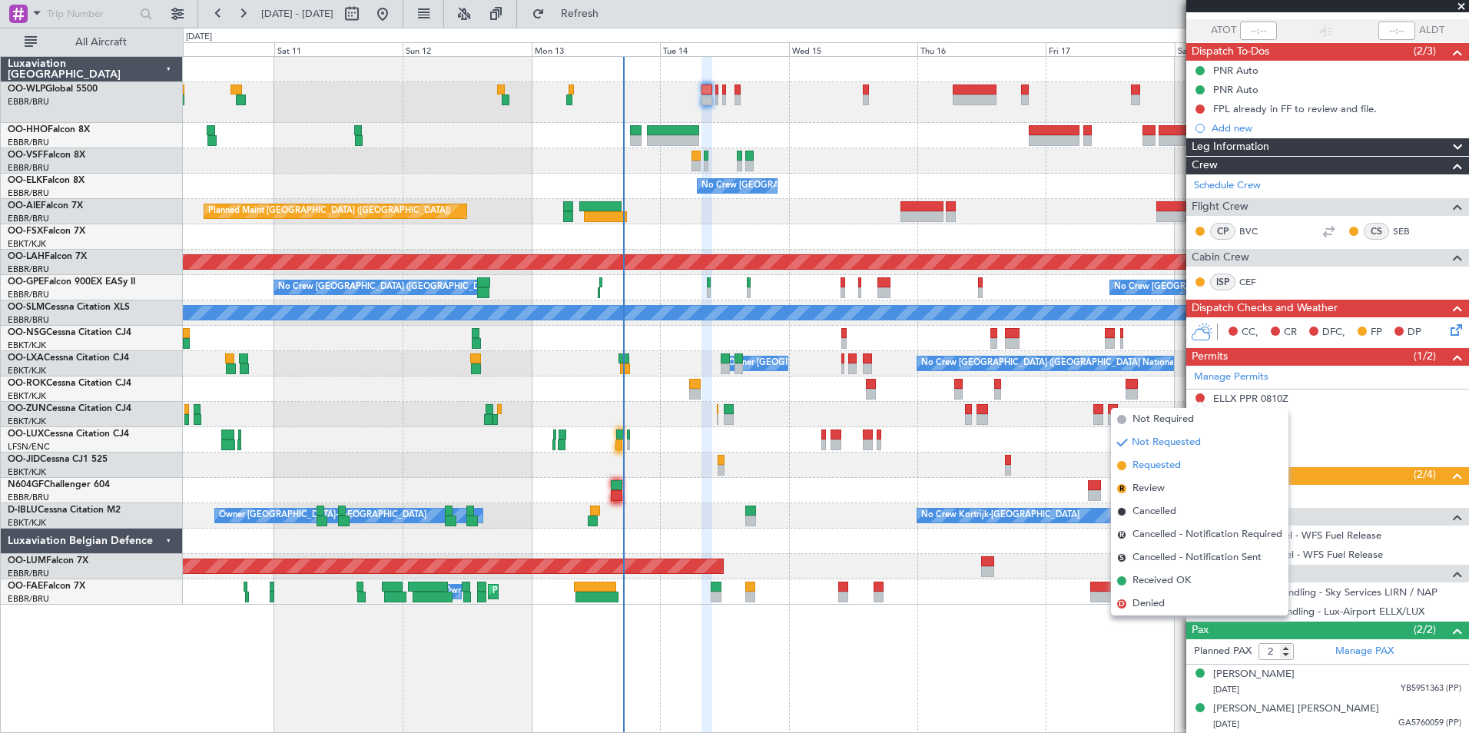
click at [1156, 469] on span "Requested" at bounding box center [1157, 465] width 48 height 15
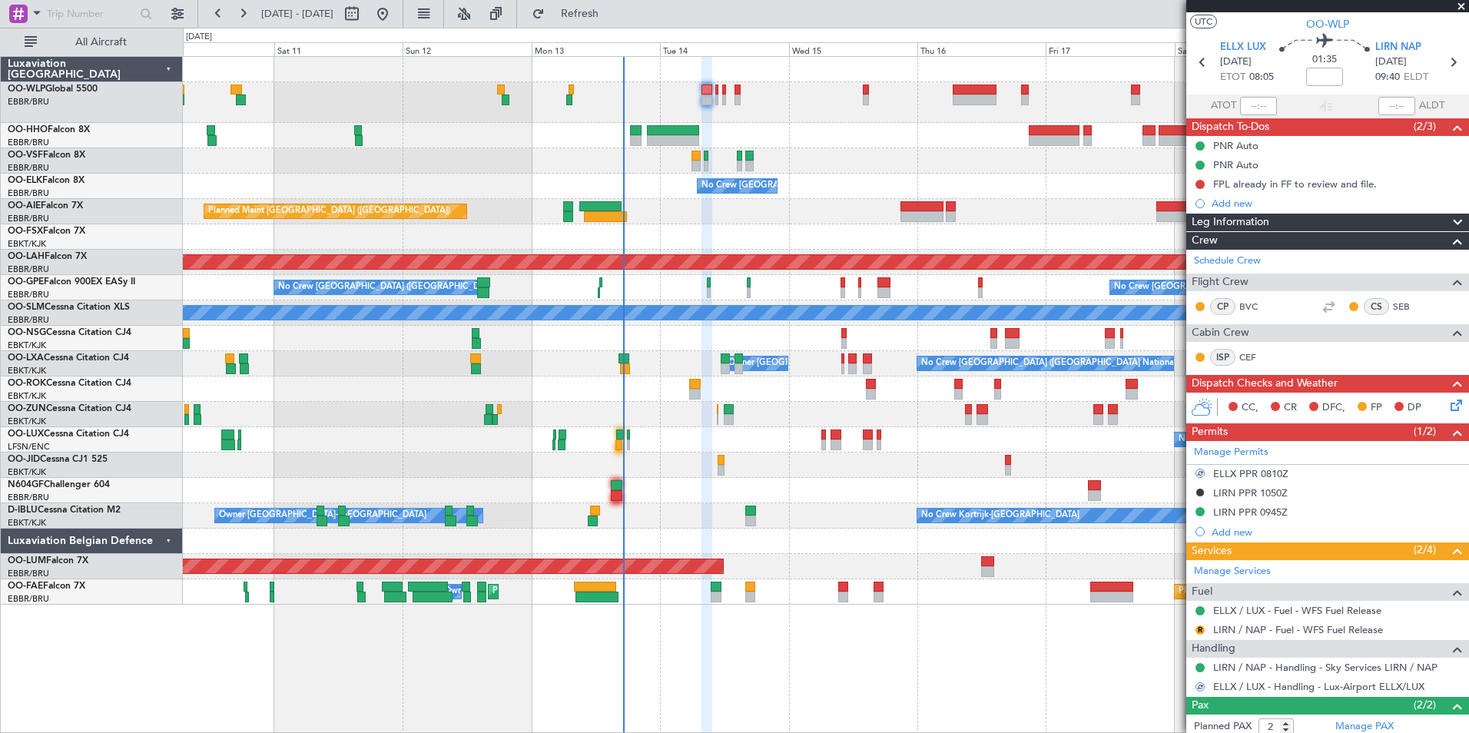
scroll to position [0, 0]
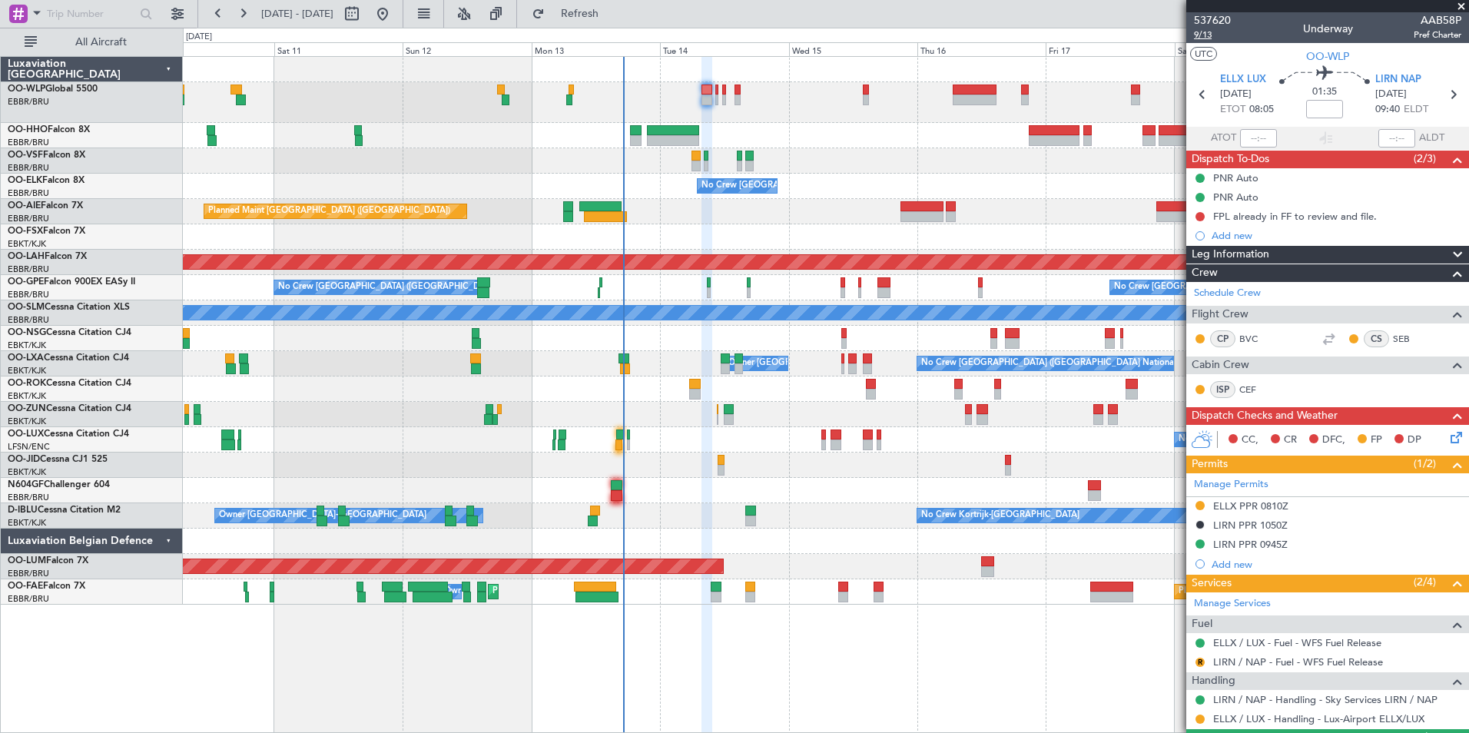
click at [1205, 31] on span "9/13" at bounding box center [1212, 34] width 37 height 13
click at [1224, 662] on link "LIRN / NAP - Fuel - WFS Fuel Release" at bounding box center [1298, 661] width 170 height 13
click at [1443, 95] on icon at bounding box center [1453, 95] width 20 height 20
type input "+00:05"
type input "0"
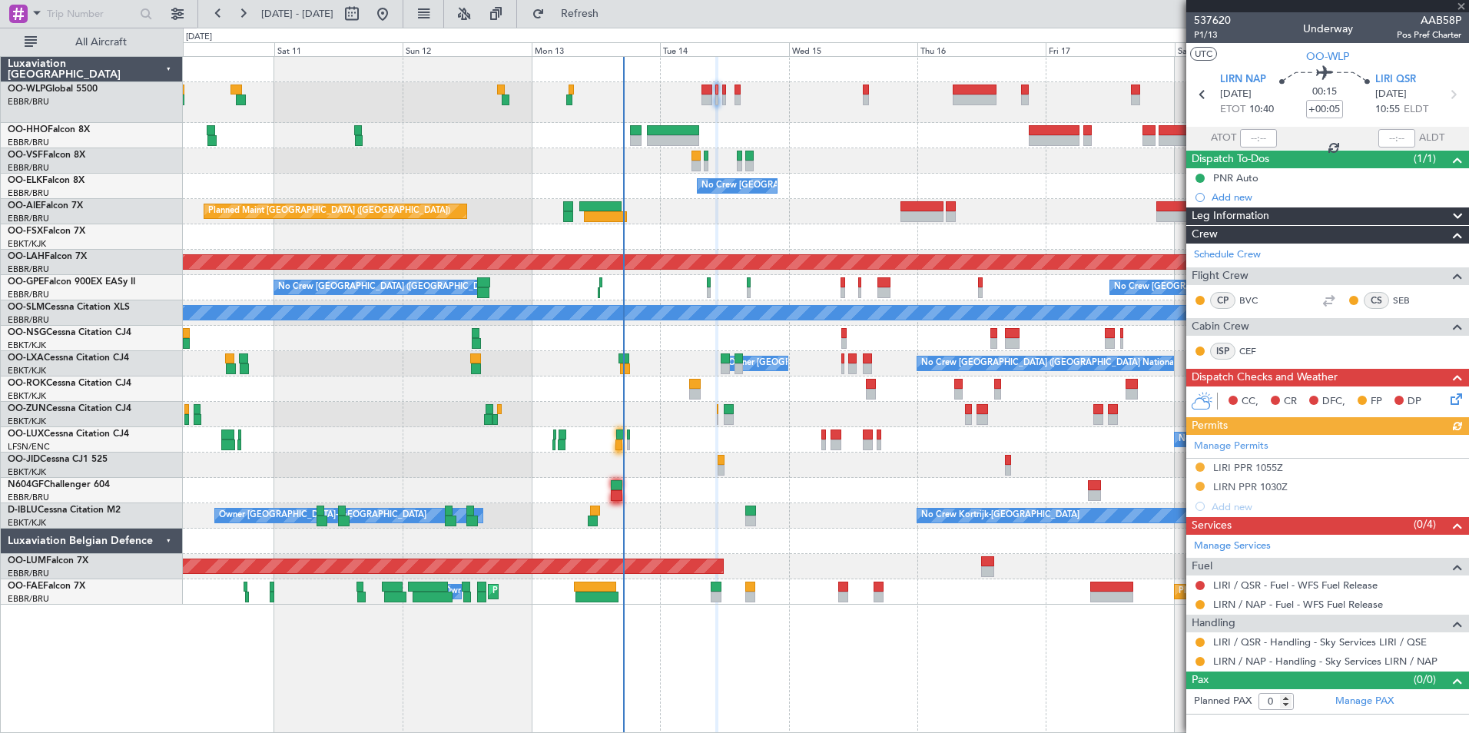
click at [1246, 489] on div "Manage Permits LIRI PPR 1055Z LIRN PPR 1030Z Add new" at bounding box center [1327, 475] width 283 height 81
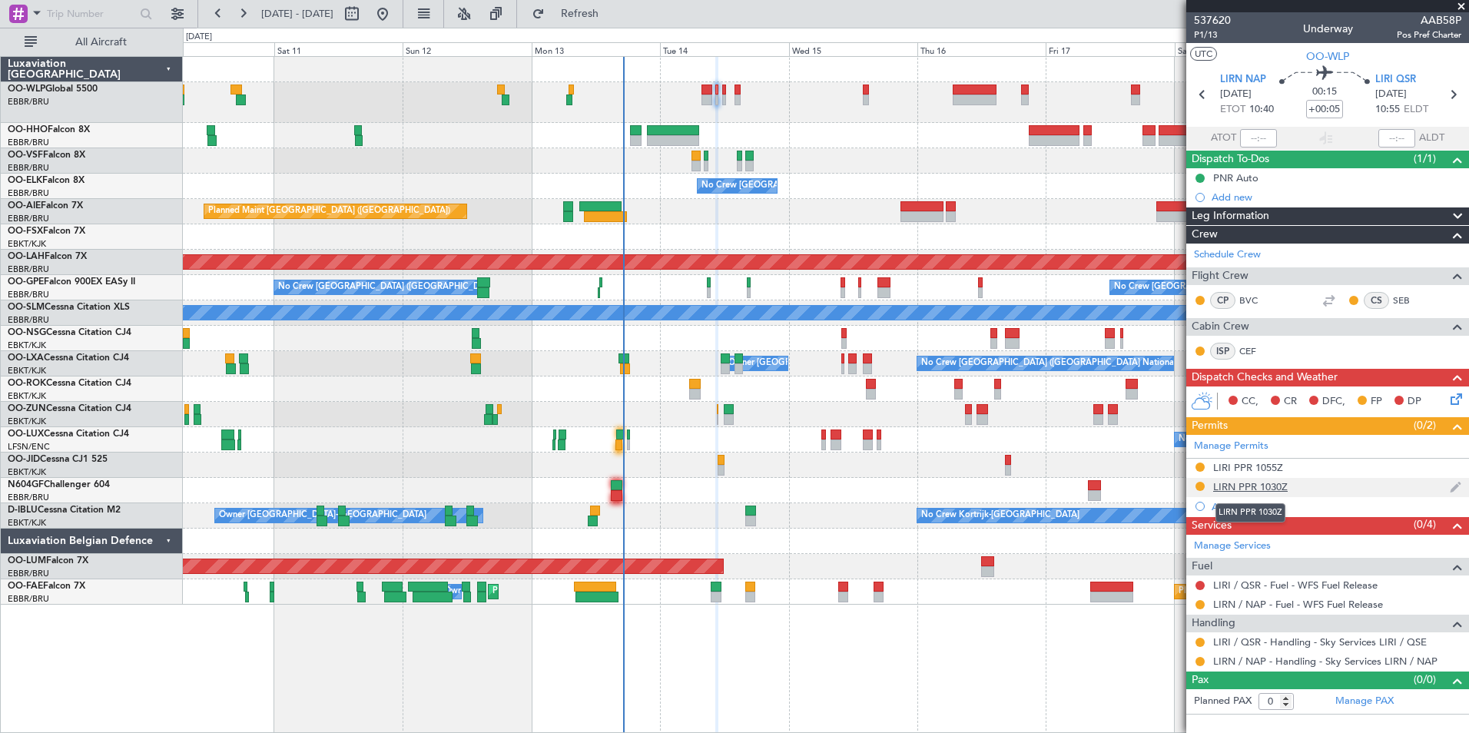
click at [1242, 489] on div "LIRN PPR 1030Z" at bounding box center [1250, 486] width 75 height 13
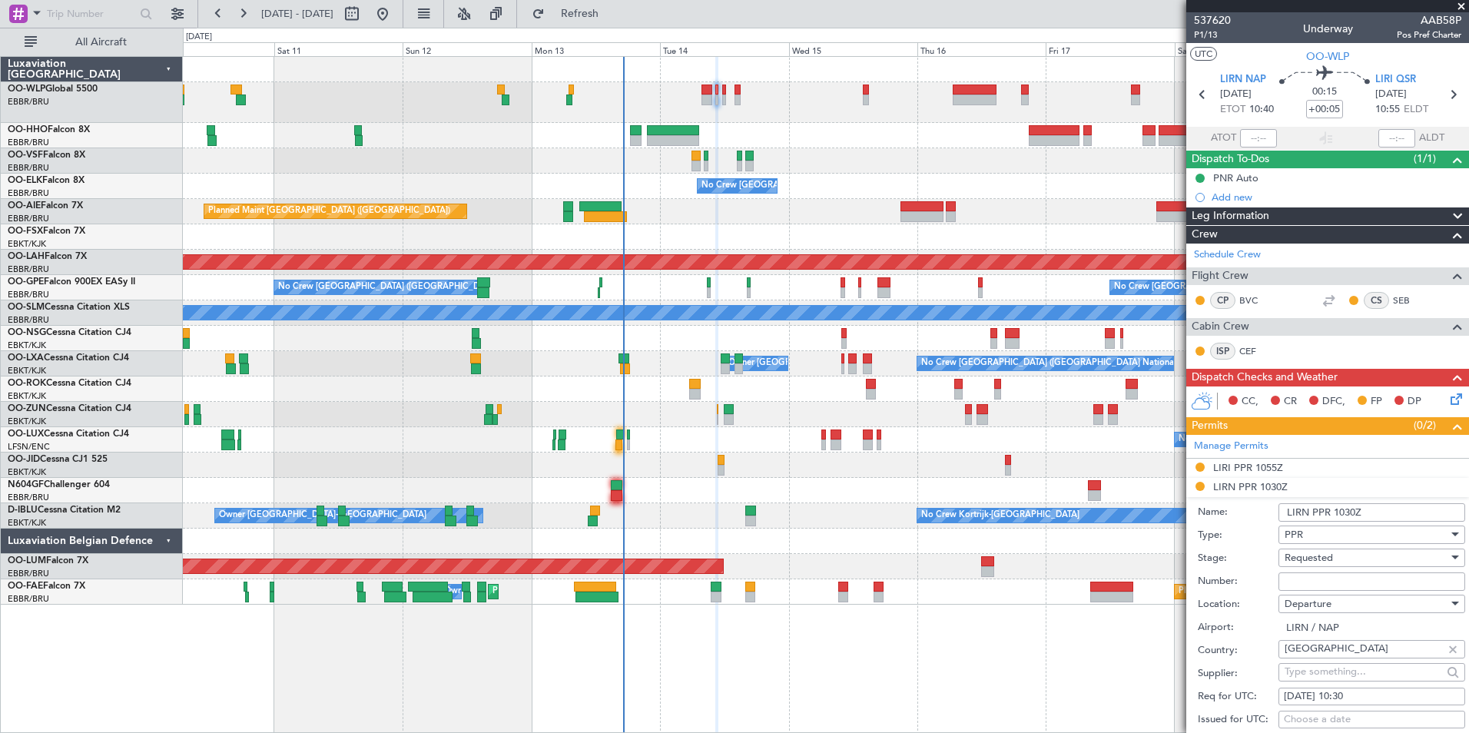
click at [1316, 576] on input "Number:" at bounding box center [1372, 581] width 187 height 18
click at [1295, 582] on input "sky 14010" at bounding box center [1372, 581] width 187 height 18
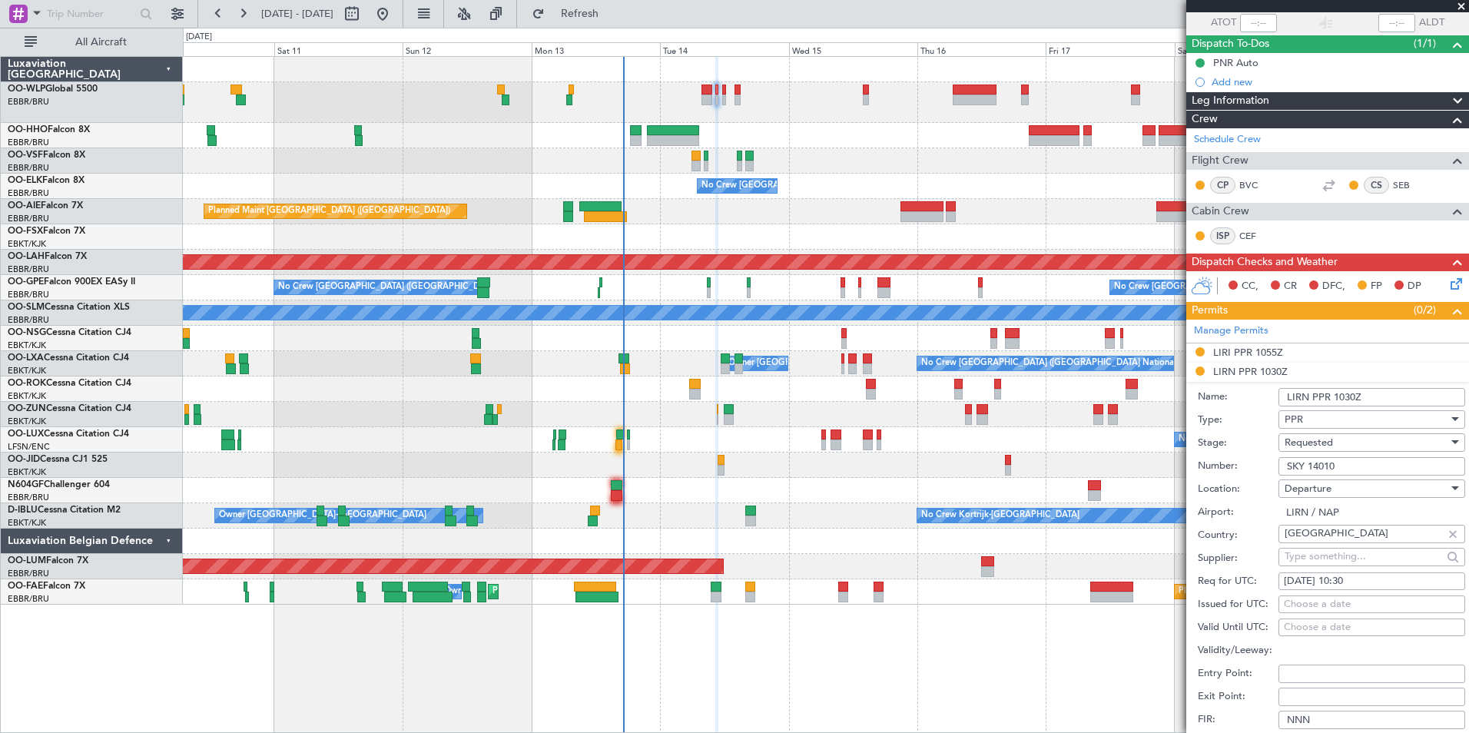
scroll to position [231, 0]
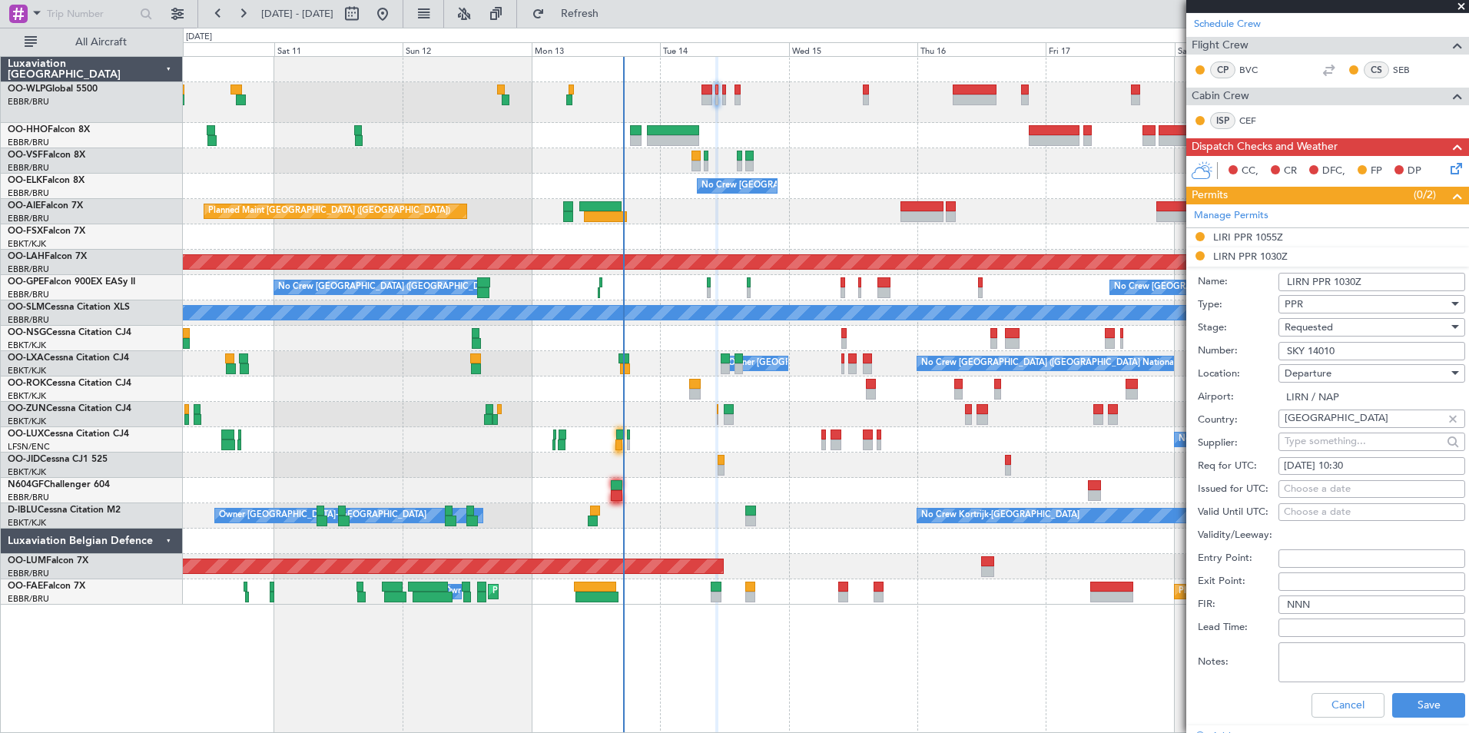
type input "SKY 14010"
click at [1325, 323] on span "Requested" at bounding box center [1309, 327] width 48 height 14
click at [1312, 443] on span "Received OK" at bounding box center [1366, 443] width 161 height 23
click at [1412, 704] on button "Save" at bounding box center [1428, 705] width 73 height 25
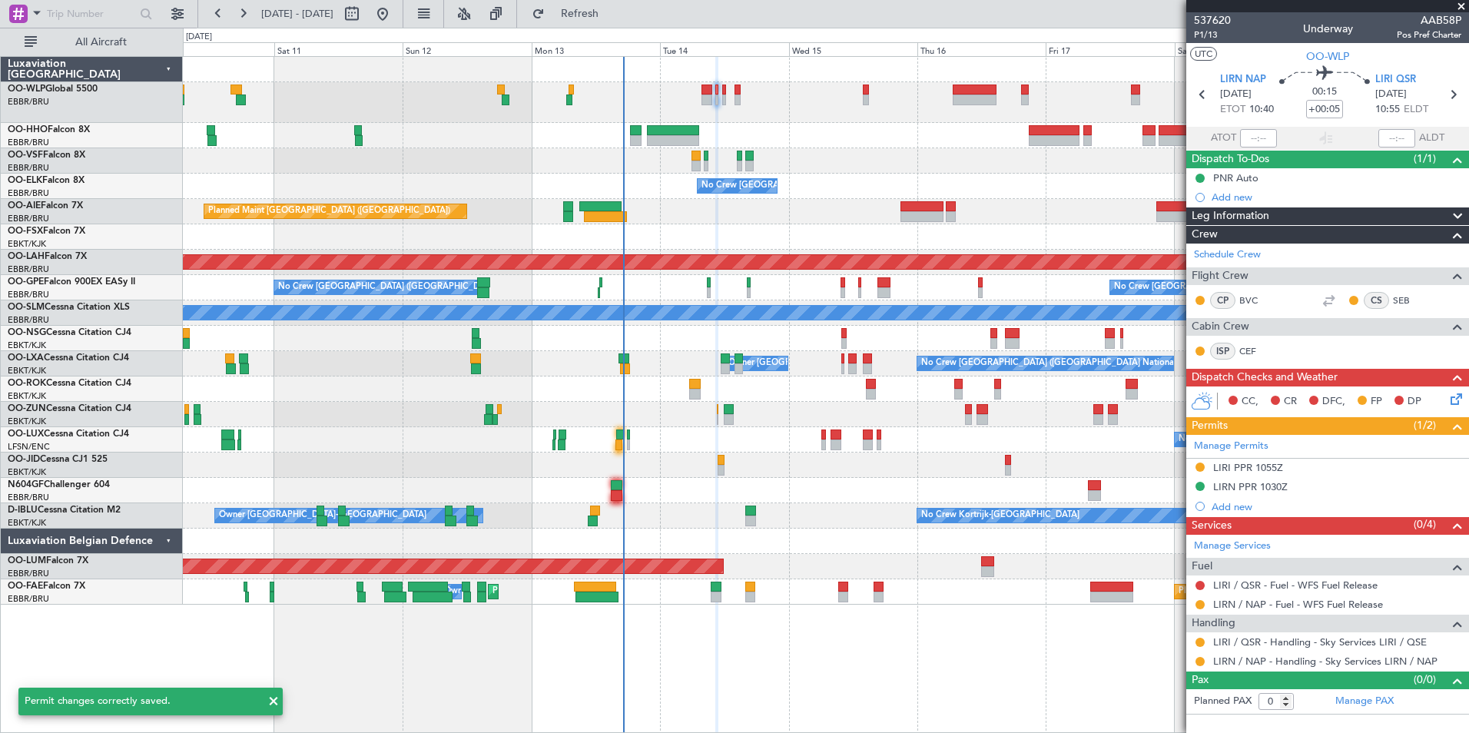
scroll to position [0, 0]
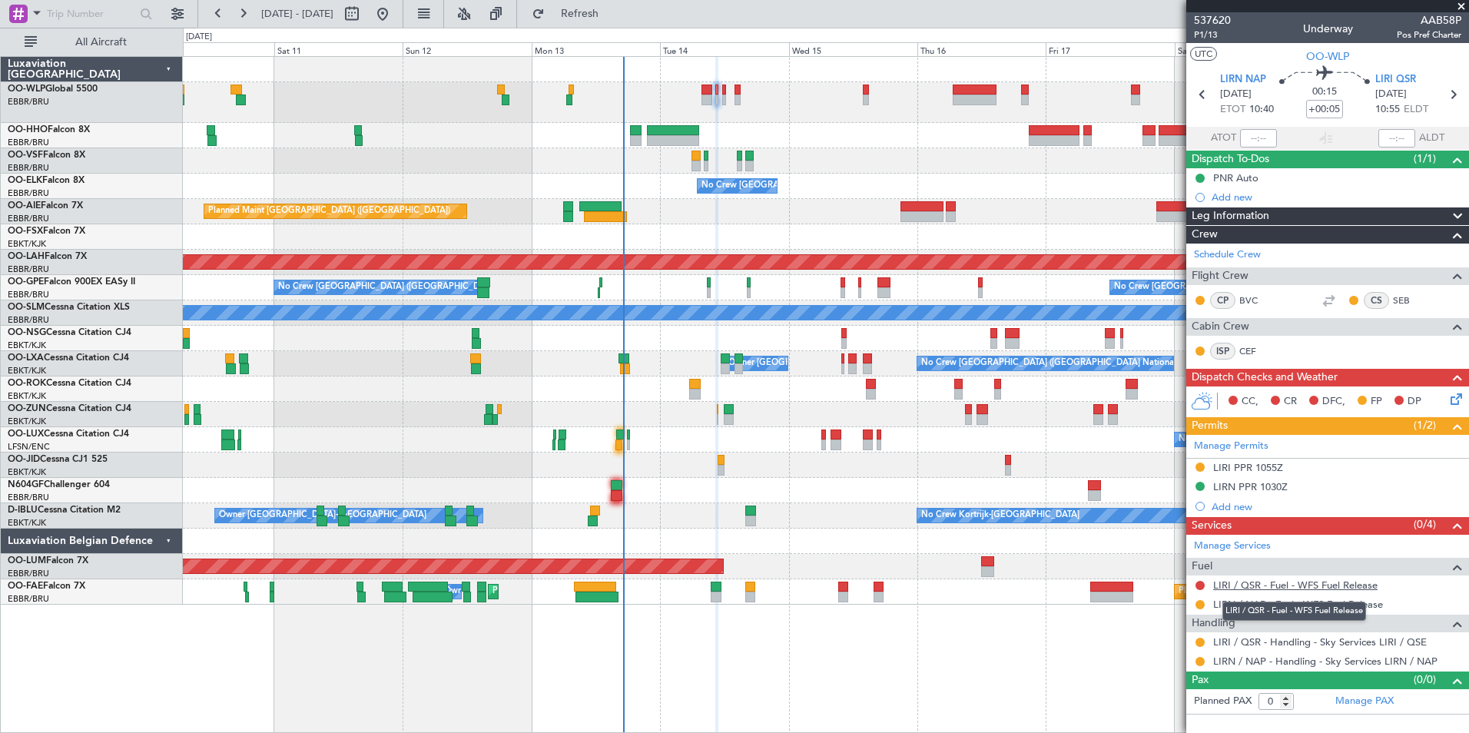
click at [1238, 584] on link "LIRI / QSR - Fuel - WFS Fuel Release" at bounding box center [1295, 585] width 164 height 13
click at [612, 15] on span "Refresh" at bounding box center [580, 13] width 65 height 11
click at [1453, 100] on icon at bounding box center [1453, 95] width 20 height 20
click at [1239, 605] on link "LIRN / NAP - Fuel - WFS Fuel Release" at bounding box center [1298, 604] width 170 height 13
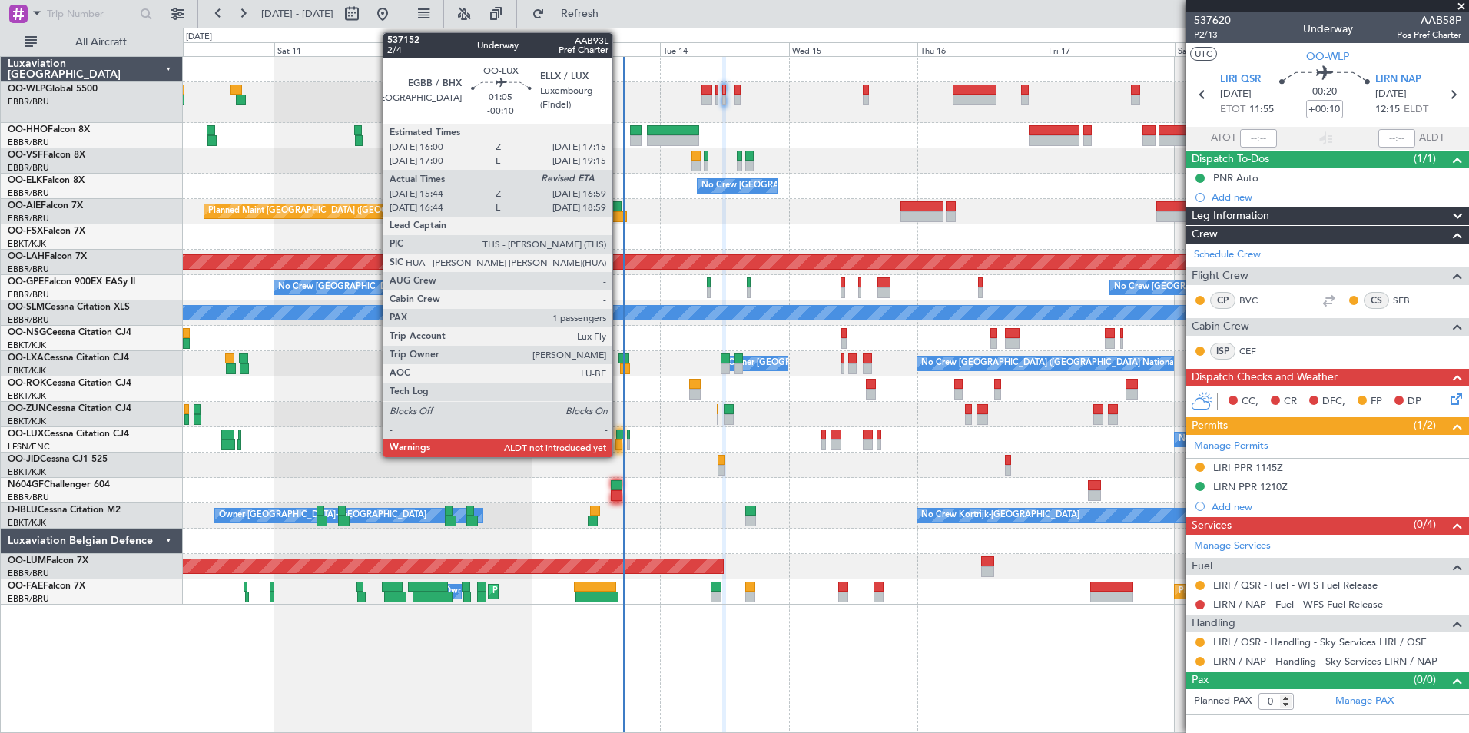
click at [619, 436] on div at bounding box center [619, 435] width 7 height 11
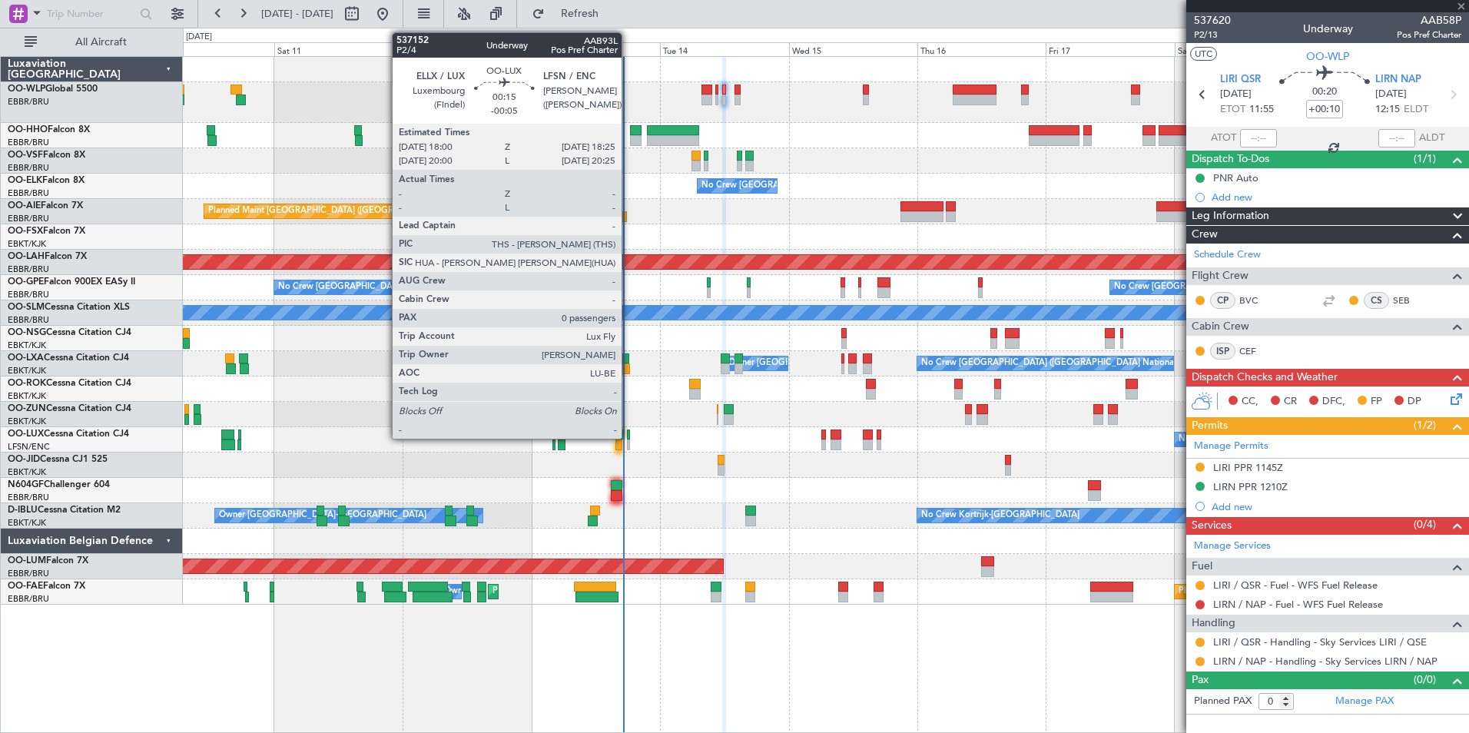
type input "-00:10"
type input "15:49"
type input "1"
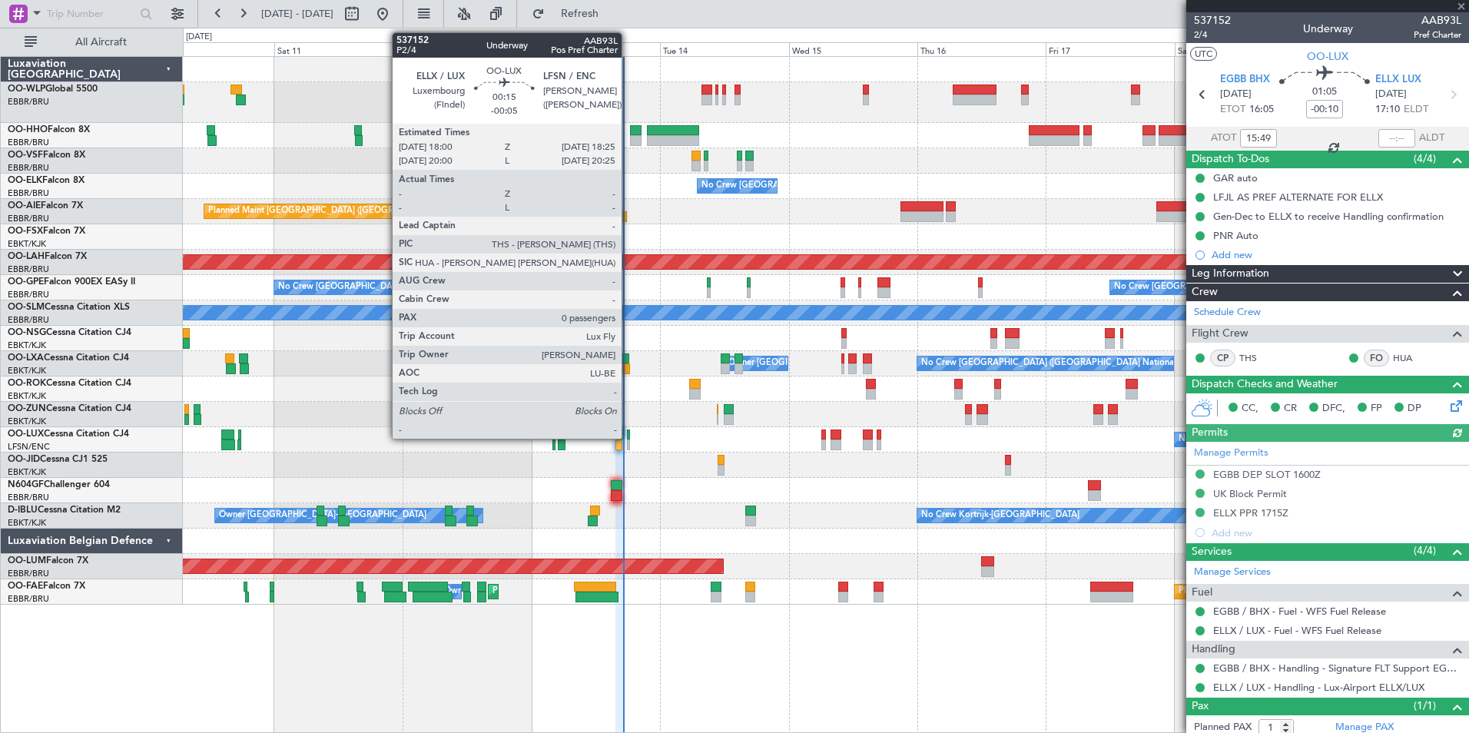
click at [629, 434] on div at bounding box center [628, 435] width 2 height 11
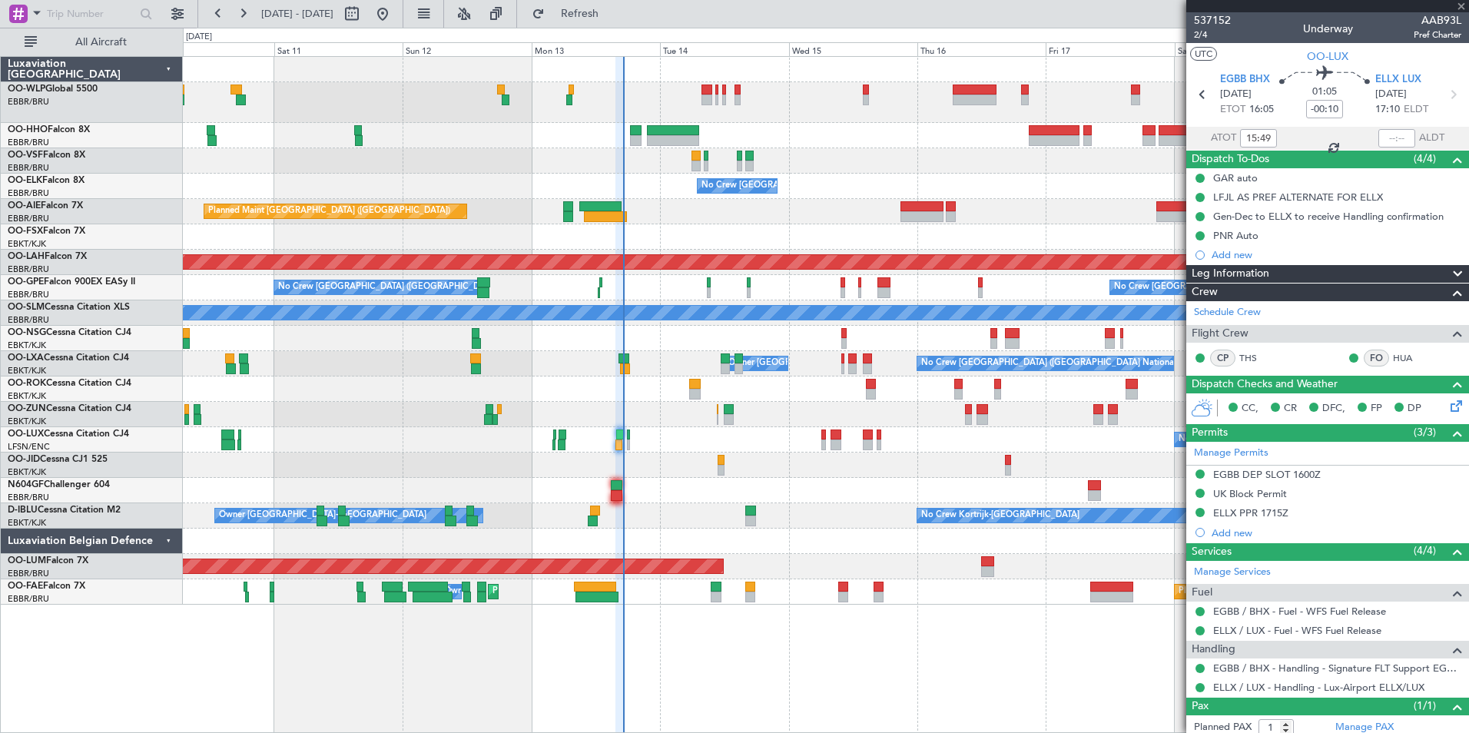
type input "-00:05"
type input "0"
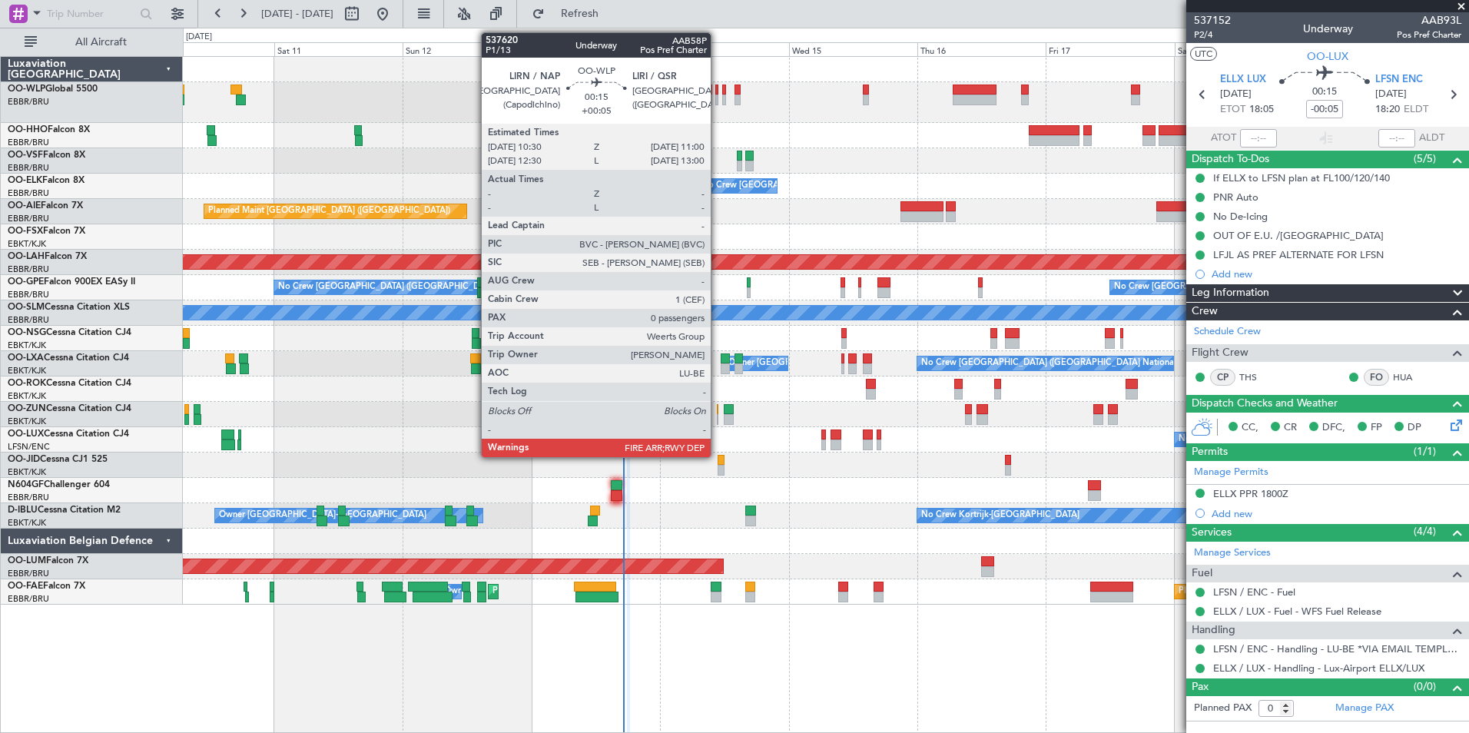
click at [718, 101] on div at bounding box center [716, 100] width 3 height 11
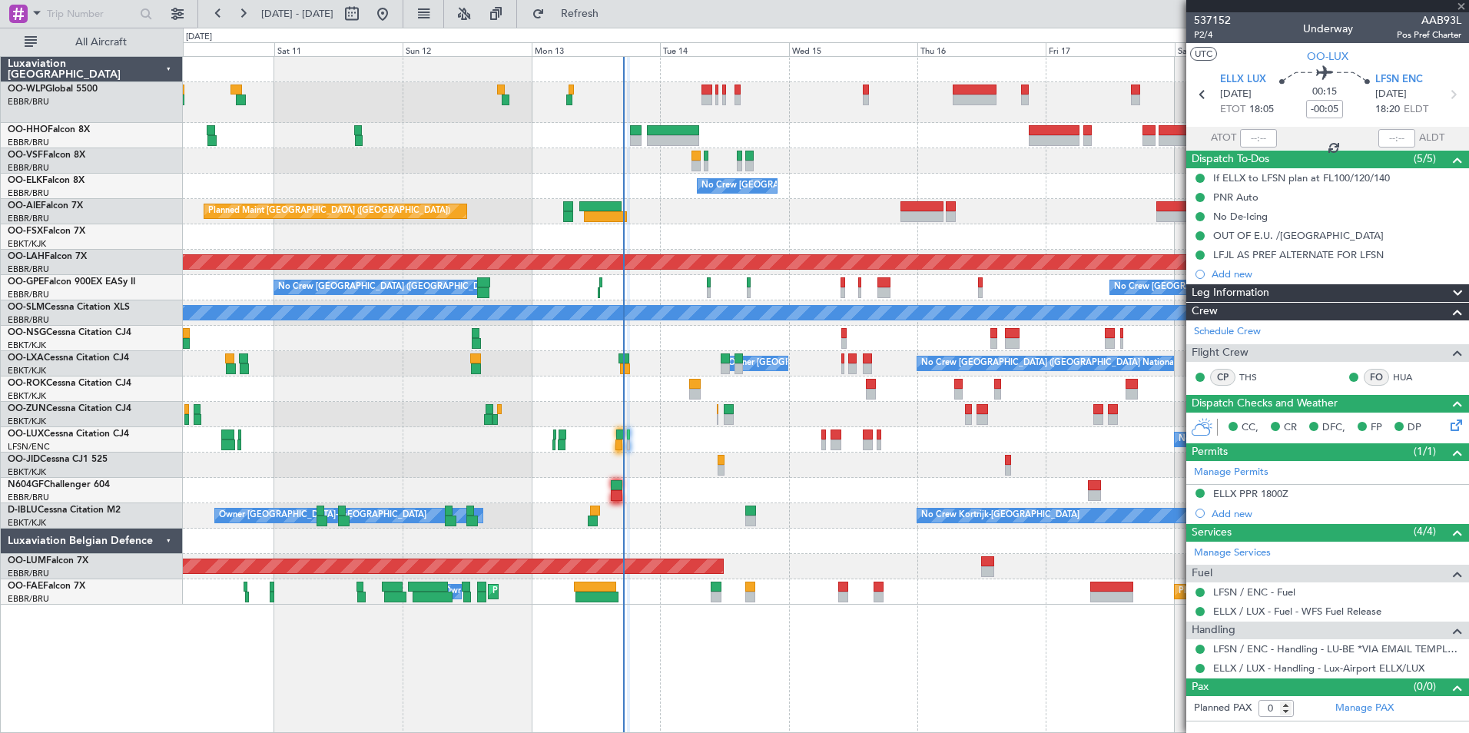
type input "+00:05"
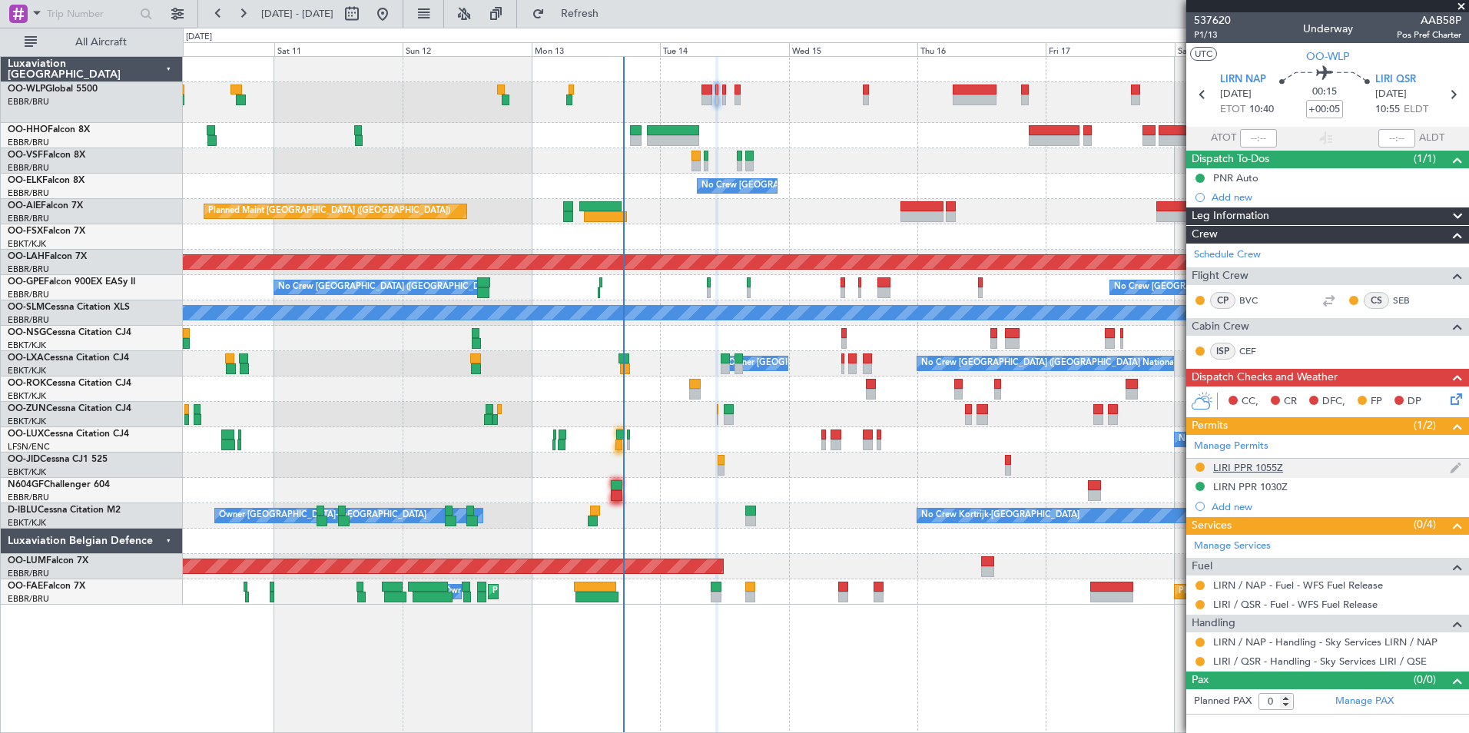
click at [1244, 466] on div "LIRI PPR 1055Z" at bounding box center [1248, 467] width 70 height 13
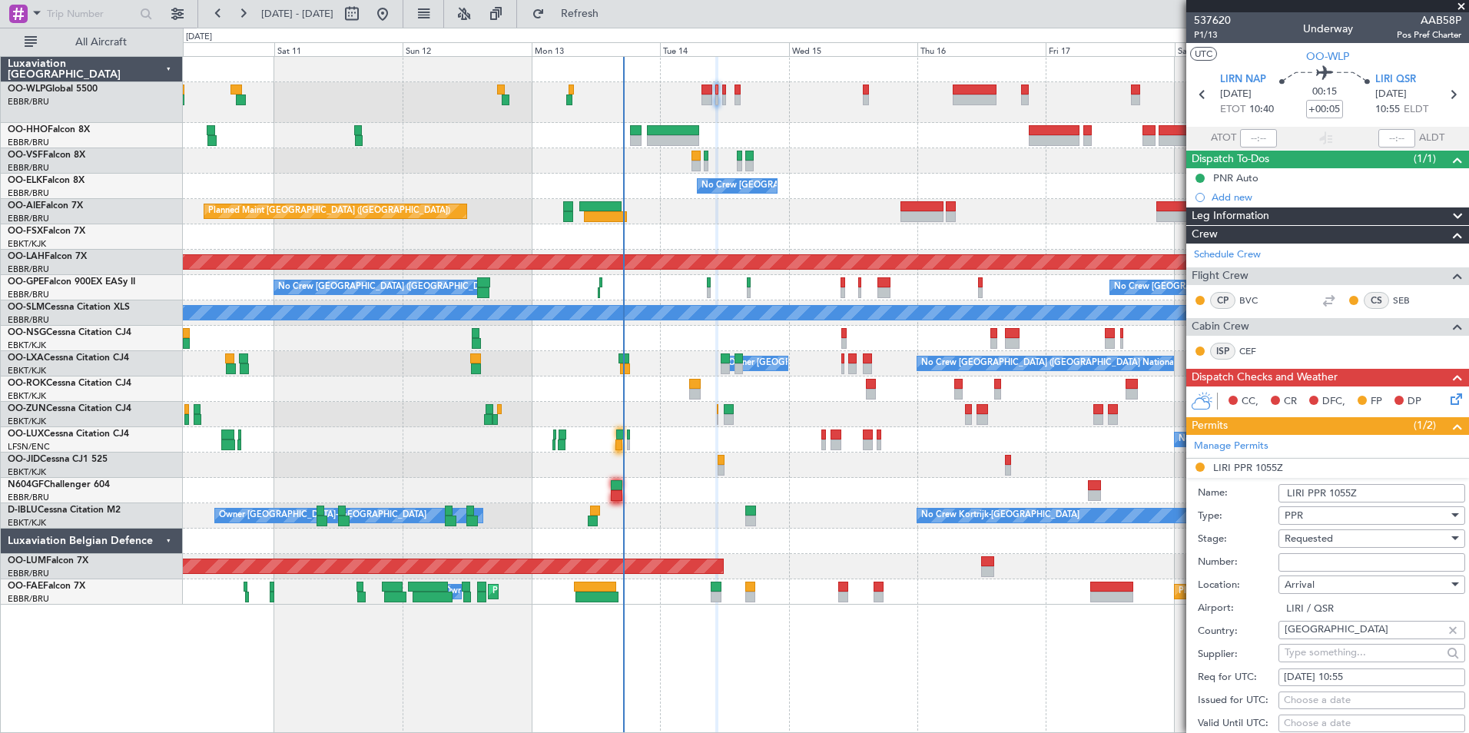
click at [1299, 565] on input "Number:" at bounding box center [1372, 562] width 187 height 18
paste input "SKY14002"
type input "SKY14002"
click at [1298, 541] on span "Requested" at bounding box center [1309, 539] width 48 height 14
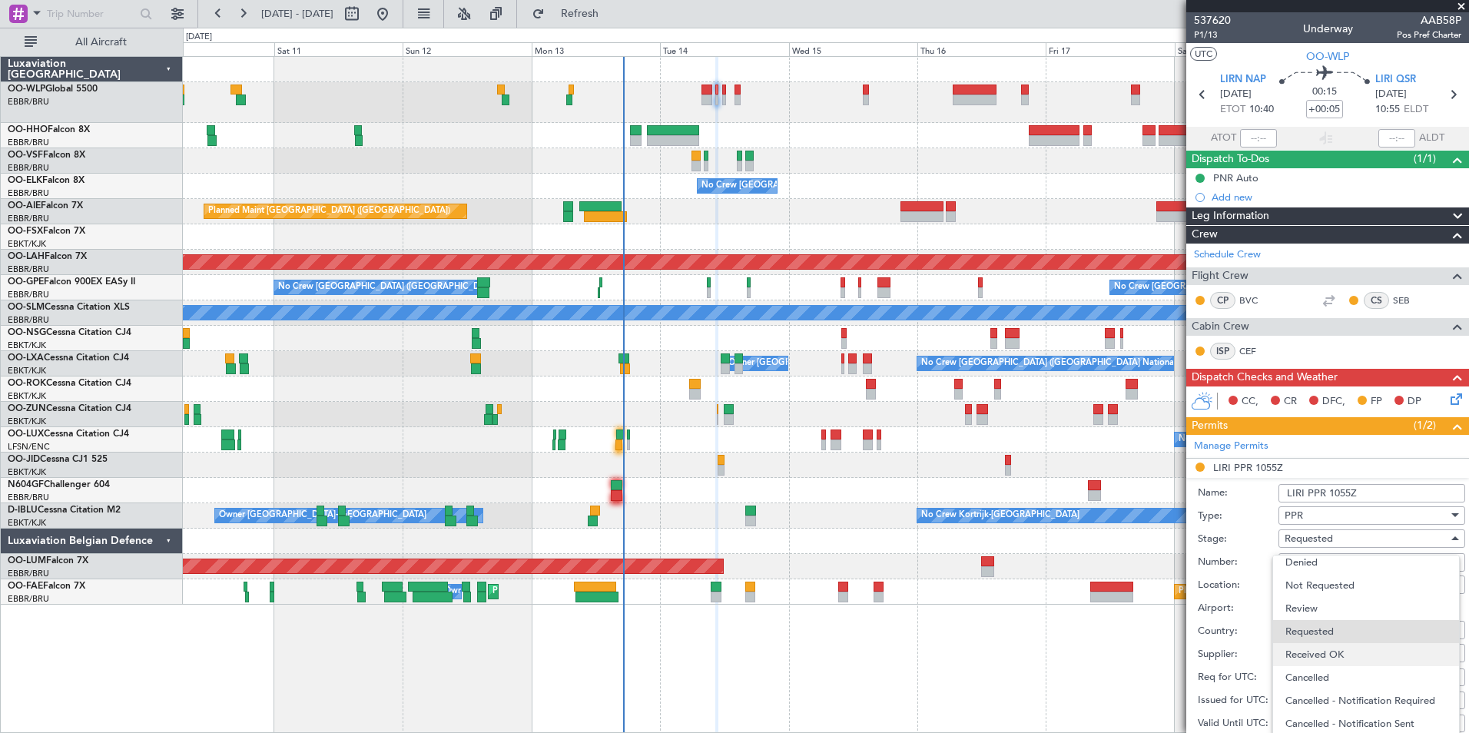
click at [1315, 662] on span "Received OK" at bounding box center [1366, 654] width 161 height 23
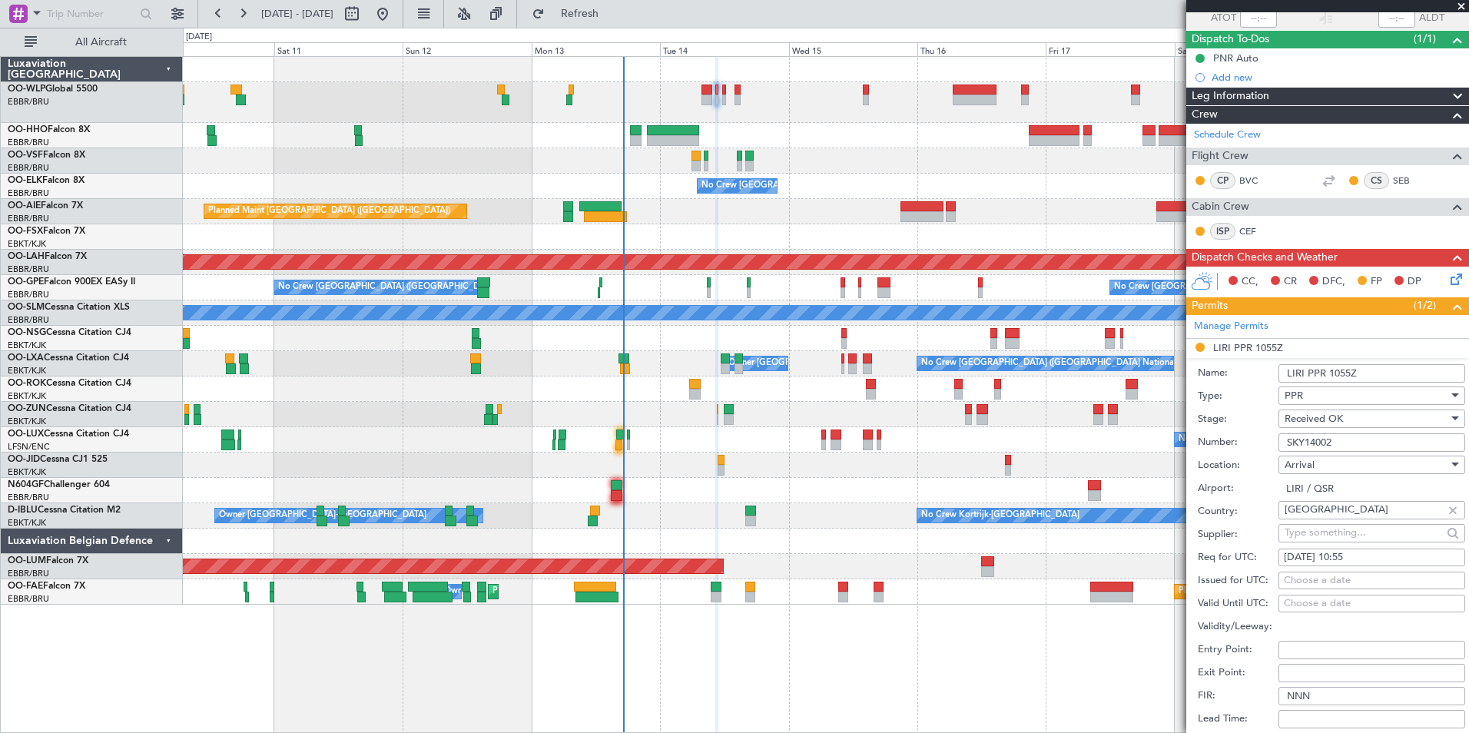
scroll to position [307, 0]
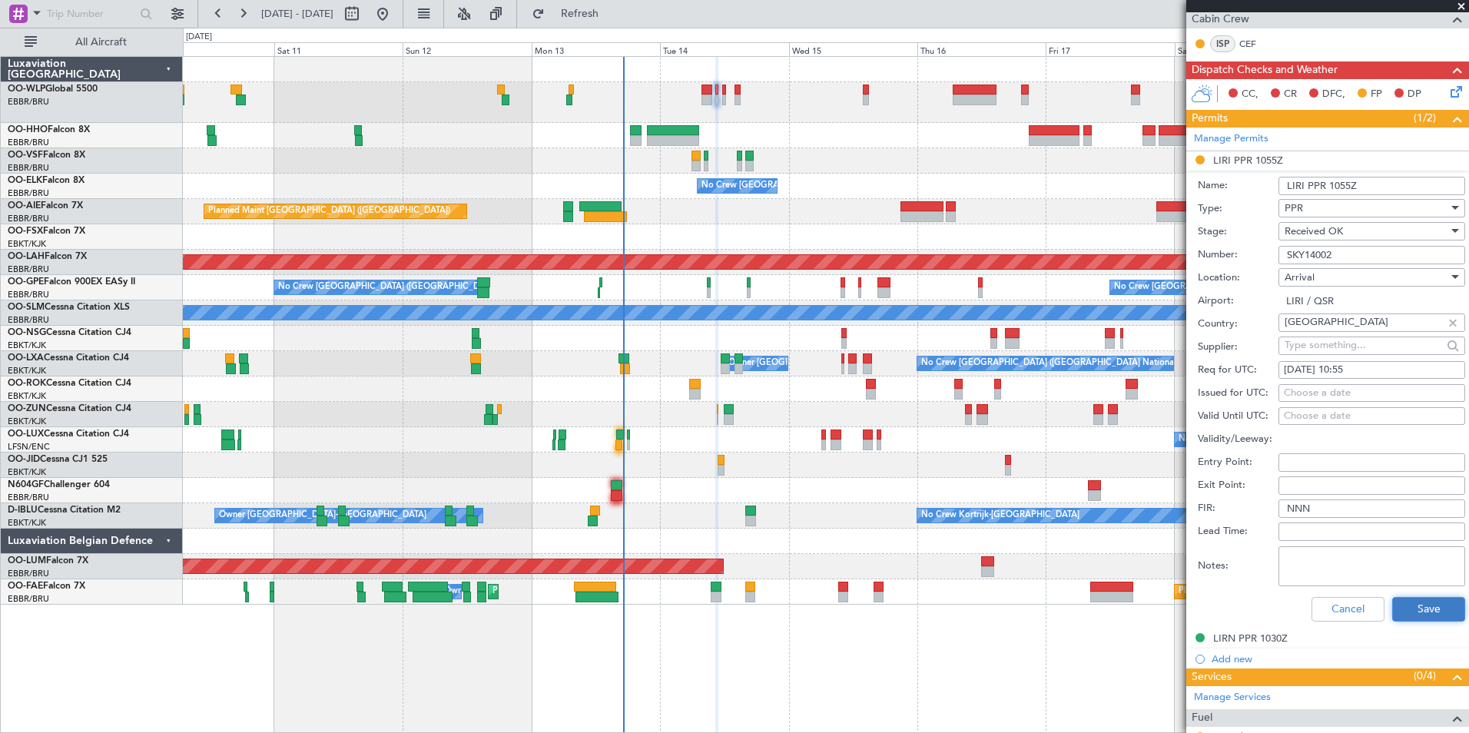
click at [1405, 603] on button "Save" at bounding box center [1428, 609] width 73 height 25
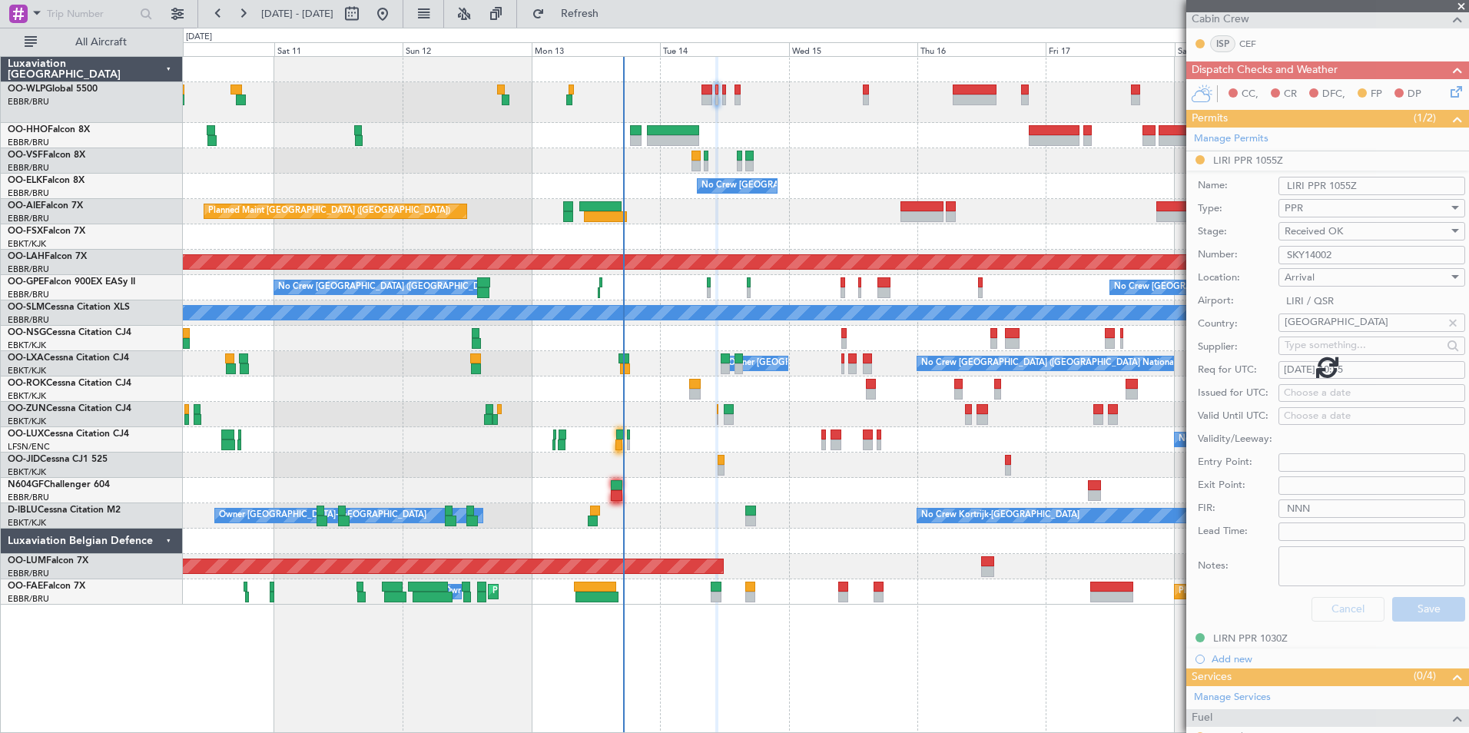
scroll to position [0, 0]
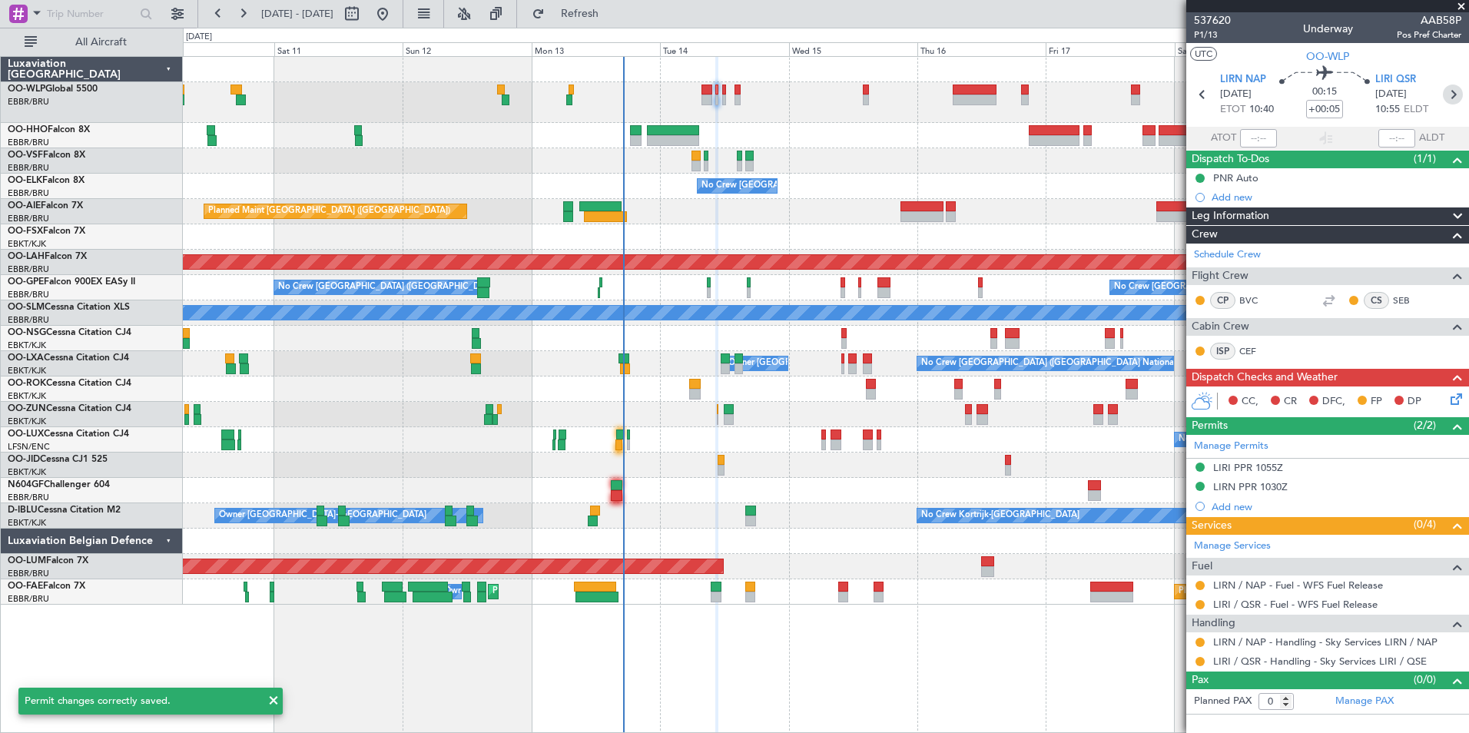
click at [1459, 93] on icon at bounding box center [1453, 95] width 20 height 20
type input "+00:10"
click at [1233, 464] on div "Manage Permits LIRI PPR 1145Z LIRN PPR 1210Z Add new" at bounding box center [1327, 475] width 283 height 81
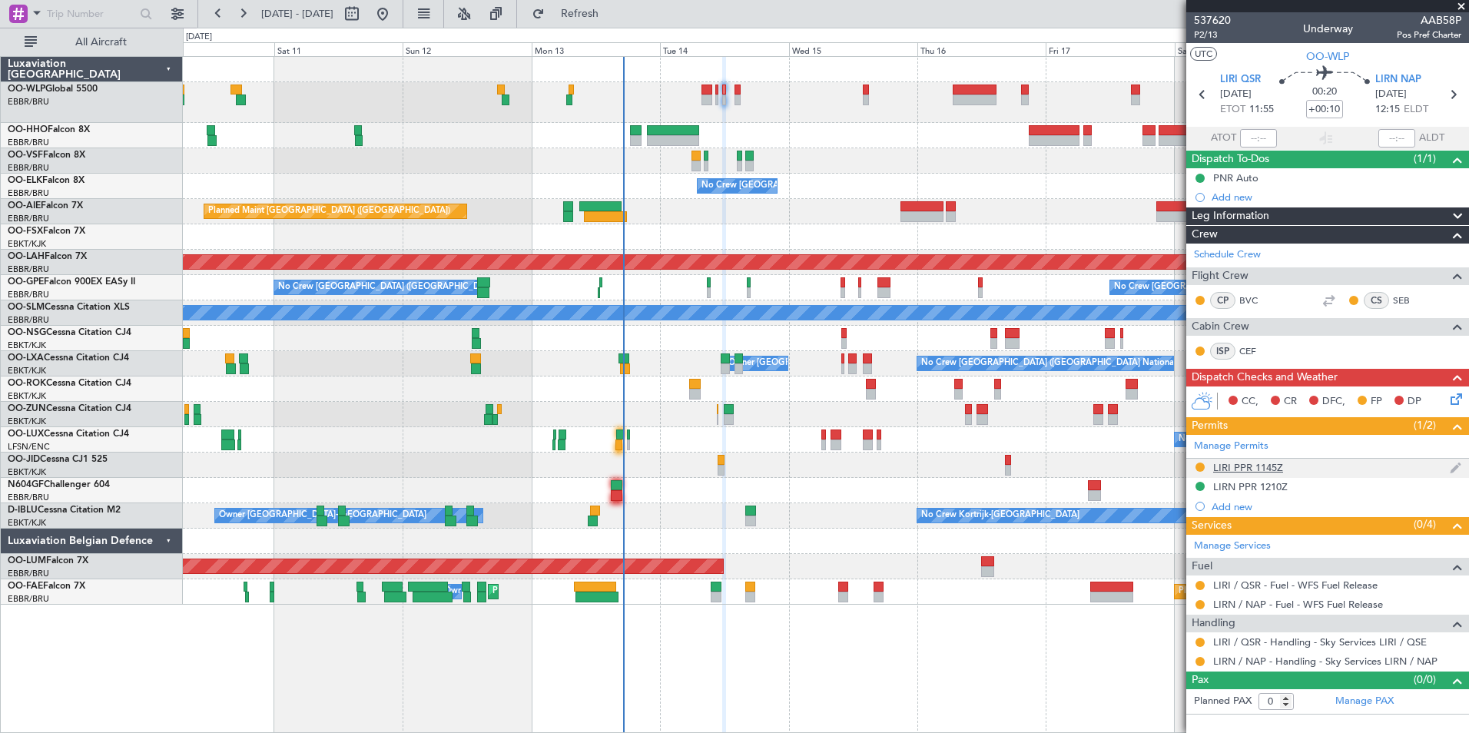
click at [1232, 465] on div "LIRI PPR 1145Z" at bounding box center [1248, 467] width 70 height 13
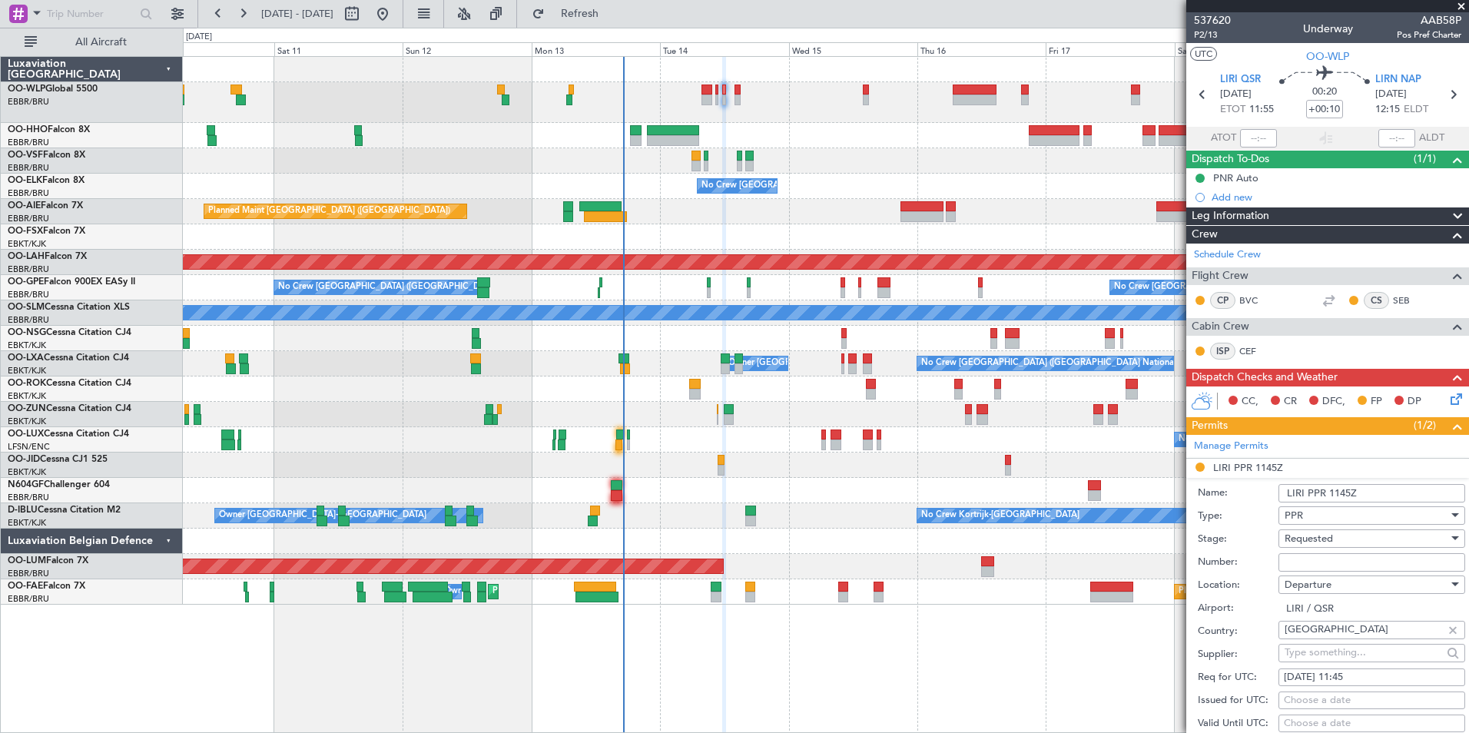
click at [1302, 556] on input "Number:" at bounding box center [1372, 562] width 187 height 18
paste input "SKY14002"
type input "SKY14002"
click at [1305, 529] on div "Requested" at bounding box center [1367, 538] width 164 height 23
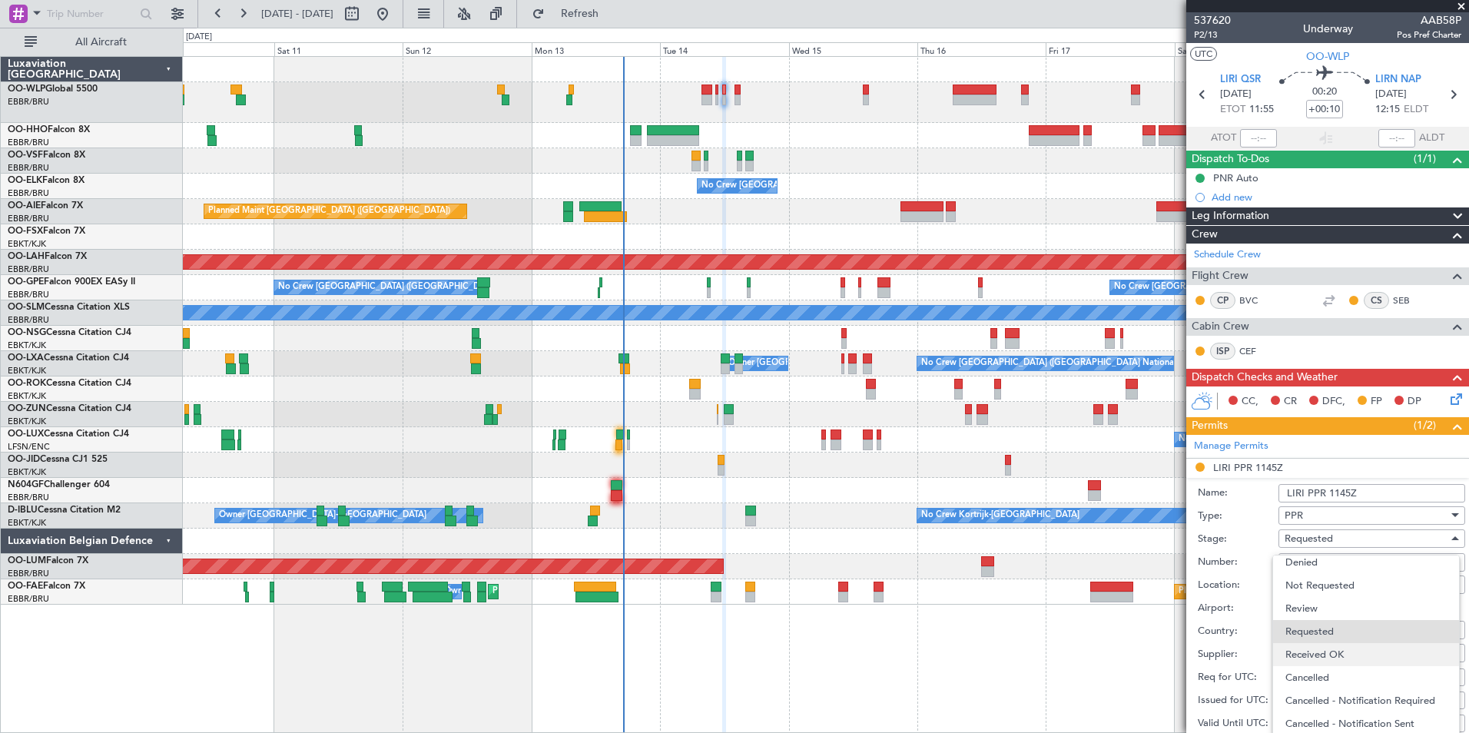
click at [1322, 652] on span "Received OK" at bounding box center [1366, 654] width 161 height 23
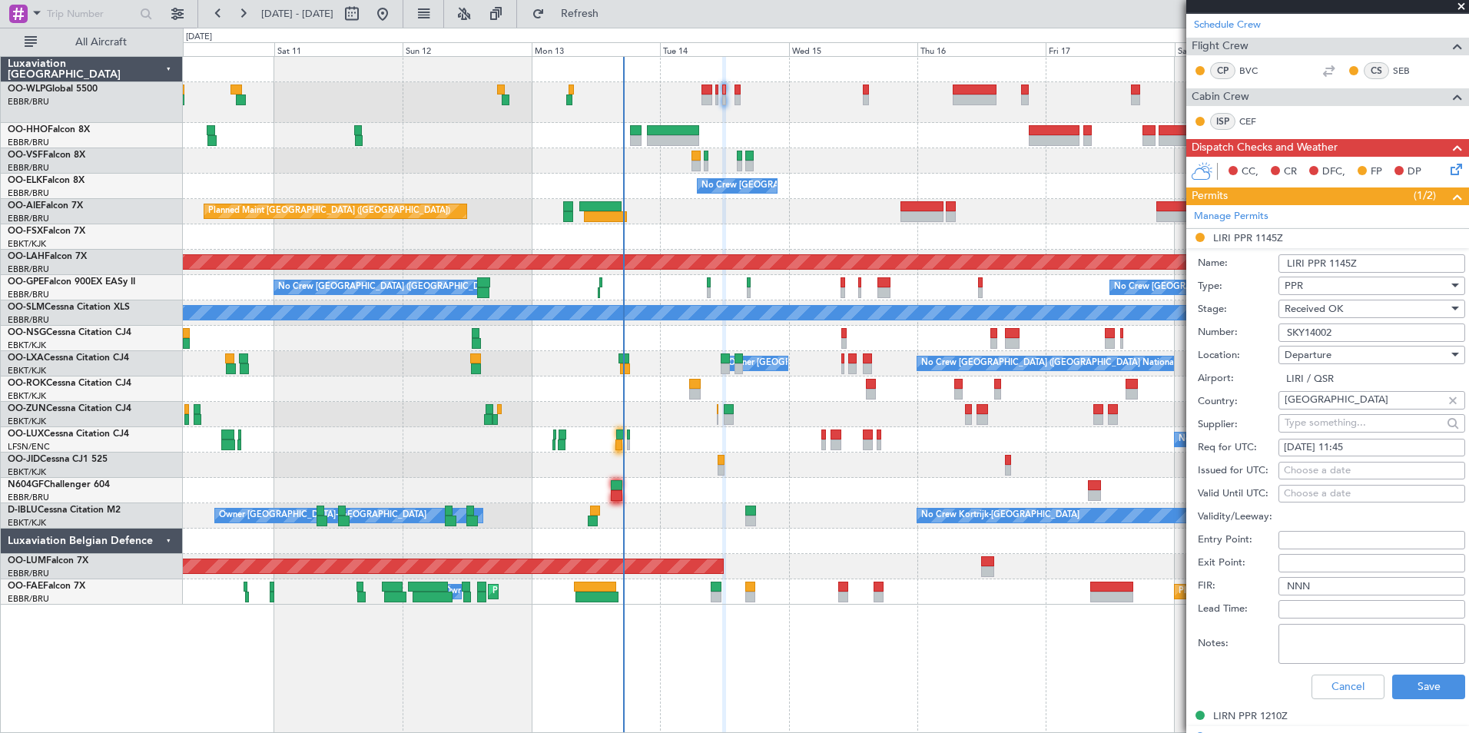
scroll to position [231, 0]
click at [1413, 675] on button "Save" at bounding box center [1428, 686] width 73 height 25
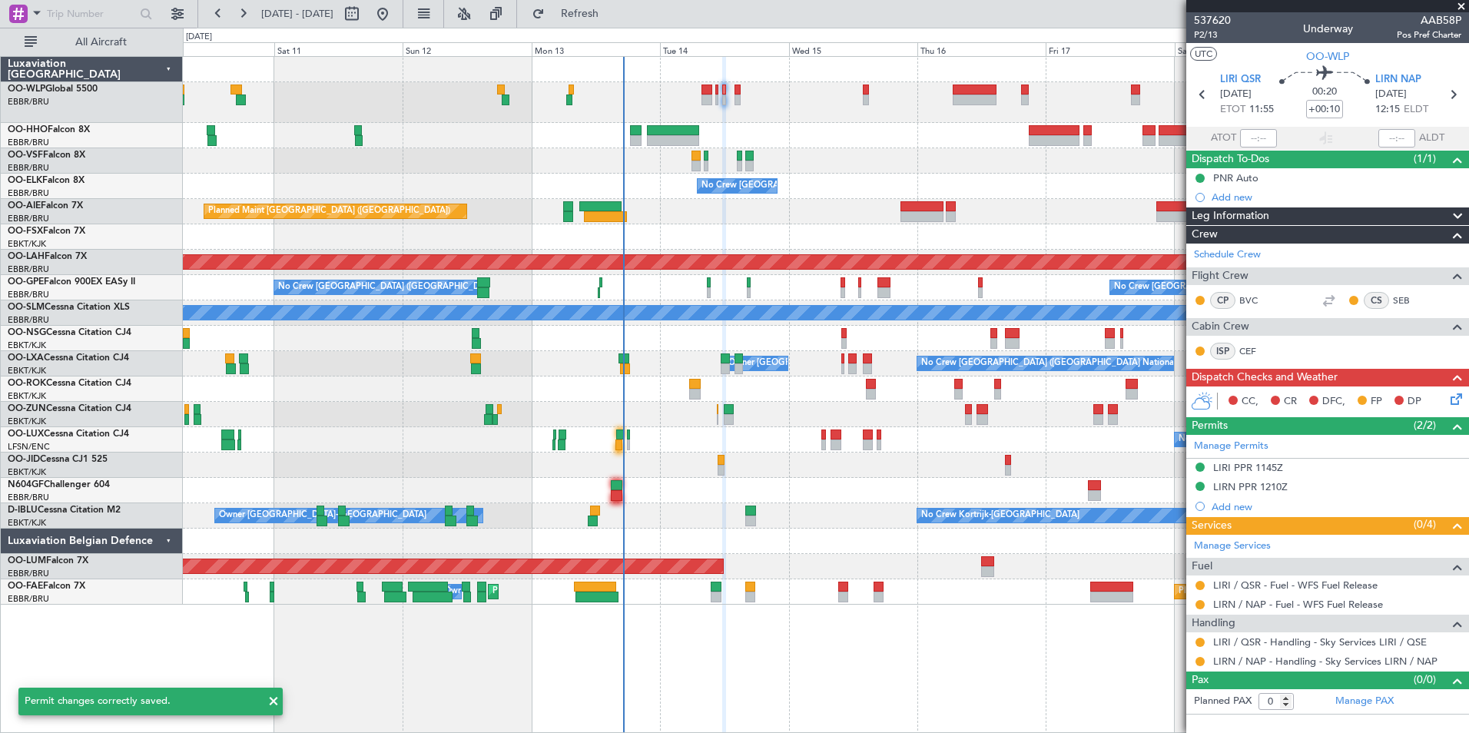
scroll to position [0, 0]
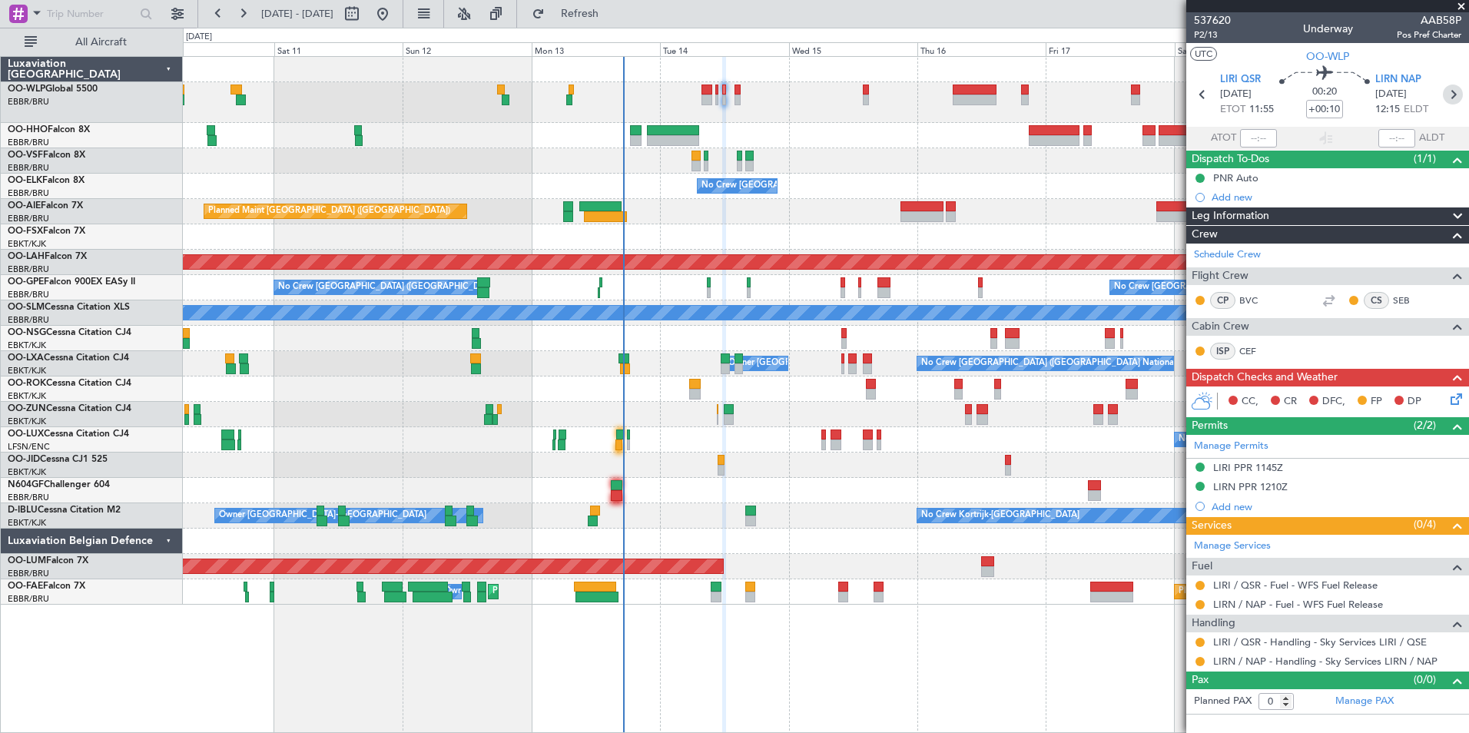
click at [1455, 98] on icon at bounding box center [1453, 95] width 20 height 20
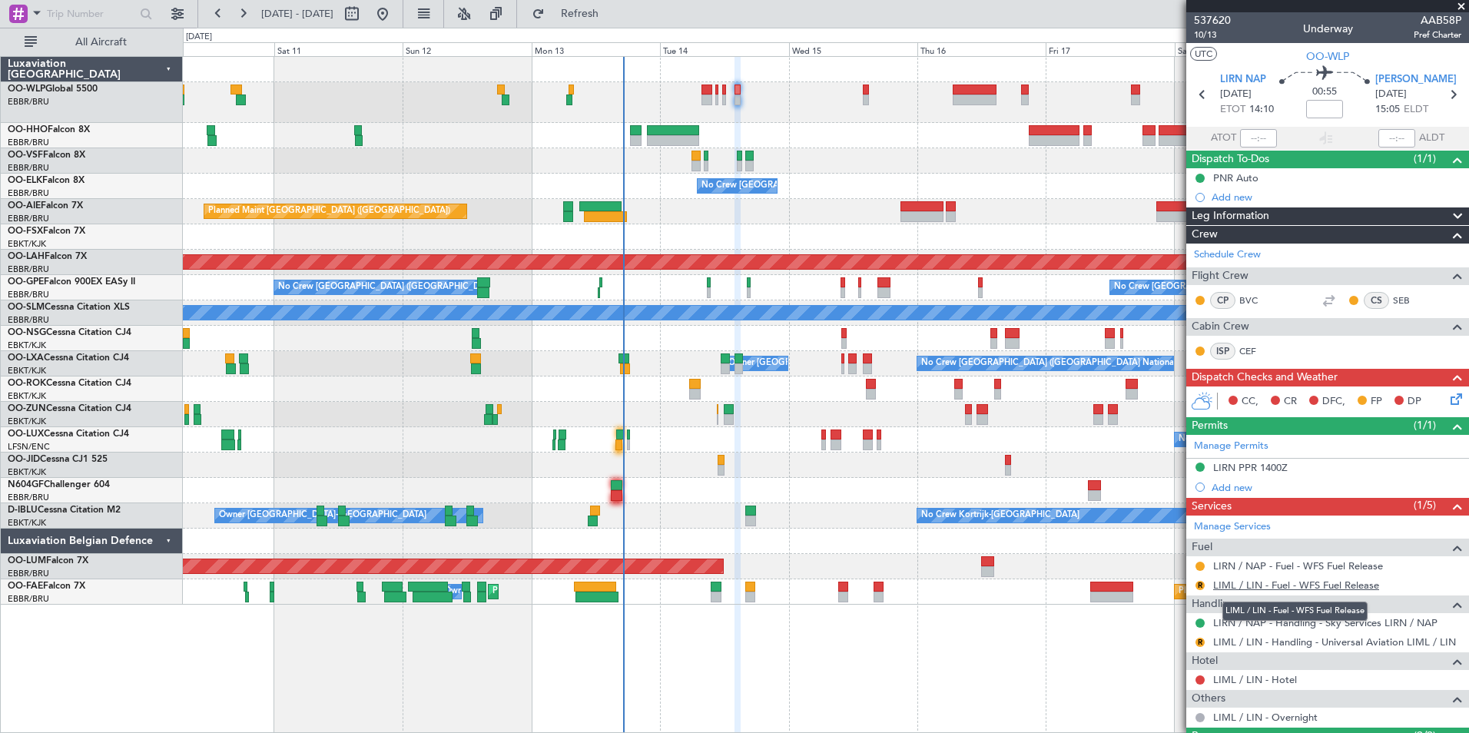
click at [1234, 588] on link "LIML / LIN - Fuel - WFS Fuel Release" at bounding box center [1296, 585] width 166 height 13
click at [1198, 585] on button "R" at bounding box center [1200, 585] width 9 height 9
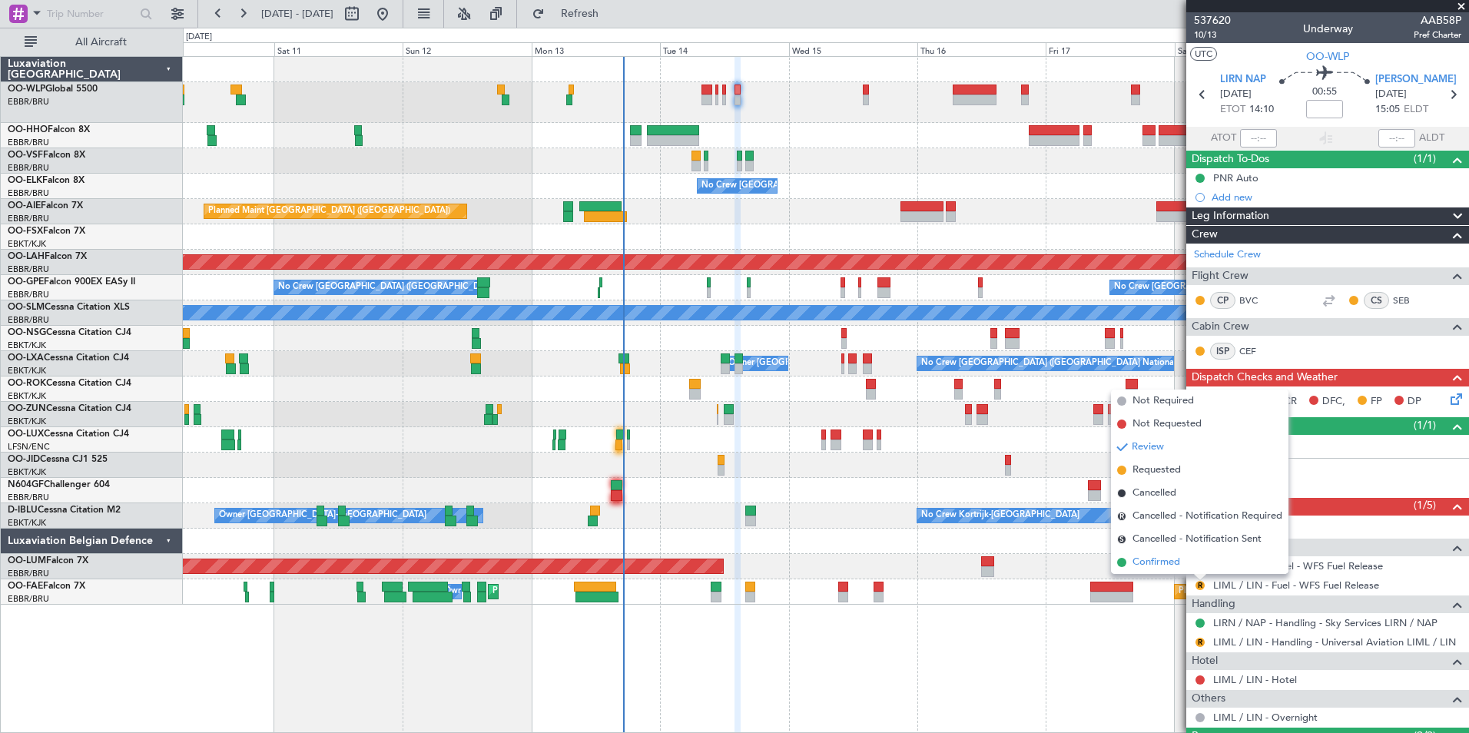
click at [1168, 560] on span "Confirmed" at bounding box center [1157, 562] width 48 height 15
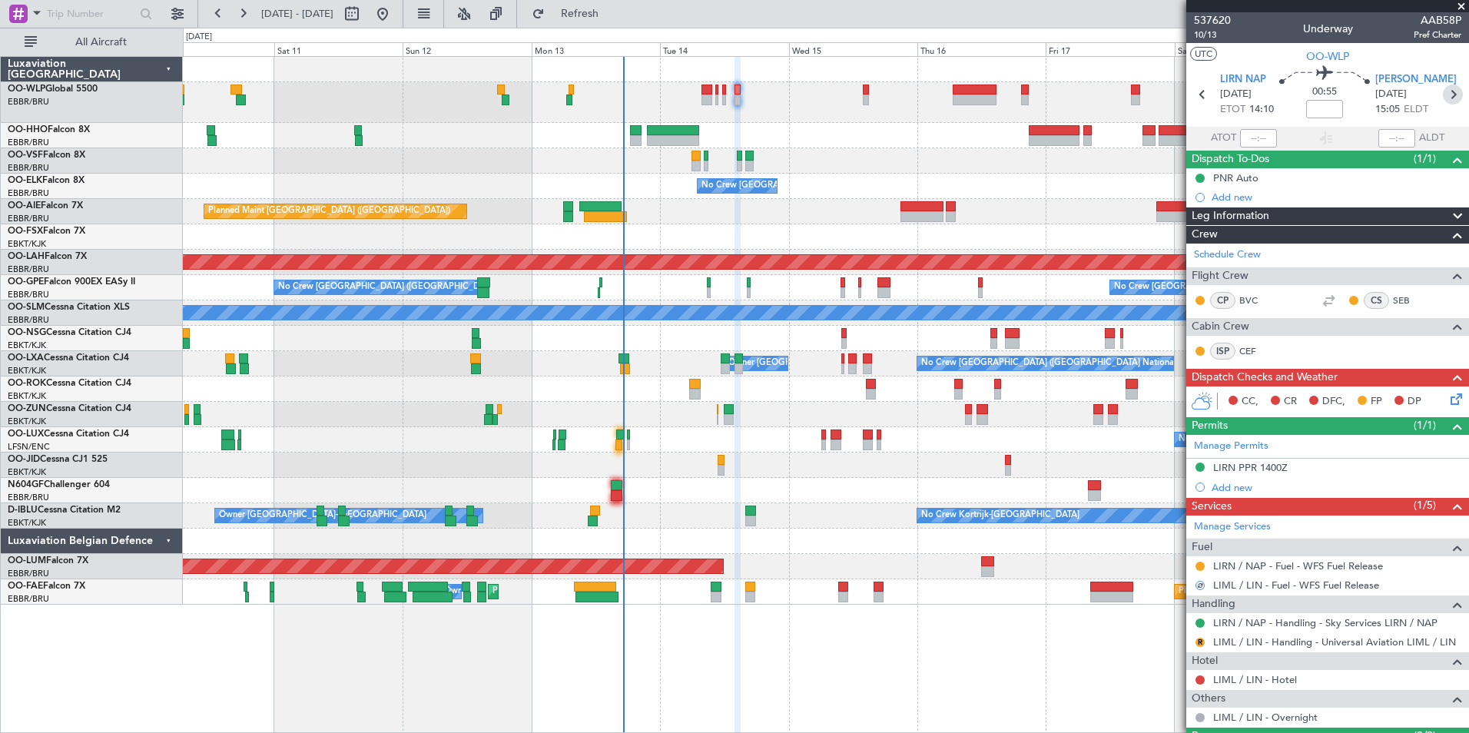
click at [1446, 97] on icon at bounding box center [1453, 95] width 20 height 20
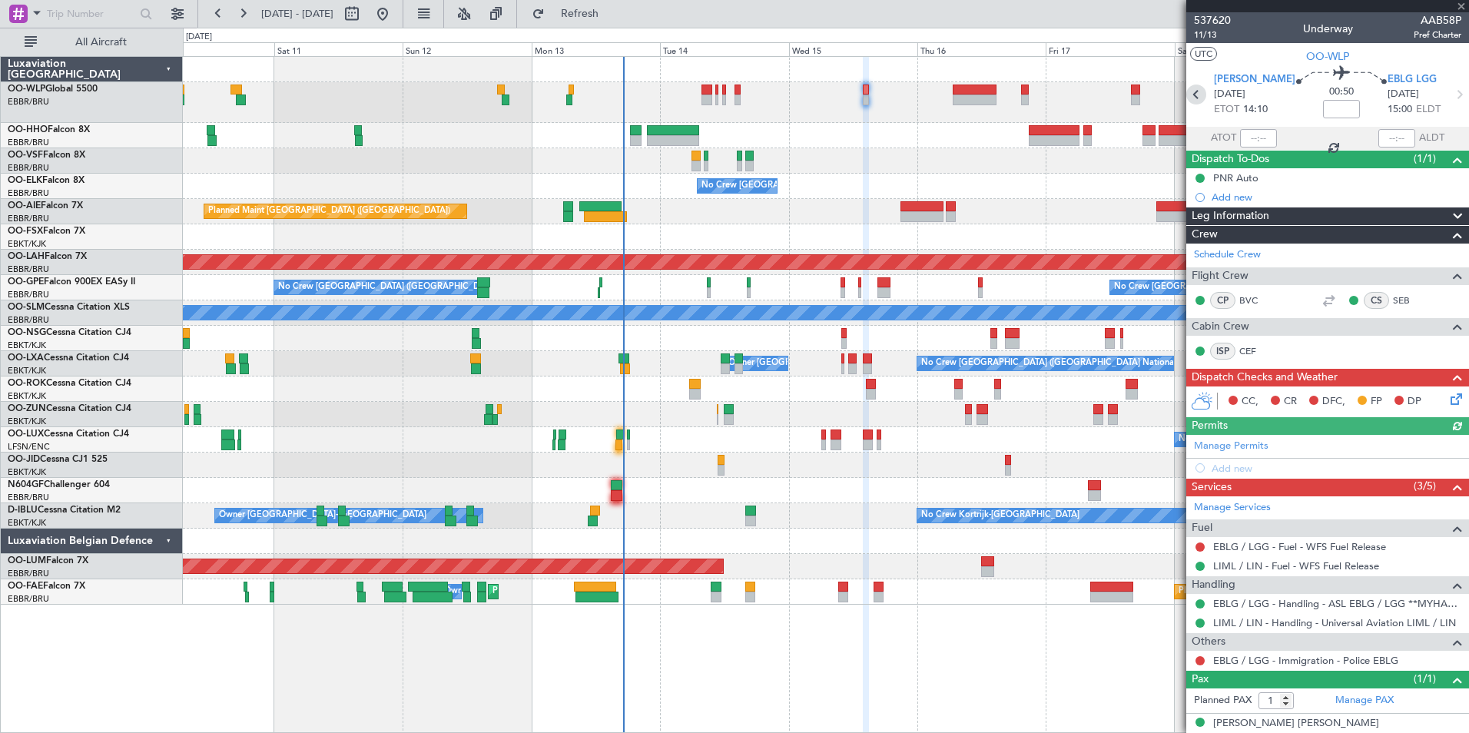
click at [1206, 92] on icon at bounding box center [1196, 95] width 20 height 20
type input "2"
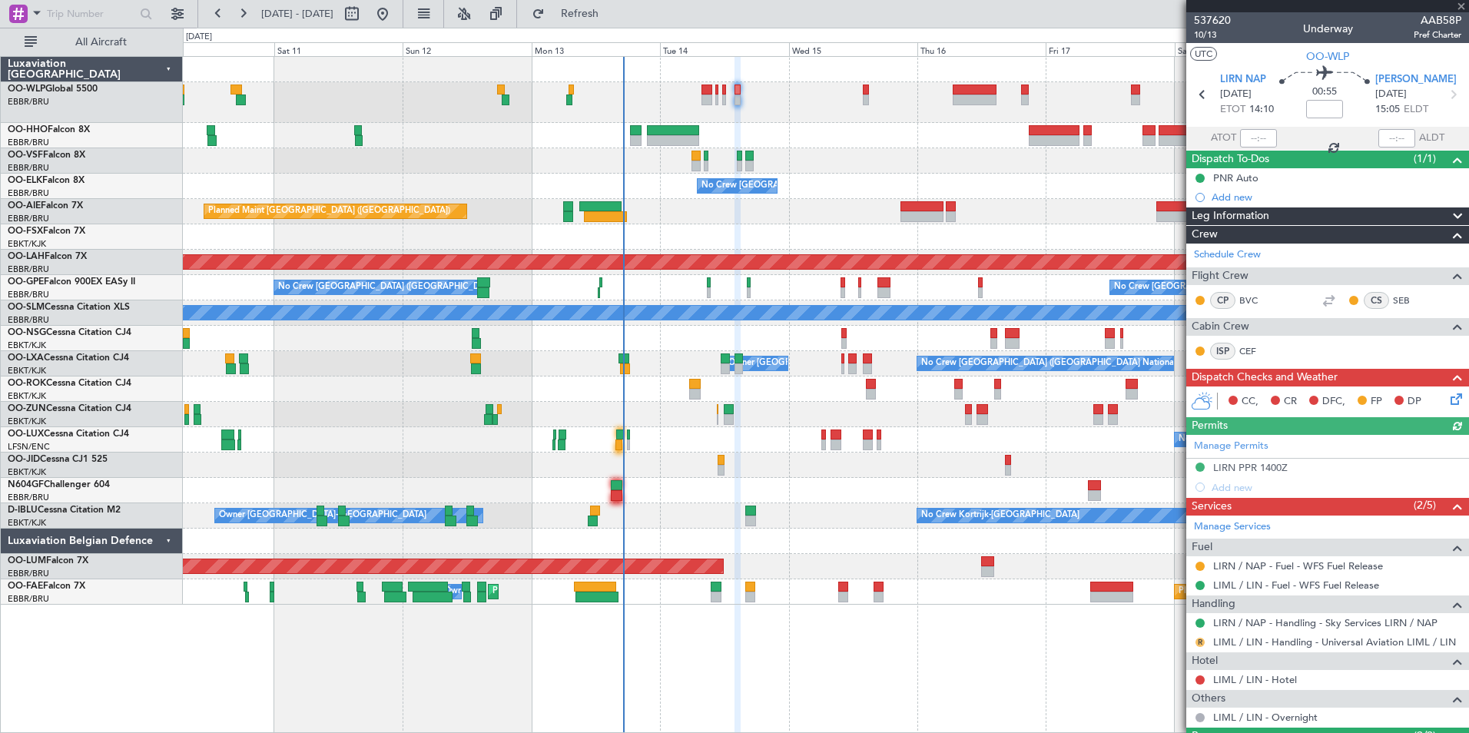
click at [1199, 642] on button "R" at bounding box center [1200, 642] width 9 height 9
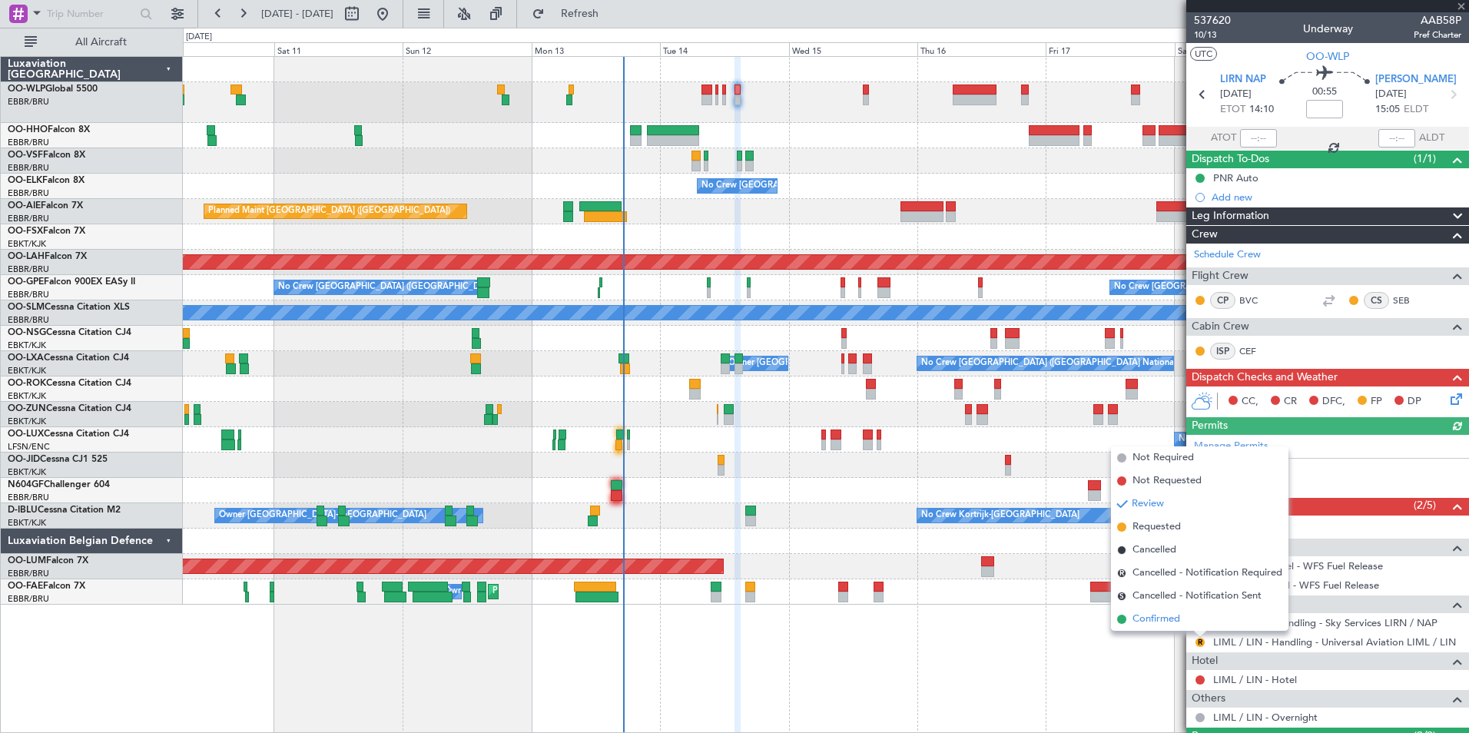
click at [1163, 617] on span "Confirmed" at bounding box center [1157, 619] width 48 height 15
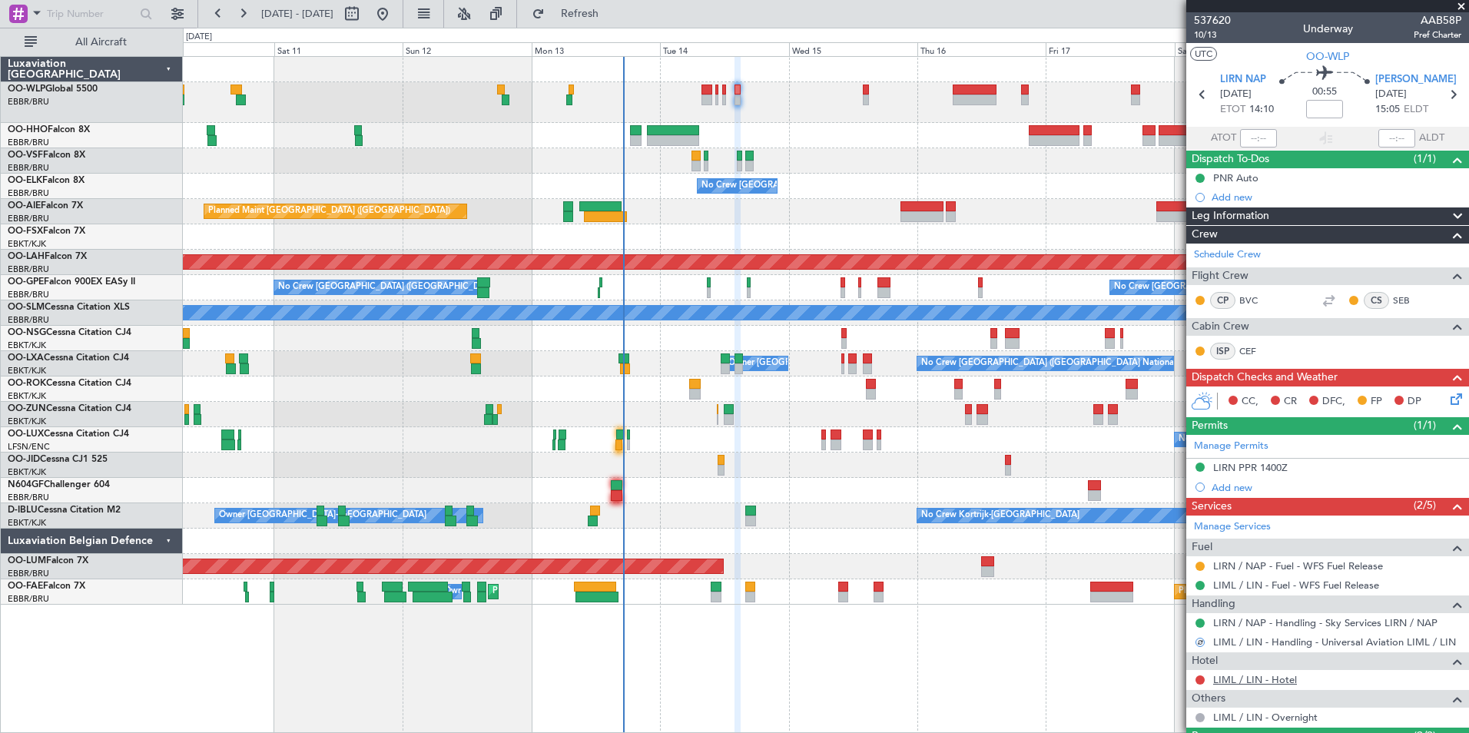
click at [1254, 678] on link "LIML / LIN - Hotel" at bounding box center [1255, 679] width 84 height 13
click at [1200, 91] on icon at bounding box center [1203, 95] width 20 height 20
type input "+00:10"
type input "0"
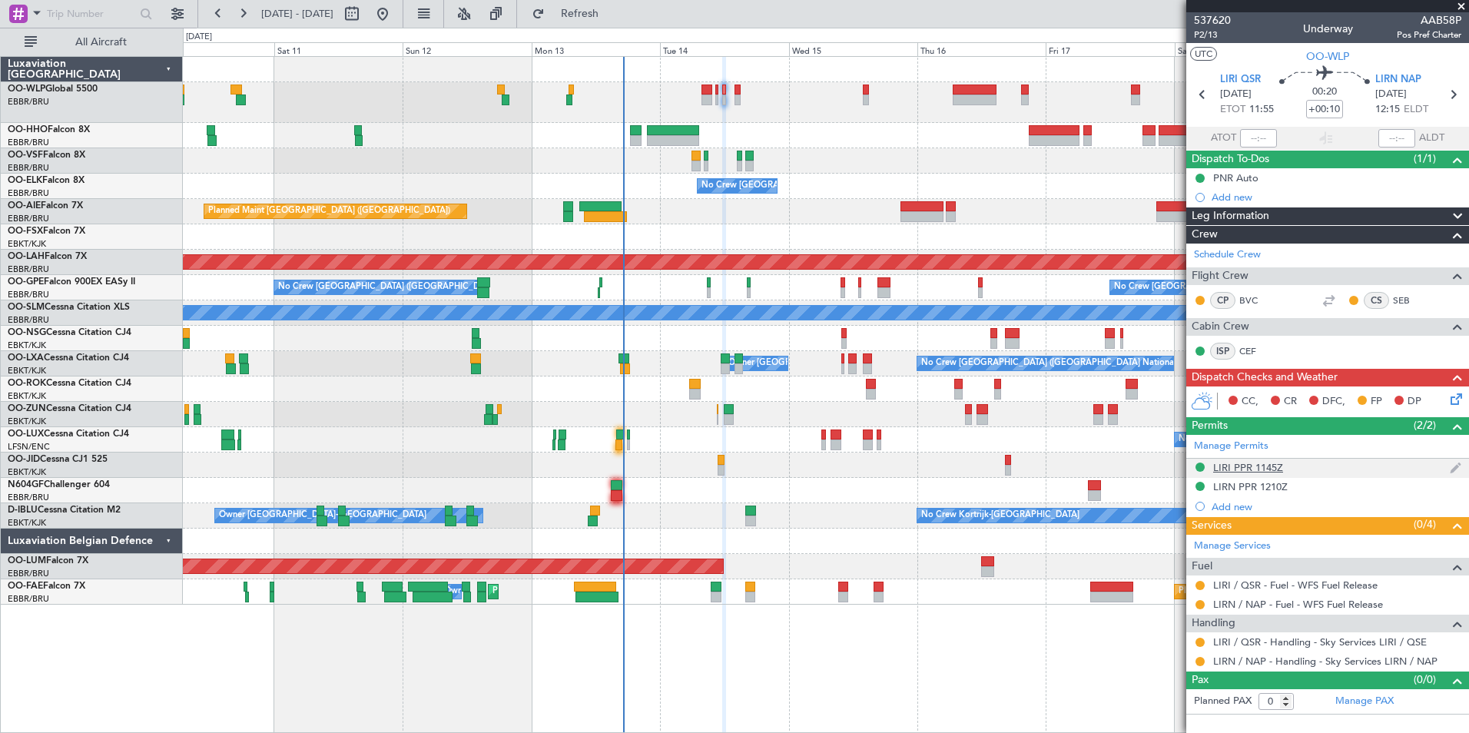
click at [1238, 469] on div "LIRI PPR 1145Z" at bounding box center [1248, 467] width 70 height 13
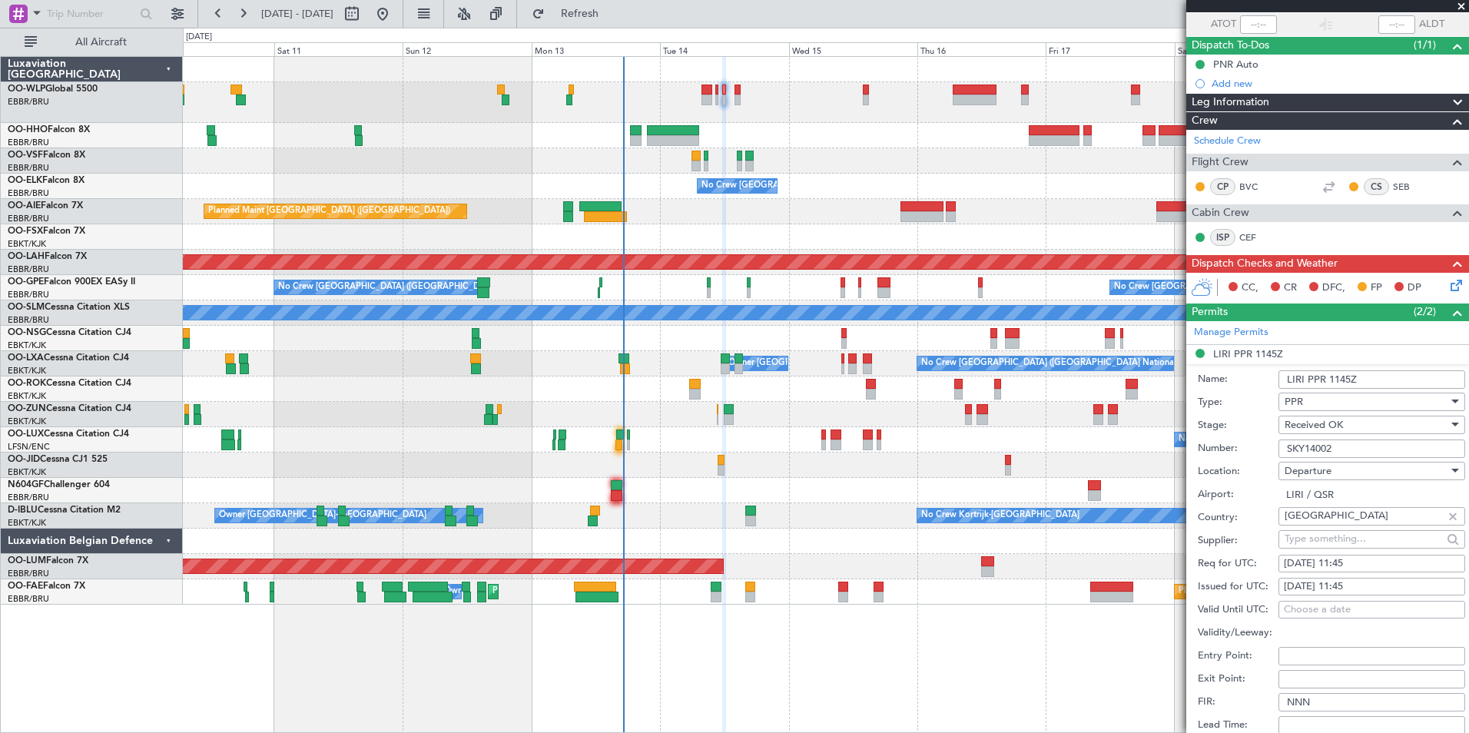
scroll to position [231, 0]
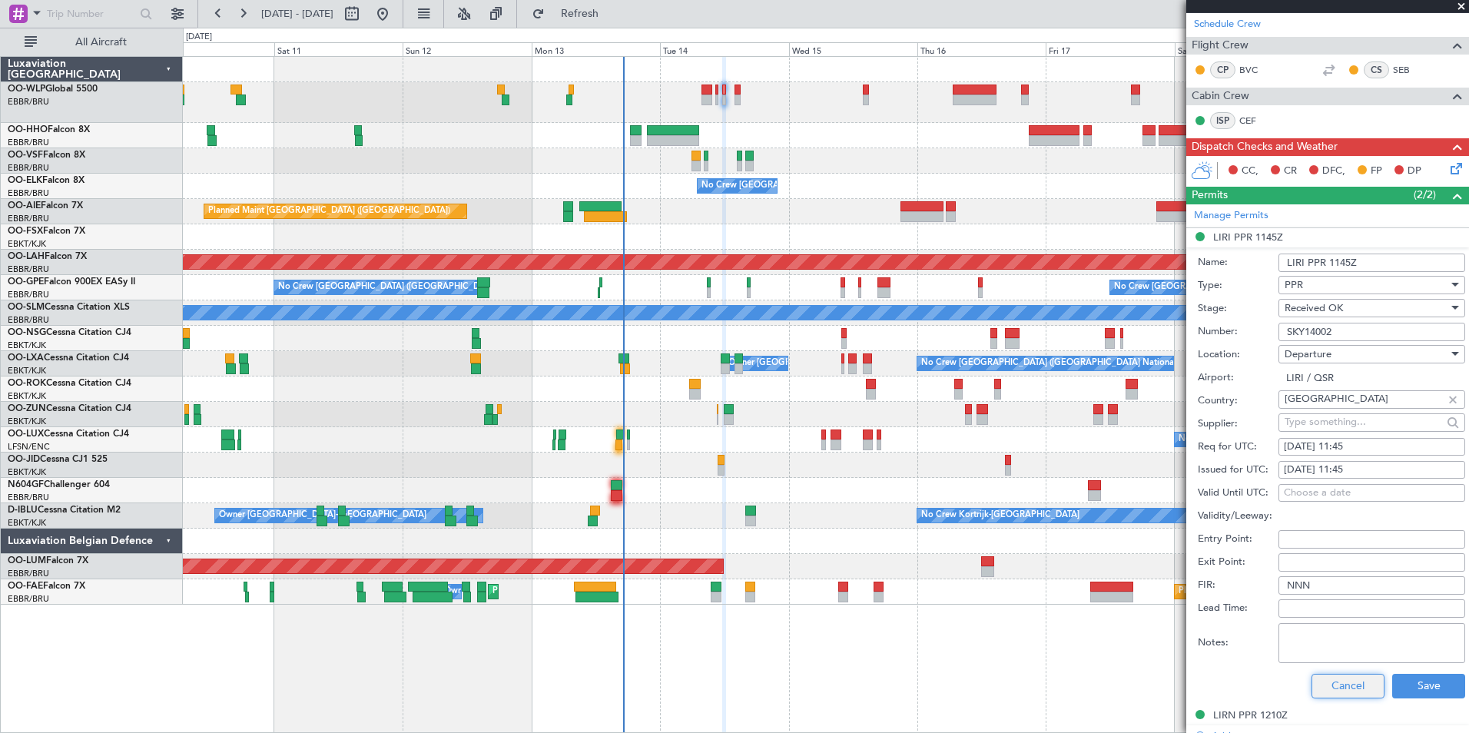
click at [1330, 676] on button "Cancel" at bounding box center [1348, 686] width 73 height 25
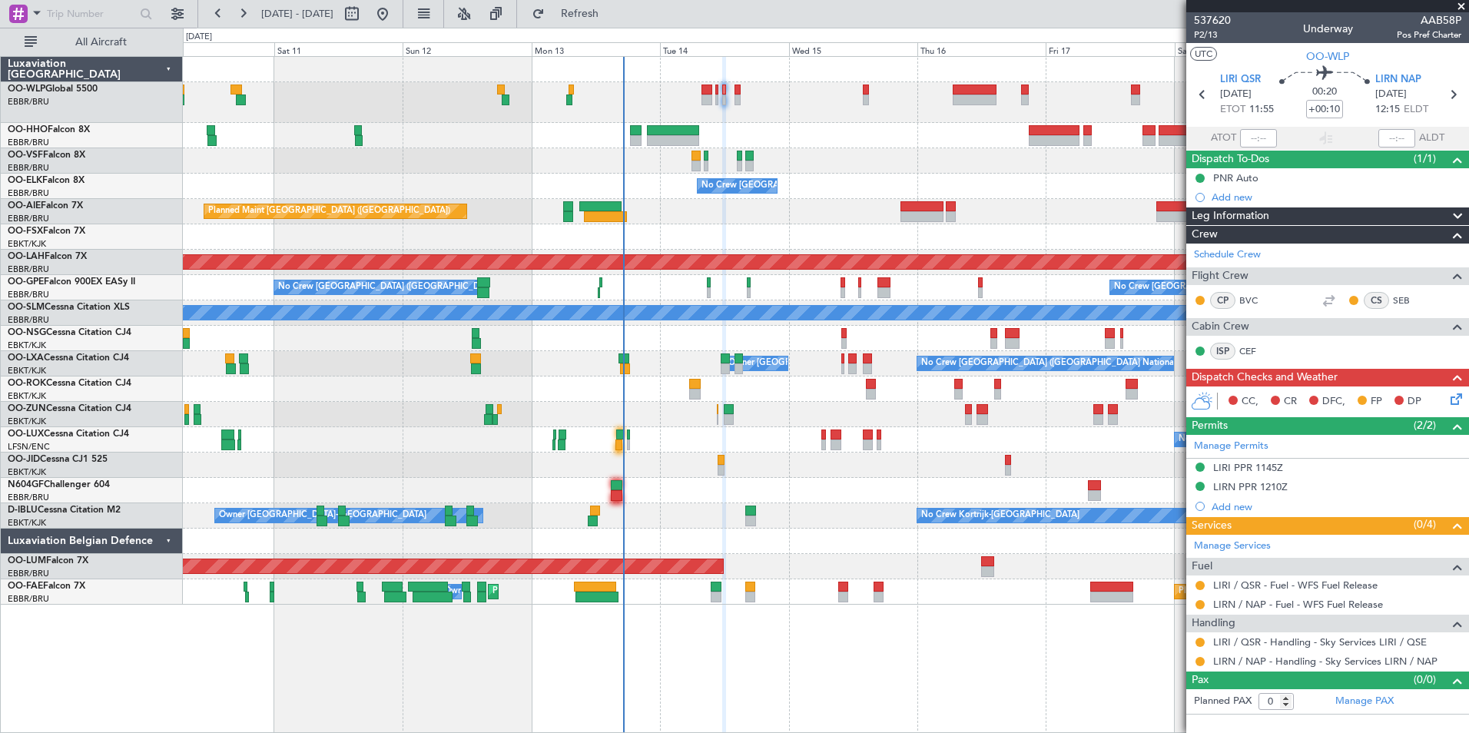
scroll to position [0, 0]
click at [1199, 660] on button at bounding box center [1200, 661] width 9 height 9
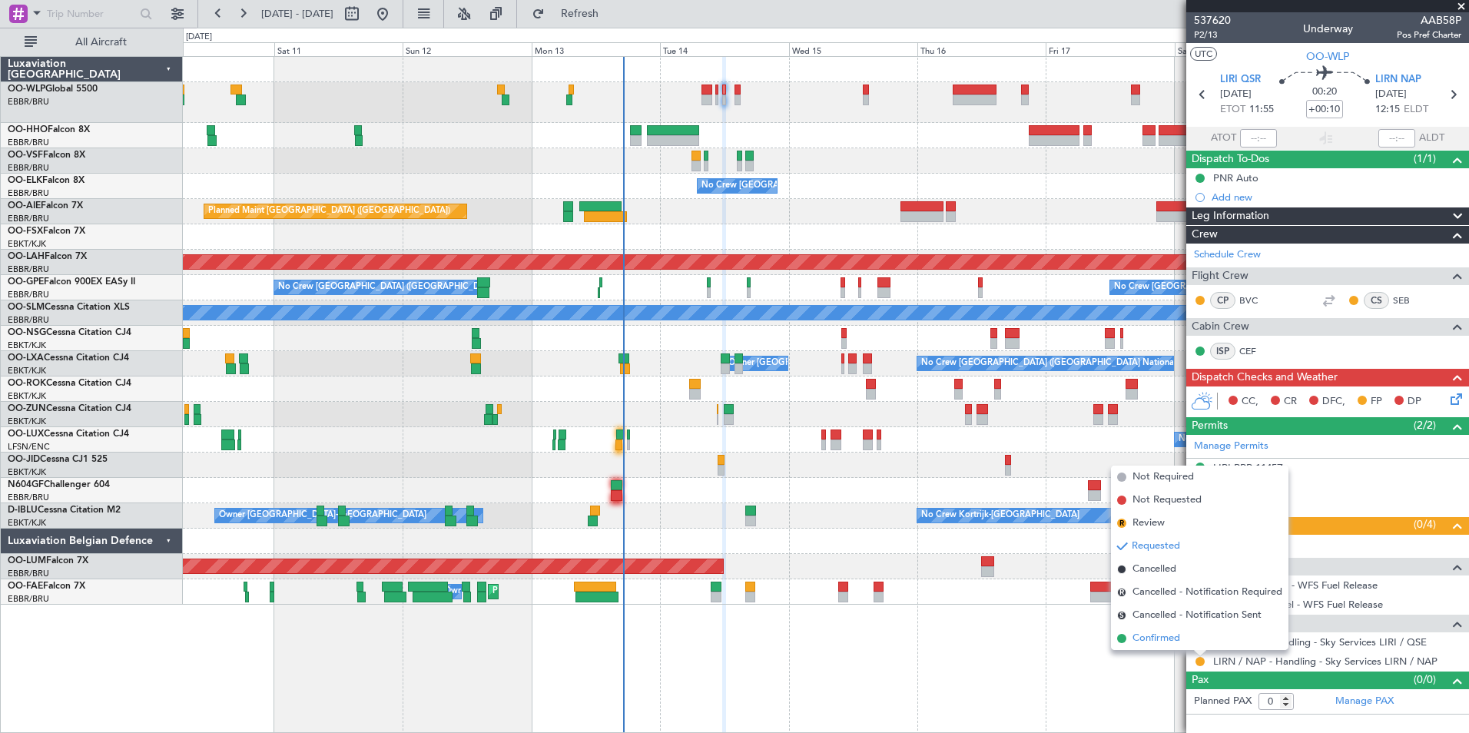
click at [1175, 642] on span "Confirmed" at bounding box center [1157, 638] width 48 height 15
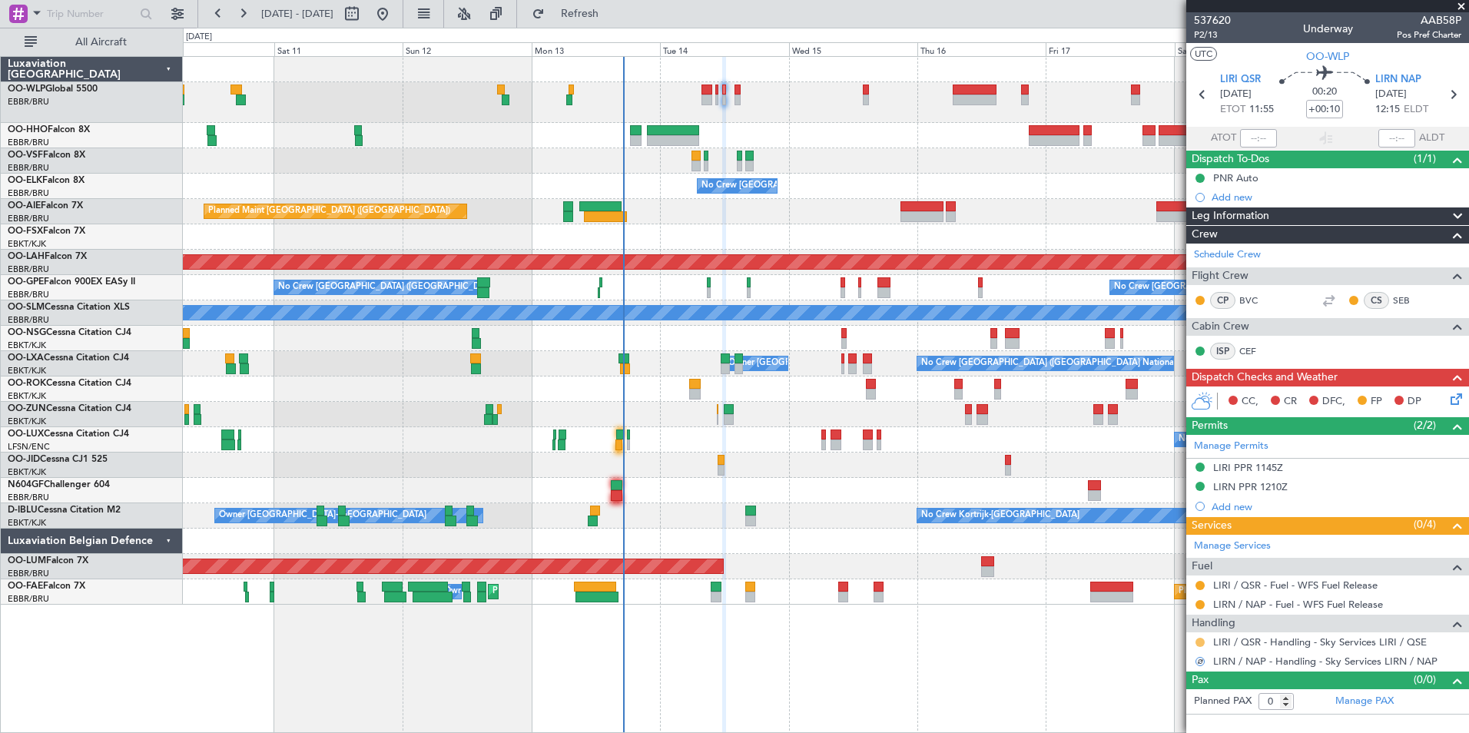
click at [1199, 646] on mat-tooltip-component "Requested" at bounding box center [1200, 666] width 69 height 41
click at [1199, 645] on button at bounding box center [1200, 642] width 9 height 9
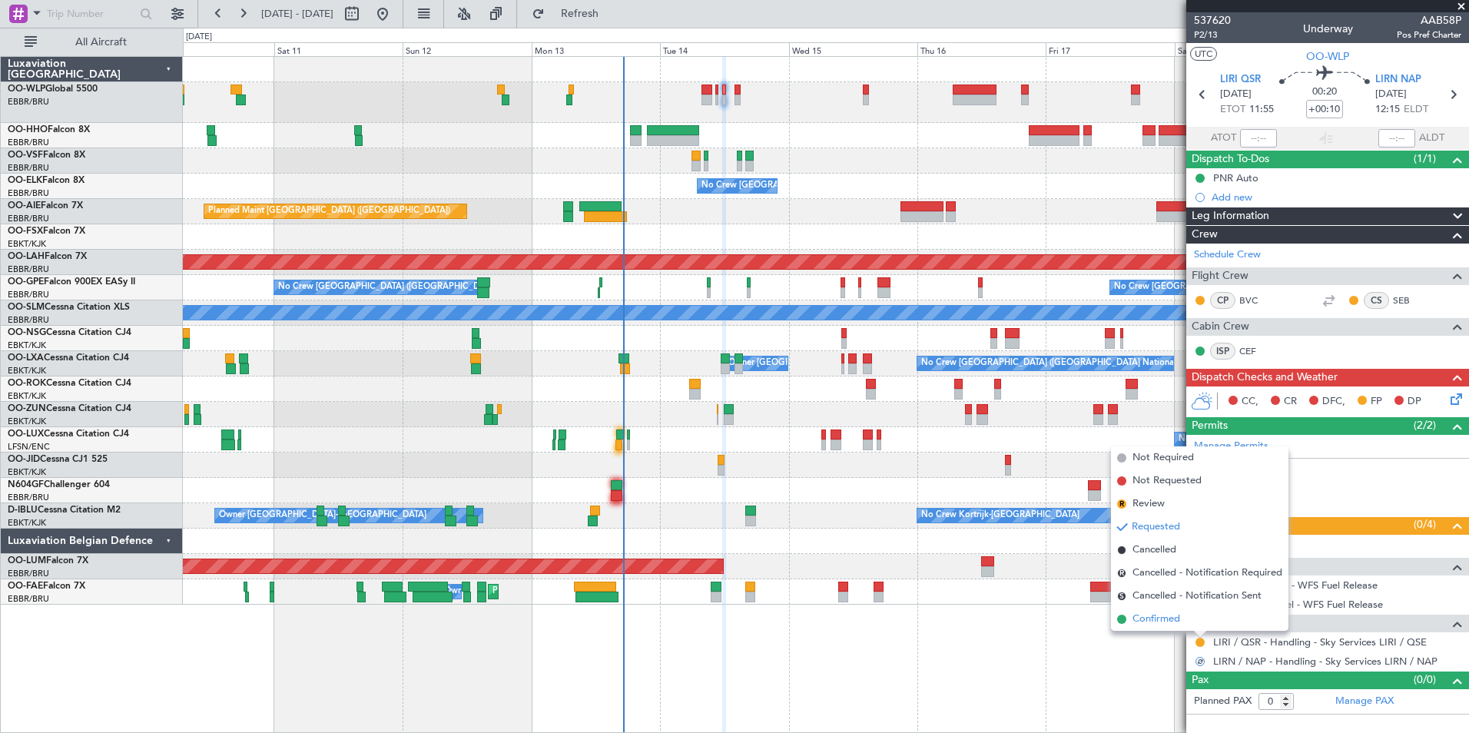
click at [1180, 621] on span "Confirmed" at bounding box center [1157, 619] width 48 height 15
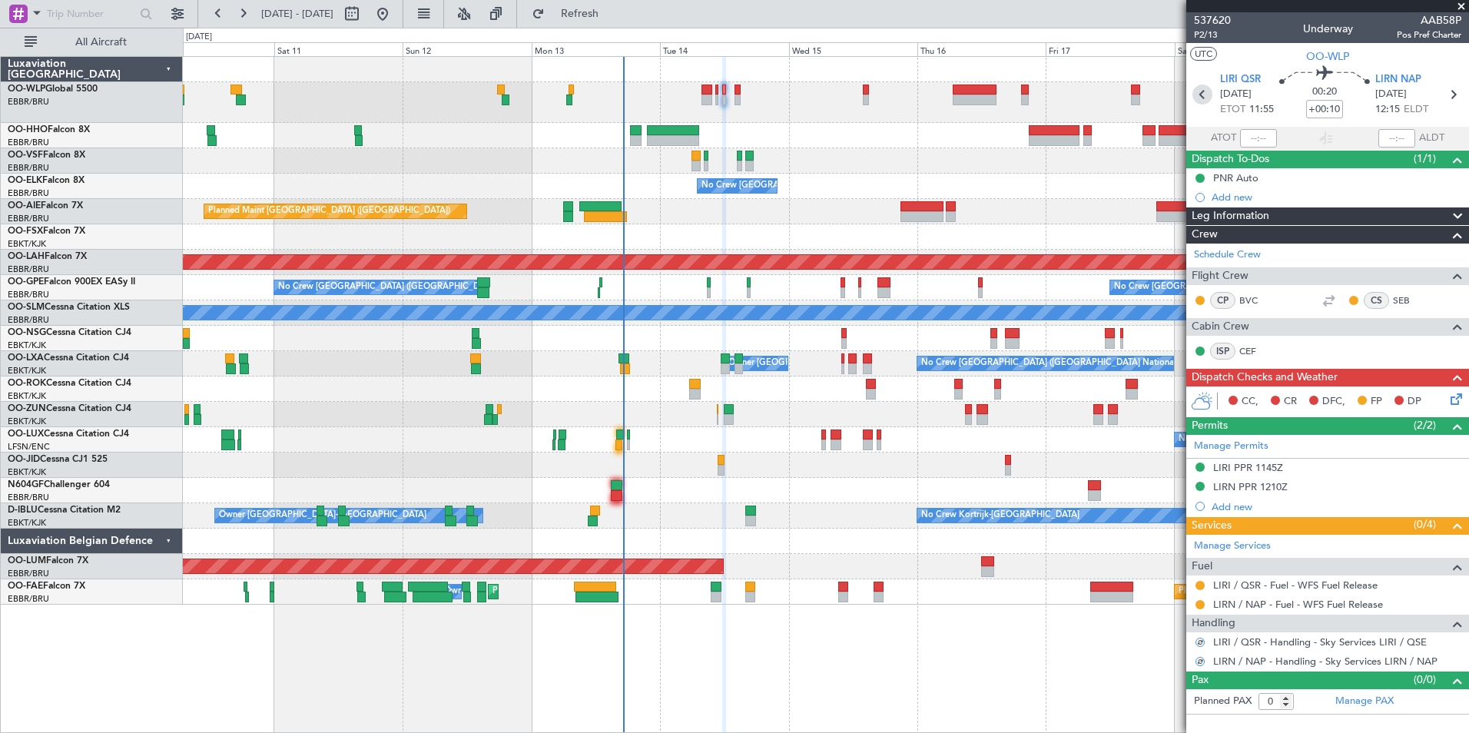
click at [1199, 95] on icon at bounding box center [1203, 95] width 20 height 20
type input "+00:05"
click at [1203, 665] on mat-tooltip-component "Requested" at bounding box center [1200, 685] width 69 height 41
click at [1203, 662] on button at bounding box center [1200, 661] width 9 height 9
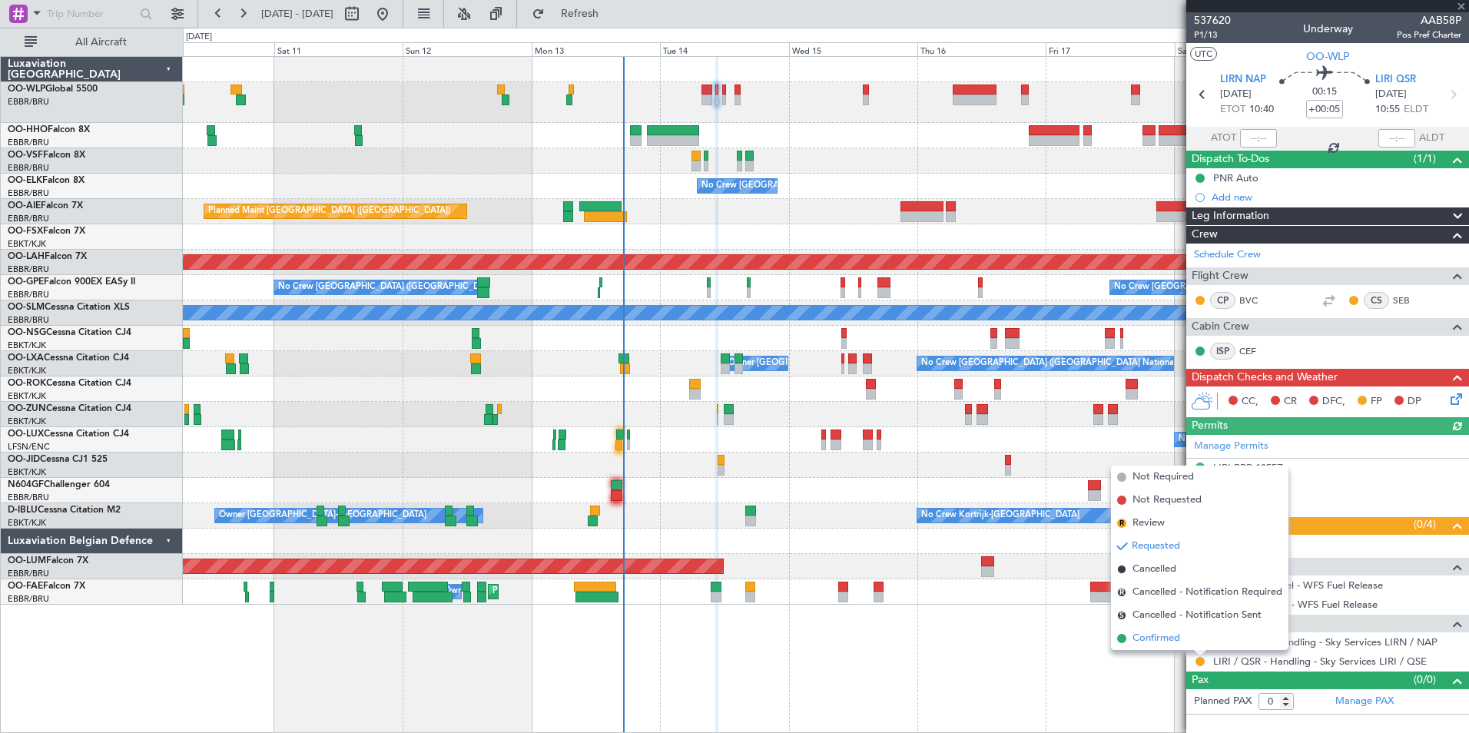
click at [1172, 645] on span "Confirmed" at bounding box center [1157, 638] width 48 height 15
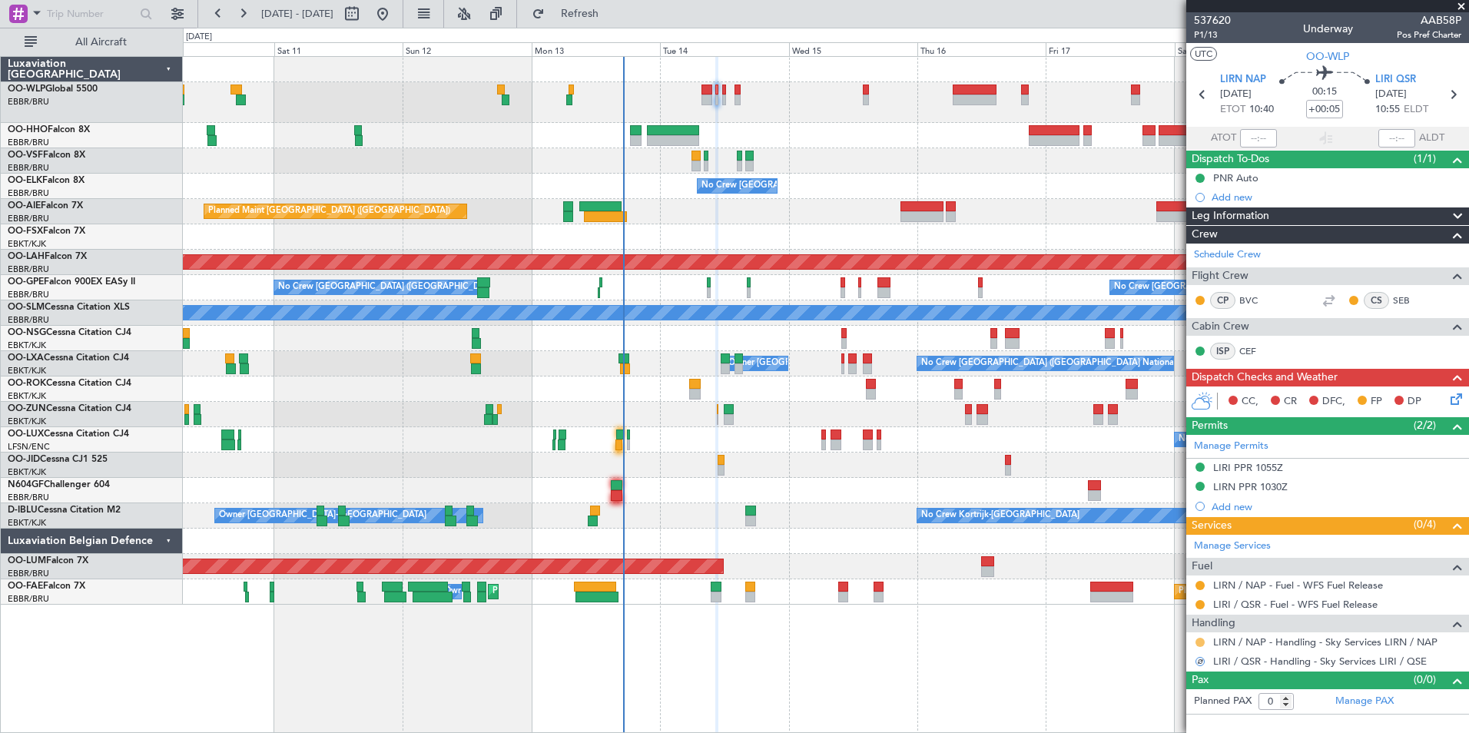
click at [1199, 640] on button at bounding box center [1200, 642] width 9 height 9
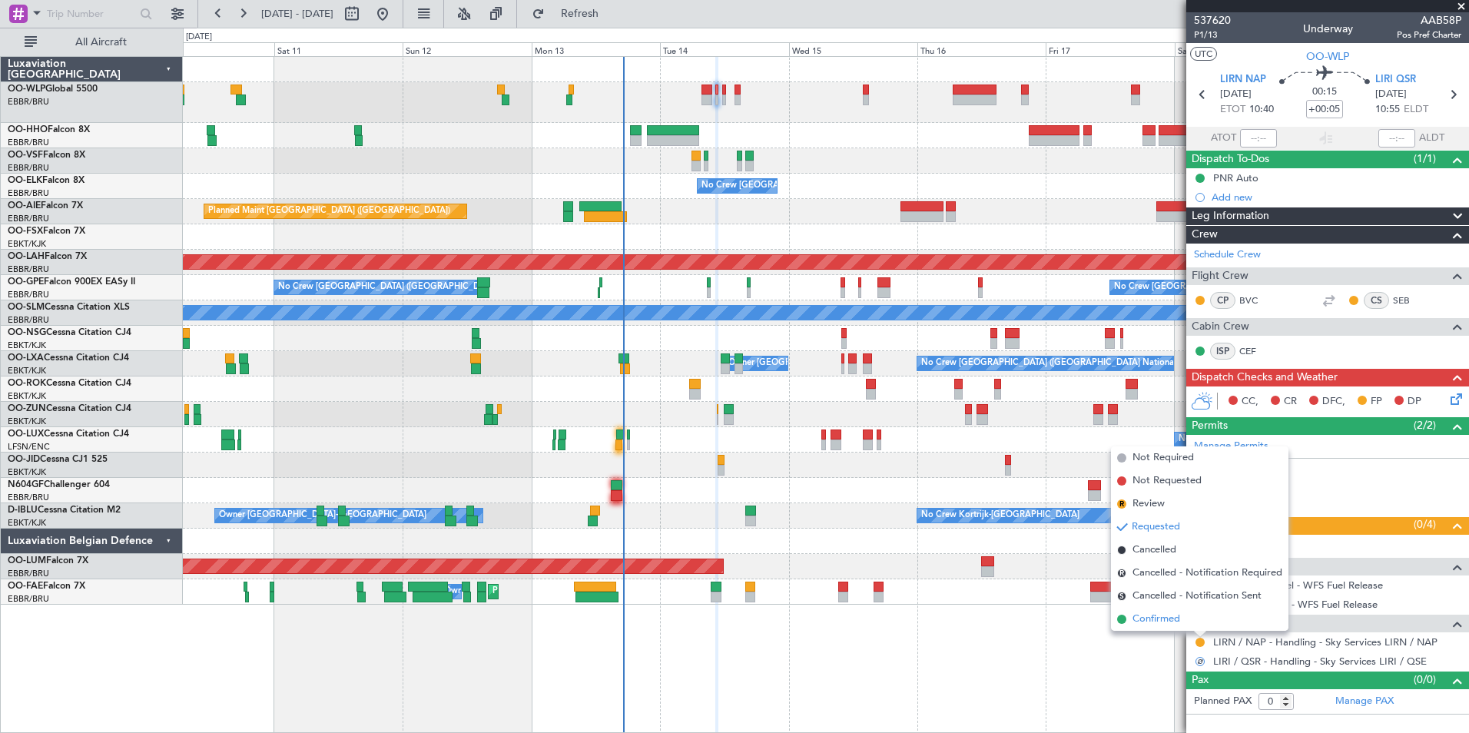
click at [1163, 618] on span "Confirmed" at bounding box center [1157, 619] width 48 height 15
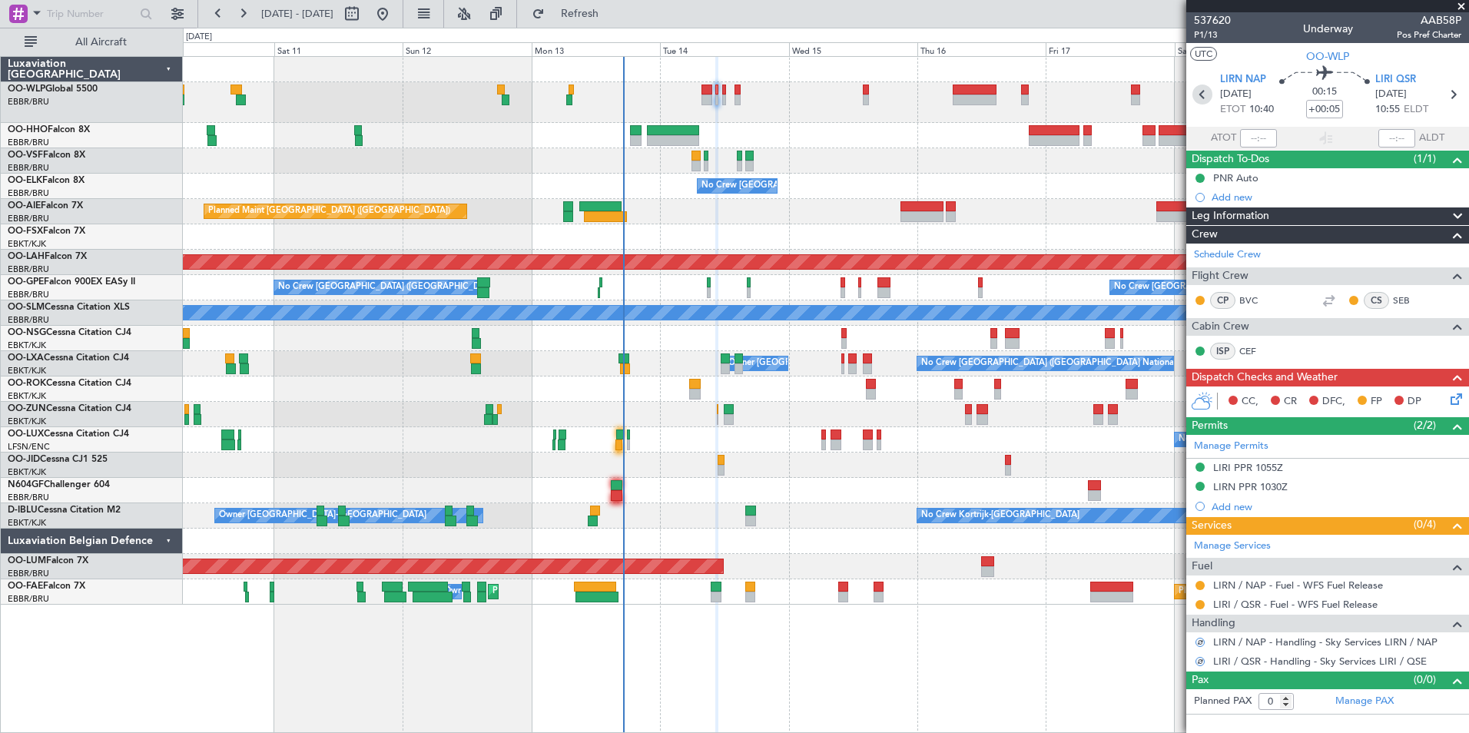
click at [1196, 95] on icon at bounding box center [1203, 95] width 20 height 20
type input "2"
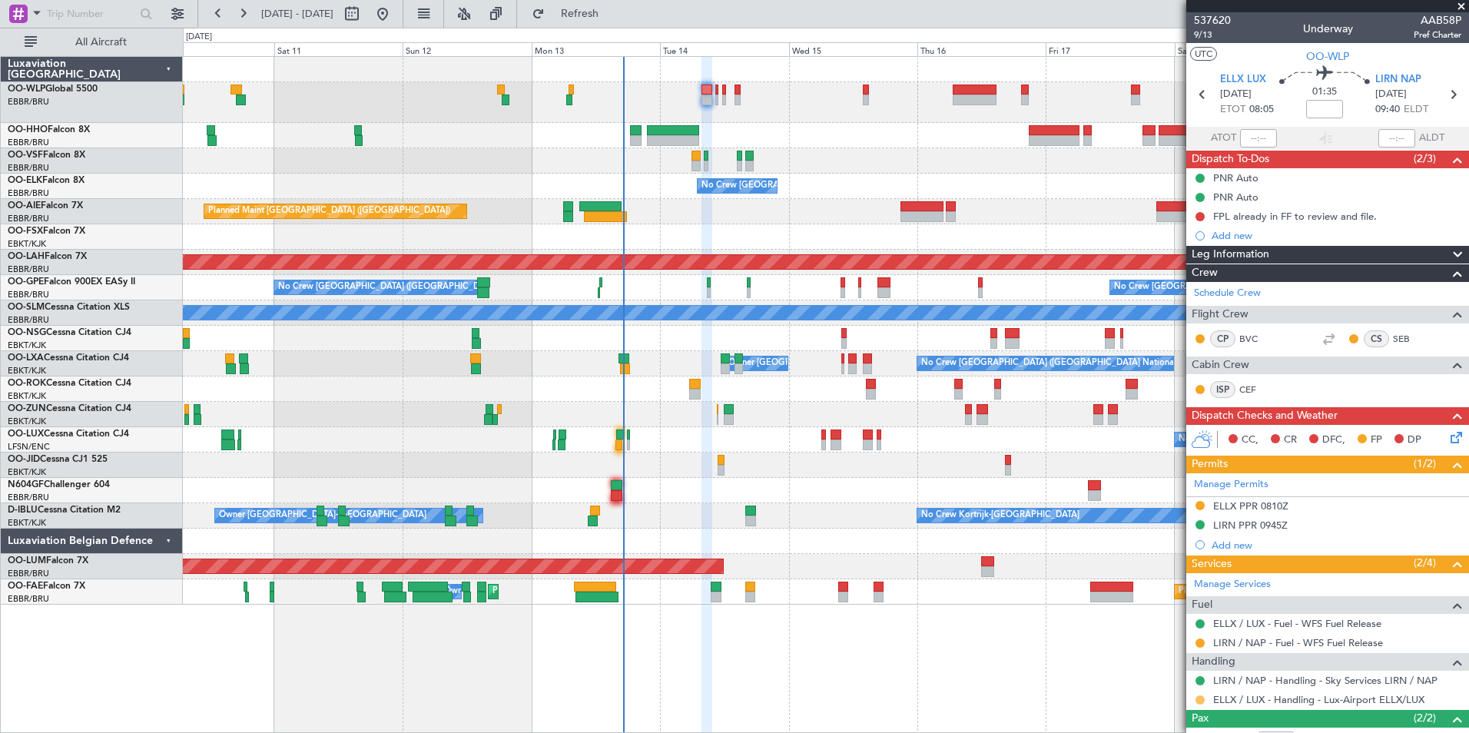
click at [1201, 699] on button at bounding box center [1200, 699] width 9 height 9
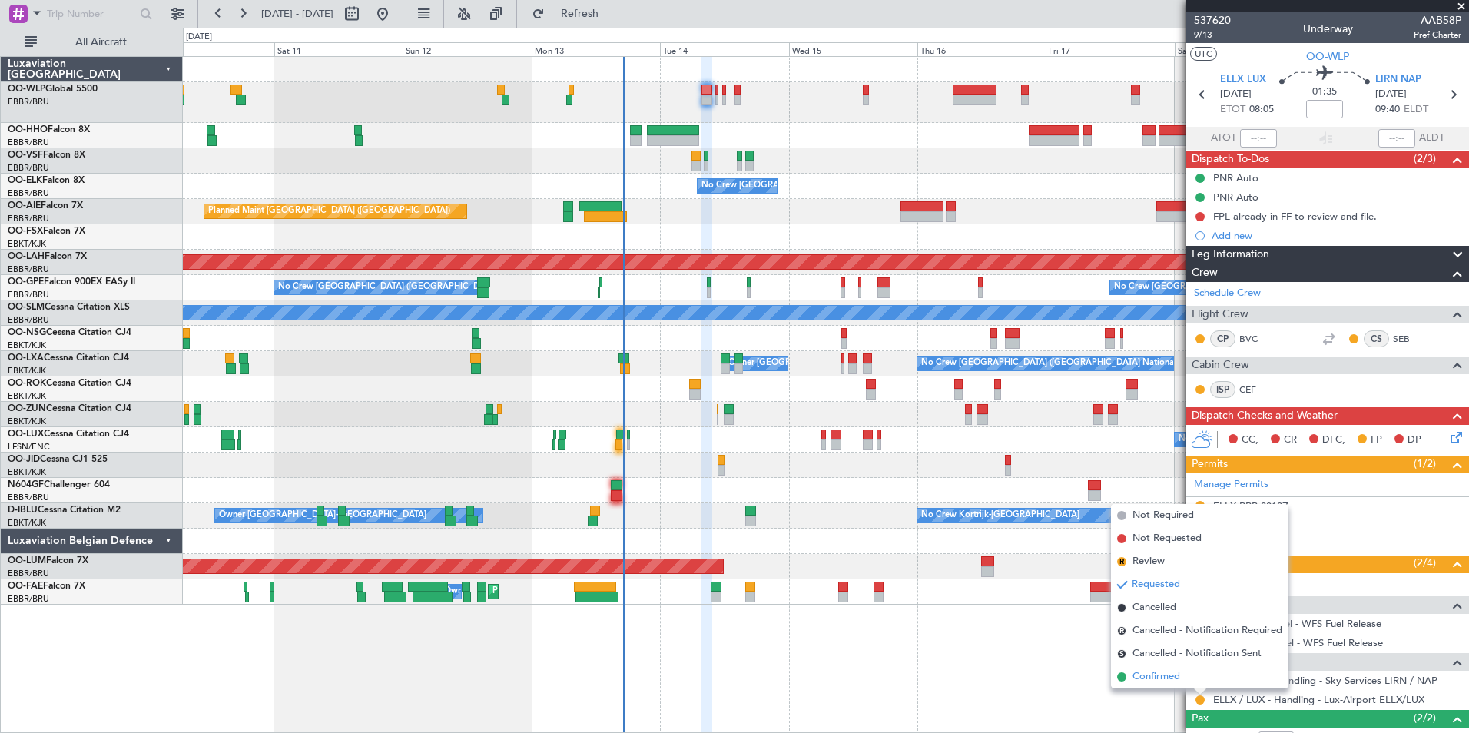
click at [1159, 679] on span "Confirmed" at bounding box center [1157, 676] width 48 height 15
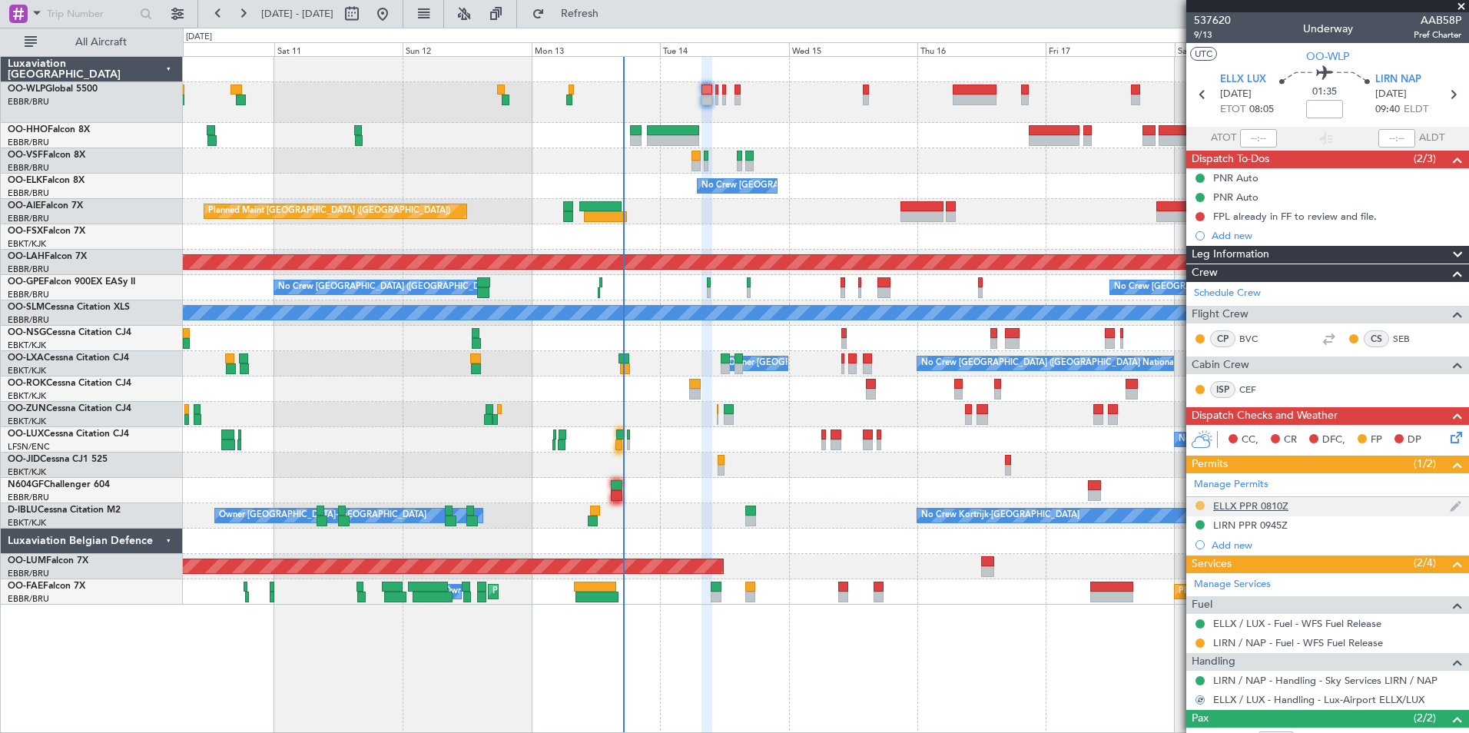
click at [1201, 506] on button at bounding box center [1200, 505] width 9 height 9
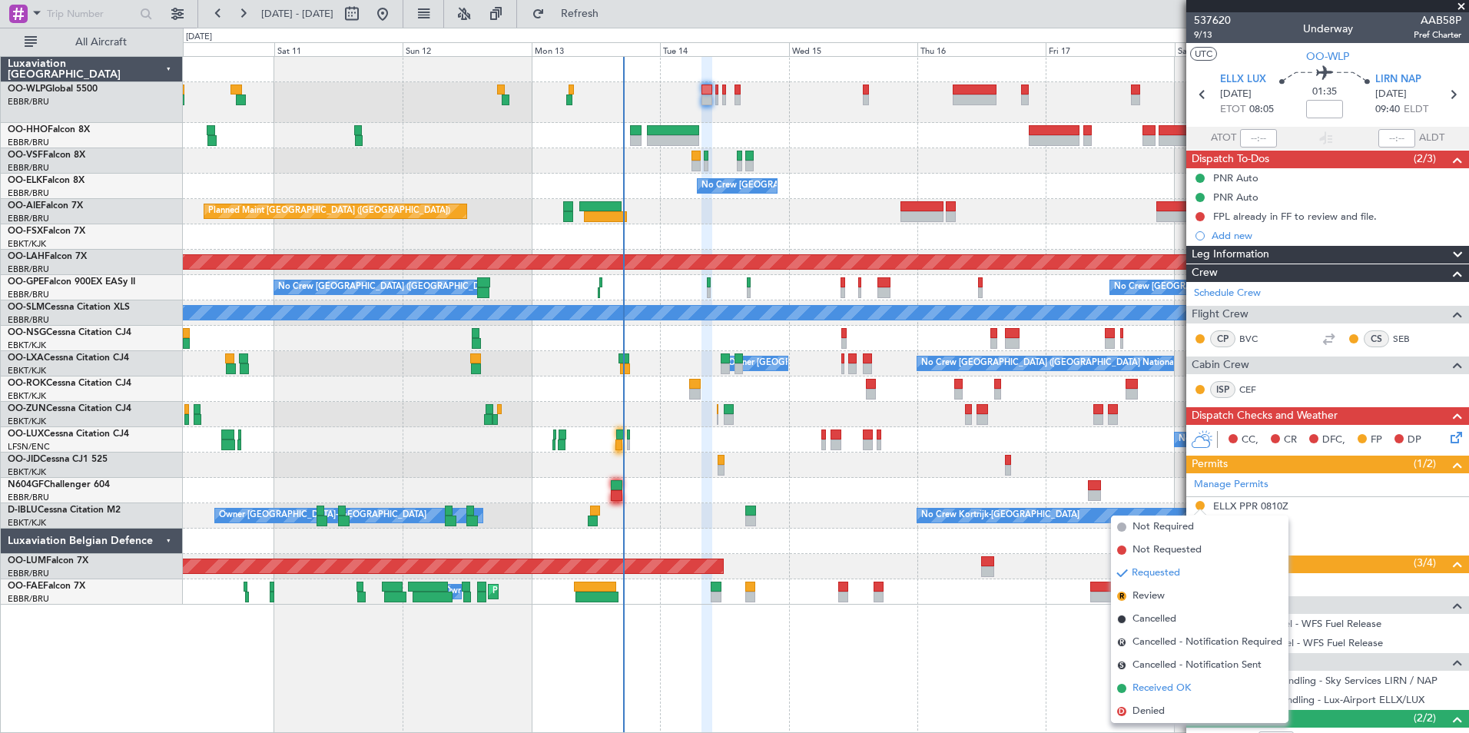
click at [1165, 691] on span "Received OK" at bounding box center [1162, 688] width 58 height 15
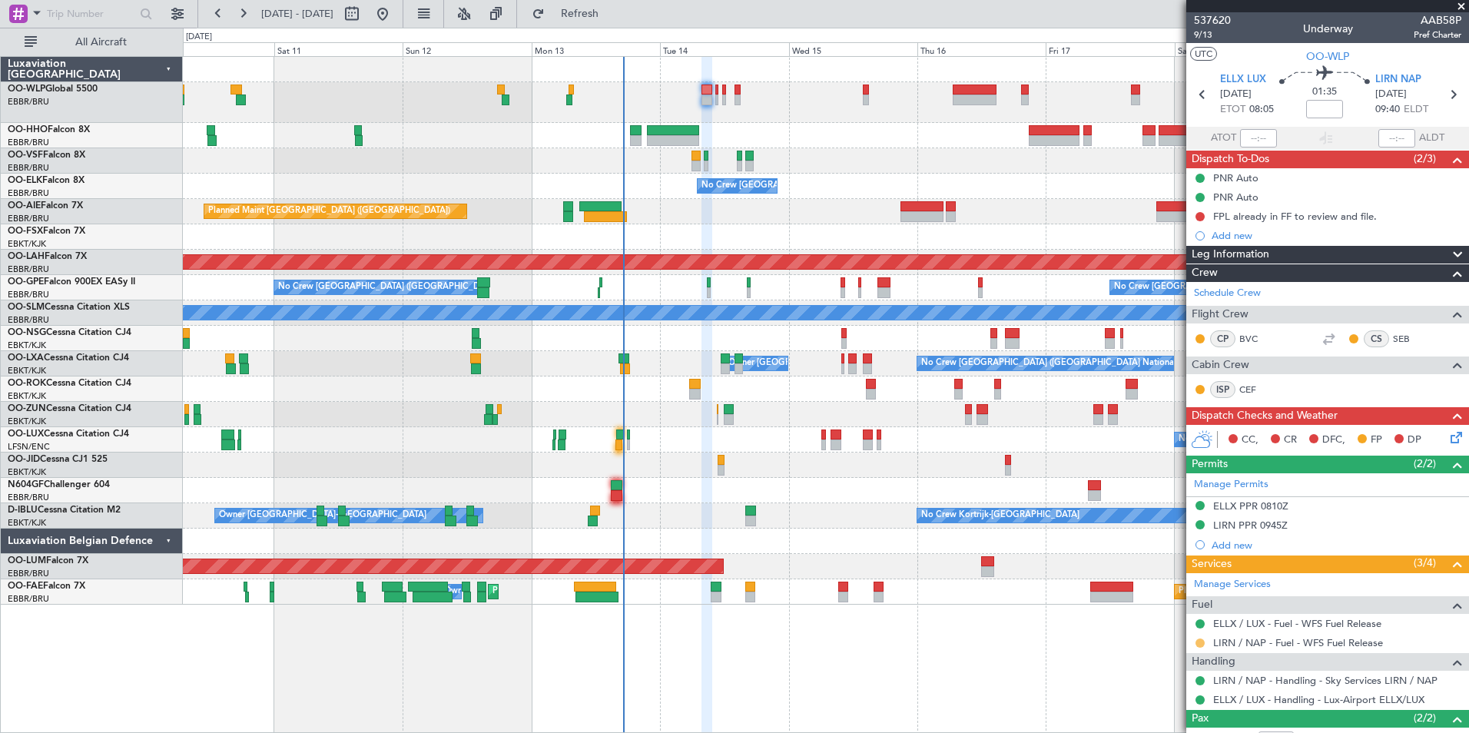
click at [1198, 641] on button at bounding box center [1200, 643] width 9 height 9
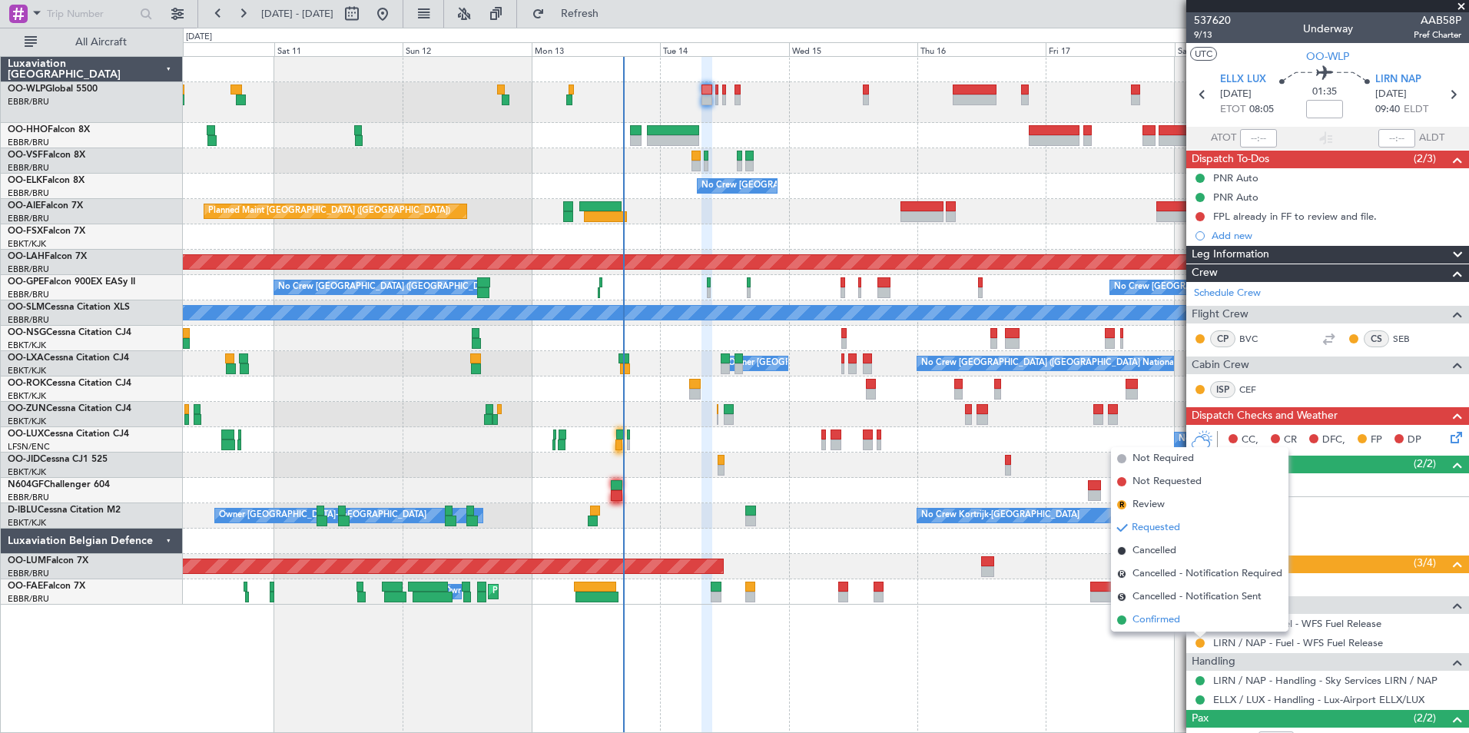
click at [1149, 628] on li "Confirmed" at bounding box center [1199, 620] width 177 height 23
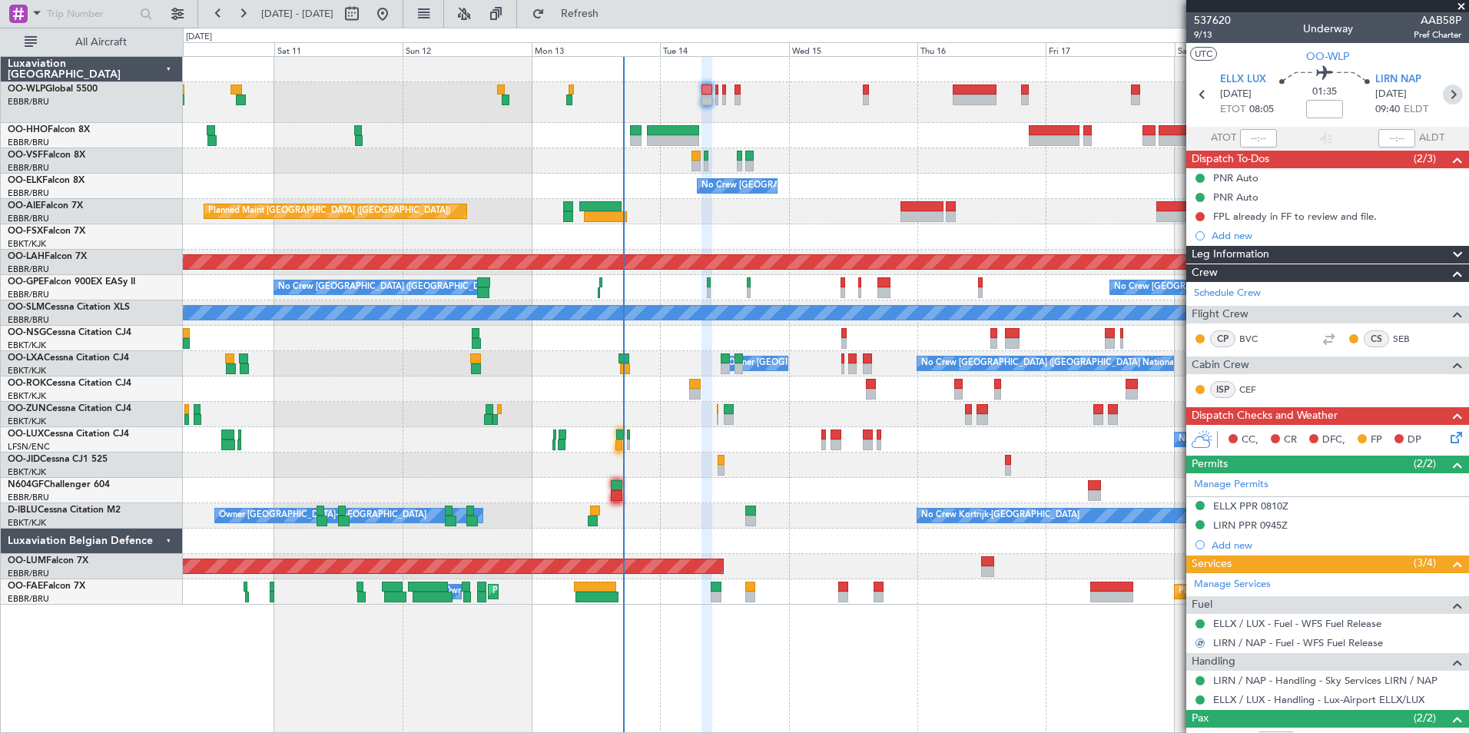
click at [1447, 86] on icon at bounding box center [1453, 95] width 20 height 20
type input "+00:05"
type input "0"
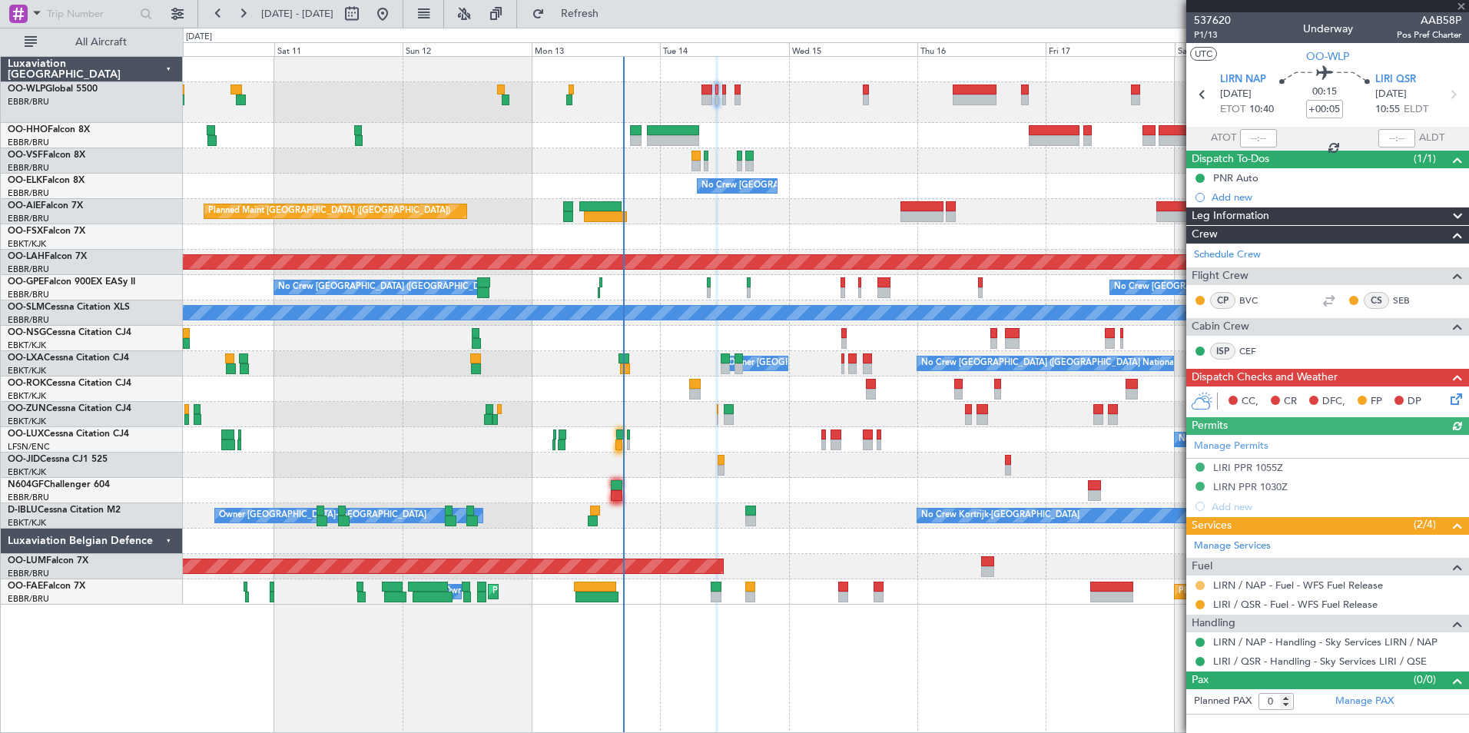
click at [1199, 584] on button at bounding box center [1200, 585] width 9 height 9
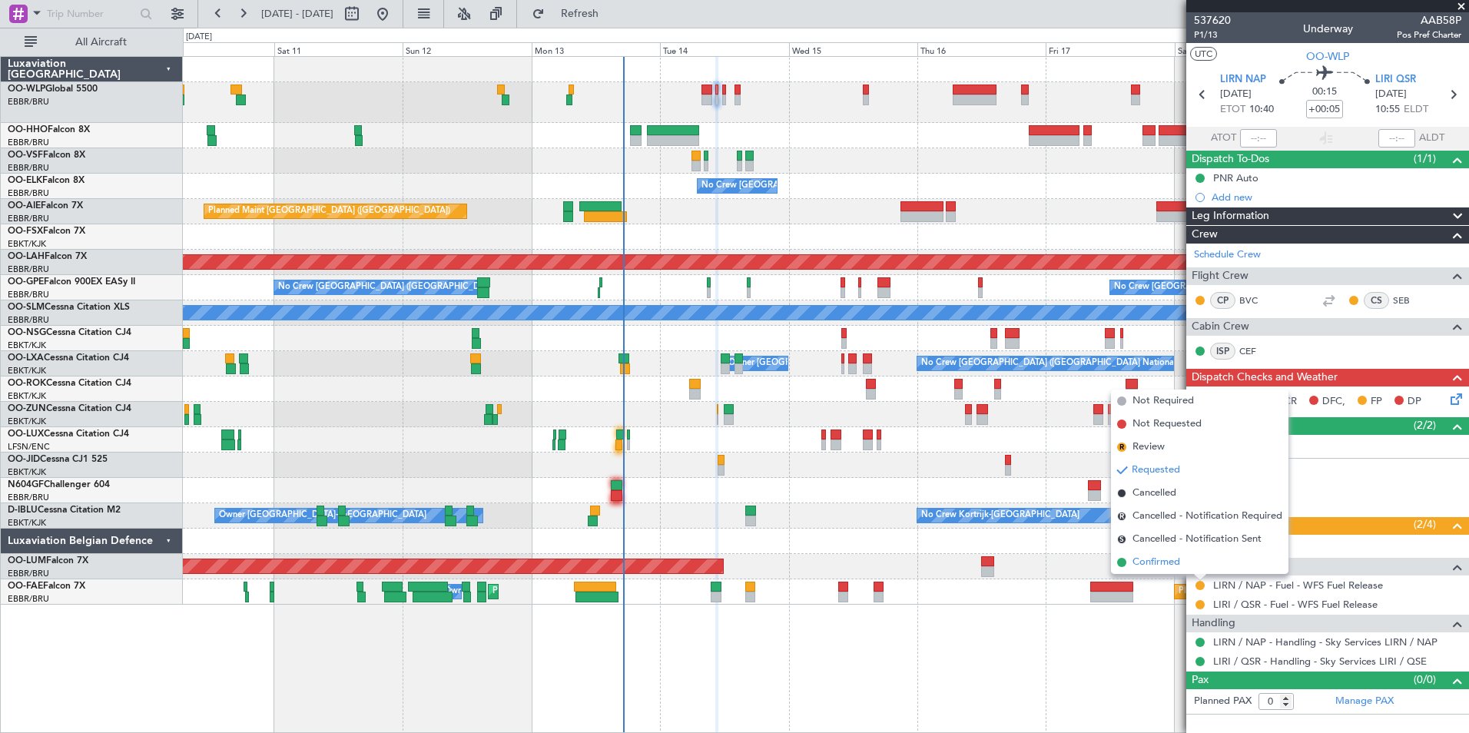
click at [1153, 563] on span "Confirmed" at bounding box center [1157, 562] width 48 height 15
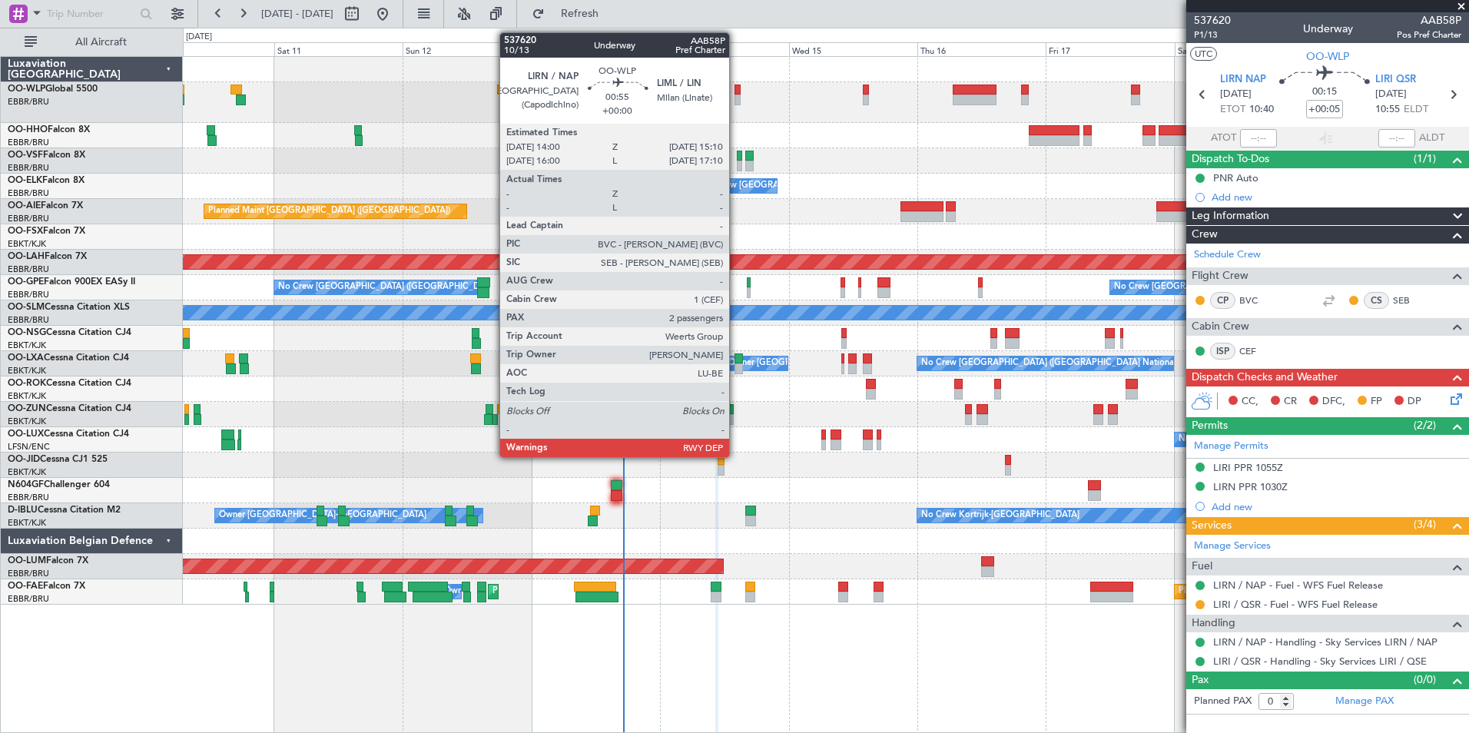
click at [736, 99] on div at bounding box center [738, 100] width 7 height 11
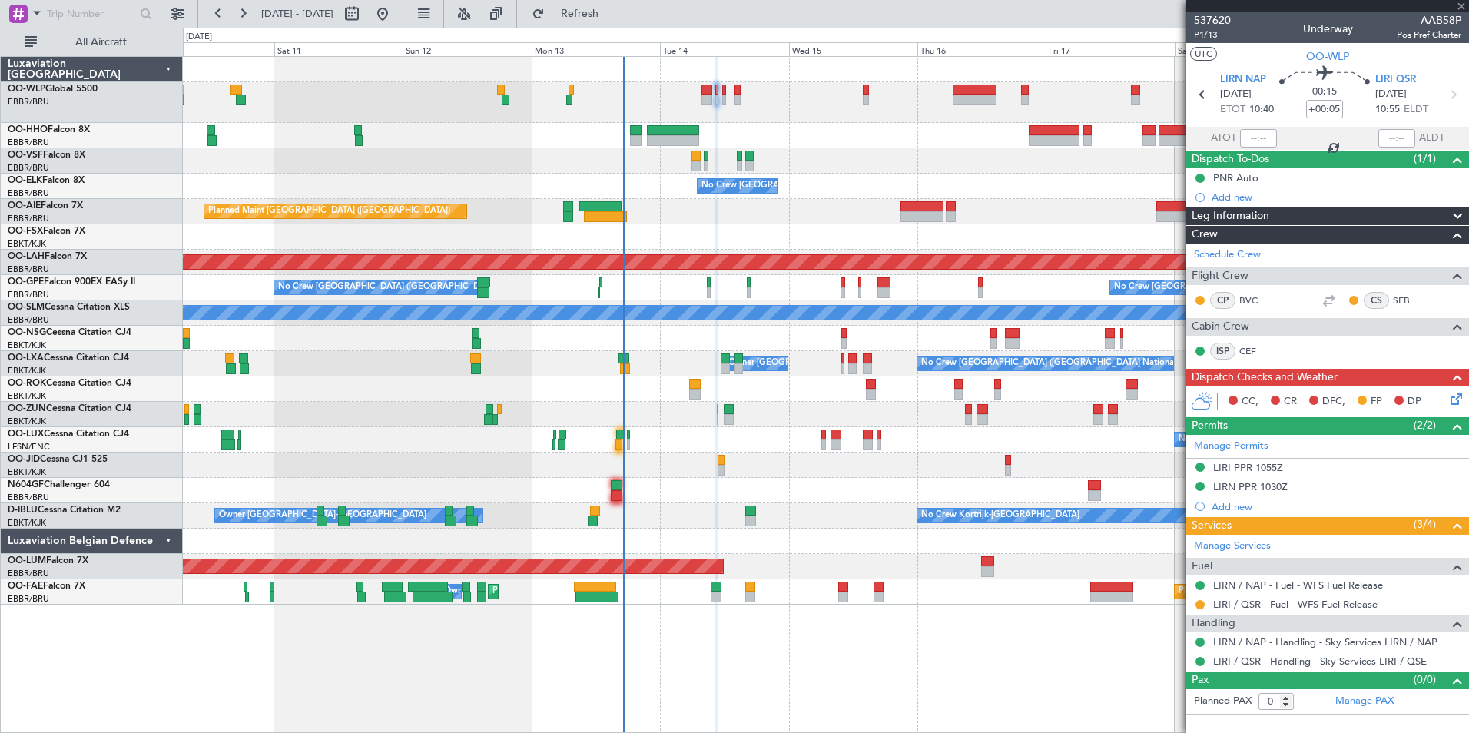
type input "2"
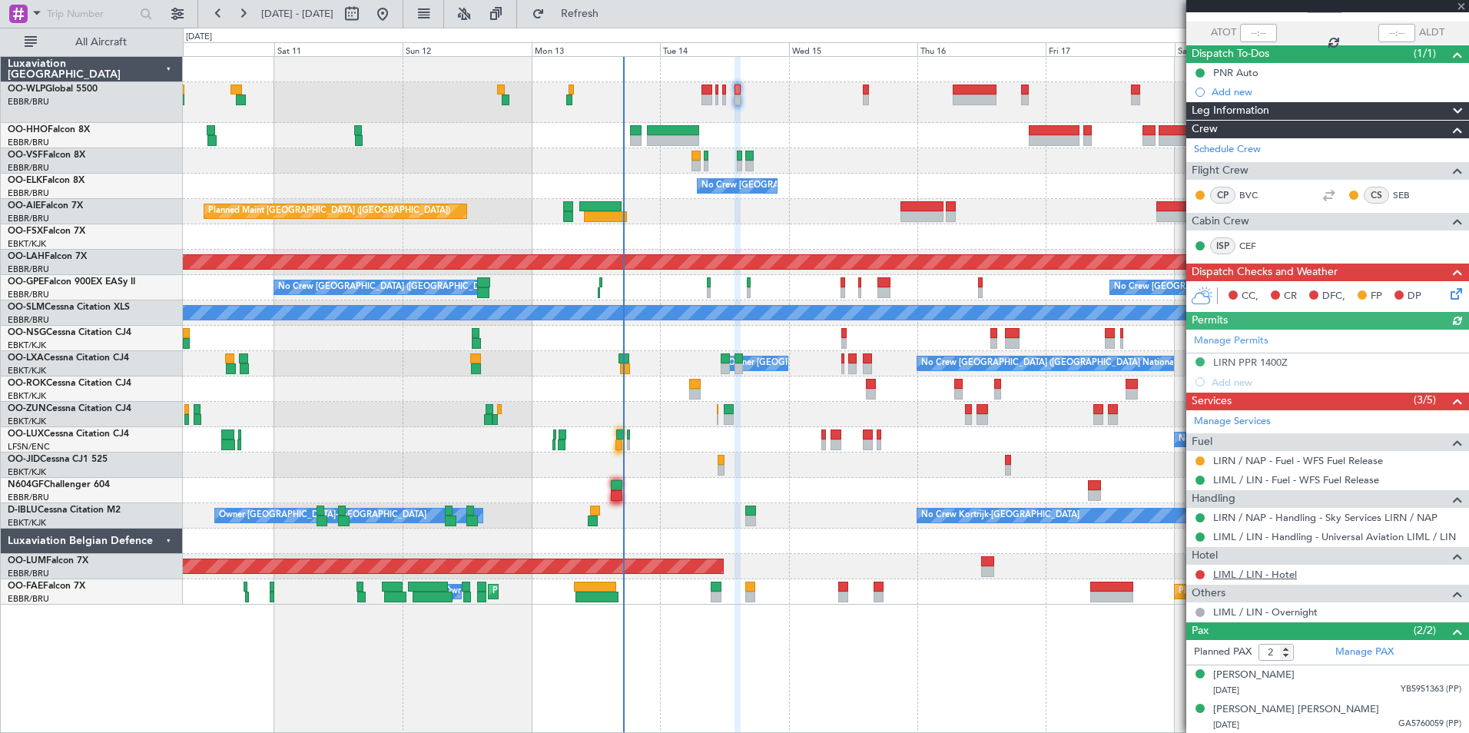
scroll to position [106, 0]
click at [1193, 573] on div "LIML / LIN - Hotel" at bounding box center [1327, 573] width 283 height 19
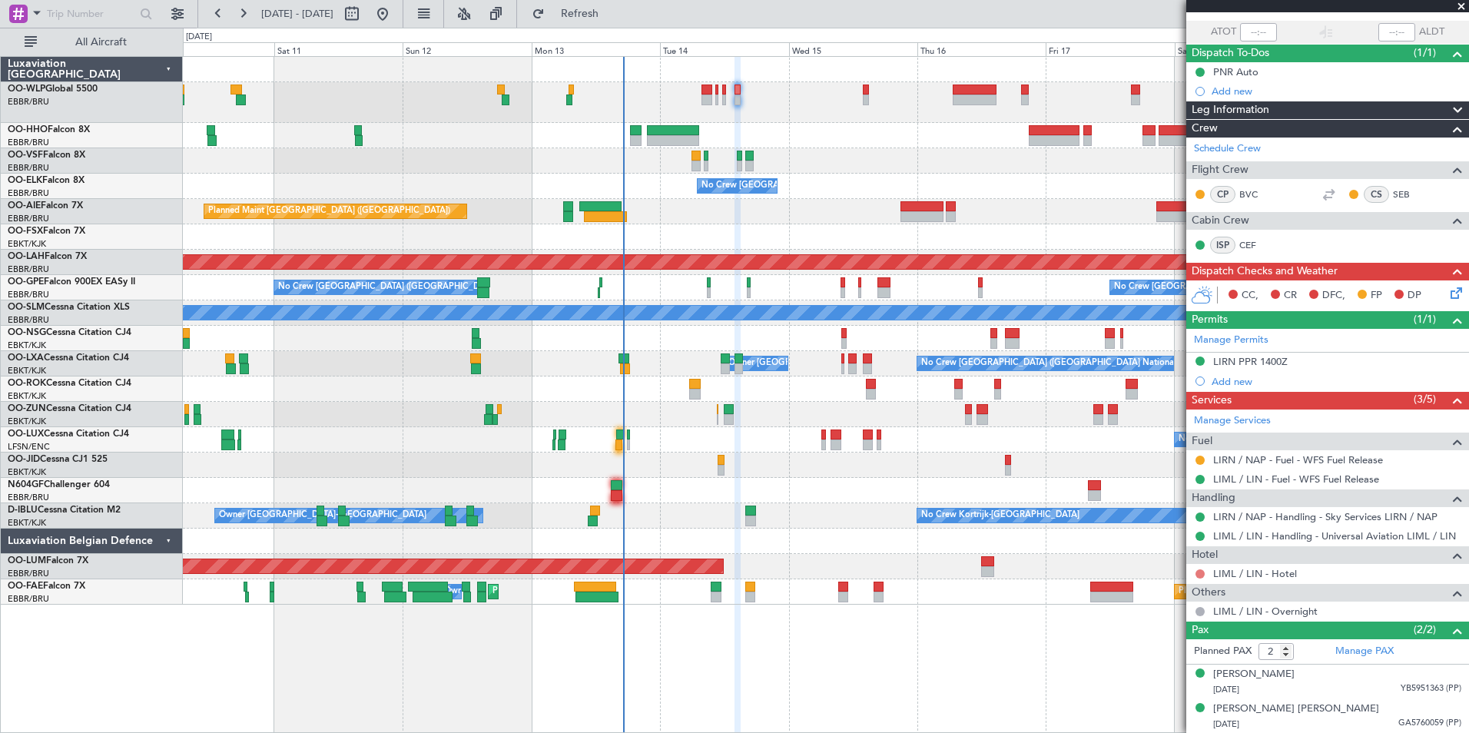
click at [1199, 573] on button at bounding box center [1200, 573] width 9 height 9
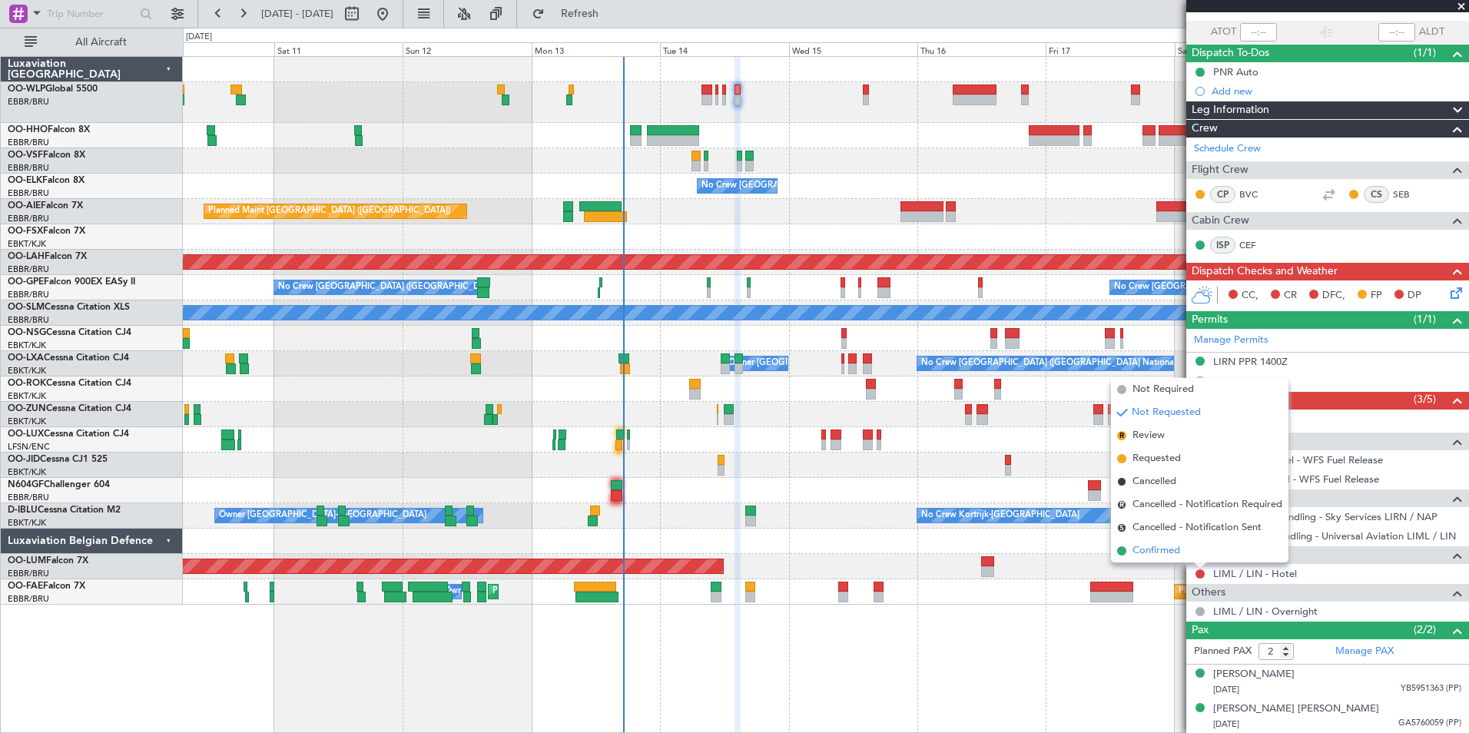
click at [1143, 542] on li "Confirmed" at bounding box center [1199, 550] width 177 height 23
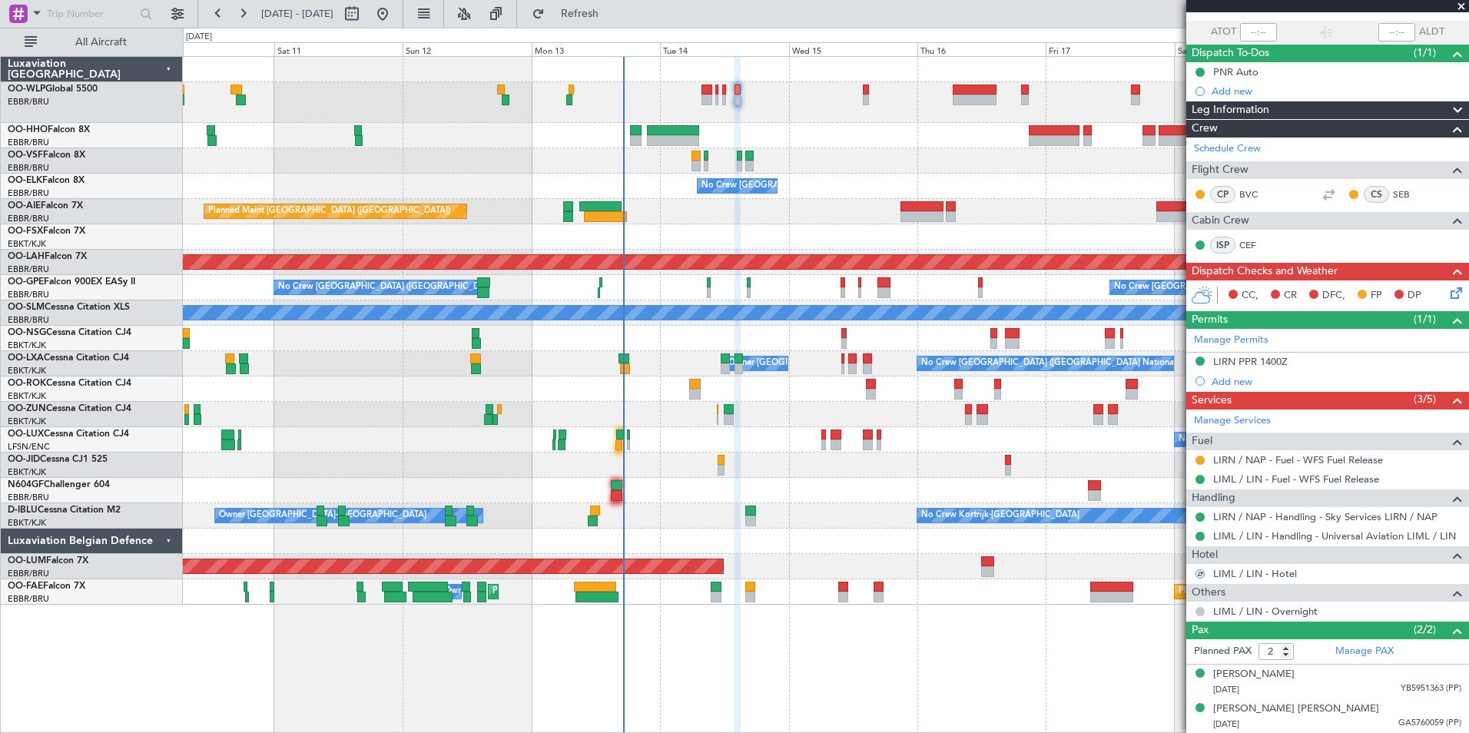
click at [1200, 609] on button at bounding box center [1200, 611] width 9 height 9
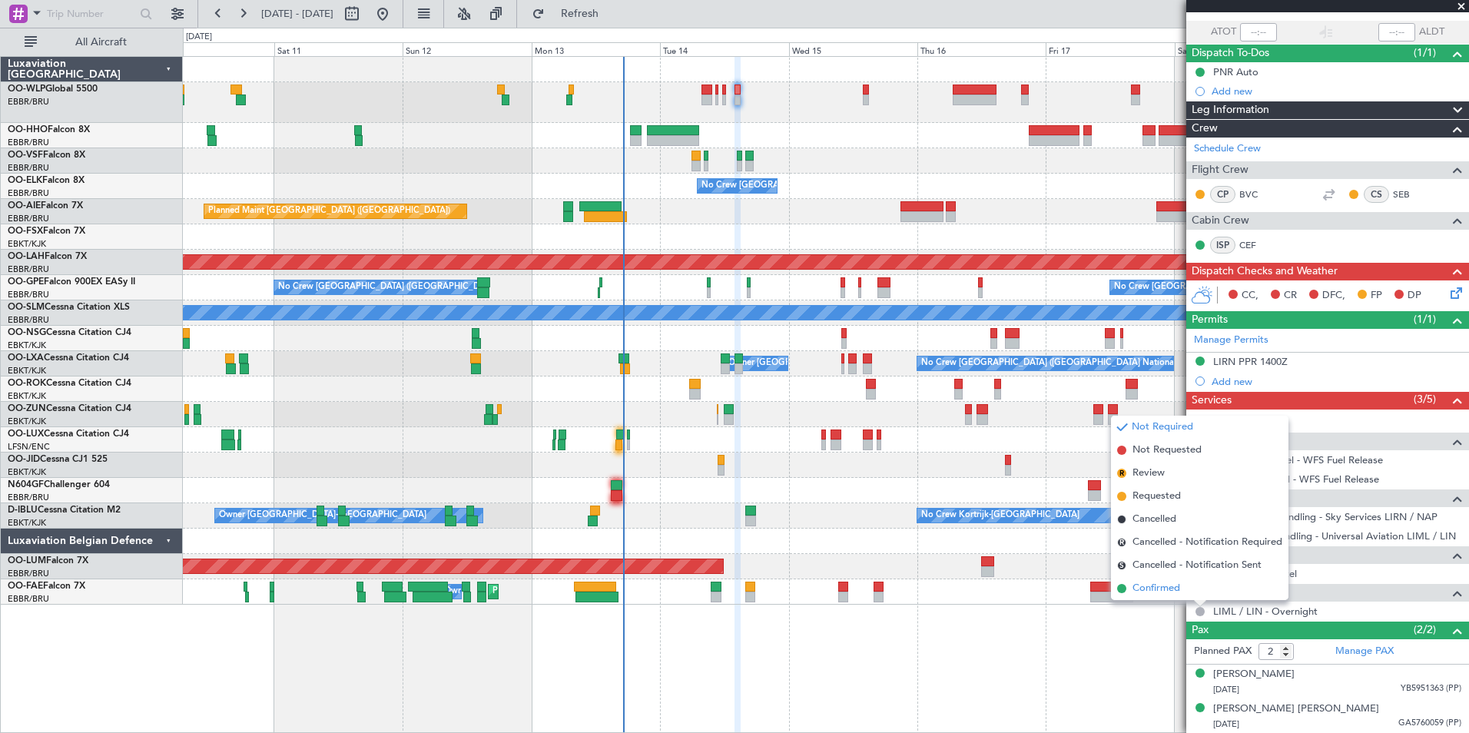
click at [1160, 583] on span "Confirmed" at bounding box center [1157, 588] width 48 height 15
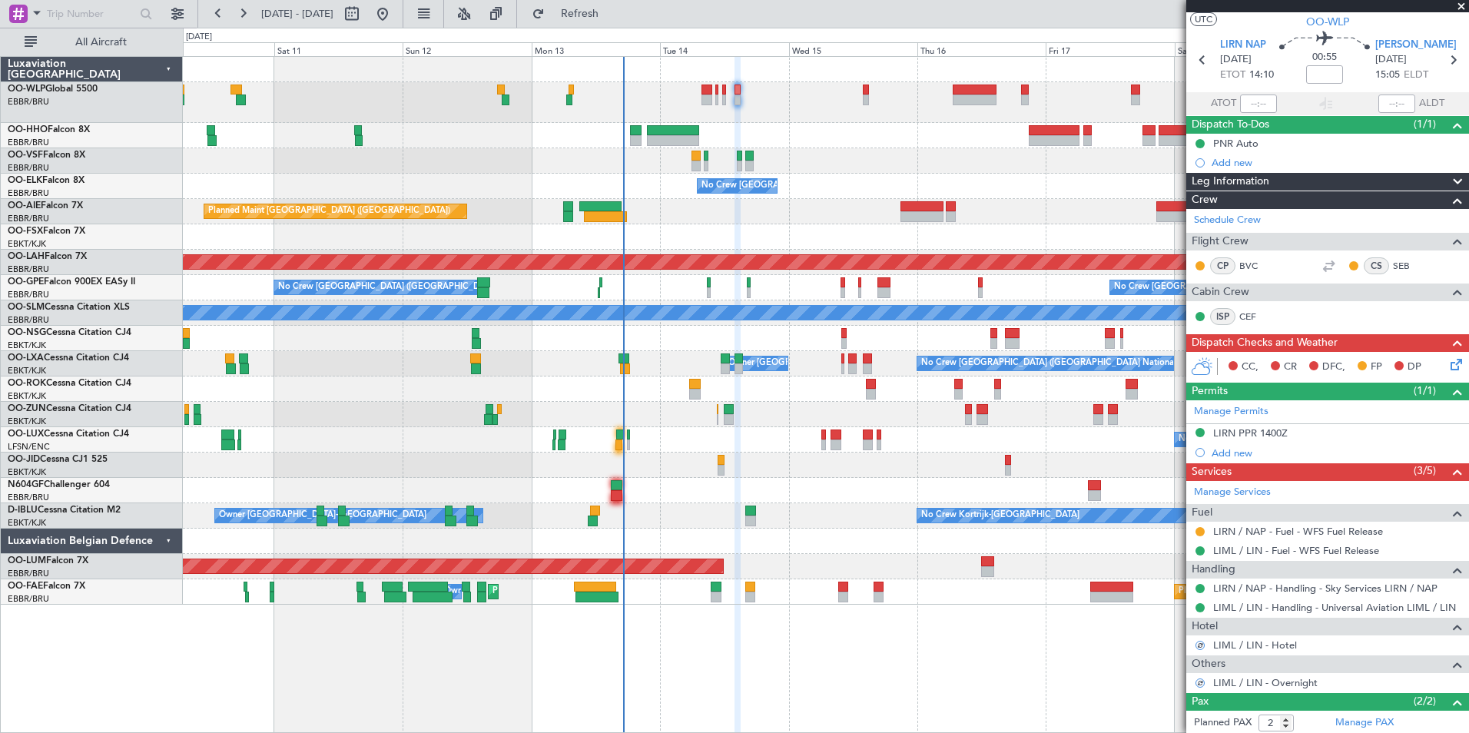
scroll to position [0, 0]
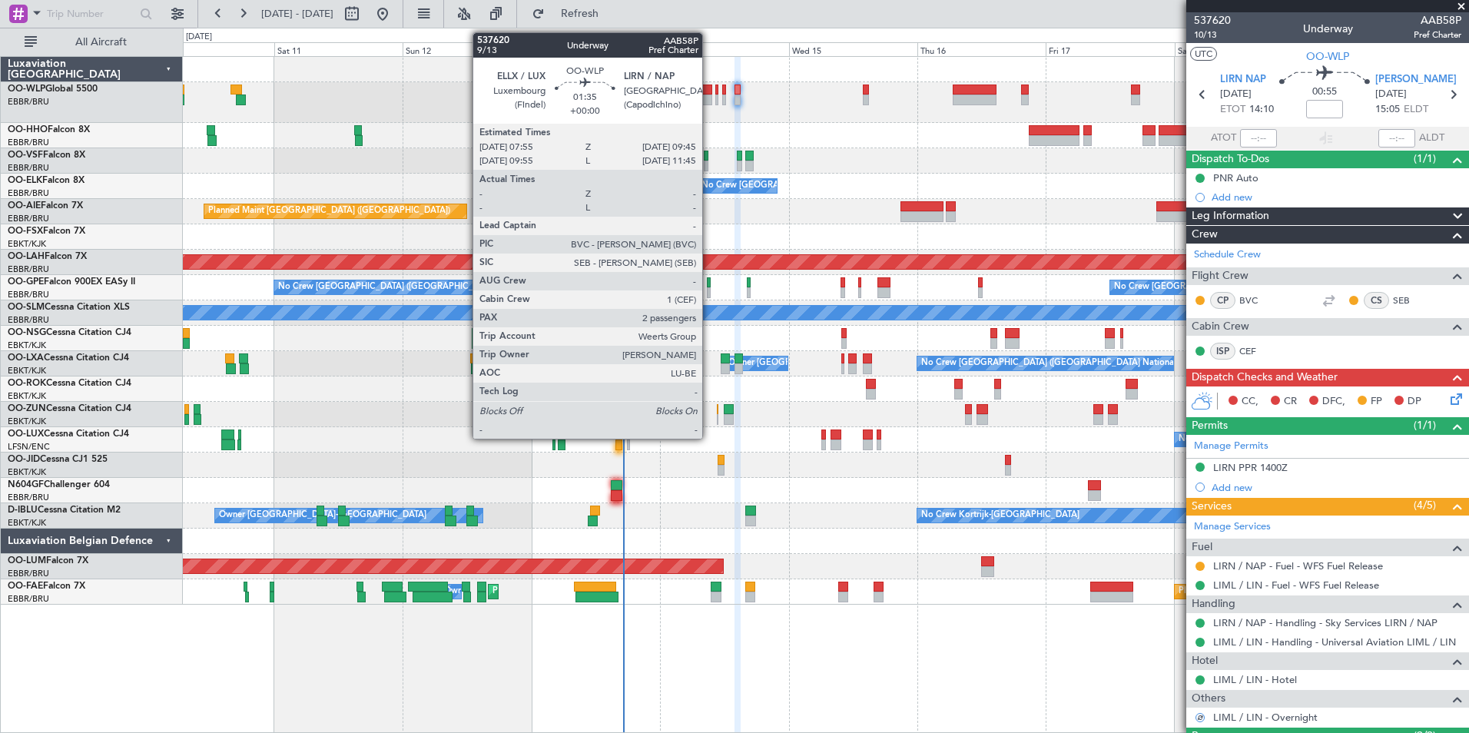
click at [709, 91] on div at bounding box center [707, 90] width 10 height 11
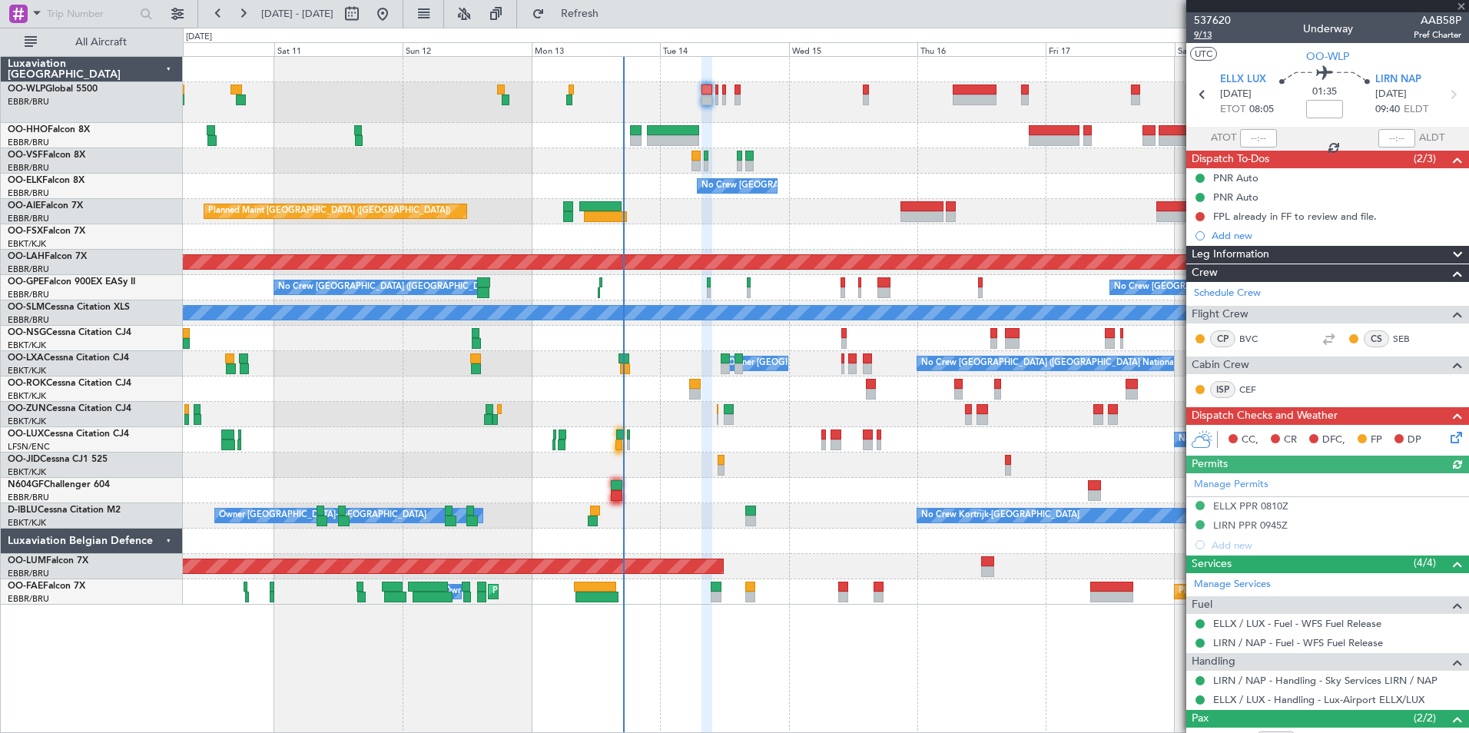
click at [1206, 34] on span "9/13" at bounding box center [1212, 34] width 37 height 13
click at [625, 26] on fb-refresh-button "Refresh" at bounding box center [571, 14] width 108 height 28
click at [612, 18] on span "Refresh" at bounding box center [580, 13] width 65 height 11
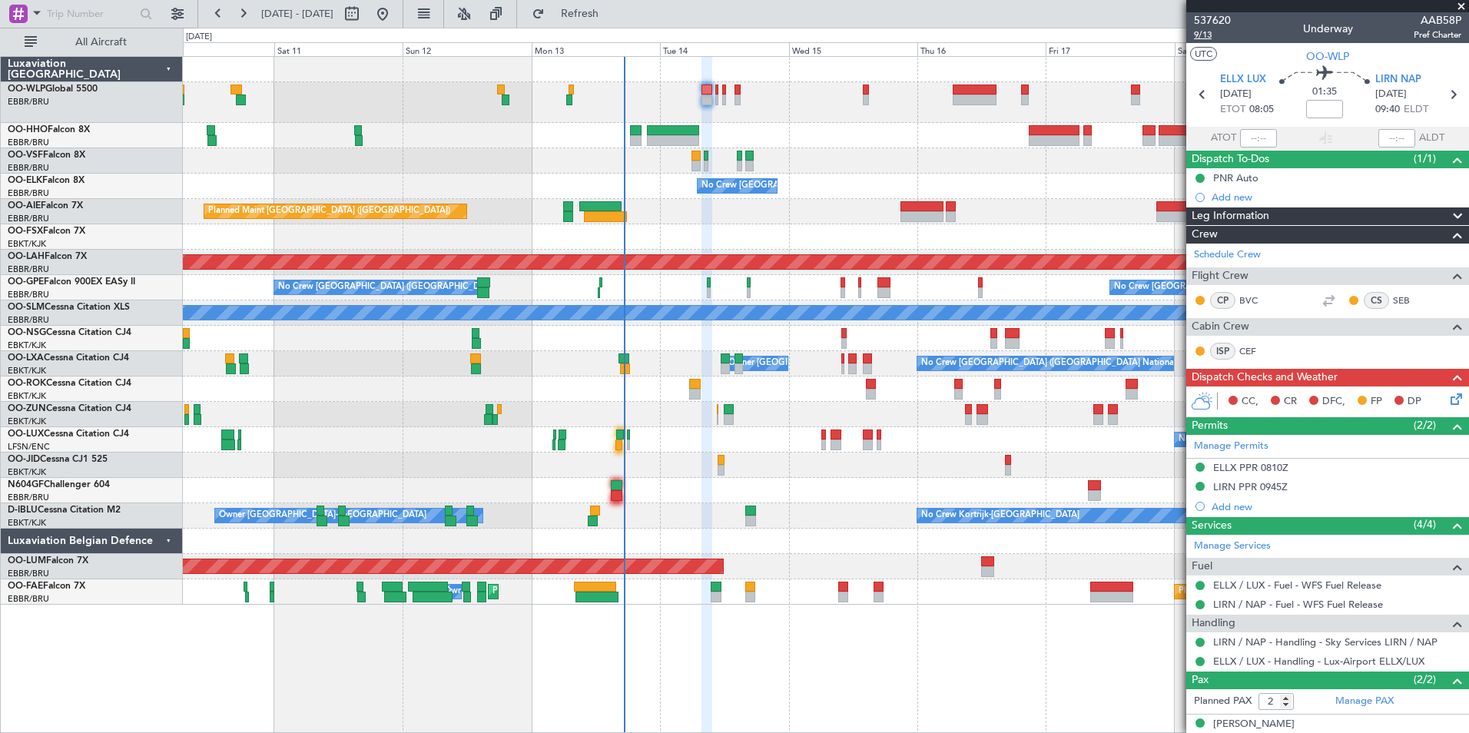
click at [1202, 38] on span "9/13" at bounding box center [1212, 34] width 37 height 13
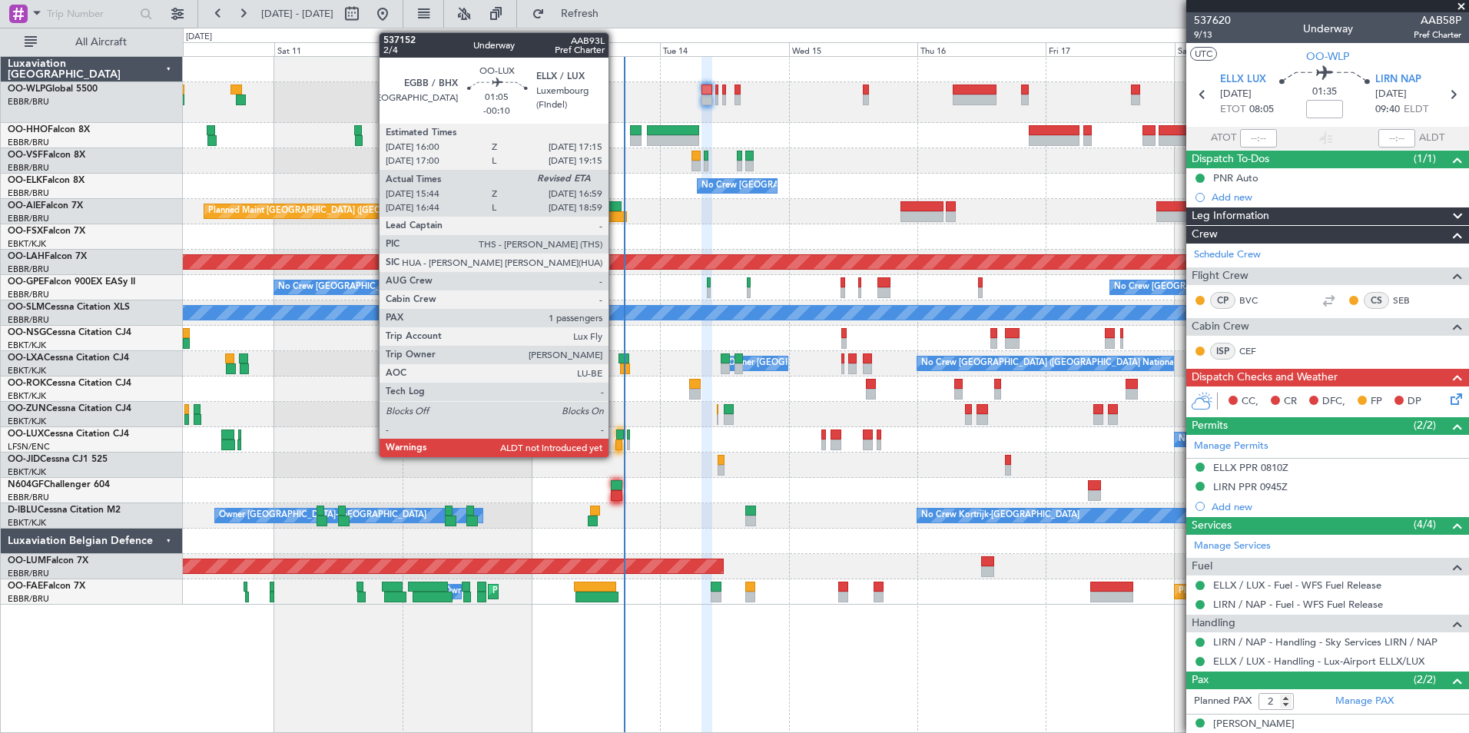
click at [615, 446] on div at bounding box center [618, 445] width 7 height 11
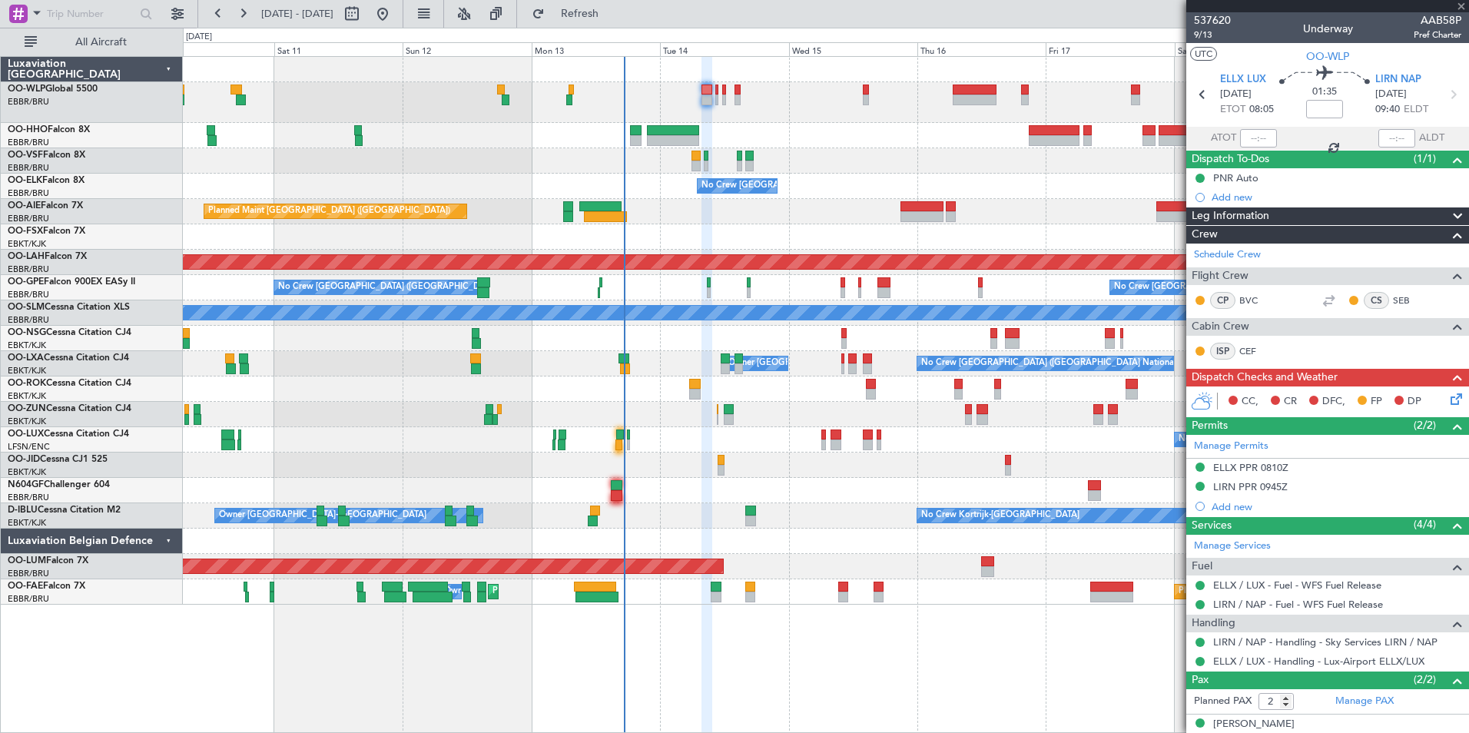
type input "-00:10"
type input "15:49"
type input "1"
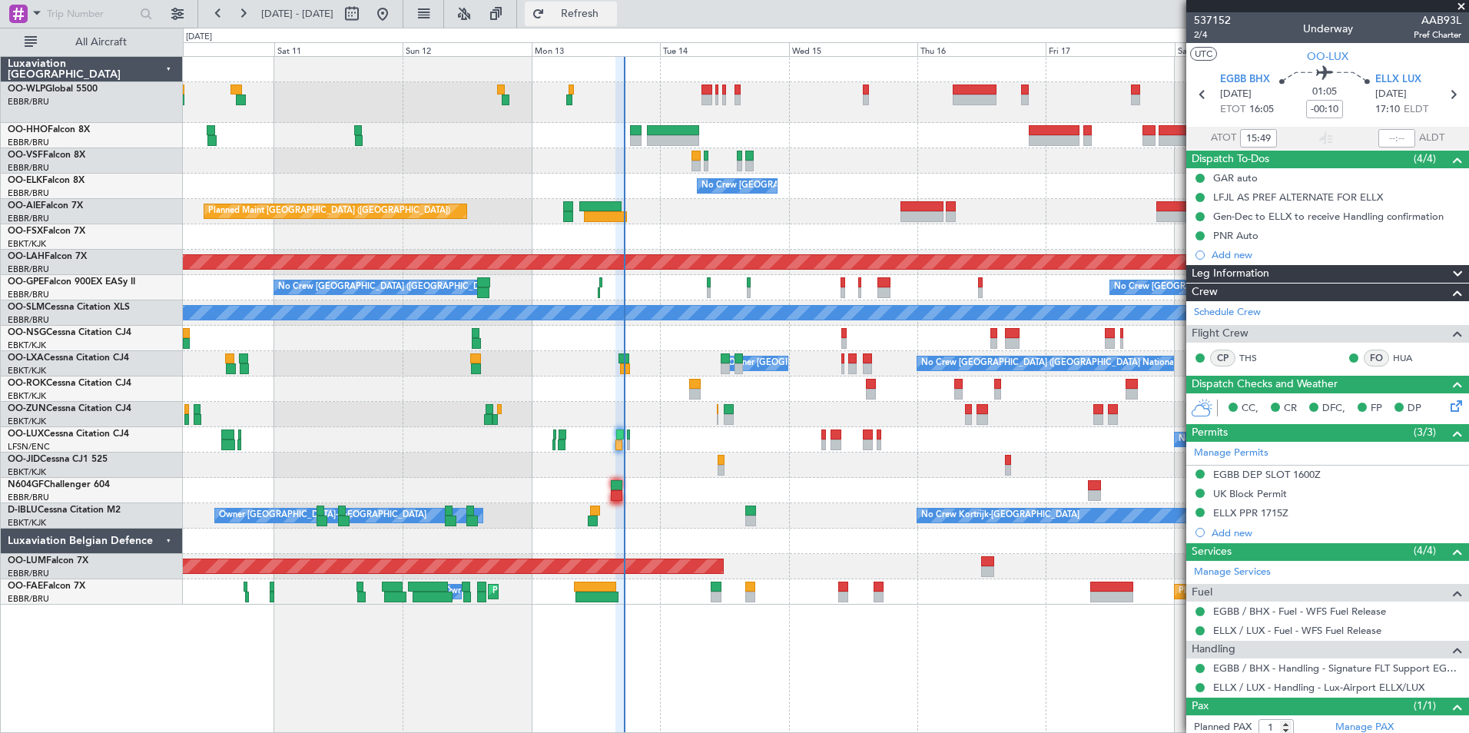
click at [617, 21] on button "Refresh" at bounding box center [571, 14] width 92 height 25
click at [715, 92] on div at bounding box center [826, 102] width 1286 height 41
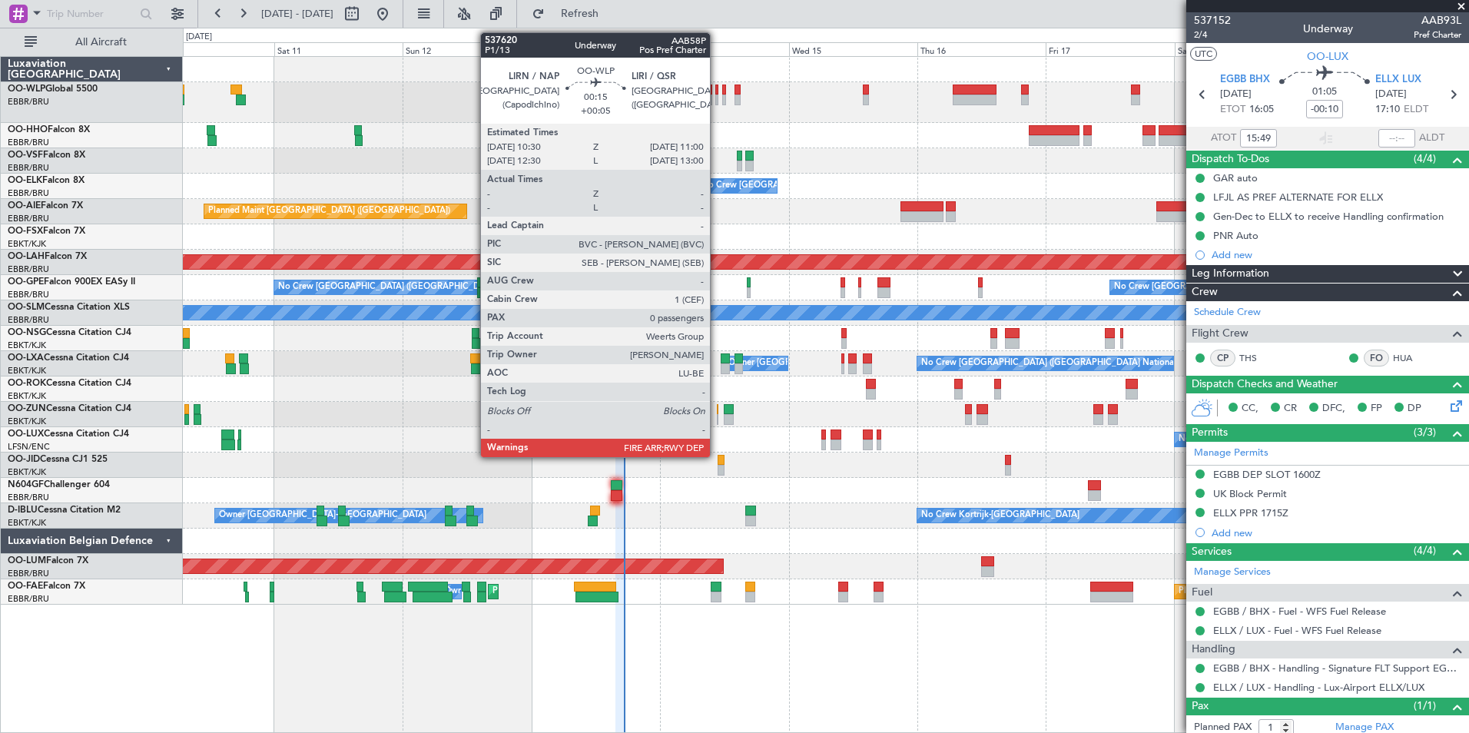
click at [717, 94] on div at bounding box center [716, 90] width 3 height 11
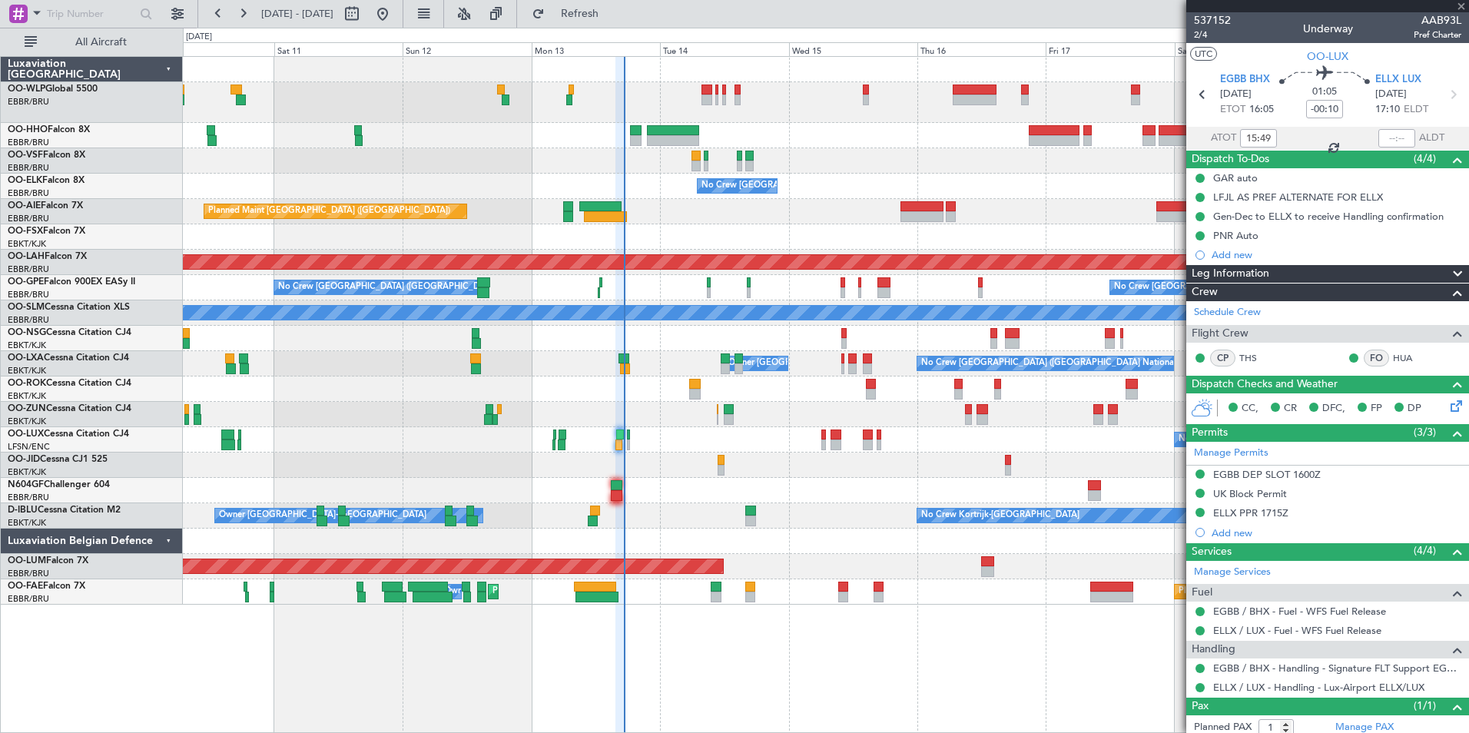
type input "+00:05"
type input "0"
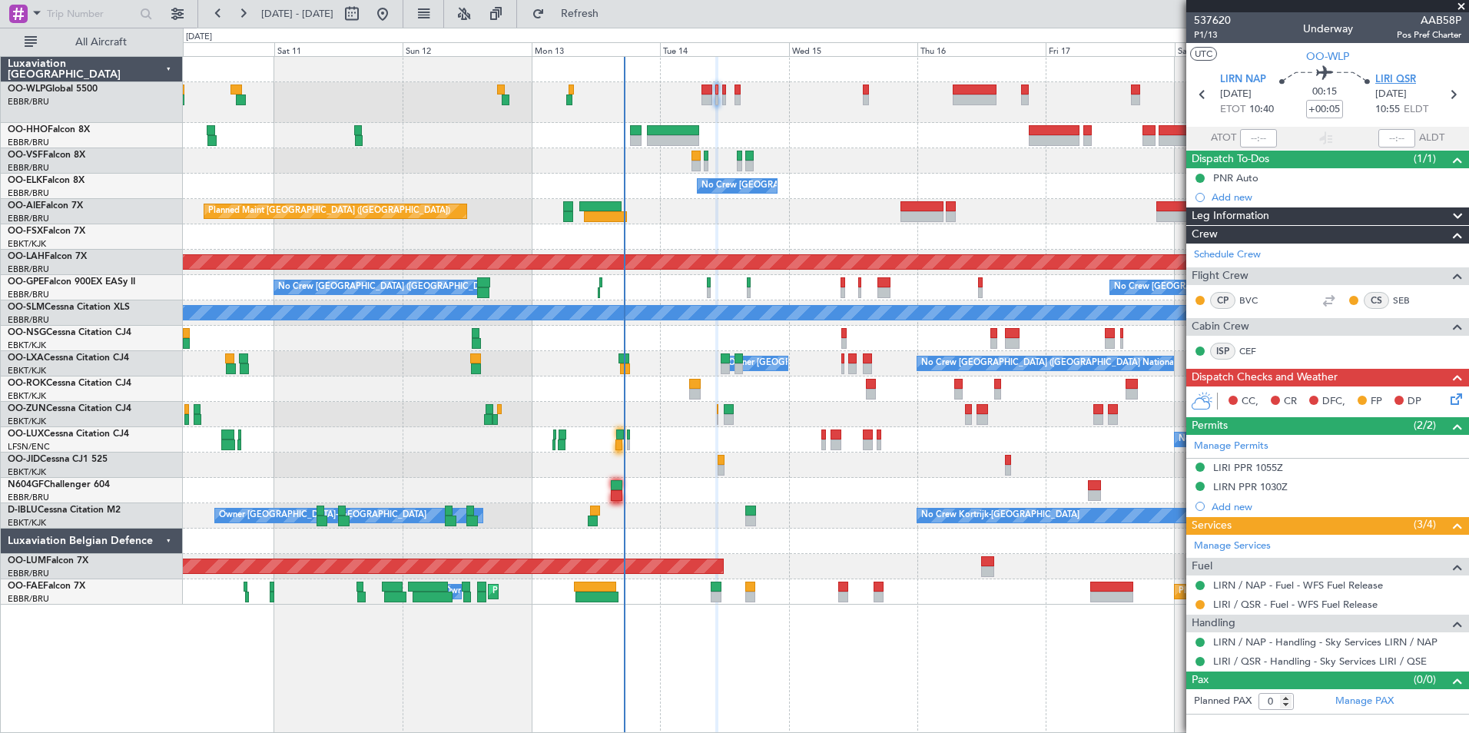
click at [1402, 81] on span "LIRI QSR" at bounding box center [1395, 79] width 41 height 15
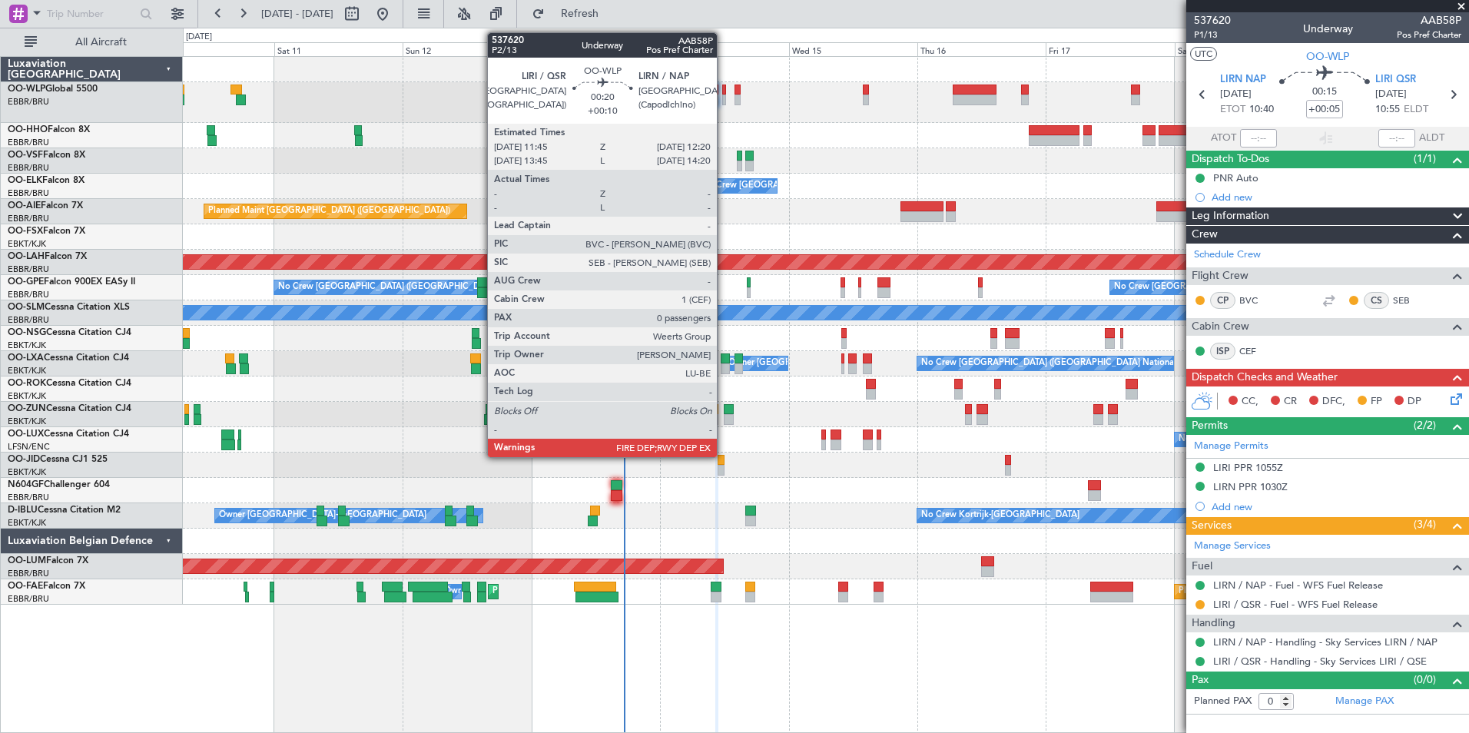
click at [724, 100] on div at bounding box center [724, 100] width 4 height 11
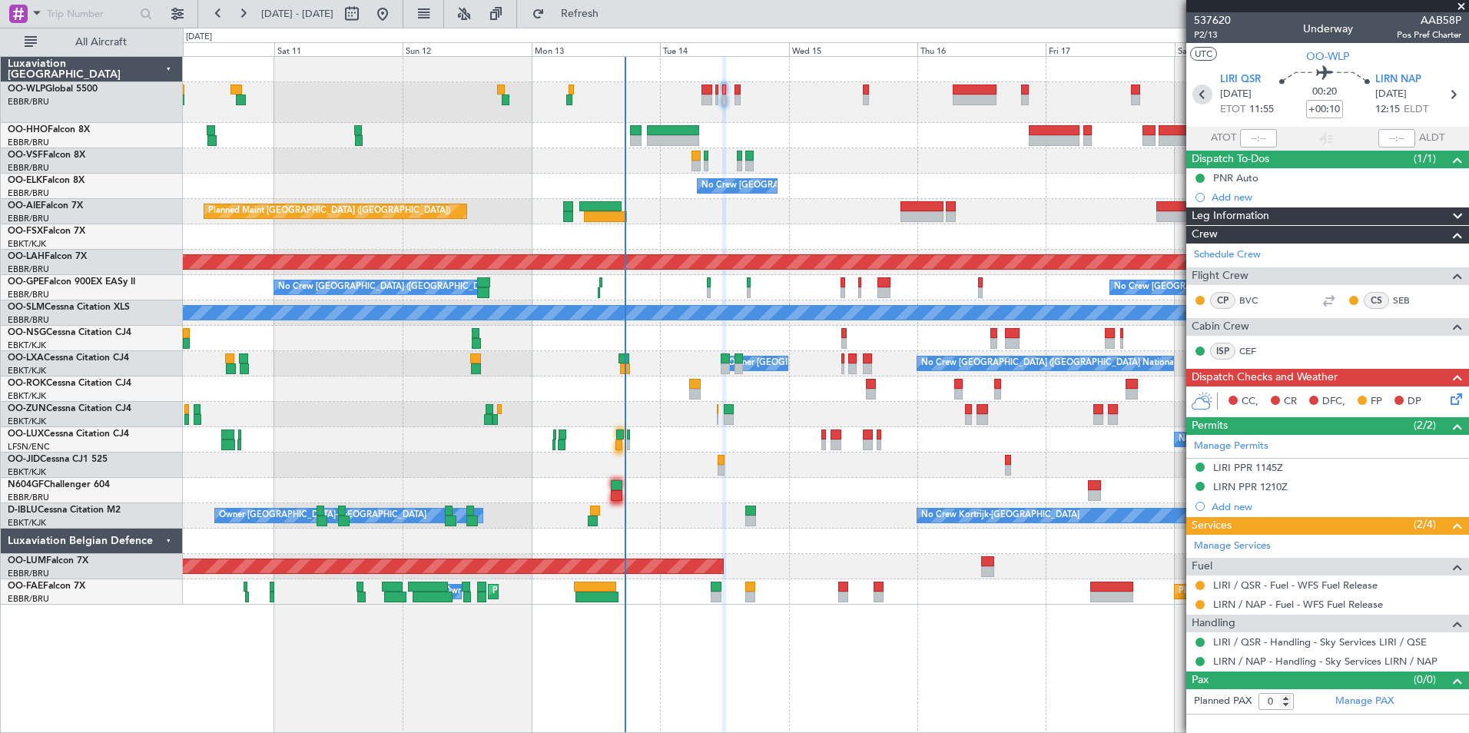
click at [1203, 95] on icon at bounding box center [1203, 95] width 20 height 20
click at [1237, 496] on div "Manage Permits LIRI PPR 1055Z LIRN PPR 1030Z Add new" at bounding box center [1327, 475] width 283 height 81
click at [1236, 481] on div "LIRN PPR 1030Z" at bounding box center [1250, 486] width 75 height 13
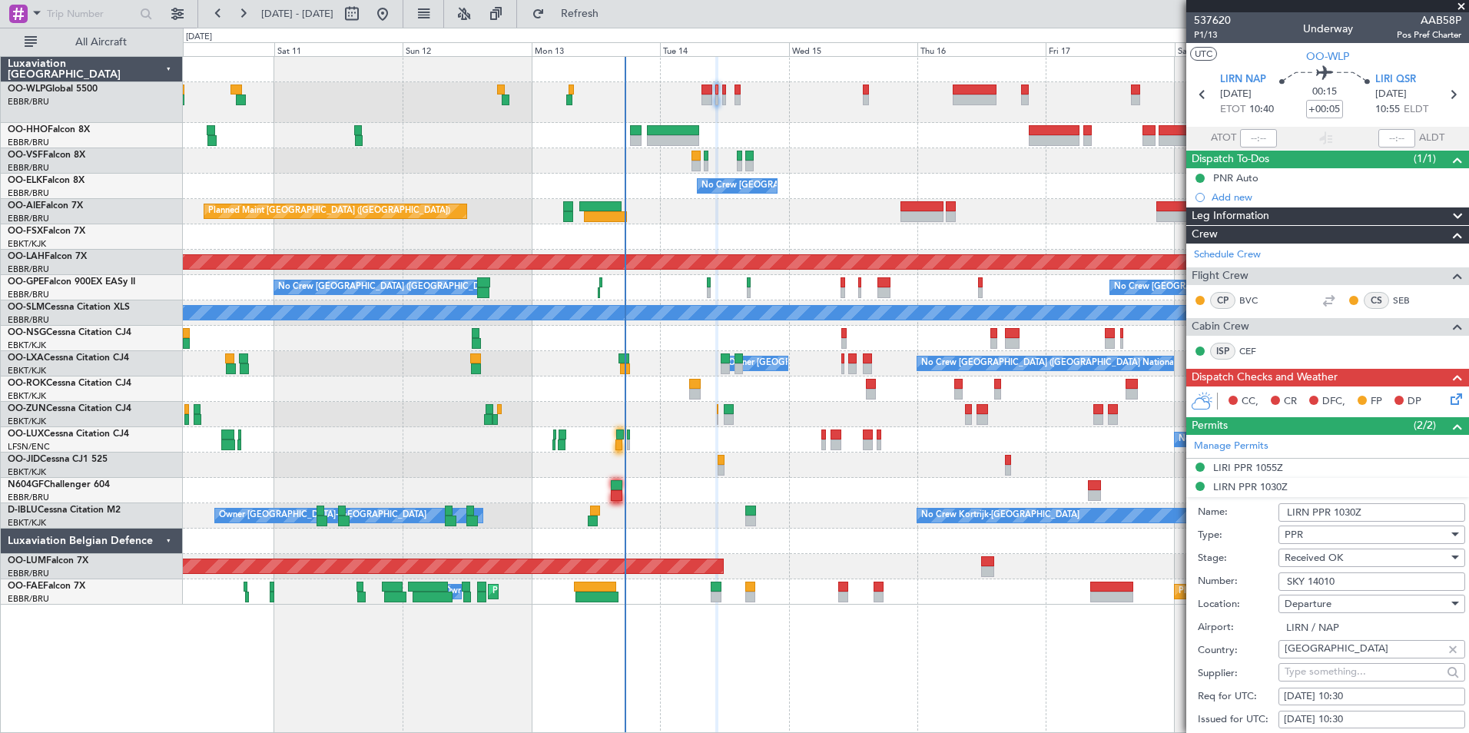
click at [1299, 577] on input "SKY 14010" at bounding box center [1372, 581] width 187 height 18
click at [1299, 578] on input "SKY 14010" at bounding box center [1372, 581] width 187 height 18
click at [1242, 459] on div "LIRI PPR 1055Z" at bounding box center [1327, 468] width 283 height 19
click at [1305, 562] on input "SKY14002" at bounding box center [1372, 562] width 187 height 18
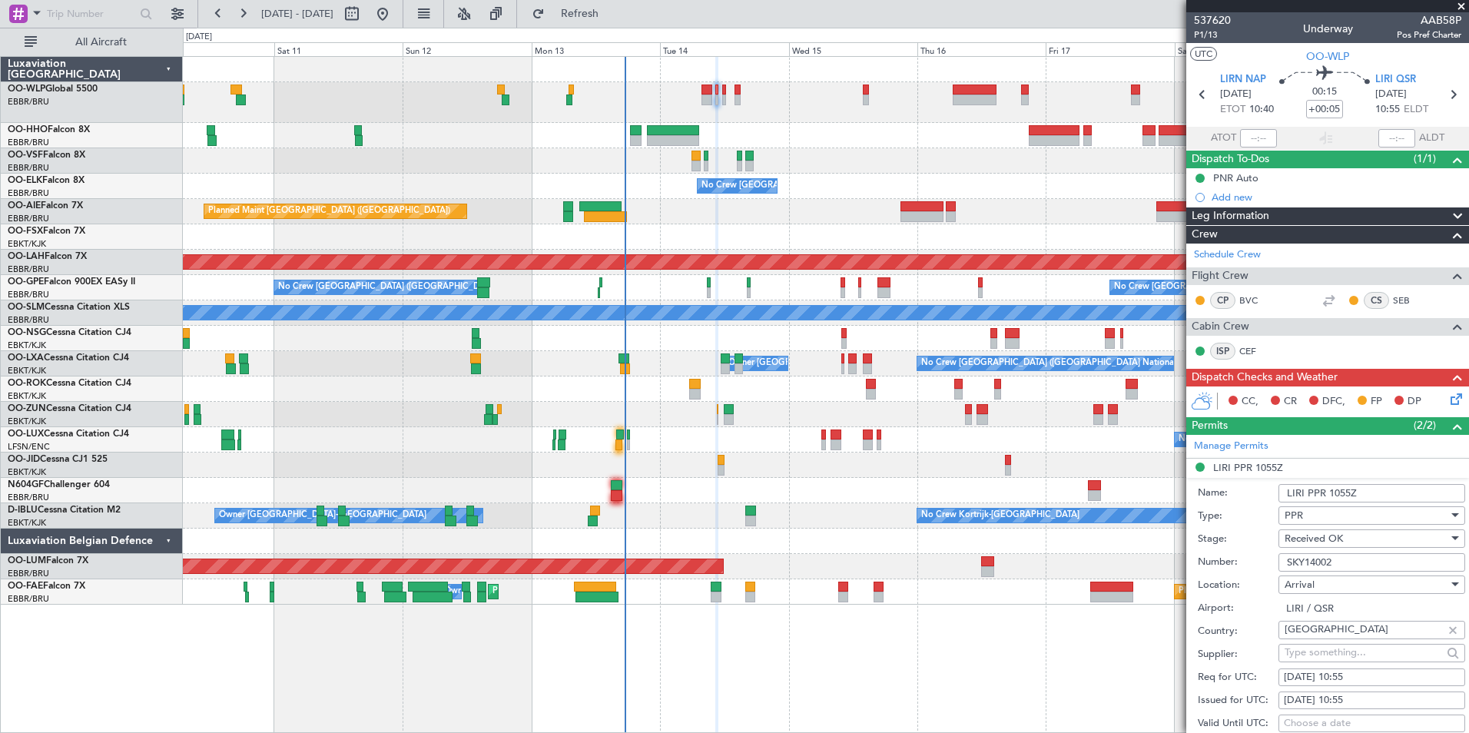
click at [1305, 562] on input "SKY14002" at bounding box center [1372, 562] width 187 height 18
click at [1448, 96] on icon at bounding box center [1453, 95] width 20 height 20
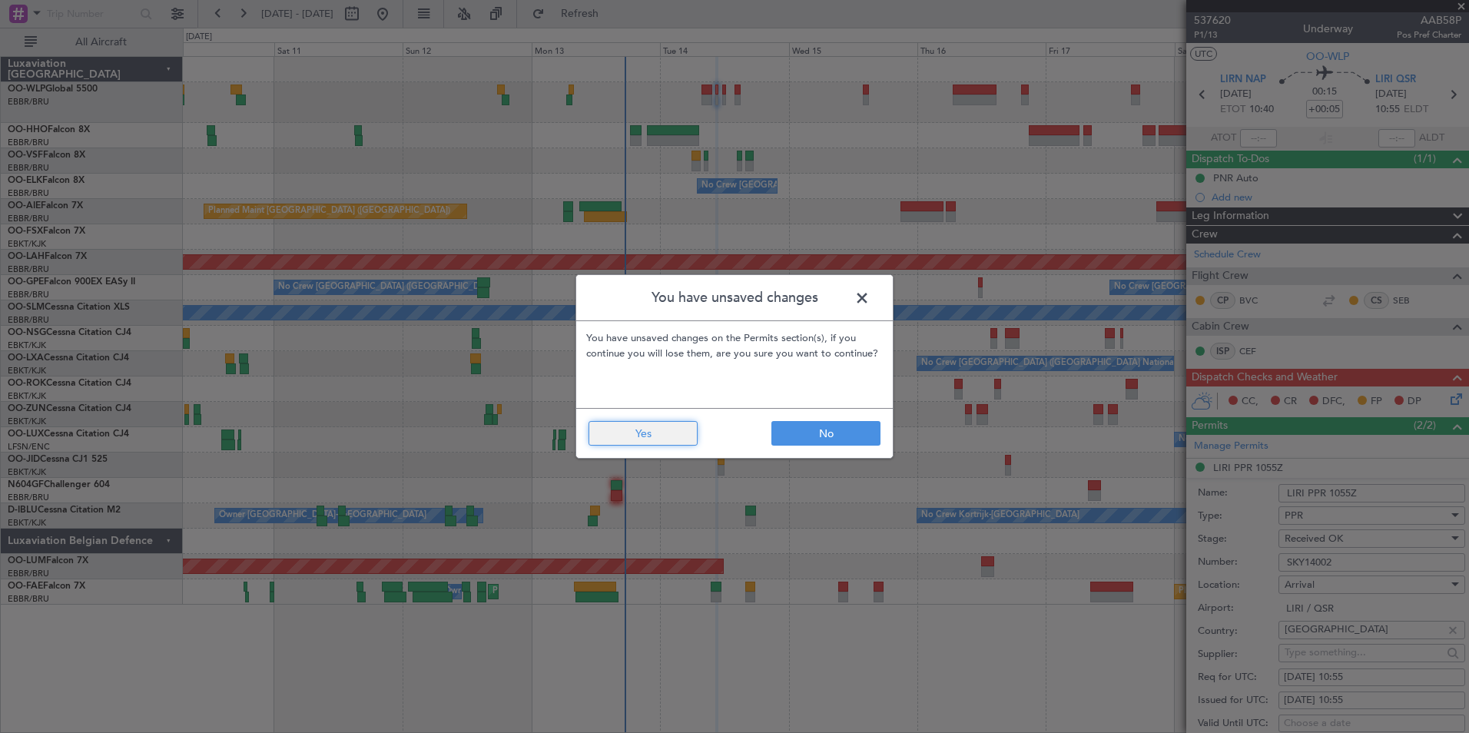
click at [661, 431] on button "Yes" at bounding box center [643, 433] width 109 height 25
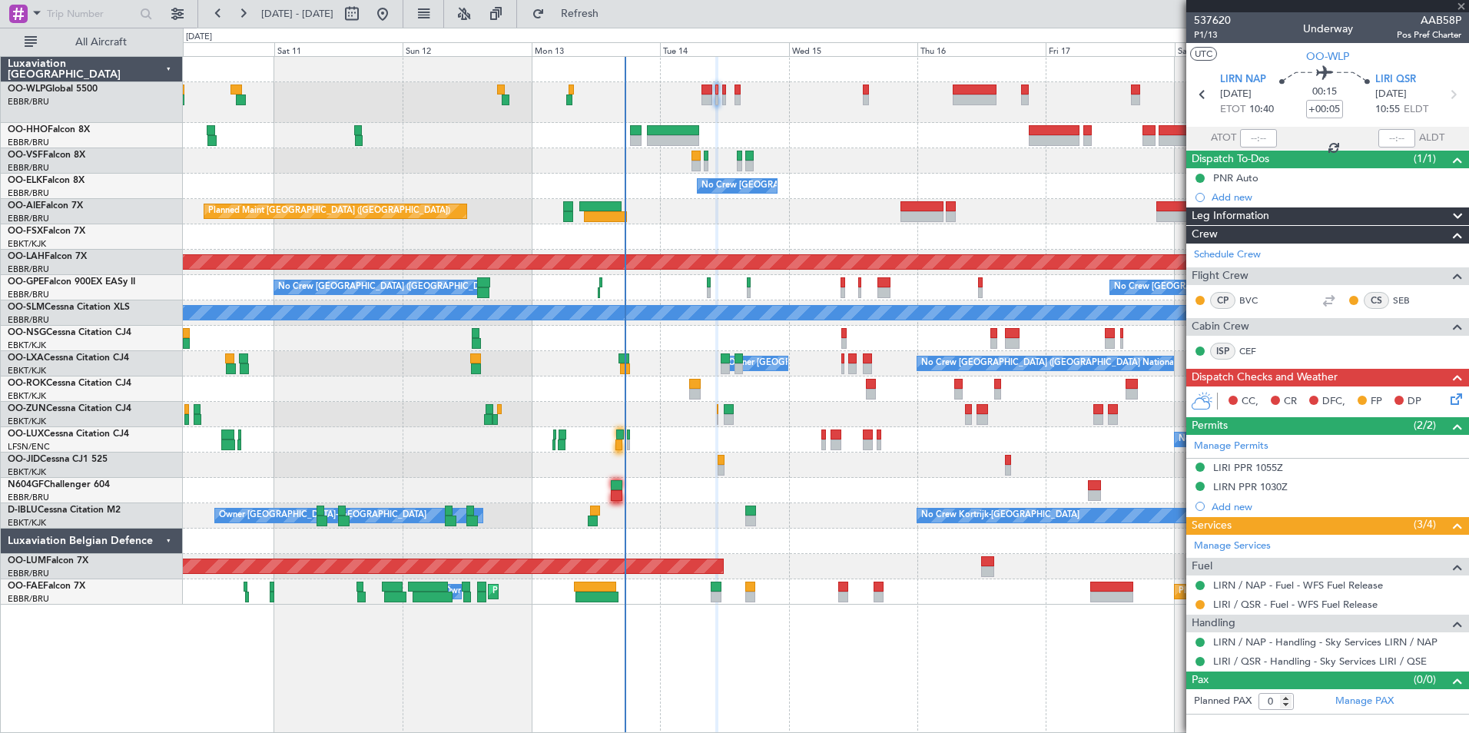
type input "+00:10"
click at [1249, 466] on div "LIRI PPR 1145Z" at bounding box center [1248, 467] width 70 height 13
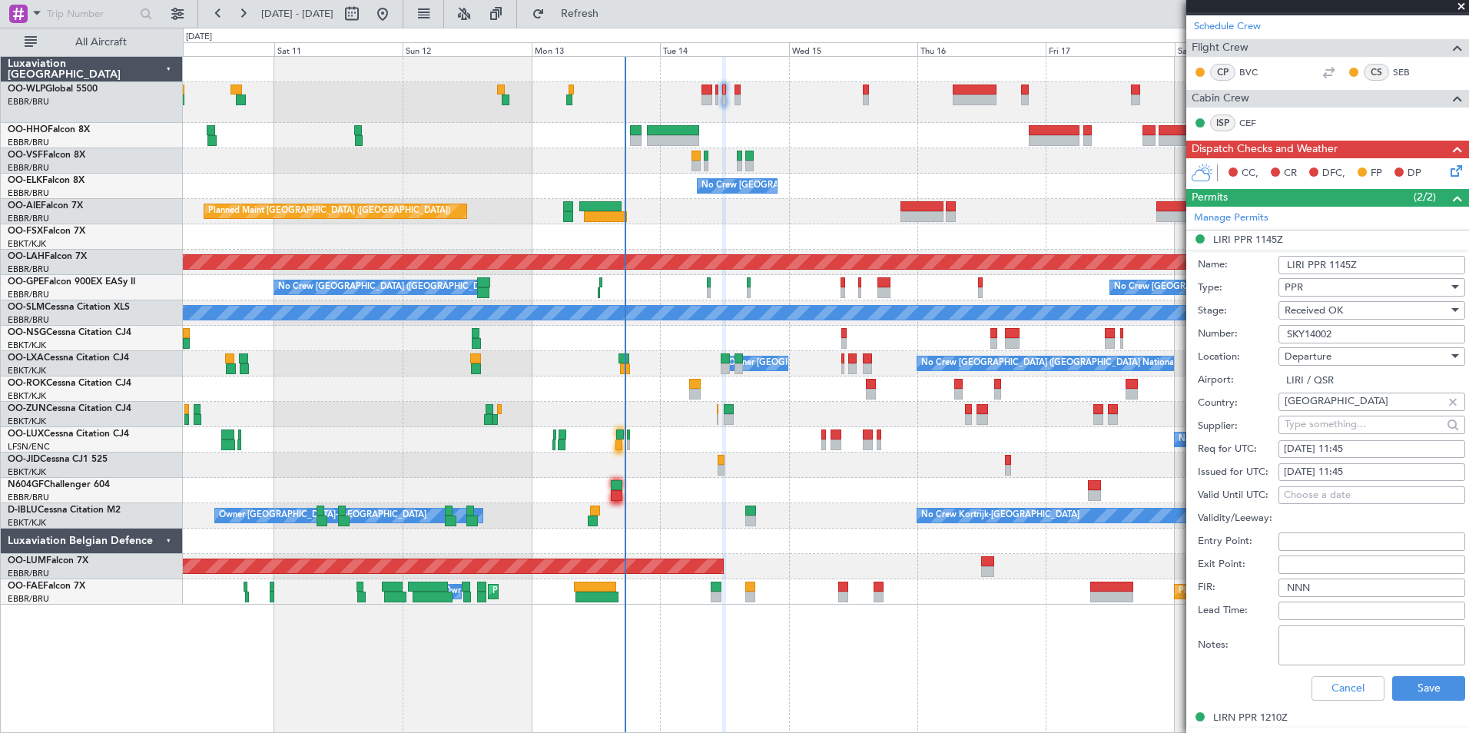
scroll to position [384, 0]
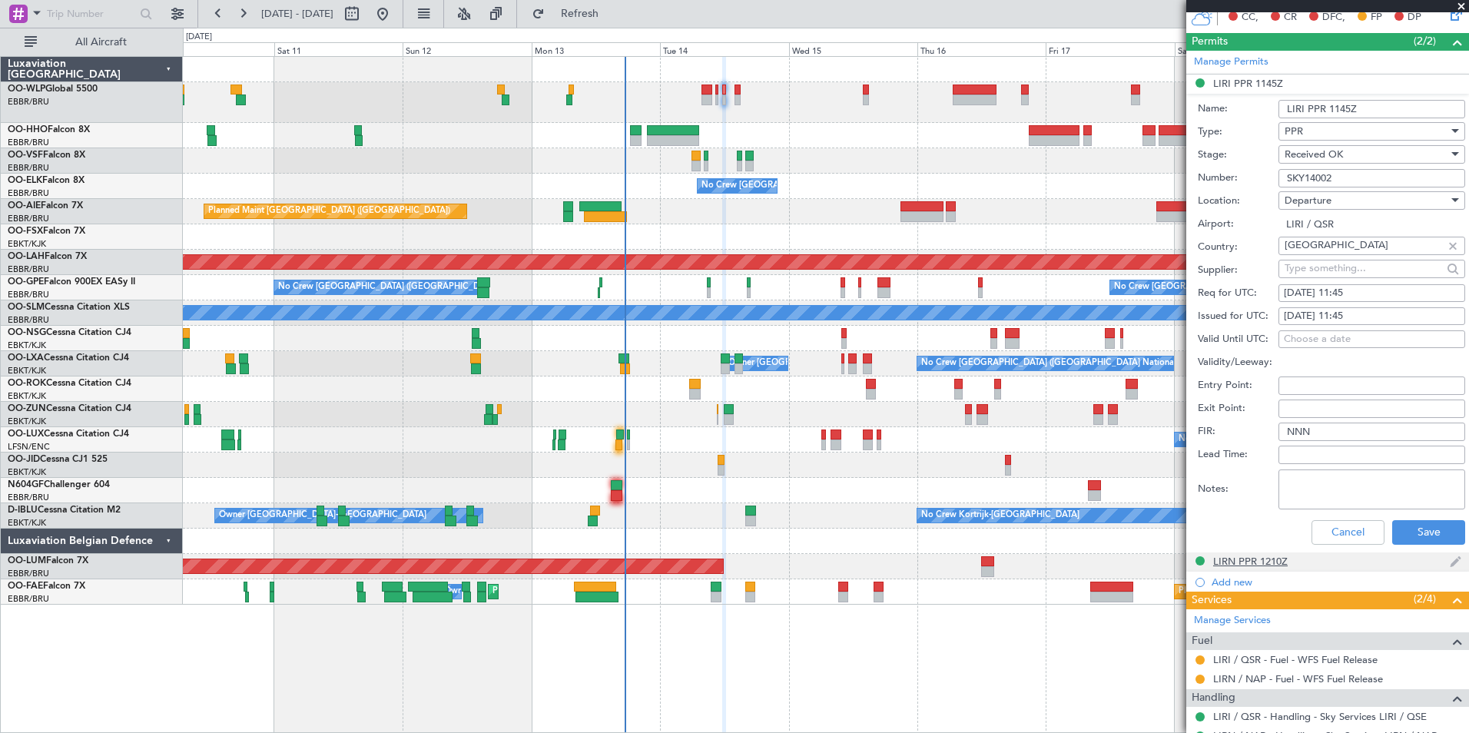
click at [1238, 562] on div "LIRN PPR 1210Z" at bounding box center [1250, 561] width 75 height 13
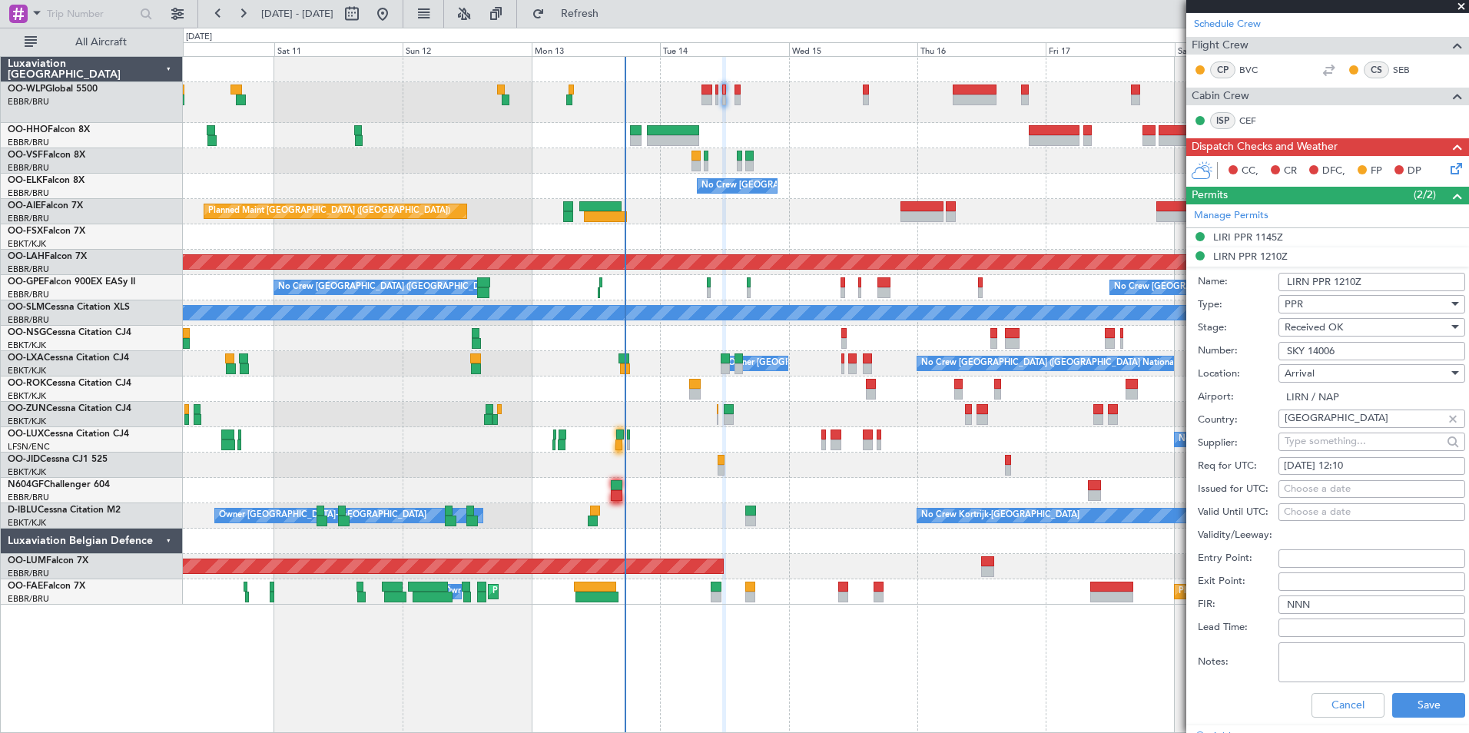
scroll to position [0, 0]
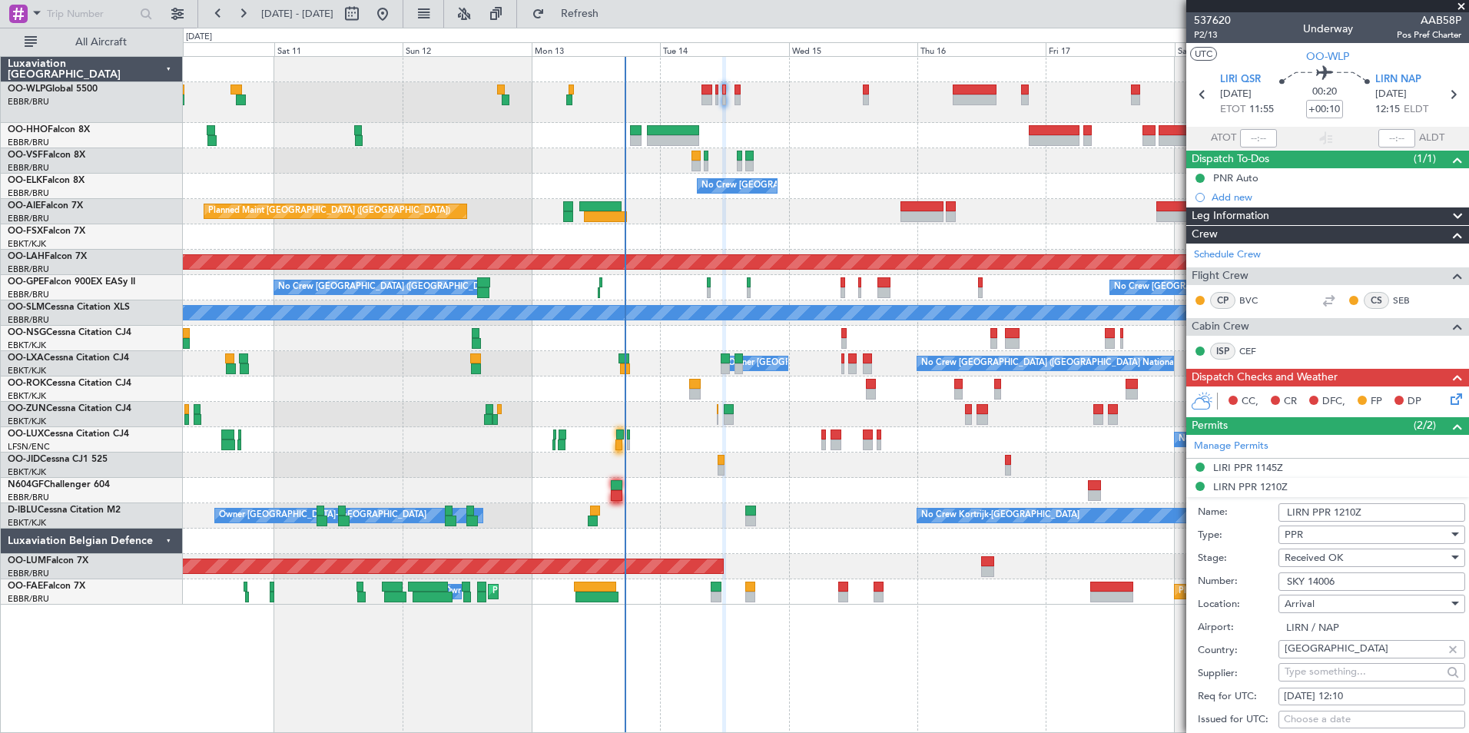
click at [1456, 6] on span at bounding box center [1461, 7] width 15 height 14
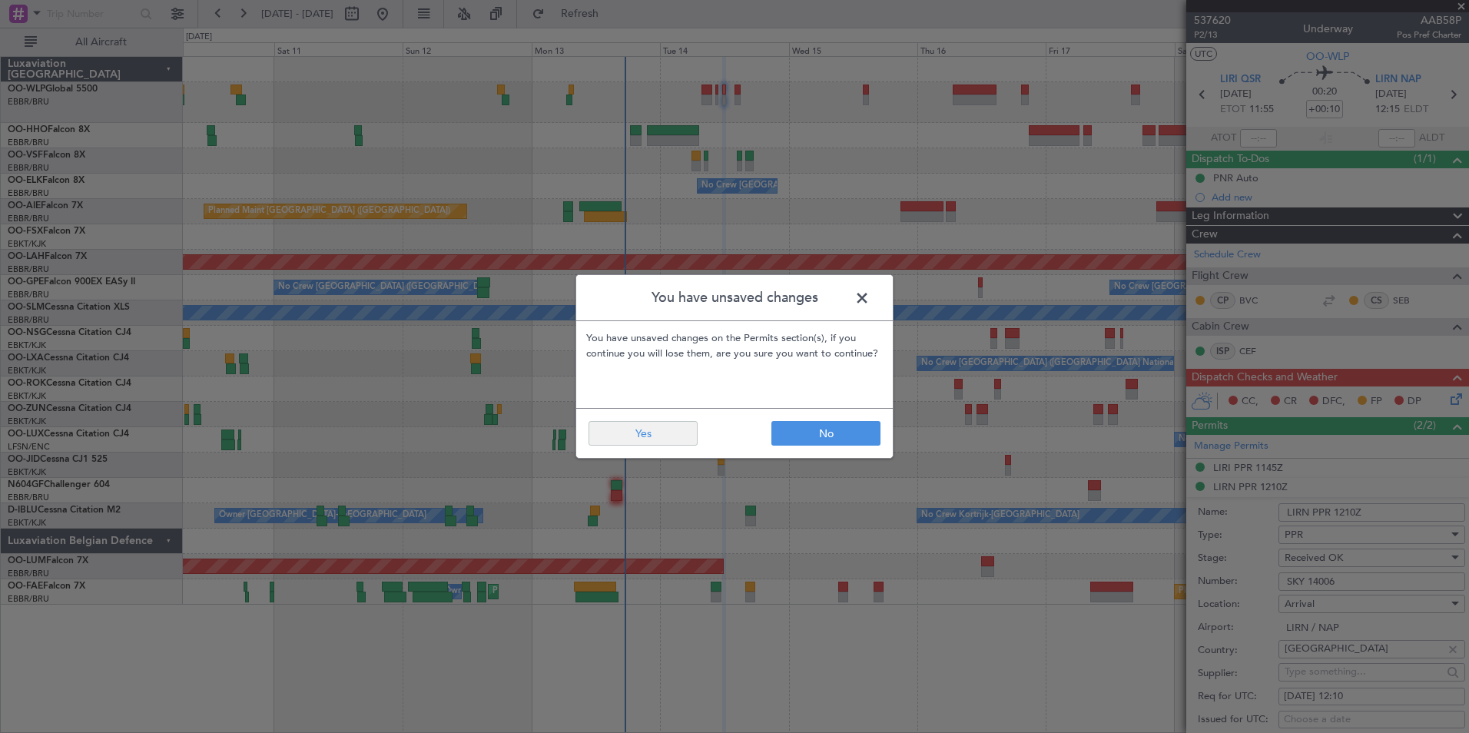
click at [629, 445] on footer "No Yes" at bounding box center [734, 433] width 317 height 50
click at [643, 437] on button "Yes" at bounding box center [643, 433] width 109 height 25
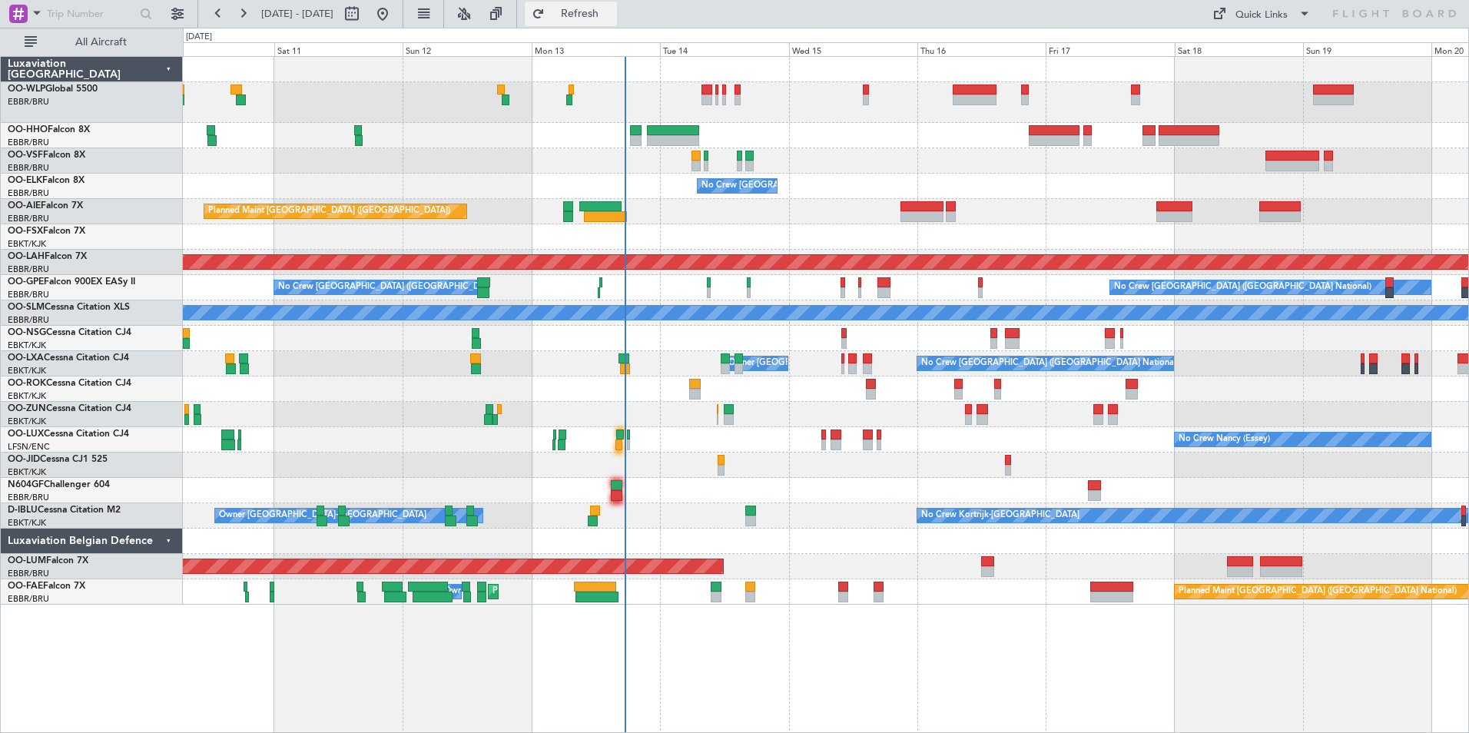
click at [612, 12] on span "Refresh" at bounding box center [580, 13] width 65 height 11
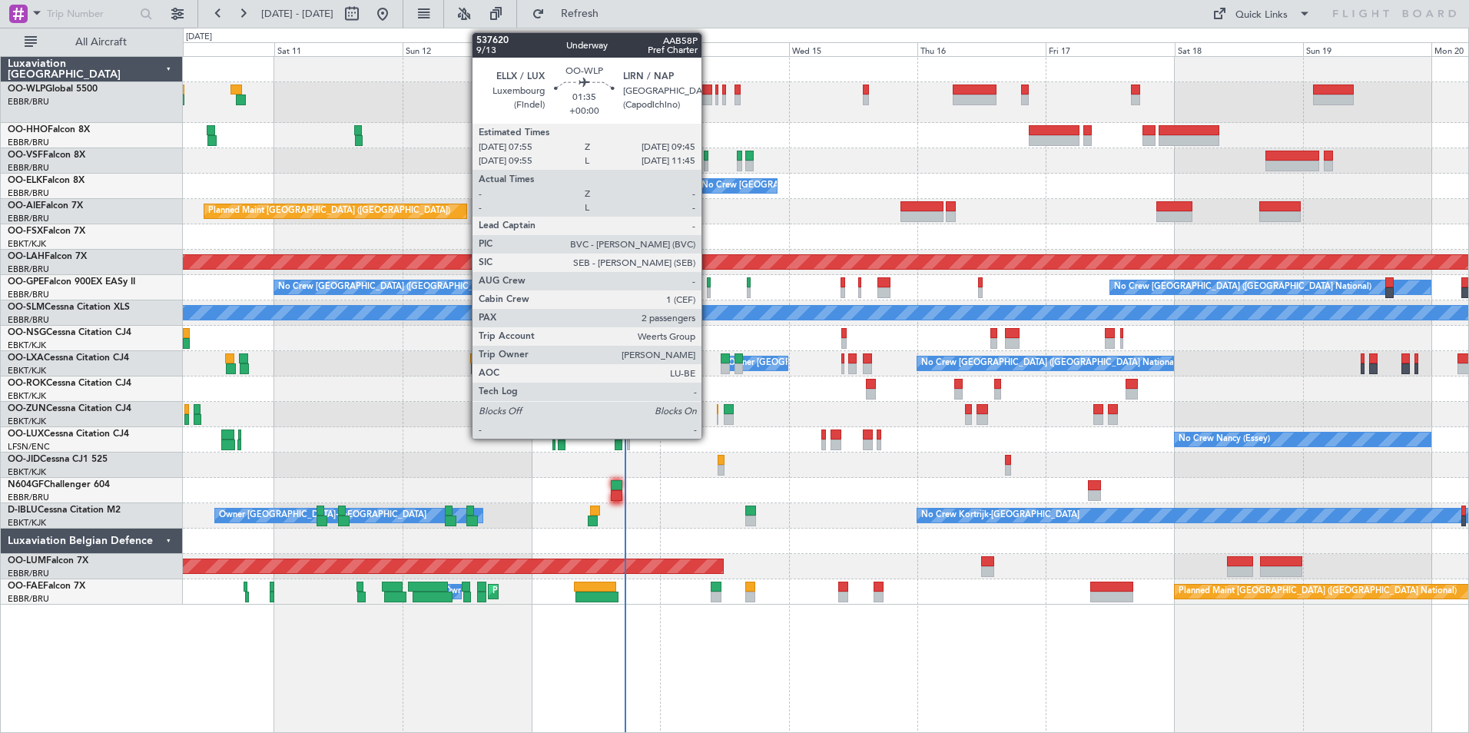
click at [708, 94] on div at bounding box center [707, 90] width 10 height 11
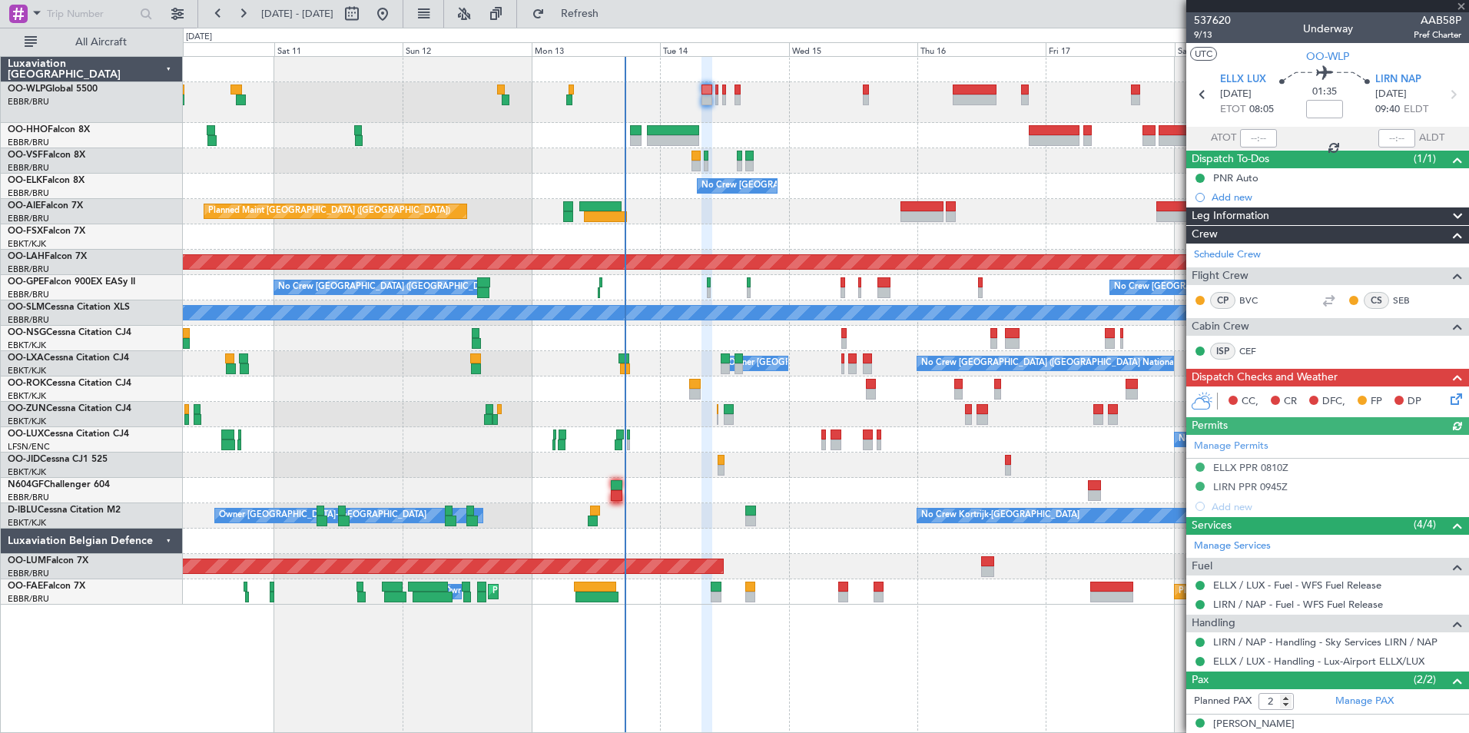
click at [1448, 403] on icon at bounding box center [1454, 396] width 12 height 12
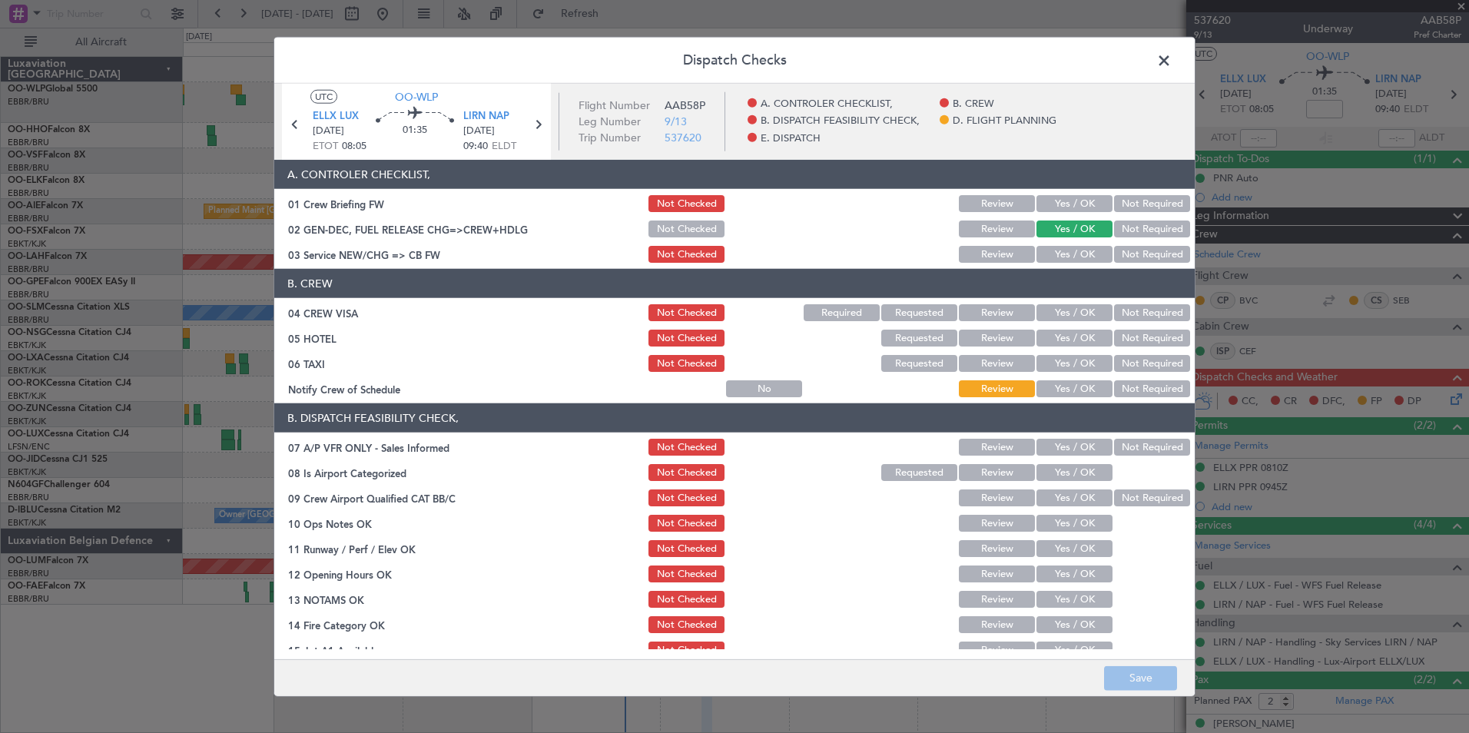
click at [1045, 202] on button "Yes / OK" at bounding box center [1075, 203] width 76 height 17
click at [1060, 250] on button "Yes / OK" at bounding box center [1075, 254] width 76 height 17
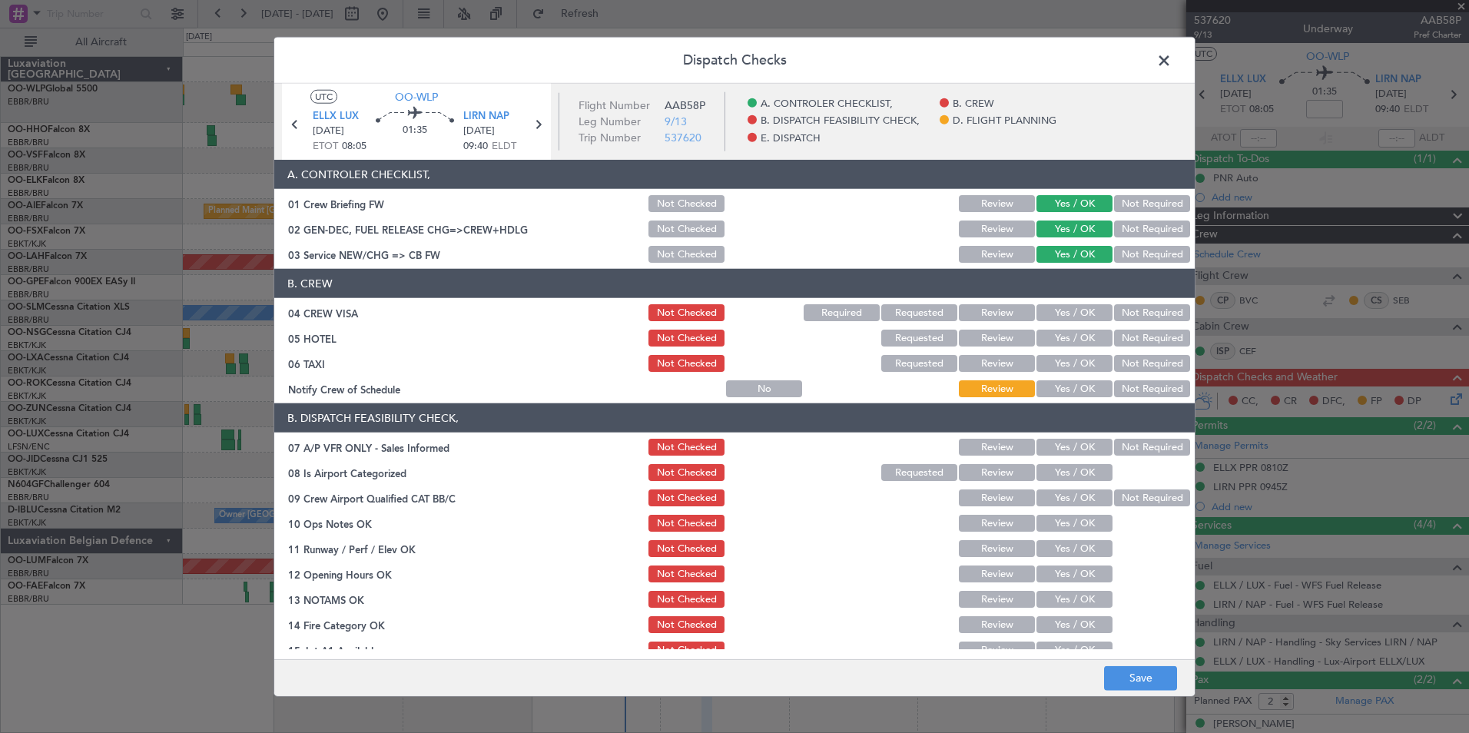
click at [1120, 308] on button "Not Required" at bounding box center [1152, 312] width 76 height 17
click at [1139, 340] on button "Not Required" at bounding box center [1152, 338] width 76 height 17
click at [1131, 354] on div "Not Required" at bounding box center [1151, 364] width 78 height 22
click at [1115, 363] on button "Not Required" at bounding box center [1152, 363] width 76 height 17
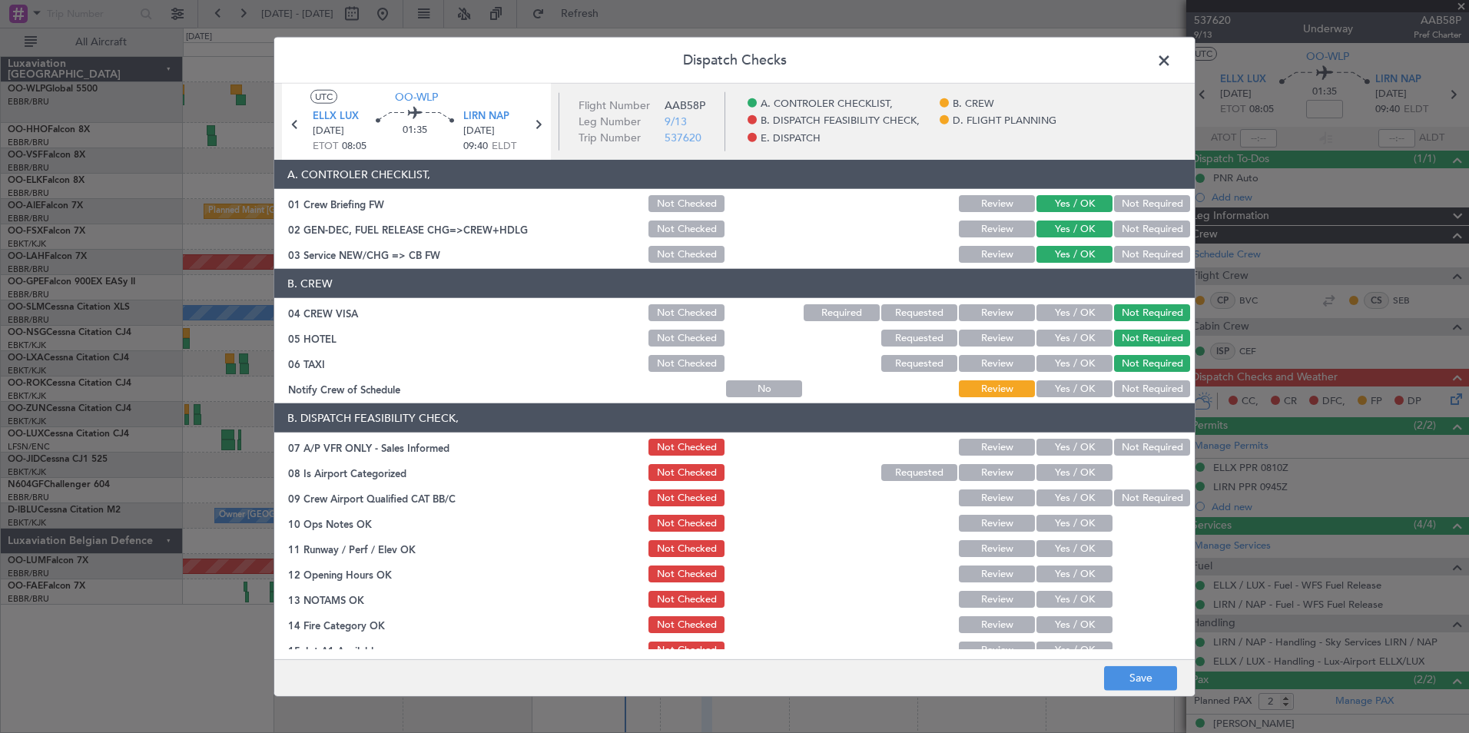
drag, startPoint x: 1080, startPoint y: 386, endPoint x: 1096, endPoint y: 434, distance: 50.5
click at [1079, 386] on button "Yes / OK" at bounding box center [1075, 388] width 76 height 17
click at [1100, 442] on button "Yes / OK" at bounding box center [1075, 447] width 76 height 17
click at [1146, 430] on header "B. DISPATCH FEASIBILITY CHECK," at bounding box center [734, 417] width 921 height 29
click at [1130, 444] on button "Not Required" at bounding box center [1152, 447] width 76 height 17
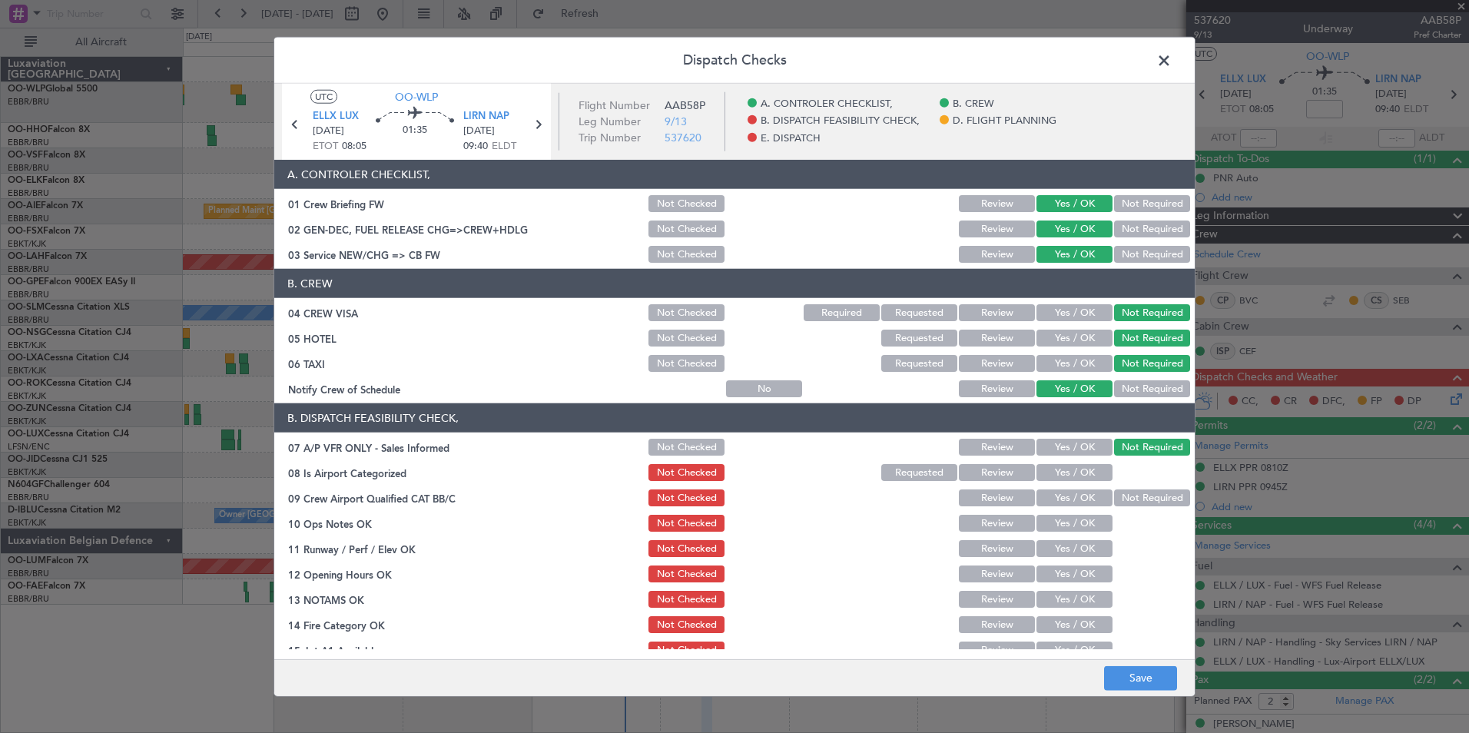
click at [1067, 469] on button "Yes / OK" at bounding box center [1075, 472] width 76 height 17
drag, startPoint x: 1067, startPoint y: 496, endPoint x: 1070, endPoint y: 512, distance: 16.4
click at [1067, 499] on button "Yes / OK" at bounding box center [1075, 497] width 76 height 17
drag, startPoint x: 1071, startPoint y: 519, endPoint x: 1072, endPoint y: 528, distance: 9.3
click at [1071, 519] on button "Yes / OK" at bounding box center [1075, 523] width 76 height 17
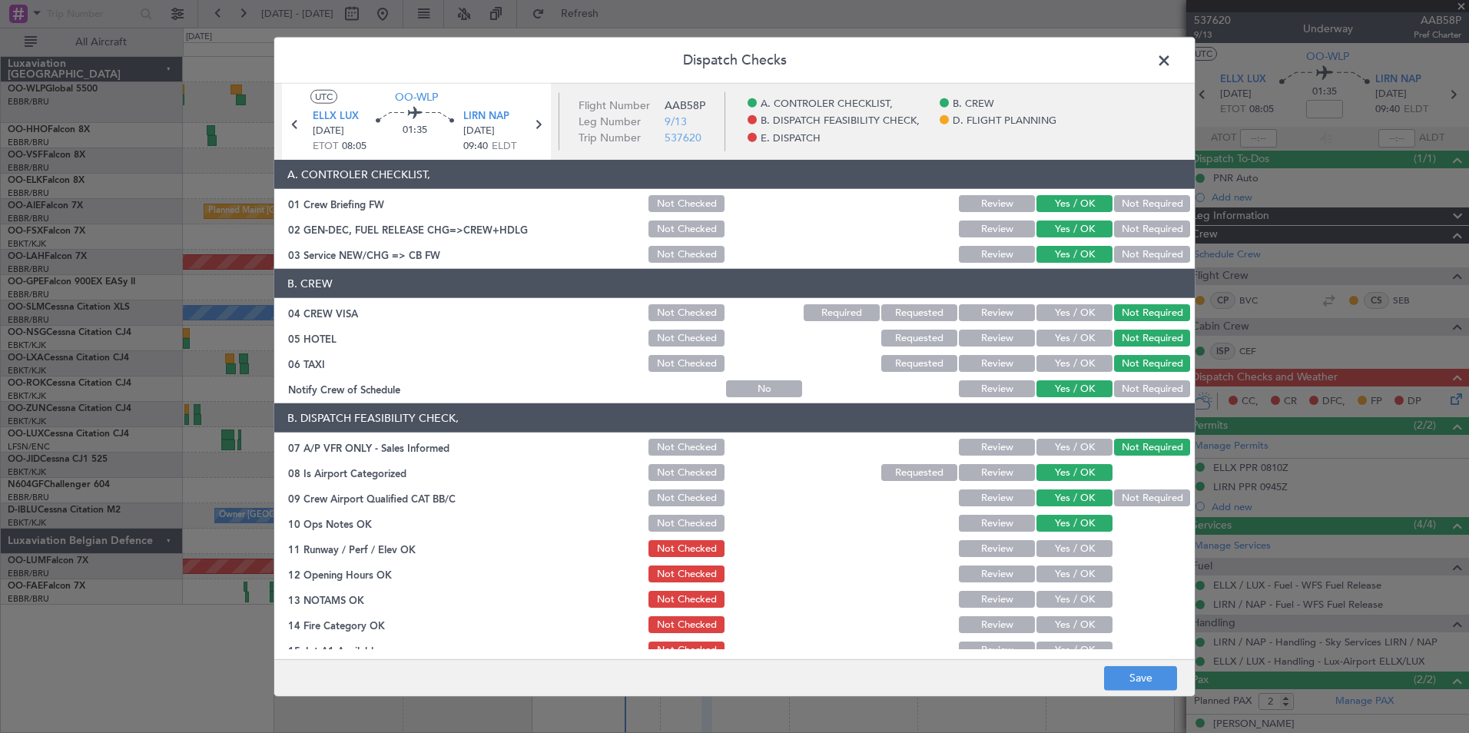
click at [1073, 539] on section "B. DISPATCH FEASIBILITY CHECK, 07 A/P VFR ONLY - Sales Informed Not Checked Rev…" at bounding box center [734, 569] width 921 height 333
click at [1074, 553] on button "Yes / OK" at bounding box center [1075, 548] width 76 height 17
click at [1074, 569] on section "B. DISPATCH FEASIBILITY CHECK, 07 A/P VFR ONLY - Sales Informed Not Checked Rev…" at bounding box center [734, 569] width 921 height 333
click at [1070, 582] on div "Yes / OK" at bounding box center [1073, 574] width 78 height 22
click at [1067, 602] on button "Yes / OK" at bounding box center [1075, 599] width 76 height 17
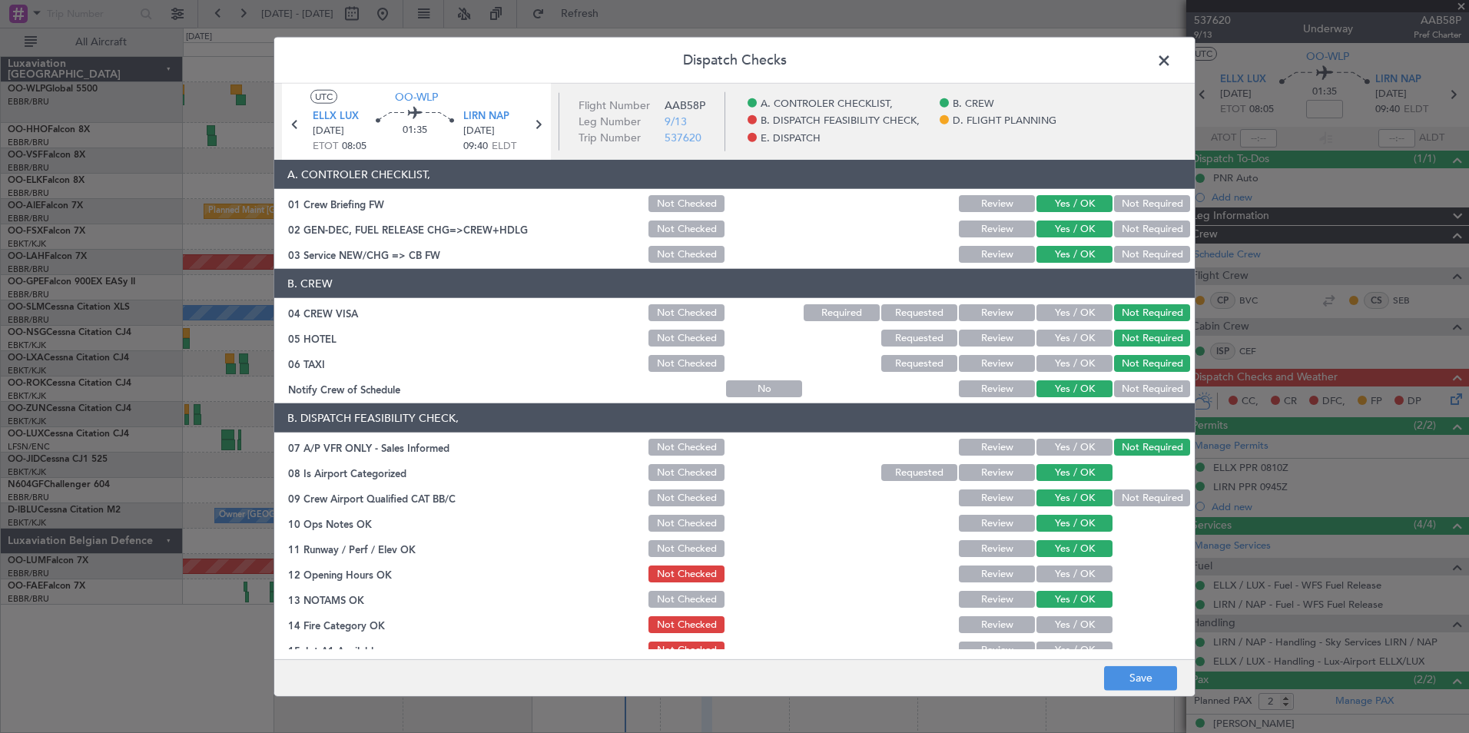
click at [1062, 619] on button "Yes / OK" at bounding box center [1075, 624] width 76 height 17
click at [1068, 572] on button "Yes / OK" at bounding box center [1075, 574] width 76 height 17
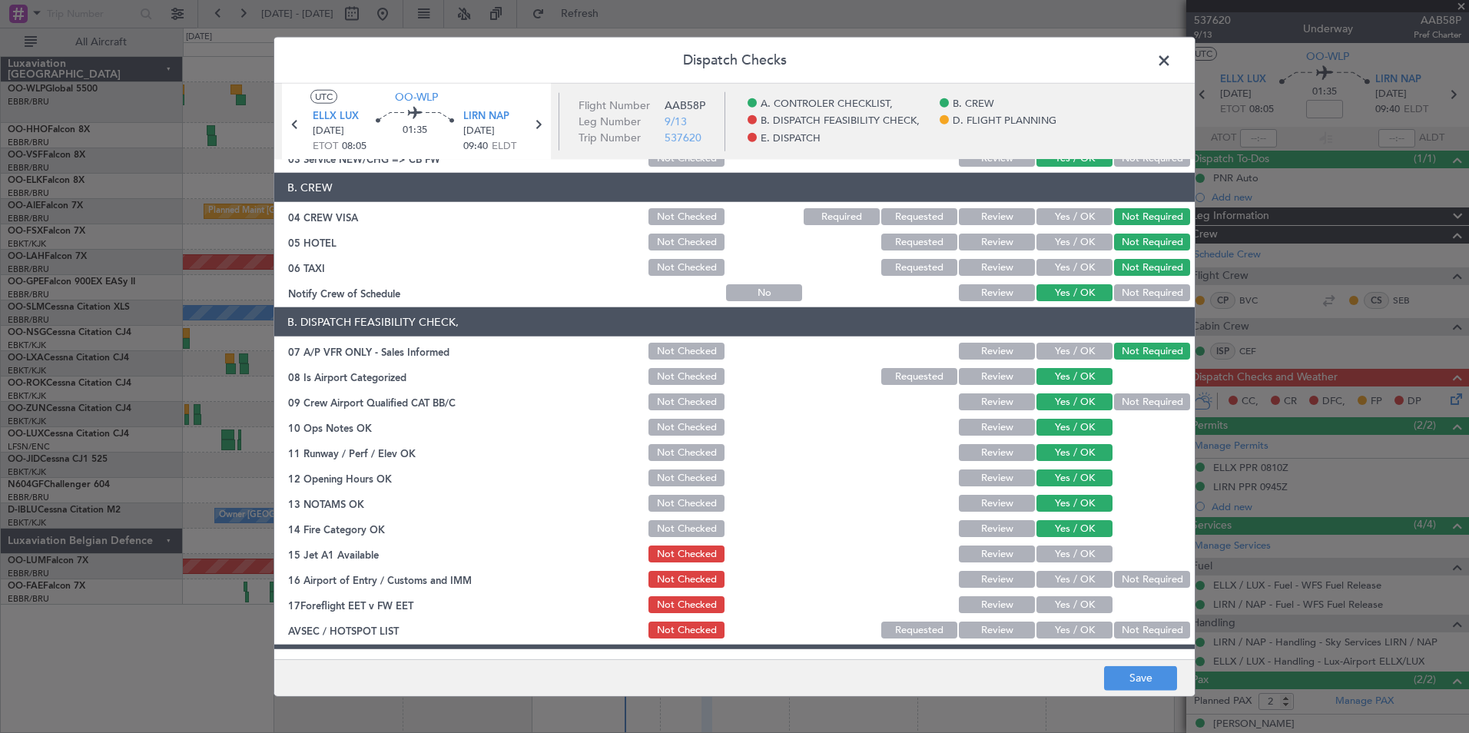
scroll to position [154, 0]
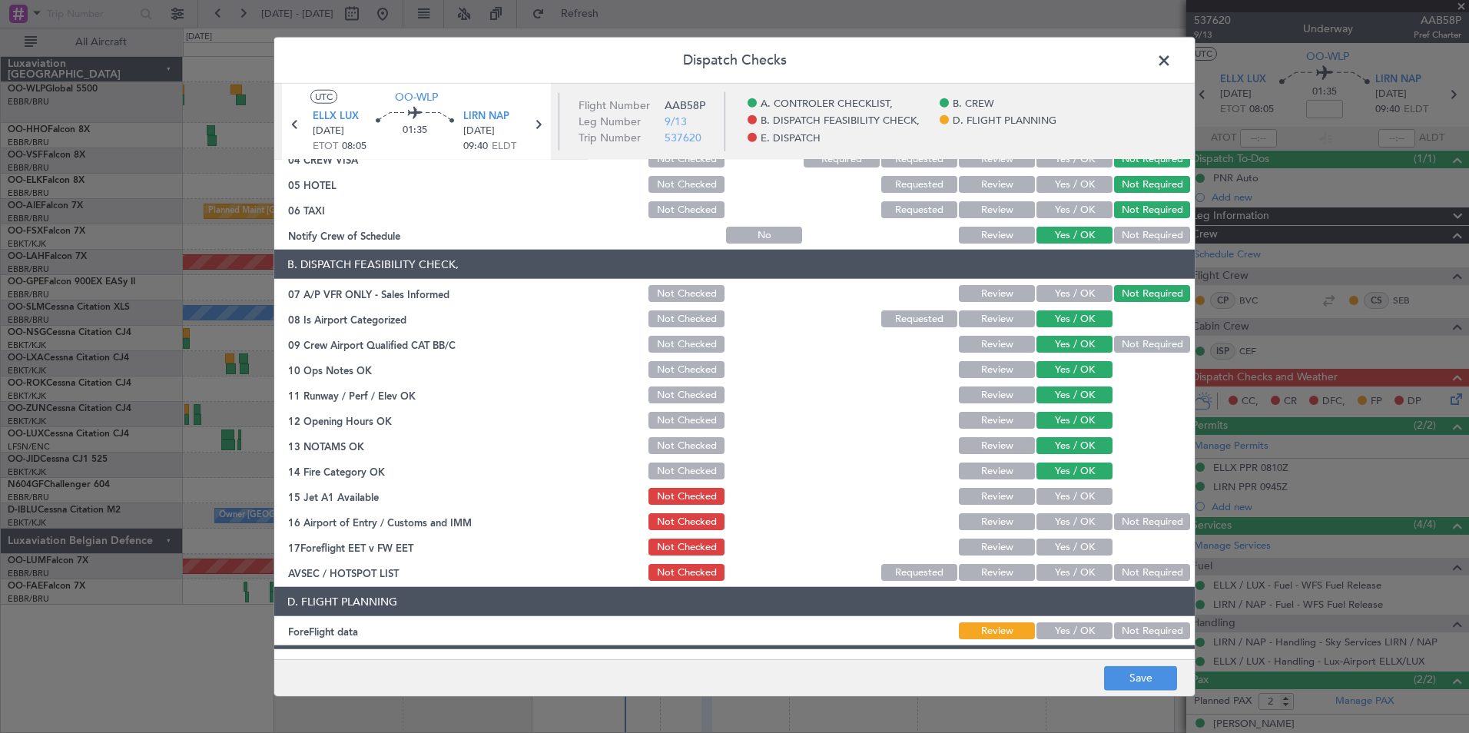
click at [1067, 507] on section "B. DISPATCH FEASIBILITY CHECK, 07 A/P VFR ONLY - Sales Informed Not Checked Rev…" at bounding box center [734, 416] width 921 height 333
click at [1068, 493] on button "Yes / OK" at bounding box center [1075, 496] width 76 height 17
click at [1140, 523] on button "Not Required" at bounding box center [1152, 521] width 76 height 17
click at [1060, 549] on button "Yes / OK" at bounding box center [1075, 547] width 76 height 17
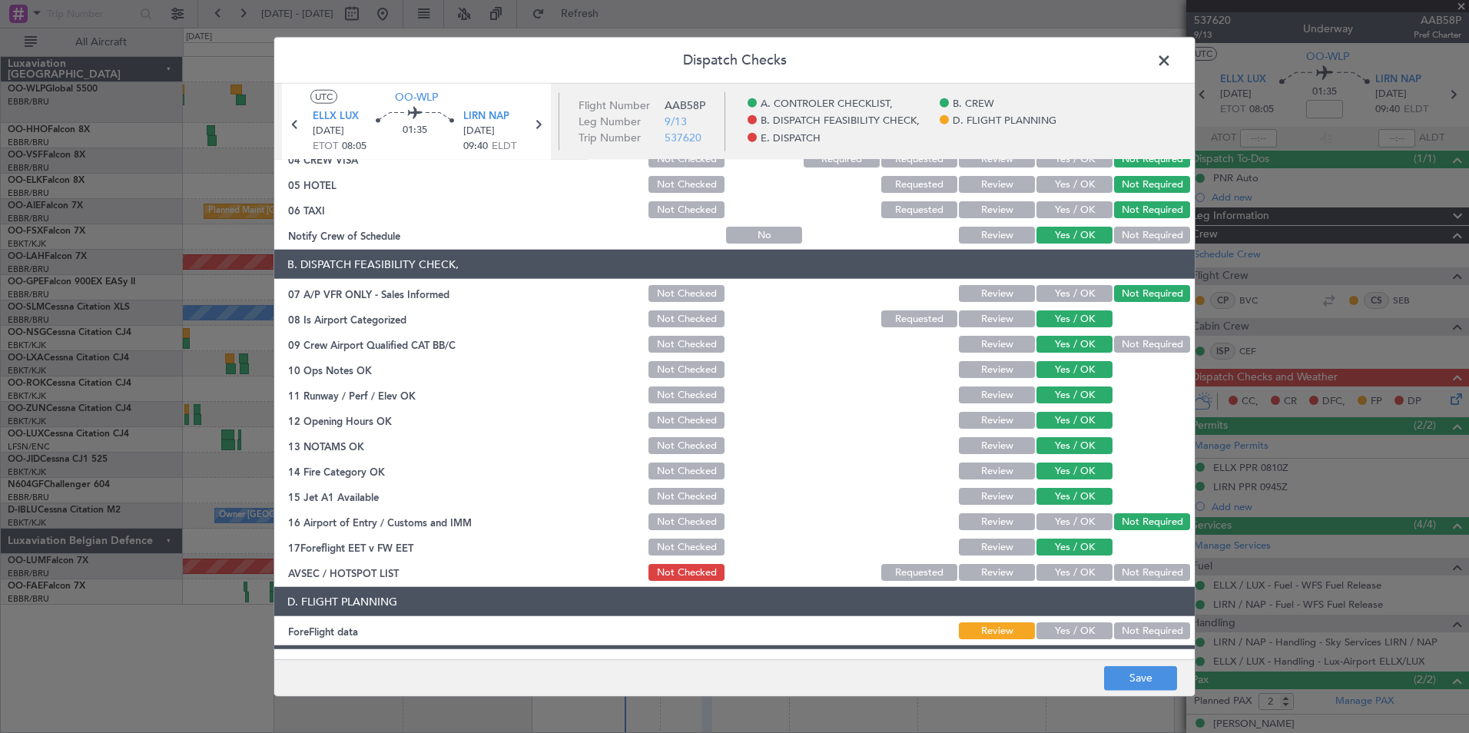
click at [1120, 566] on button "Not Required" at bounding box center [1152, 572] width 76 height 17
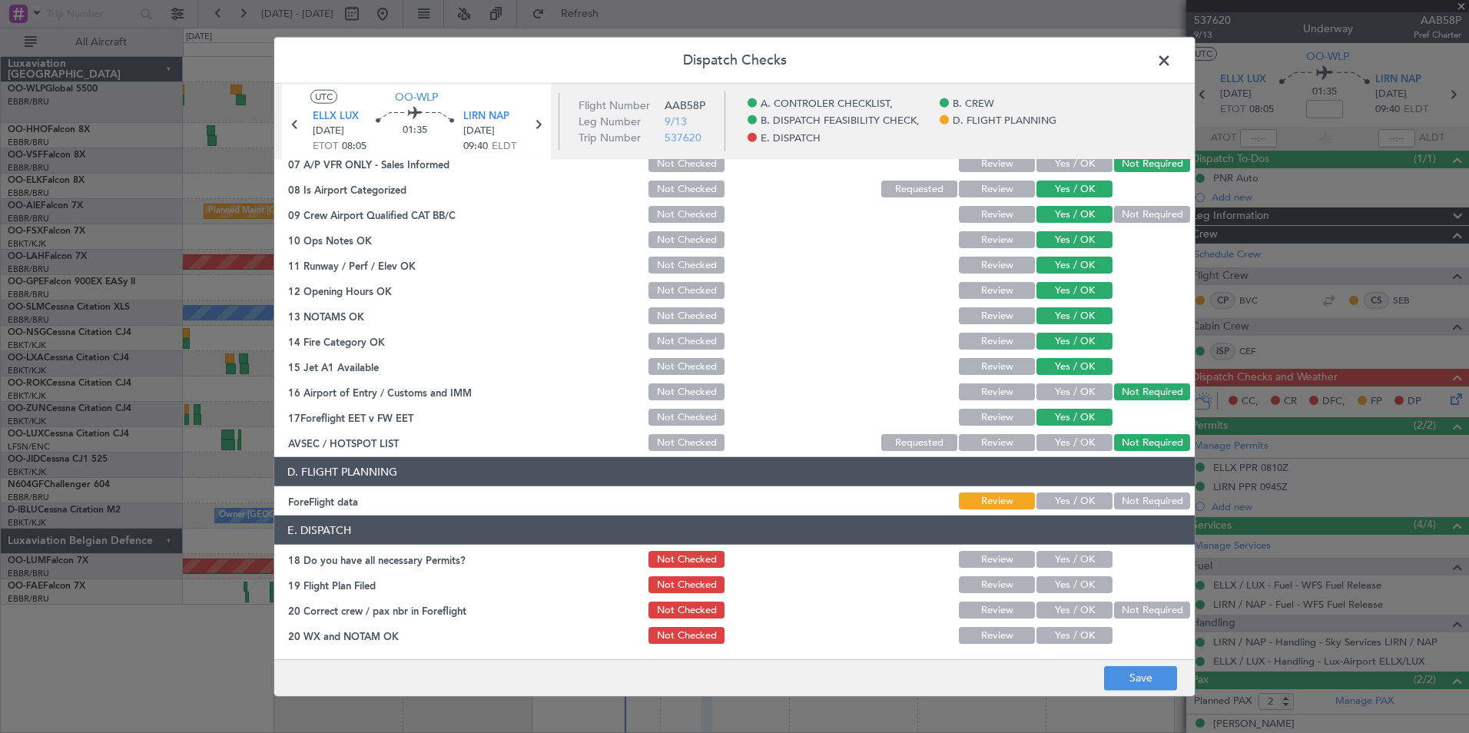
scroll to position [284, 0]
click at [1079, 496] on button "Yes / OK" at bounding box center [1075, 500] width 76 height 17
click at [1060, 557] on button "Yes / OK" at bounding box center [1075, 558] width 76 height 17
drag, startPoint x: 1063, startPoint y: 580, endPoint x: 1063, endPoint y: 605, distance: 24.6
click at [1063, 582] on button "Yes / OK" at bounding box center [1075, 584] width 76 height 17
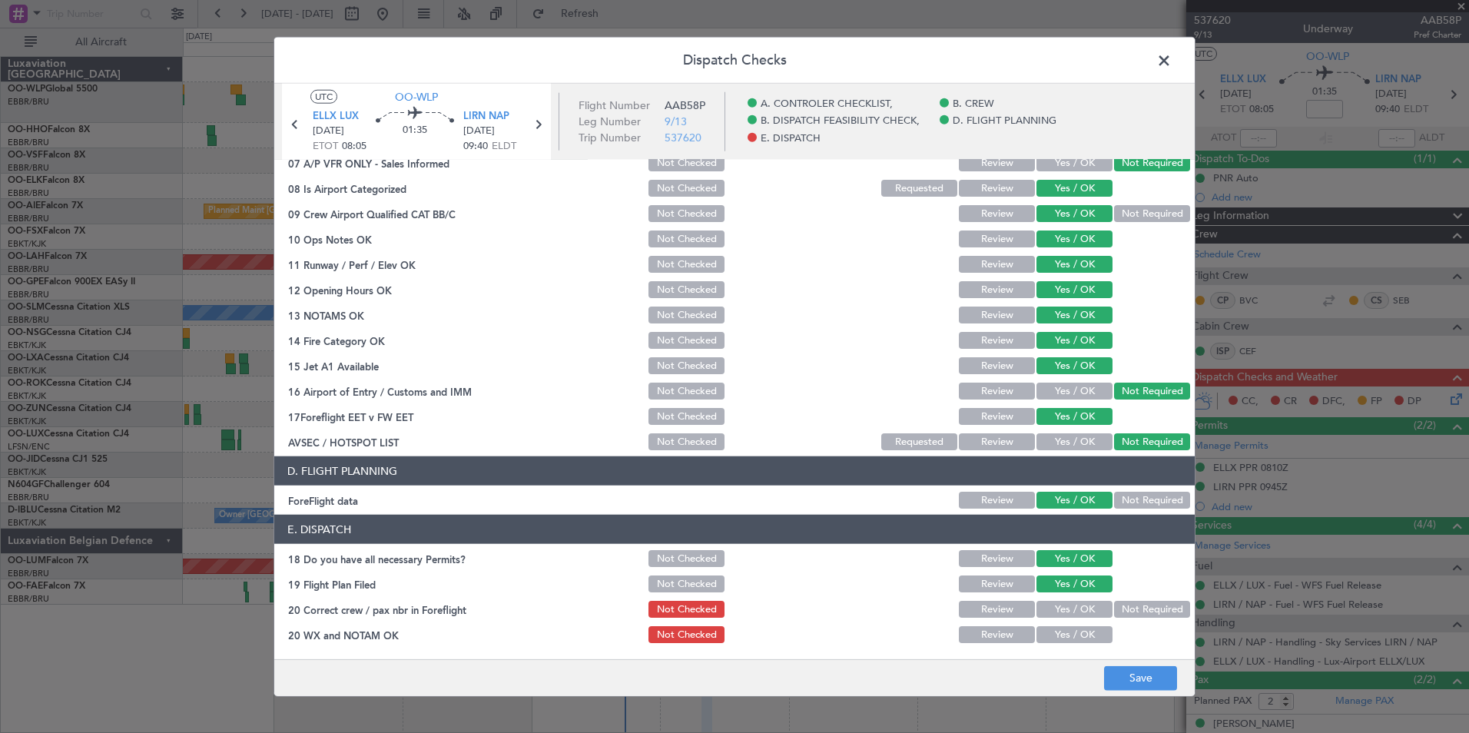
click at [1065, 619] on div "Yes / OK" at bounding box center [1073, 610] width 78 height 22
click at [1066, 624] on div "Yes / OK" at bounding box center [1073, 635] width 78 height 22
click at [1063, 607] on button "Yes / OK" at bounding box center [1075, 609] width 76 height 17
click at [1066, 634] on button "Yes / OK" at bounding box center [1075, 634] width 76 height 17
click at [1143, 672] on button "Save" at bounding box center [1140, 677] width 73 height 25
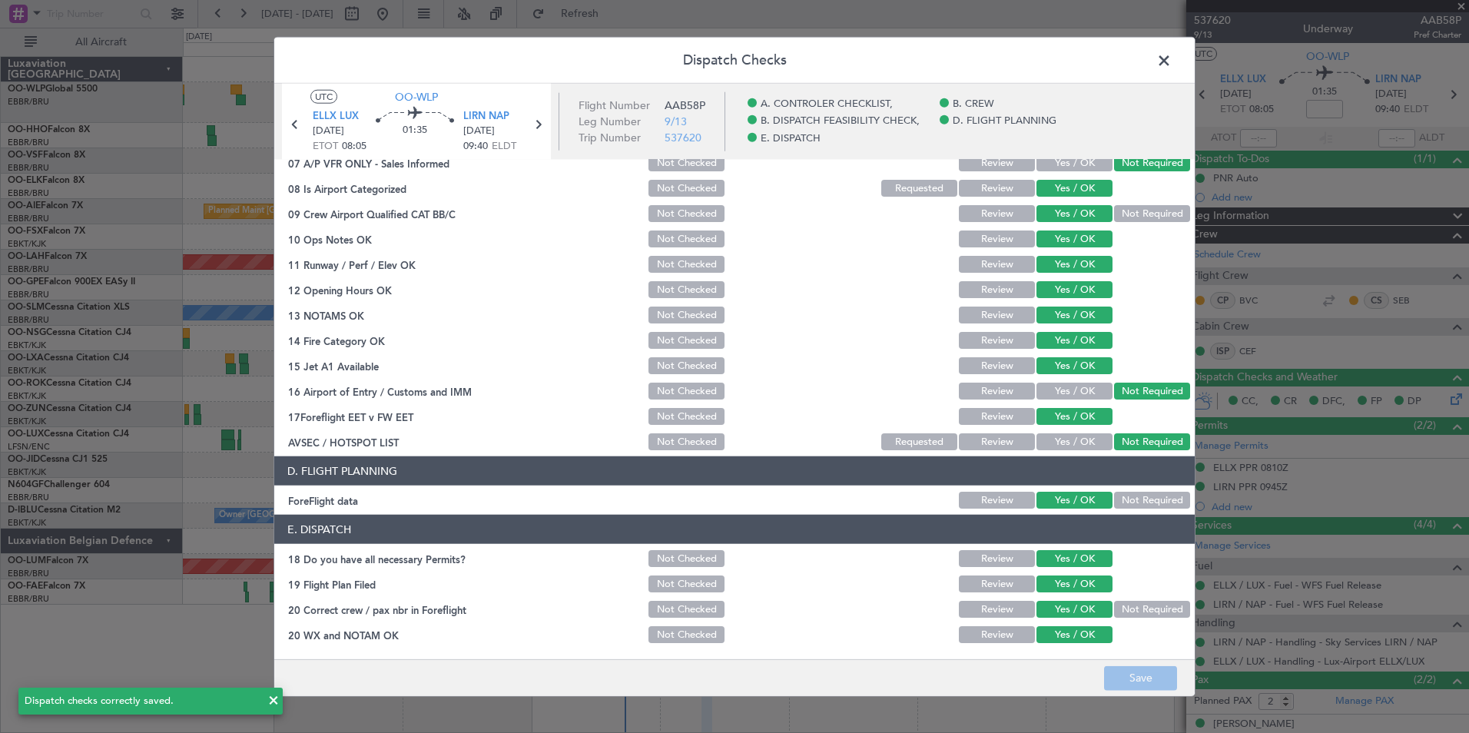
click at [554, 132] on fb-flight-details "UTC OO-WLP ELLX LUX 14/10/2025 ETOT 08:05 01:35 LIRN NAP 14/10/2025 09:40 ELDT" at bounding box center [416, 122] width 284 height 76
click at [541, 124] on icon at bounding box center [538, 124] width 20 height 20
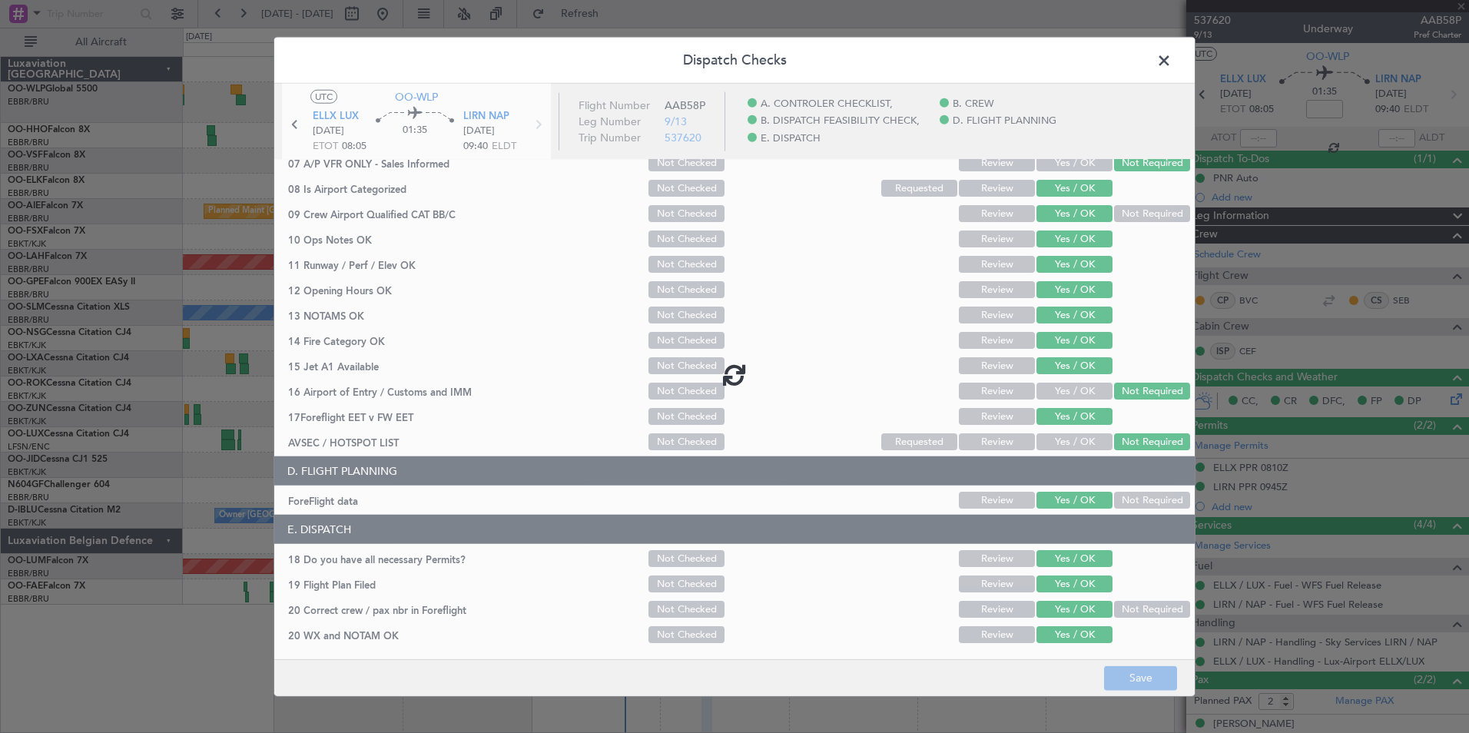
type input "+00:05"
type input "0"
type input "+00:05"
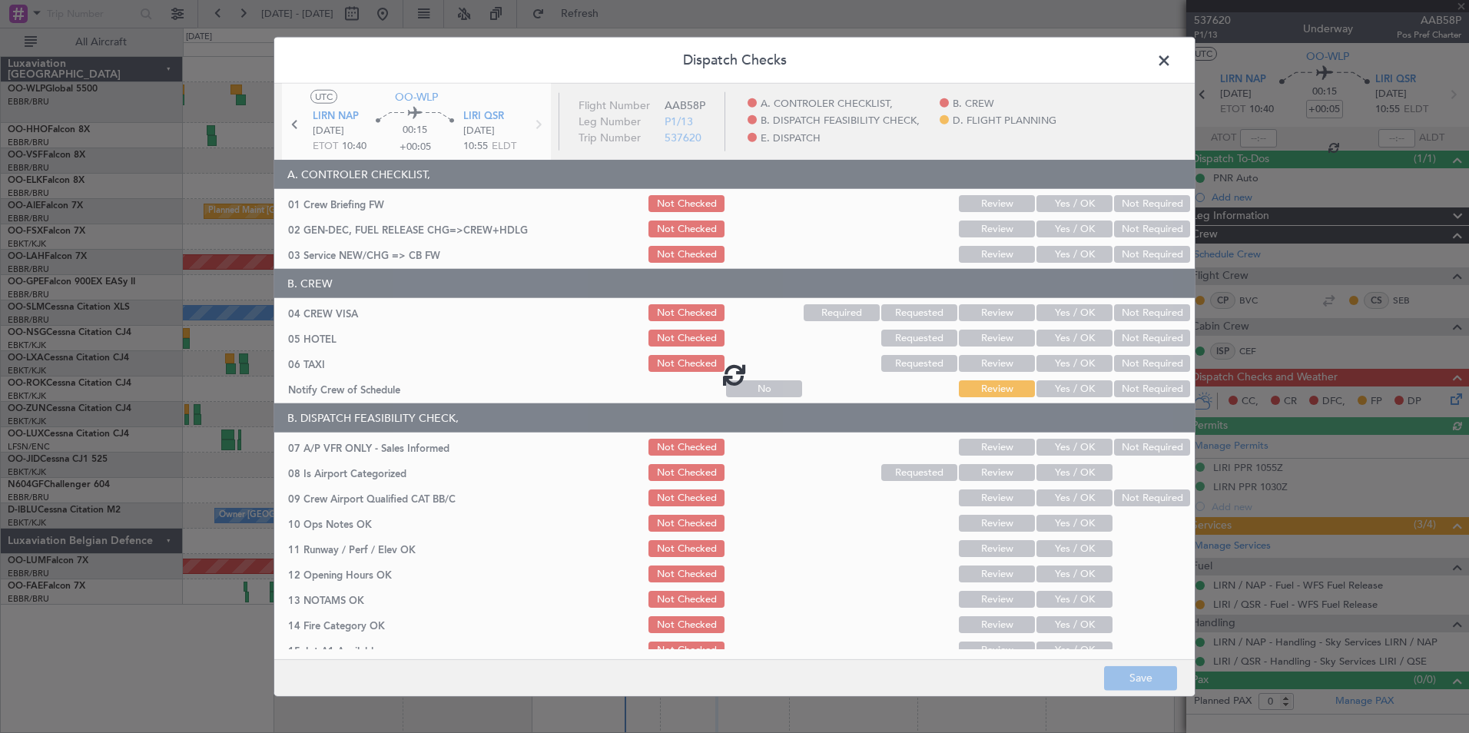
click at [1067, 206] on div at bounding box center [734, 375] width 921 height 582
click at [1060, 199] on div at bounding box center [734, 375] width 921 height 582
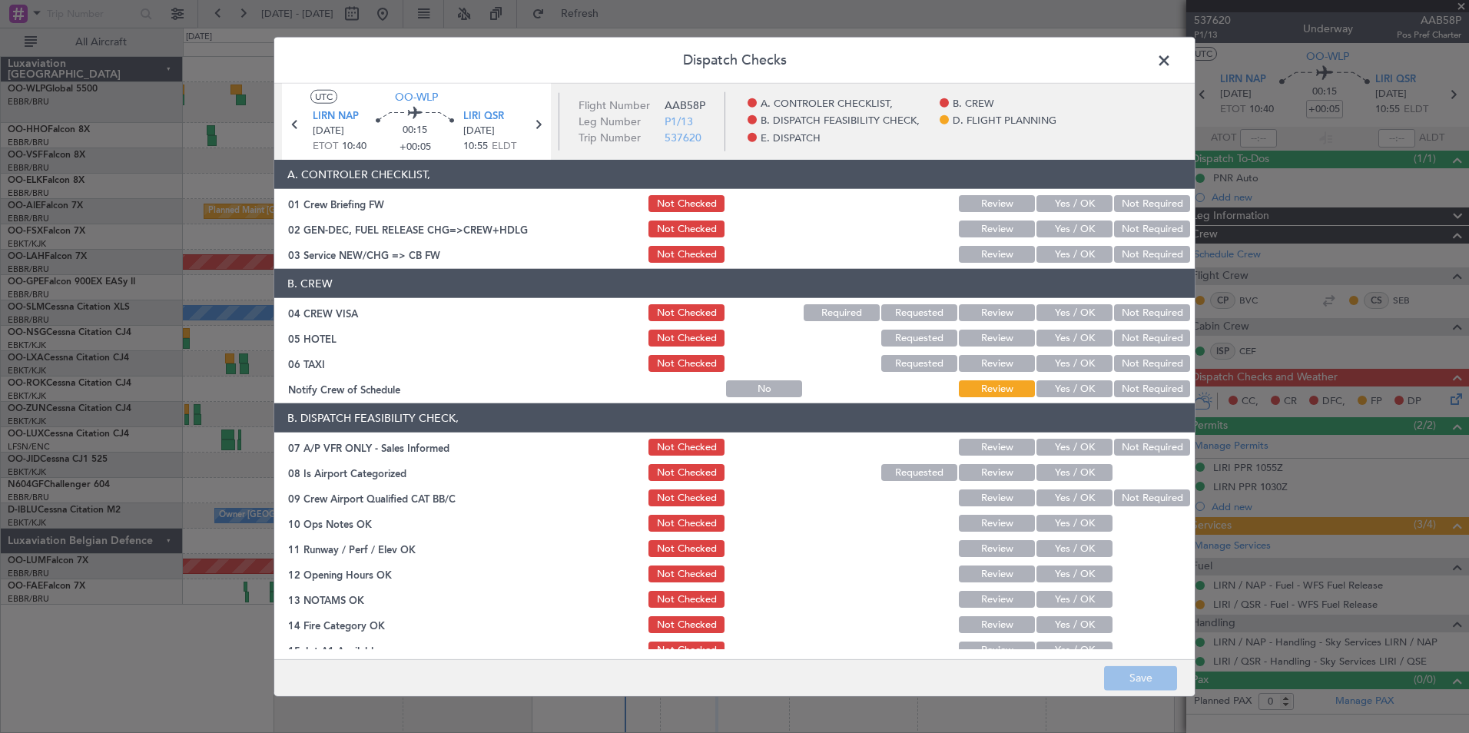
click at [1060, 204] on button "Yes / OK" at bounding box center [1075, 203] width 76 height 17
click at [1049, 233] on button "Yes / OK" at bounding box center [1075, 229] width 76 height 17
click at [1049, 264] on div "Yes / OK" at bounding box center [1073, 255] width 78 height 22
click at [1057, 254] on button "Yes / OK" at bounding box center [1075, 254] width 76 height 17
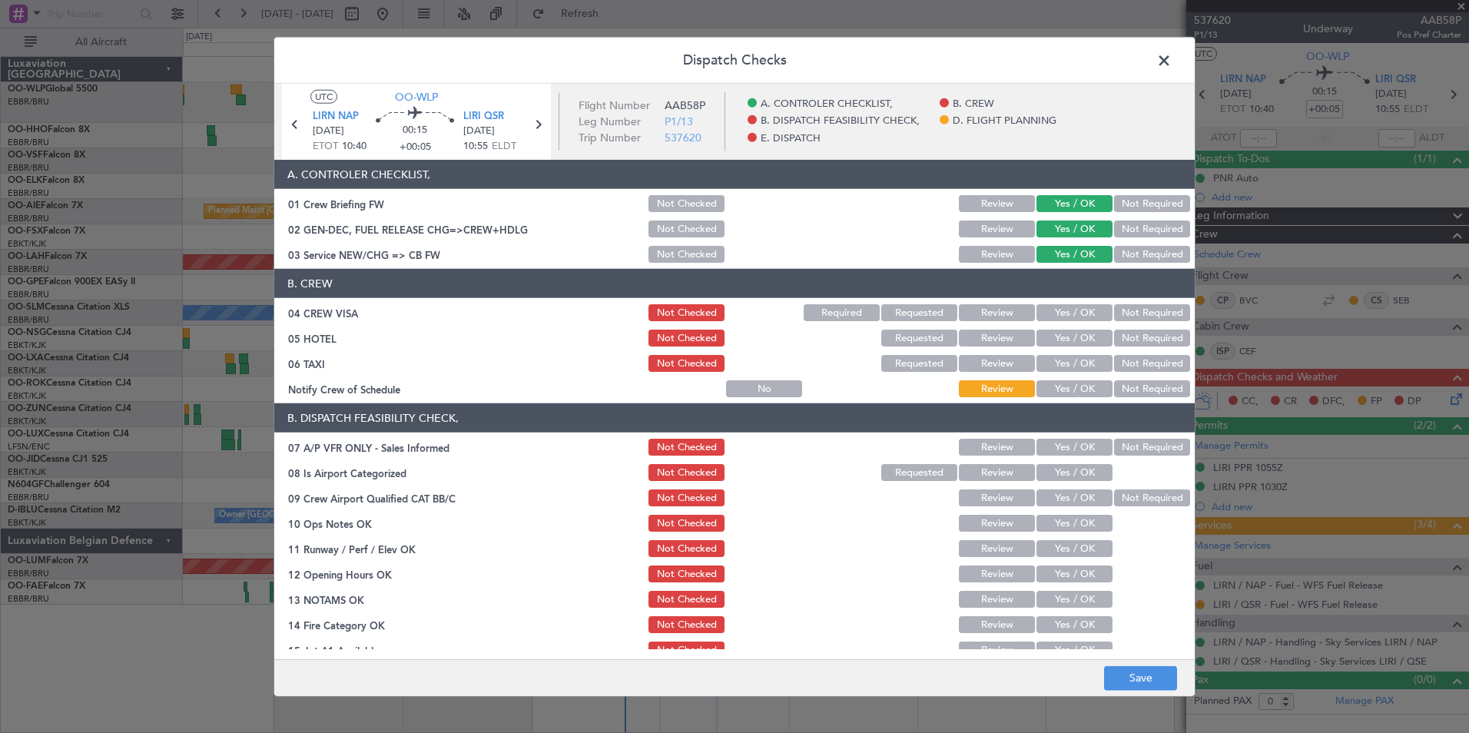
click at [1126, 308] on button "Not Required" at bounding box center [1152, 312] width 76 height 17
click at [1128, 338] on button "Not Required" at bounding box center [1152, 338] width 76 height 17
click at [1122, 372] on div "Not Required" at bounding box center [1151, 364] width 78 height 22
click at [1118, 364] on button "Not Required" at bounding box center [1152, 363] width 76 height 17
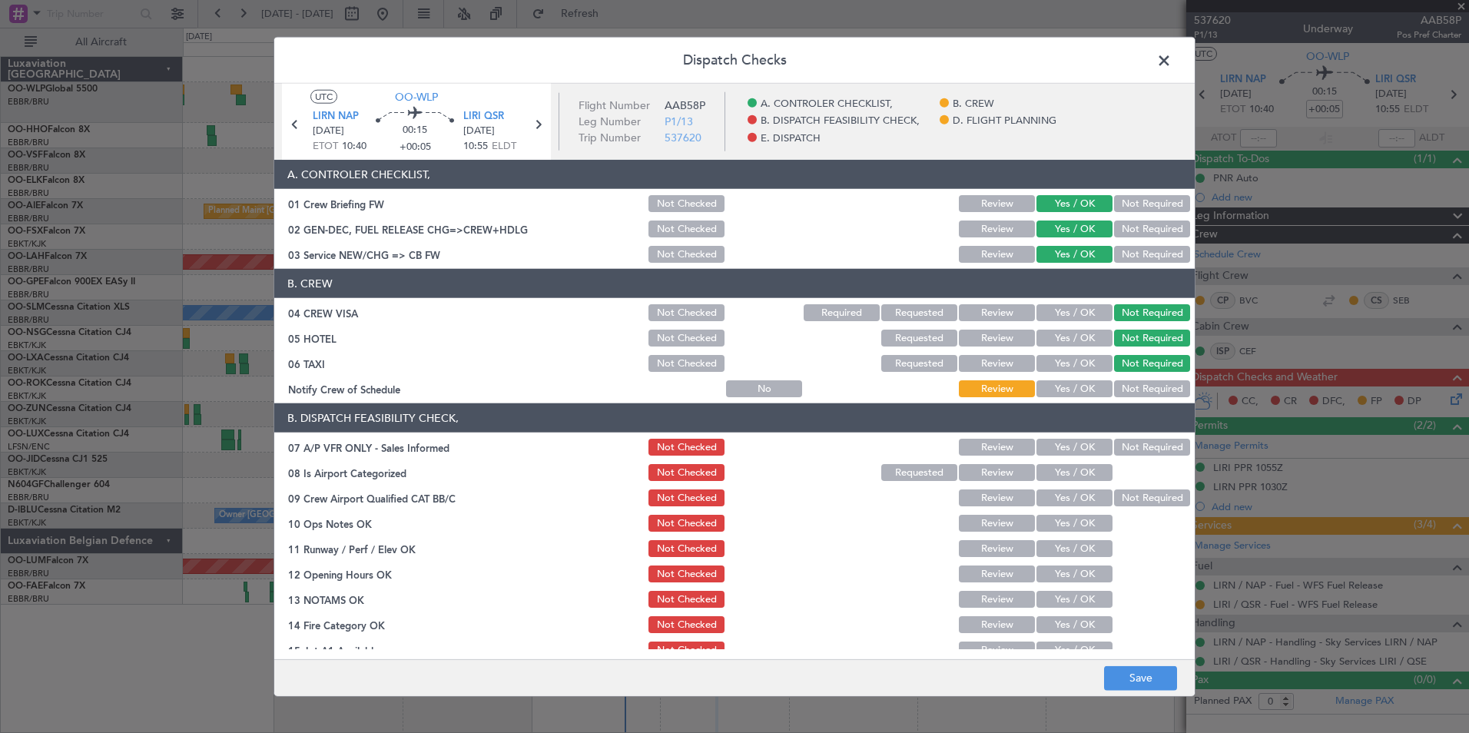
click at [1057, 390] on button "Yes / OK" at bounding box center [1075, 388] width 76 height 17
drag, startPoint x: 1159, startPoint y: 449, endPoint x: 1149, endPoint y: 446, distance: 9.5
click at [1156, 449] on button "Not Required" at bounding box center [1152, 447] width 76 height 17
click at [1043, 473] on button "Yes / OK" at bounding box center [1075, 472] width 76 height 17
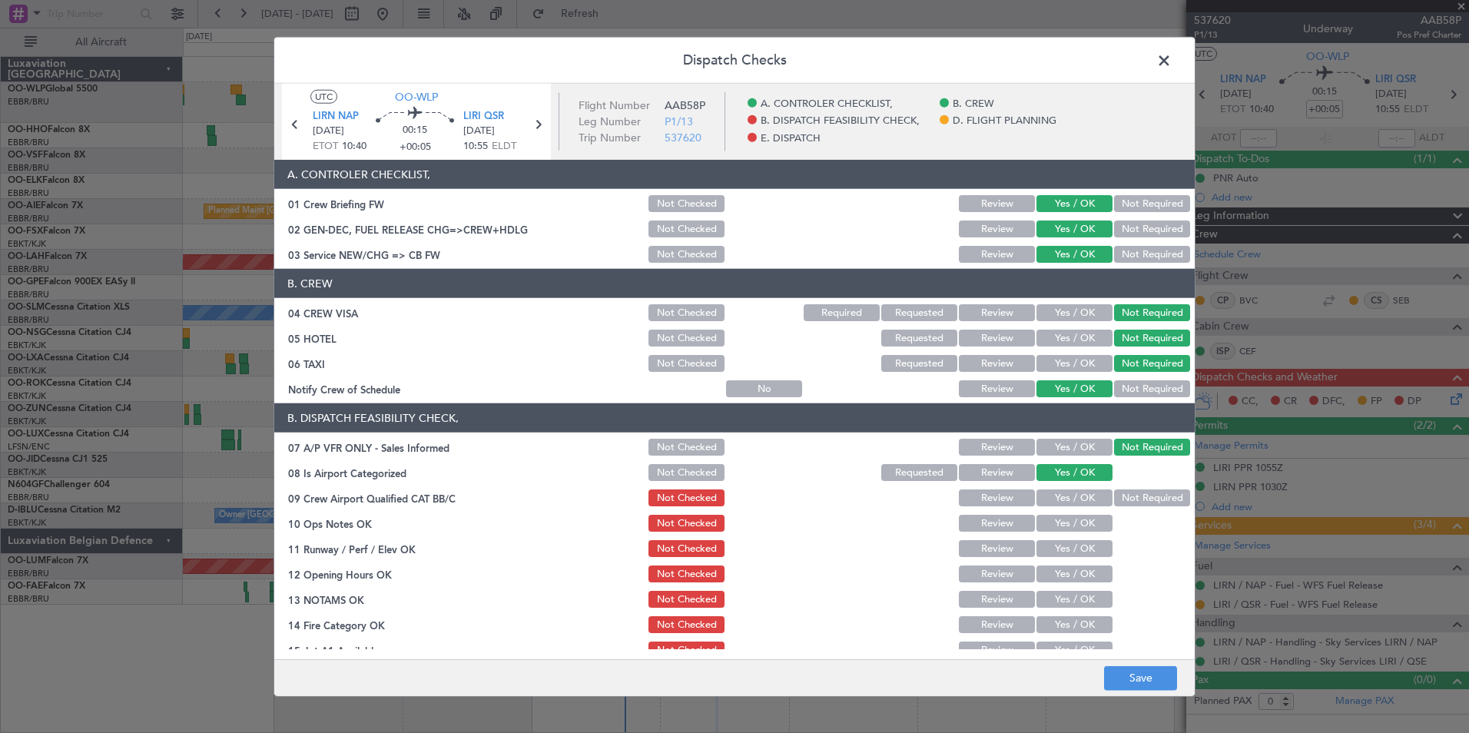
click at [1061, 499] on button "Yes / OK" at bounding box center [1075, 497] width 76 height 17
click at [1066, 520] on button "Yes / OK" at bounding box center [1075, 523] width 76 height 17
click at [1066, 549] on button "Yes / OK" at bounding box center [1075, 548] width 76 height 17
click at [1064, 564] on div "Yes / OK" at bounding box center [1073, 574] width 78 height 22
click at [1065, 582] on div "Yes / OK" at bounding box center [1073, 574] width 78 height 22
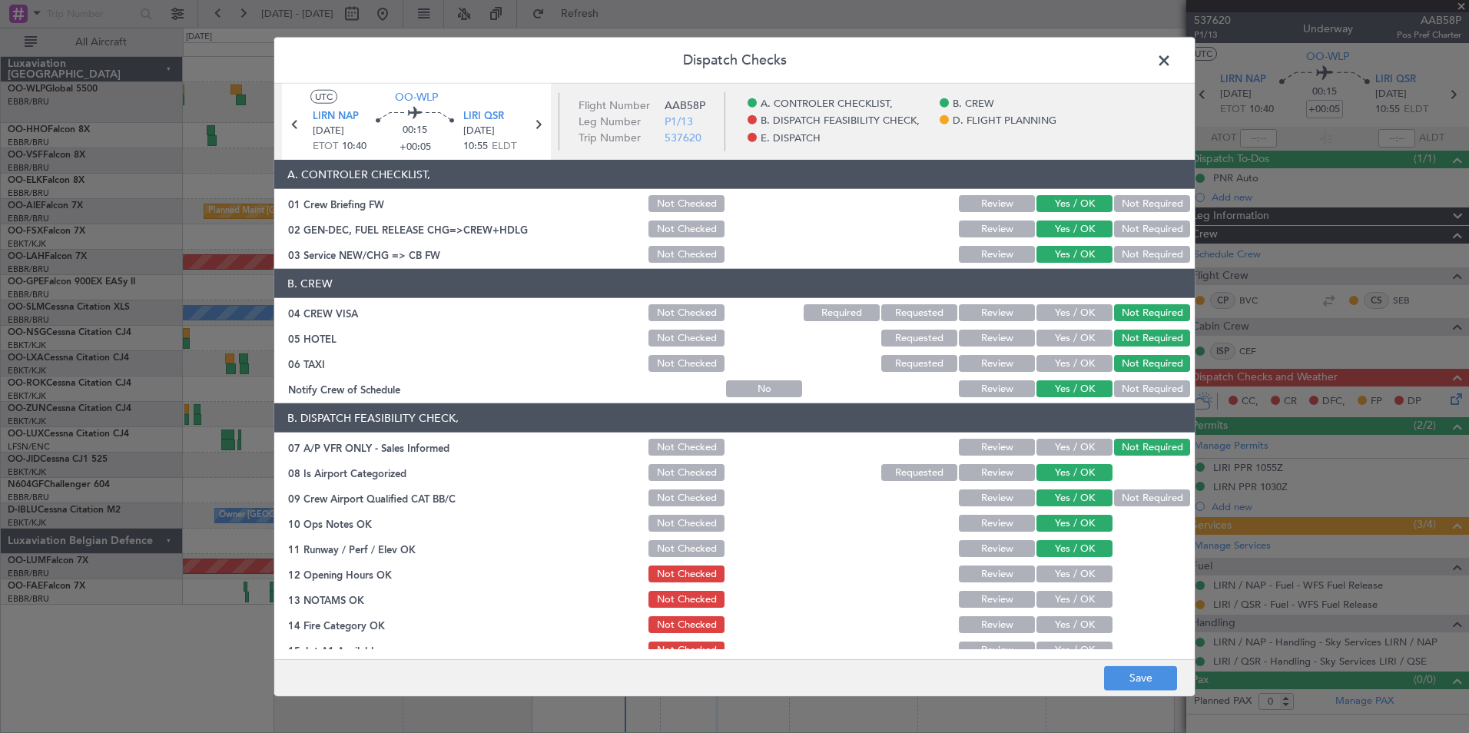
click at [1070, 569] on button "Yes / OK" at bounding box center [1075, 574] width 76 height 17
click at [1070, 590] on div "Yes / OK" at bounding box center [1073, 600] width 78 height 22
click at [1070, 603] on button "Yes / OK" at bounding box center [1075, 599] width 76 height 17
click at [1065, 622] on button "Yes / OK" at bounding box center [1075, 624] width 76 height 17
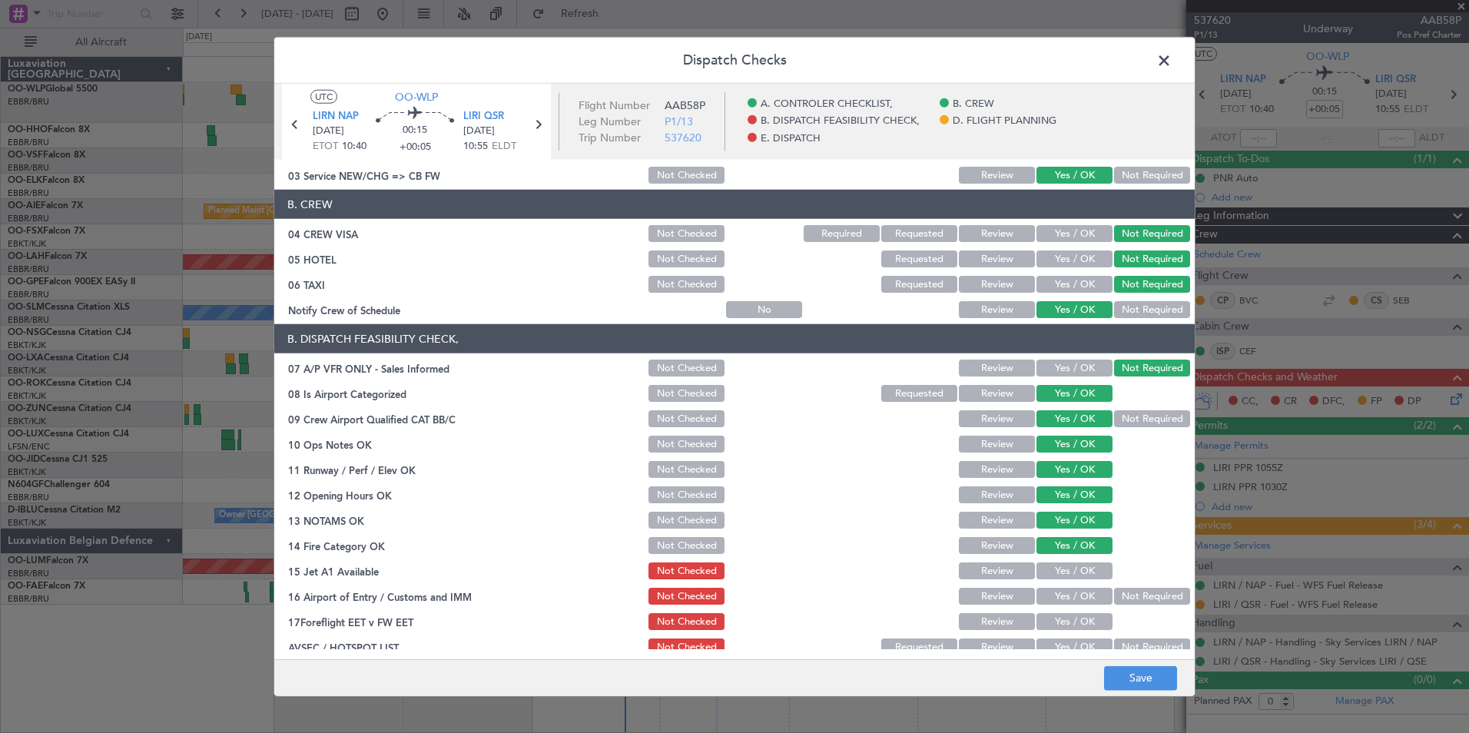
scroll to position [231, 0]
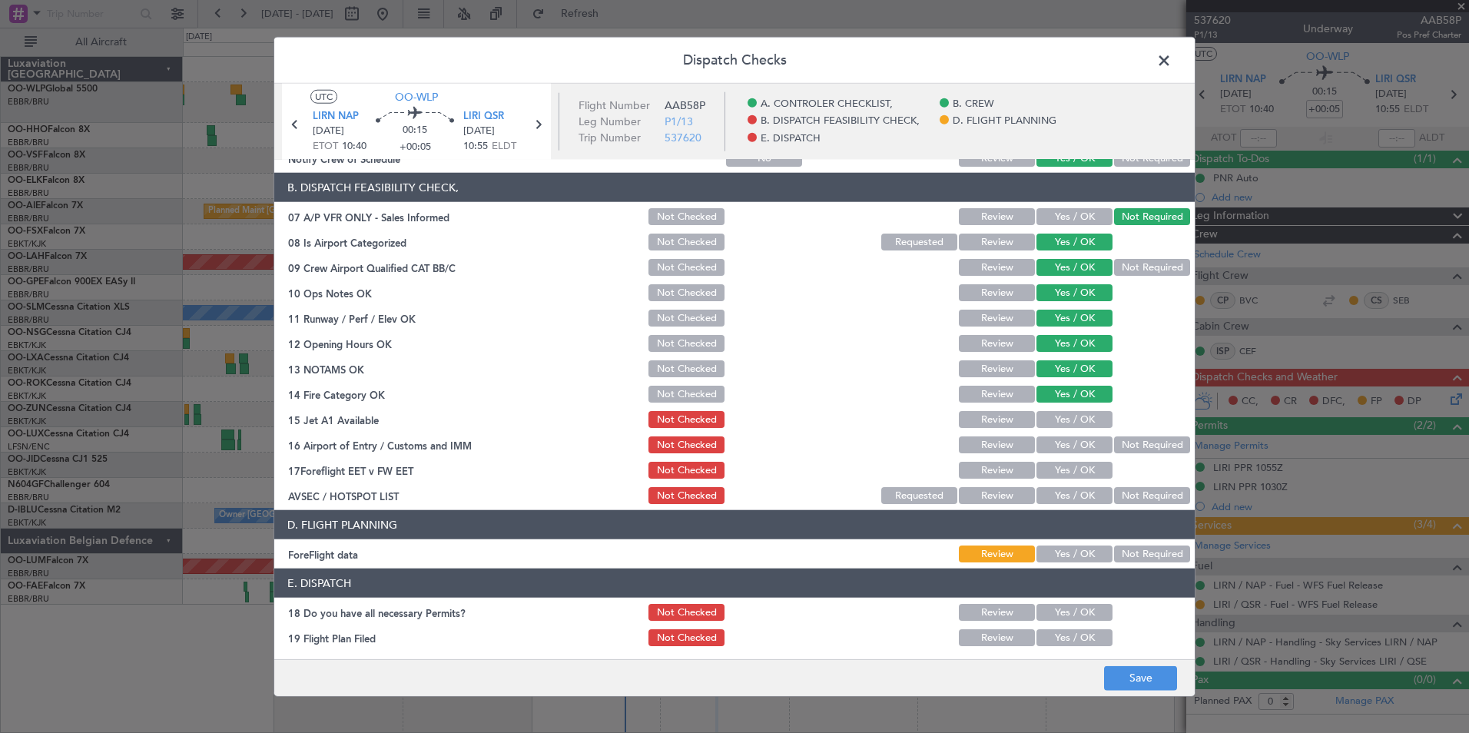
click at [1063, 418] on button "Yes / OK" at bounding box center [1075, 419] width 76 height 17
click at [1116, 450] on button "Not Required" at bounding box center [1152, 444] width 76 height 17
click at [1070, 463] on button "Yes / OK" at bounding box center [1075, 470] width 76 height 17
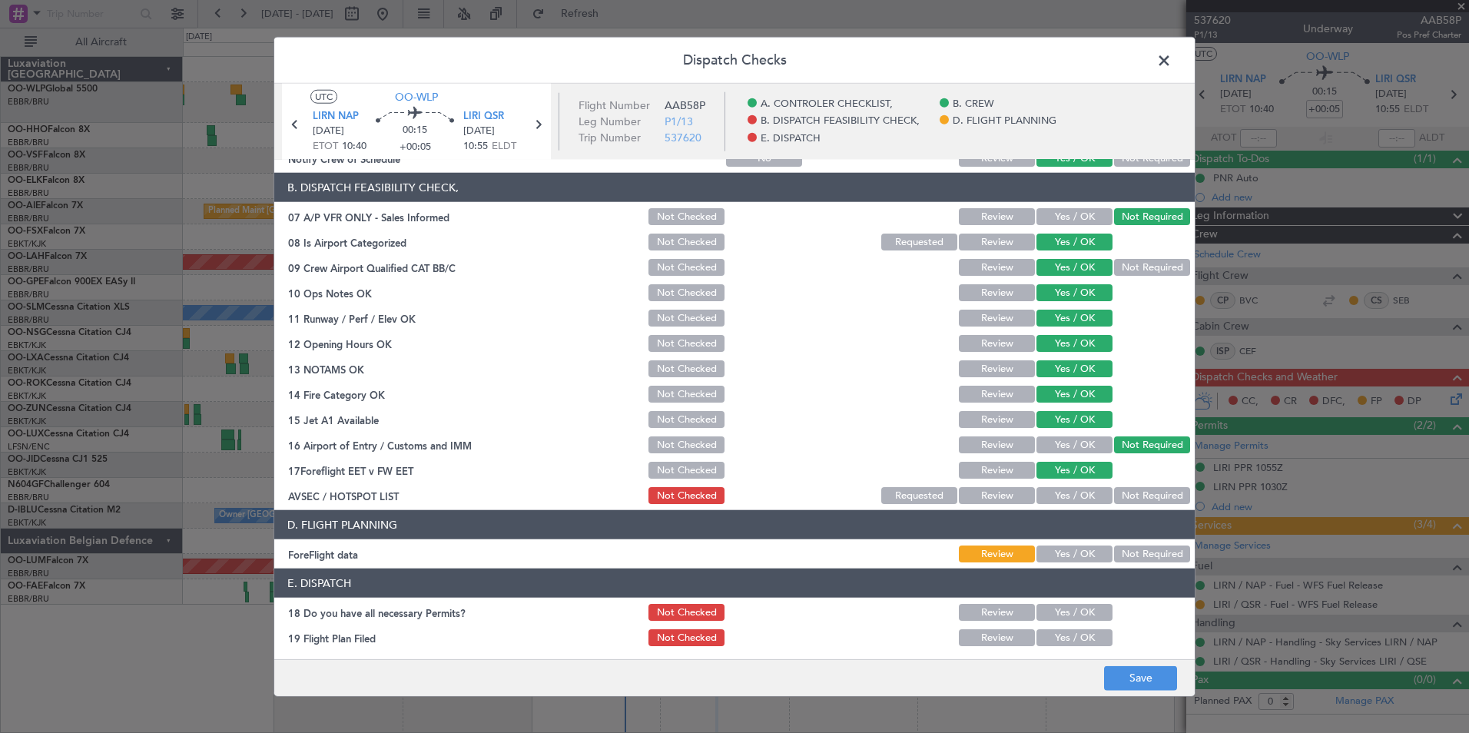
click at [1144, 498] on button "Not Required" at bounding box center [1152, 495] width 76 height 17
click at [1073, 546] on button "Yes / OK" at bounding box center [1075, 554] width 76 height 17
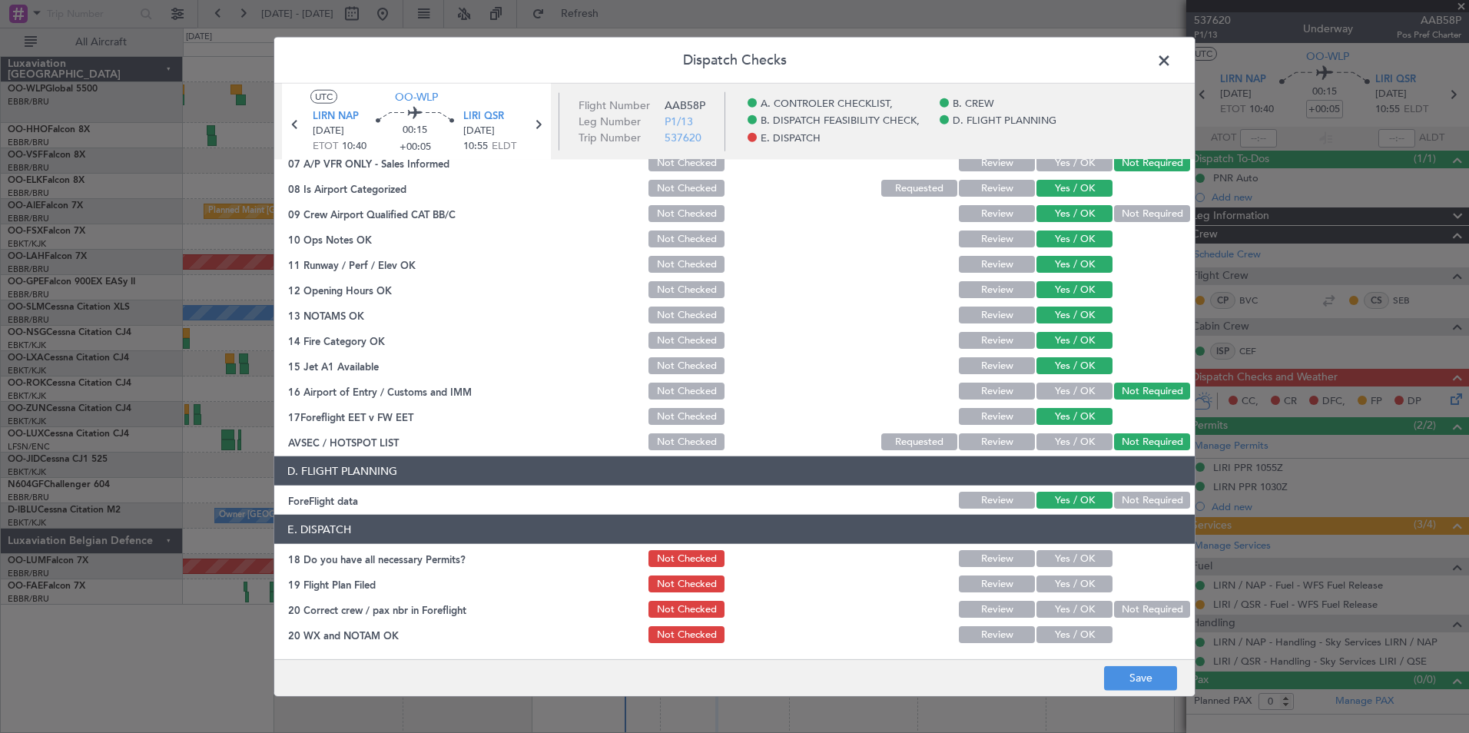
click at [1067, 564] on button "Yes / OK" at bounding box center [1075, 558] width 76 height 17
click at [1070, 579] on button "Yes / OK" at bounding box center [1075, 584] width 76 height 17
click at [1069, 599] on section "E. DISPATCH 18 Do you have all necessary Permits? Not Checked Review Yes / OK 1…" at bounding box center [734, 580] width 921 height 131
click at [1067, 618] on div "Yes / OK" at bounding box center [1073, 610] width 78 height 22
click at [1067, 609] on button "Yes / OK" at bounding box center [1075, 609] width 76 height 17
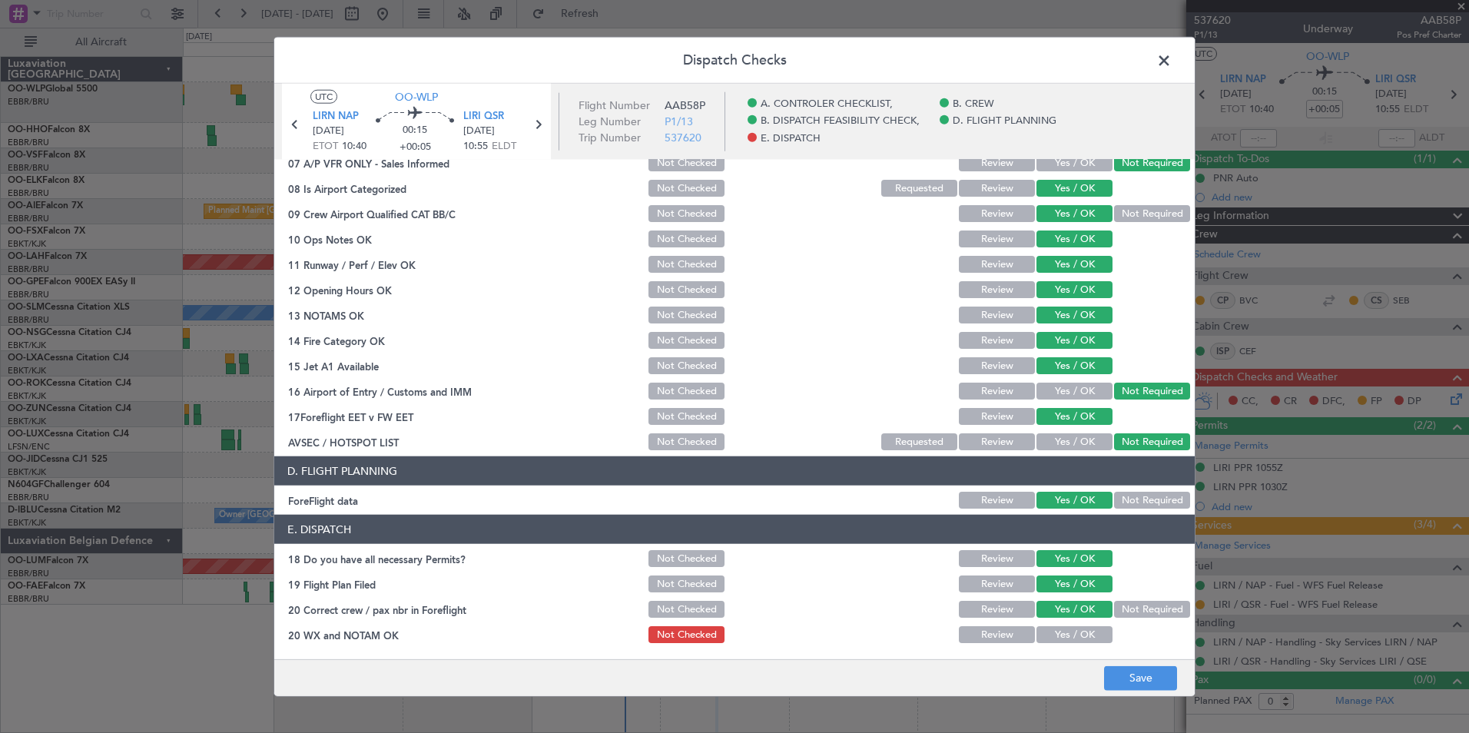
click at [1071, 637] on button "Yes / OK" at bounding box center [1075, 634] width 76 height 17
click at [1153, 665] on button "Save" at bounding box center [1140, 677] width 73 height 25
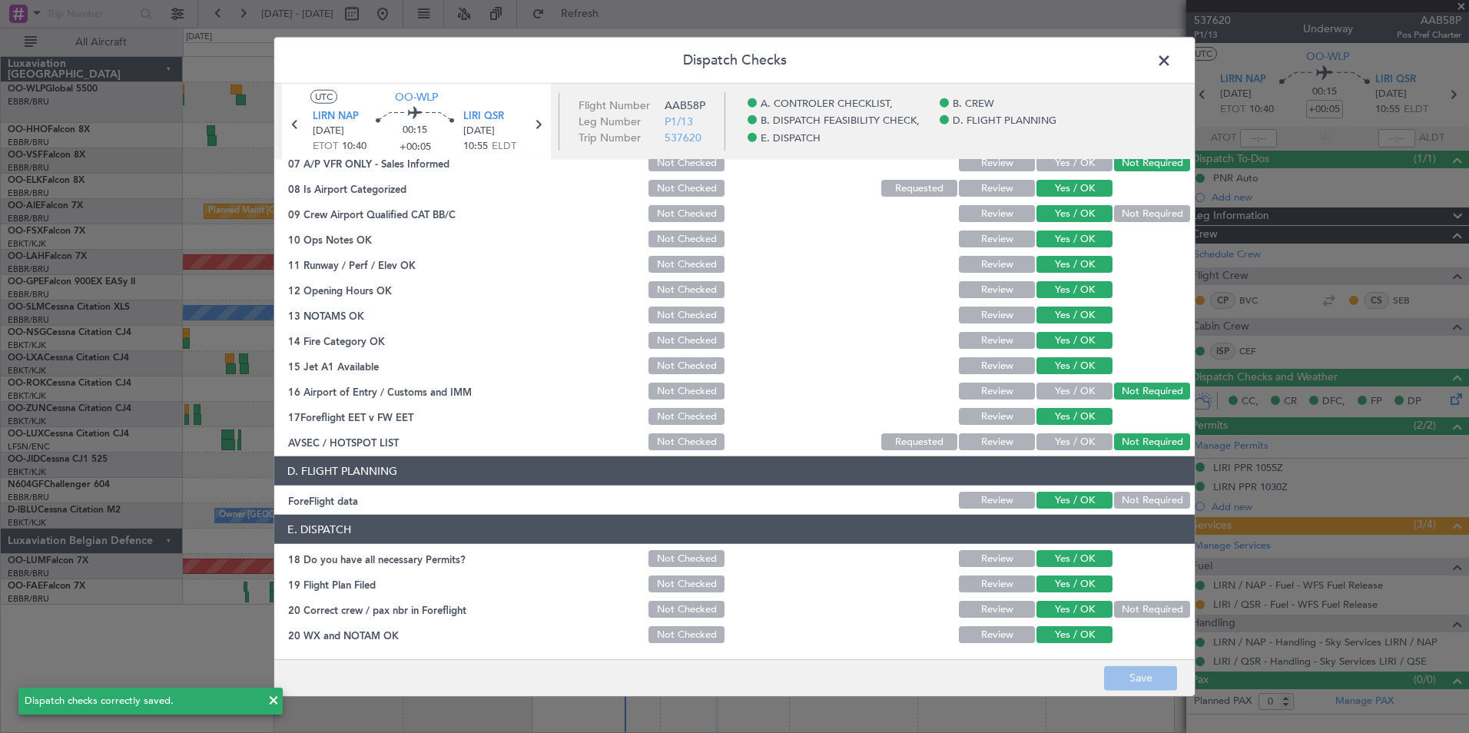
click at [1172, 58] on span at bounding box center [1172, 64] width 0 height 31
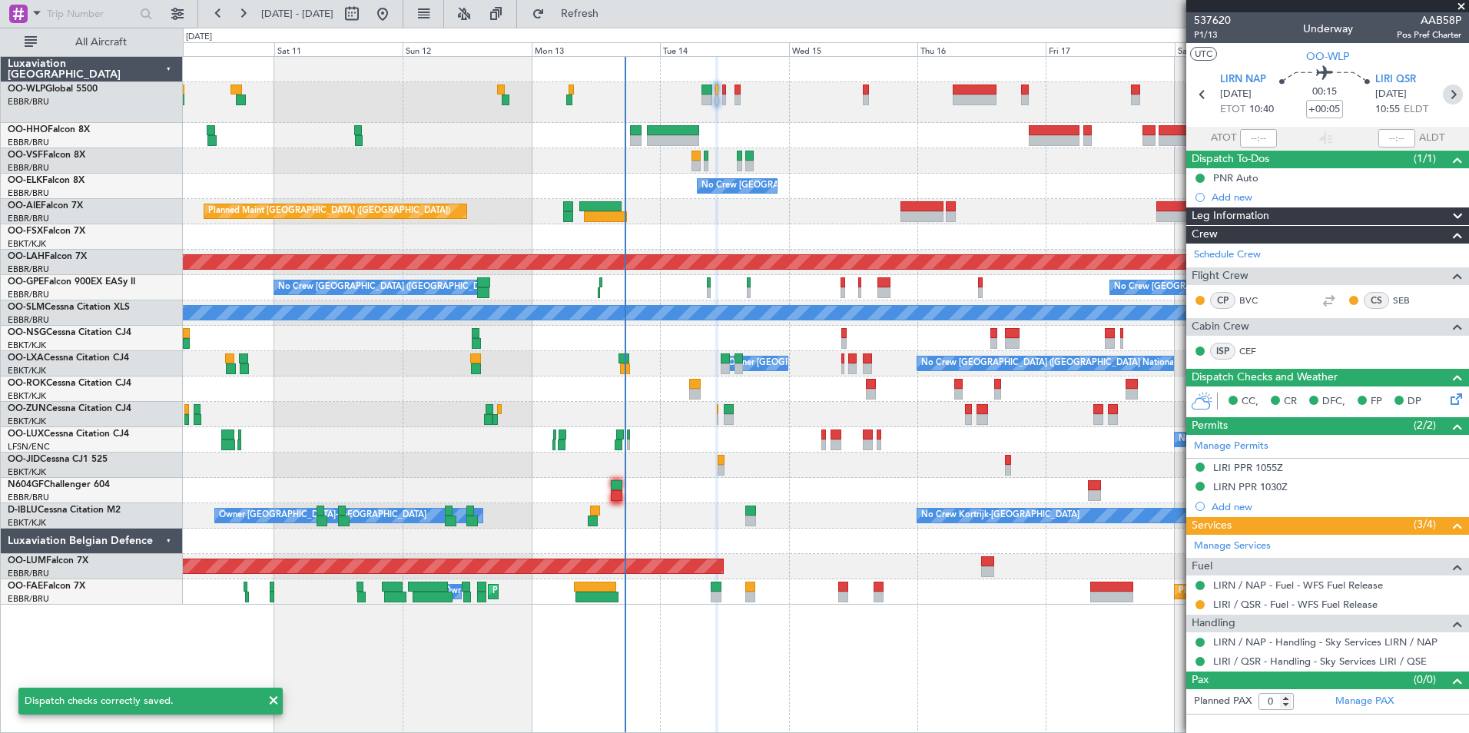
click at [1451, 95] on icon at bounding box center [1453, 95] width 20 height 20
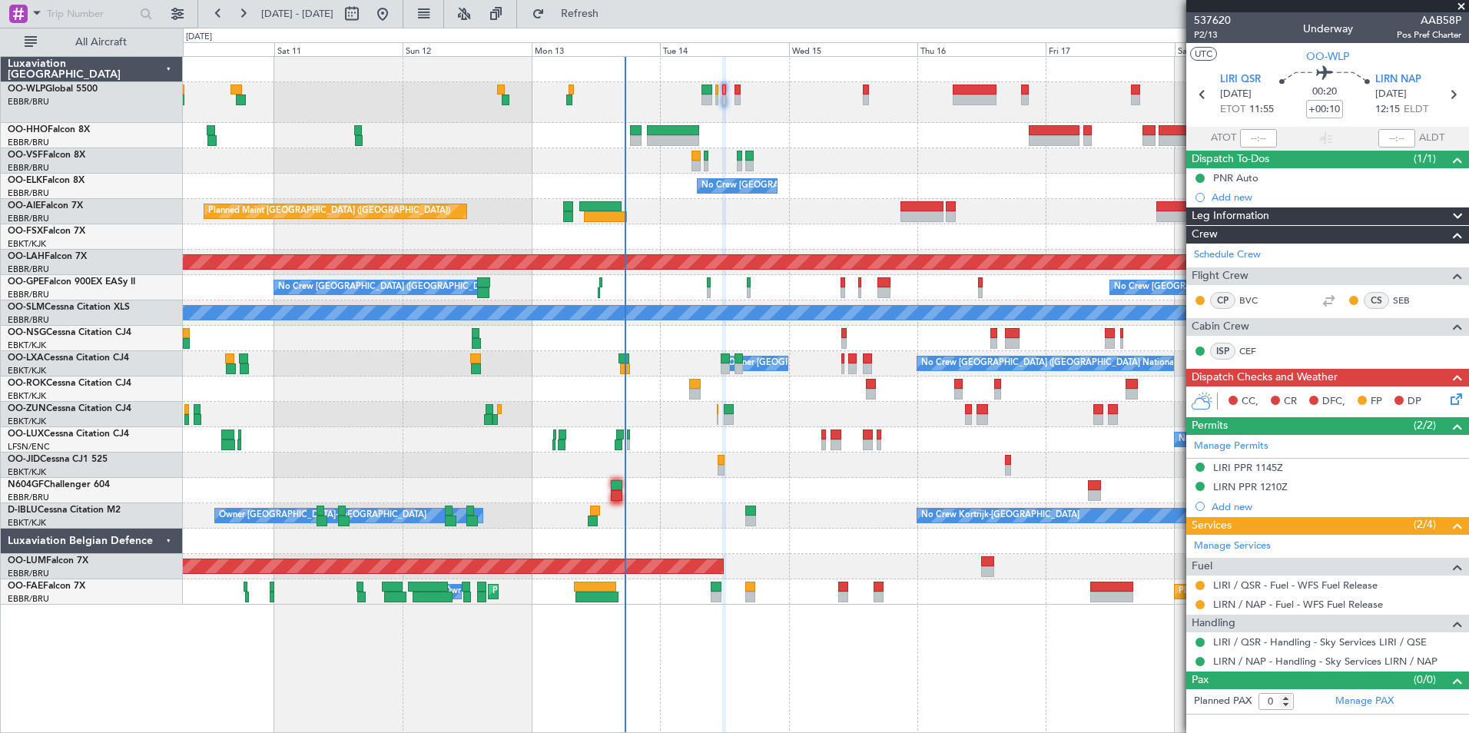
click at [1203, 583] on button at bounding box center [1200, 585] width 9 height 9
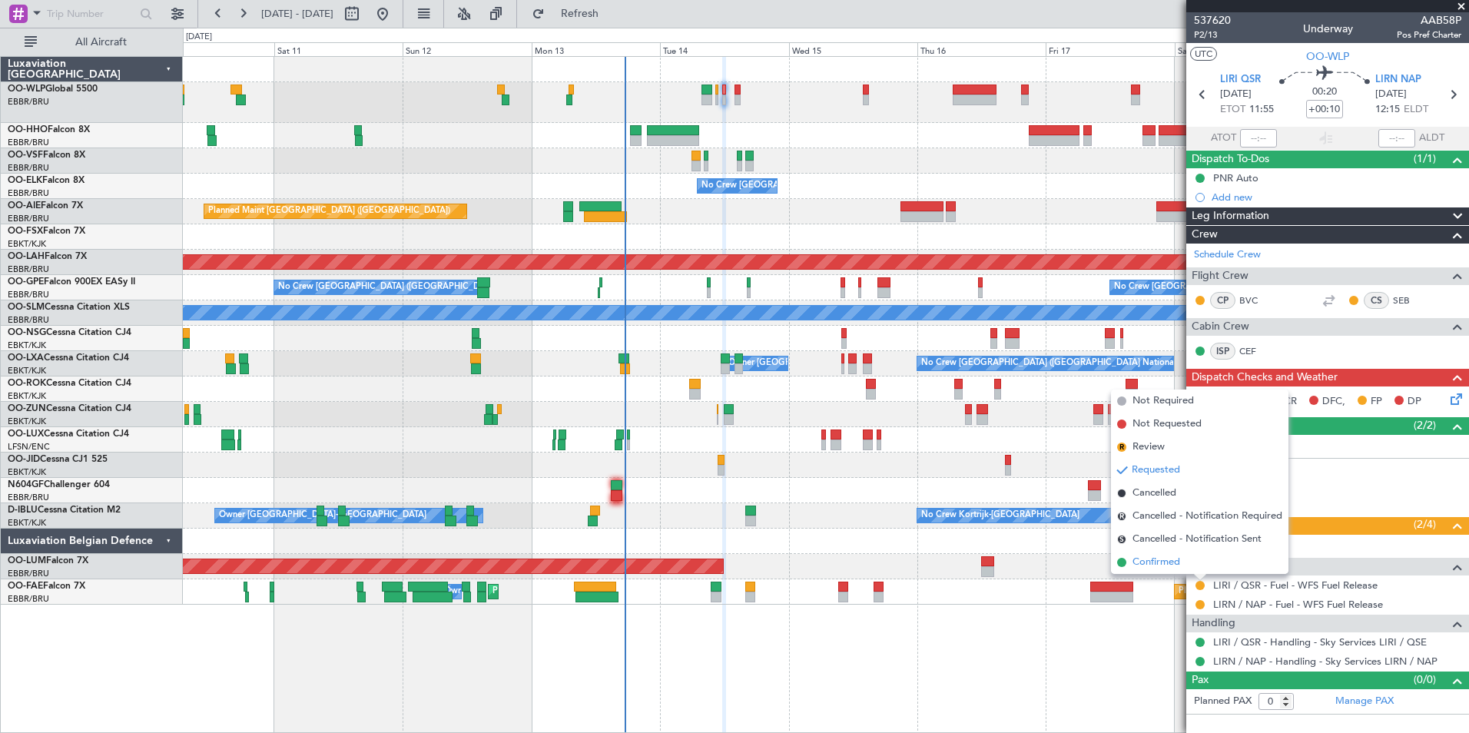
click at [1172, 566] on span "Confirmed" at bounding box center [1157, 562] width 48 height 15
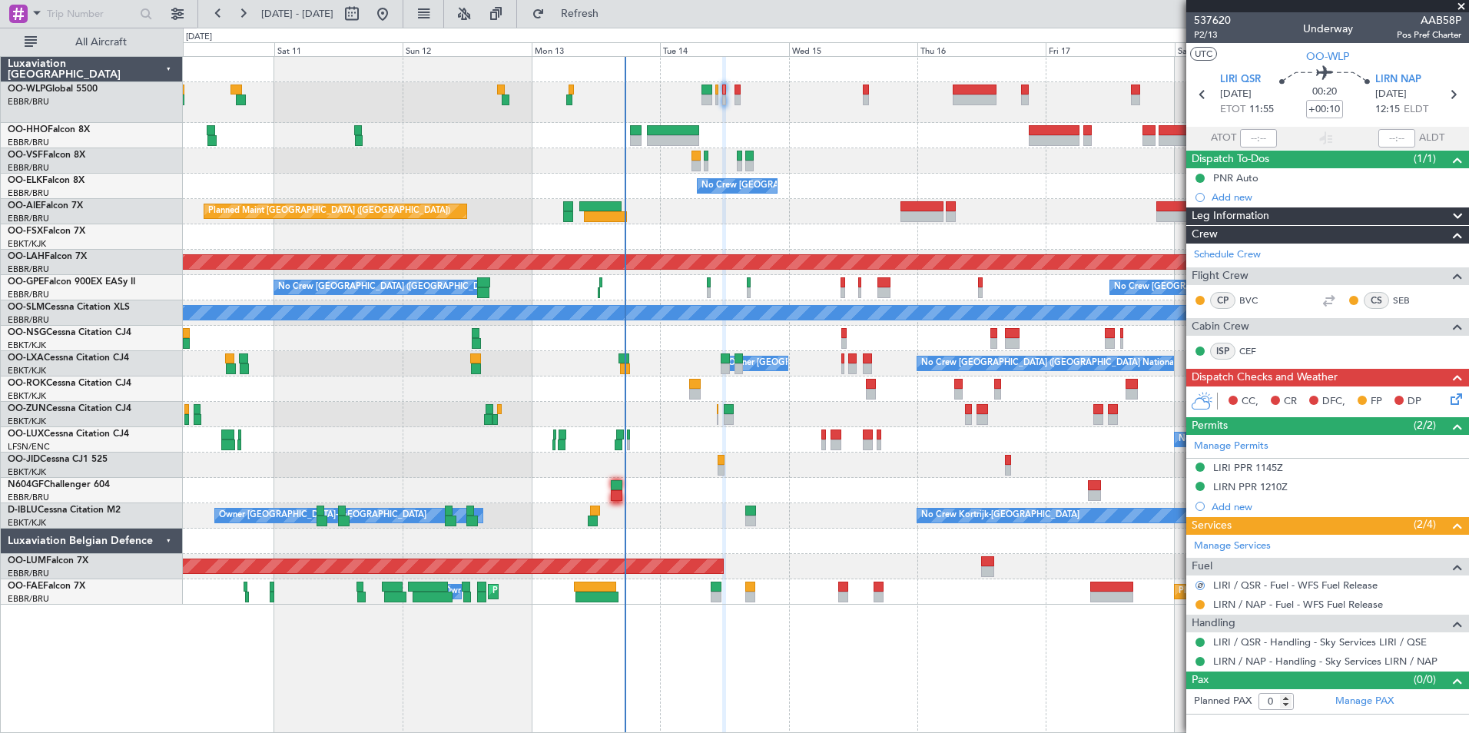
click at [1199, 599] on div at bounding box center [1200, 605] width 12 height 12
click at [1201, 604] on button at bounding box center [1200, 604] width 9 height 9
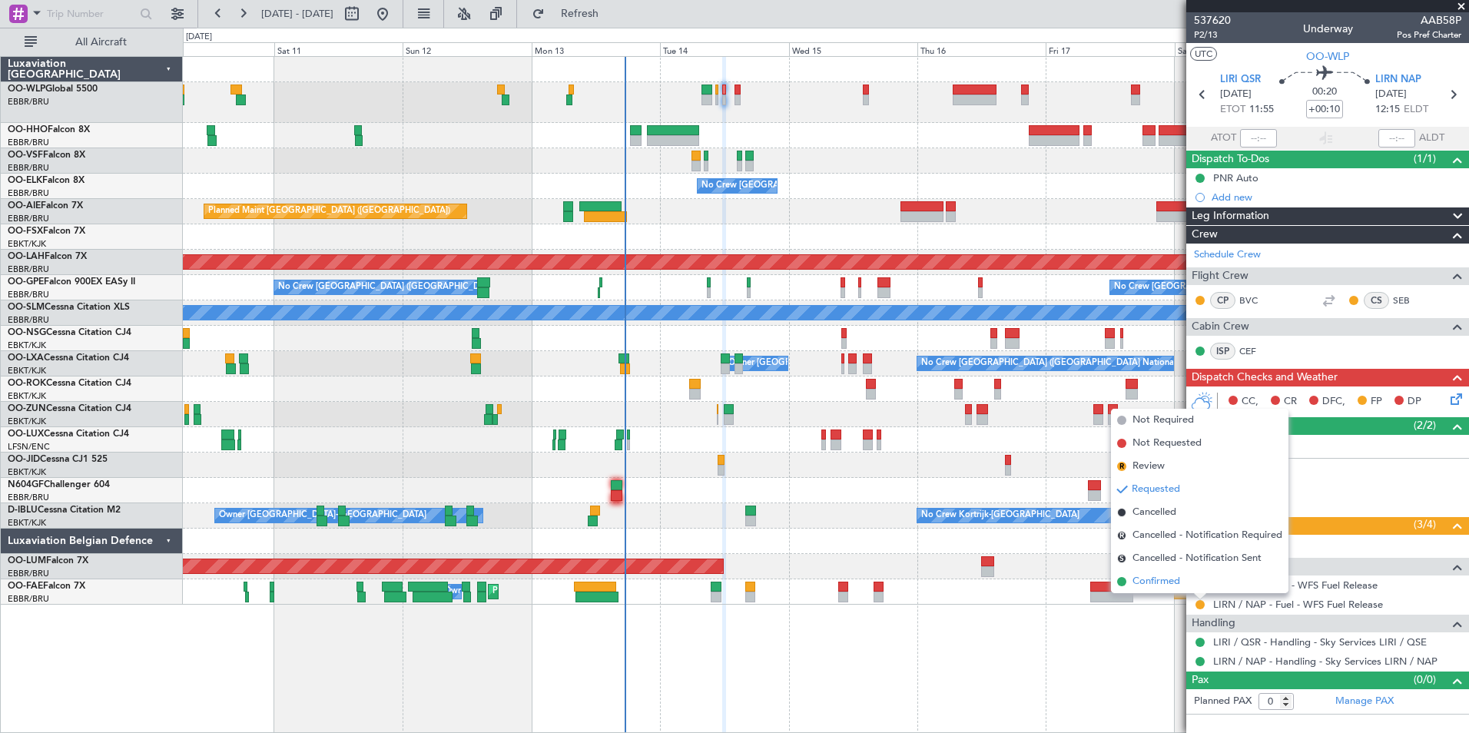
click at [1166, 576] on span "Confirmed" at bounding box center [1157, 581] width 48 height 15
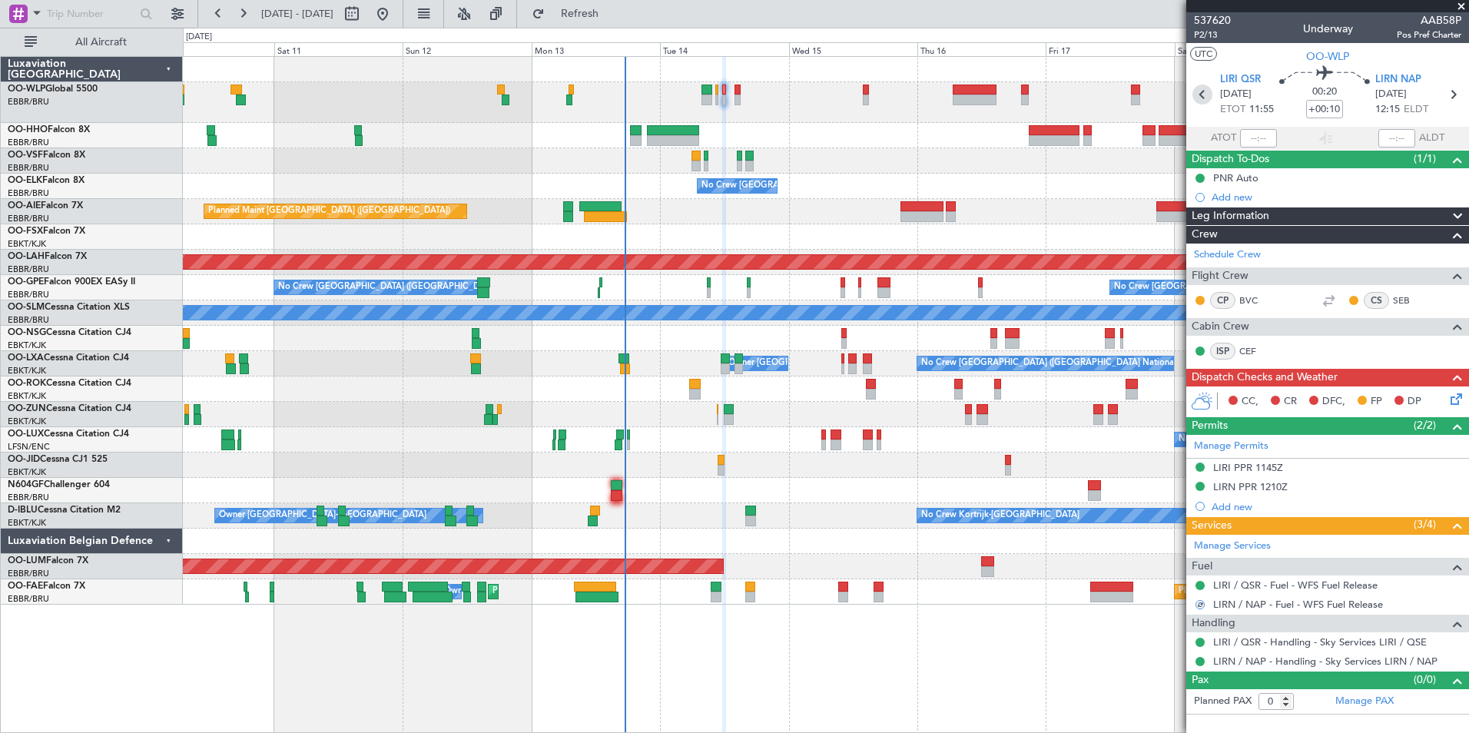
click at [1201, 94] on icon at bounding box center [1203, 95] width 20 height 20
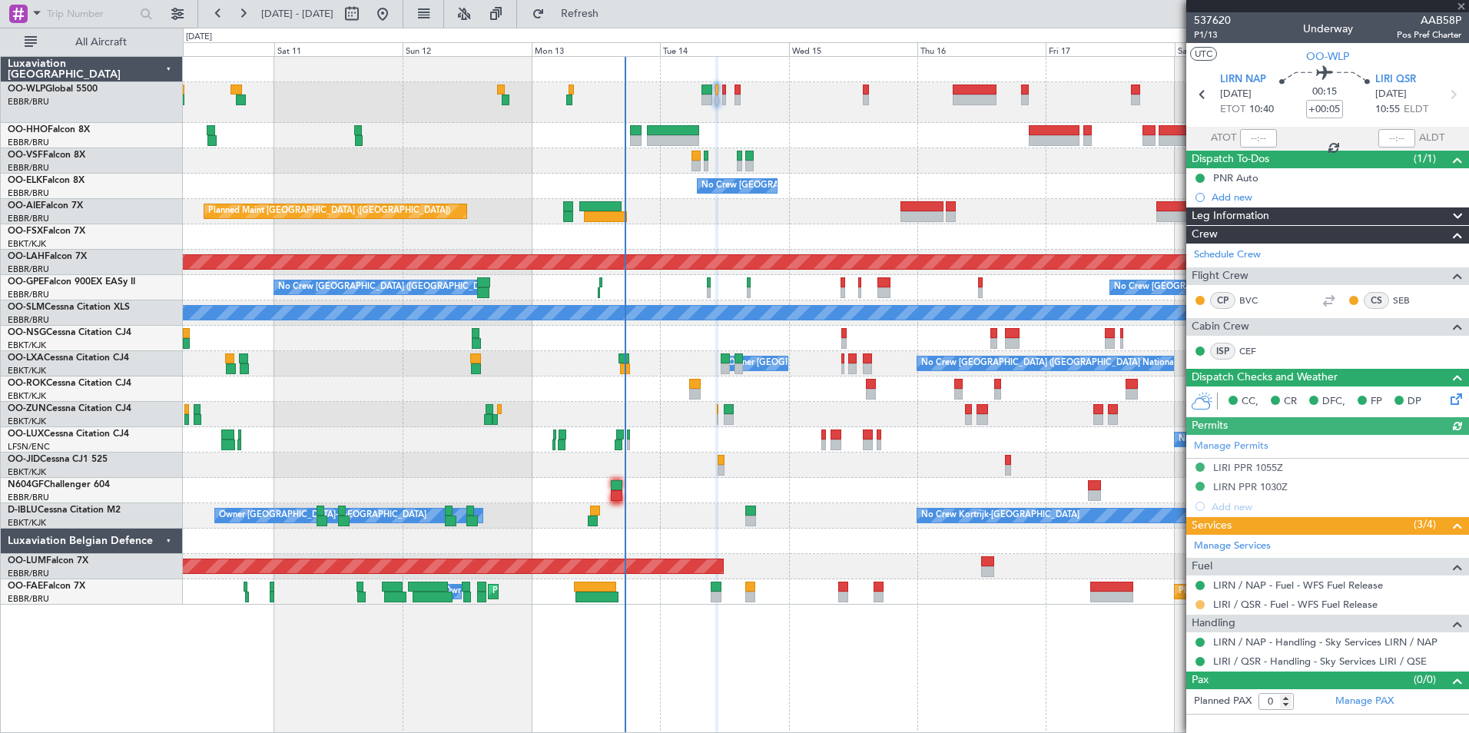
click at [1203, 605] on button at bounding box center [1200, 604] width 9 height 9
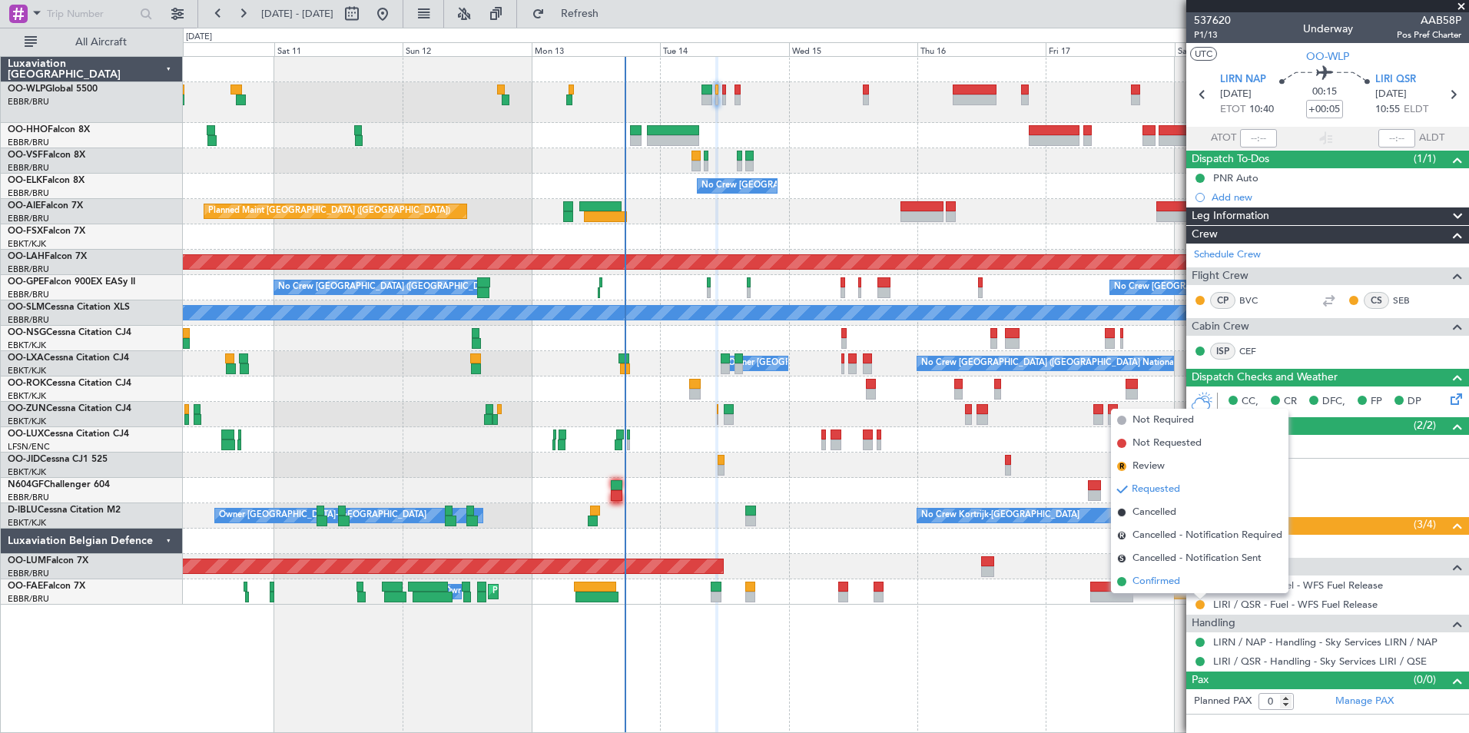
click at [1158, 579] on span "Confirmed" at bounding box center [1157, 581] width 48 height 15
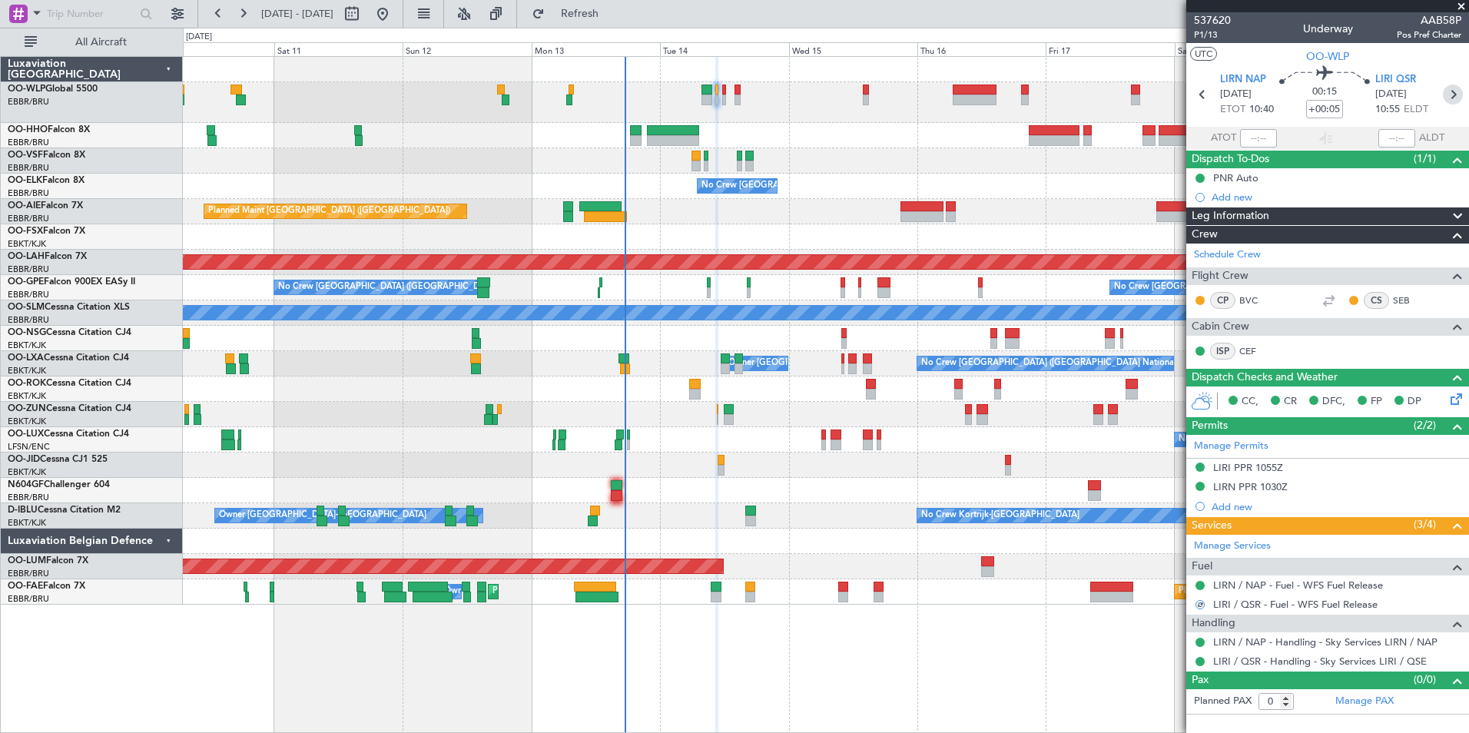
click at [1451, 88] on icon at bounding box center [1453, 95] width 20 height 20
type input "+00:10"
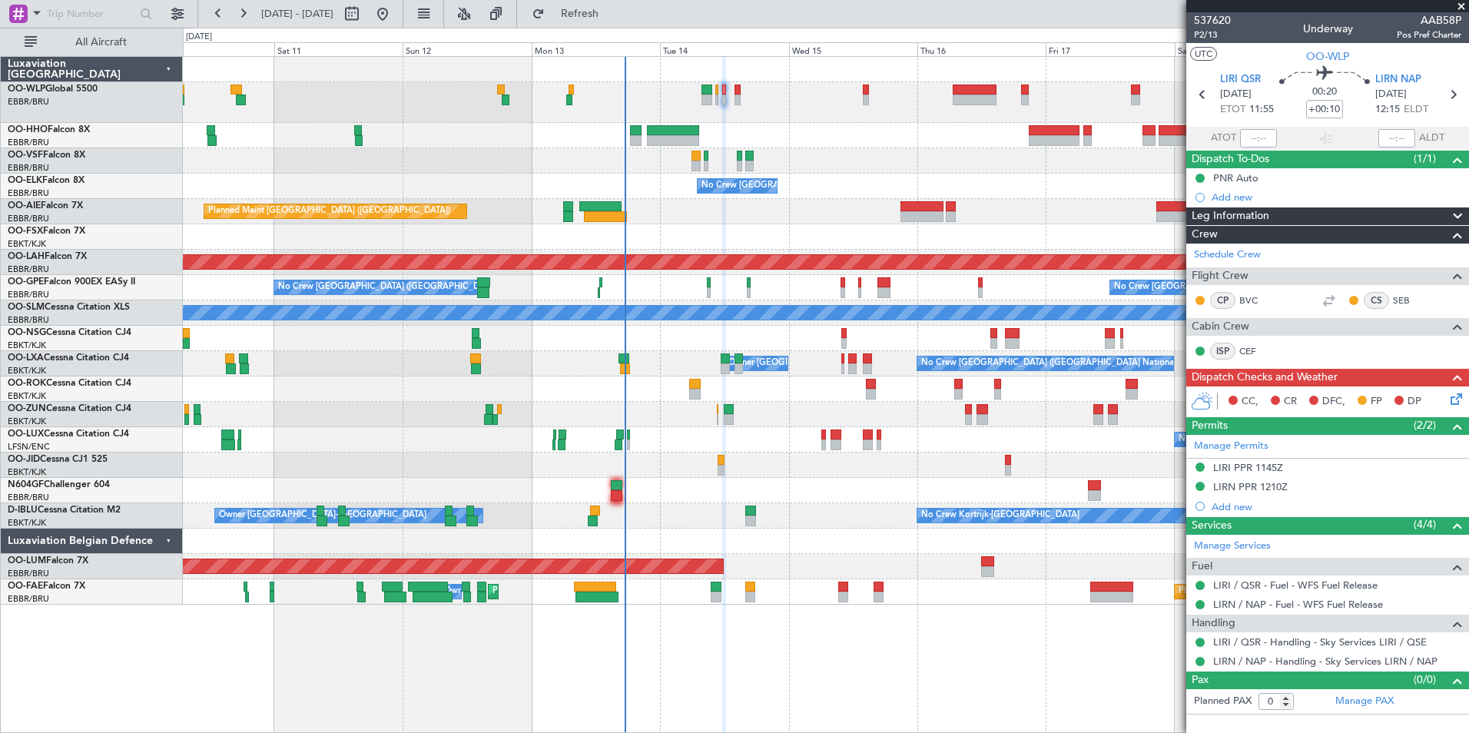
click at [1456, 401] on icon at bounding box center [1454, 396] width 12 height 12
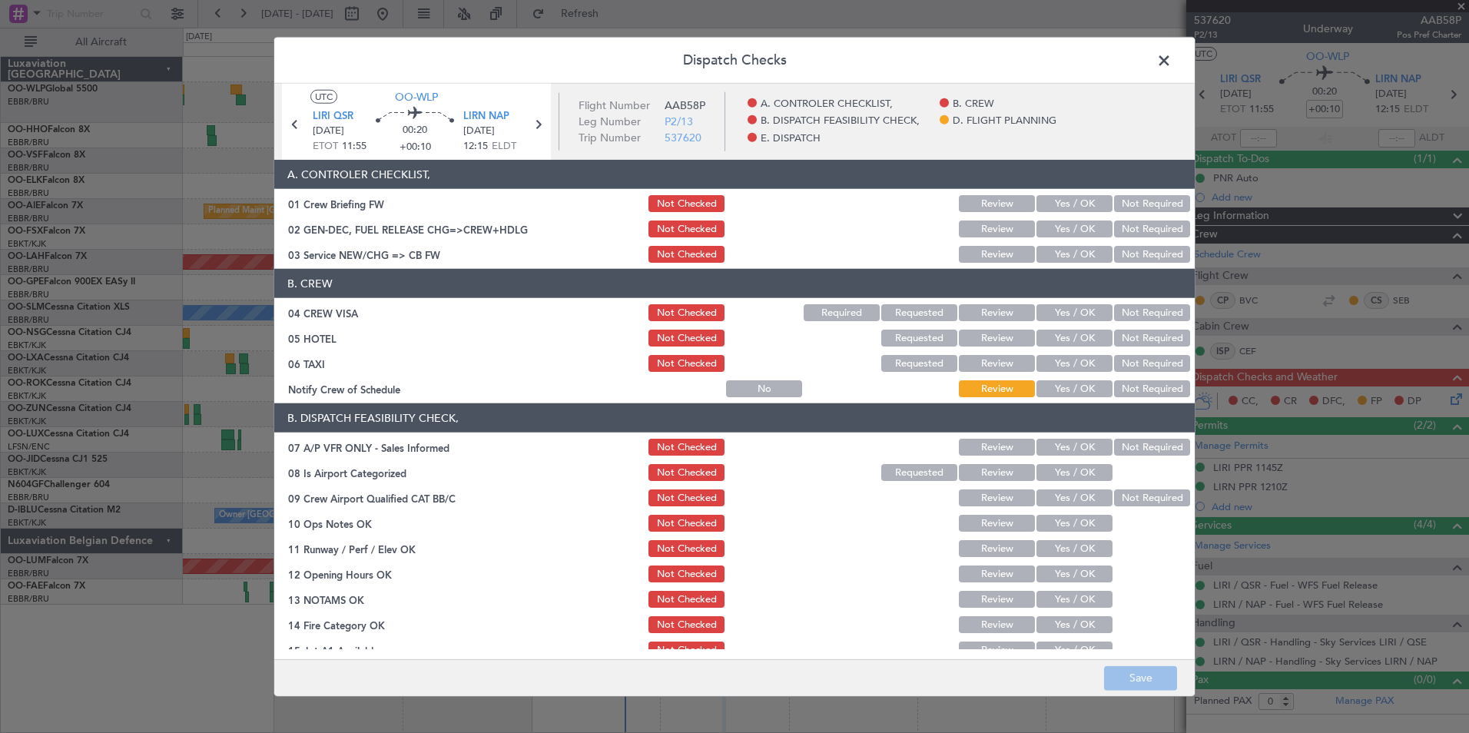
click at [1054, 198] on button "Yes / OK" at bounding box center [1075, 203] width 76 height 17
click at [1052, 220] on div "Yes / OK" at bounding box center [1073, 229] width 78 height 22
drag, startPoint x: 1052, startPoint y: 228, endPoint x: 1060, endPoint y: 250, distance: 23.6
click at [1053, 229] on button "Yes / OK" at bounding box center [1075, 229] width 76 height 17
click at [1060, 257] on button "Yes / OK" at bounding box center [1075, 254] width 76 height 17
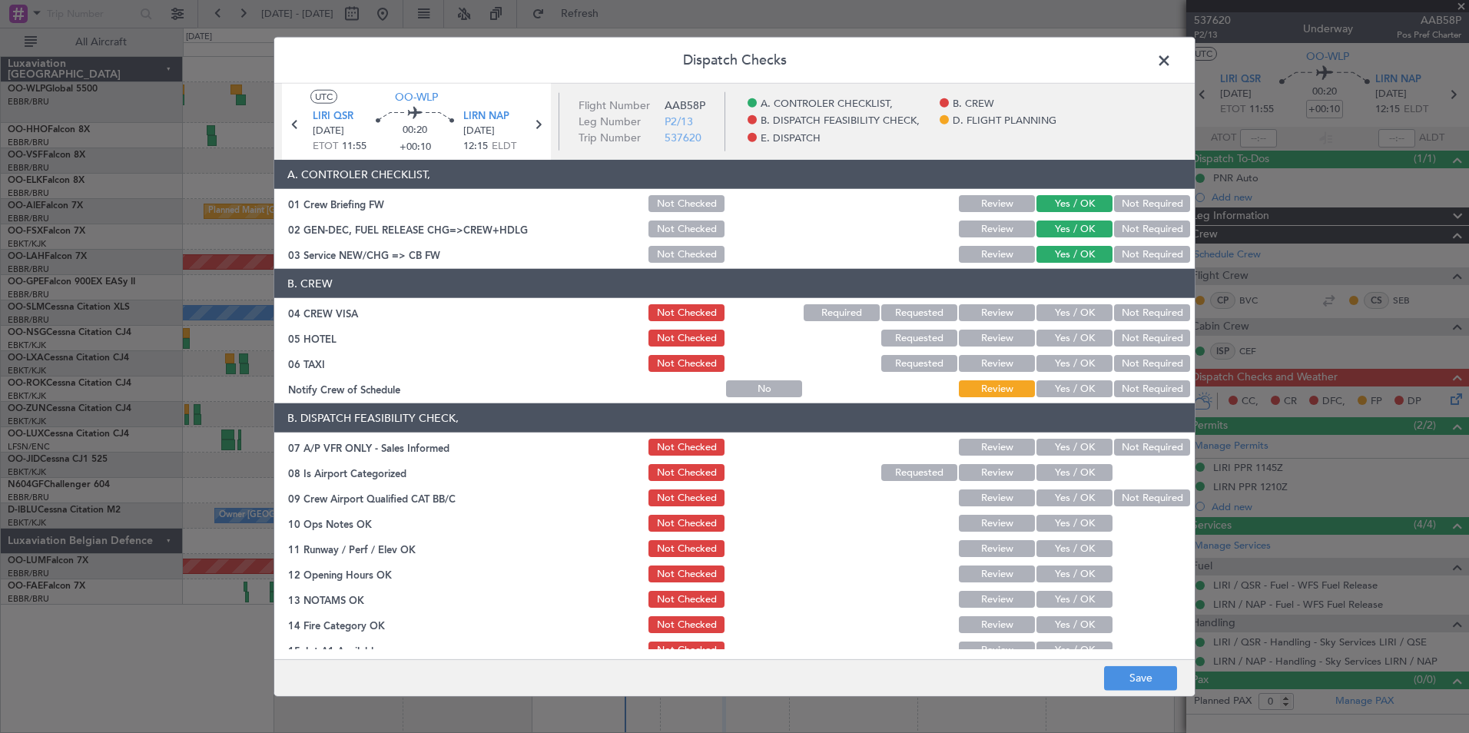
click at [1145, 324] on section "B. CREW 04 CREW VISA Not Checked Required Requested Review Yes / OK Not Require…" at bounding box center [734, 334] width 921 height 131
click at [1136, 313] on button "Not Required" at bounding box center [1152, 312] width 76 height 17
click at [1126, 346] on button "Not Required" at bounding box center [1152, 338] width 76 height 17
click at [1120, 353] on div "Not Required" at bounding box center [1151, 364] width 78 height 22
click at [1115, 367] on button "Not Required" at bounding box center [1152, 363] width 76 height 17
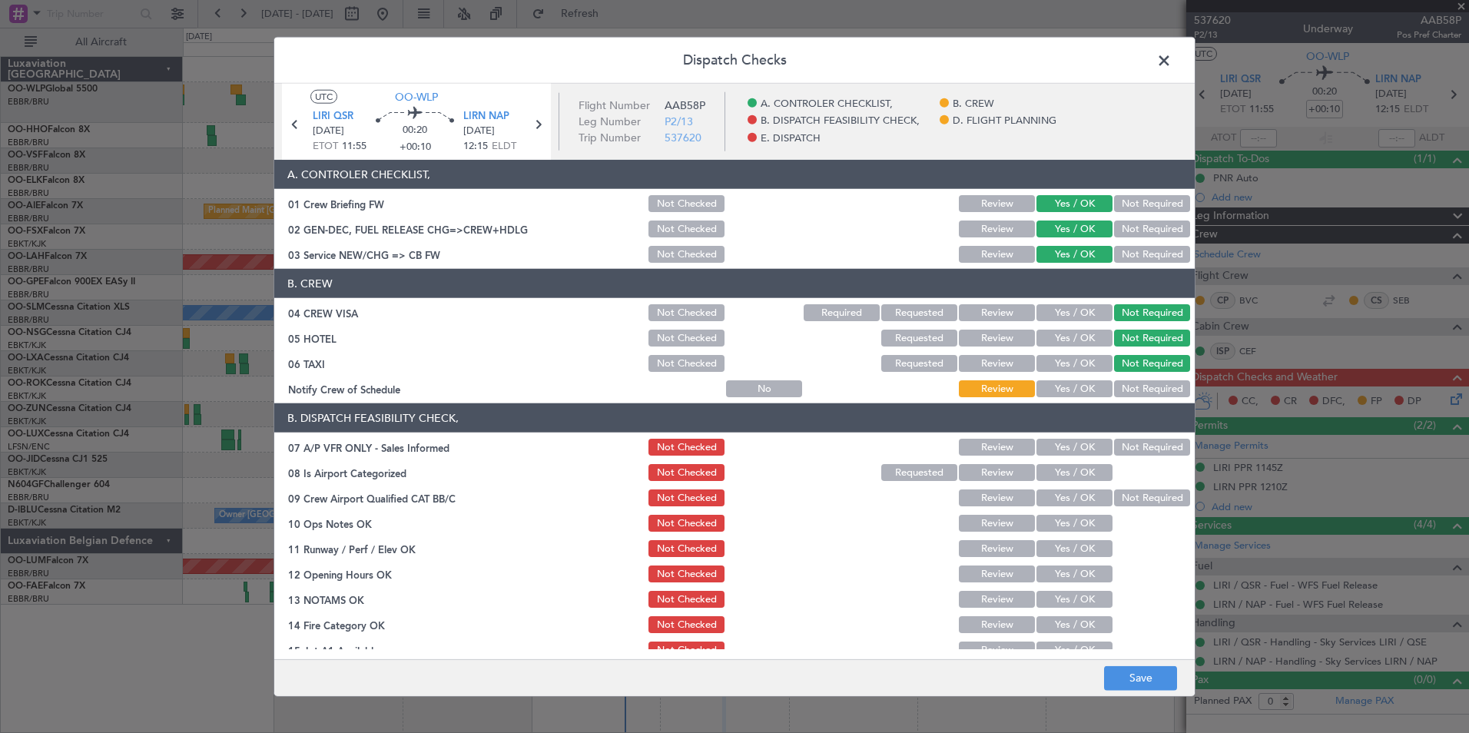
click at [1061, 389] on button "Yes / OK" at bounding box center [1075, 388] width 76 height 17
click at [1126, 450] on button "Not Required" at bounding box center [1152, 447] width 76 height 17
click at [1075, 474] on button "Yes / OK" at bounding box center [1075, 472] width 76 height 17
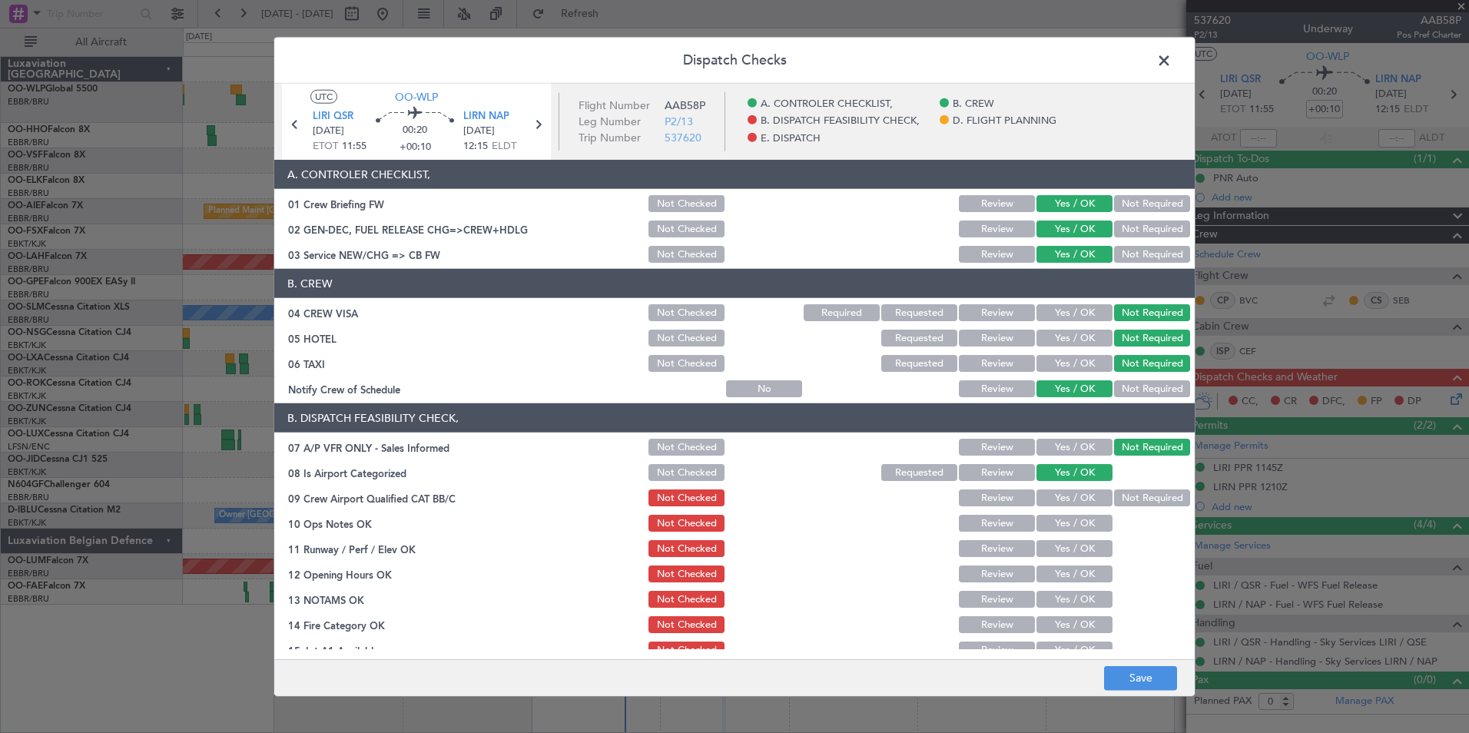
click at [1067, 505] on button "Yes / OK" at bounding box center [1075, 497] width 76 height 17
click at [1065, 532] on div "Yes / OK" at bounding box center [1073, 524] width 78 height 22
click at [1060, 519] on button "Yes / OK" at bounding box center [1075, 523] width 76 height 17
click at [1060, 546] on button "Yes / OK" at bounding box center [1075, 548] width 76 height 17
click at [1058, 570] on button "Yes / OK" at bounding box center [1075, 574] width 76 height 17
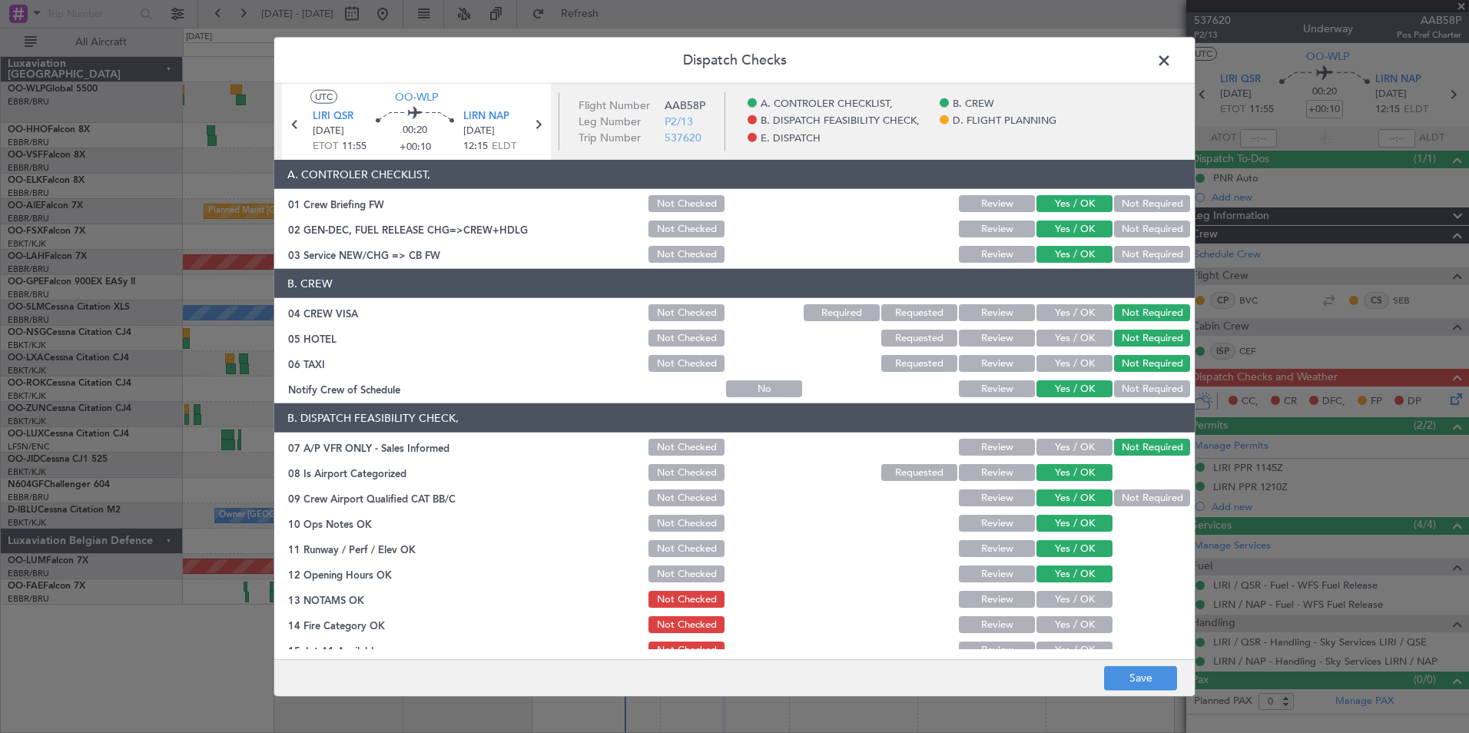
click at [1058, 591] on button "Yes / OK" at bounding box center [1075, 599] width 76 height 17
click at [1057, 623] on button "Yes / OK" at bounding box center [1075, 624] width 76 height 17
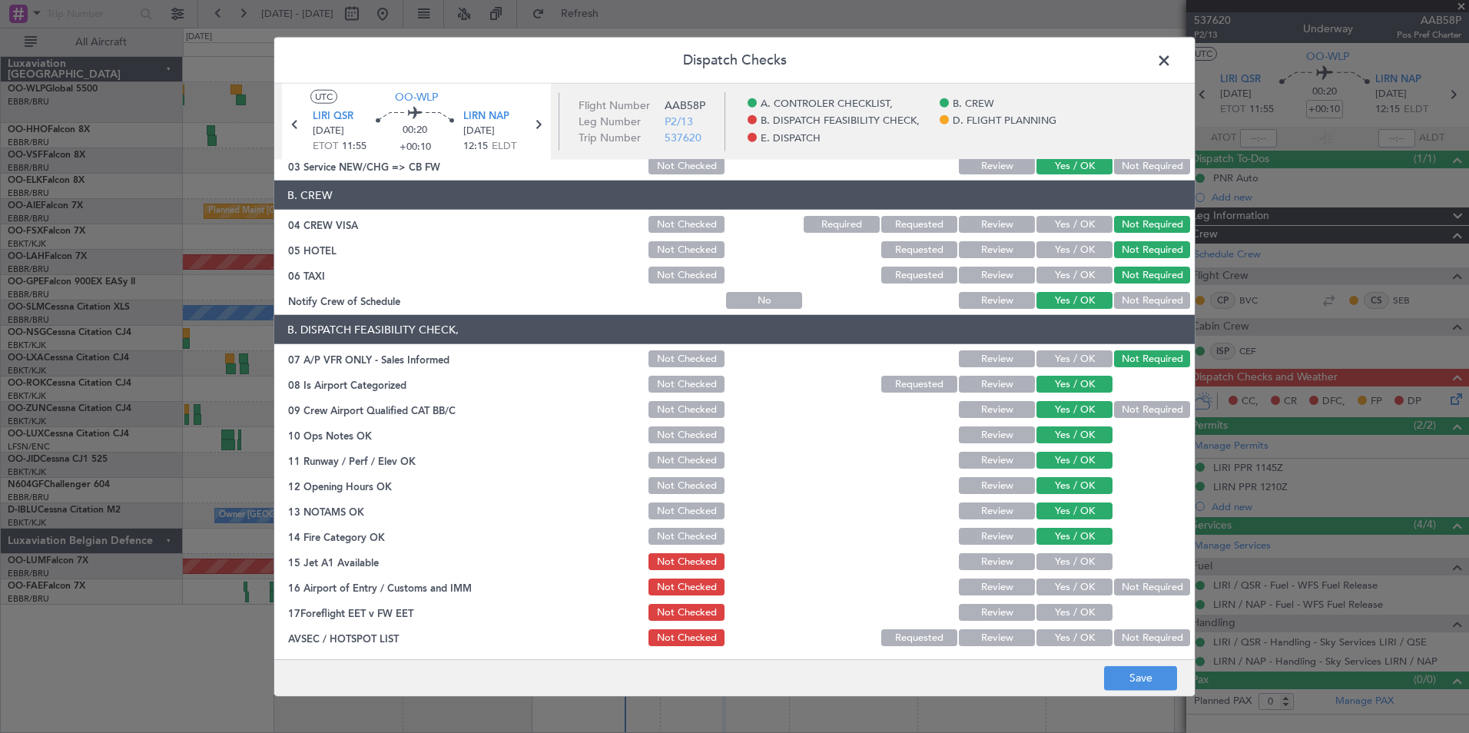
scroll to position [154, 0]
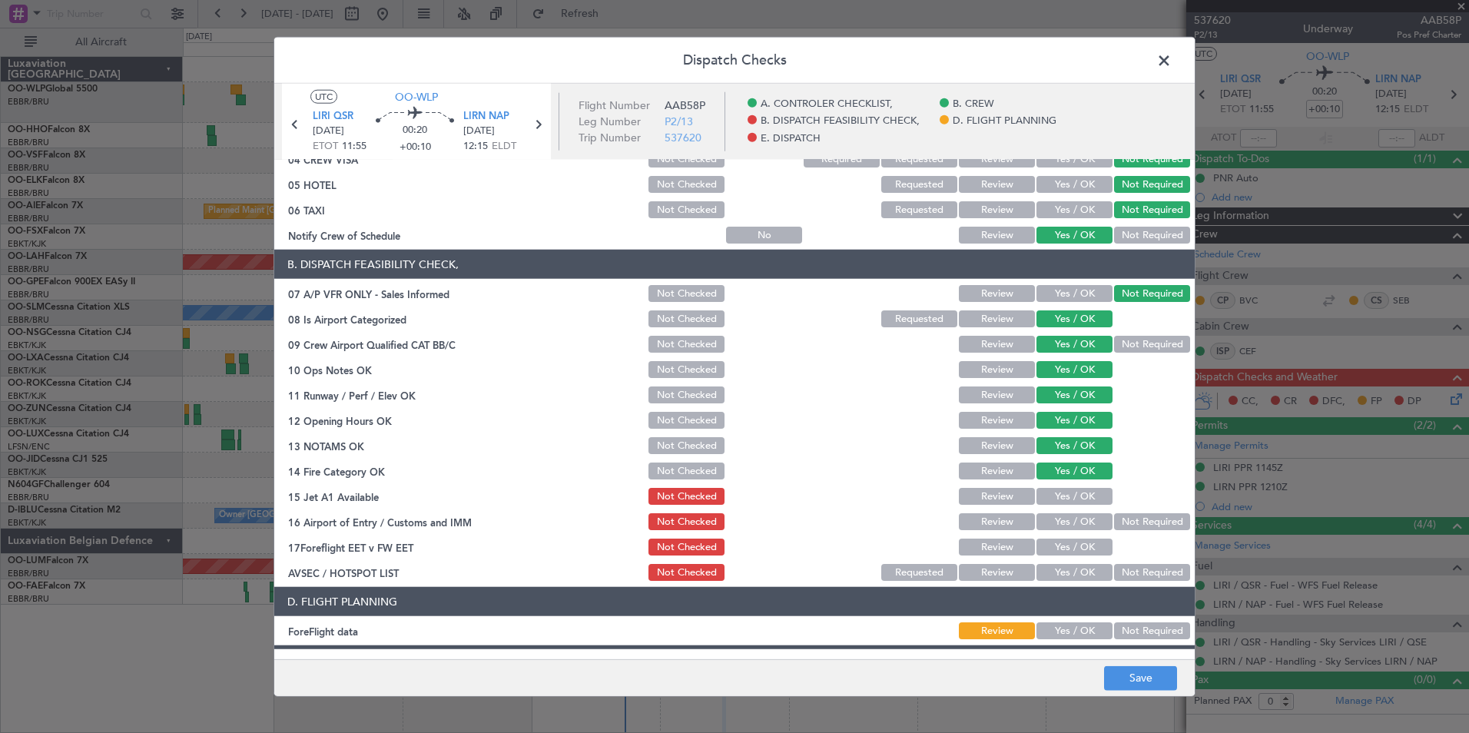
click at [1055, 495] on button "Yes / OK" at bounding box center [1075, 496] width 76 height 17
click at [1131, 519] on button "Not Required" at bounding box center [1152, 521] width 76 height 17
click at [1067, 549] on button "Yes / OK" at bounding box center [1075, 547] width 76 height 17
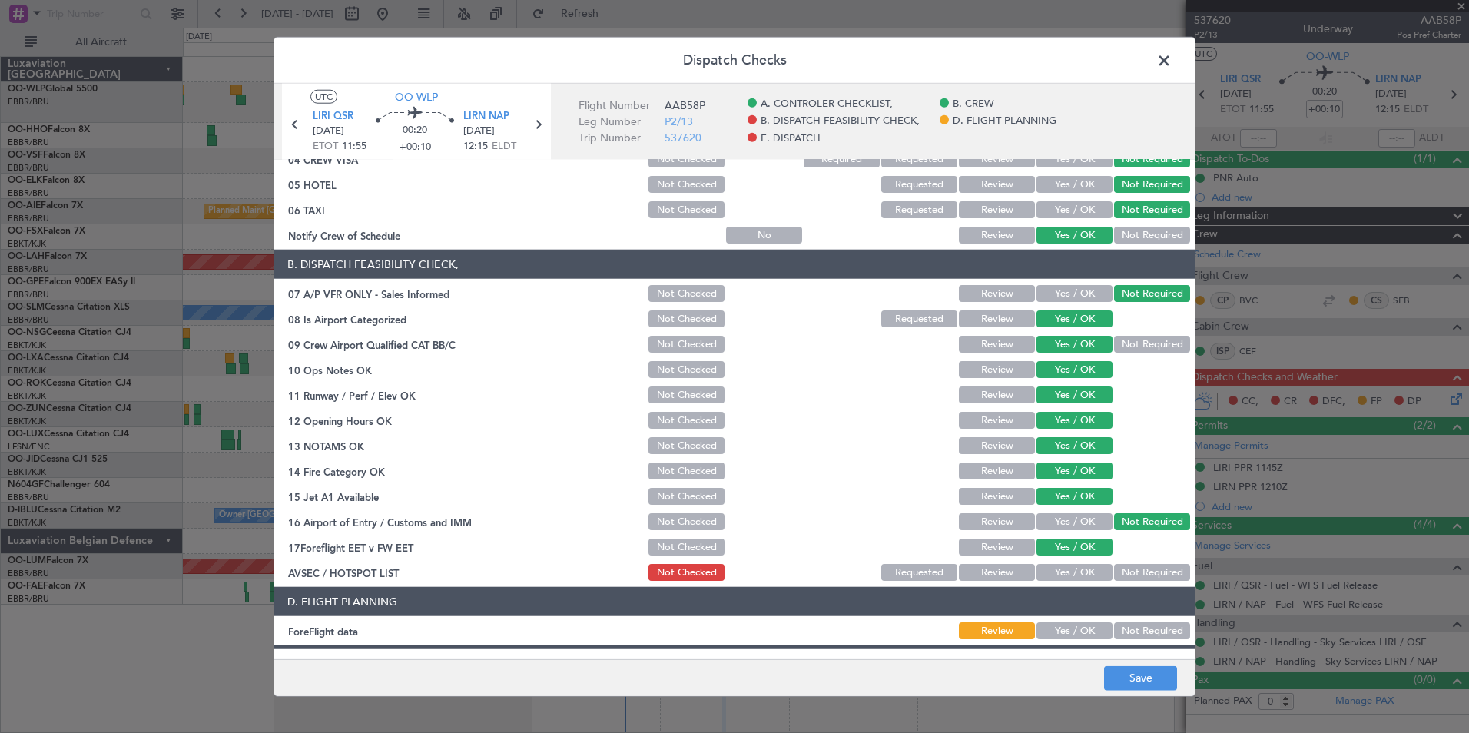
click at [1145, 576] on button "Not Required" at bounding box center [1152, 572] width 76 height 17
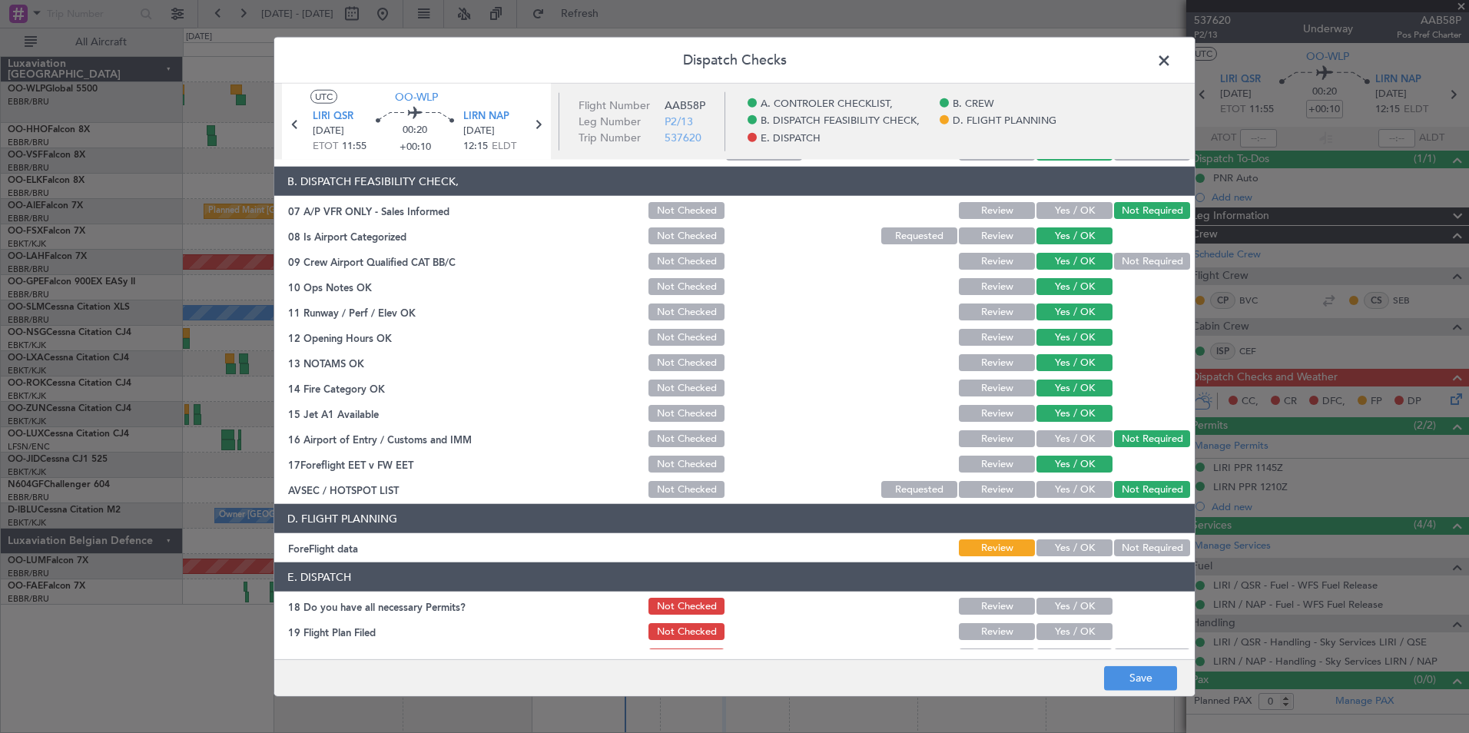
scroll to position [284, 0]
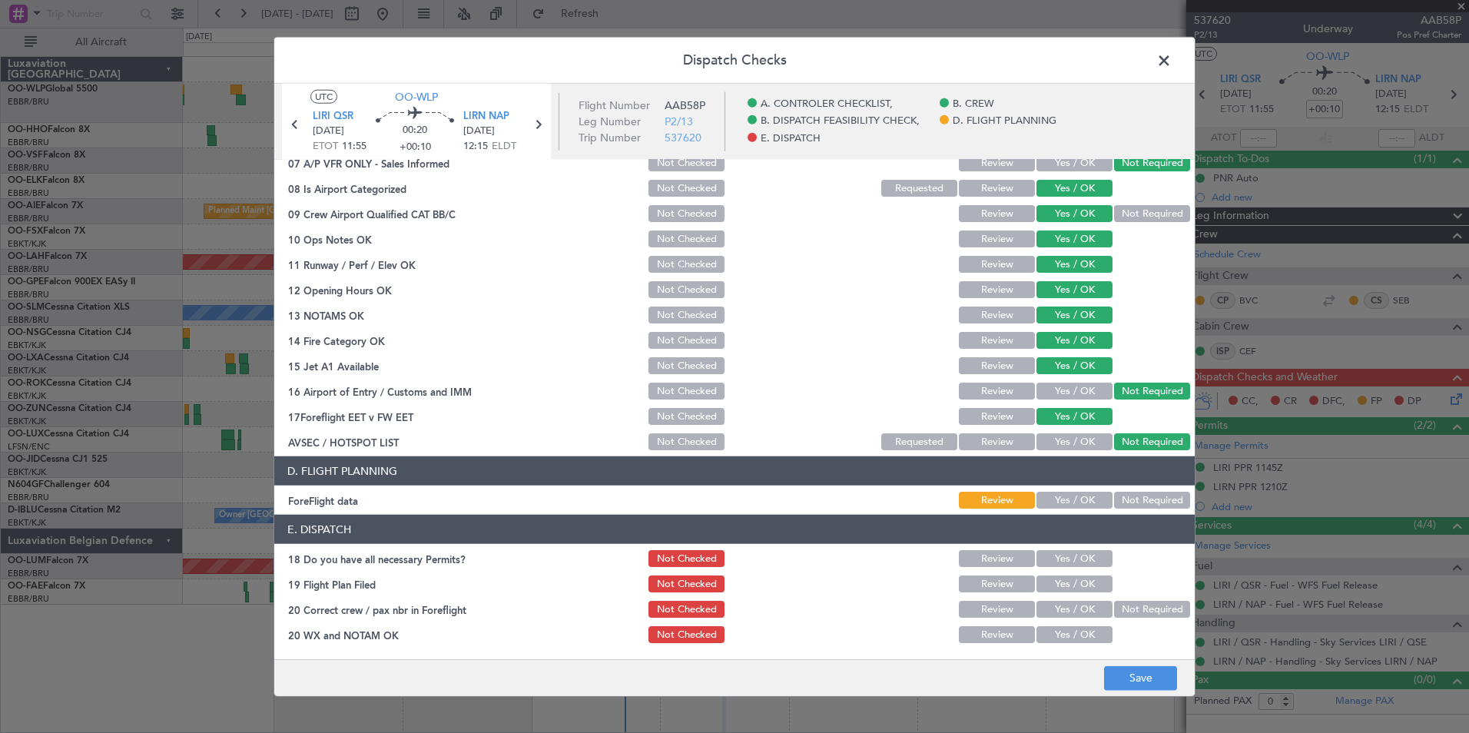
drag, startPoint x: 1071, startPoint y: 491, endPoint x: 1070, endPoint y: 505, distance: 13.9
click at [1071, 499] on div "Yes / OK" at bounding box center [1073, 500] width 78 height 22
drag, startPoint x: 1070, startPoint y: 505, endPoint x: 1065, endPoint y: 513, distance: 10.0
click at [1070, 505] on button "Yes / OK" at bounding box center [1075, 500] width 76 height 17
click at [1064, 541] on header "E. DISPATCH" at bounding box center [734, 529] width 921 height 29
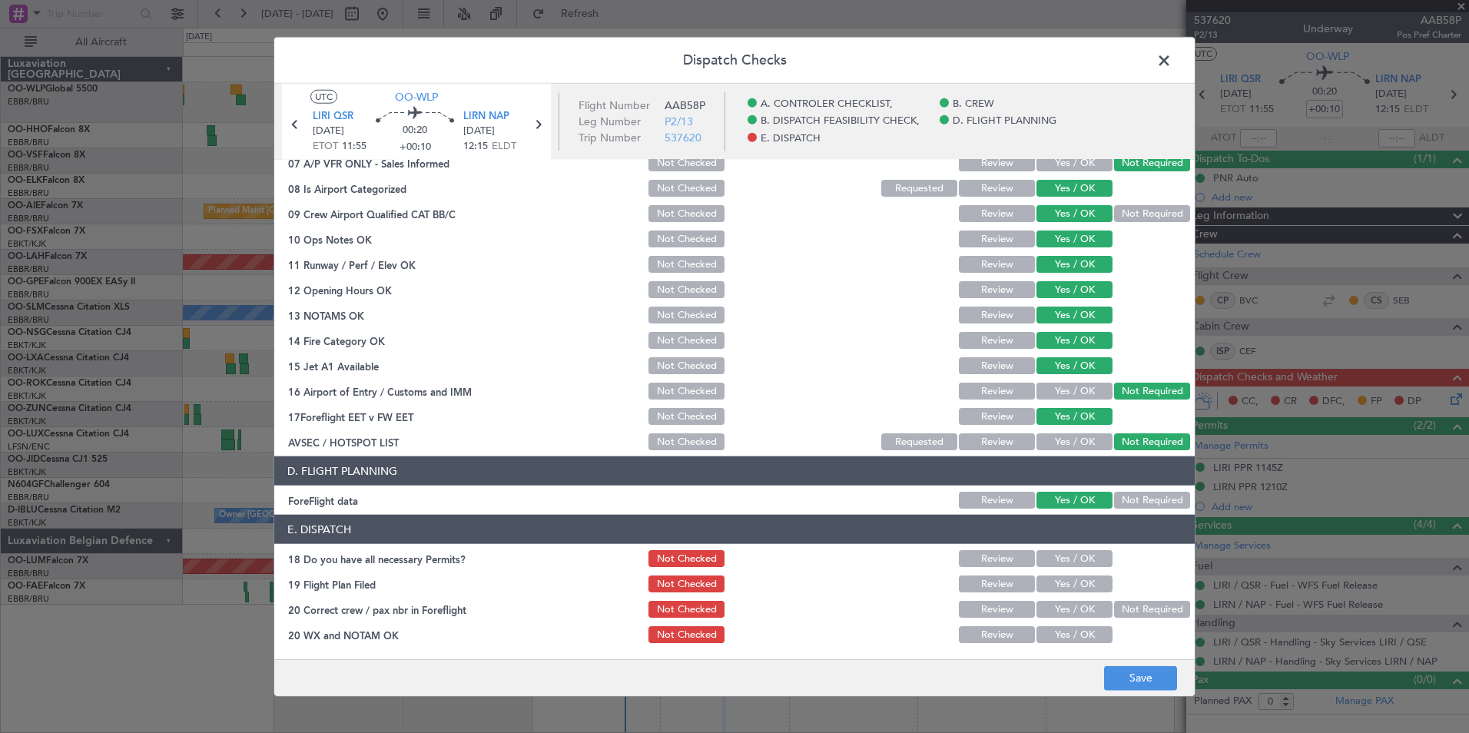
click at [1065, 566] on button "Yes / OK" at bounding box center [1075, 558] width 76 height 17
click at [1063, 573] on div "Yes / OK" at bounding box center [1073, 584] width 78 height 22
click at [1063, 586] on button "Yes / OK" at bounding box center [1075, 584] width 76 height 17
click at [1047, 612] on button "Yes / OK" at bounding box center [1075, 609] width 76 height 17
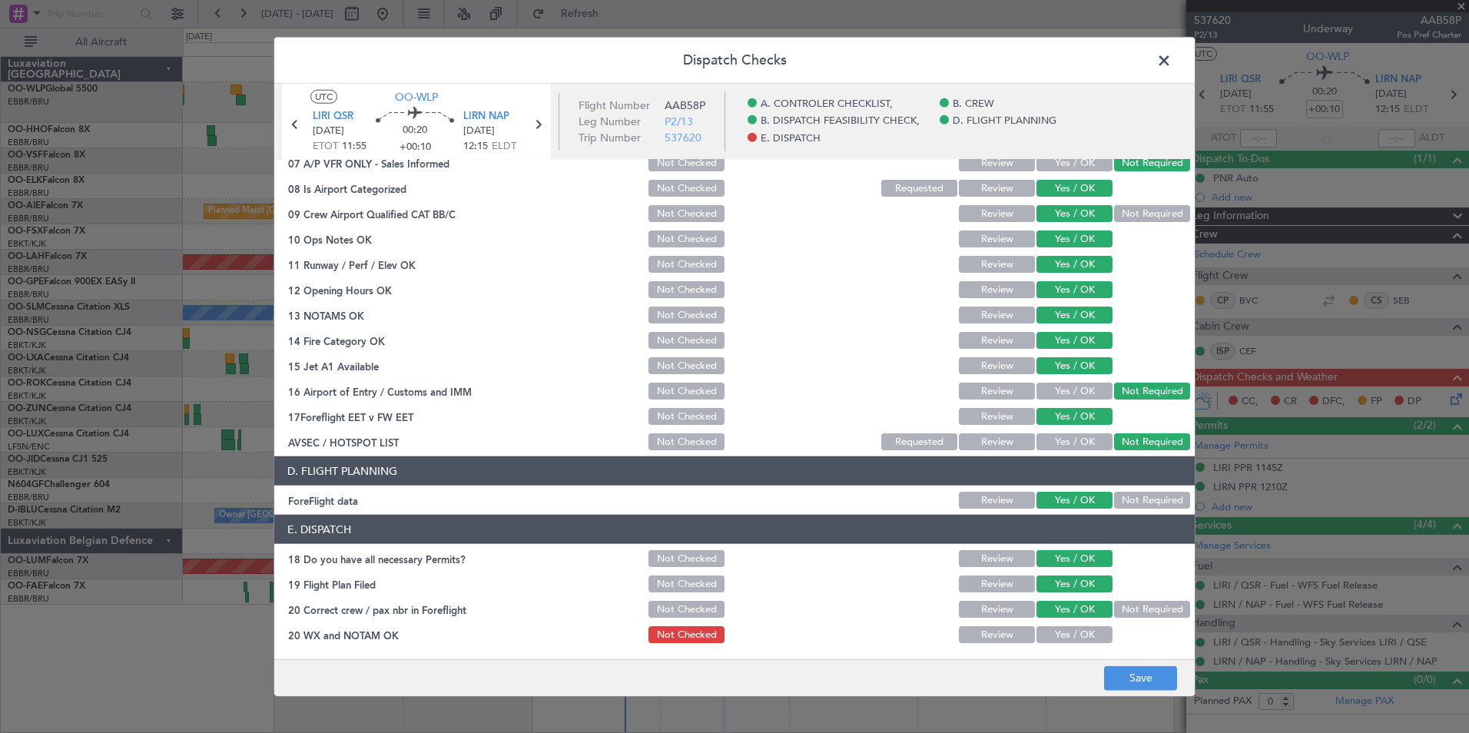
click at [1047, 631] on button "Yes / OK" at bounding box center [1075, 634] width 76 height 17
click at [1169, 699] on div "Dispatch Checks UTC OO-WLP LIRI QSR 14/10/2025 ETOT 11:55 00:20 +00:10 LIRN NAP…" at bounding box center [734, 366] width 1469 height 733
click at [1135, 677] on button "Save" at bounding box center [1140, 677] width 73 height 25
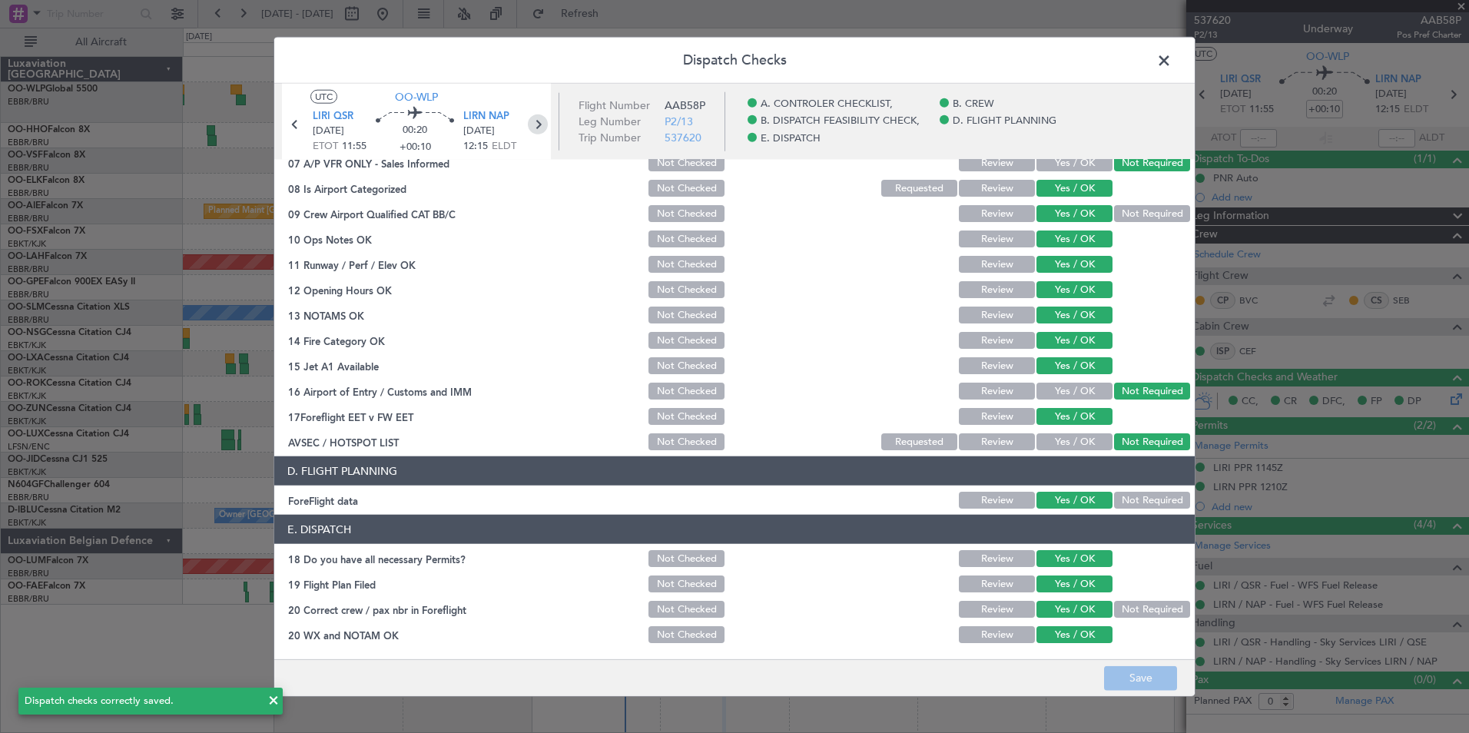
click at [539, 127] on icon at bounding box center [538, 124] width 20 height 20
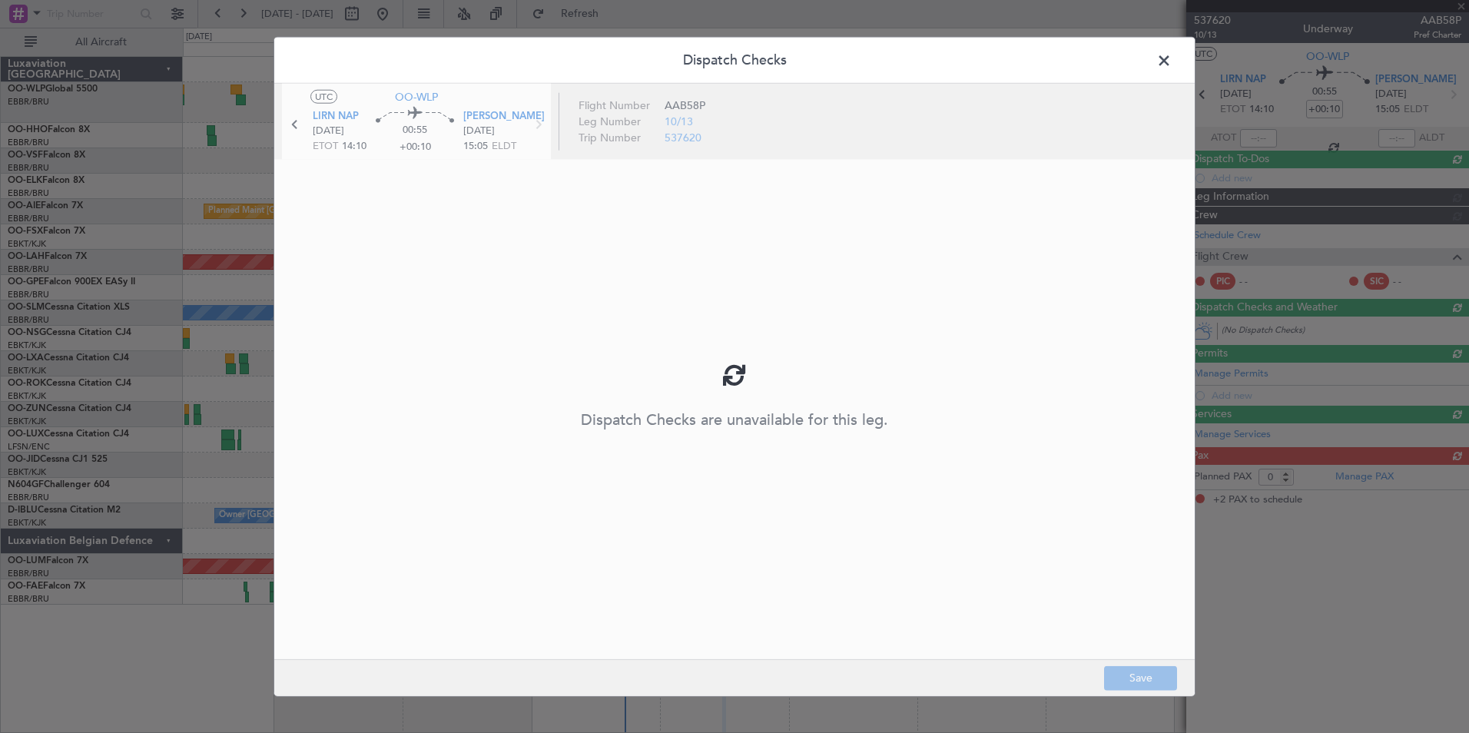
type input "2"
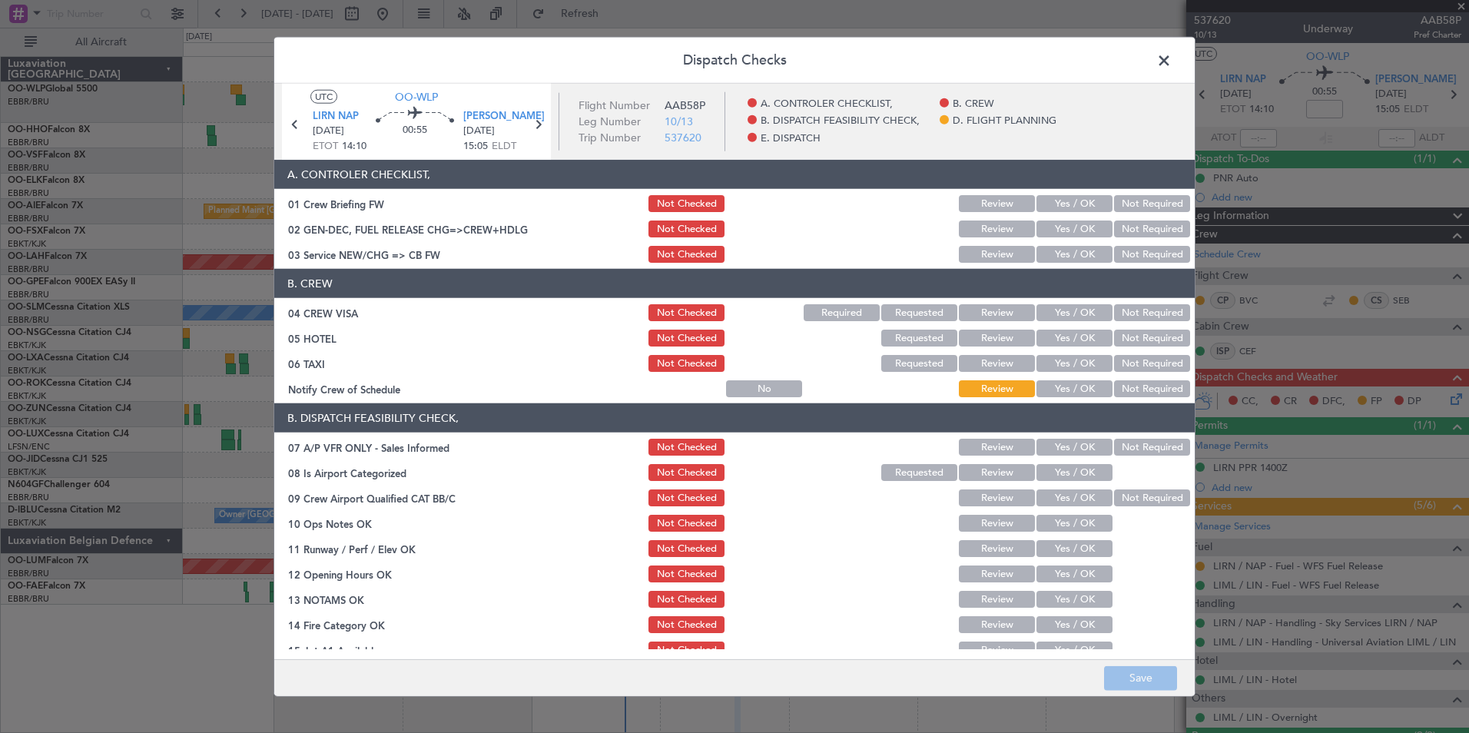
click at [1063, 202] on button "Yes / OK" at bounding box center [1075, 203] width 76 height 17
click at [1050, 226] on button "Yes / OK" at bounding box center [1075, 229] width 76 height 17
click at [1054, 250] on button "Yes / OK" at bounding box center [1075, 254] width 76 height 17
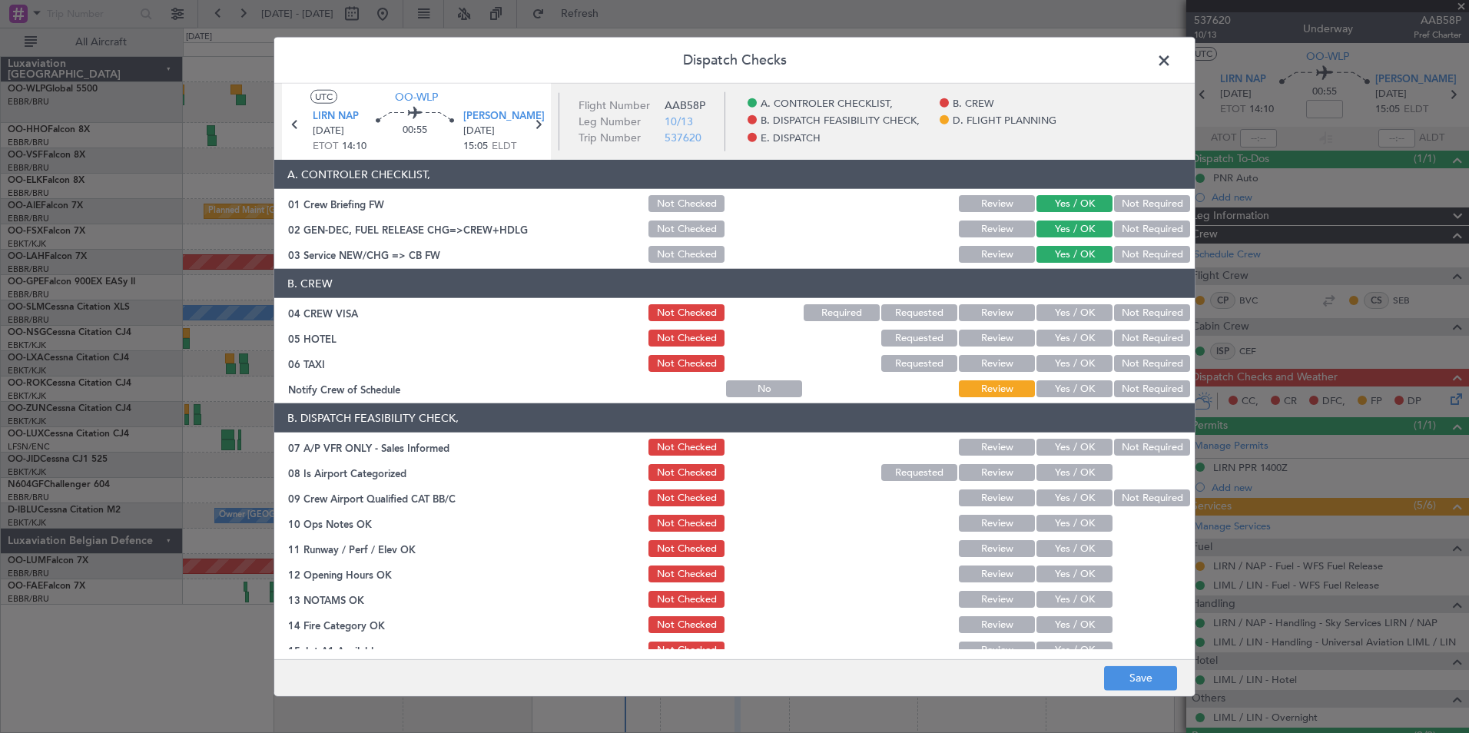
drag, startPoint x: 1107, startPoint y: 309, endPoint x: 1113, endPoint y: 320, distance: 12.7
click at [1114, 309] on button "Not Required" at bounding box center [1152, 312] width 76 height 17
click at [1120, 340] on button "Not Required" at bounding box center [1152, 338] width 76 height 17
click at [1121, 358] on button "Not Required" at bounding box center [1152, 363] width 76 height 17
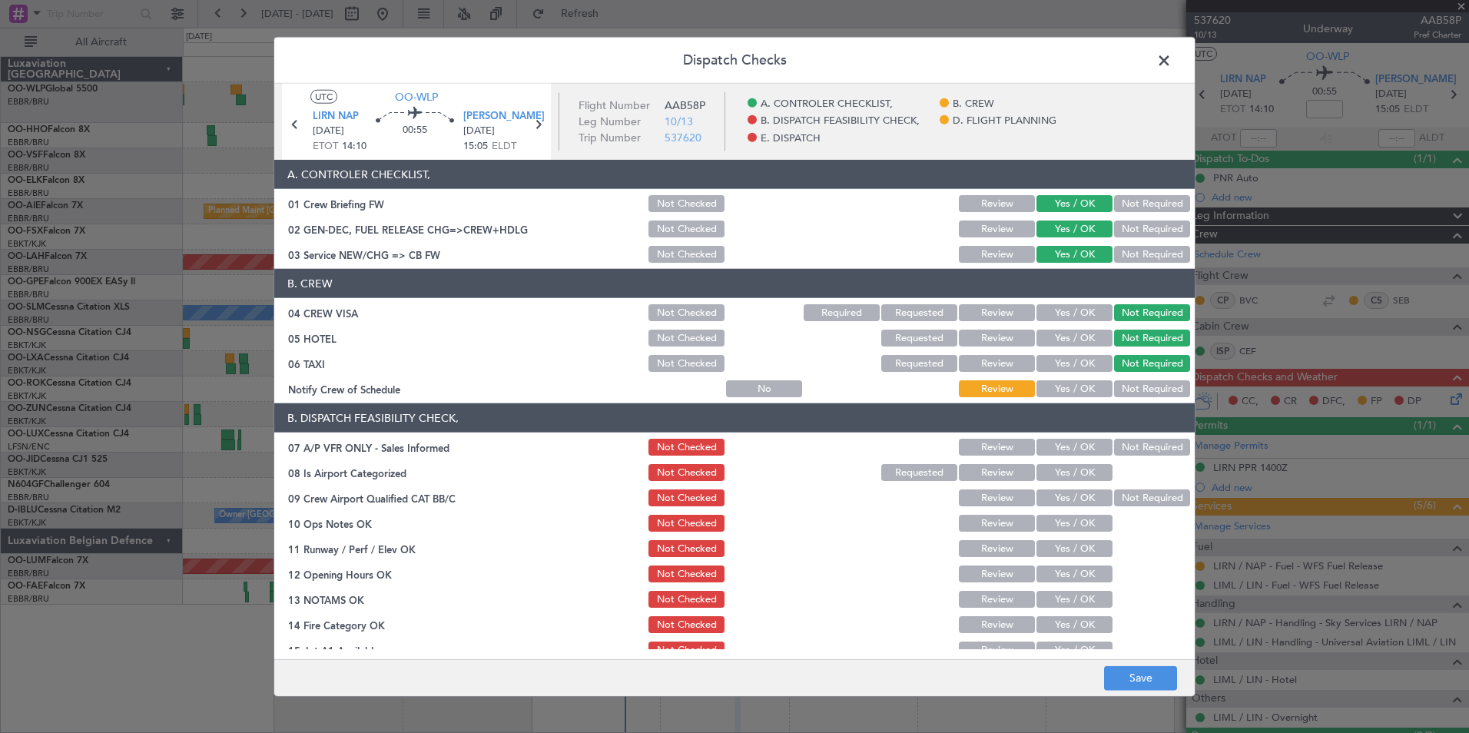
click at [1080, 390] on button "Yes / OK" at bounding box center [1075, 388] width 76 height 17
click at [1066, 340] on button "Yes / OK" at bounding box center [1075, 338] width 76 height 17
click at [1133, 453] on button "Not Required" at bounding box center [1152, 447] width 76 height 17
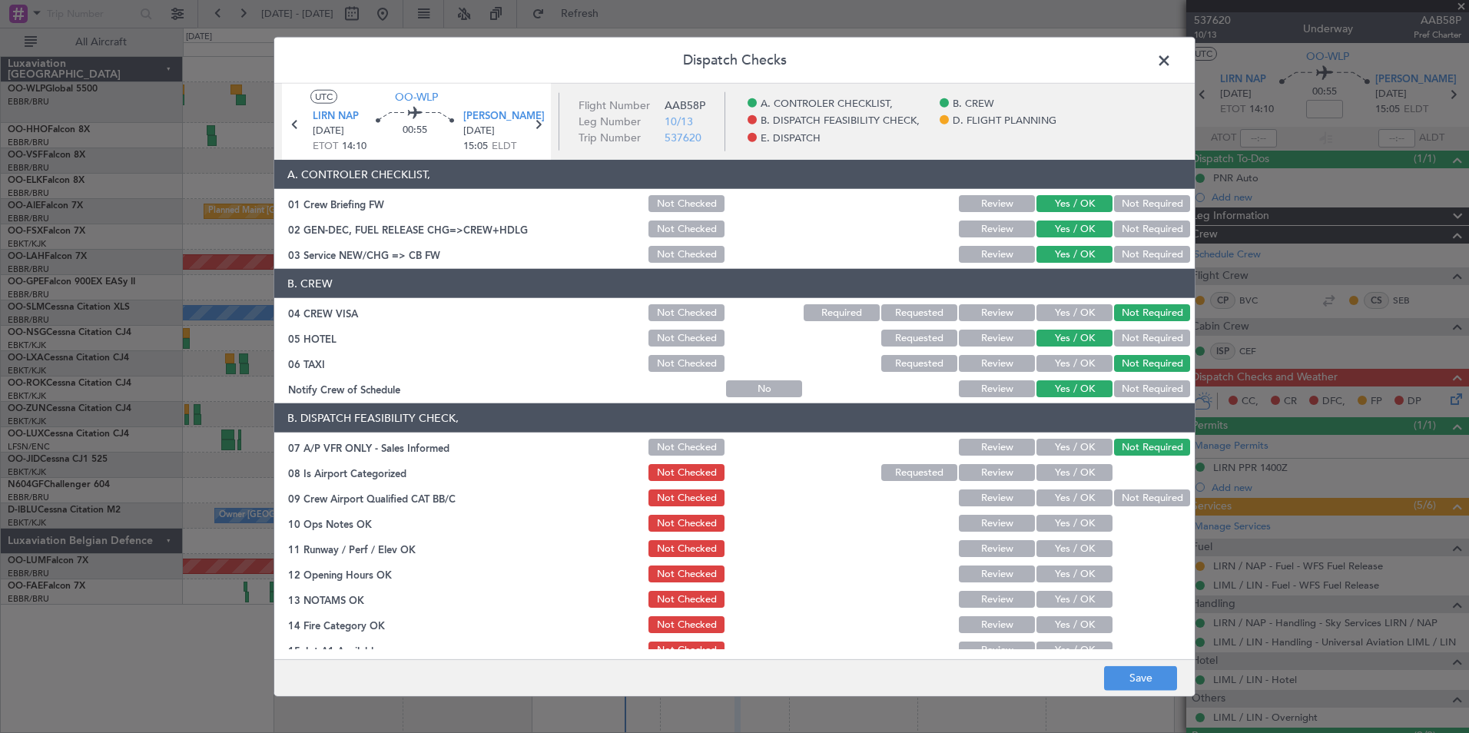
click at [1060, 473] on button "Yes / OK" at bounding box center [1075, 472] width 76 height 17
click at [1067, 494] on button "Yes / OK" at bounding box center [1075, 497] width 76 height 17
click at [1074, 538] on div "Yes / OK" at bounding box center [1073, 549] width 78 height 22
click at [1073, 532] on div "Yes / OK" at bounding box center [1073, 524] width 78 height 22
click at [1065, 517] on button "Yes / OK" at bounding box center [1075, 523] width 76 height 17
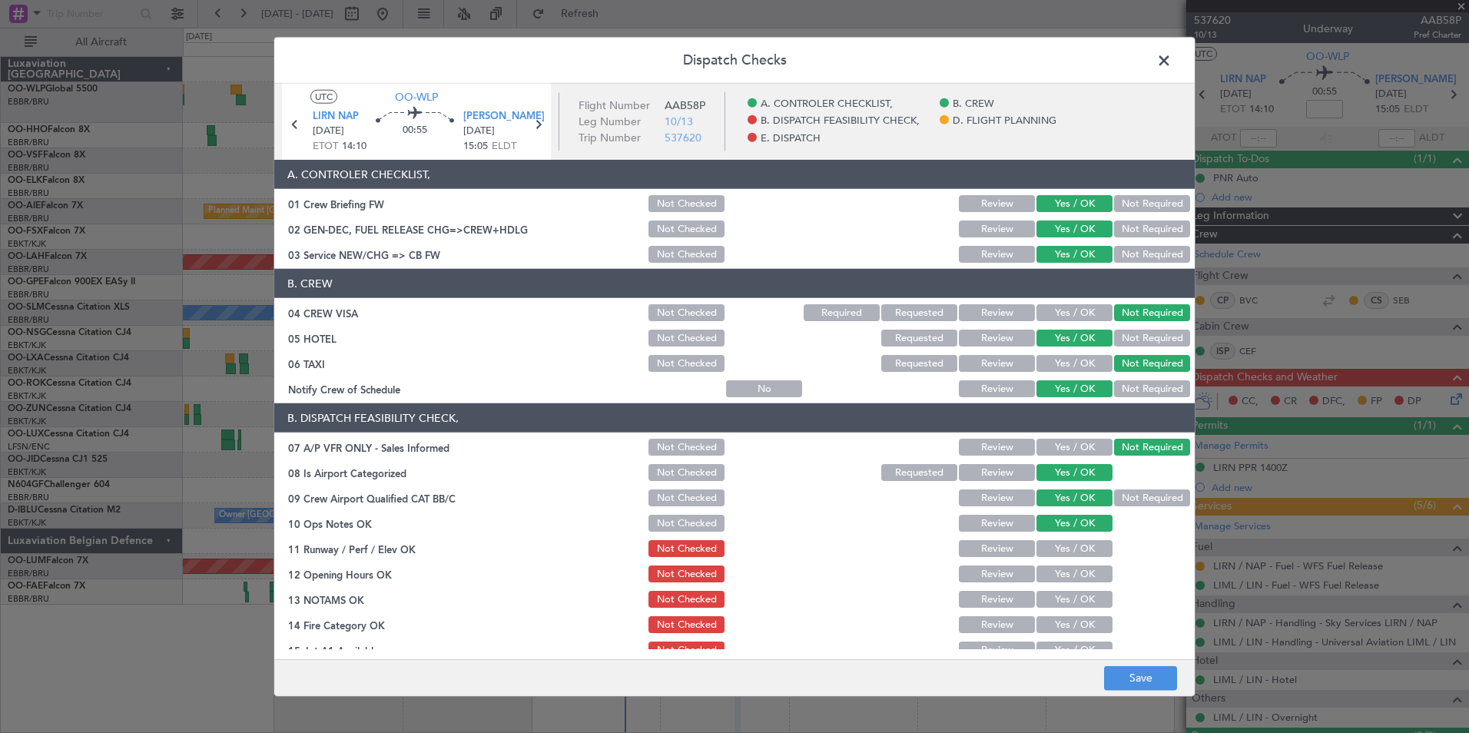
click at [1063, 542] on button "Yes / OK" at bounding box center [1075, 548] width 76 height 17
click at [1070, 576] on button "Yes / OK" at bounding box center [1075, 574] width 76 height 17
drag, startPoint x: 1066, startPoint y: 602, endPoint x: 1058, endPoint y: 603, distance: 7.7
click at [1064, 603] on button "Yes / OK" at bounding box center [1075, 599] width 76 height 17
click at [1053, 617] on button "Yes / OK" at bounding box center [1075, 624] width 76 height 17
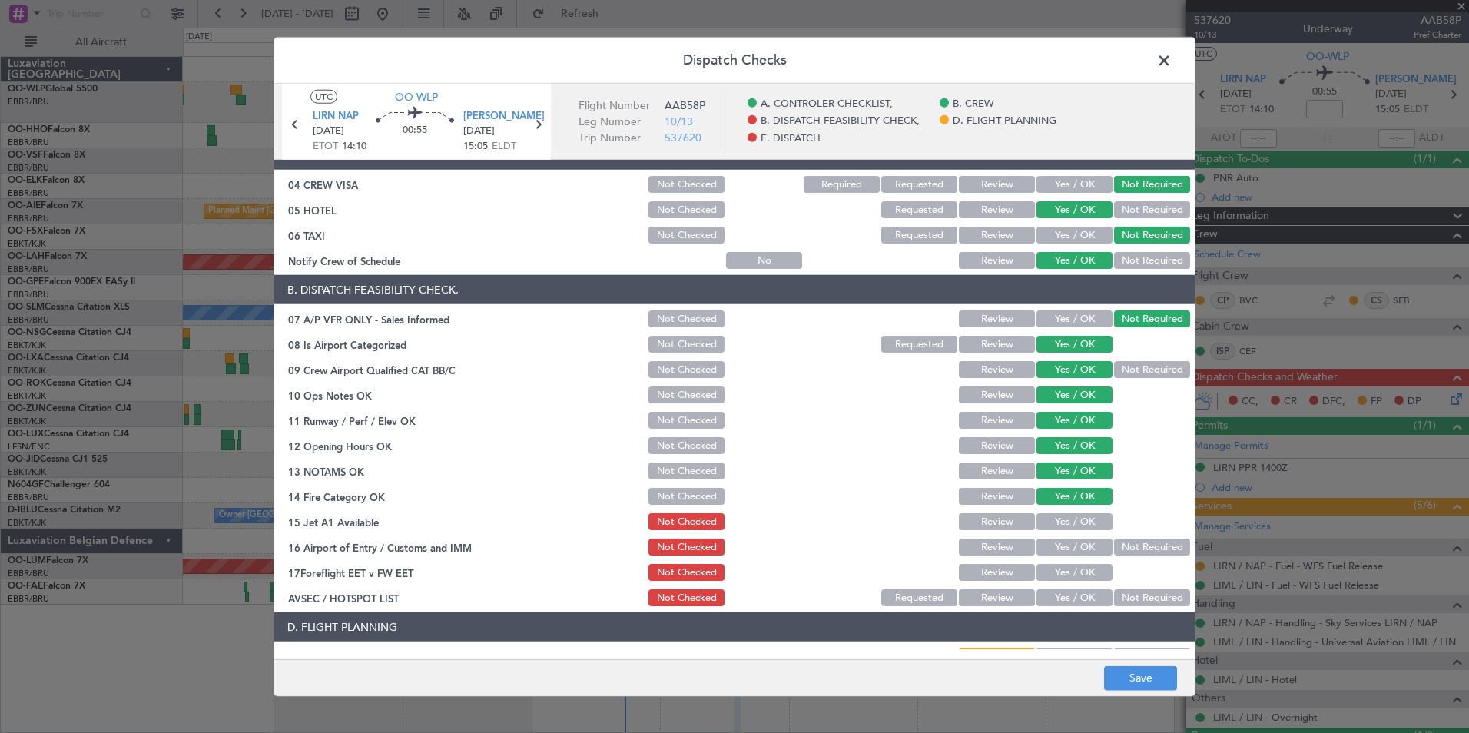
scroll to position [231, 0]
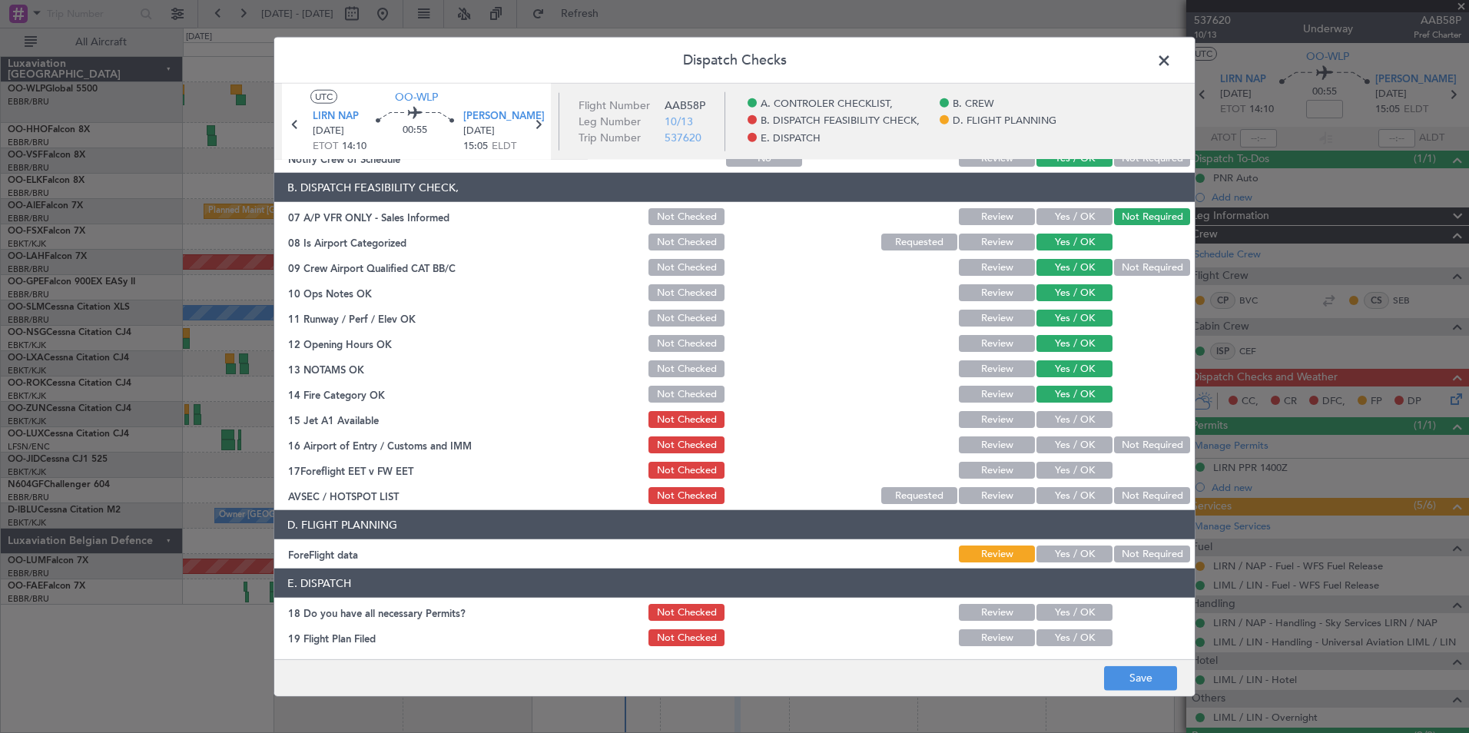
click at [1079, 423] on button "Yes / OK" at bounding box center [1075, 419] width 76 height 17
click at [1139, 442] on button "Not Required" at bounding box center [1152, 444] width 76 height 17
click at [1083, 477] on button "Yes / OK" at bounding box center [1075, 470] width 76 height 17
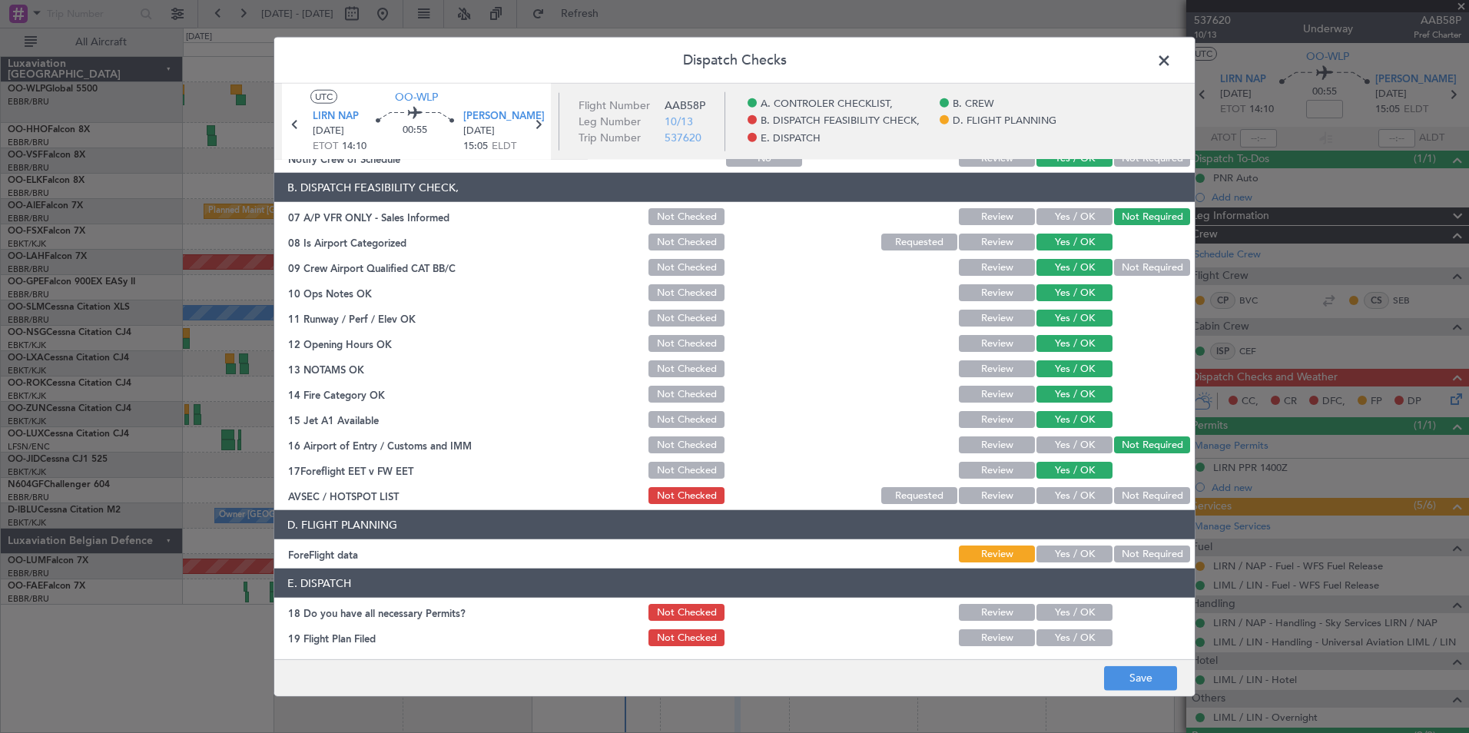
click at [1123, 491] on button "Not Required" at bounding box center [1152, 495] width 76 height 17
click at [1072, 548] on button "Yes / OK" at bounding box center [1075, 554] width 76 height 17
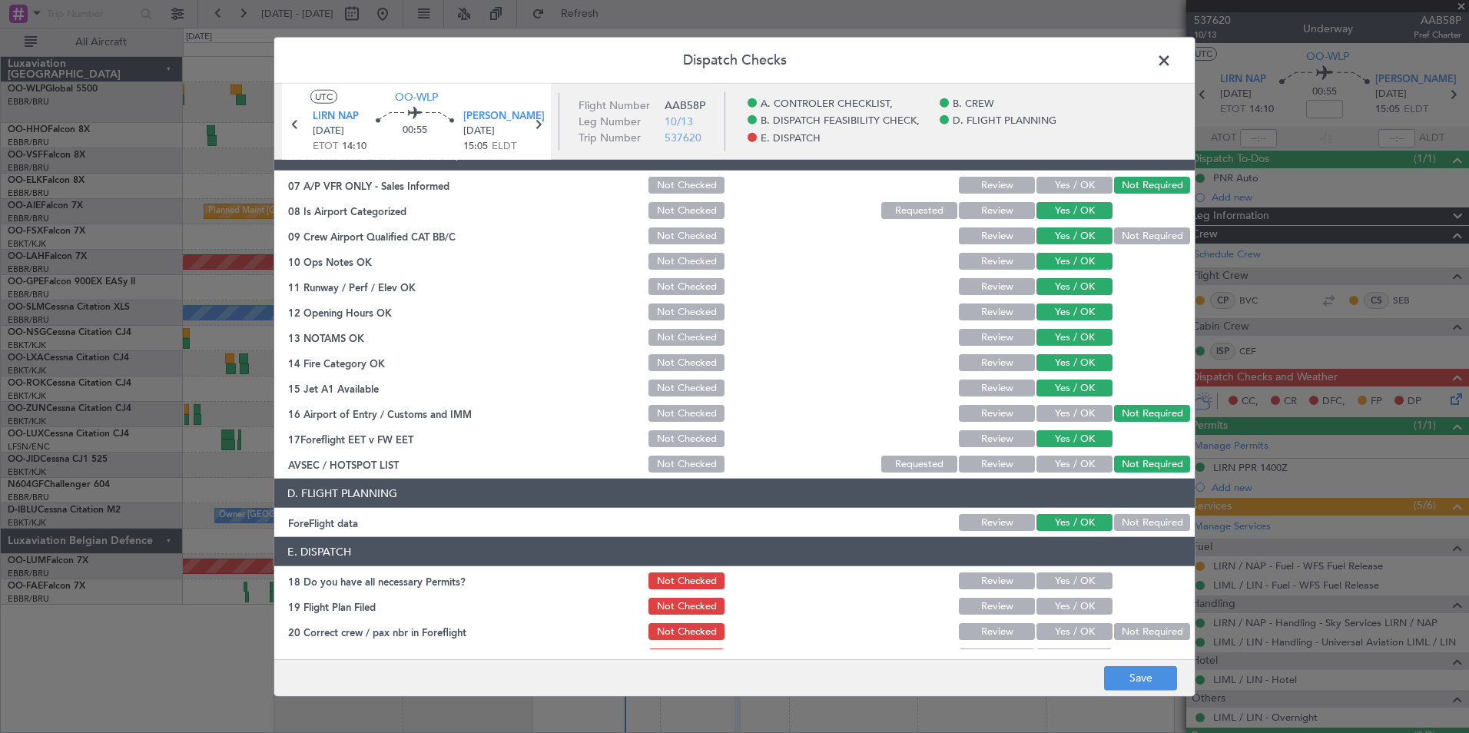
scroll to position [284, 0]
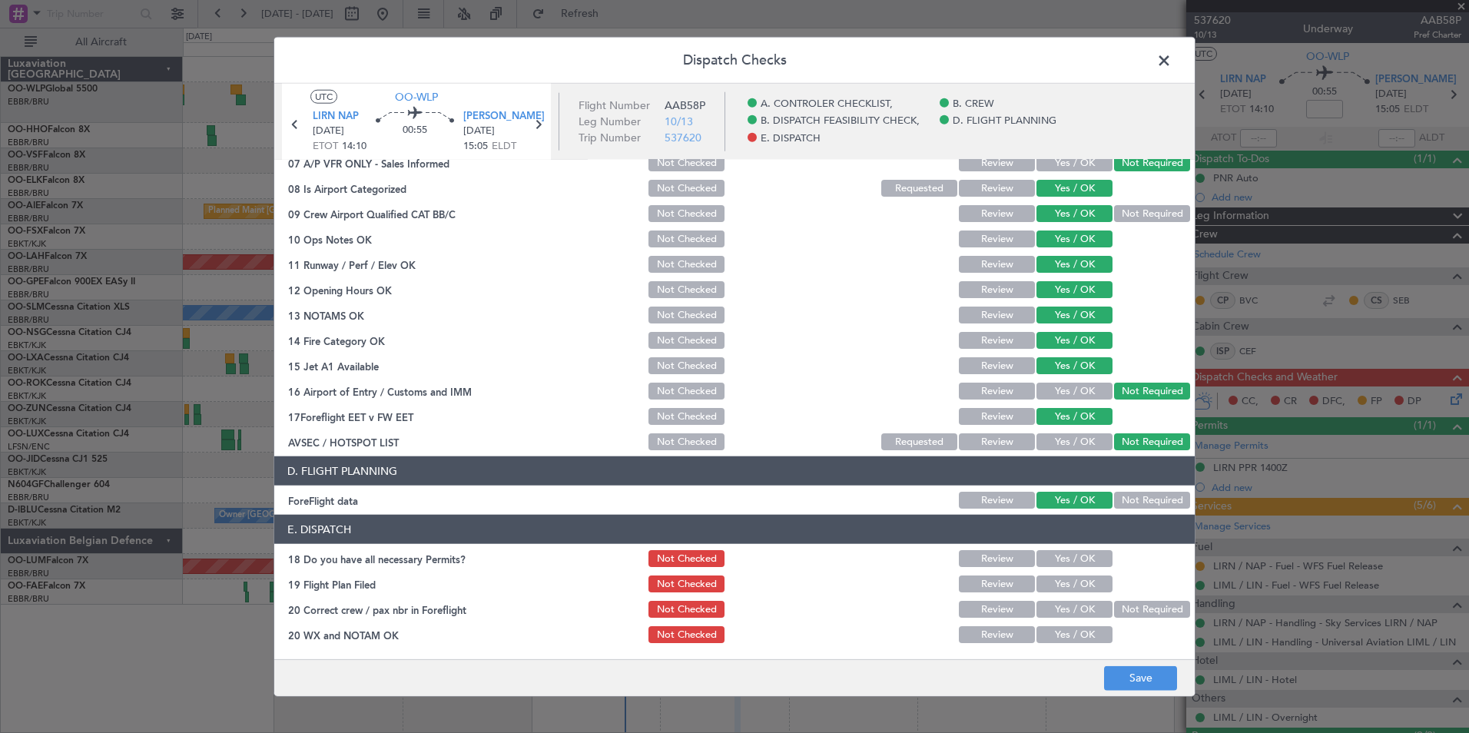
drag, startPoint x: 1057, startPoint y: 547, endPoint x: 1059, endPoint y: 566, distance: 18.5
click at [1057, 552] on section "E. DISPATCH 18 Do you have all necessary Permits? Not Checked Review Yes / OK 1…" at bounding box center [734, 580] width 921 height 131
click at [1060, 566] on button "Yes / OK" at bounding box center [1075, 558] width 76 height 17
click at [1058, 582] on button "Yes / OK" at bounding box center [1075, 584] width 76 height 17
drag, startPoint x: 1055, startPoint y: 605, endPoint x: 1048, endPoint y: 623, distance: 19.7
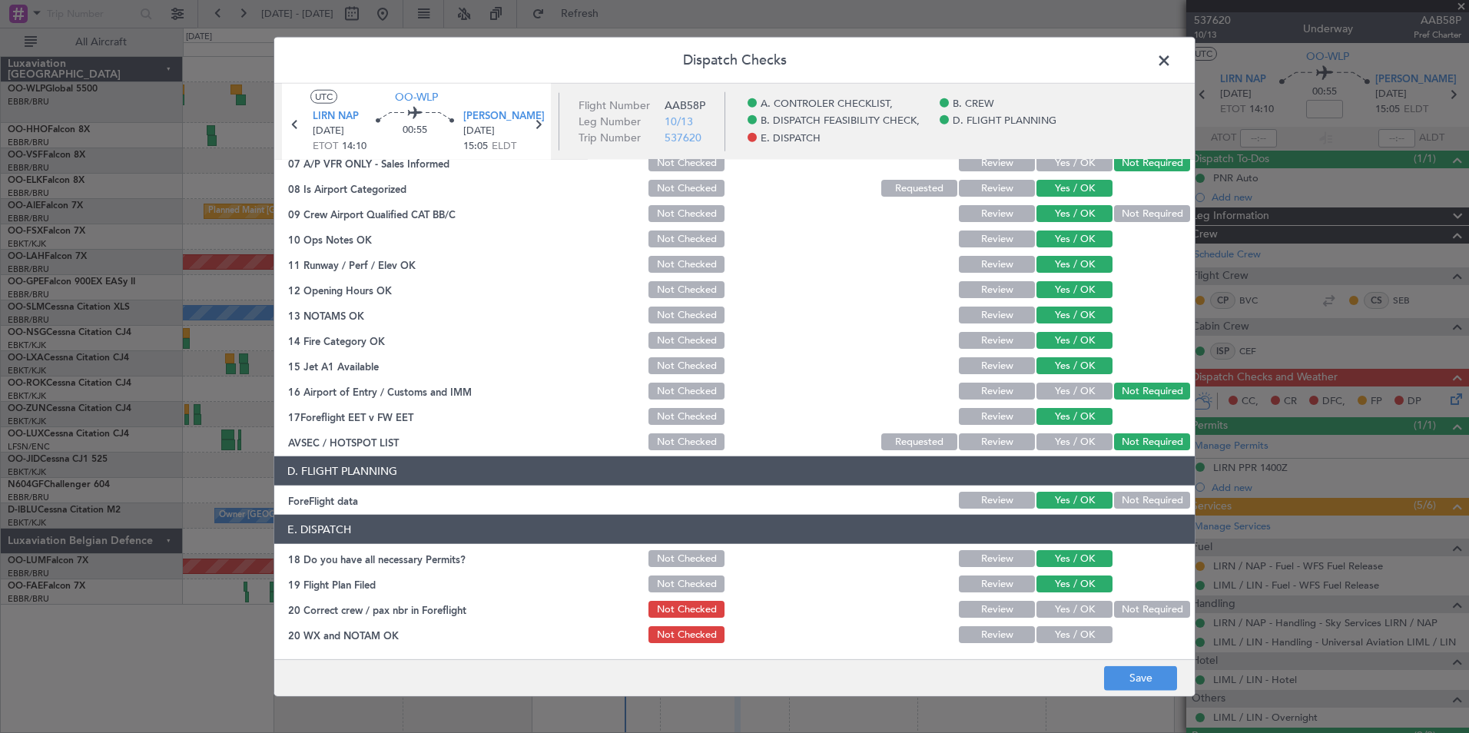
click at [1053, 605] on button "Yes / OK" at bounding box center [1075, 609] width 76 height 17
click at [1048, 632] on button "Yes / OK" at bounding box center [1075, 634] width 76 height 17
click at [1118, 678] on button "Save" at bounding box center [1140, 677] width 73 height 25
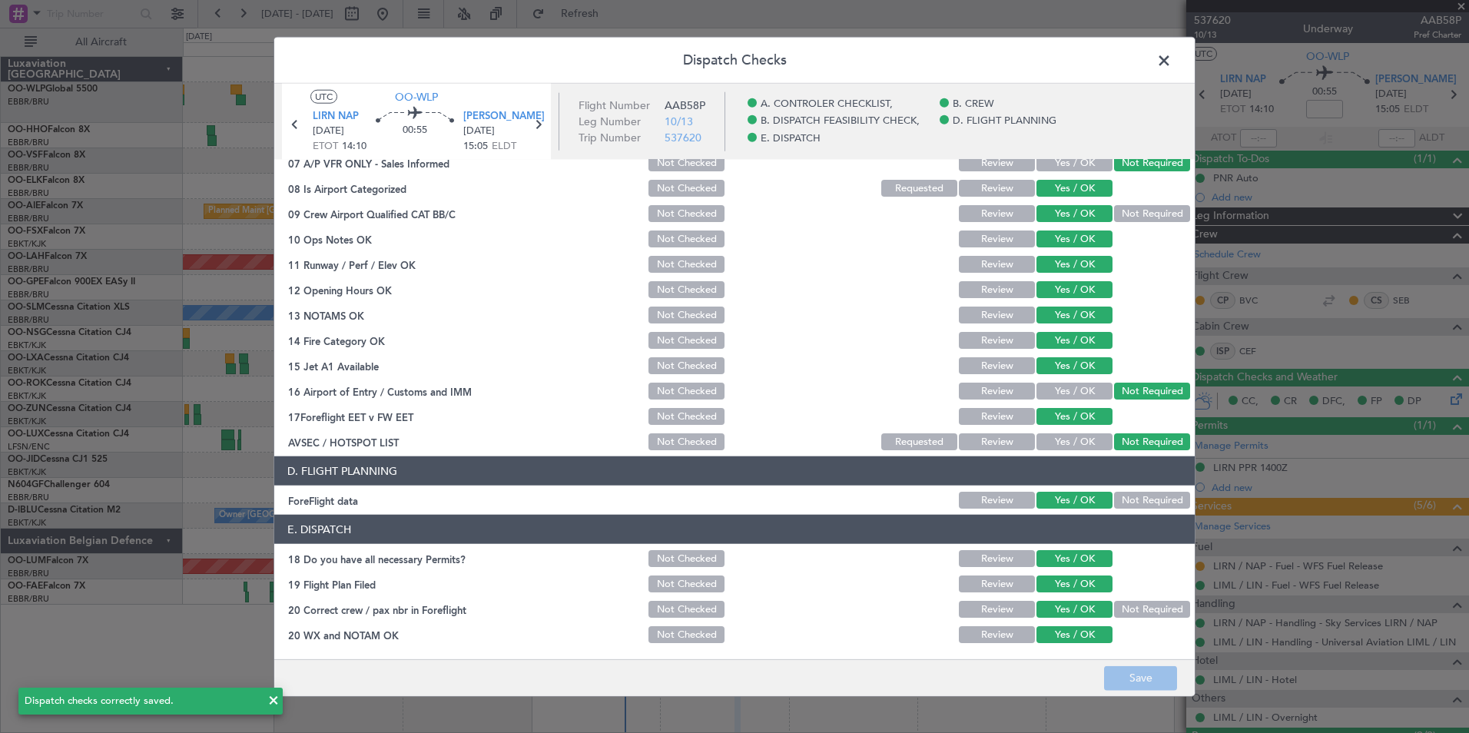
click at [1172, 60] on span at bounding box center [1172, 64] width 0 height 31
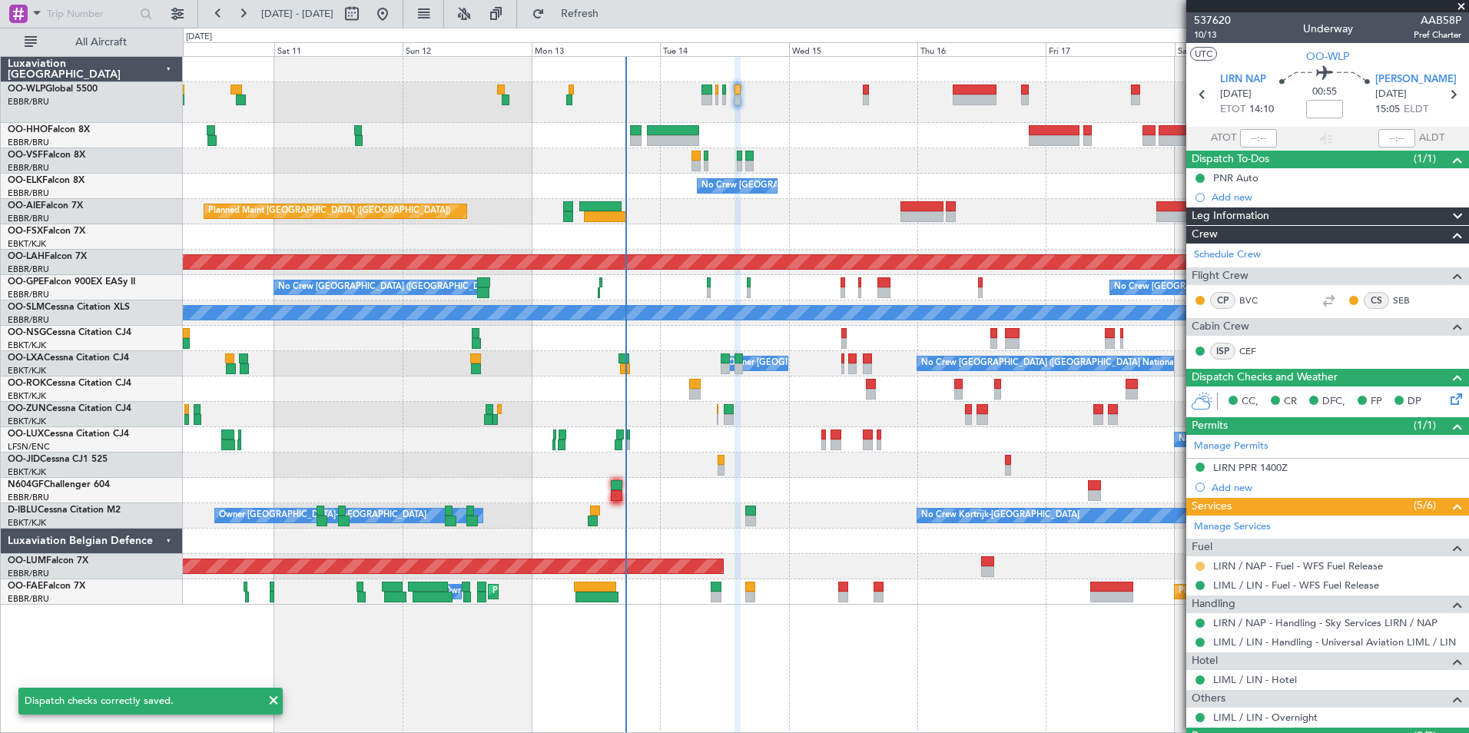
click at [1199, 567] on button at bounding box center [1200, 566] width 9 height 9
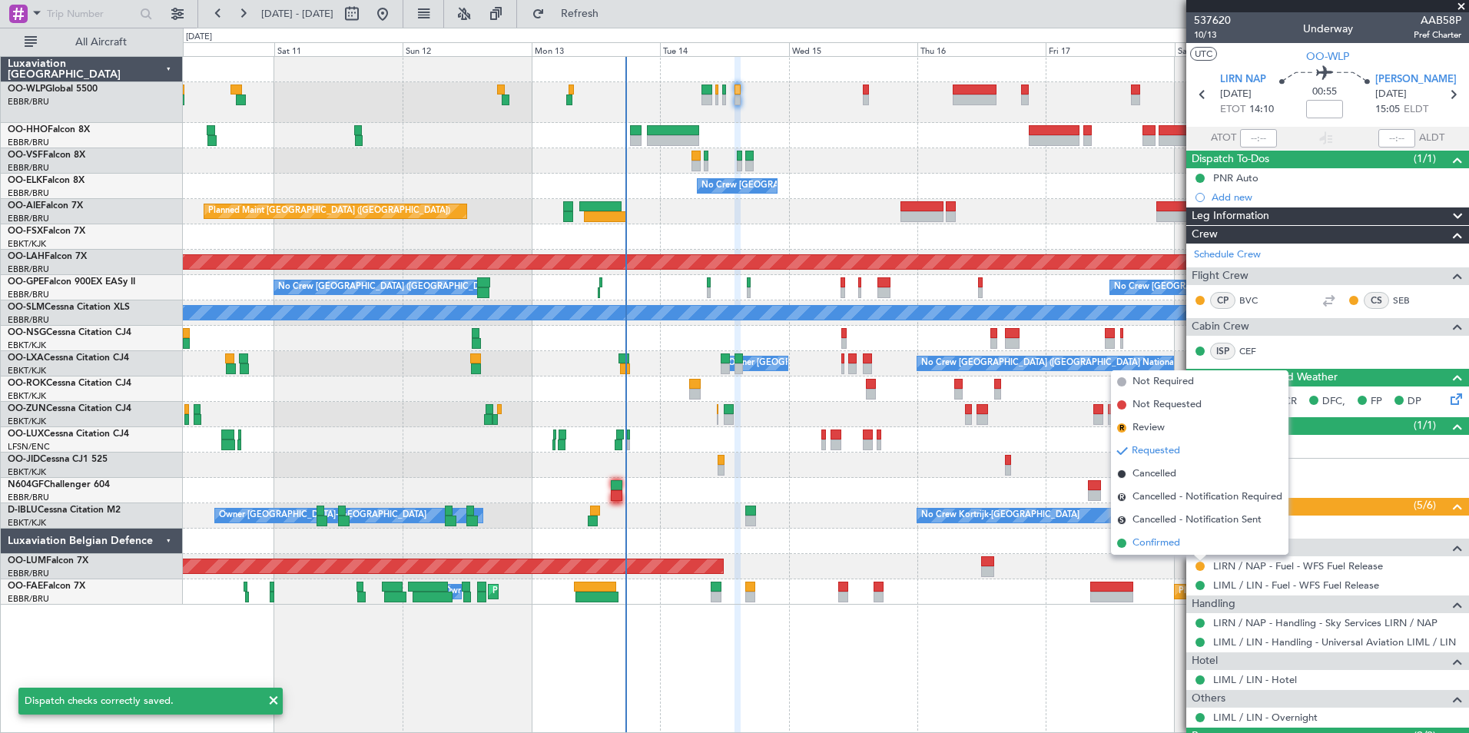
click at [1153, 539] on span "Confirmed" at bounding box center [1157, 543] width 48 height 15
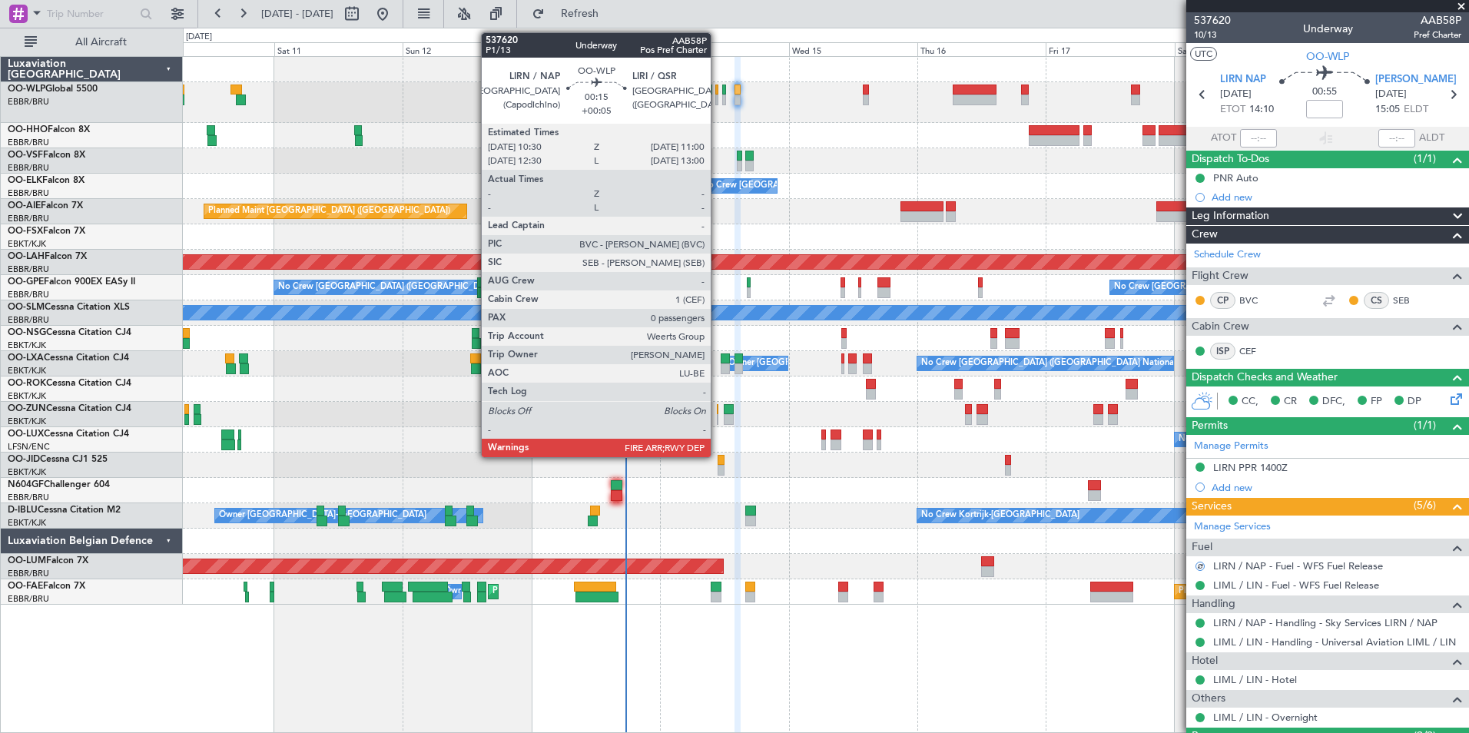
click at [718, 96] on div at bounding box center [716, 100] width 3 height 11
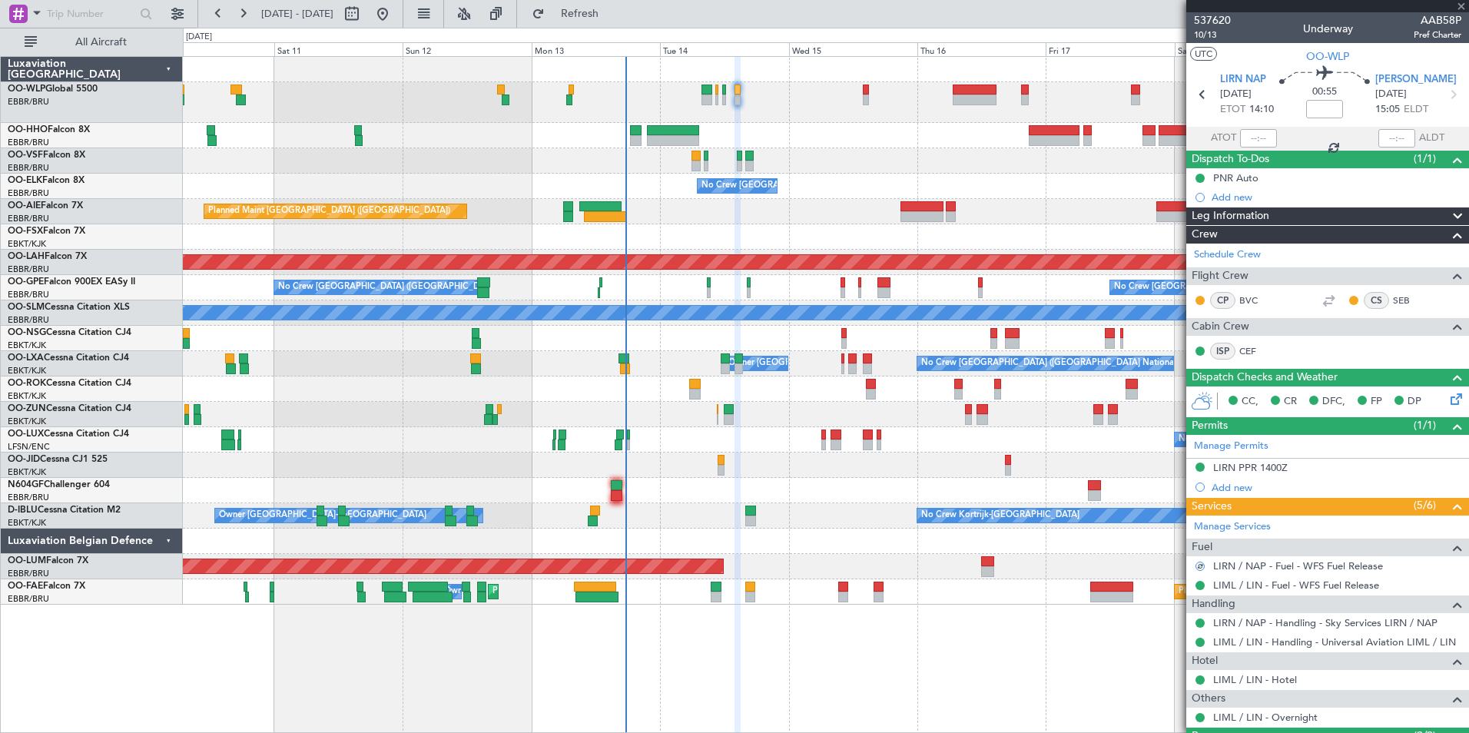
type input "+00:05"
type input "0"
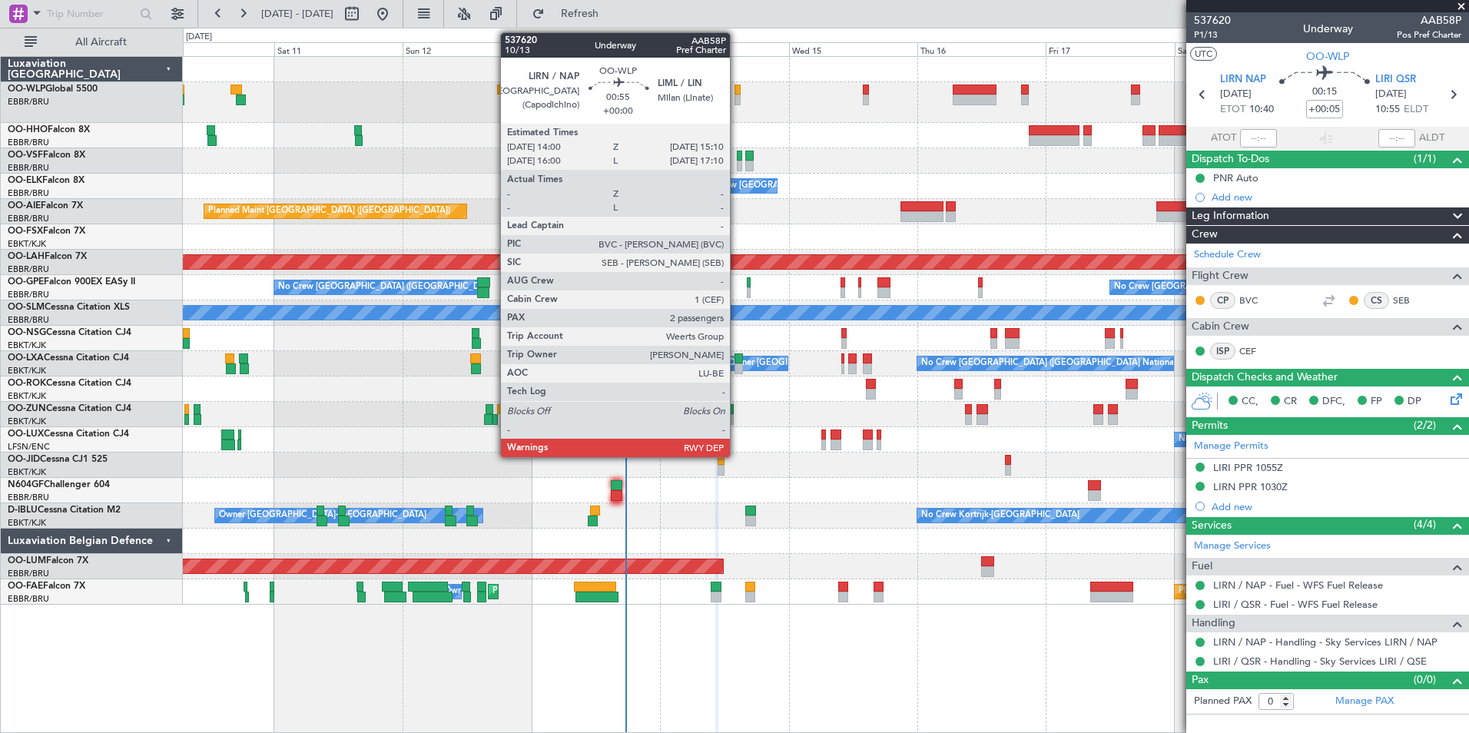
click at [737, 90] on div at bounding box center [738, 90] width 7 height 11
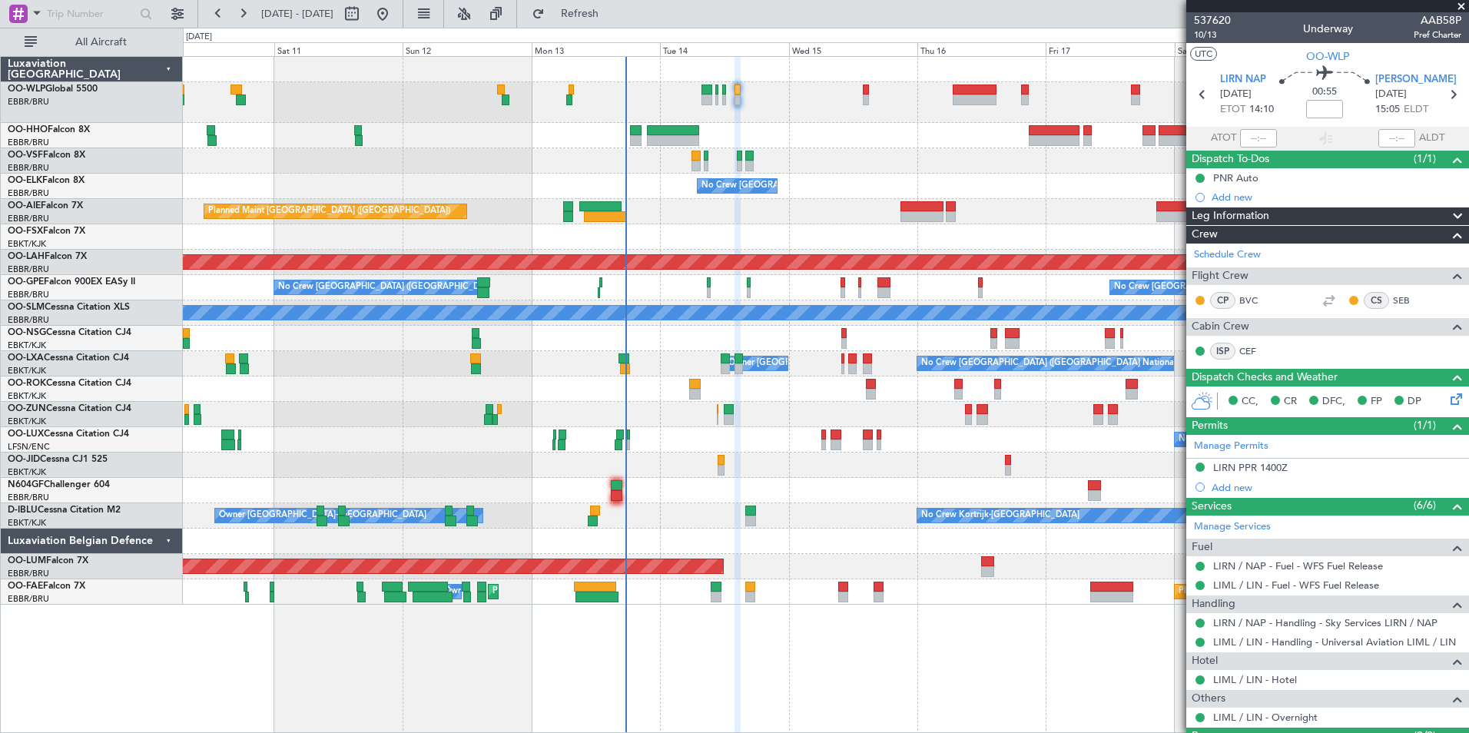
click at [508, 104] on div "Planned Maint Geneva (Cointrin) No Crew Brussels (Brussels National) Planned Ma…" at bounding box center [826, 331] width 1286 height 548
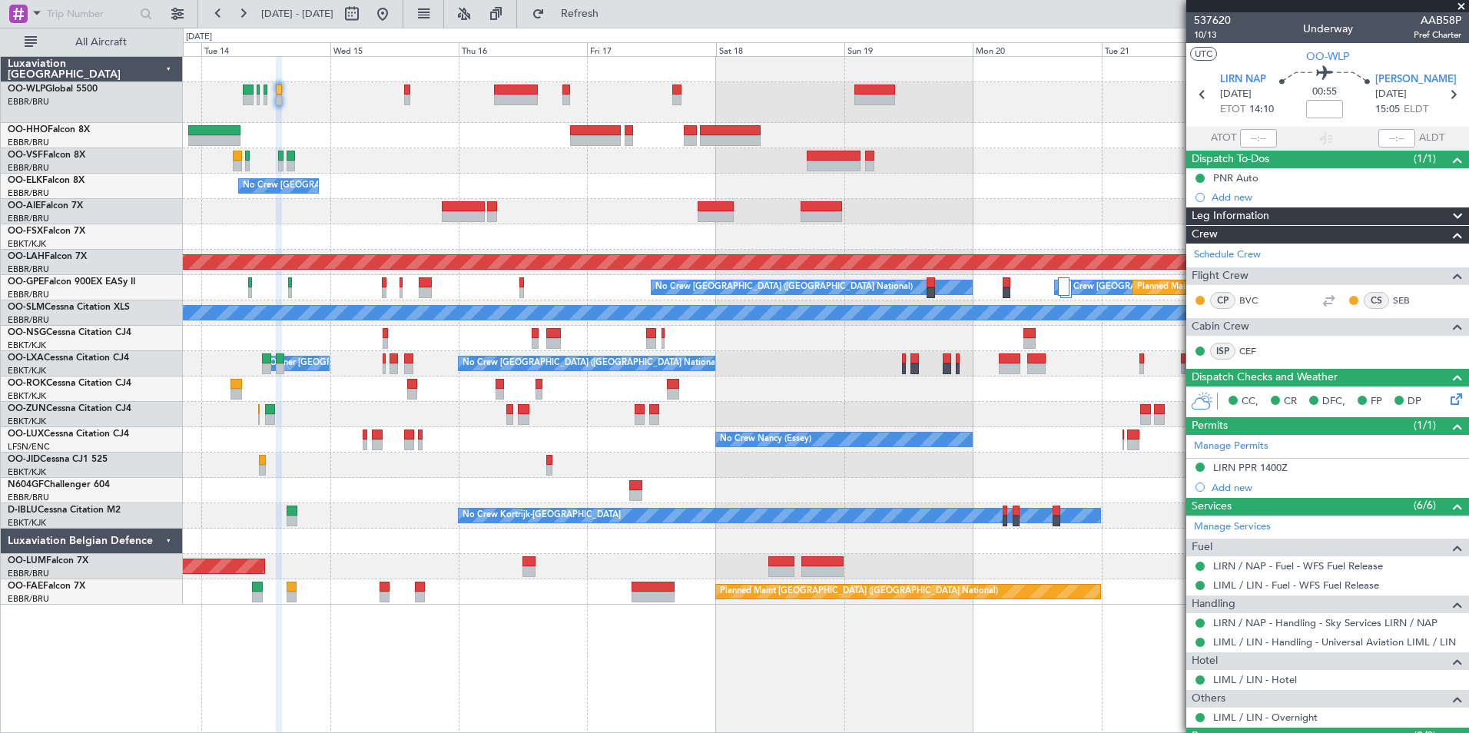
click at [578, 97] on div at bounding box center [826, 102] width 1286 height 41
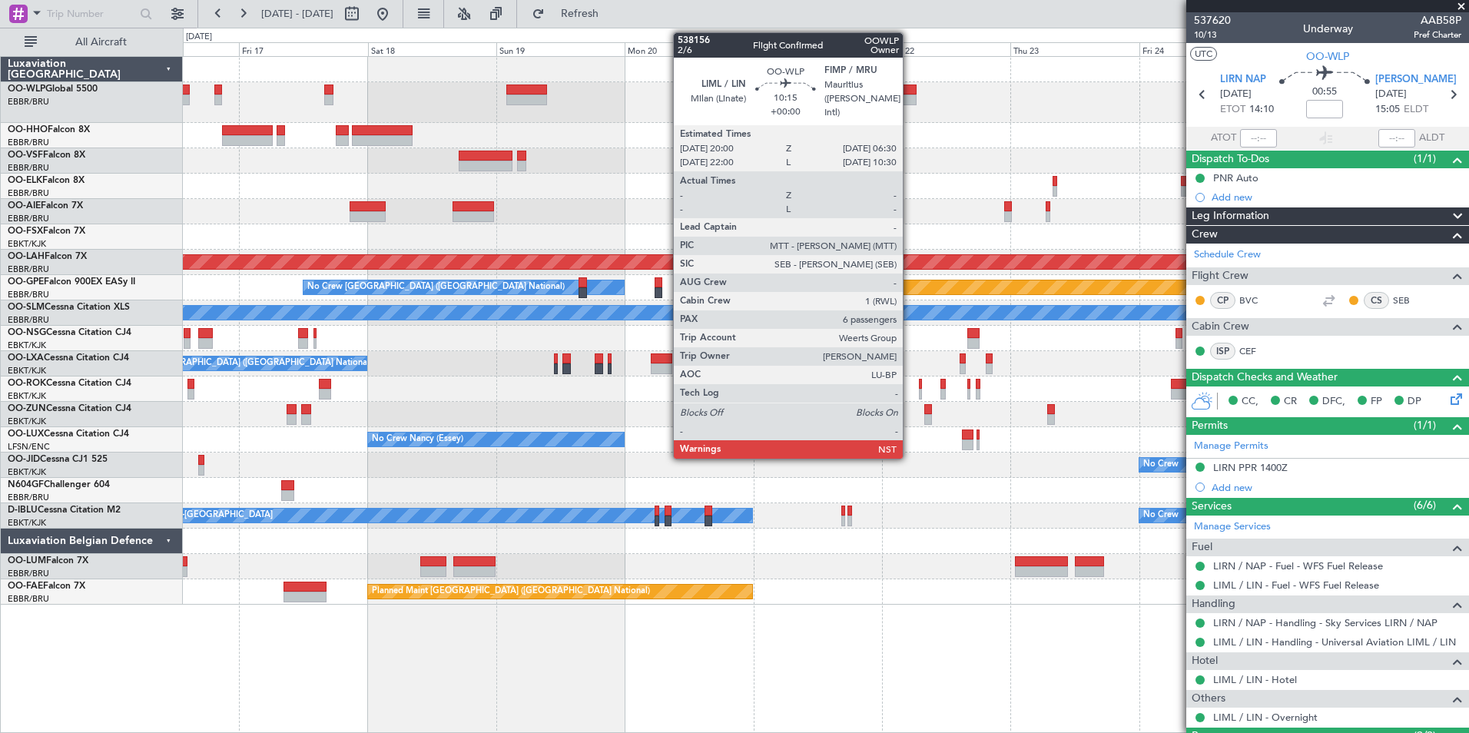
click at [910, 100] on div at bounding box center [888, 100] width 57 height 11
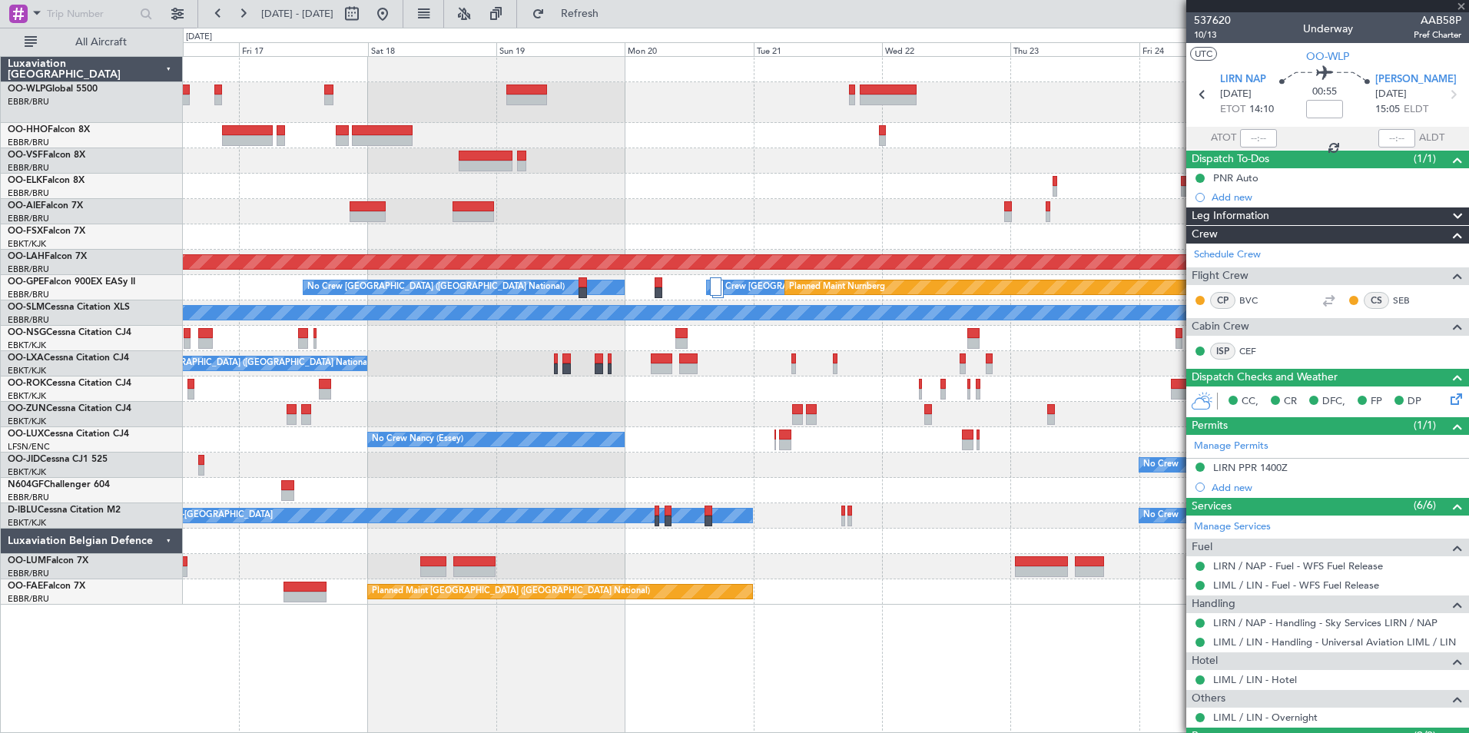
type input "6"
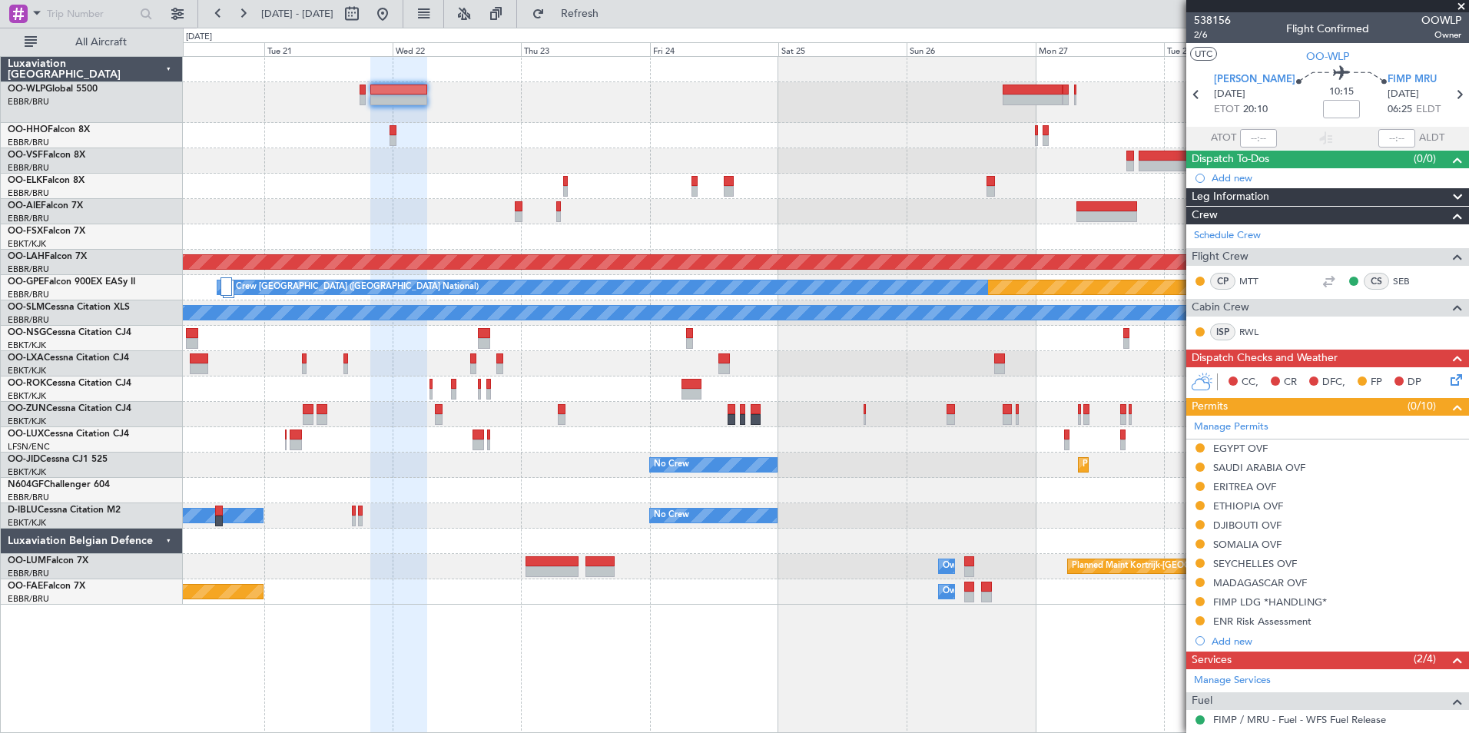
click at [498, 113] on div at bounding box center [826, 102] width 1286 height 41
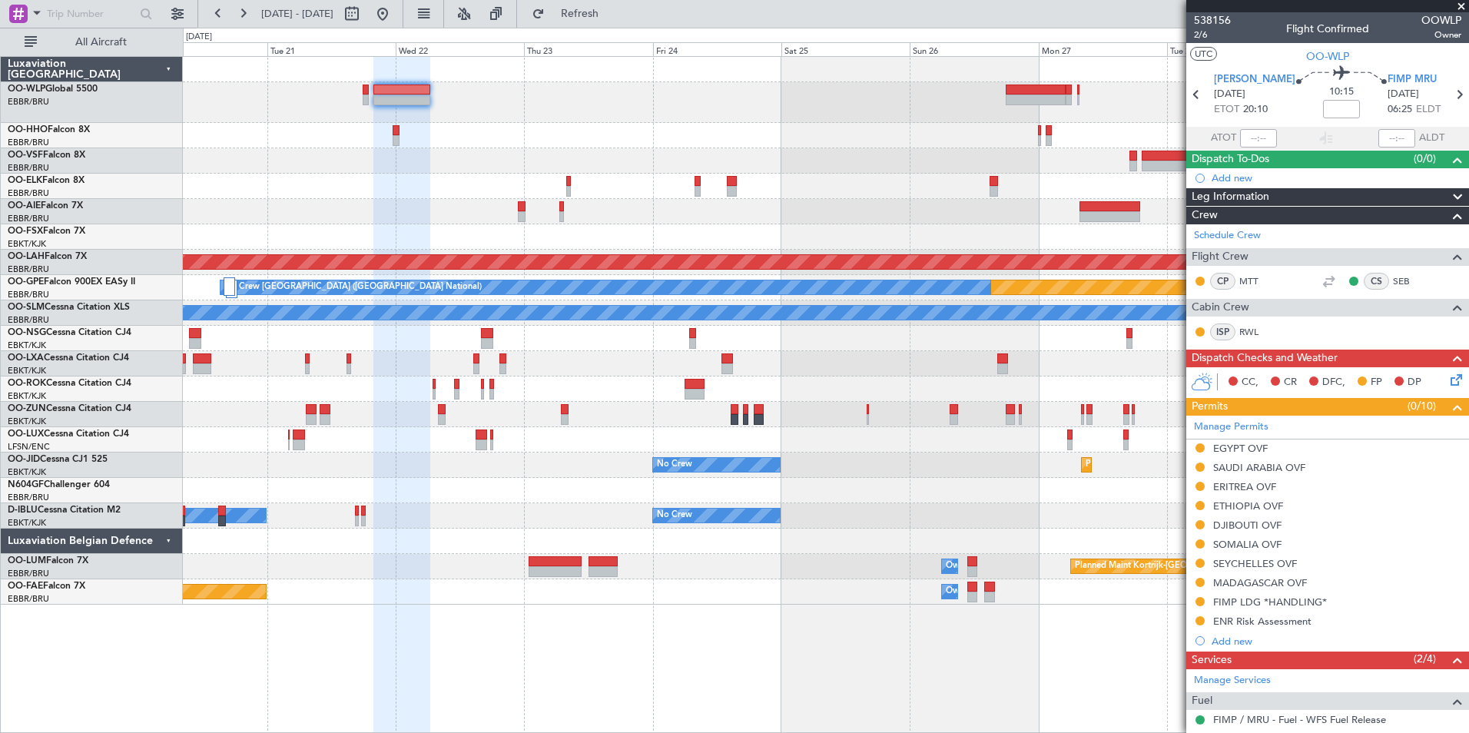
click at [996, 82] on div at bounding box center [826, 102] width 1286 height 41
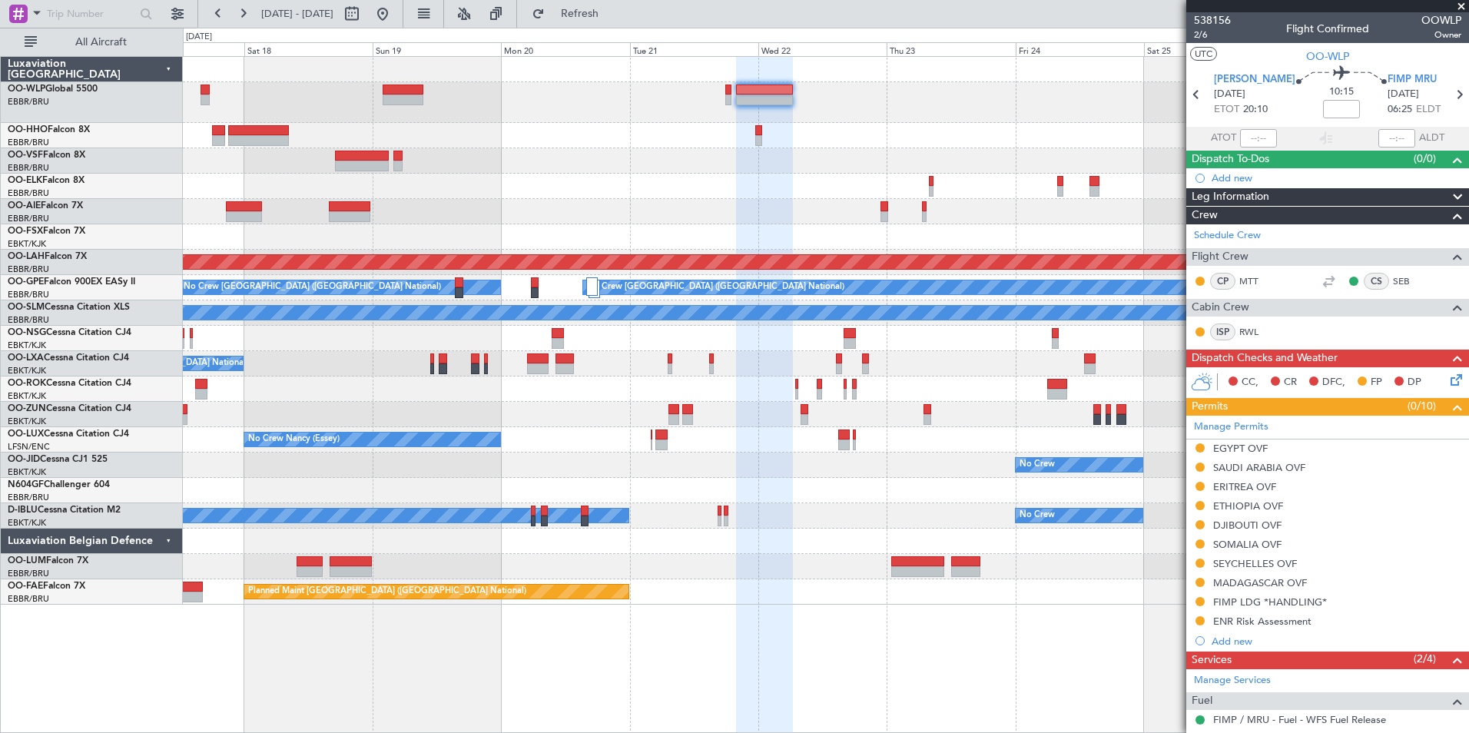
click at [971, 167] on div "Planned Maint Alton-st Louis (St Louis Regl) Planned Maint Nurnberg No Crew Bru…" at bounding box center [826, 331] width 1286 height 548
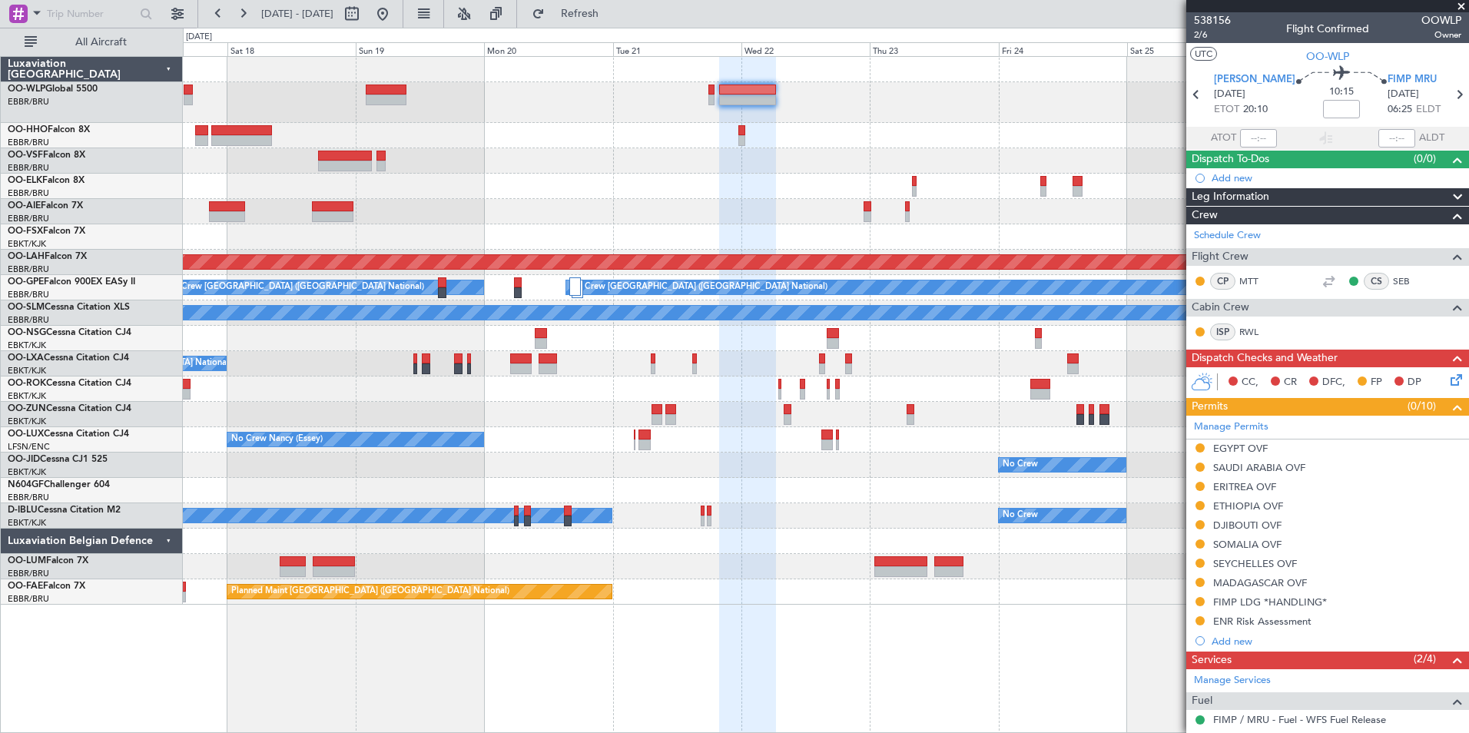
click at [1001, 161] on div at bounding box center [826, 160] width 1286 height 25
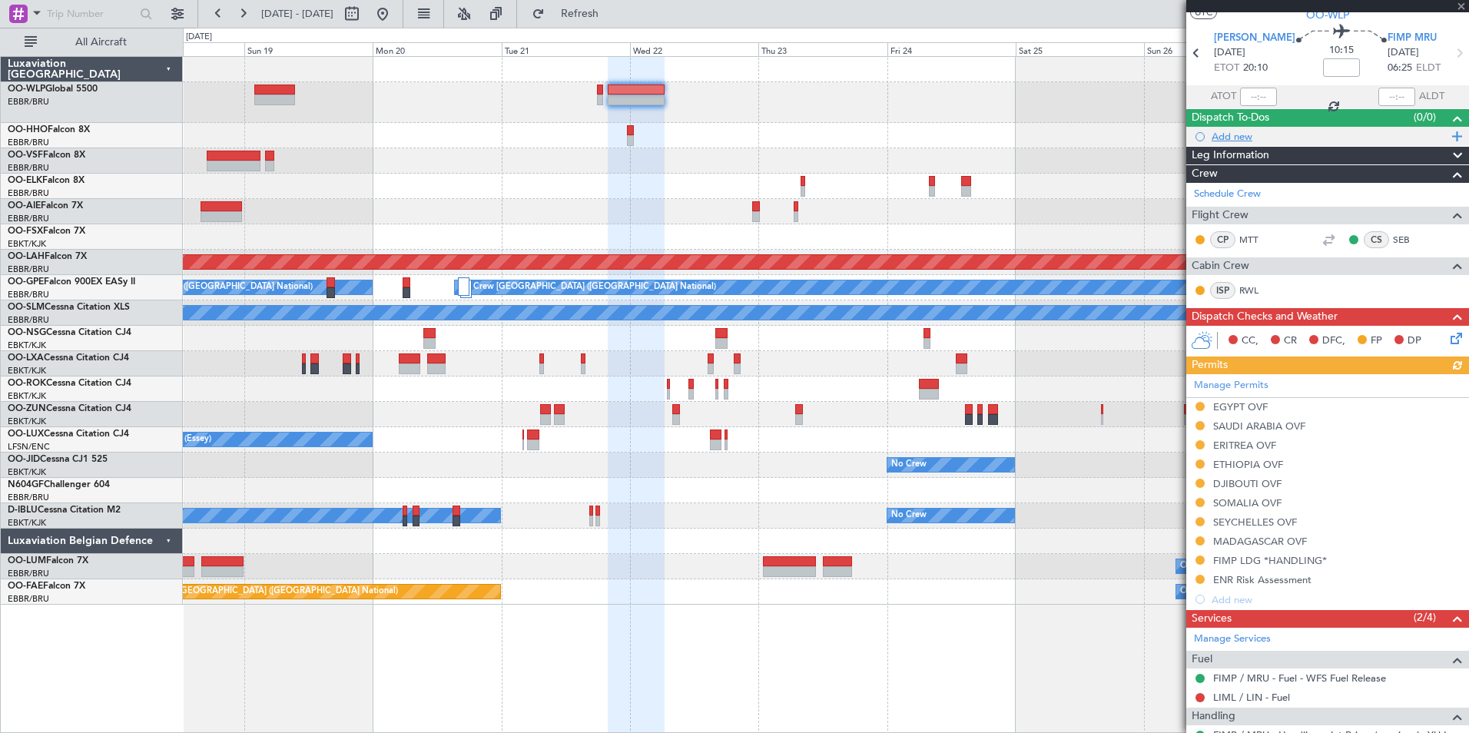
scroll to position [0, 0]
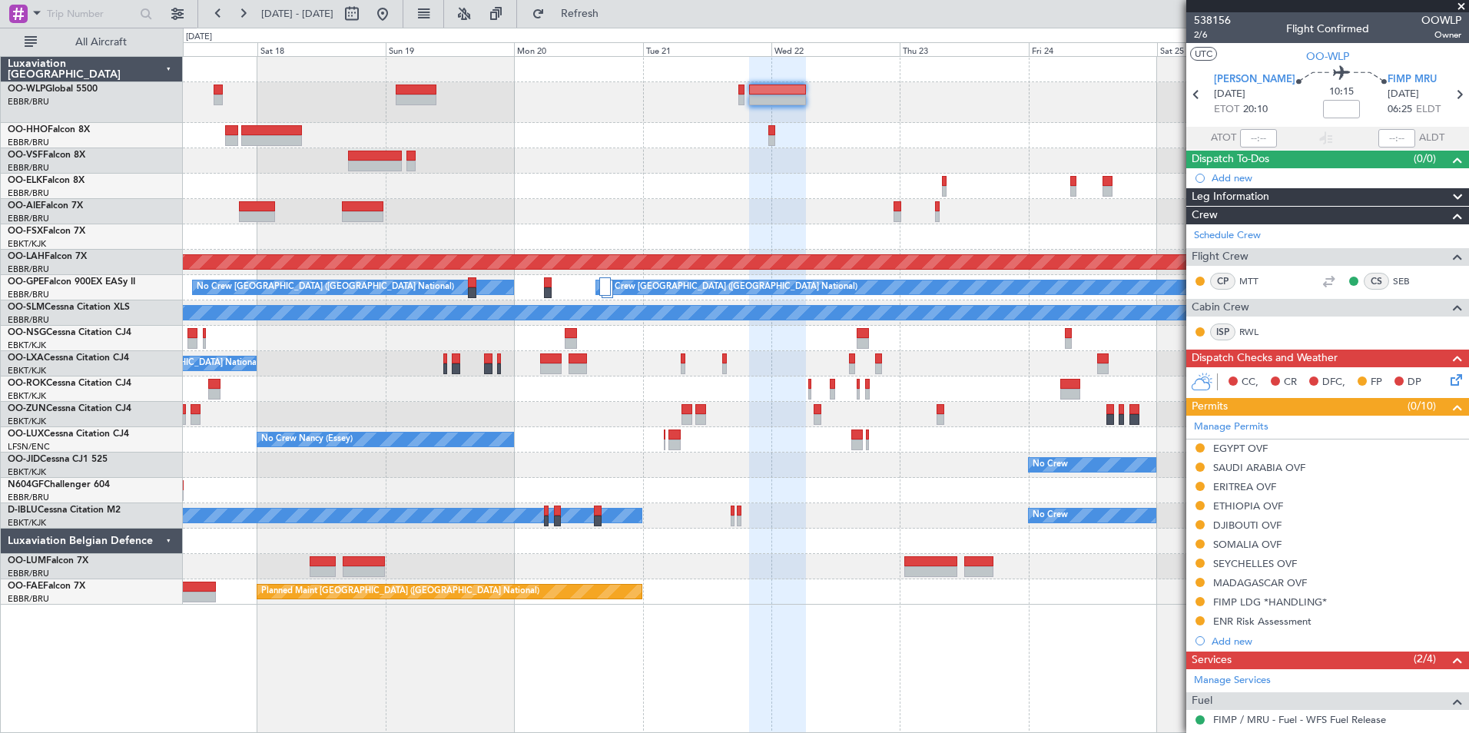
click at [670, 240] on div "Planned Maint Alton-st Louis (St Louis Regl) Planned Maint Nurnberg No Crew Bru…" at bounding box center [826, 331] width 1286 height 548
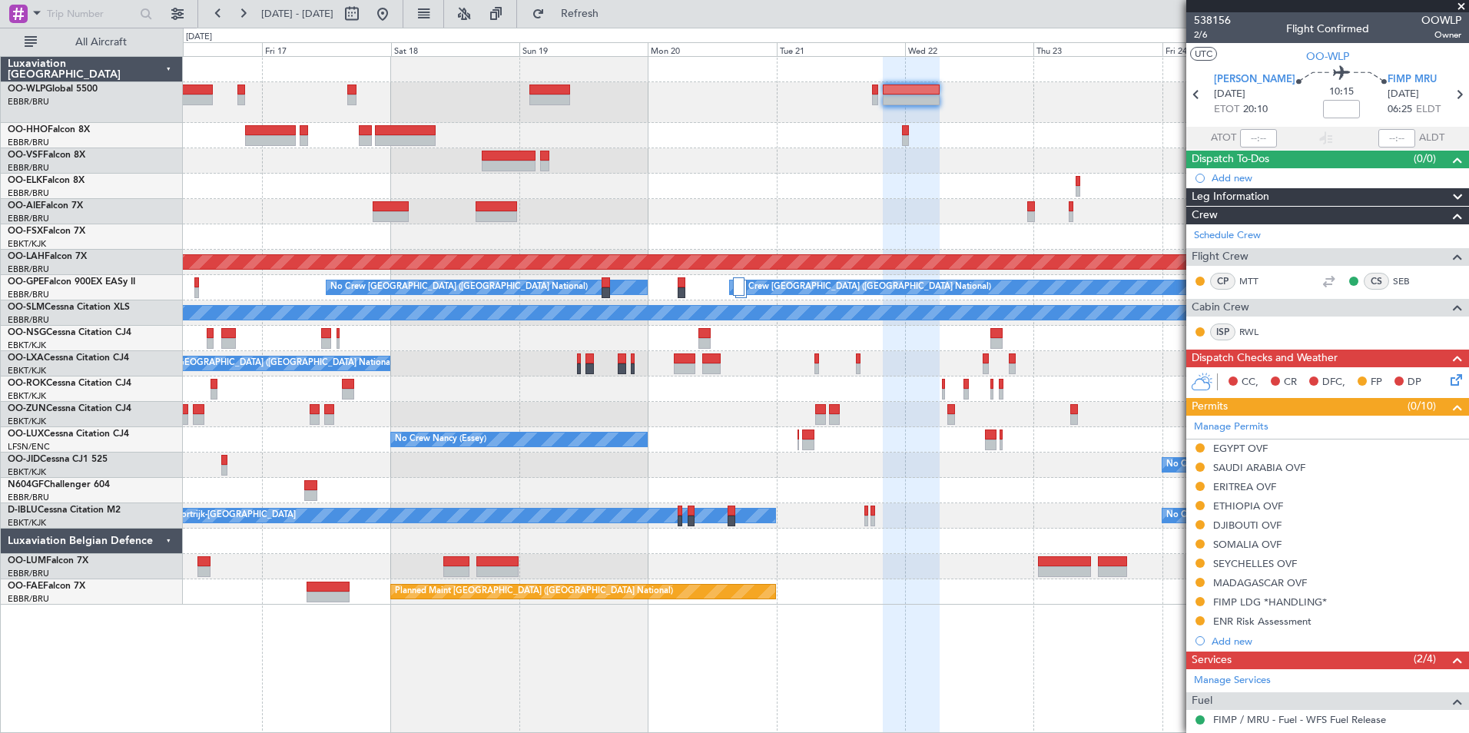
click at [1060, 121] on div at bounding box center [826, 102] width 1286 height 41
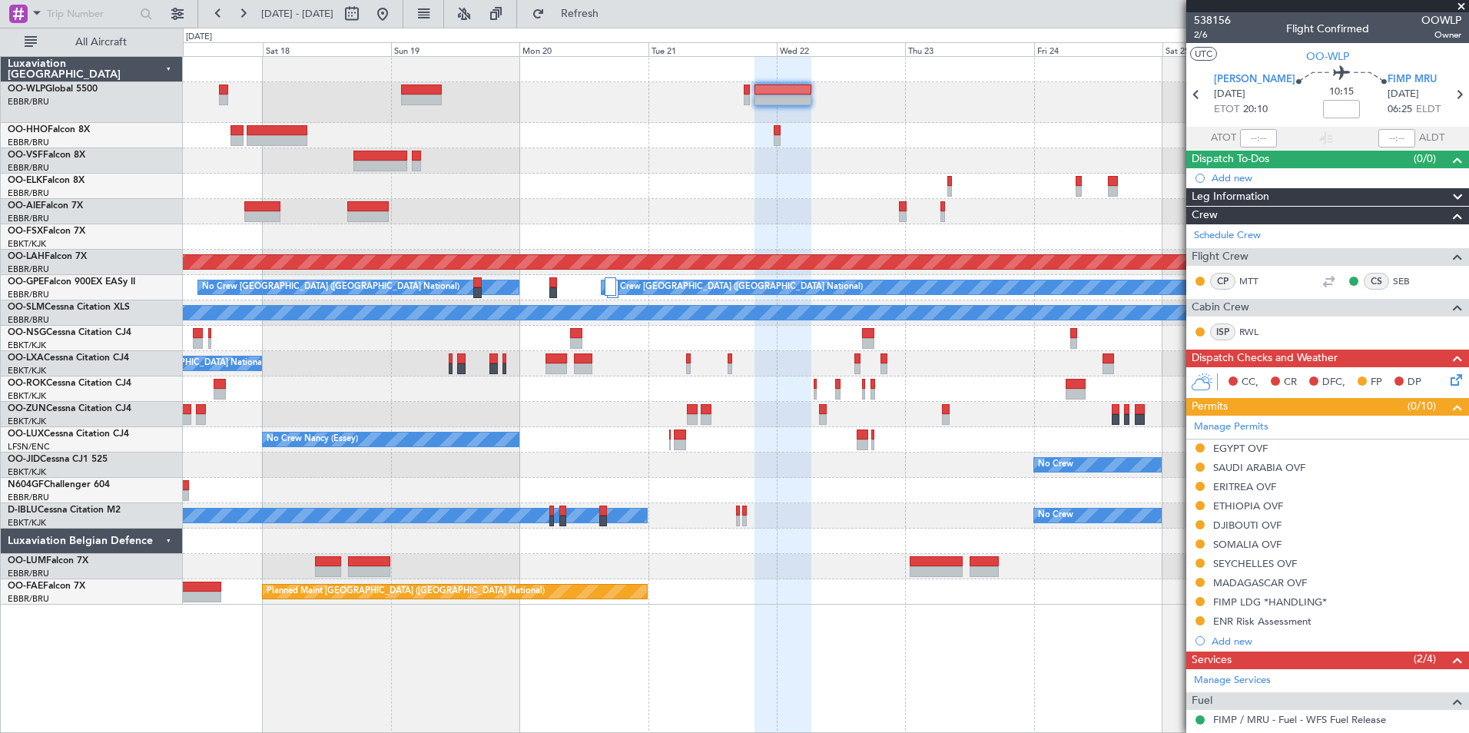
click at [911, 108] on div at bounding box center [826, 102] width 1286 height 41
click at [1323, 109] on input at bounding box center [1341, 109] width 37 height 18
type input "+00:15"
click at [1204, 35] on span "2/6" at bounding box center [1212, 34] width 37 height 13
click at [621, 144] on div at bounding box center [826, 135] width 1286 height 25
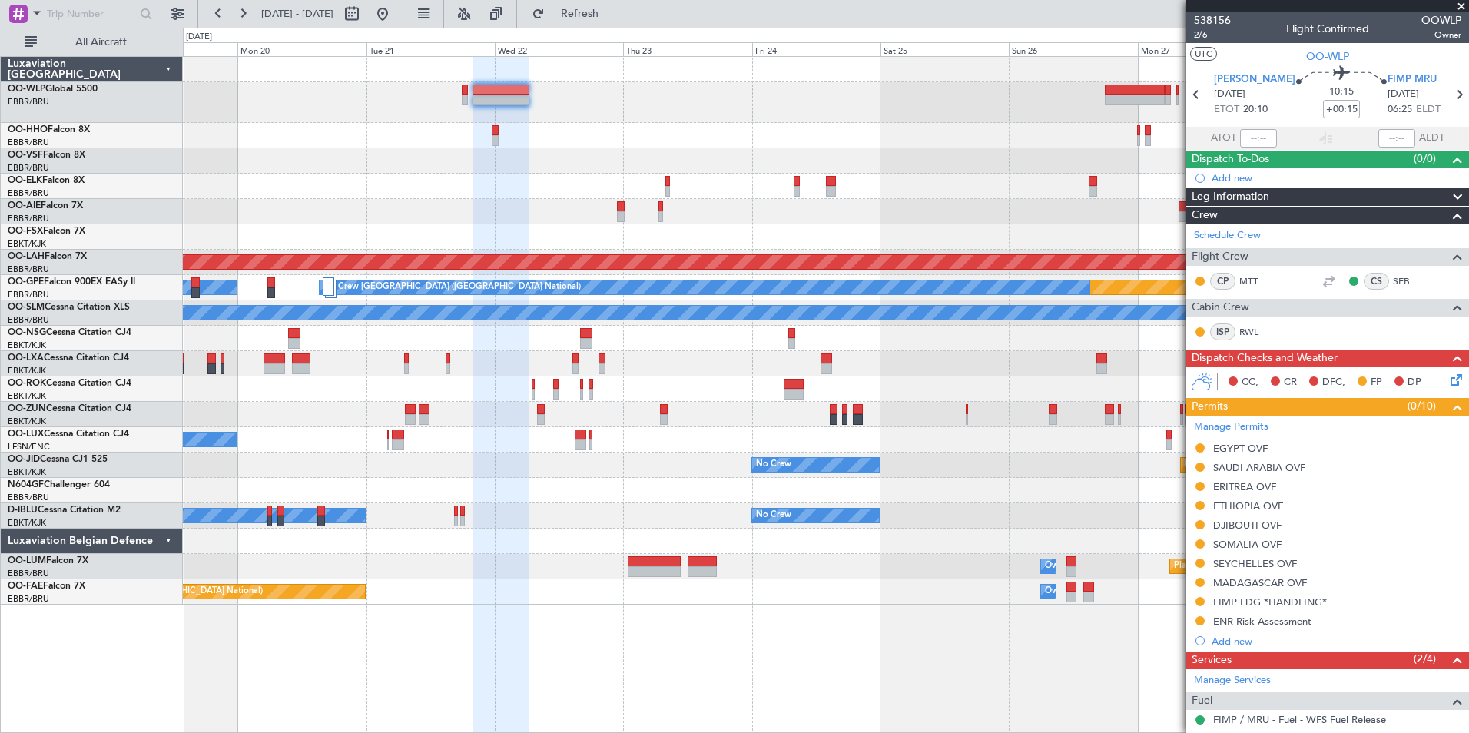
click at [404, 104] on div at bounding box center [826, 102] width 1286 height 41
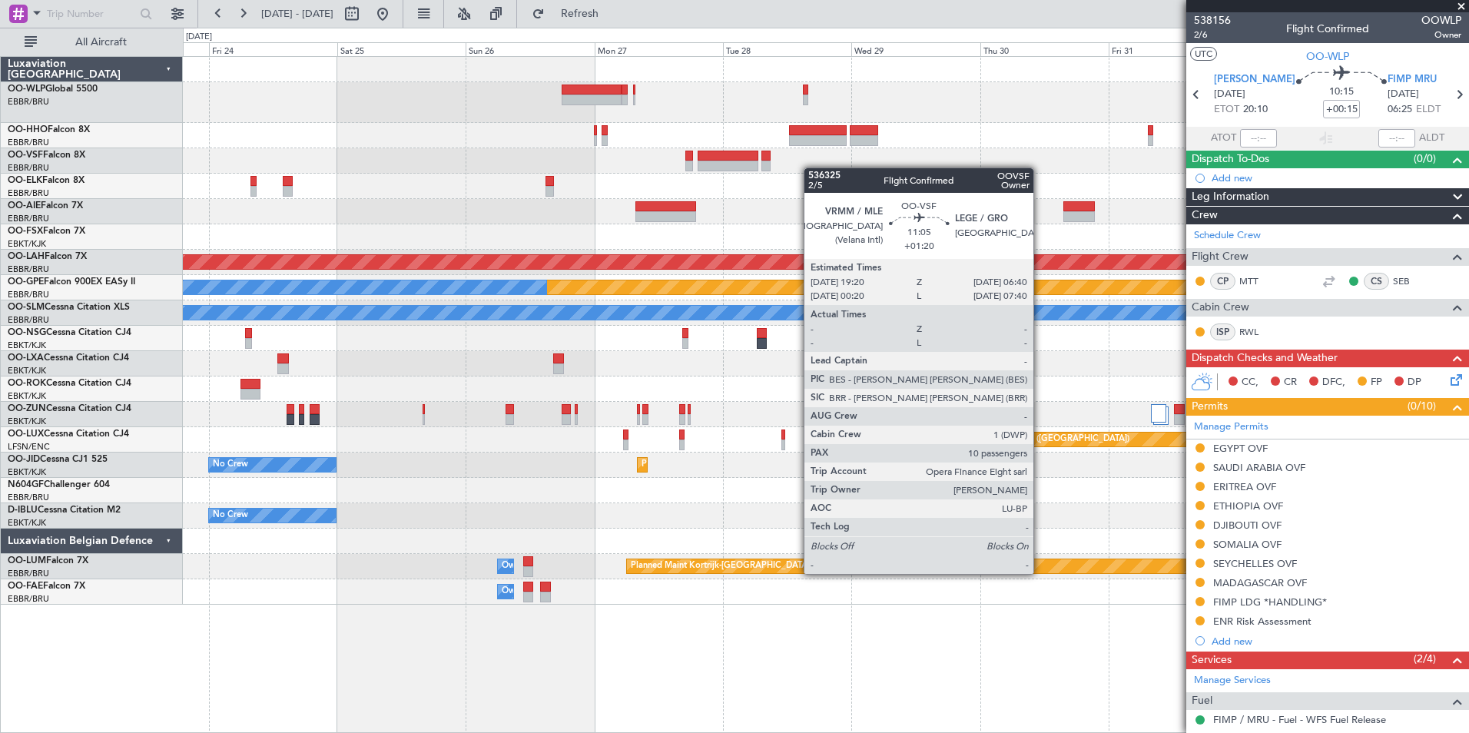
click at [611, 158] on div at bounding box center [826, 160] width 1286 height 25
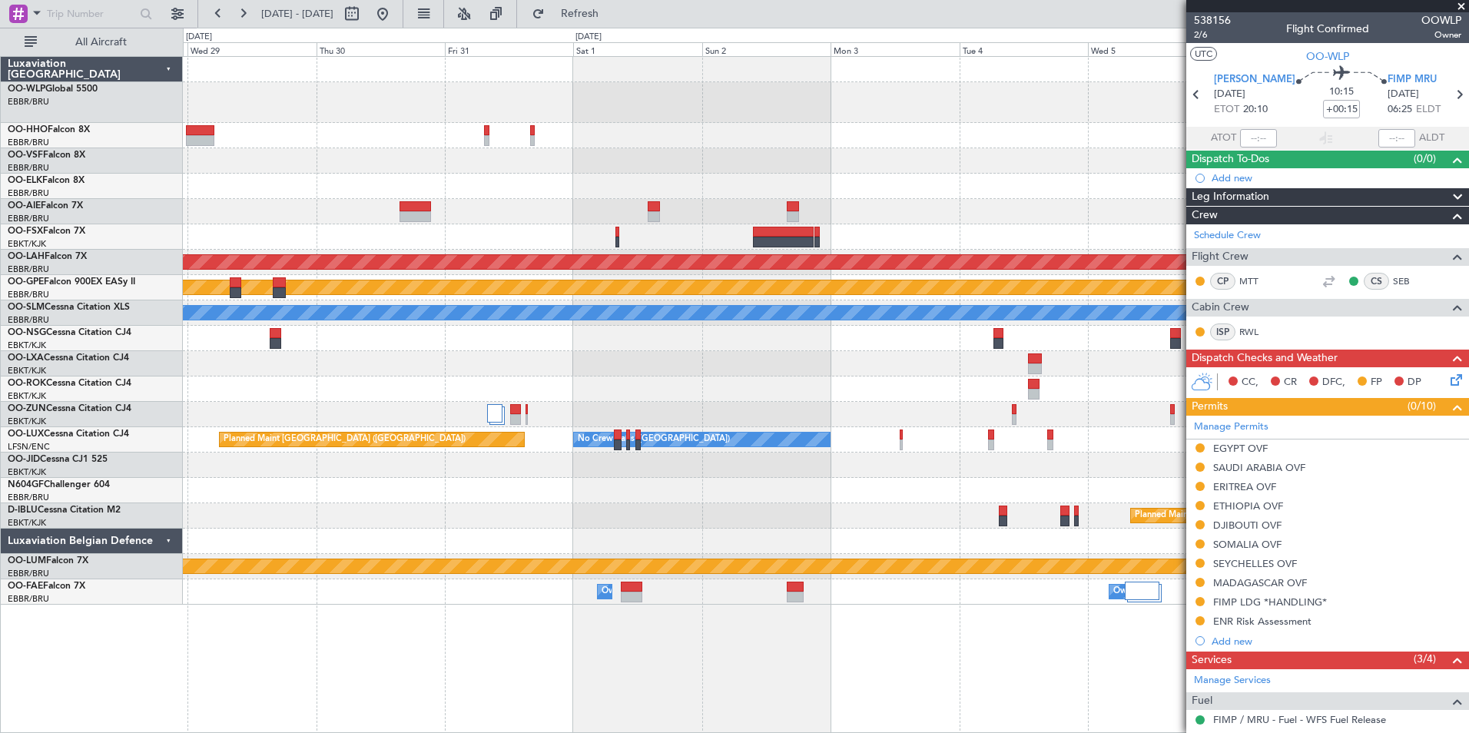
click at [795, 169] on div "Planned Maint Alton-st Louis (St Louis Regl) Planned Maint Nurnberg No Crew Bru…" at bounding box center [826, 331] width 1286 height 548
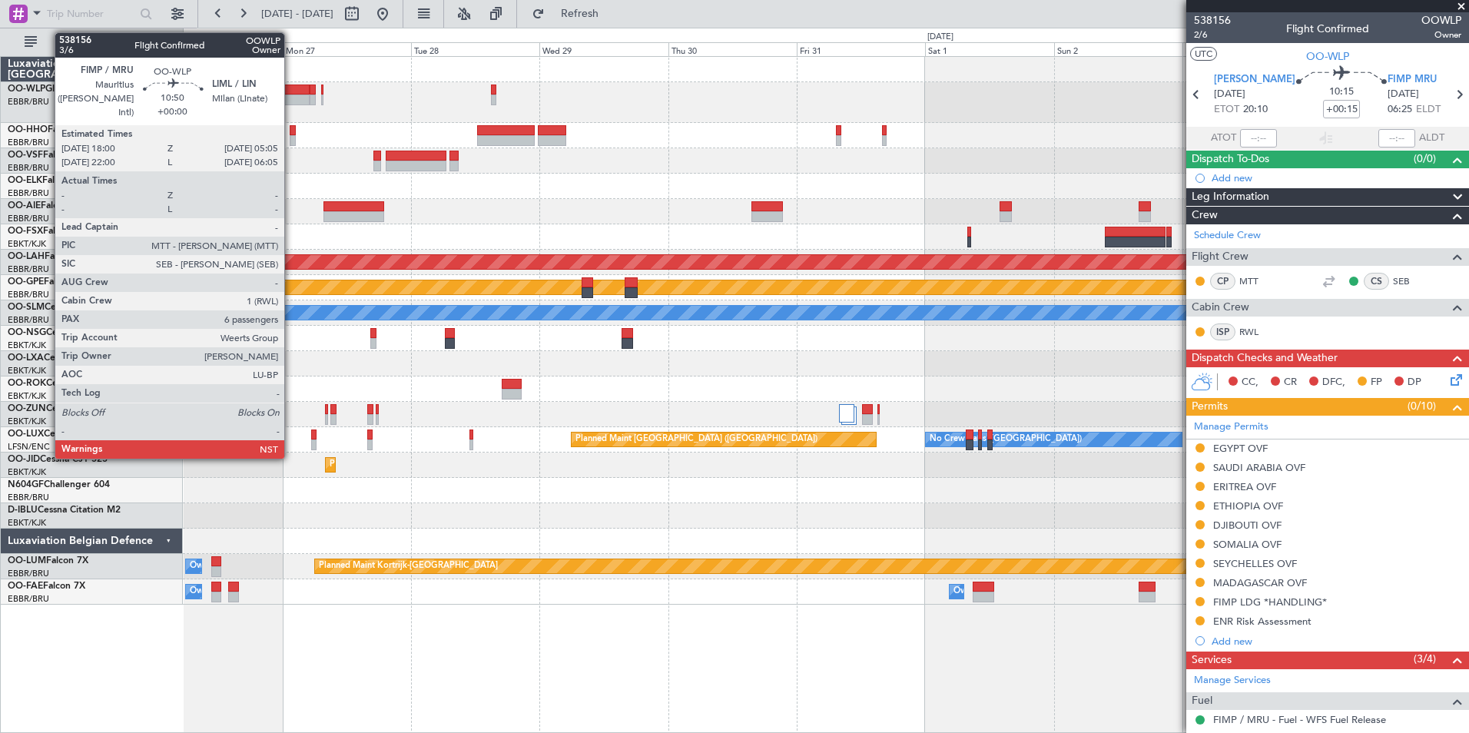
click at [290, 94] on div at bounding box center [280, 90] width 60 height 11
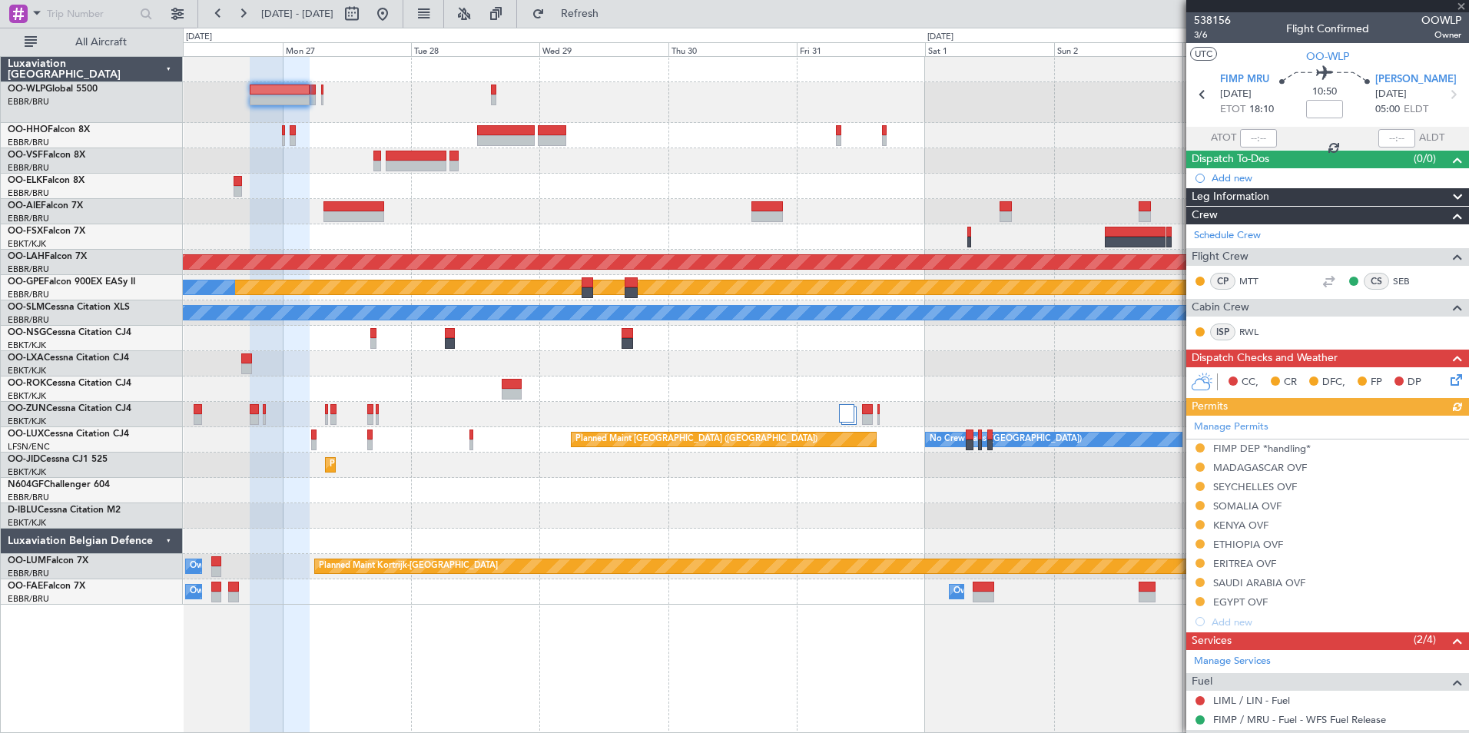
scroll to position [341, 0]
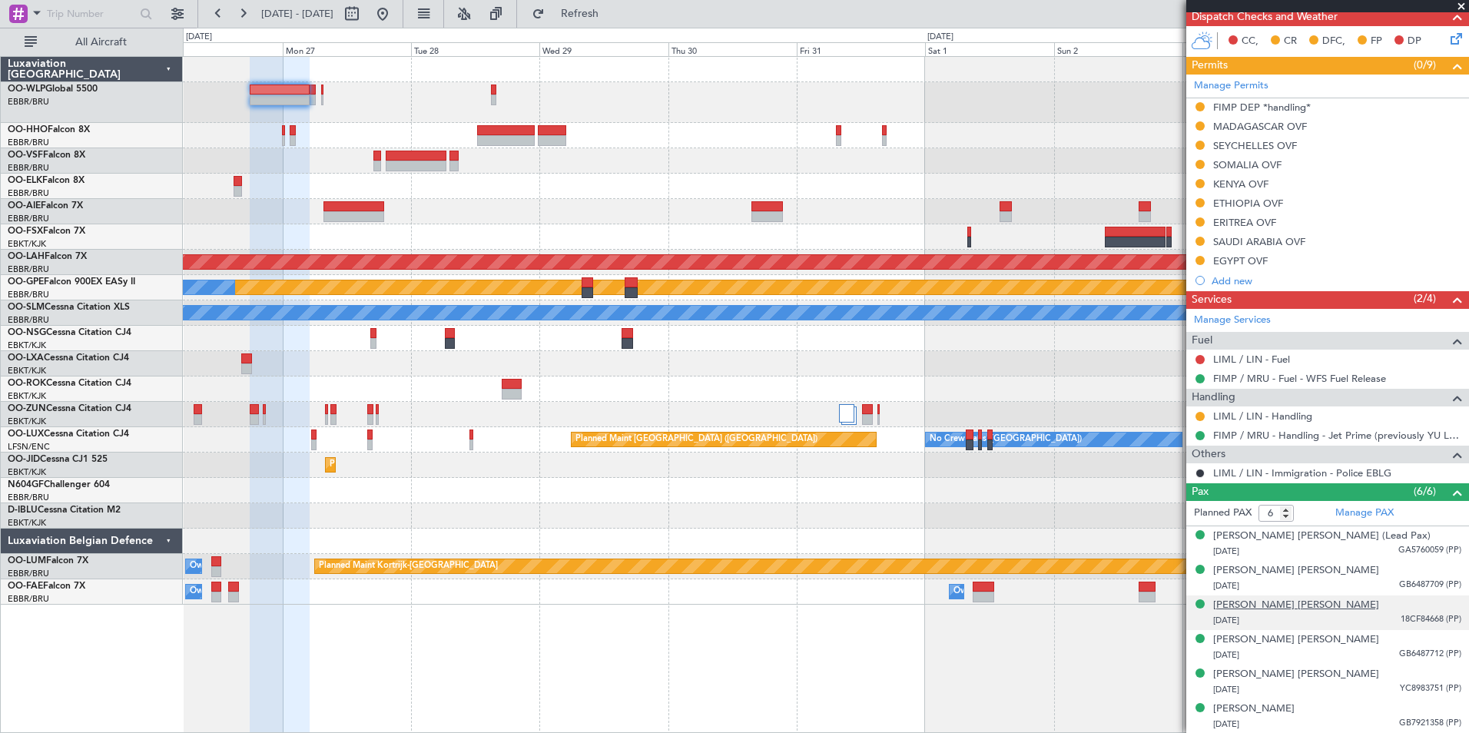
click at [1265, 609] on div "Anne Gaelle Catherine Dumouchel" at bounding box center [1296, 605] width 166 height 15
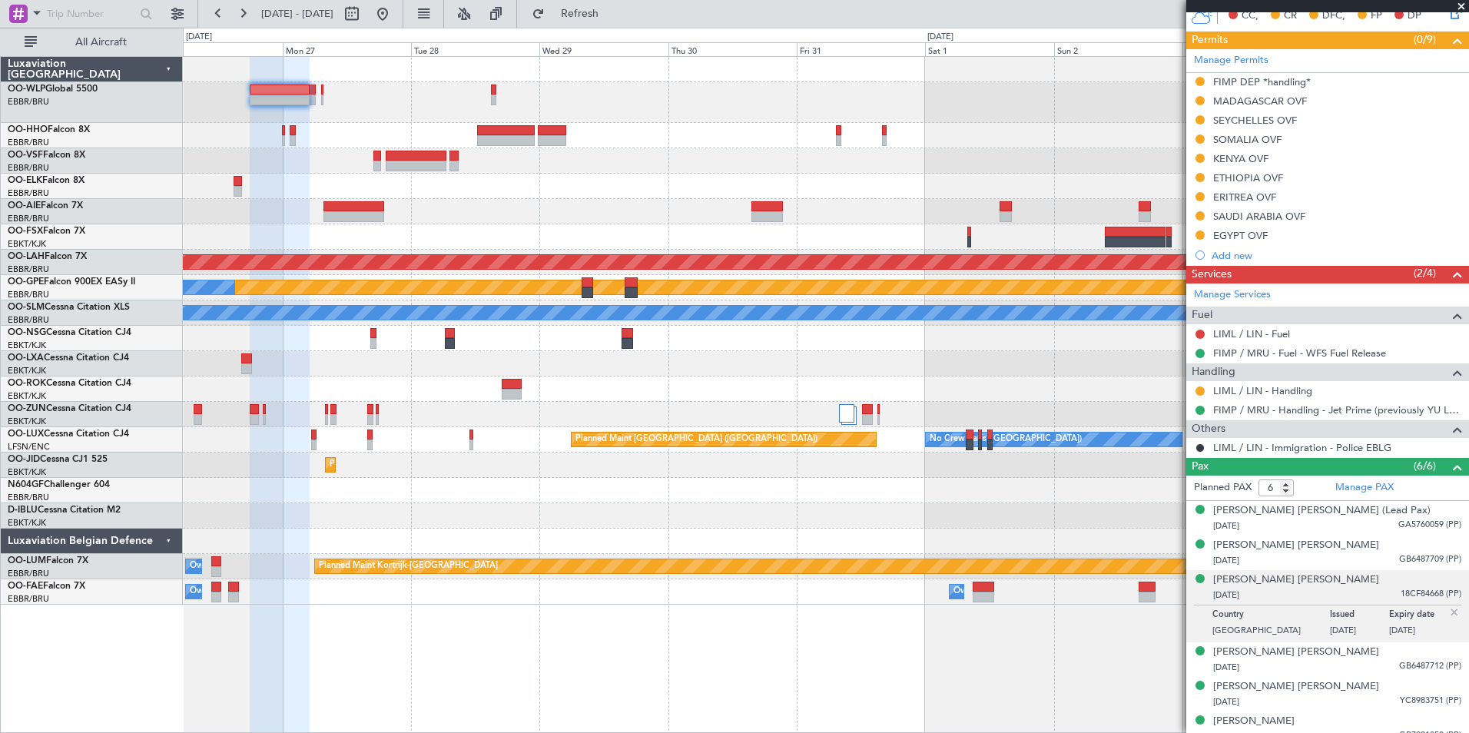
scroll to position [379, 0]
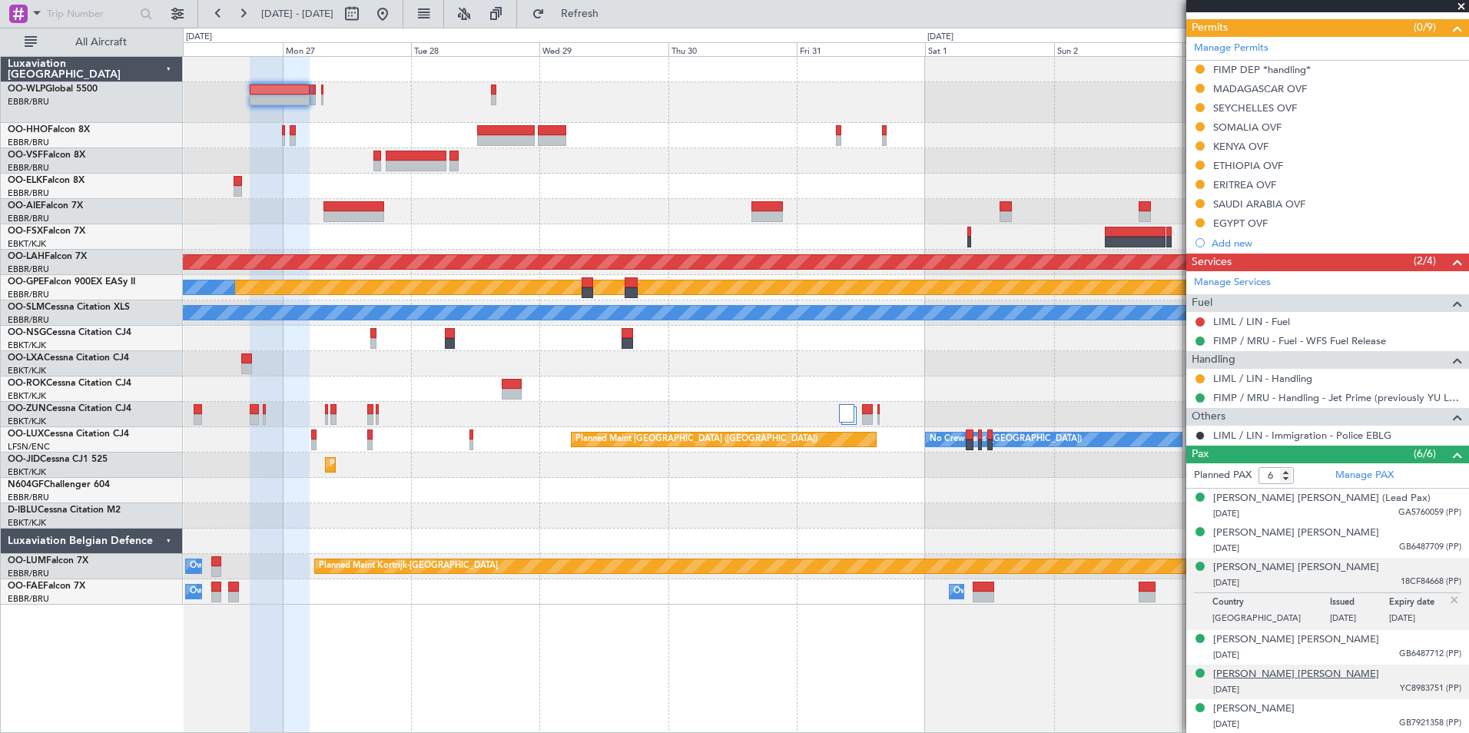
click at [1274, 676] on div "Nathalia Guimaraes Alves" at bounding box center [1296, 674] width 166 height 15
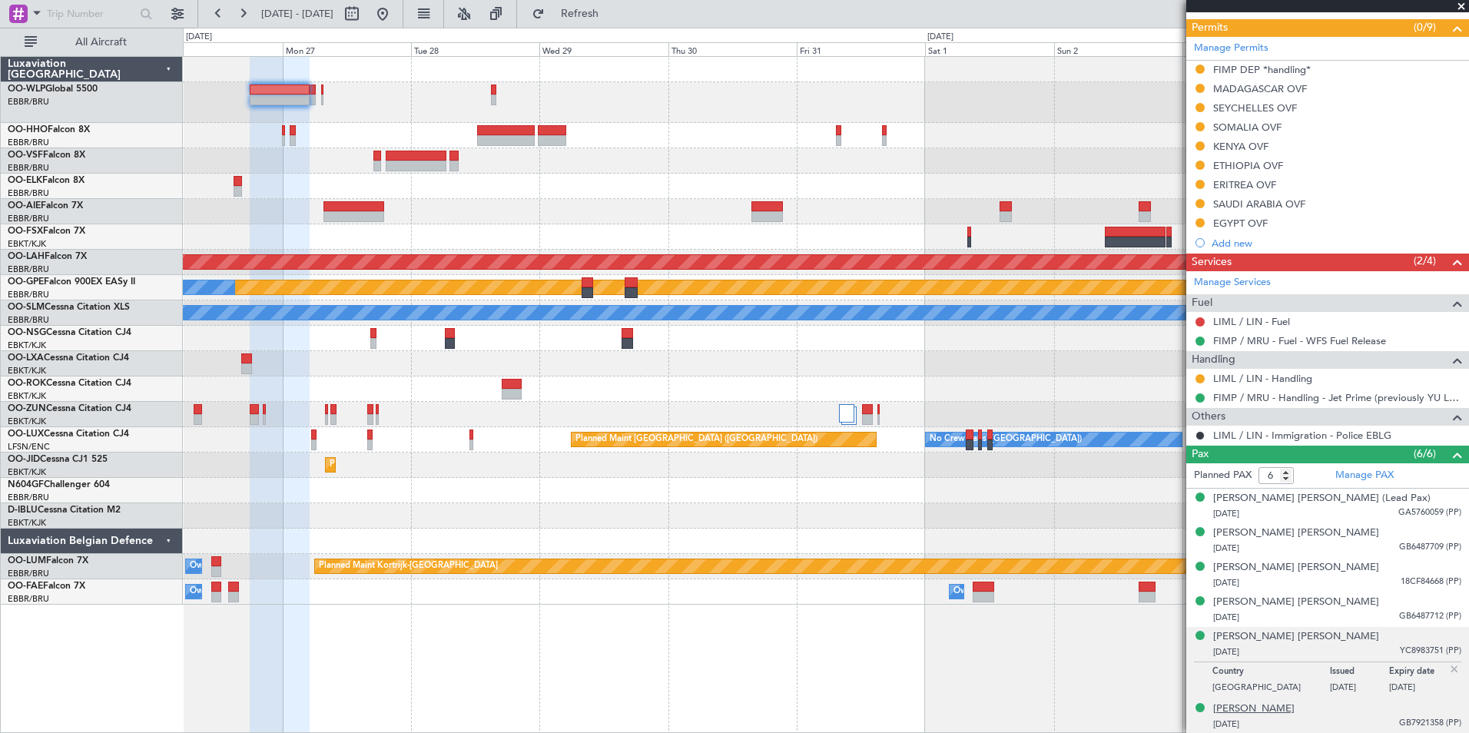
click at [1263, 708] on div "Romeo Greg A. Weerts" at bounding box center [1253, 709] width 81 height 15
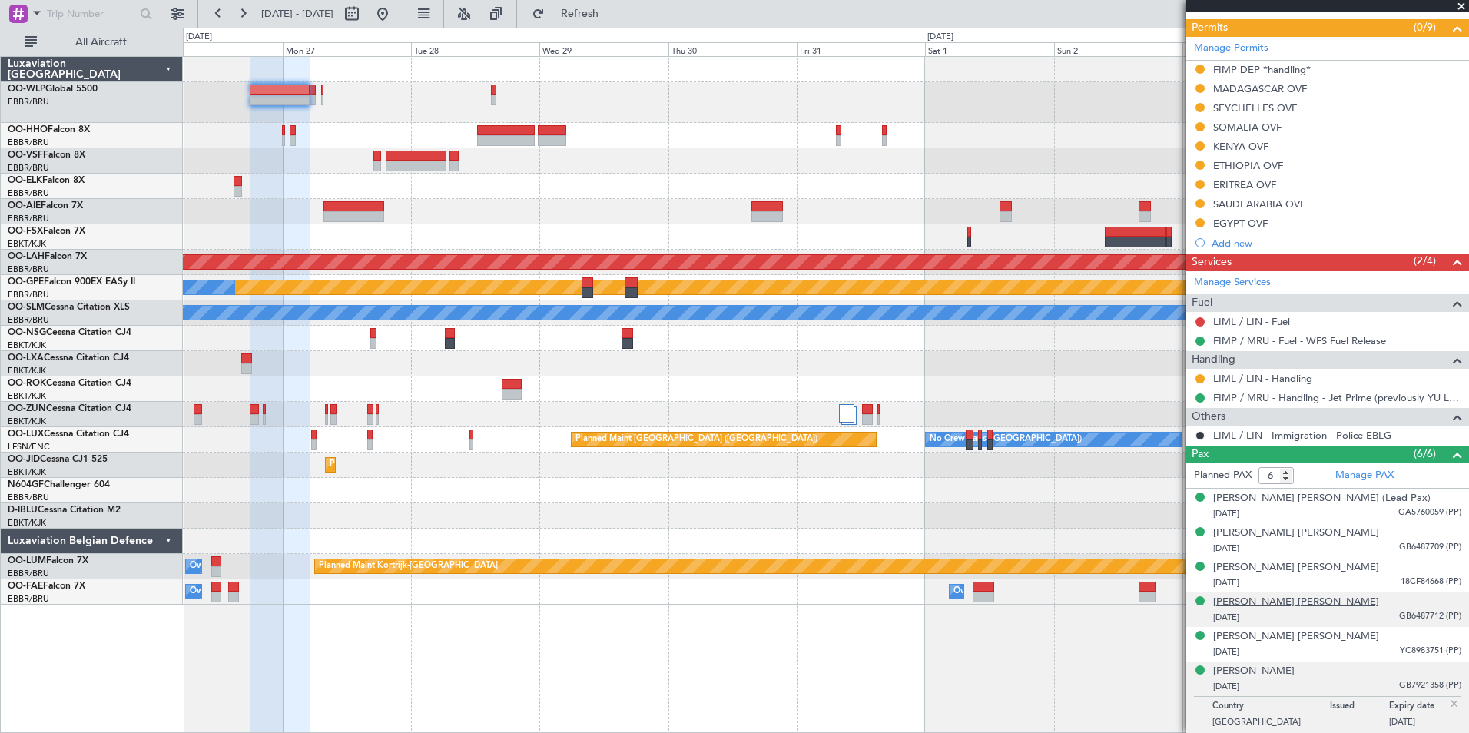
click at [1254, 603] on div "Grégoire Pierre C Weerts" at bounding box center [1296, 602] width 166 height 15
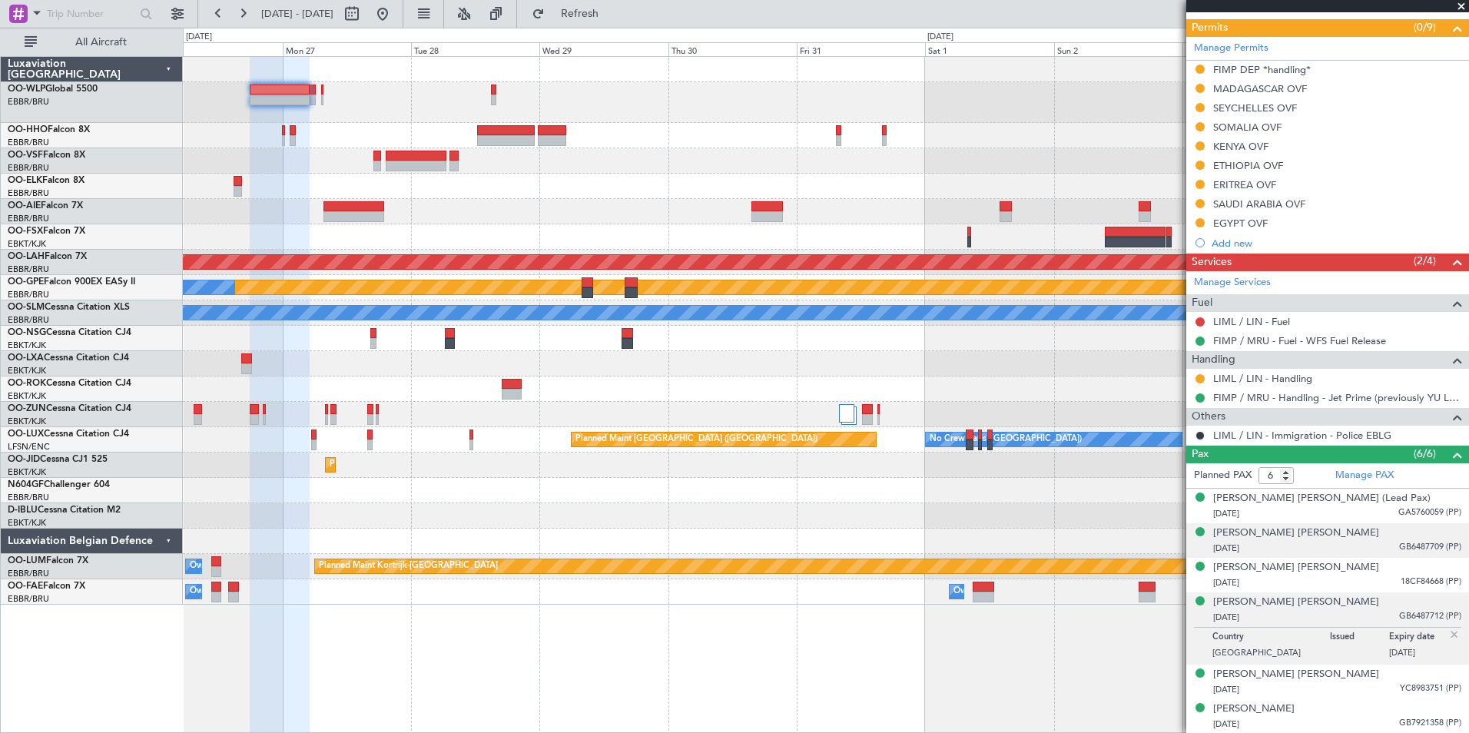
click at [1272, 542] on div "07/08/2018 GB6487709 (PP)" at bounding box center [1337, 548] width 248 height 15
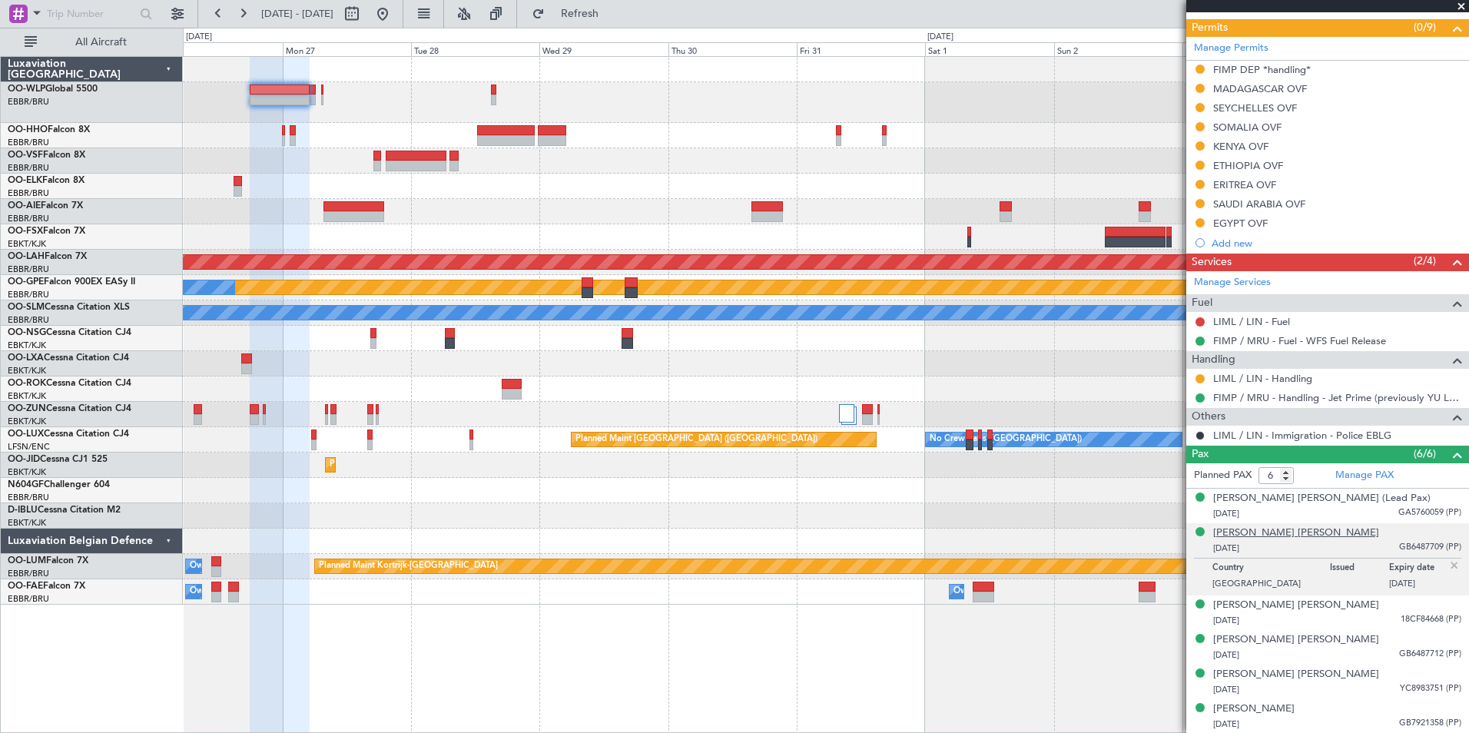
click at [1272, 536] on div "Alec Philippe P Weerts" at bounding box center [1296, 533] width 166 height 15
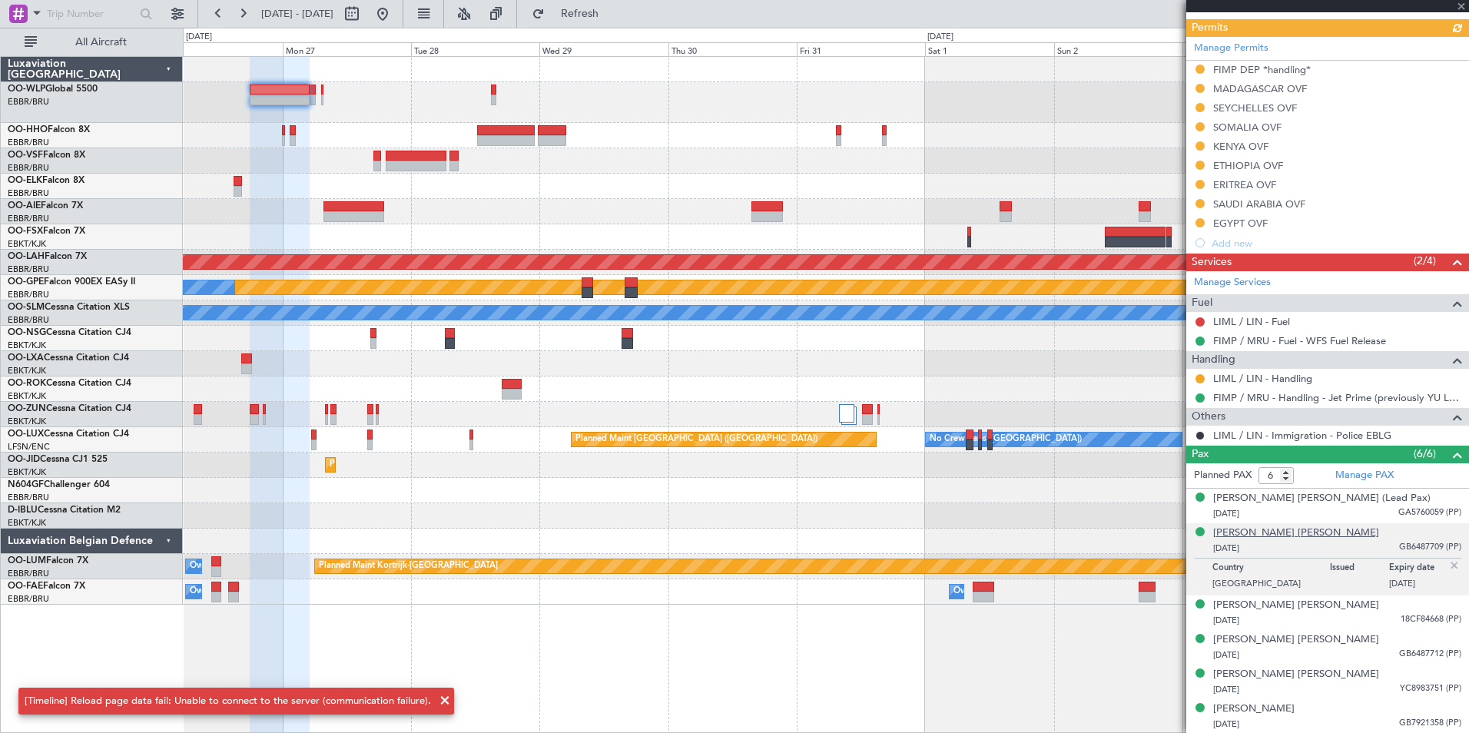
click at [1262, 528] on div "Alec Philippe P Weerts" at bounding box center [1296, 533] width 166 height 15
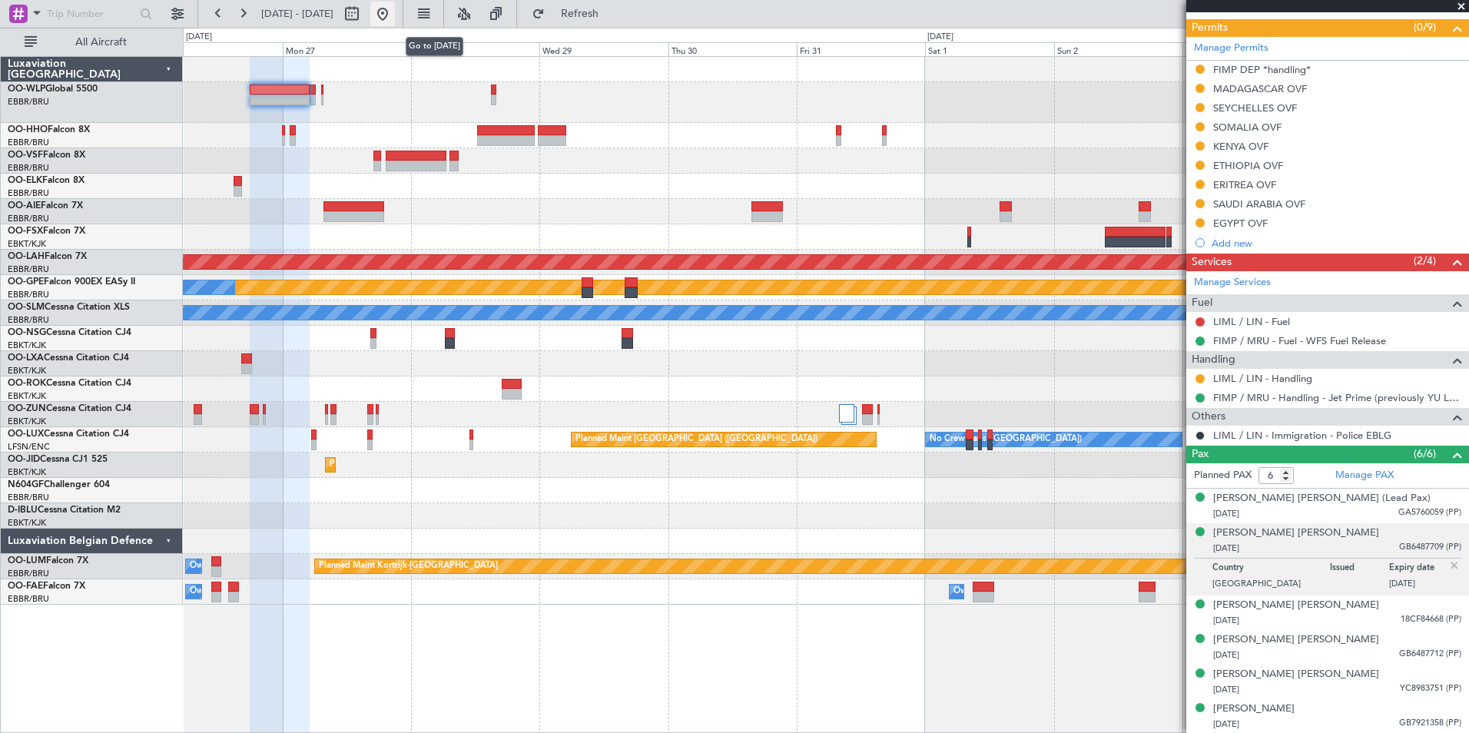
click at [395, 13] on button at bounding box center [382, 14] width 25 height 25
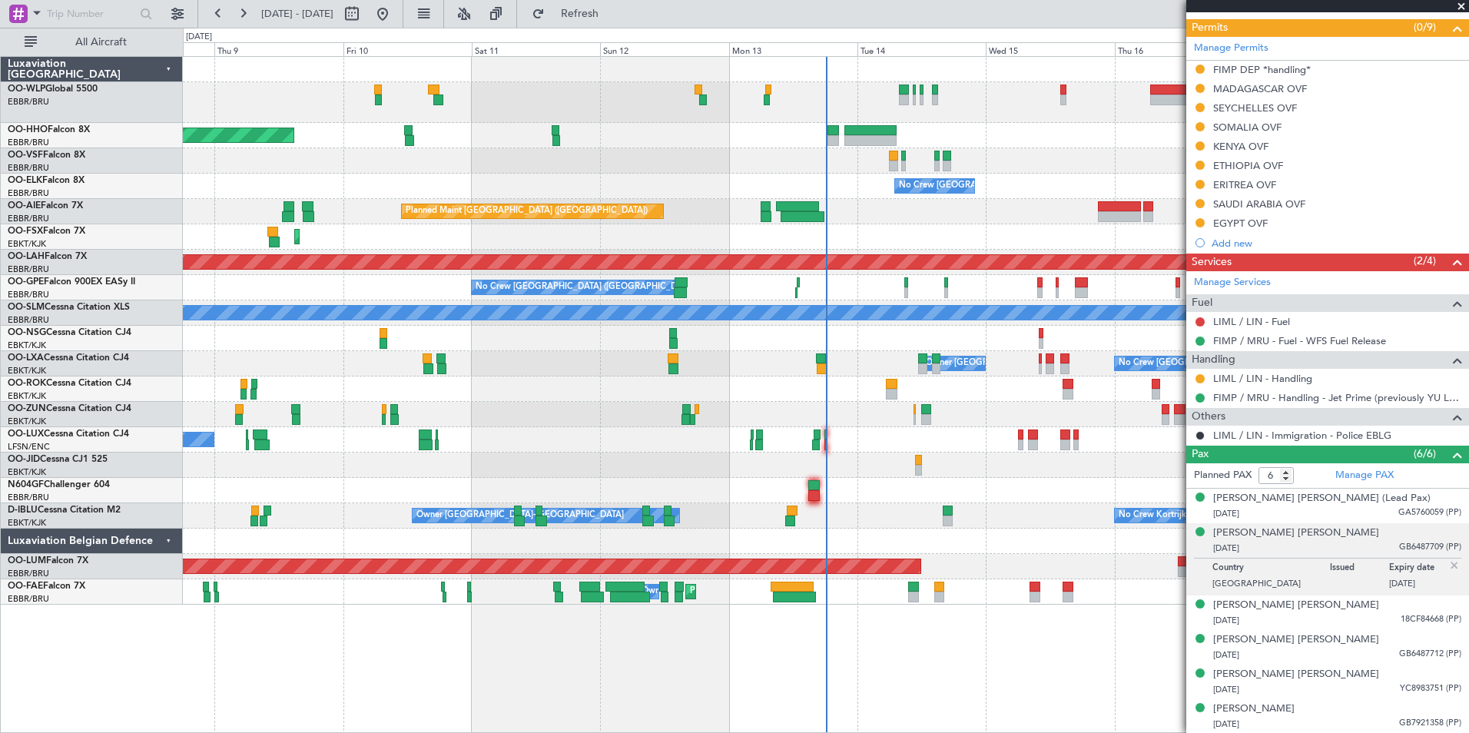
scroll to position [0, 0]
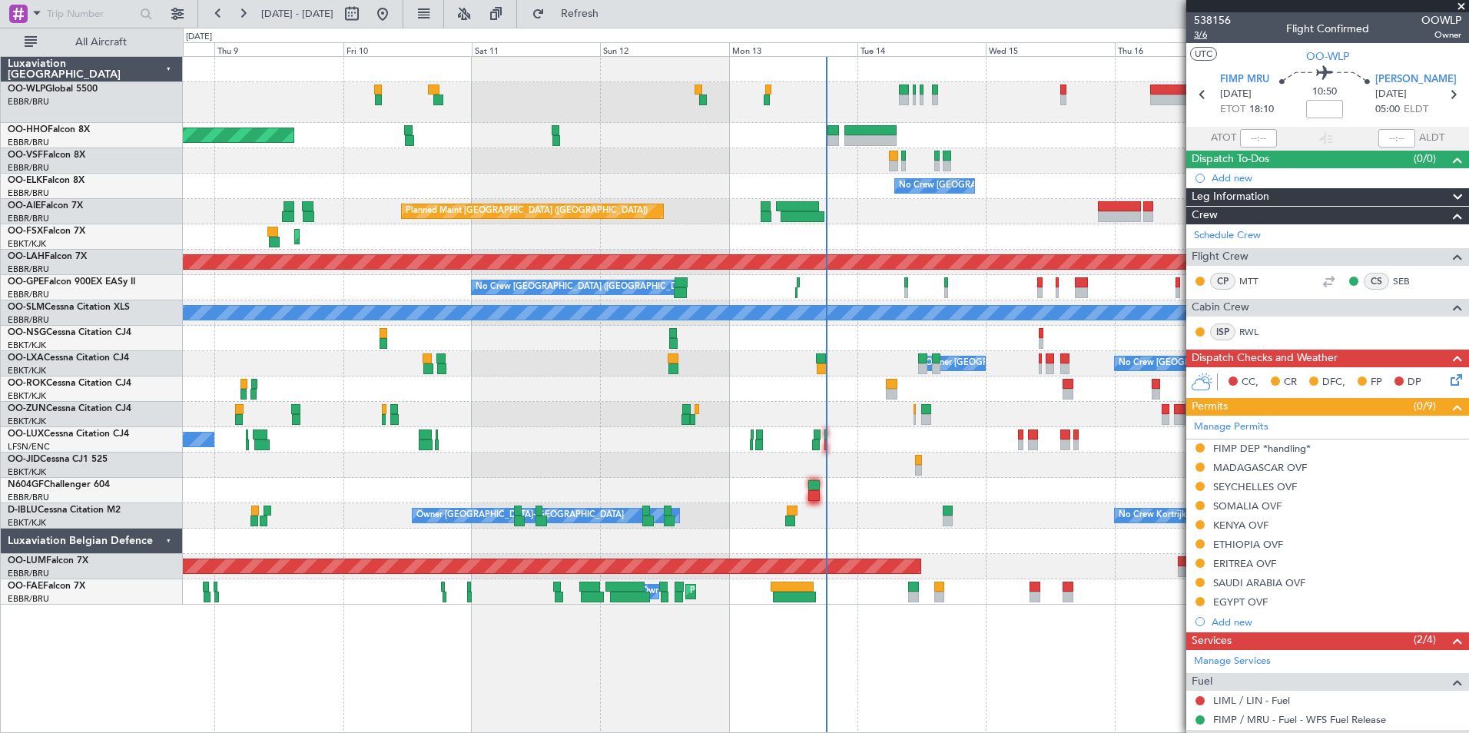
click at [1200, 33] on span "3/6" at bounding box center [1212, 34] width 37 height 13
click at [677, 140] on div "Planned Maint Geneva (Cointrin) No Crew Brussels (Brussels National) Planned Ma…" at bounding box center [826, 331] width 1286 height 548
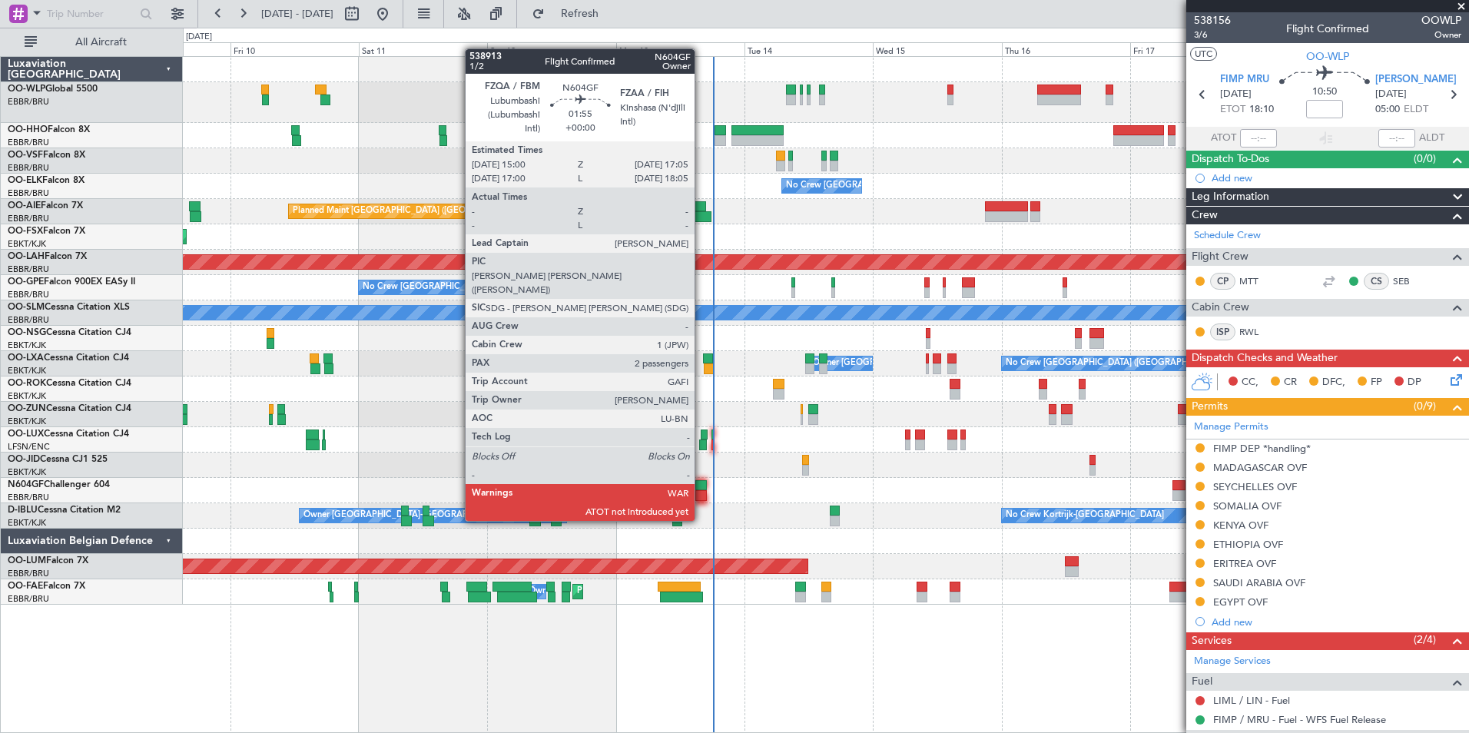
click at [702, 492] on div at bounding box center [701, 495] width 12 height 11
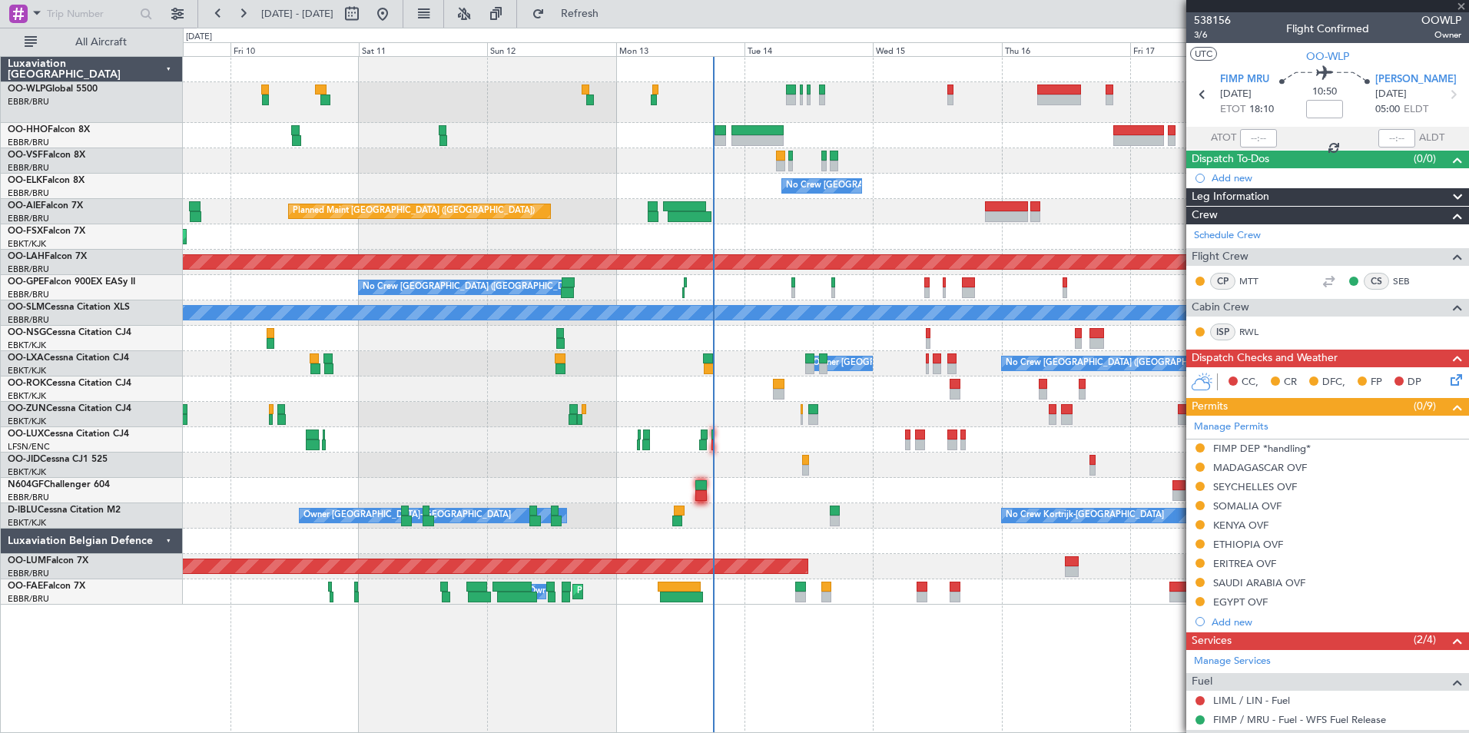
type input "2"
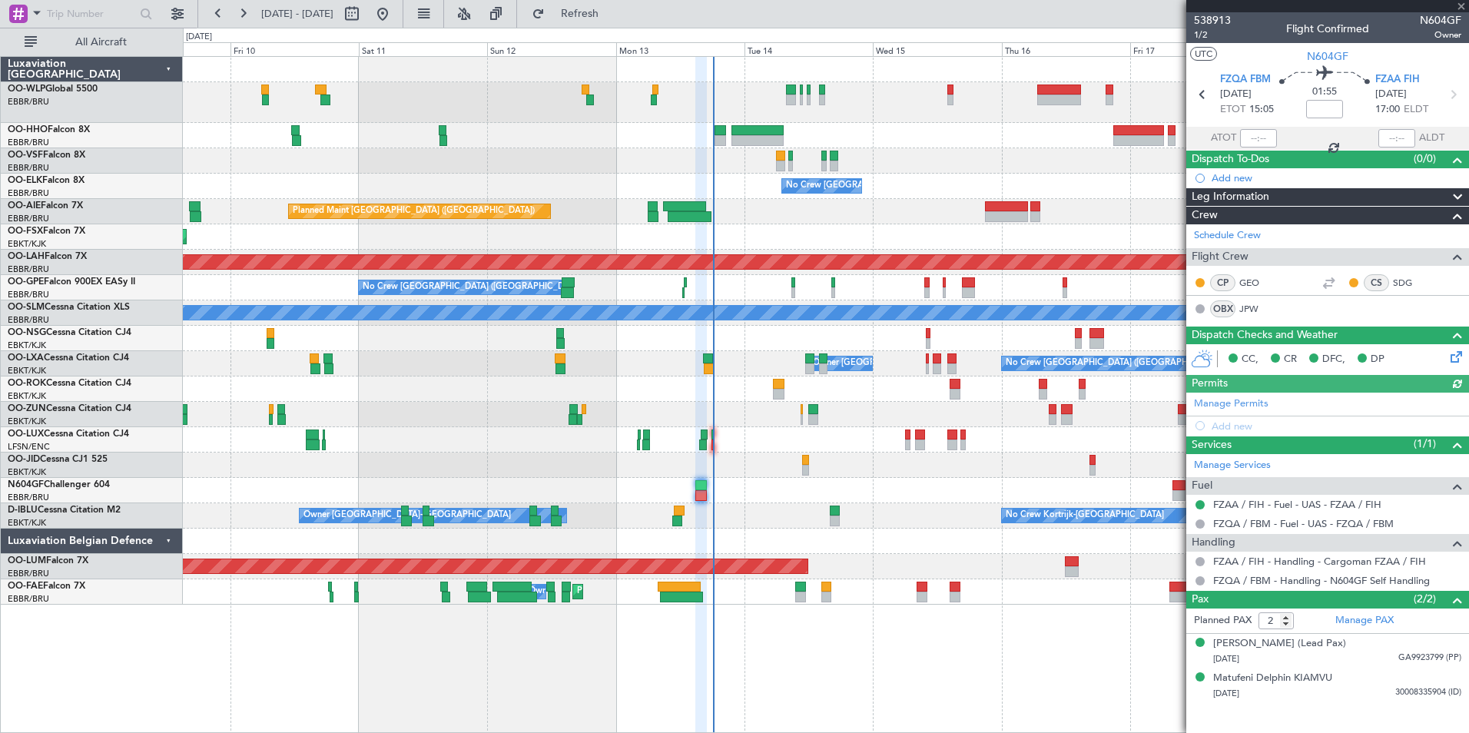
click at [1256, 135] on div at bounding box center [1258, 138] width 37 height 18
click at [1256, 135] on input "text" at bounding box center [1258, 138] width 37 height 18
click at [950, 153] on div at bounding box center [826, 160] width 1286 height 25
type input "15:21"
click at [1382, 133] on input "text" at bounding box center [1396, 138] width 37 height 18
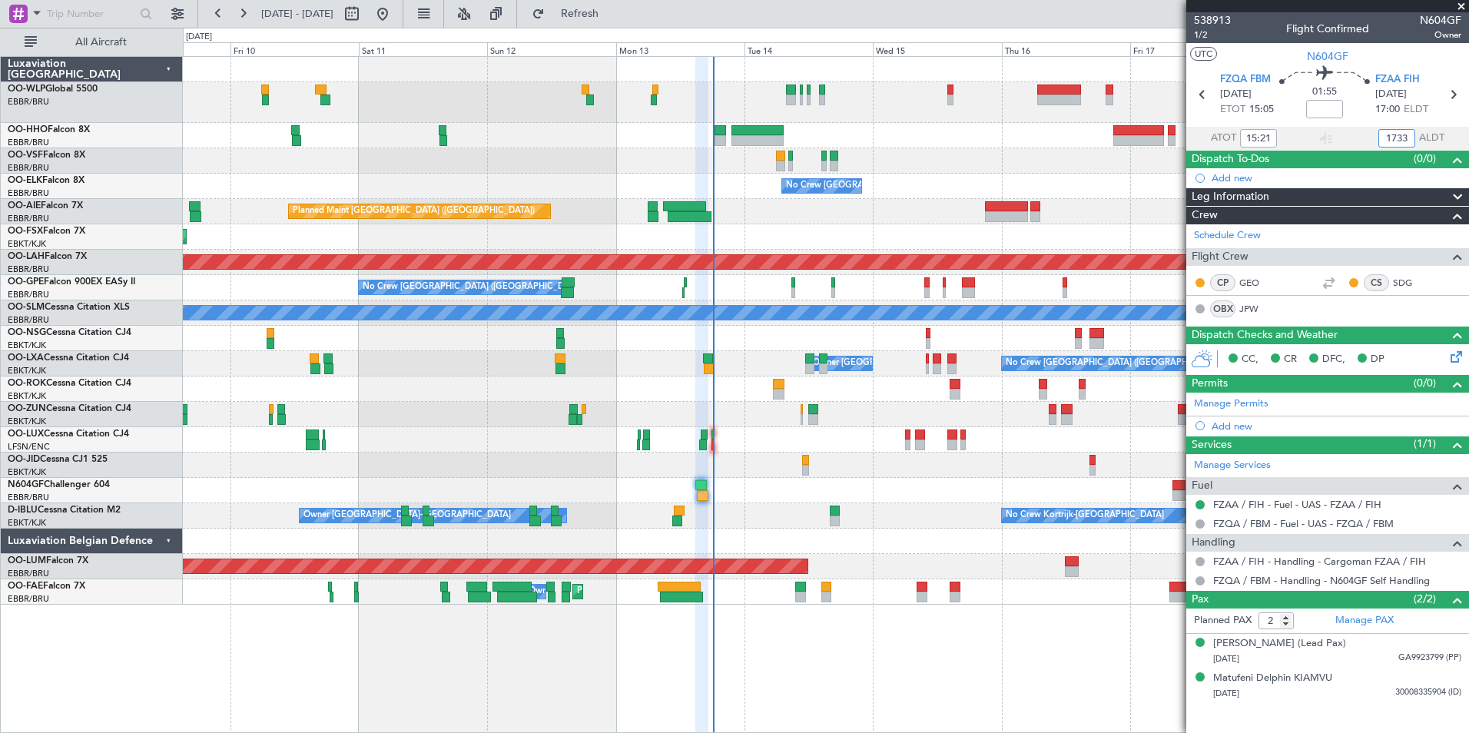
click at [1099, 231] on div "Planned Maint Kortrijk-[GEOGRAPHIC_DATA]" at bounding box center [826, 236] width 1286 height 25
type input "17:33"
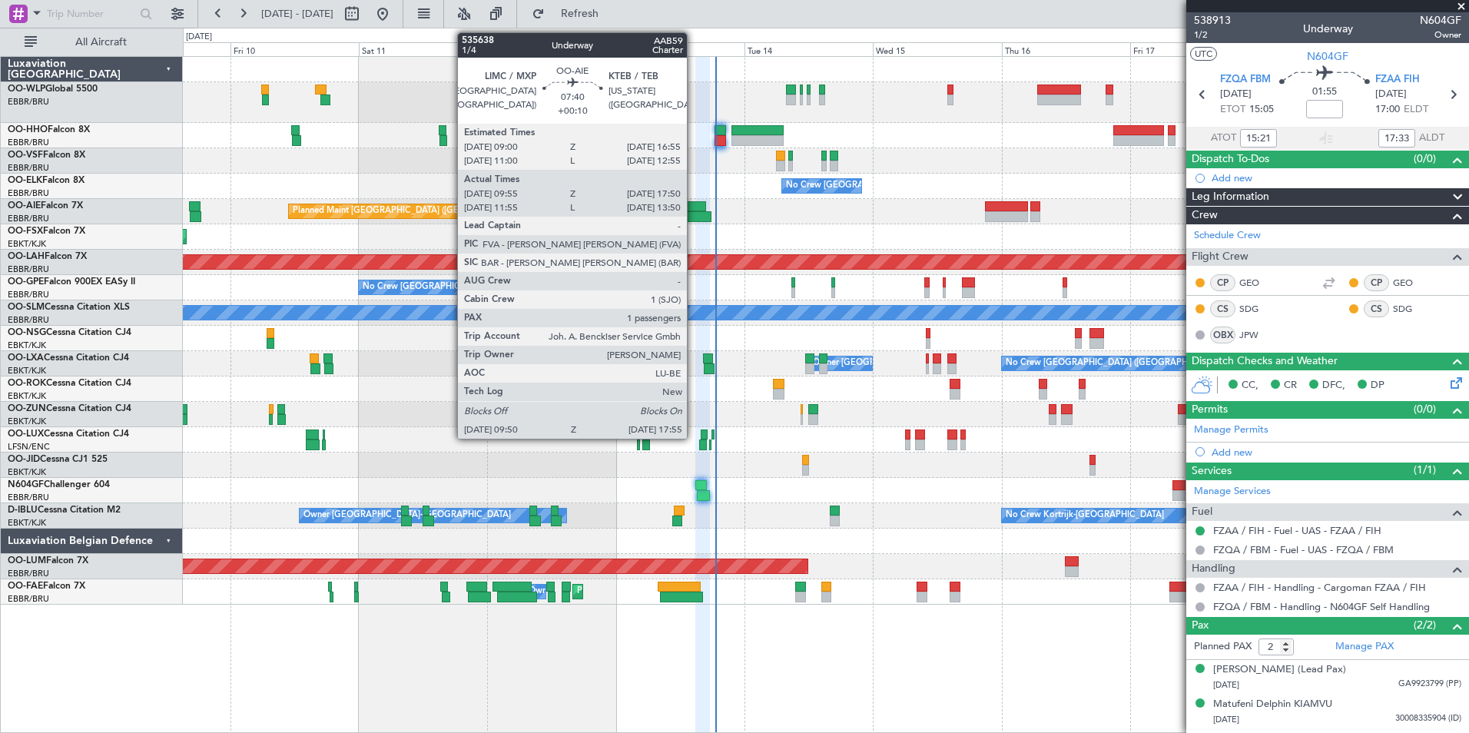
click at [694, 208] on div at bounding box center [684, 206] width 43 height 11
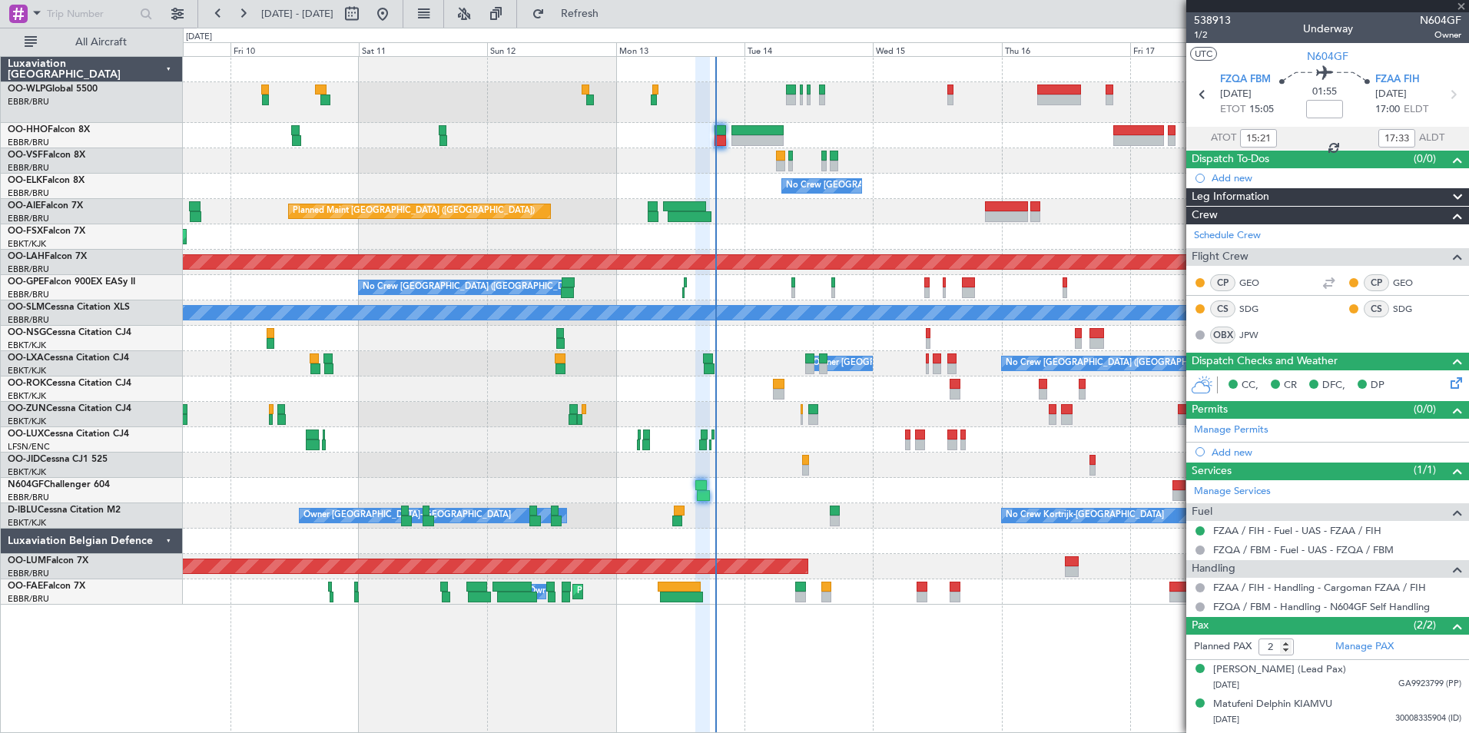
type input "+00:10"
type input "10:05"
type input "17:45"
type input "1"
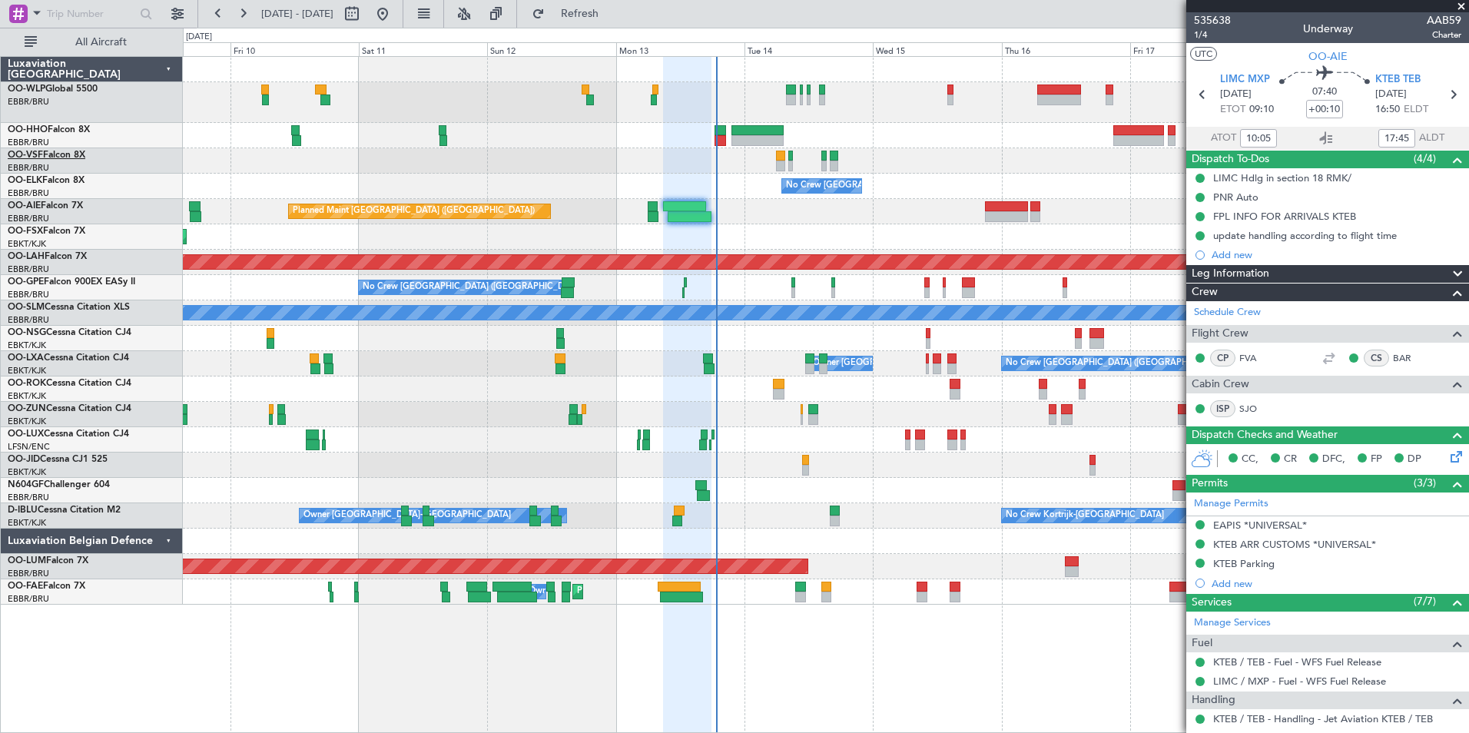
click at [63, 158] on link "OO-VSF Falcon 8X" at bounding box center [47, 155] width 78 height 9
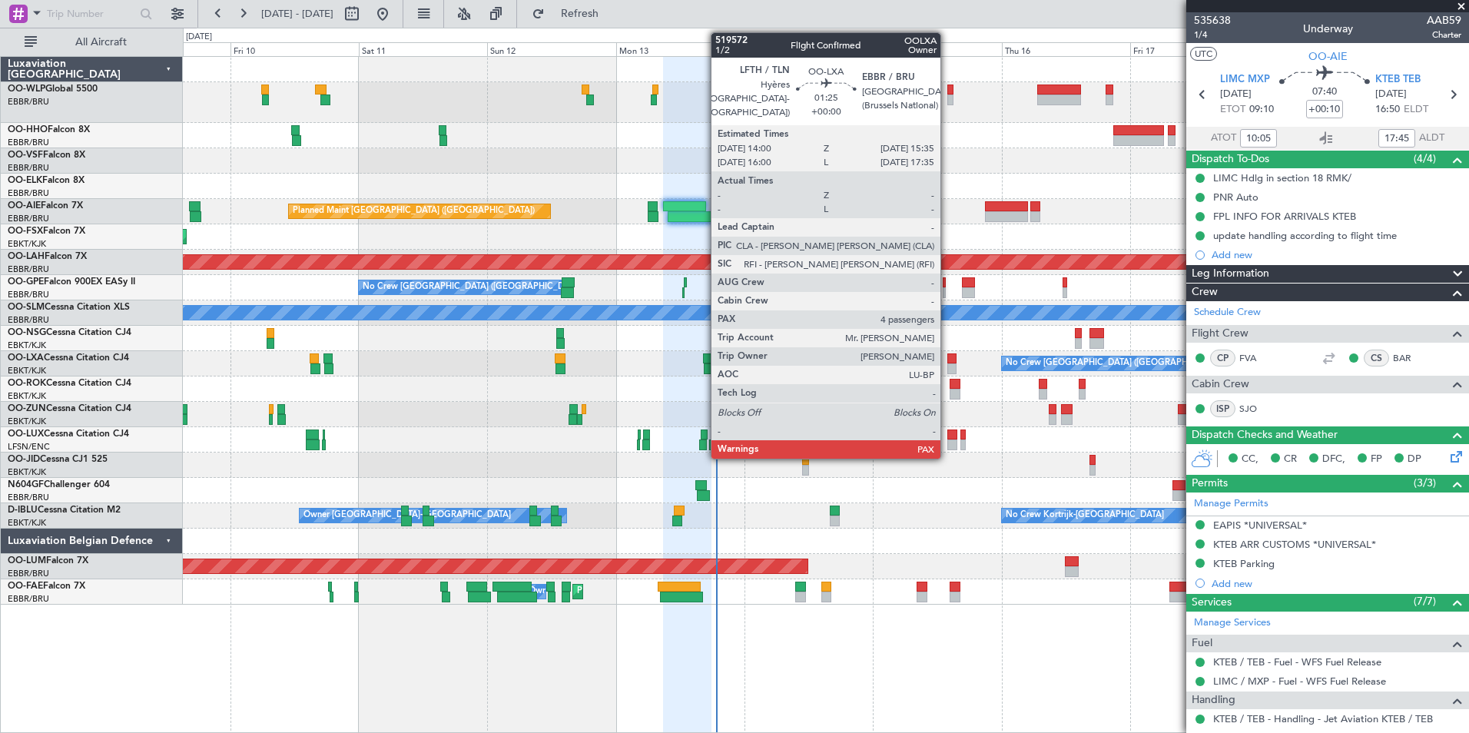
click at [947, 360] on div at bounding box center [951, 358] width 9 height 11
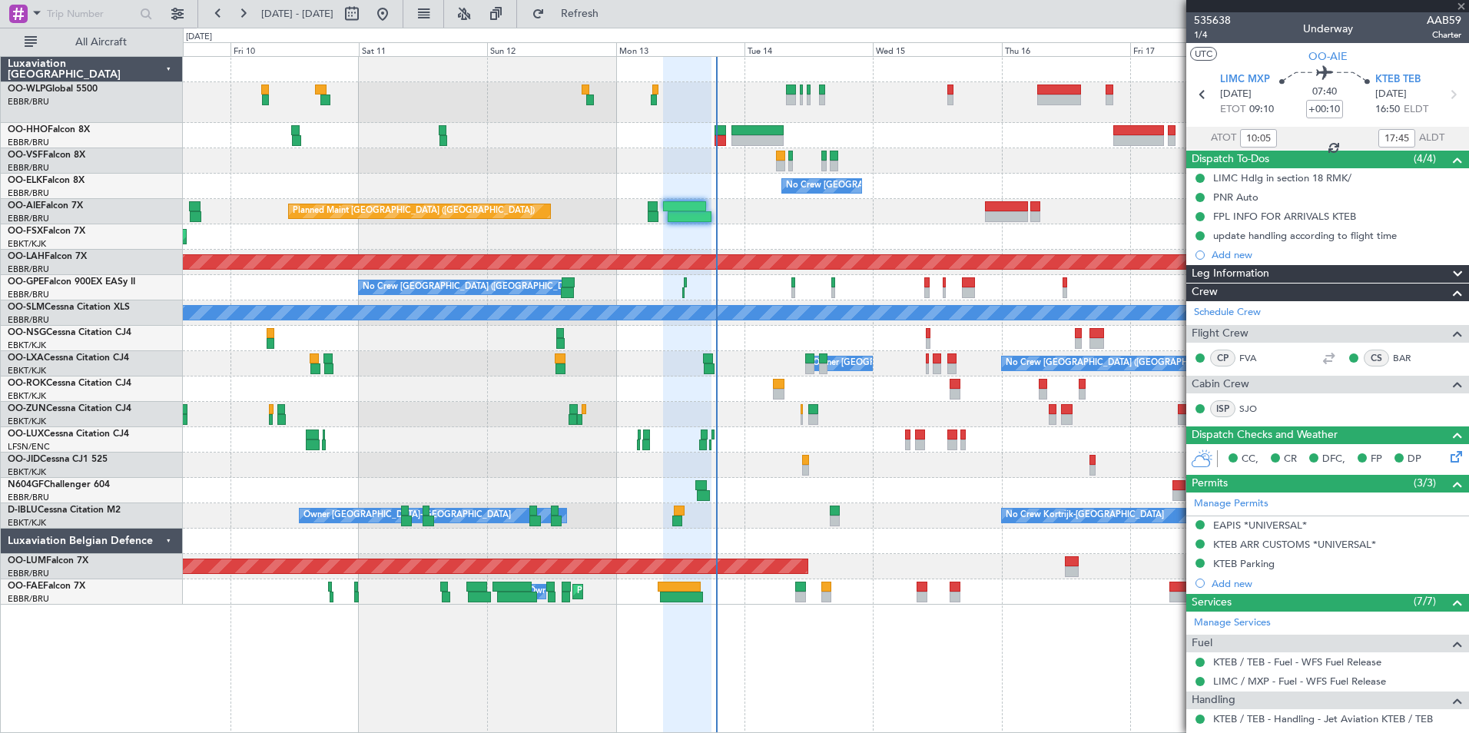
type input "4"
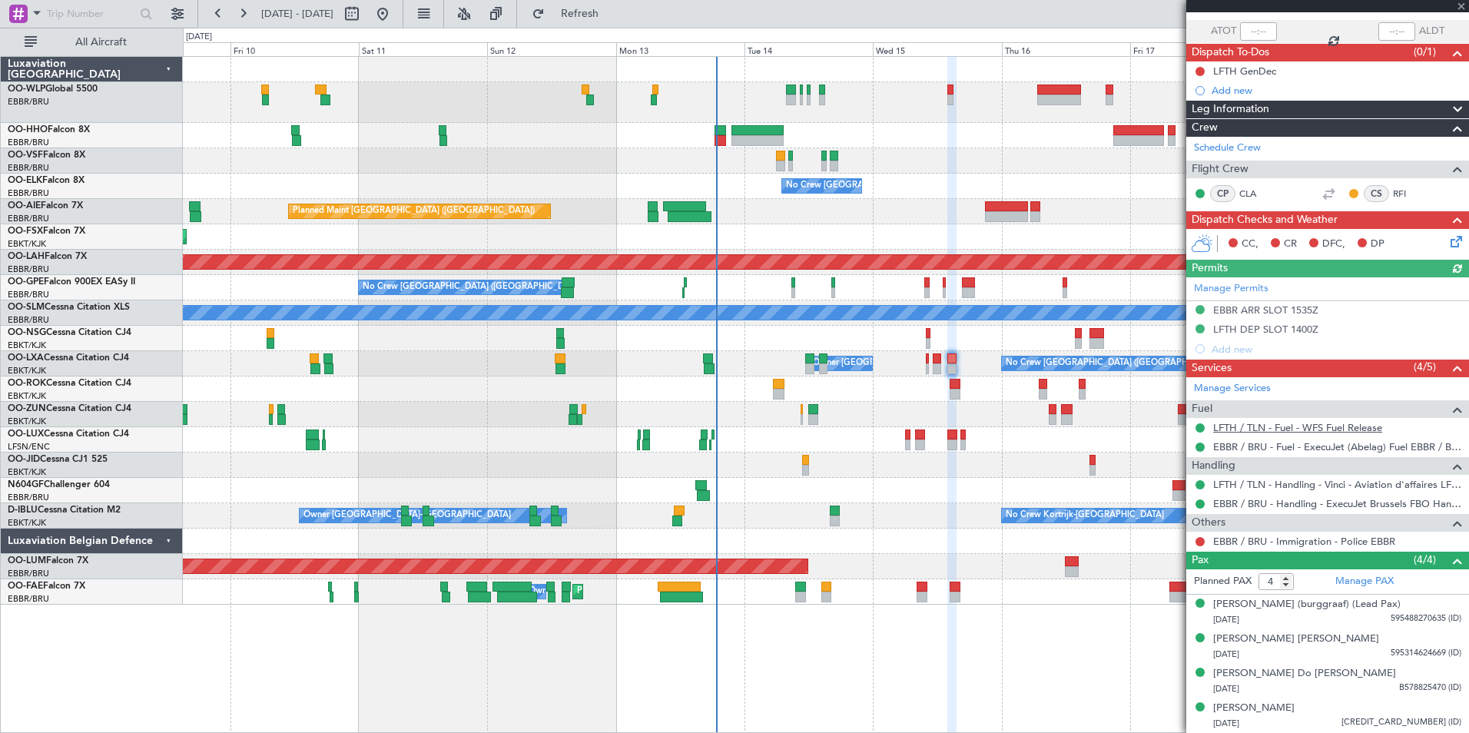
scroll to position [121, 0]
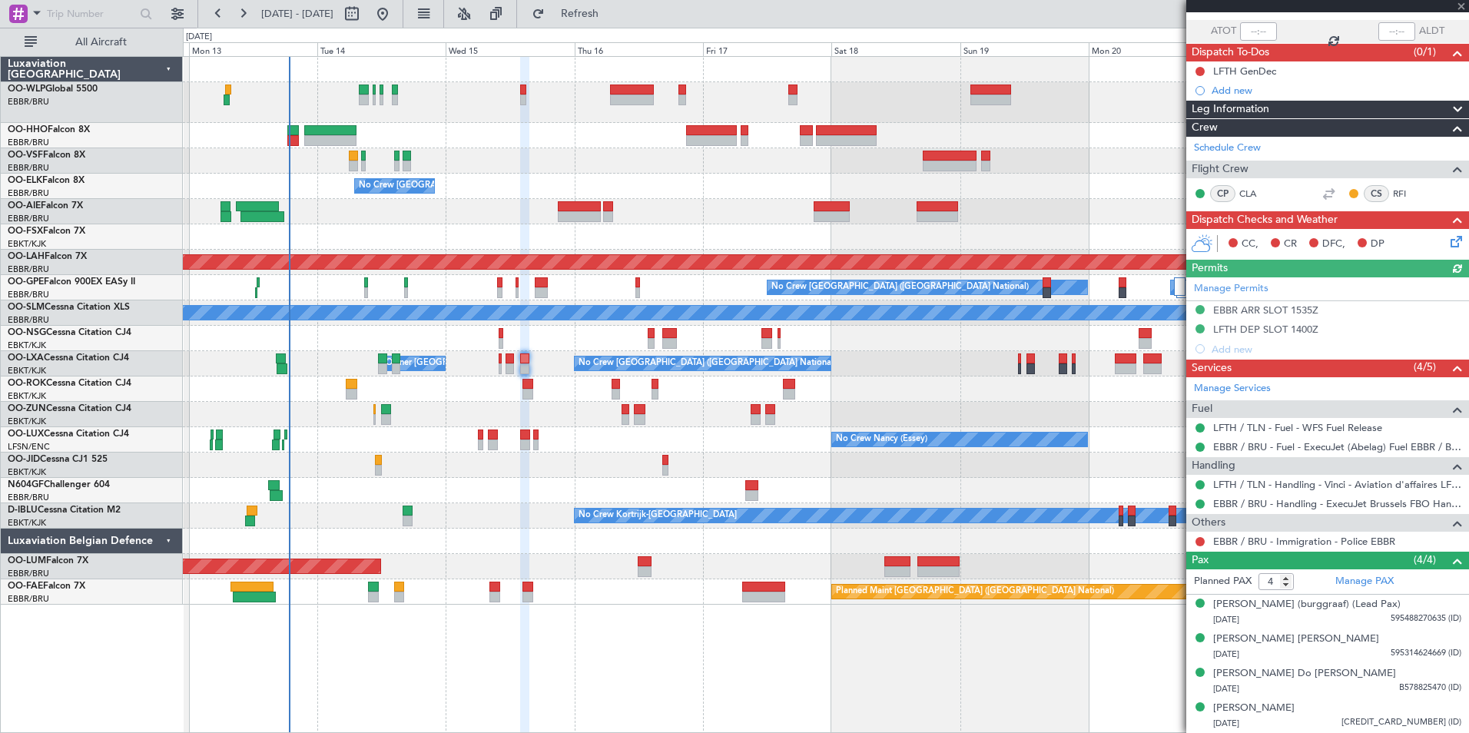
click at [546, 157] on div at bounding box center [826, 160] width 1286 height 25
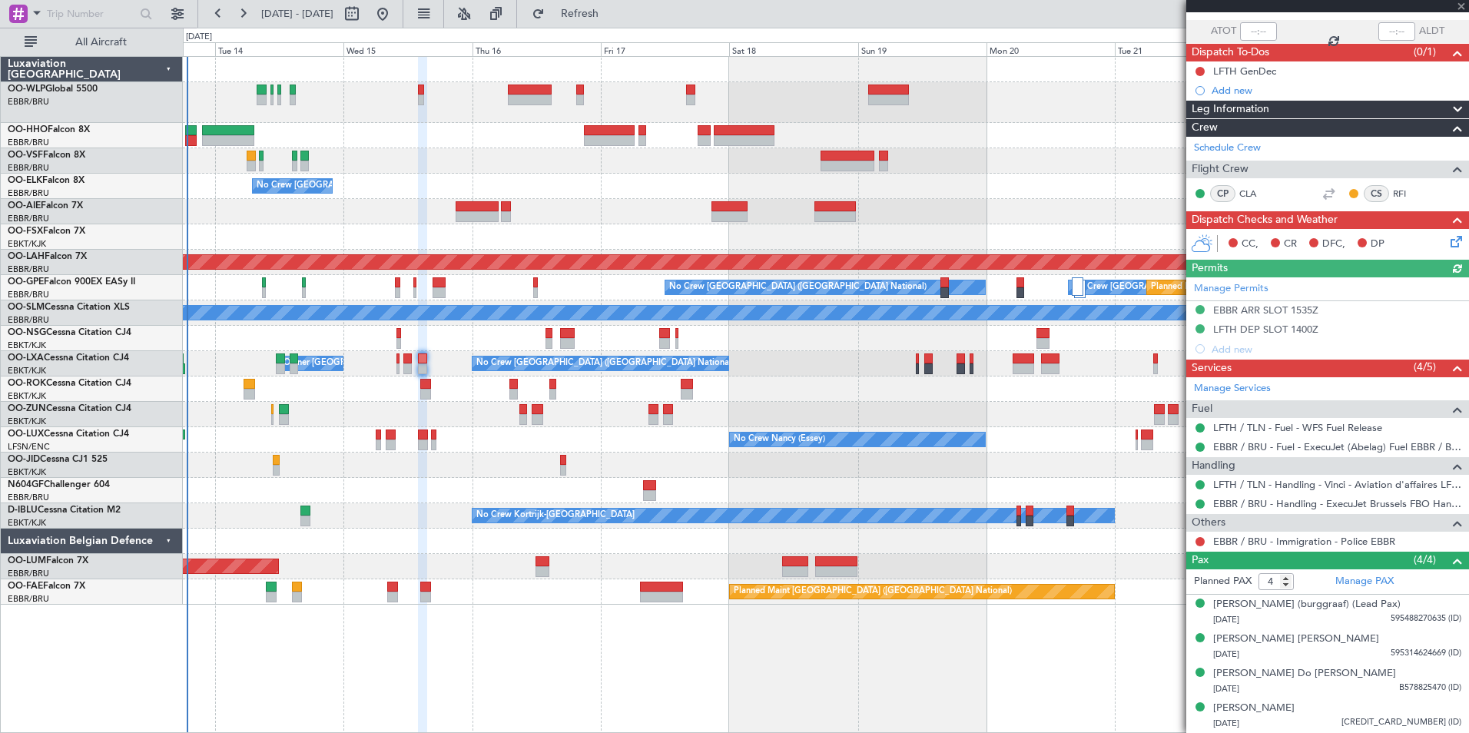
click at [702, 177] on div "No Crew [GEOGRAPHIC_DATA] ([GEOGRAPHIC_DATA] National)" at bounding box center [826, 186] width 1286 height 25
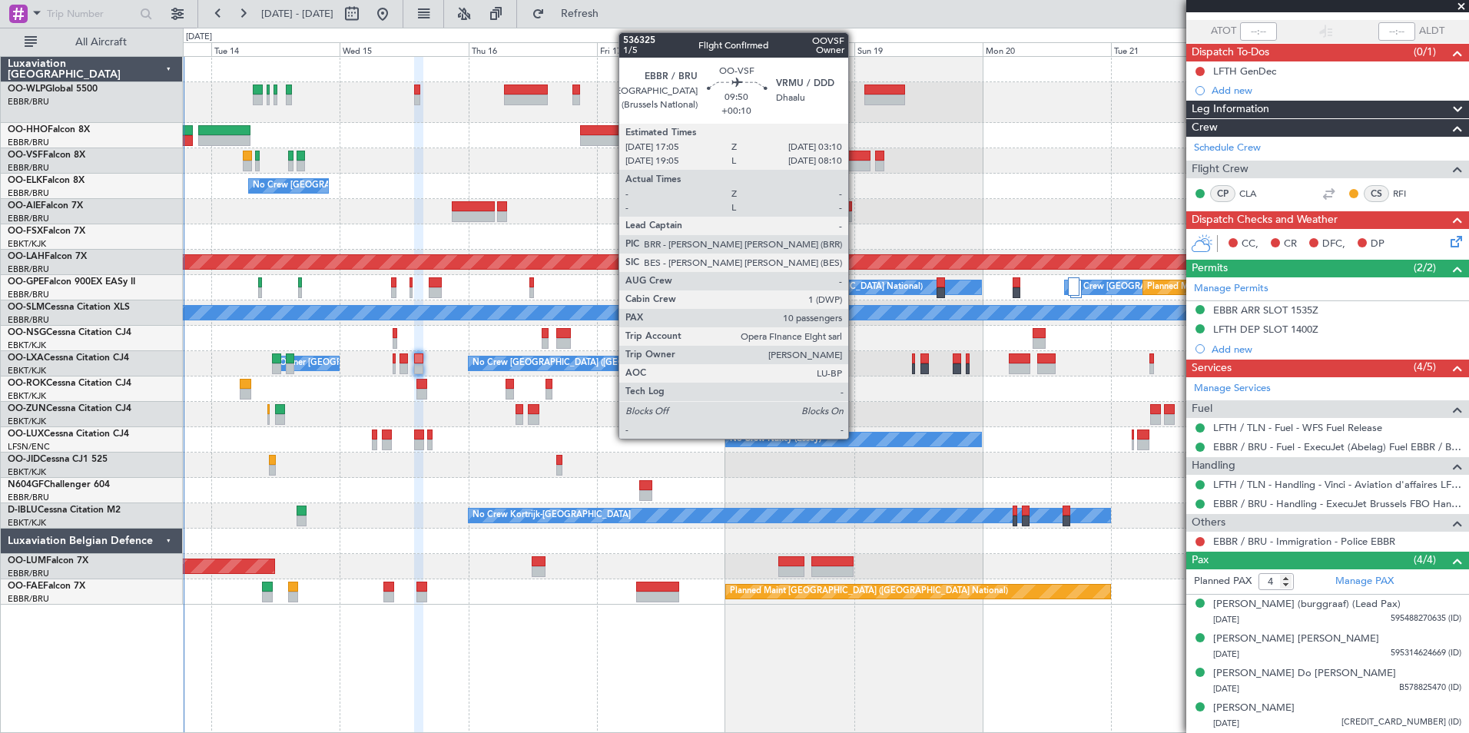
click at [855, 159] on div at bounding box center [844, 156] width 55 height 11
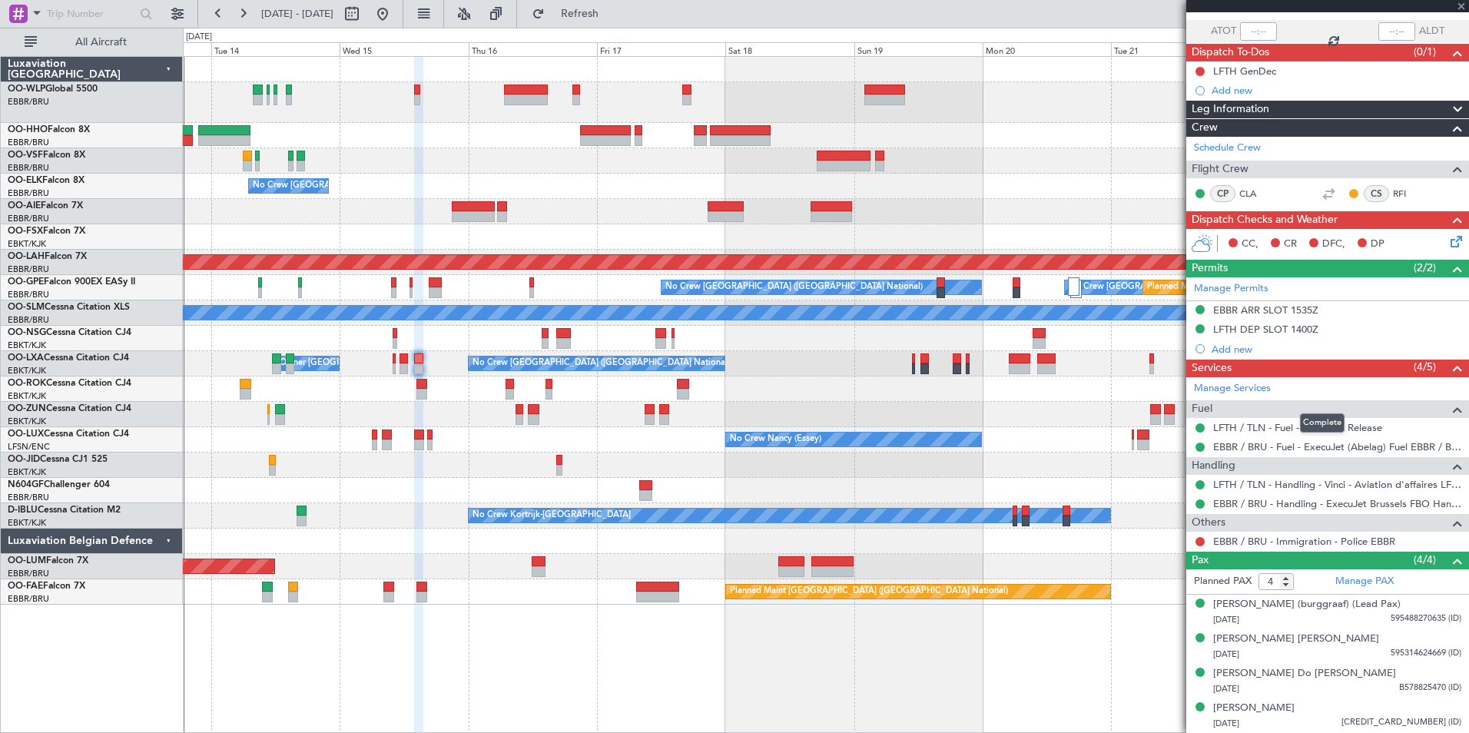
type input "+00:10"
type input "10"
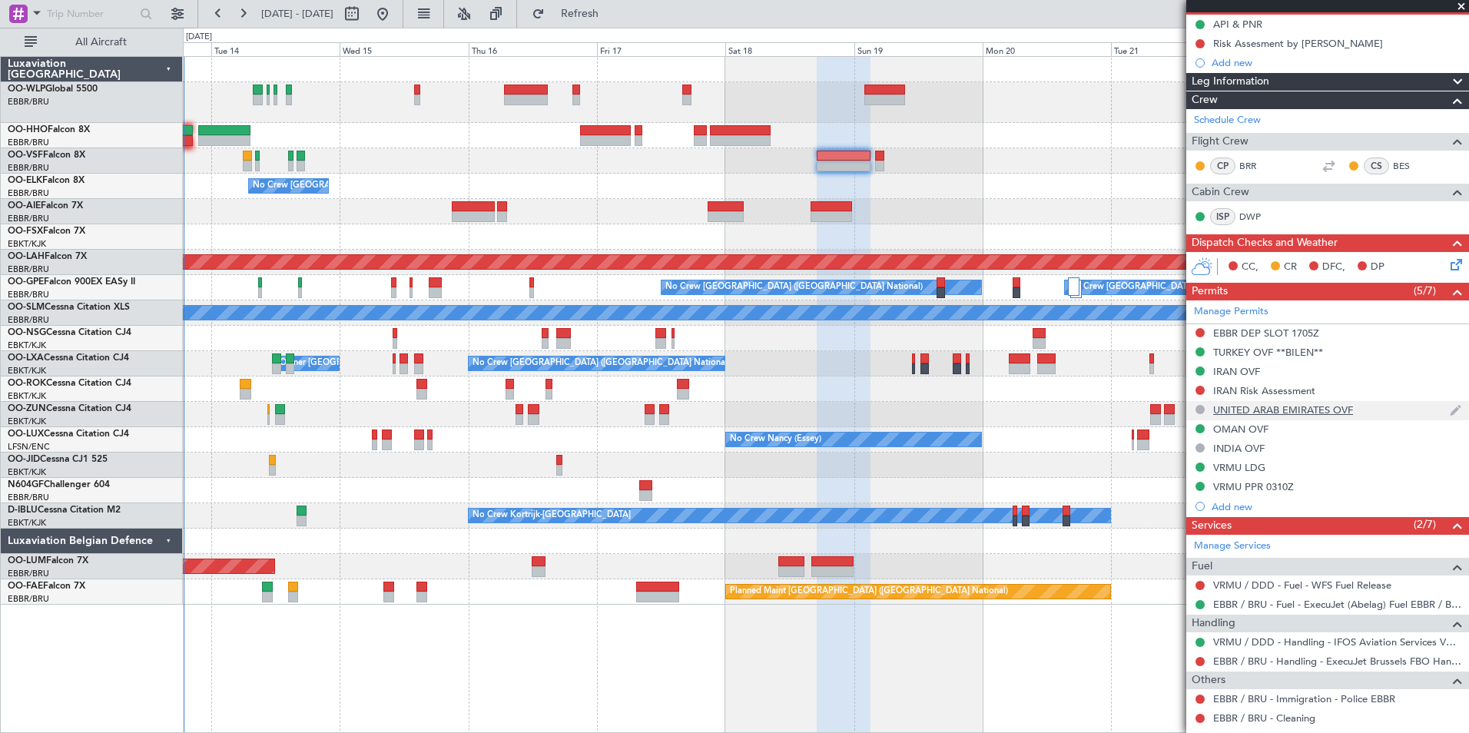
scroll to position [0, 0]
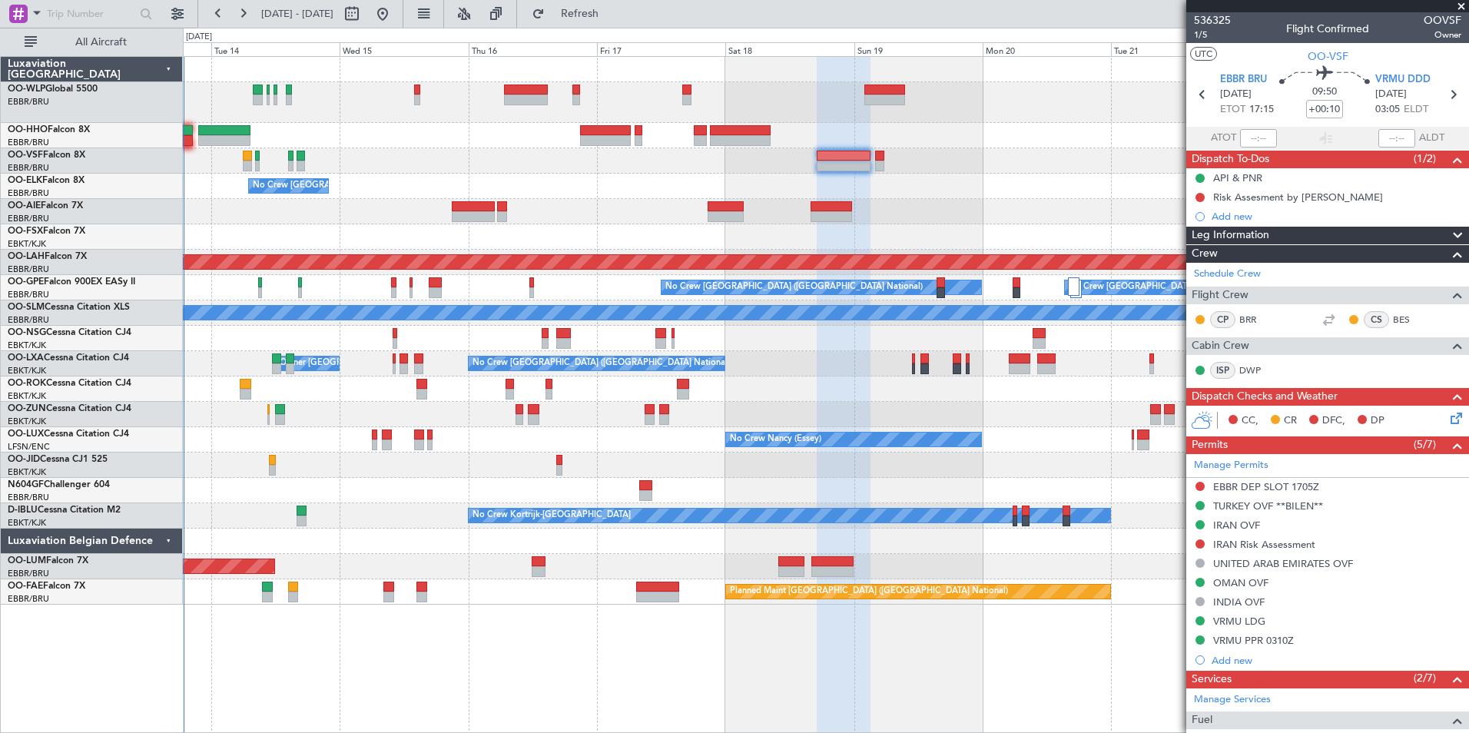
click at [1442, 105] on section "EBBR BRU [DATE] ETOT 17:15 09:50 +00:10 VRMU DDD [DATE] 03:05 ELDT" at bounding box center [1327, 96] width 283 height 61
click at [1443, 98] on icon at bounding box center [1453, 95] width 20 height 20
type input "+00:05"
type input "0"
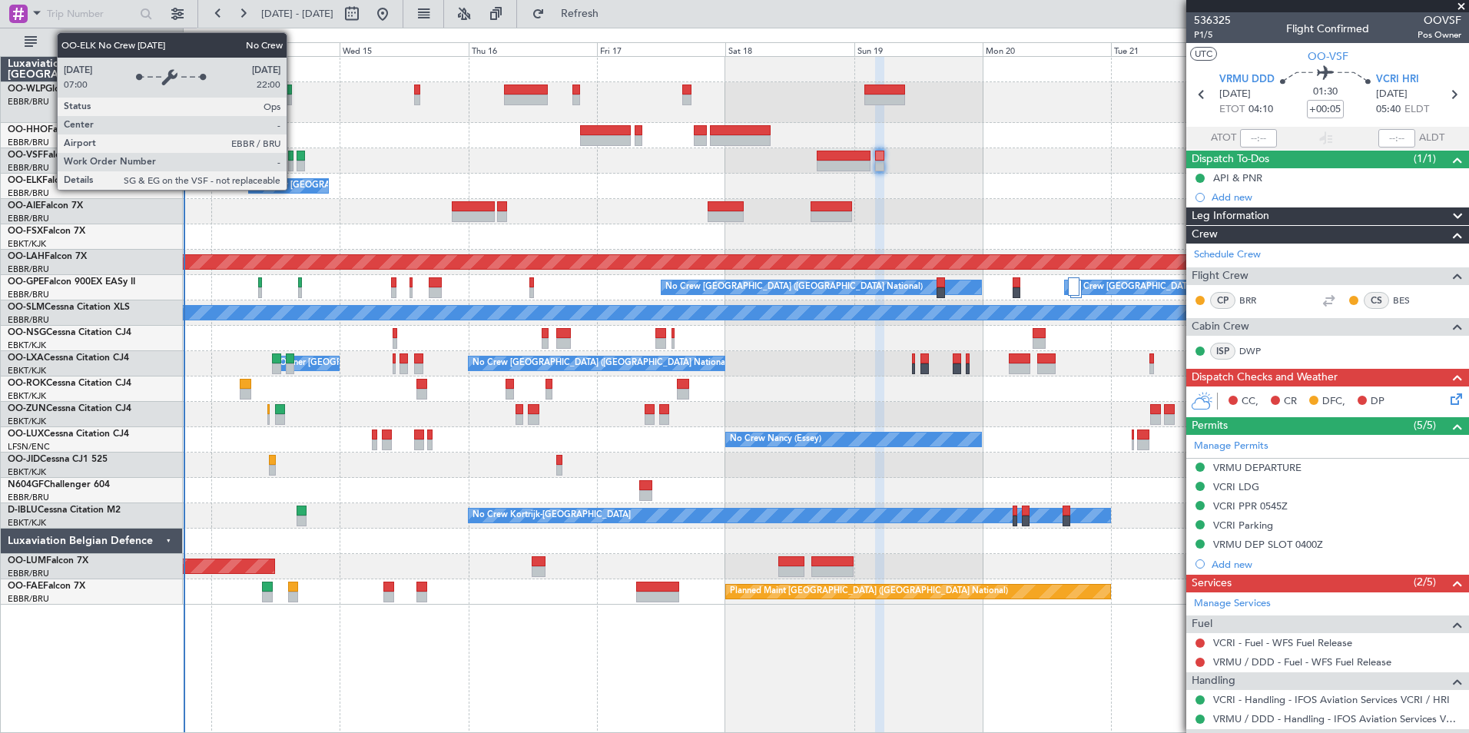
click at [443, 185] on div "No Crew [GEOGRAPHIC_DATA] ([GEOGRAPHIC_DATA] National)" at bounding box center [381, 185] width 257 height 23
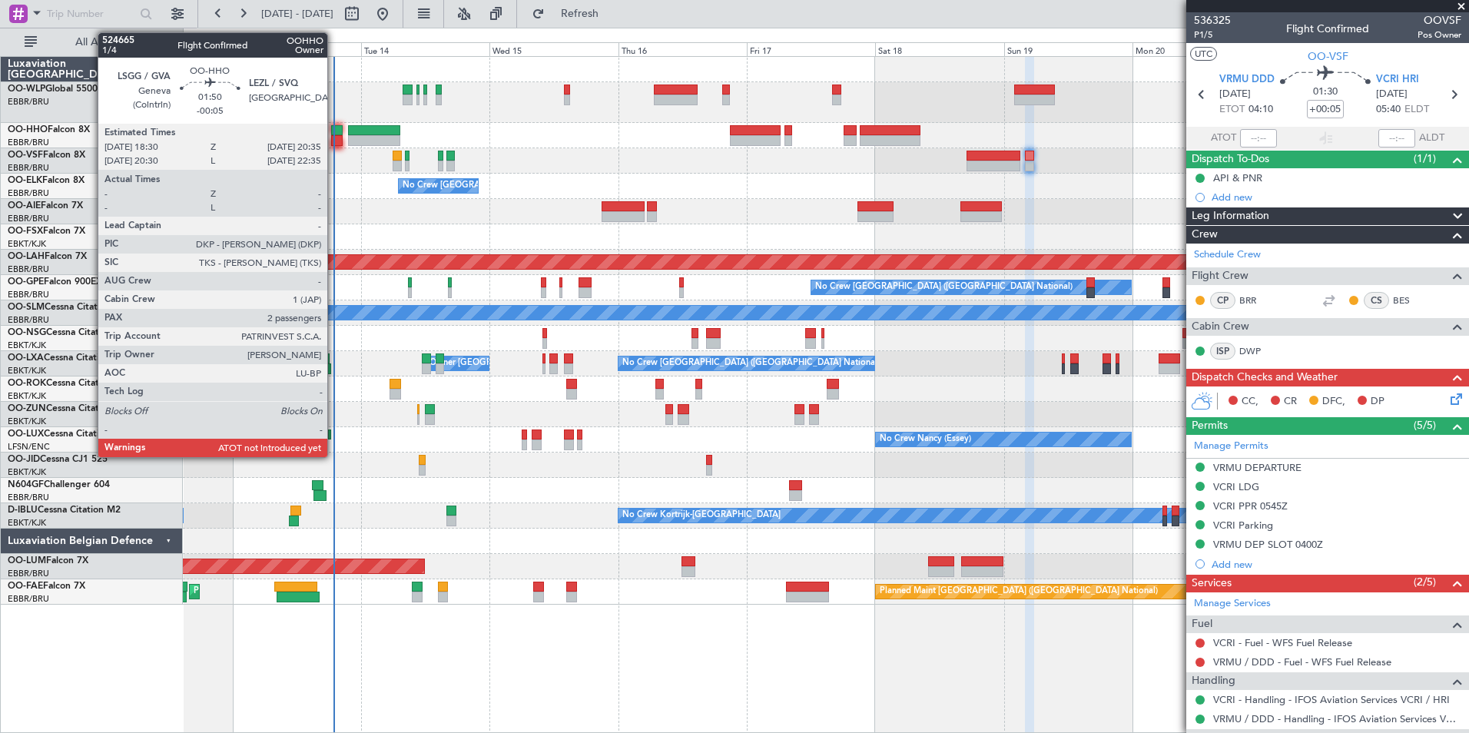
click at [335, 138] on div at bounding box center [337, 140] width 12 height 11
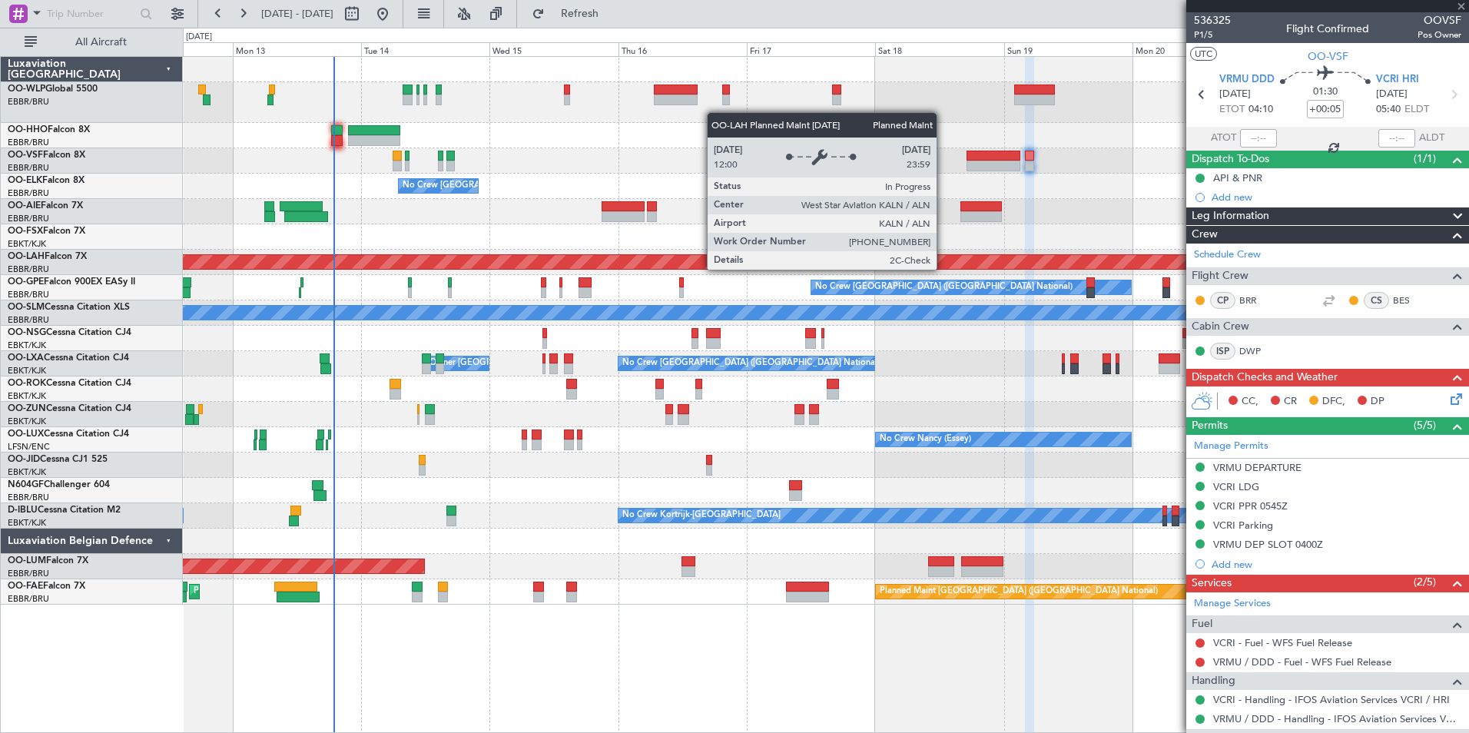
type input "-00:05"
type input "2"
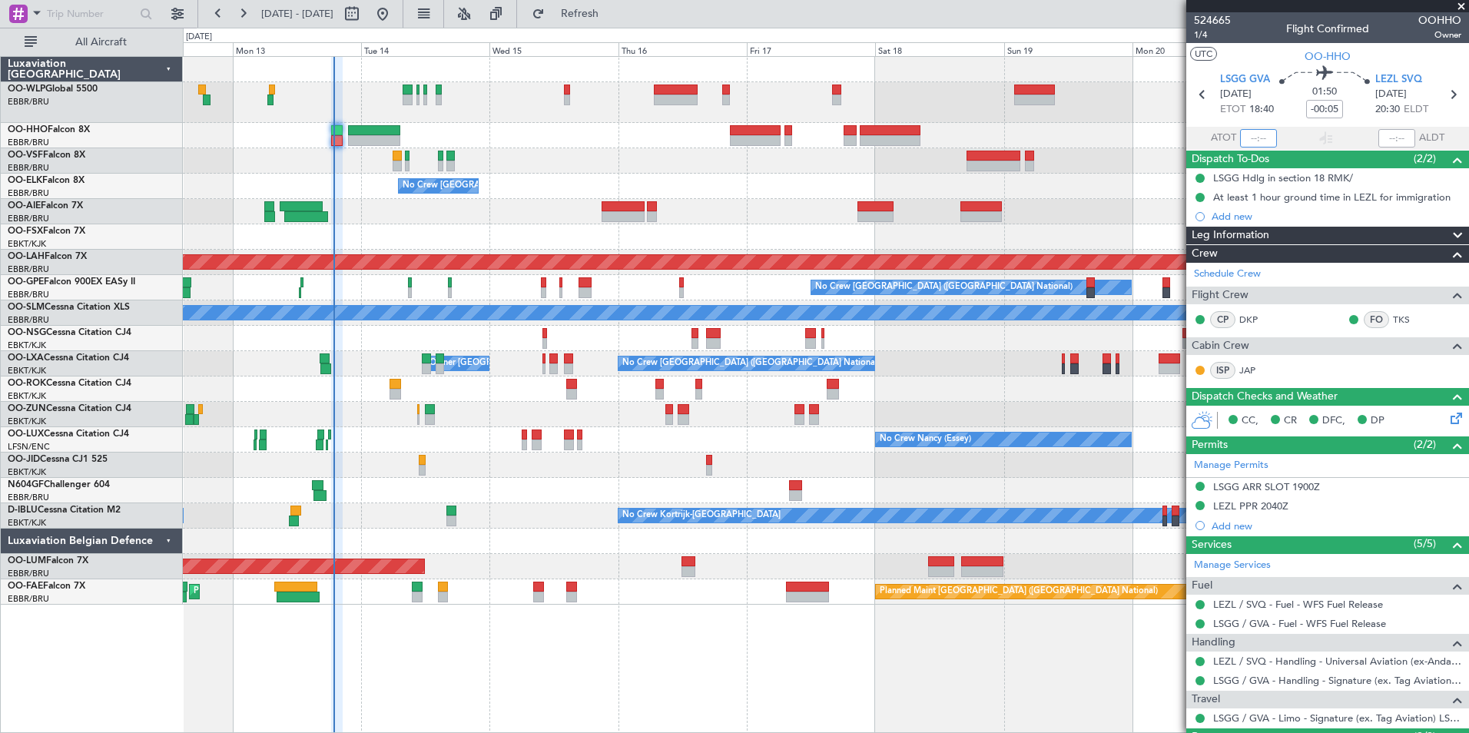
click at [1249, 138] on input "text" at bounding box center [1258, 138] width 37 height 18
click at [612, 10] on span "Refresh" at bounding box center [580, 13] width 65 height 11
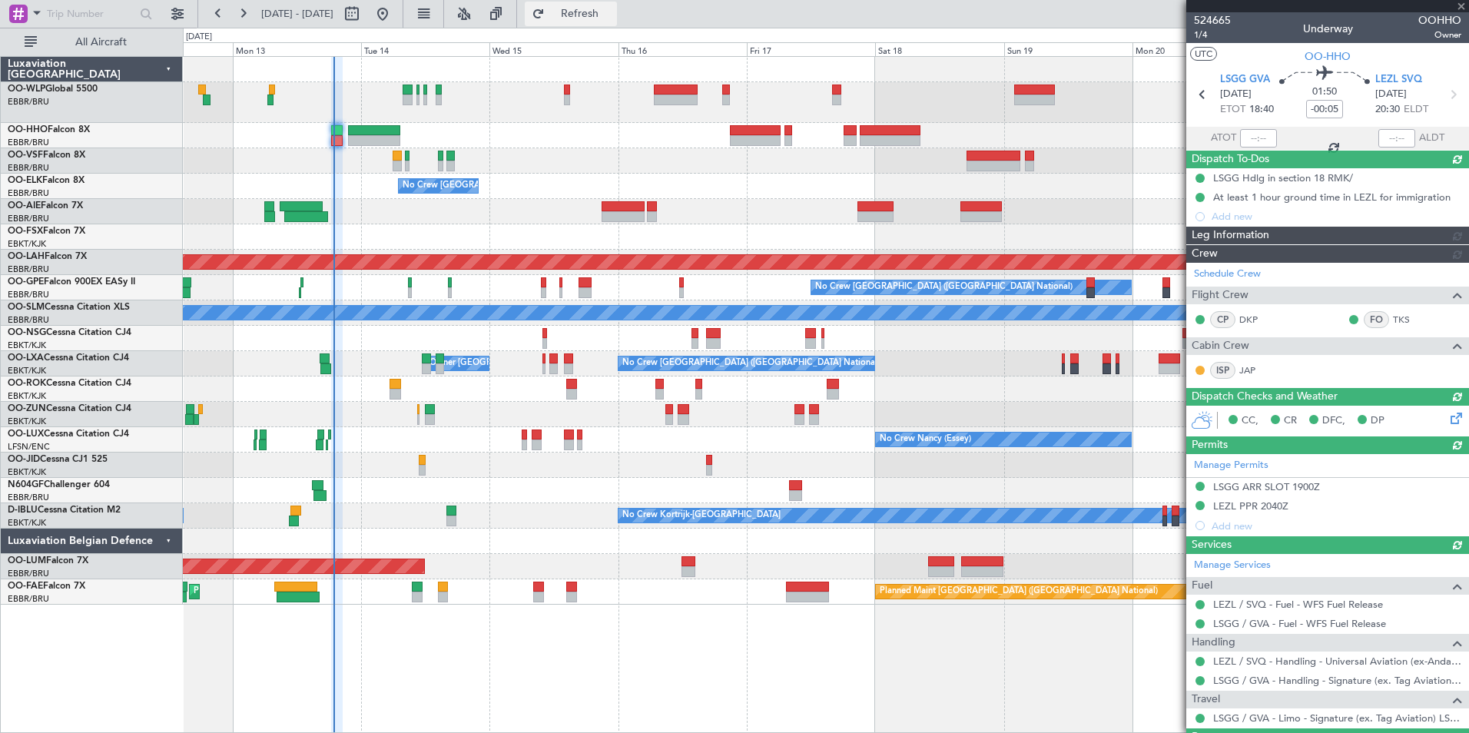
type input "18:48"
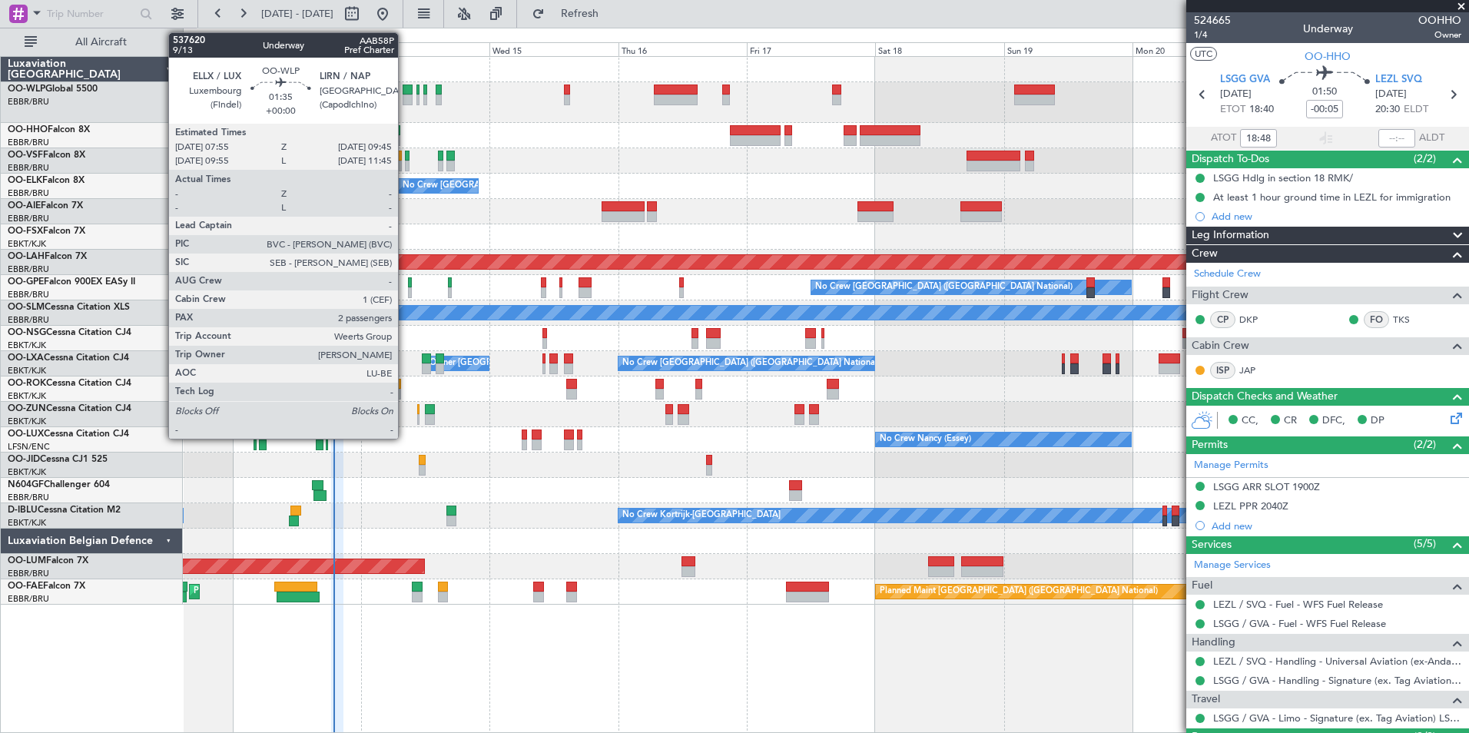
click at [406, 100] on div at bounding box center [408, 100] width 10 height 11
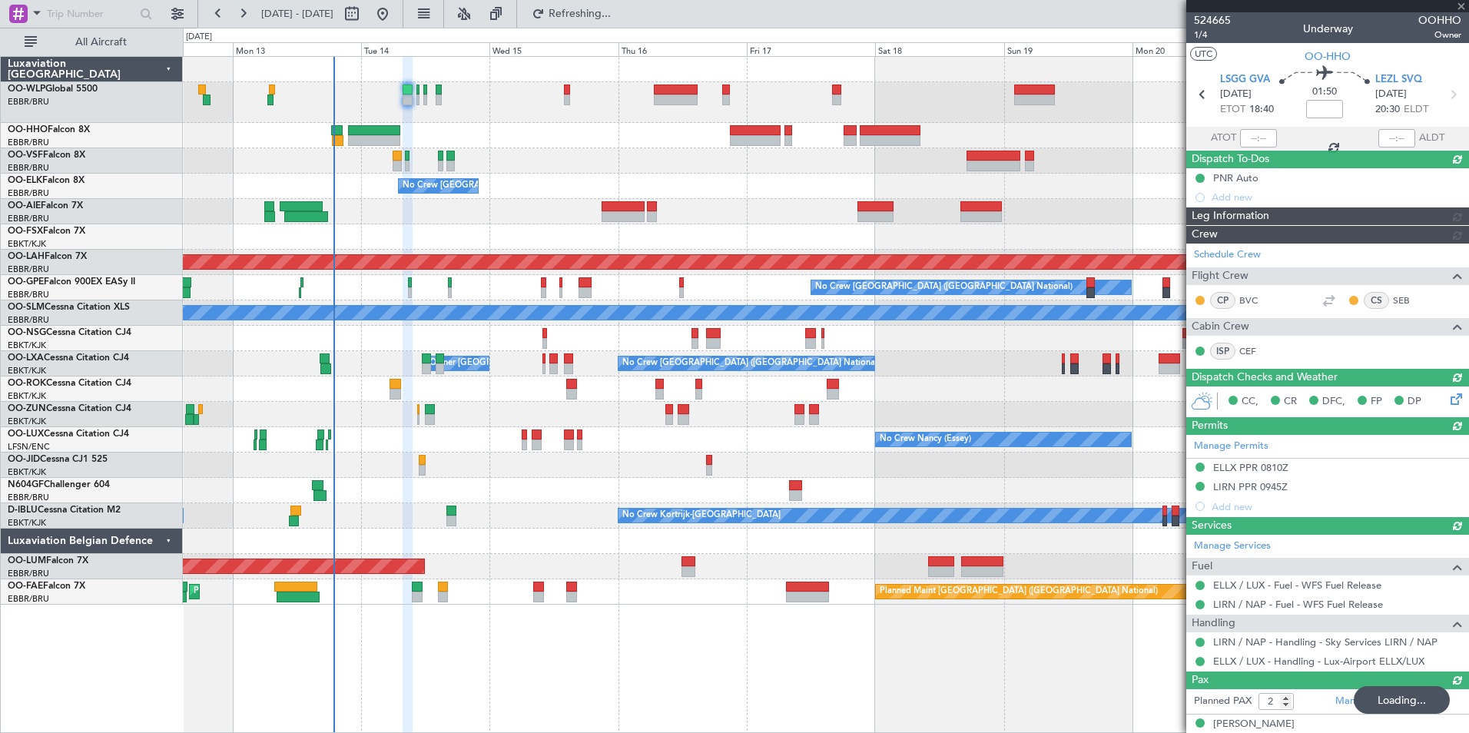
type input "-00:05"
type input "18:48"
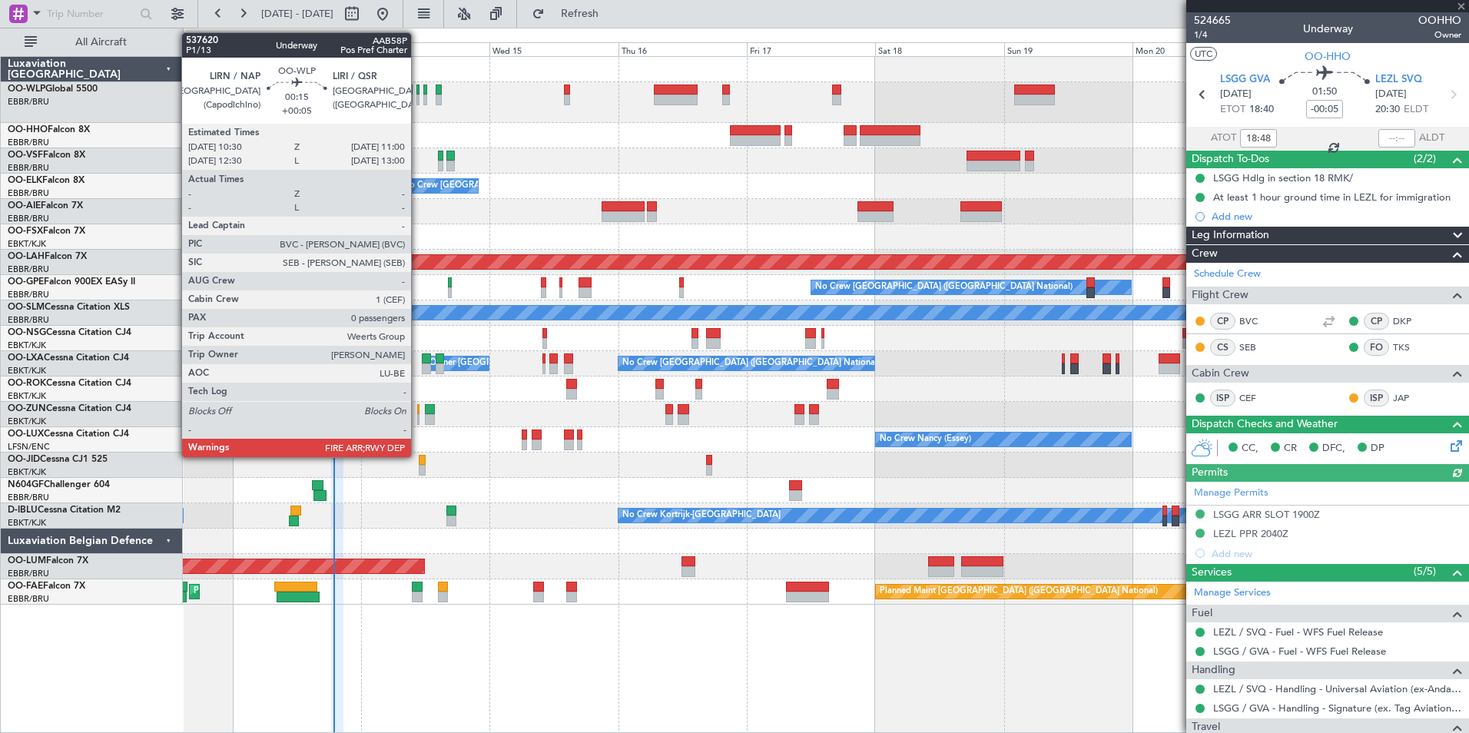
click at [418, 98] on div at bounding box center [417, 100] width 3 height 11
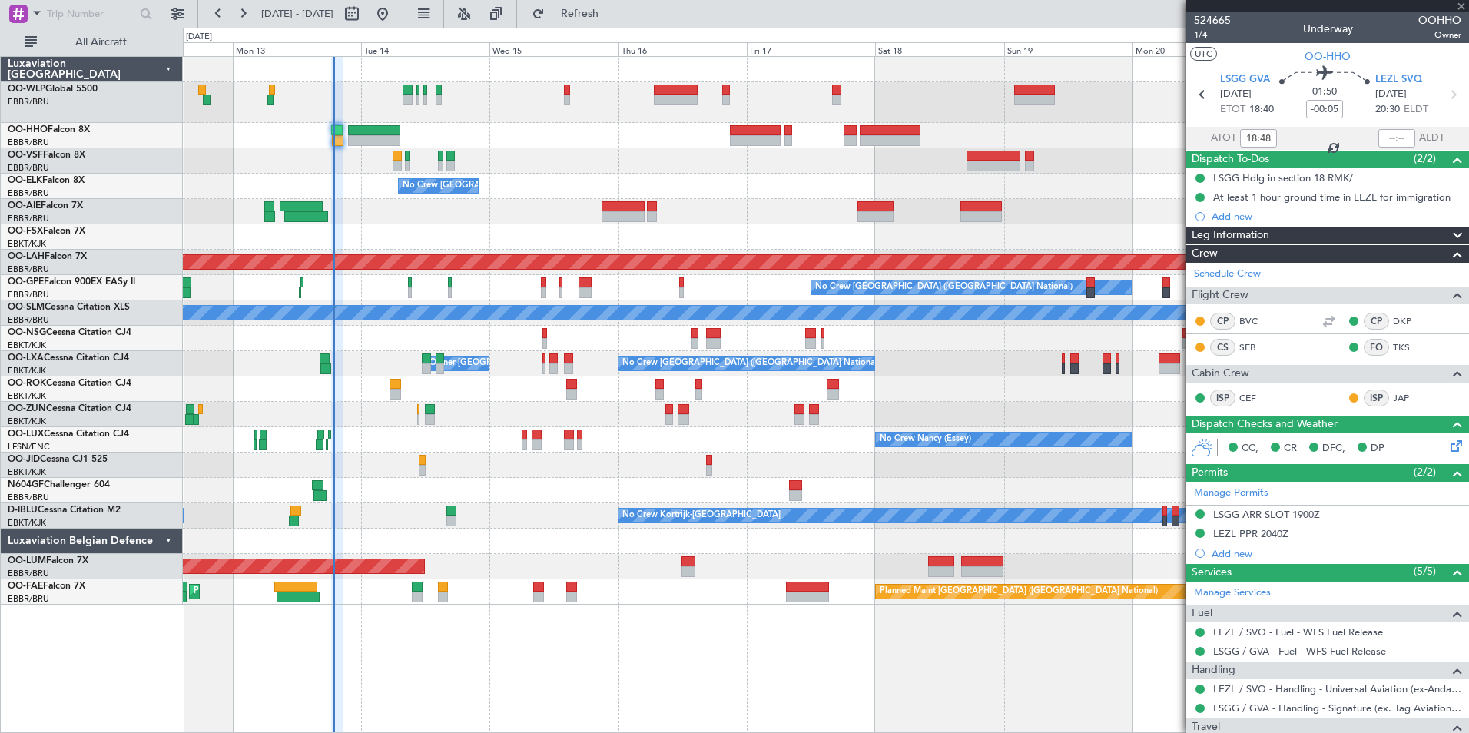
type input "+00:05"
type input "0"
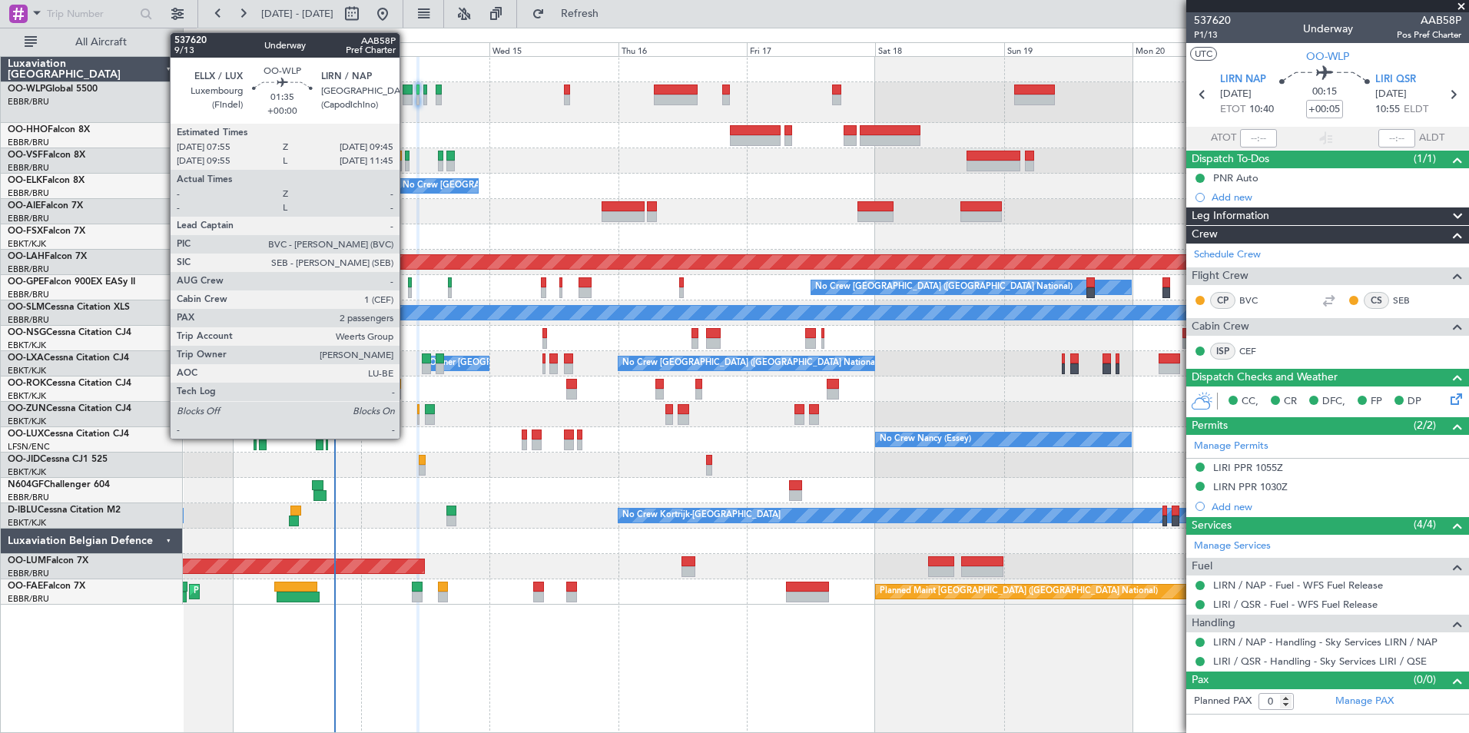
click at [406, 98] on div at bounding box center [408, 100] width 10 height 11
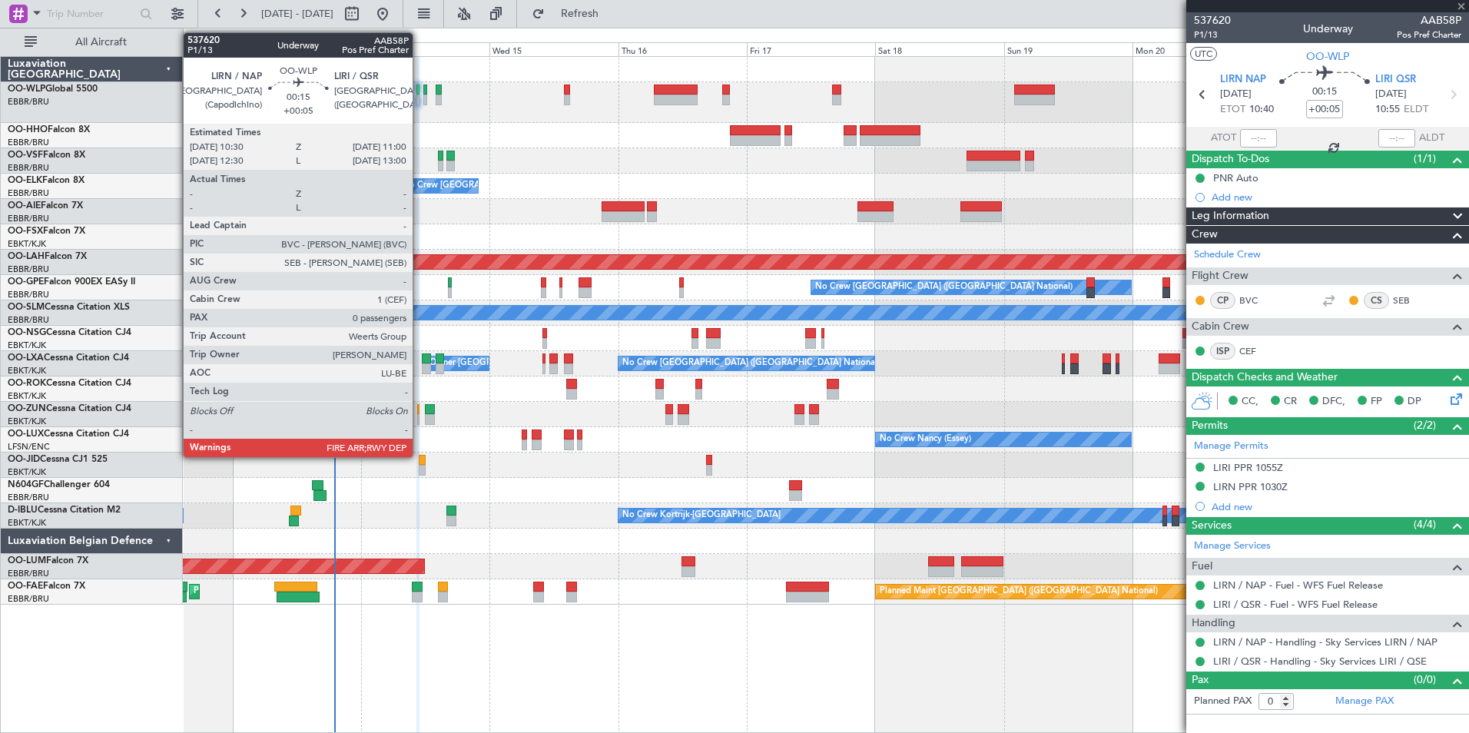
type input "2"
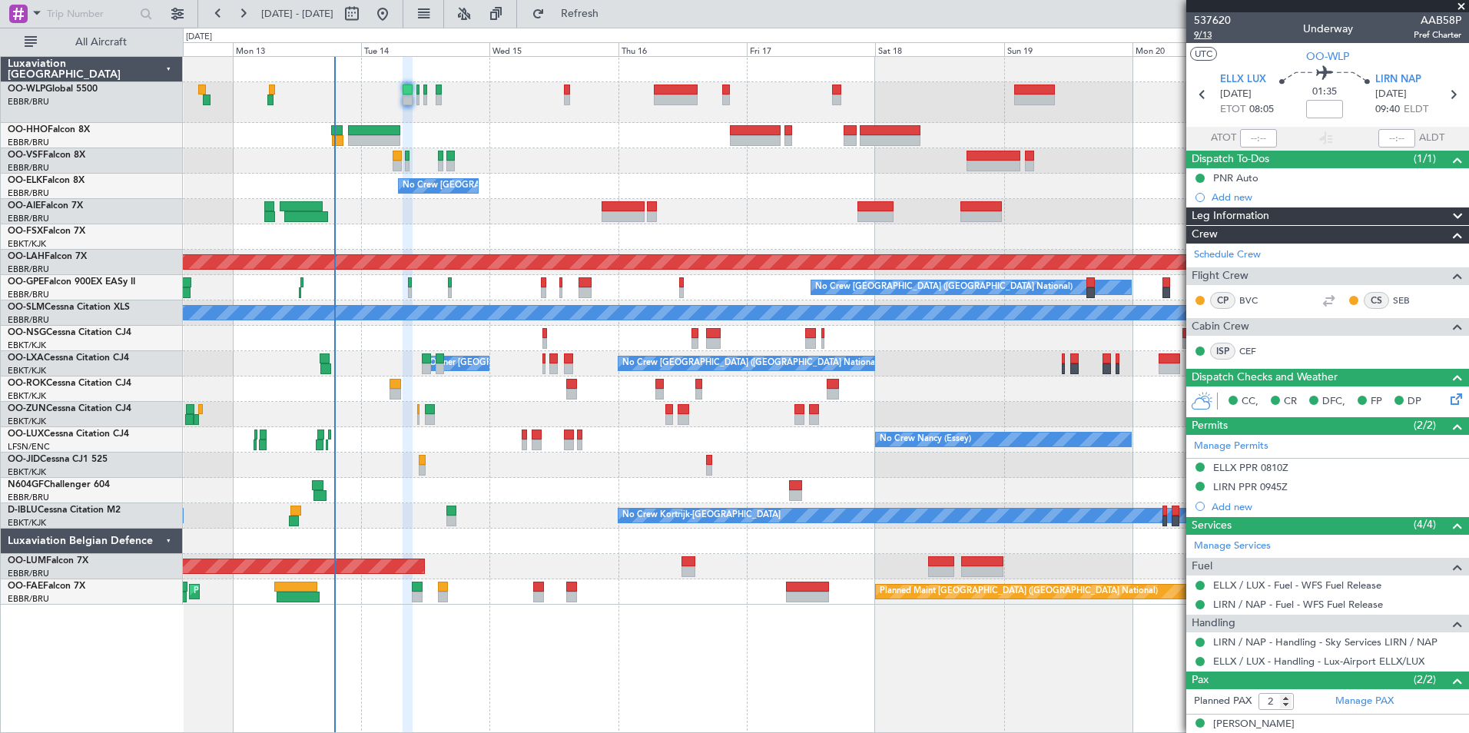
click at [1196, 34] on span "9/13" at bounding box center [1212, 34] width 37 height 13
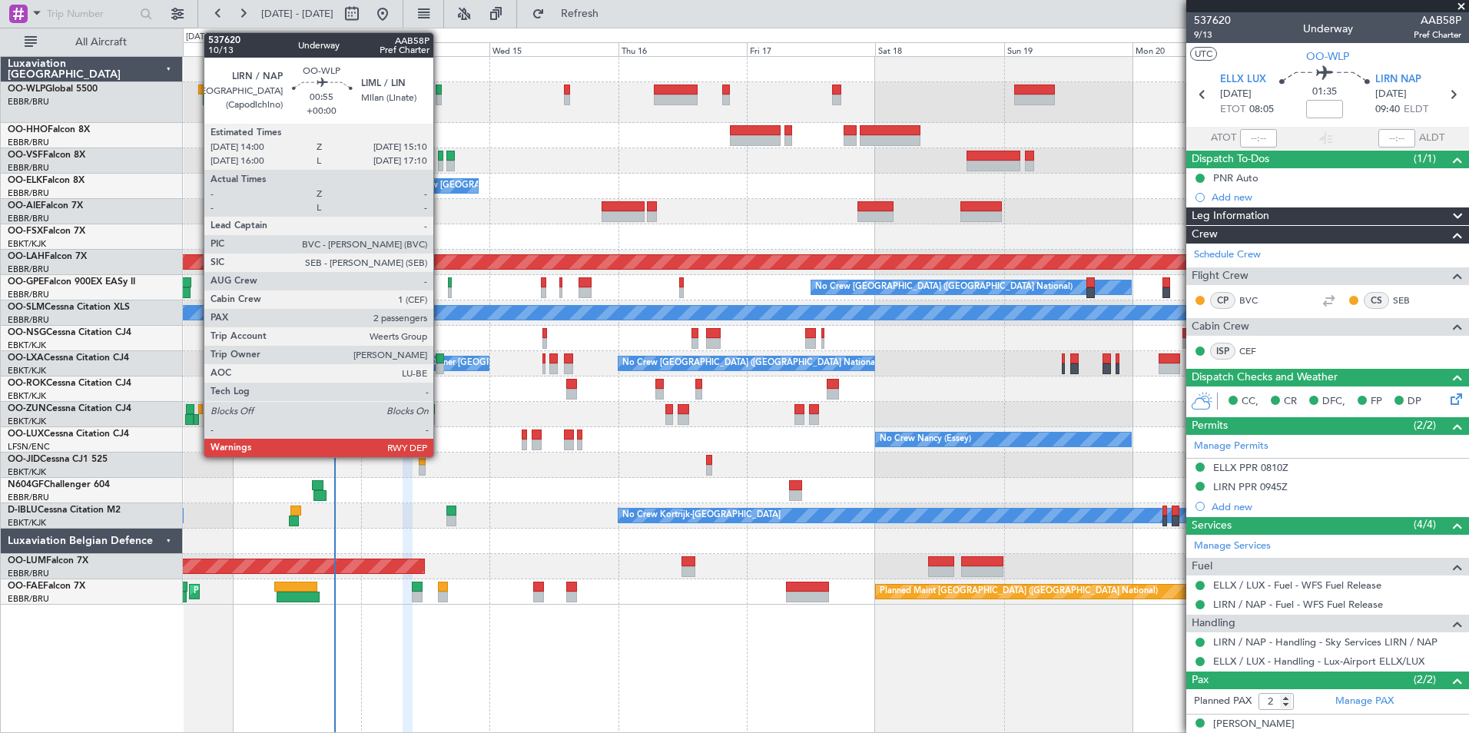
click at [440, 95] on div at bounding box center [439, 100] width 7 height 11
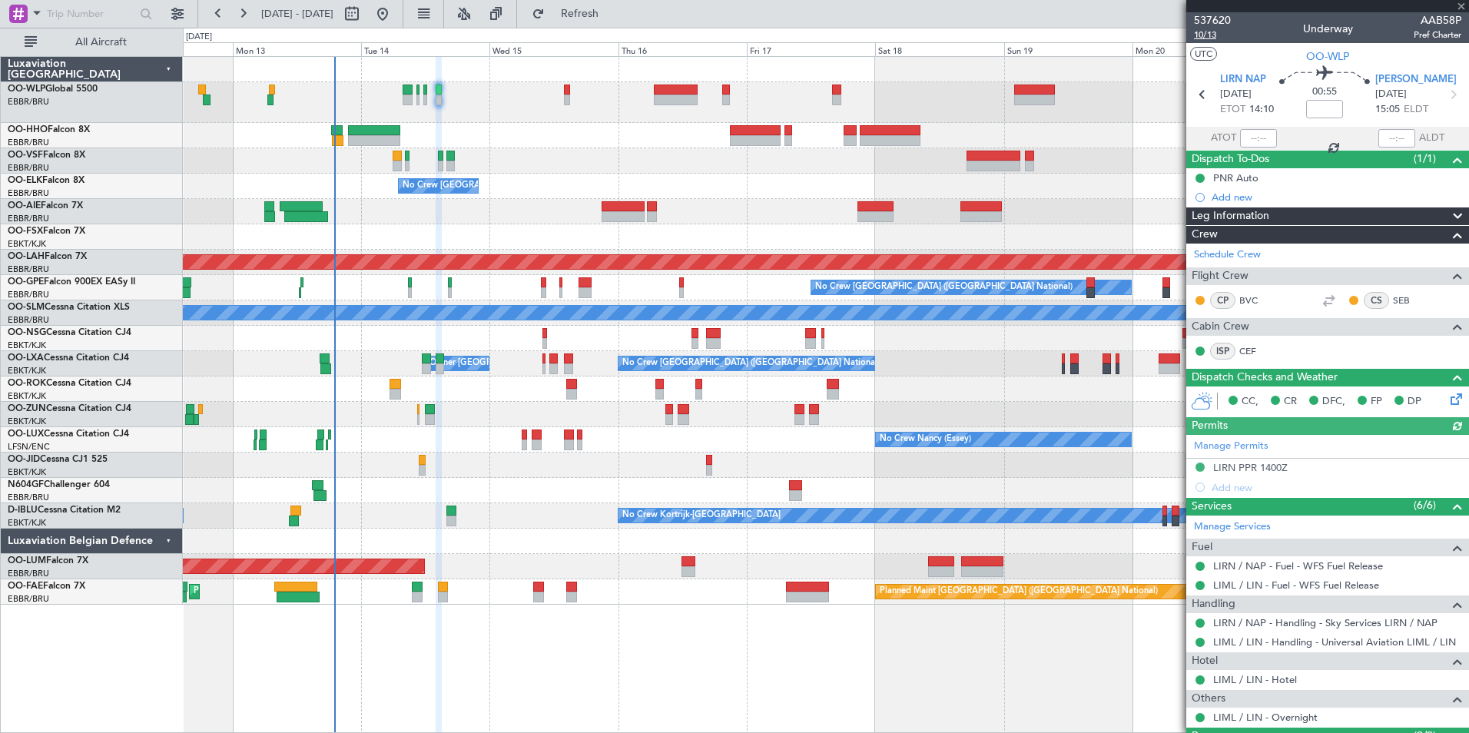
click at [1209, 37] on span "10/13" at bounding box center [1212, 34] width 37 height 13
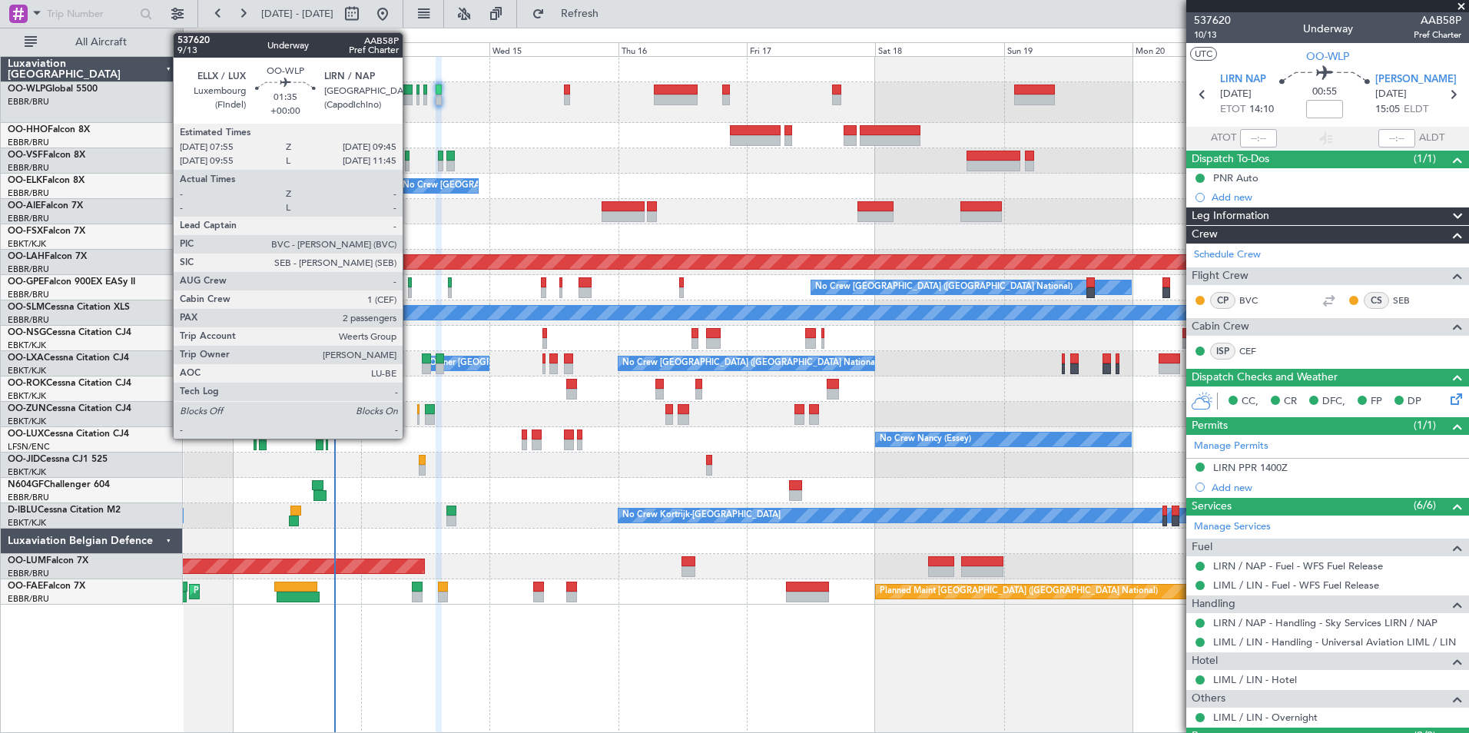
click at [410, 94] on div at bounding box center [408, 90] width 10 height 11
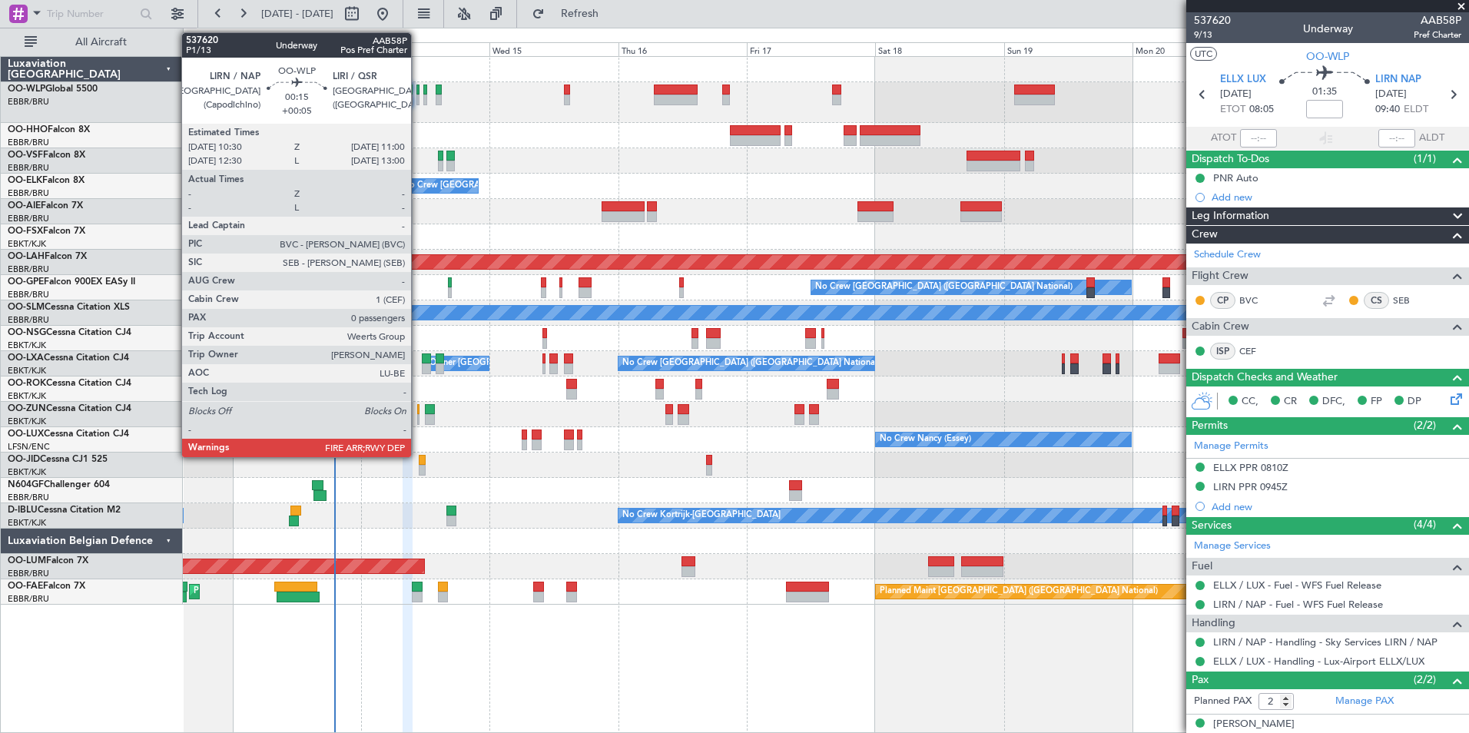
click at [418, 95] on div at bounding box center [417, 100] width 3 height 11
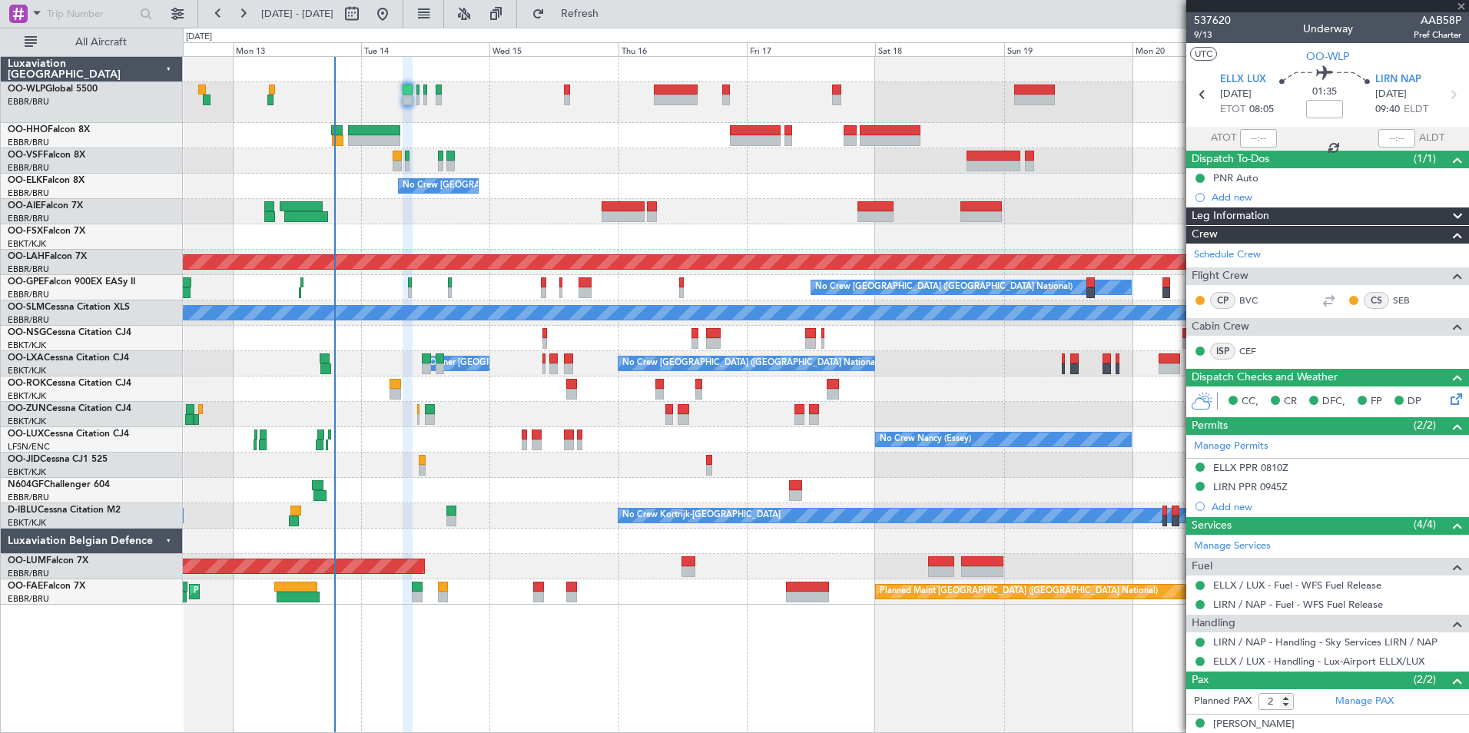
type input "+00:05"
type input "0"
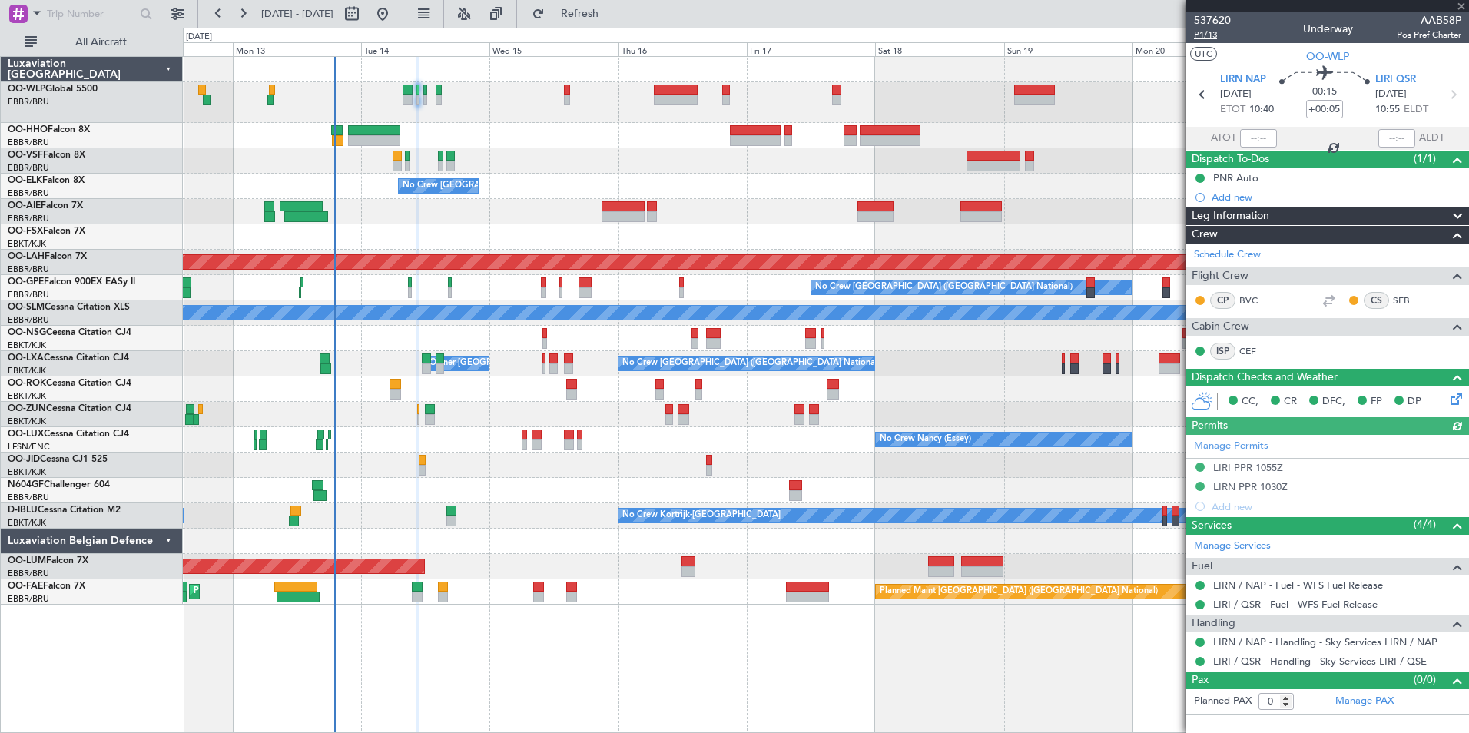
click at [1204, 33] on span "P1/13" at bounding box center [1212, 34] width 37 height 13
click at [1453, 97] on icon at bounding box center [1453, 95] width 20 height 20
type input "+00:10"
click at [1226, 35] on span "P2/13" at bounding box center [1212, 34] width 37 height 13
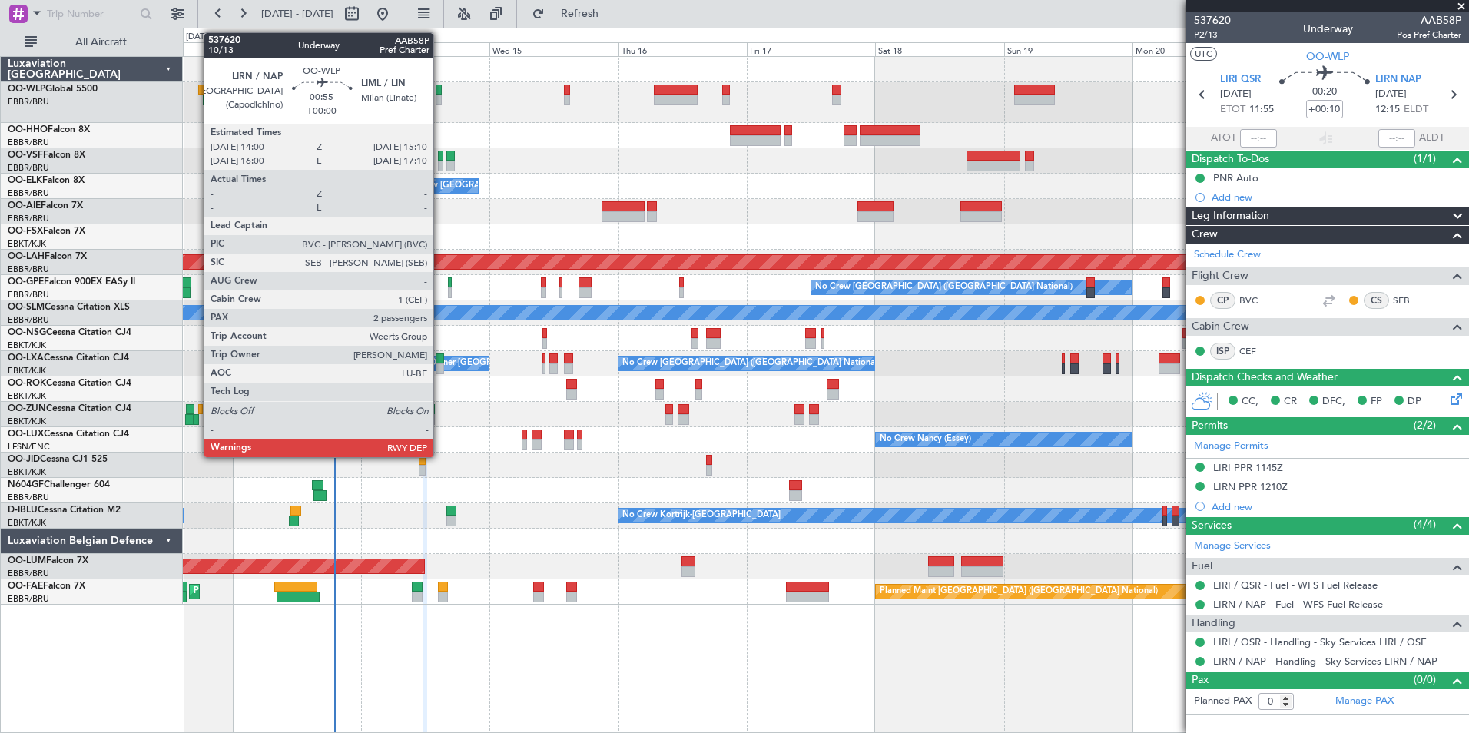
click at [440, 91] on div at bounding box center [439, 90] width 7 height 11
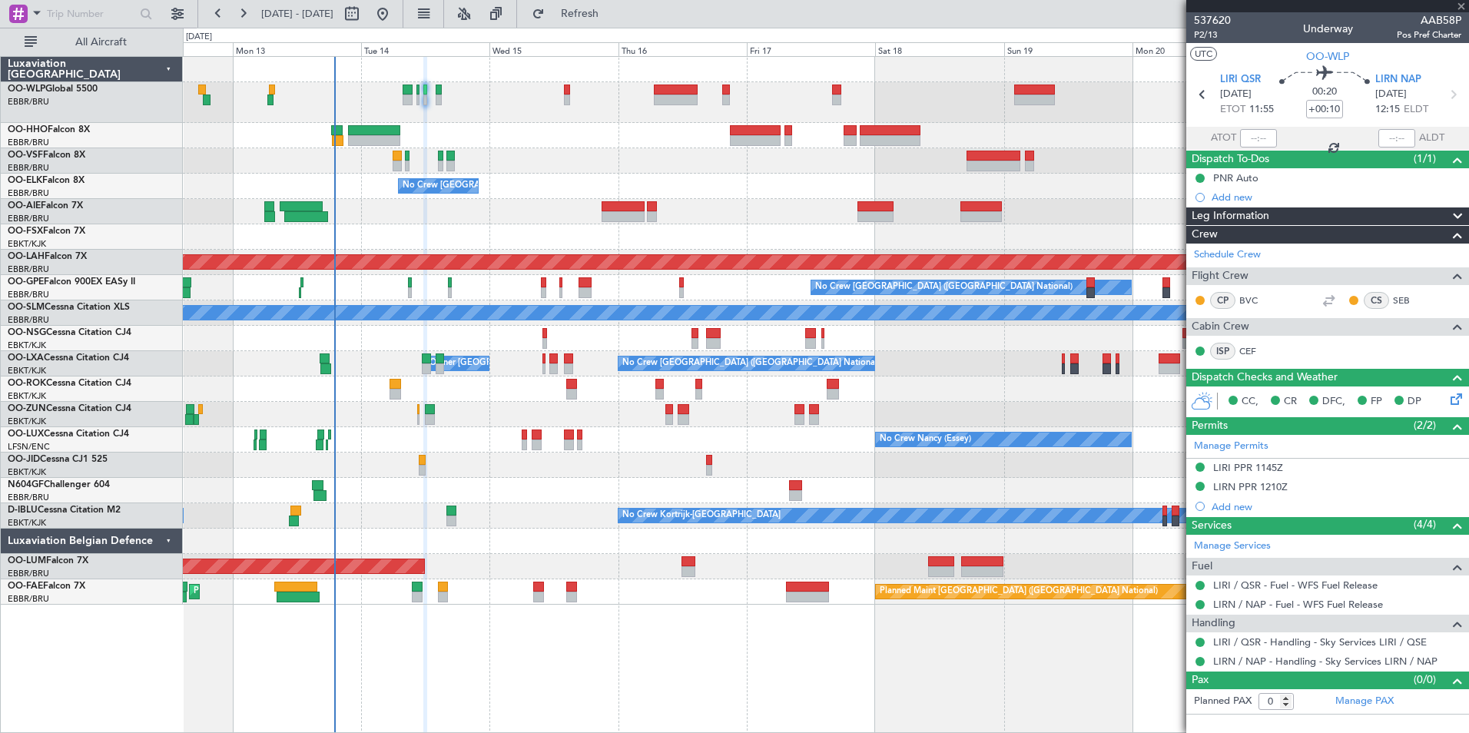
type input "2"
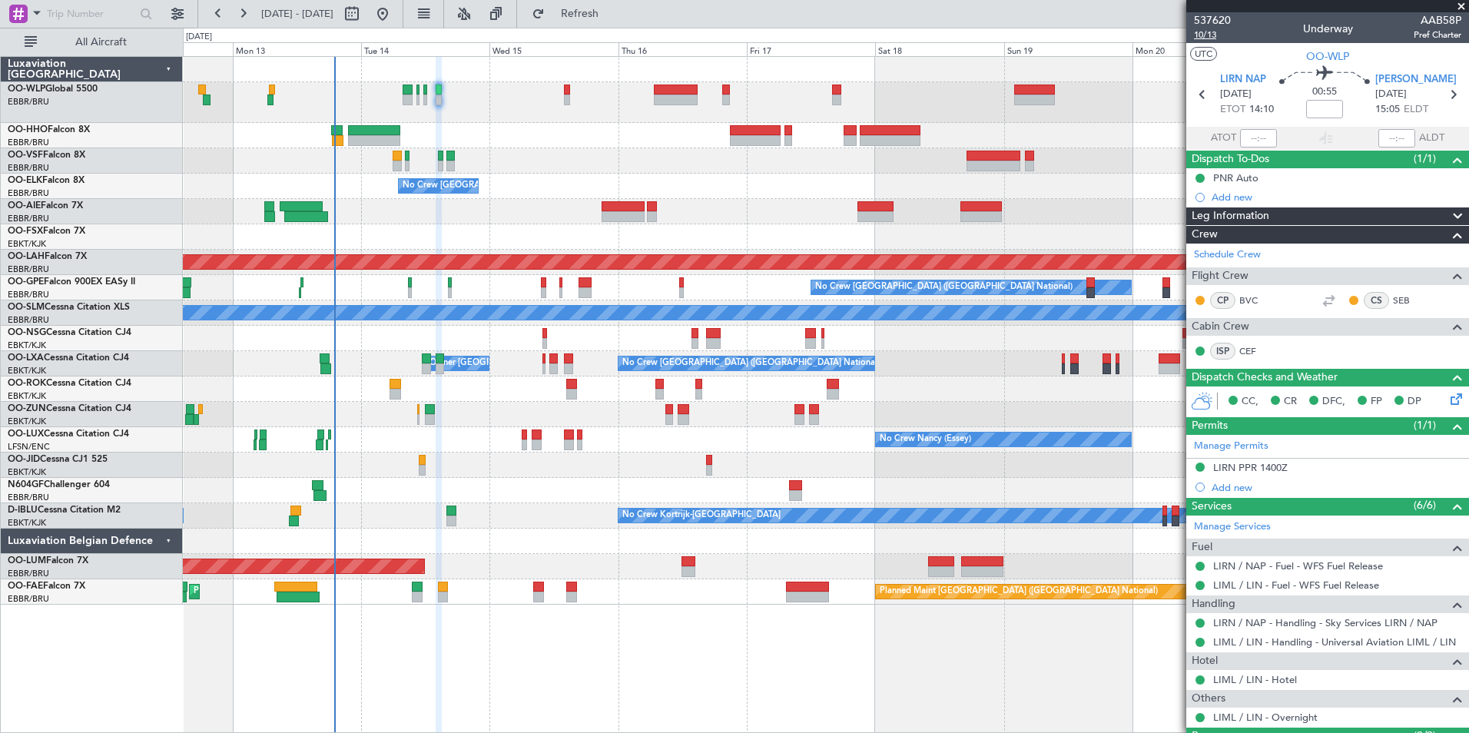
click at [1211, 36] on span "10/13" at bounding box center [1212, 34] width 37 height 13
click at [612, 8] on span "Refresh" at bounding box center [580, 13] width 65 height 11
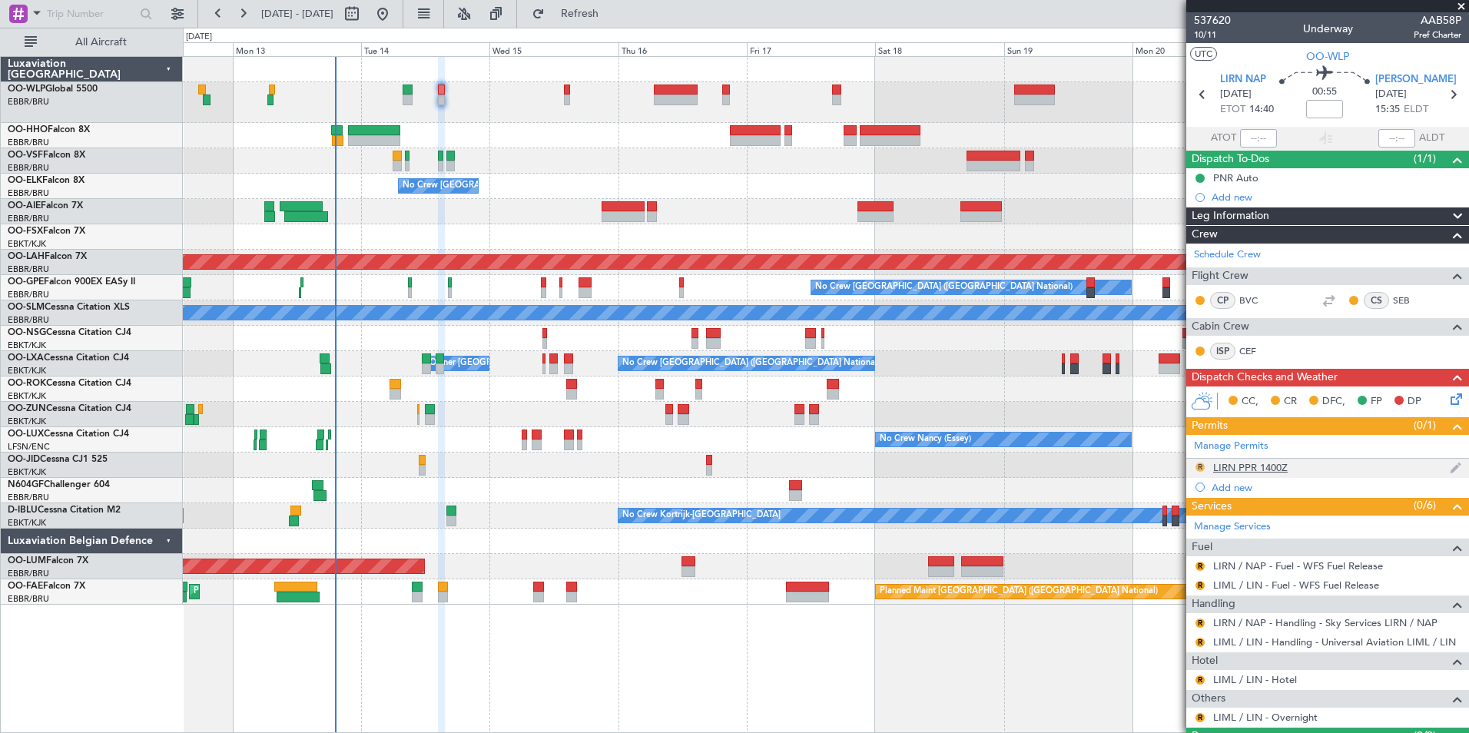
click at [1198, 466] on button "R" at bounding box center [1200, 467] width 9 height 9
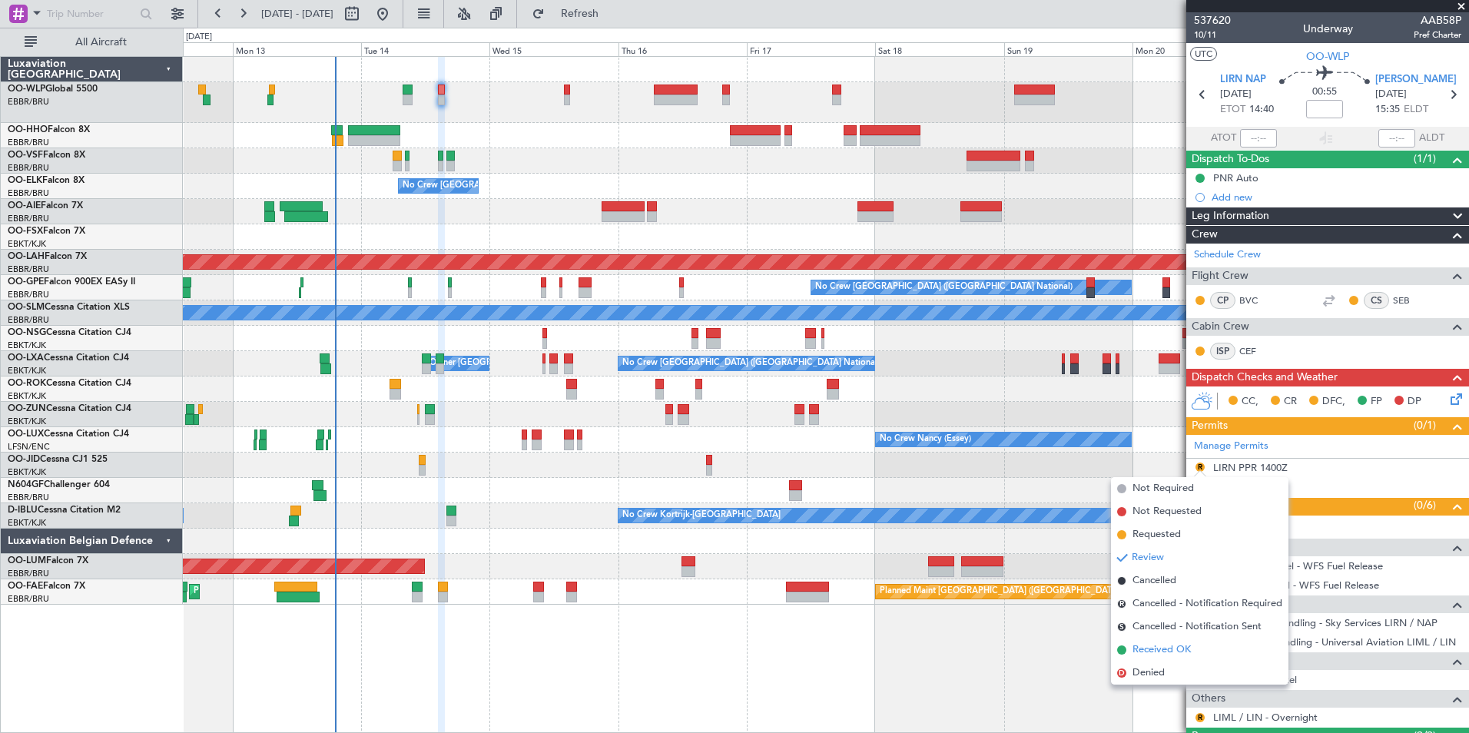
click at [1169, 647] on span "Received OK" at bounding box center [1162, 649] width 58 height 15
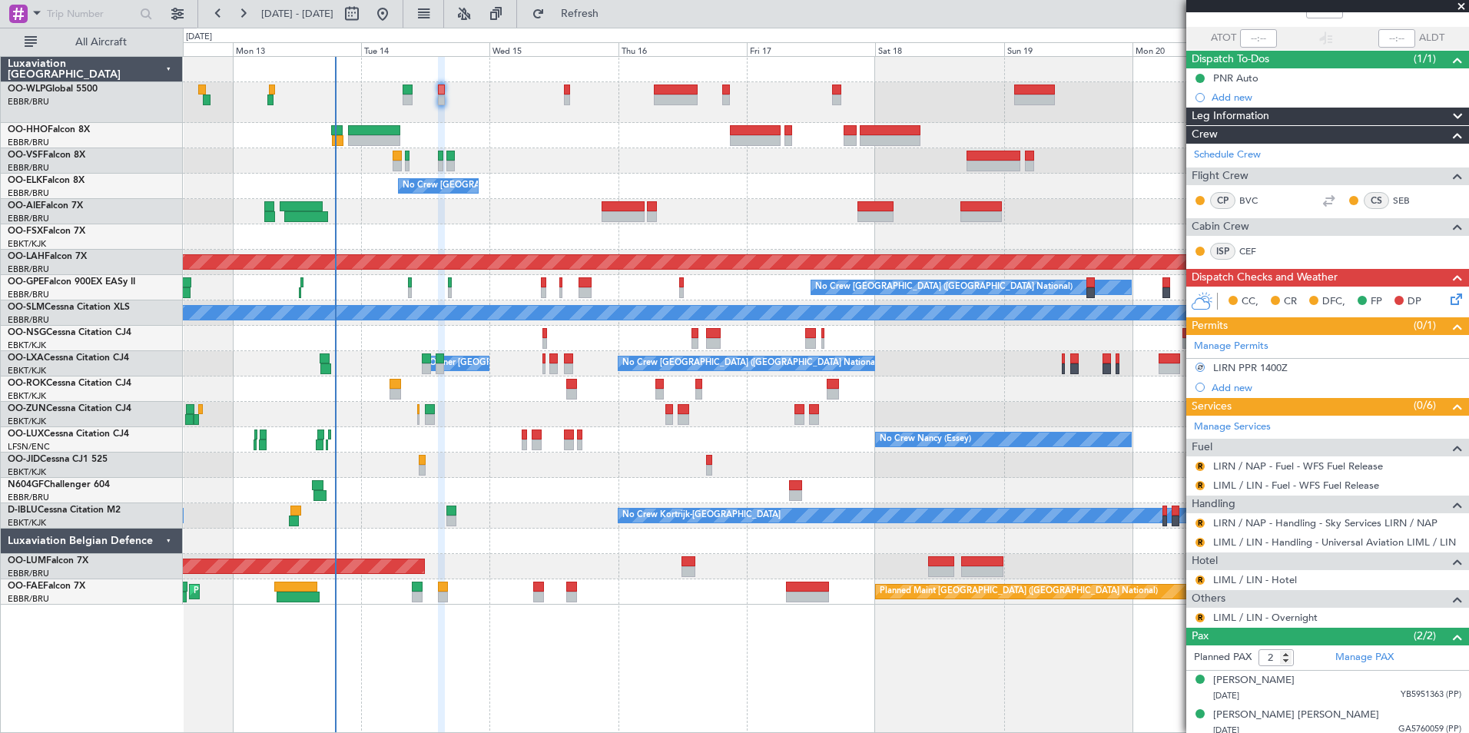
scroll to position [106, 0]
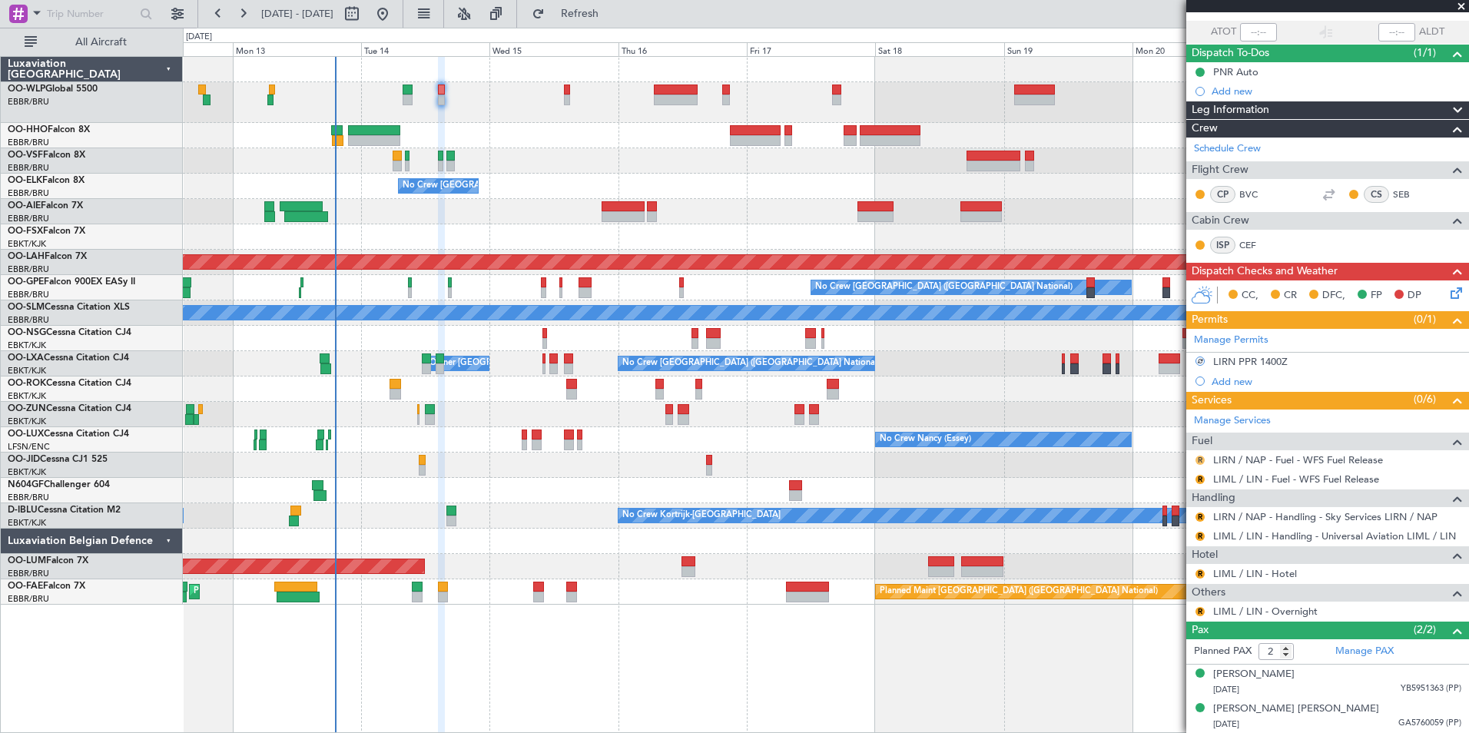
click at [1201, 459] on button "R" at bounding box center [1200, 460] width 9 height 9
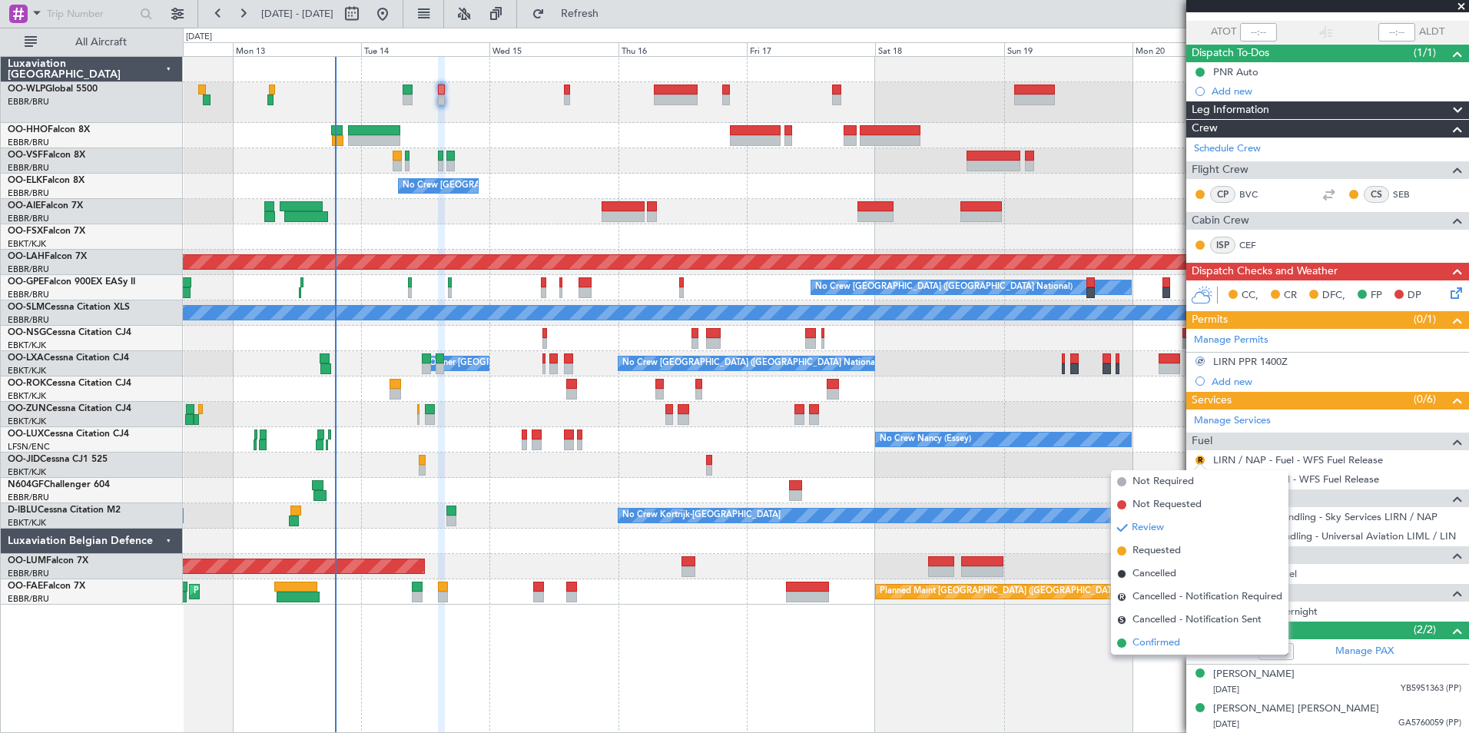
click at [1159, 642] on span "Confirmed" at bounding box center [1157, 642] width 48 height 15
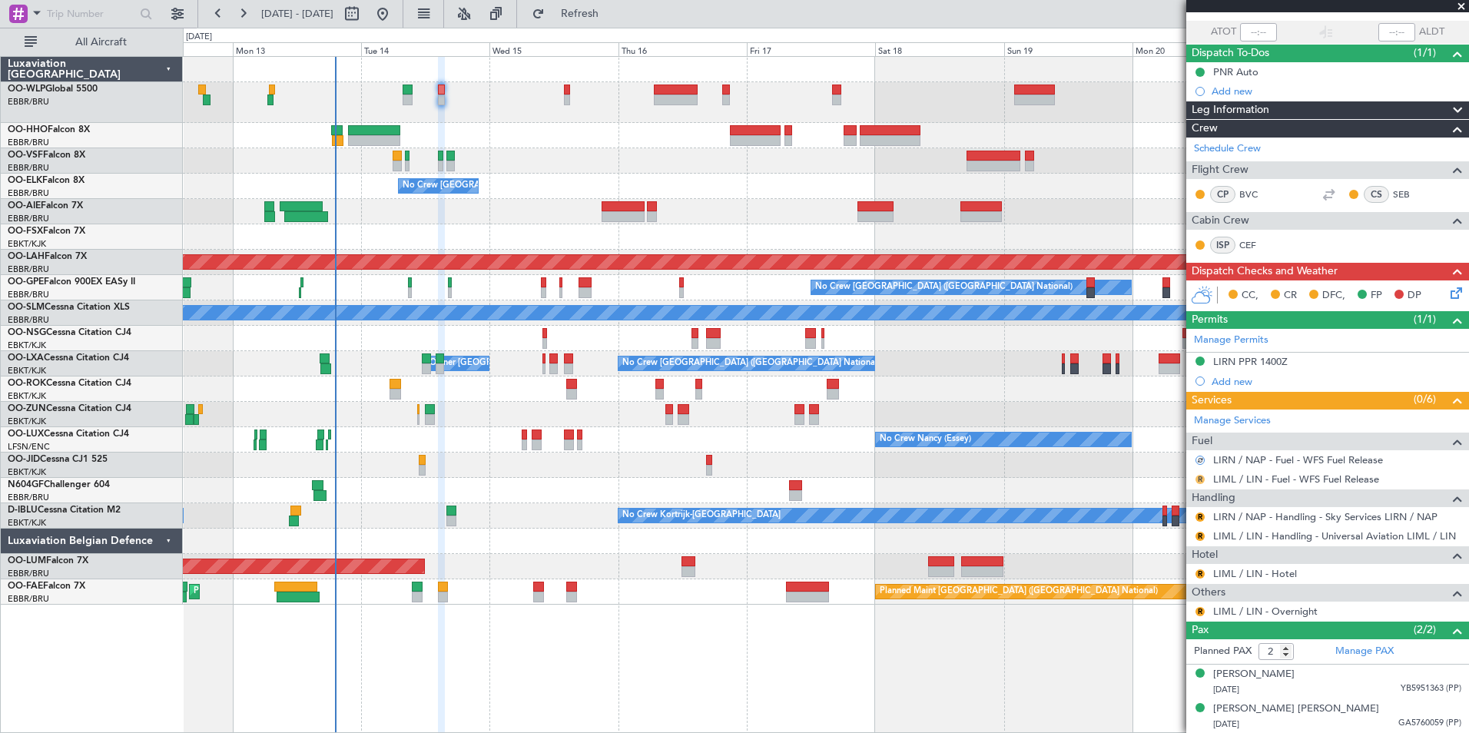
click at [1199, 479] on button "R" at bounding box center [1200, 479] width 9 height 9
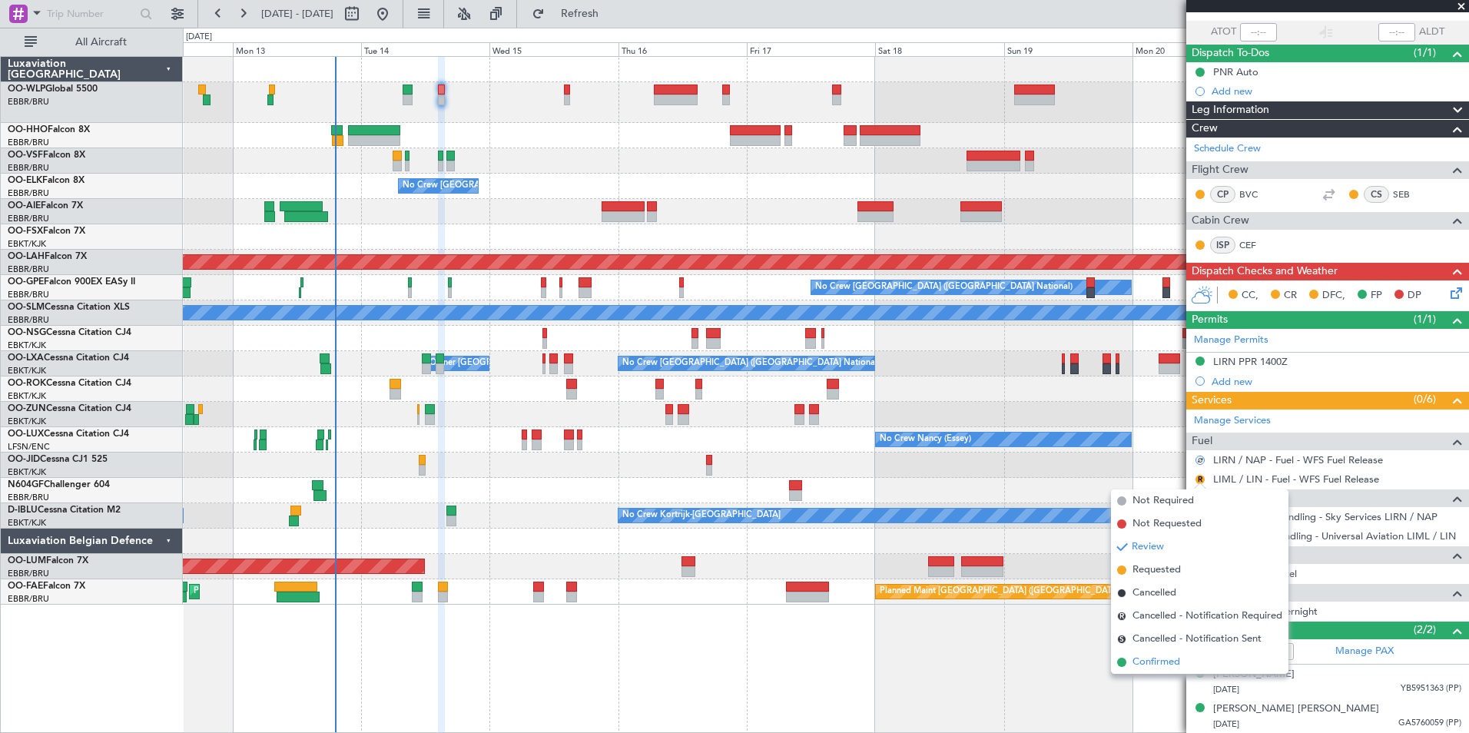
click at [1160, 665] on span "Confirmed" at bounding box center [1157, 662] width 48 height 15
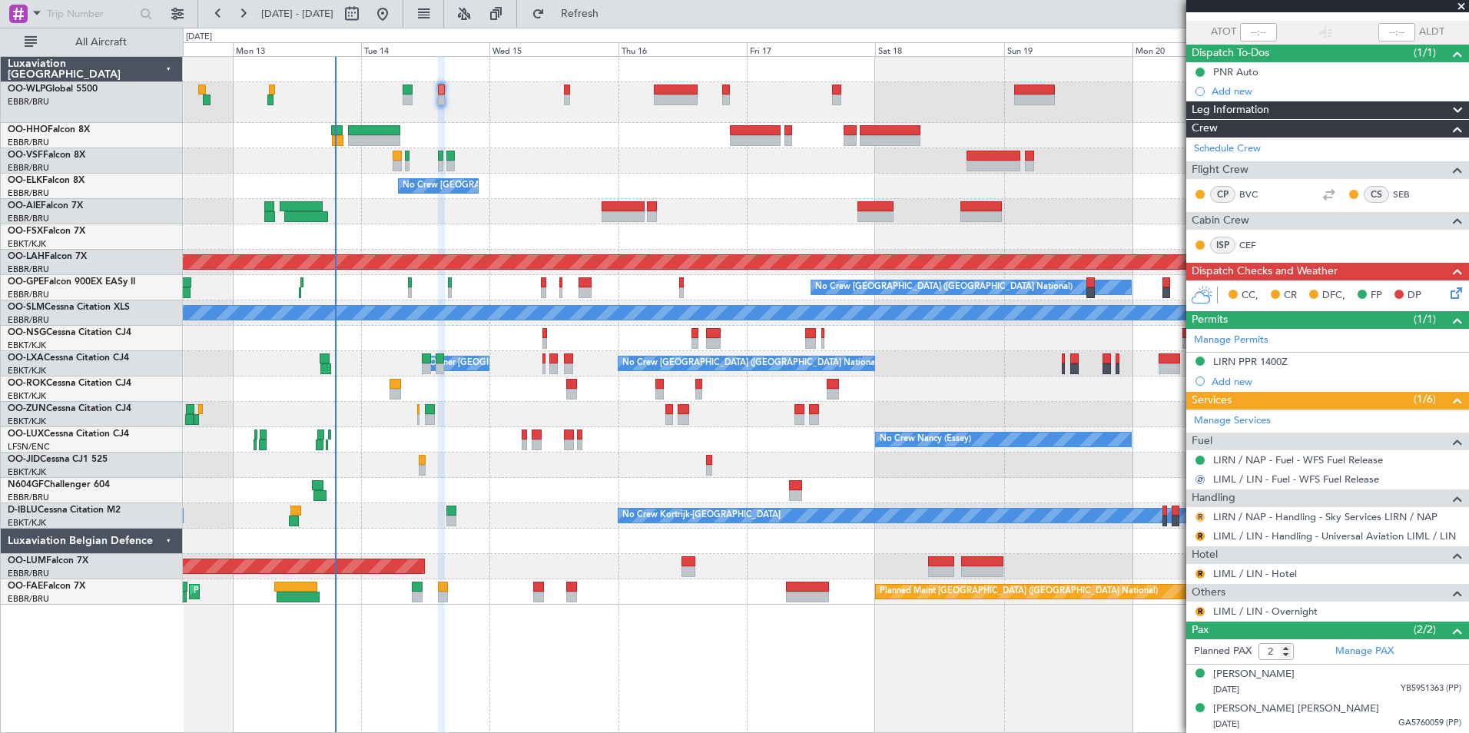
click at [1203, 516] on button "R" at bounding box center [1200, 517] width 9 height 9
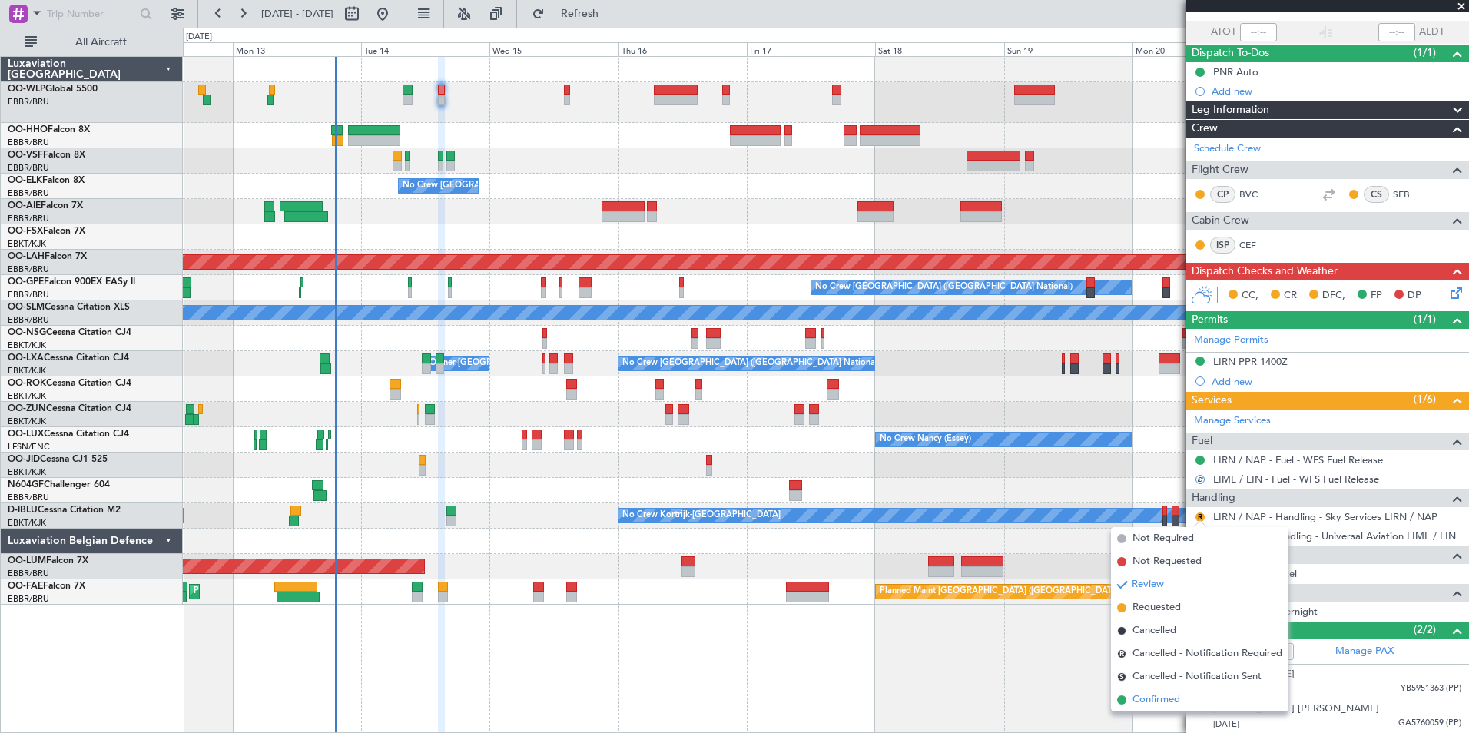
click at [1166, 703] on span "Confirmed" at bounding box center [1157, 699] width 48 height 15
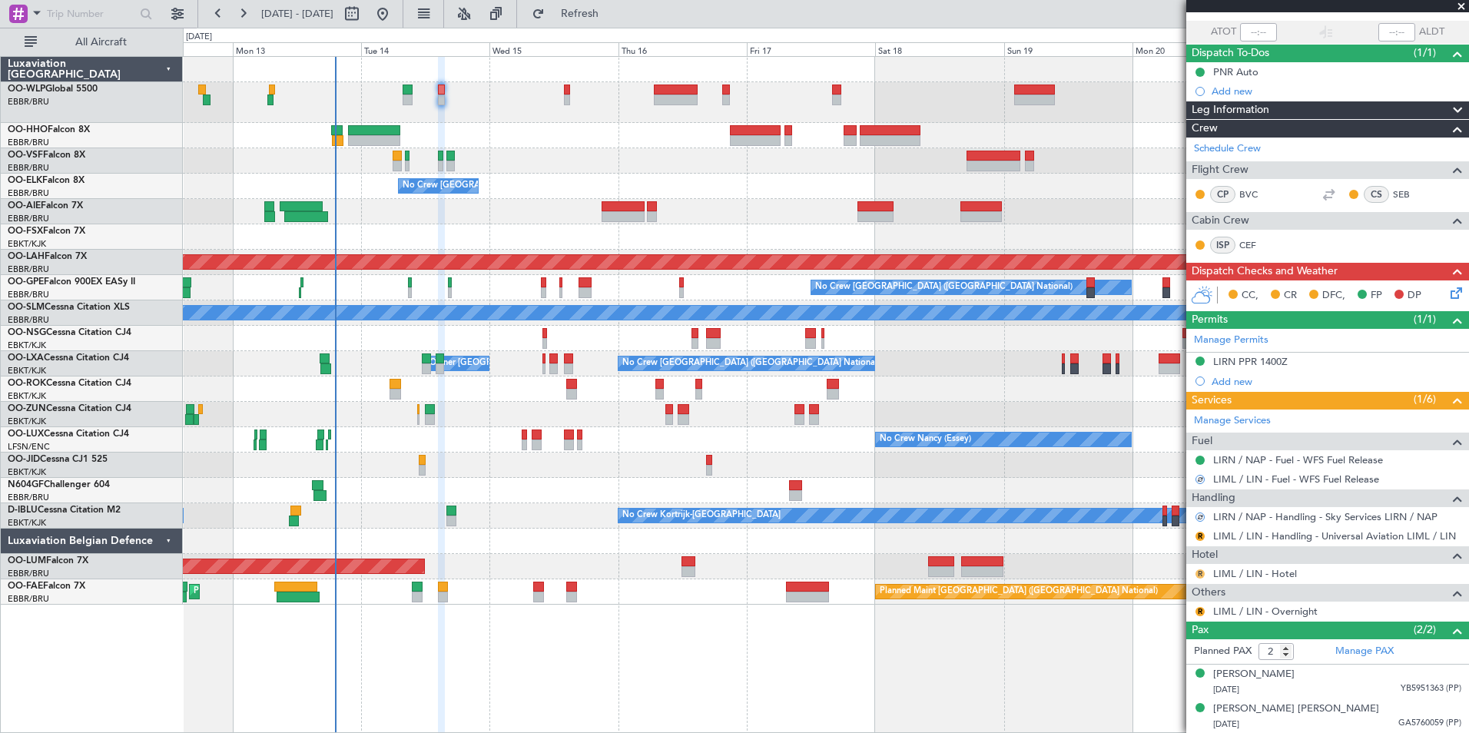
click at [1199, 571] on button "R" at bounding box center [1200, 573] width 9 height 9
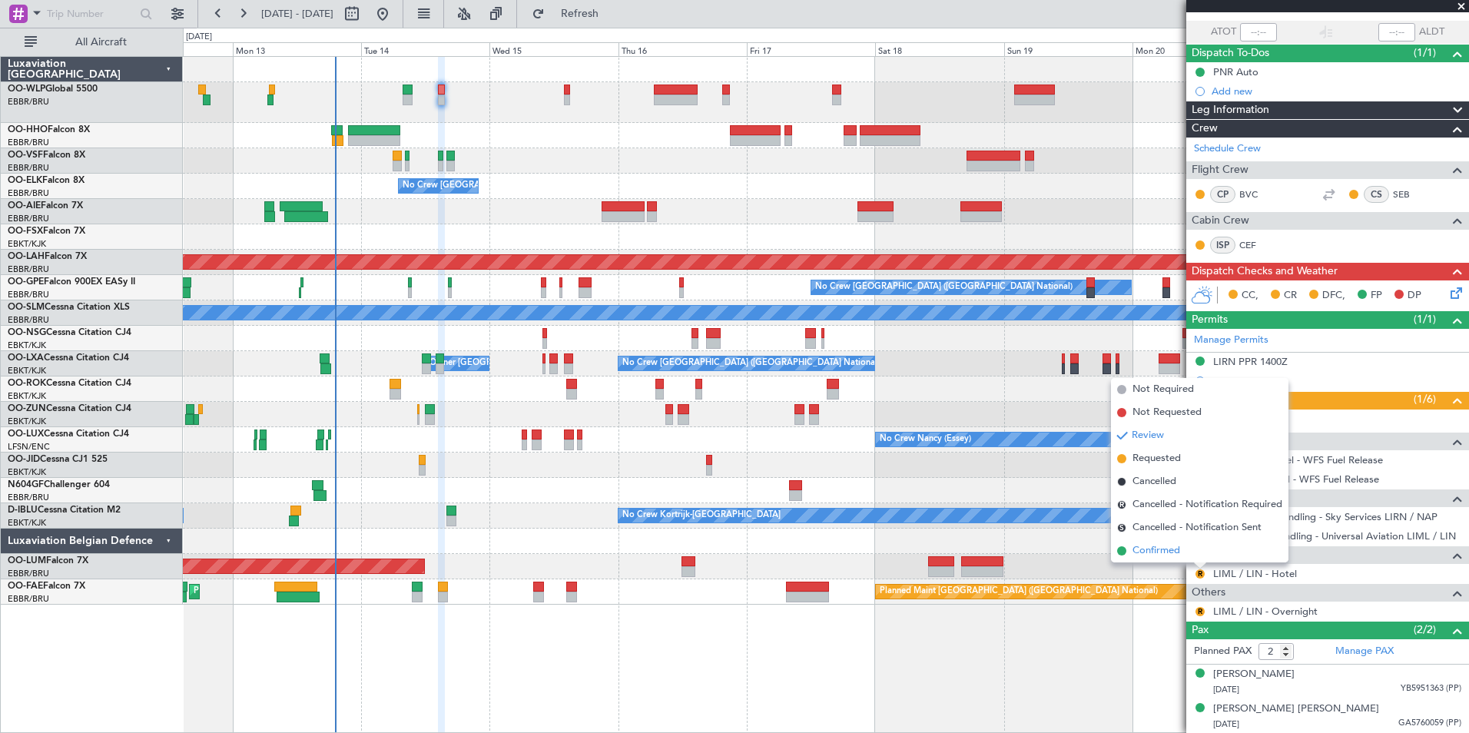
click at [1156, 554] on span "Confirmed" at bounding box center [1157, 550] width 48 height 15
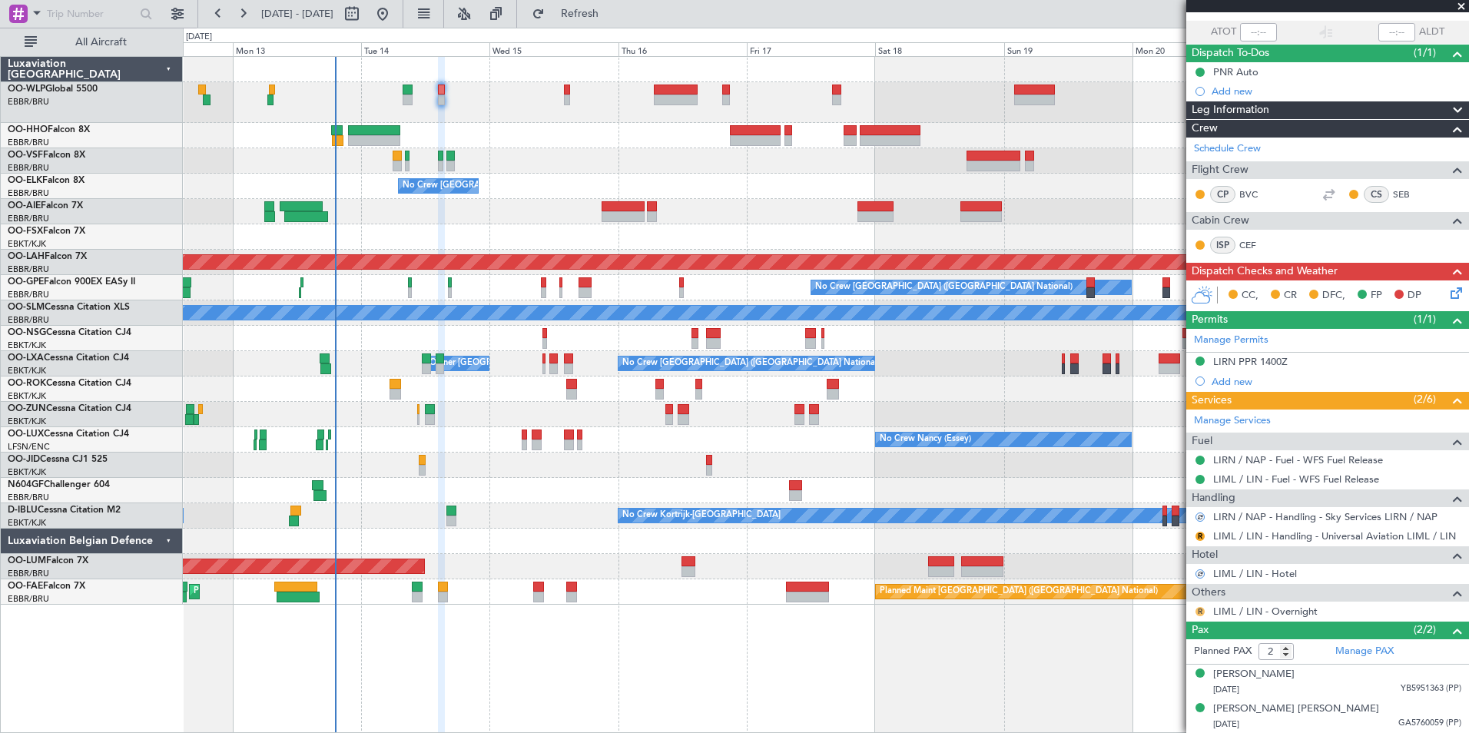
click at [1200, 610] on button "R" at bounding box center [1200, 611] width 9 height 9
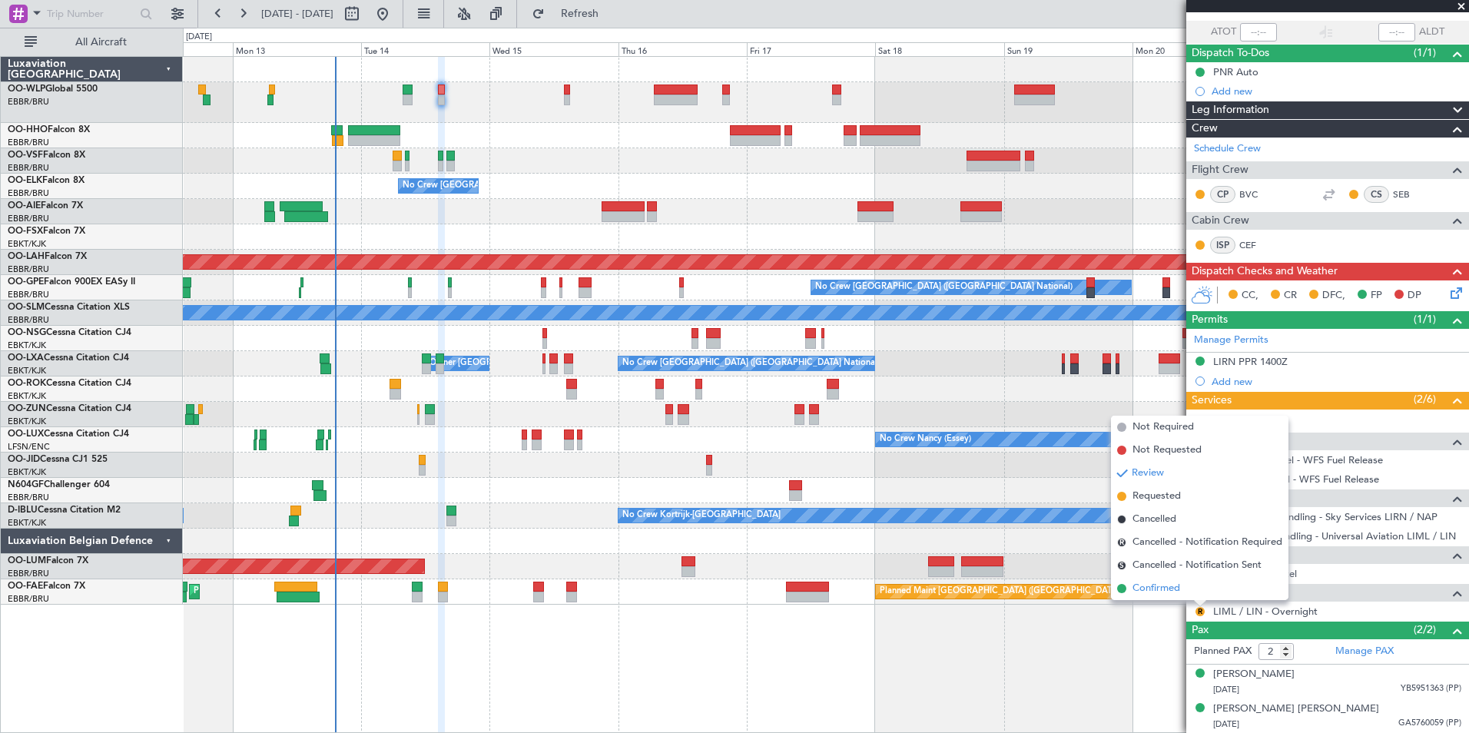
click at [1140, 577] on li "Confirmed" at bounding box center [1199, 588] width 177 height 23
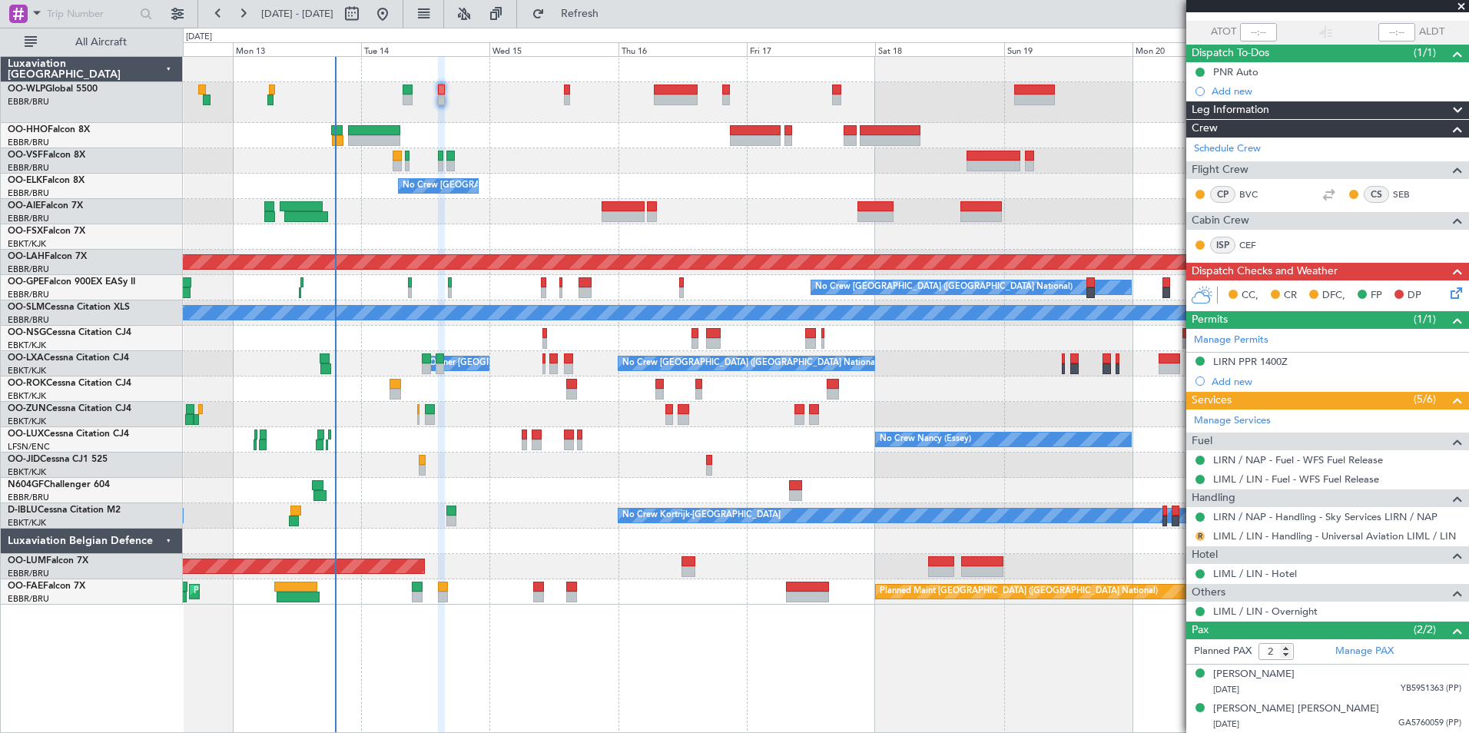
click at [1199, 536] on button "R" at bounding box center [1200, 536] width 9 height 9
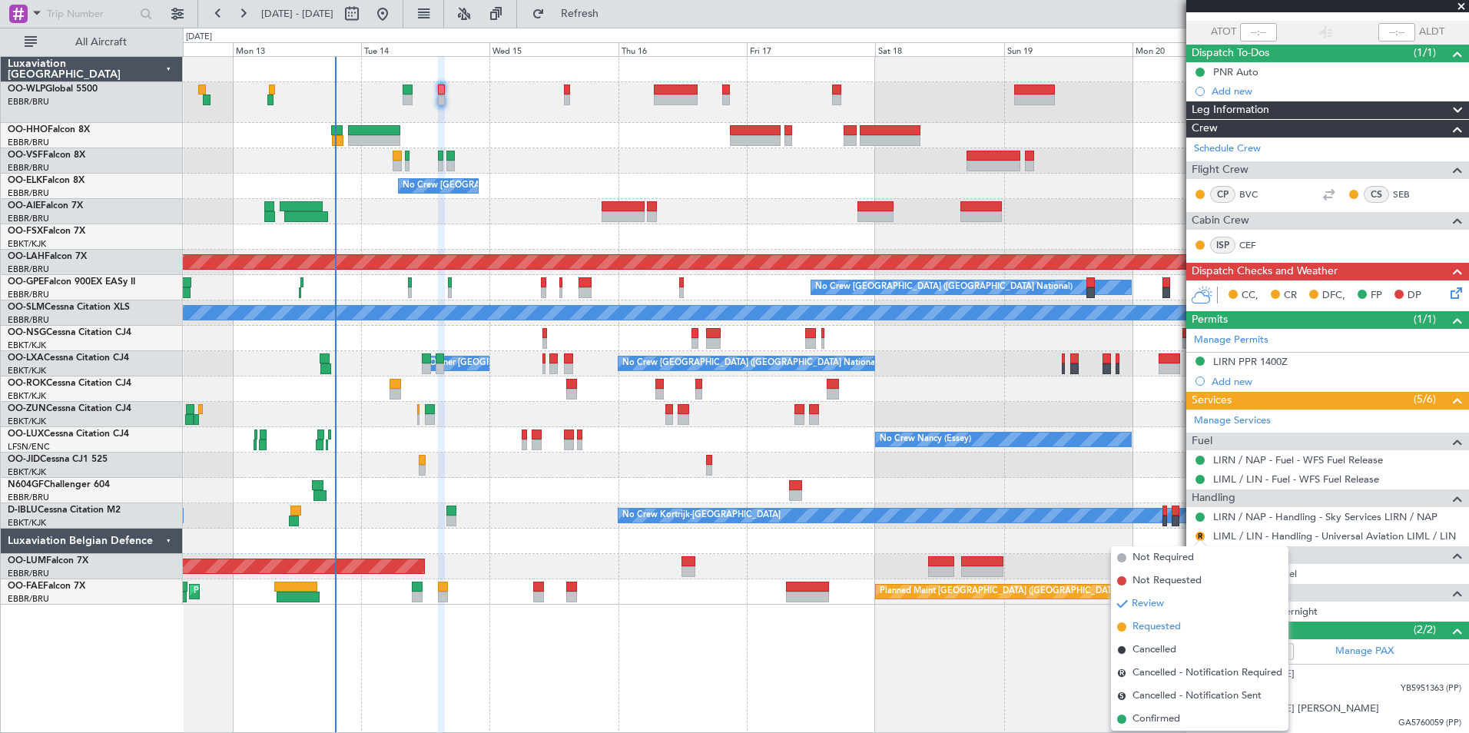
click at [1148, 625] on span "Requested" at bounding box center [1157, 626] width 48 height 15
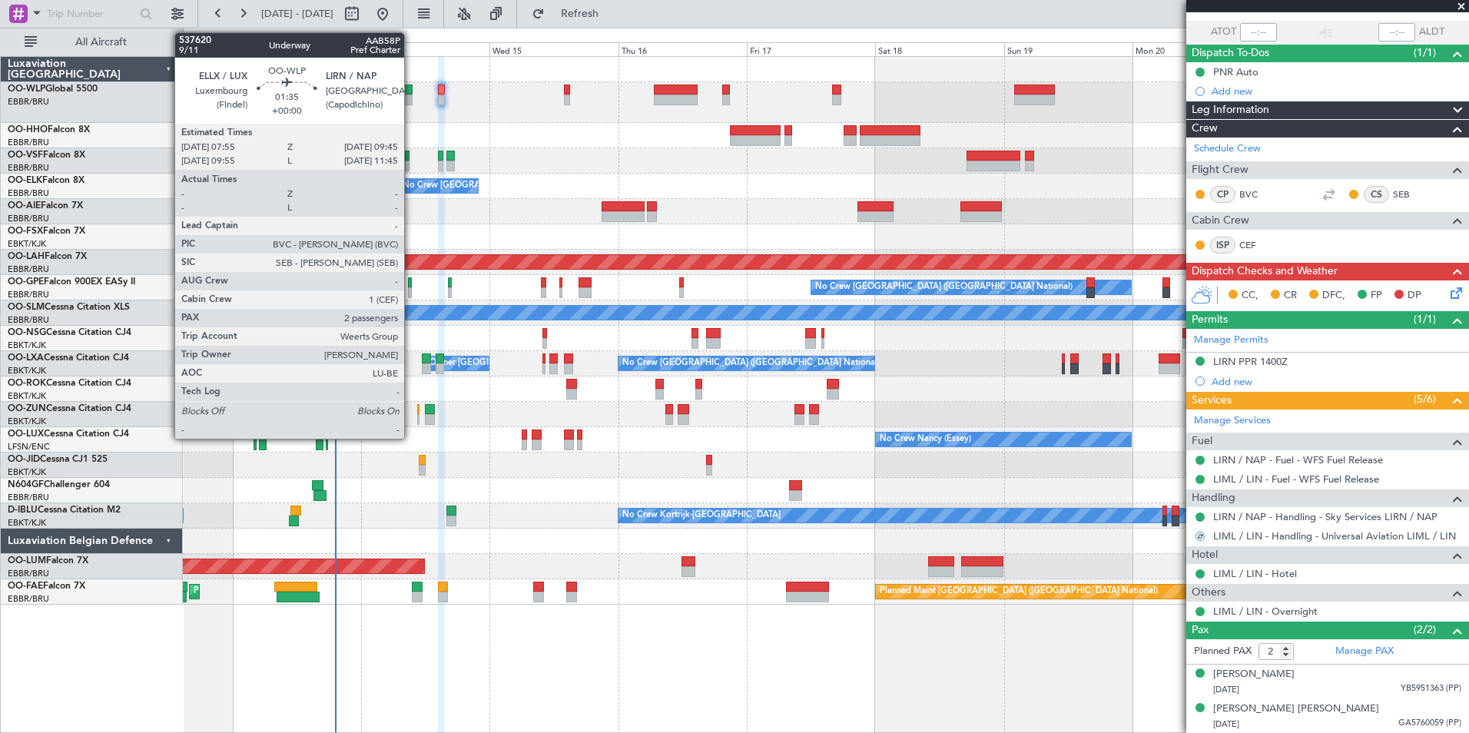
click at [411, 101] on div at bounding box center [408, 100] width 10 height 11
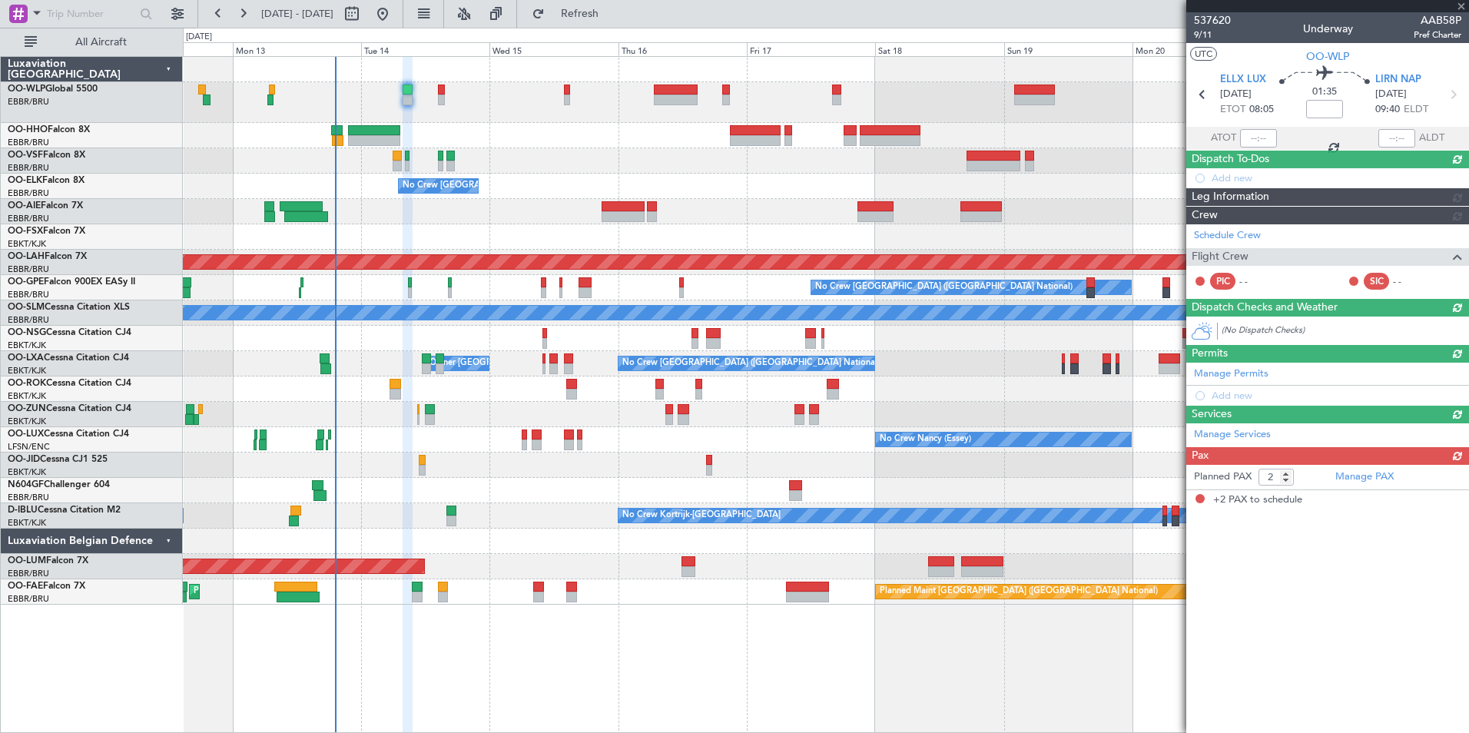
scroll to position [0, 0]
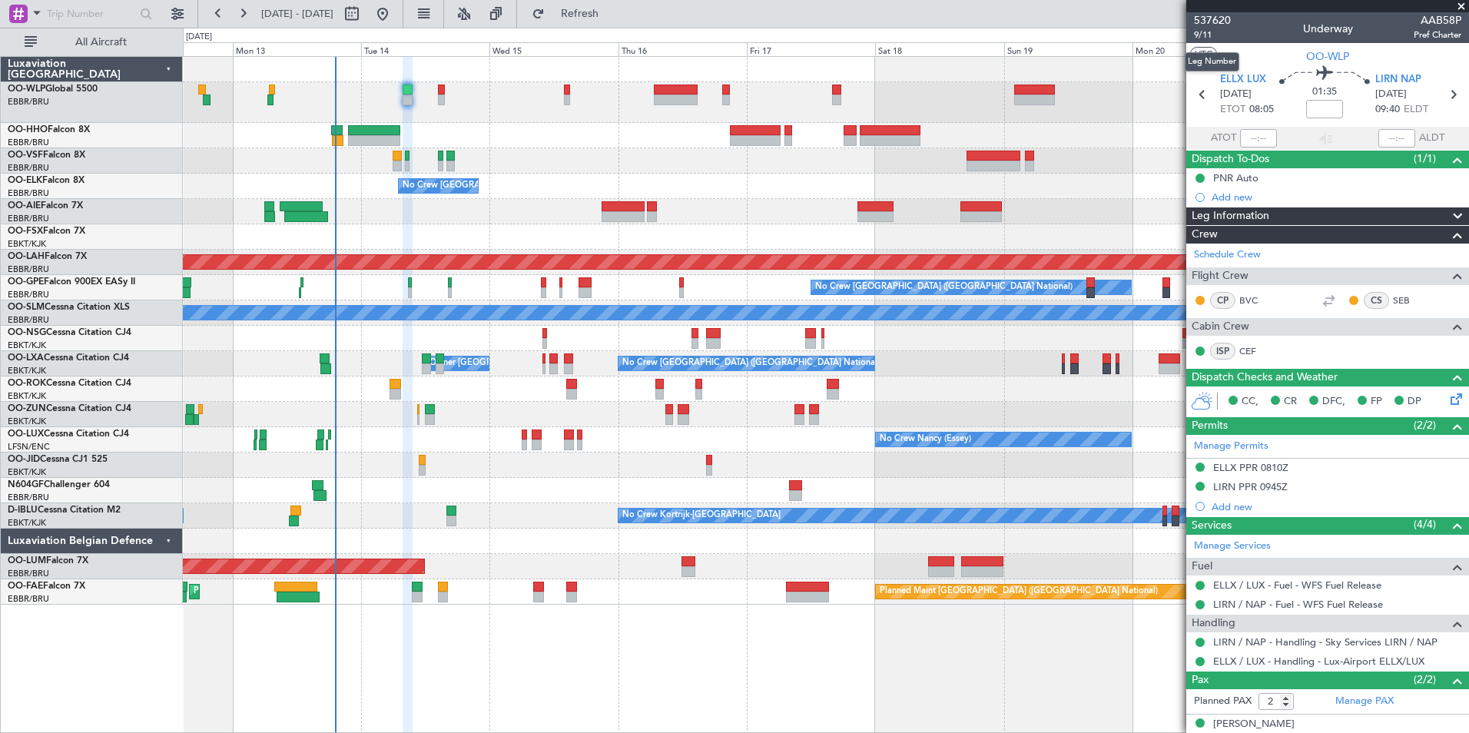
click at [1193, 35] on div "537620 9/11 Underway AAB58P Pref Charter" at bounding box center [1327, 27] width 283 height 31
click at [1207, 32] on span "9/11" at bounding box center [1212, 34] width 37 height 13
click at [446, 101] on div at bounding box center [826, 102] width 1286 height 41
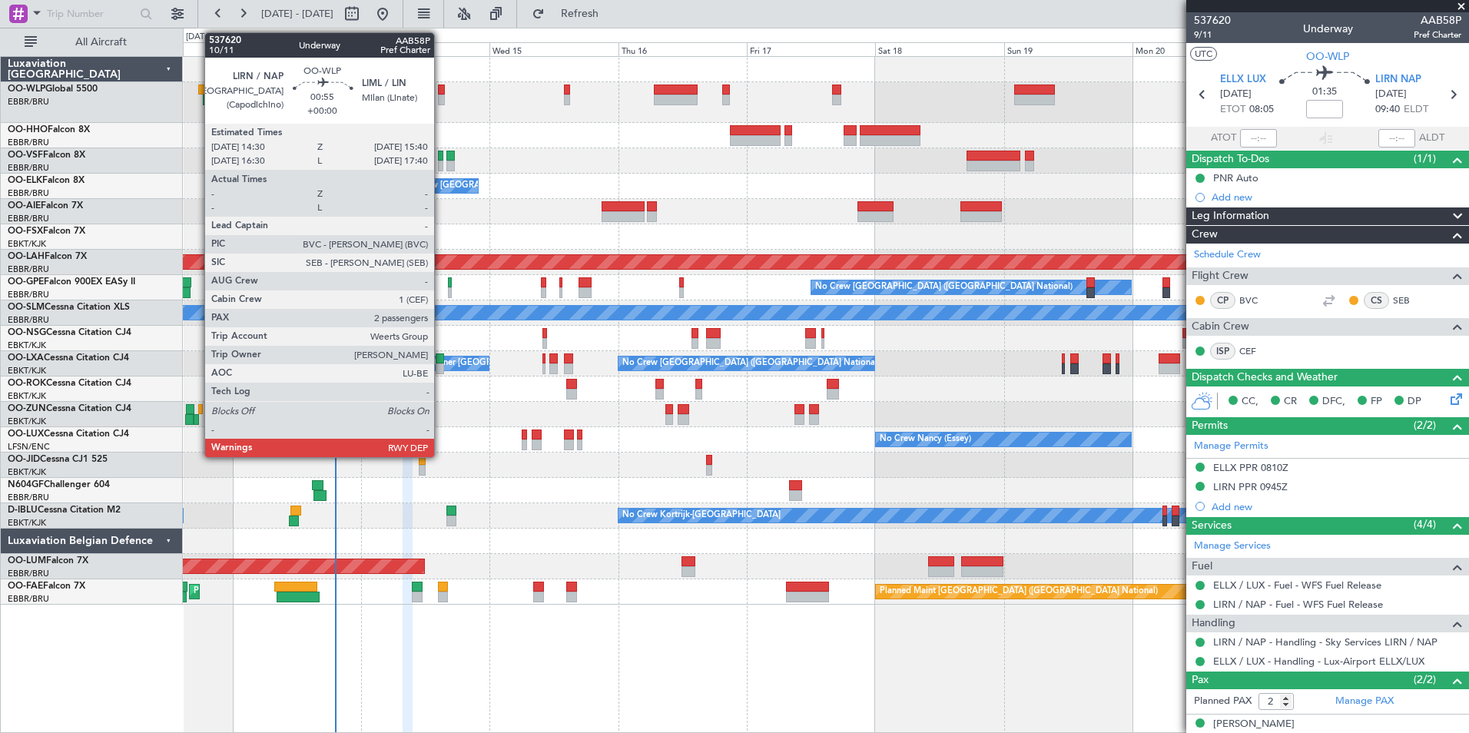
click at [440, 100] on div at bounding box center [441, 100] width 7 height 11
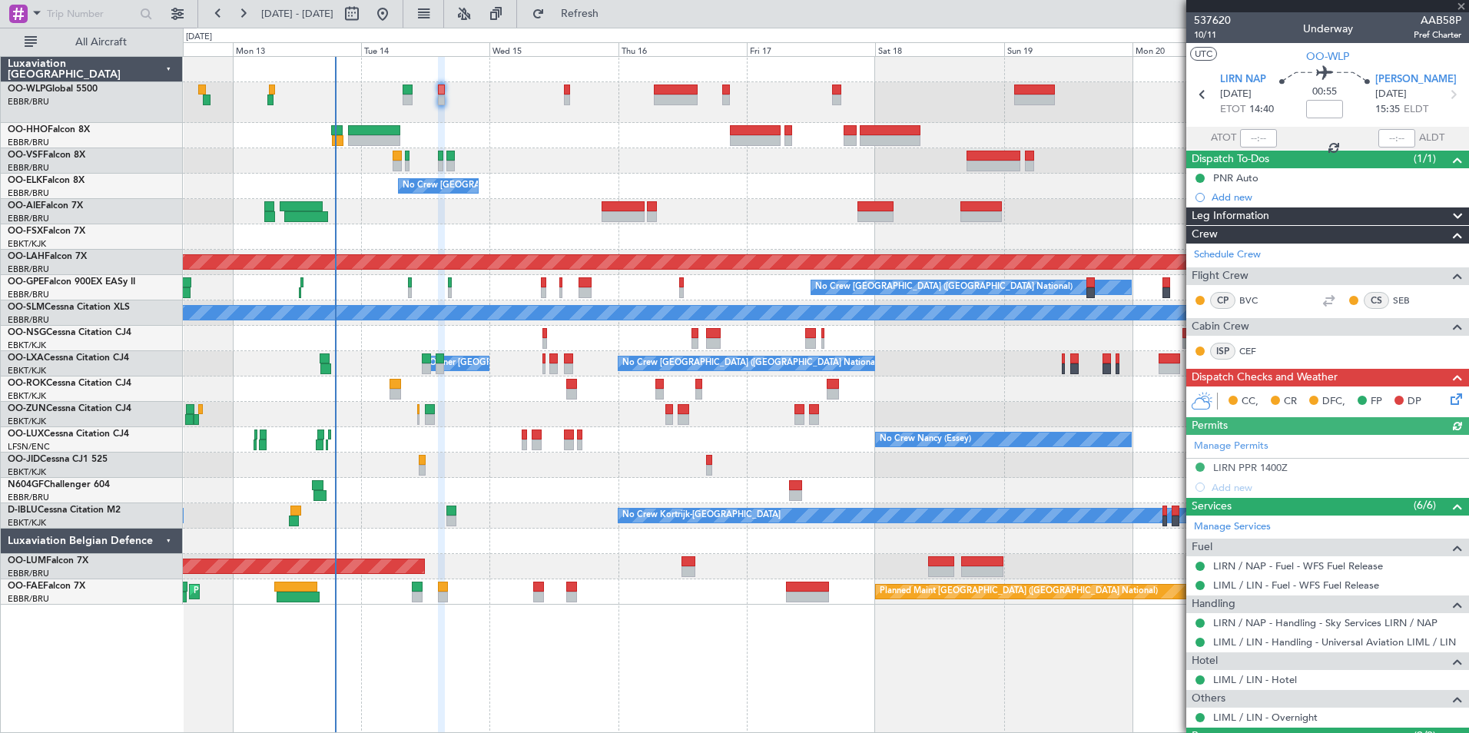
click at [1448, 399] on icon at bounding box center [1454, 396] width 12 height 12
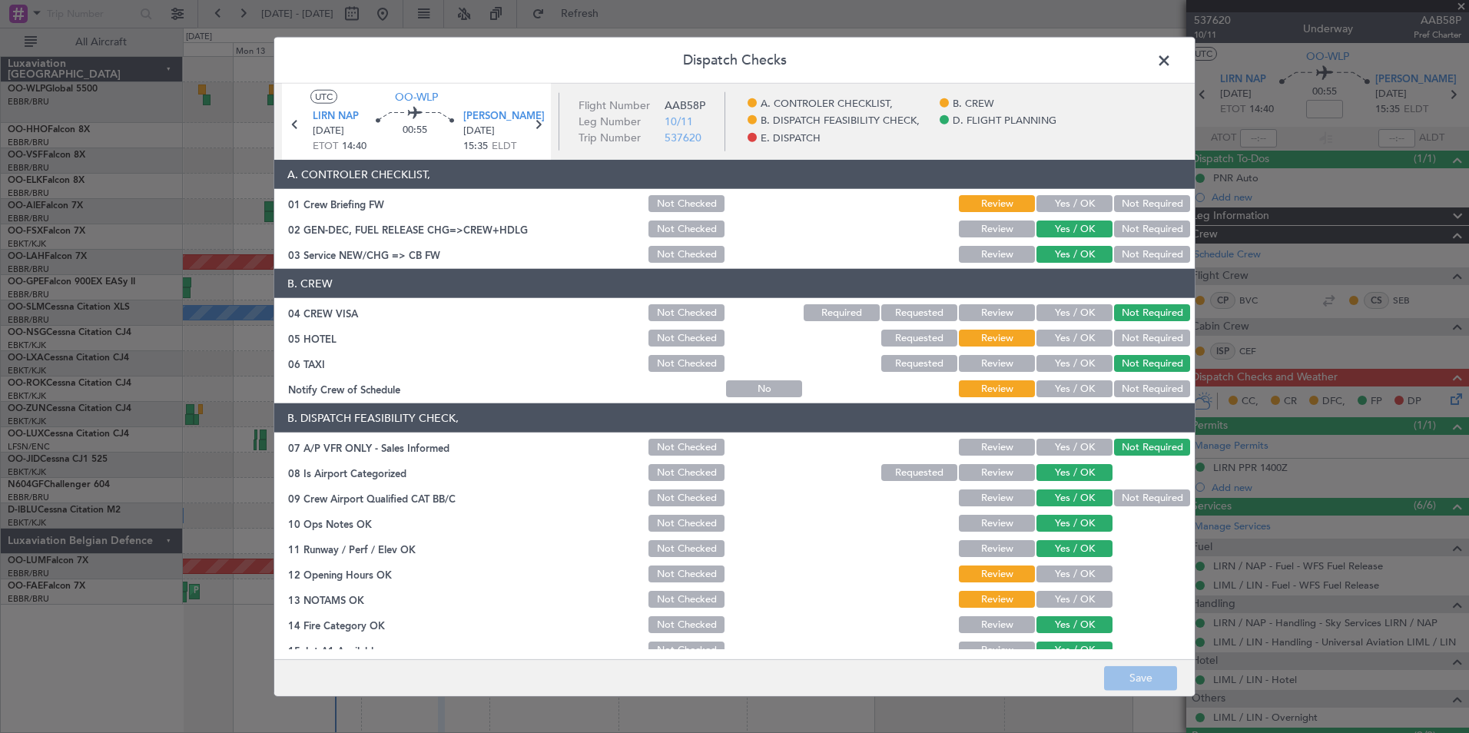
click at [1040, 191] on section "A. CONTROLER CHECKLIST, 01 Crew Briefing FW Not Checked Review Yes / OK Not Req…" at bounding box center [734, 212] width 921 height 105
click at [1056, 200] on button "Yes / OK" at bounding box center [1075, 203] width 76 height 17
click at [1096, 340] on button "Yes / OK" at bounding box center [1075, 338] width 76 height 17
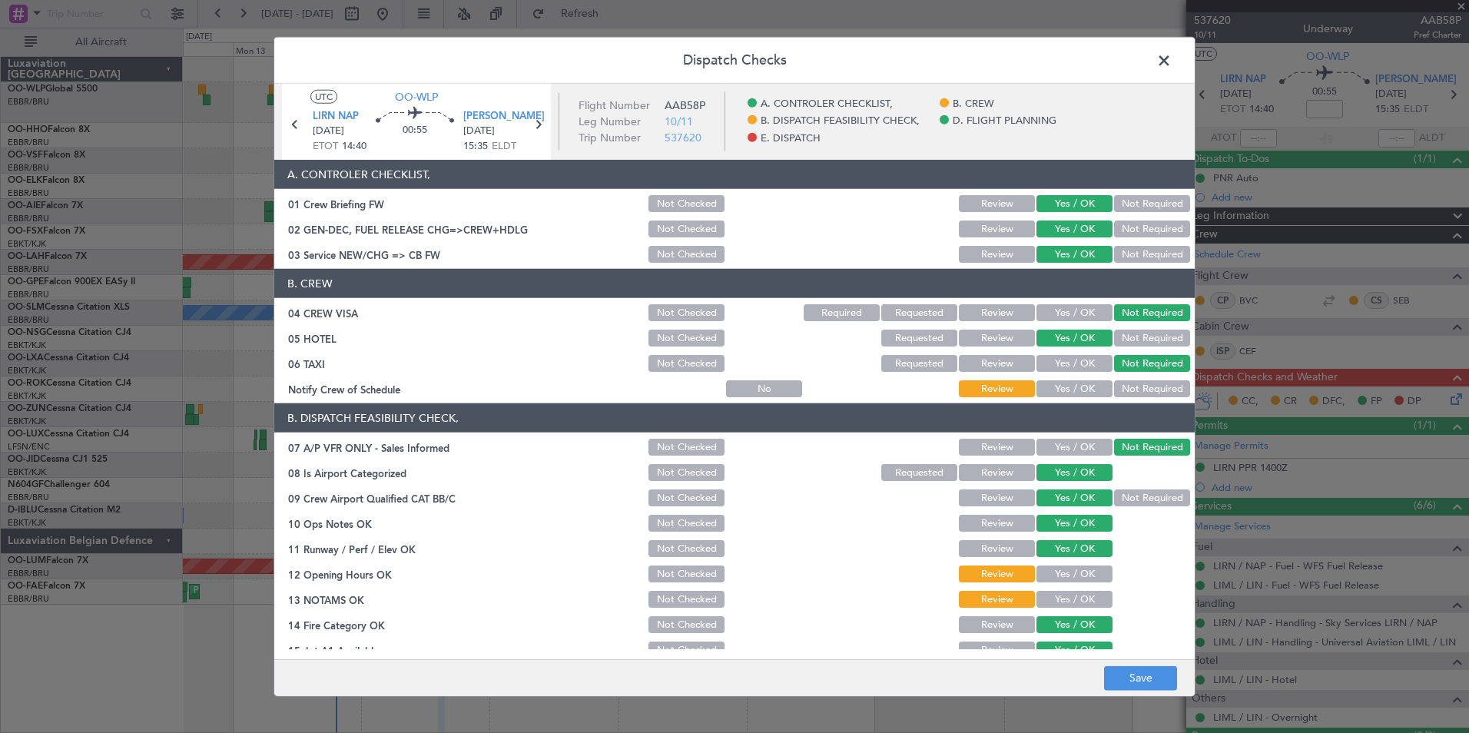
click at [1070, 386] on button "Yes / OK" at bounding box center [1075, 388] width 76 height 17
click at [1056, 573] on button "Yes / OK" at bounding box center [1075, 574] width 76 height 17
click at [1058, 592] on button "Yes / OK" at bounding box center [1075, 599] width 76 height 17
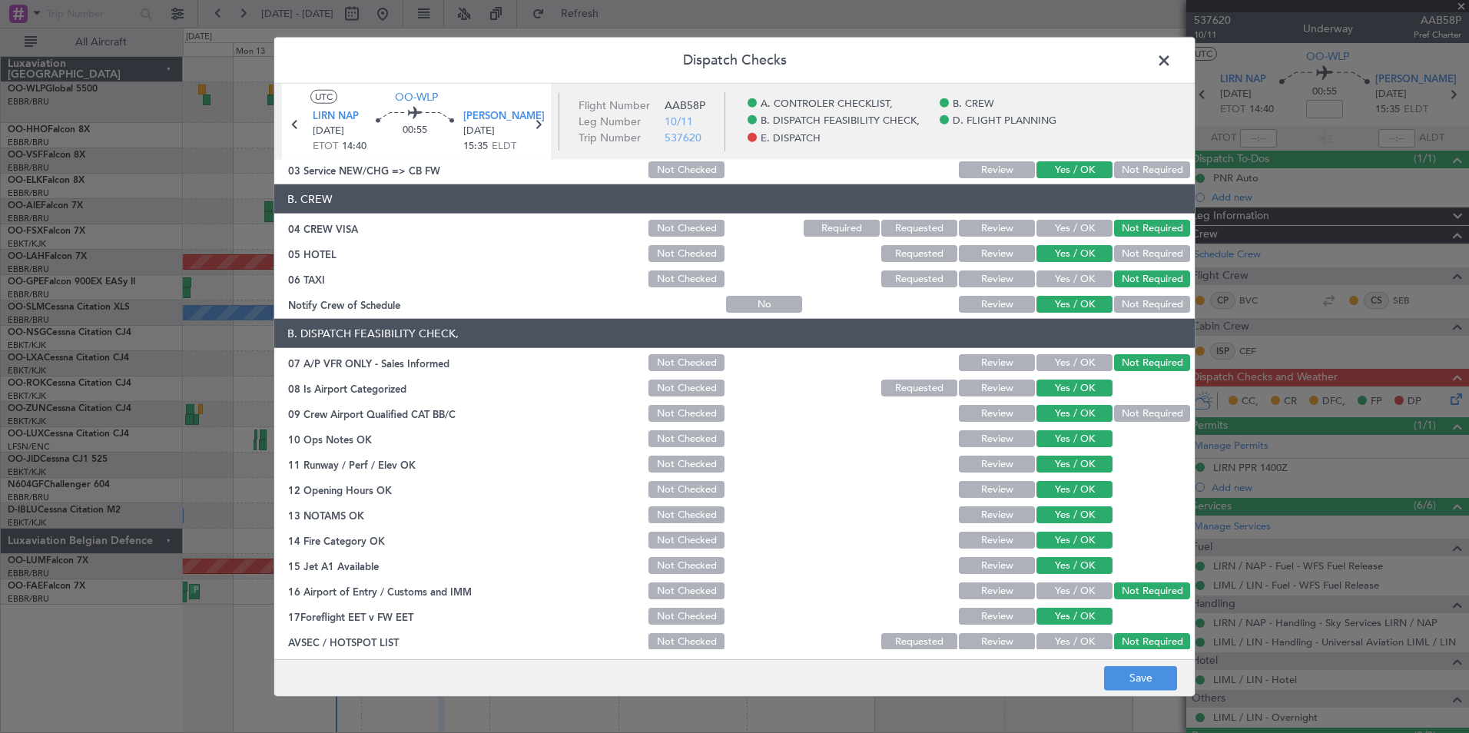
scroll to position [231, 0]
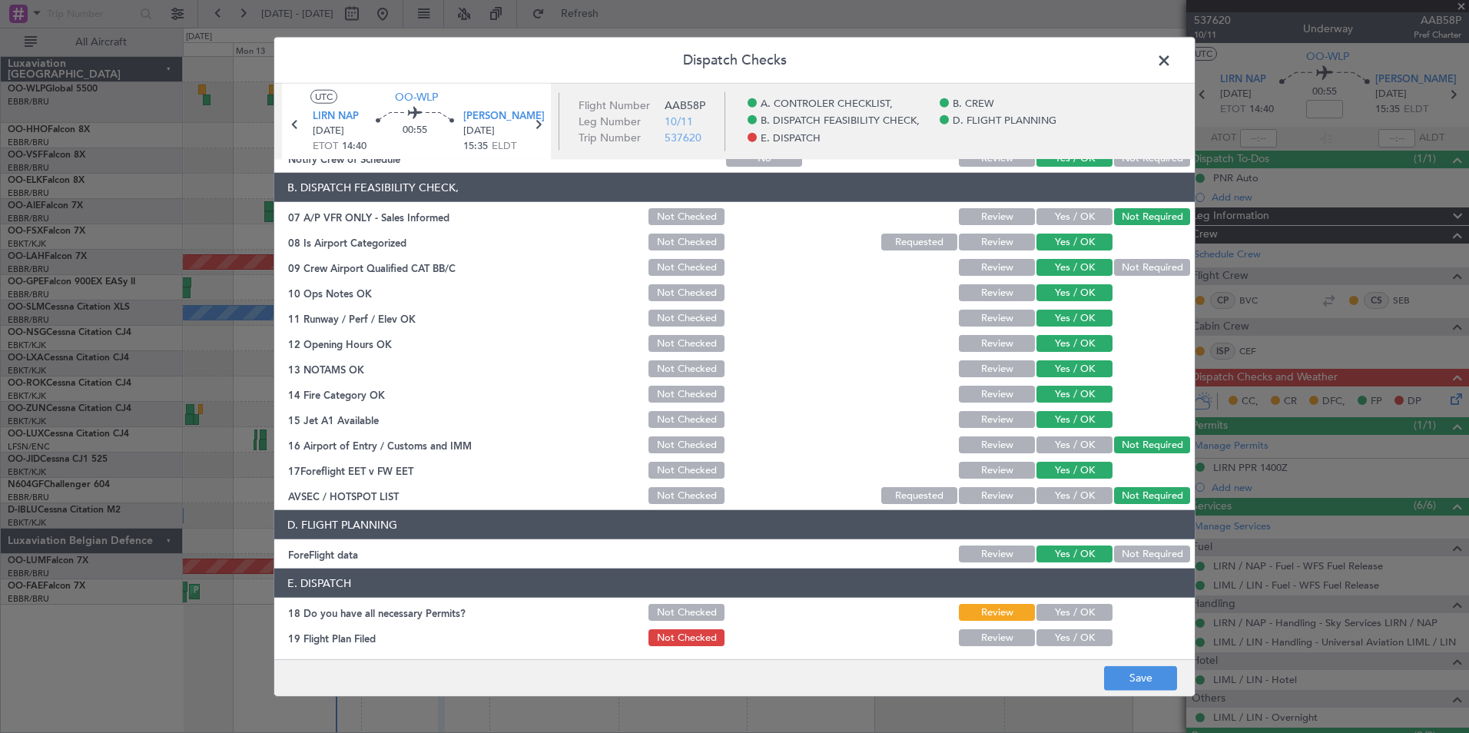
click at [1054, 605] on button "Yes / OK" at bounding box center [1075, 612] width 76 height 17
click at [1059, 635] on button "Yes / OK" at bounding box center [1075, 637] width 76 height 17
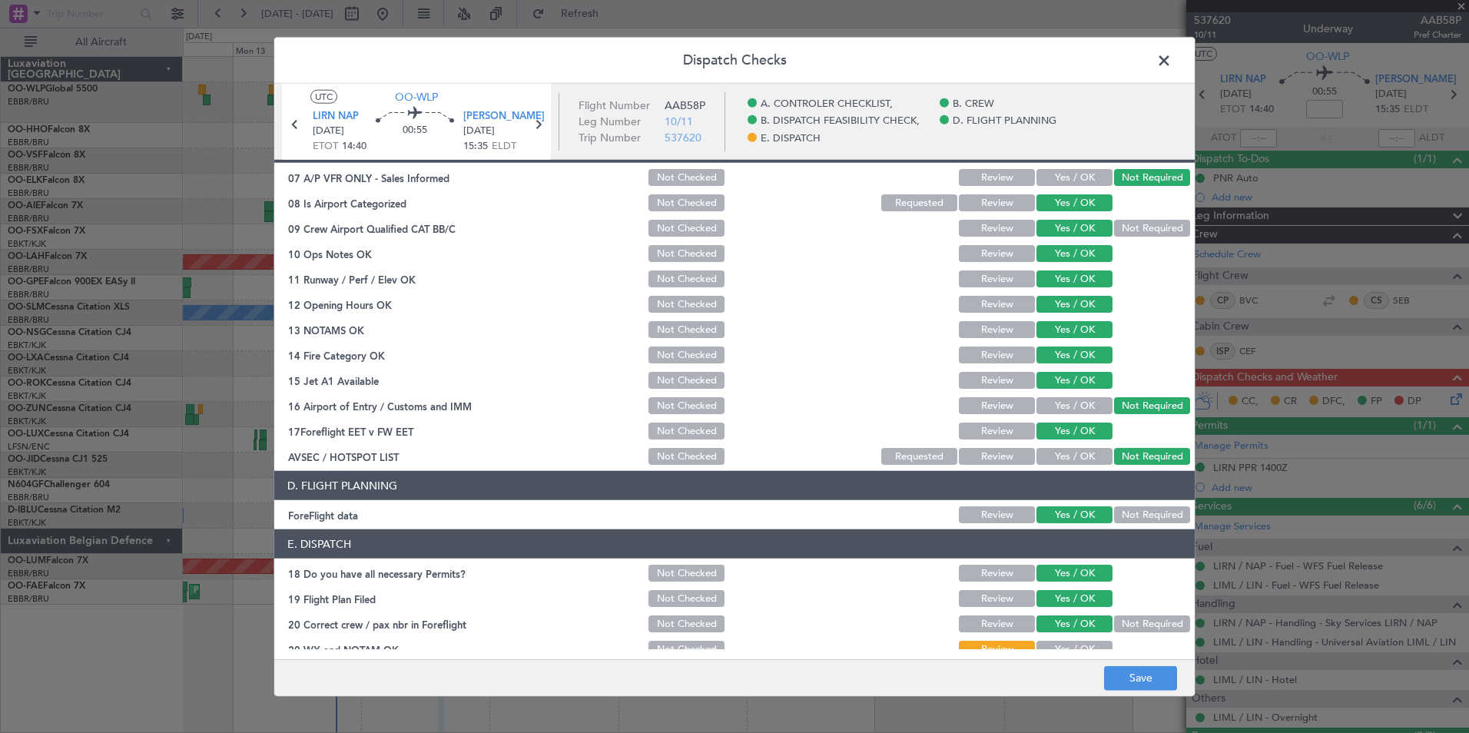
scroll to position [284, 0]
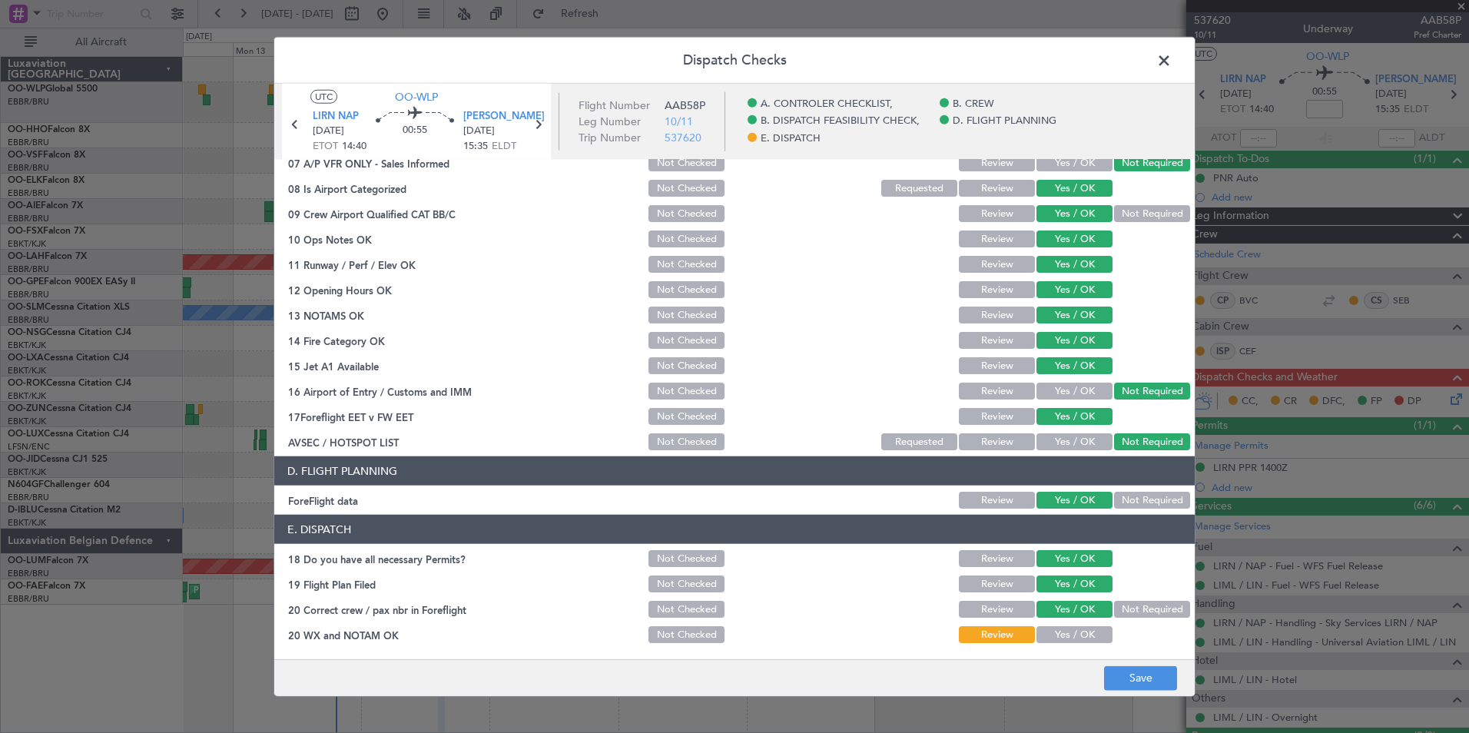
click at [1070, 635] on button "Yes / OK" at bounding box center [1075, 634] width 76 height 17
click at [1166, 683] on button "Save" at bounding box center [1140, 677] width 73 height 25
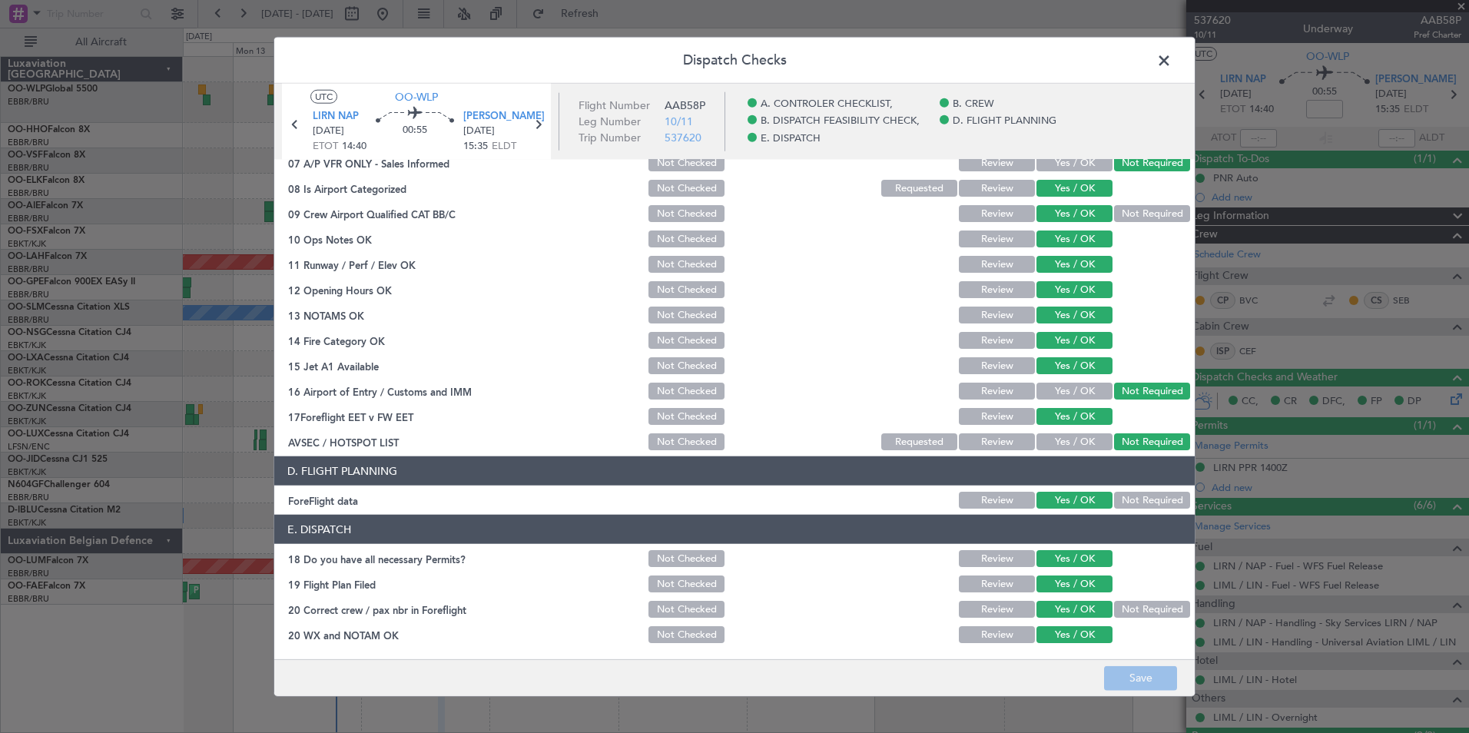
drag, startPoint x: 1168, startPoint y: 58, endPoint x: 1179, endPoint y: 67, distance: 14.2
click at [1172, 58] on span at bounding box center [1172, 64] width 0 height 31
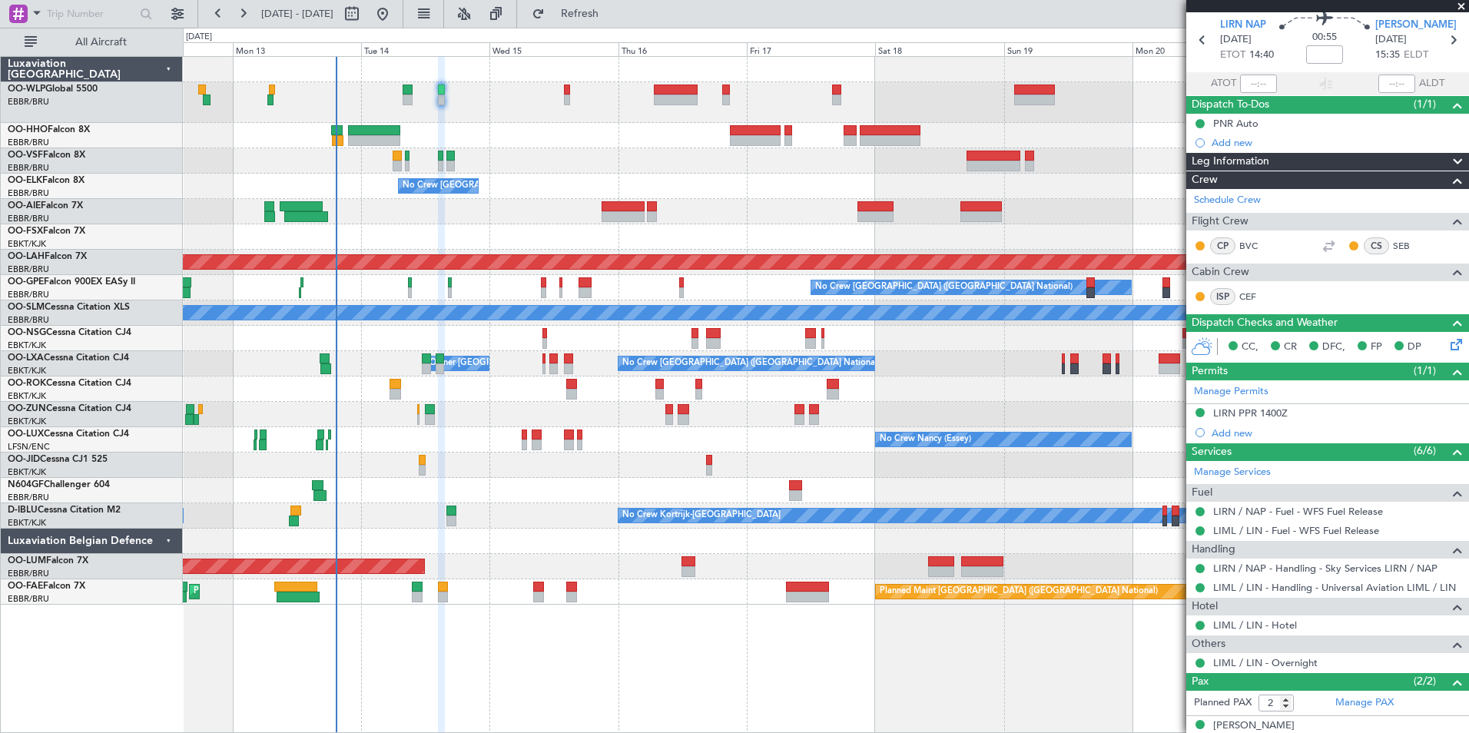
scroll to position [77, 0]
